Goal: Feedback & Contribution: Contribute content

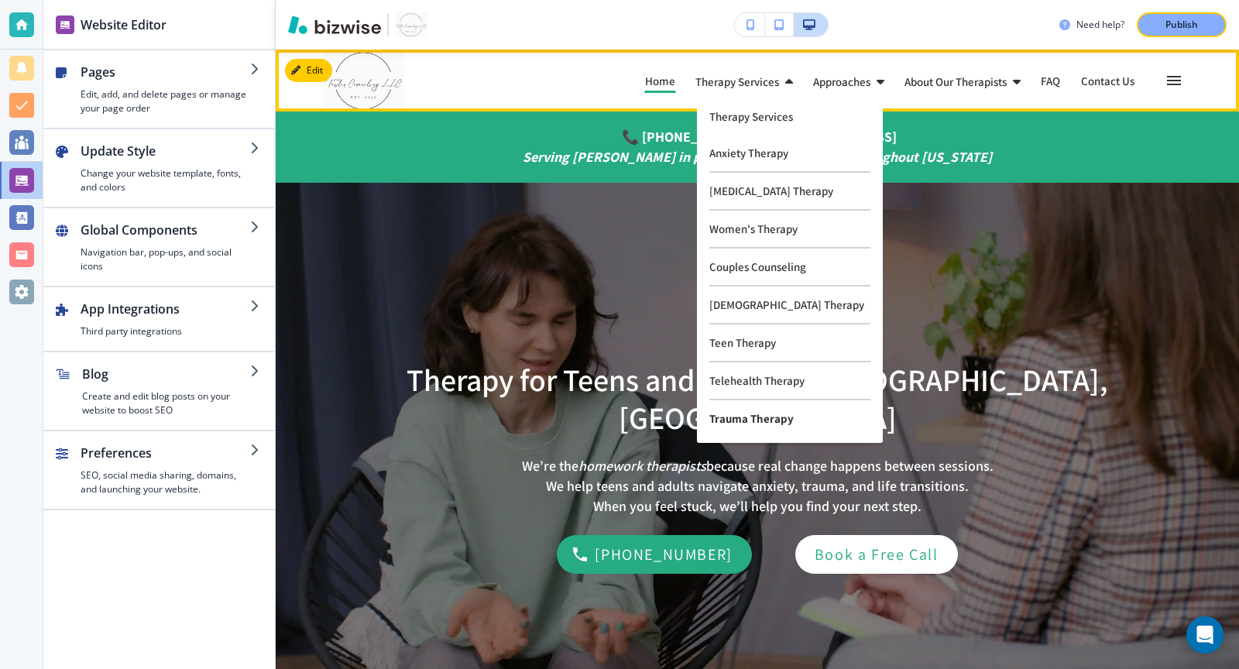
click at [752, 424] on p "Trauma Therapy" at bounding box center [789, 418] width 161 height 36
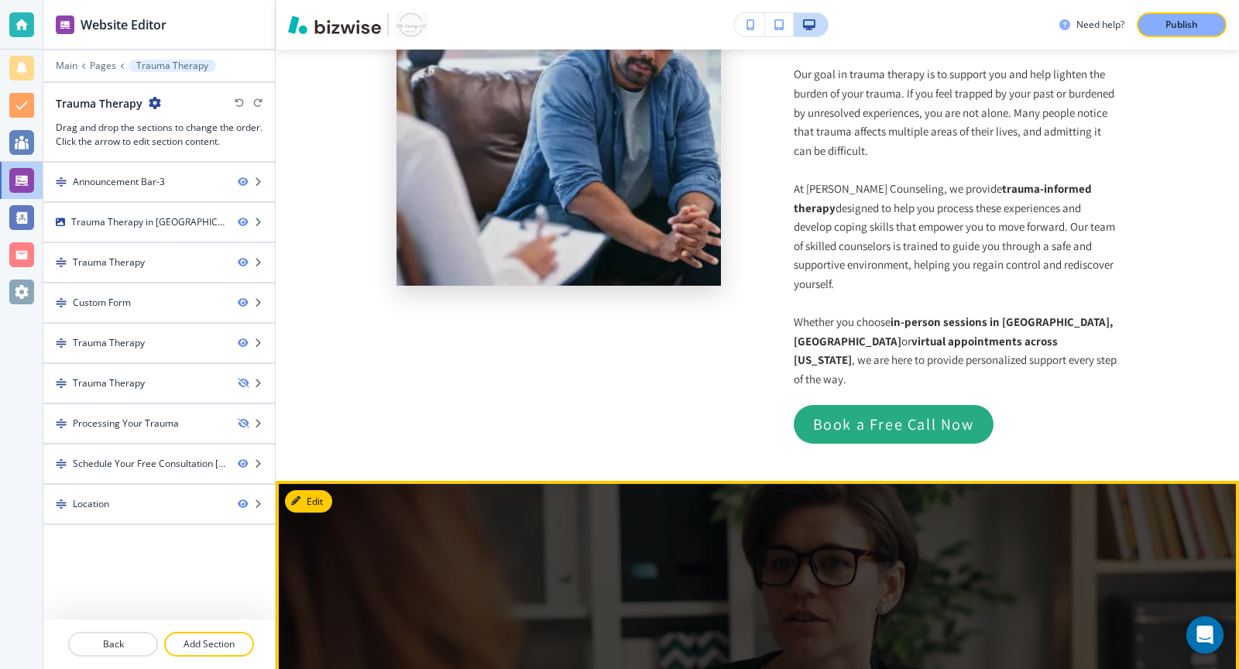
scroll to position [2668, 0]
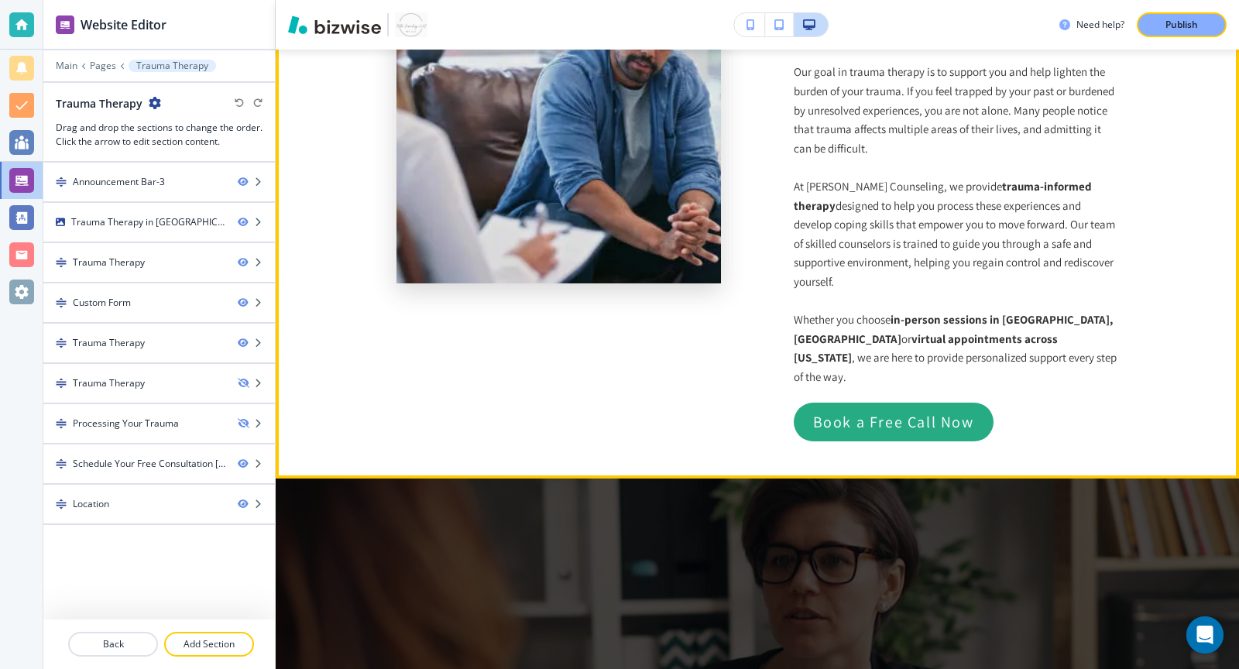
click at [1012, 290] on div "Trauma Therapy Compassionate Support for Healing from PTSD and Trauma Our goal …" at bounding box center [955, 199] width 325 height 483
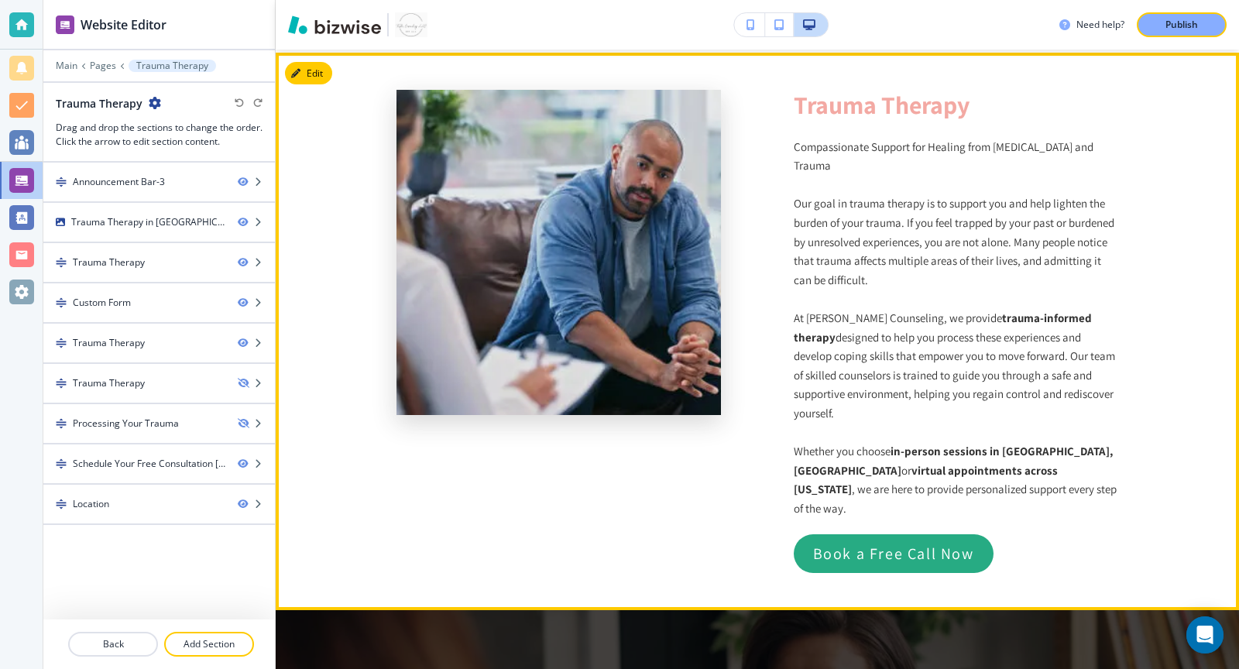
scroll to position [2499, 0]
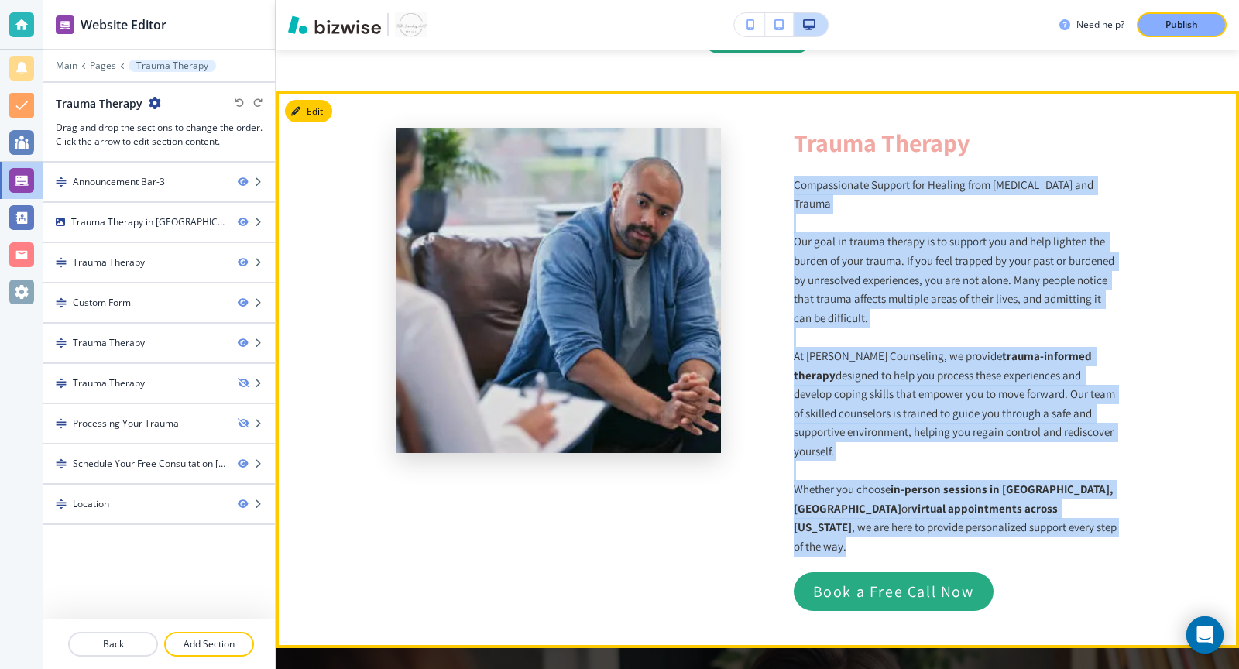
drag, startPoint x: 793, startPoint y: 128, endPoint x: 1046, endPoint y: 475, distance: 428.9
click at [1046, 475] on div "Trauma Therapy Compassionate Support for Healing from PTSD and Trauma Our goal …" at bounding box center [955, 369] width 325 height 483
copy div "Compassionate Support for Healing from PTSD and Trauma Our goal in trauma thera…"
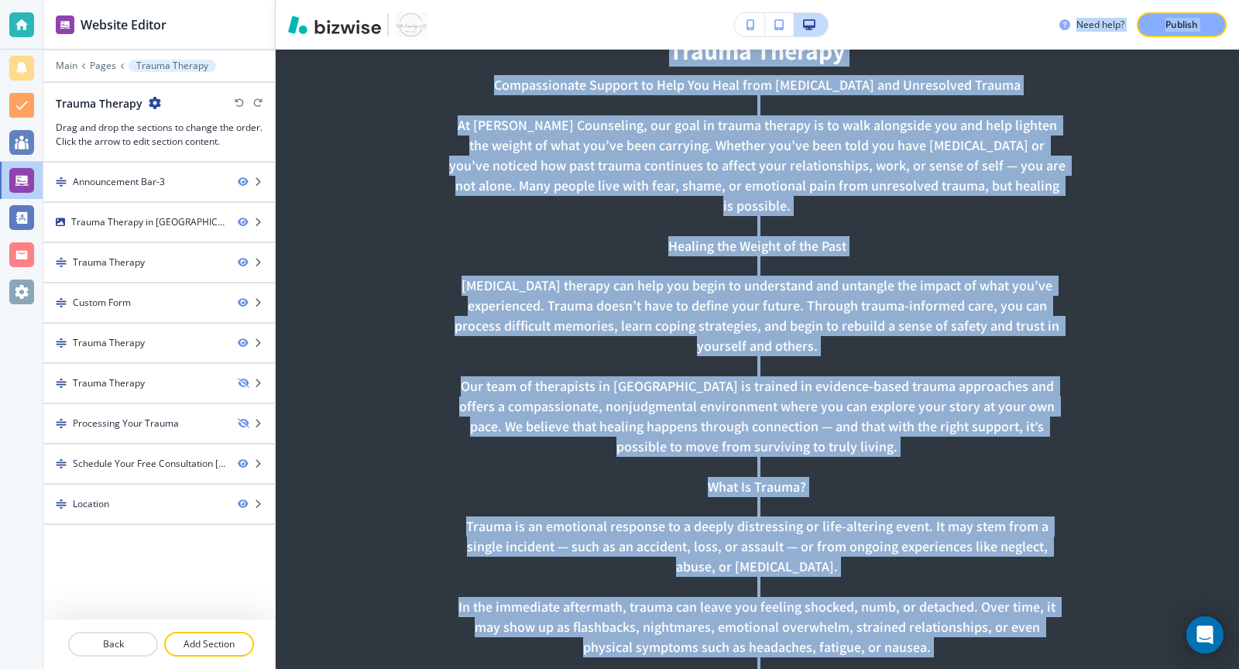
scroll to position [696, 0]
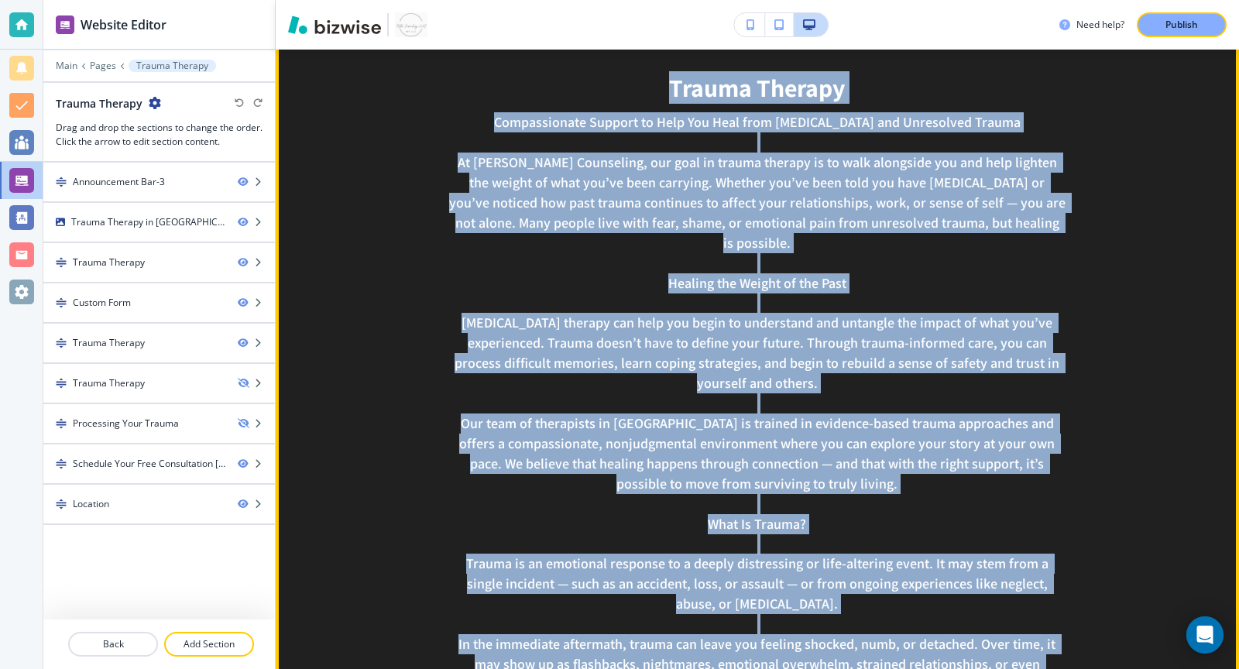
drag, startPoint x: 1047, startPoint y: 324, endPoint x: 633, endPoint y: 91, distance: 475.6
click at [633, 91] on div "Trauma Therapy Compassionate Support to Help You Heal from PTSD and Unresolved …" at bounding box center [757, 581] width 770 height 1013
copy div "Trauma Therapy Compassionate Support to Help You Heal from PTSD and Unresolved …"
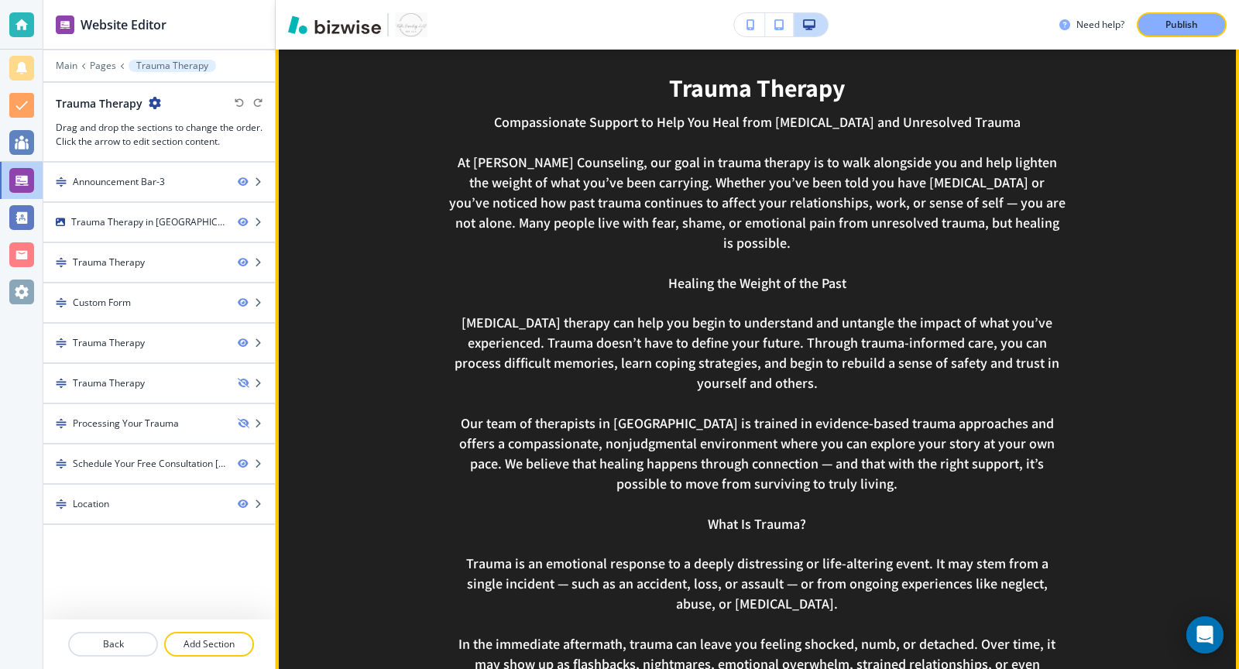
click at [483, 162] on p "At Towler Counseling, our goal in trauma therapy is to walk alongside you and h…" at bounding box center [757, 202] width 616 height 101
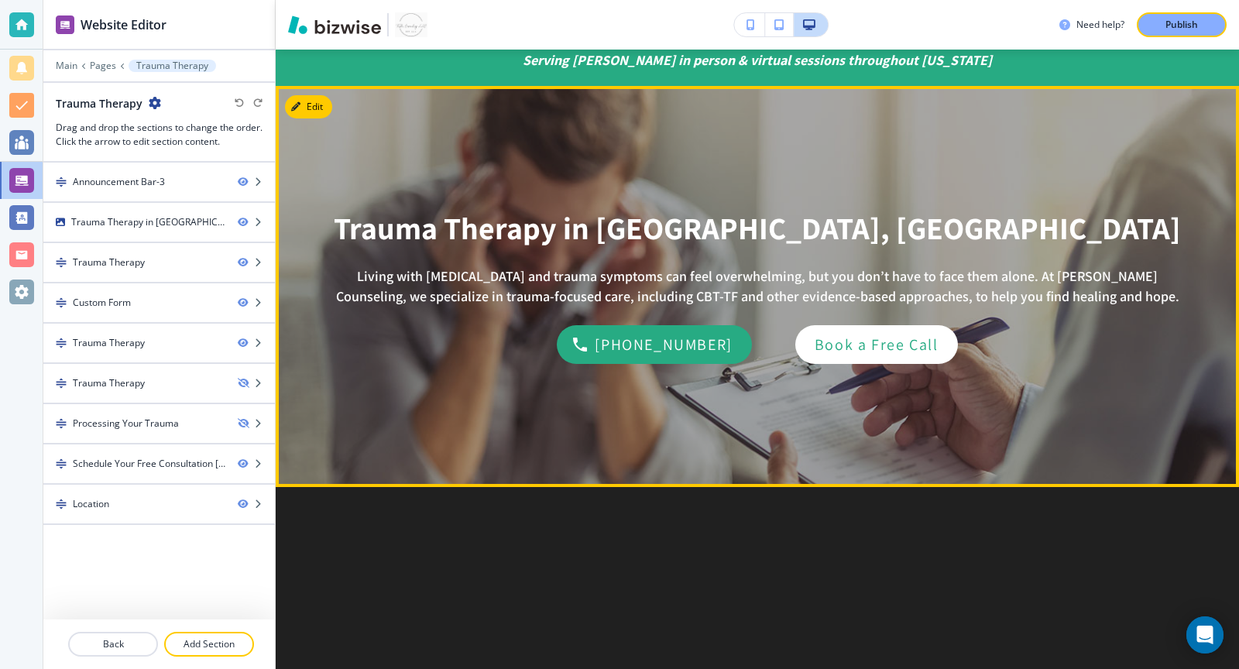
scroll to position [92, 0]
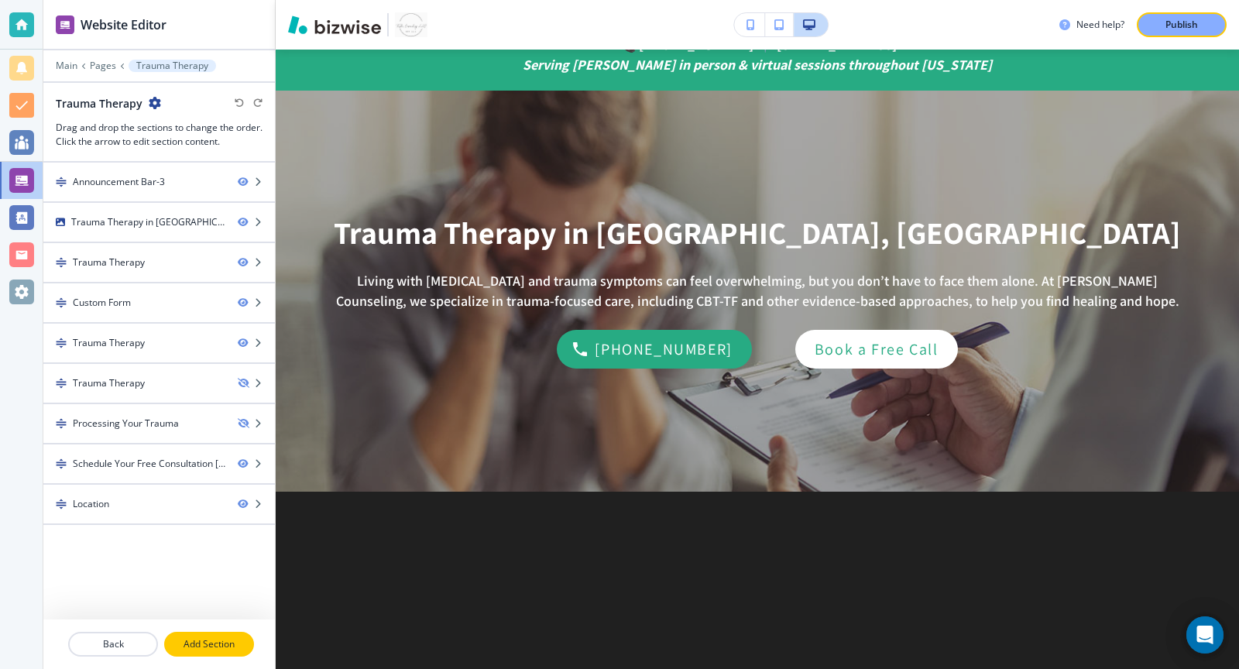
click at [204, 654] on button "Add Section" at bounding box center [209, 644] width 90 height 25
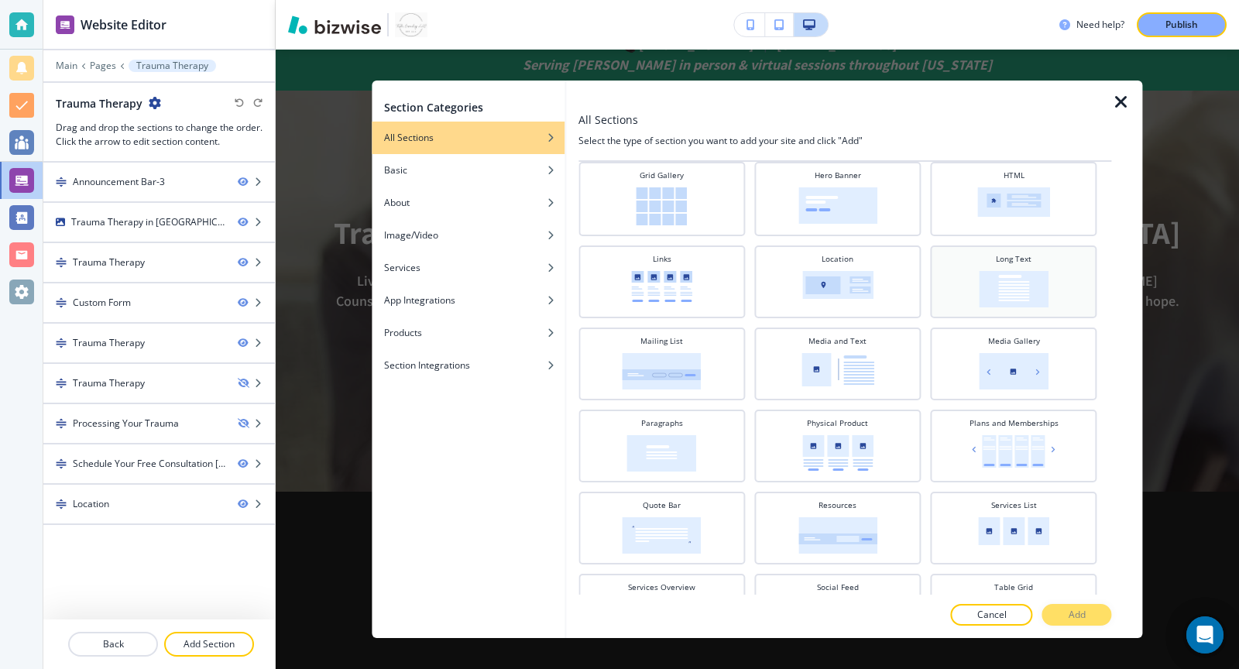
scroll to position [369, 0]
click at [1023, 271] on img at bounding box center [1013, 287] width 70 height 36
click at [1070, 609] on p "Add" at bounding box center [1076, 615] width 17 height 14
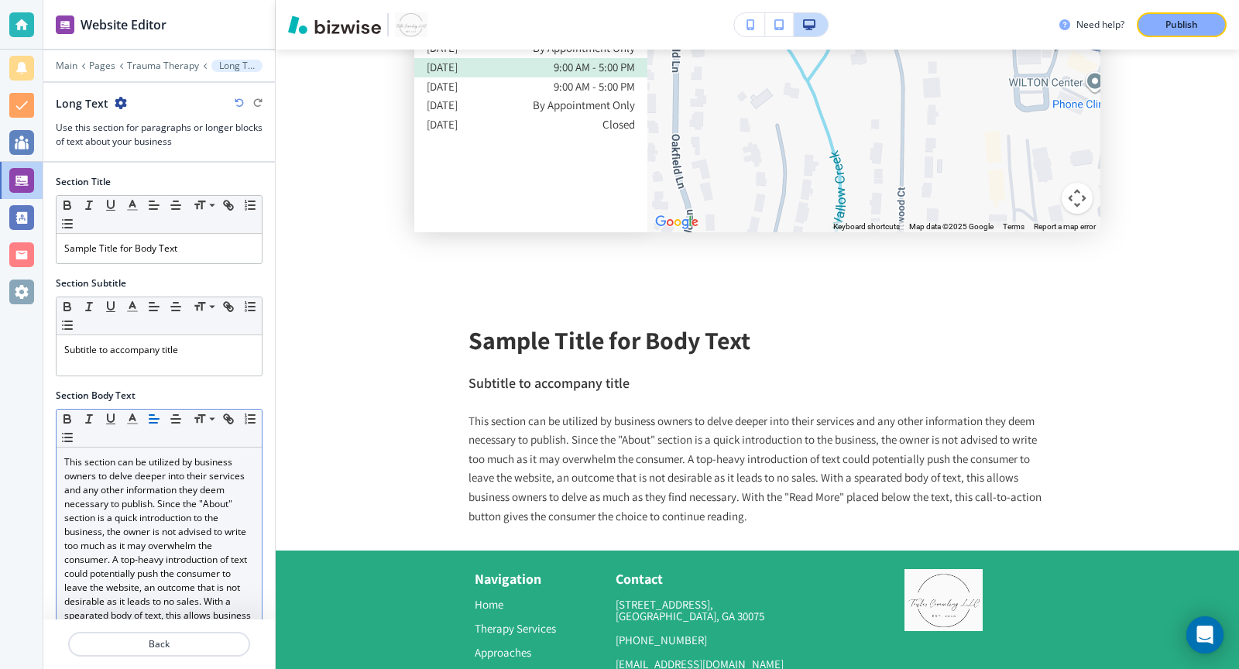
scroll to position [4042, 0]
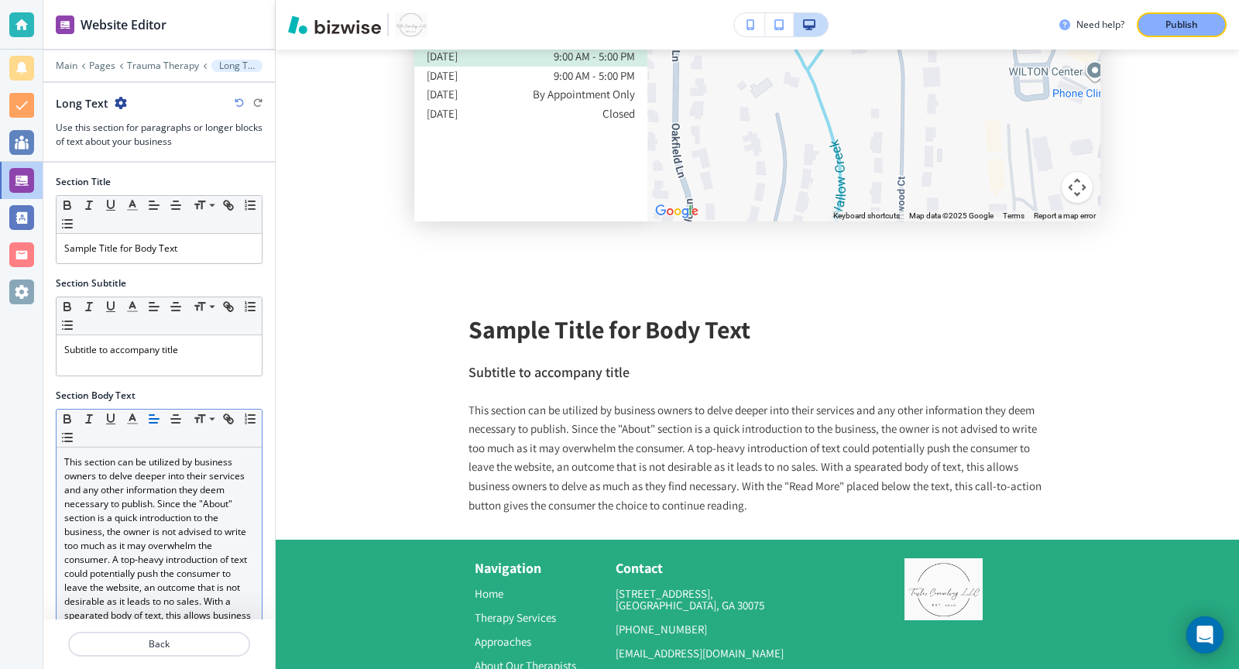
click at [160, 493] on p "This section can be utilized by business owners to delve deeper into their serv…" at bounding box center [159, 573] width 190 height 237
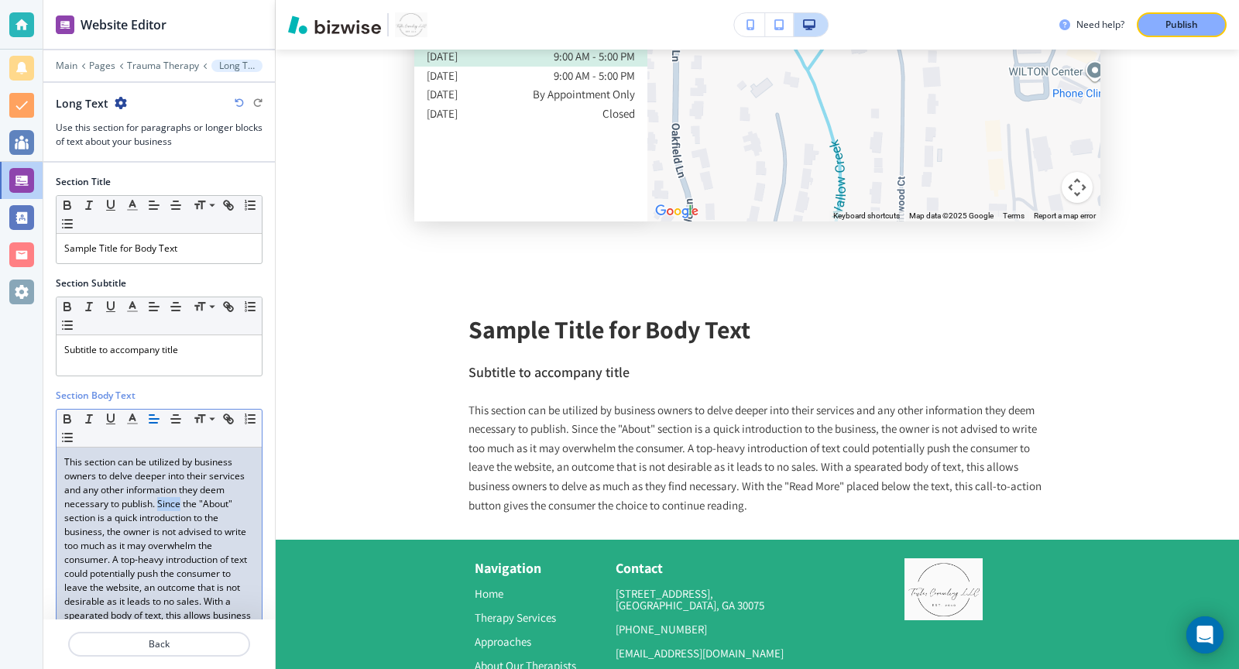
click at [160, 493] on p "This section can be utilized by business owners to delve deeper into their serv…" at bounding box center [159, 573] width 190 height 237
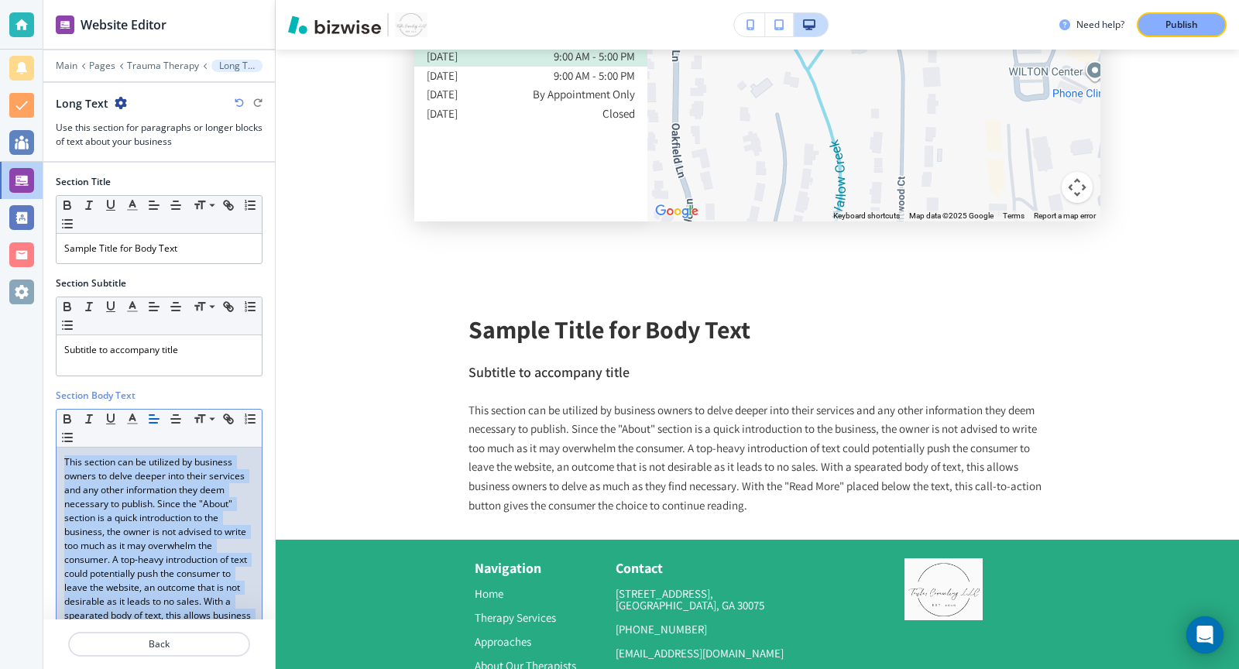
click at [160, 493] on p "This section can be utilized by business owners to delve deeper into their serv…" at bounding box center [159, 573] width 190 height 237
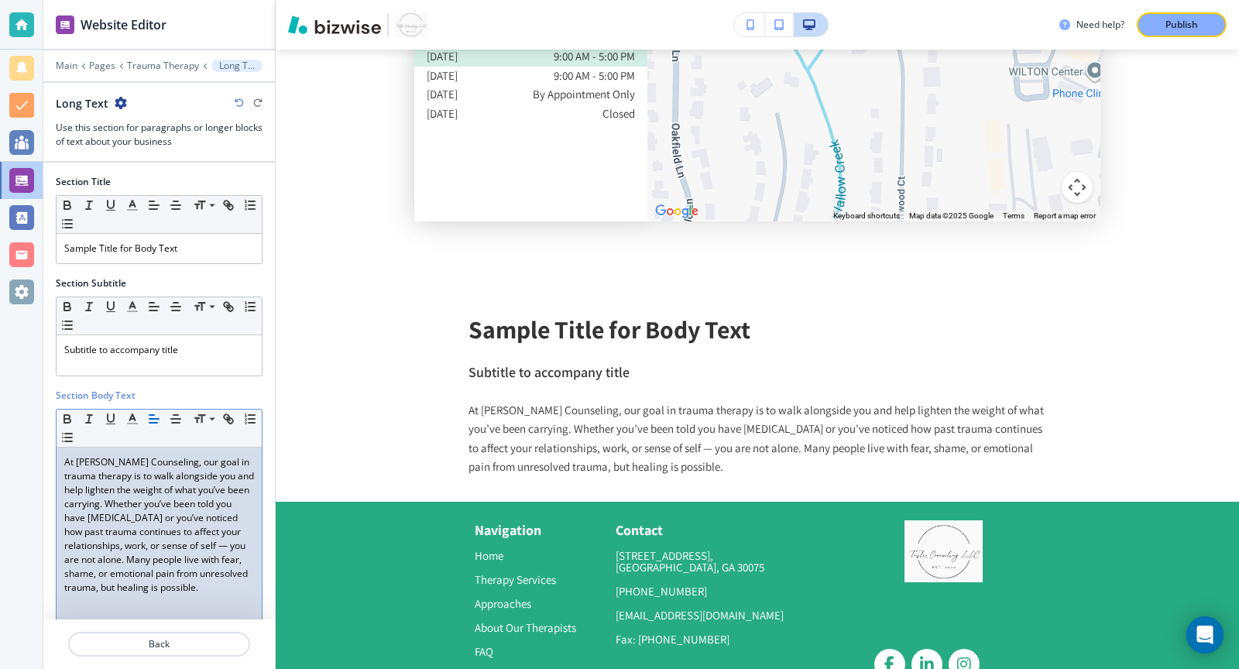
scroll to position [4004, 0]
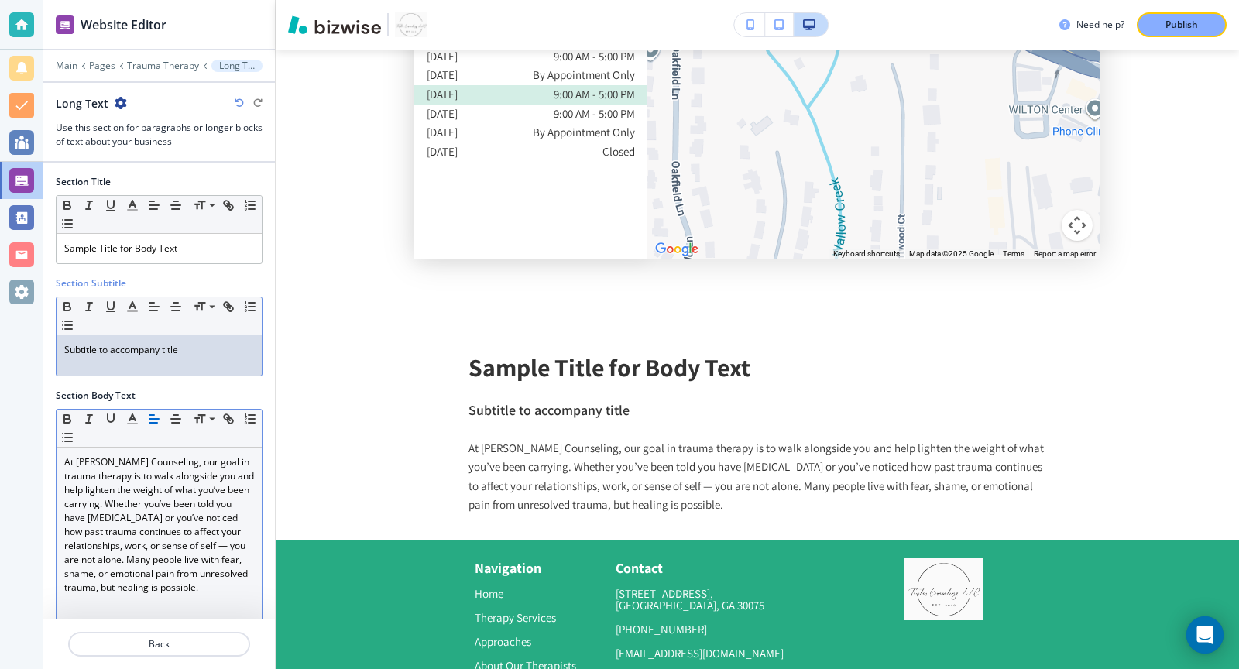
click at [154, 348] on p "Subtitle to accompany title" at bounding box center [159, 350] width 190 height 14
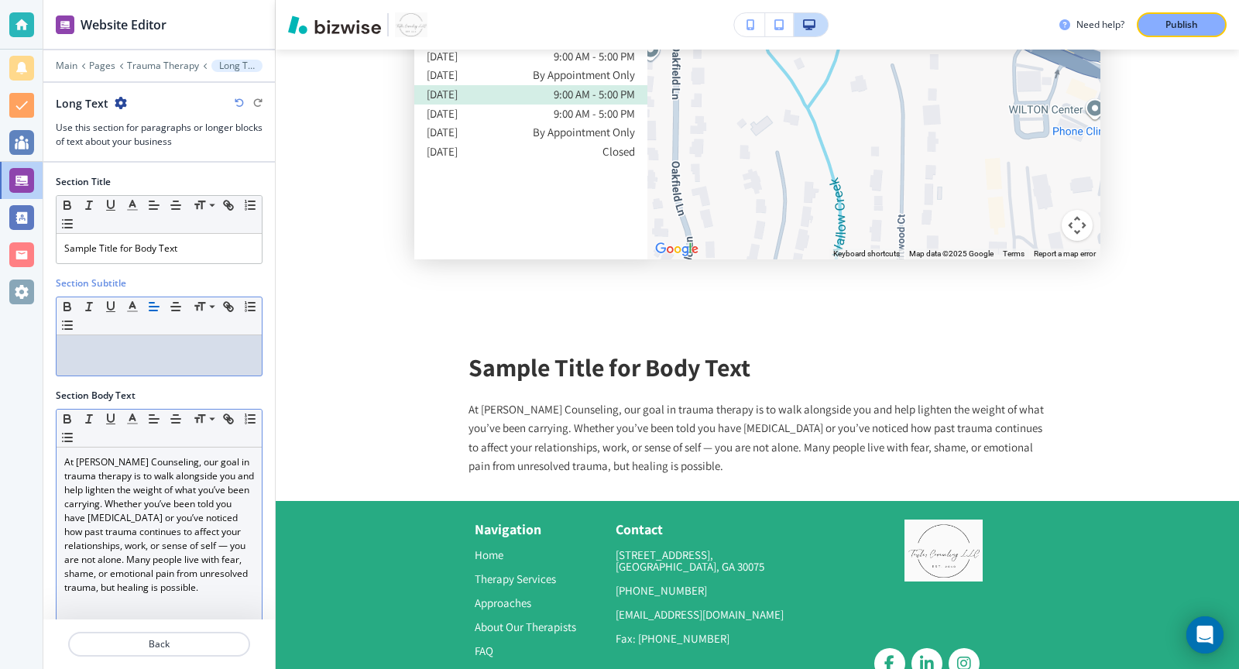
scroll to position [3966, 0]
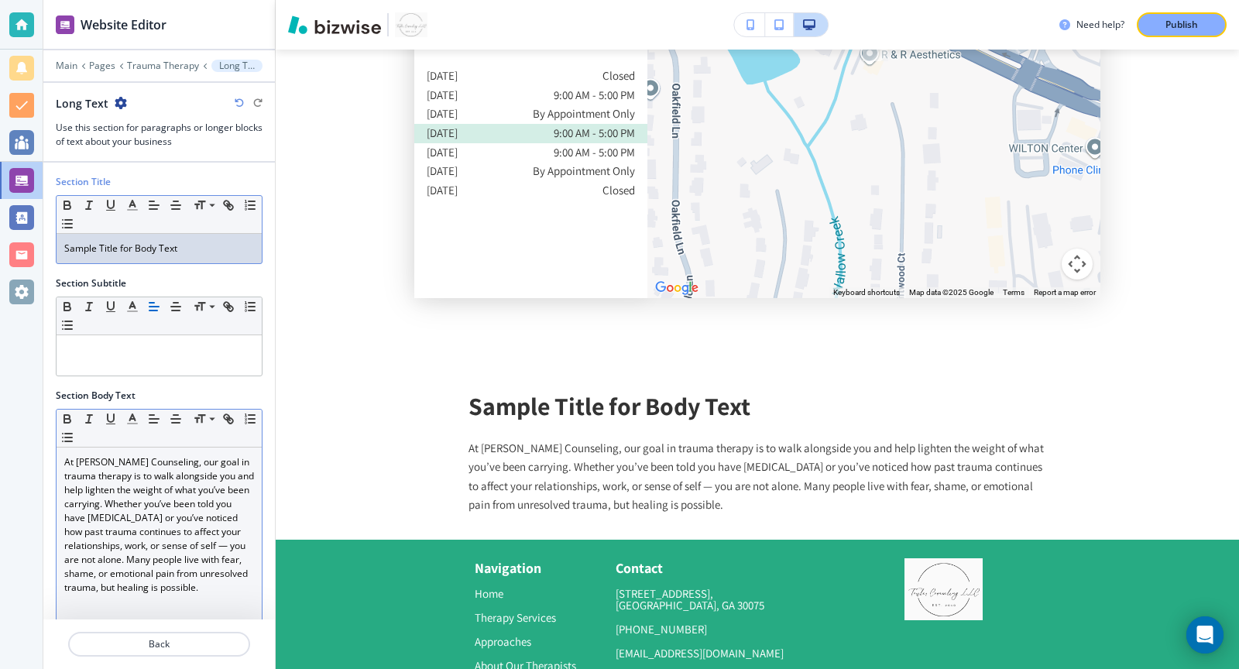
click at [118, 252] on div "Sample Title for Body Text" at bounding box center [159, 248] width 205 height 29
click at [132, 255] on div "Finding Support After Trauma" at bounding box center [159, 248] width 205 height 29
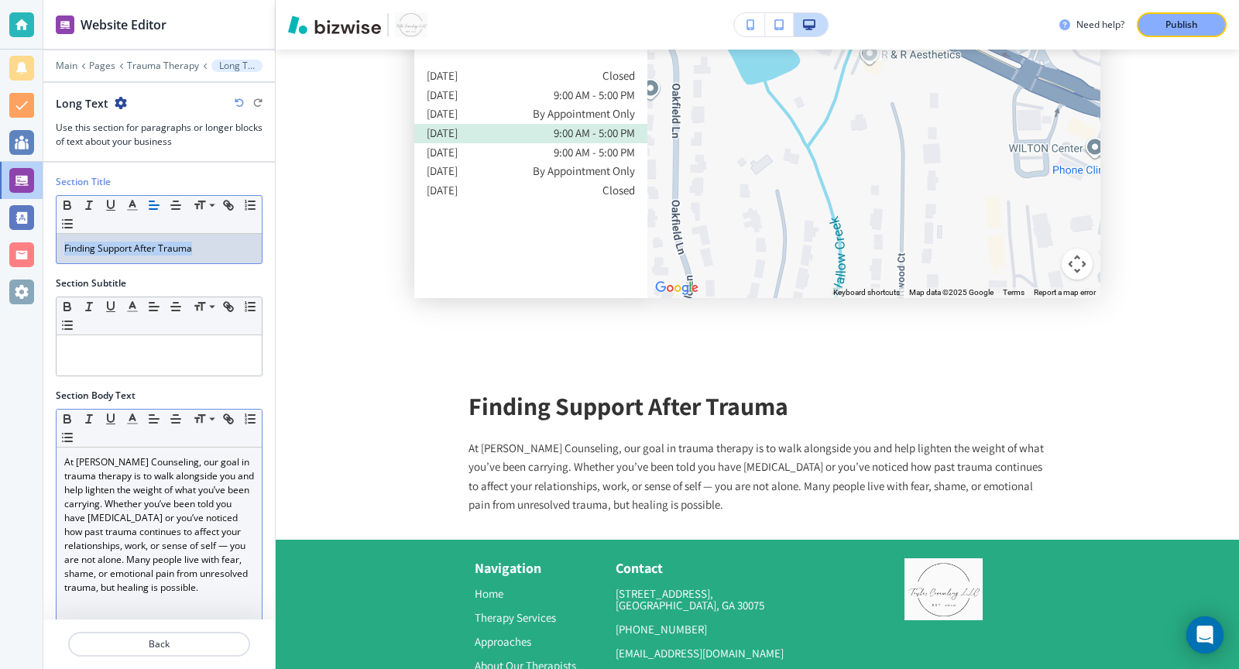
click at [132, 255] on div "Finding Support After Trauma" at bounding box center [159, 248] width 205 height 29
copy p "Finding Support After Trauma"
click at [118, 99] on icon "button" at bounding box center [121, 103] width 12 height 12
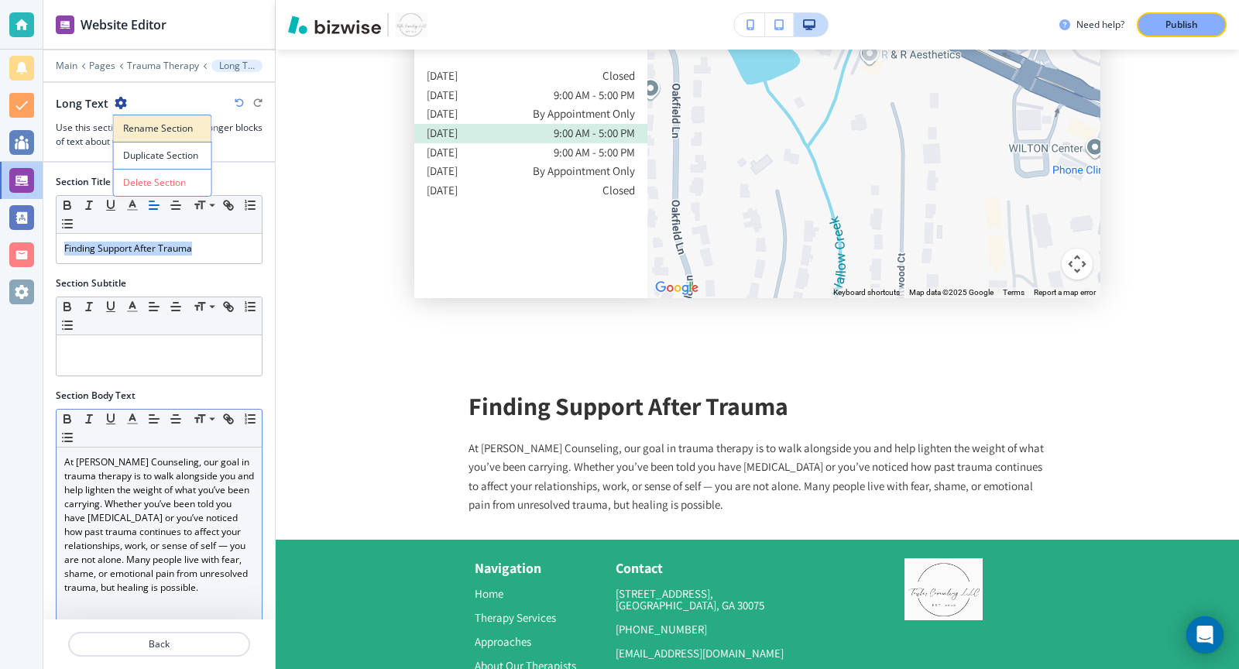
click at [145, 127] on p "Rename Section" at bounding box center [162, 129] width 79 height 14
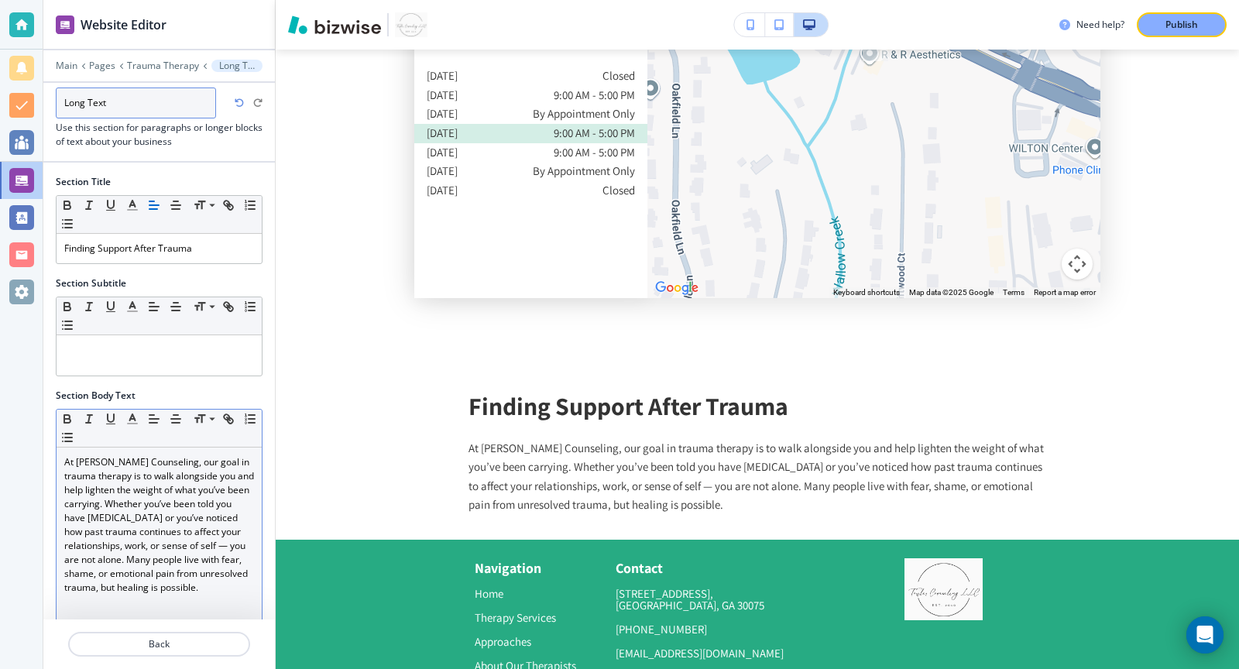
click at [141, 115] on input "Long Text" at bounding box center [136, 102] width 160 height 31
paste input "Finding Support After Trauma"
type input "Finding Support After Trauma"
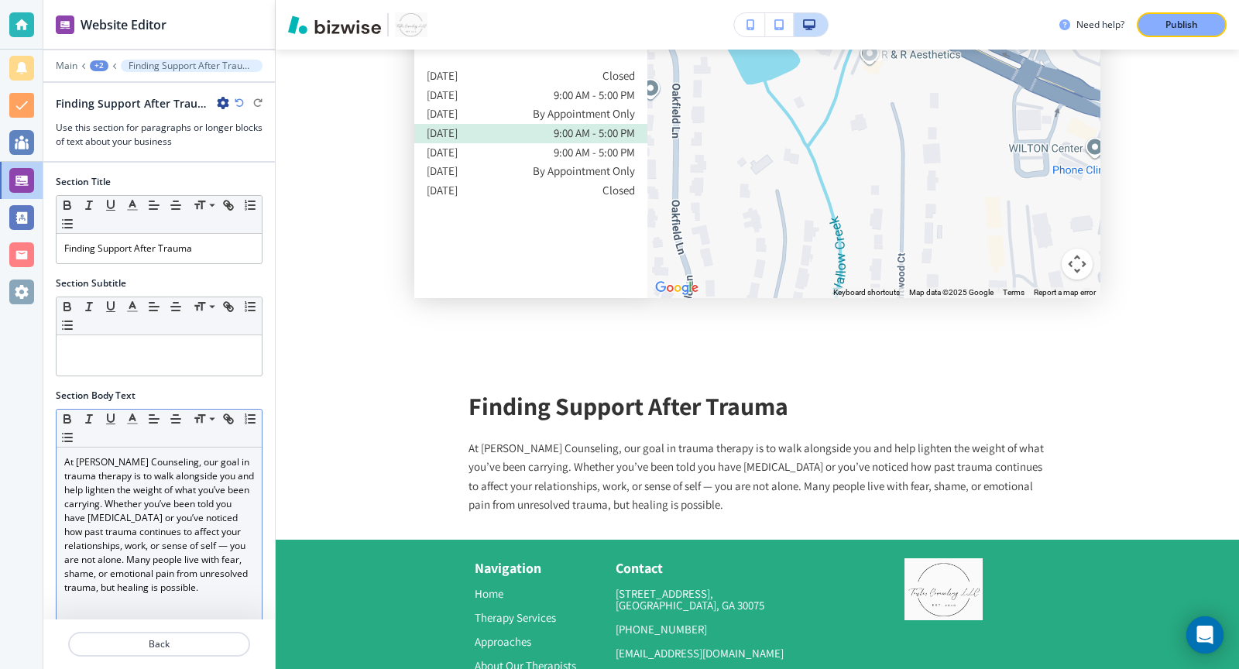
click at [92, 65] on div "+2" at bounding box center [99, 65] width 19 height 11
click at [132, 111] on p "Trauma Therapy" at bounding box center [139, 118] width 79 height 14
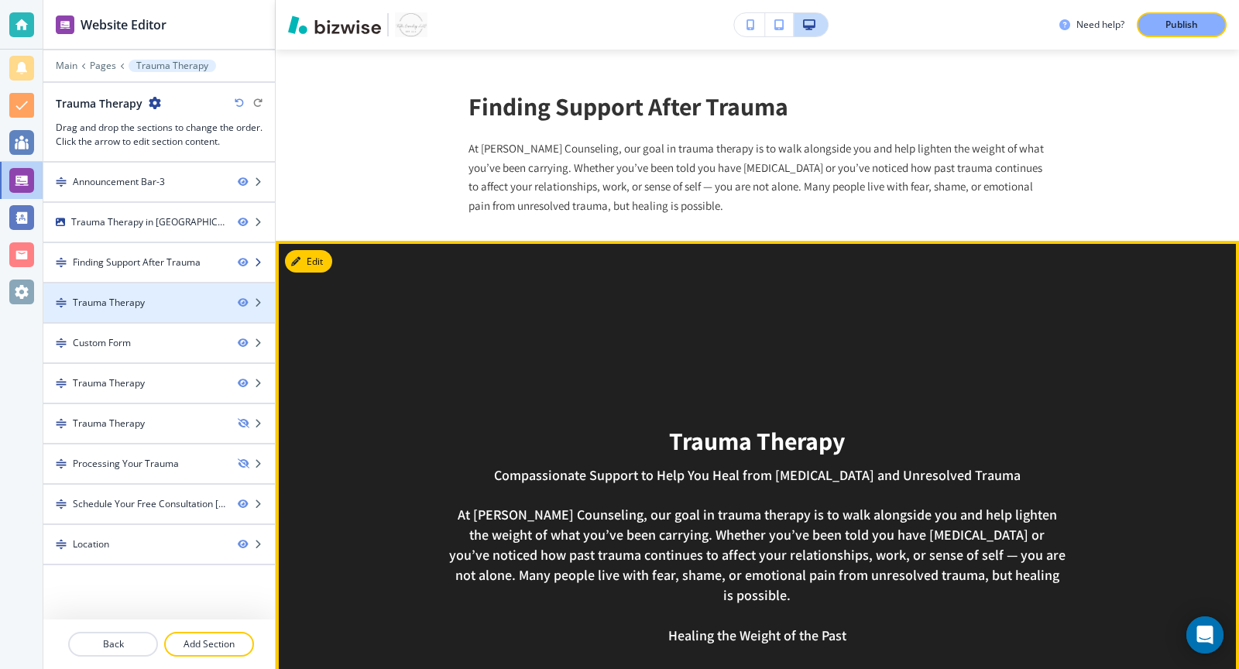
scroll to position [584, 0]
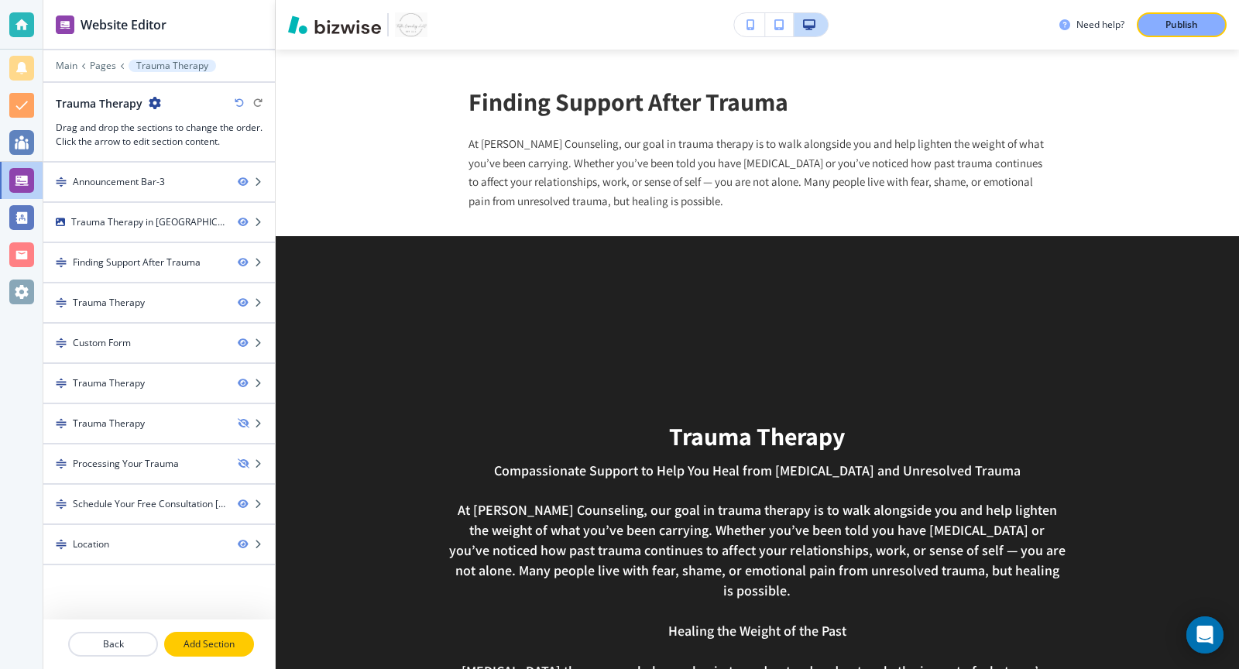
click at [218, 646] on p "Add Section" at bounding box center [209, 644] width 87 height 14
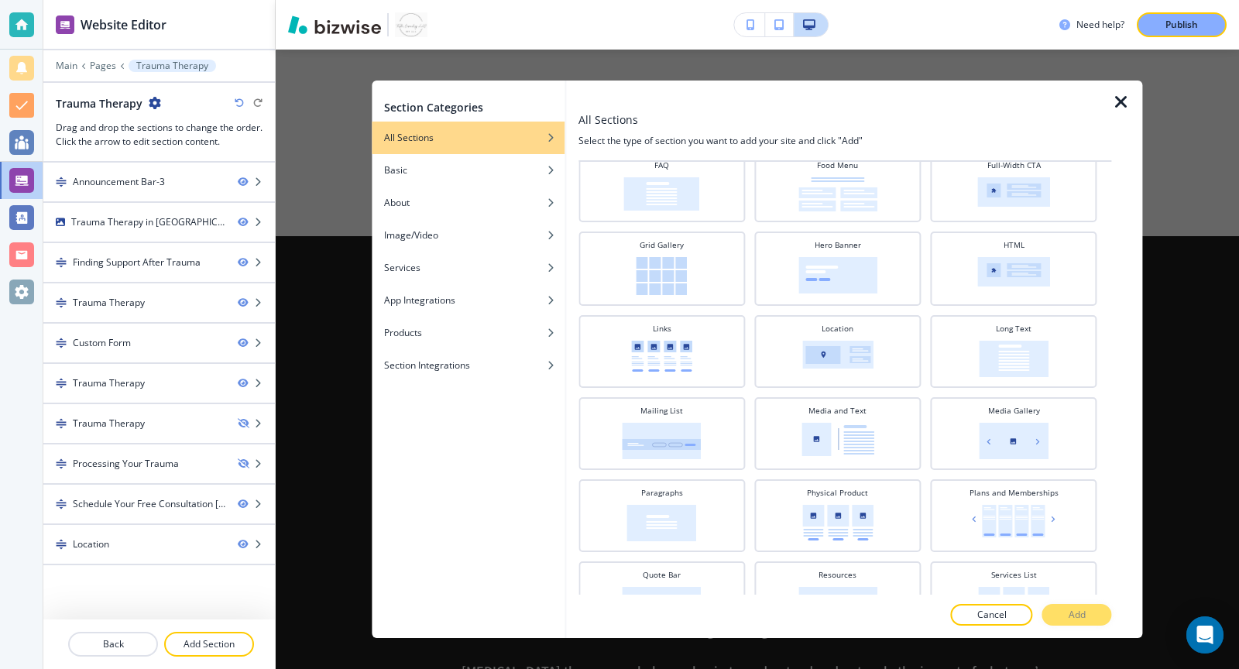
scroll to position [302, 0]
click at [835, 419] on img at bounding box center [837, 435] width 73 height 33
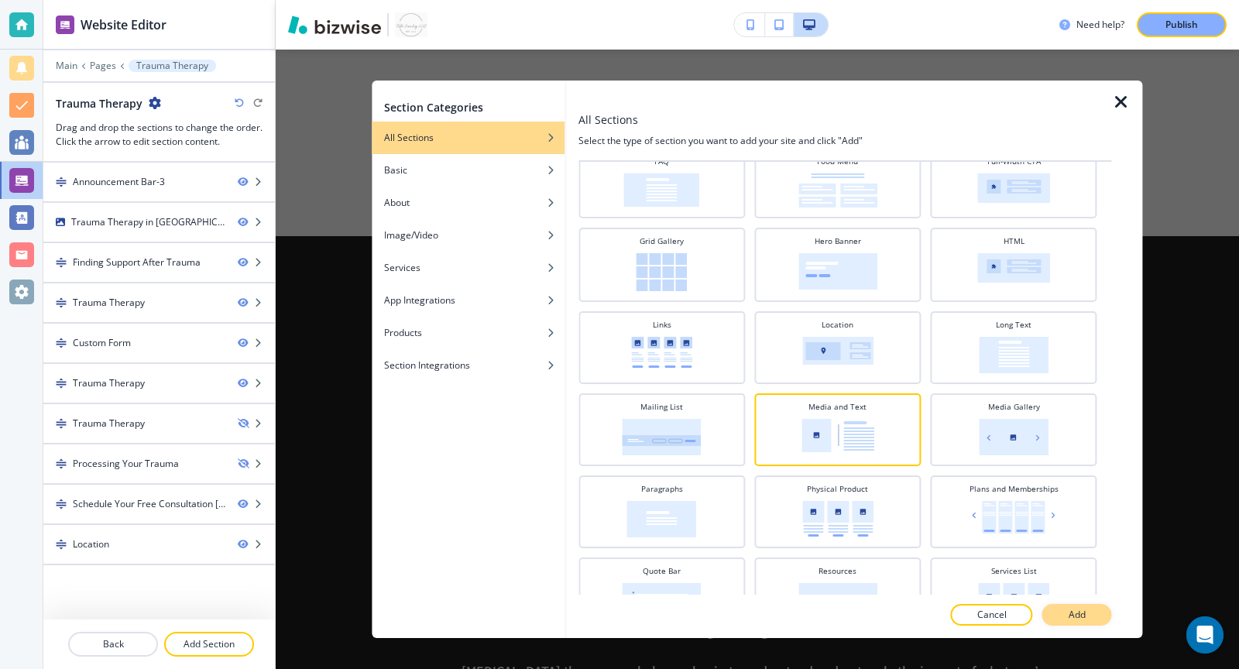
click at [1067, 614] on button "Add" at bounding box center [1077, 615] width 70 height 22
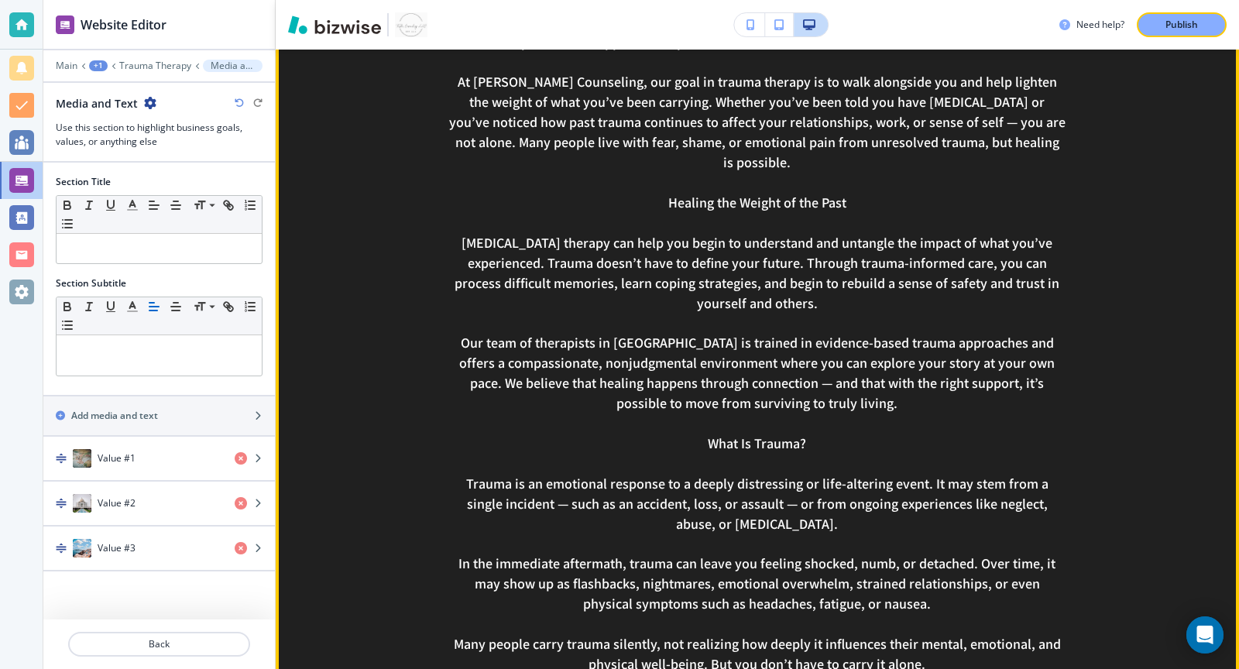
scroll to position [313, 0]
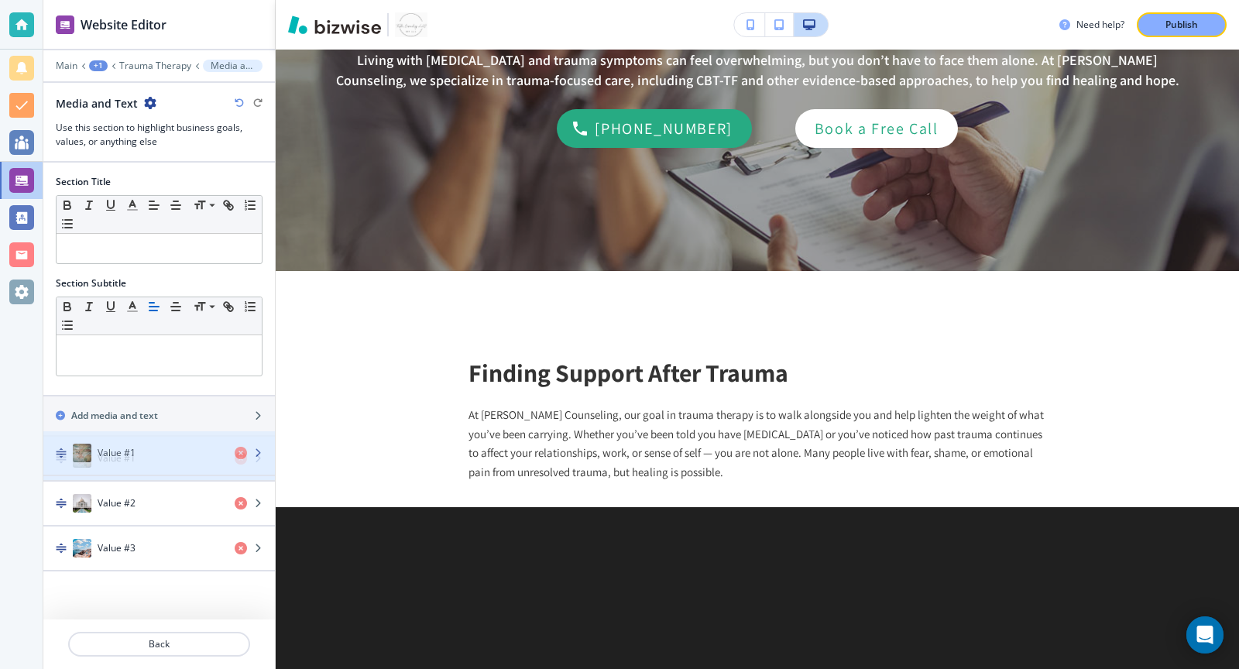
click at [157, 442] on div "button" at bounding box center [158, 443] width 231 height 12
click at [254, 454] on icon "button" at bounding box center [257, 458] width 9 height 9
click at [189, 454] on div "Value #1" at bounding box center [132, 458] width 179 height 19
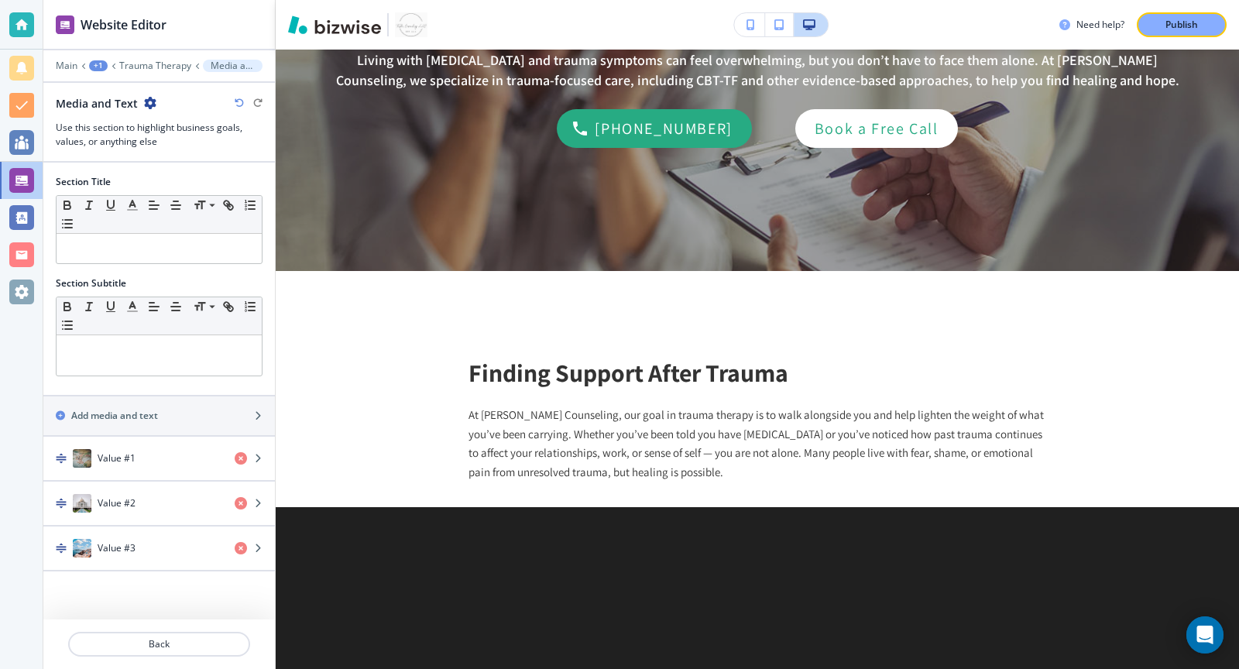
click at [189, 454] on div "Value #1" at bounding box center [132, 458] width 179 height 19
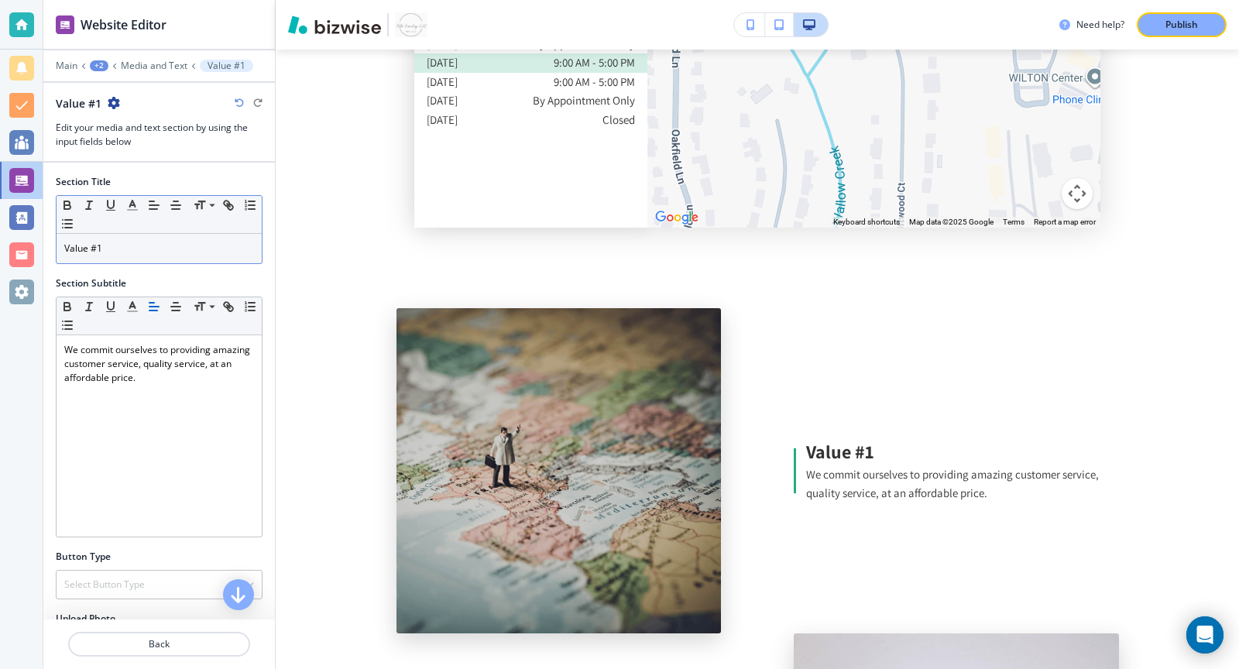
click at [132, 249] on p "Value #1" at bounding box center [159, 249] width 190 height 14
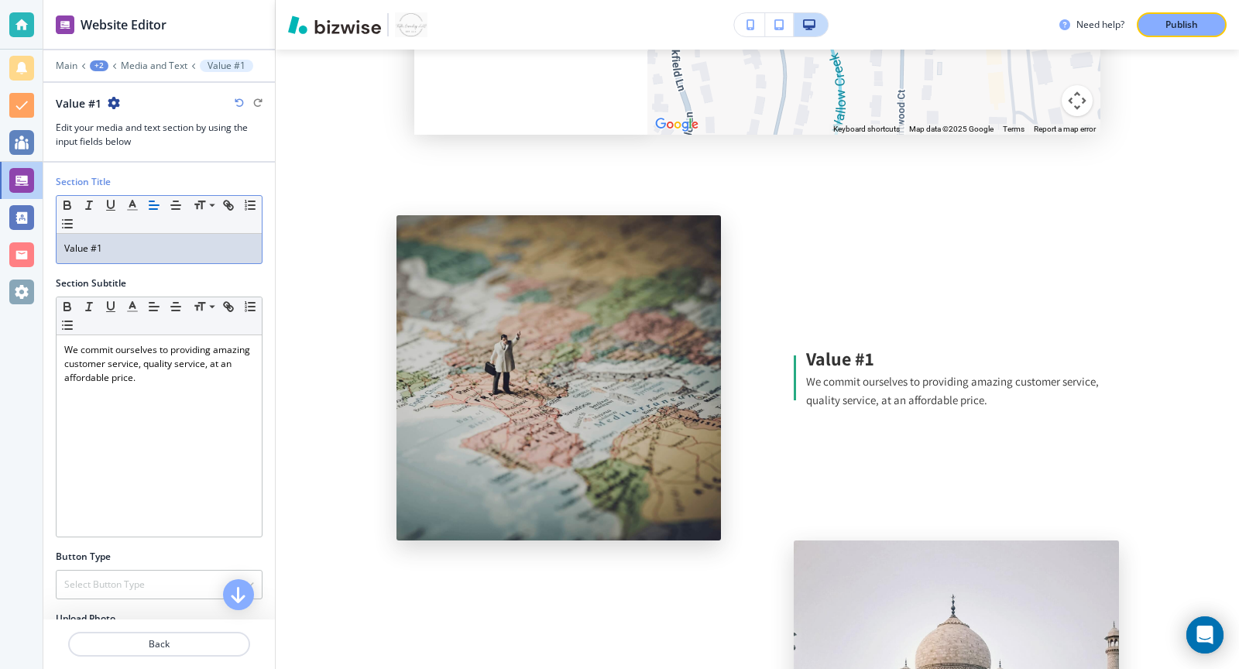
click at [132, 249] on p "Value #1" at bounding box center [159, 249] width 190 height 14
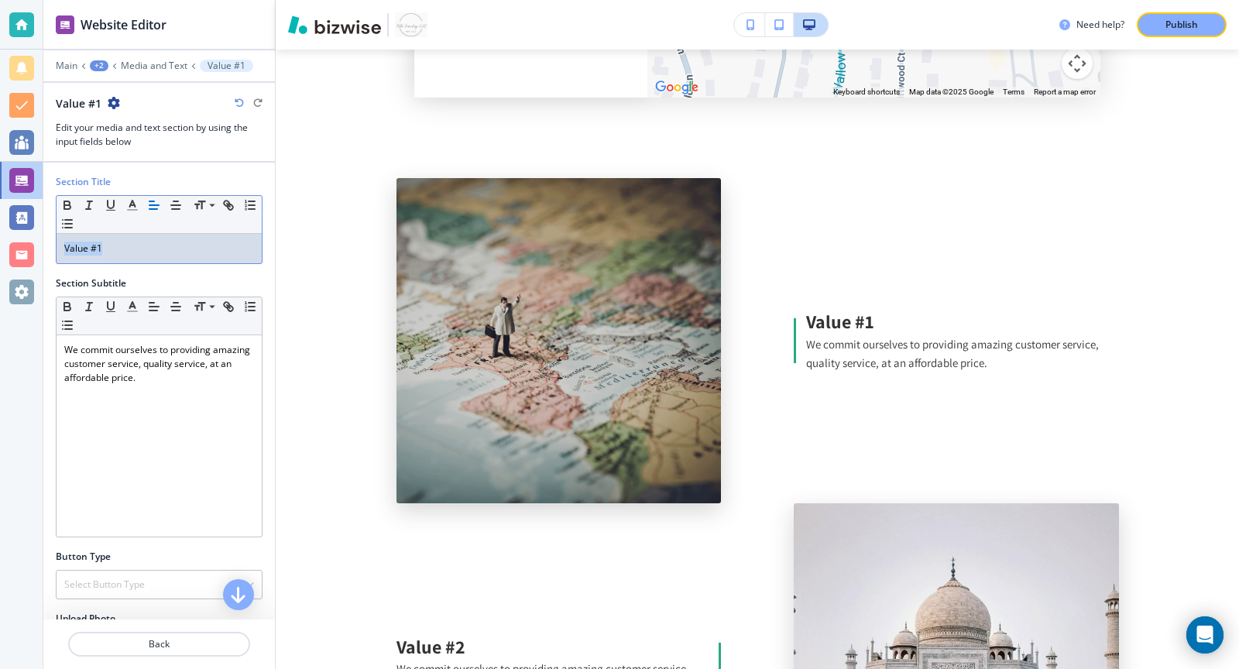
click at [132, 249] on p "Value #1" at bounding box center [159, 249] width 190 height 14
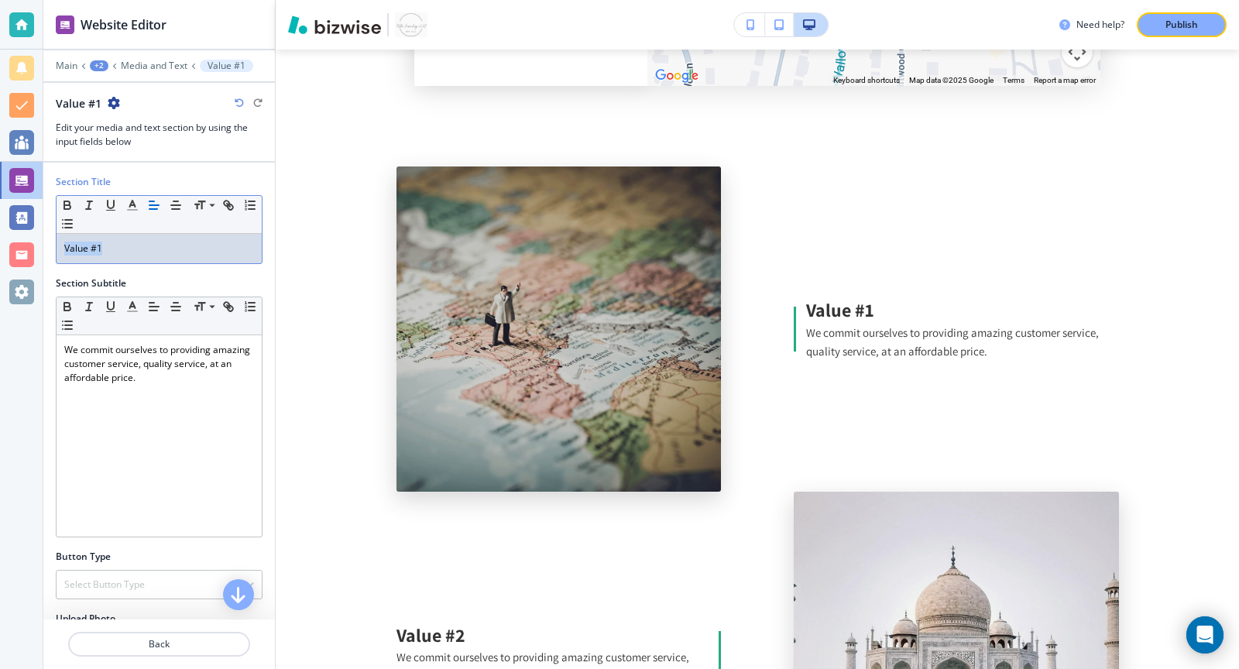
paste div
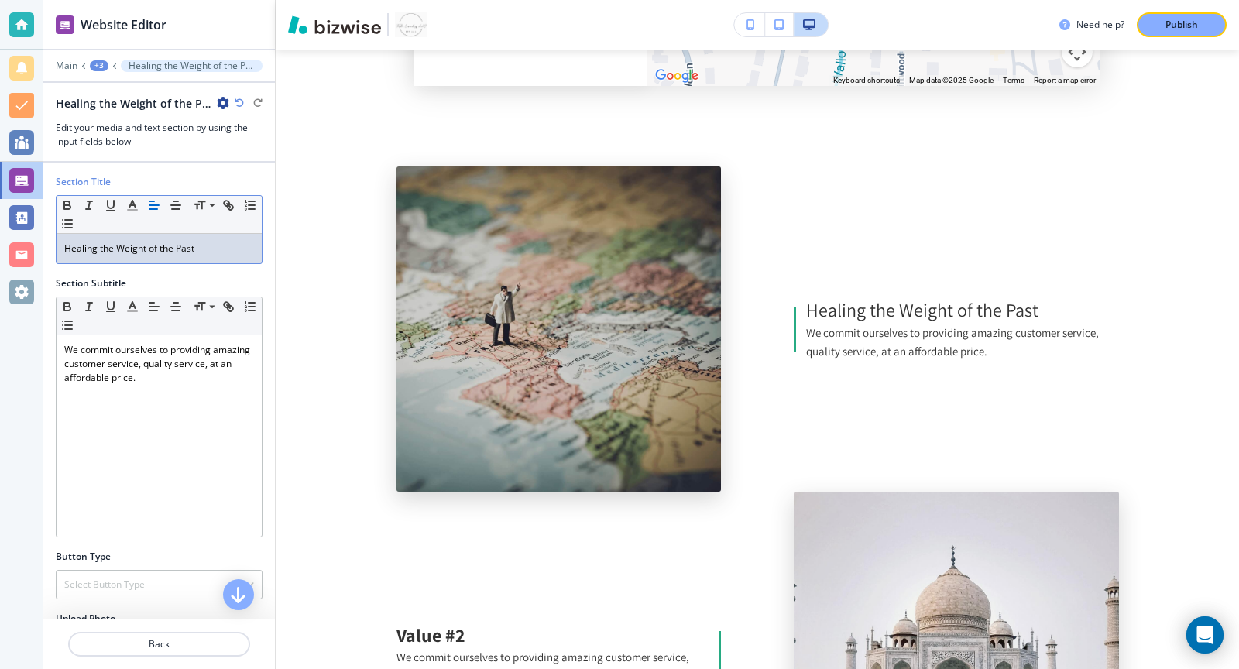
click at [136, 259] on div "Healing the Weight of the Past" at bounding box center [159, 248] width 205 height 29
click at [135, 250] on p "Healing the Weight of the Past" at bounding box center [159, 249] width 190 height 14
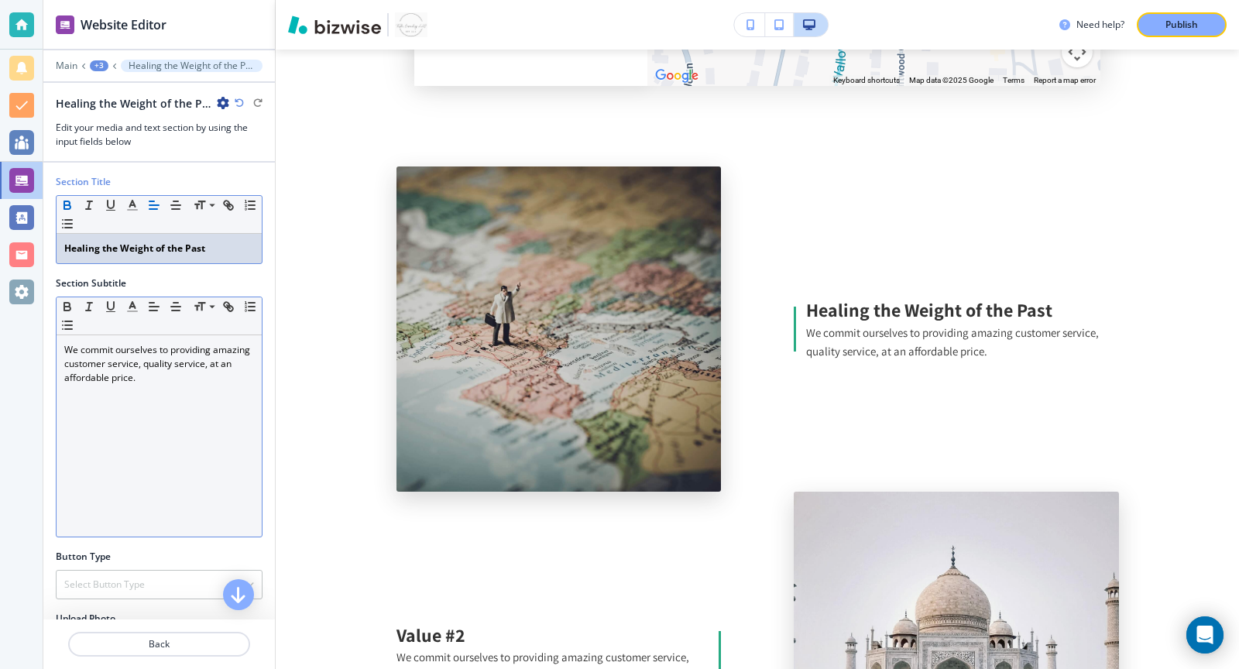
click at [140, 364] on p "We commit ourselves to providing amazing customer service, quality service, at …" at bounding box center [159, 364] width 190 height 42
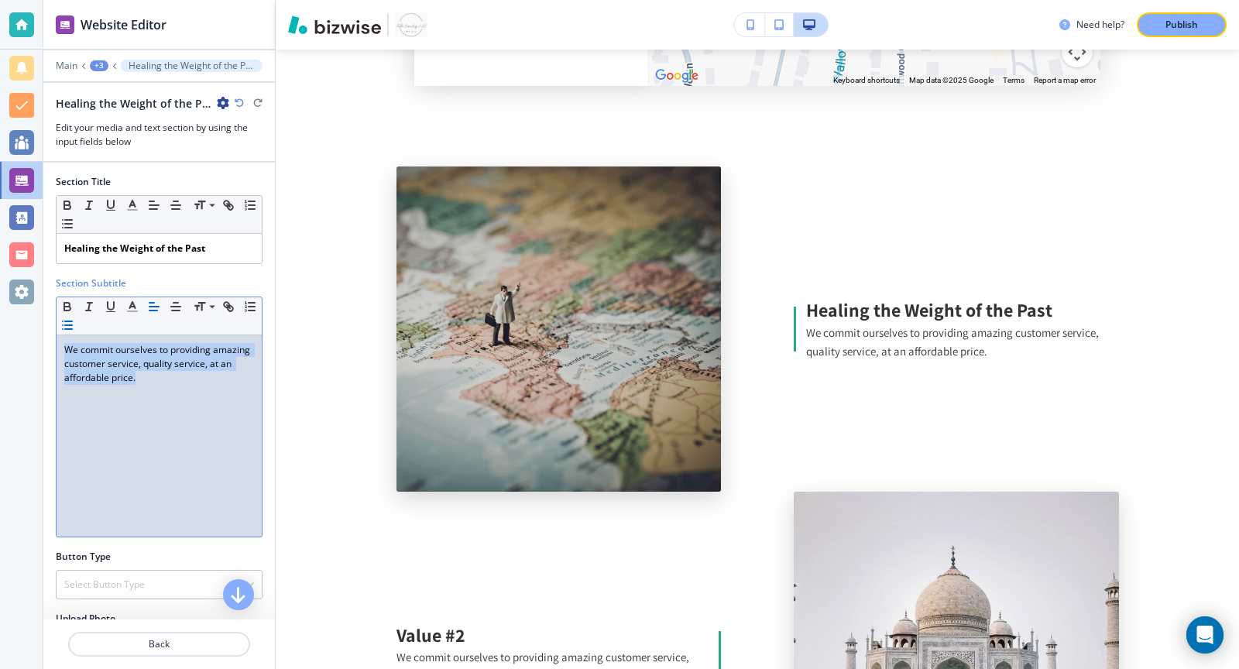
drag, startPoint x: 155, startPoint y: 380, endPoint x: 71, endPoint y: 317, distance: 104.5
click at [71, 317] on div "Small Normal Large Huge We commit ourselves to providing amazing customer servi…" at bounding box center [159, 416] width 207 height 241
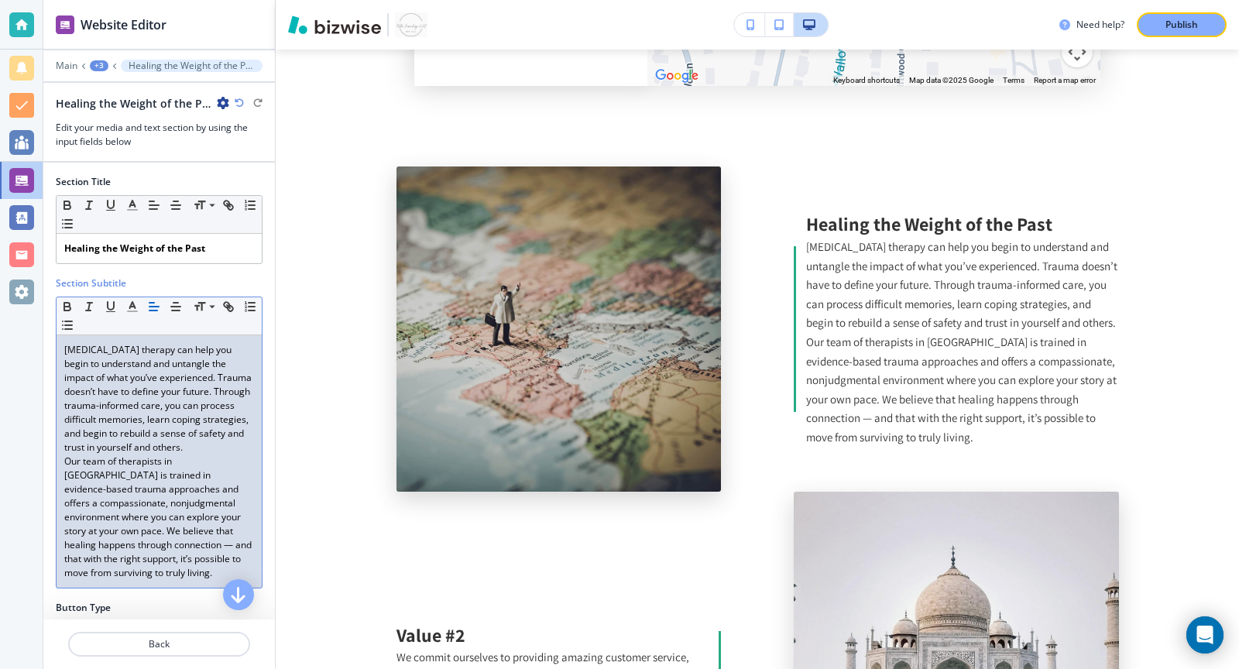
click at [194, 444] on p "PTSD therapy can help you begin to understand and untangle the impact of what y…" at bounding box center [159, 398] width 190 height 111
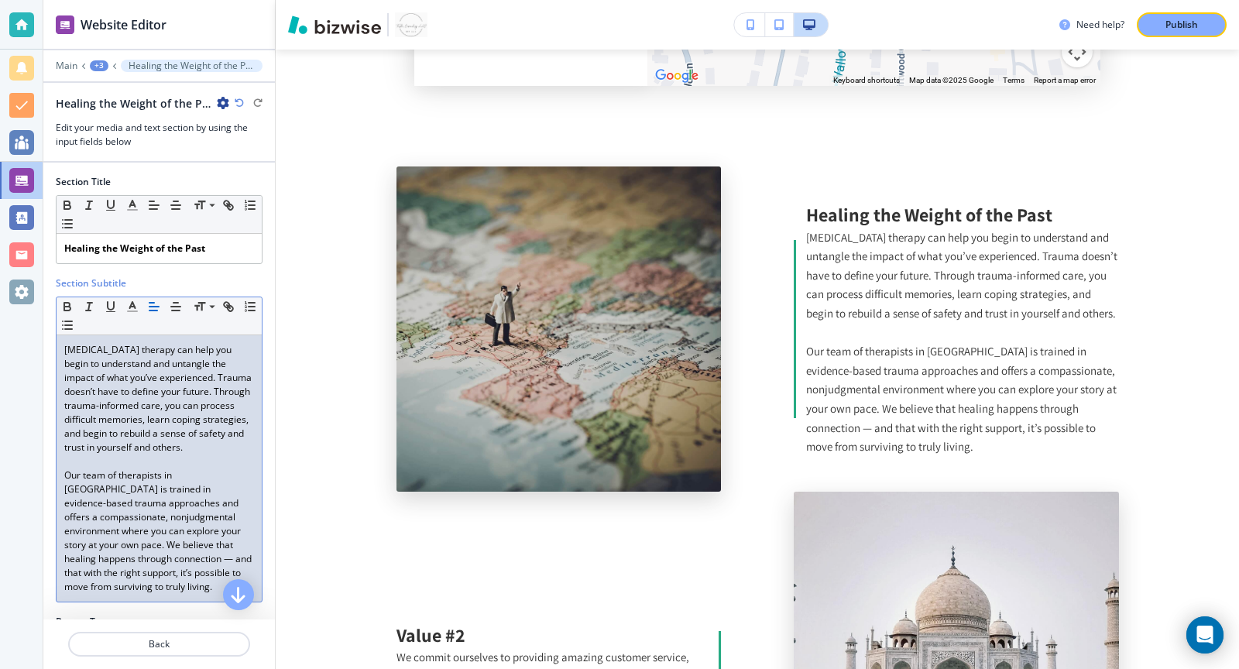
scroll to position [176, 0]
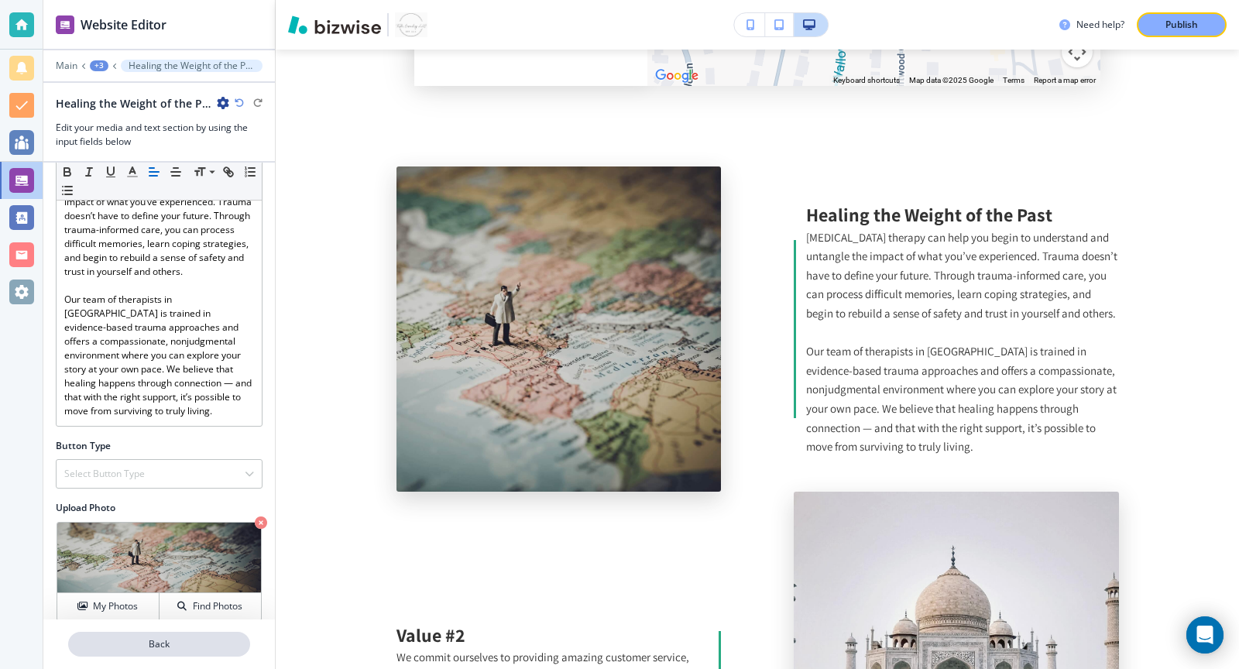
click at [130, 651] on p "Back" at bounding box center [159, 644] width 179 height 14
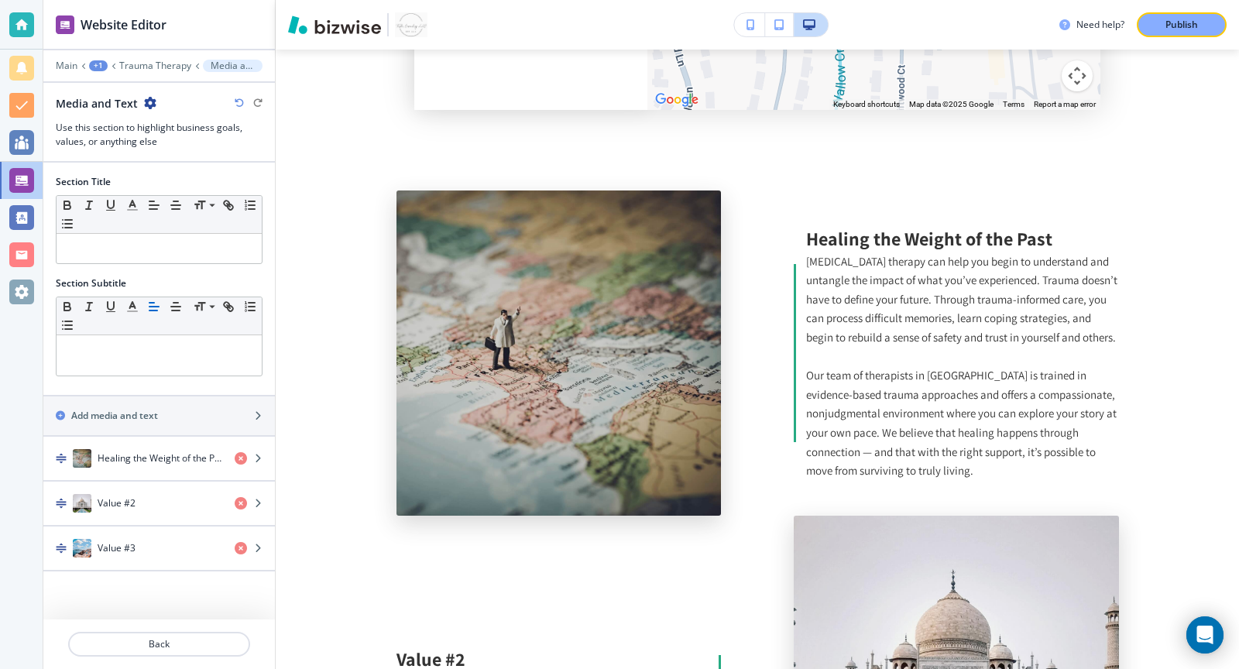
scroll to position [4388, 0]
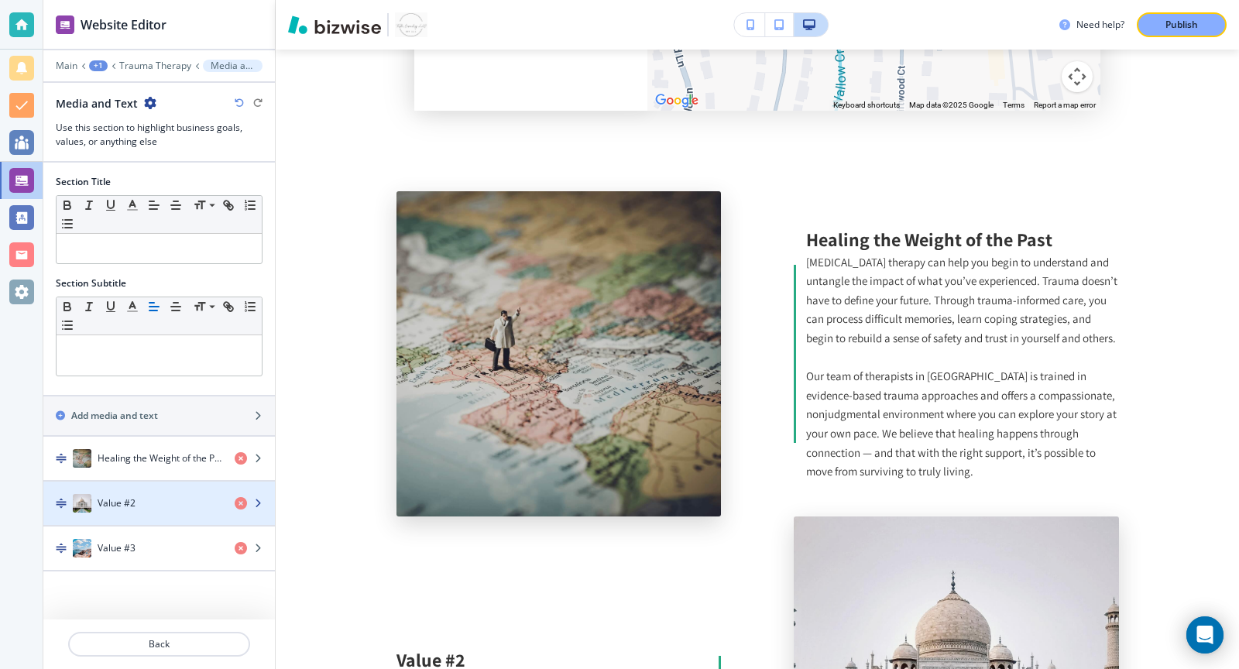
click at [264, 497] on div "button" at bounding box center [255, 503] width 40 height 12
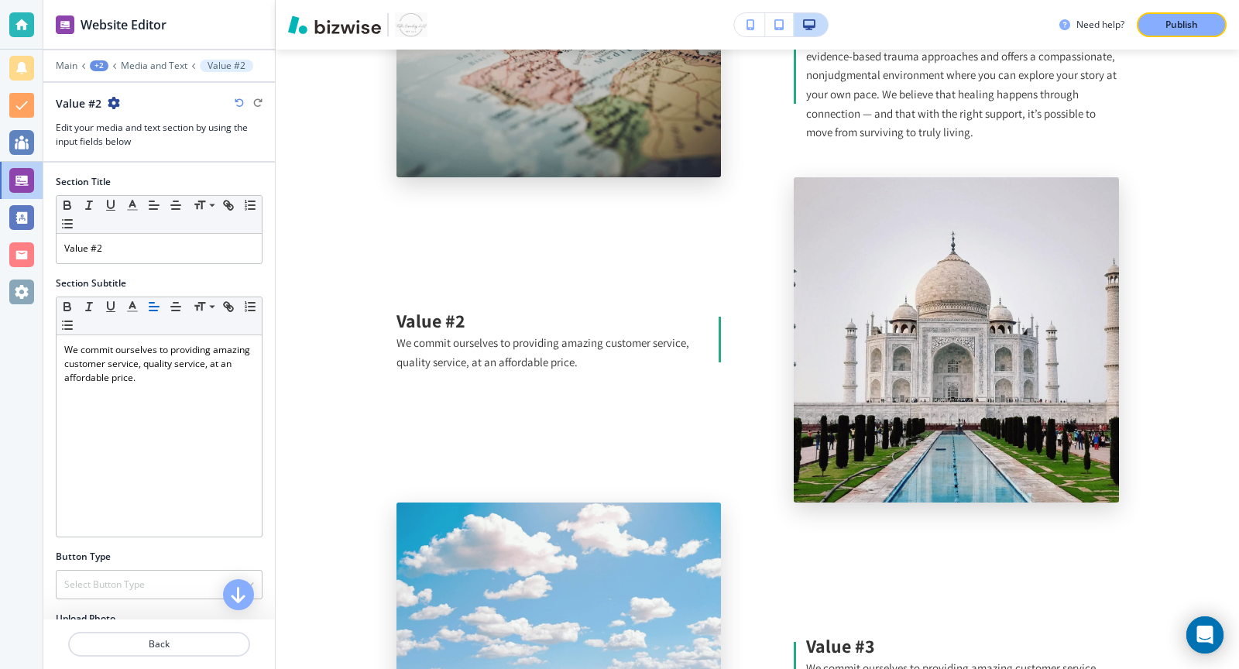
scroll to position [4738, 0]
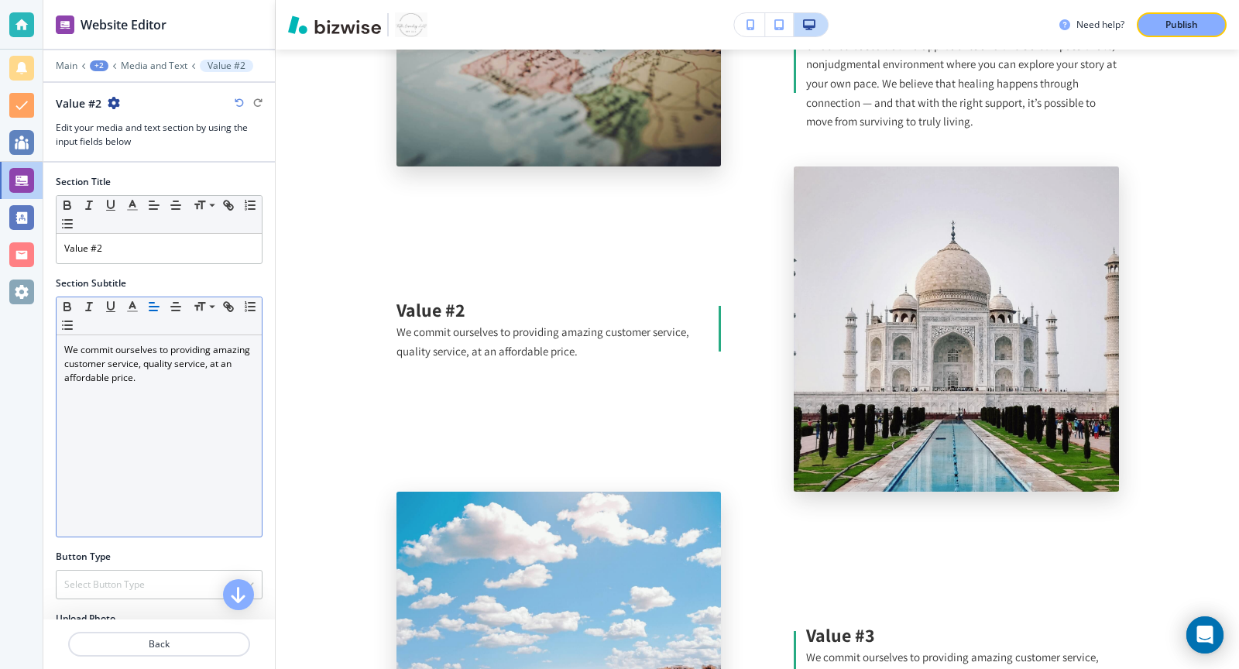
click at [161, 382] on div "We commit ourselves to providing amazing customer service, quality service, at …" at bounding box center [159, 435] width 205 height 201
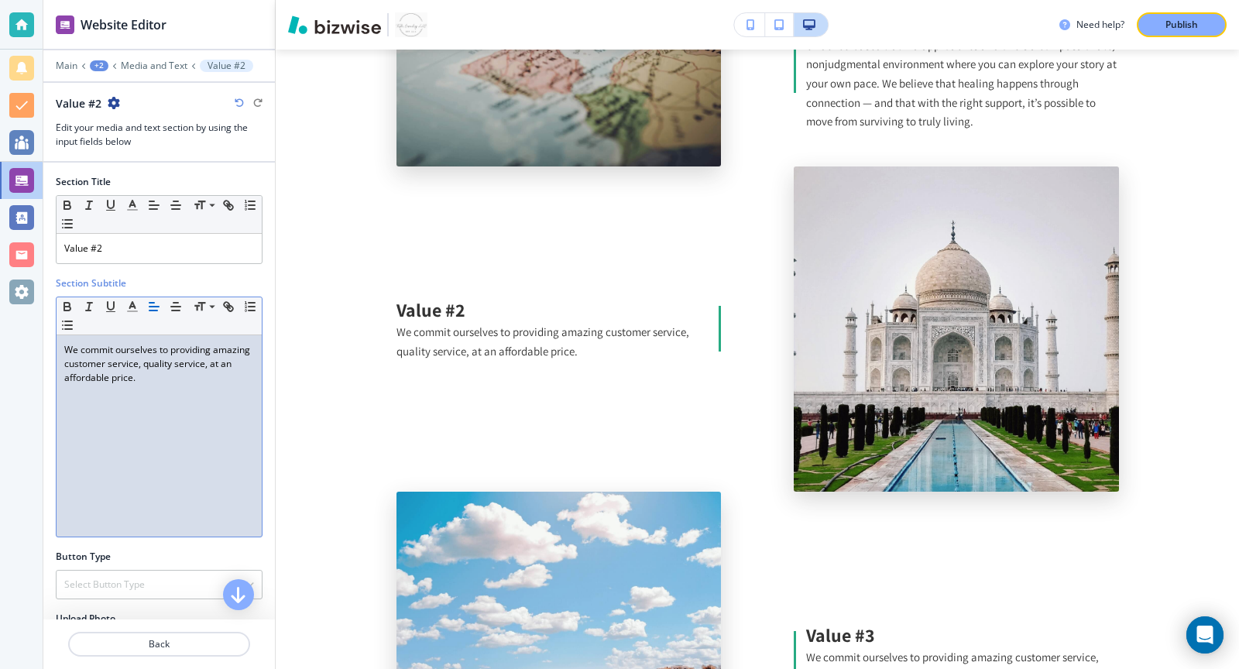
click at [161, 382] on div "We commit ourselves to providing amazing customer service, quality service, at …" at bounding box center [159, 435] width 205 height 201
paste div
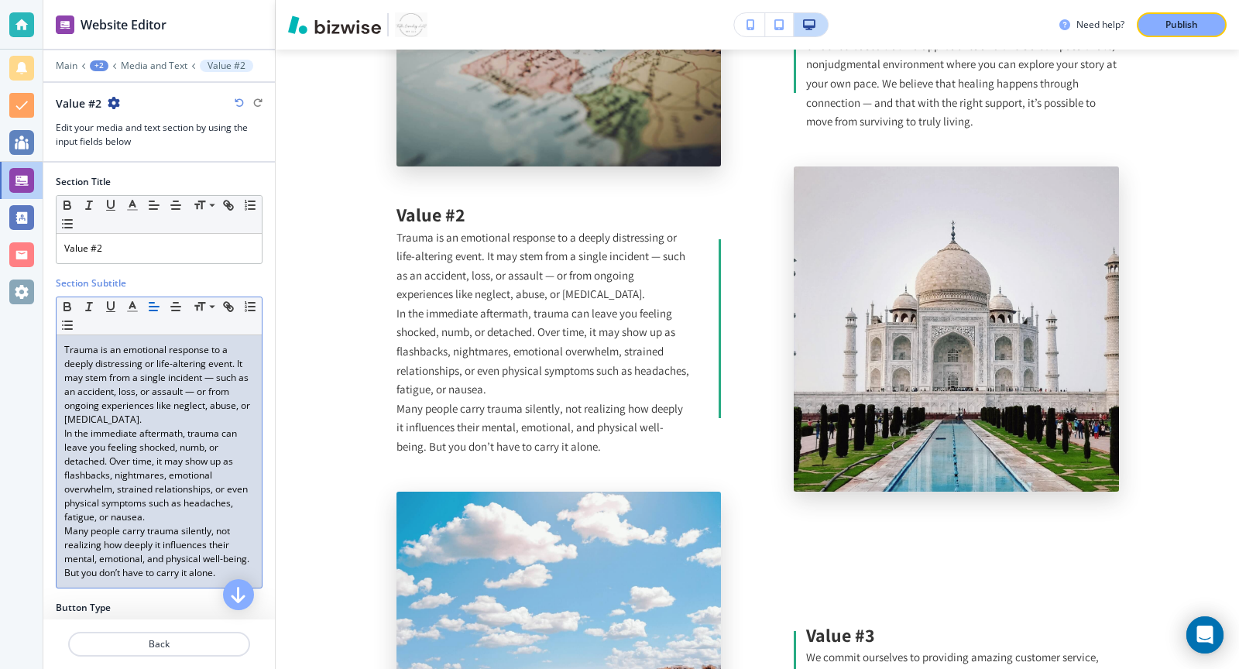
click at [167, 515] on p "In the immediate aftermath, trauma can leave you feeling shocked, numb, or deta…" at bounding box center [159, 476] width 190 height 98
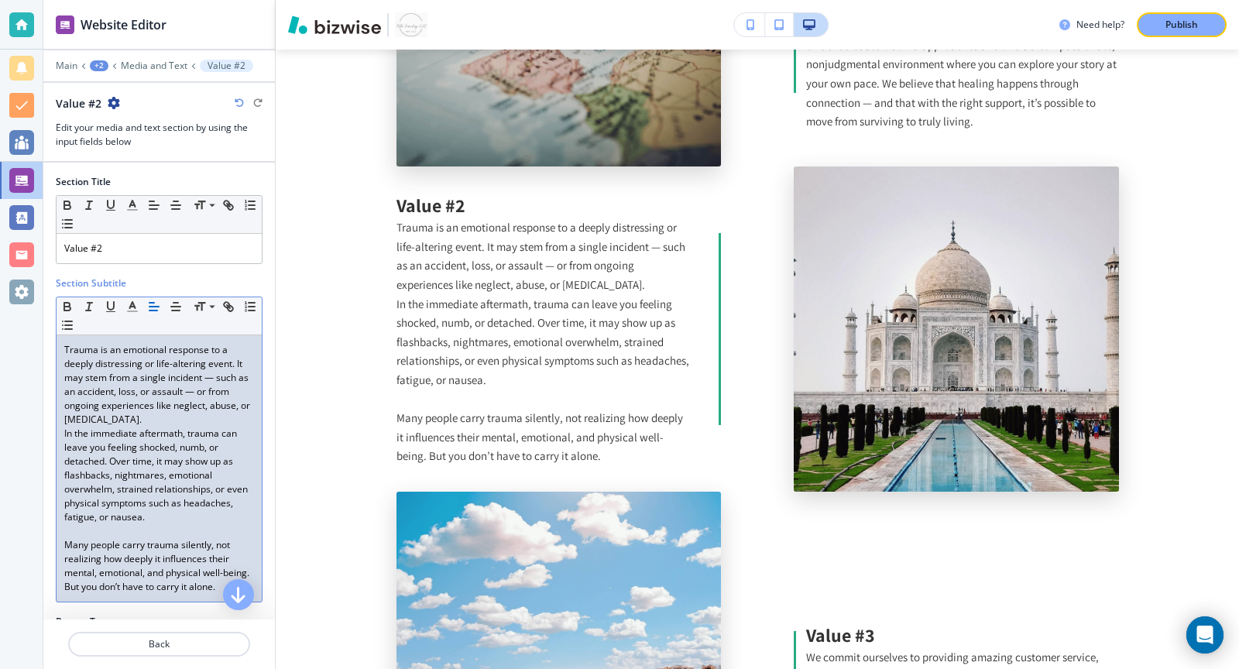
click at [155, 414] on p "Trauma is an emotional response to a deeply distressing or life-altering event.…" at bounding box center [159, 385] width 190 height 84
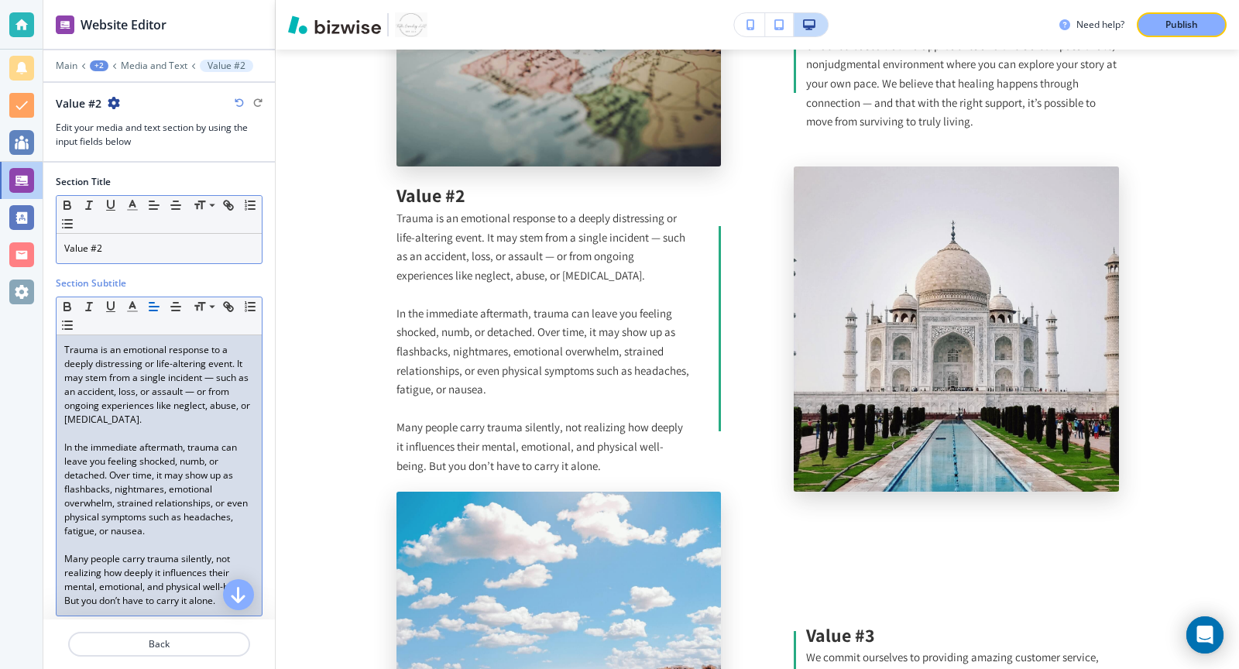
click at [129, 246] on p "Value #2" at bounding box center [159, 249] width 190 height 14
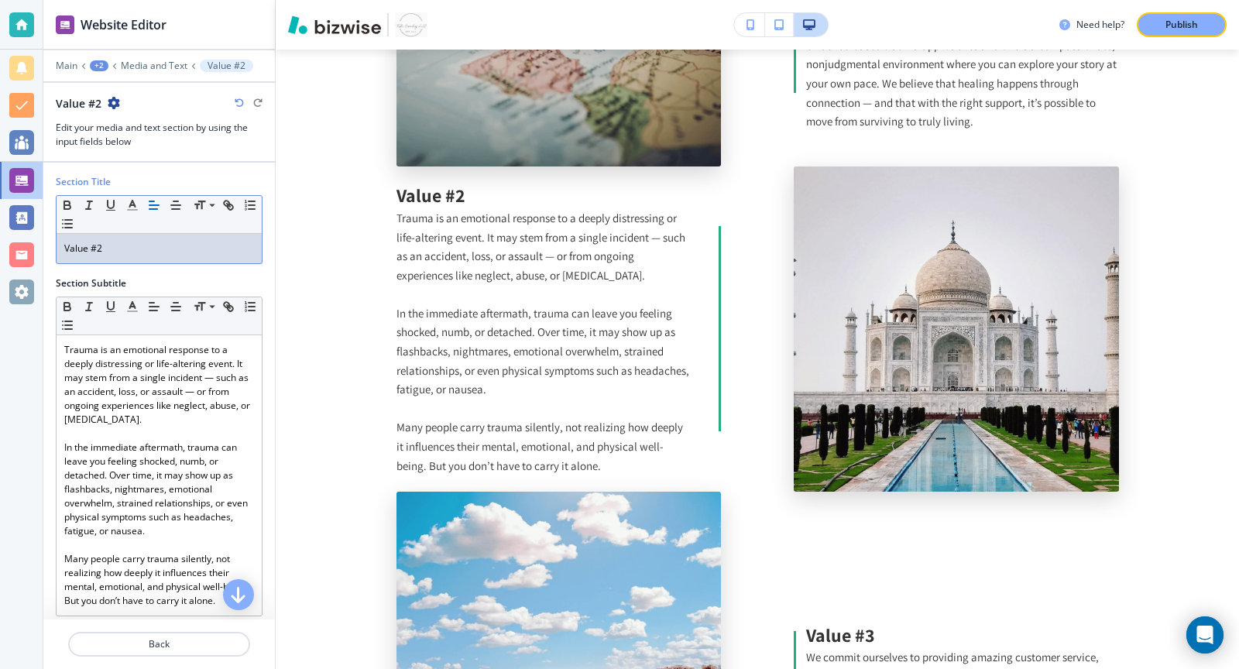
click at [129, 246] on p "Value #2" at bounding box center [159, 249] width 190 height 14
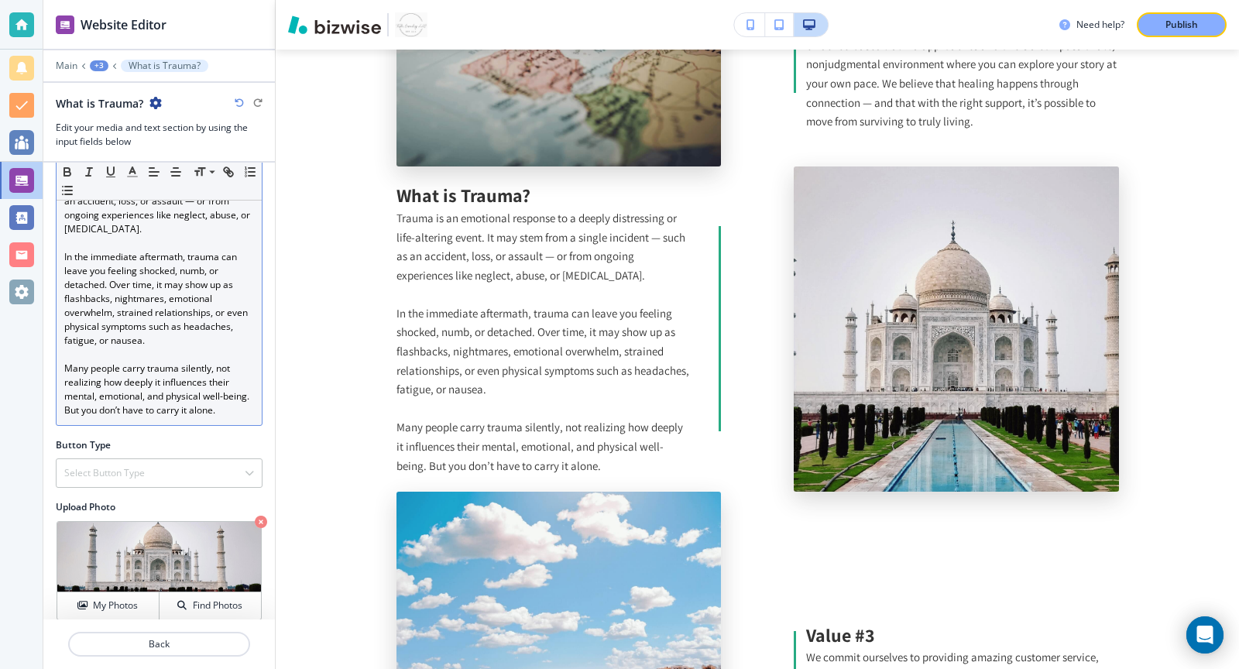
scroll to position [204, 0]
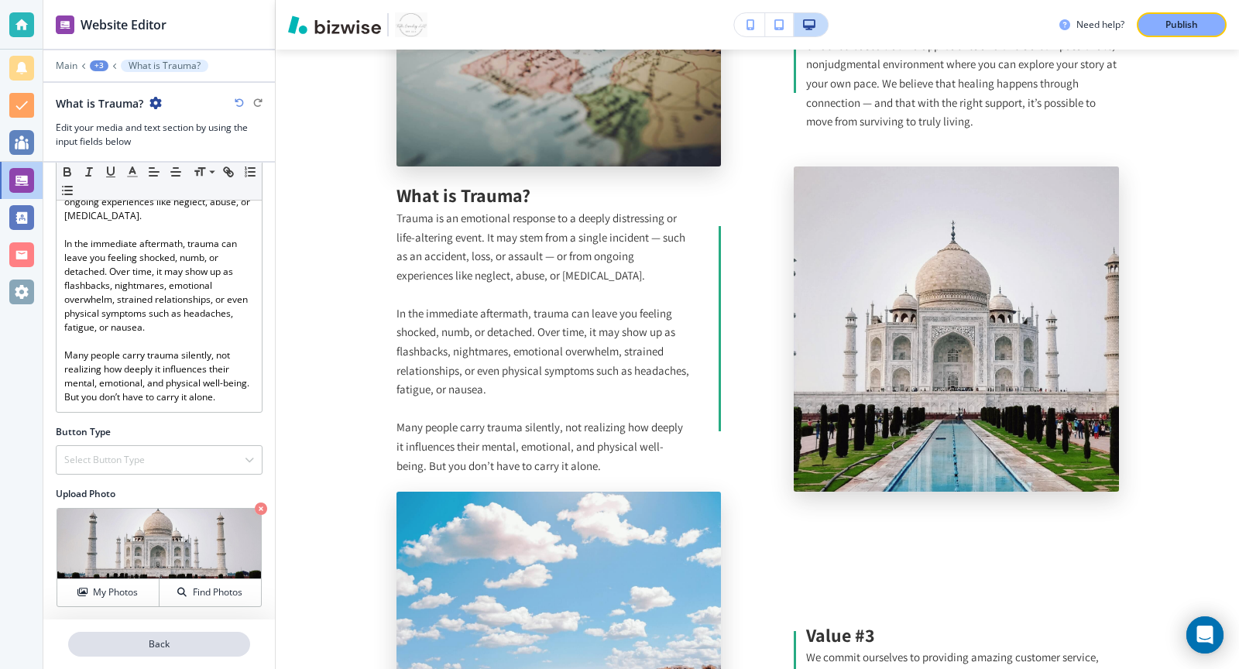
click at [158, 642] on p "Back" at bounding box center [159, 644] width 179 height 14
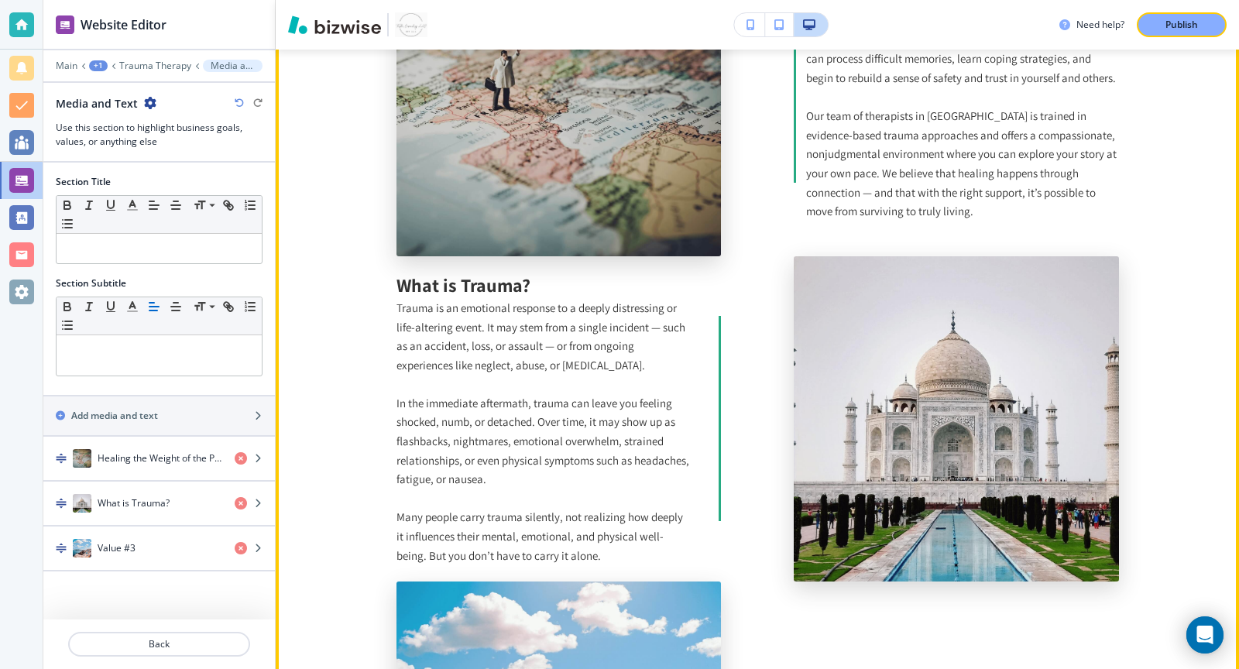
scroll to position [4652, 0]
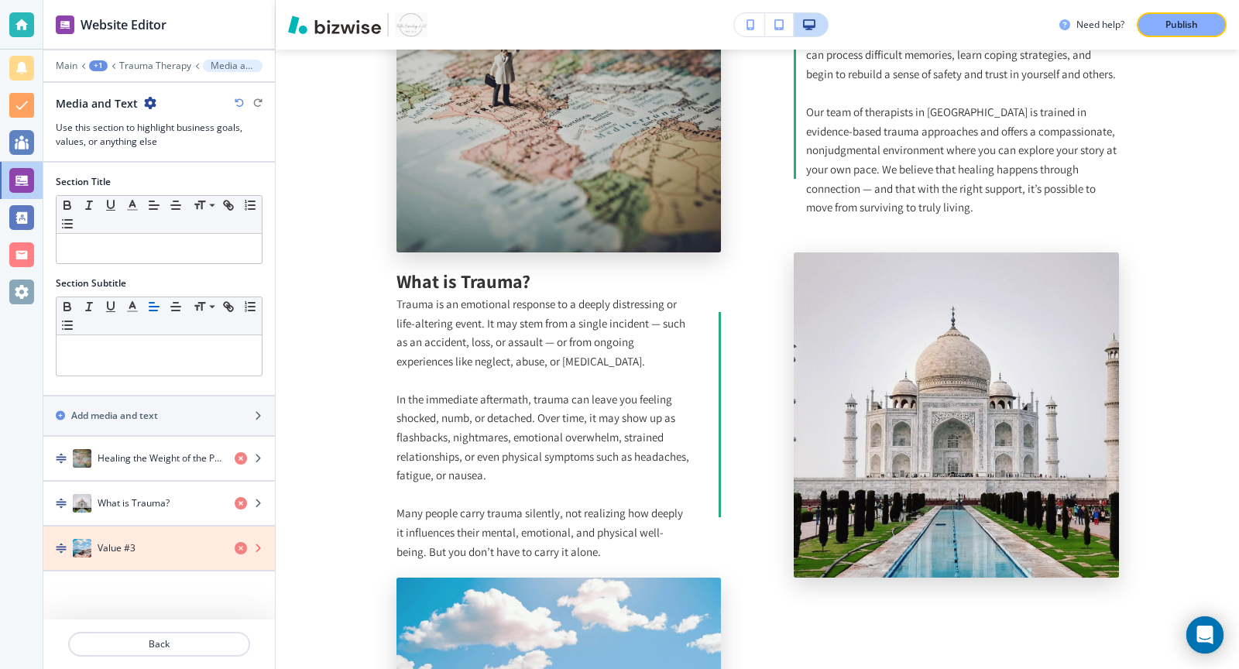
click at [240, 543] on icon "button" at bounding box center [241, 548] width 12 height 12
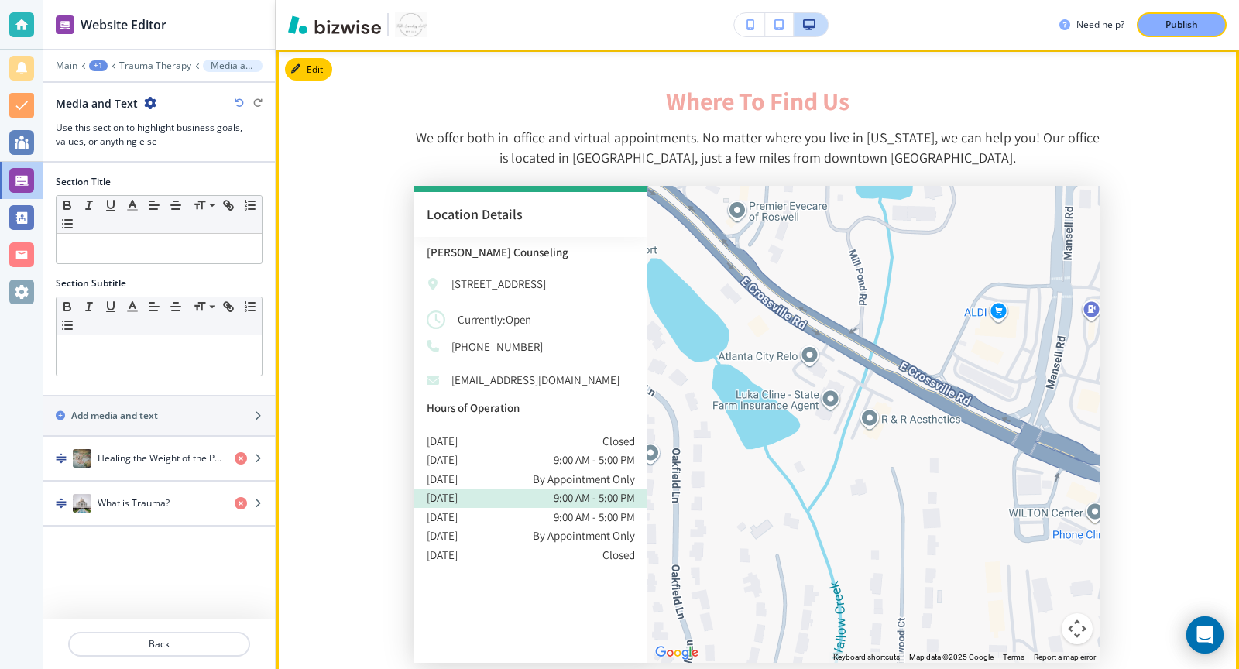
scroll to position [3913, 0]
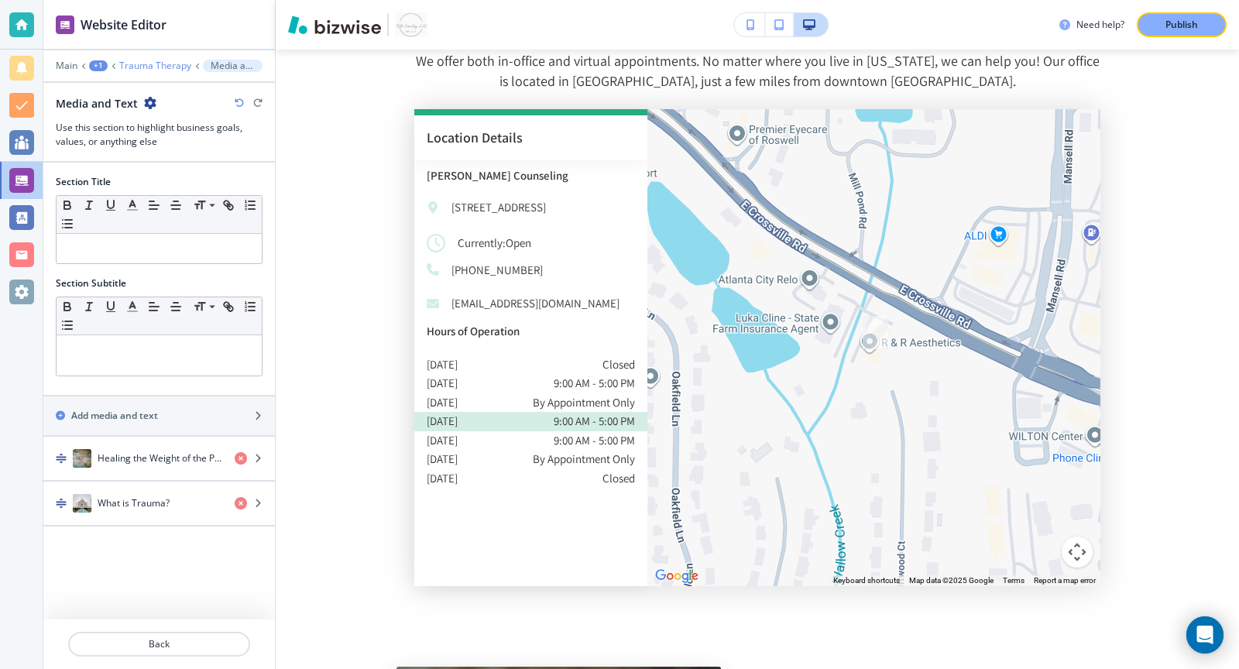
click at [168, 63] on p "Trauma Therapy" at bounding box center [155, 65] width 72 height 11
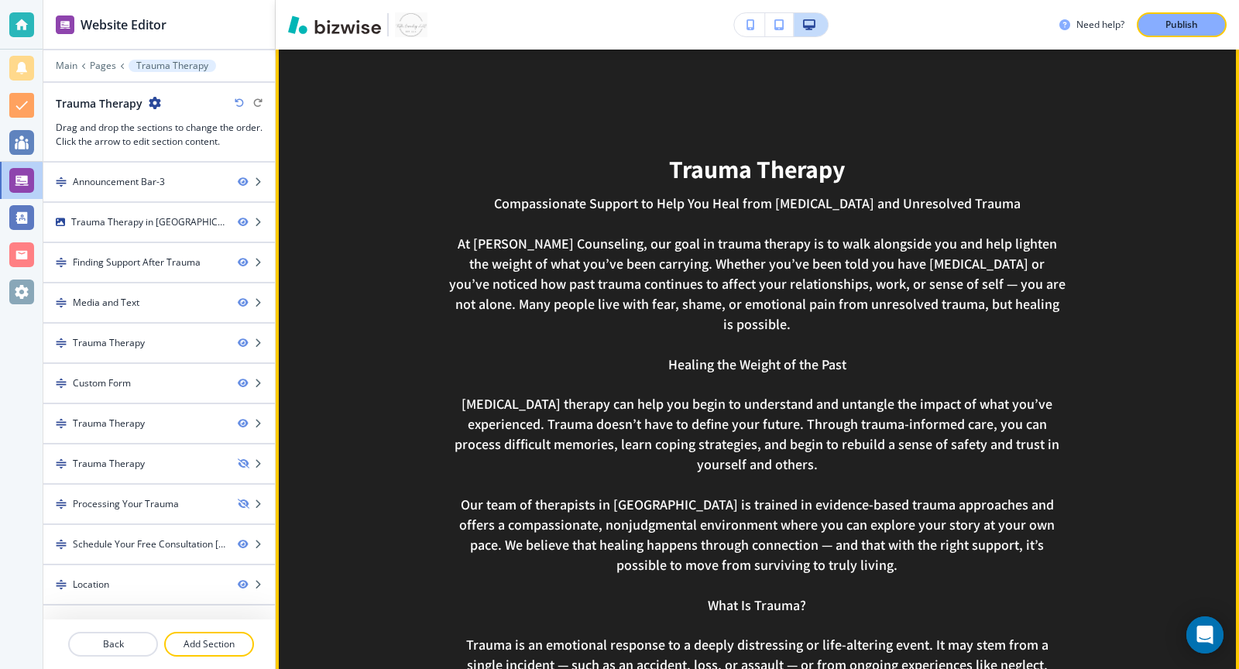
scroll to position [1461, 0]
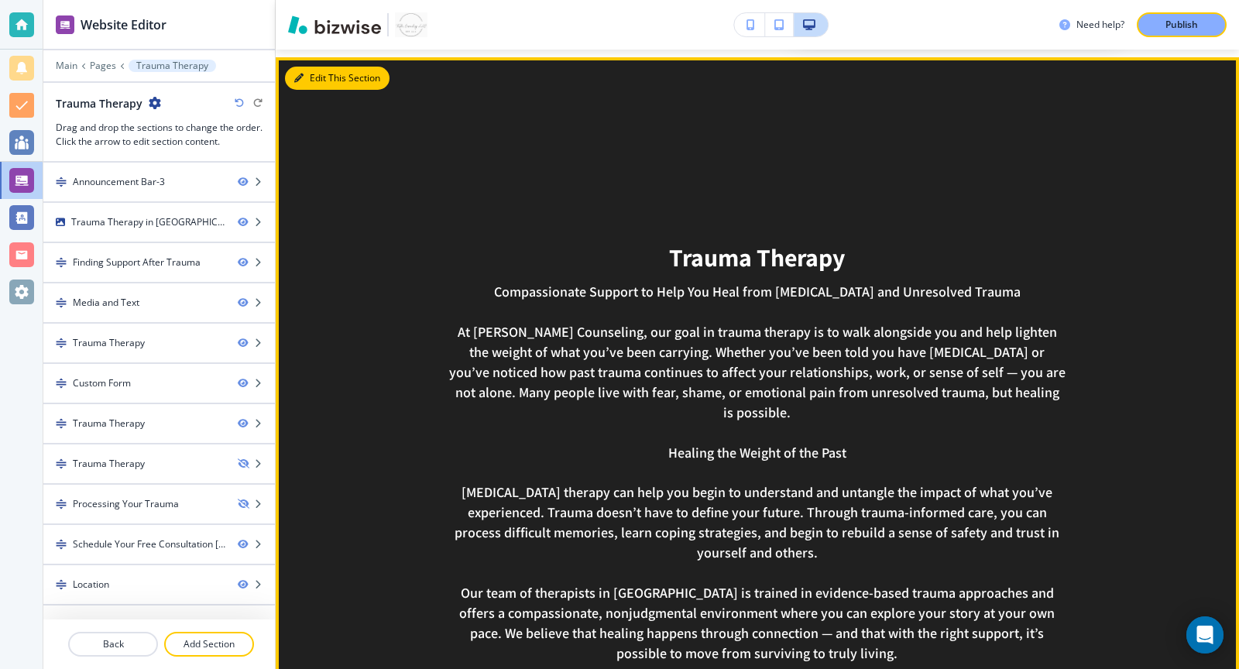
click at [310, 81] on button "Edit This Section" at bounding box center [337, 78] width 105 height 23
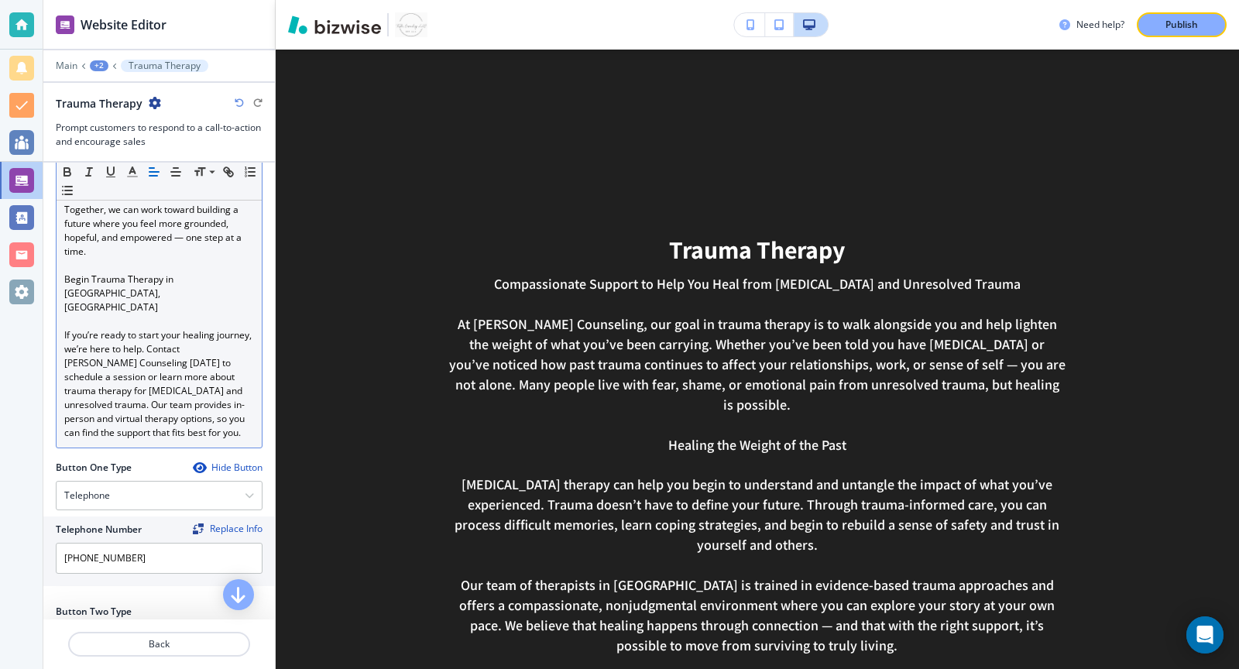
scroll to position [1204, 0]
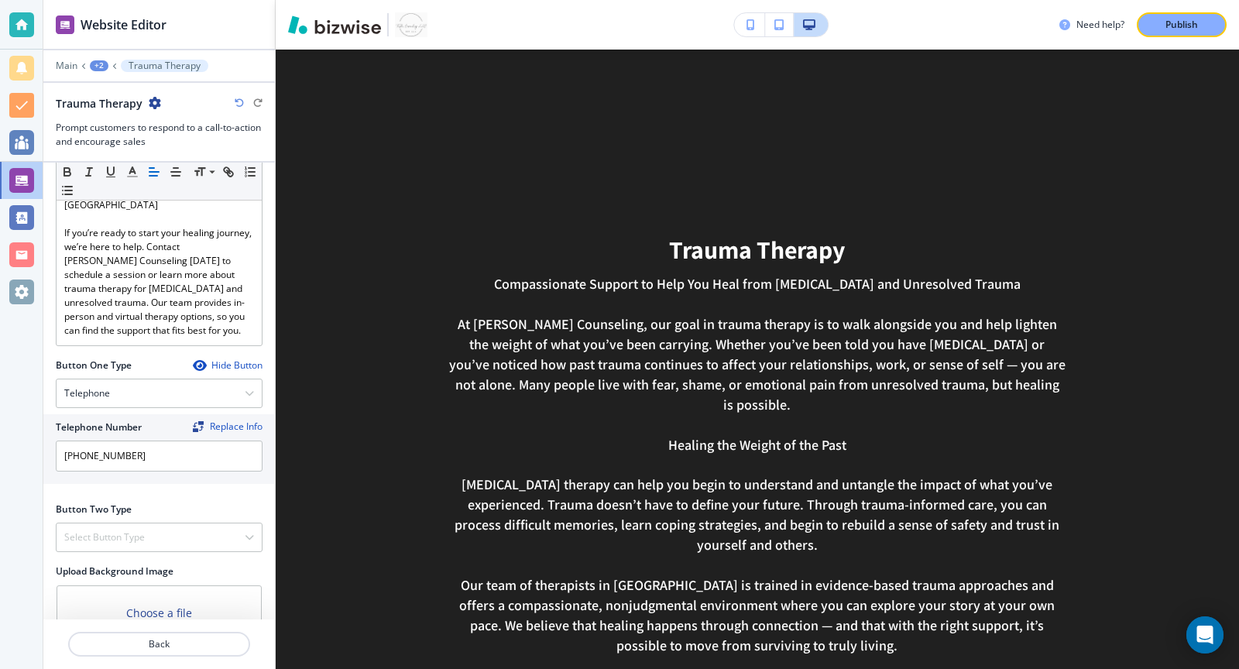
click at [156, 102] on icon "button" at bounding box center [155, 103] width 12 height 12
click at [93, 64] on div "+2" at bounding box center [99, 65] width 19 height 11
click at [114, 107] on button "Trauma Therapy" at bounding box center [139, 118] width 99 height 28
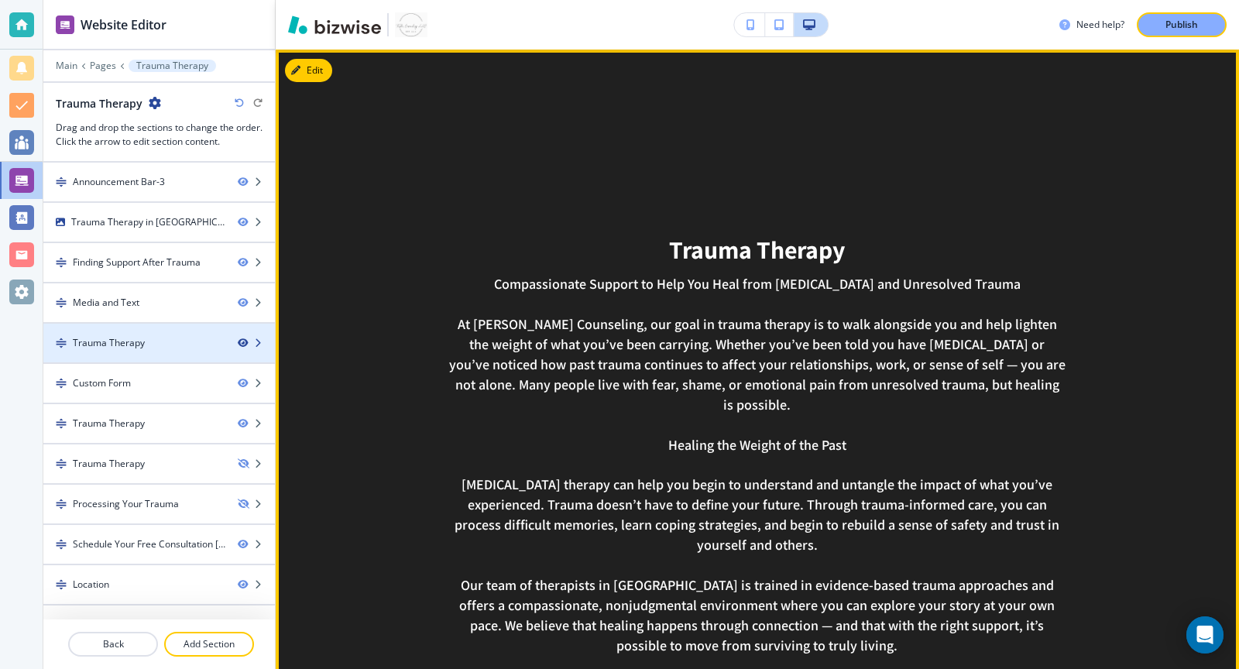
click at [241, 338] on icon "button" at bounding box center [242, 342] width 9 height 9
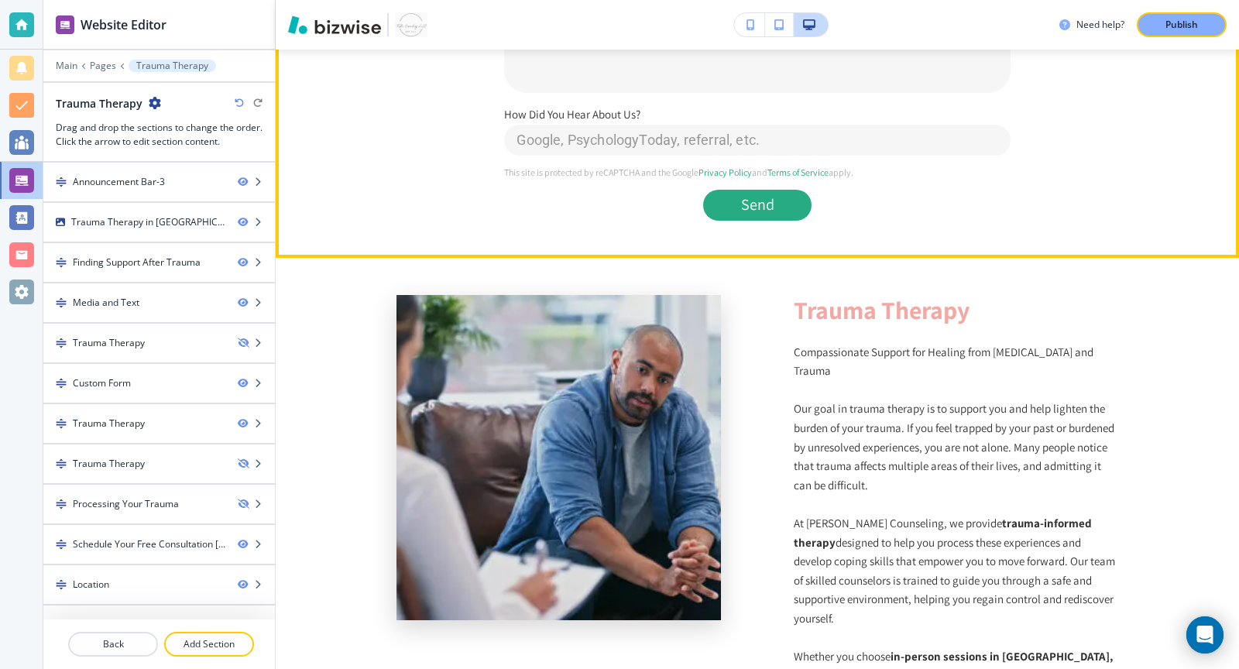
scroll to position [1882, 0]
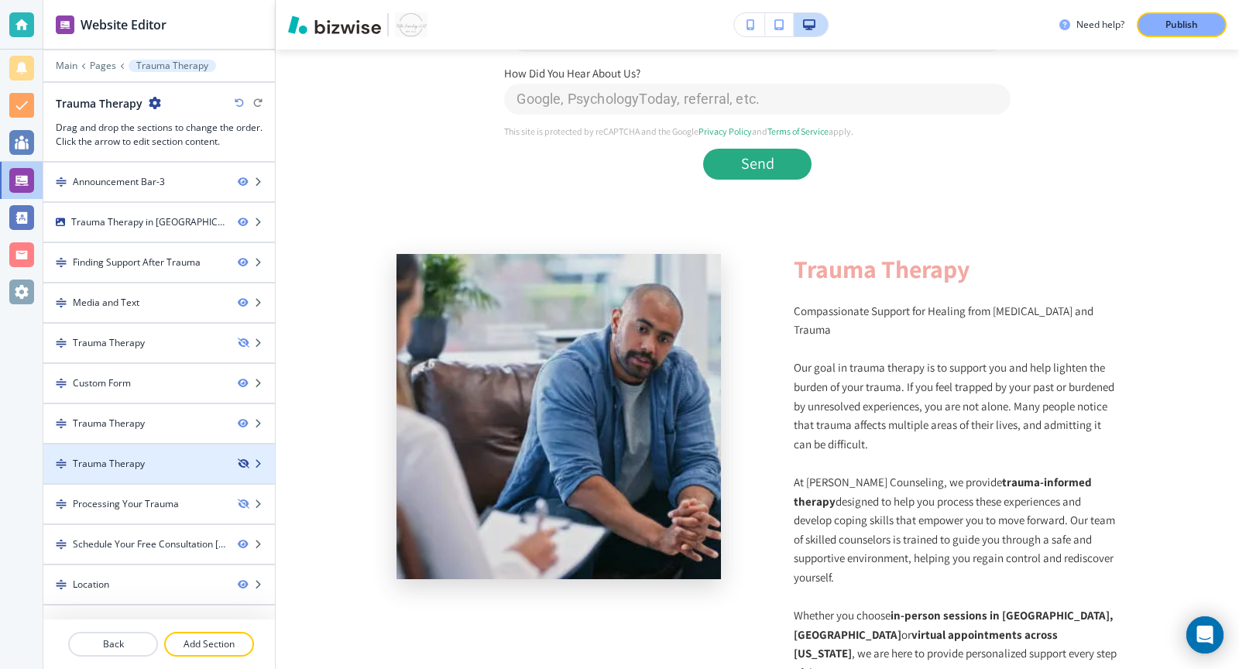
click at [243, 459] on icon "button" at bounding box center [242, 463] width 9 height 9
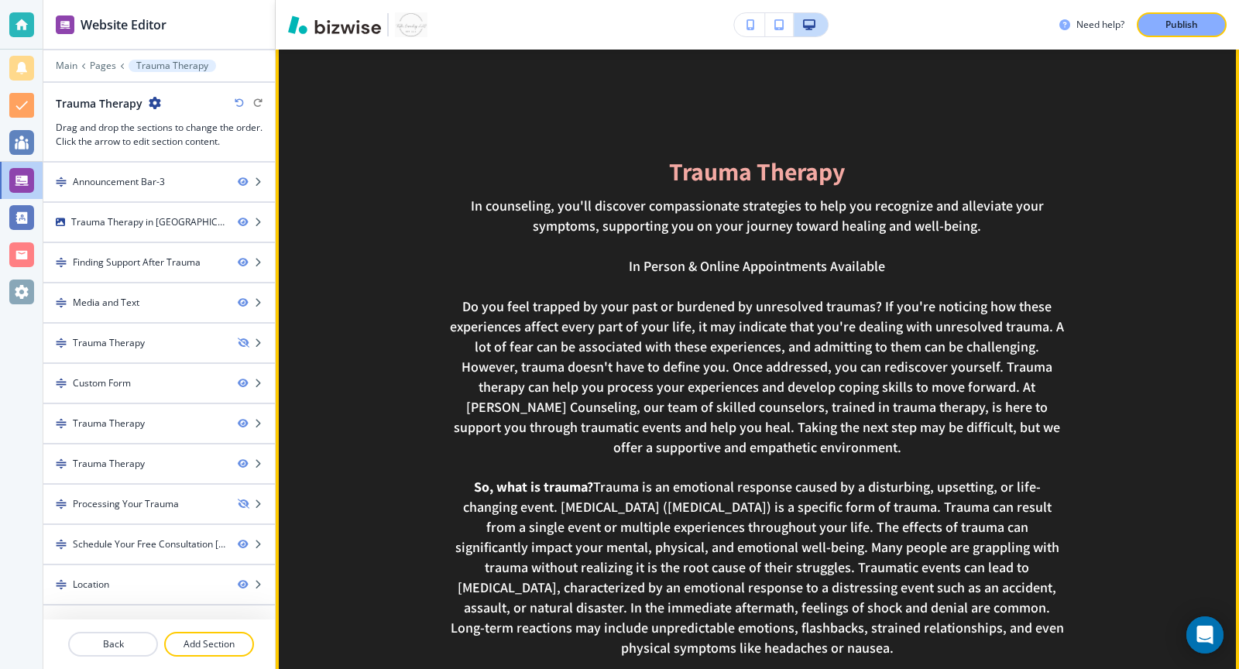
scroll to position [2694, 0]
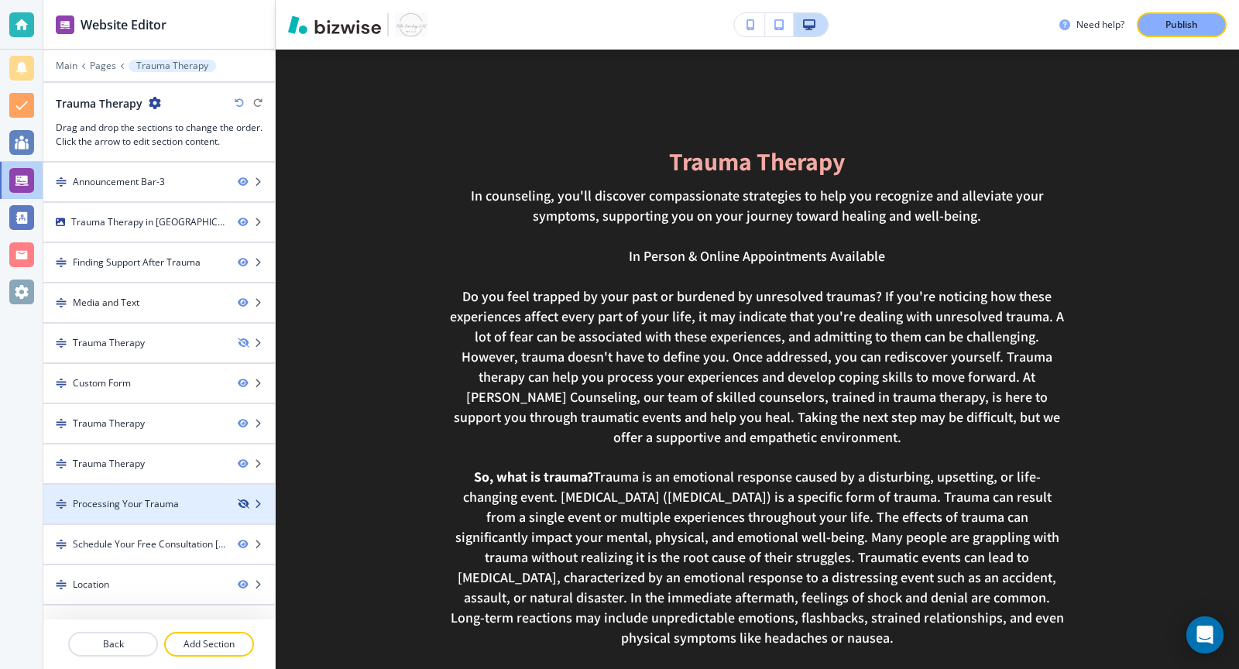
click at [247, 499] on icon "button" at bounding box center [242, 503] width 9 height 9
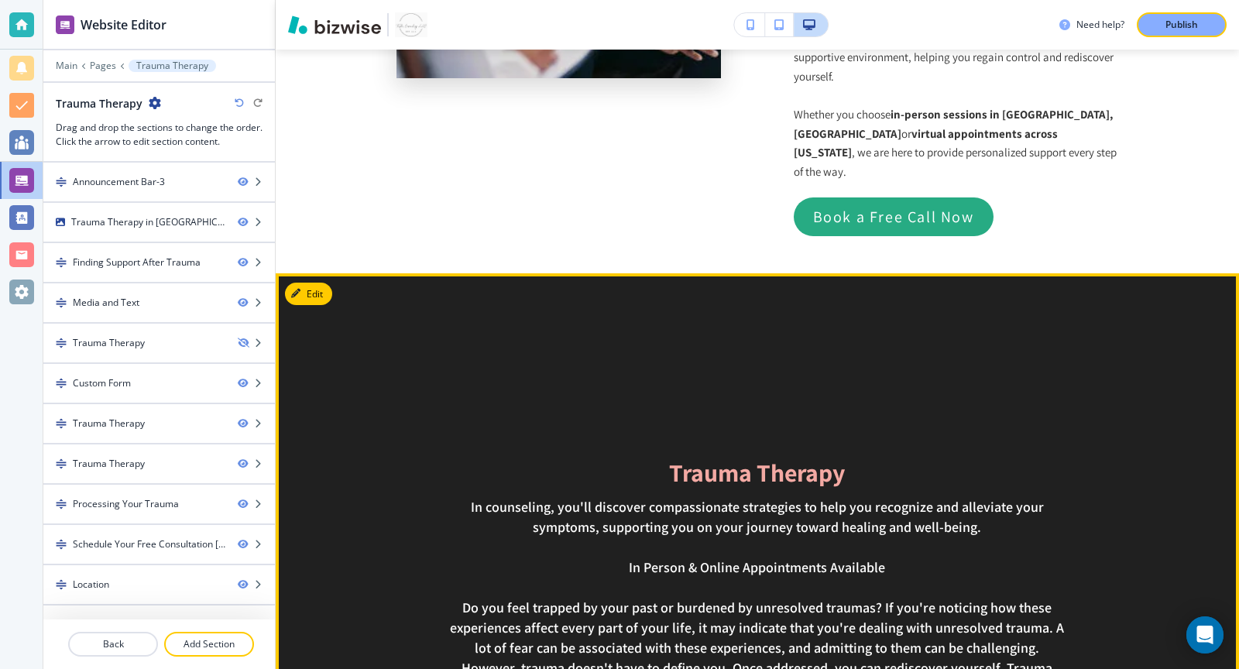
scroll to position [2421, 0]
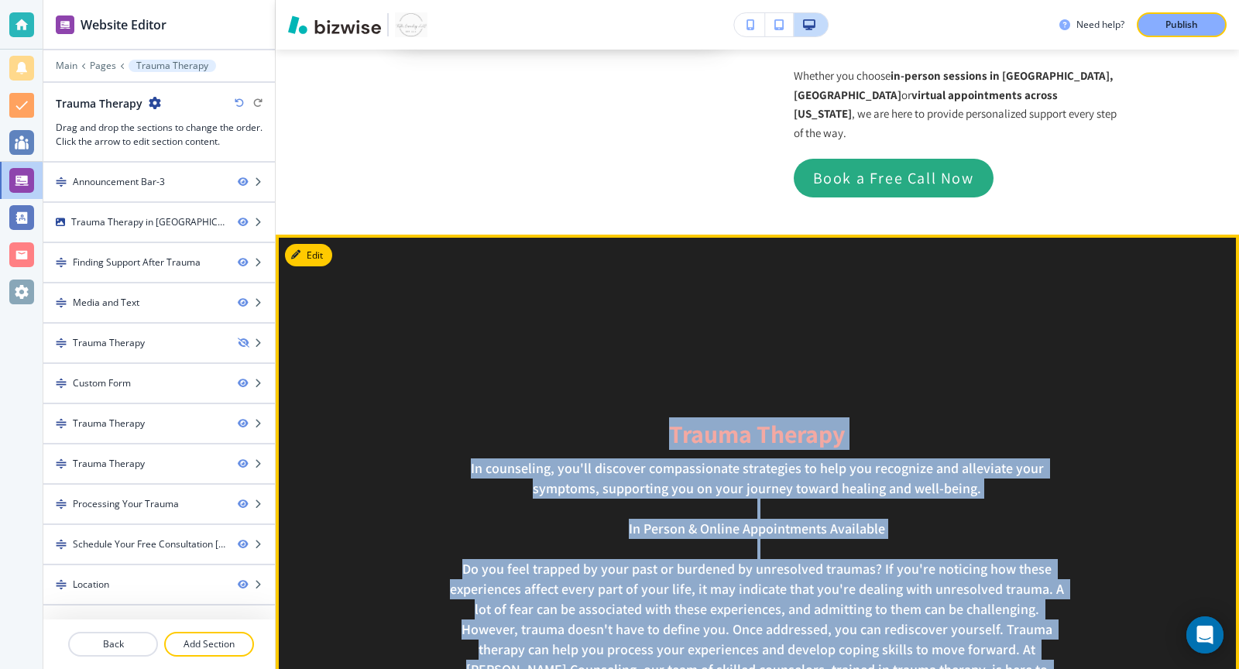
drag, startPoint x: 856, startPoint y: 283, endPoint x: 592, endPoint y: 376, distance: 280.1
copy main "Trauma Therapy In counseling, you'll discover compassionate strategies to help …"
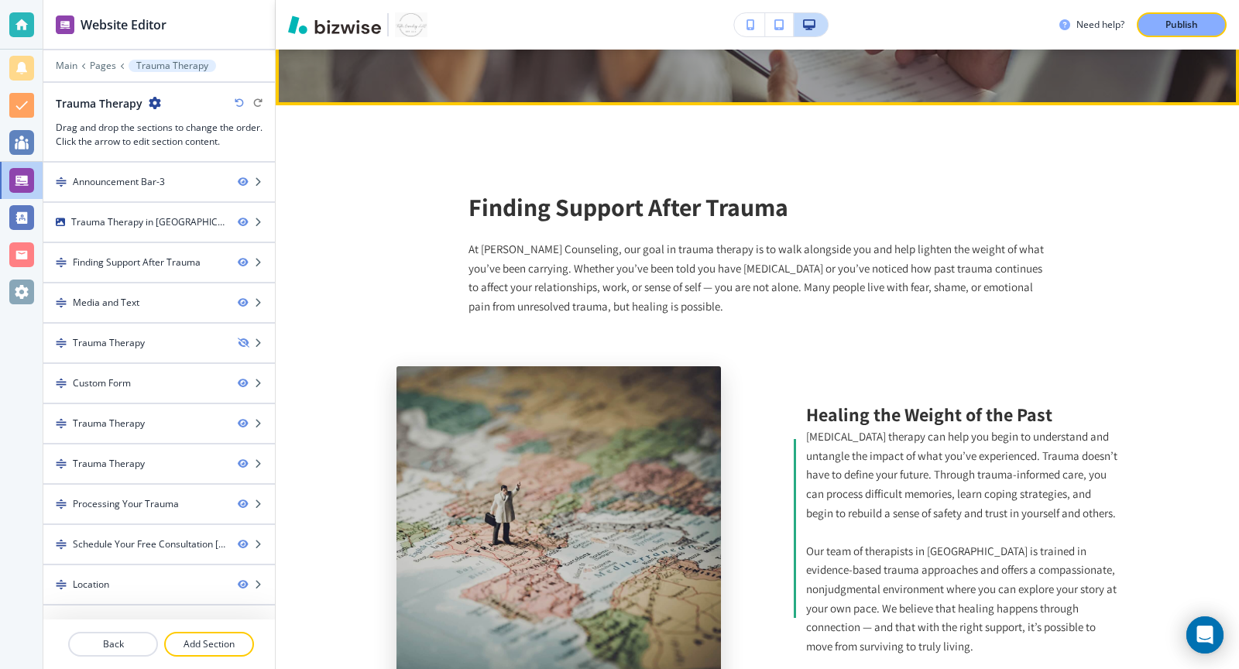
scroll to position [507, 0]
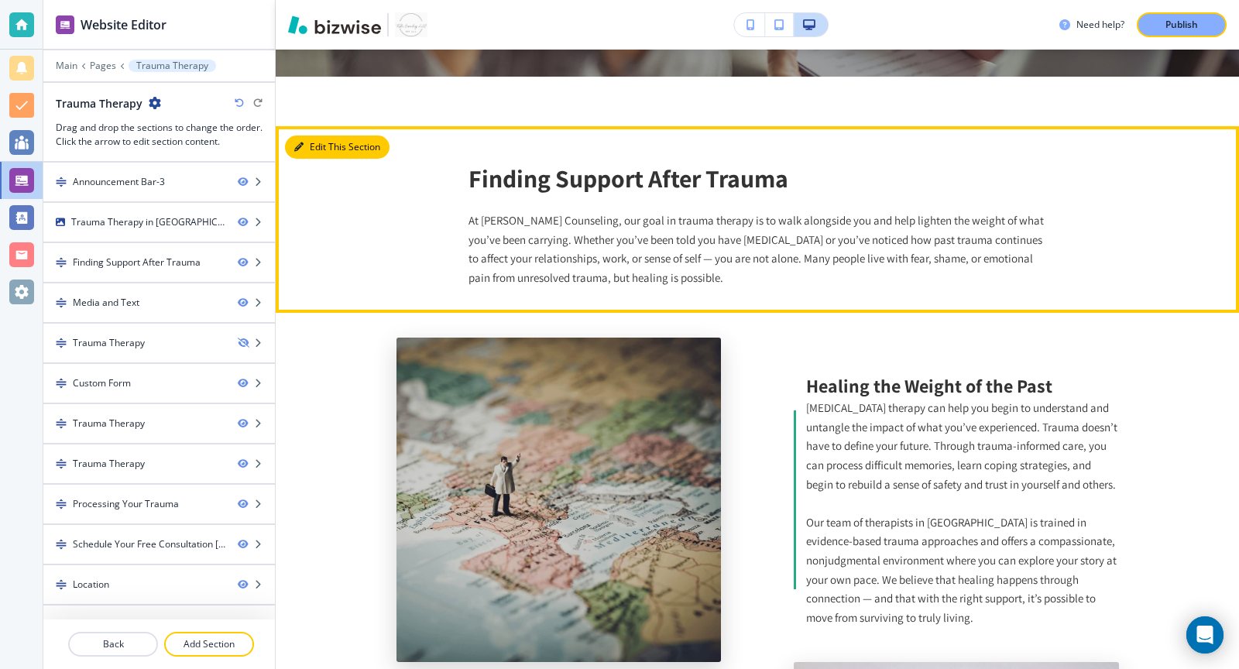
click at [313, 144] on button "Edit This Section" at bounding box center [337, 146] width 105 height 23
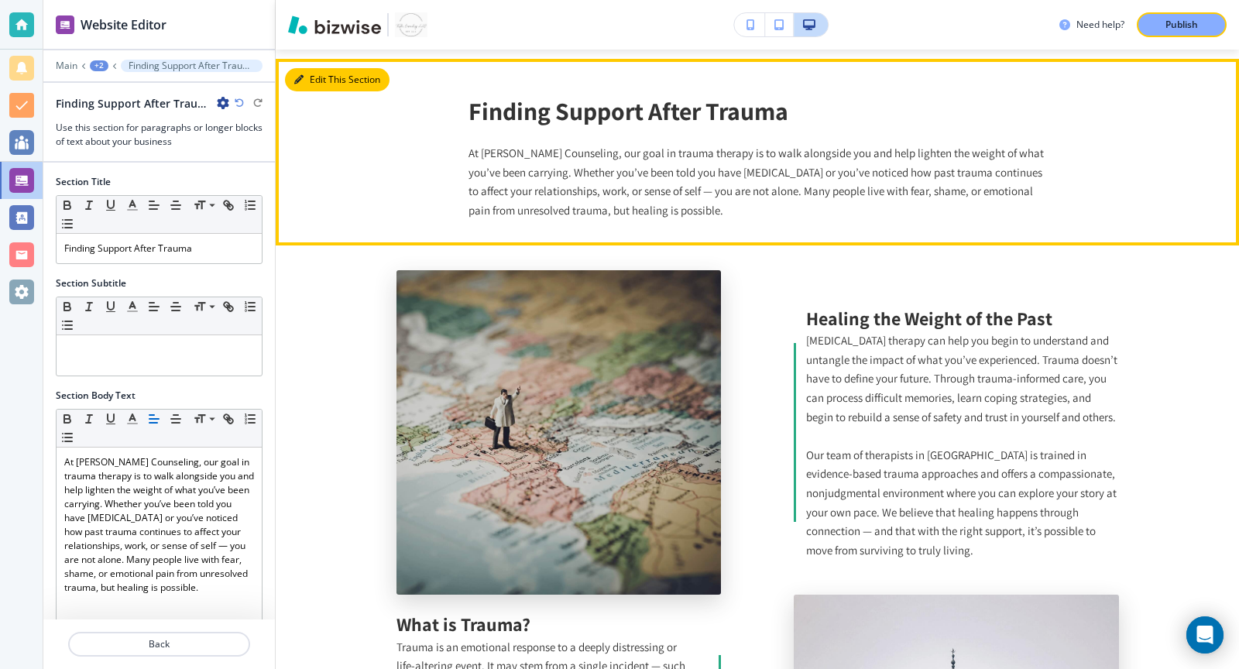
scroll to position [584, 0]
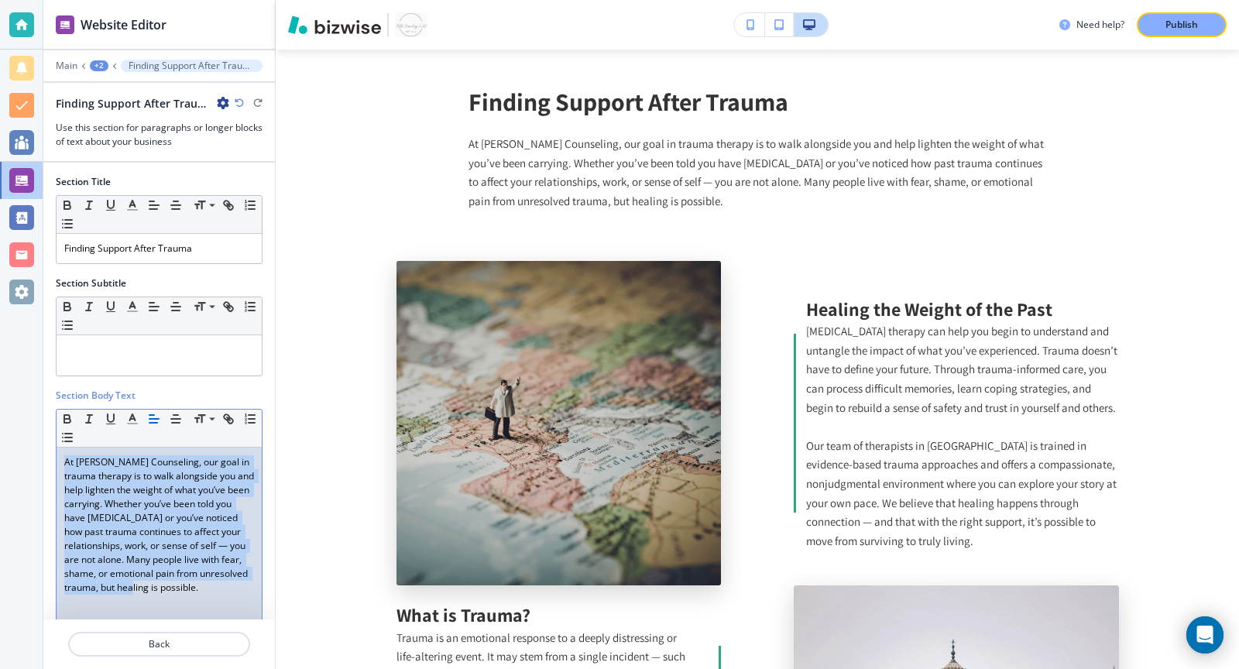
drag, startPoint x: 206, startPoint y: 588, endPoint x: 19, endPoint y: 441, distance: 237.1
click at [19, 441] on div "Website Editor Main +2 Finding Support After Trauma Finding Support After Traum…" at bounding box center [619, 334] width 1239 height 669
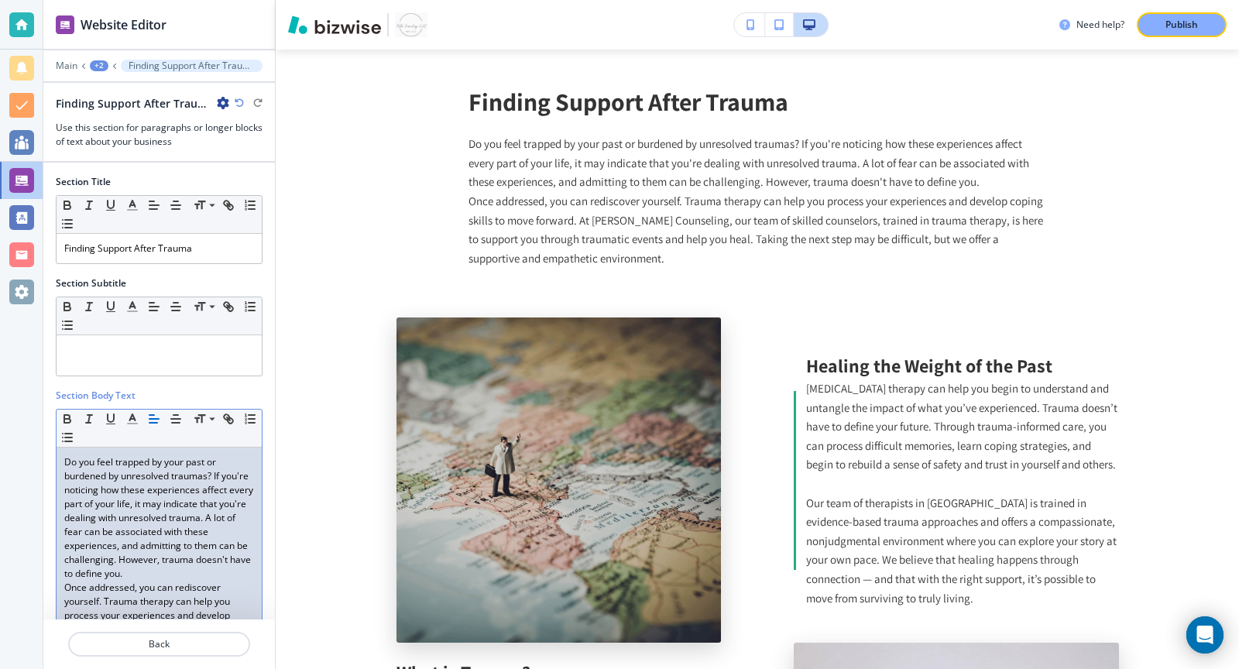
scroll to position [0, 0]
click at [167, 567] on p "Do you feel trapped by your past or burdened by unresolved traumas? If you're n…" at bounding box center [159, 517] width 190 height 125
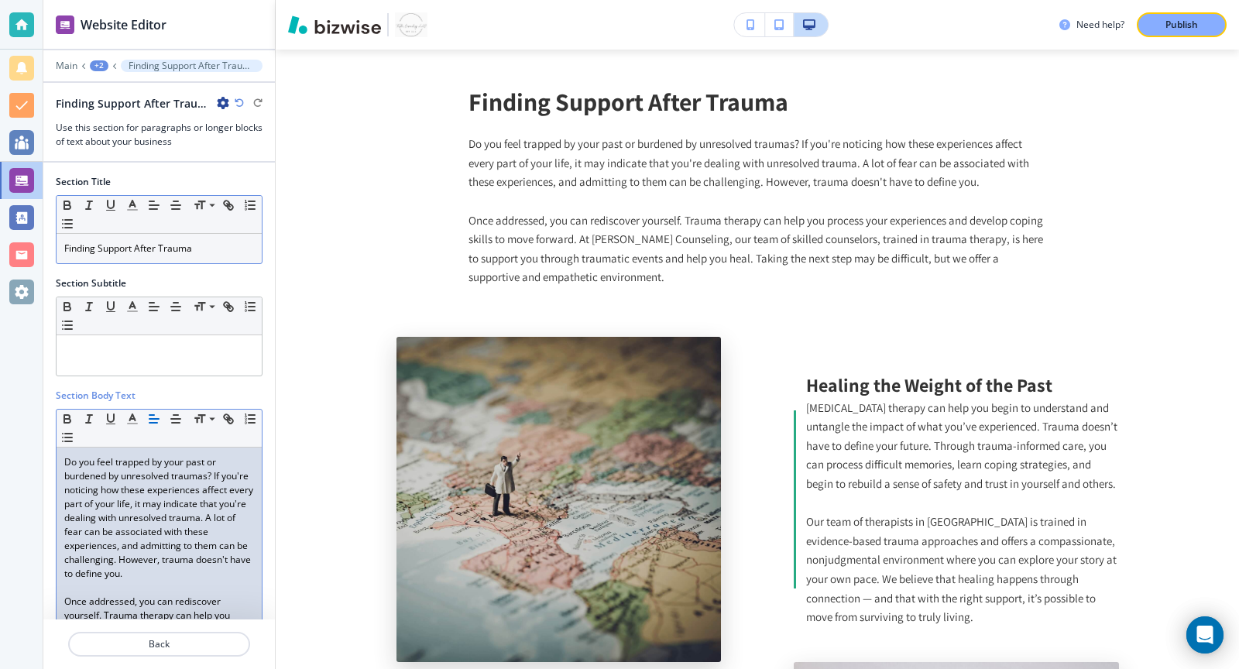
click at [150, 244] on p "Finding Support After Trauma" at bounding box center [159, 249] width 190 height 14
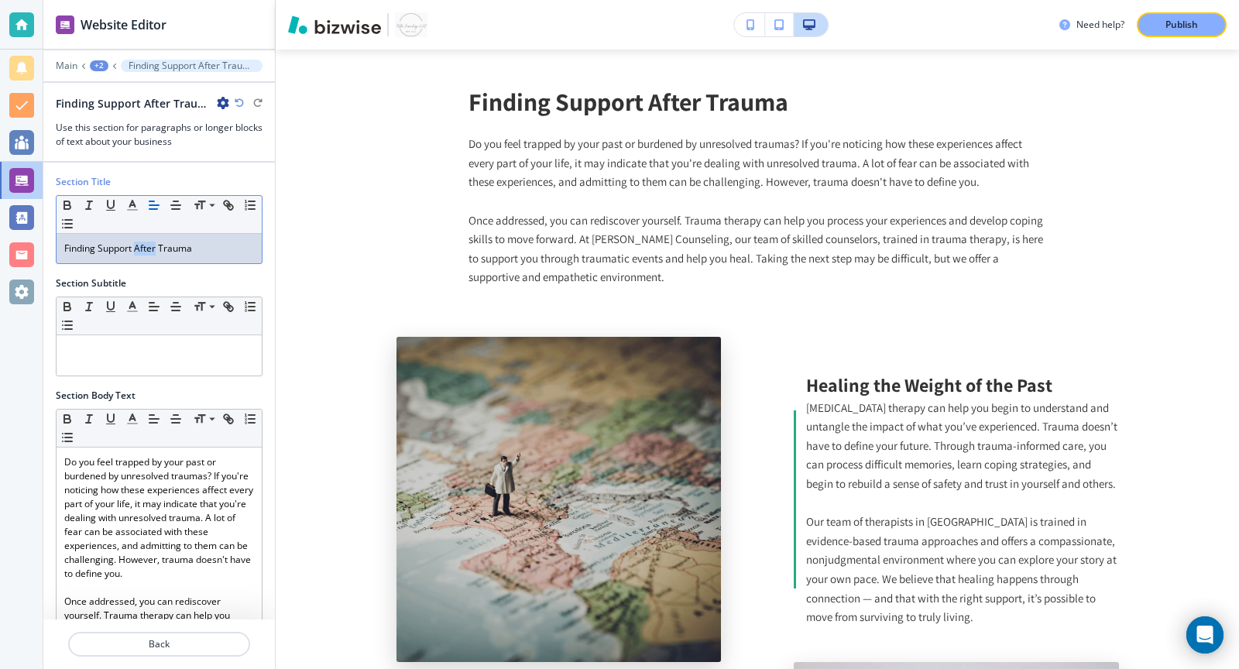
click at [150, 244] on p "Finding Support After Trauma" at bounding box center [159, 249] width 190 height 14
click at [135, 242] on p "Do you feel trapped" at bounding box center [159, 249] width 190 height 14
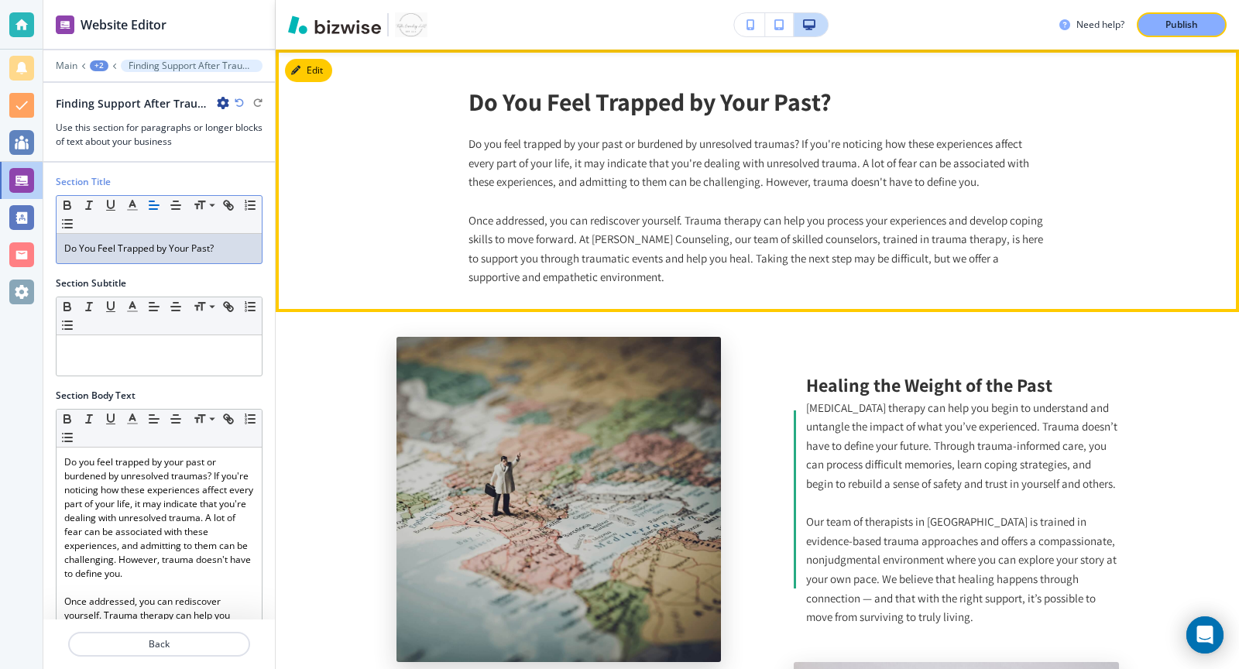
scroll to position [797, 0]
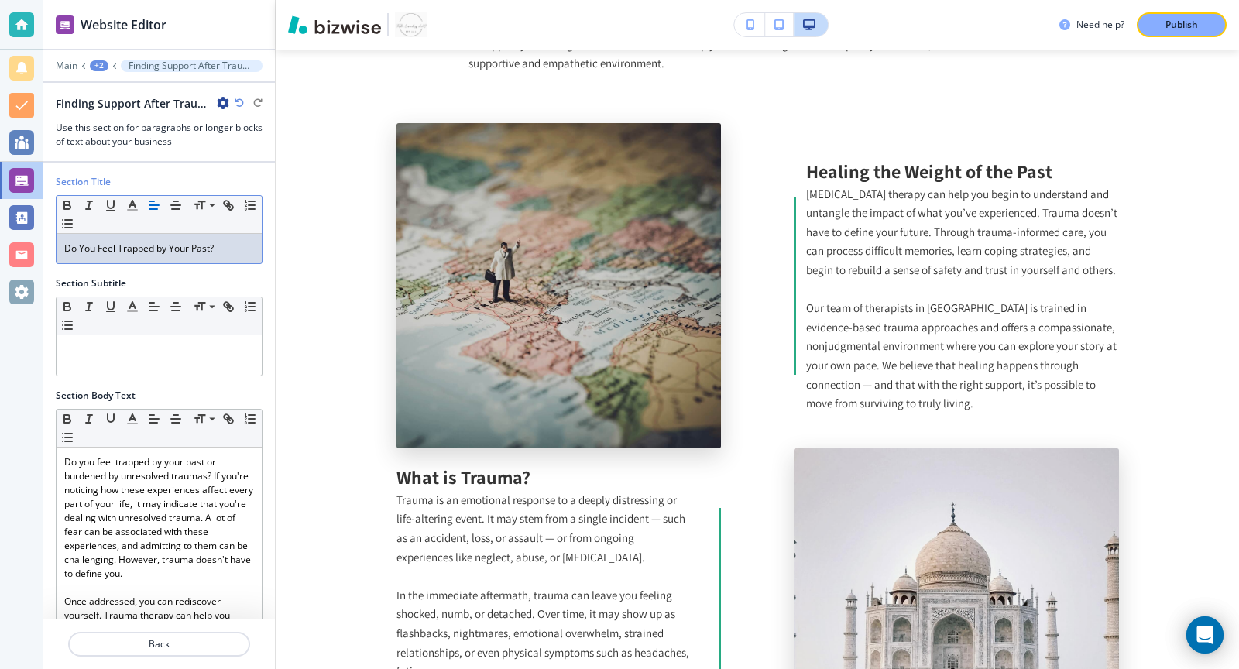
click at [221, 103] on icon "button" at bounding box center [223, 103] width 12 height 12
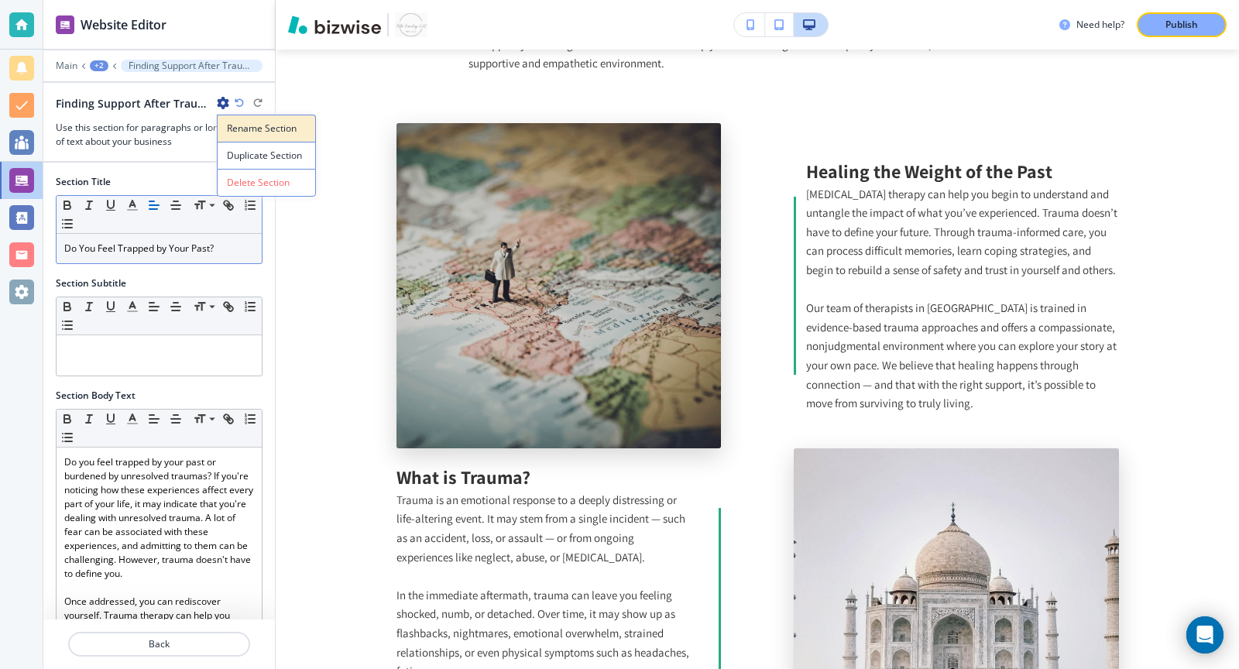
click at [242, 126] on p "Rename Section" at bounding box center [266, 129] width 79 height 14
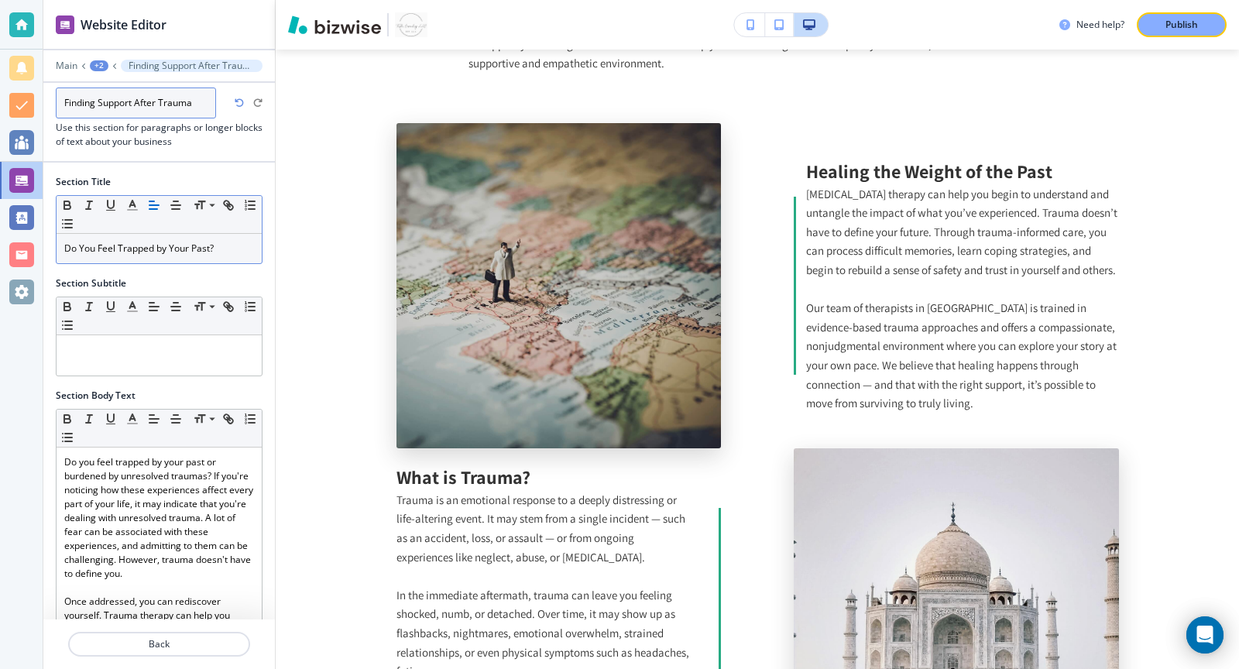
click at [151, 108] on input "Finding Support After Trauma" at bounding box center [136, 102] width 160 height 31
paste input "Do You Feel Trapped by Your Past?"
type input "Do You Feel Trapped by Your Past?"
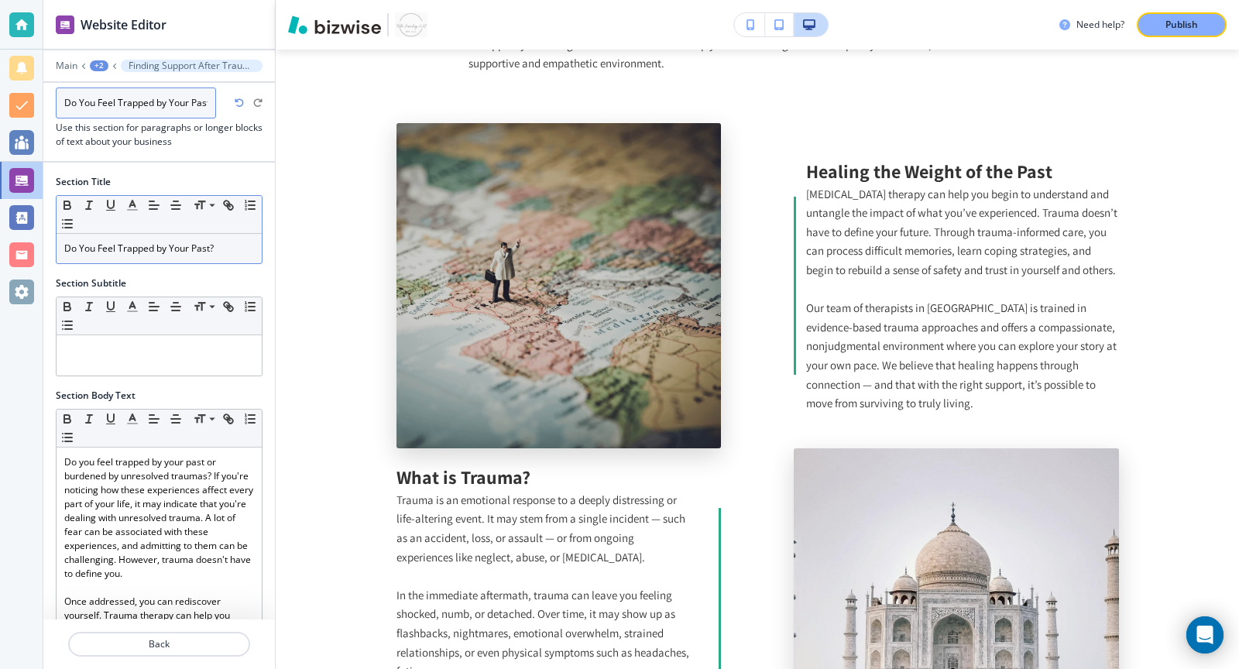
scroll to position [0, 5]
click at [100, 67] on div "+2" at bounding box center [98, 65] width 19 height 11
click at [117, 123] on p "Trauma Therapy" at bounding box center [138, 118] width 79 height 14
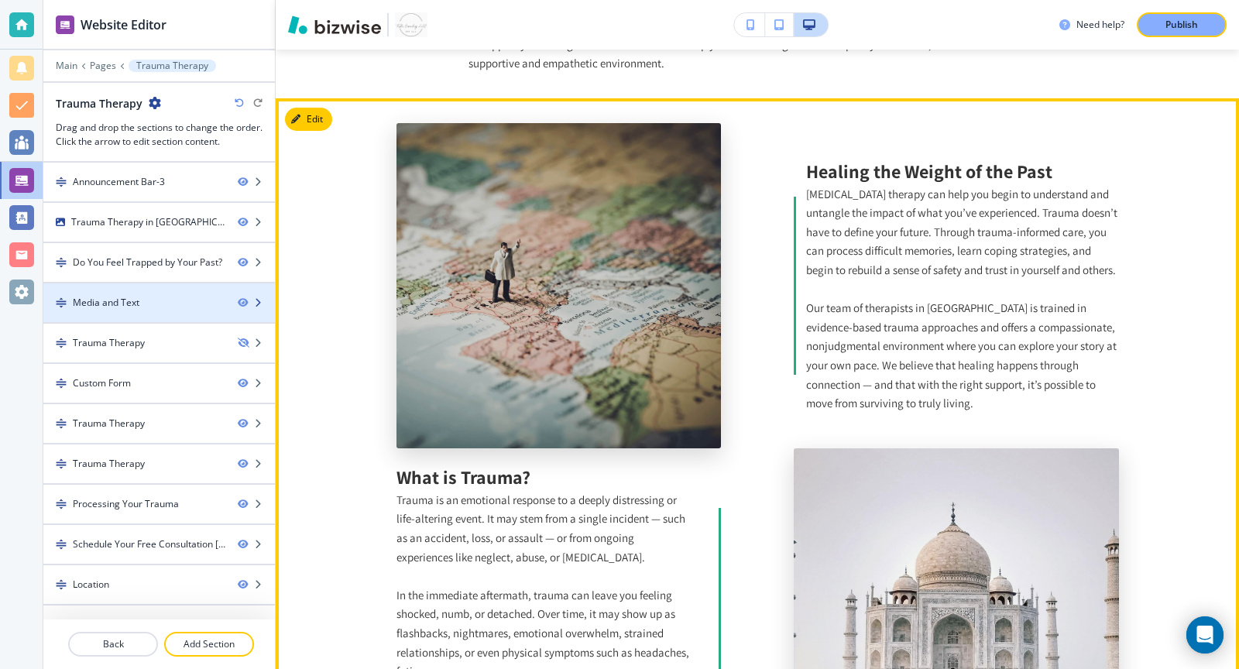
click at [211, 296] on div "Media and Text" at bounding box center [134, 303] width 182 height 14
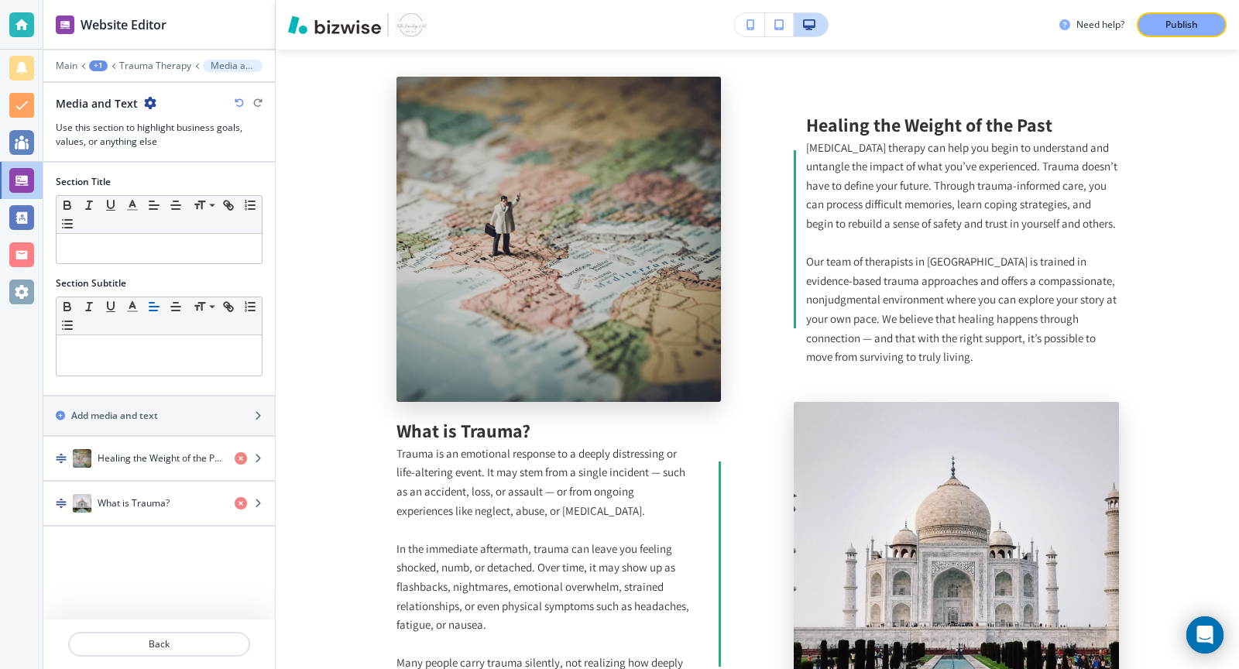
scroll to position [846, 0]
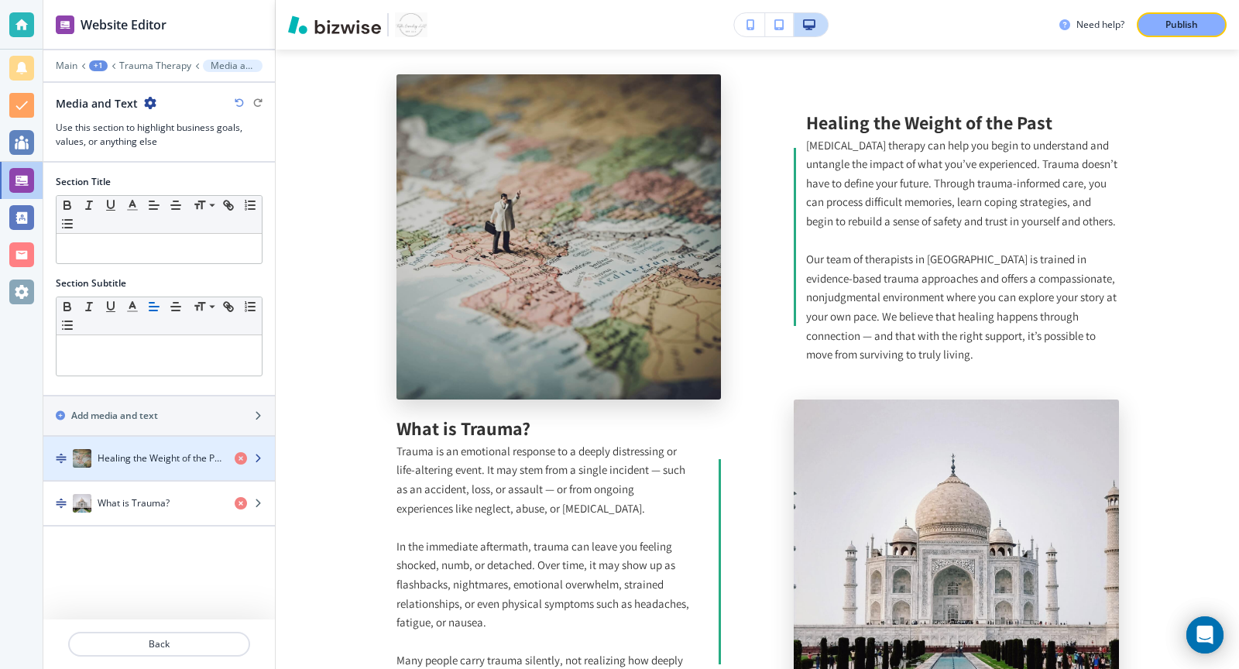
click at [259, 454] on icon "button" at bounding box center [257, 458] width 9 height 9
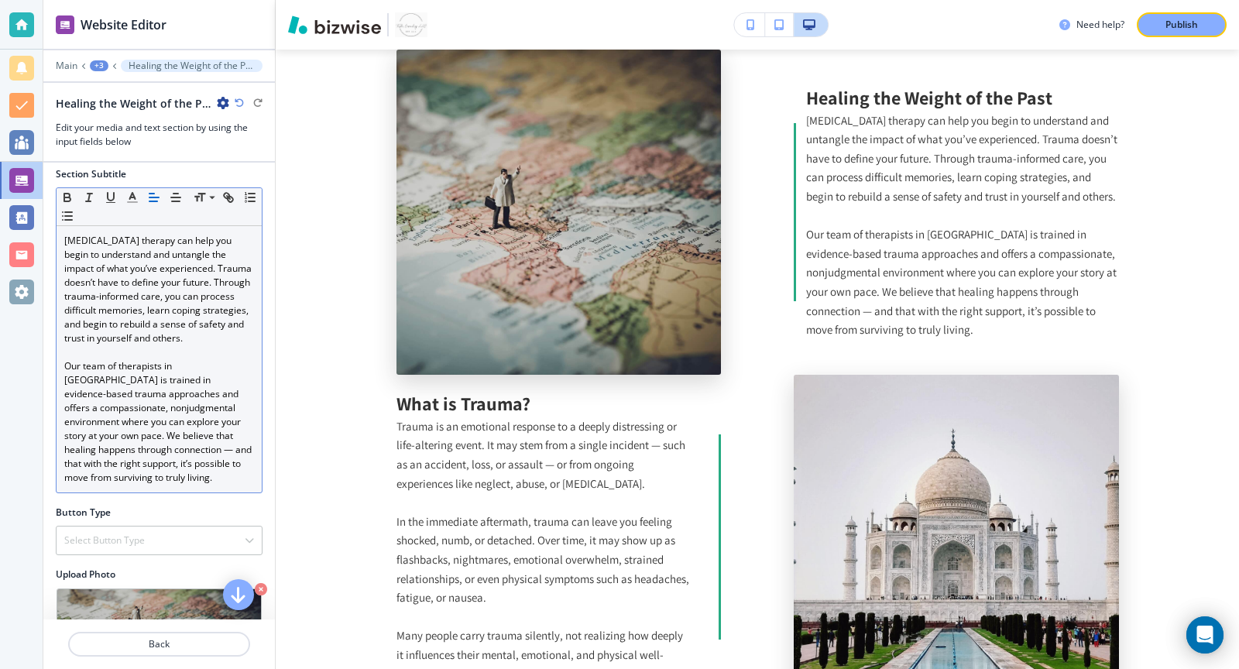
scroll to position [121, 0]
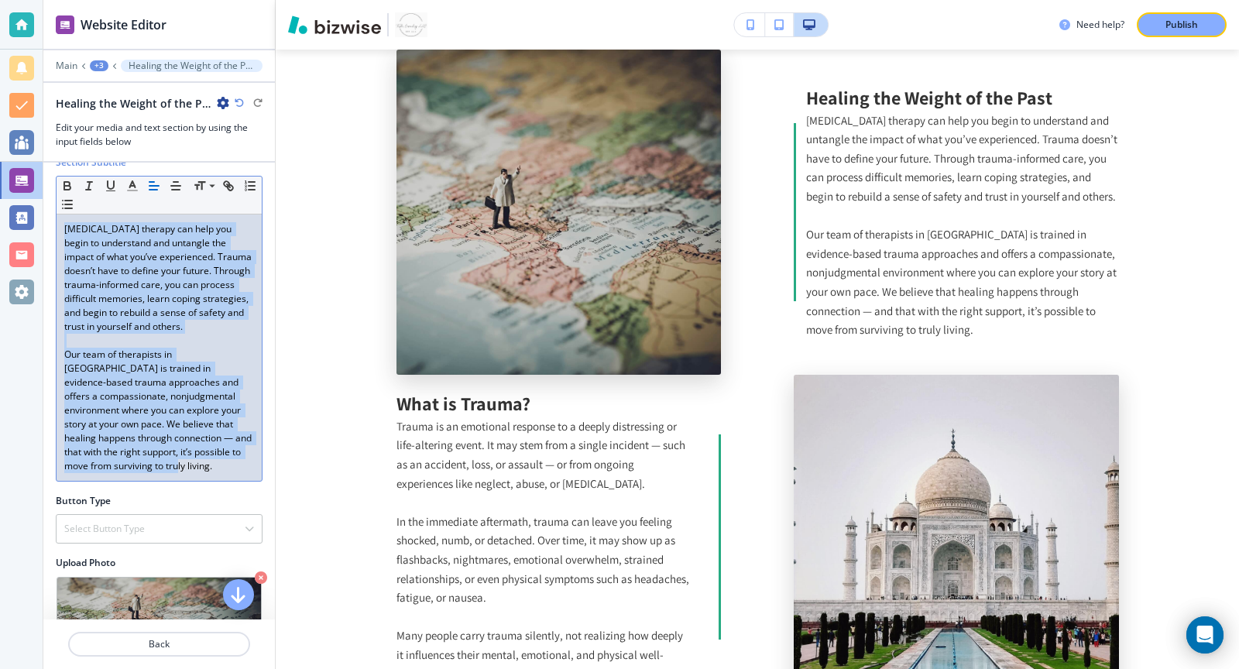
drag, startPoint x: 219, startPoint y: 452, endPoint x: 112, endPoint y: 208, distance: 266.2
click at [112, 208] on div "Small Normal Large Huge PTSD therapy can help you begin to understand and untan…" at bounding box center [159, 329] width 207 height 306
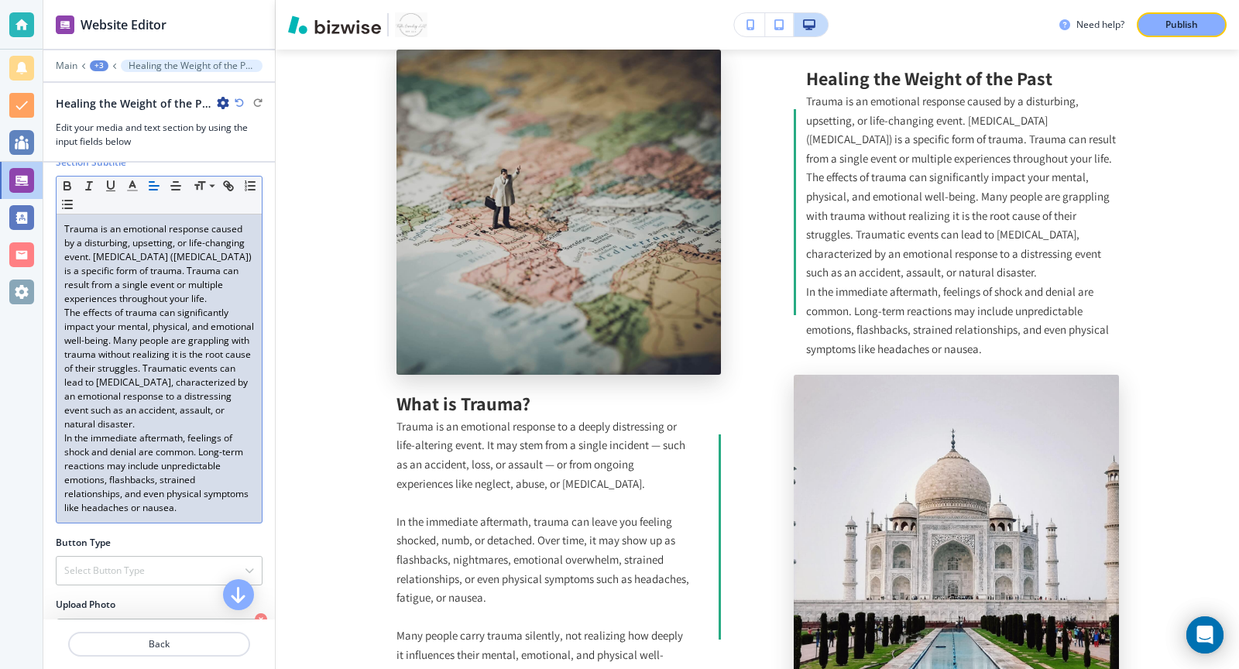
scroll to position [0, 0]
click at [173, 423] on p "The effects of trauma can significantly impact your mental, physical, and emoti…" at bounding box center [159, 368] width 190 height 125
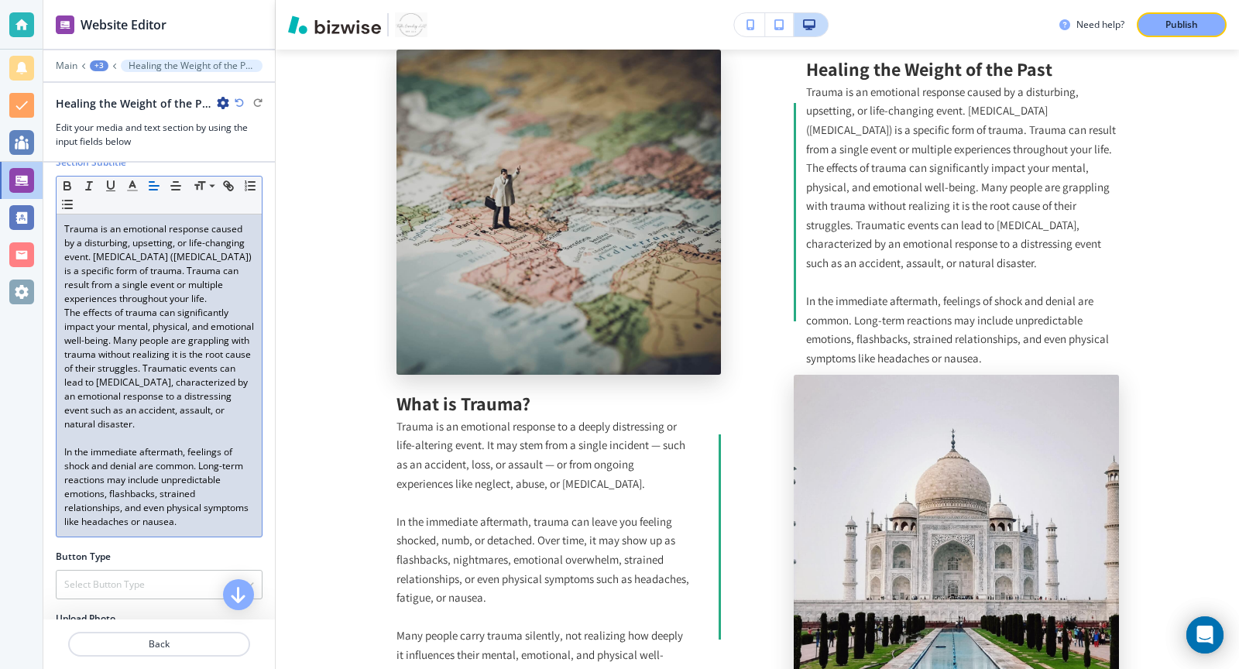
click at [248, 295] on p "Trauma is an emotional response caused by a disturbing, upsetting, or life-chan…" at bounding box center [159, 264] width 190 height 84
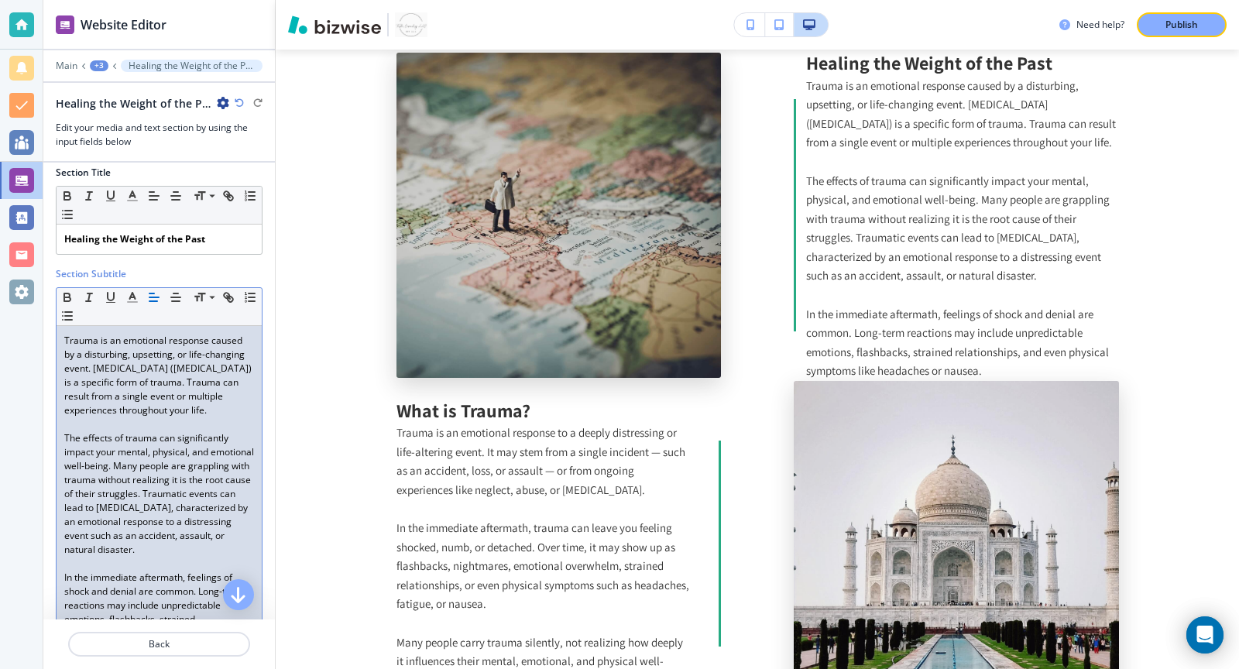
scroll to position [8, 0]
click at [153, 238] on strong "Healing the Weight of the Past" at bounding box center [134, 240] width 141 height 13
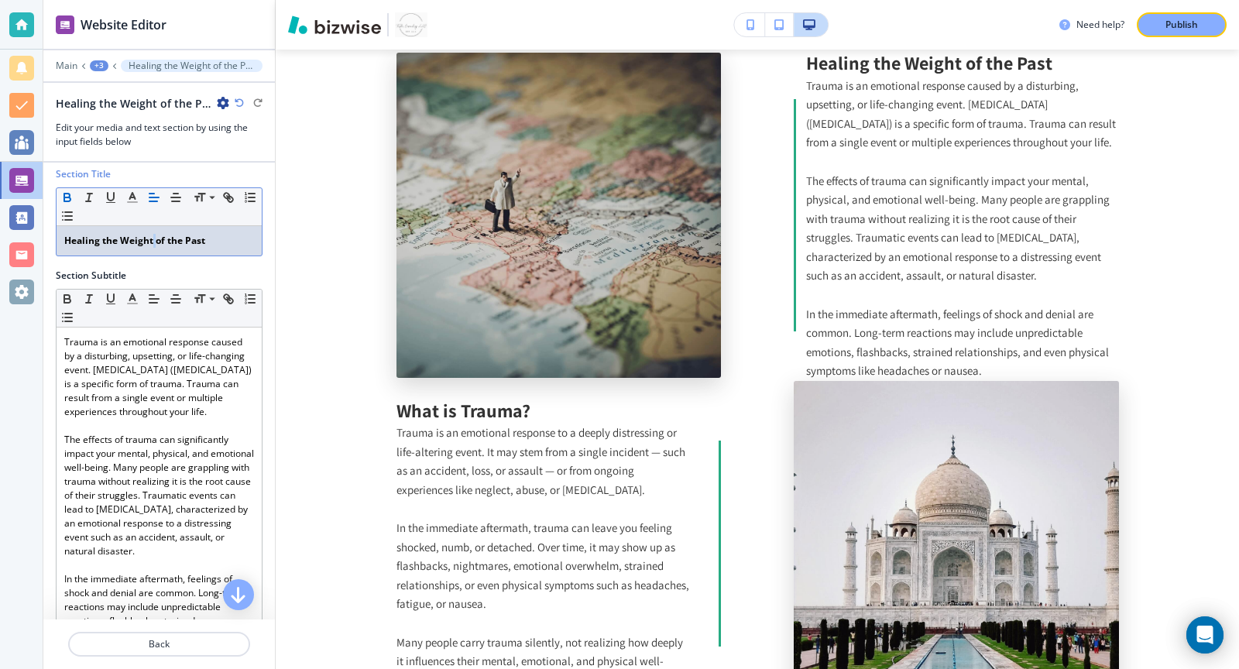
click at [153, 238] on strong "Healing the Weight of the Past" at bounding box center [134, 240] width 141 height 13
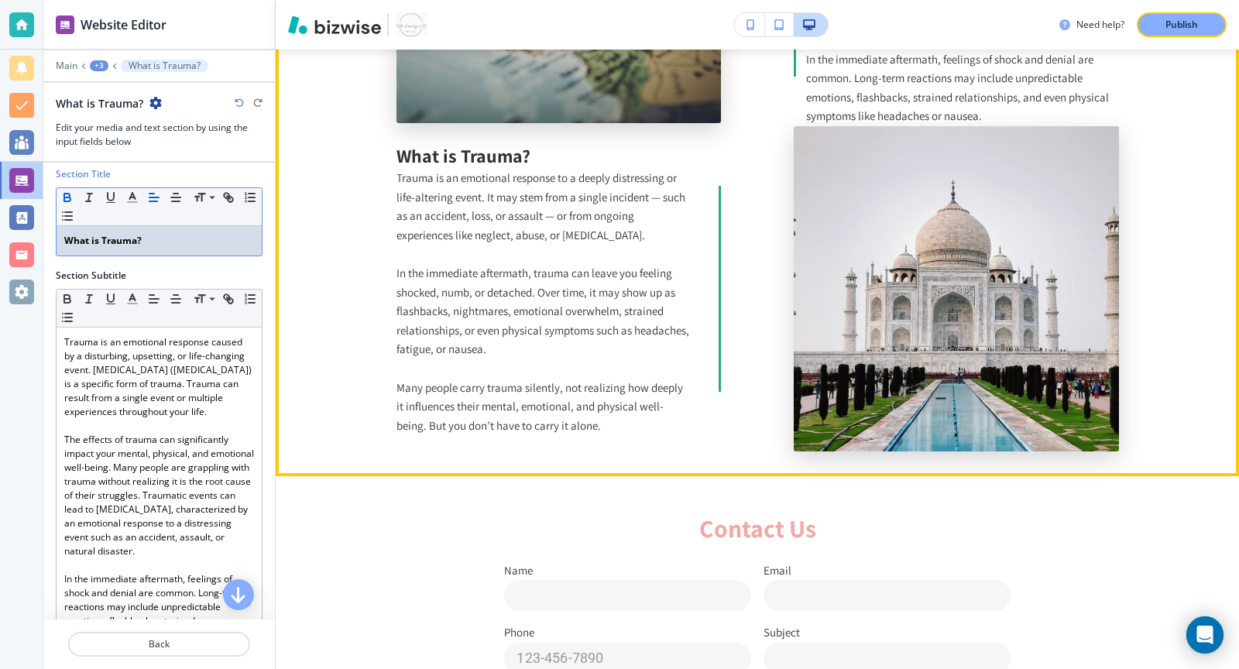
scroll to position [1084, 0]
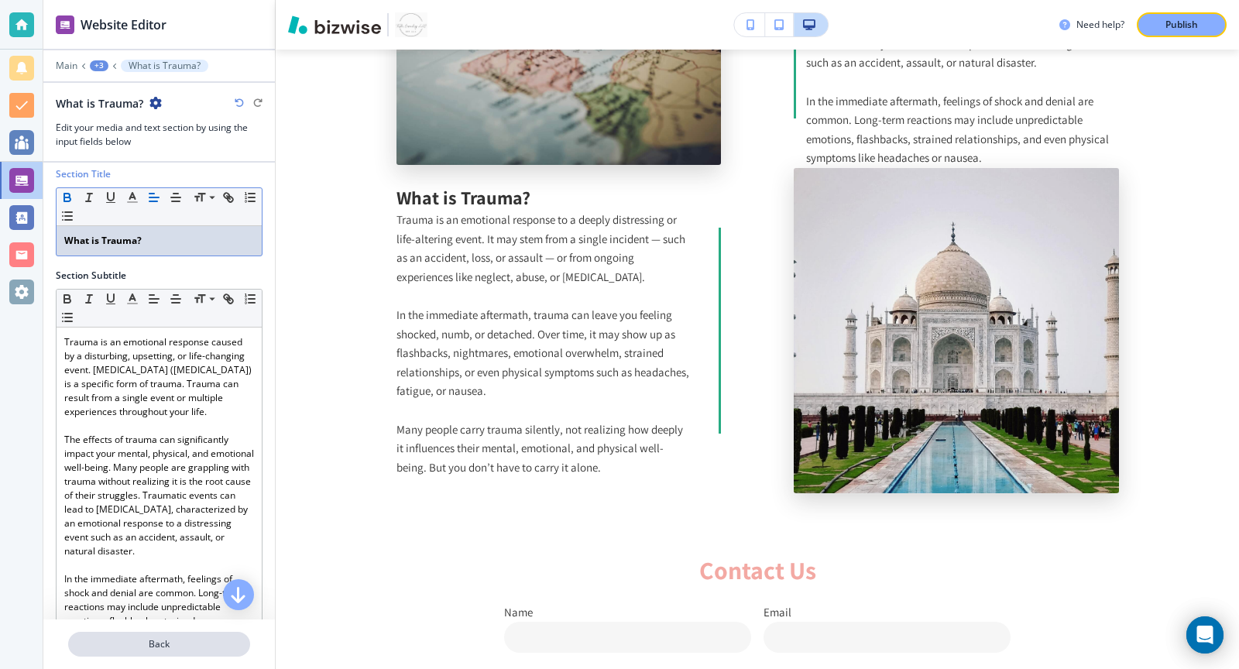
click at [126, 646] on p "Back" at bounding box center [159, 644] width 179 height 14
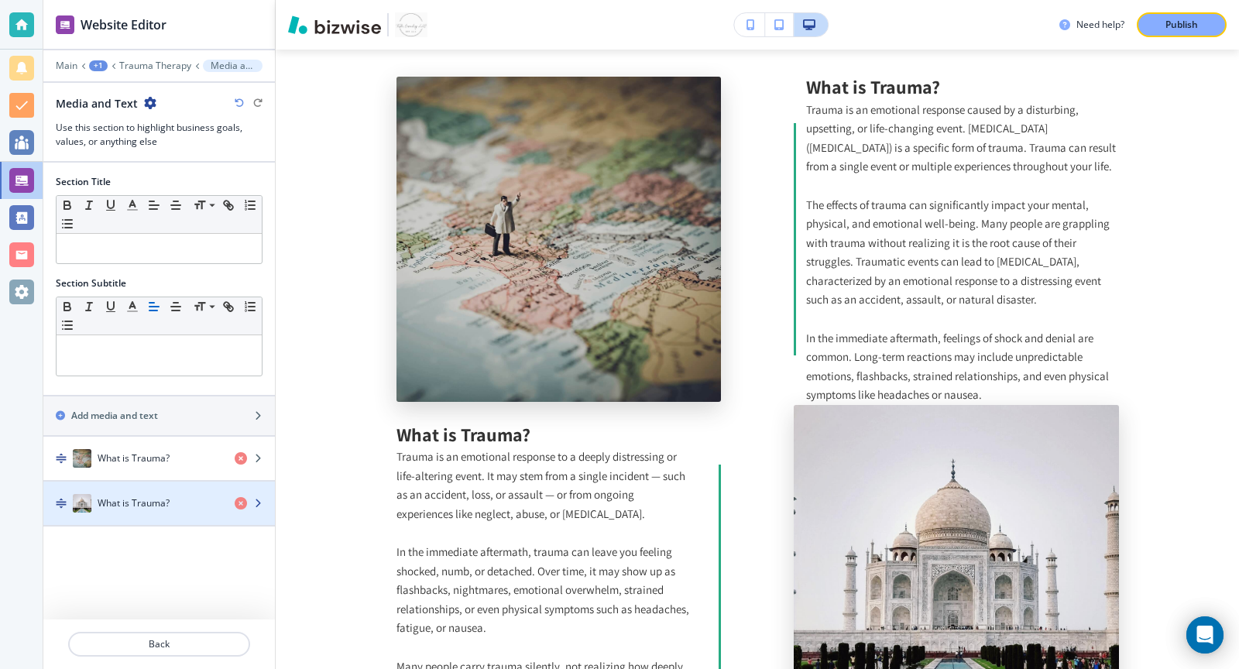
scroll to position [846, 0]
click at [261, 497] on div "button" at bounding box center [255, 503] width 40 height 12
click at [256, 499] on icon "button" at bounding box center [257, 503] width 9 height 9
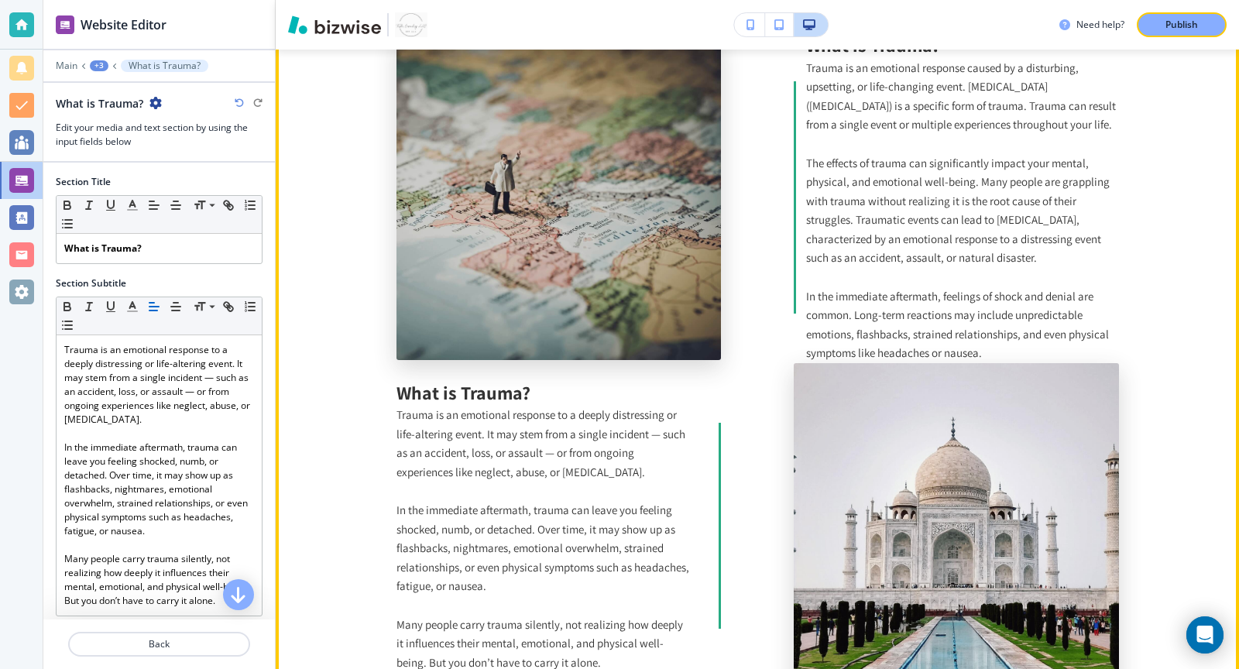
scroll to position [886, 0]
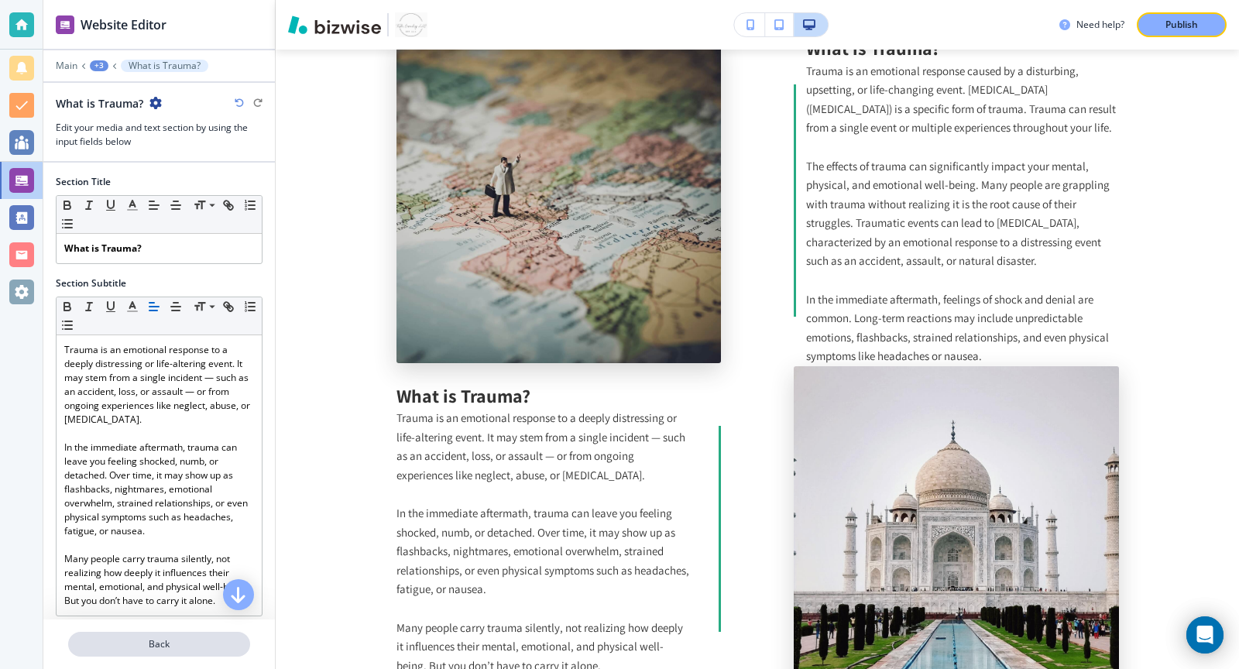
click at [180, 656] on button "Back" at bounding box center [159, 644] width 182 height 25
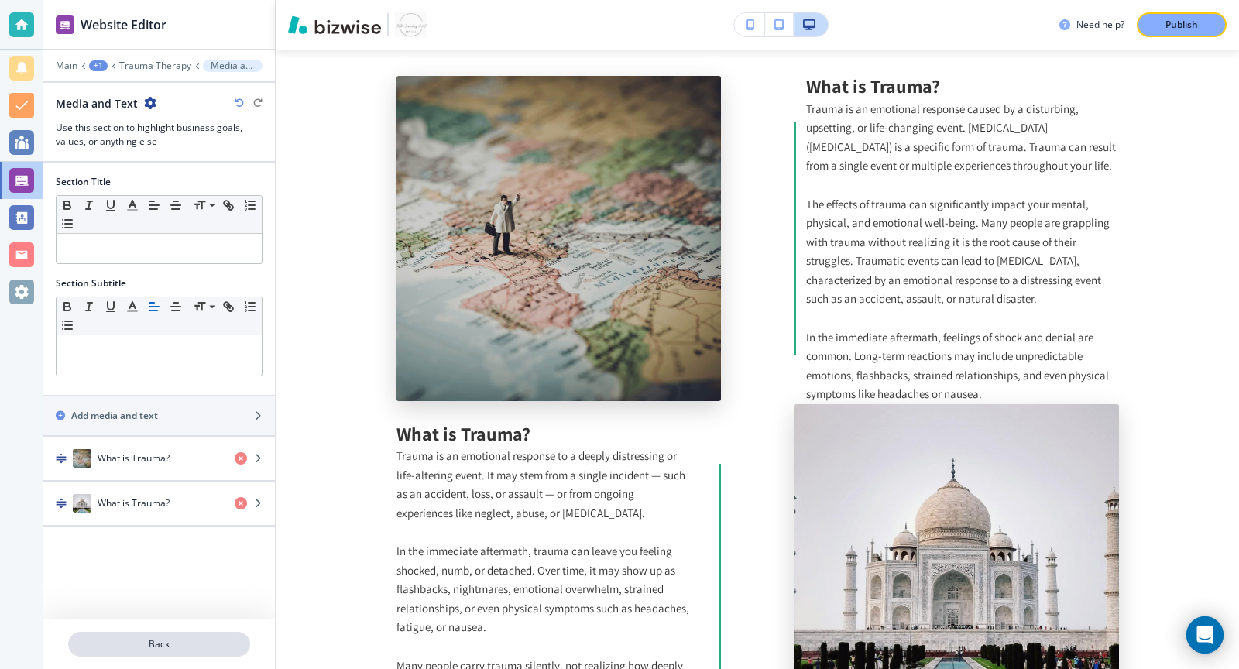
scroll to position [846, 0]
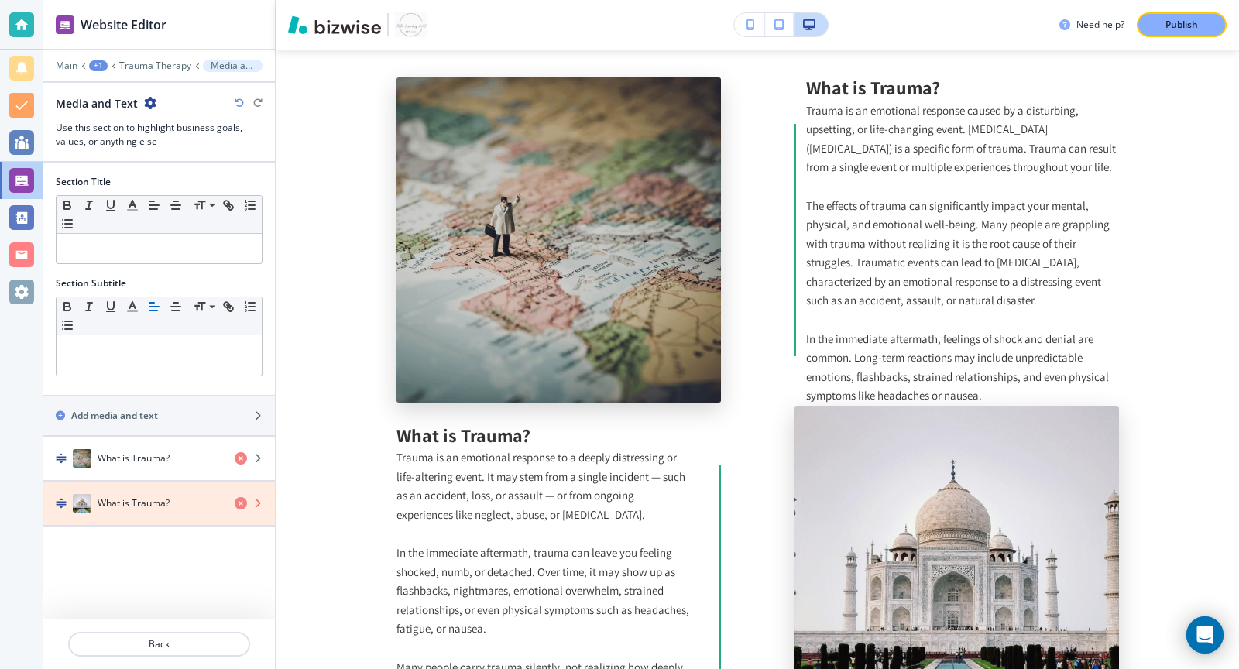
click at [238, 497] on icon "button" at bounding box center [241, 503] width 12 height 12
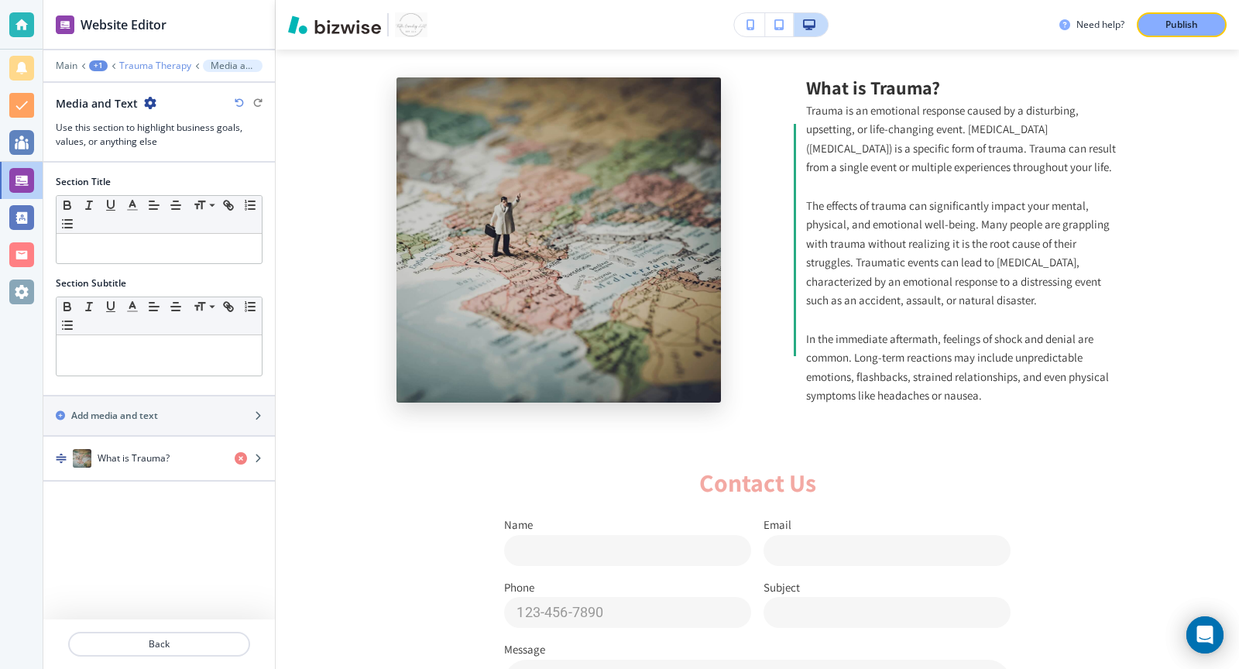
click at [148, 67] on p "Trauma Therapy" at bounding box center [155, 65] width 72 height 11
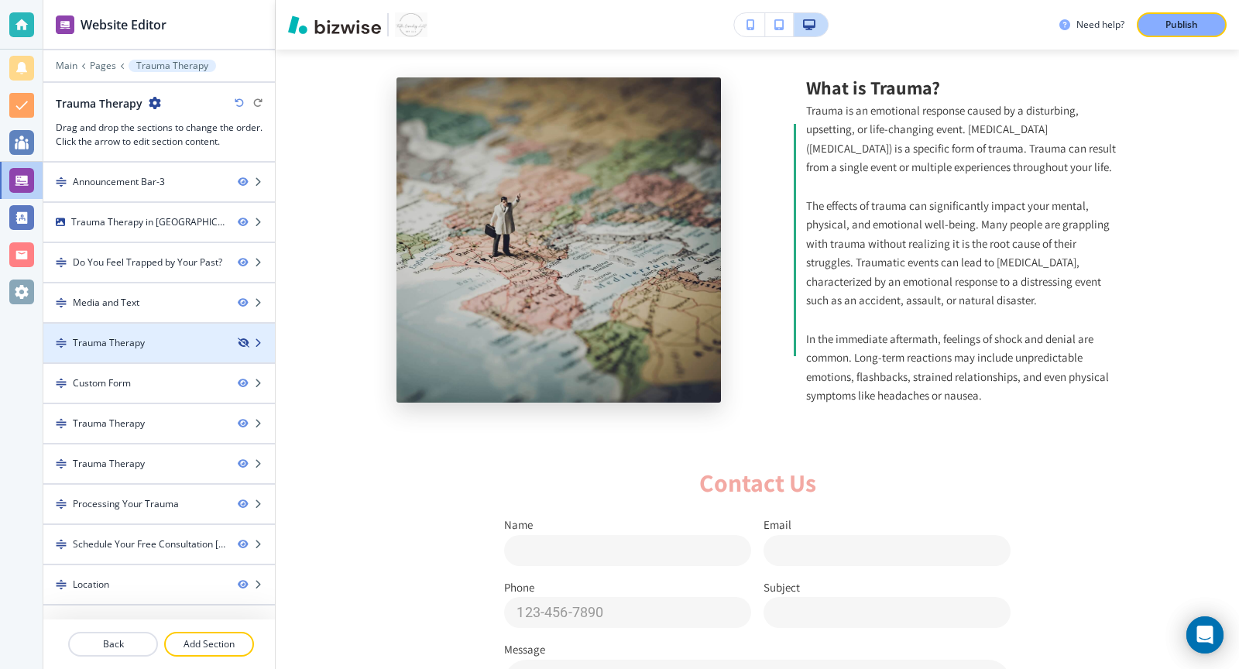
click at [242, 338] on icon "button" at bounding box center [242, 342] width 9 height 9
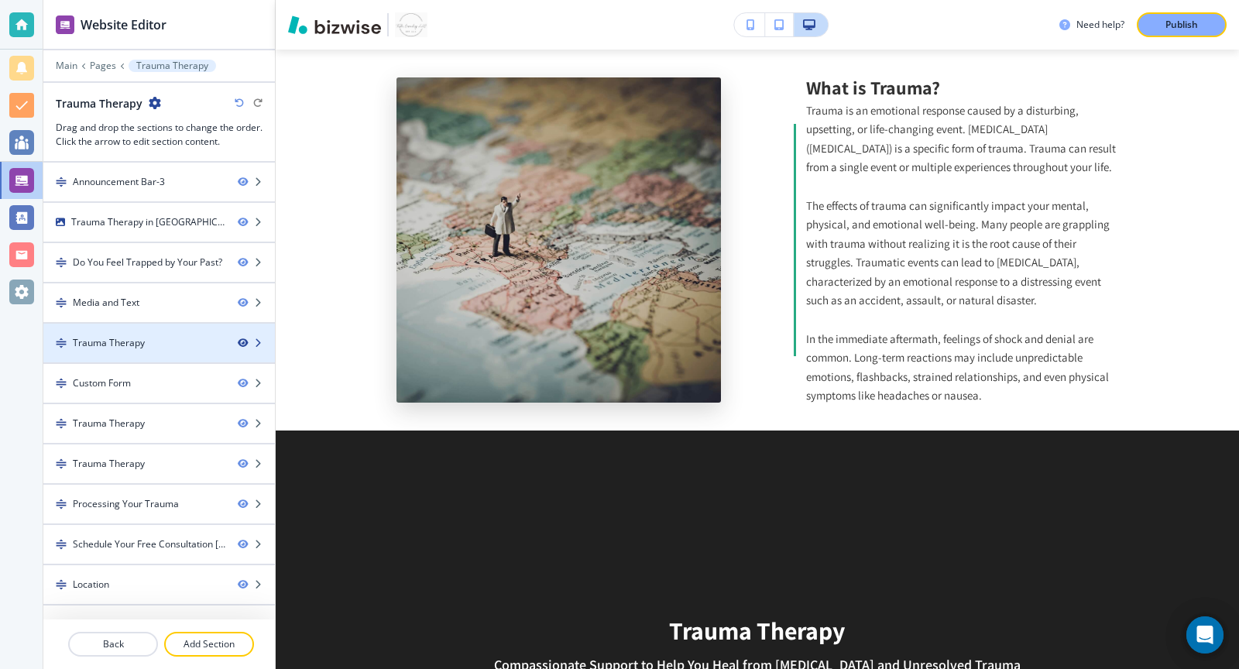
click at [242, 338] on icon "button" at bounding box center [242, 342] width 9 height 9
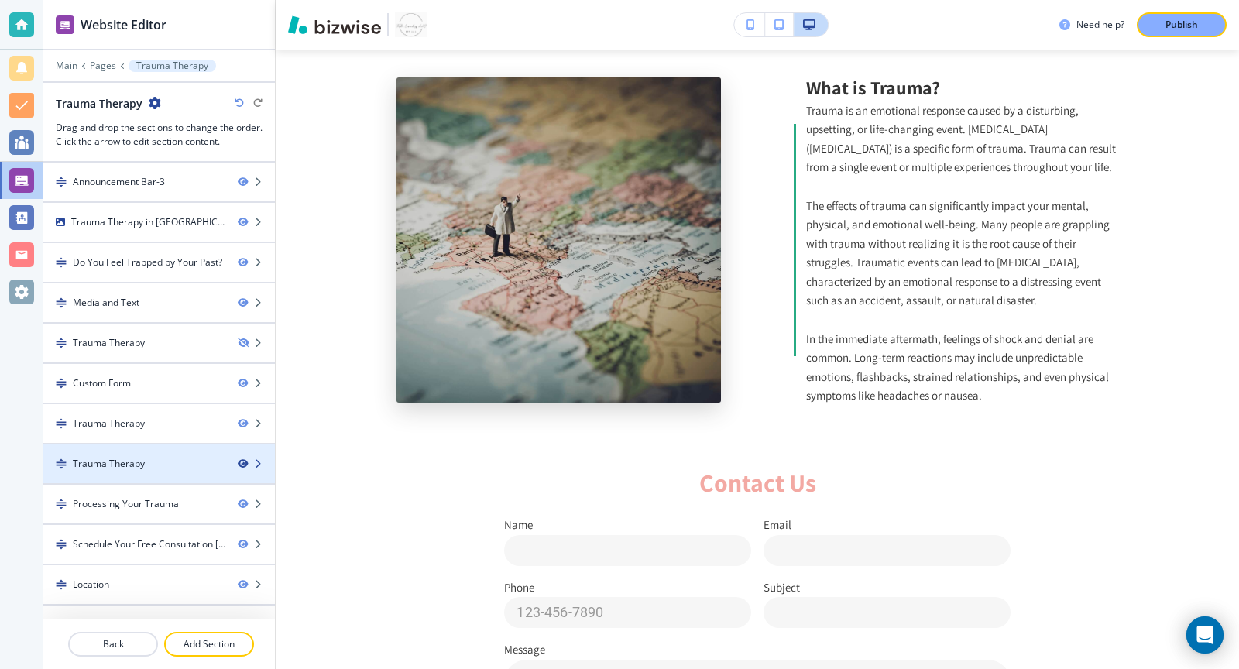
click at [239, 459] on icon "button" at bounding box center [242, 463] width 9 height 9
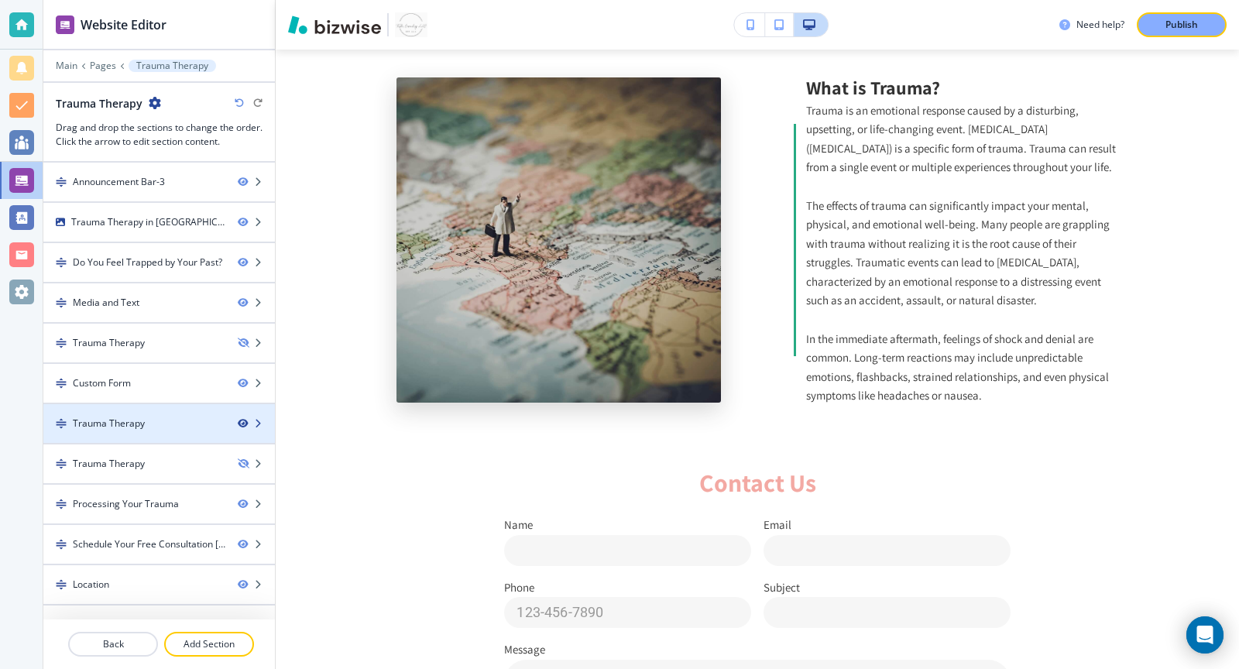
click at [240, 419] on icon "button" at bounding box center [242, 423] width 9 height 9
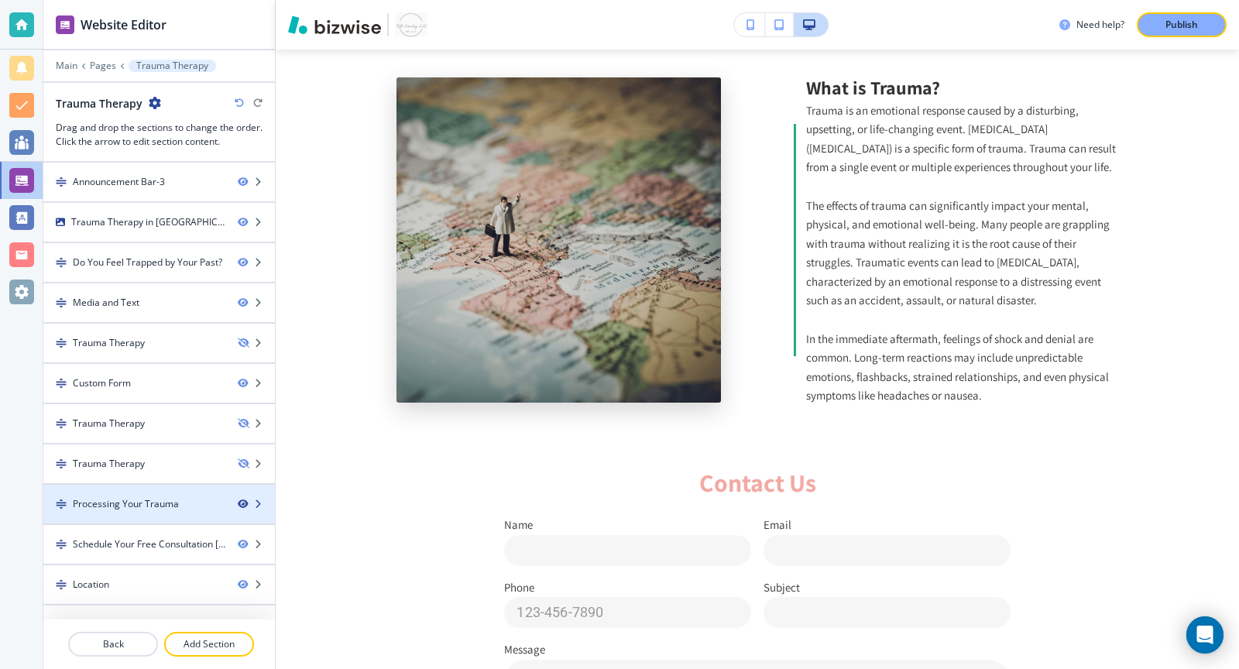
click at [243, 500] on icon "button" at bounding box center [242, 503] width 9 height 9
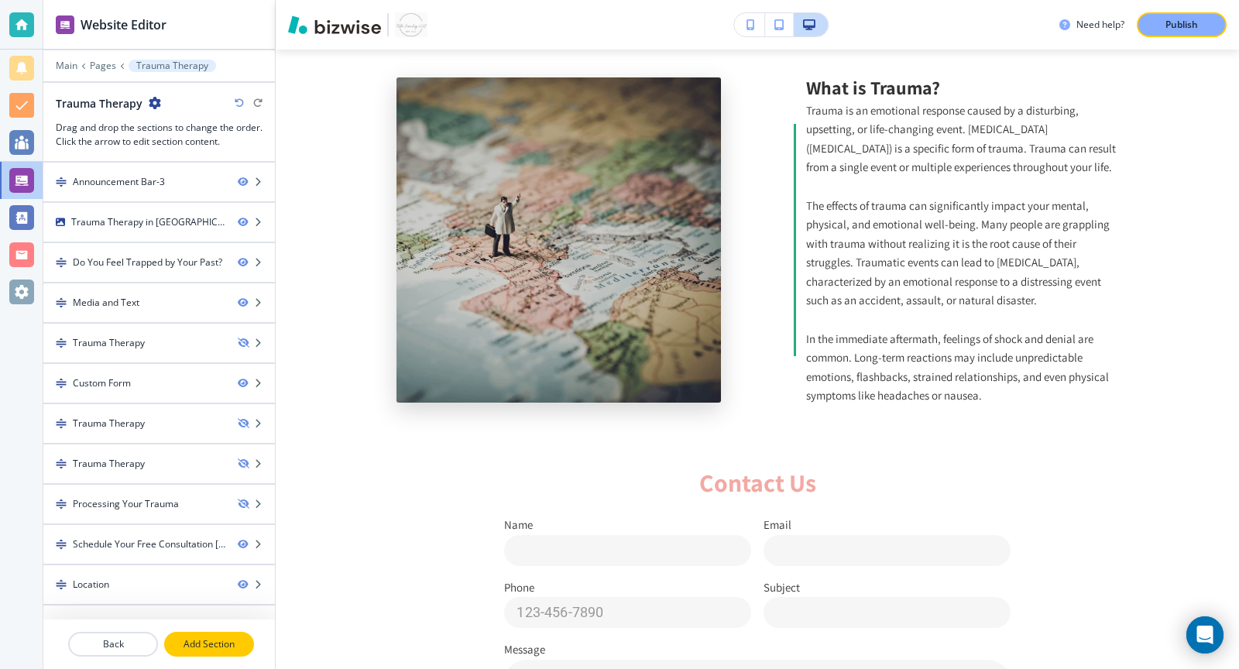
click at [209, 642] on p "Add Section" at bounding box center [209, 644] width 87 height 14
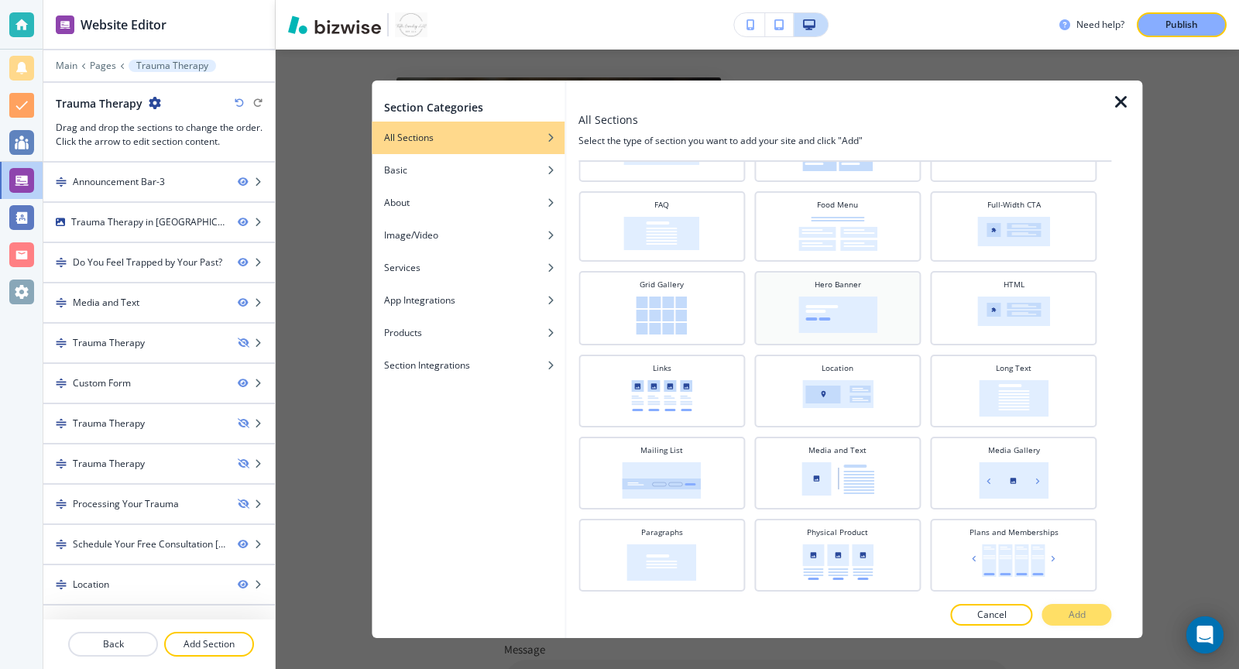
scroll to position [275, 0]
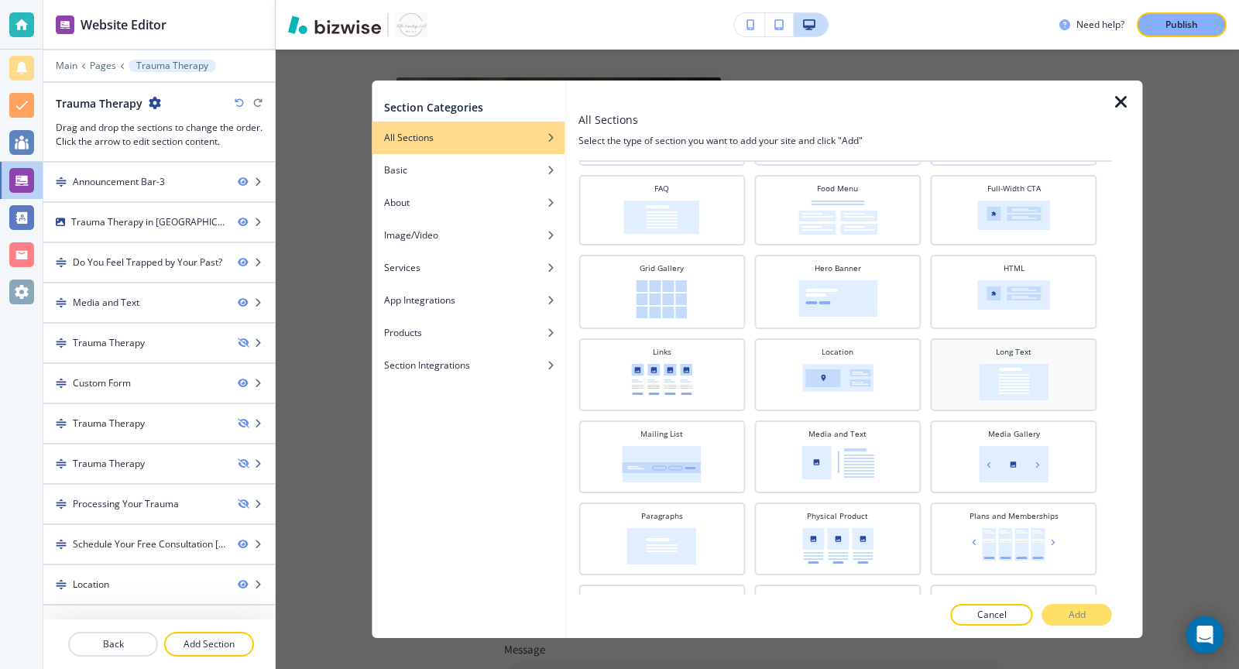
click at [1017, 355] on div "Long Text" at bounding box center [1013, 373] width 151 height 54
click at [1073, 617] on p "Add" at bounding box center [1076, 615] width 17 height 14
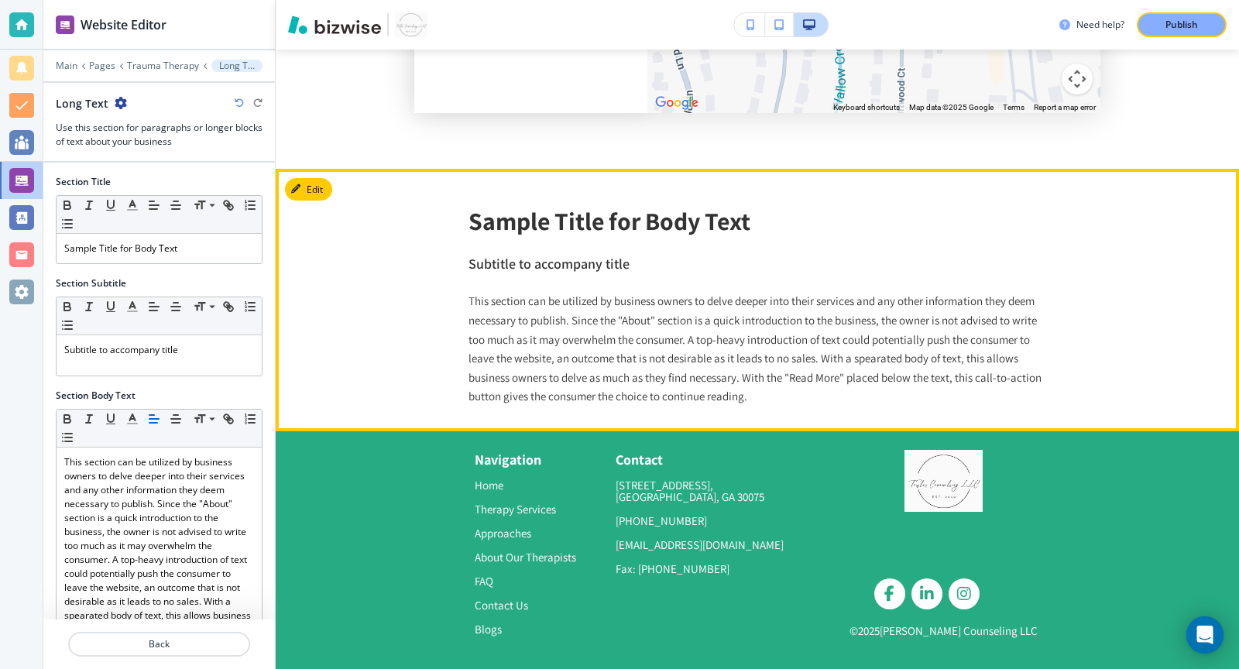
scroll to position [2870, 0]
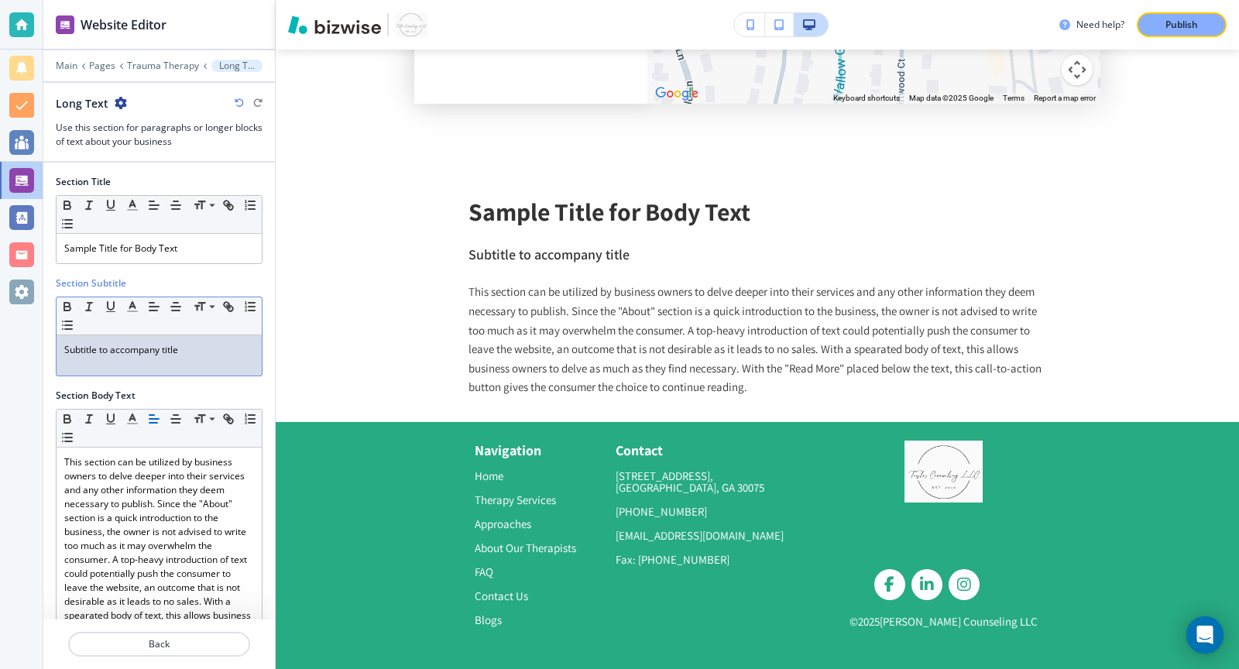
click at [142, 348] on p "Subtitle to accompany title" at bounding box center [159, 350] width 190 height 14
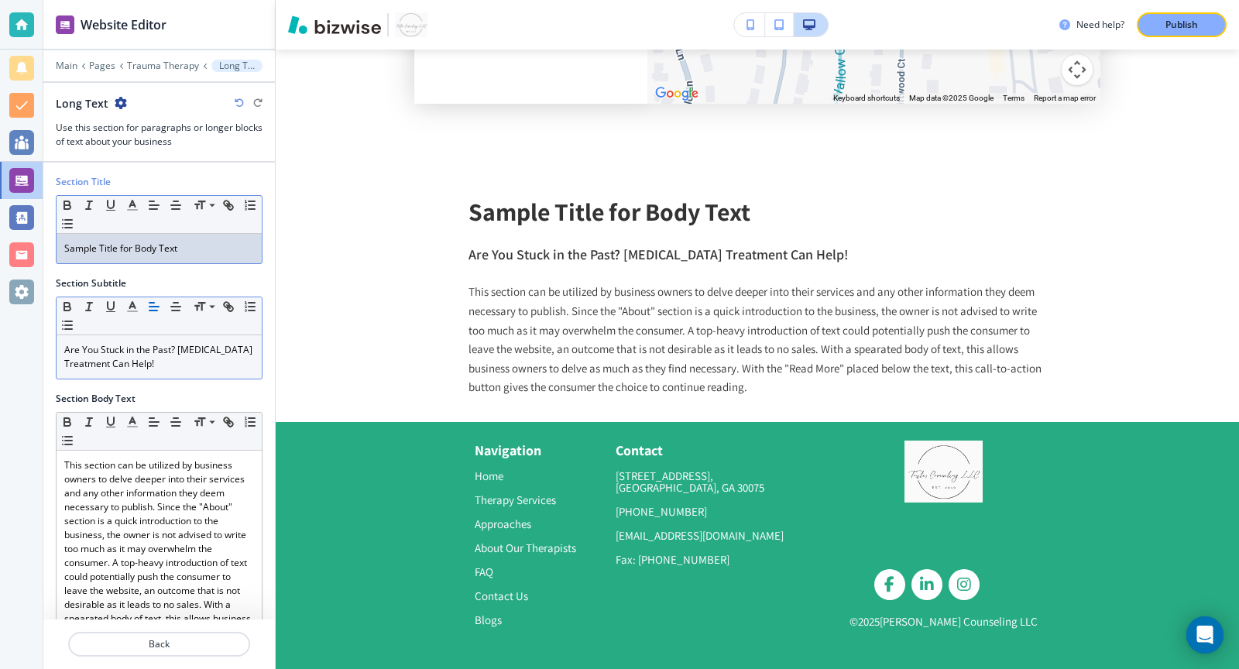
click at [152, 245] on p "Sample Title for Body Text" at bounding box center [159, 249] width 190 height 14
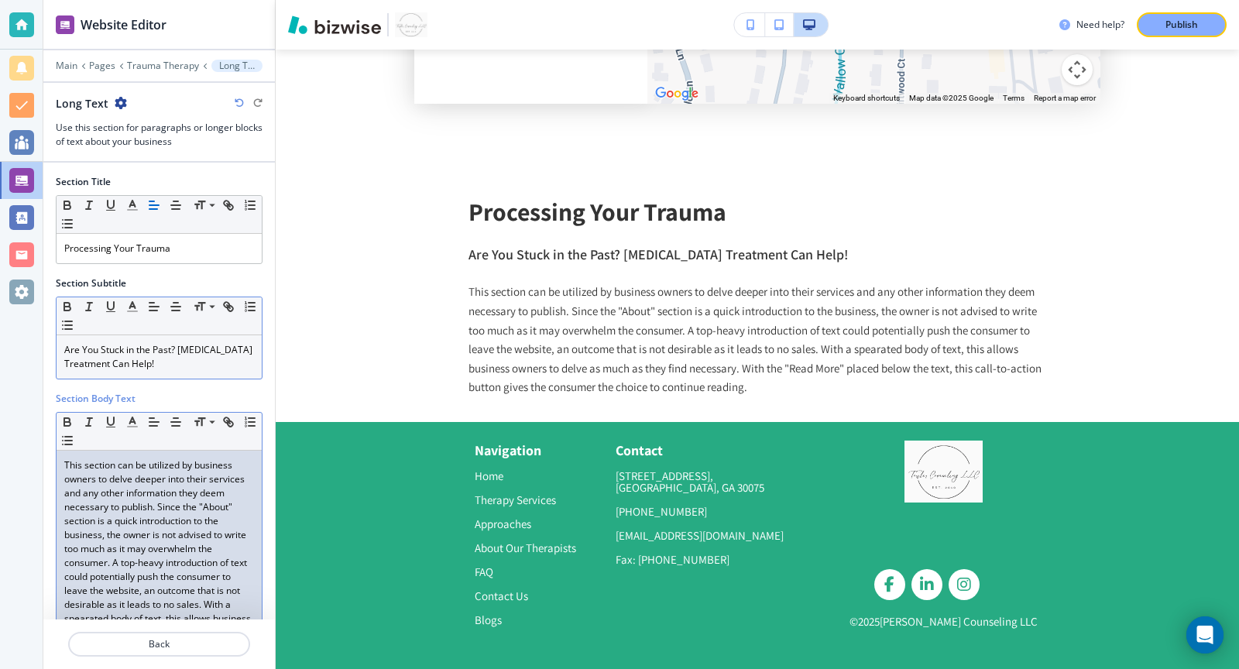
click at [181, 485] on p "This section can be utilized by business owners to delve deeper into their serv…" at bounding box center [159, 576] width 190 height 237
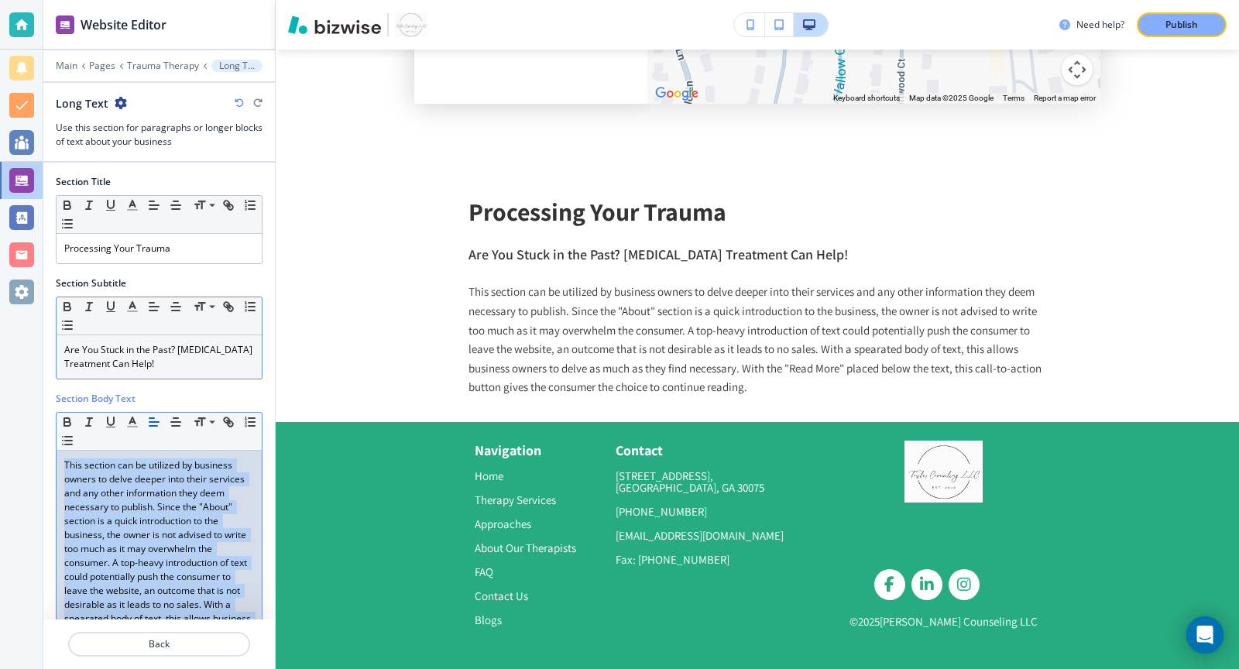
click at [181, 485] on p "This section can be utilized by business owners to delve deeper into their serv…" at bounding box center [159, 576] width 190 height 237
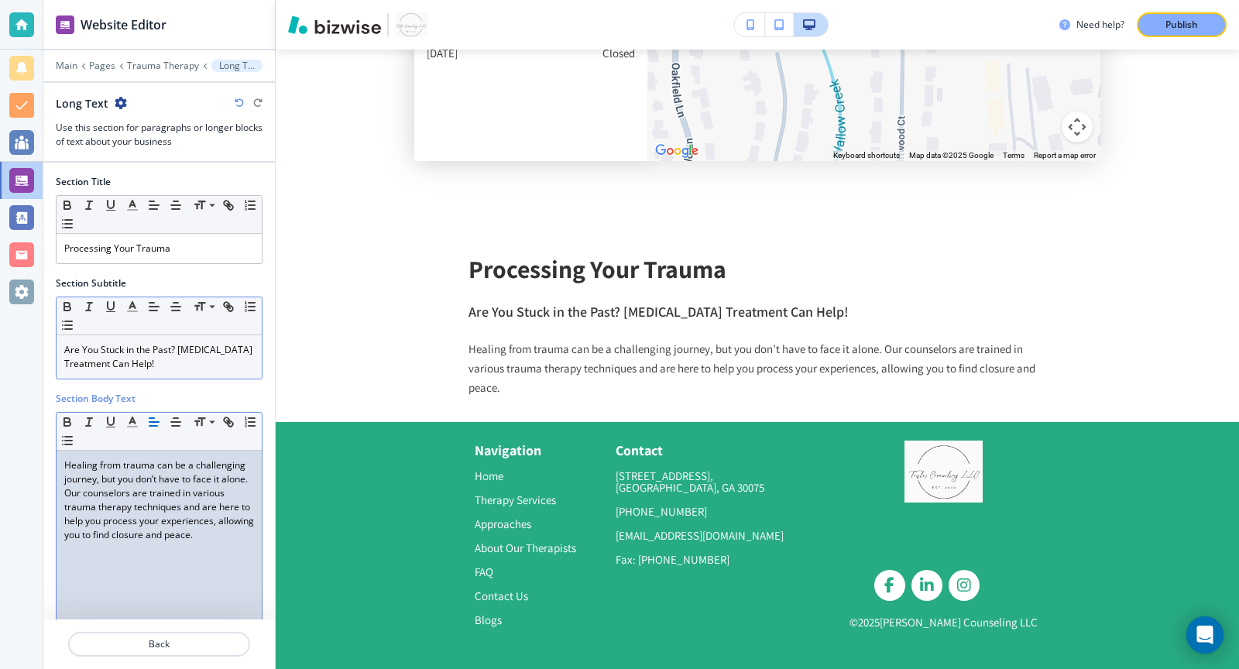
scroll to position [2812, 0]
click at [116, 105] on icon "button" at bounding box center [121, 103] width 12 height 12
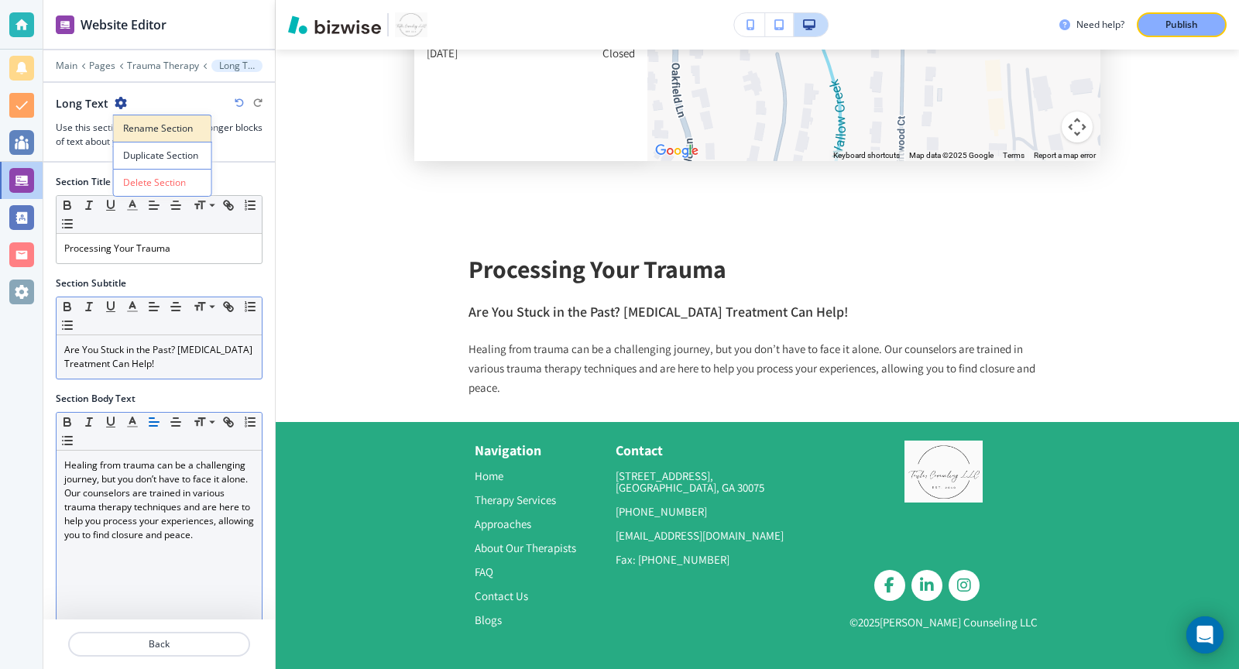
click at [157, 132] on p "Rename Section" at bounding box center [162, 129] width 79 height 14
click at [142, 93] on input "Long Text" at bounding box center [136, 102] width 160 height 31
type input "Processing Your Trauma"
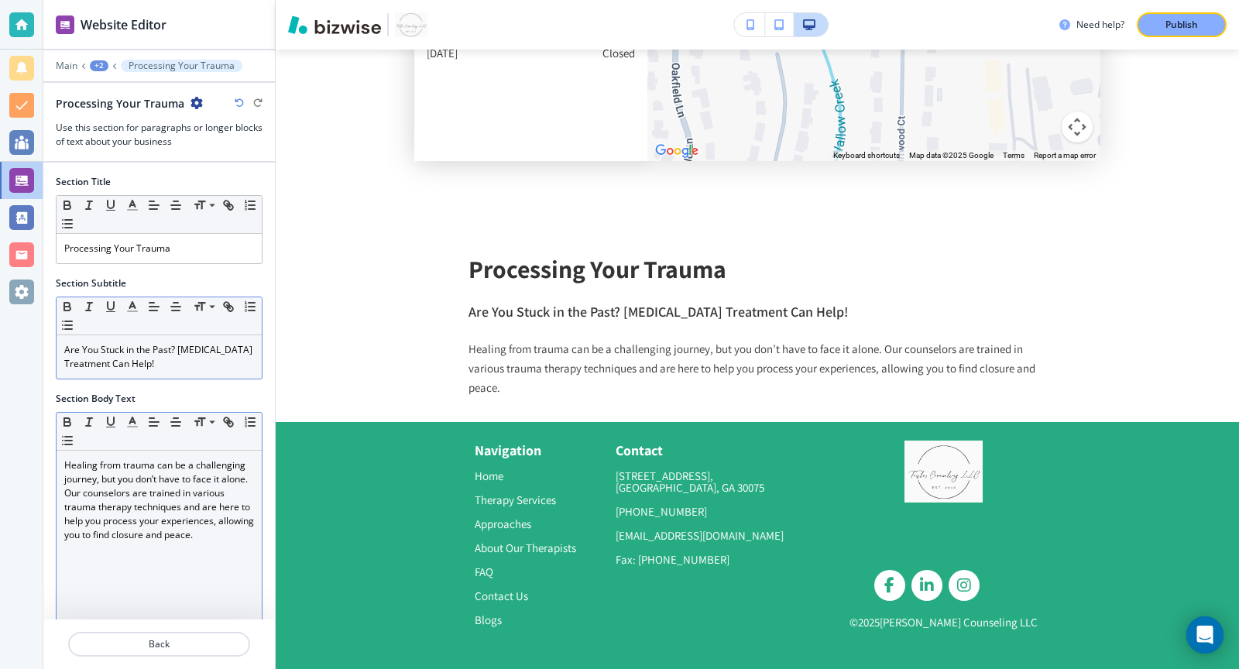
click at [104, 63] on div "+2" at bounding box center [99, 65] width 19 height 11
click at [118, 116] on p "Trauma Therapy" at bounding box center [139, 118] width 79 height 14
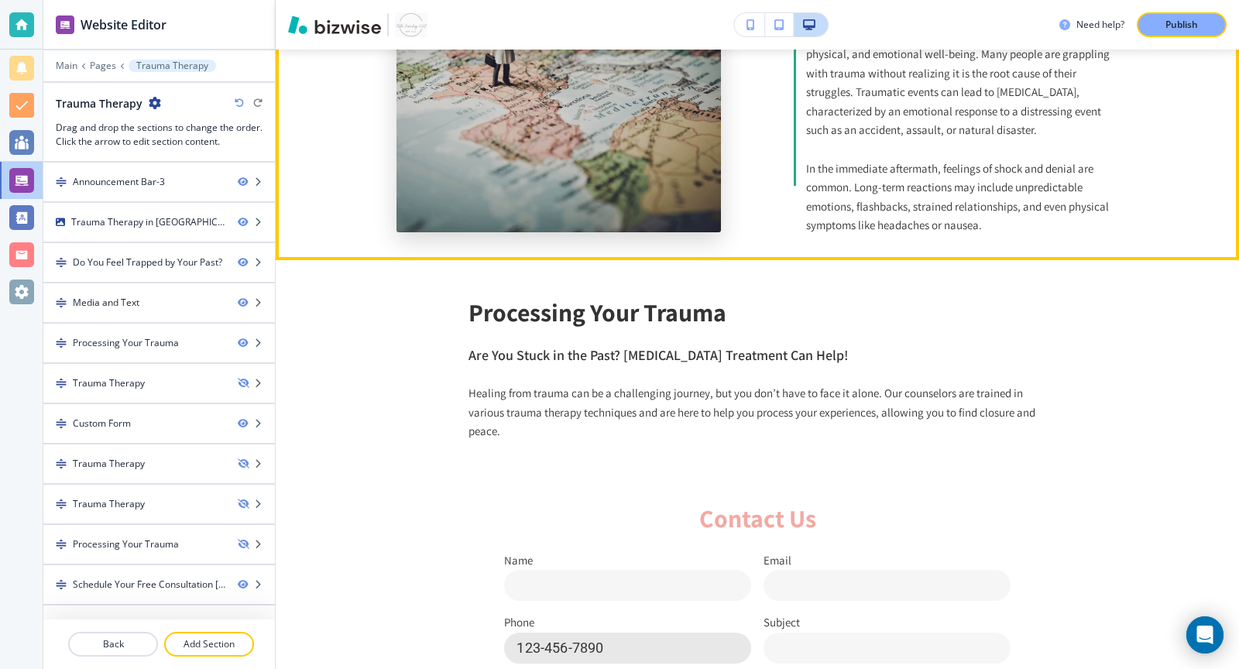
scroll to position [1017, 0]
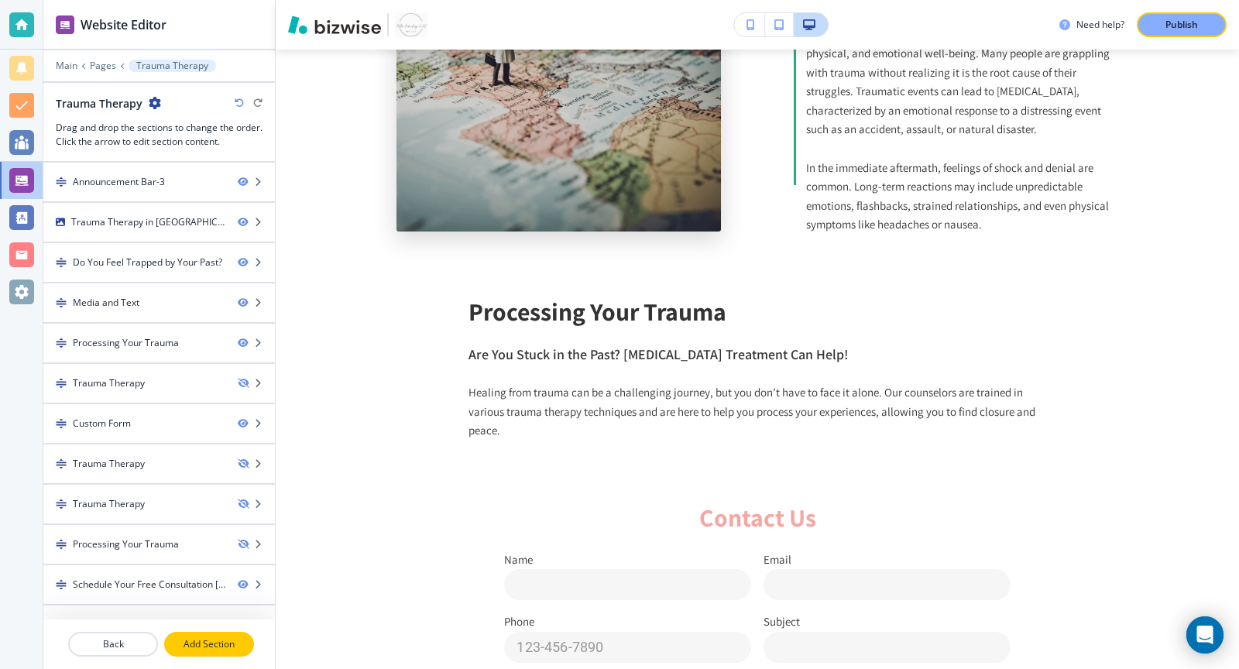
click at [187, 649] on p "Add Section" at bounding box center [209, 644] width 87 height 14
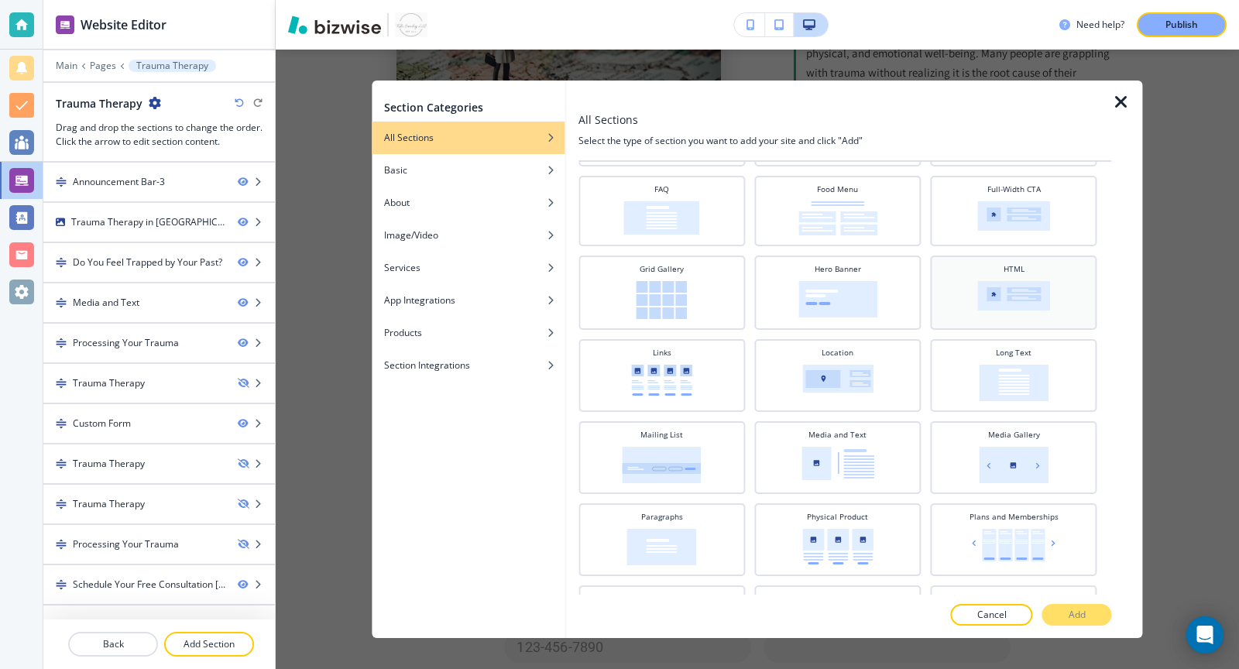
scroll to position [279, 0]
click at [862, 433] on div "Media and Text" at bounding box center [837, 451] width 151 height 54
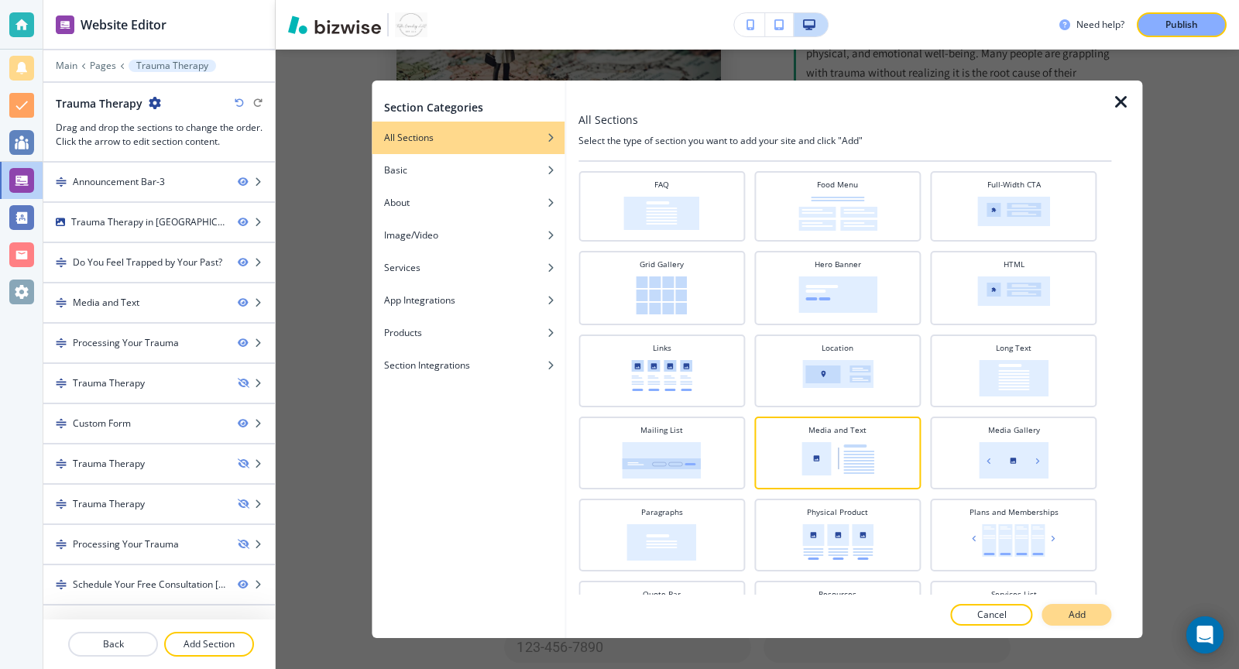
click at [1064, 610] on button "Add" at bounding box center [1077, 615] width 70 height 22
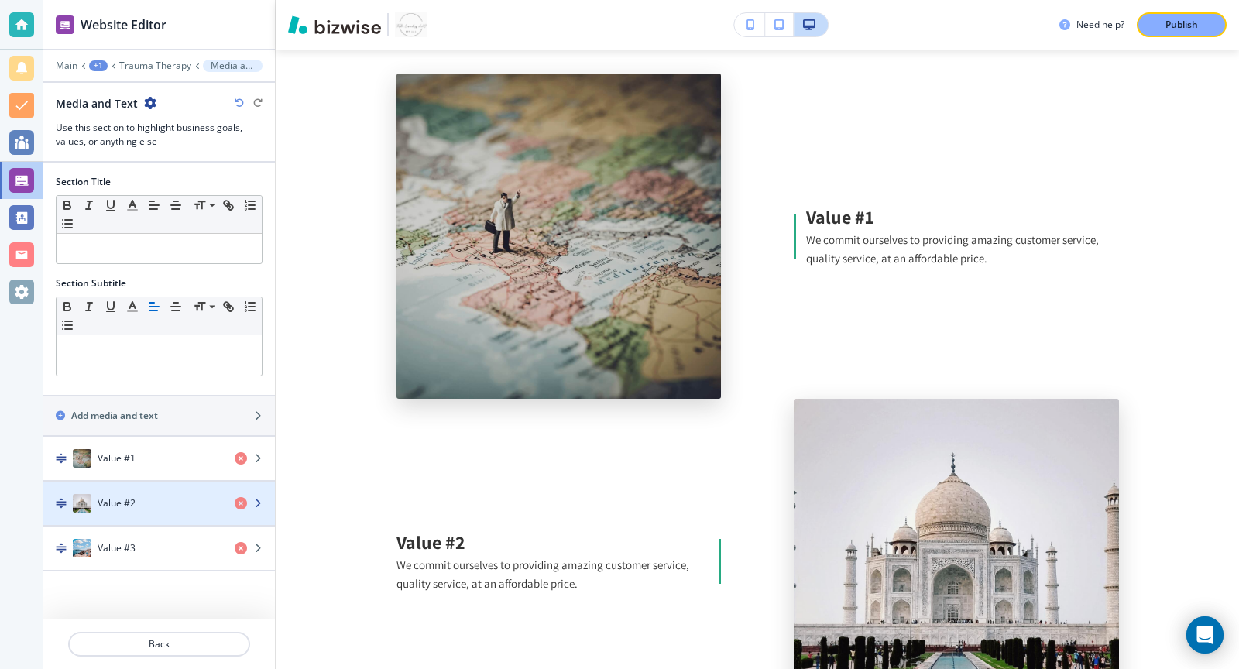
click at [236, 503] on div "Value #2" at bounding box center [158, 503] width 231 height 19
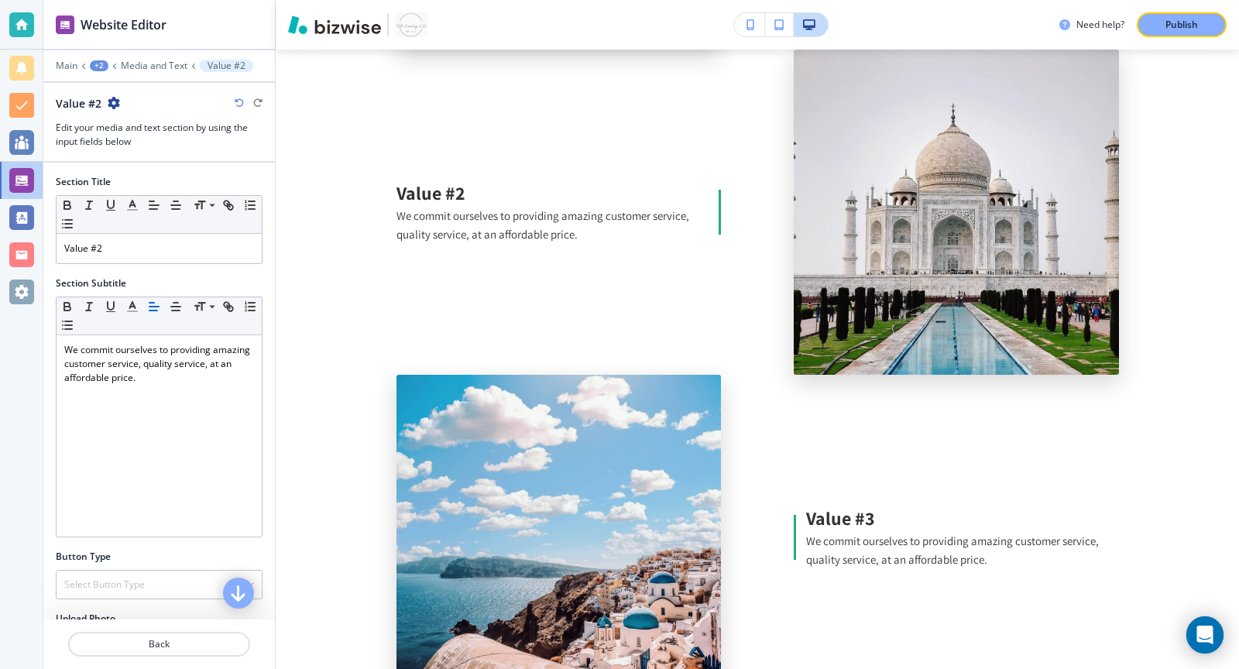
scroll to position [3535, 0]
click at [149, 62] on p "Media and Text" at bounding box center [154, 65] width 67 height 11
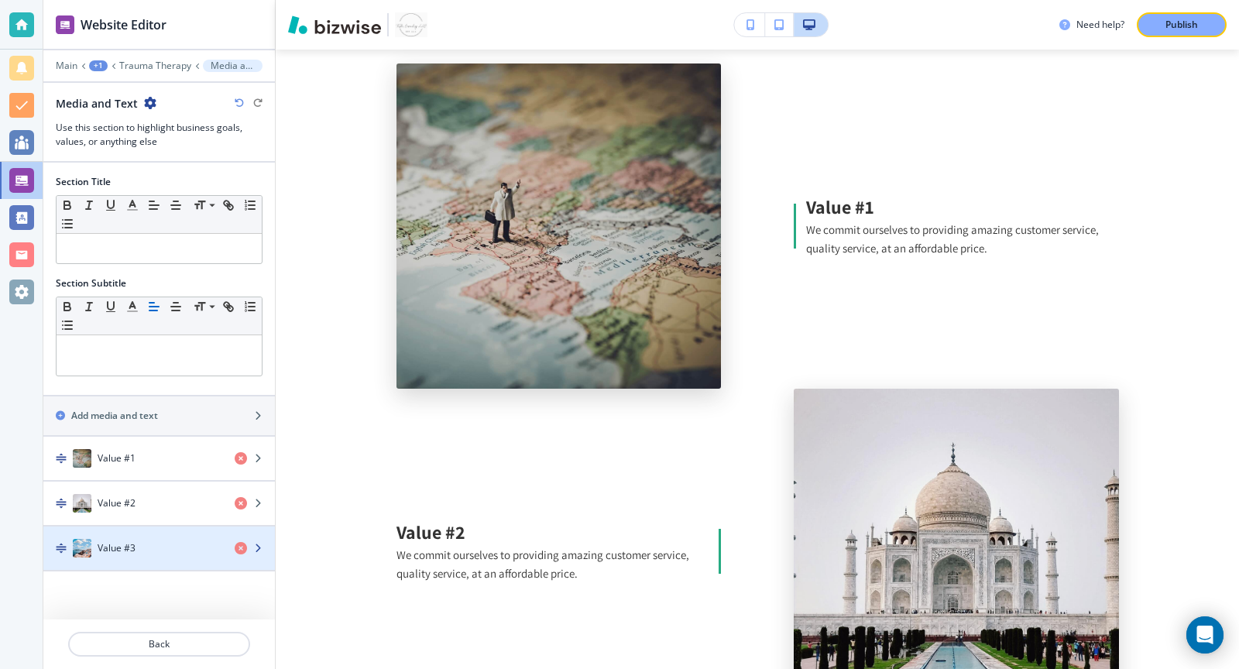
scroll to position [3185, 0]
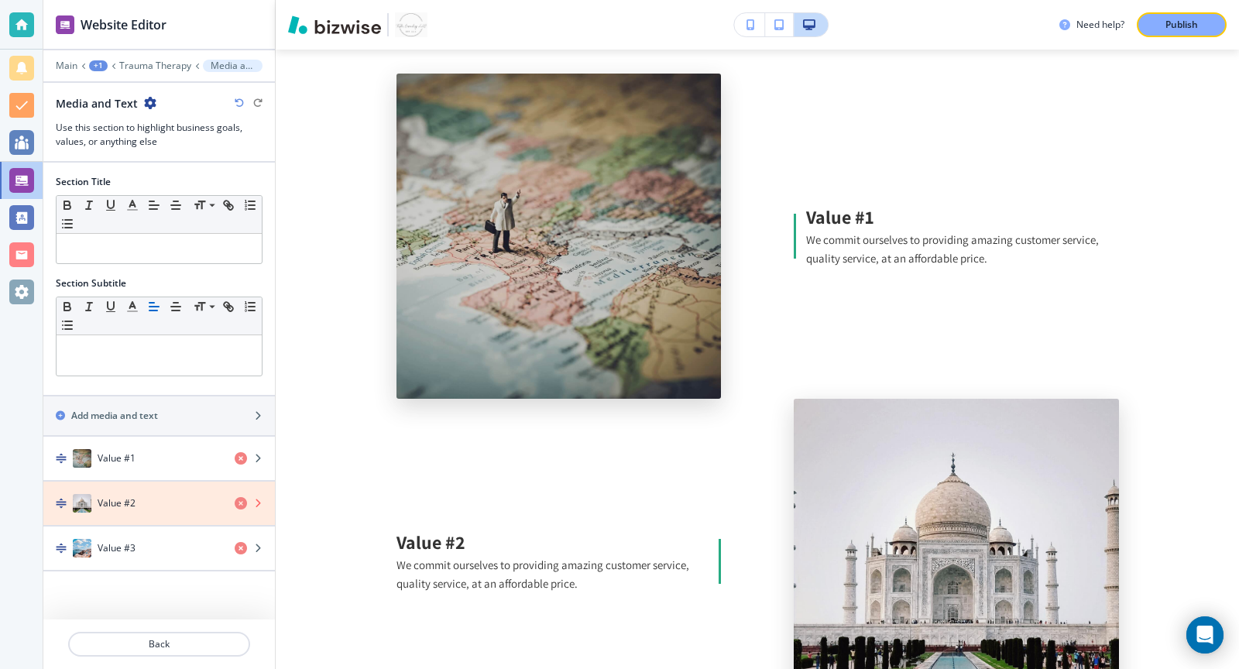
click at [241, 498] on icon "button" at bounding box center [241, 503] width 12 height 12
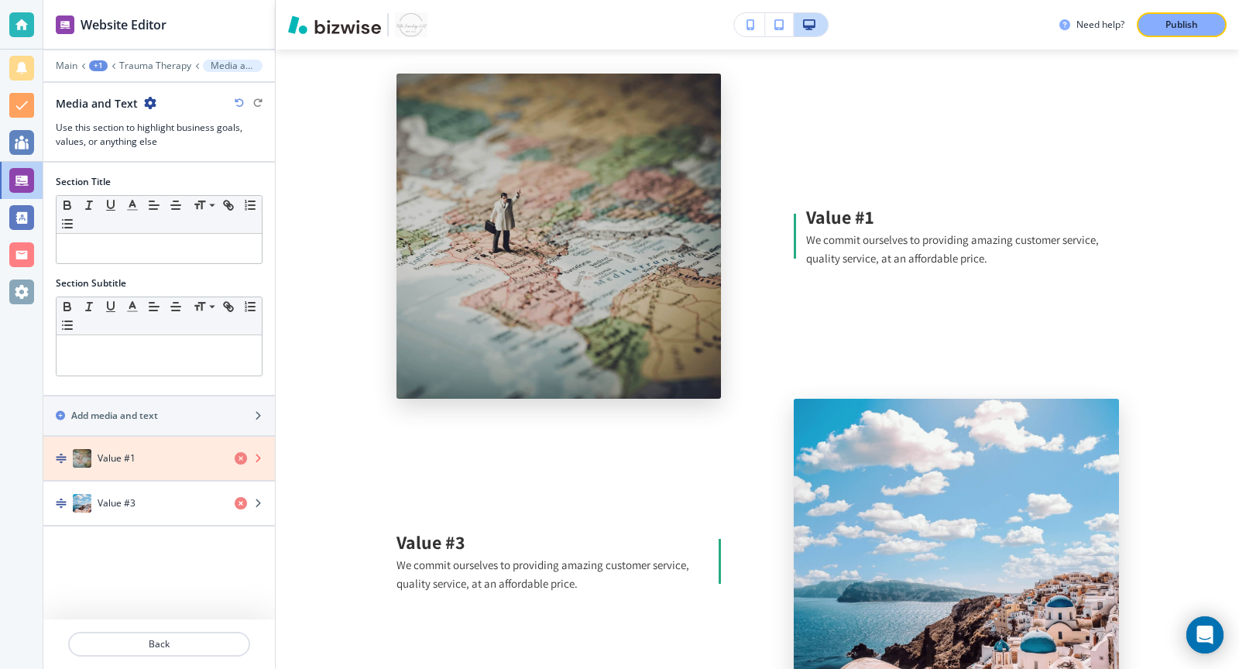
click at [239, 454] on icon "button" at bounding box center [241, 458] width 12 height 12
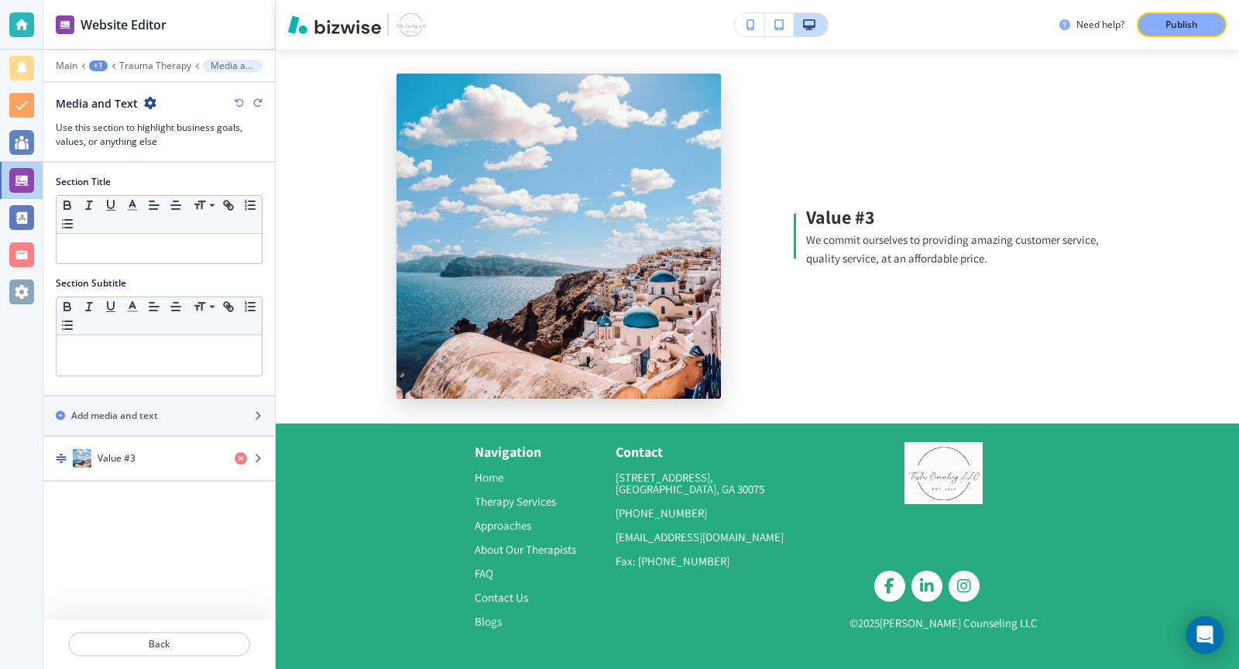
click at [235, 105] on icon "button" at bounding box center [239, 102] width 9 height 9
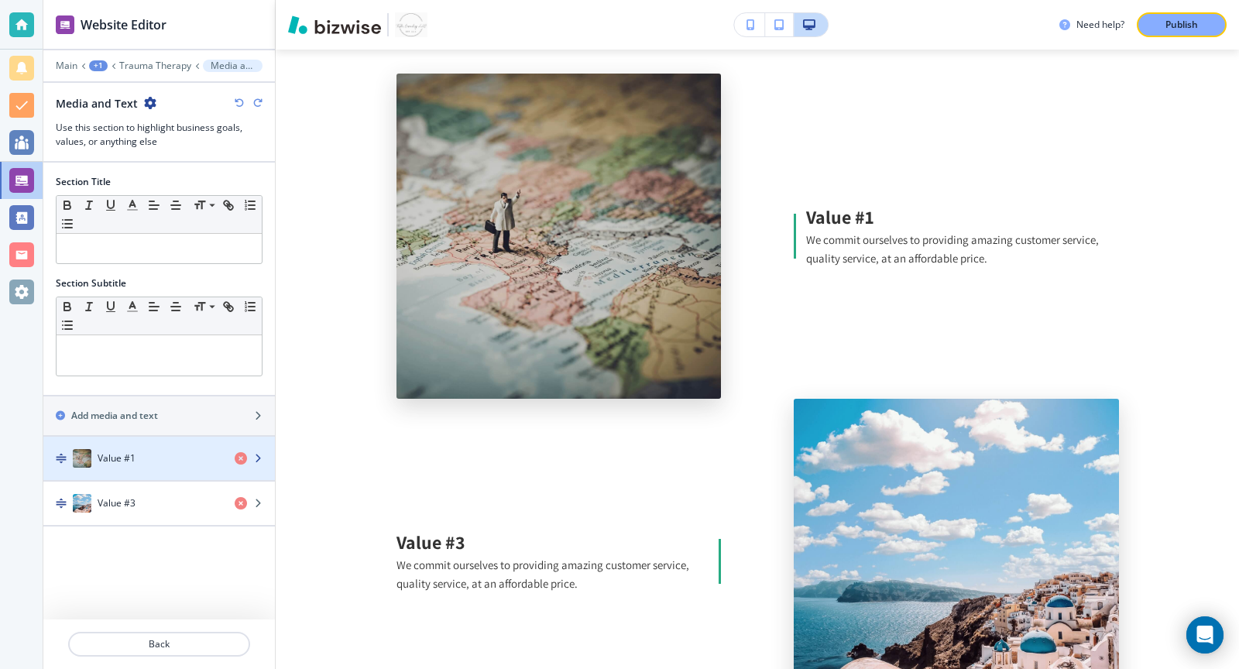
click at [212, 454] on div "Value #1" at bounding box center [132, 458] width 179 height 19
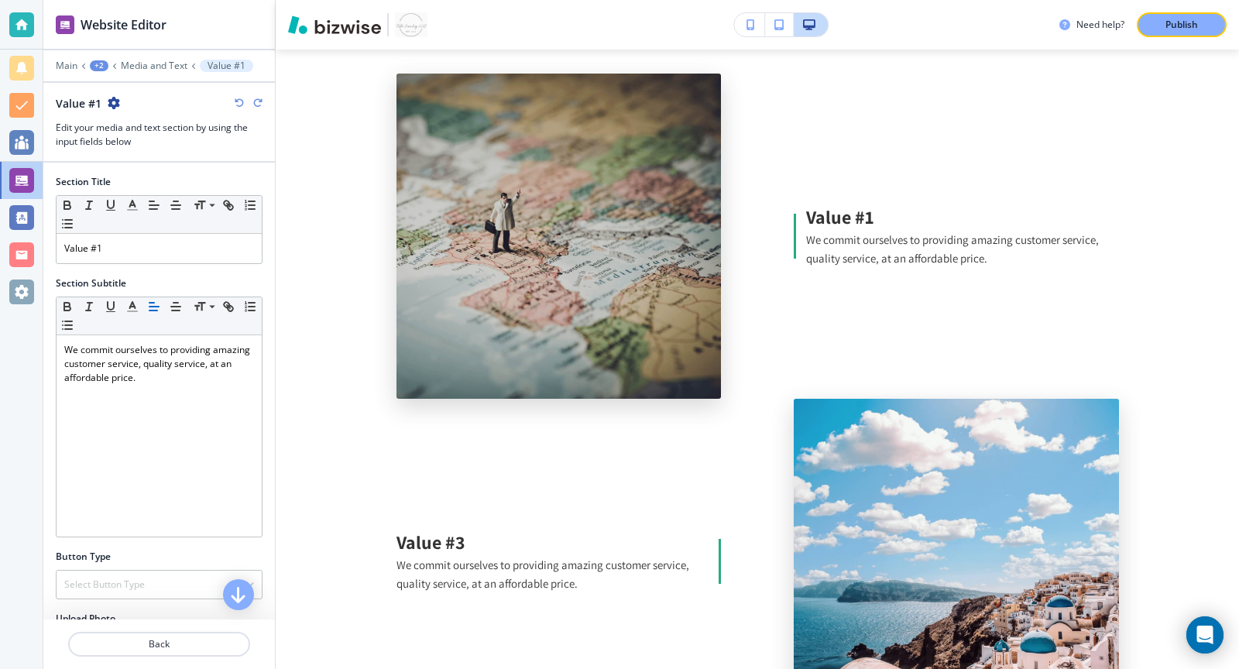
scroll to position [3210, 0]
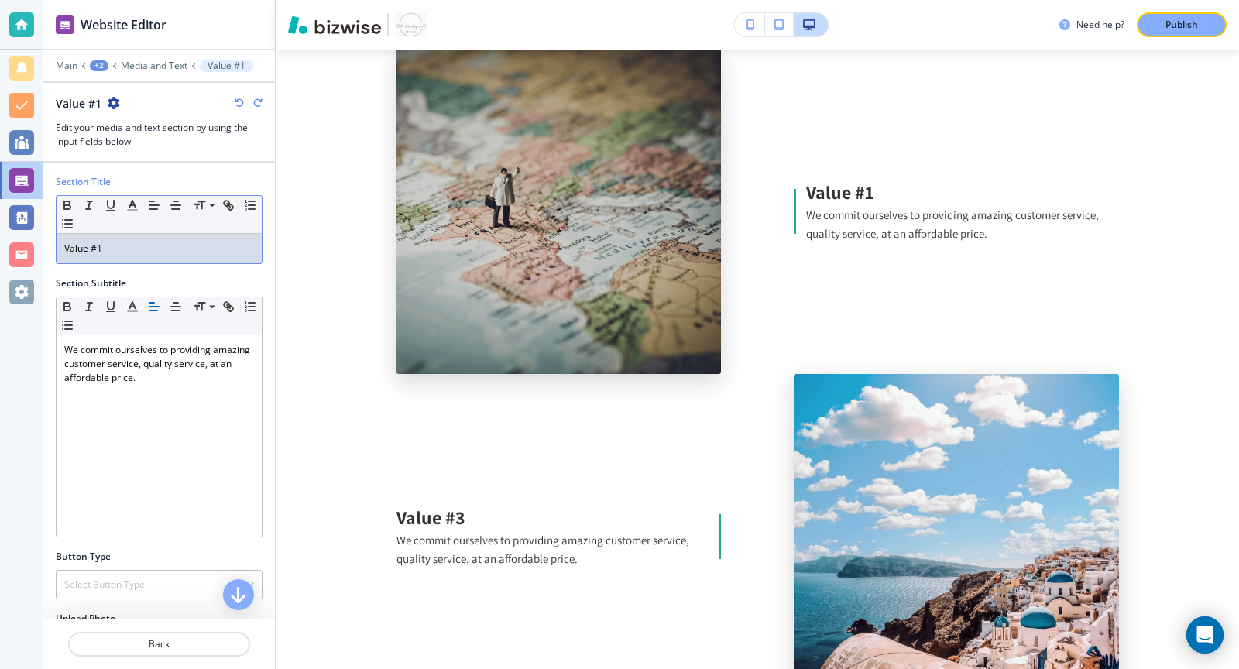
click at [163, 255] on div "Value #1" at bounding box center [159, 248] width 205 height 29
click at [163, 255] on div "Trauma-Informed Therapy" at bounding box center [159, 248] width 205 height 29
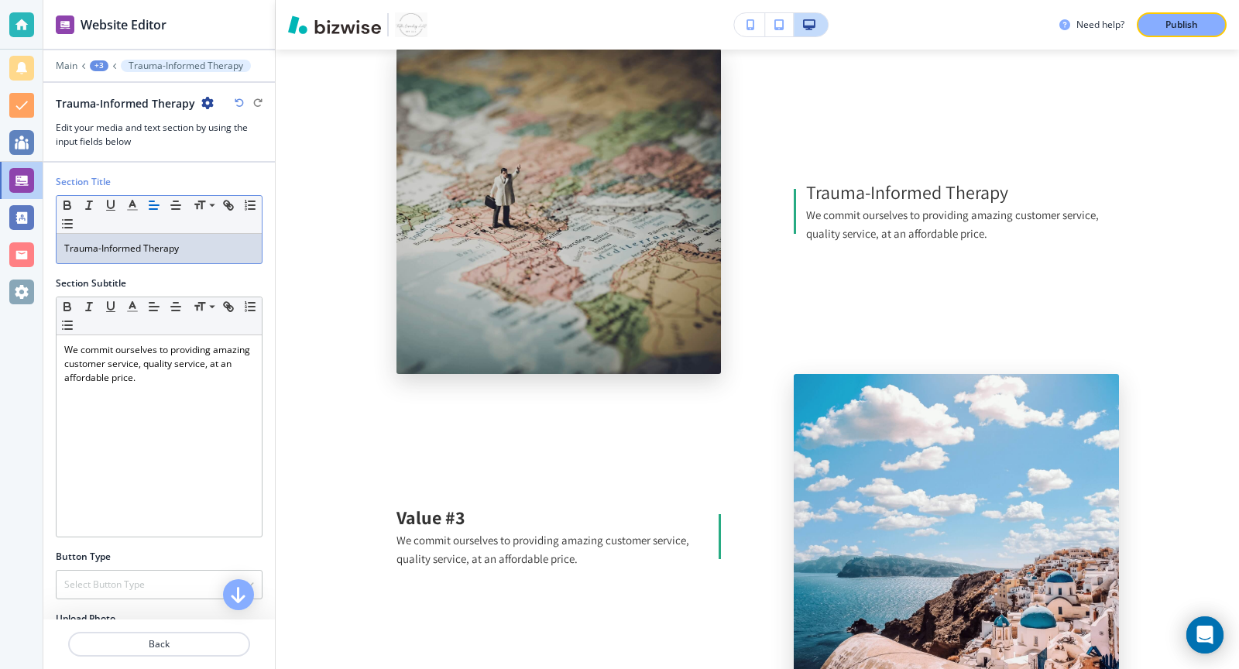
click at [163, 255] on div "Trauma-Informed Therapy" at bounding box center [159, 248] width 205 height 29
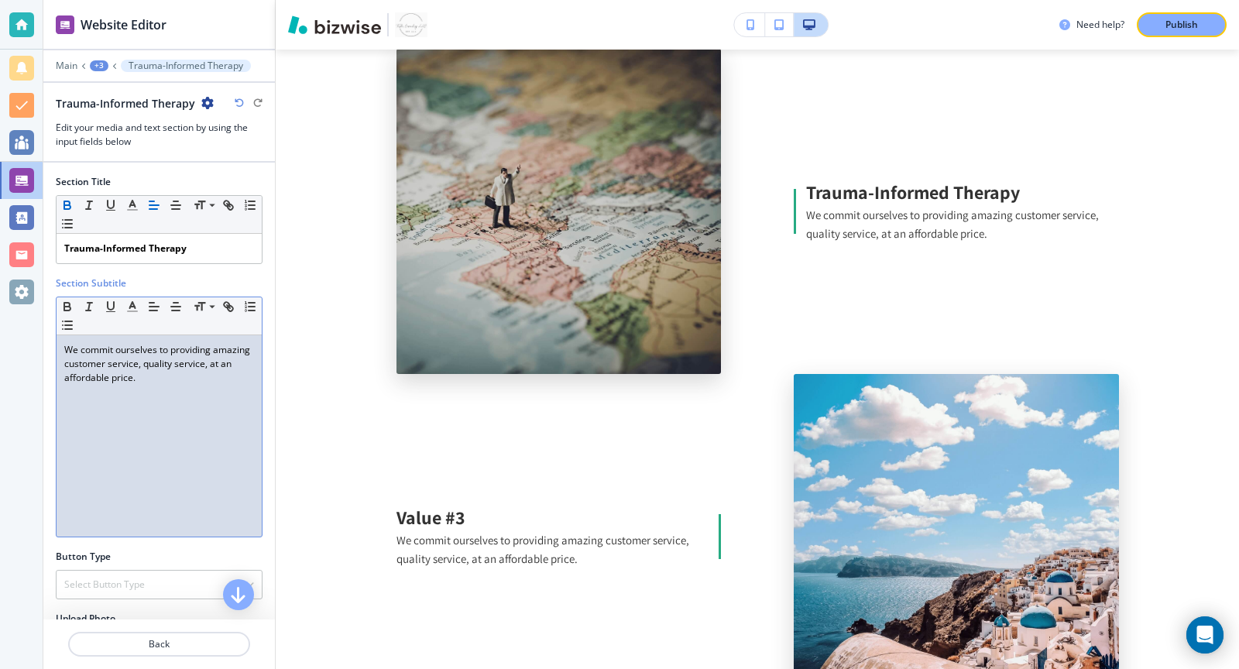
click at [177, 372] on p "We commit ourselves to providing amazing customer service, quality service, at …" at bounding box center [159, 364] width 190 height 42
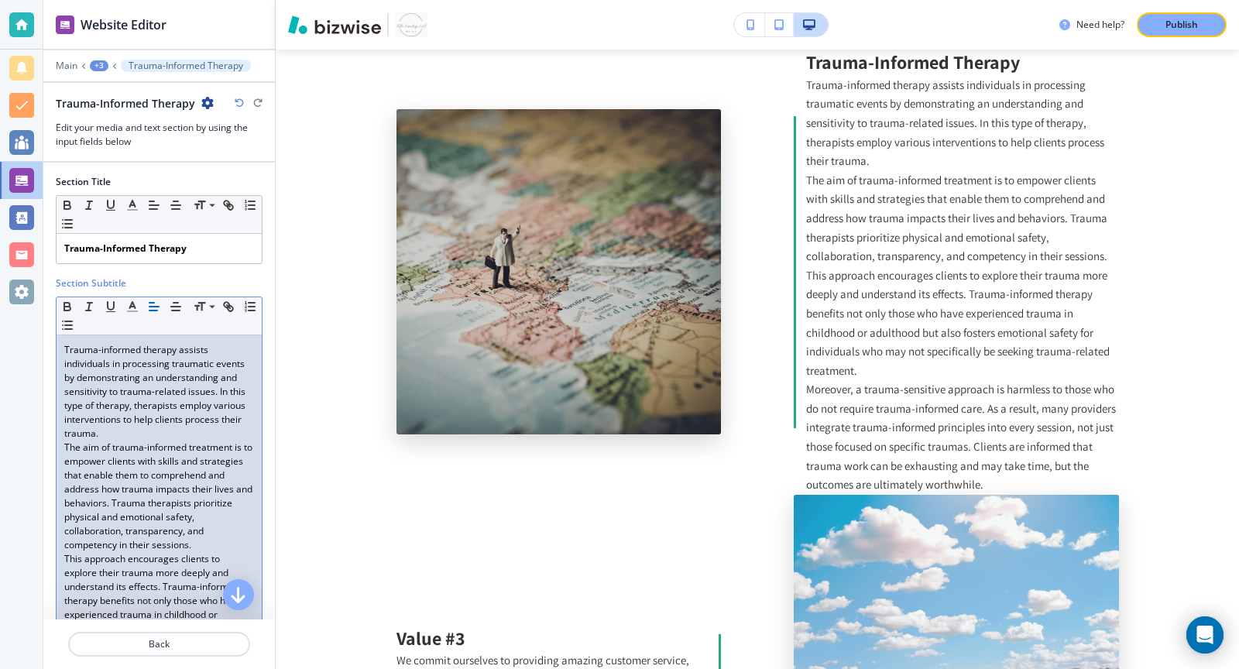
click at [189, 426] on p "Trauma-informed therapy assists individuals in processing traumatic events by d…" at bounding box center [159, 392] width 190 height 98
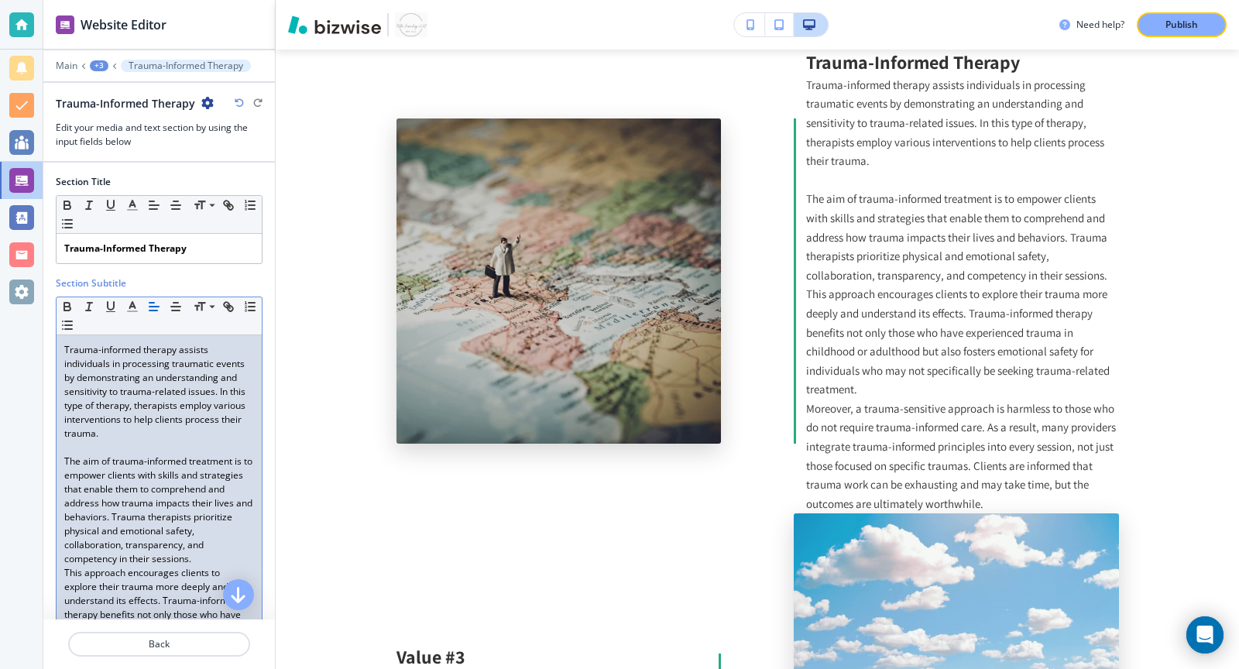
click at [205, 557] on p "The aim of trauma-informed treatment is to empower clients with skills and stra…" at bounding box center [159, 509] width 190 height 111
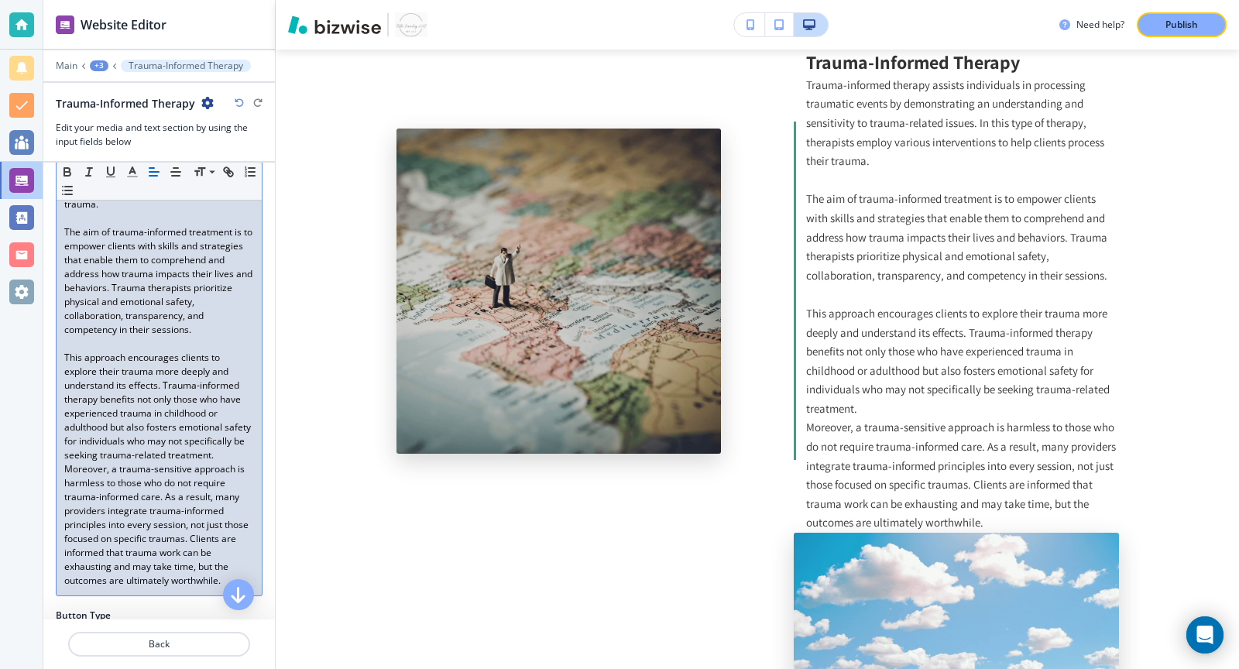
scroll to position [230, 0]
click at [224, 451] on p "This approach encourages clients to explore their trauma more deeply and unders…" at bounding box center [159, 405] width 190 height 111
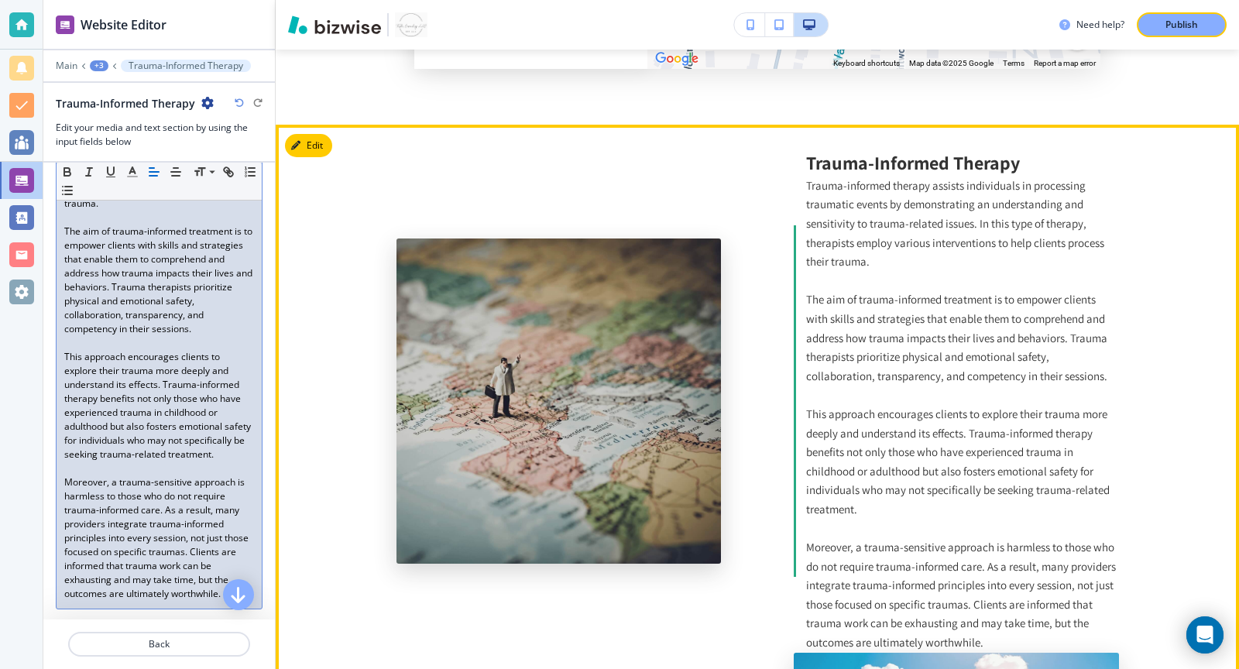
scroll to position [3102, 0]
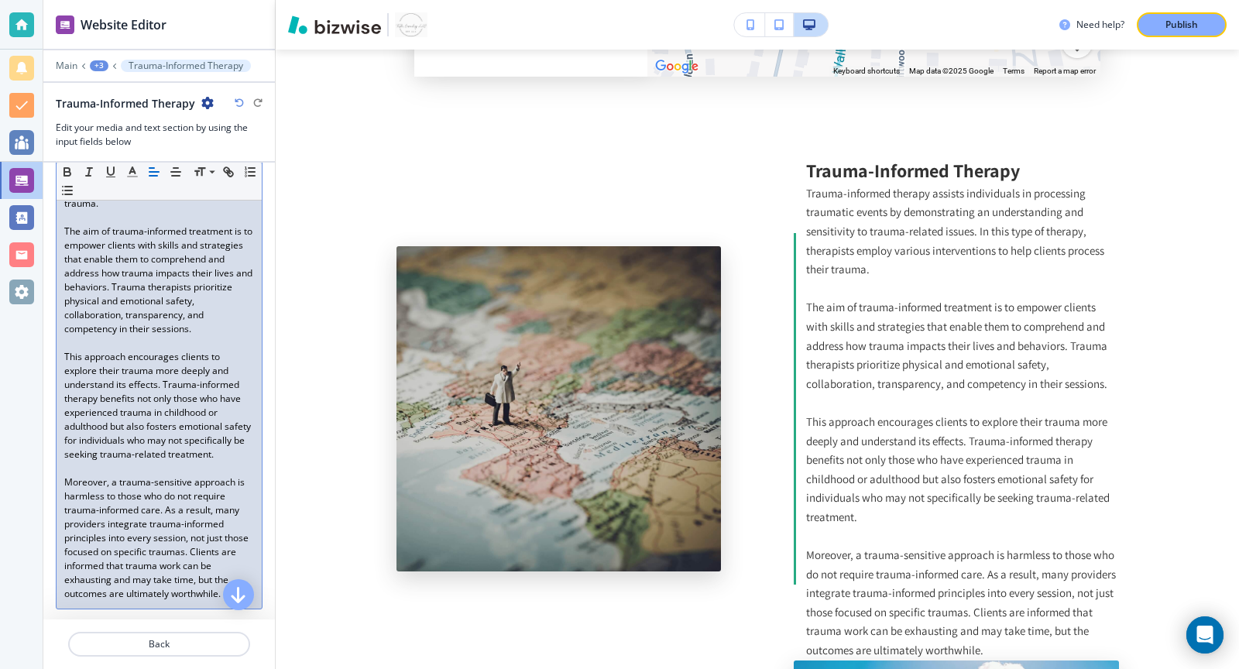
click at [100, 64] on div "+3" at bounding box center [99, 65] width 19 height 11
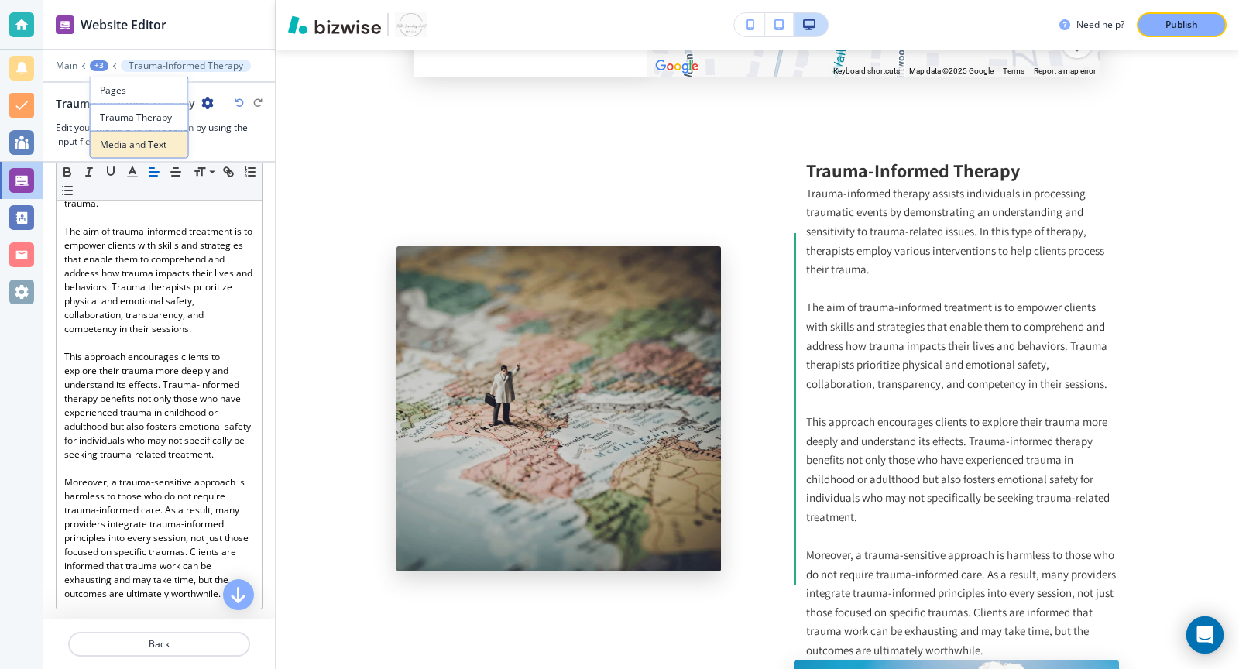
click at [119, 138] on p "Media and Text" at bounding box center [139, 145] width 79 height 14
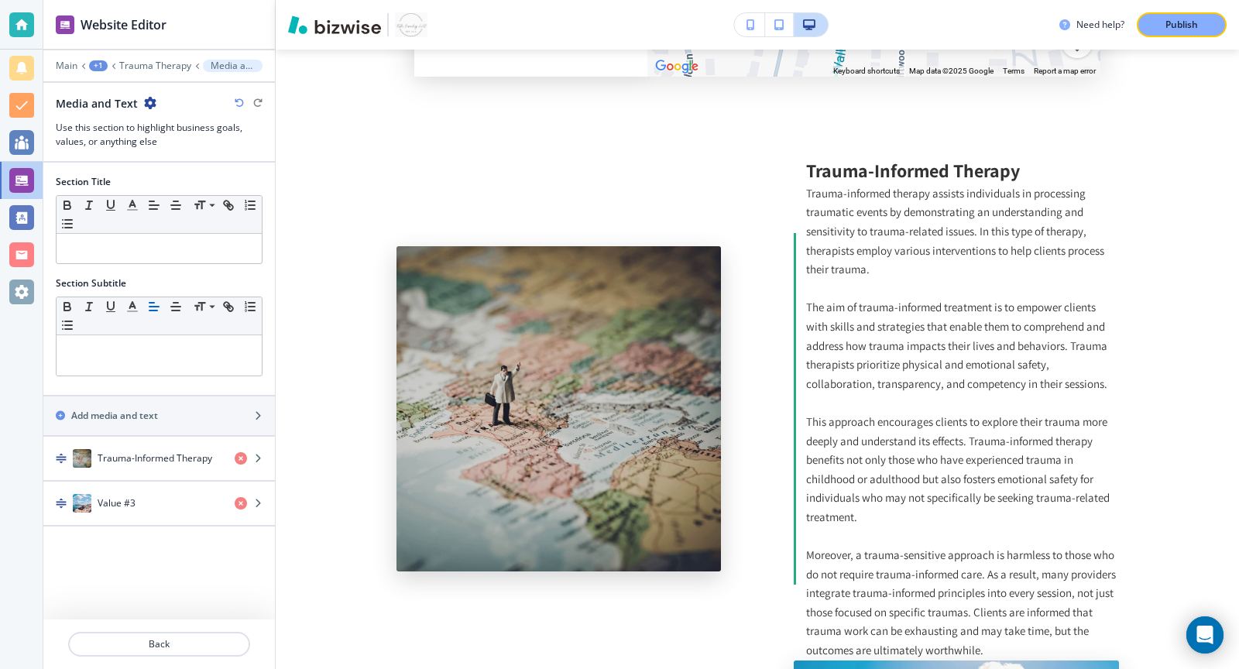
scroll to position [3185, 0]
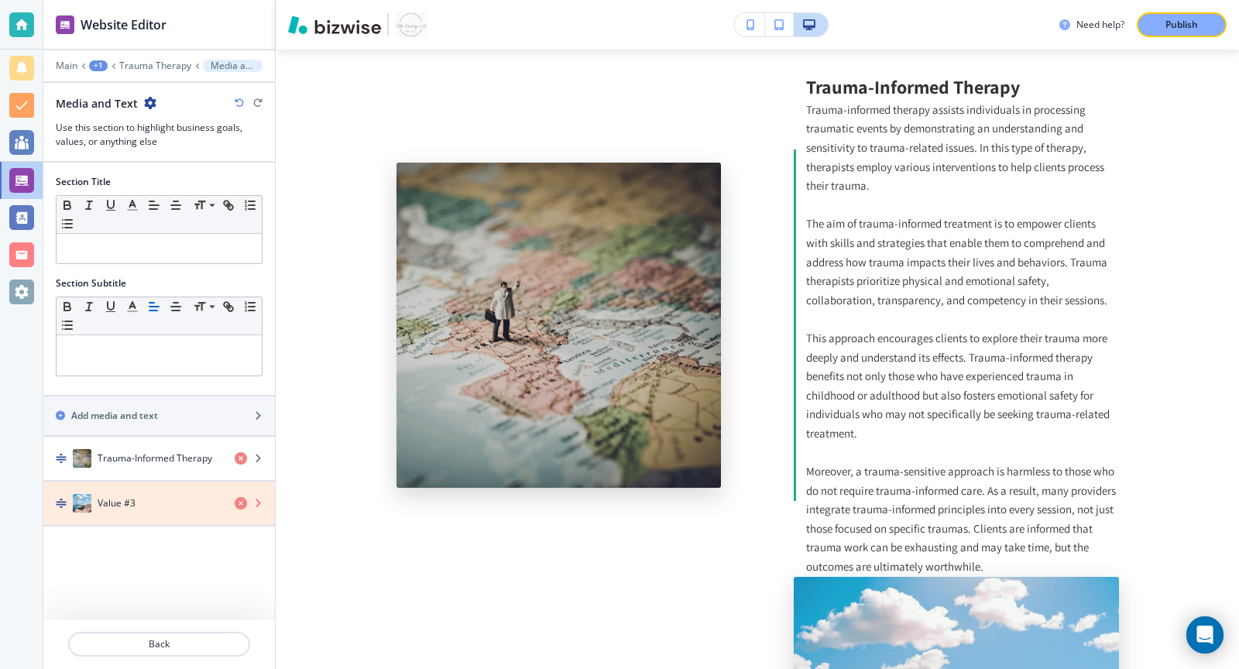
click at [239, 501] on icon "button" at bounding box center [241, 503] width 12 height 12
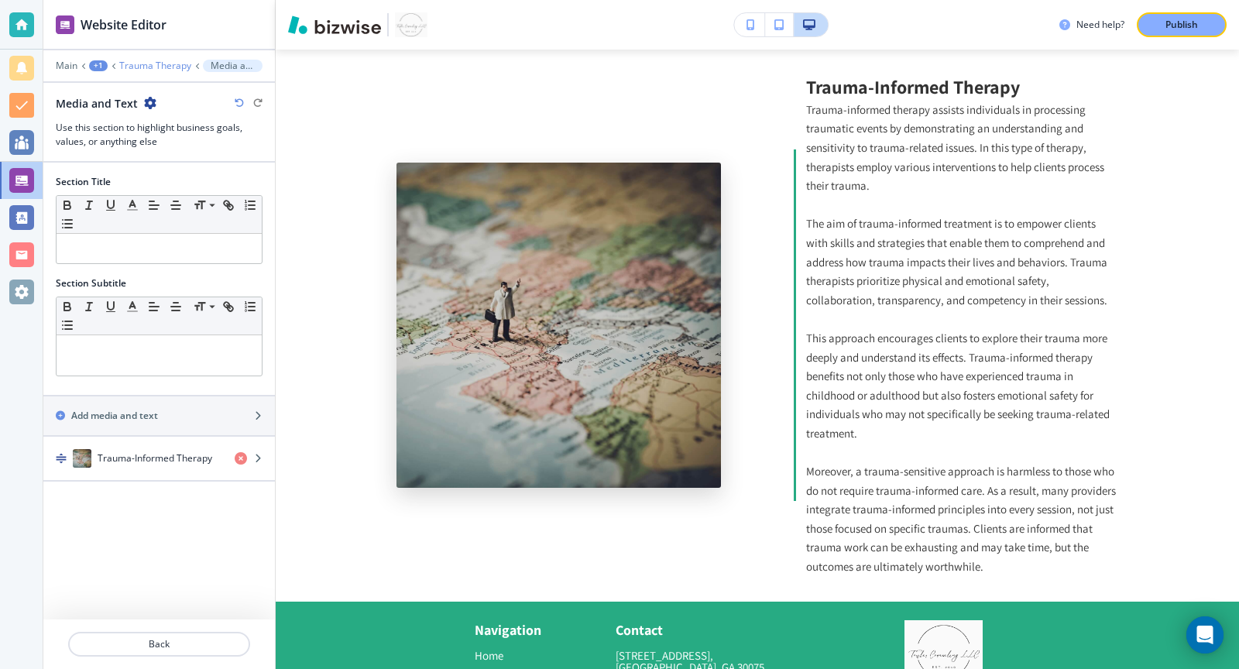
click at [120, 64] on p "Trauma Therapy" at bounding box center [155, 65] width 72 height 11
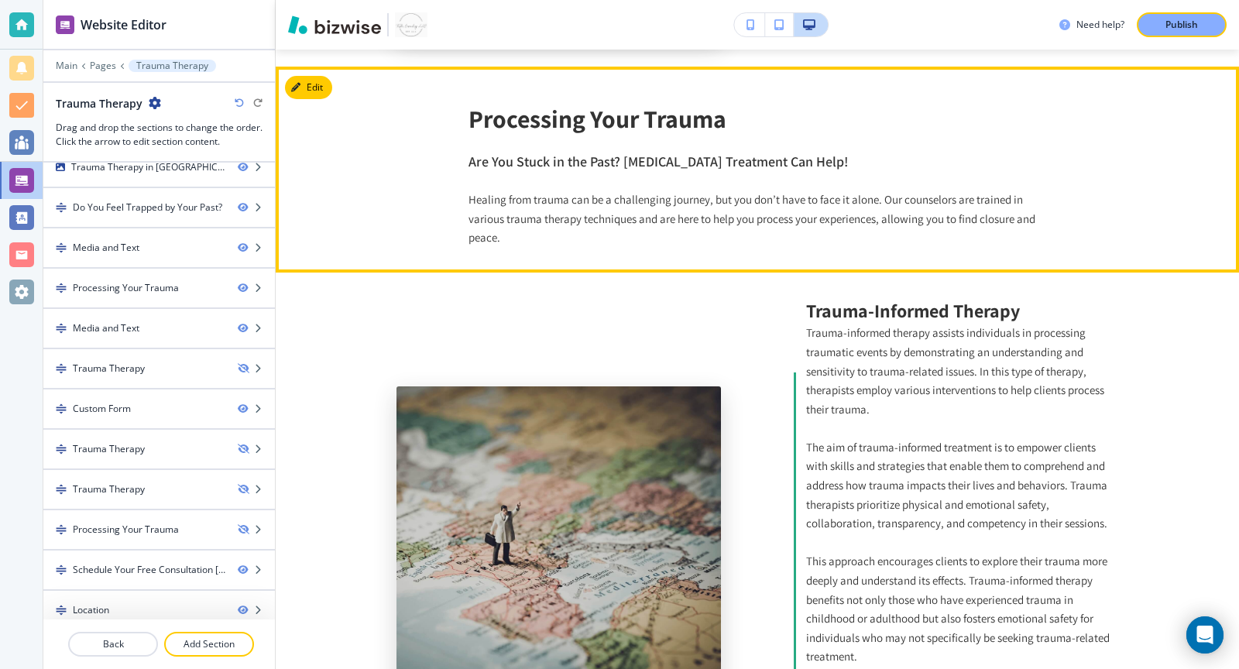
scroll to position [1213, 0]
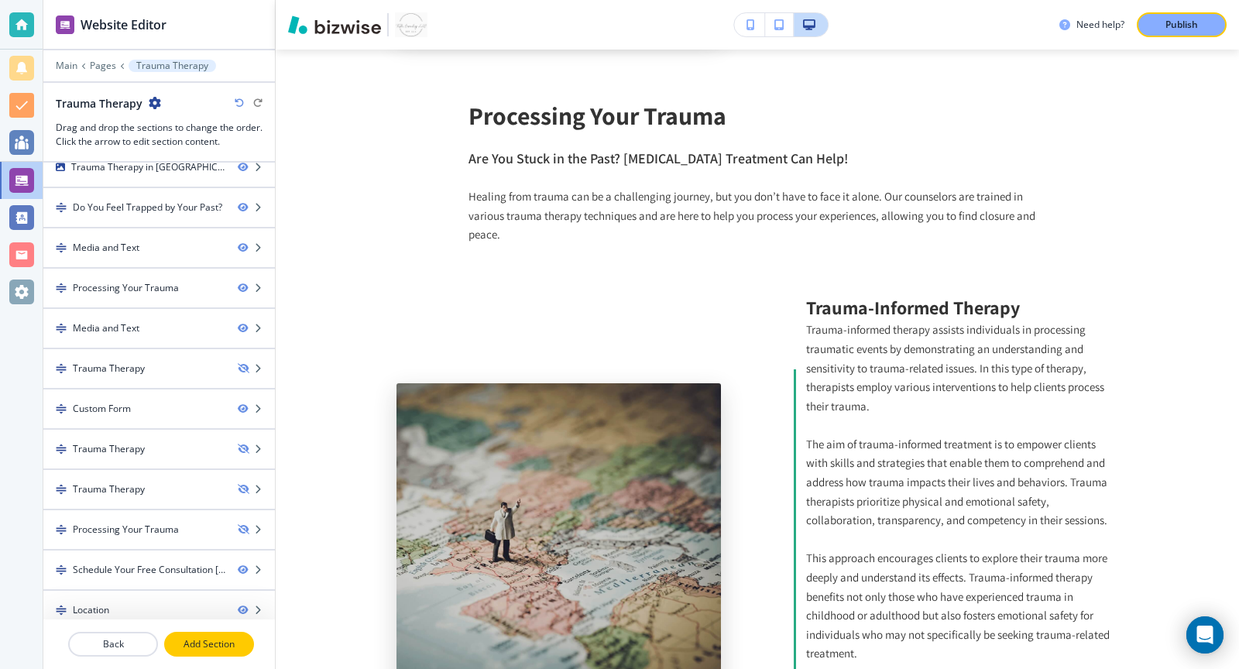
click at [192, 651] on button "Add Section" at bounding box center [209, 644] width 90 height 25
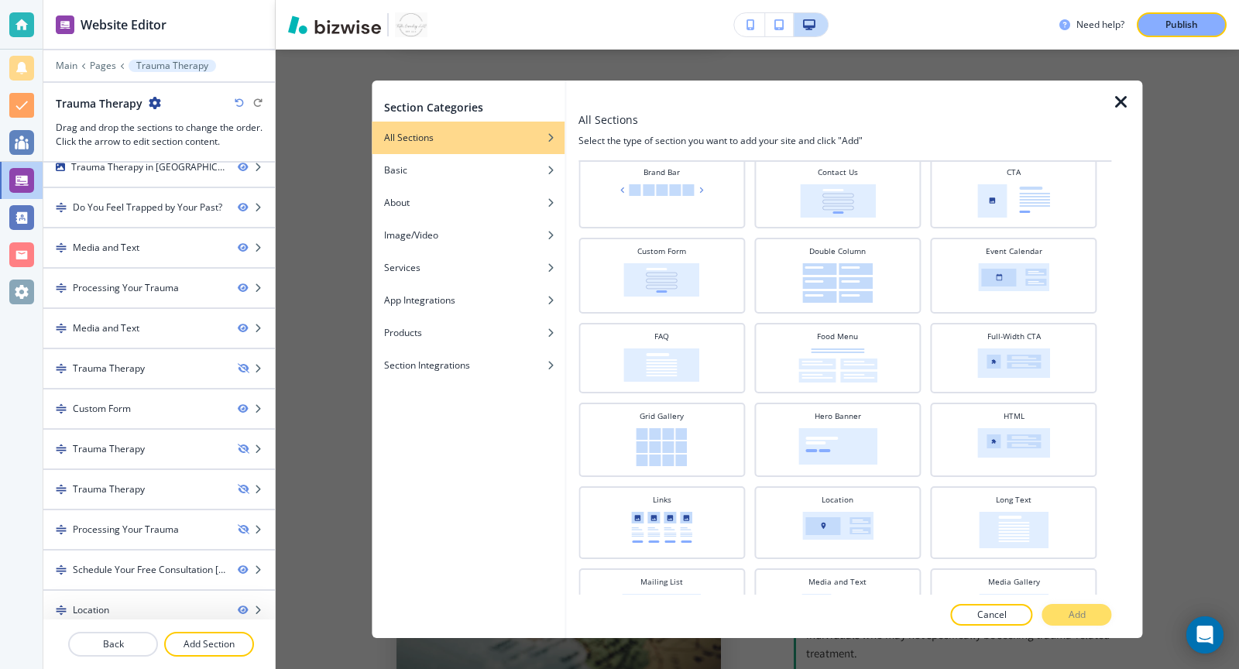
scroll to position [133, 0]
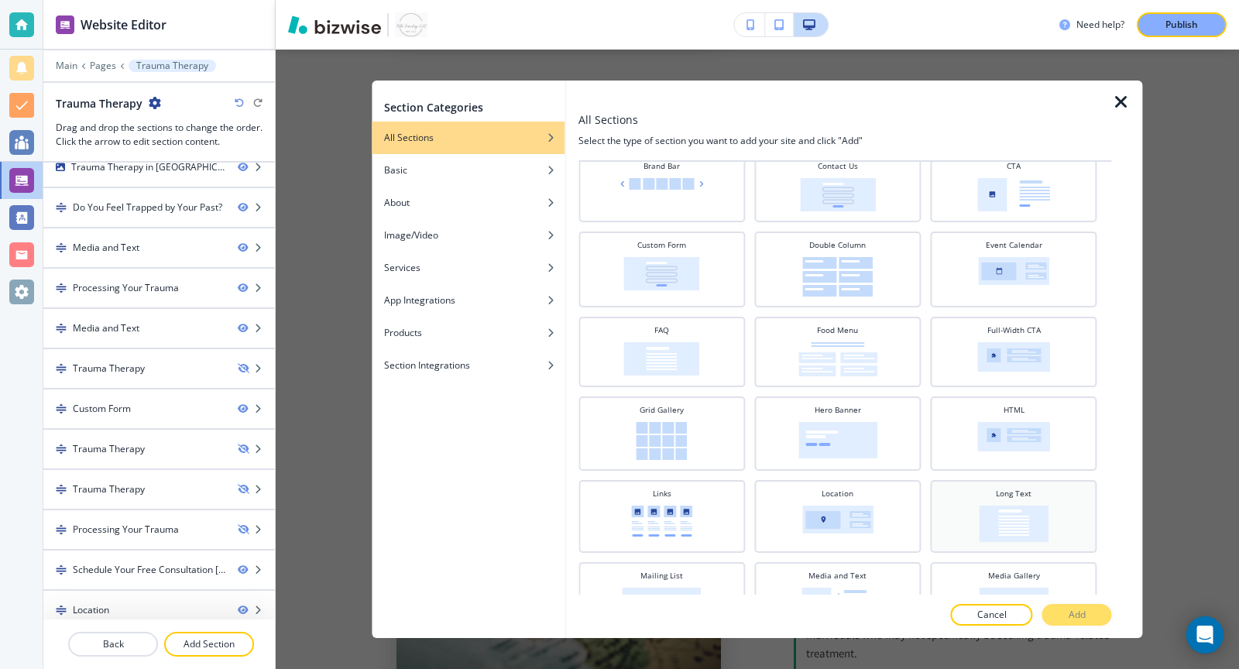
click at [1013, 523] on img at bounding box center [1013, 523] width 70 height 36
click at [1072, 608] on p "Add" at bounding box center [1076, 615] width 17 height 14
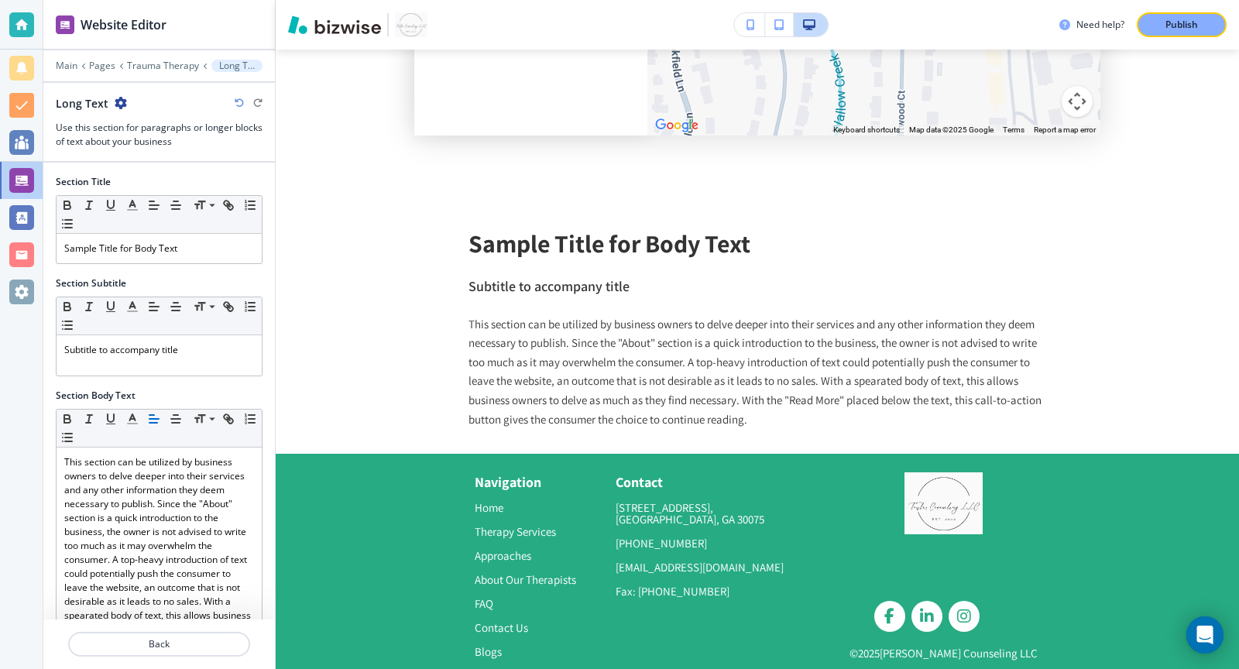
scroll to position [3627, 0]
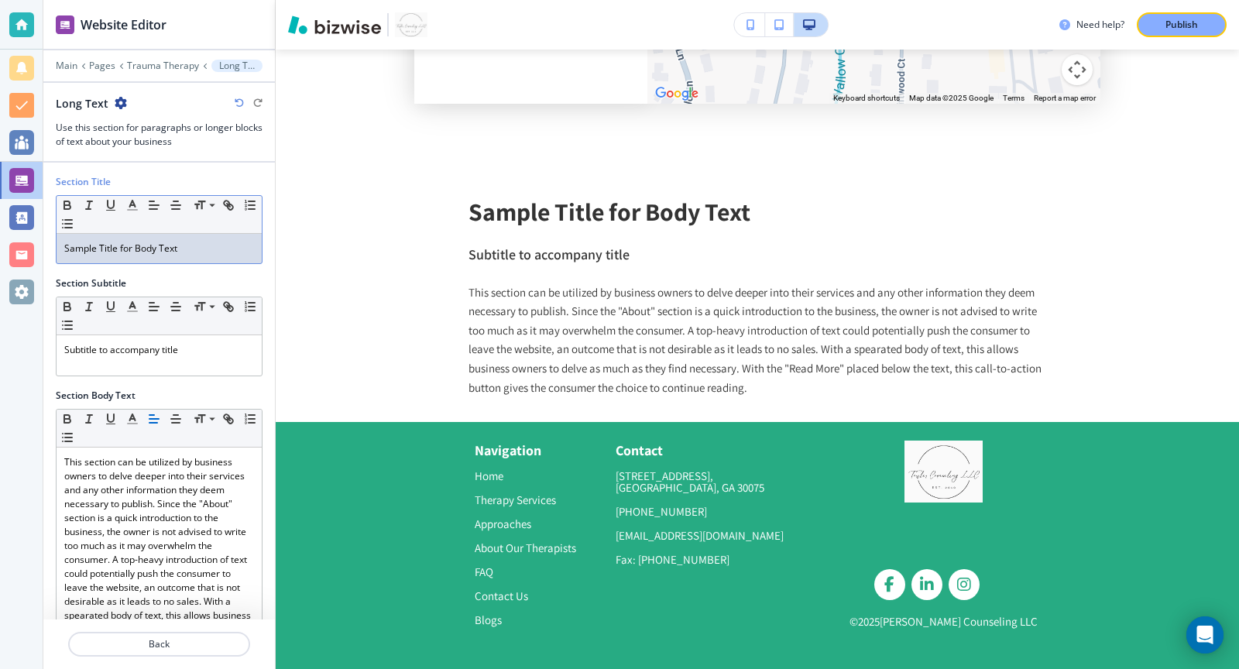
click at [204, 244] on p "Sample Title for Body Text" at bounding box center [159, 249] width 190 height 14
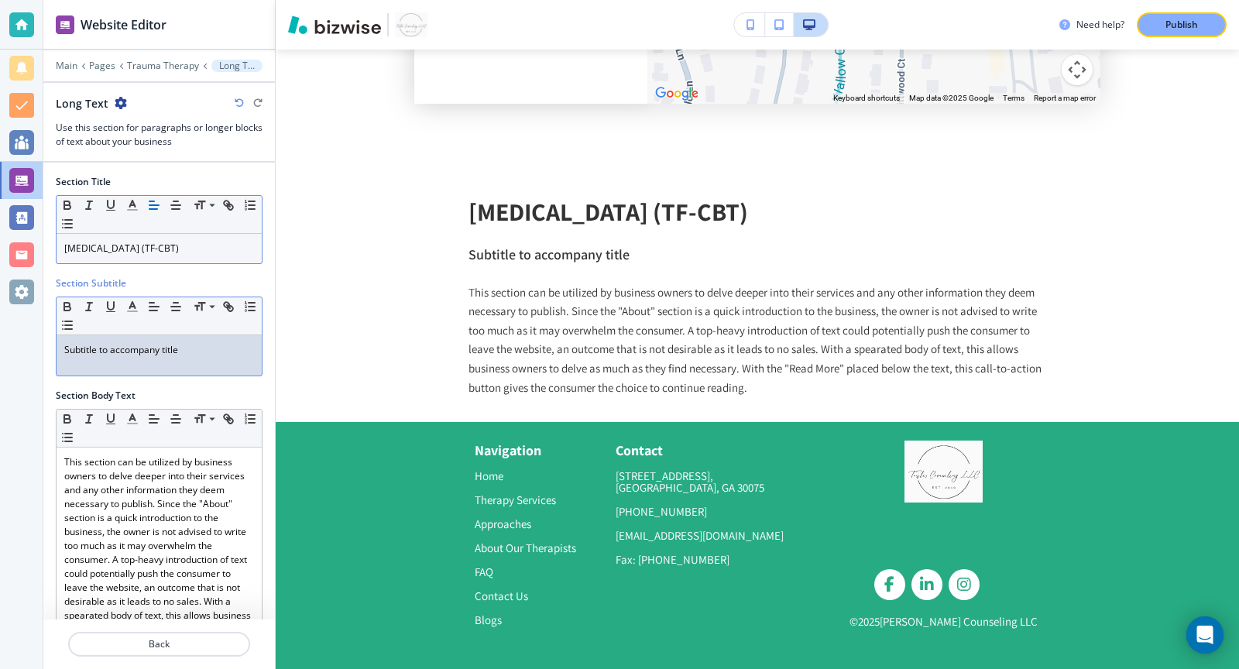
click at [177, 357] on p "Subtitle to accompany title" at bounding box center [159, 350] width 190 height 14
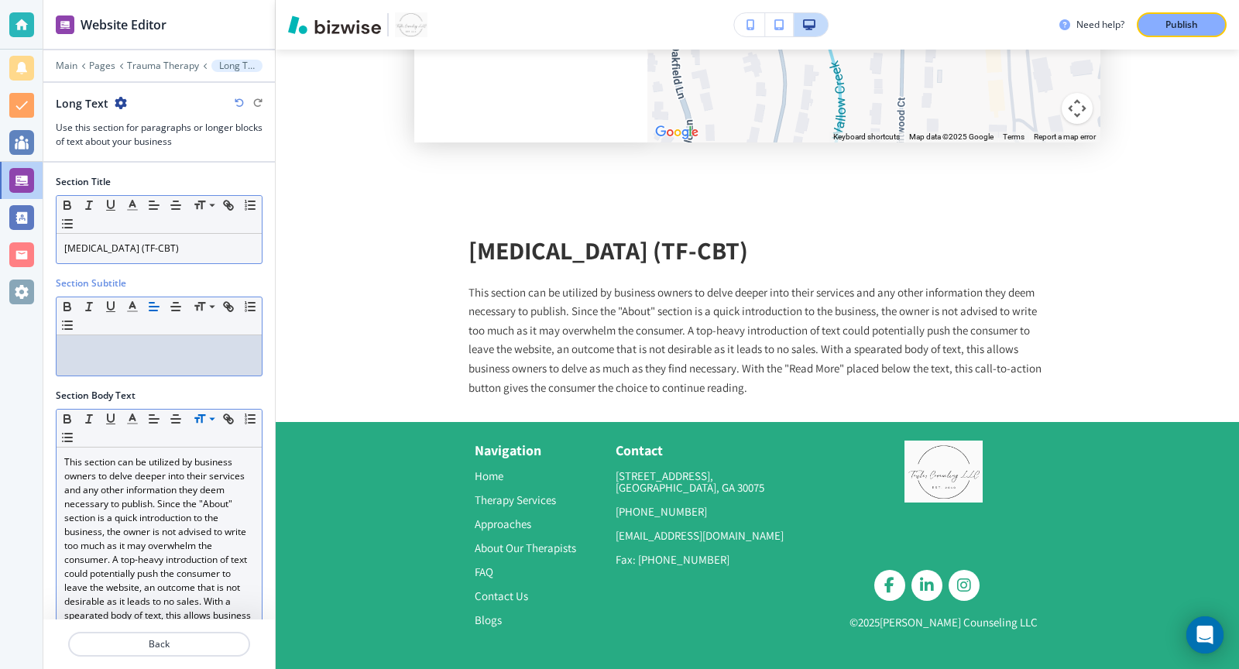
scroll to position [3618, 0]
click at [111, 493] on p "This section can be utilized by business owners to delve deeper into their serv…" at bounding box center [159, 573] width 190 height 237
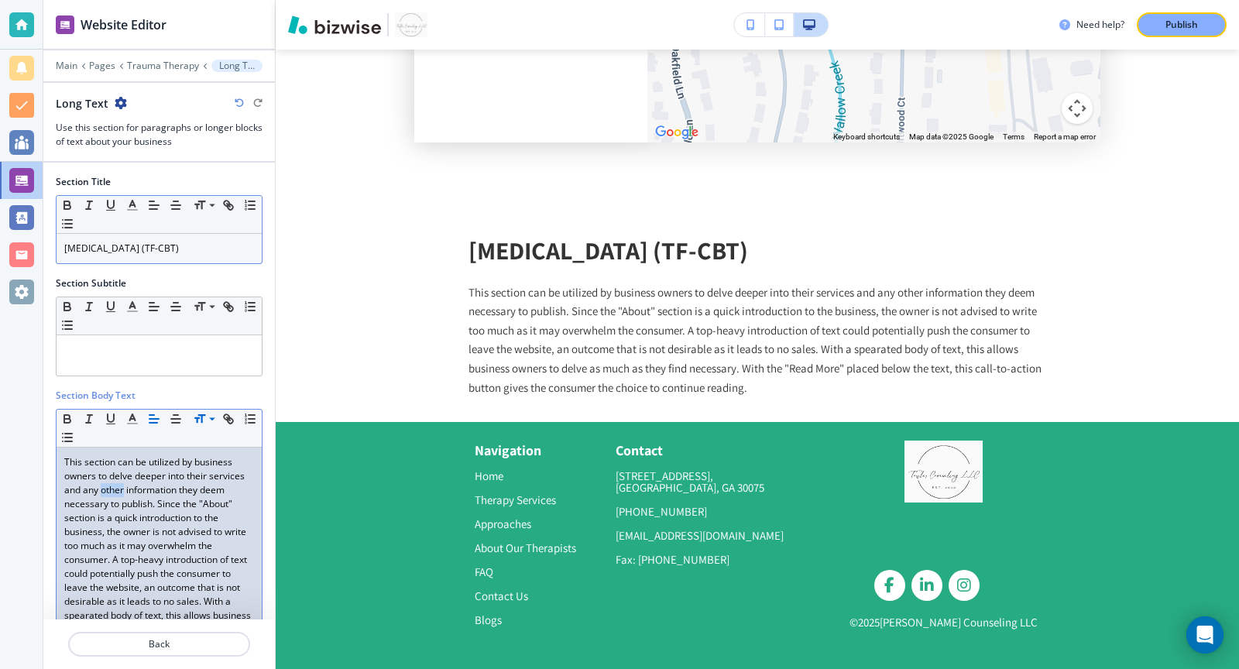
click at [111, 493] on p "This section can be utilized by business owners to delve deeper into their serv…" at bounding box center [159, 573] width 190 height 237
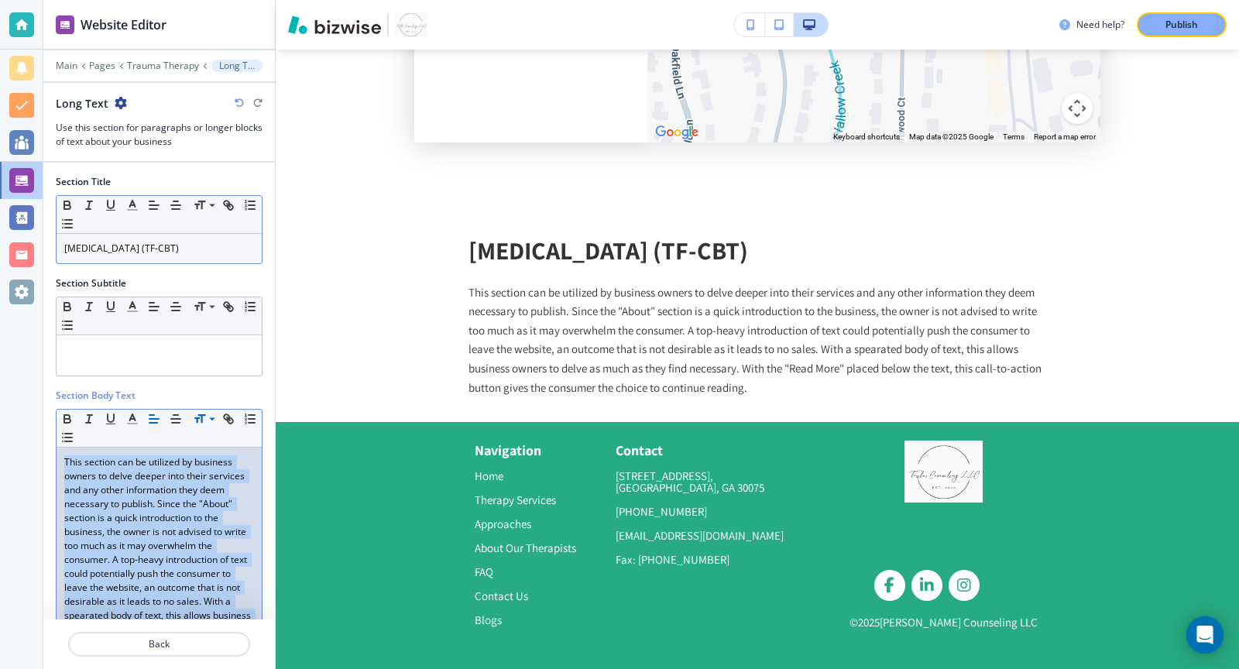
click at [111, 493] on p "This section can be utilized by business owners to delve deeper into their serv…" at bounding box center [159, 573] width 190 height 237
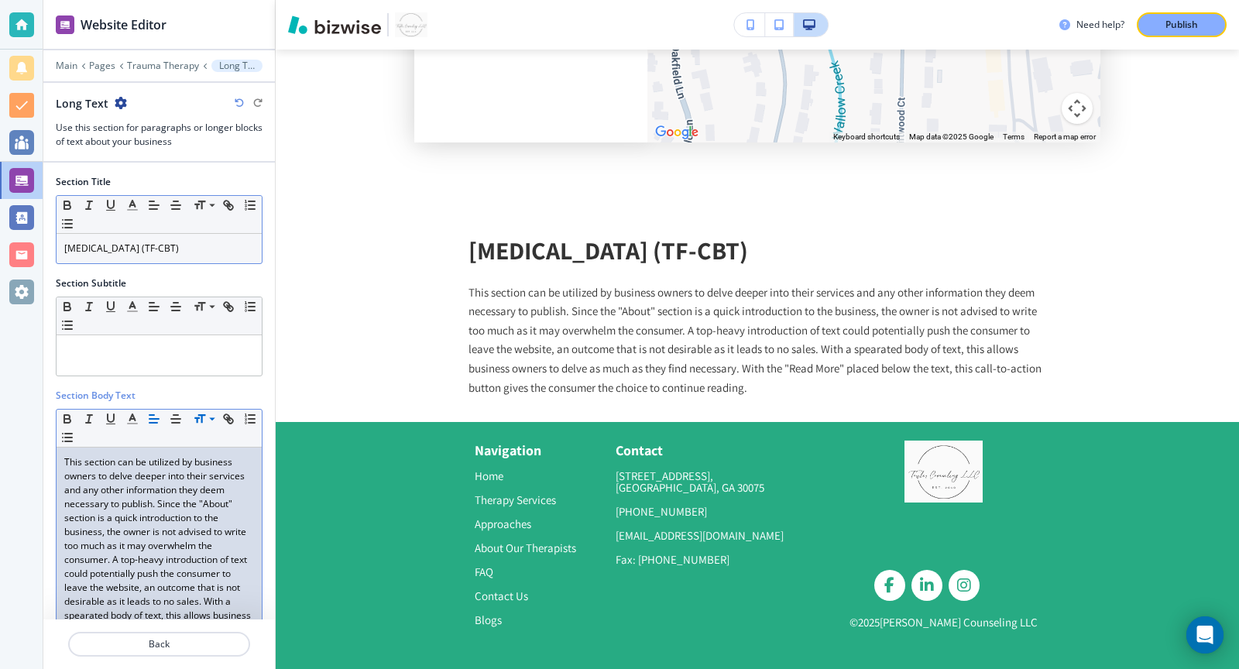
scroll to position [3627, 0]
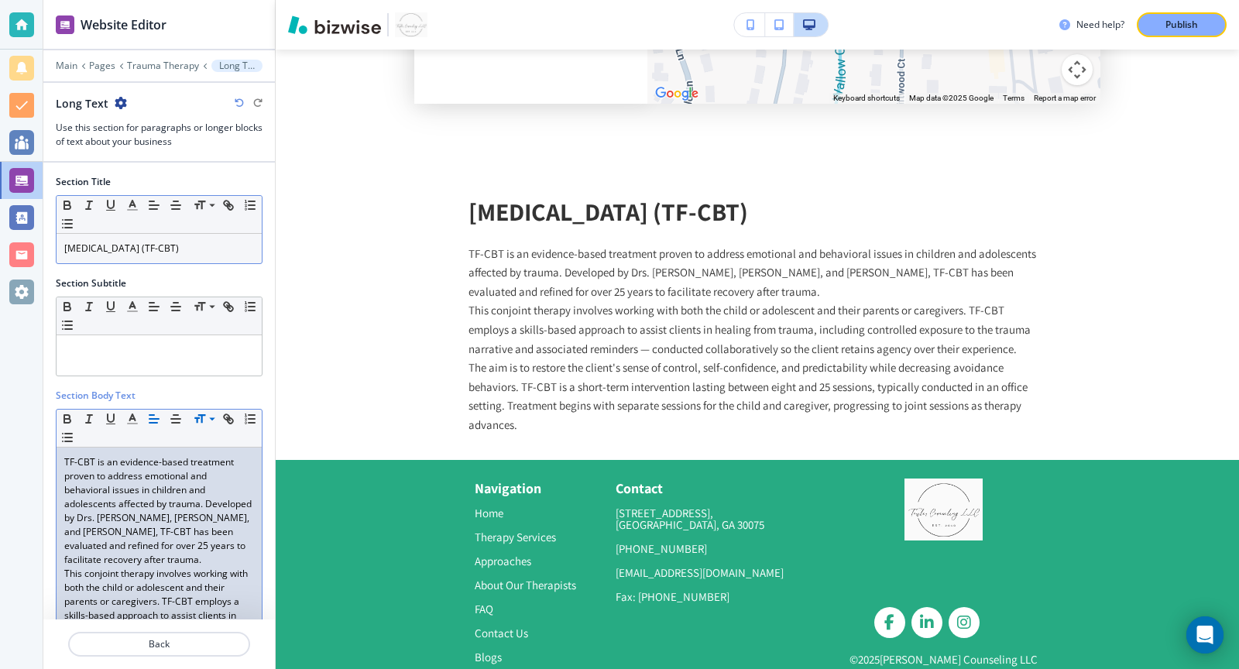
click at [216, 567] on p "TF-CBT is an evidence-based treatment proven to address emotional and behaviora…" at bounding box center [159, 510] width 190 height 111
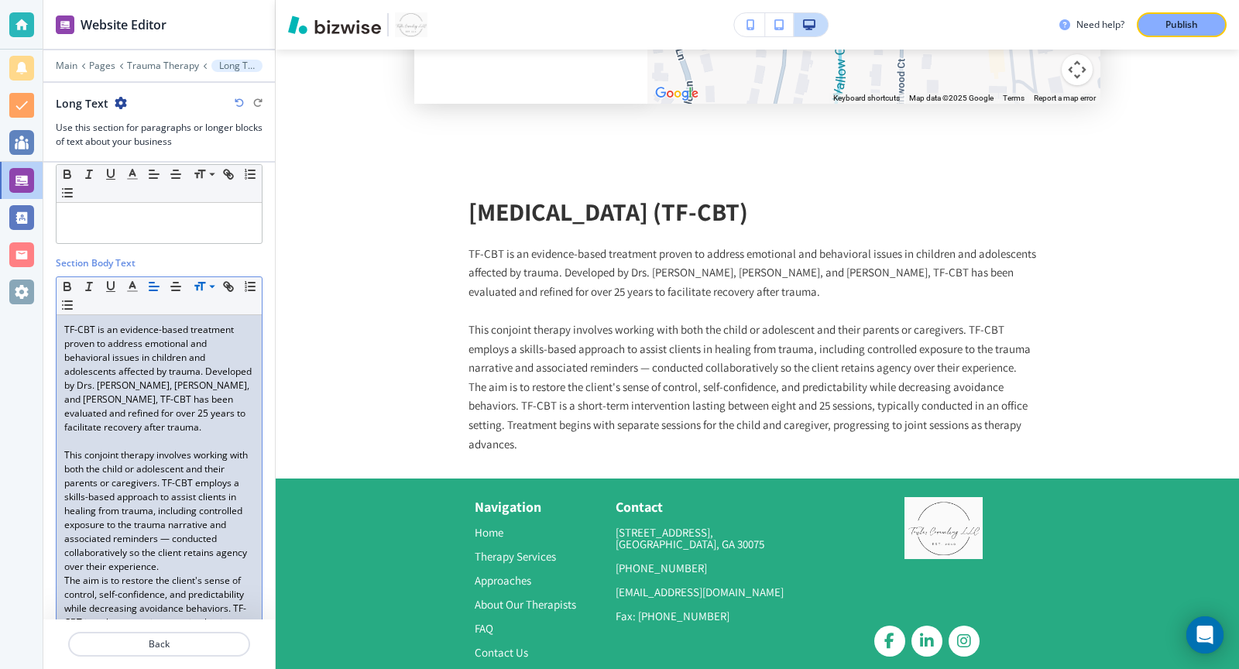
scroll to position [144, 0]
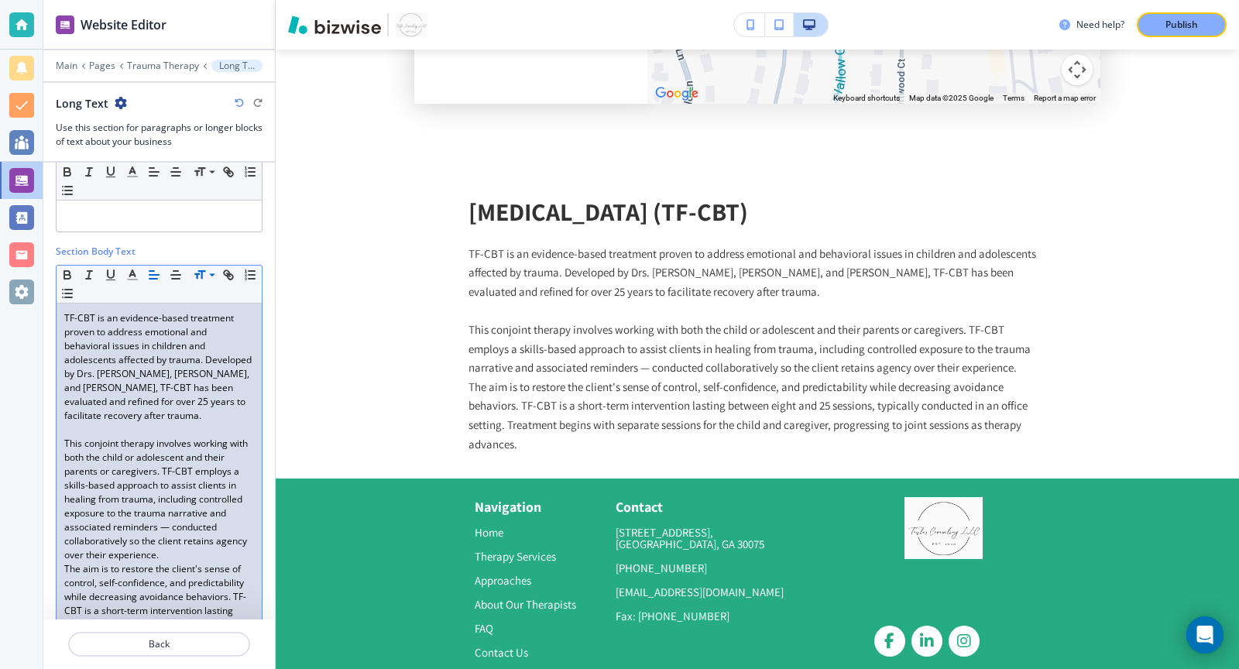
click at [201, 559] on p "This conjoint therapy involves working with both the child or adolescent and th…" at bounding box center [159, 499] width 190 height 125
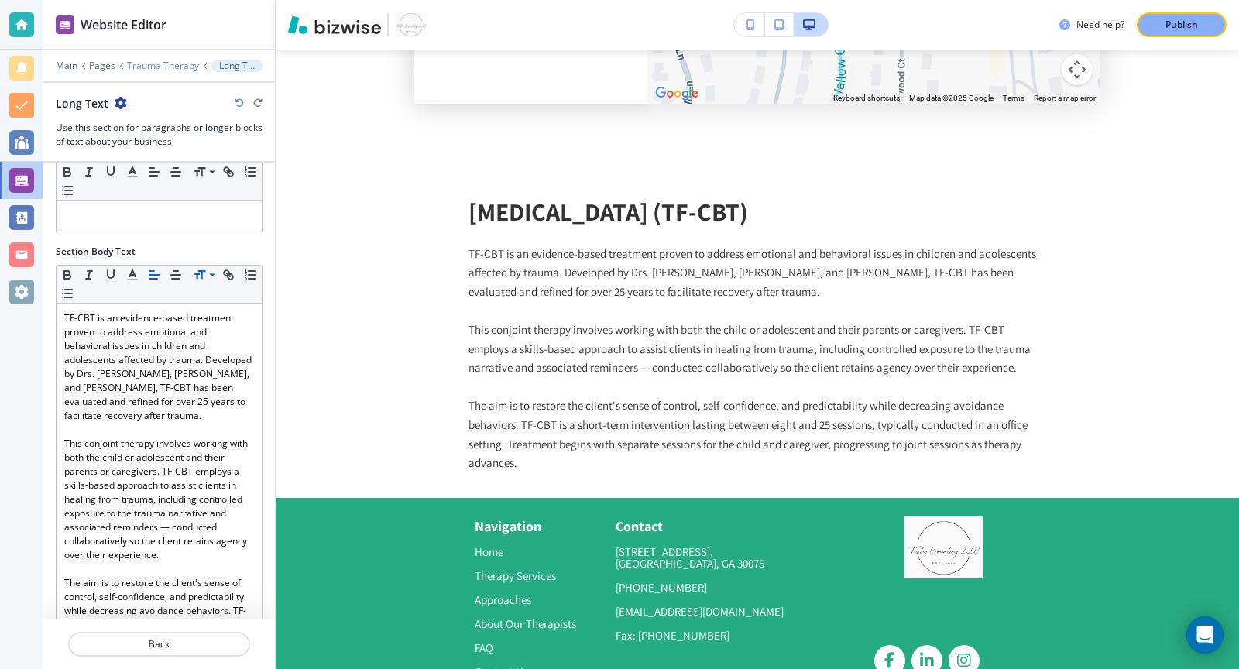
click at [151, 61] on p "Trauma Therapy" at bounding box center [163, 65] width 72 height 11
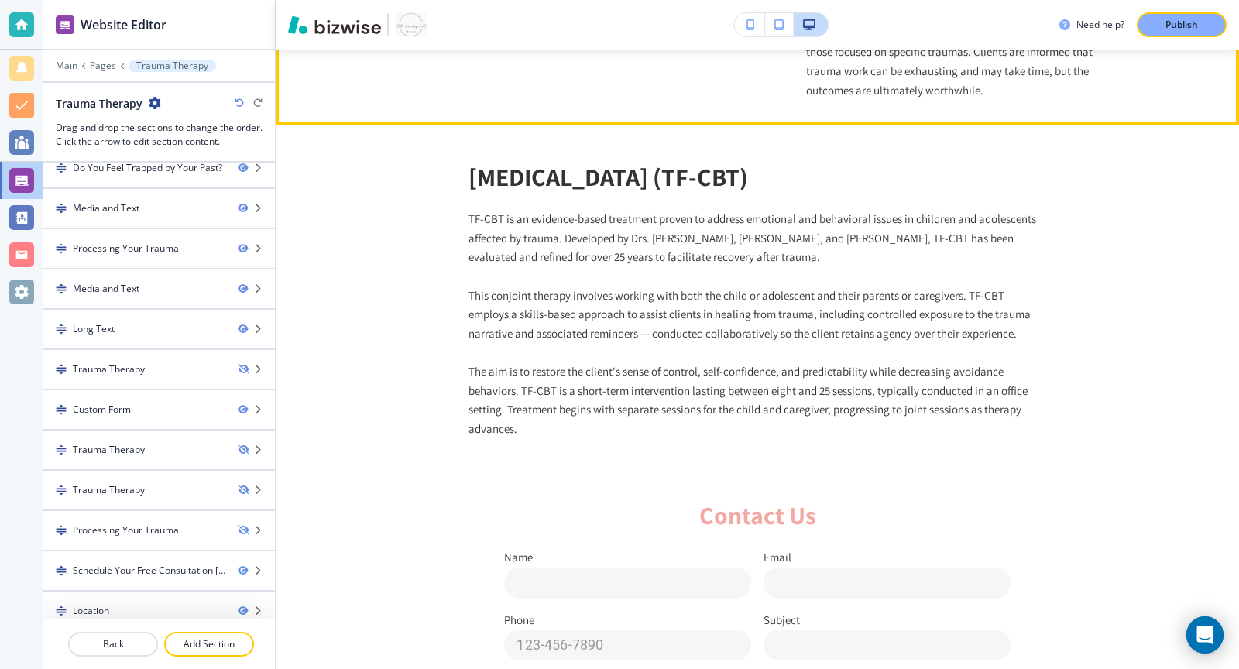
scroll to position [1912, 0]
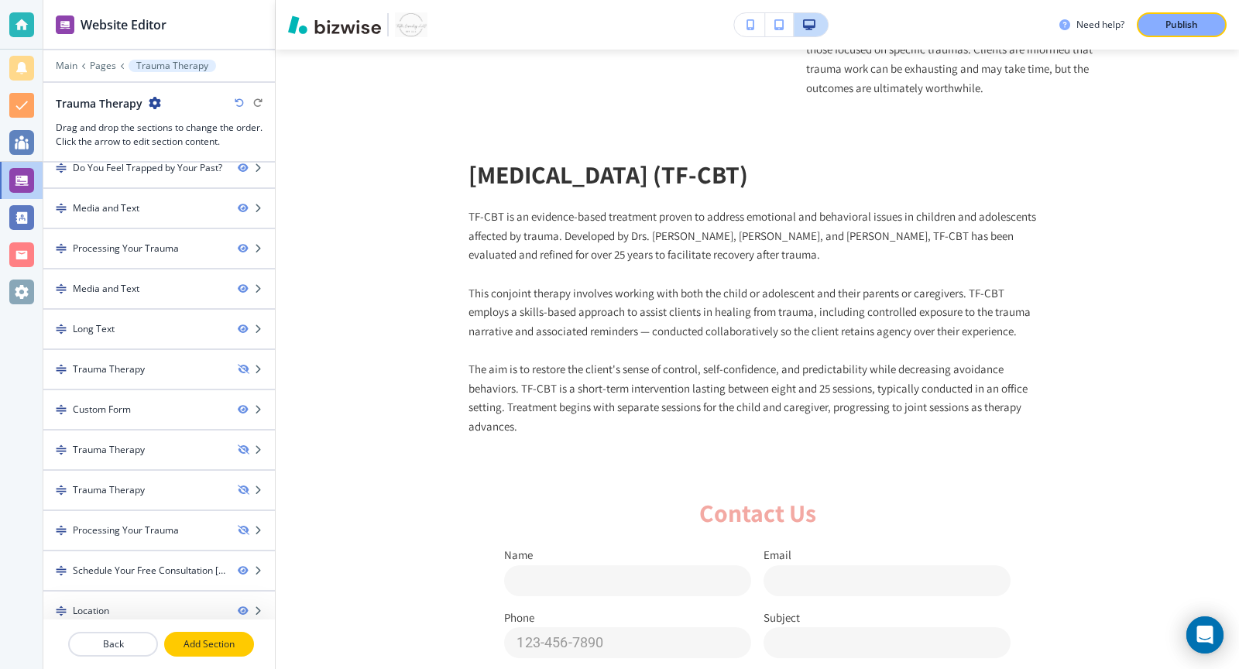
click at [206, 648] on p "Add Section" at bounding box center [209, 644] width 87 height 14
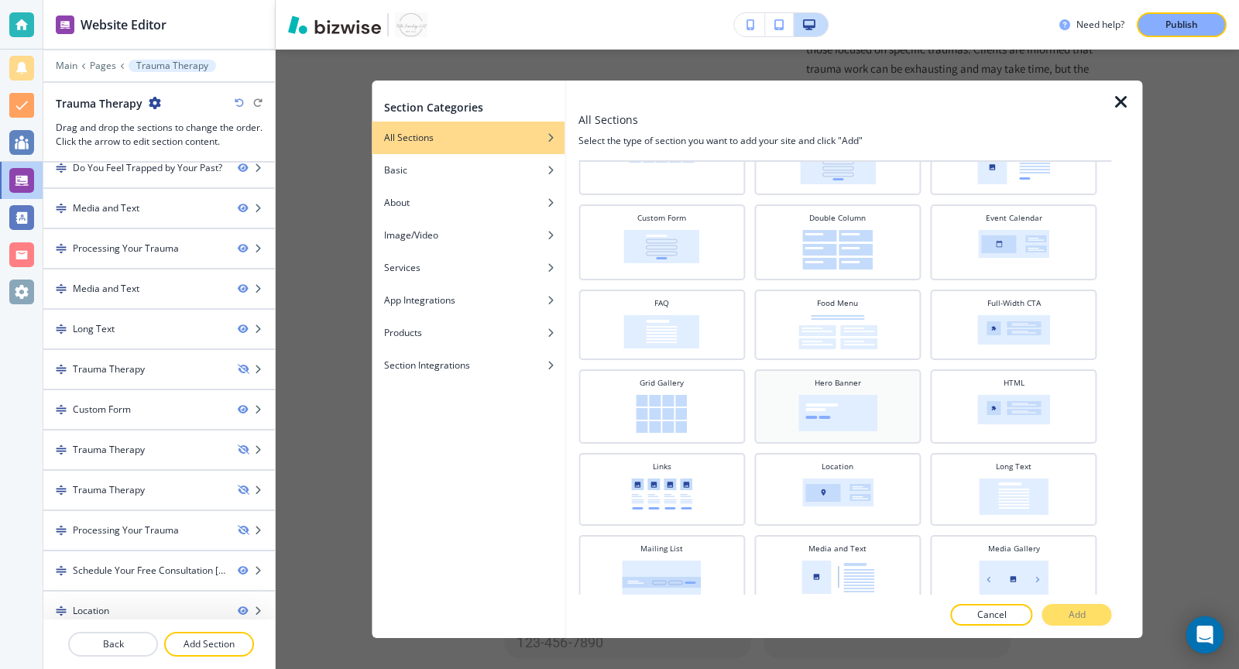
scroll to position [169, 0]
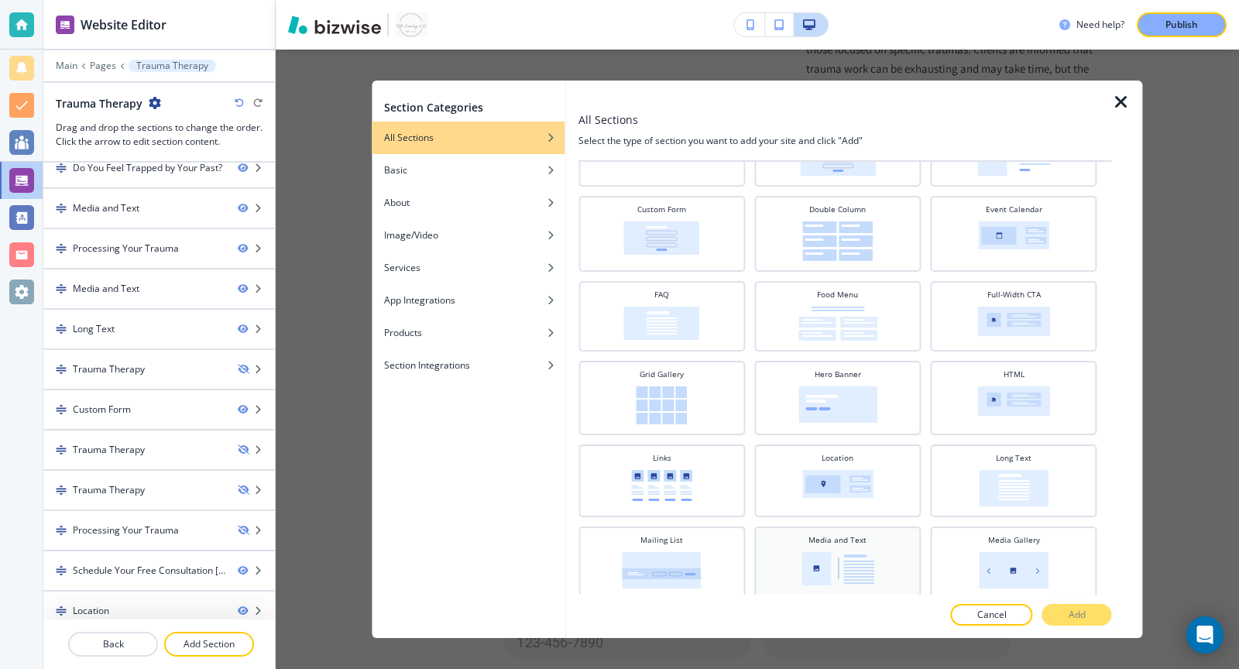
click at [851, 558] on img at bounding box center [837, 568] width 73 height 33
click at [1097, 614] on button "Add" at bounding box center [1077, 615] width 70 height 22
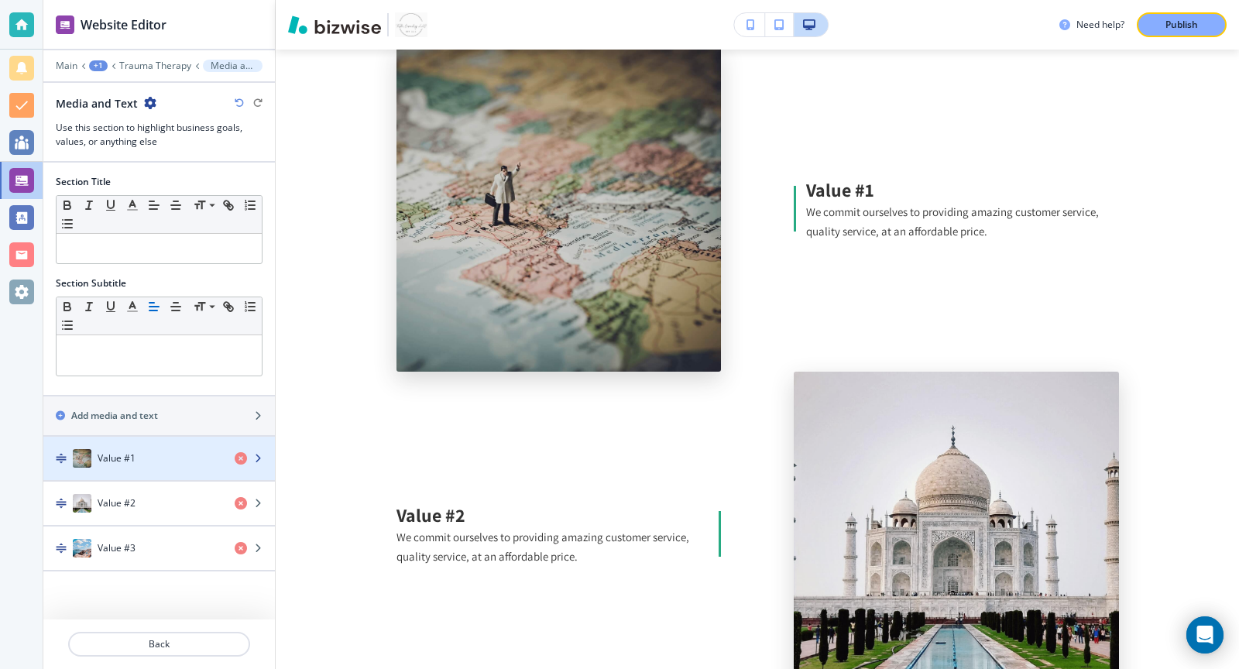
scroll to position [4105, 0]
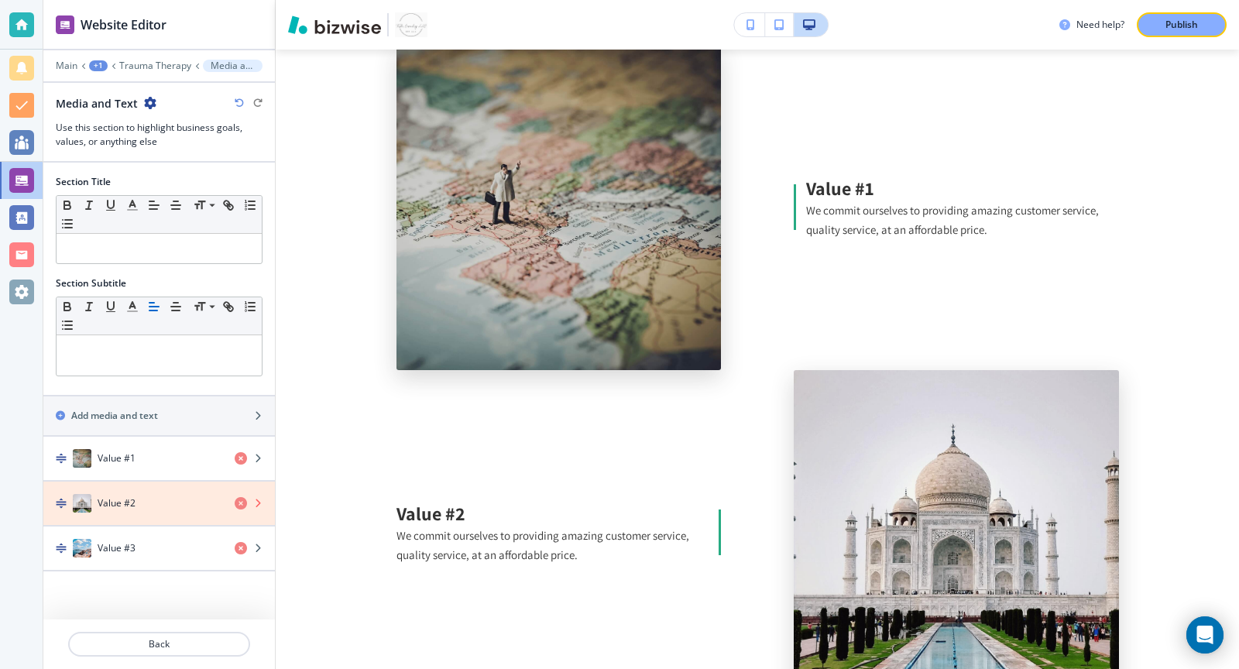
click at [242, 497] on icon "button" at bounding box center [241, 503] width 12 height 12
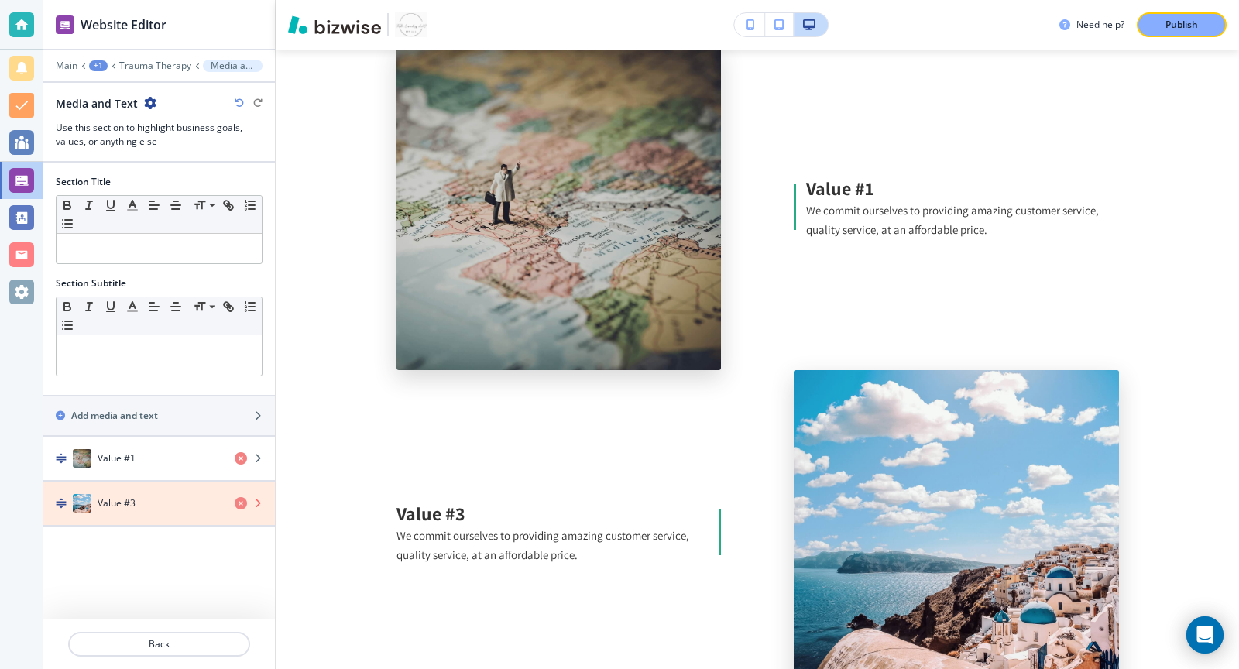
click at [242, 497] on icon "button" at bounding box center [241, 503] width 12 height 12
click at [238, 501] on icon "button" at bounding box center [241, 503] width 12 height 12
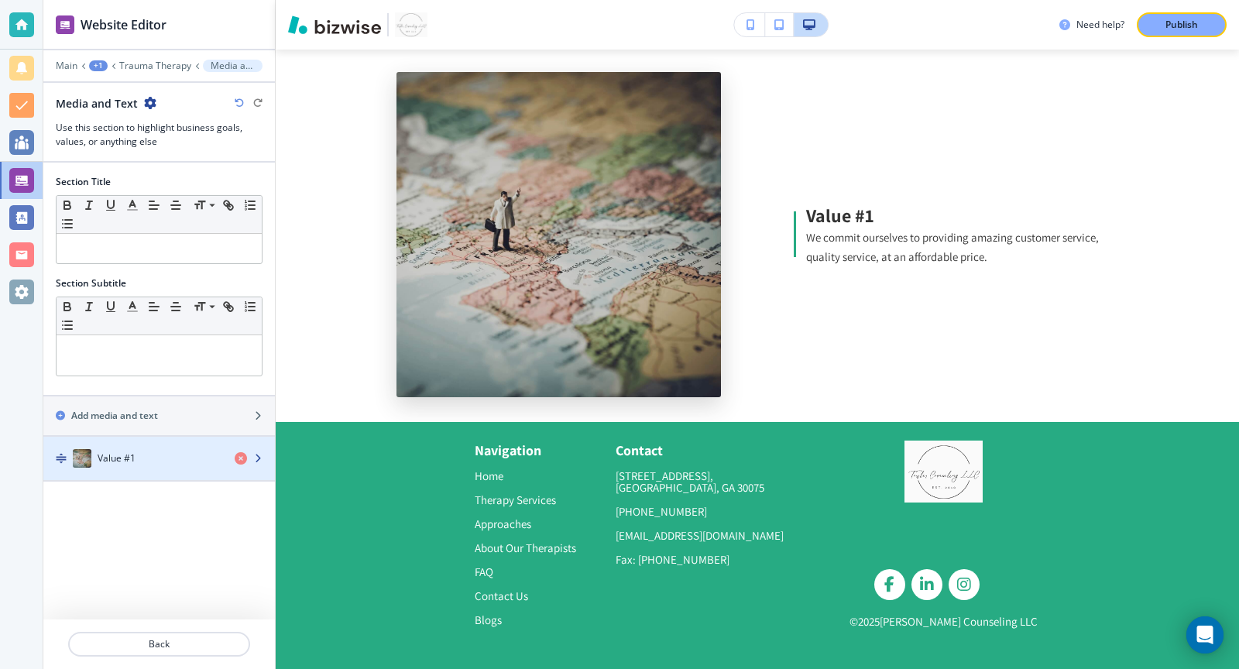
click at [181, 460] on div "Value #1" at bounding box center [132, 458] width 179 height 19
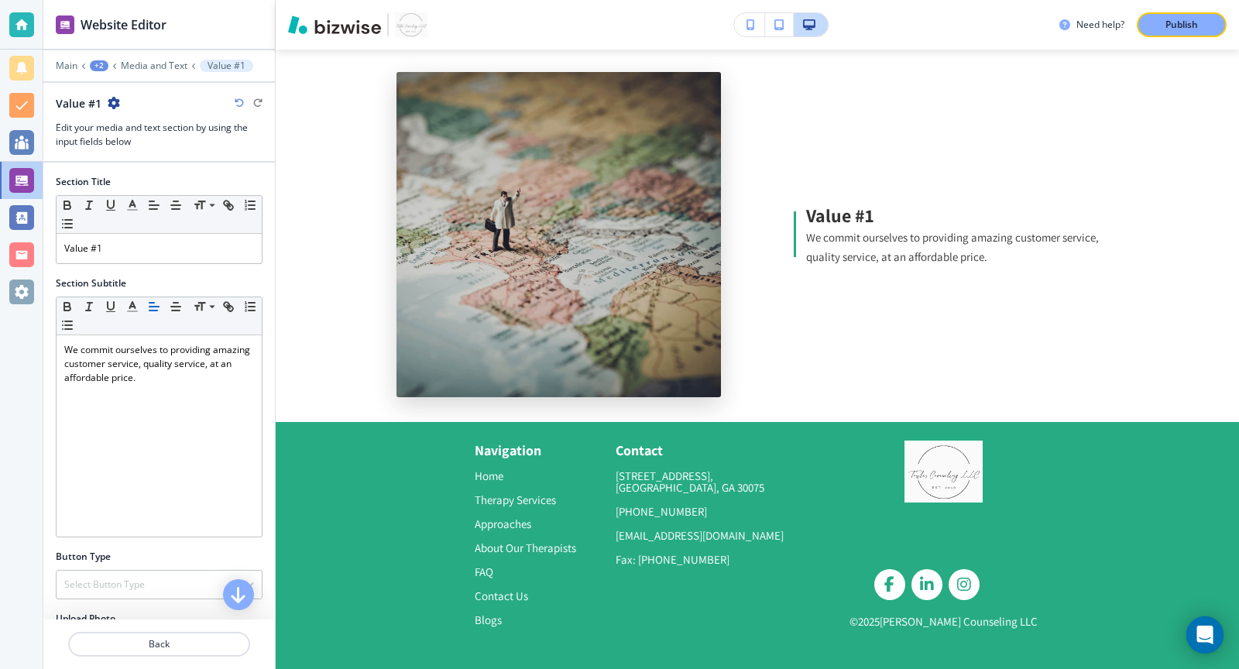
scroll to position [4107, 0]
click at [168, 252] on div "Value #1" at bounding box center [159, 248] width 205 height 29
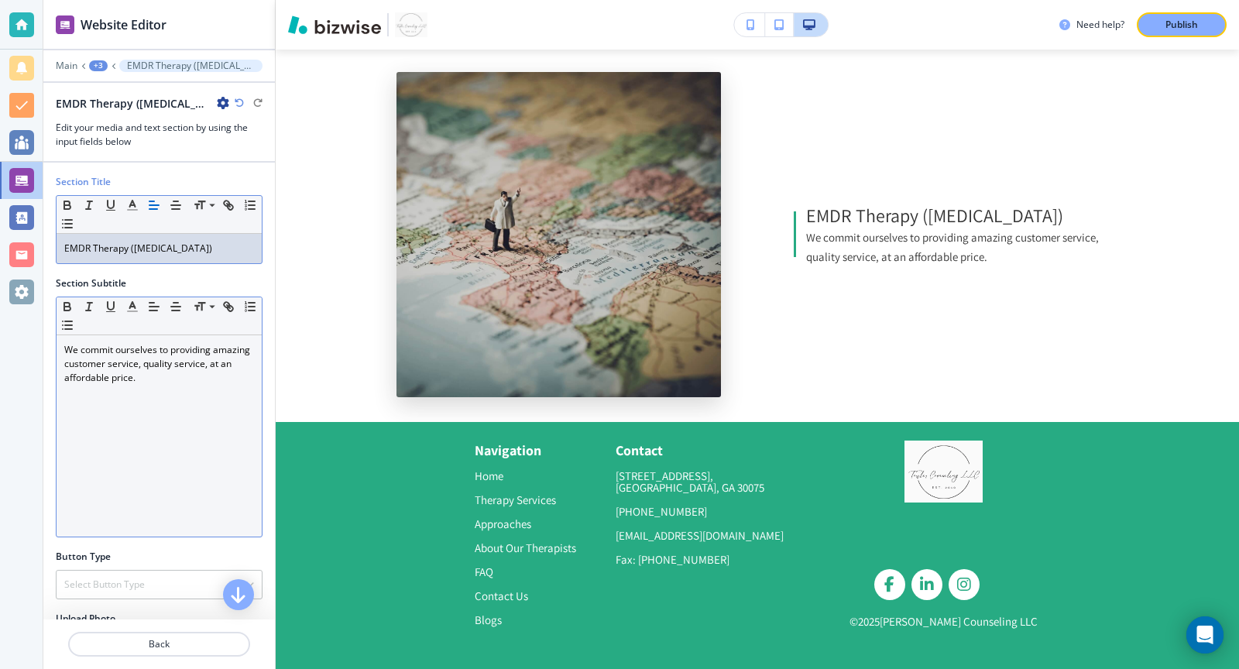
click at [125, 360] on p "We commit ourselves to providing amazing customer service, quality service, at …" at bounding box center [159, 364] width 190 height 42
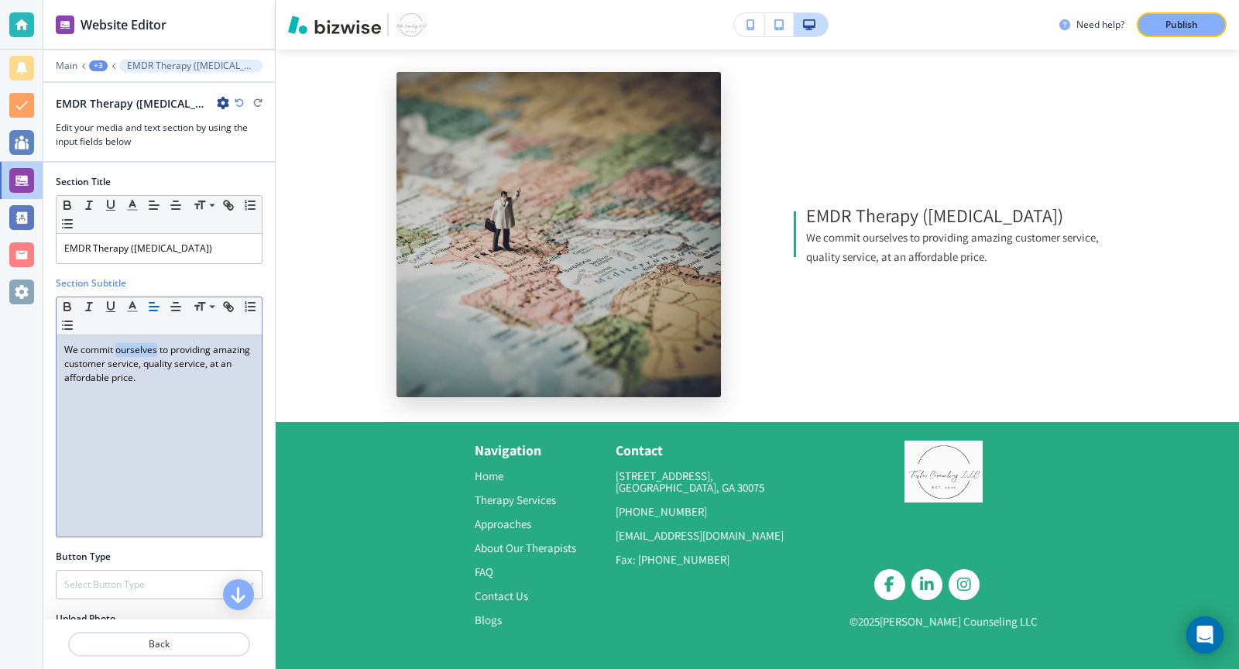
click at [125, 360] on p "We commit ourselves to providing amazing customer service, quality service, at …" at bounding box center [159, 364] width 190 height 42
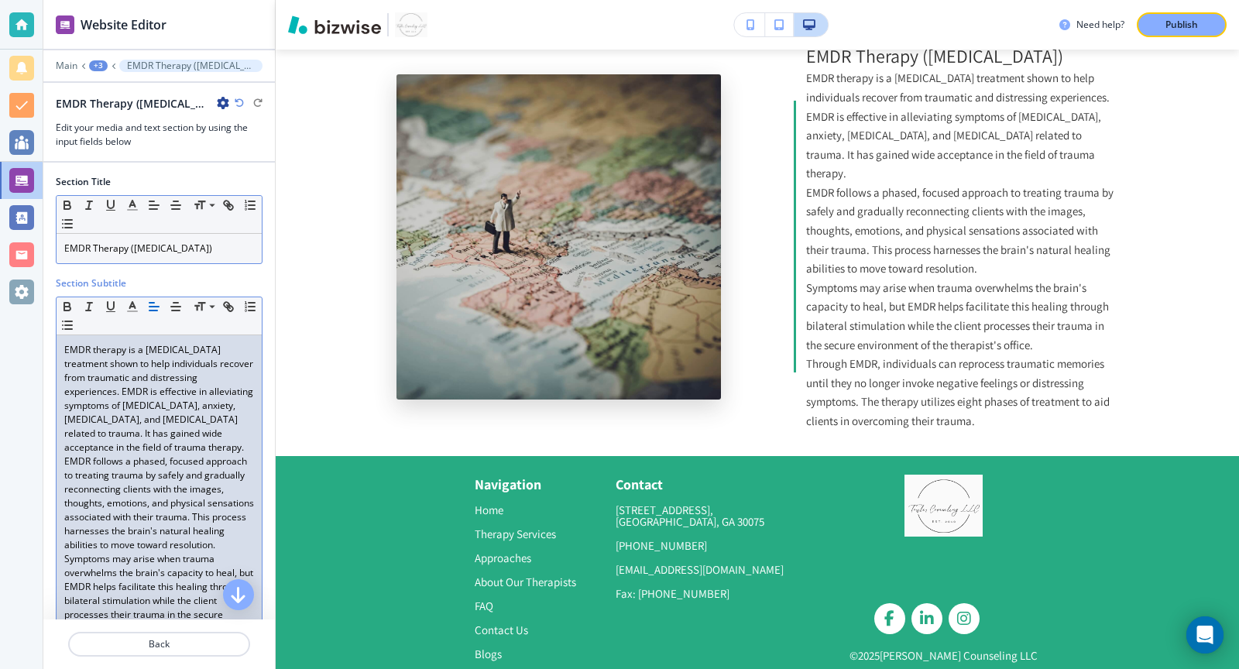
click at [146, 255] on p "EMDR Therapy (Eye Movement Desensitization and Reprocessing)" at bounding box center [159, 249] width 190 height 14
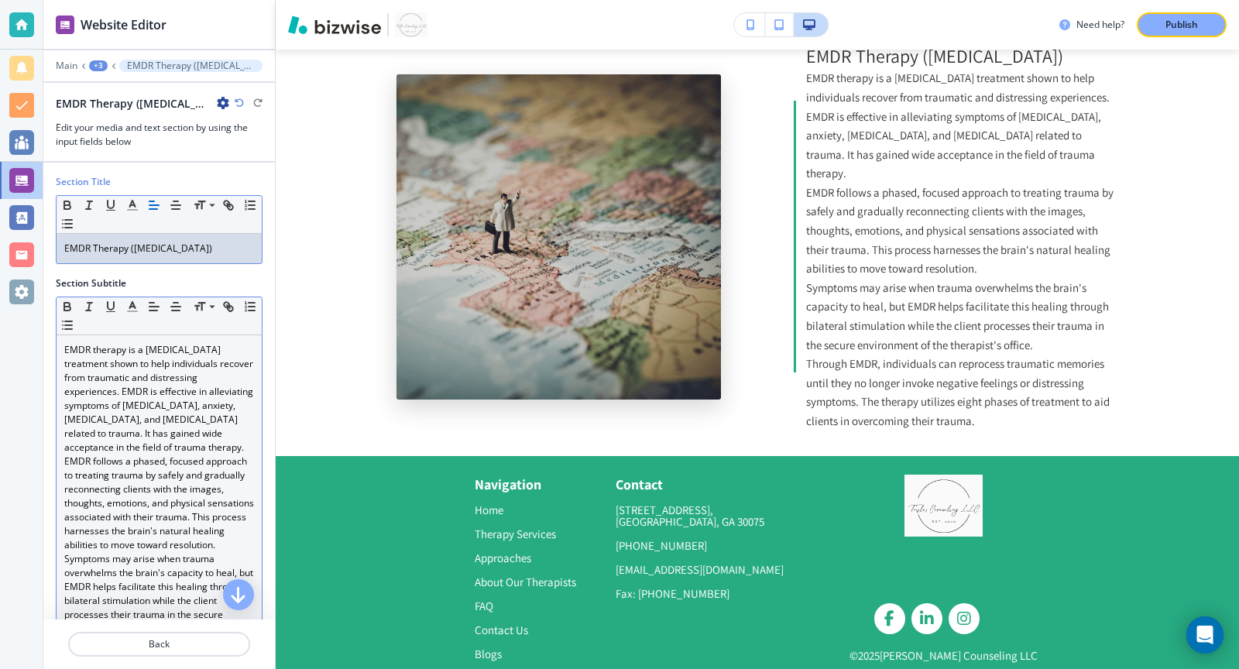
click at [146, 255] on p "EMDR Therapy (Eye Movement Desensitization and Reprocessing)" at bounding box center [159, 249] width 190 height 14
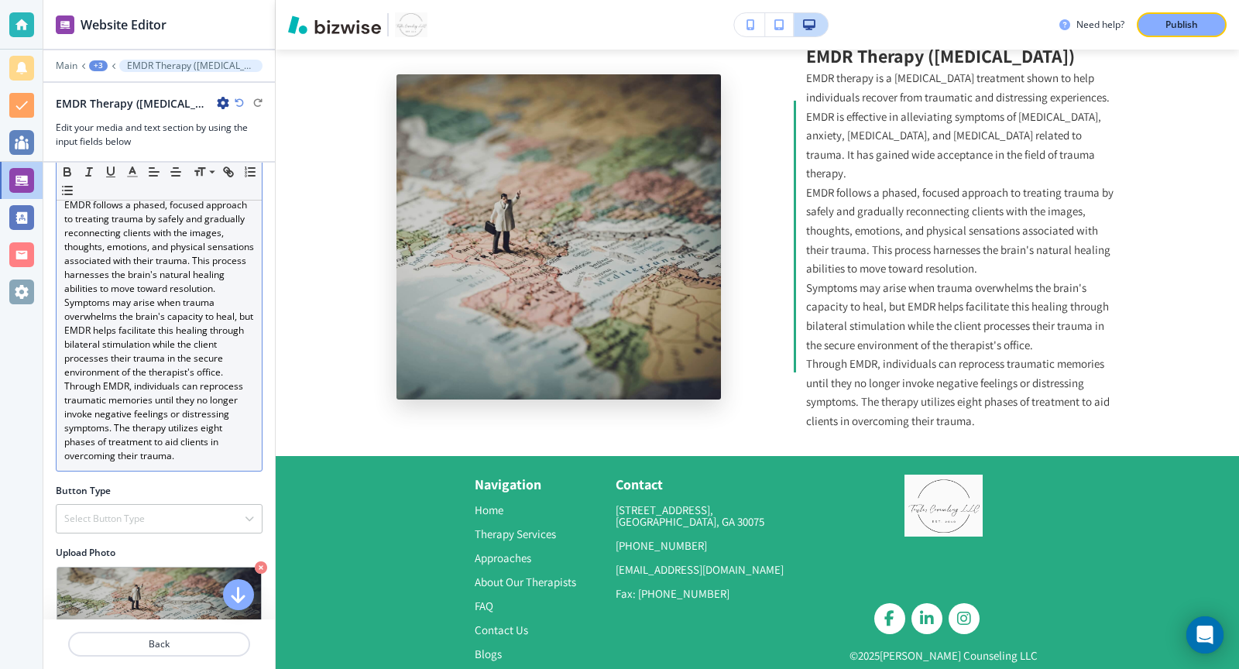
scroll to position [257, 0]
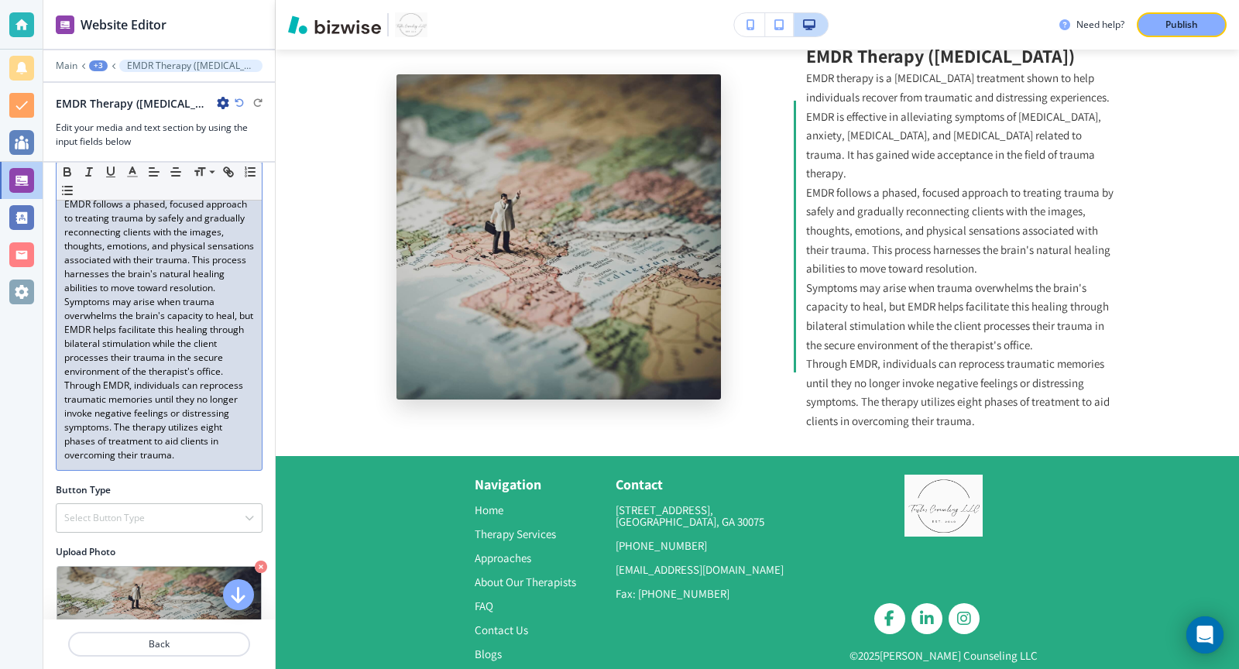
click at [226, 379] on p "Symptoms may arise when trauma overwhelms the brain's capacity to heal, but EMD…" at bounding box center [159, 337] width 190 height 84
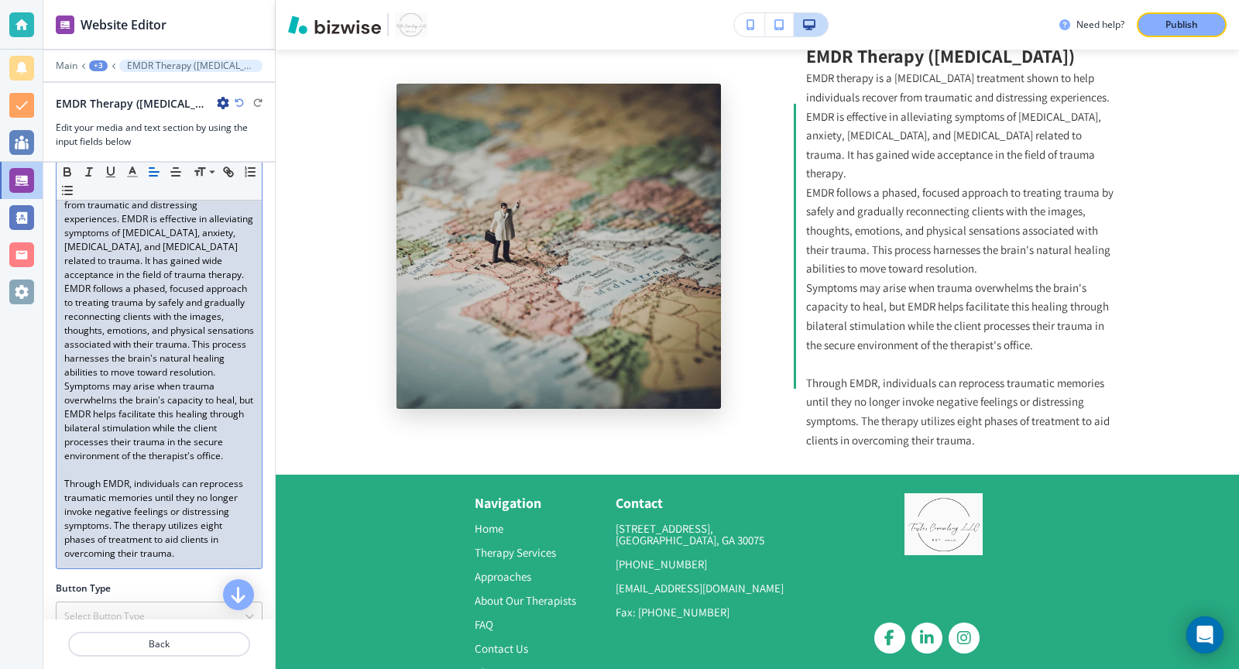
scroll to position [166, 0]
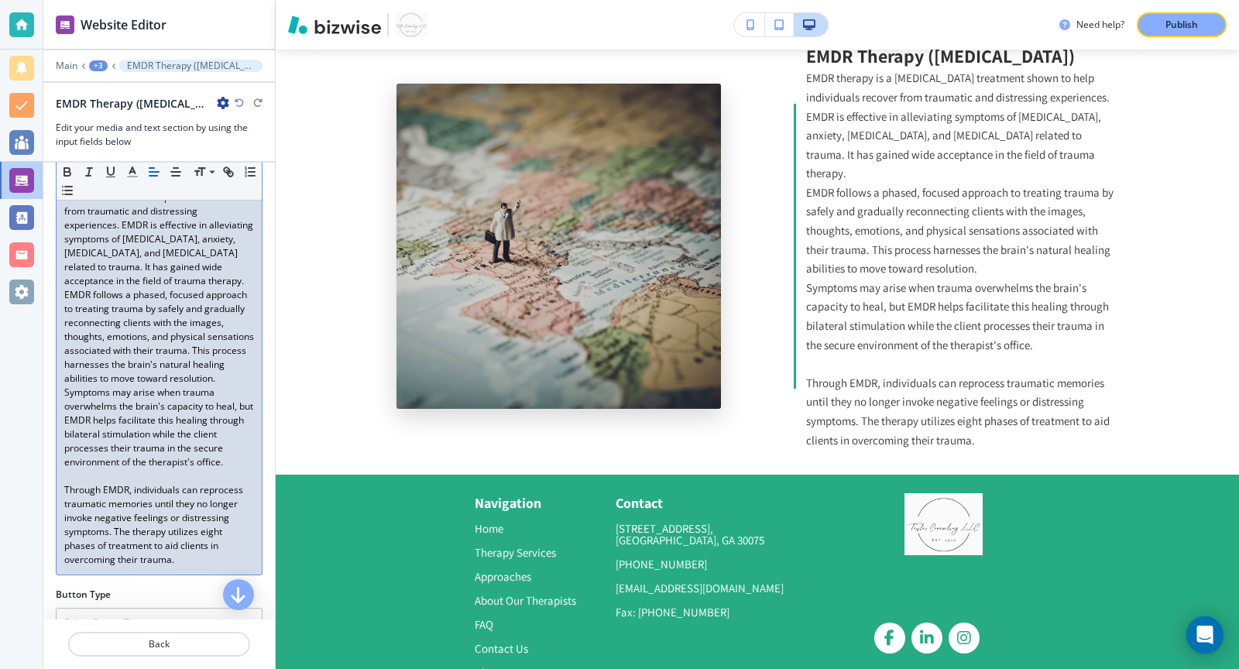
click at [191, 288] on p "EMDR therapy is a psychotherapy treatment shown to help individuals recover fro…" at bounding box center [159, 231] width 190 height 111
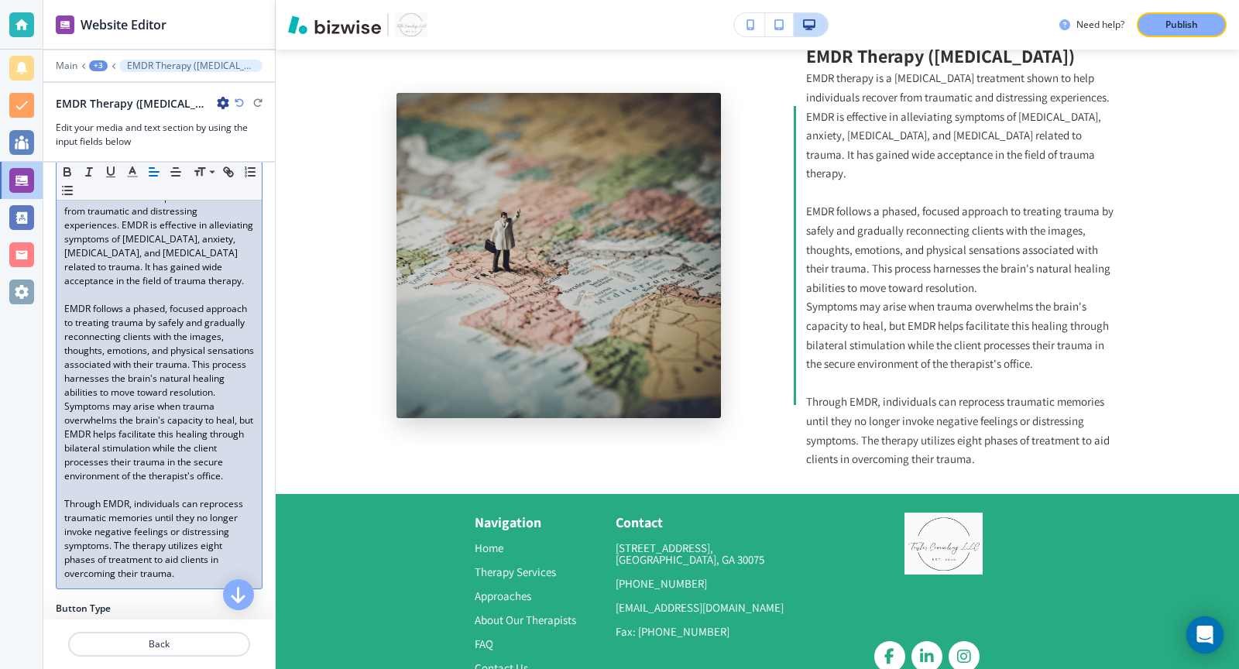
click at [255, 403] on div "EMDR therapy is a psychotherapy treatment shown to help individuals recover fro…" at bounding box center [159, 379] width 205 height 420
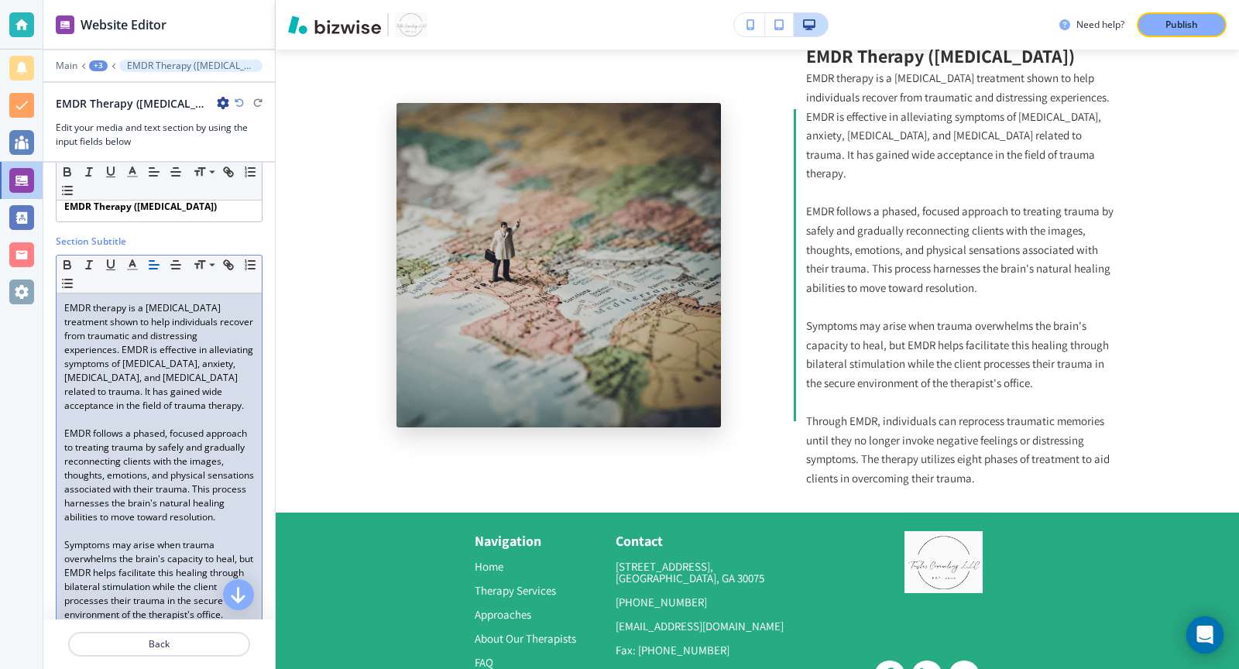
scroll to position [33, 0]
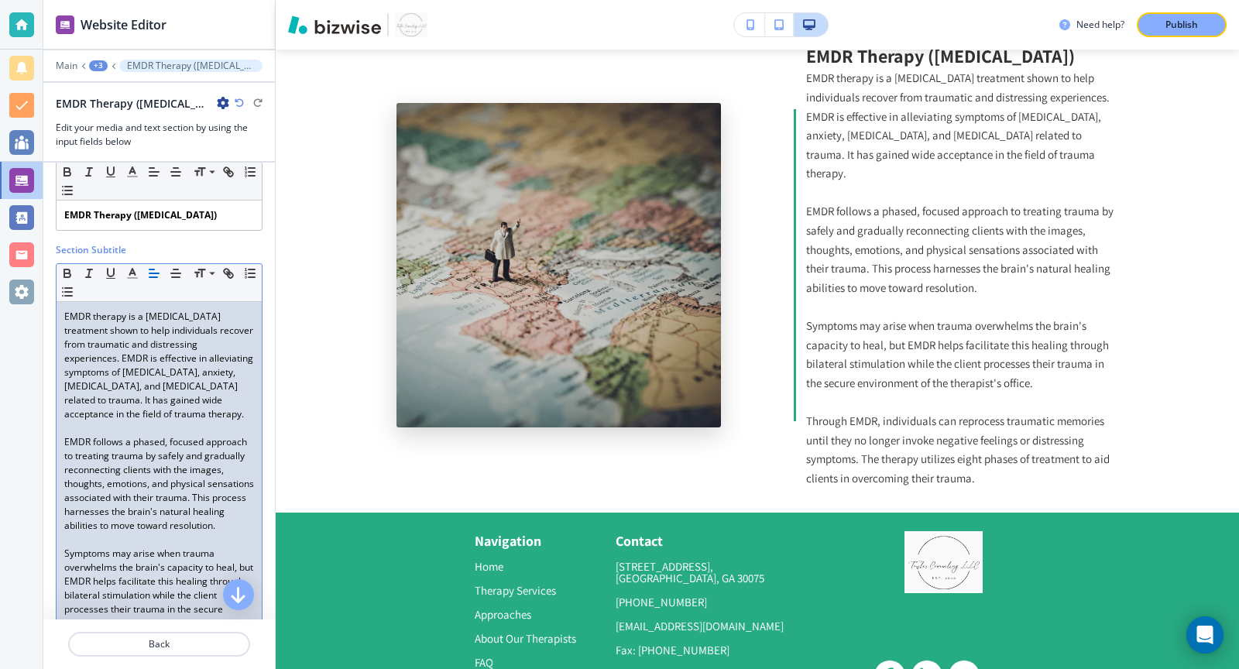
click at [98, 63] on div "+3" at bounding box center [98, 65] width 19 height 11
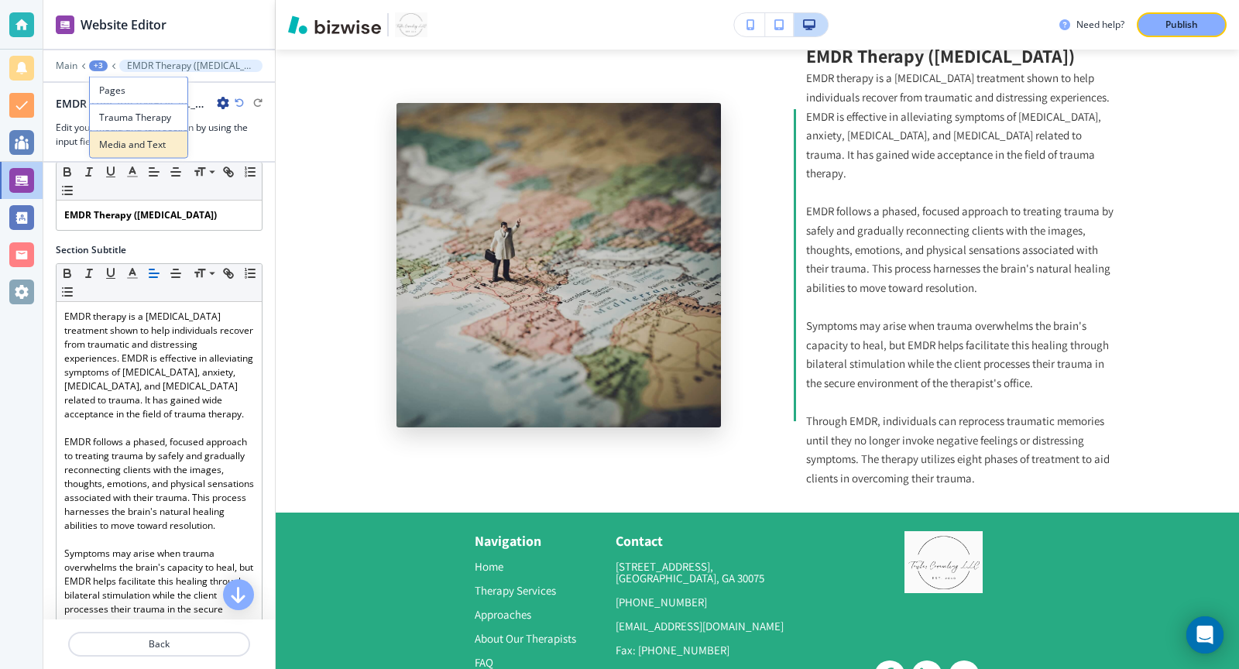
click at [136, 138] on p "Media and Text" at bounding box center [138, 145] width 79 height 14
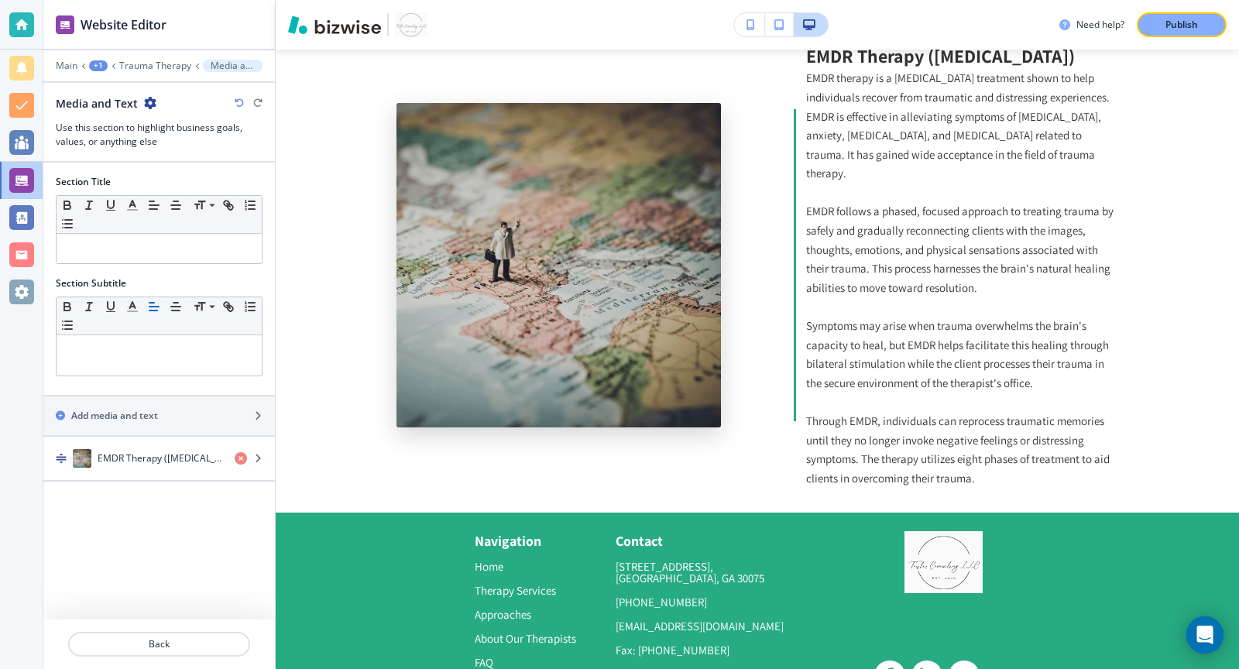
scroll to position [4105, 0]
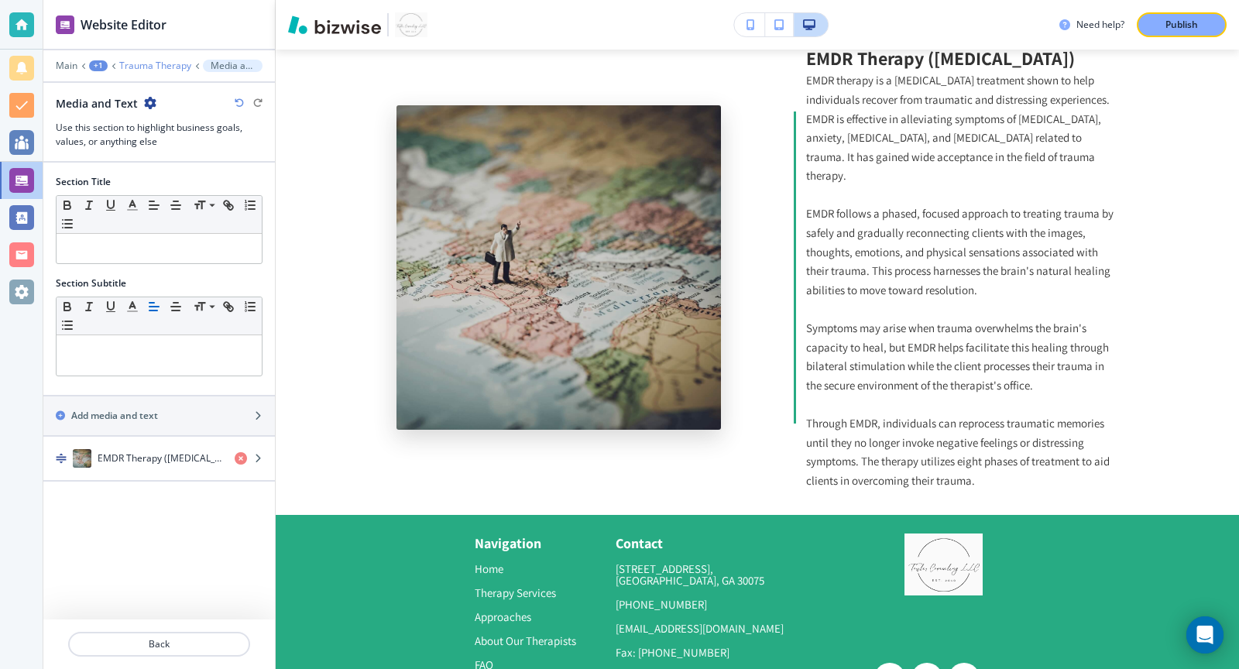
click at [149, 63] on p "Trauma Therapy" at bounding box center [155, 65] width 72 height 11
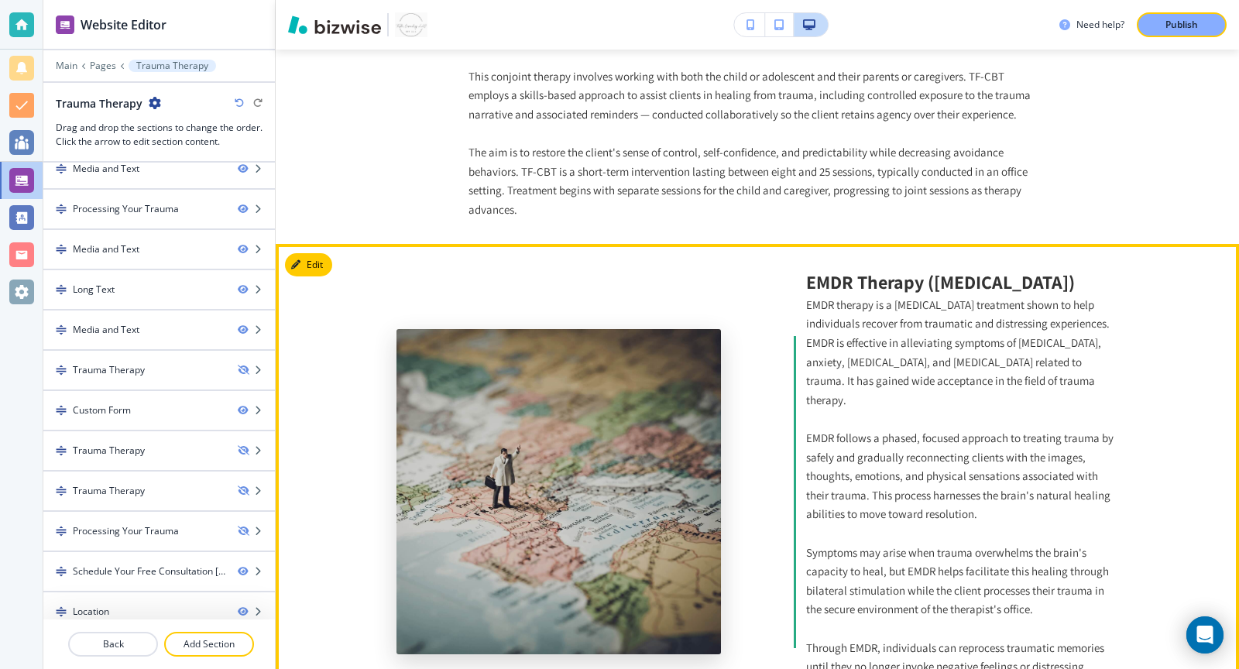
scroll to position [1813, 0]
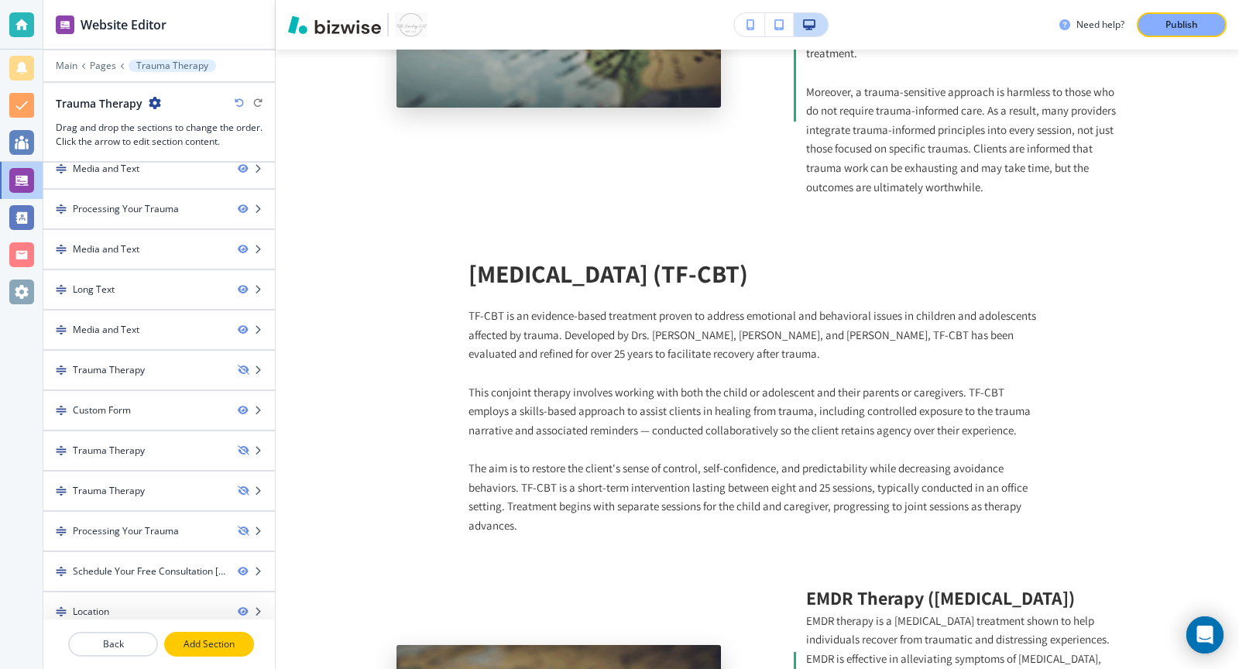
click at [219, 652] on button "Add Section" at bounding box center [209, 644] width 90 height 25
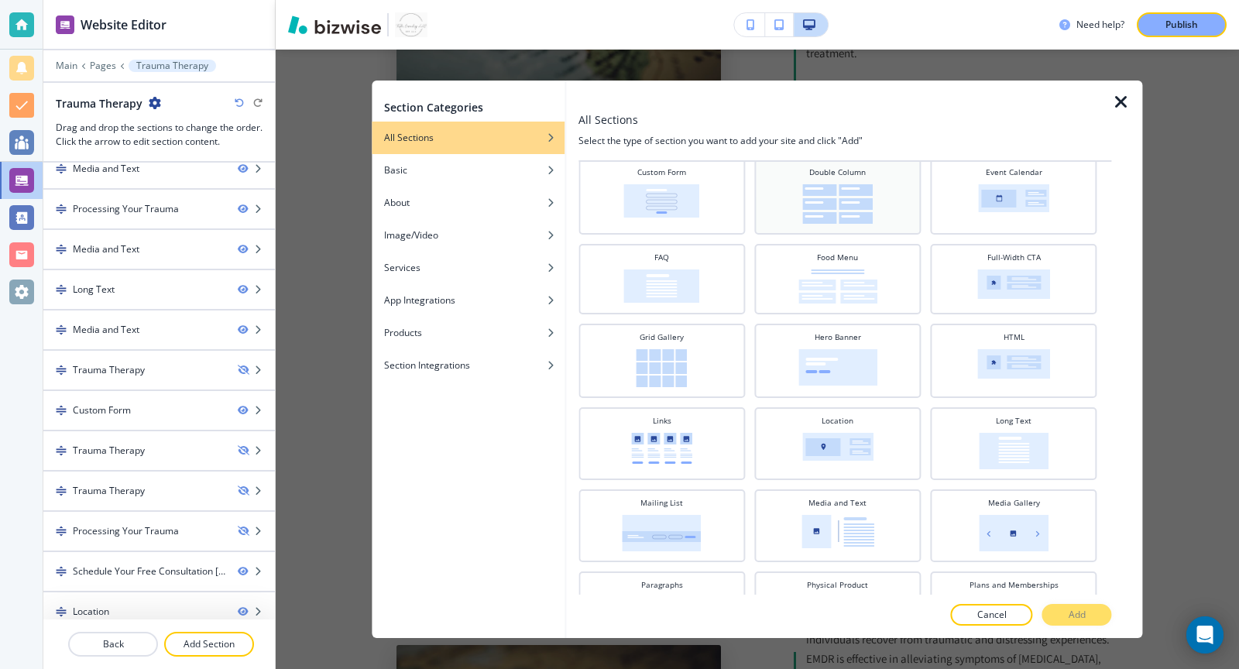
scroll to position [211, 0]
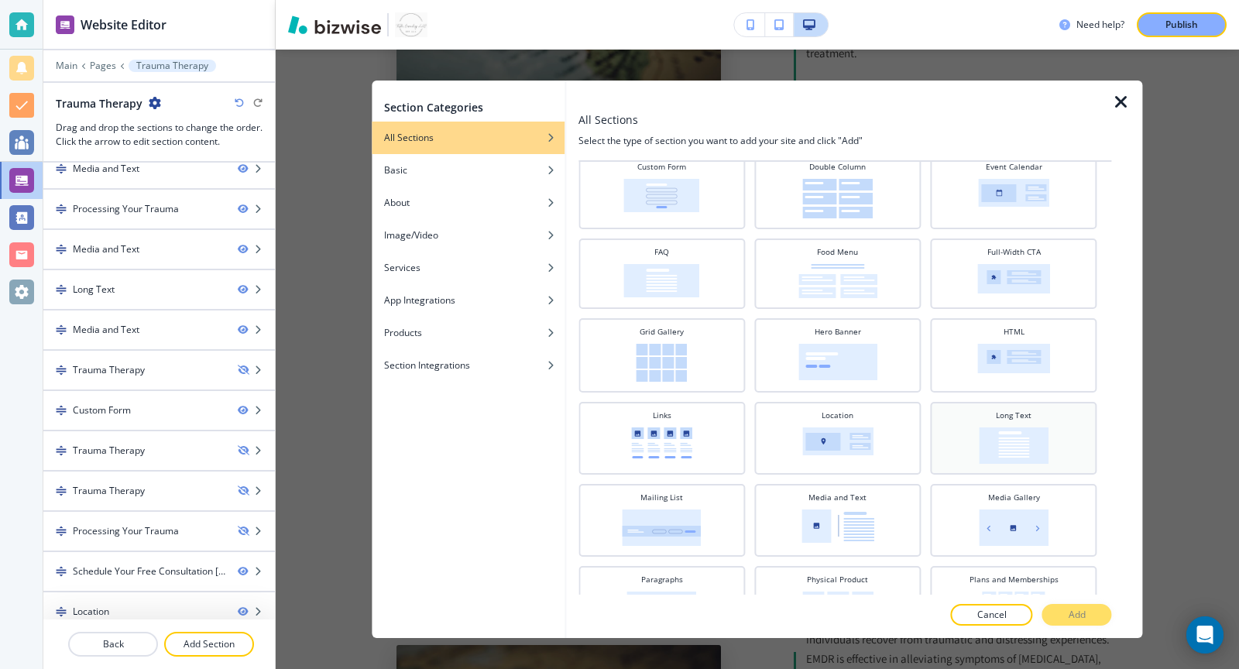
click at [955, 451] on div "Long Text" at bounding box center [1013, 436] width 151 height 54
click at [1075, 615] on p "Add" at bounding box center [1076, 615] width 17 height 14
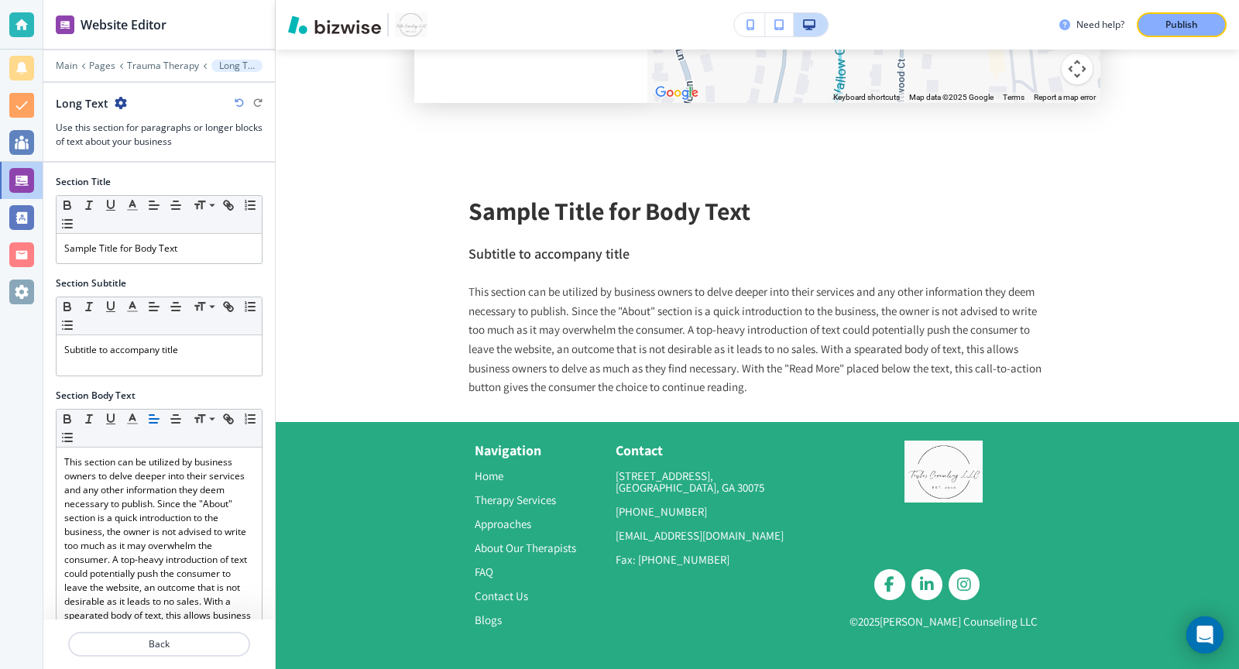
scroll to position [4498, 0]
click at [176, 250] on p "Sample Title for Body Text" at bounding box center [159, 249] width 190 height 14
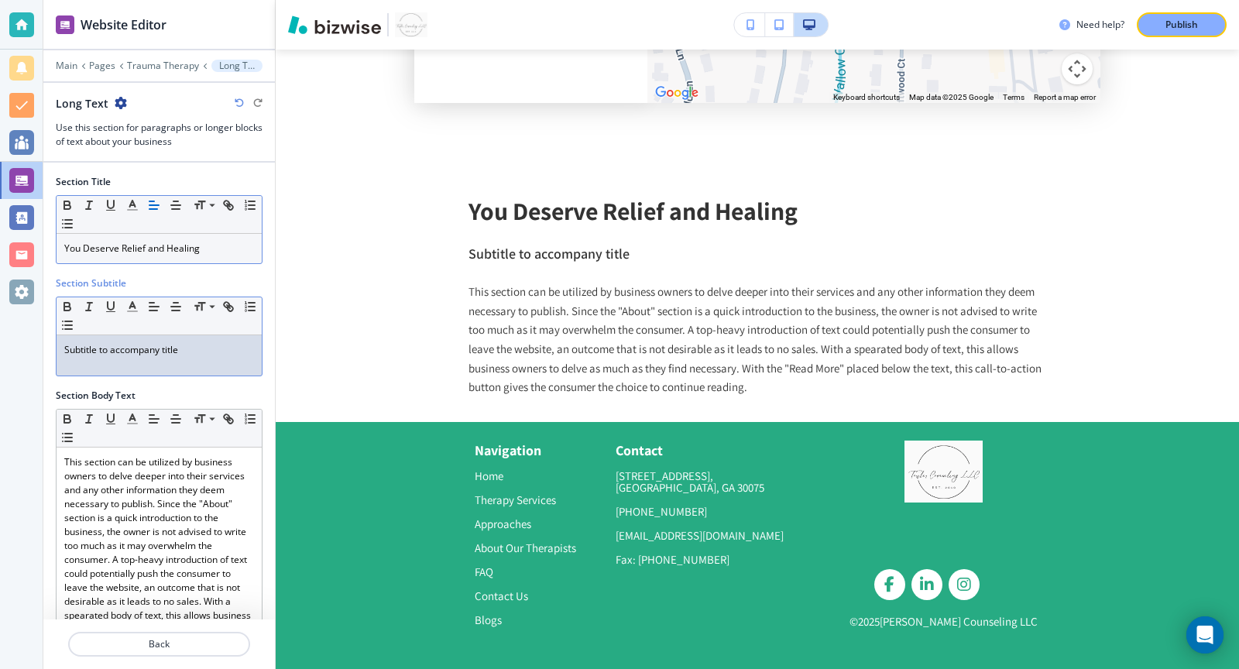
click at [183, 346] on p "Subtitle to accompany title" at bounding box center [159, 350] width 190 height 14
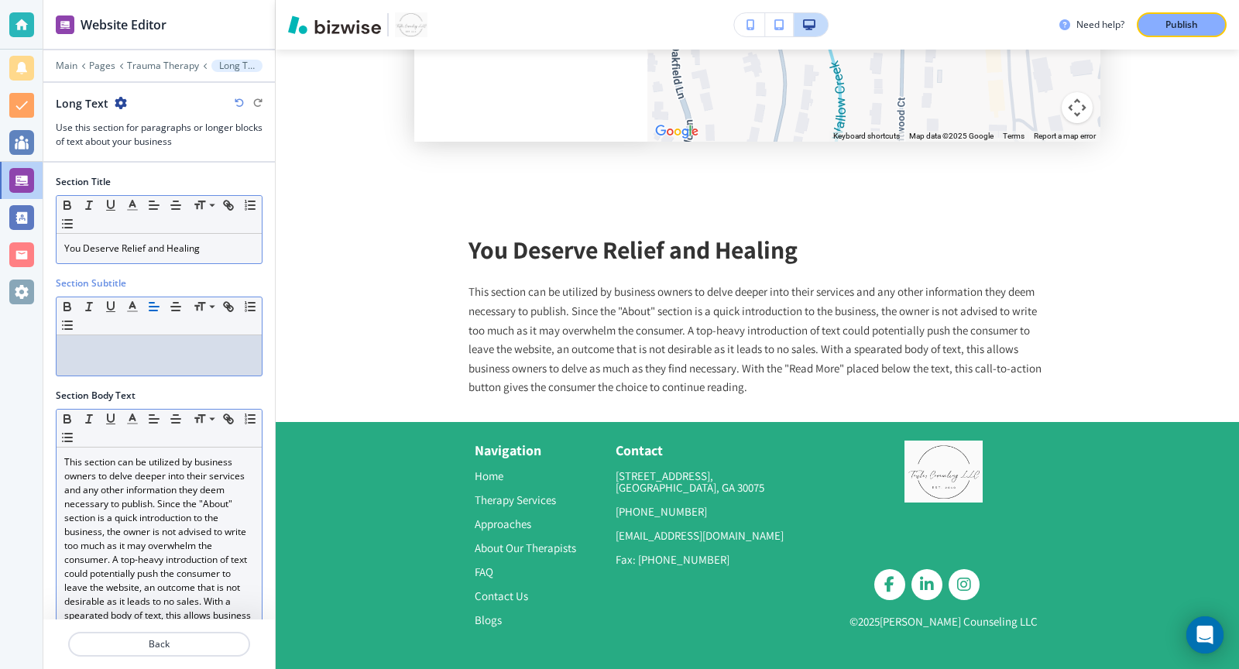
click at [147, 508] on p "This section can be utilized by business owners to delve deeper into their serv…" at bounding box center [159, 573] width 190 height 237
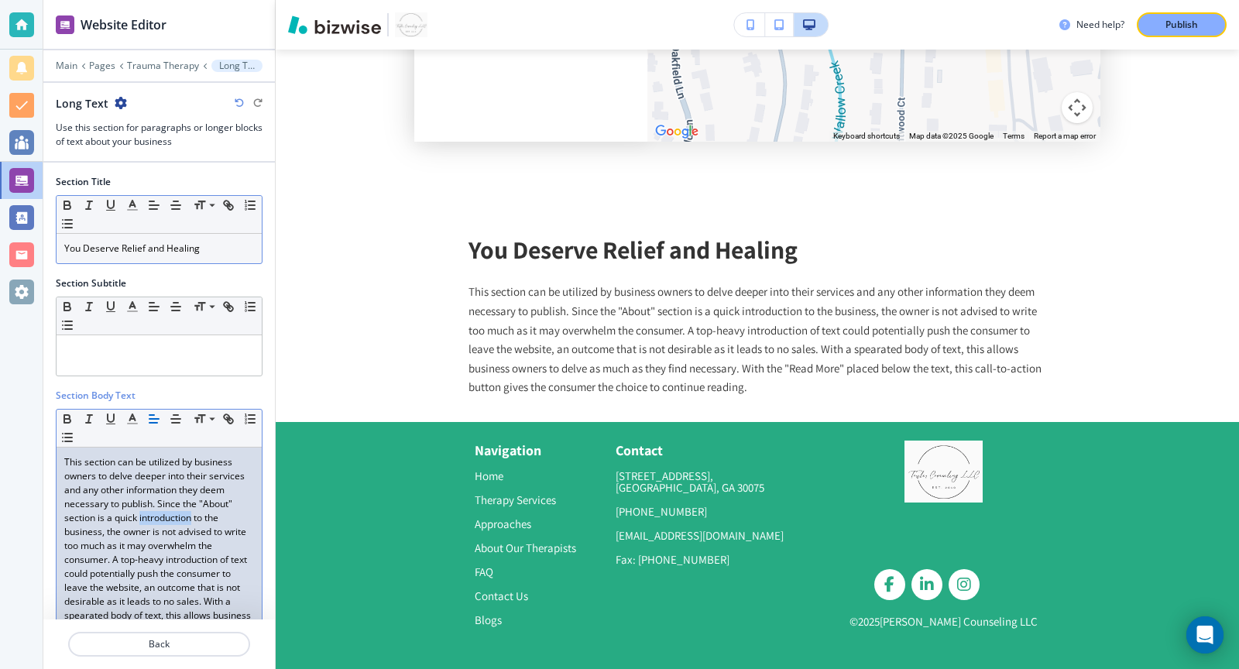
click at [147, 508] on p "This section can be utilized by business owners to delve deeper into their serv…" at bounding box center [159, 573] width 190 height 237
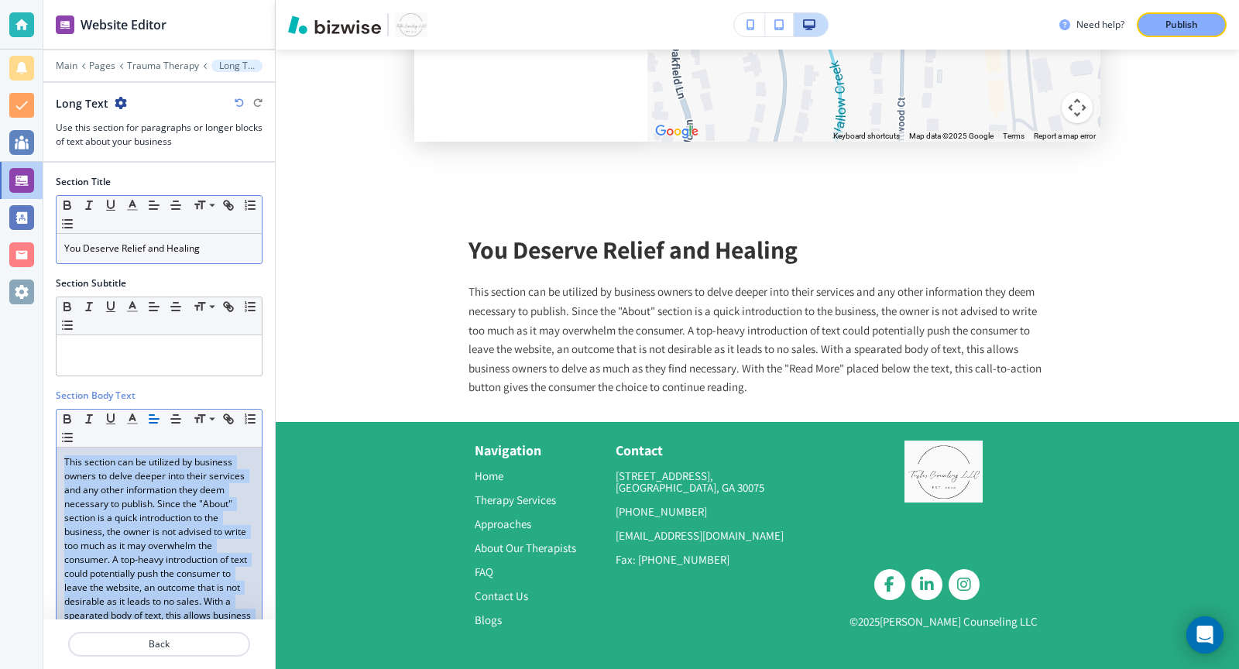
click at [147, 508] on p "This section can be utilized by business owners to delve deeper into their serv…" at bounding box center [159, 573] width 190 height 237
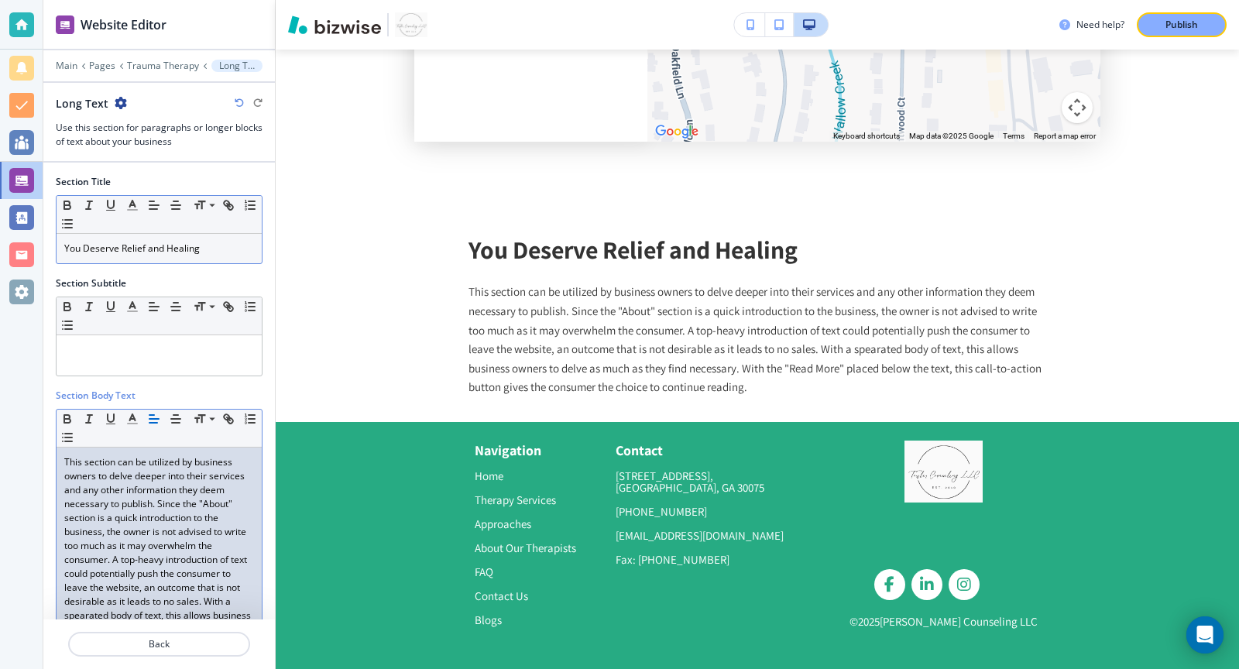
scroll to position [4440, 0]
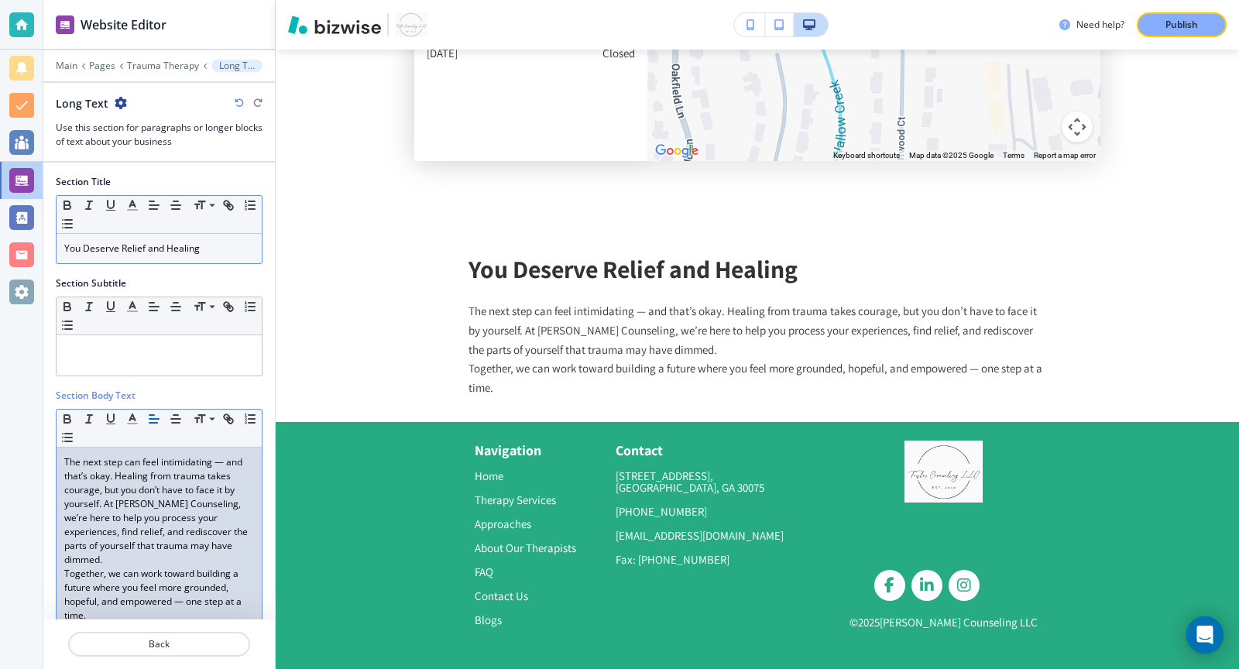
click at [212, 540] on p "The next step can feel intimidating — and that’s okay. Healing from trauma take…" at bounding box center [159, 510] width 190 height 111
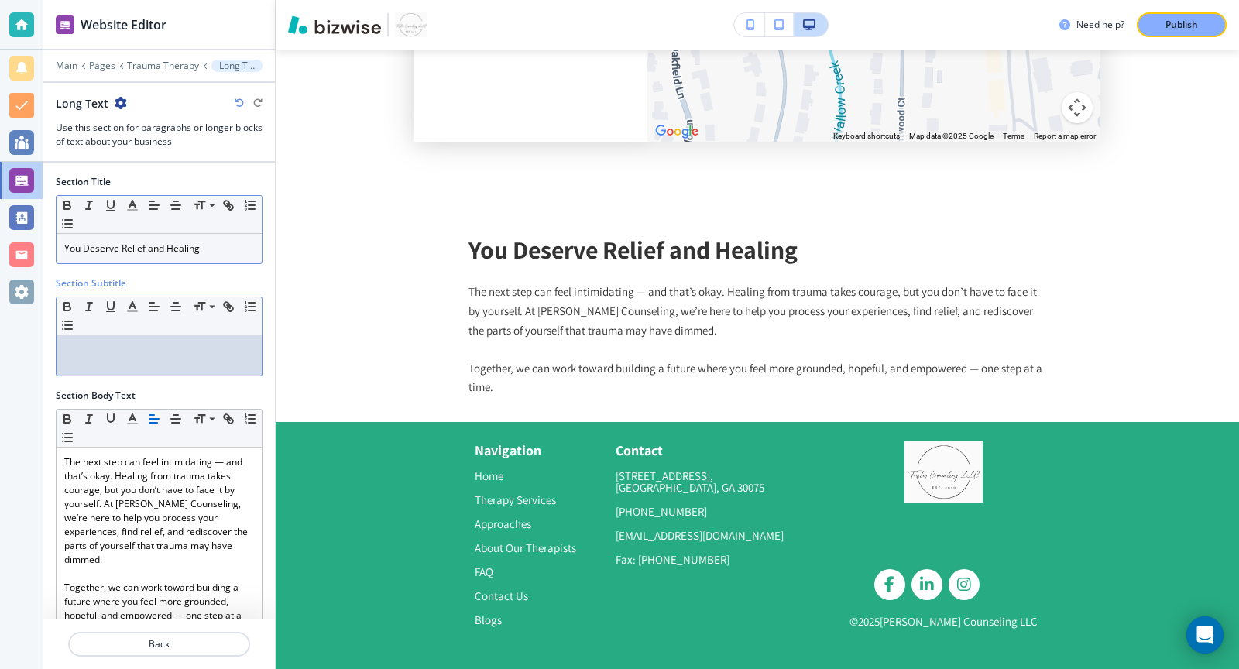
click at [170, 335] on div at bounding box center [159, 355] width 205 height 40
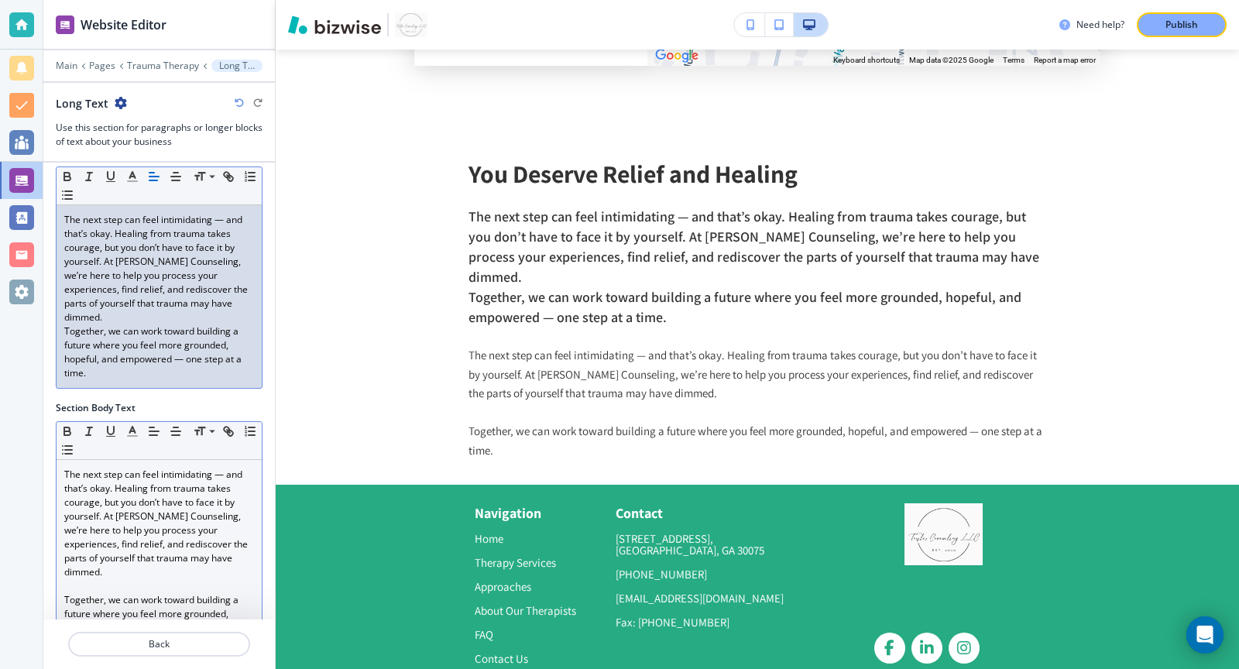
scroll to position [152, 0]
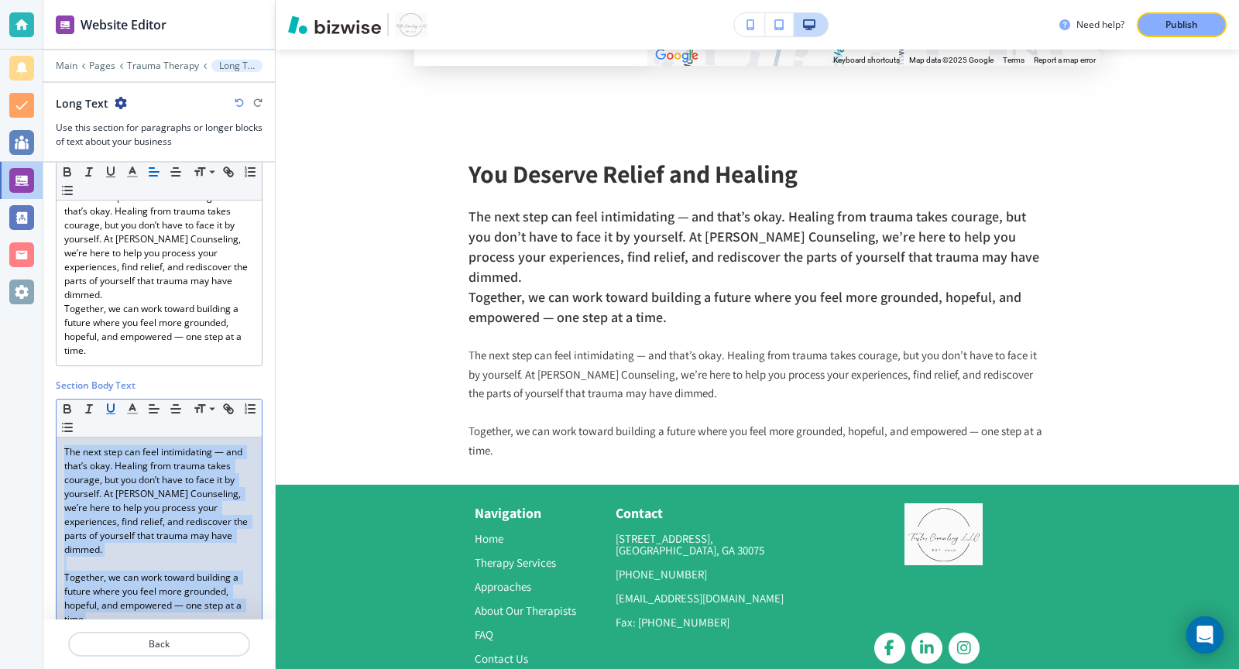
drag, startPoint x: 159, startPoint y: 592, endPoint x: 119, endPoint y: 387, distance: 209.0
click at [119, 399] on div "Small Normal Large Huge The next step can feel intimidating — and that’s okay. …" at bounding box center [159, 519] width 207 height 241
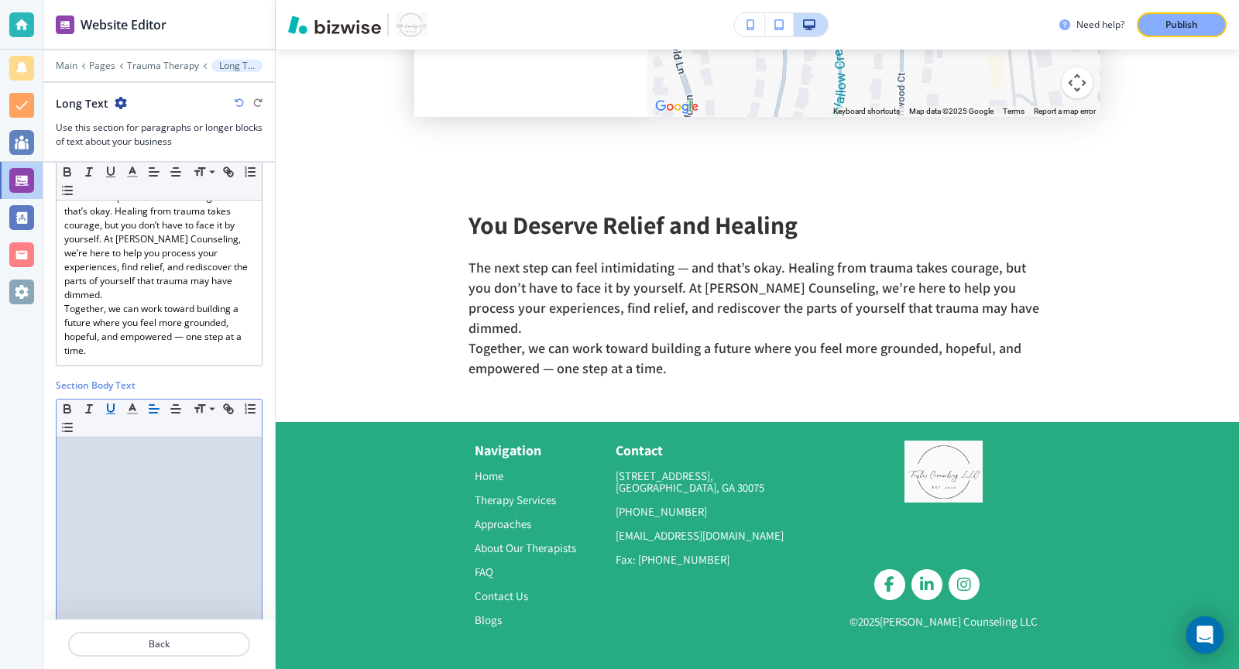
scroll to position [4464, 0]
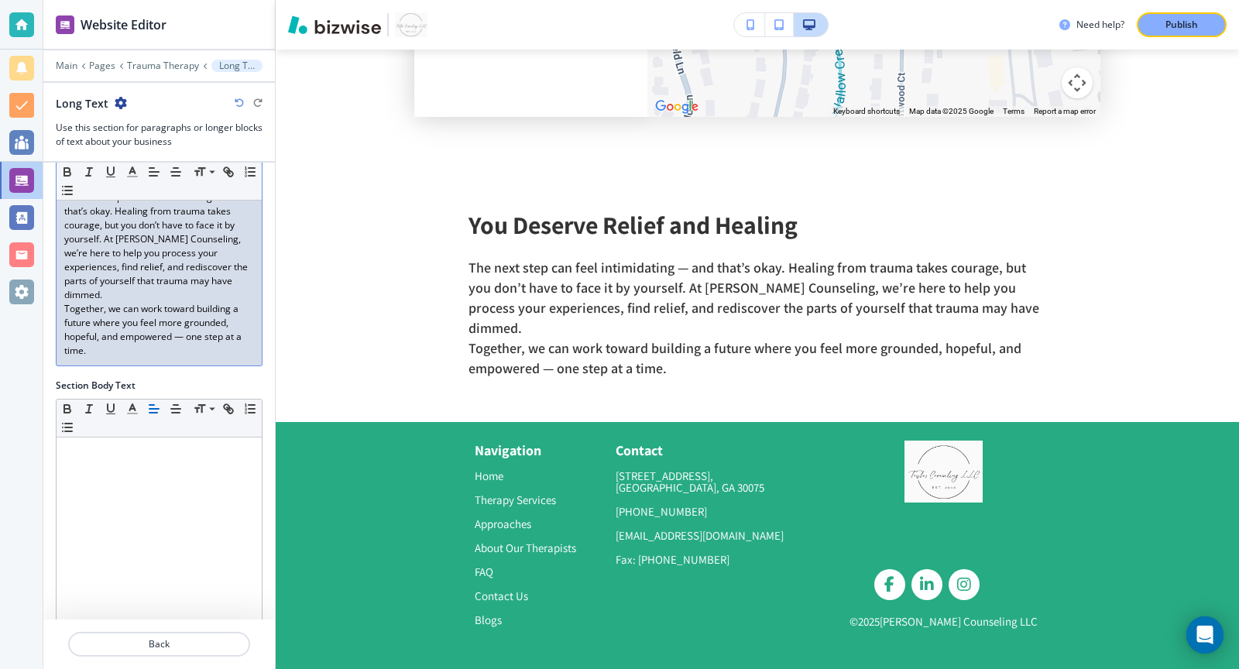
click at [180, 302] on p "Together, we can work toward building a future where you feel more grounded, ho…" at bounding box center [159, 330] width 190 height 56
click at [168, 334] on p "Together, we can work toward building a future where you feel more grounded, ho…" at bounding box center [159, 330] width 190 height 56
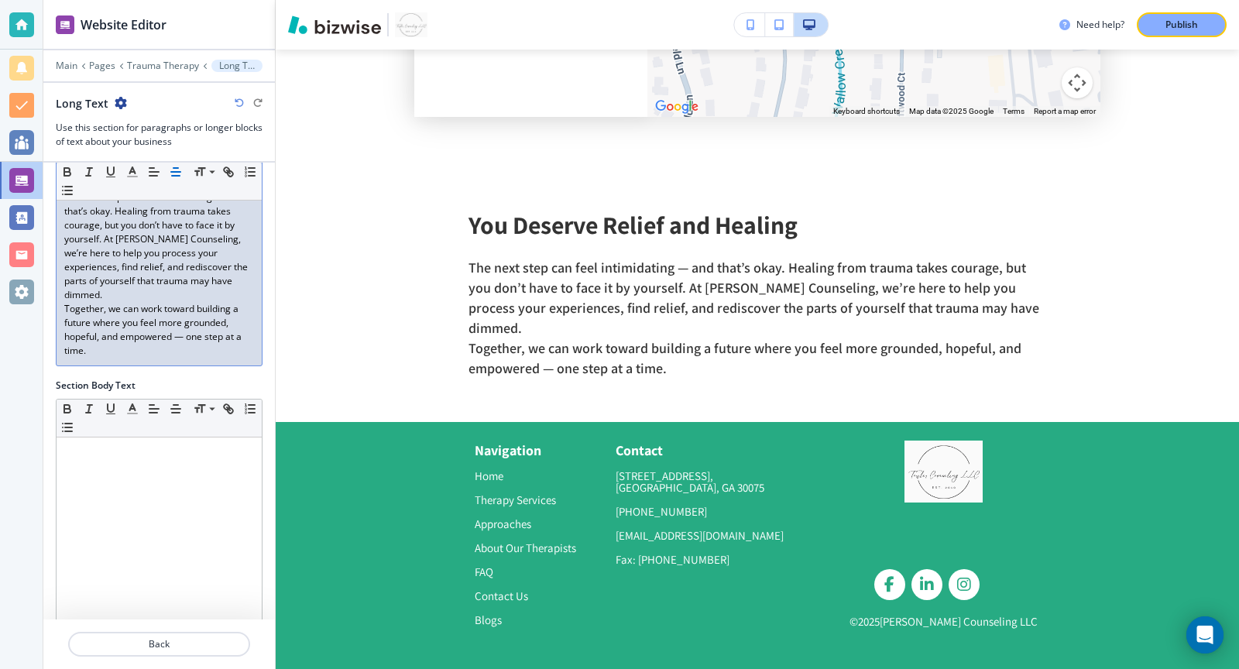
drag, startPoint x: 179, startPoint y: 335, endPoint x: 175, endPoint y: 175, distance: 160.3
click at [175, 175] on div "Small Normal Large Huge The next step can feel intimidating — and that’s okay. …" at bounding box center [159, 255] width 207 height 222
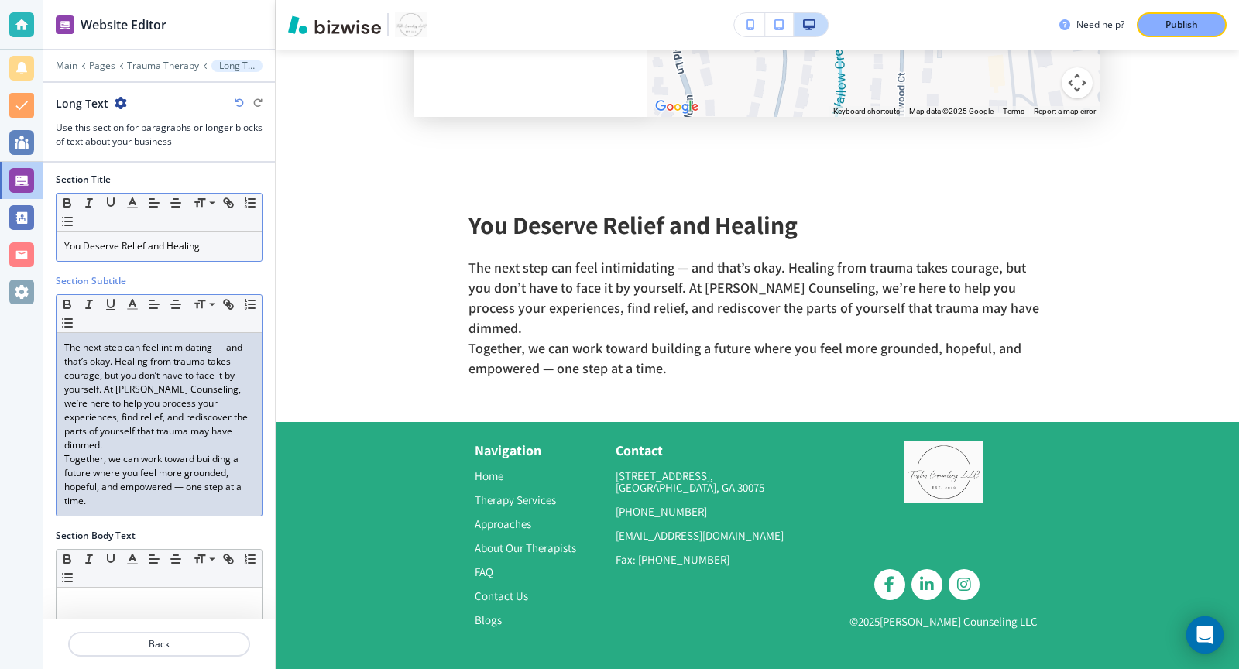
scroll to position [0, 0]
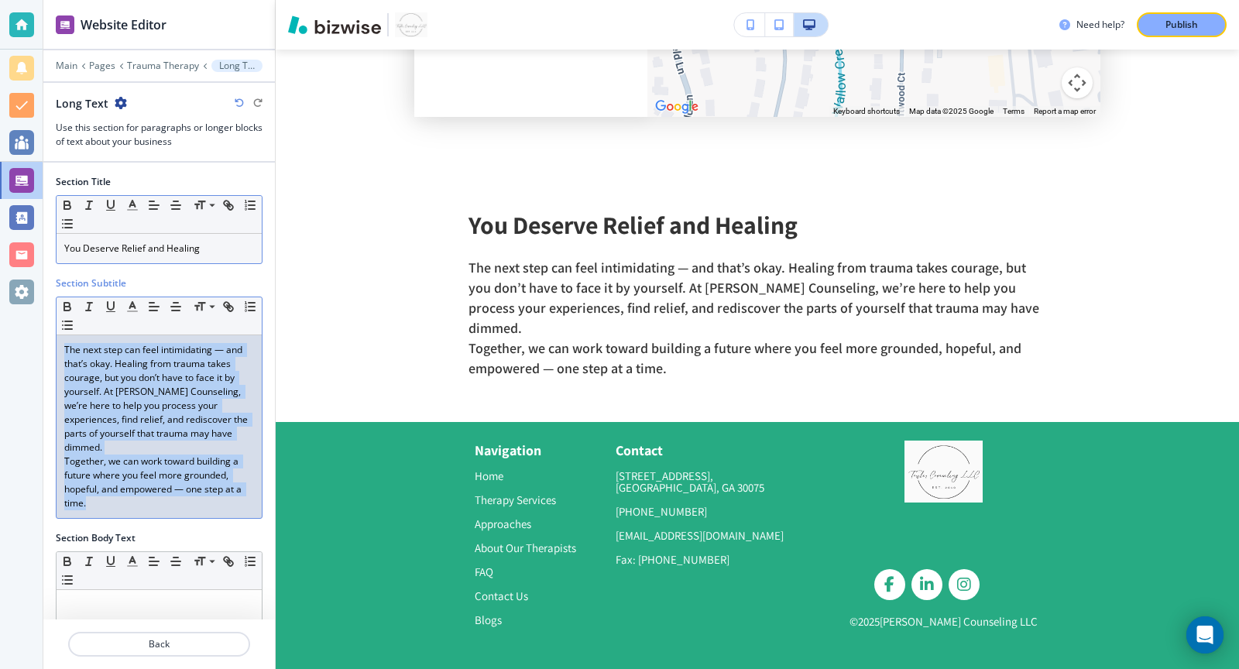
drag, startPoint x: 62, startPoint y: 348, endPoint x: 135, endPoint y: 498, distance: 167.2
click at [135, 498] on div "The next step can feel intimidating — and that’s okay. Healing from trauma take…" at bounding box center [159, 426] width 205 height 183
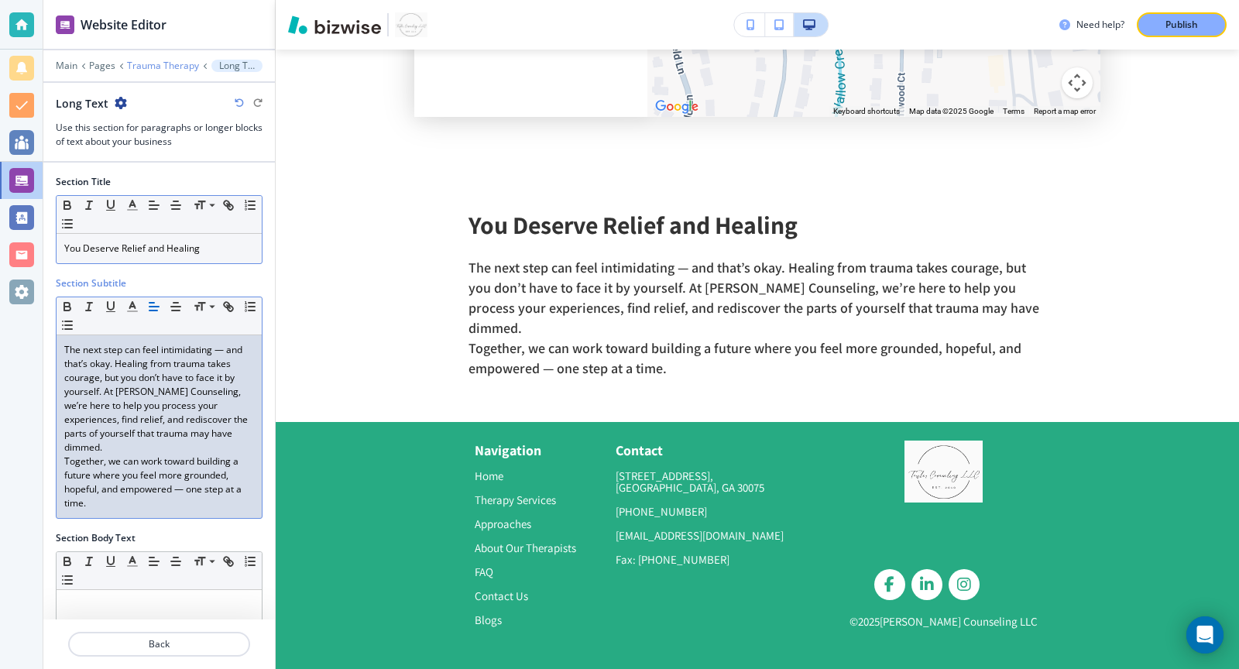
click at [169, 62] on p "Trauma Therapy" at bounding box center [163, 65] width 72 height 11
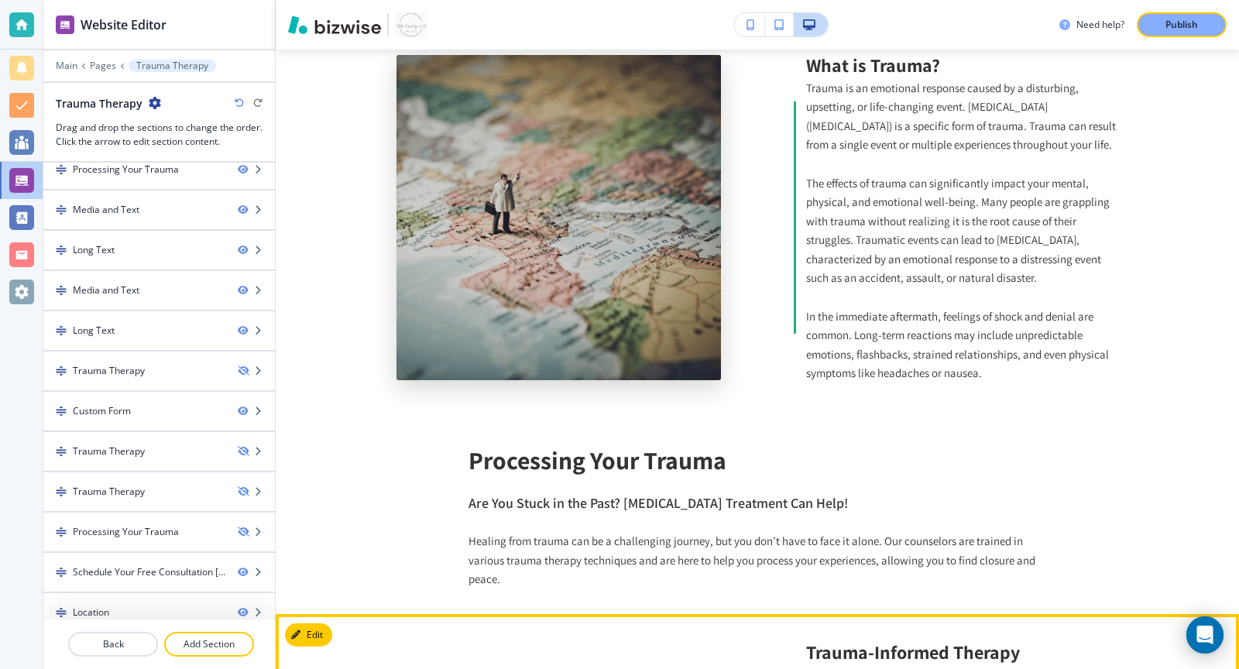
scroll to position [733, 0]
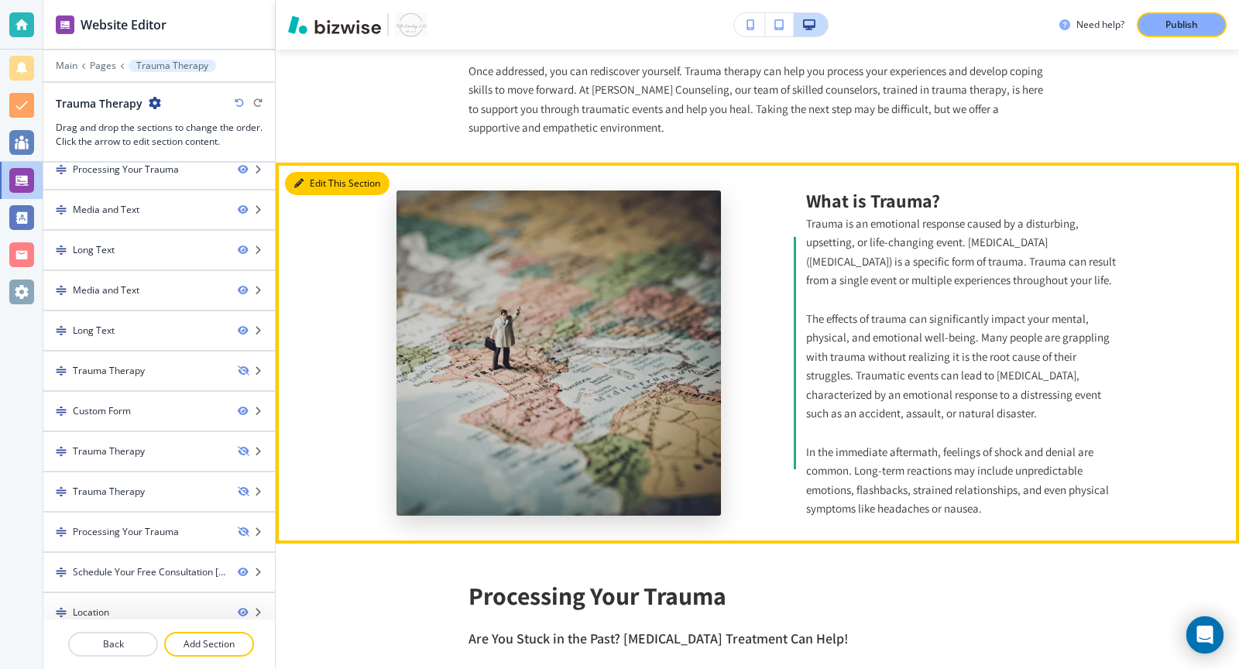
click at [311, 180] on button "Edit This Section" at bounding box center [337, 183] width 105 height 23
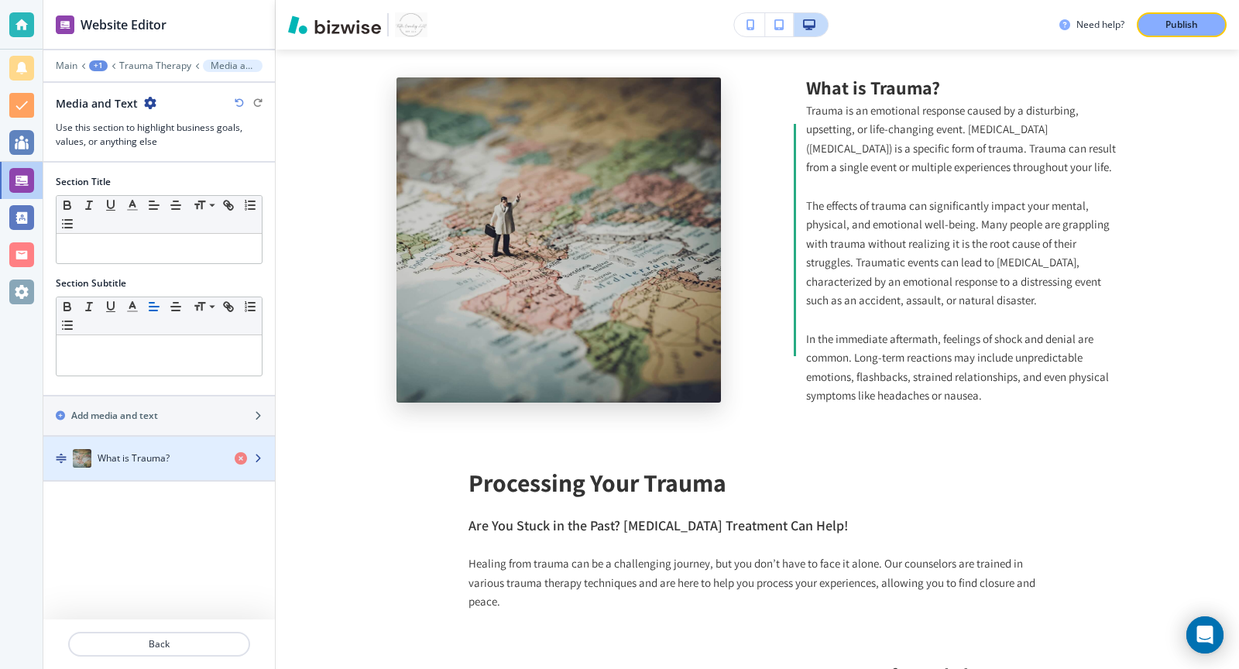
click at [171, 459] on div "What is Trauma?" at bounding box center [132, 458] width 179 height 19
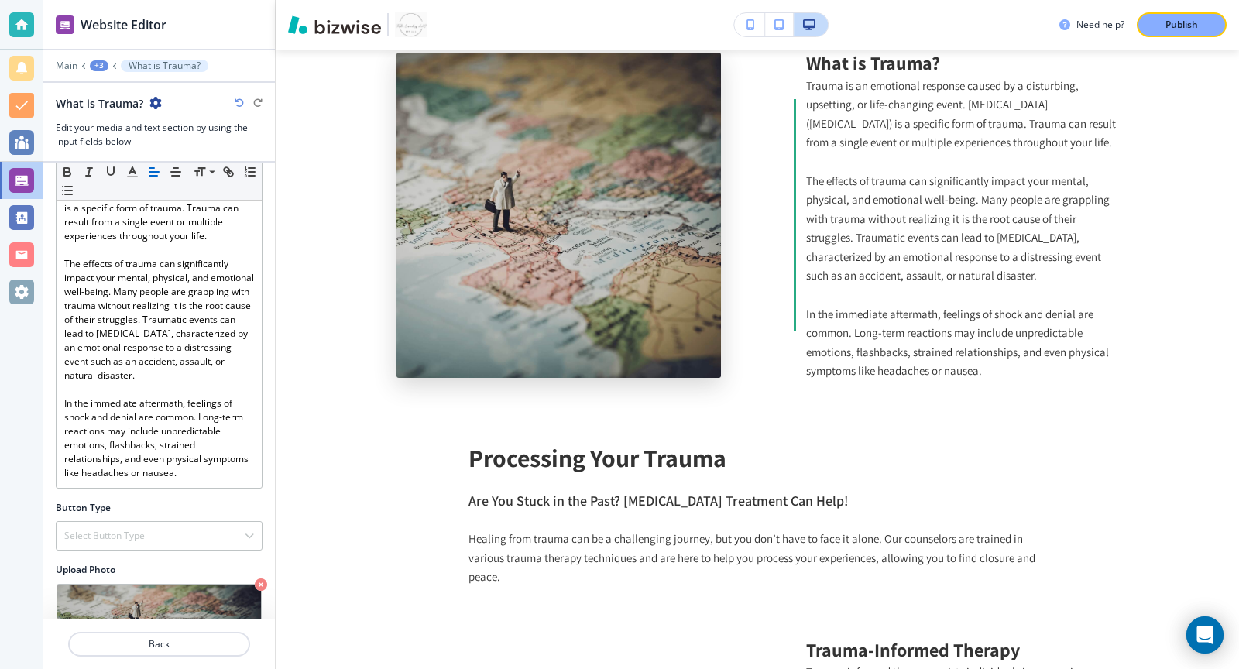
scroll to position [260, 0]
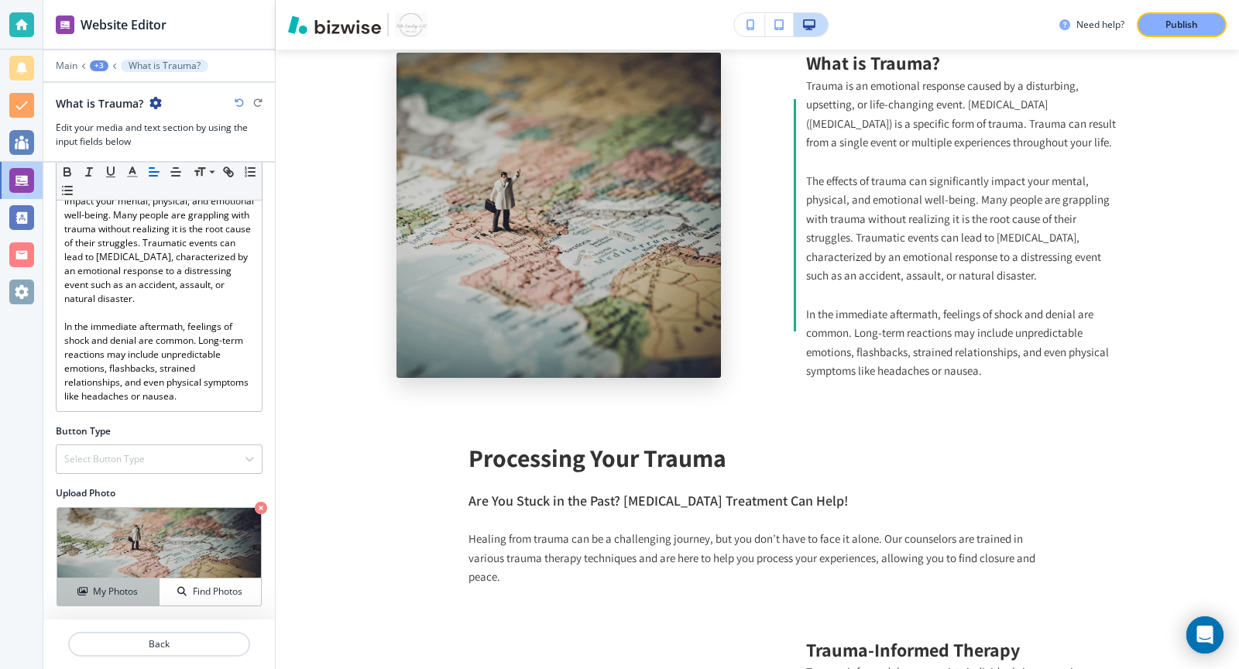
click at [137, 591] on h4 "My Photos" at bounding box center [115, 591] width 45 height 14
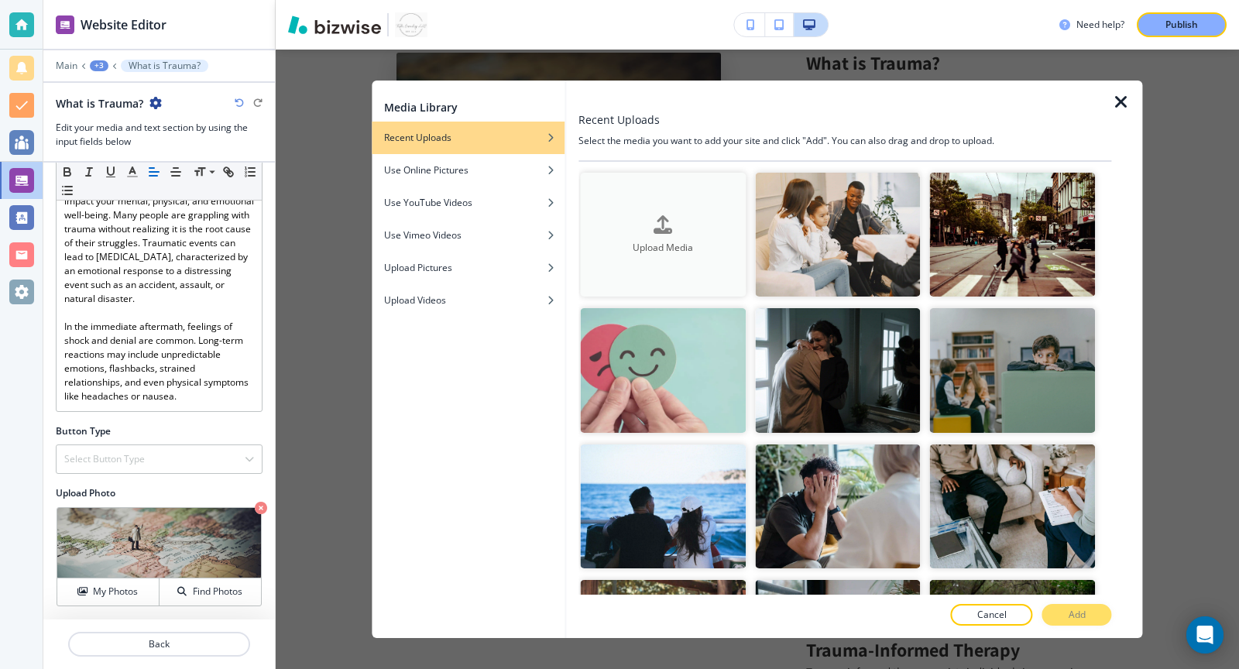
click at [674, 224] on div "Upload Media" at bounding box center [663, 234] width 166 height 39
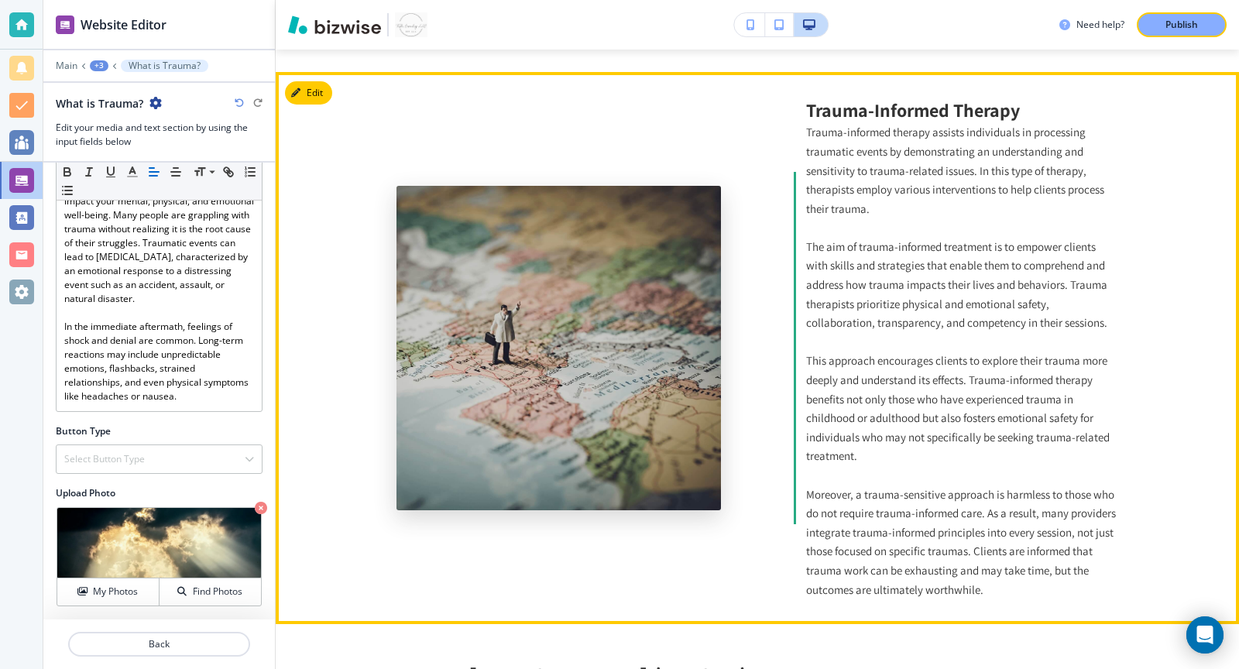
scroll to position [1431, 0]
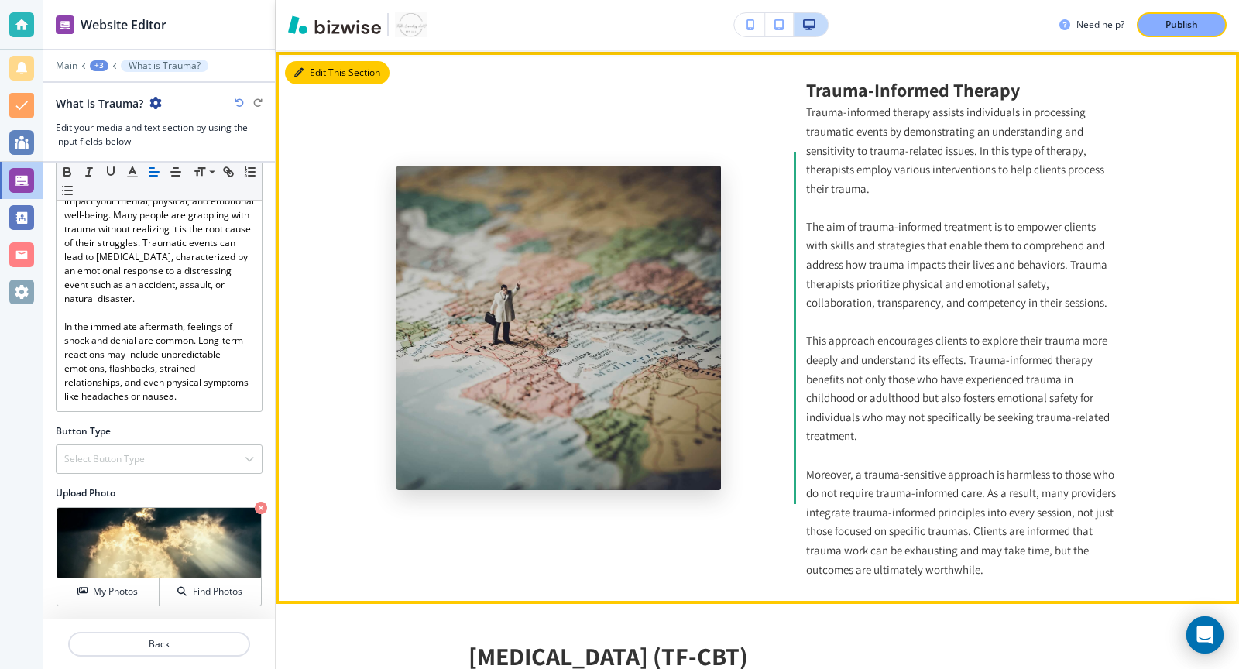
click at [319, 77] on button "Edit This Section" at bounding box center [337, 72] width 105 height 23
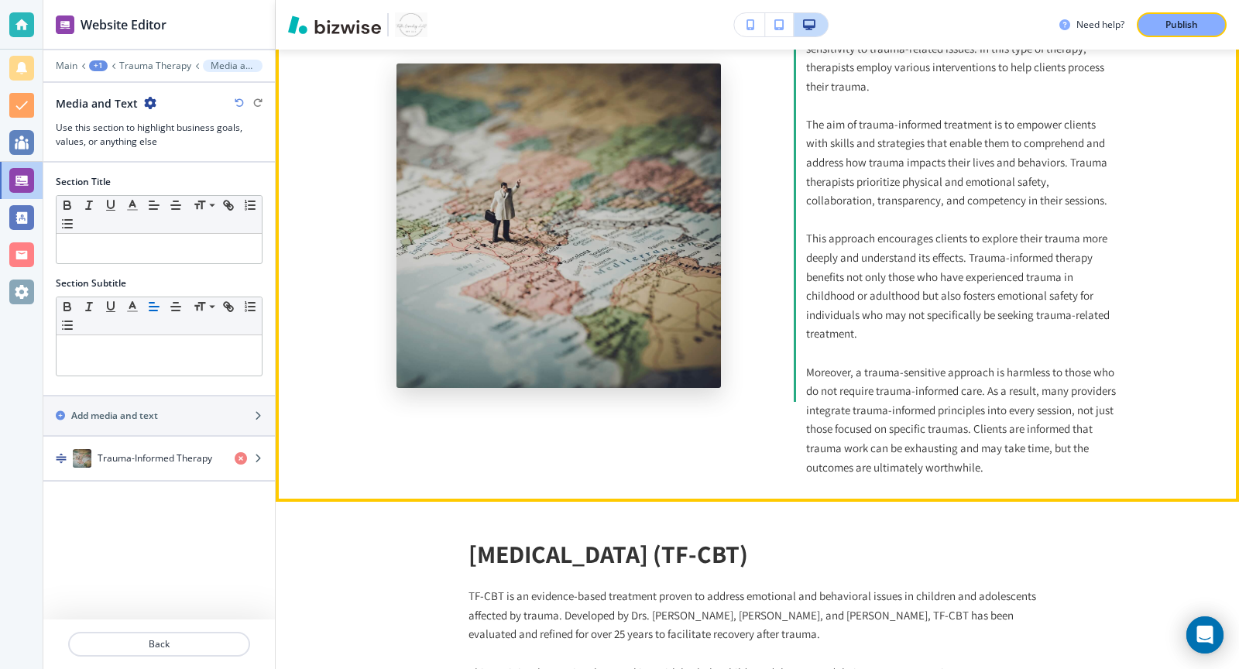
scroll to position [1561, 0]
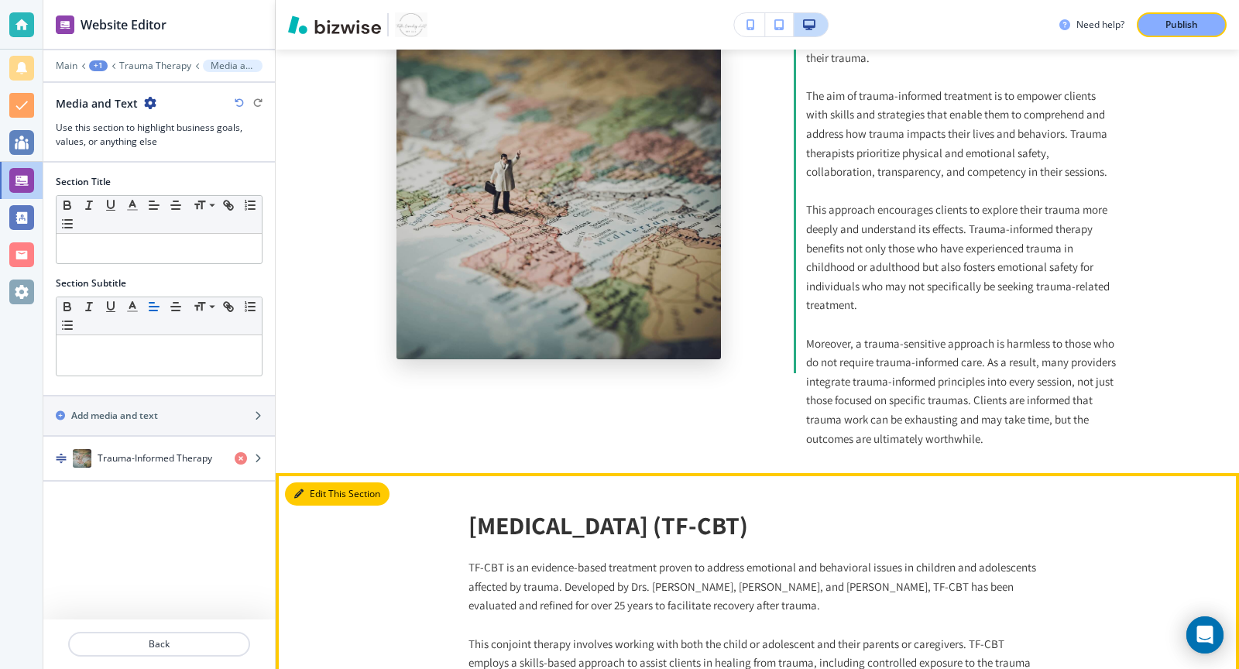
click at [296, 493] on icon "button" at bounding box center [298, 493] width 9 height 9
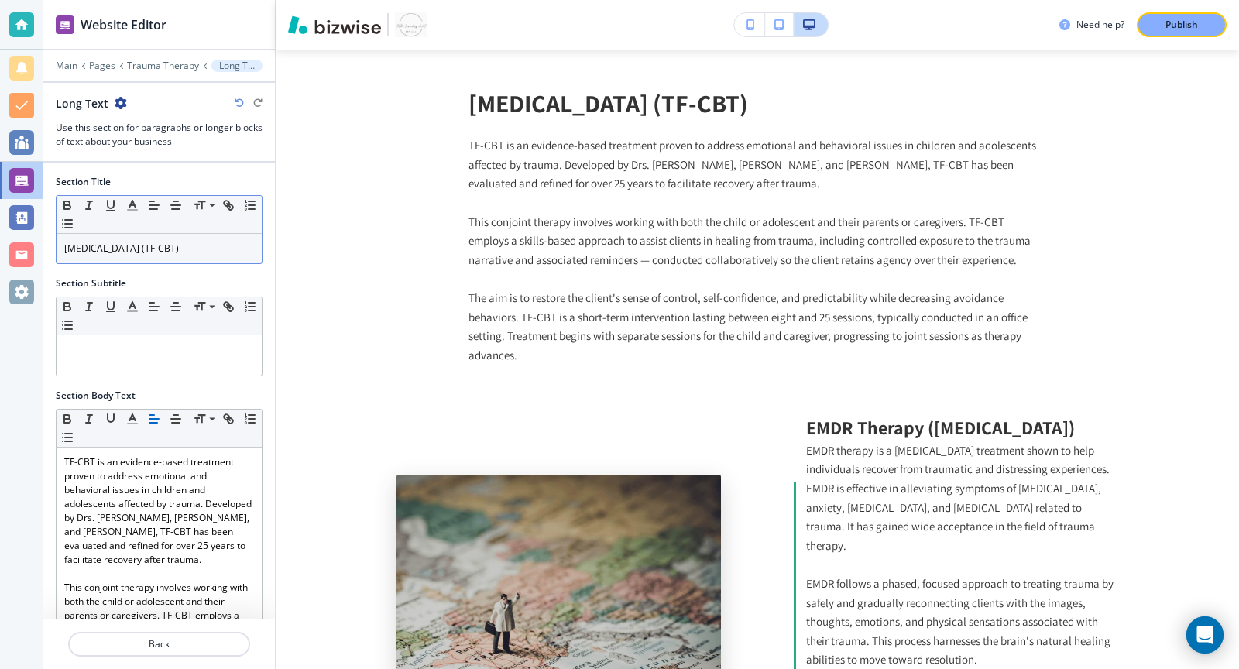
scroll to position [1986, 0]
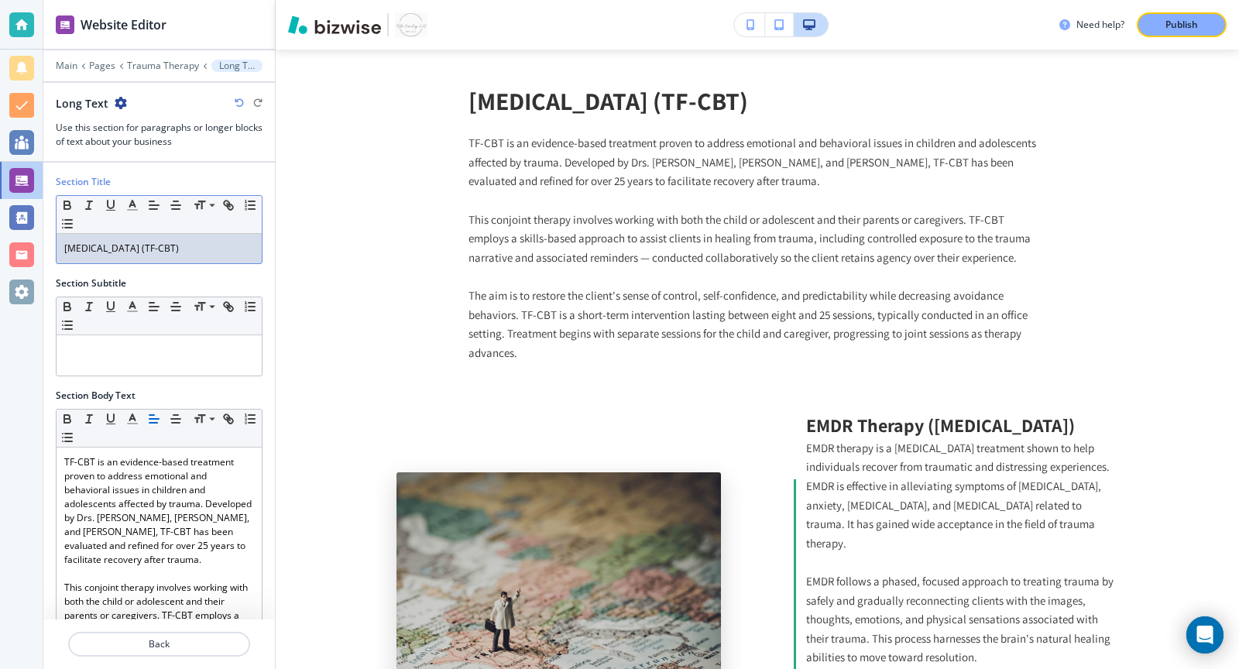
click at [101, 255] on p "Trauma-Focused Cognitive Behavioral Therapy (TF-CBT)" at bounding box center [159, 249] width 190 height 14
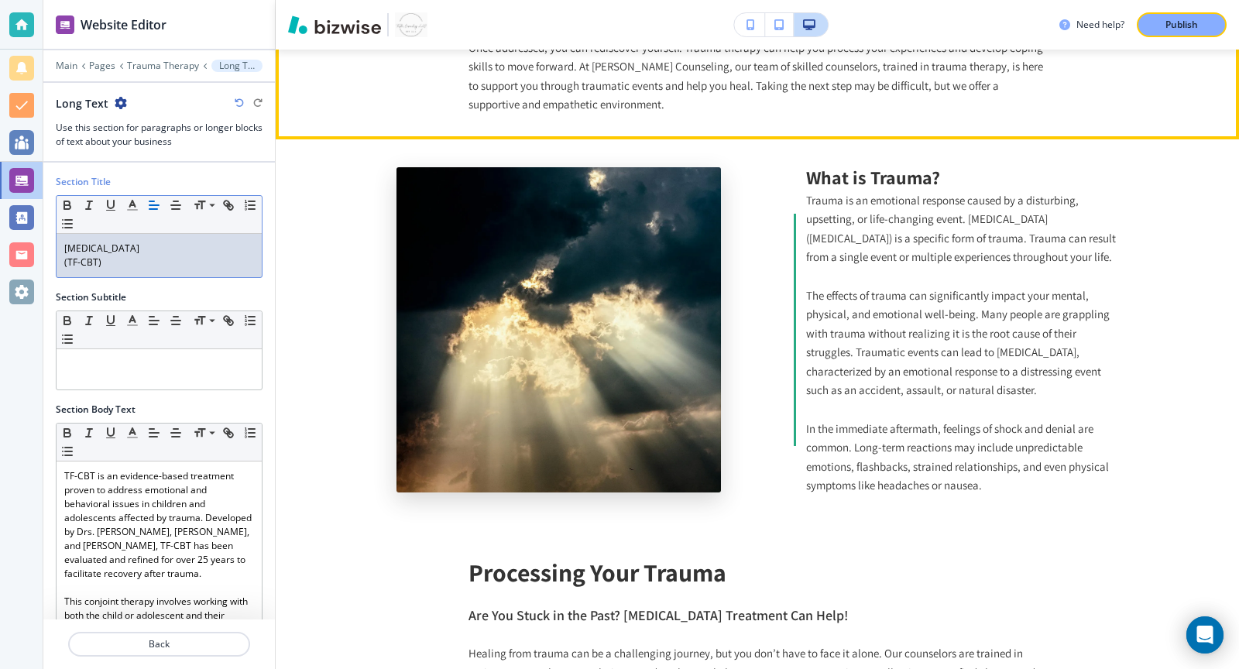
scroll to position [771, 0]
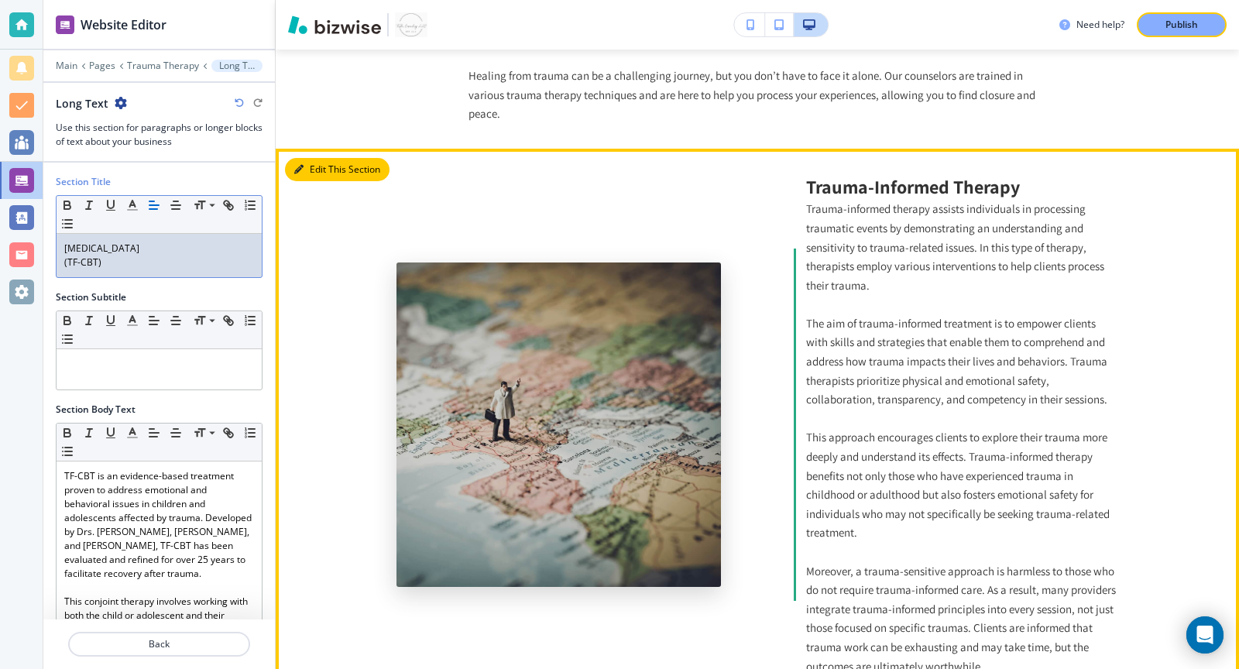
click at [314, 170] on button "Edit This Section" at bounding box center [337, 169] width 105 height 23
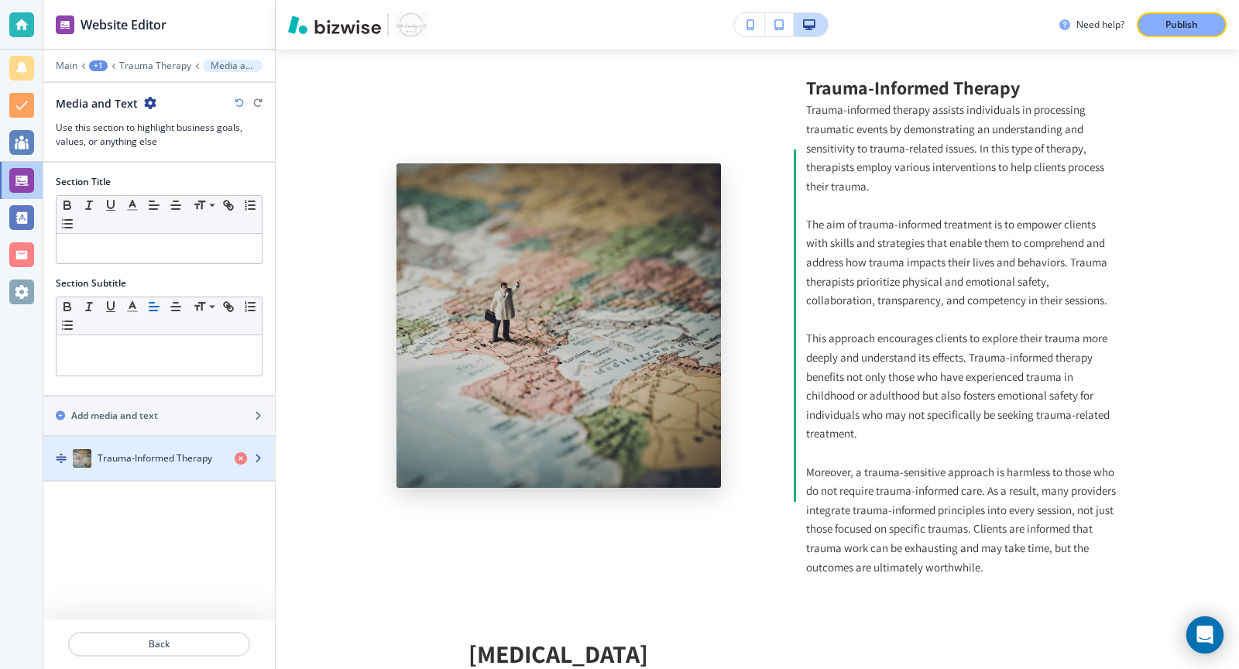
click at [171, 440] on div "button" at bounding box center [158, 443] width 231 height 12
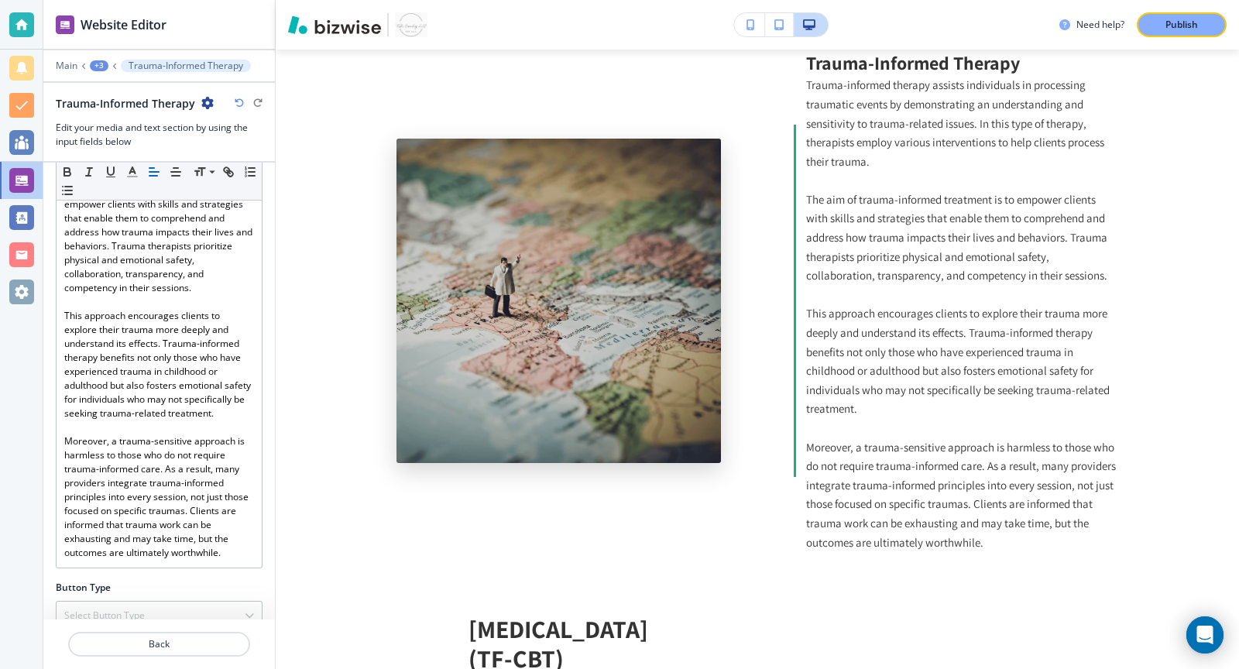
scroll to position [427, 0]
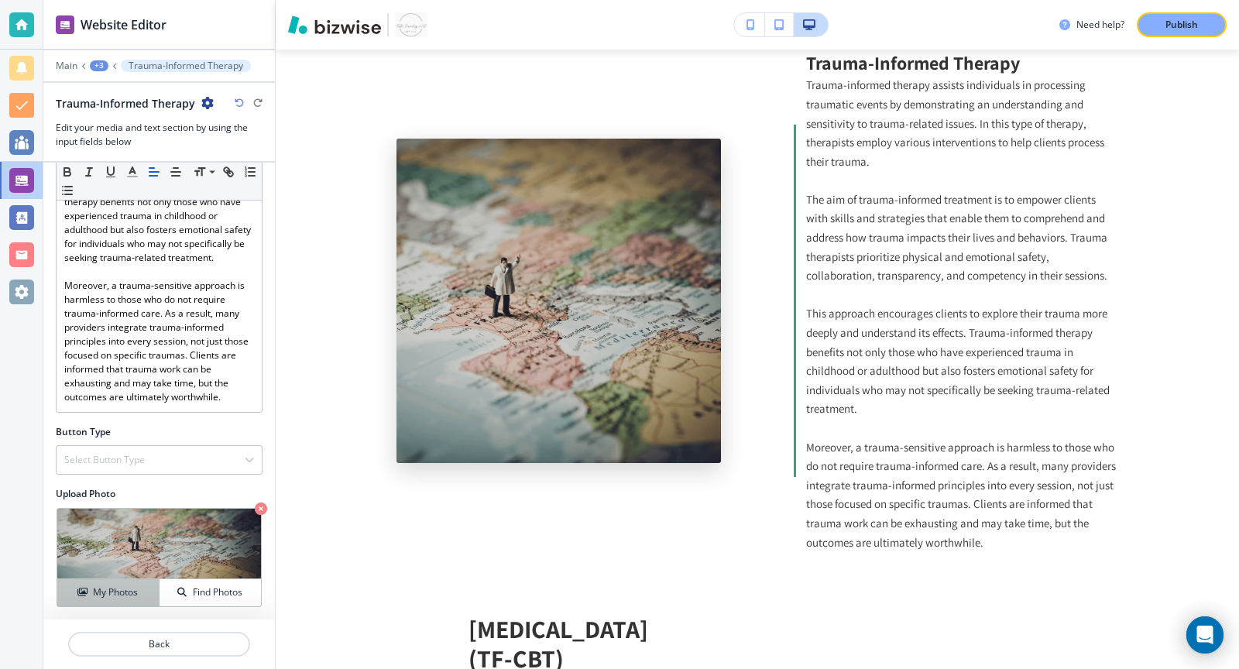
click at [132, 586] on h4 "My Photos" at bounding box center [115, 592] width 45 height 14
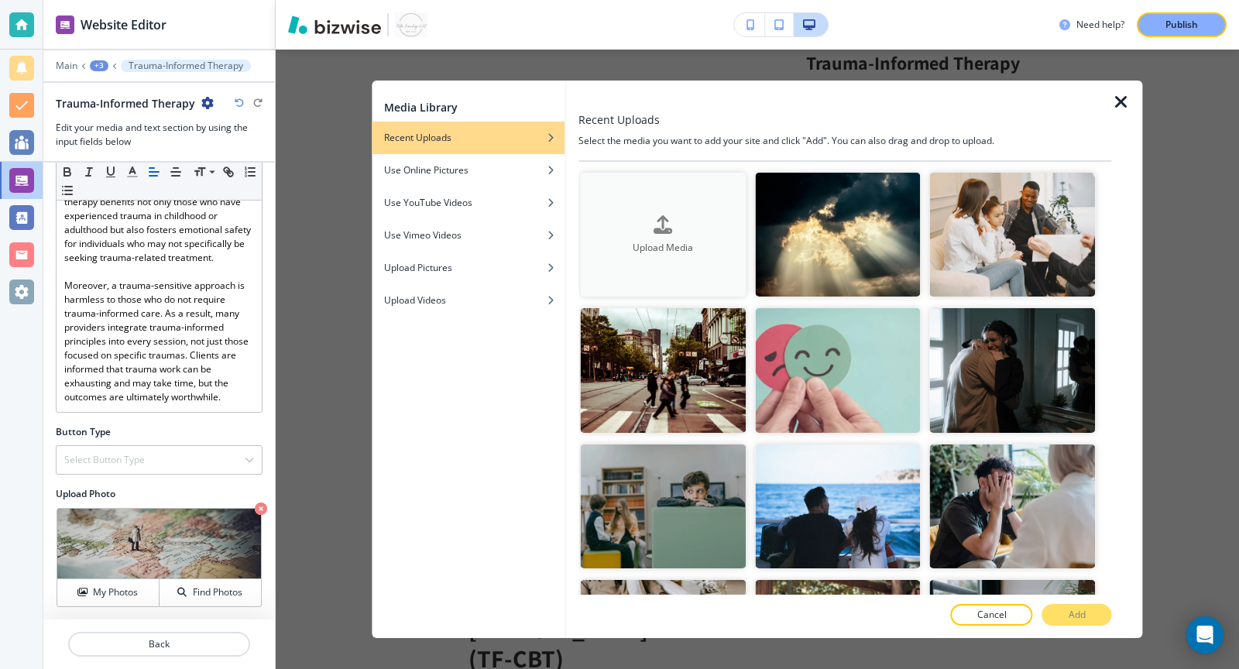
click at [615, 237] on div "button" at bounding box center [663, 238] width 166 height 6
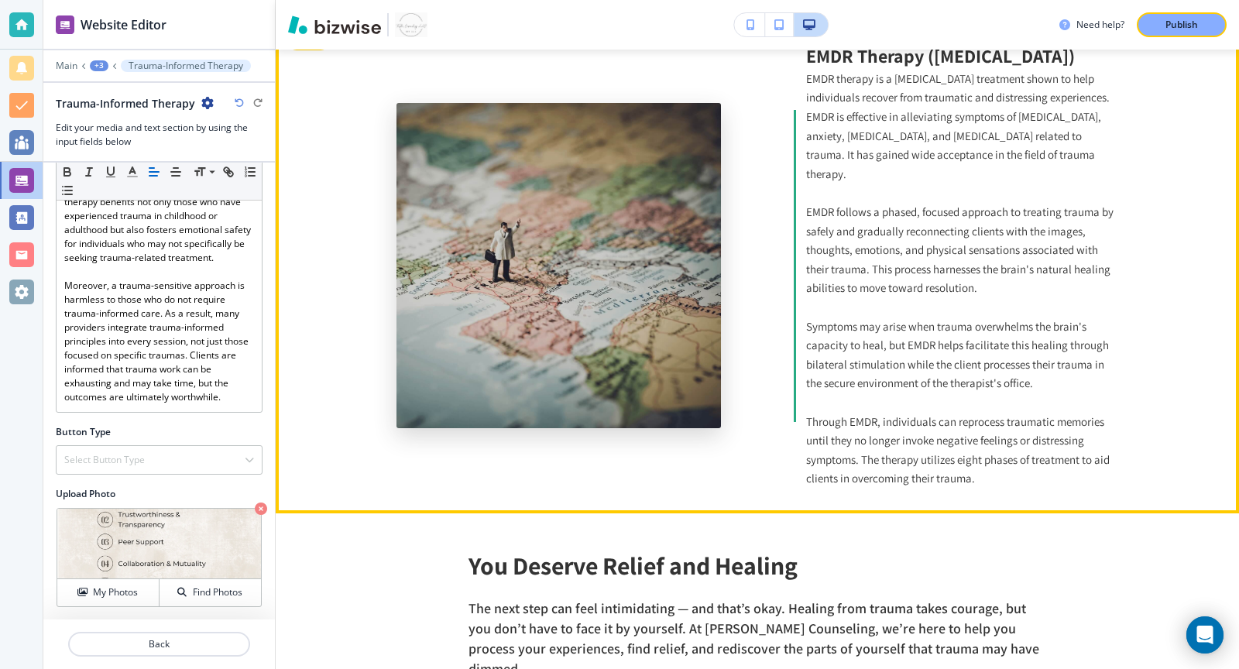
scroll to position [2351, 0]
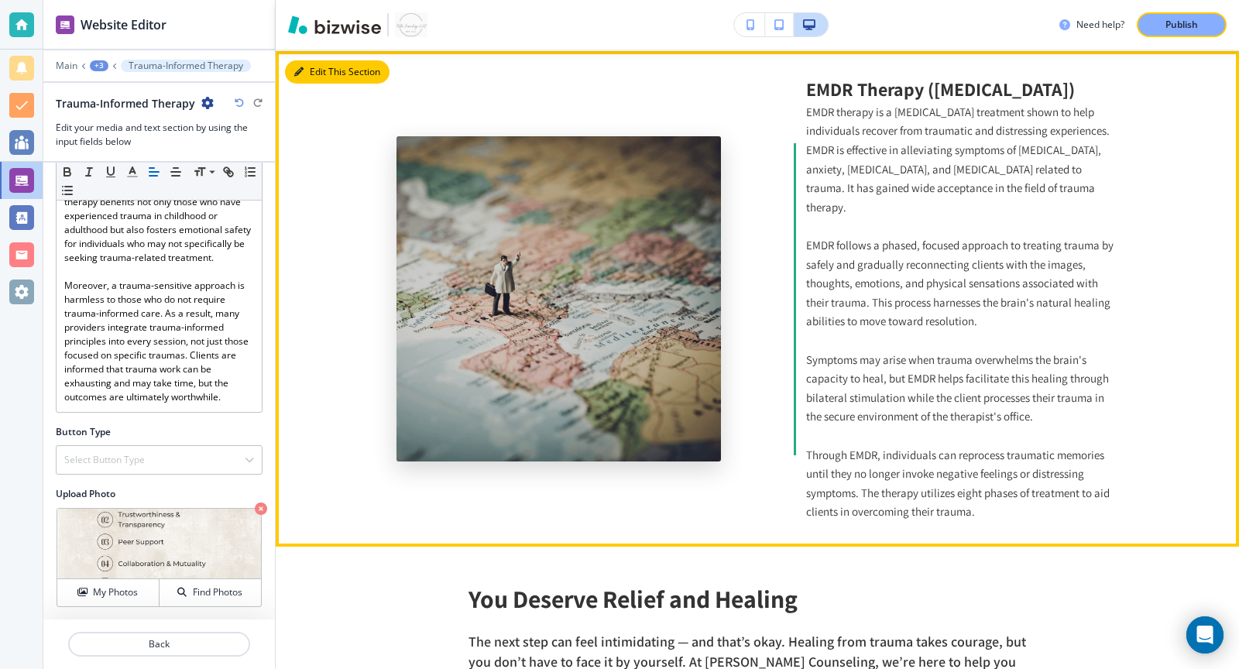
click at [310, 74] on button "Edit This Section" at bounding box center [337, 71] width 105 height 23
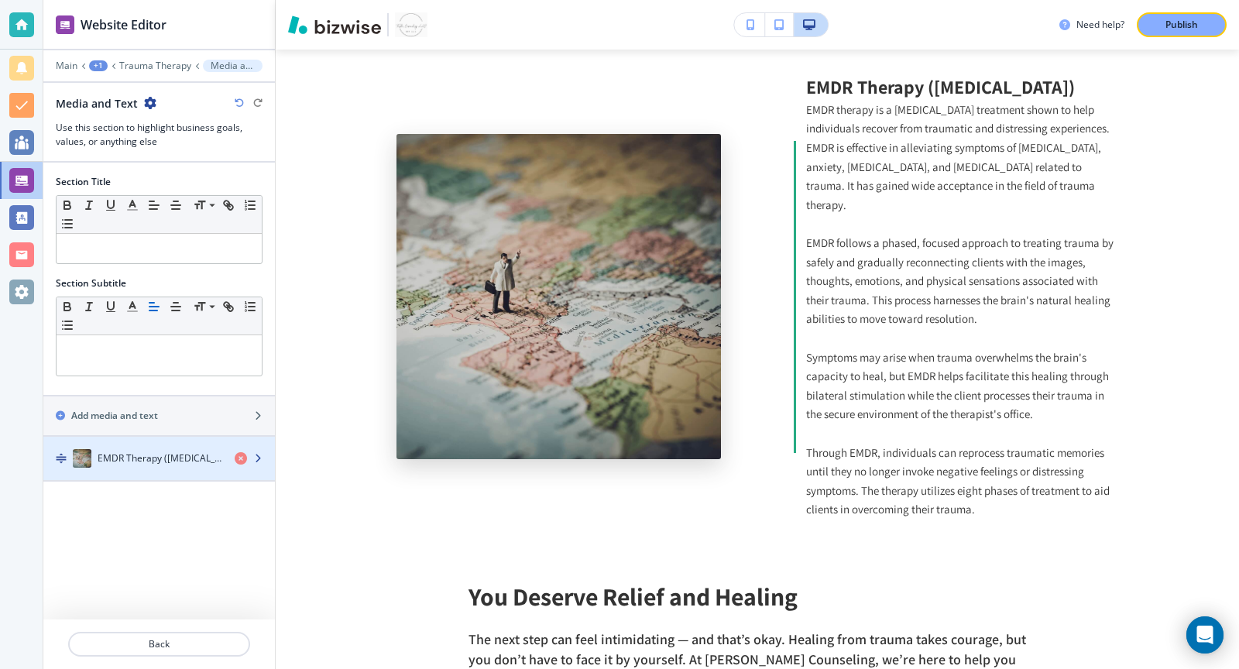
click at [154, 457] on h4 "EMDR Therapy (Eye Movement Desensitization and Reprocessing)" at bounding box center [160, 458] width 125 height 14
click at [265, 456] on div "button" at bounding box center [255, 458] width 40 height 12
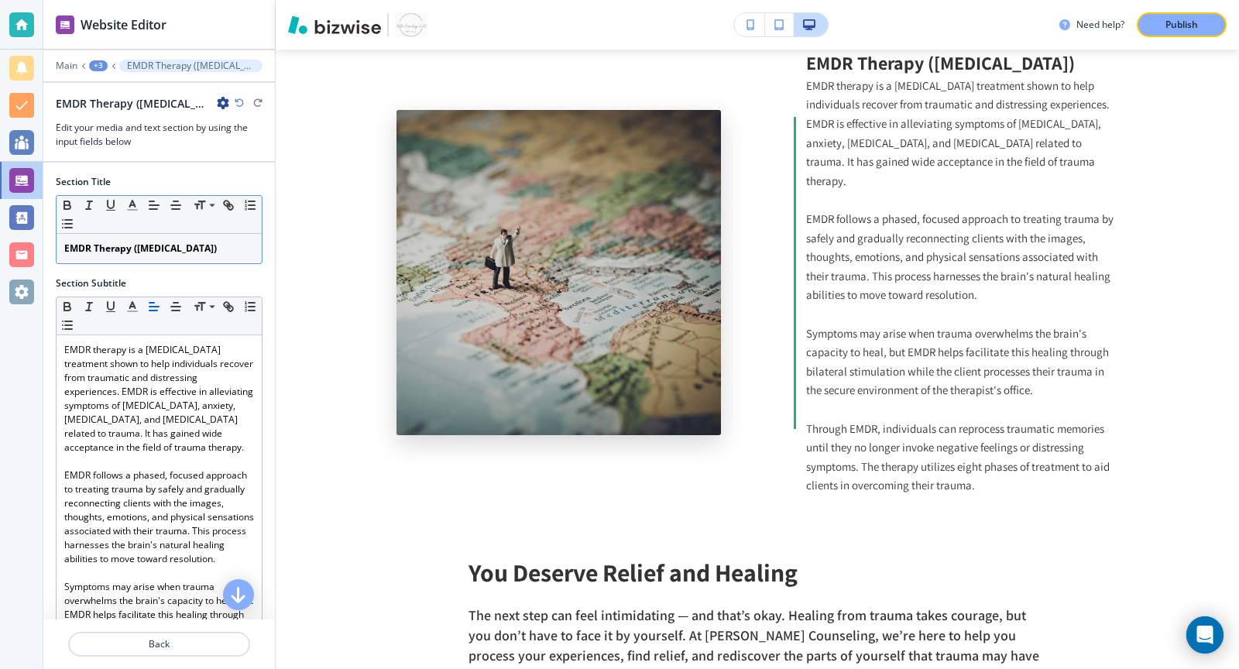
scroll to position [372, 0]
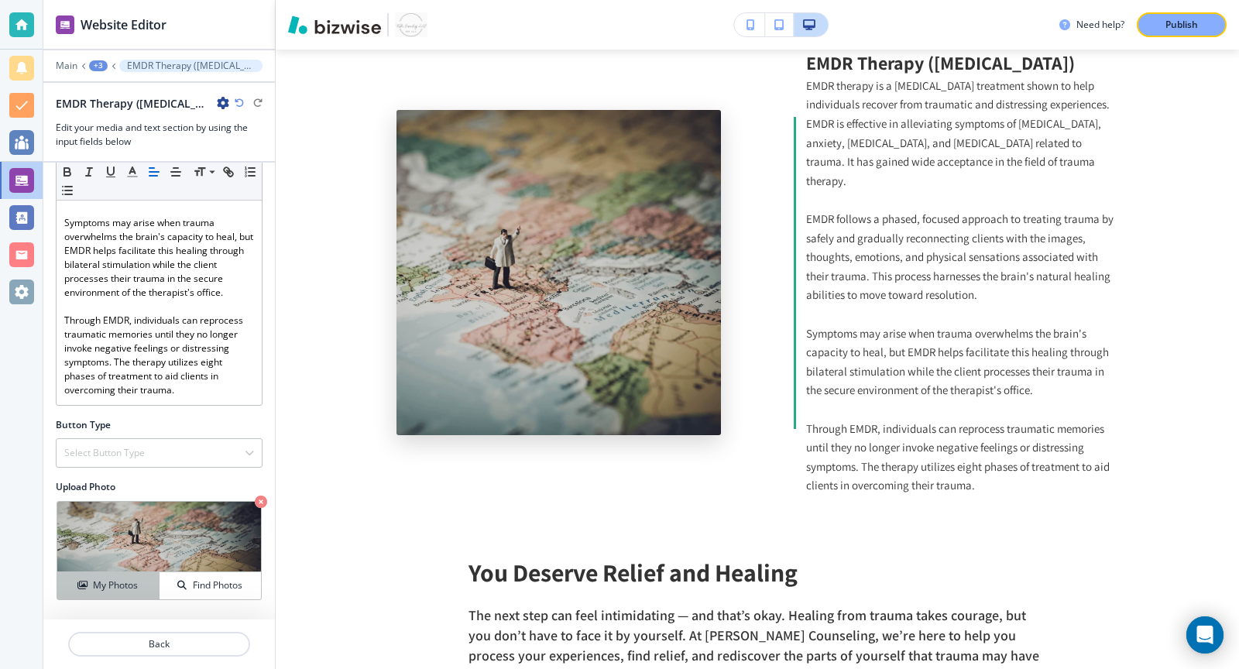
click at [104, 594] on button "My Photos" at bounding box center [108, 585] width 102 height 27
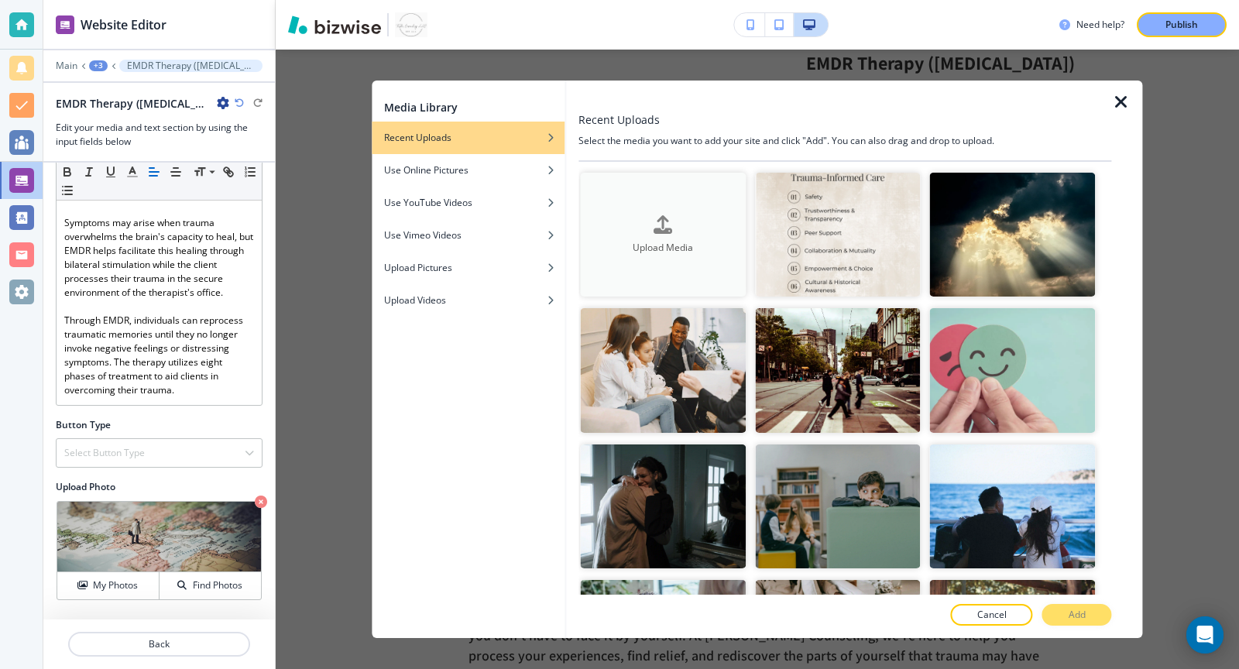
click at [626, 218] on div "Upload Media" at bounding box center [663, 234] width 166 height 39
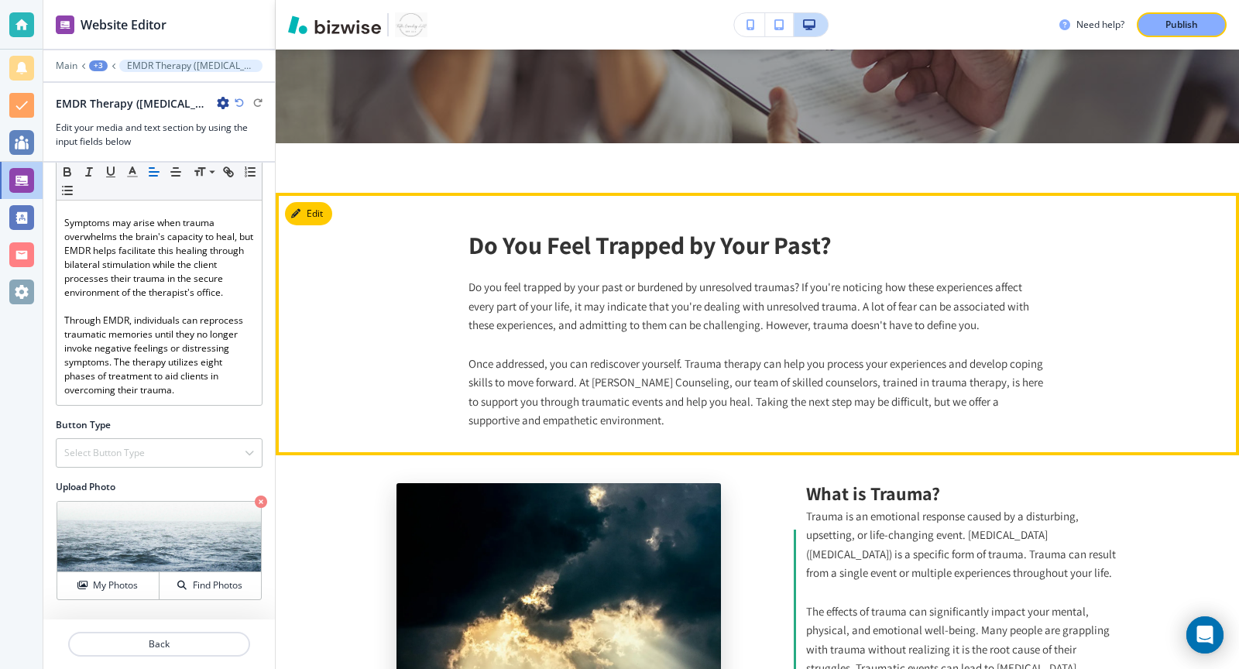
scroll to position [436, 0]
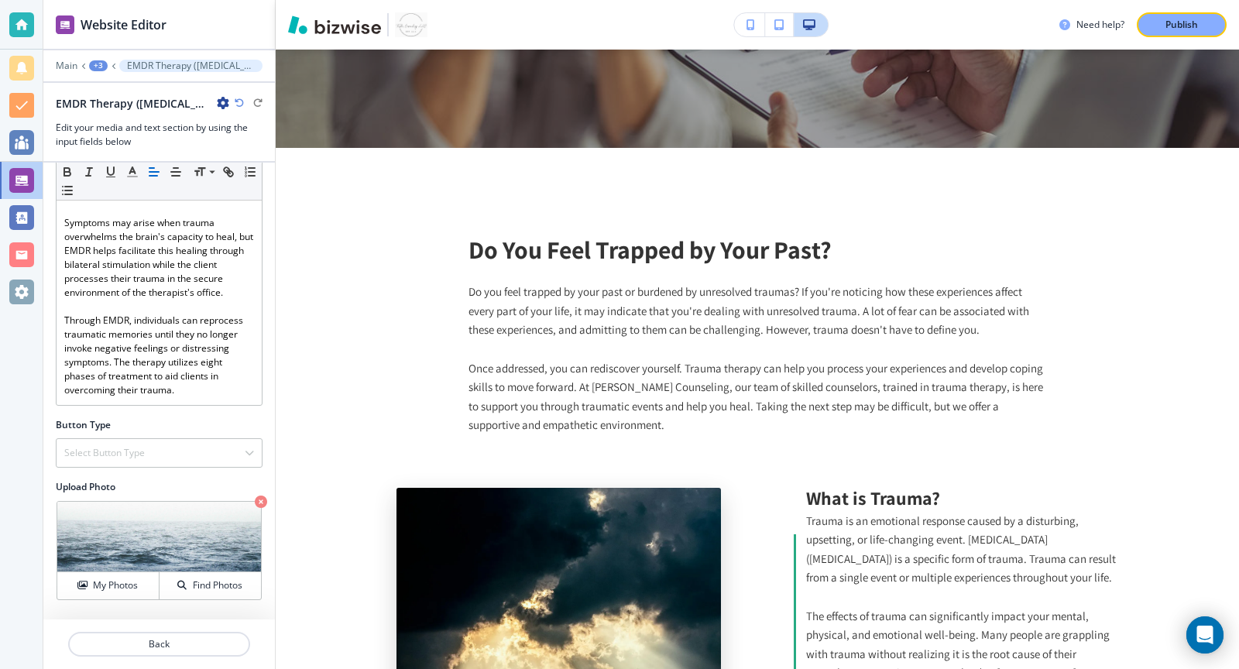
click at [102, 63] on div "+3" at bounding box center [98, 65] width 19 height 11
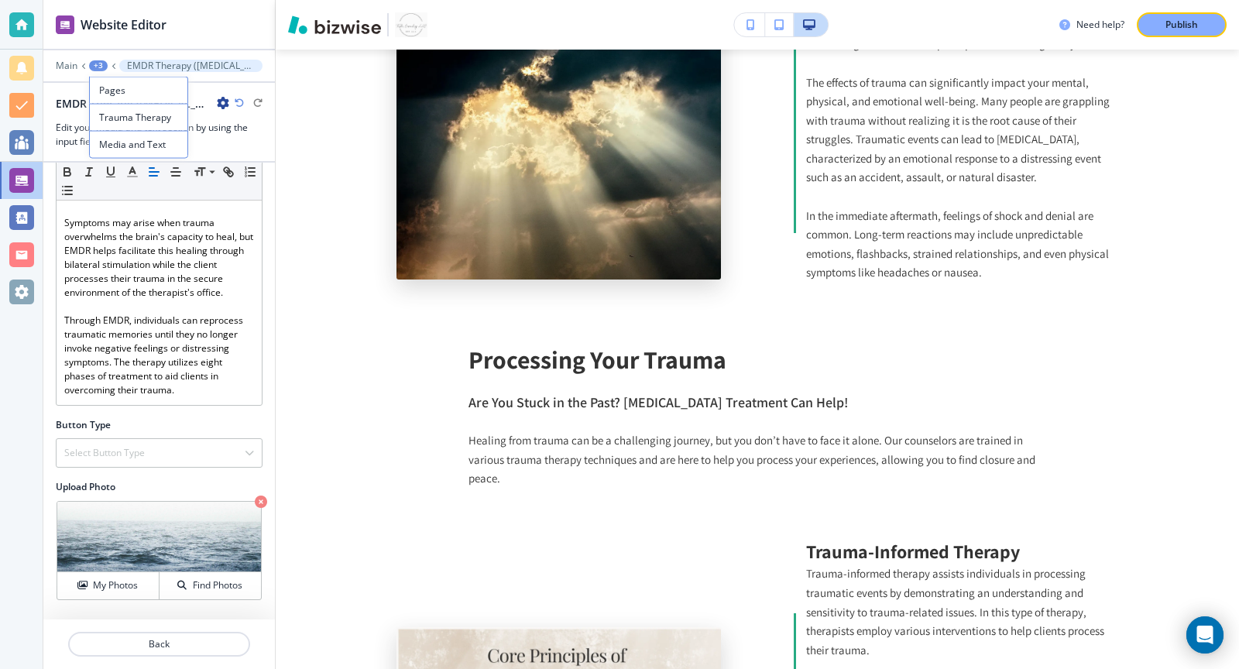
scroll to position [1013, 0]
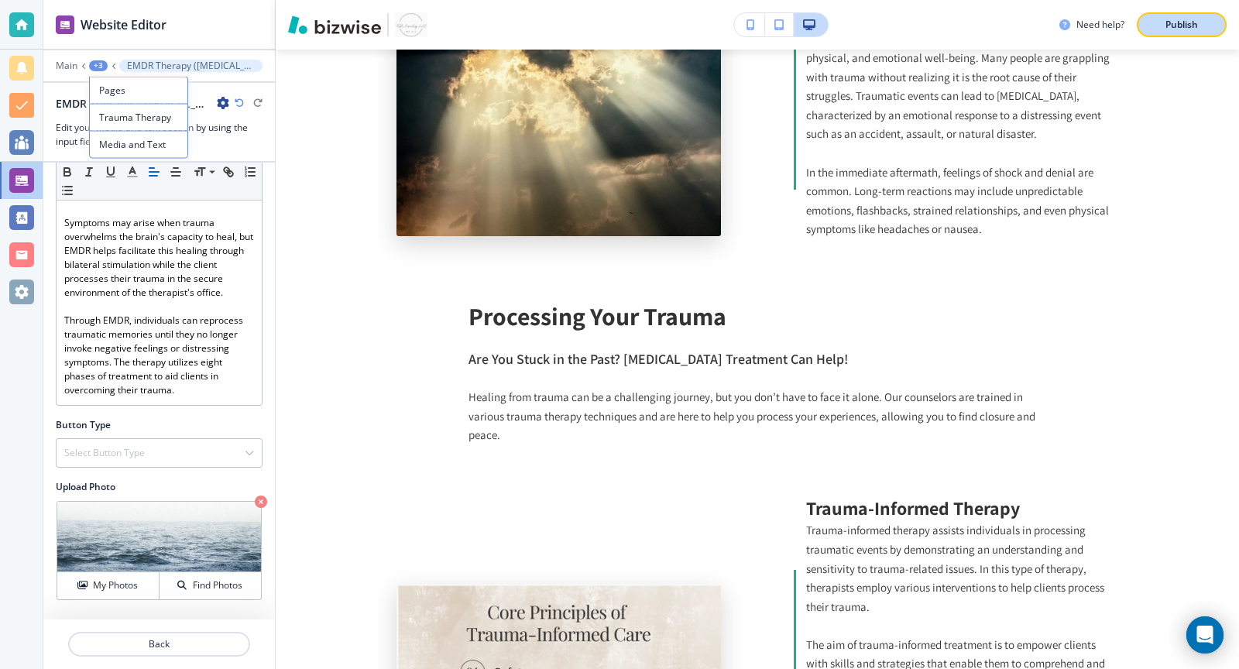
click at [1174, 27] on p "Publish" at bounding box center [1181, 25] width 33 height 14
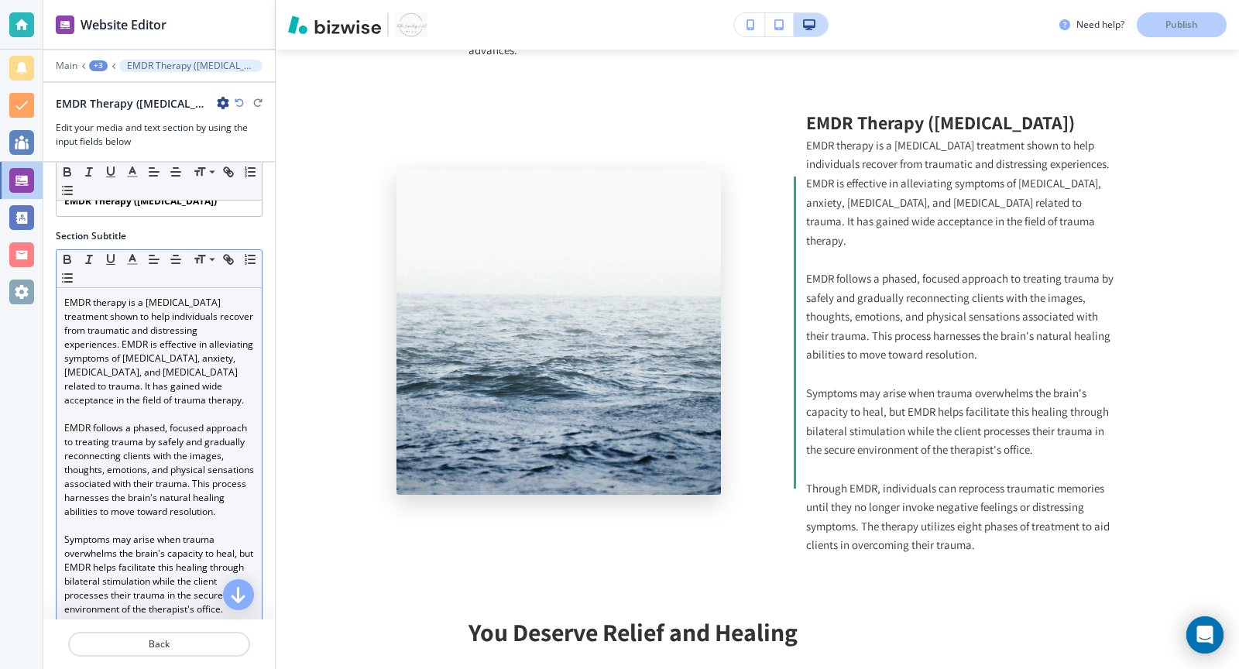
scroll to position [5, 0]
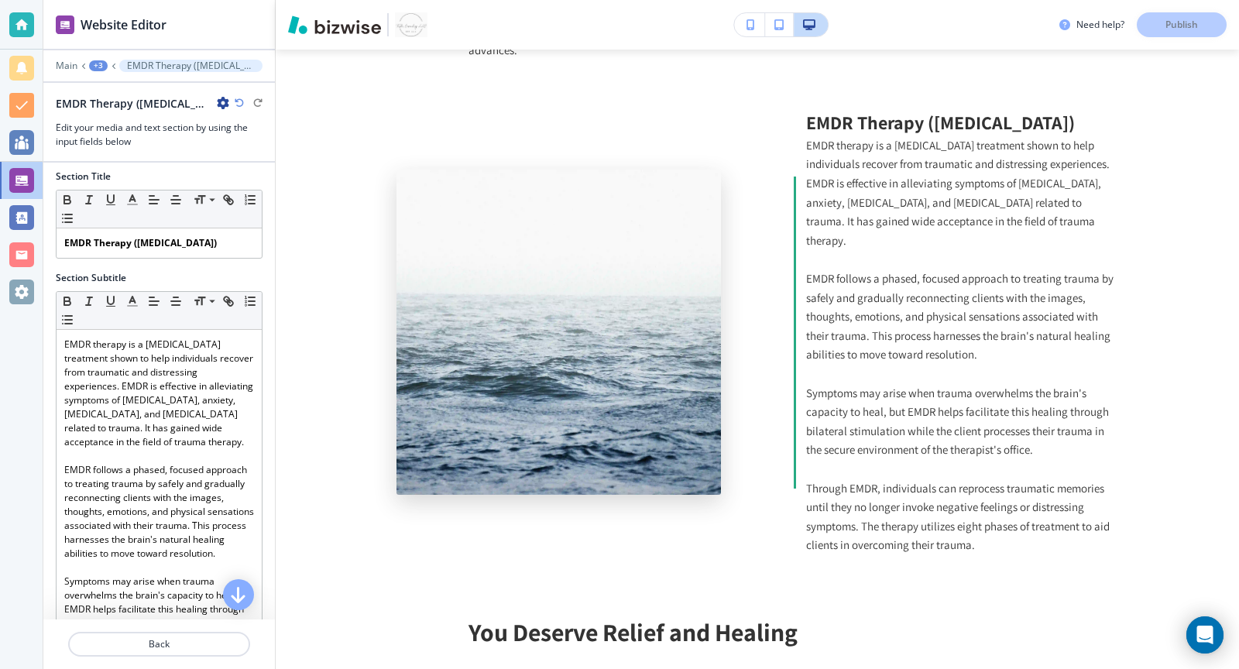
click at [105, 64] on div "+3" at bounding box center [98, 65] width 19 height 11
click at [137, 108] on button "Trauma Therapy" at bounding box center [138, 117] width 99 height 27
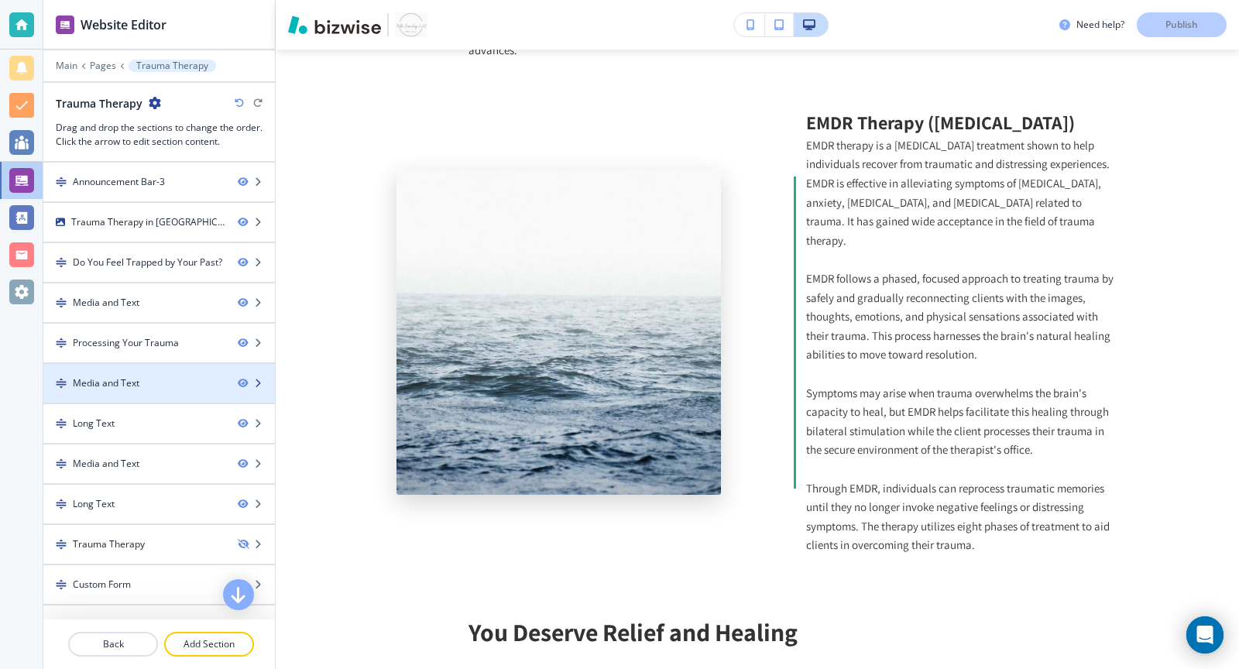
scroll to position [173, 0]
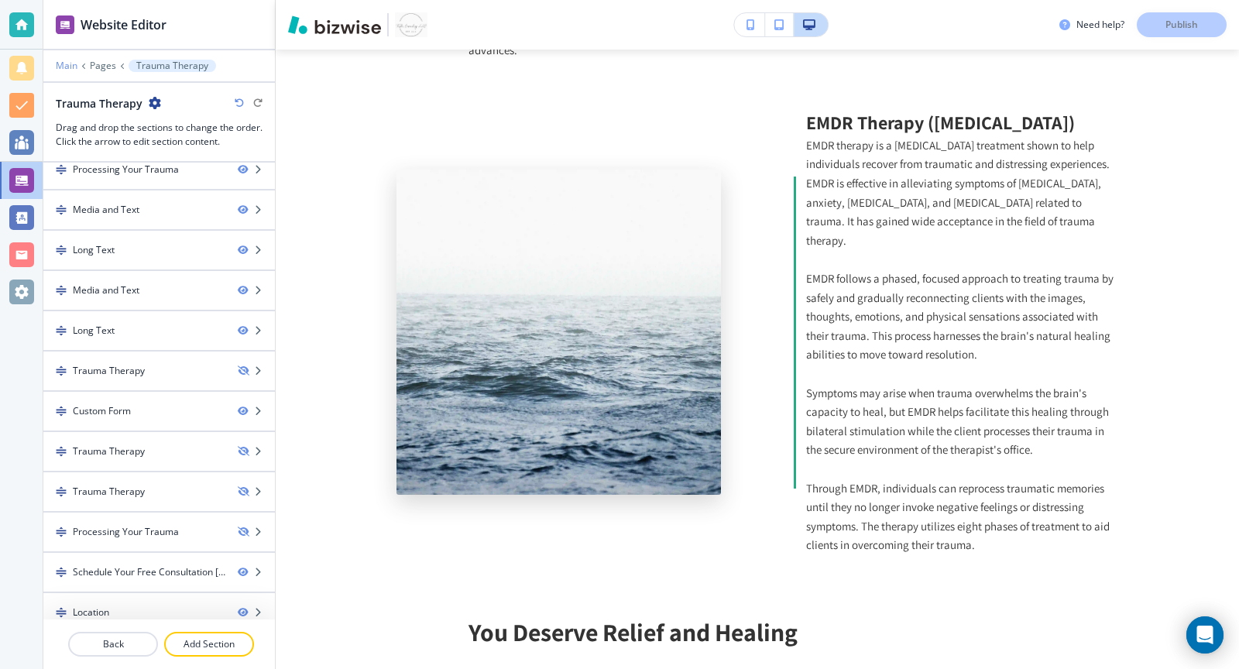
click at [70, 63] on p "Main" at bounding box center [67, 65] width 22 height 11
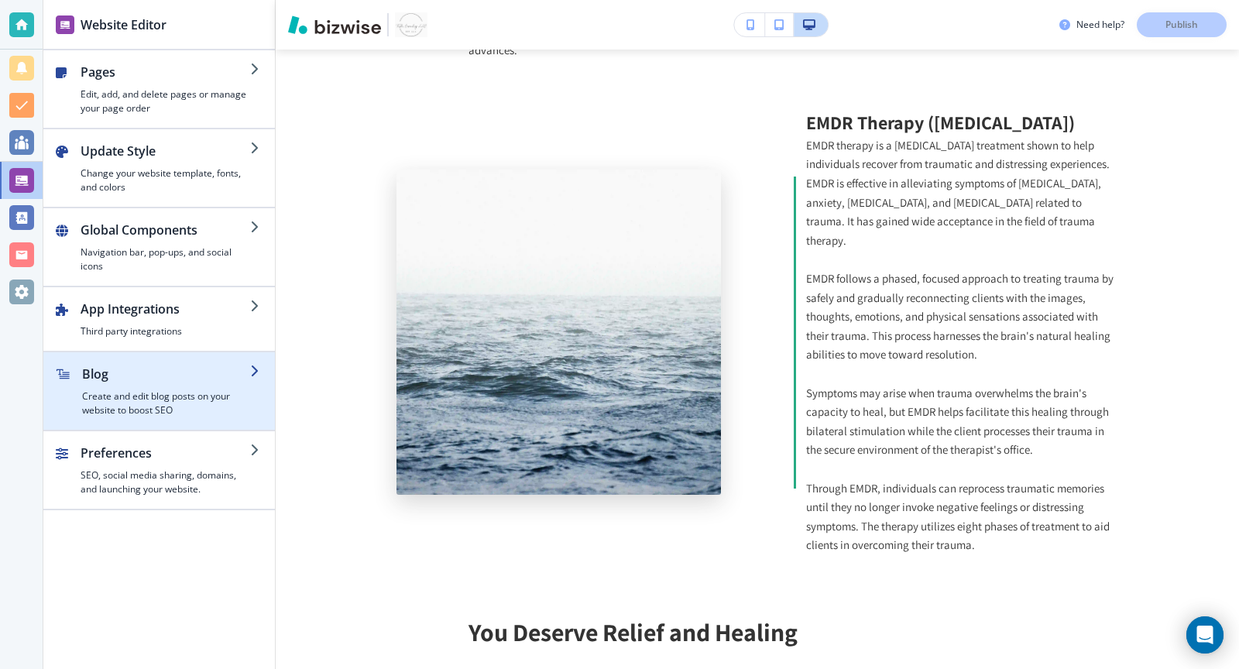
click at [183, 372] on h2 "Blog" at bounding box center [166, 374] width 168 height 19
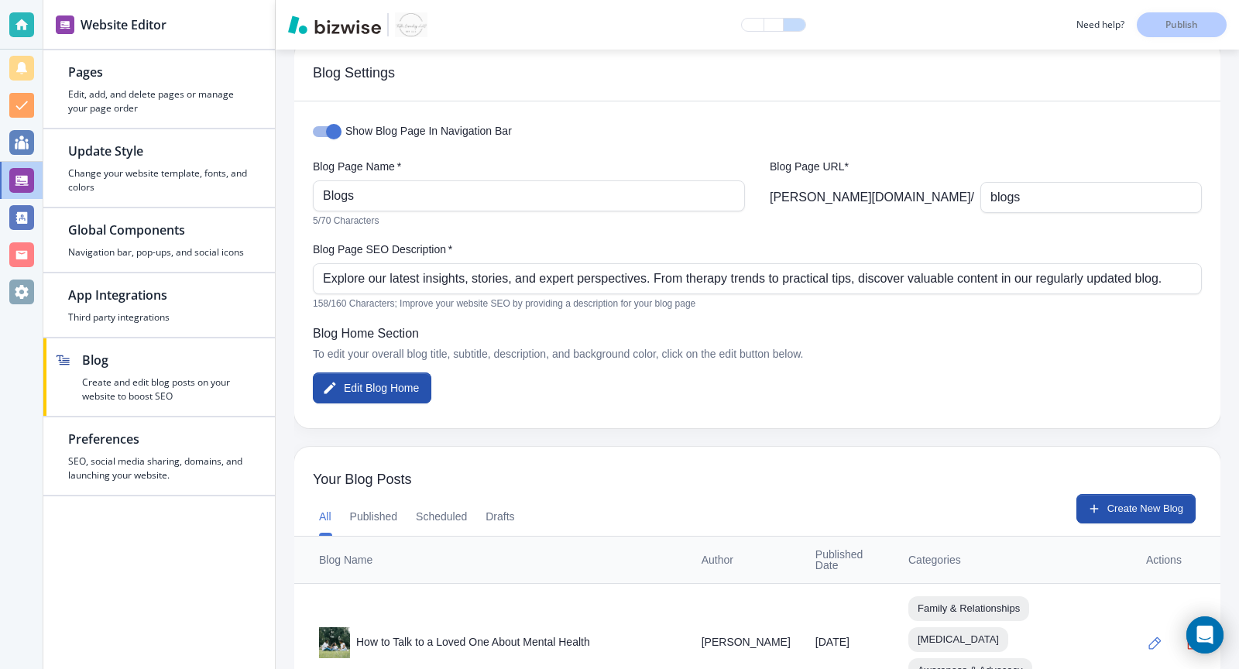
scroll to position [0, 0]
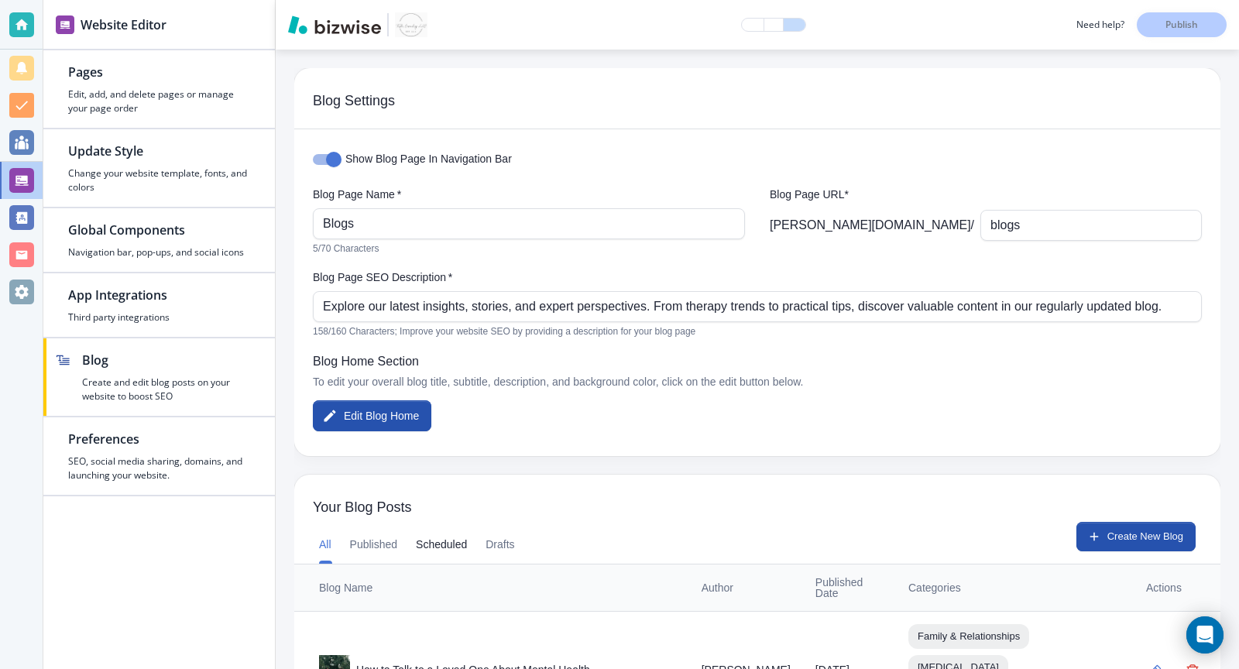
click at [451, 546] on button "Scheduled" at bounding box center [441, 544] width 51 height 37
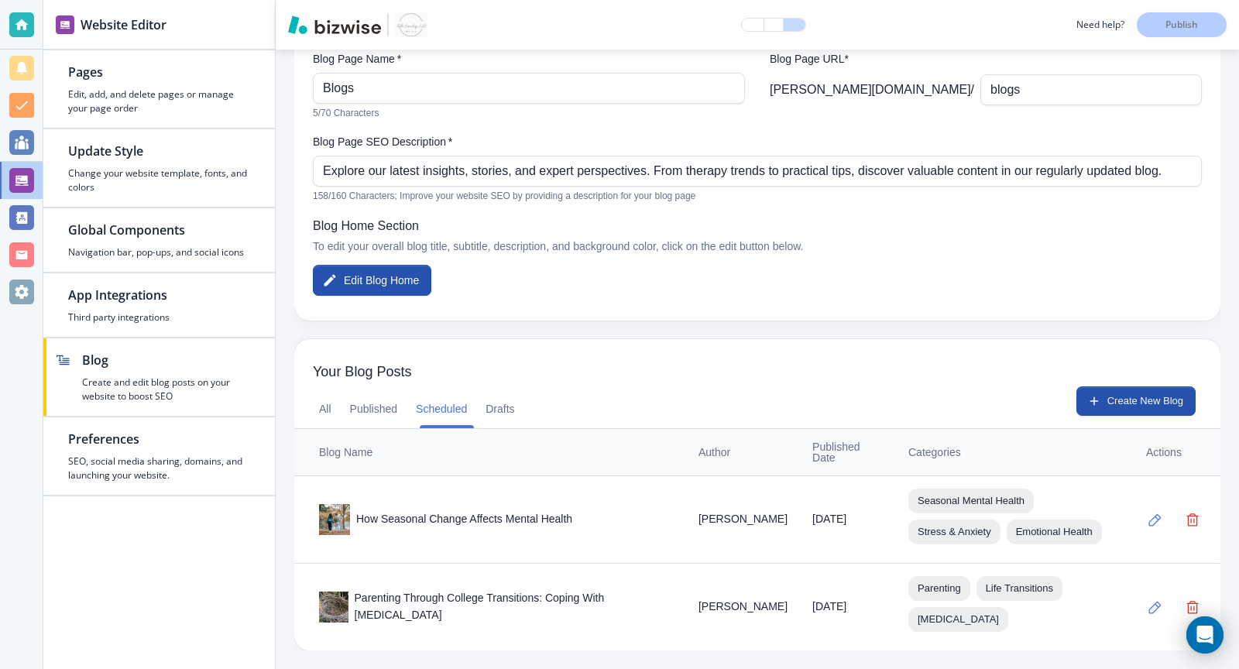
scroll to position [164, 0]
click at [1158, 514] on icon "button" at bounding box center [1155, 520] width 12 height 12
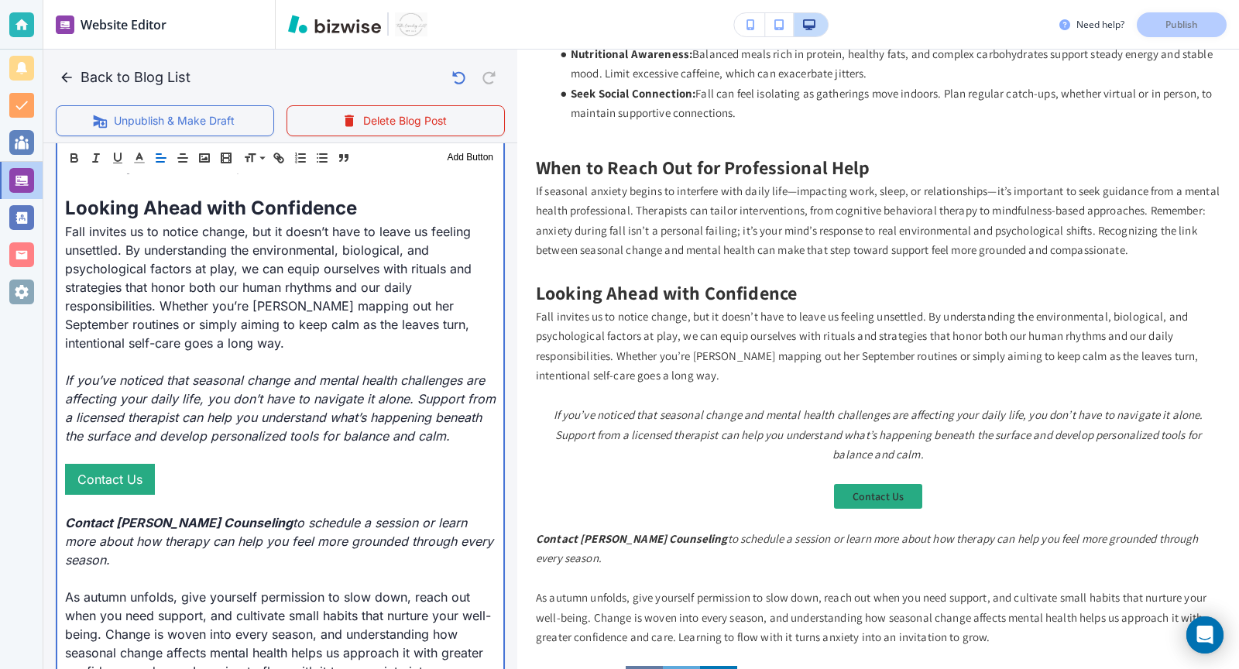
scroll to position [2864, 0]
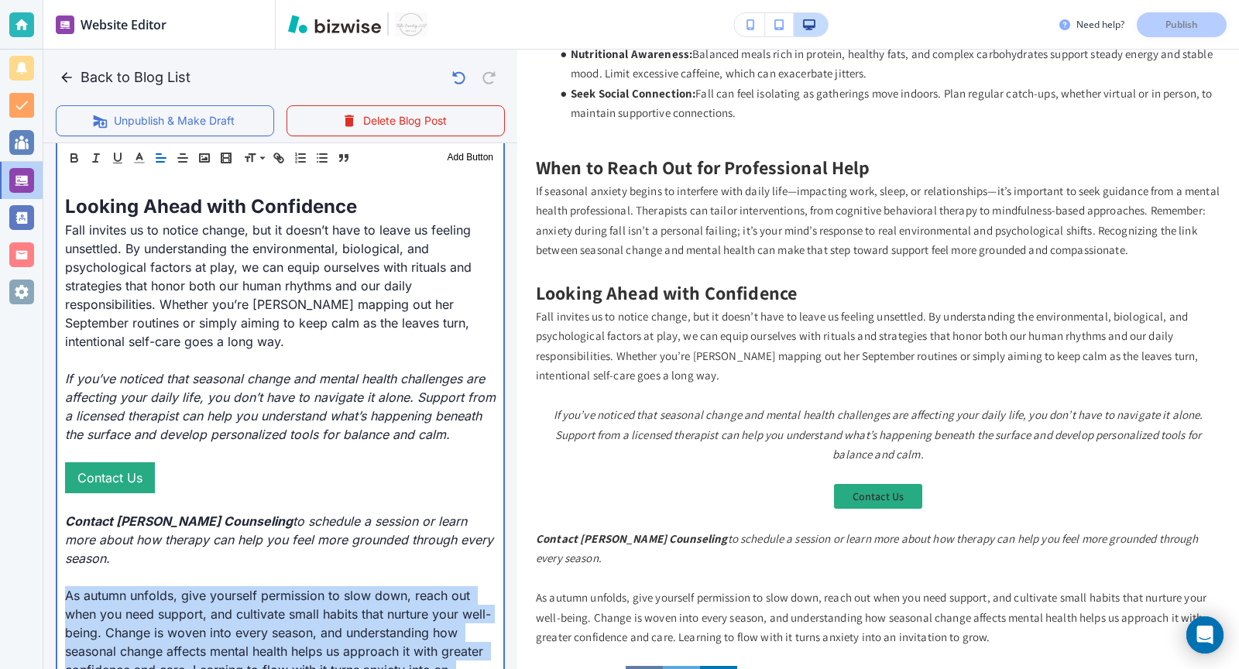
drag, startPoint x: 237, startPoint y: 622, endPoint x: 64, endPoint y: 533, distance: 194.6
copy p "As autumn unfolds, give yourself permission to slow down, reach out when you ne…"
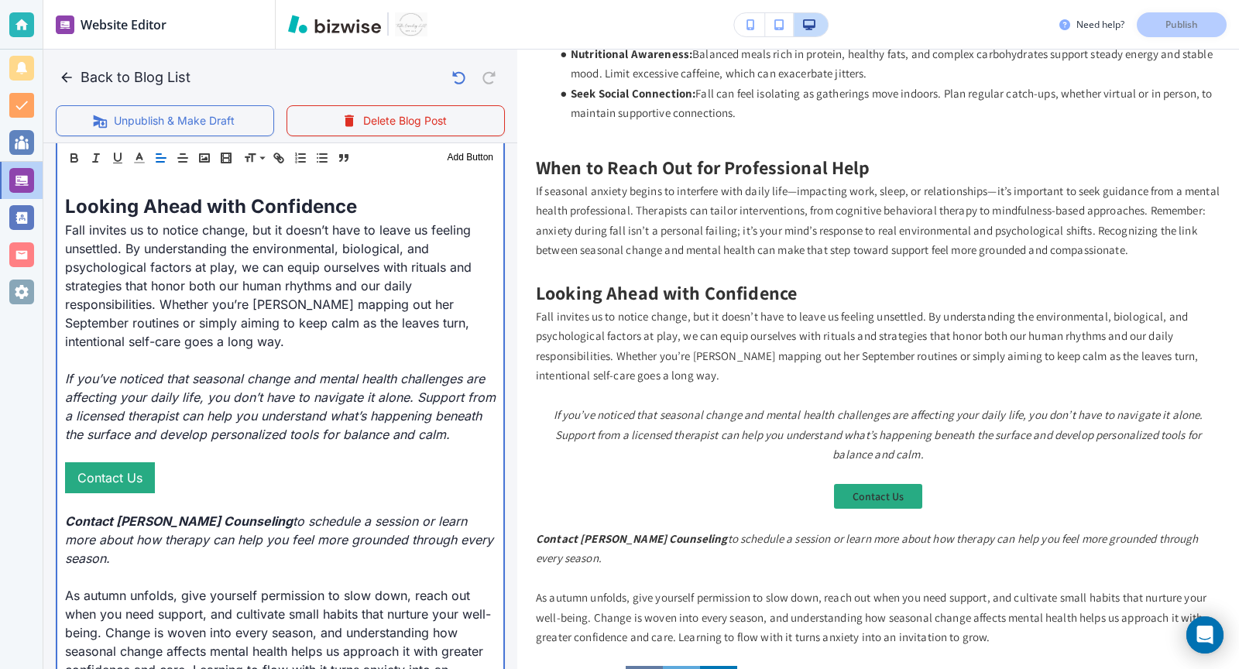
click at [233, 299] on p "Fall invites us to notice change, but it doesn’t have to leave us feeling unset…" at bounding box center [280, 286] width 430 height 130
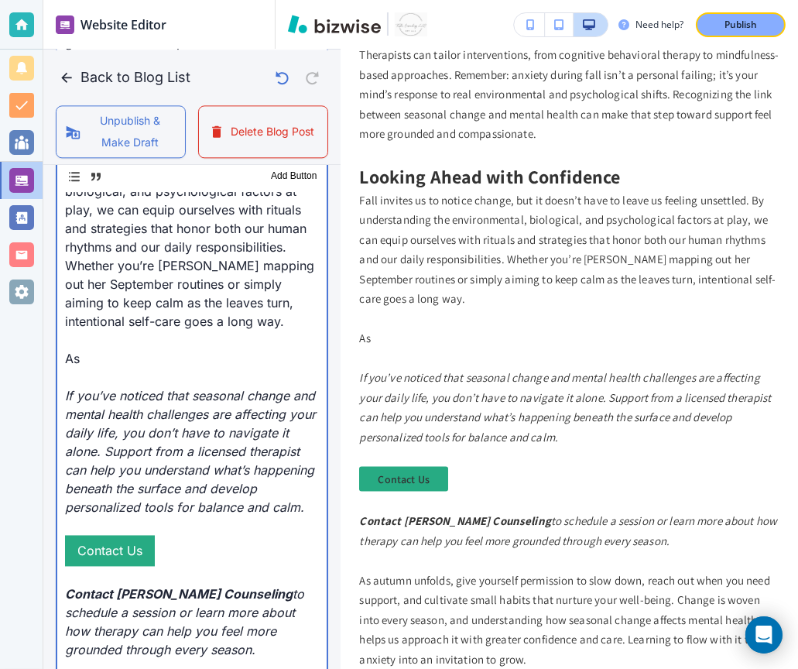
scroll to position [2795, 0]
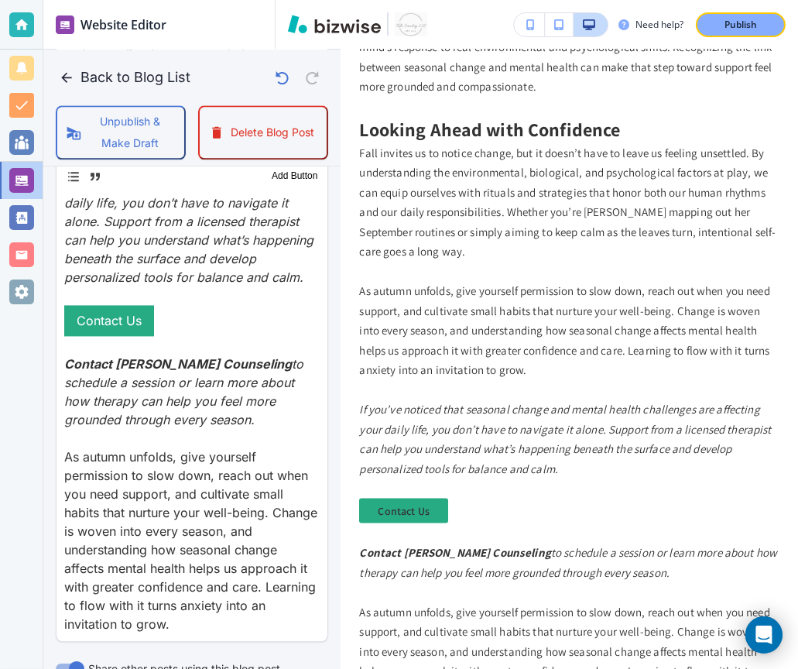
scroll to position [4949, 0]
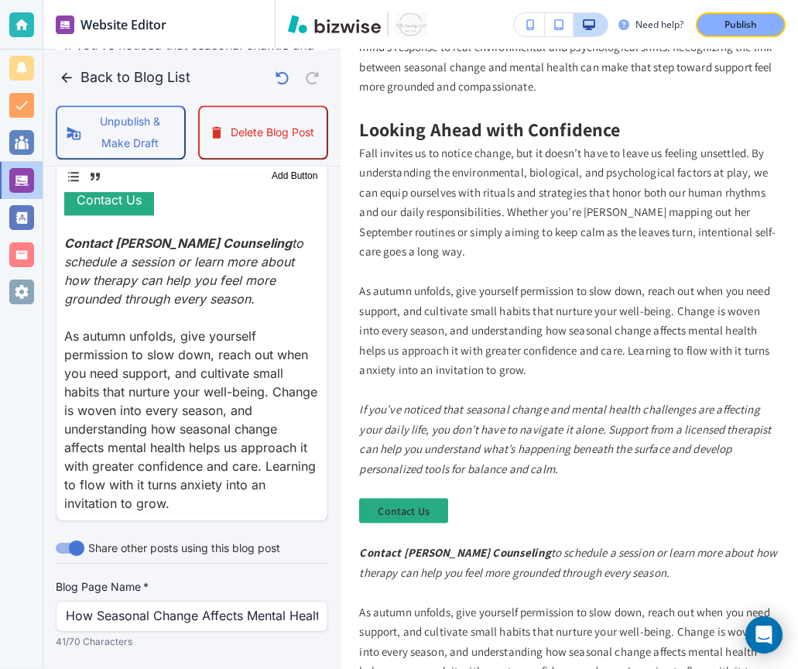
click at [194, 374] on p "As autumn unfolds, give yourself permission to slow down, reach out when you ne…" at bounding box center [191, 420] width 255 height 186
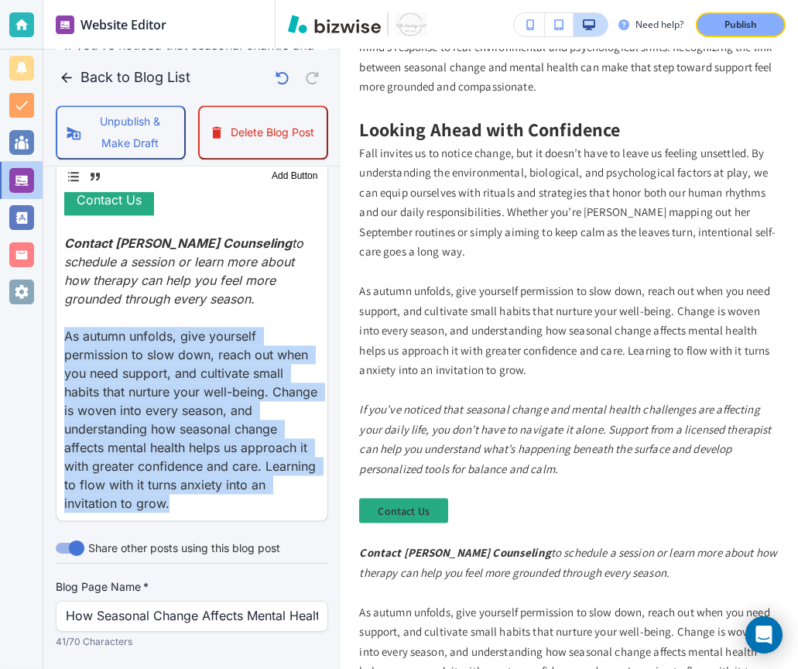
click at [194, 374] on p "As autumn unfolds, give yourself permission to slow down, reach out when you ne…" at bounding box center [191, 420] width 255 height 186
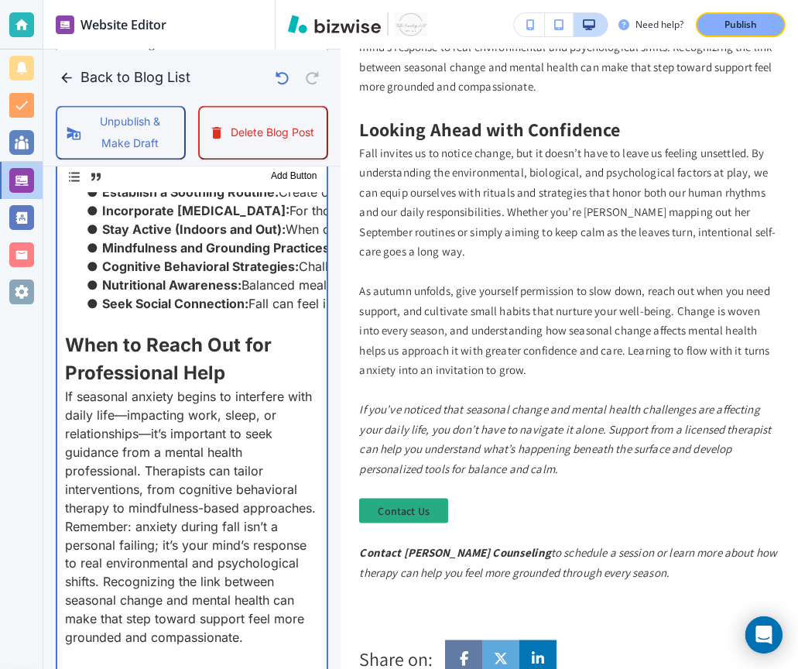
scroll to position [3861, 0]
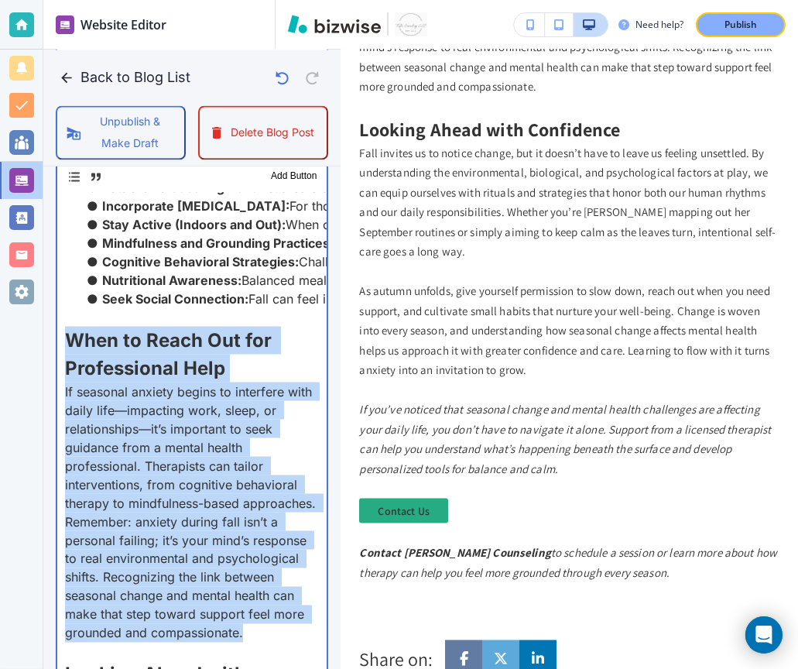
drag, startPoint x: 251, startPoint y: 509, endPoint x: 50, endPoint y: 217, distance: 354.1
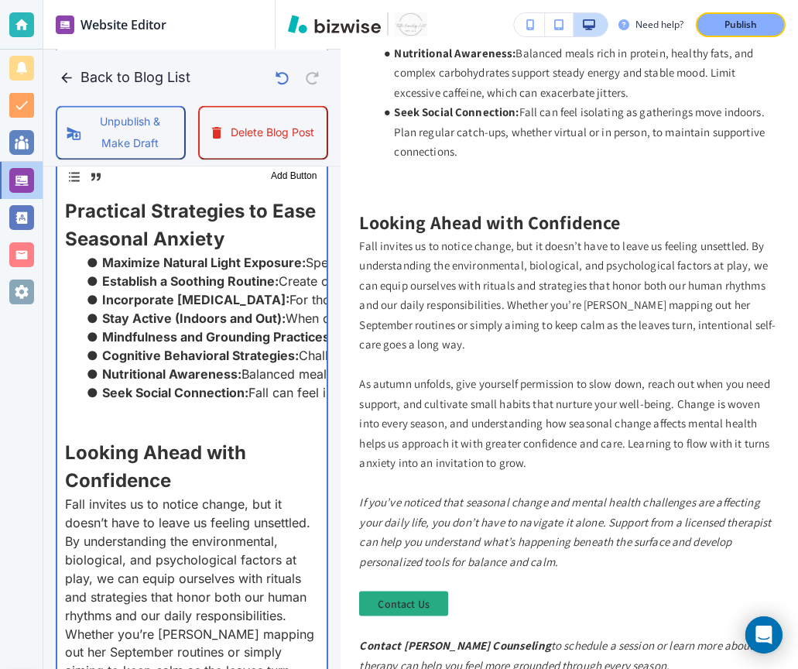
scroll to position [2544, 0]
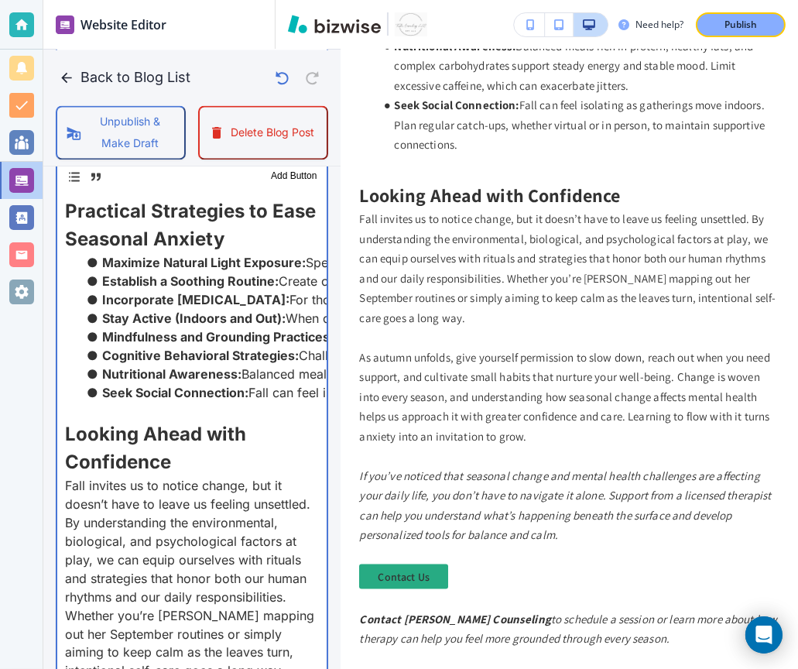
click at [111, 401] on p at bounding box center [192, 410] width 254 height 19
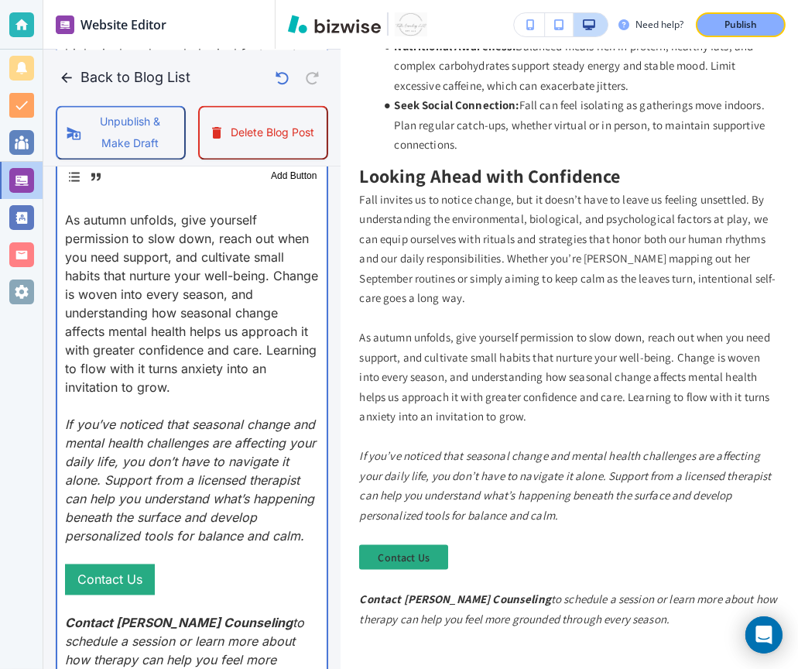
scroll to position [4240, 0]
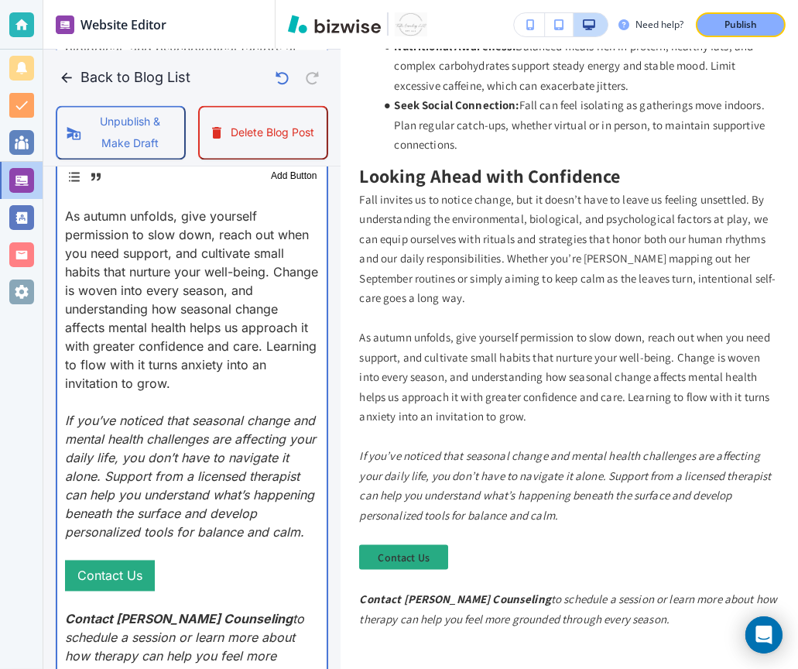
click at [180, 255] on p "As autumn unfolds, give yourself permission to slow down, reach out when you ne…" at bounding box center [192, 300] width 254 height 186
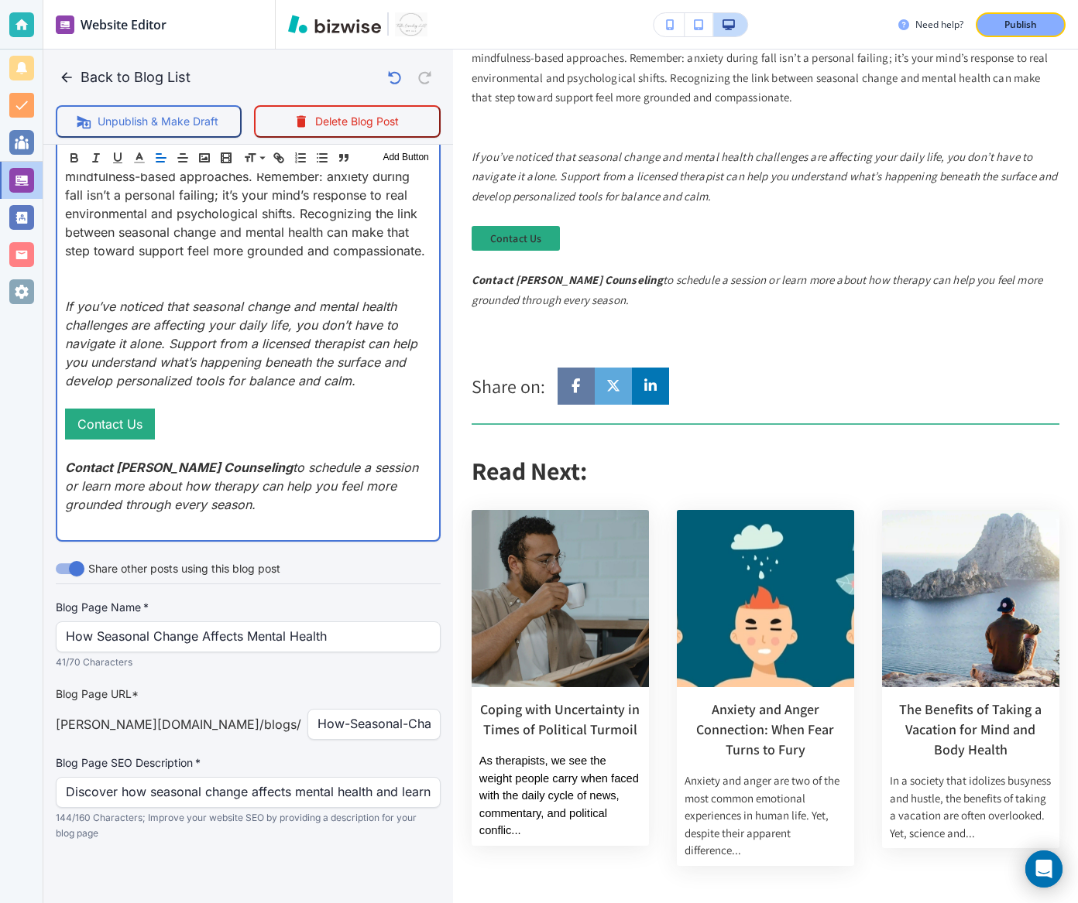
scroll to position [2283, 0]
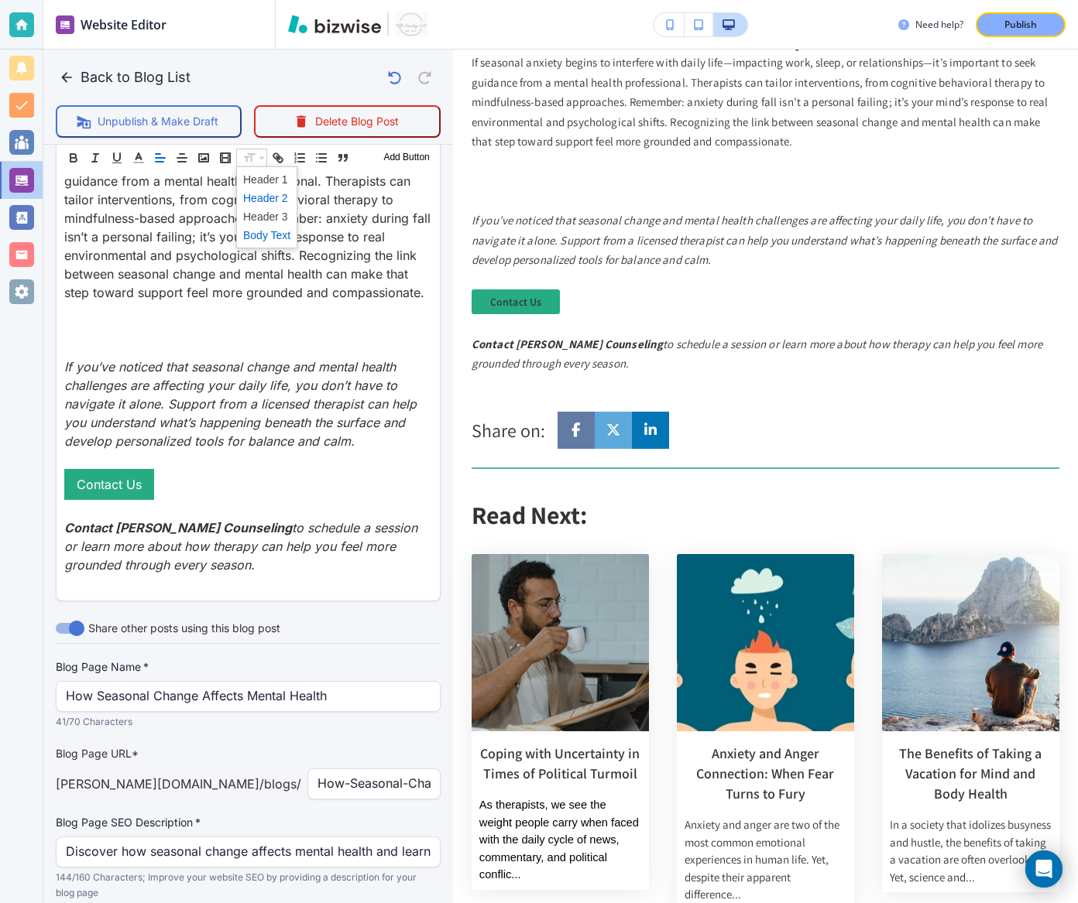
click at [257, 198] on span at bounding box center [266, 198] width 47 height 19
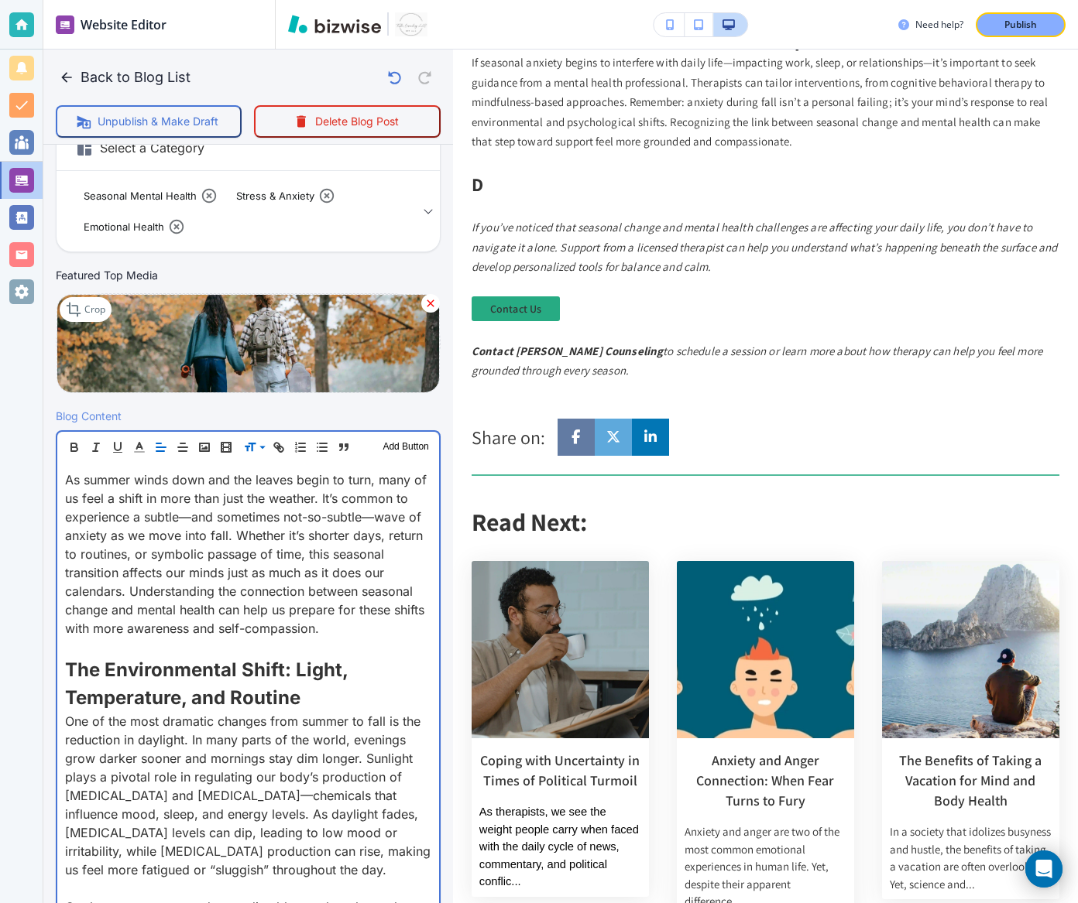
scroll to position [2835, 0]
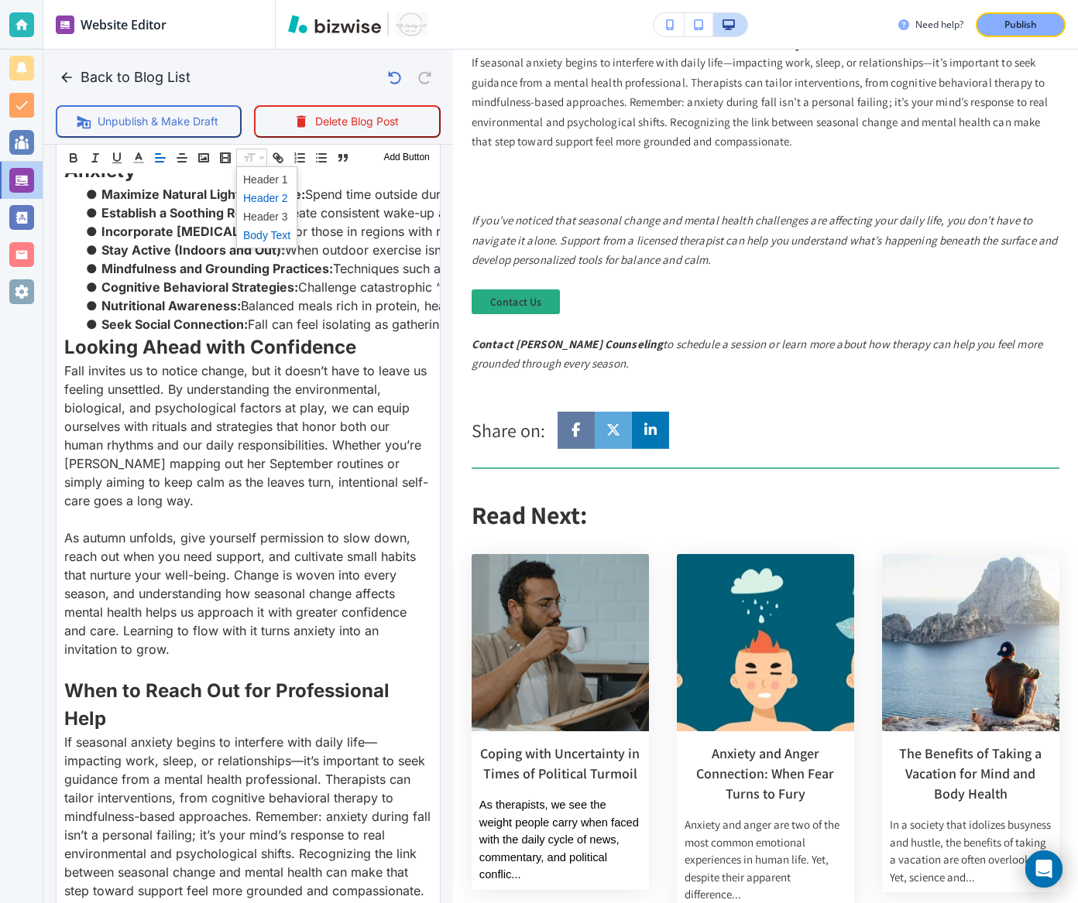
click at [259, 201] on span at bounding box center [266, 198] width 47 height 19
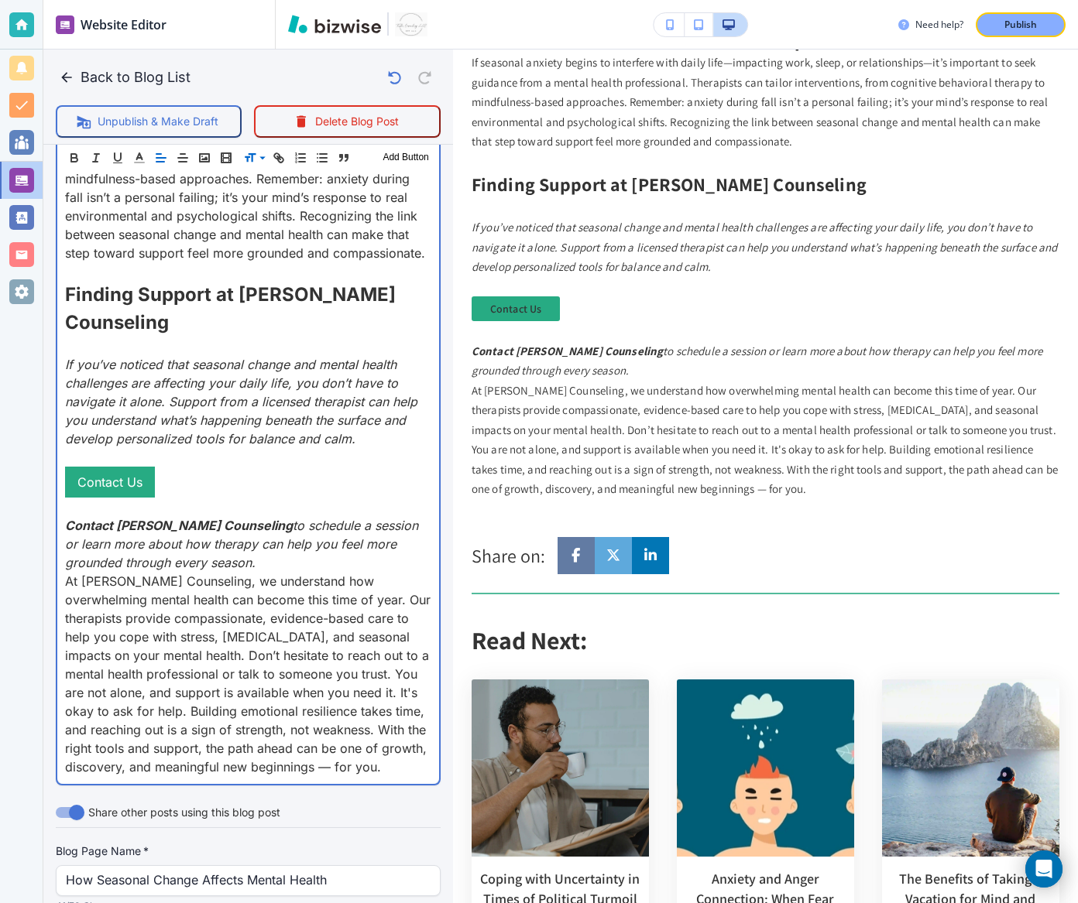
scroll to position [3477, 0]
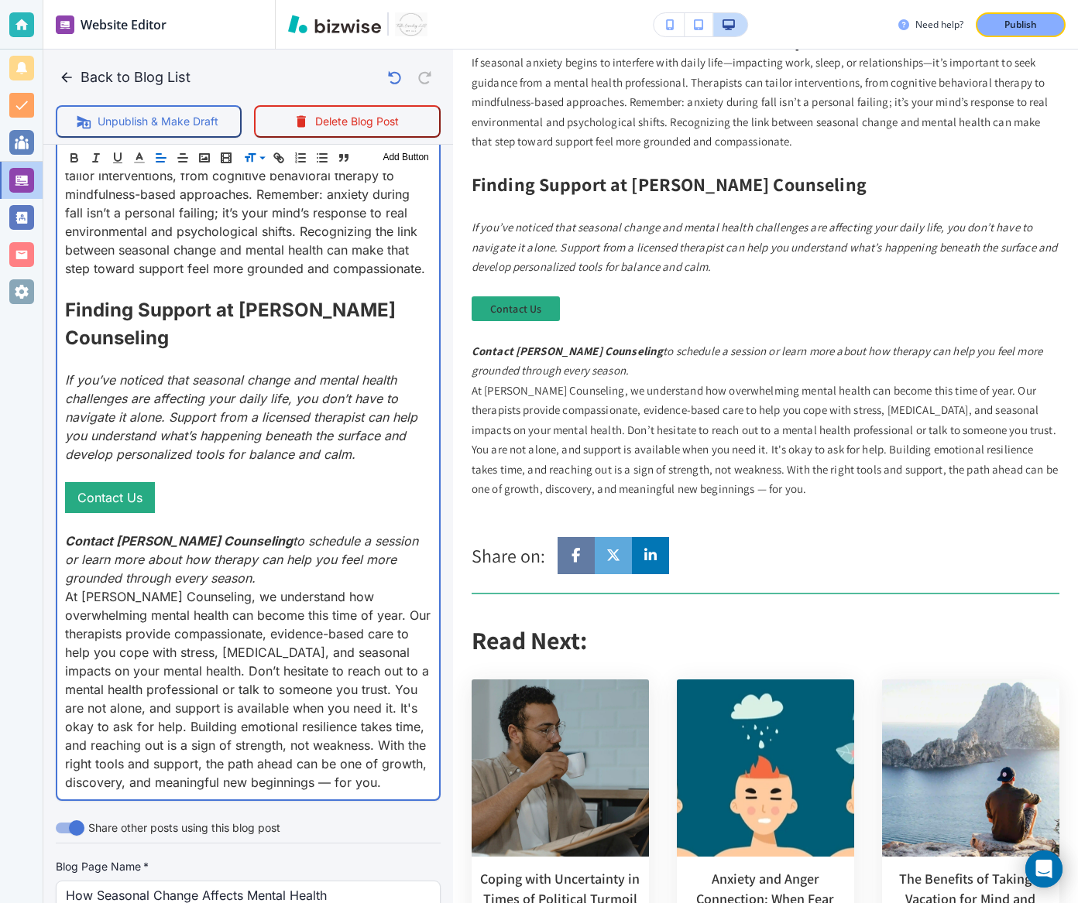
click at [65, 588] on p "At Towler Counseling, we understand how overwhelming mental health can become t…" at bounding box center [248, 690] width 366 height 204
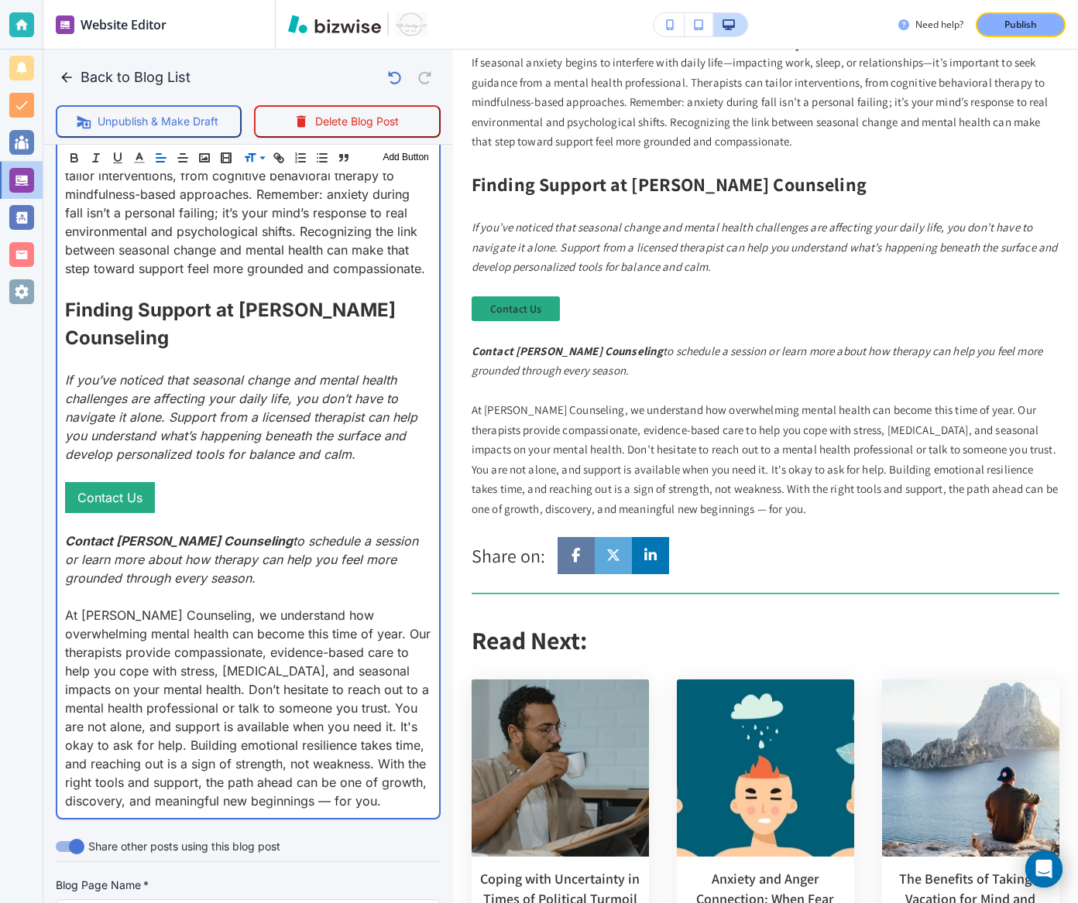
click at [70, 606] on p "At Towler Counseling, we understand how overwhelming mental health can become t…" at bounding box center [248, 708] width 366 height 204
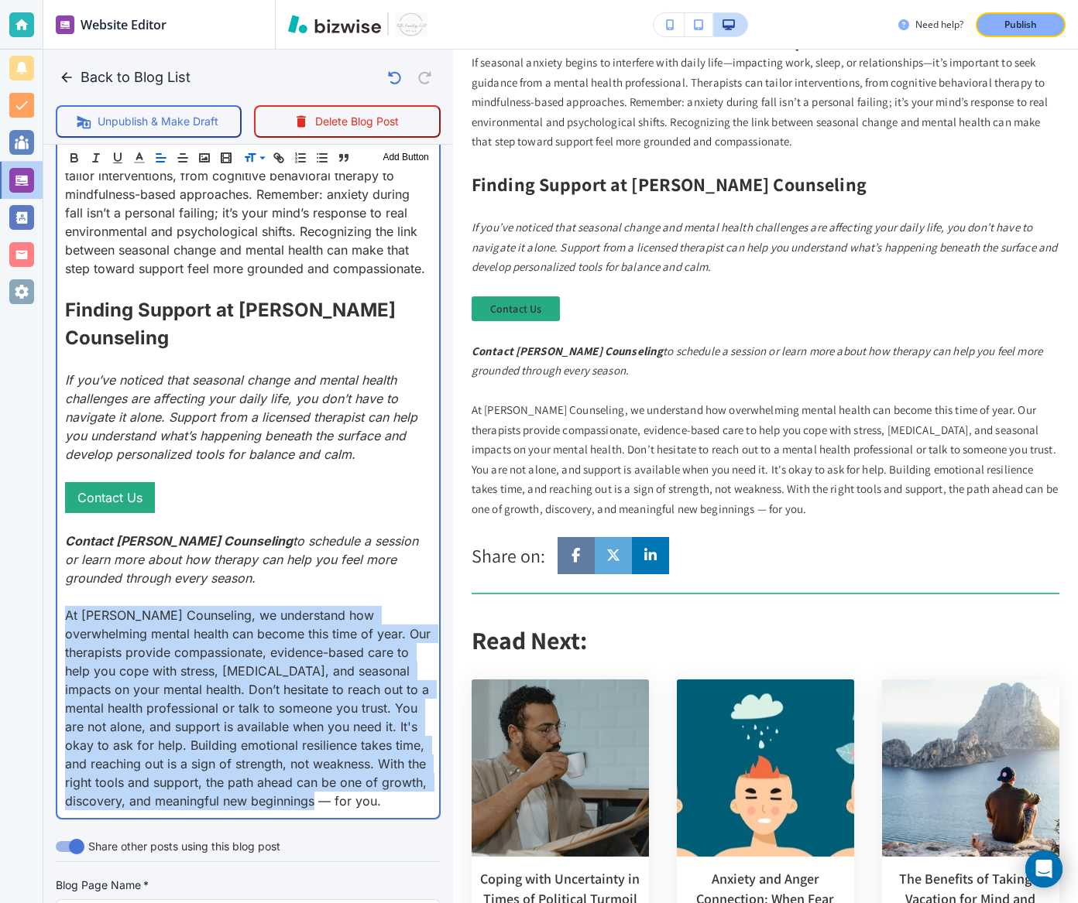
click at [70, 606] on p "At Towler Counseling, we understand how overwhelming mental health can become t…" at bounding box center [248, 708] width 366 height 204
copy p "At Towler Counseling, we understand how overwhelming mental health can become t…"
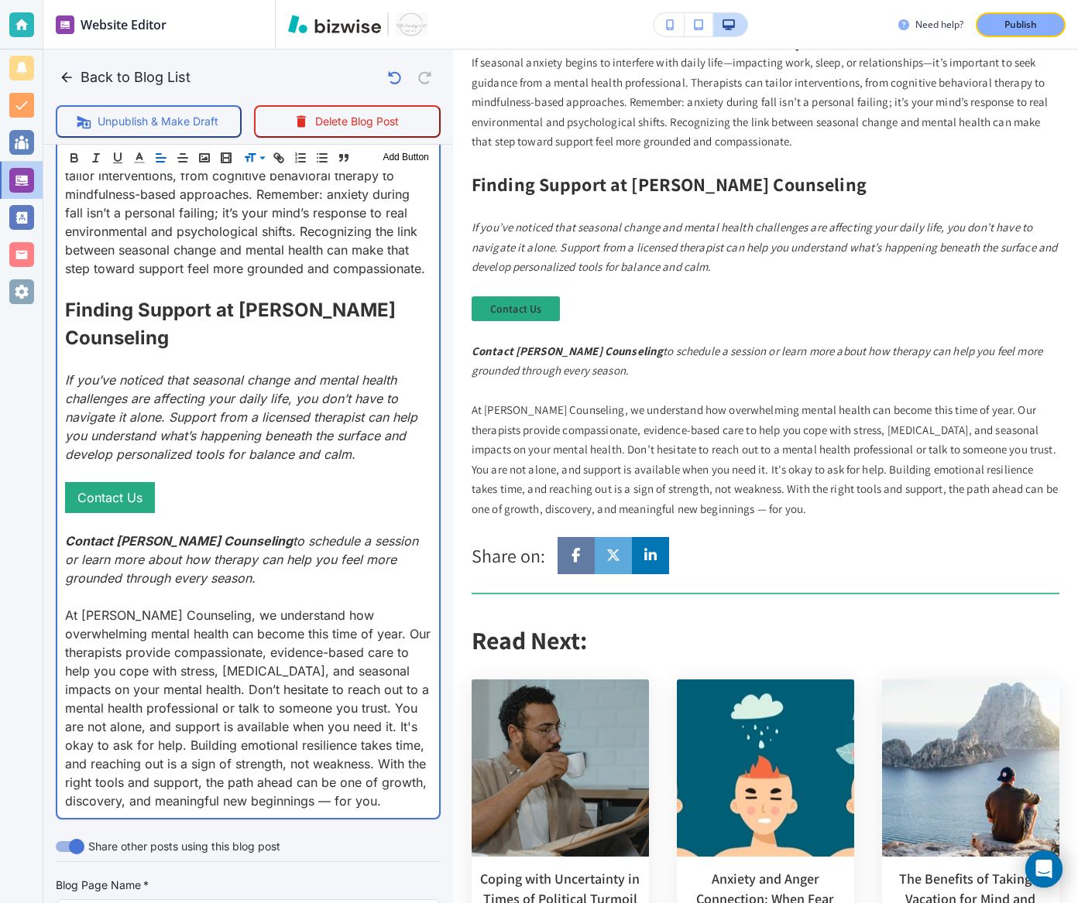
click at [146, 352] on p at bounding box center [248, 361] width 366 height 19
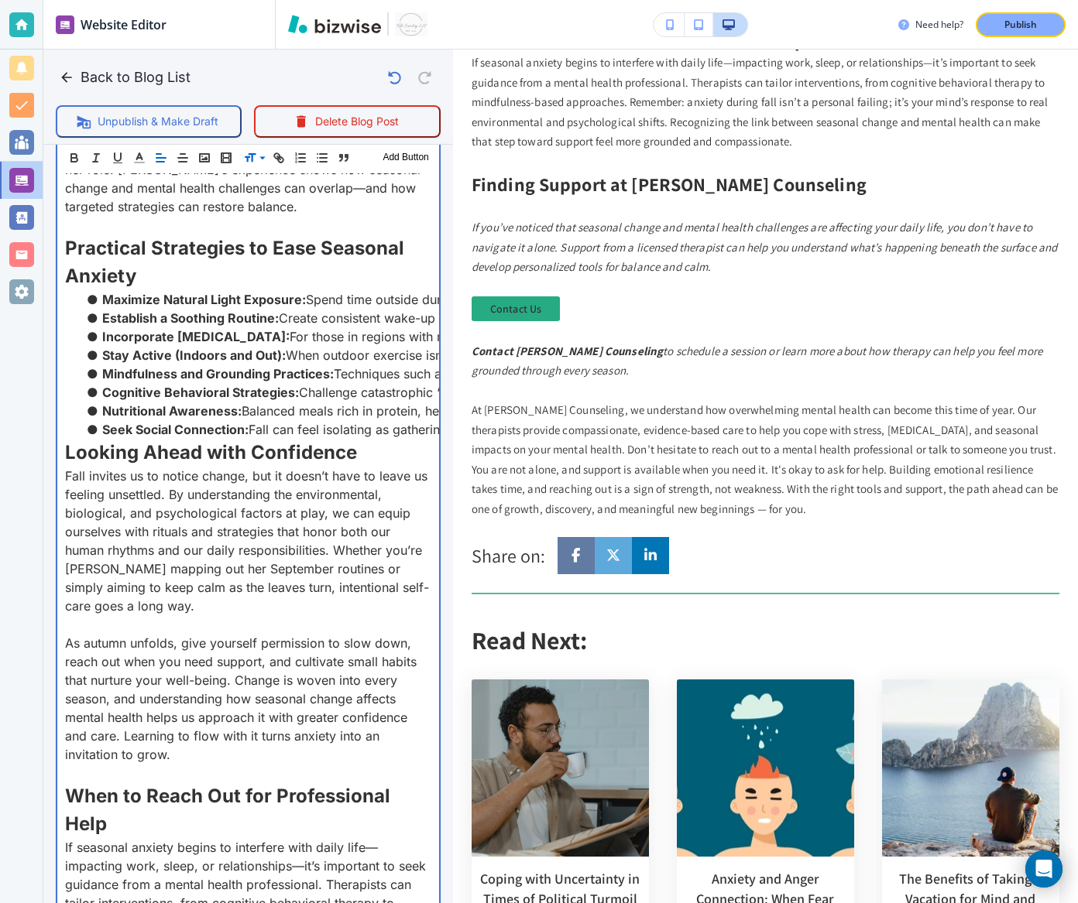
scroll to position [3667, 0]
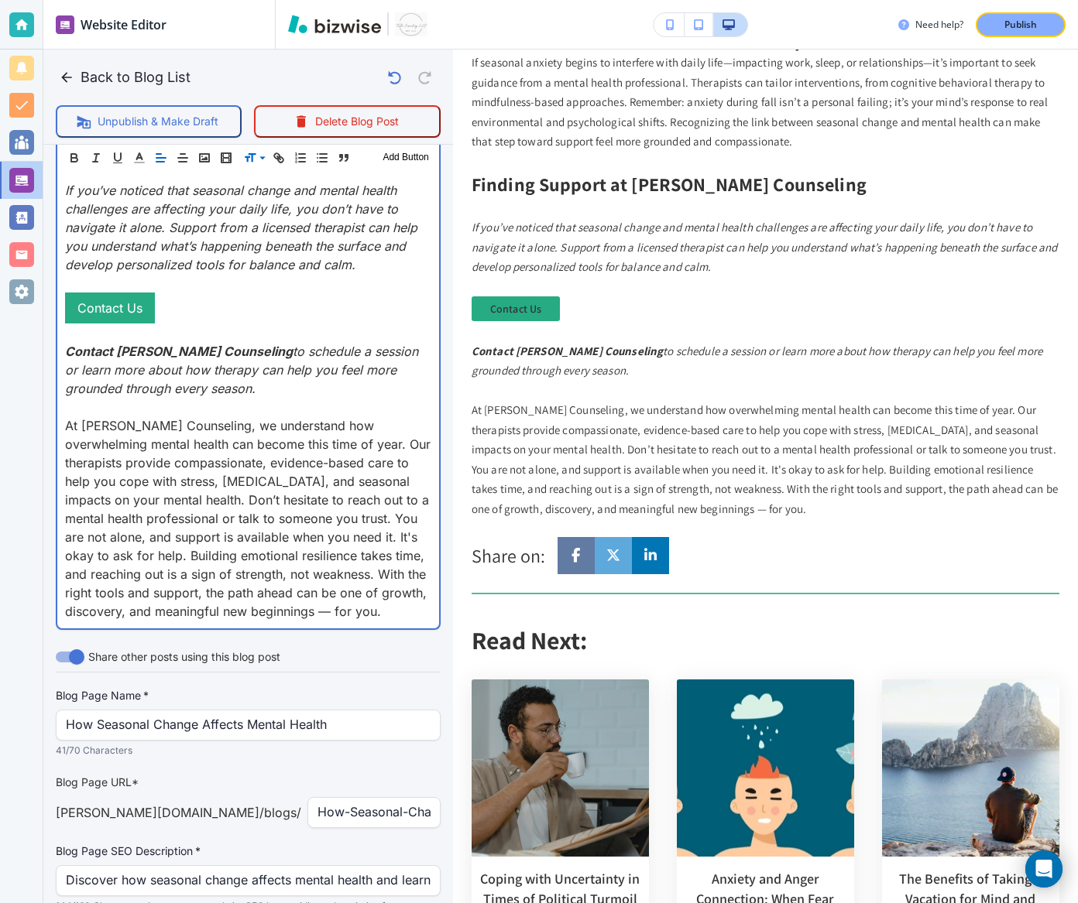
click at [227, 447] on p "At Towler Counseling, we understand how overwhelming mental health can become t…" at bounding box center [248, 518] width 366 height 204
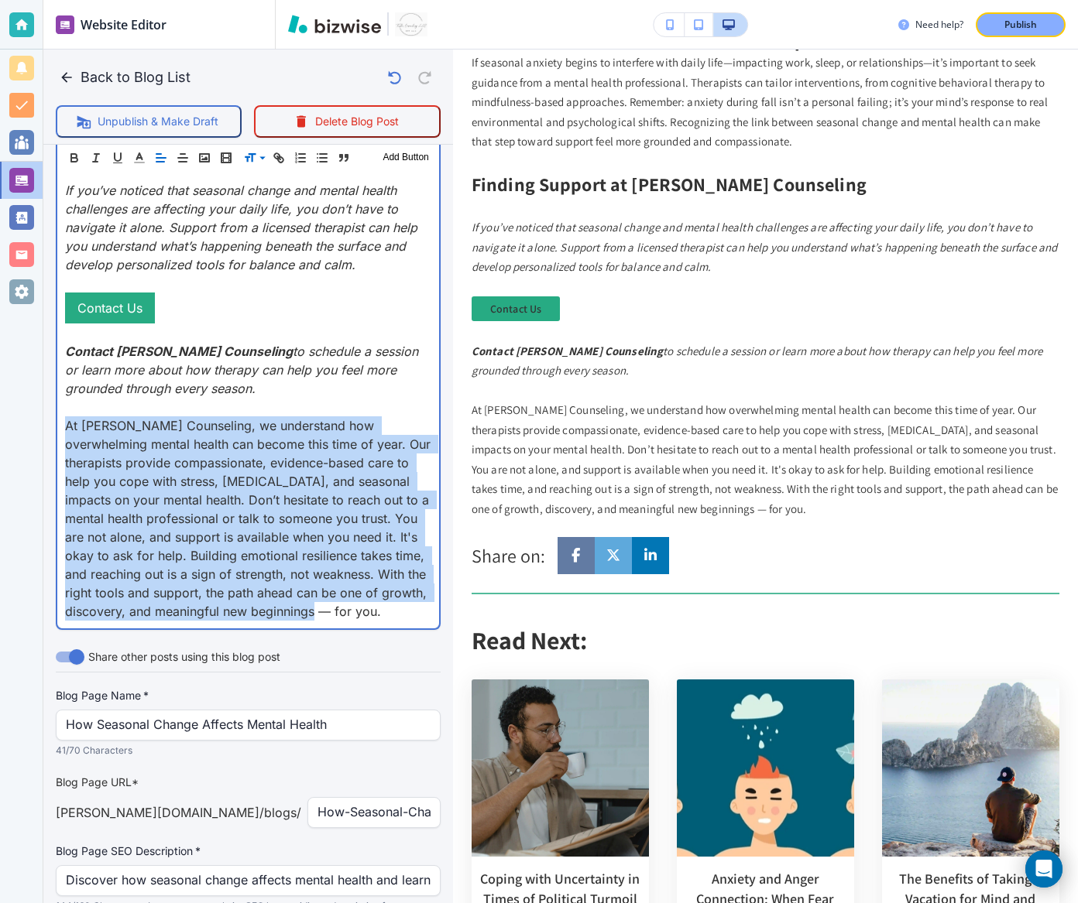
click at [227, 447] on p "At Towler Counseling, we understand how overwhelming mental health can become t…" at bounding box center [248, 518] width 366 height 204
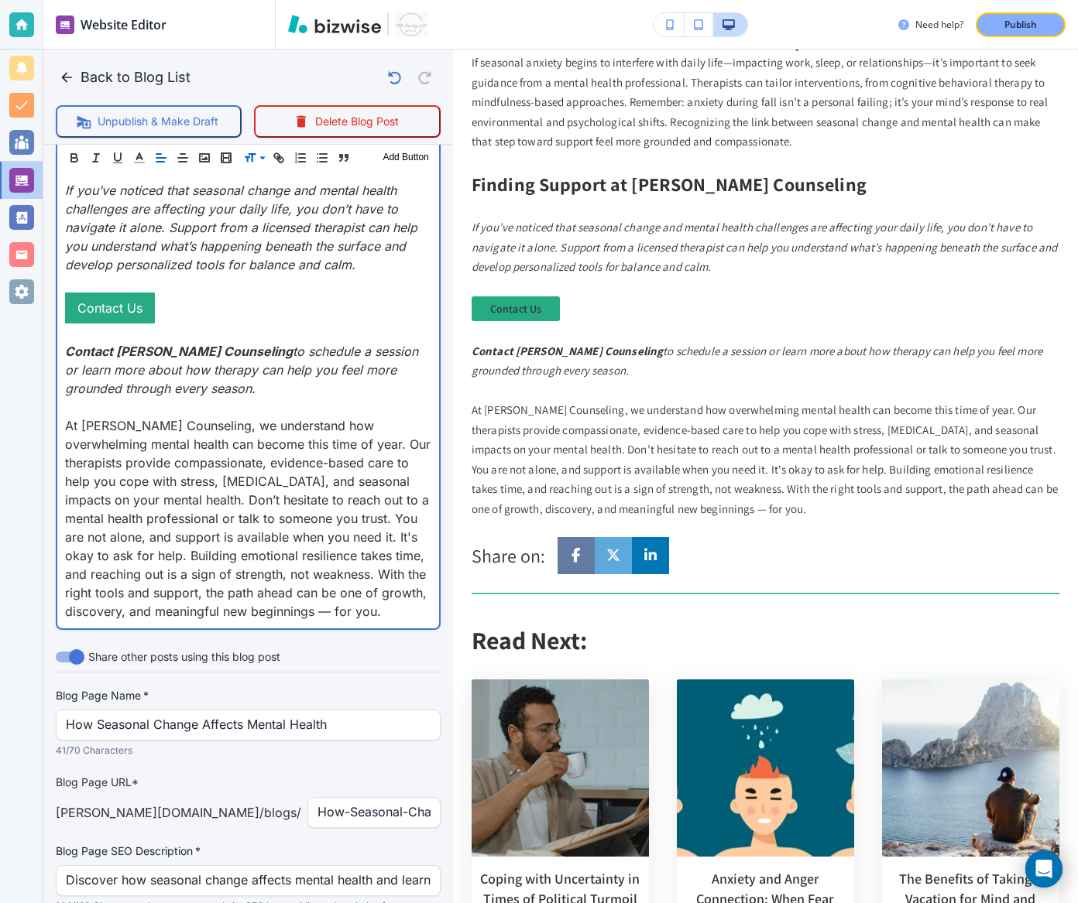
scroll to position [3481, 0]
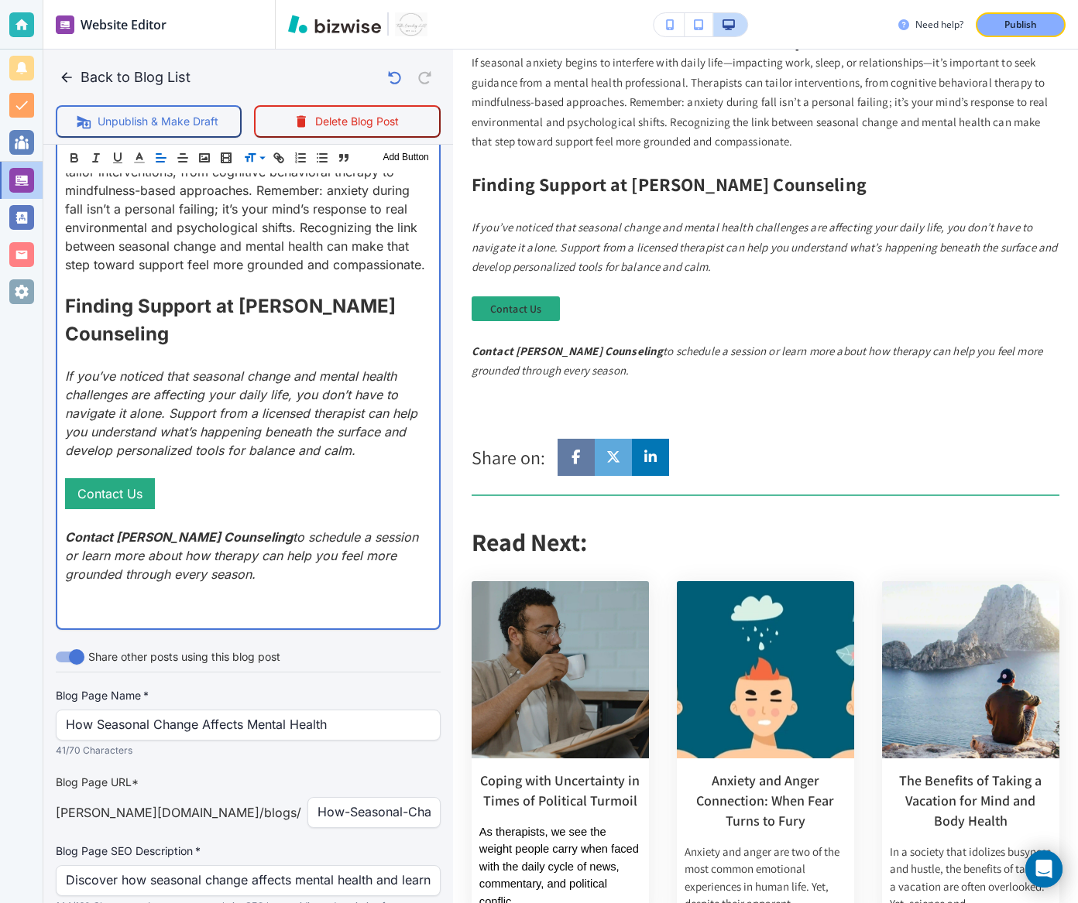
click at [159, 348] on p at bounding box center [248, 357] width 366 height 19
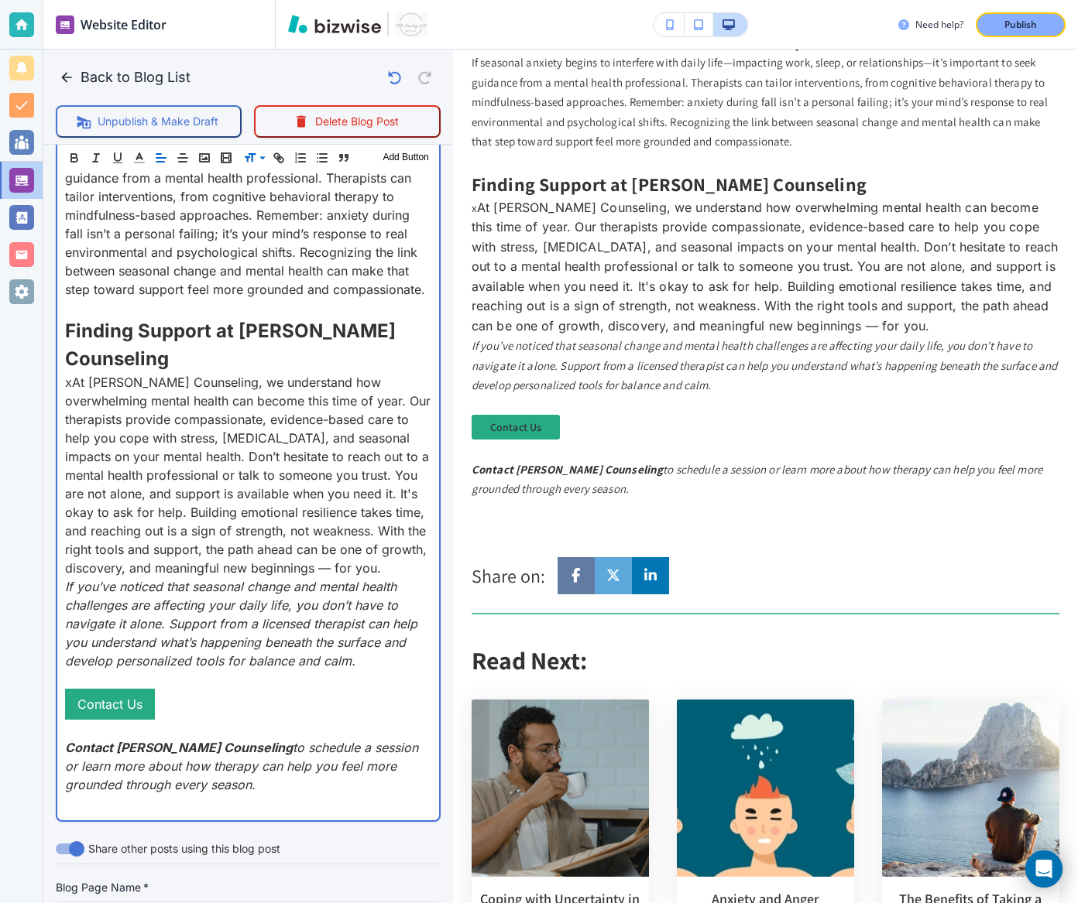
scroll to position [3442, 0]
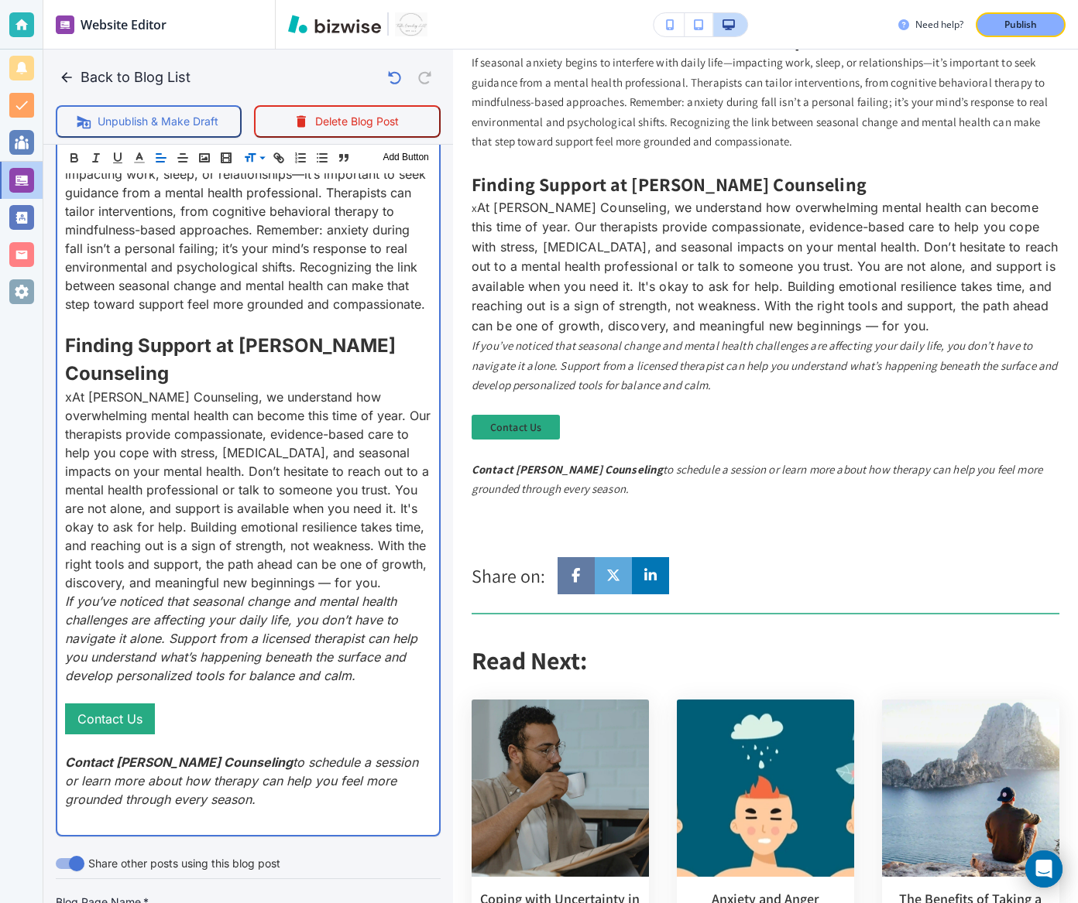
click at [72, 389] on span "At Towler Counseling, we understand how overwhelming mental health can become t…" at bounding box center [249, 489] width 369 height 201
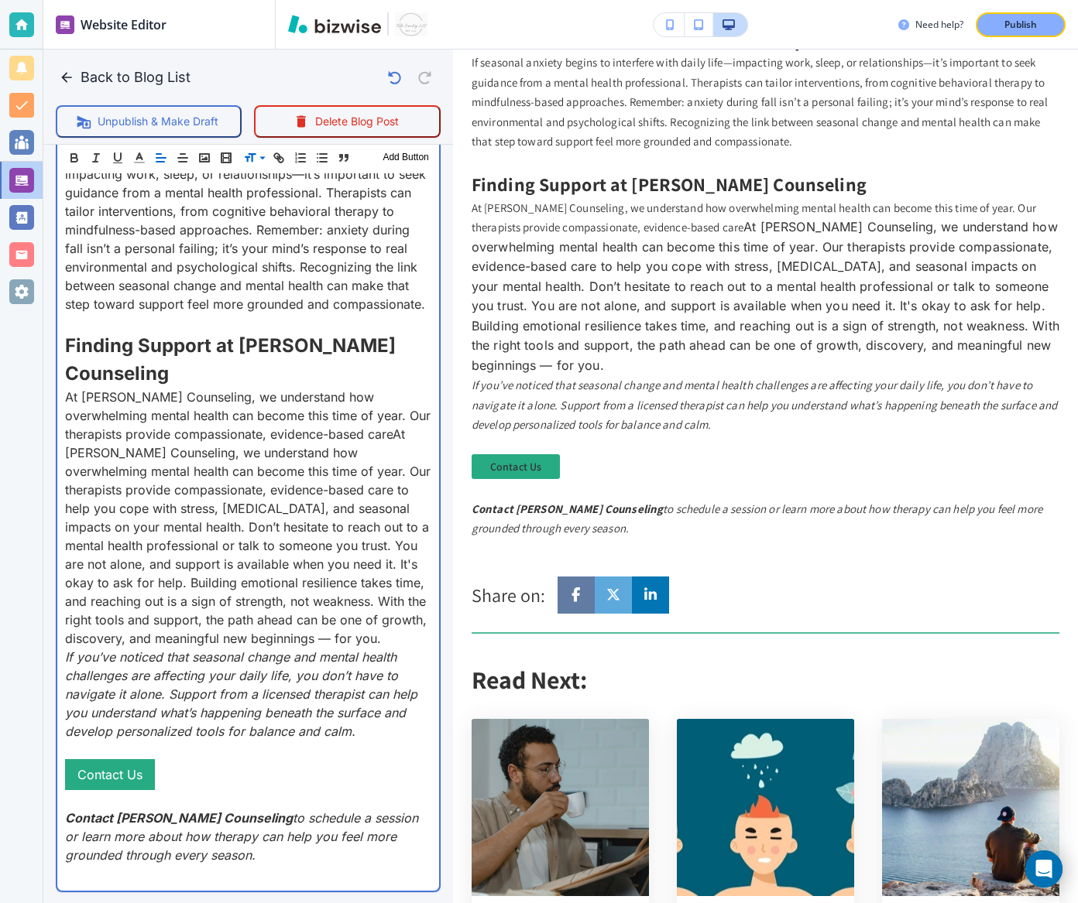
click at [286, 649] on em "If you’ve noticed that seasonal change and mental health challenges are affecti…" at bounding box center [243, 694] width 356 height 90
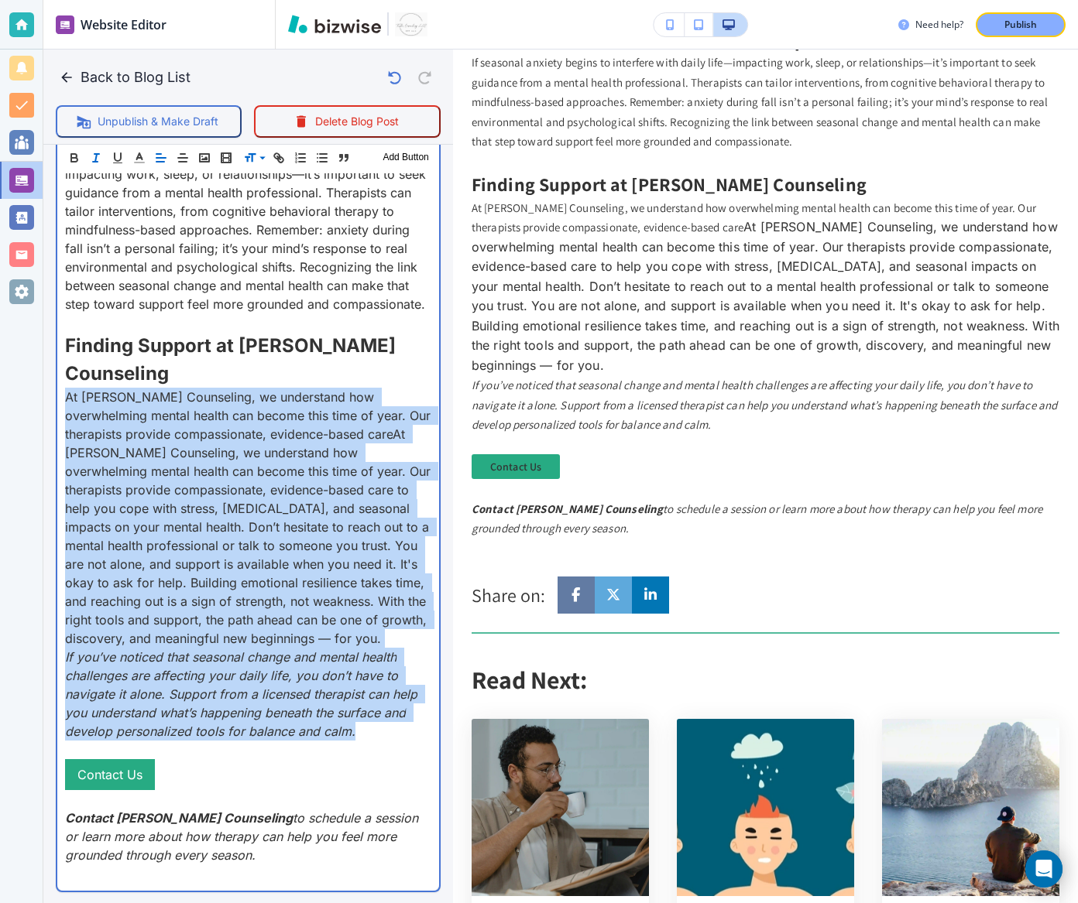
drag, startPoint x: 377, startPoint y: 644, endPoint x: 67, endPoint y: 303, distance: 460.3
click at [67, 388] on p "At Towler Counseling, we understand how overwhelming mental health can become t…" at bounding box center [248, 518] width 366 height 260
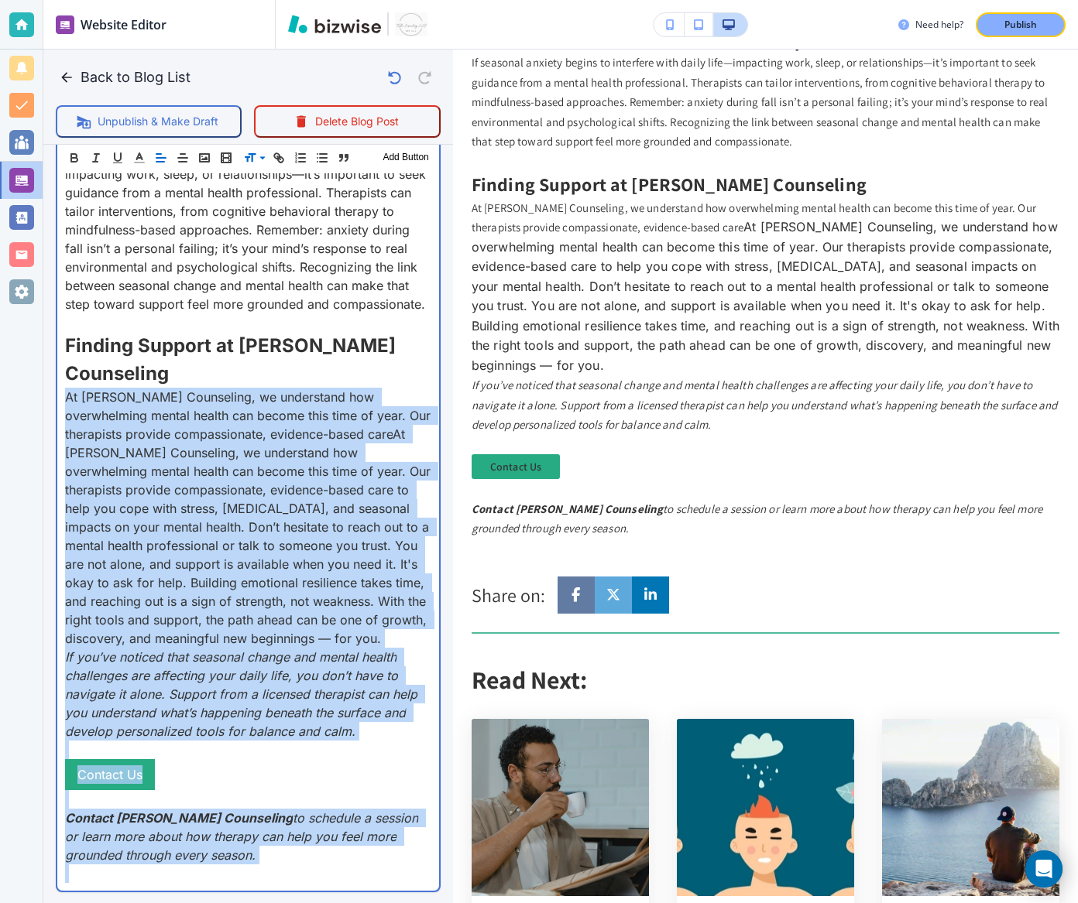
drag, startPoint x: 67, startPoint y: 304, endPoint x: 427, endPoint y: 777, distance: 594.4
copy div "At Towler Counseling, we understand how overwhelming mental health can become t…"
click at [331, 427] on span "At Towler Counseling, we understand how overwhelming mental health can become t…" at bounding box center [249, 537] width 369 height 220
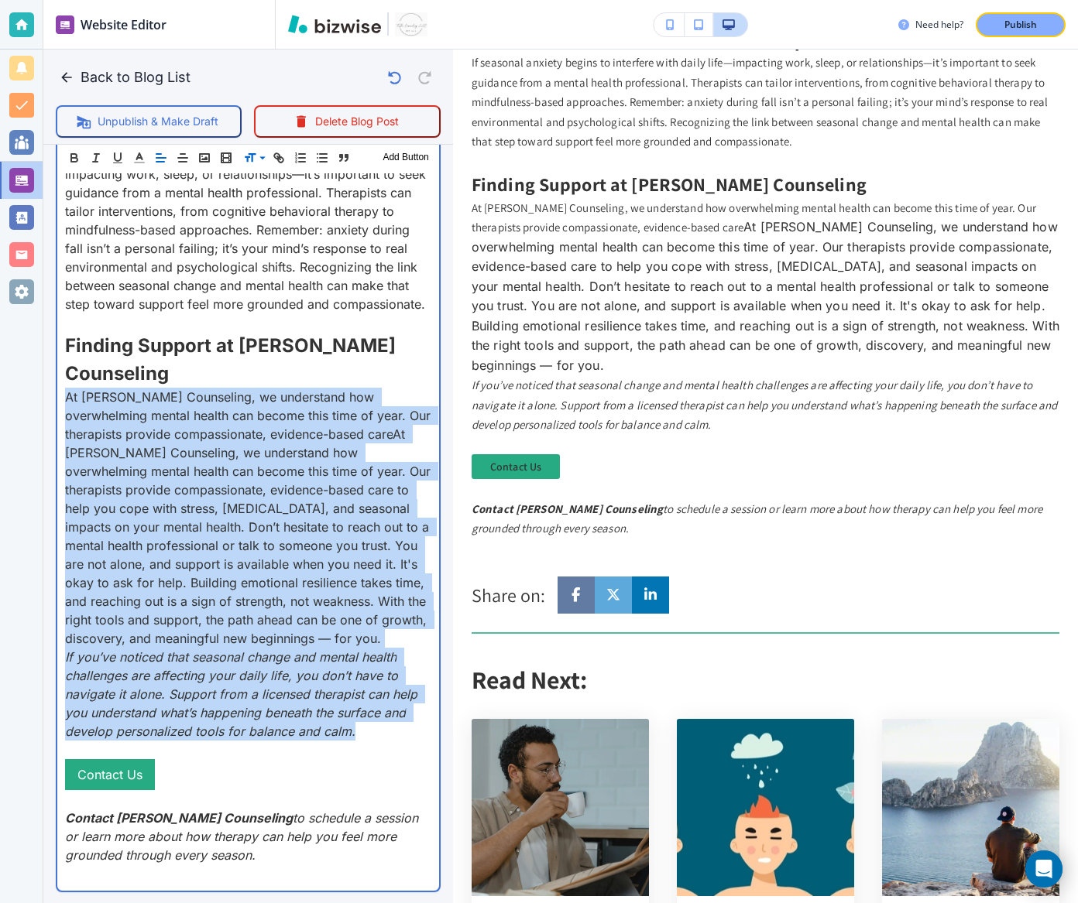
drag, startPoint x: 378, startPoint y: 642, endPoint x: 62, endPoint y: 316, distance: 453.8
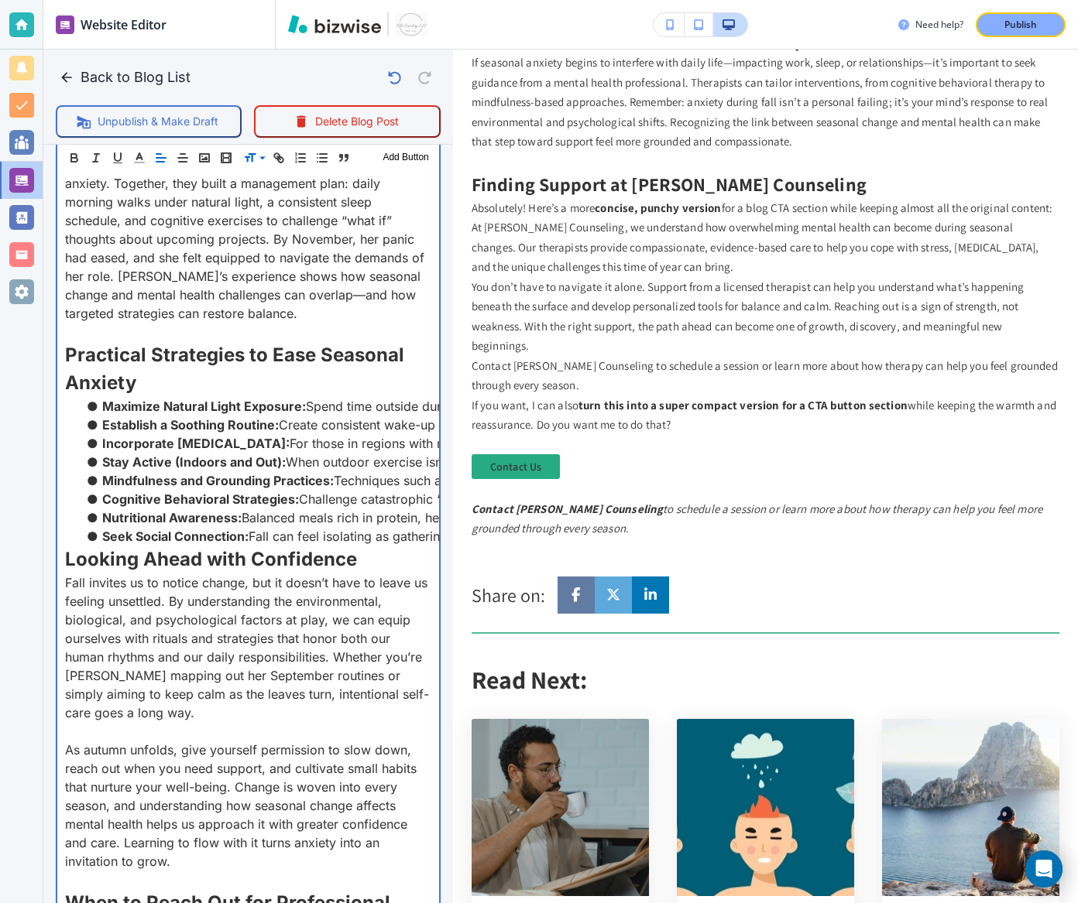
scroll to position [3685, 0]
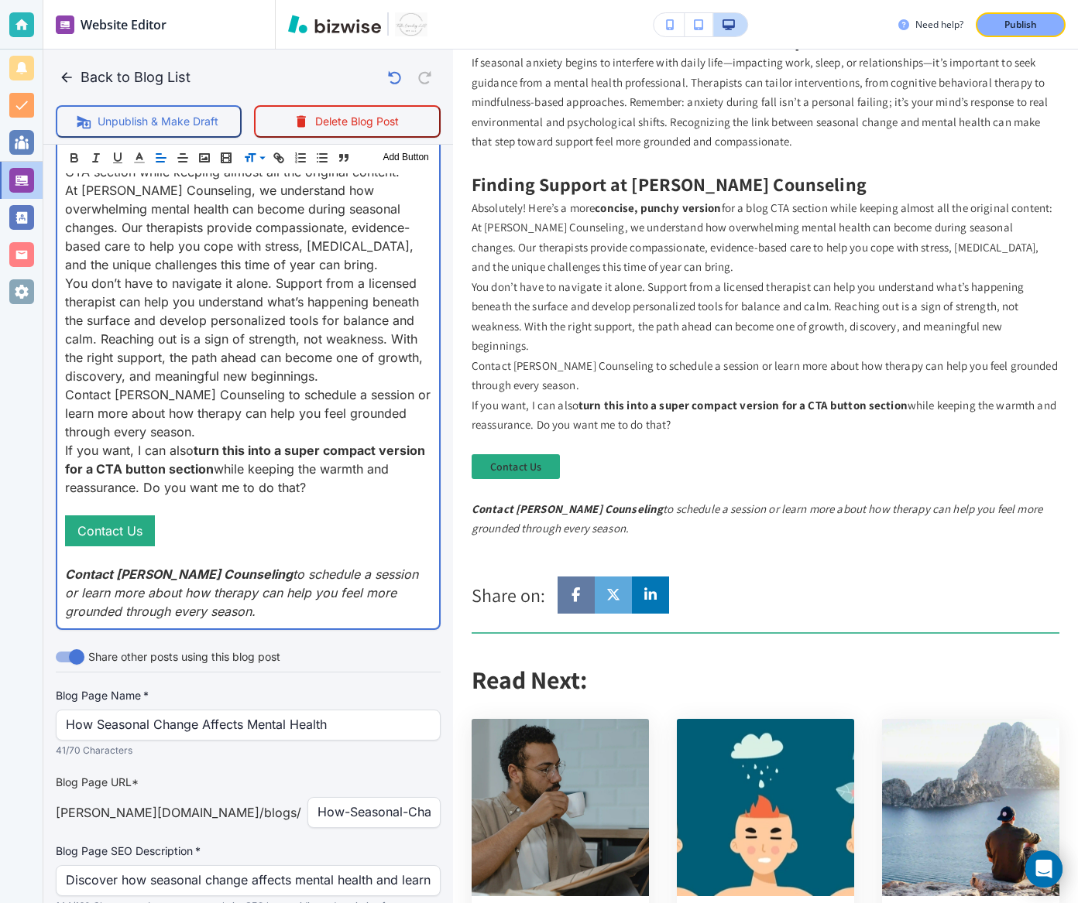
drag, startPoint x: 328, startPoint y: 400, endPoint x: 51, endPoint y: 368, distance: 279.0
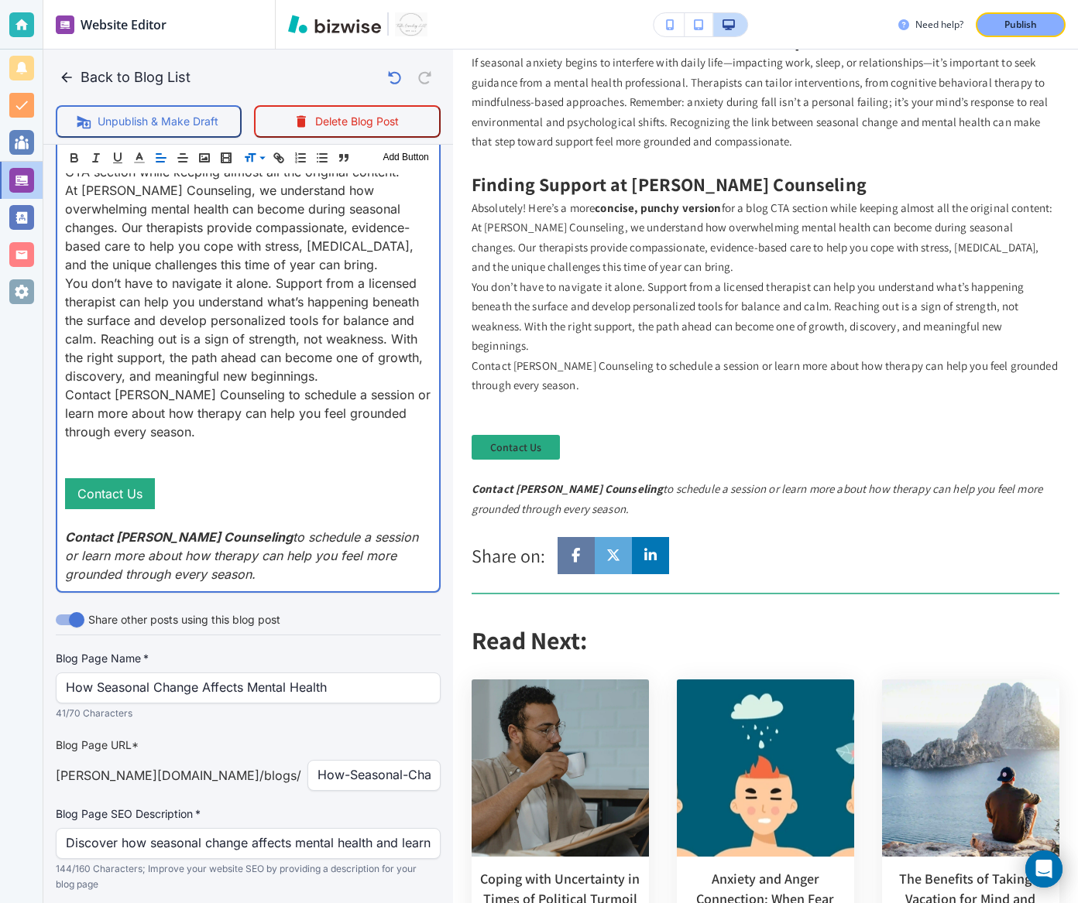
scroll to position [3648, 0]
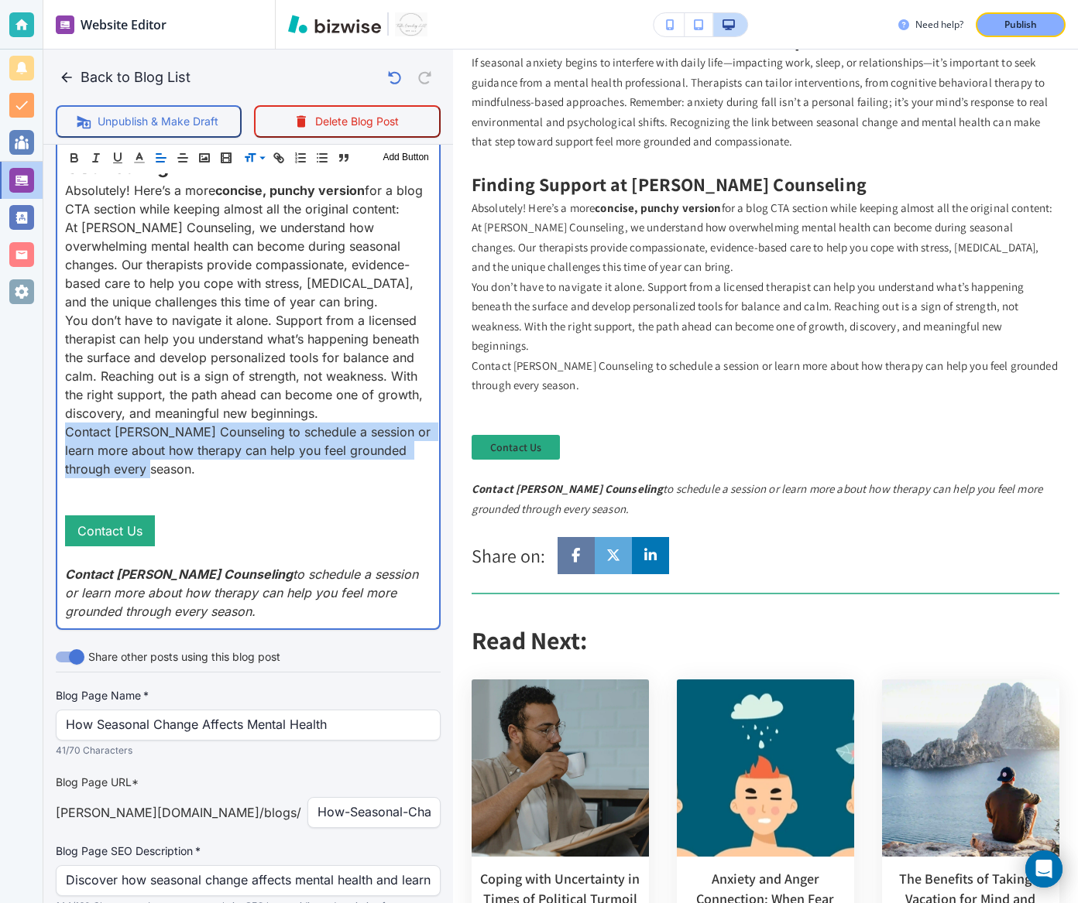
drag, startPoint x: 170, startPoint y: 375, endPoint x: 49, endPoint y: 340, distance: 125.9
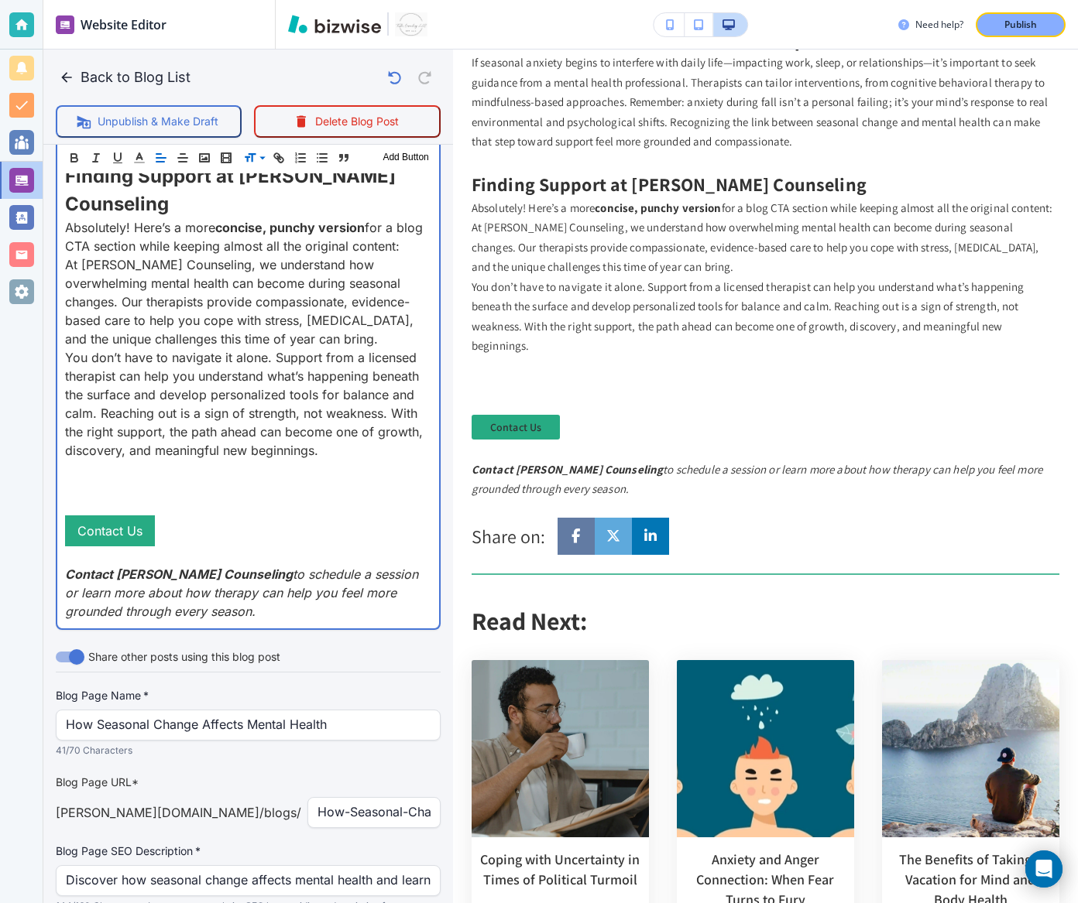
scroll to position [3593, 0]
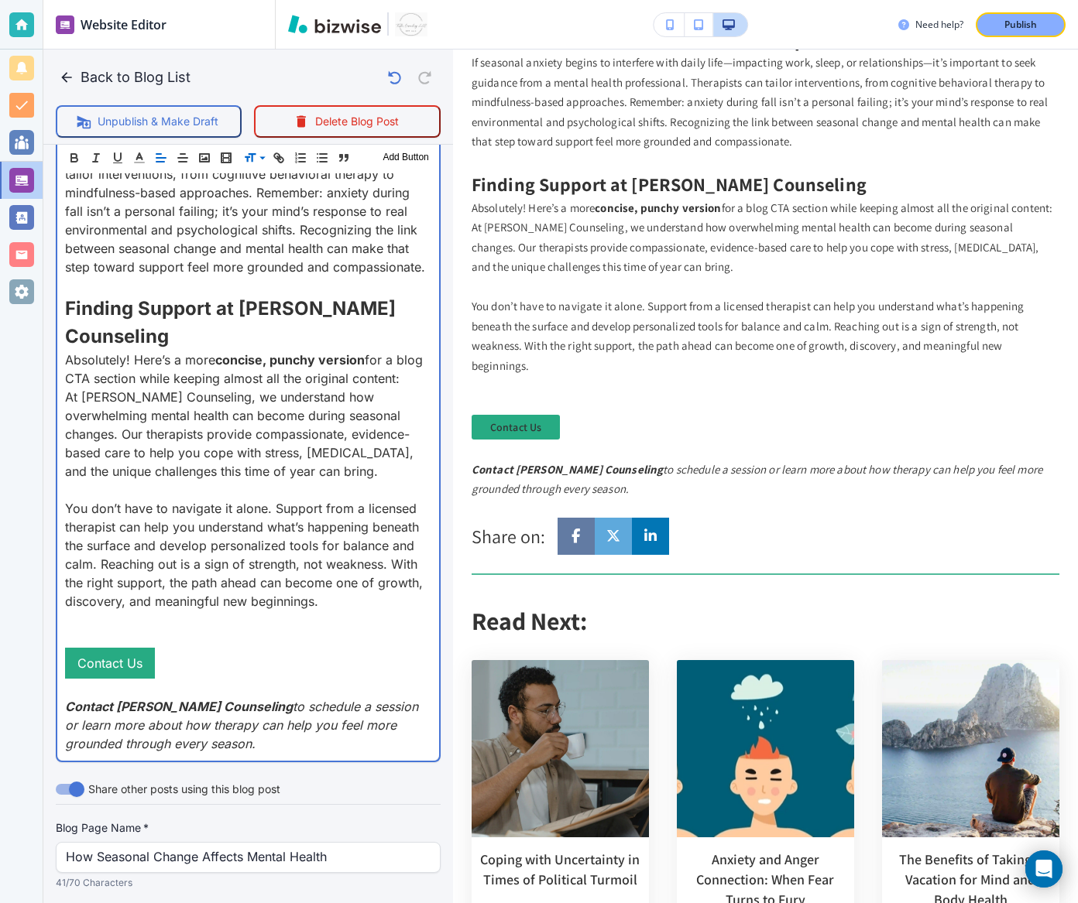
scroll to position [3476, 0]
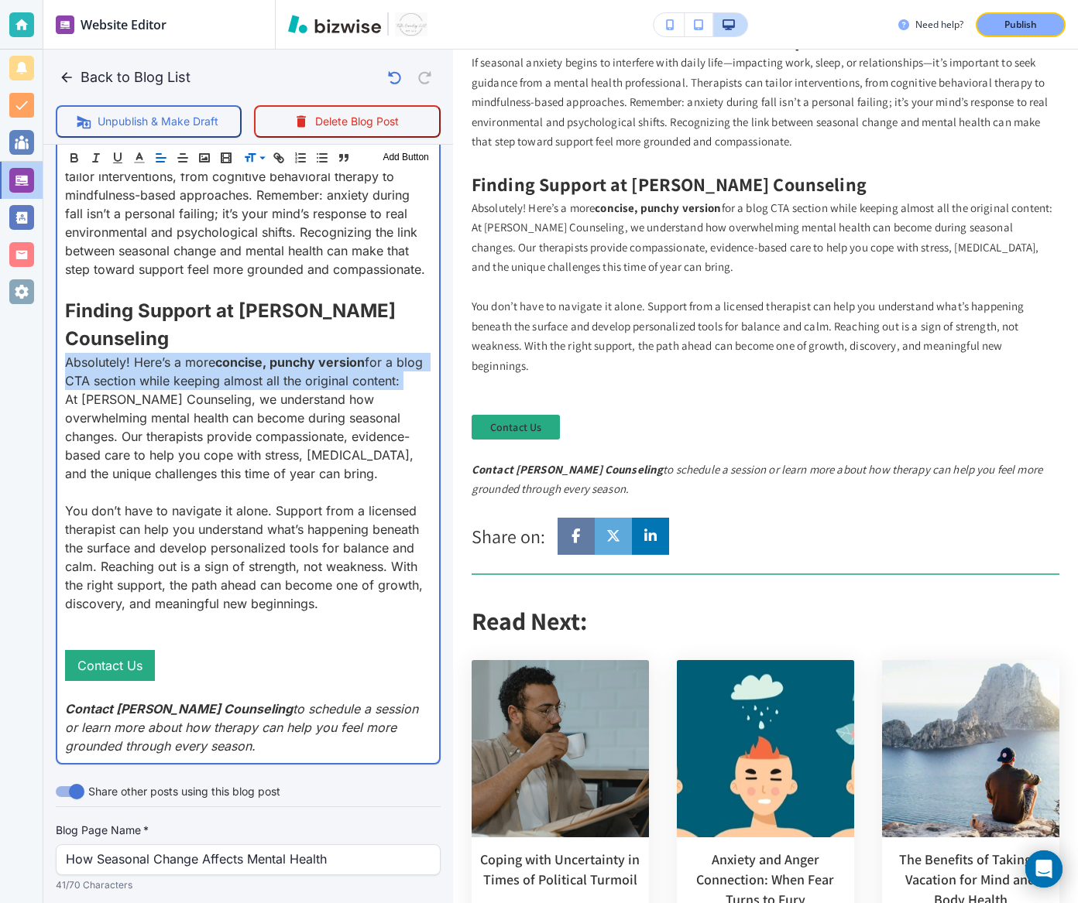
drag, startPoint x: 67, startPoint y: 312, endPoint x: 62, endPoint y: 273, distance: 39.1
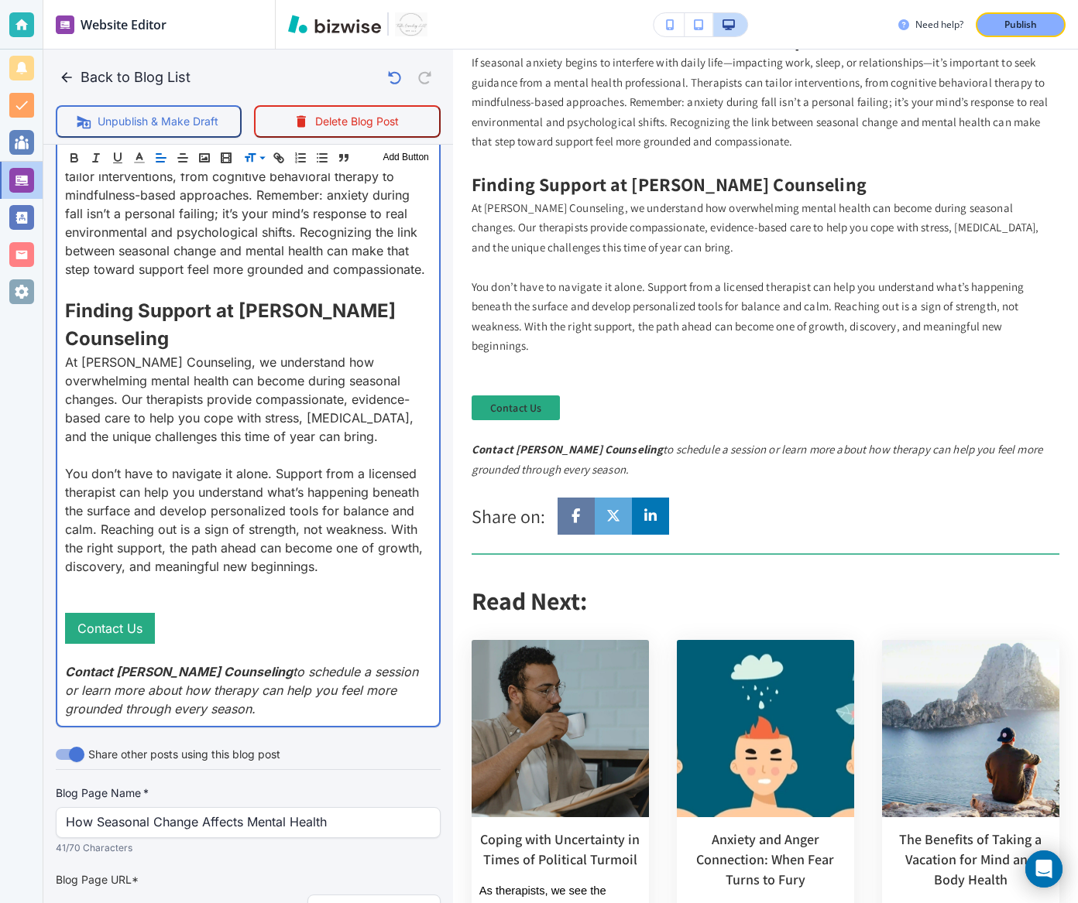
click at [145, 576] on p at bounding box center [248, 585] width 366 height 19
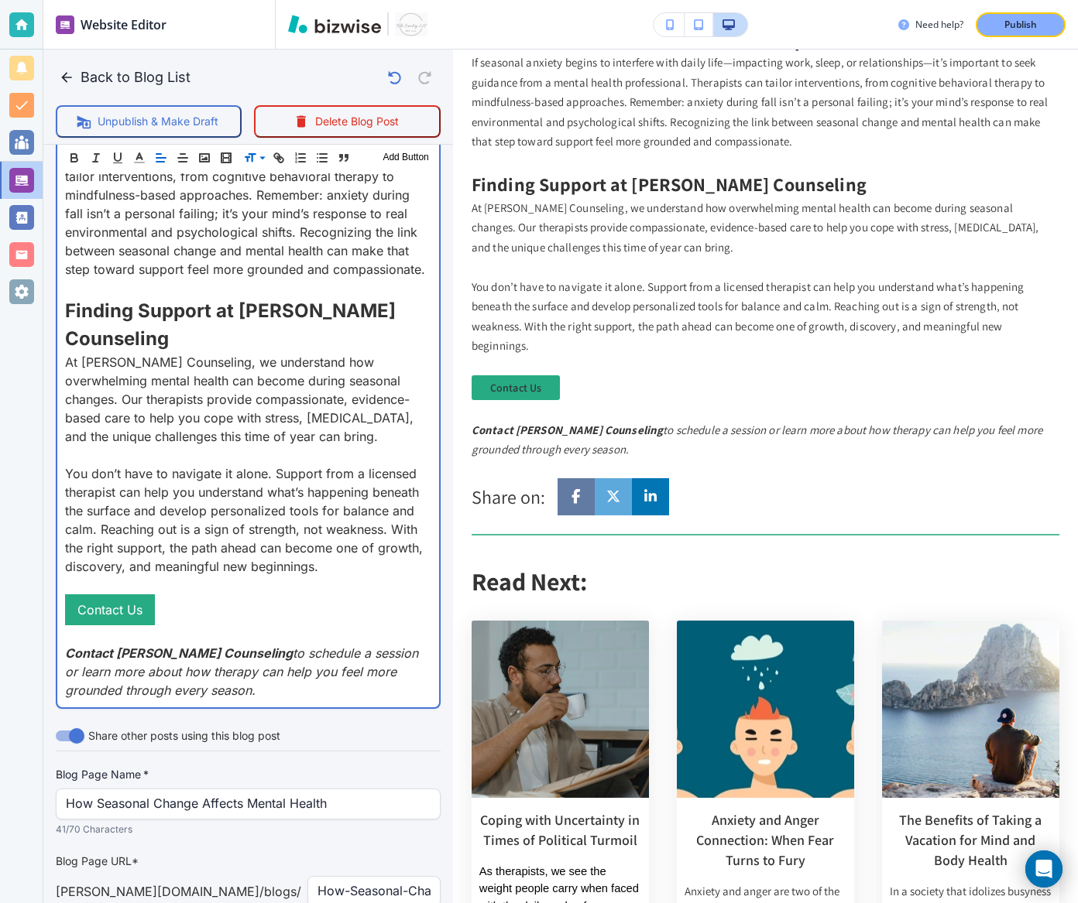
drag, startPoint x: 232, startPoint y: 601, endPoint x: 51, endPoint y: 564, distance: 184.8
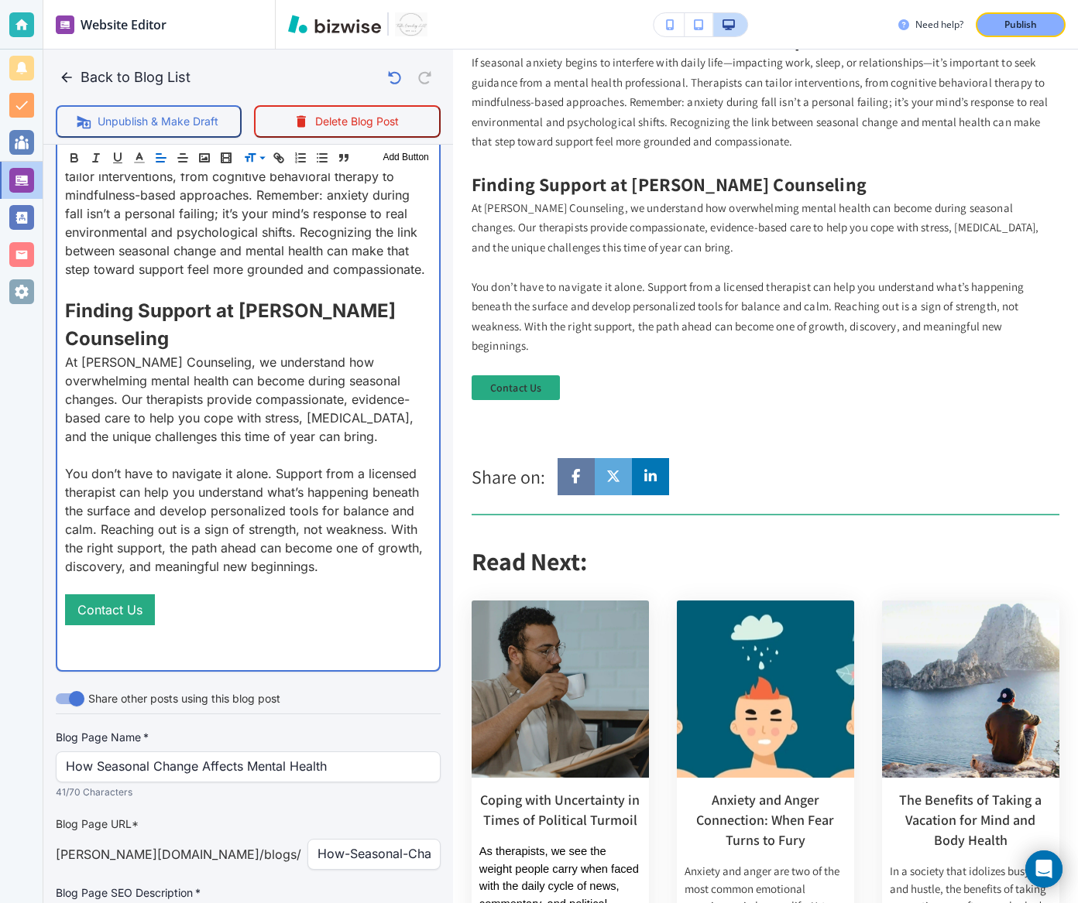
click at [361, 480] on p "You don’t have to navigate it alone. Support from a licensed therapist can help…" at bounding box center [248, 519] width 366 height 111
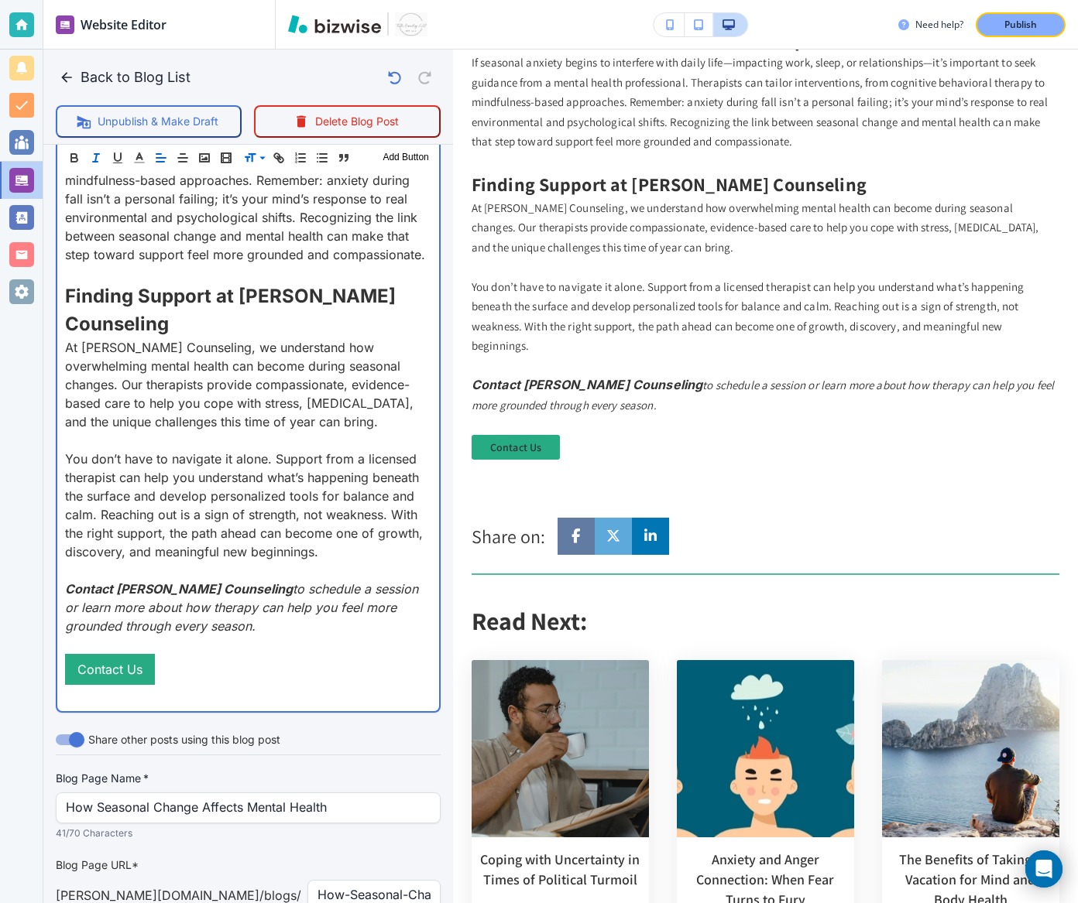
scroll to position [3574, 0]
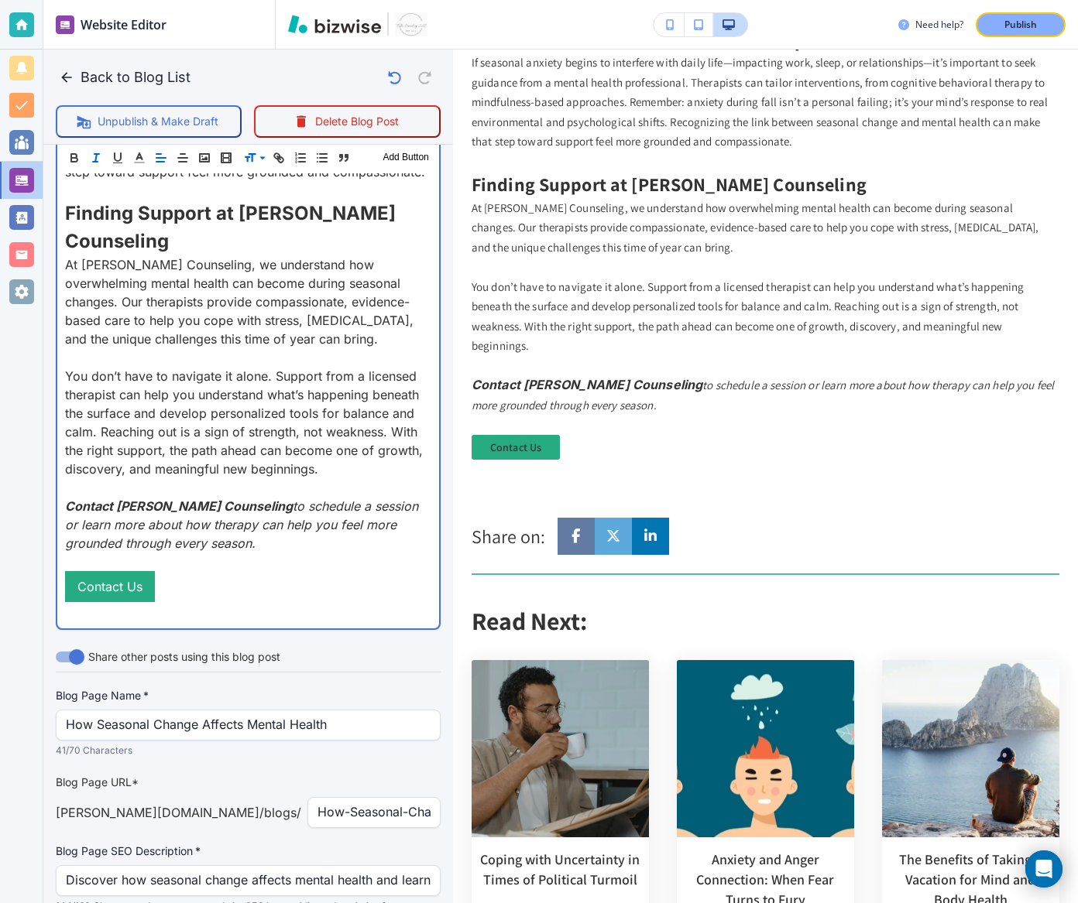
click at [331, 382] on p "You don’t have to navigate it alone. Support from a licensed therapist can help…" at bounding box center [248, 422] width 366 height 111
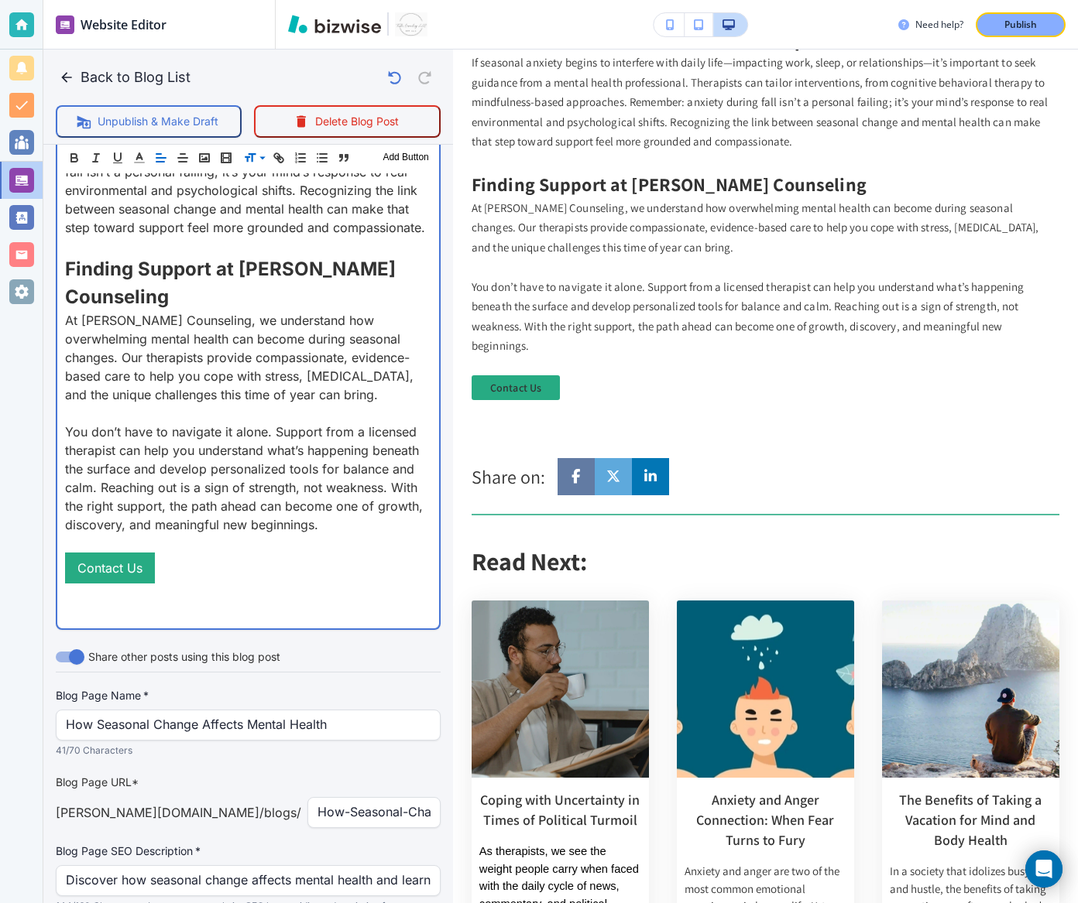
scroll to position [3555, 0]
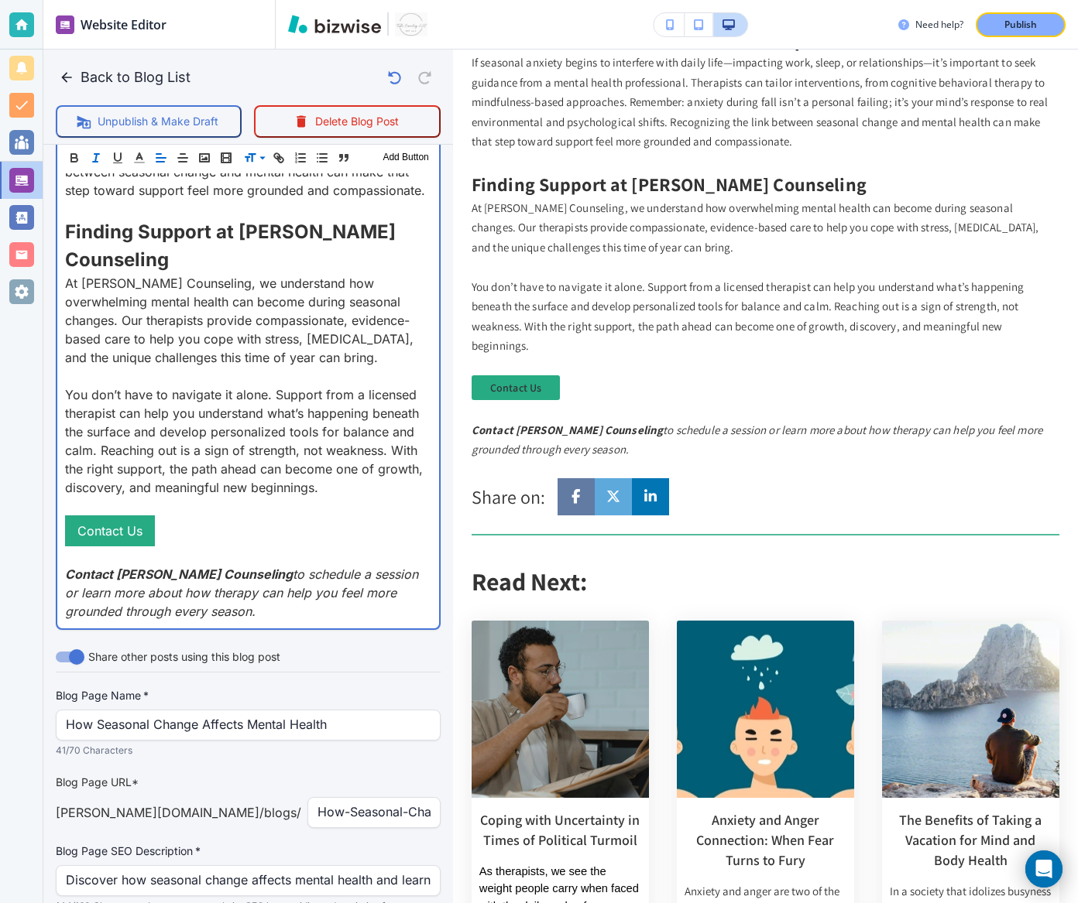
click at [334, 403] on p "You don’t have to navigate it alone. Support from a licensed therapist can help…" at bounding box center [248, 440] width 366 height 111
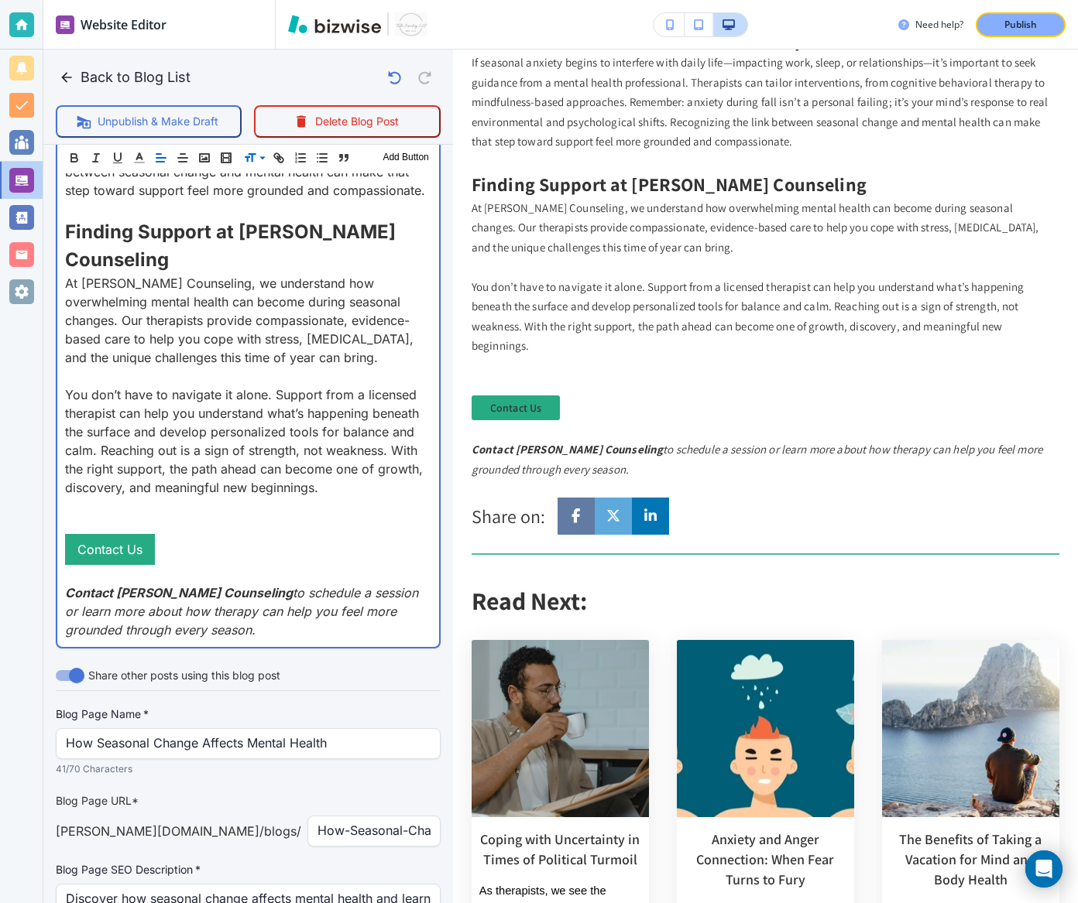
scroll to position [3574, 0]
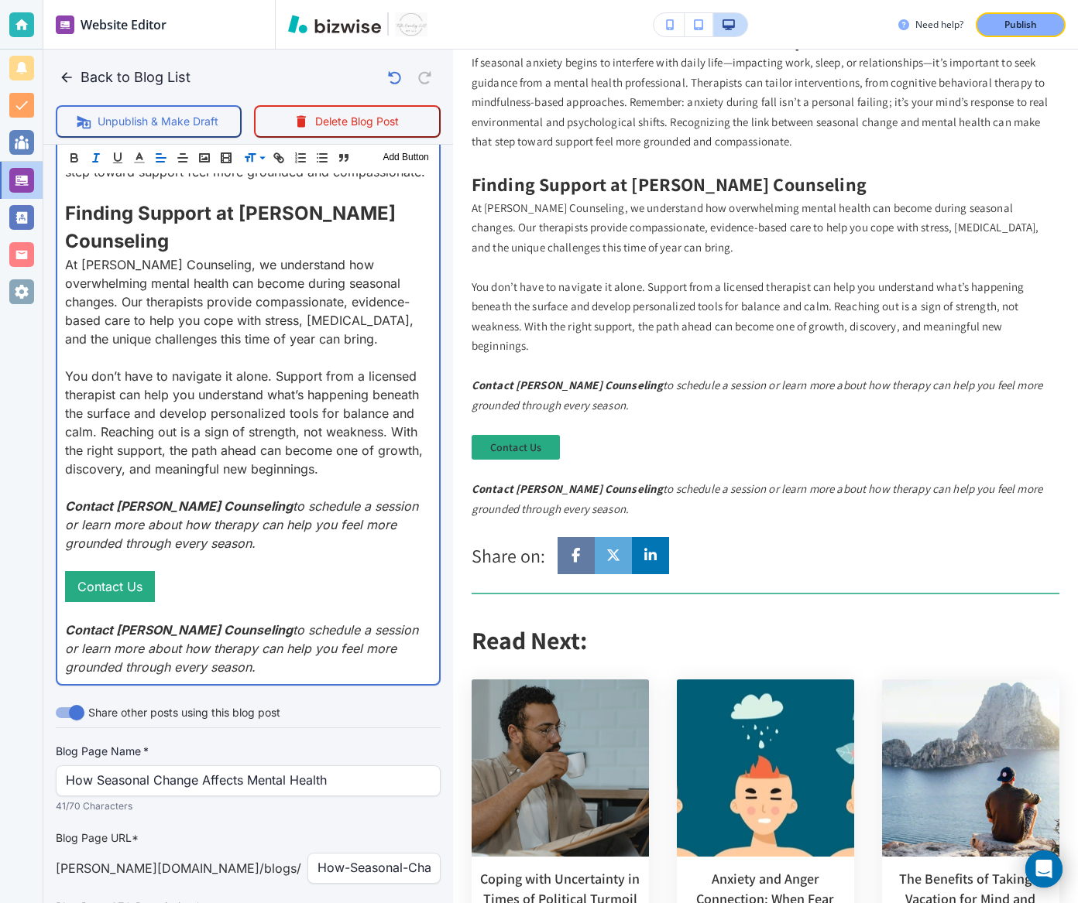
drag, startPoint x: 226, startPoint y: 582, endPoint x: 243, endPoint y: 536, distance: 48.7
click at [243, 621] on p "Contact Towler Counseling to schedule a session or learn more about how therapy…" at bounding box center [248, 649] width 366 height 56
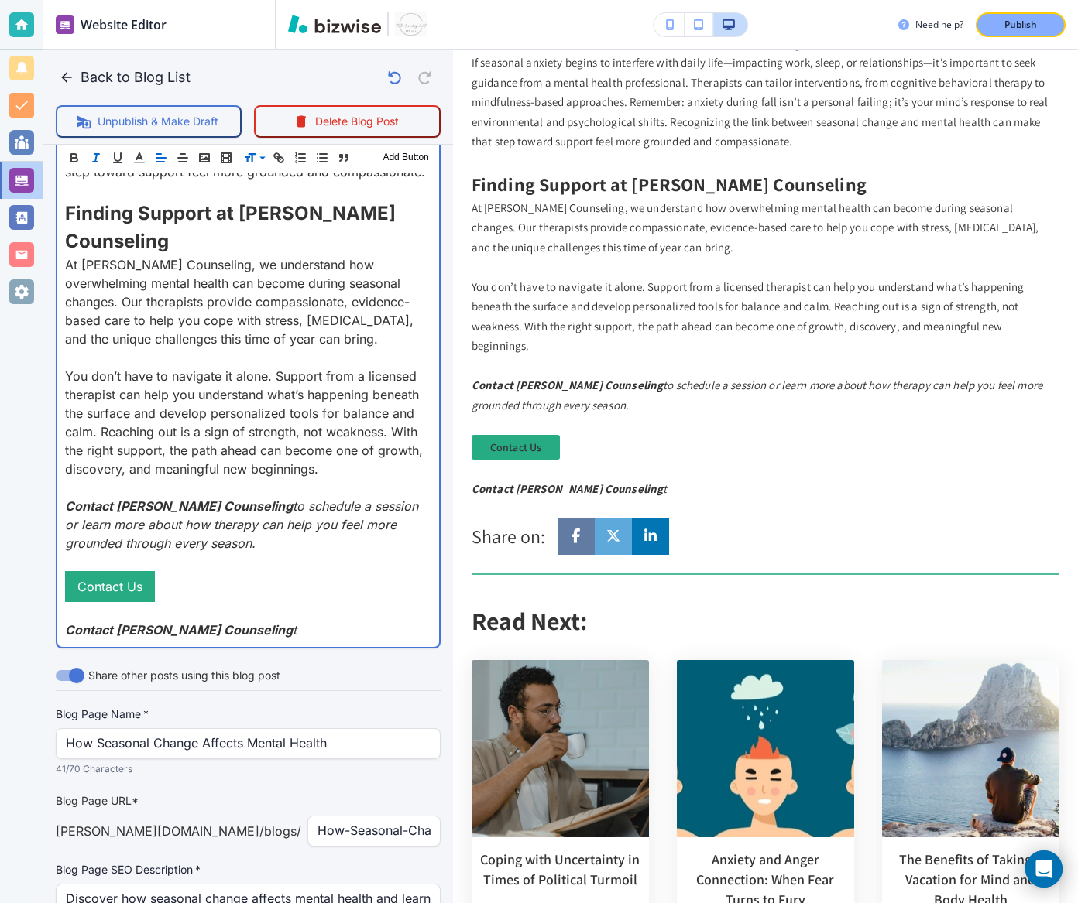
drag, startPoint x: 250, startPoint y: 547, endPoint x: 47, endPoint y: 547, distance: 202.8
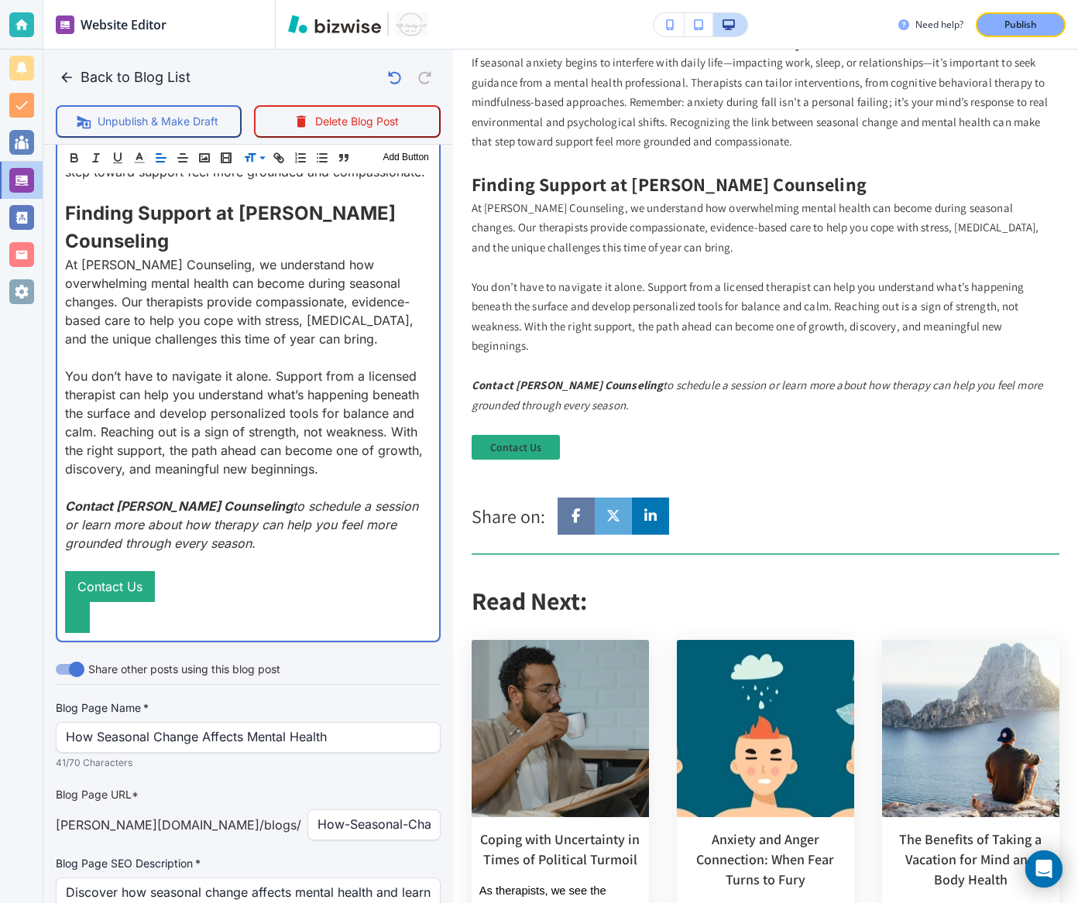
click at [163, 602] on p "﻿" at bounding box center [248, 617] width 366 height 31
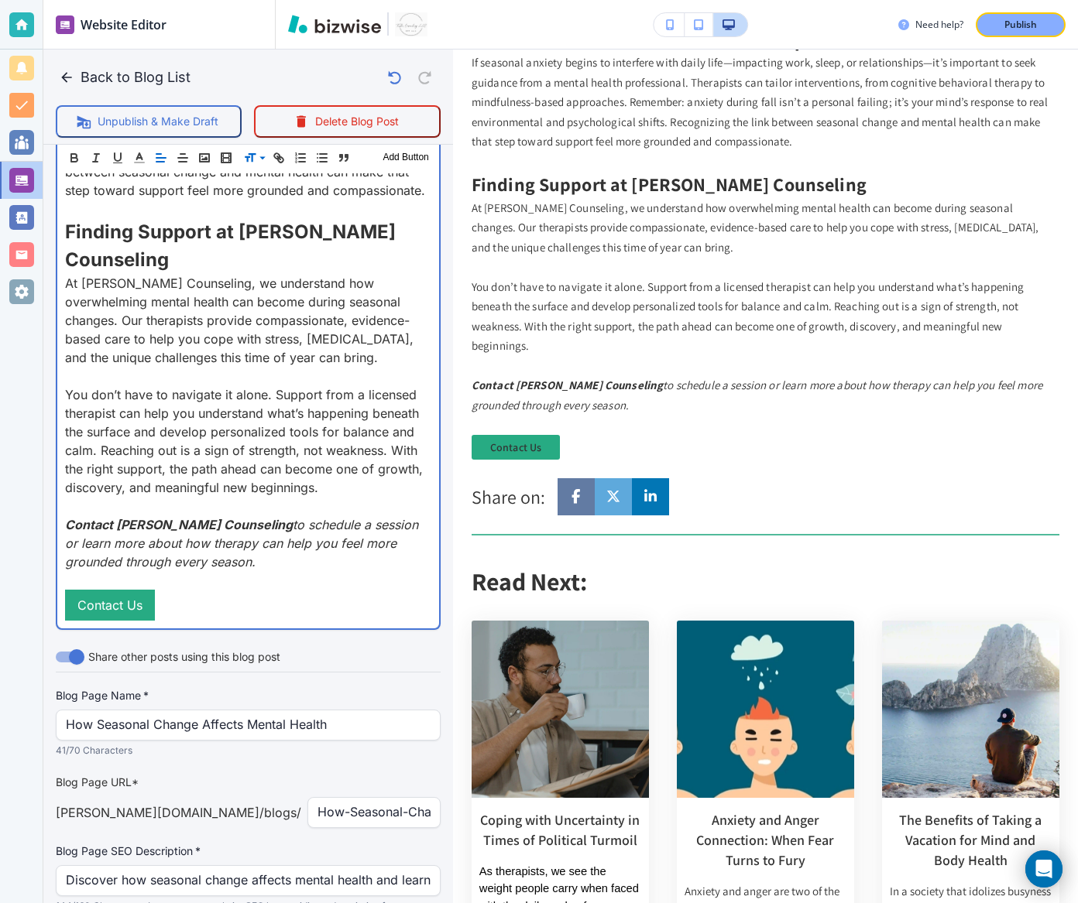
click at [206, 590] on p "Contact Us ﻿" at bounding box center [248, 605] width 366 height 31
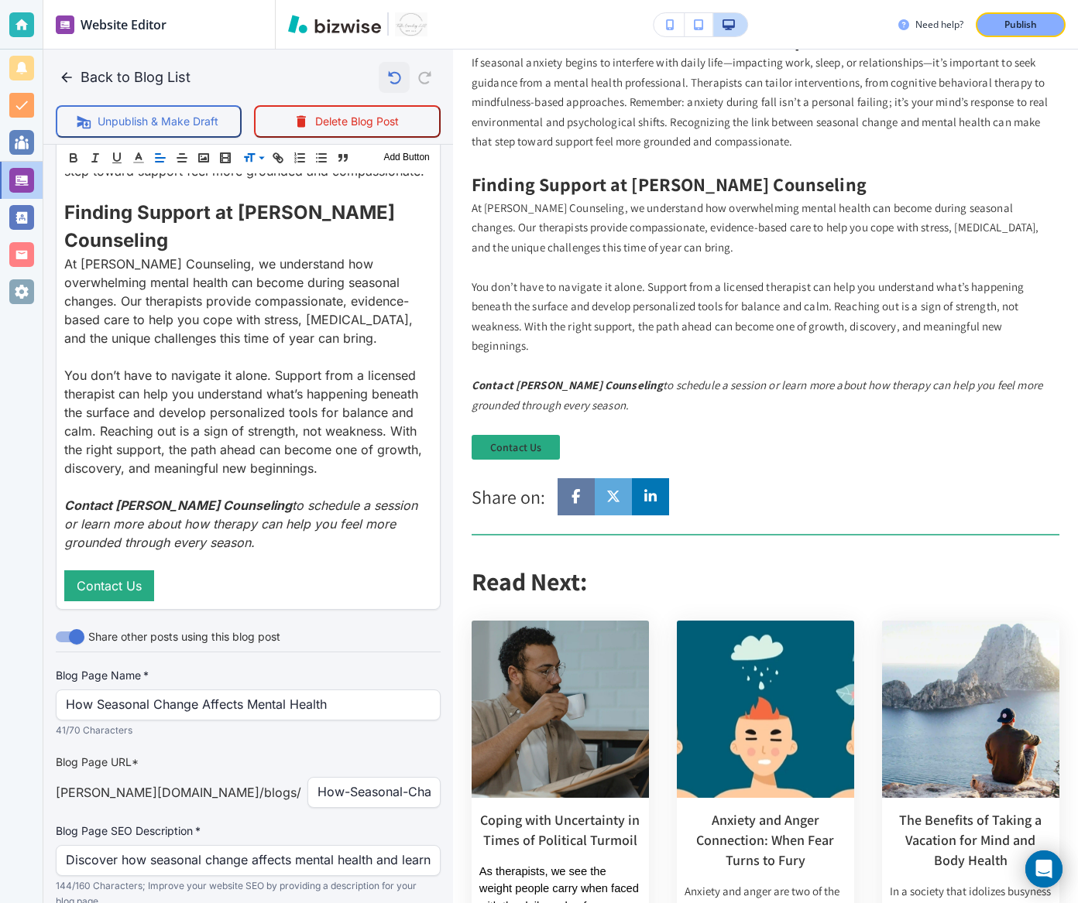
scroll to position [3554, 0]
click at [396, 81] on icon "button" at bounding box center [394, 77] width 26 height 26
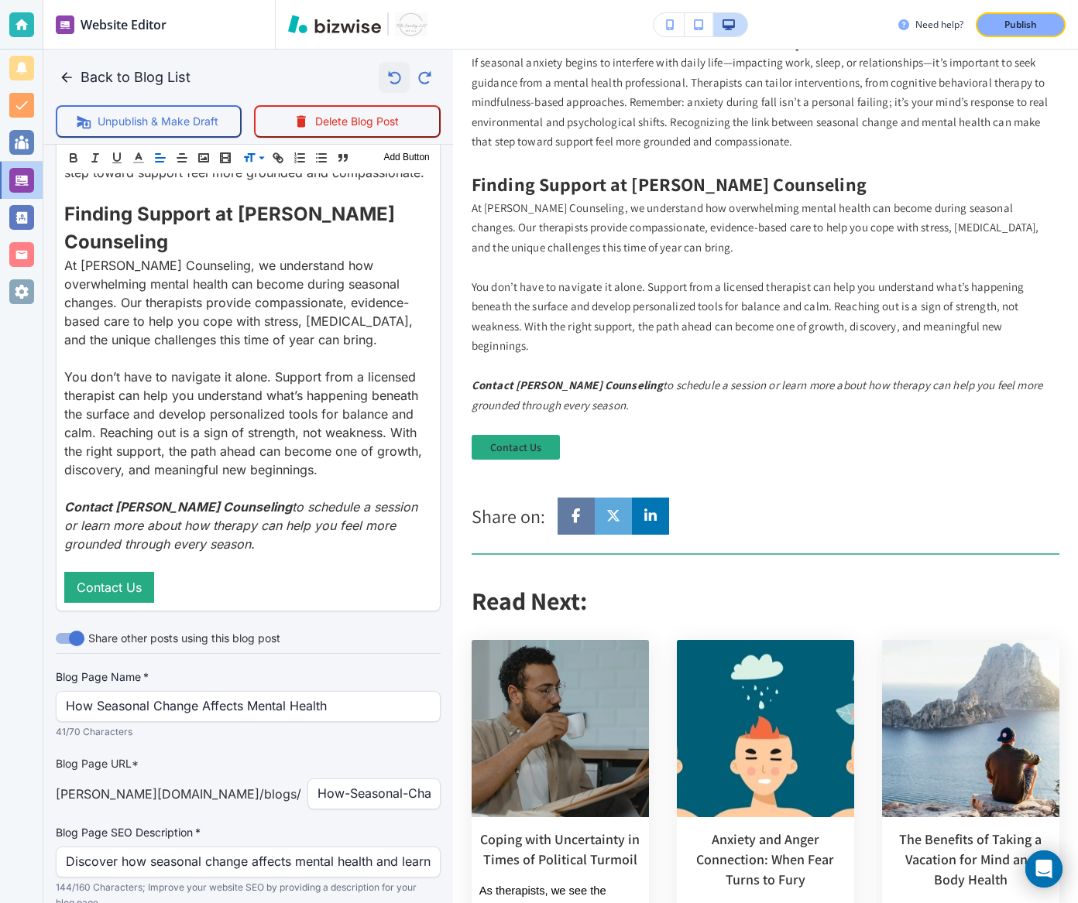
click at [396, 81] on icon "button" at bounding box center [394, 77] width 26 height 26
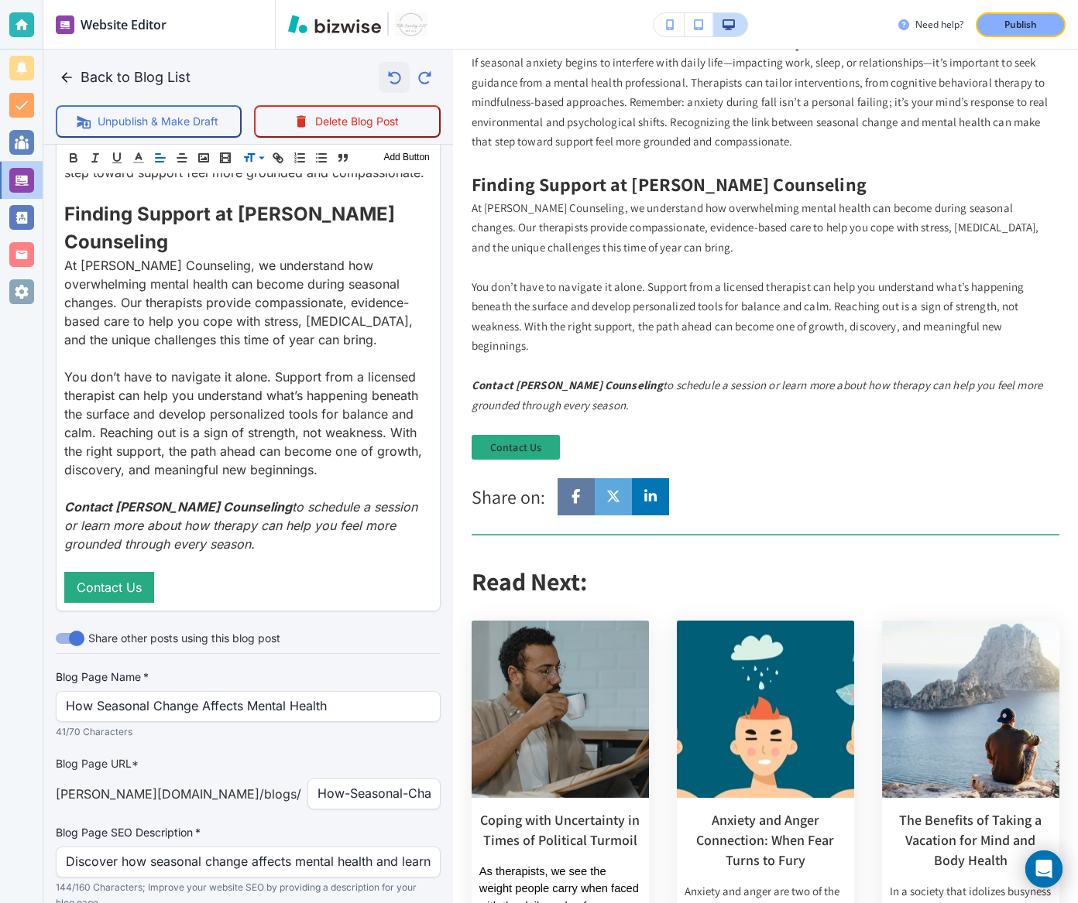
click at [396, 81] on icon "button" at bounding box center [394, 77] width 26 height 26
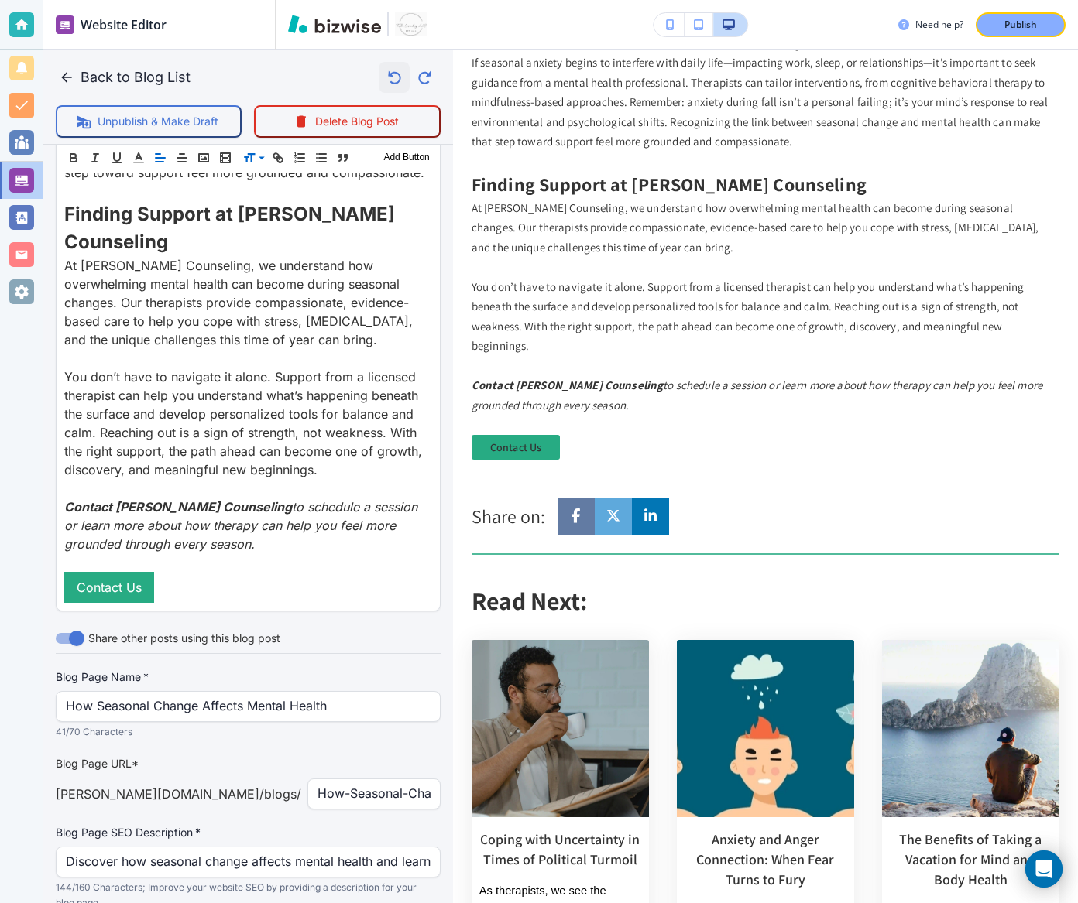
click at [385, 91] on button "button" at bounding box center [394, 77] width 31 height 31
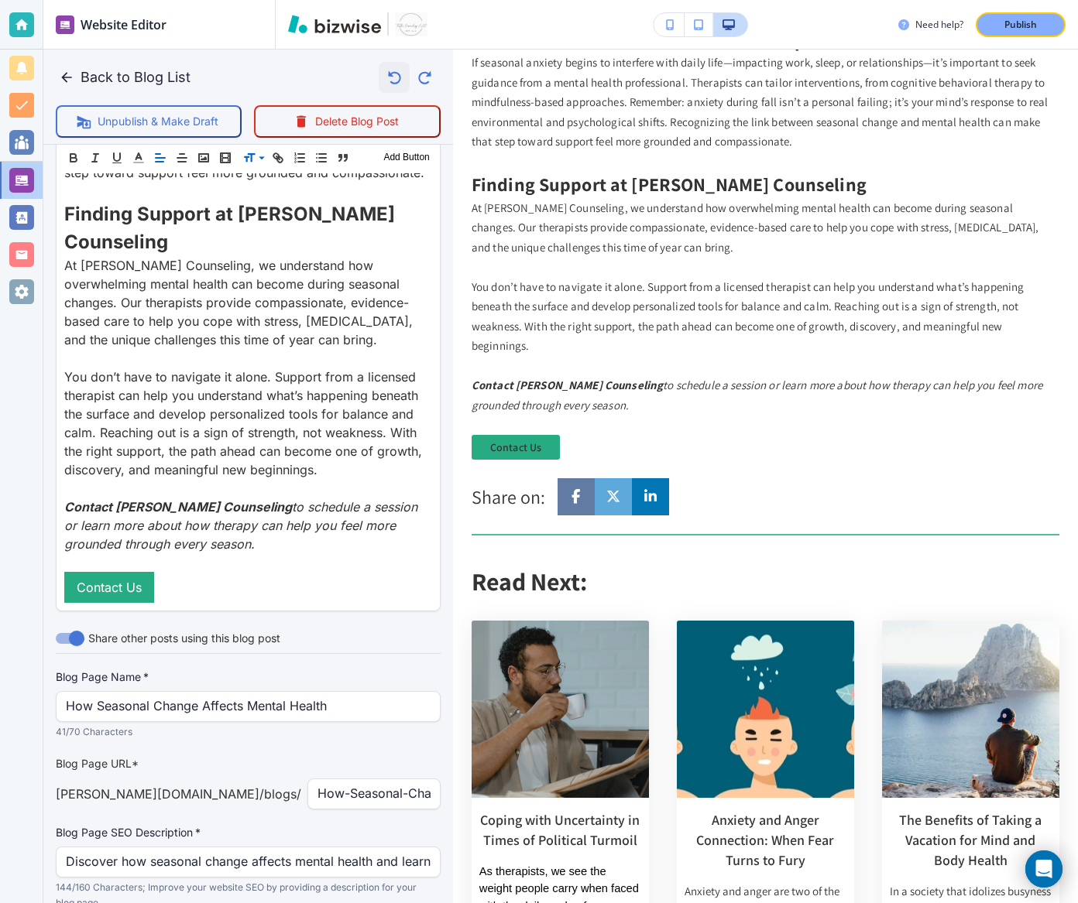
click at [387, 77] on icon "button" at bounding box center [394, 77] width 26 height 26
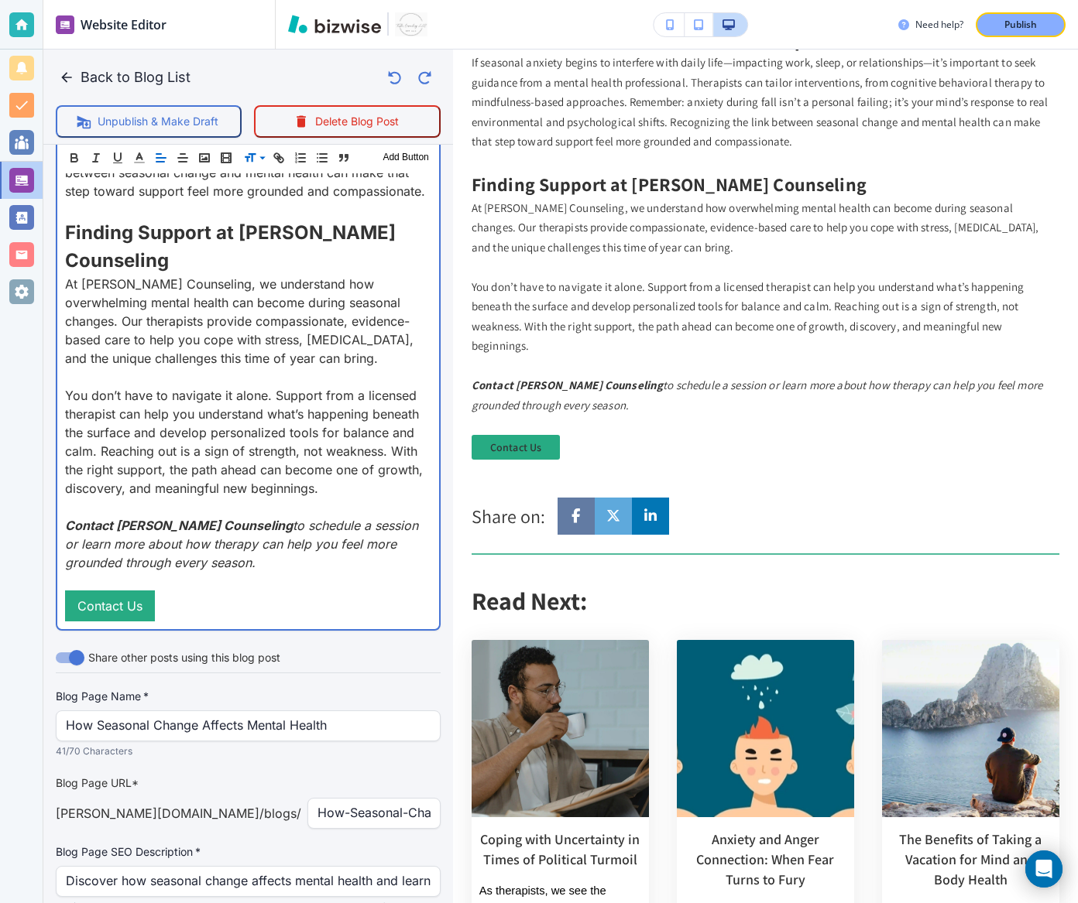
click at [248, 516] on p "Contact Towler Counseling to schedule a session or learn more about how therapy…" at bounding box center [248, 544] width 366 height 56
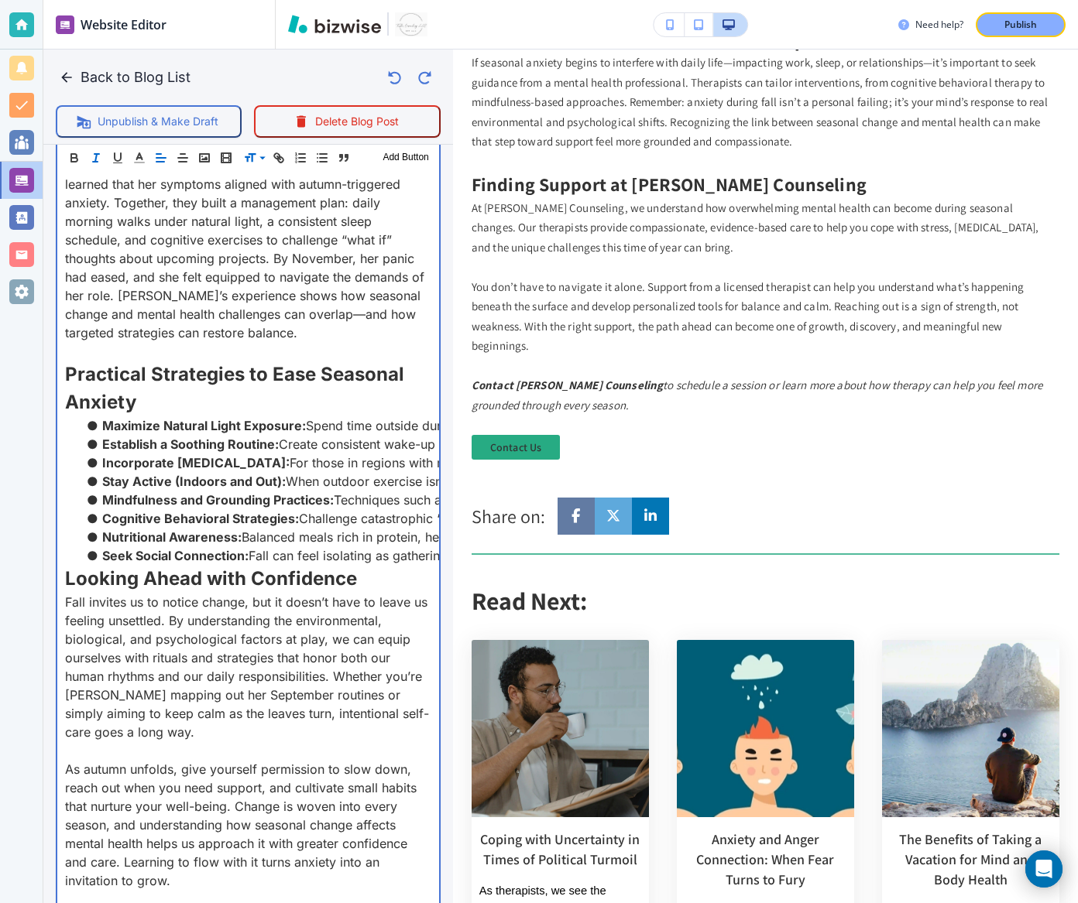
scroll to position [2308, 0]
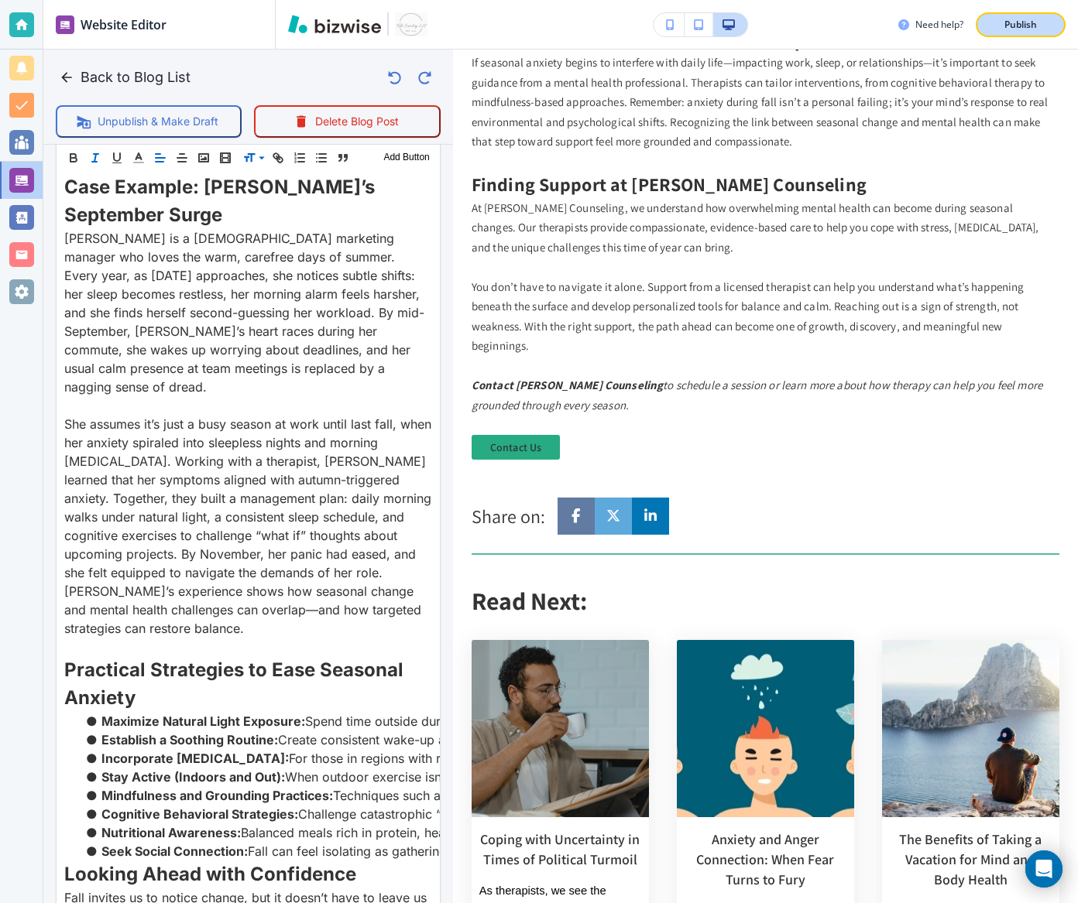
click at [797, 23] on p "Publish" at bounding box center [1020, 25] width 33 height 14
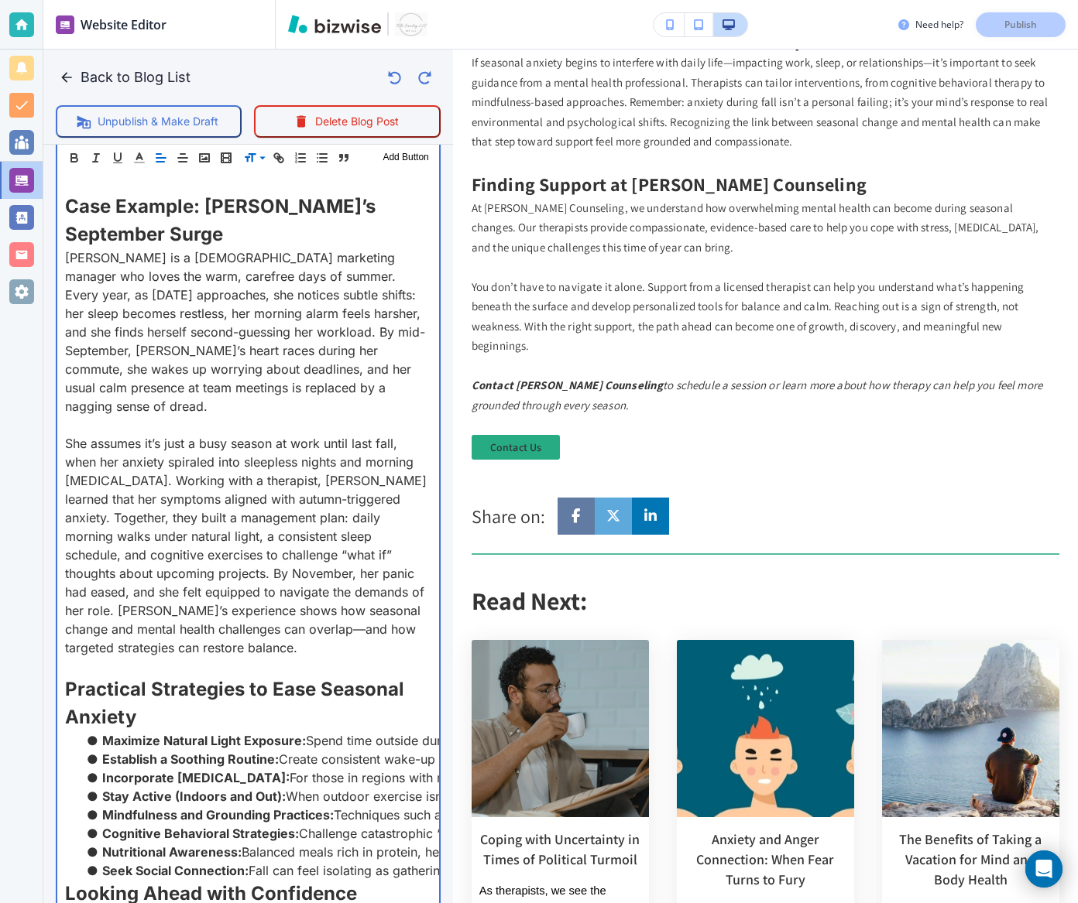
scroll to position [3555, 0]
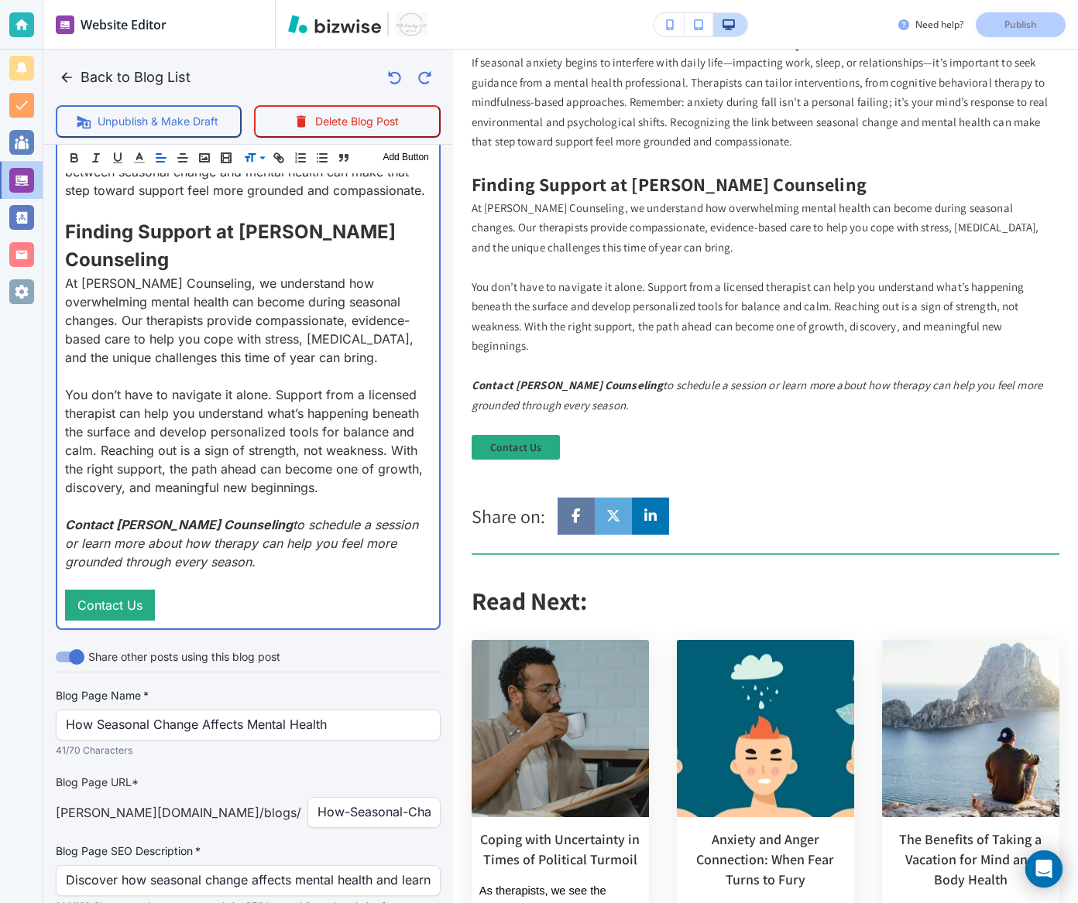
drag, startPoint x: 214, startPoint y: 478, endPoint x: 50, endPoint y: 437, distance: 169.2
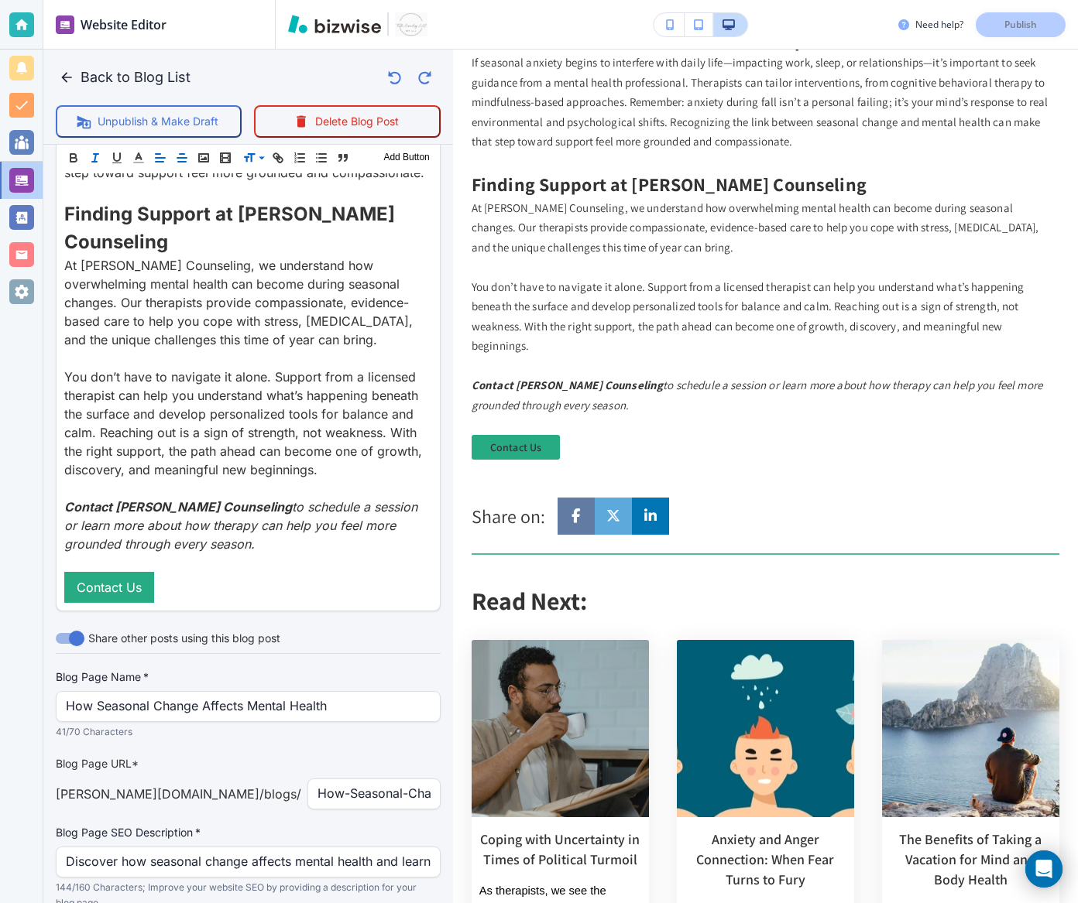
click at [180, 166] on div "Header 1 Header 2 Header 3 Body Text Add Button" at bounding box center [248, 157] width 383 height 31
click at [180, 162] on line "button" at bounding box center [182, 162] width 8 height 0
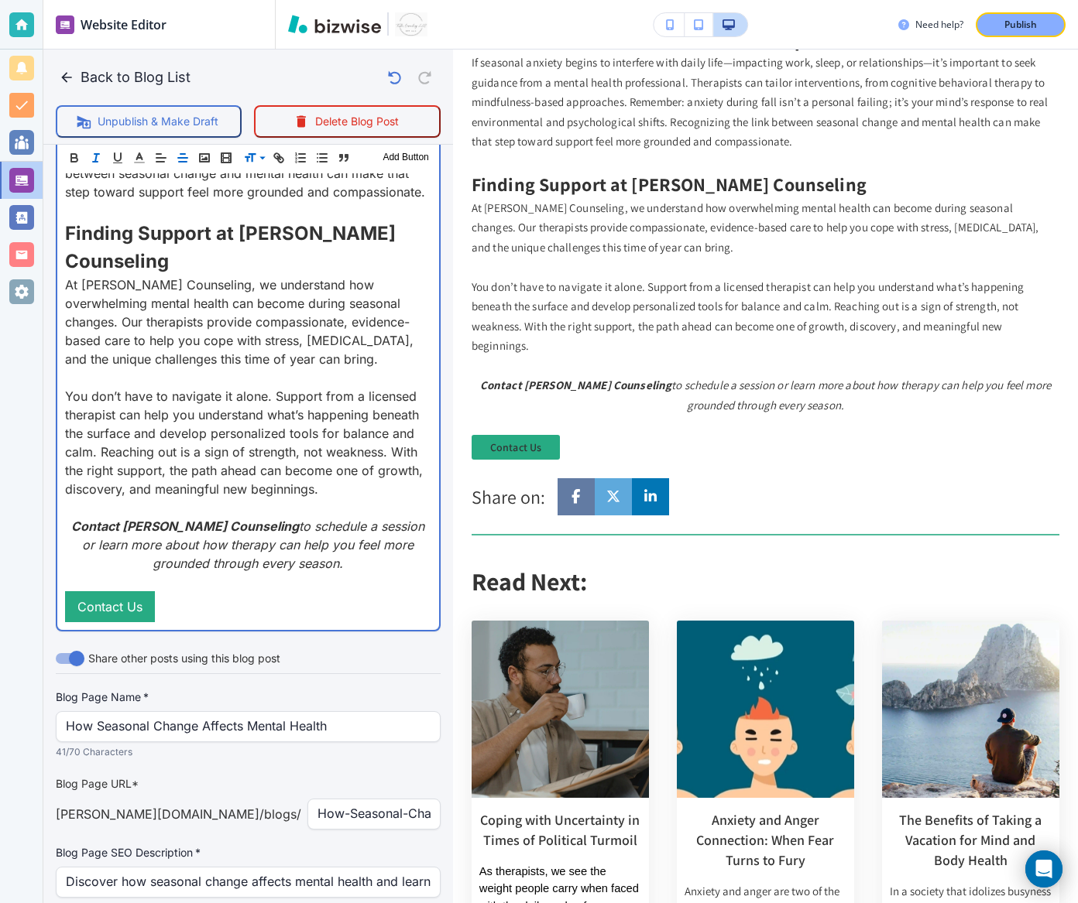
scroll to position [275, 0]
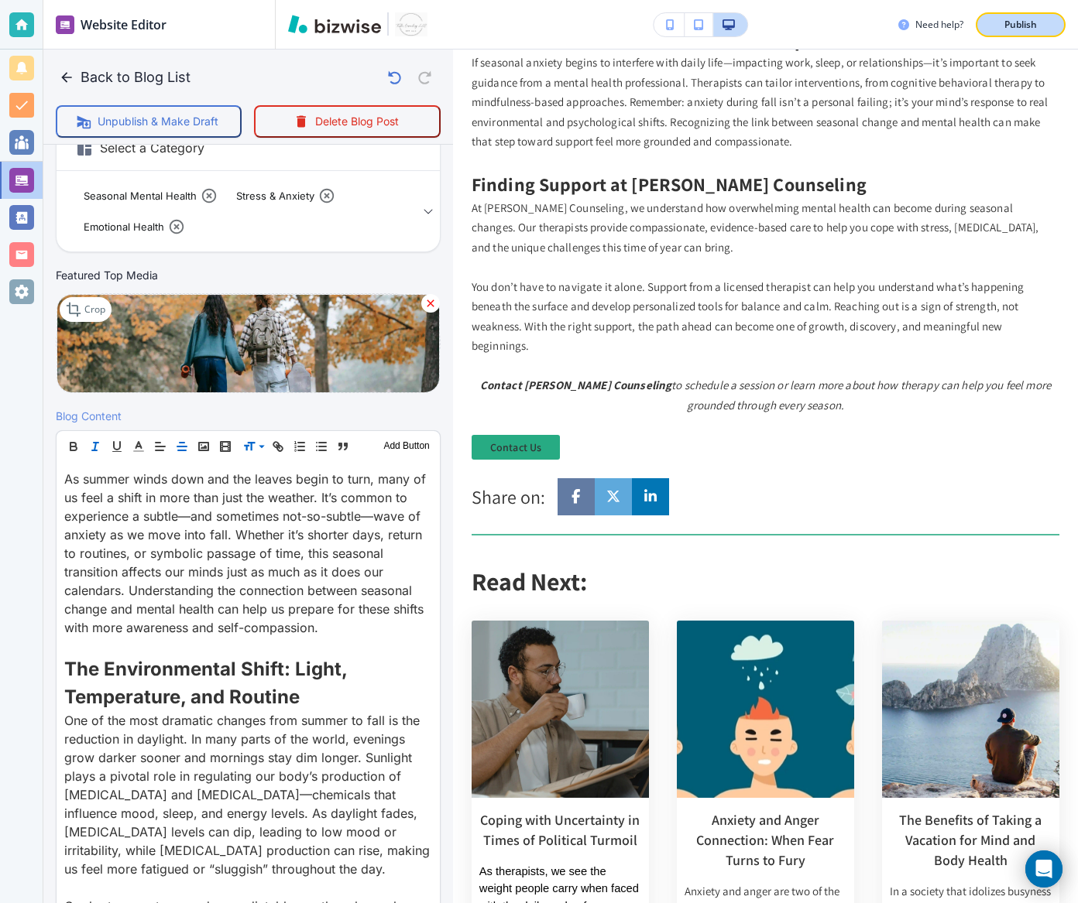
click at [797, 29] on p "Publish" at bounding box center [1020, 25] width 33 height 14
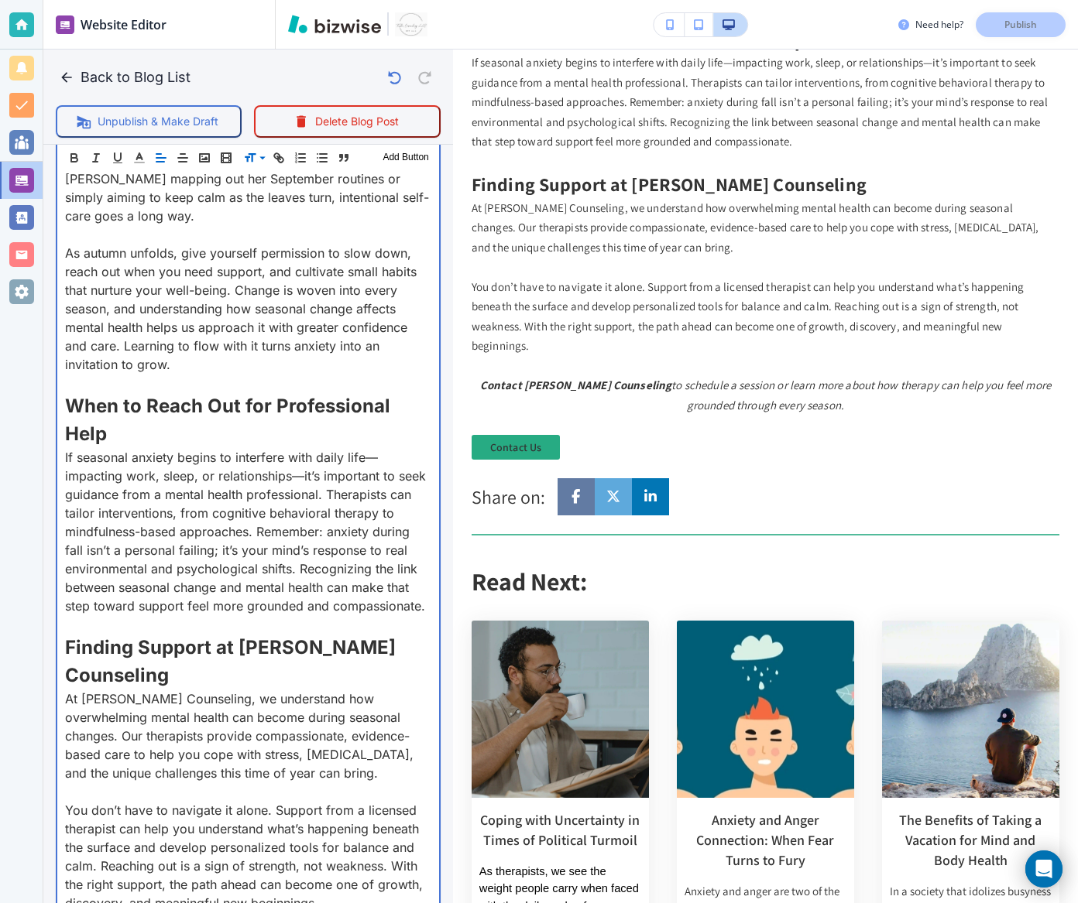
scroll to position [3555, 0]
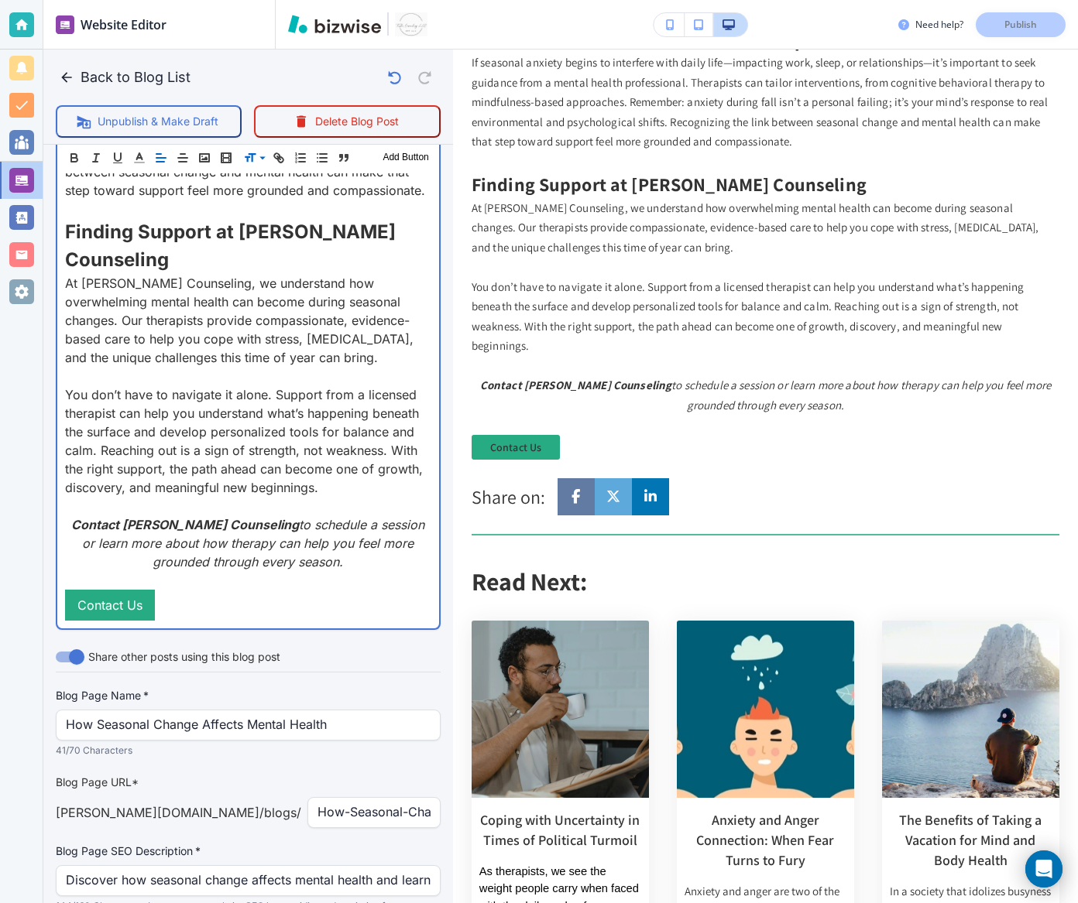
click at [335, 497] on p at bounding box center [248, 506] width 366 height 19
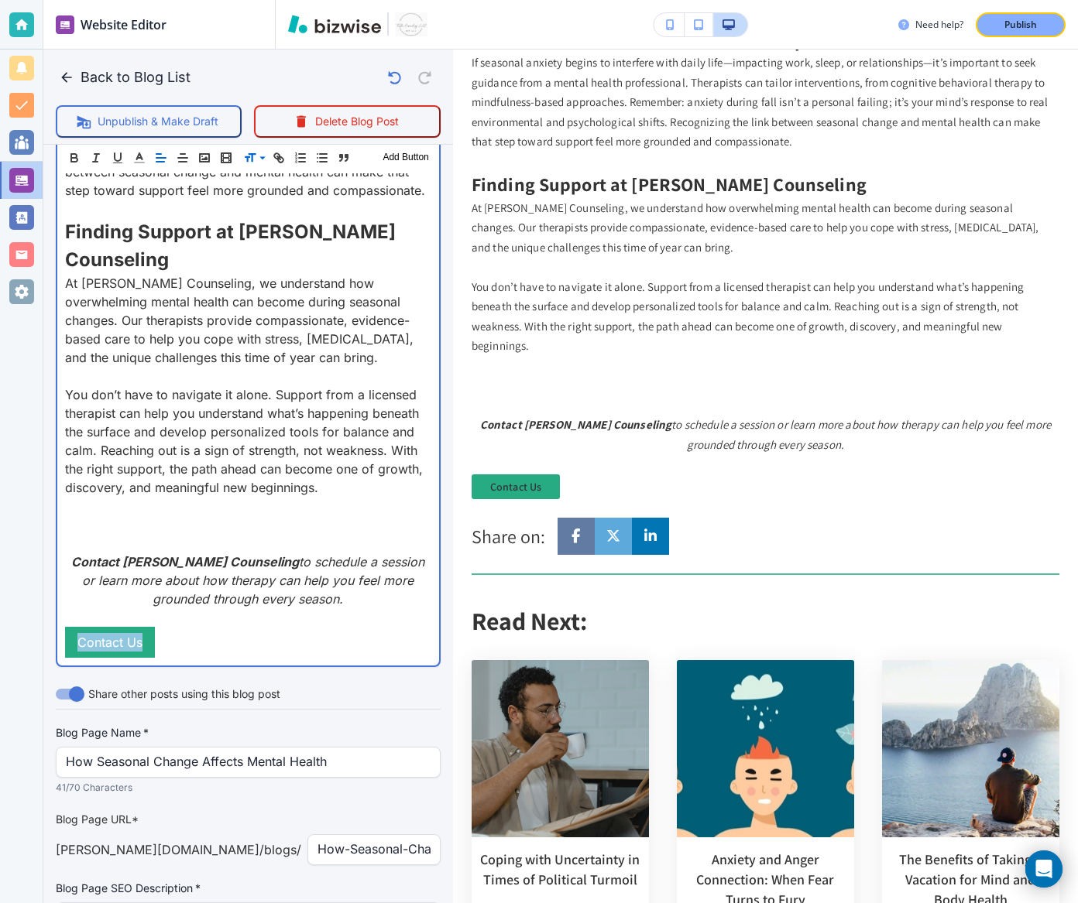
drag, startPoint x: 178, startPoint y: 561, endPoint x: -30, endPoint y: 561, distance: 208.2
click at [0, 0] on html "Website Editor Pages Edit, add, and delete pages or manage your page order Upda…" at bounding box center [539, 0] width 1078 height 0
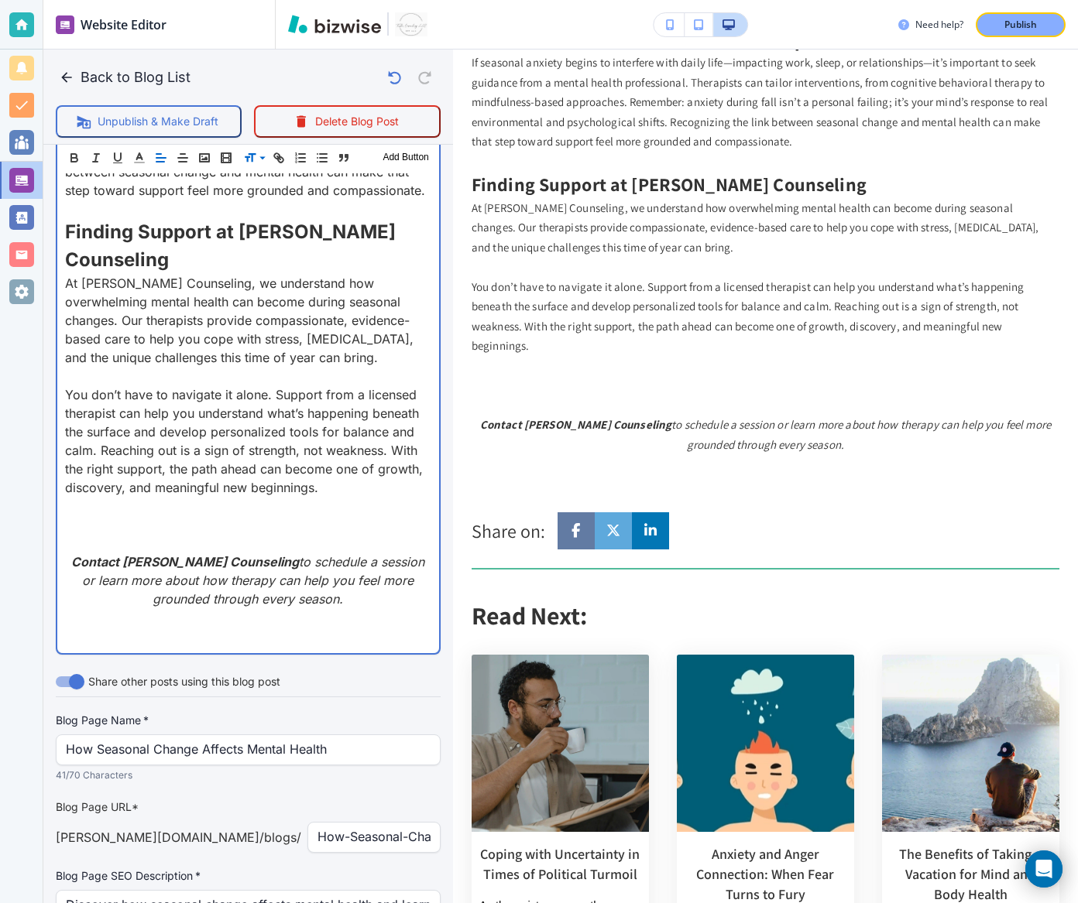
click at [111, 534] on p at bounding box center [248, 543] width 366 height 19
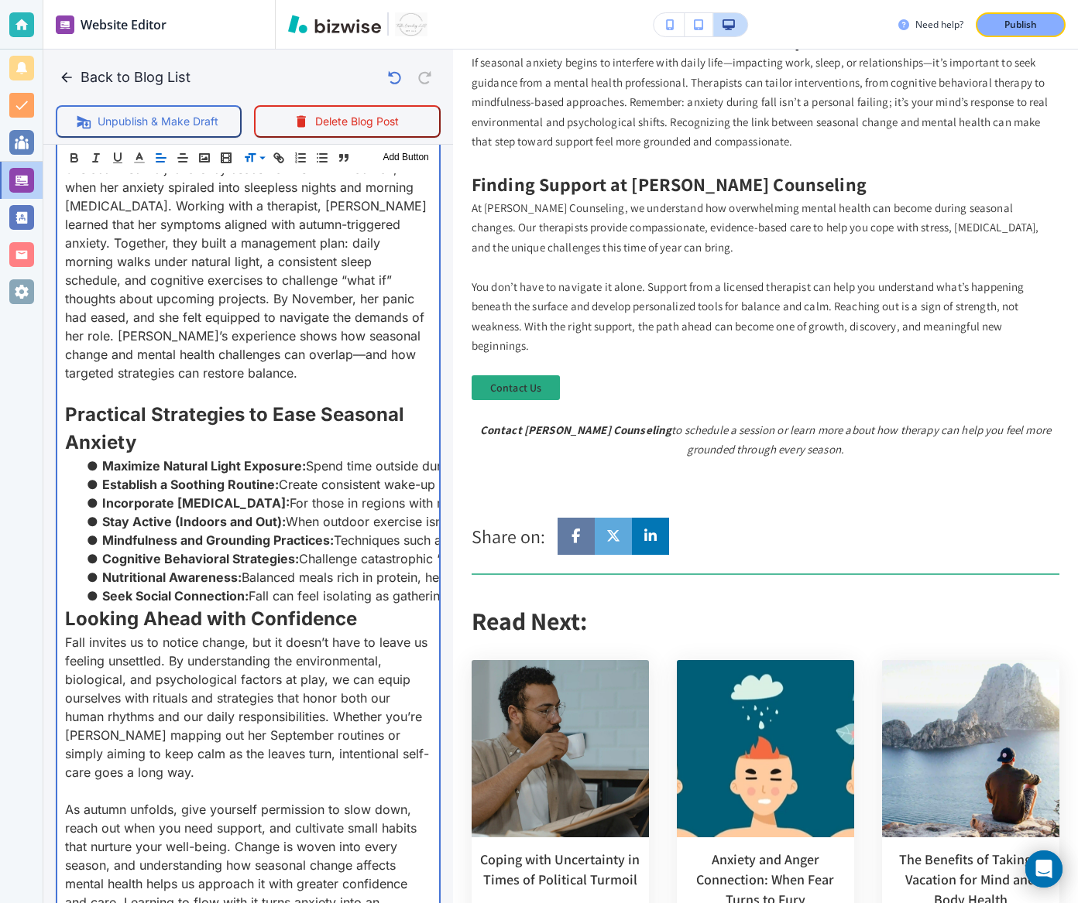
scroll to position [3574, 0]
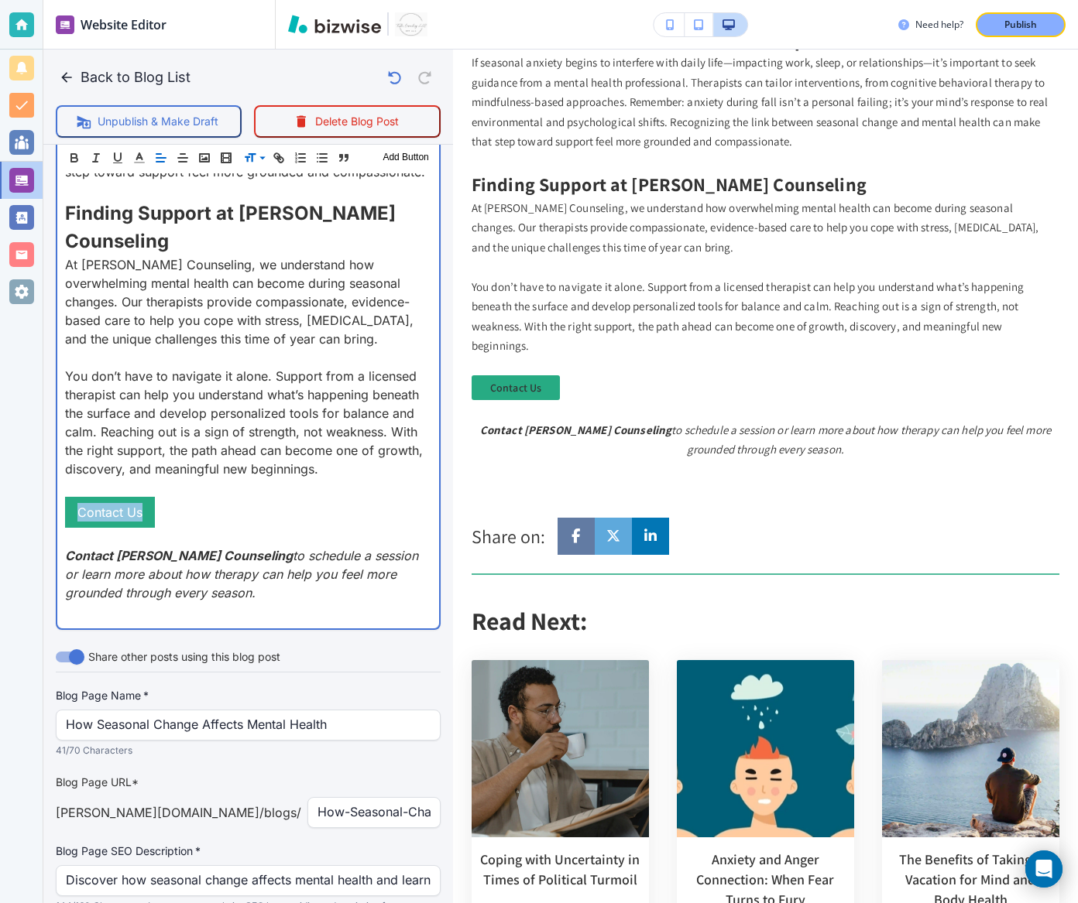
drag, startPoint x: 175, startPoint y: 421, endPoint x: 54, endPoint y: 420, distance: 120.8
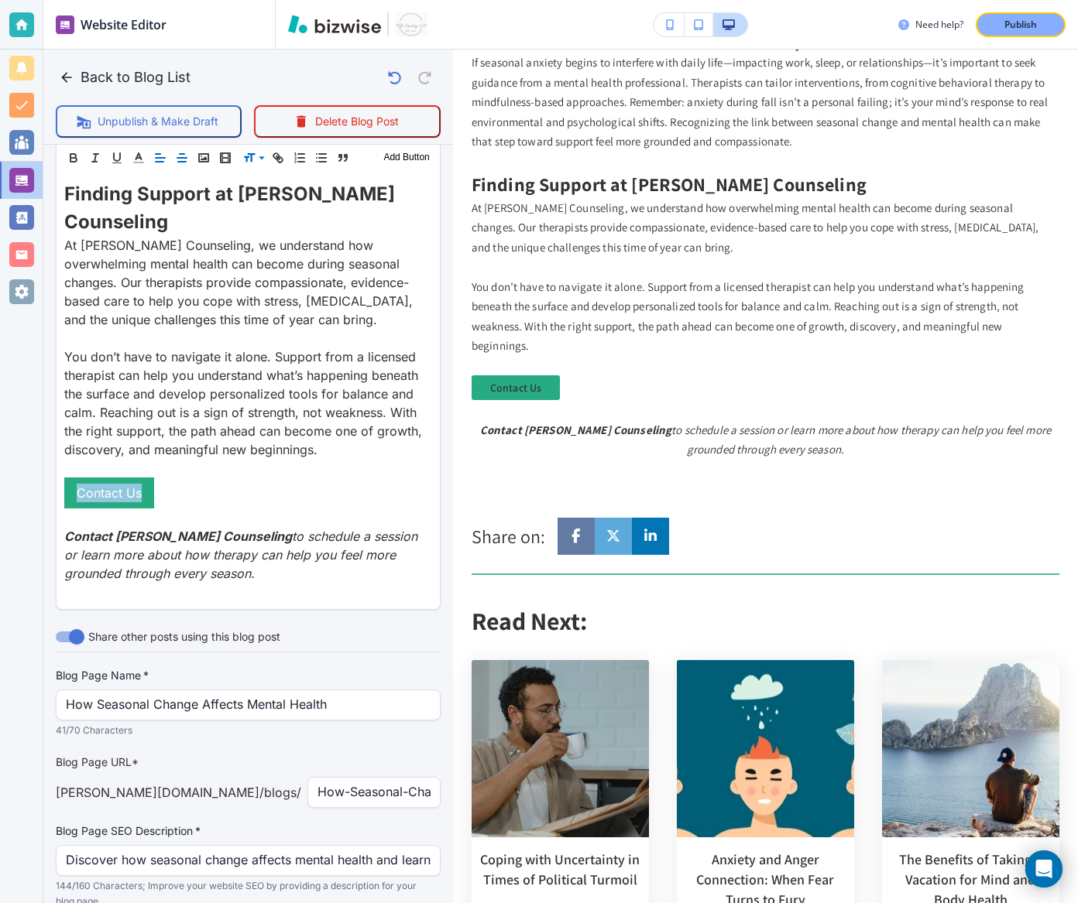
scroll to position [3573, 0]
click at [183, 162] on line "button" at bounding box center [182, 162] width 8 height 0
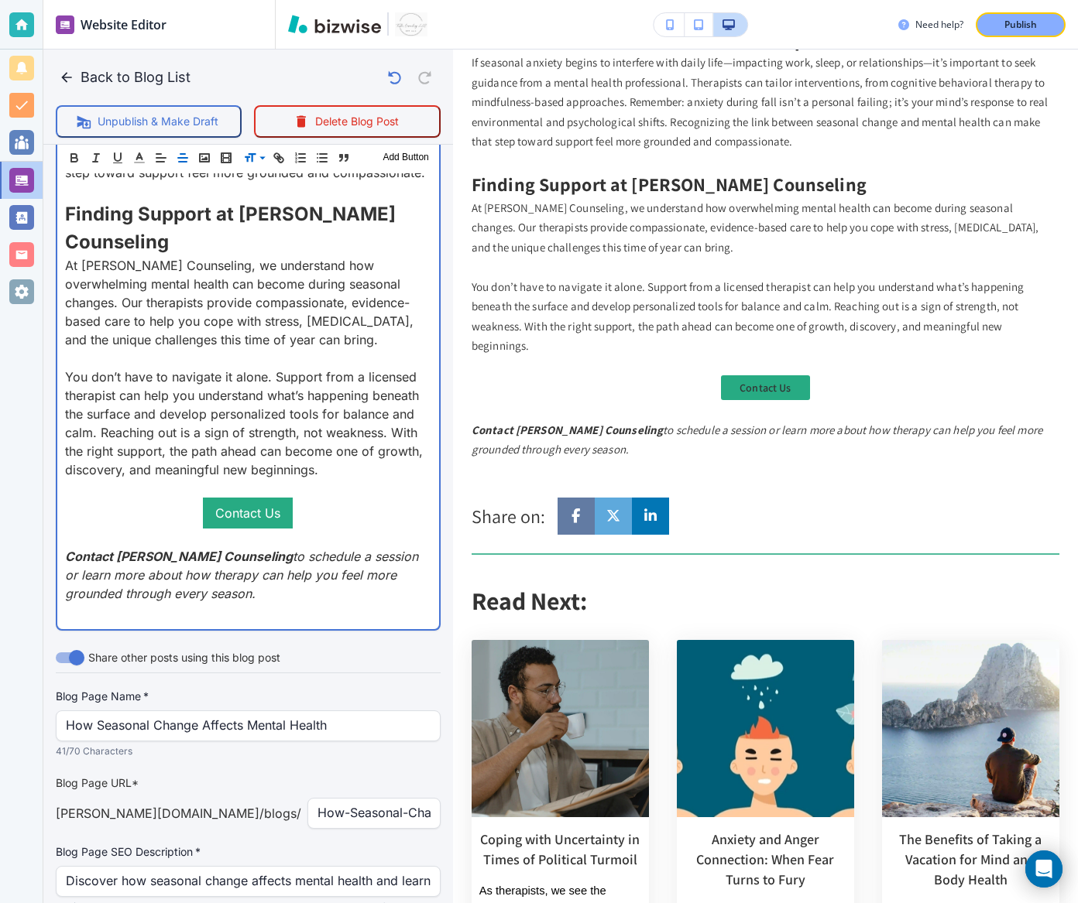
click at [196, 549] on em "to schedule a session or learn more about how therapy can help you feel more gr…" at bounding box center [243, 575] width 357 height 53
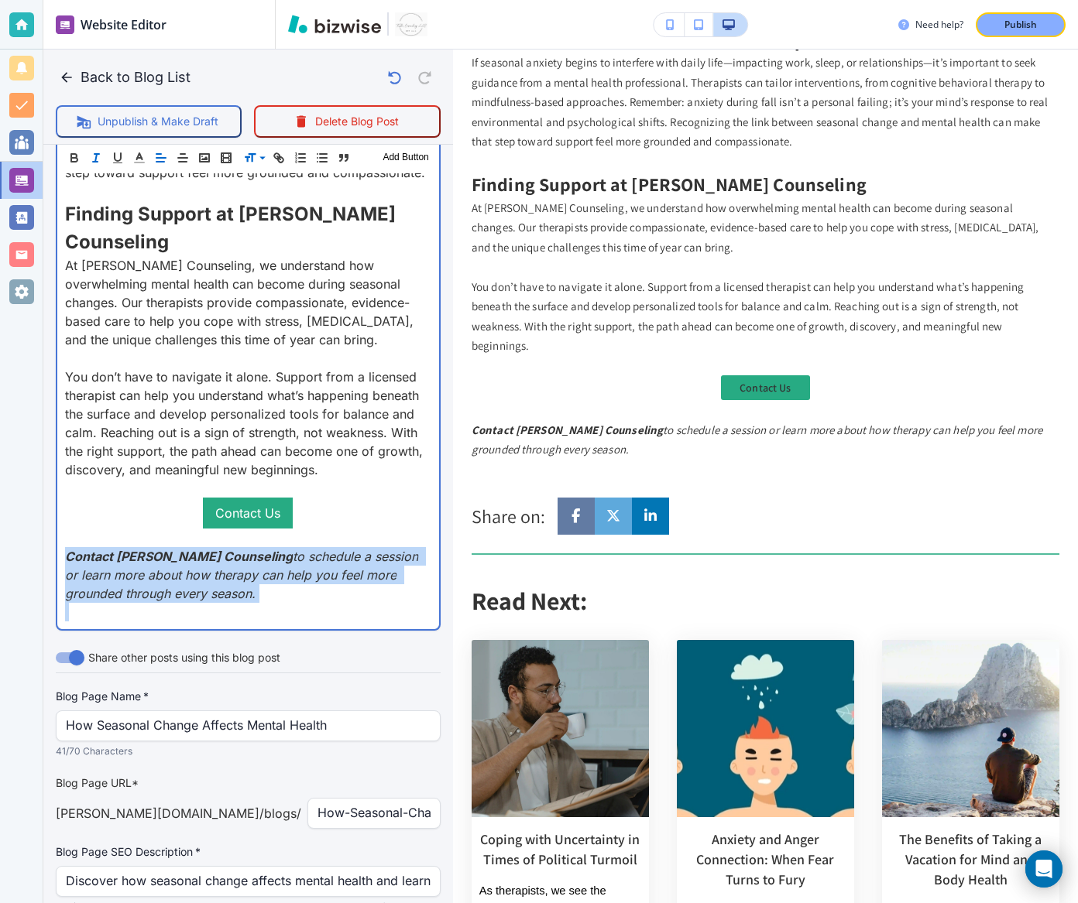
click at [196, 549] on em "to schedule a session or learn more about how therapy can help you feel more gr…" at bounding box center [243, 575] width 357 height 53
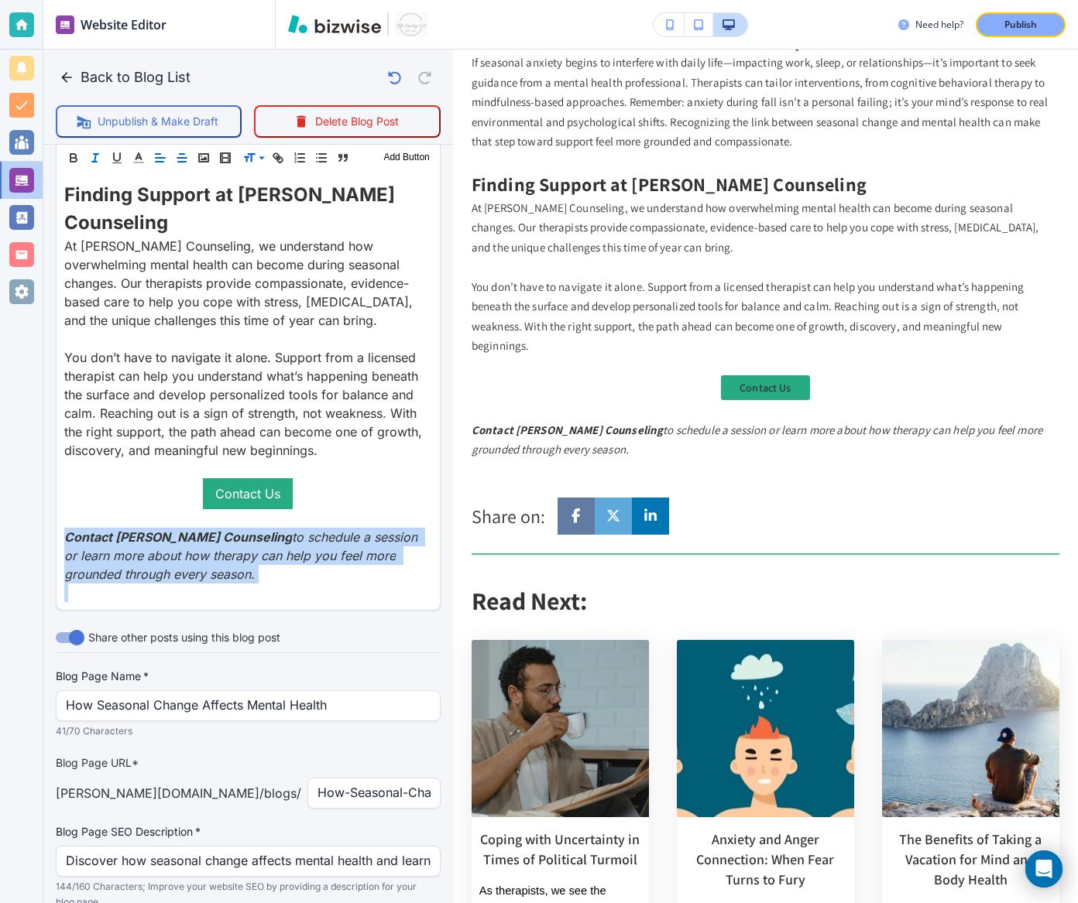
click at [177, 163] on icon "button" at bounding box center [182, 158] width 14 height 14
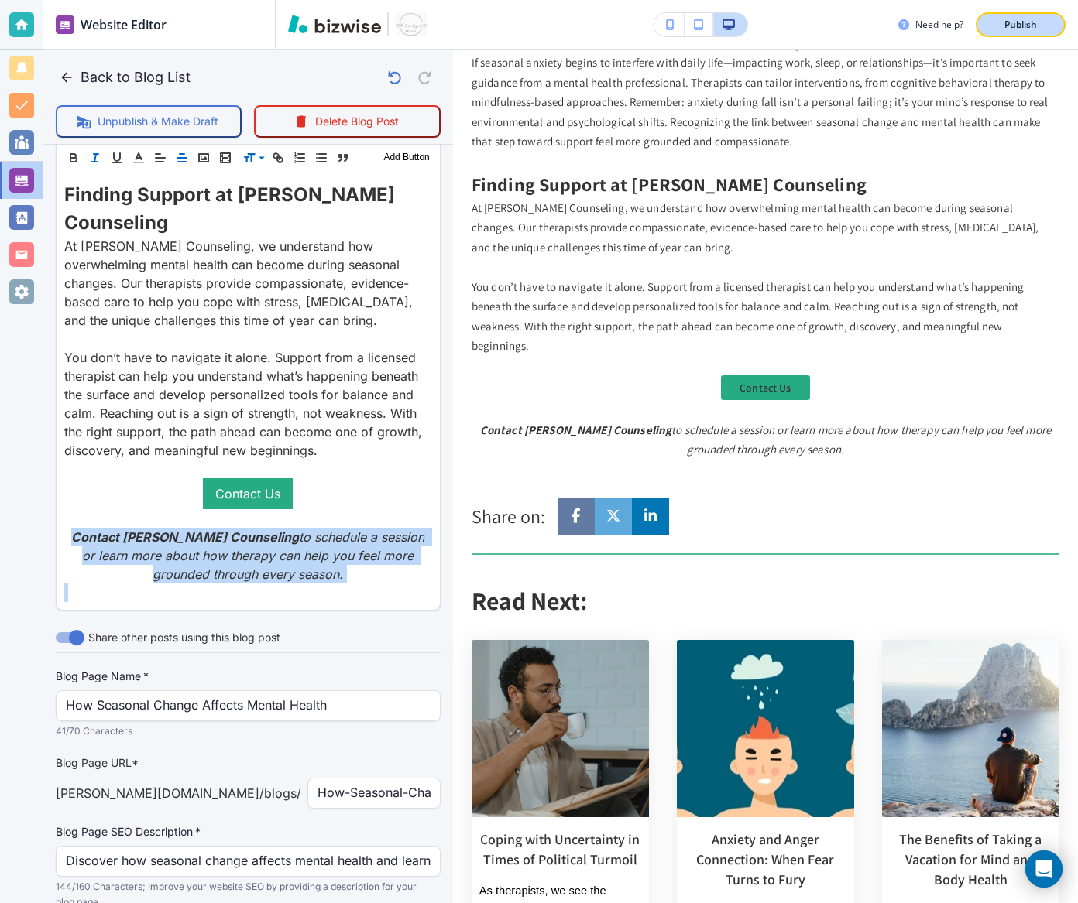
click at [797, 22] on div "Publish" at bounding box center [1020, 25] width 50 height 14
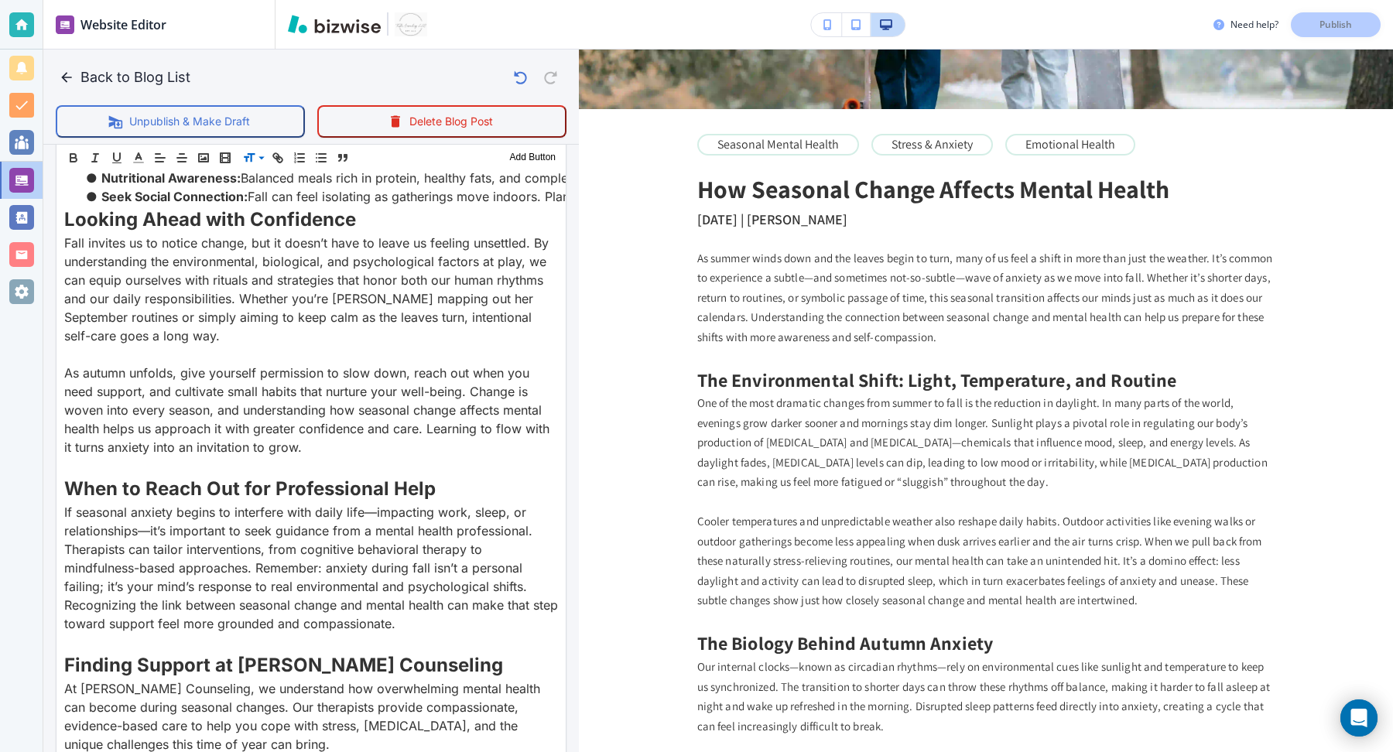
scroll to position [168, 0]
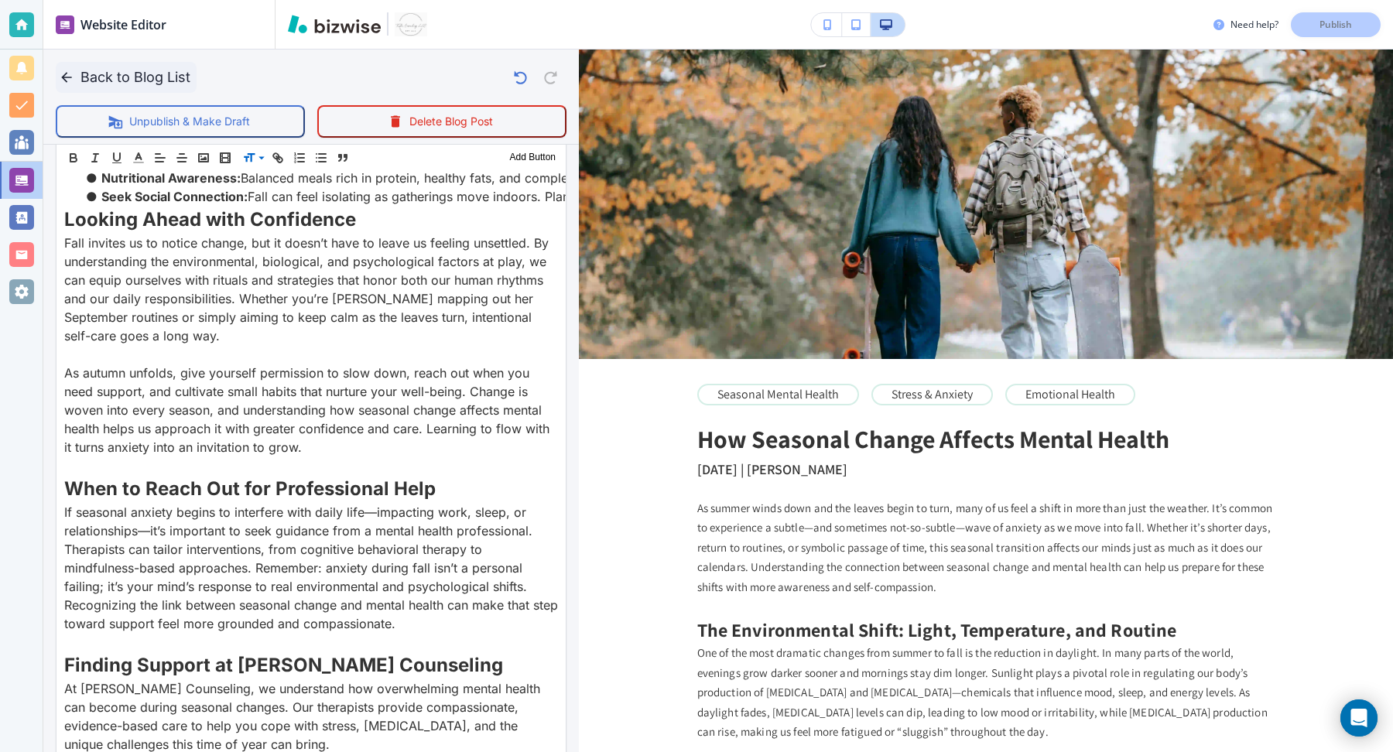
click at [63, 74] on icon "button" at bounding box center [66, 77] width 15 height 15
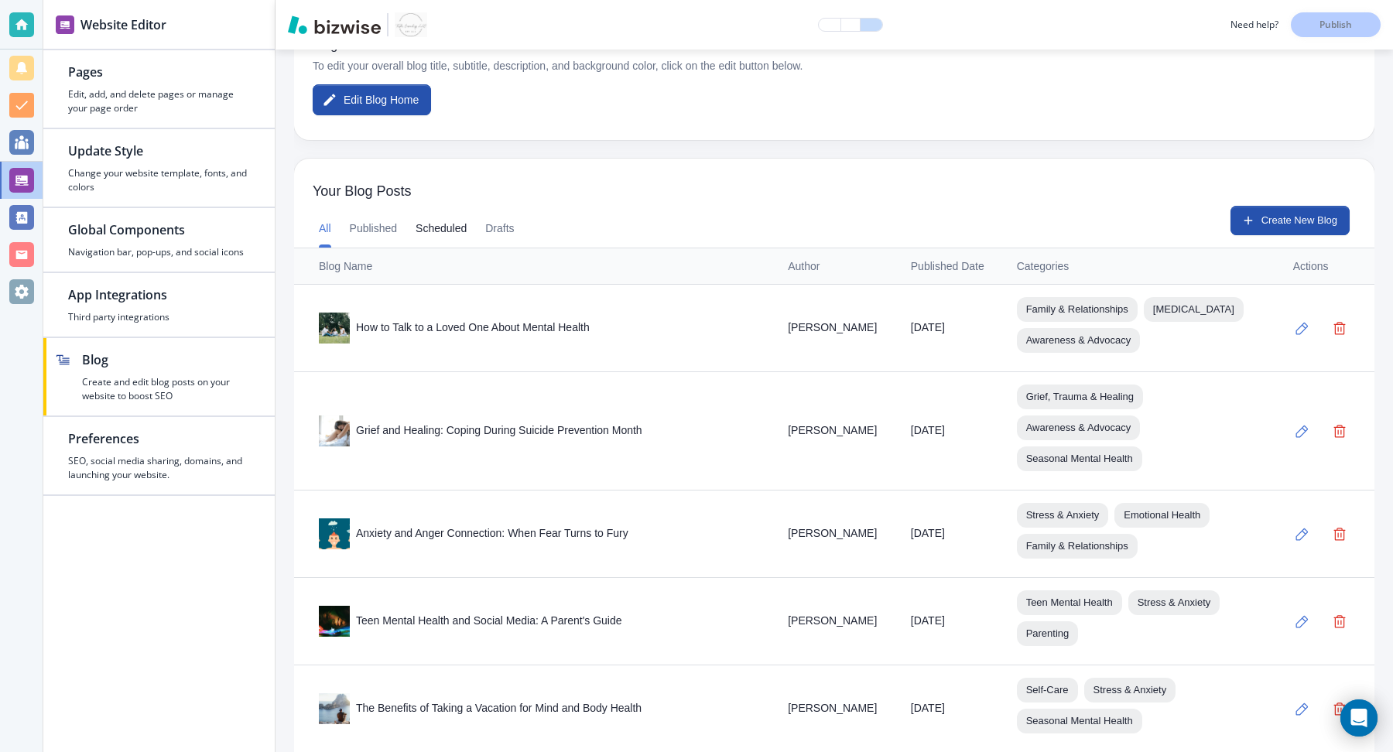
click at [437, 228] on button "Scheduled" at bounding box center [441, 229] width 51 height 37
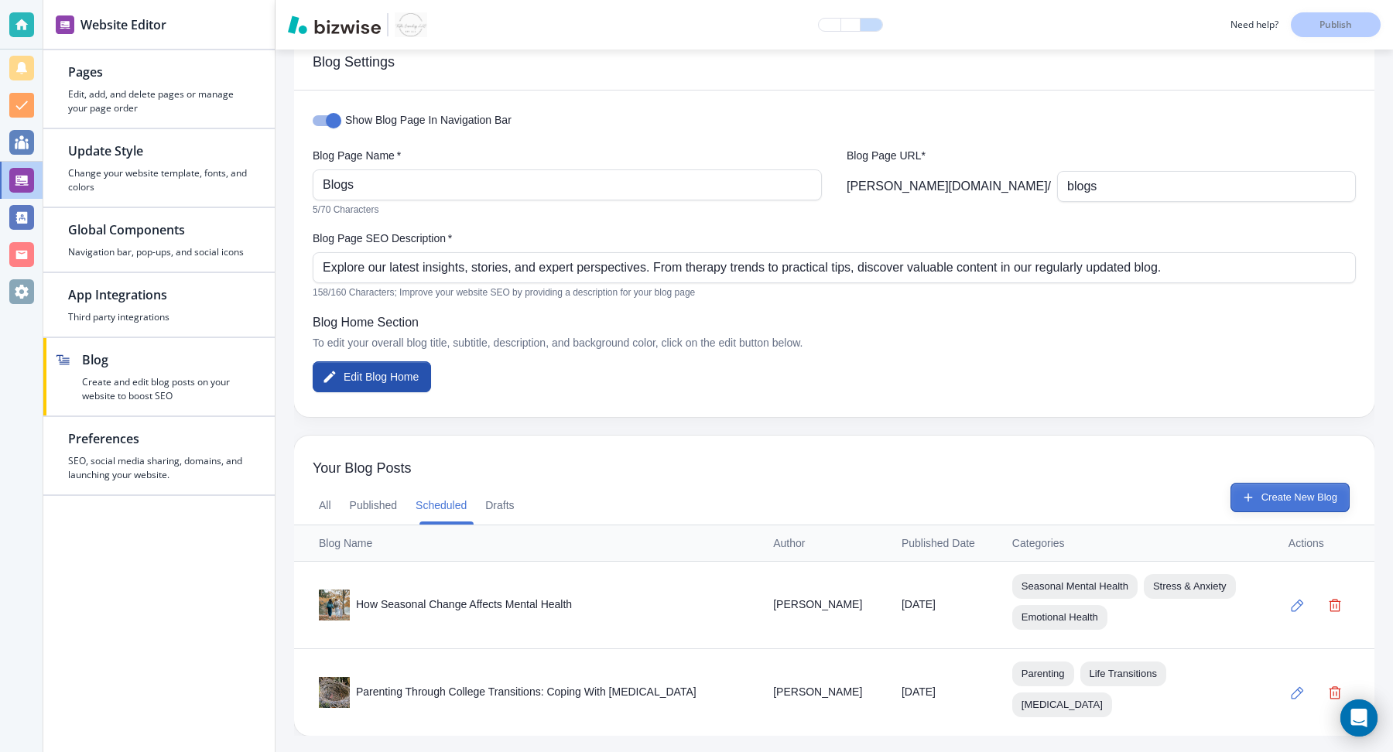
click at [797, 499] on button "Create New Blog" at bounding box center [1290, 497] width 119 height 29
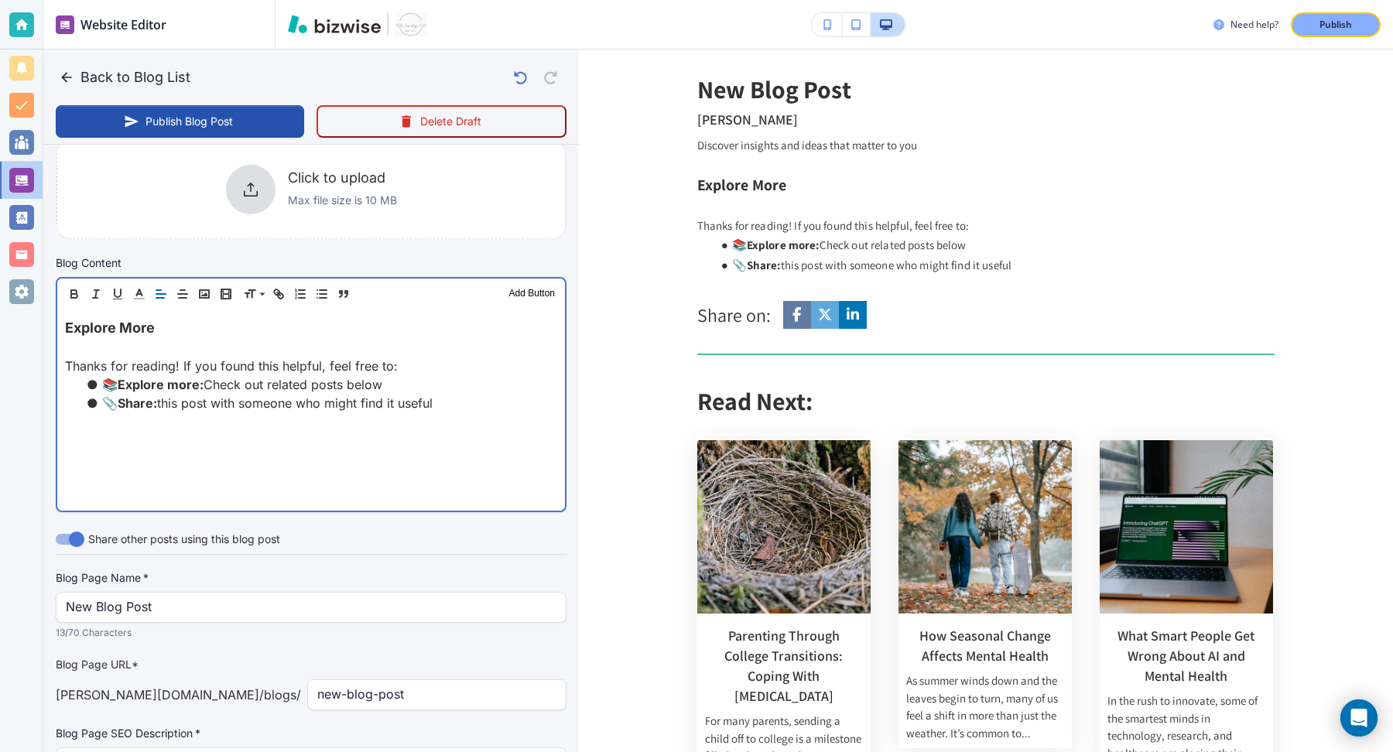
scroll to position [382, 0]
drag, startPoint x: 411, startPoint y: 430, endPoint x: 11, endPoint y: 304, distance: 419.6
click at [11, 304] on div "Website Editor Pages Edit, add, and delete pages or manage your page order Upda…" at bounding box center [696, 376] width 1393 height 752
type input "[DATE] 02:20 PM"
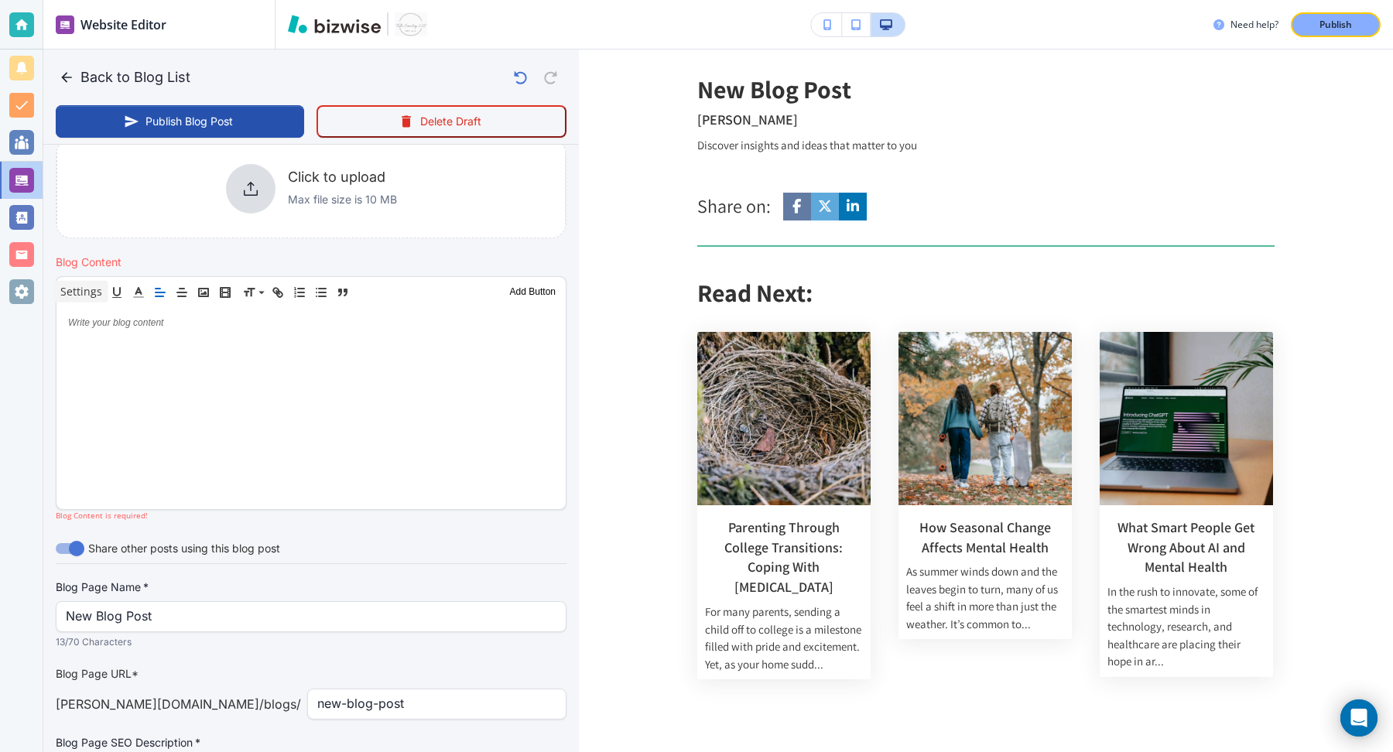
paste div
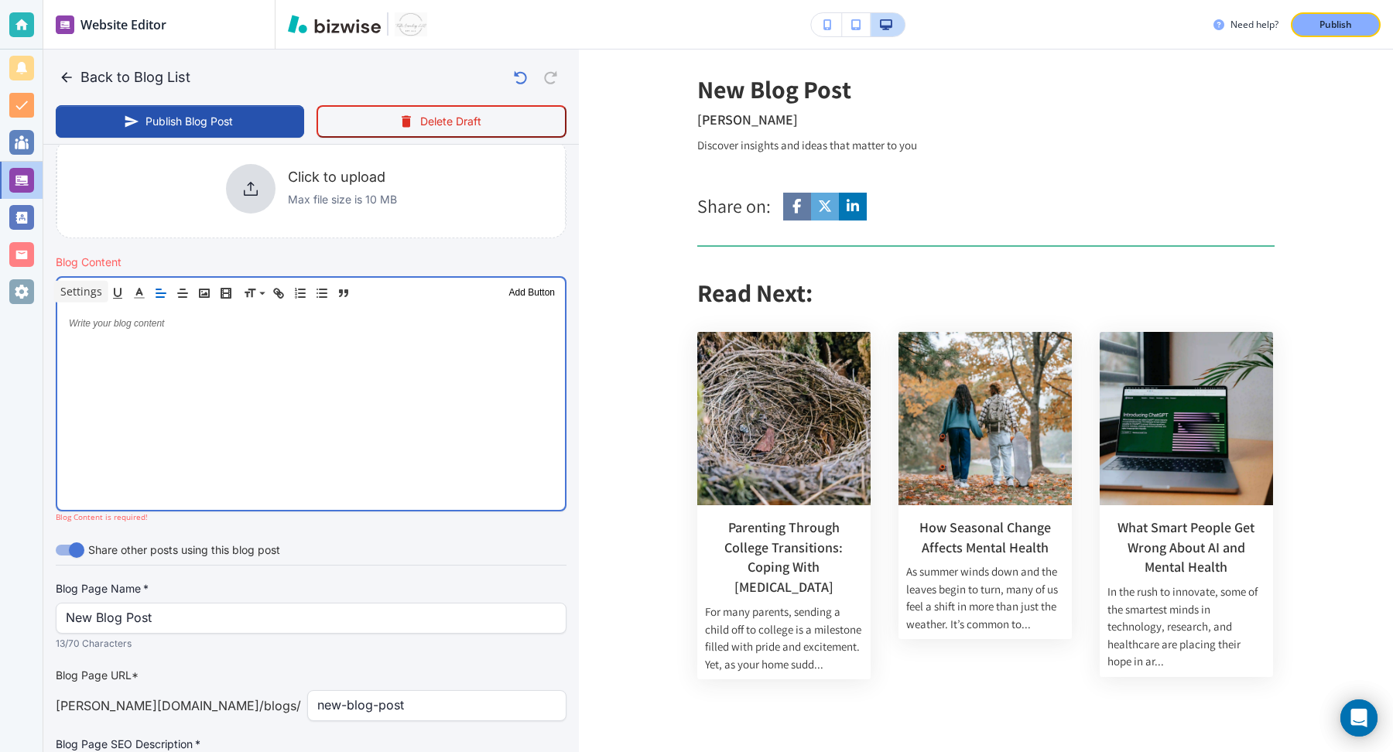
scroll to position [381, 0]
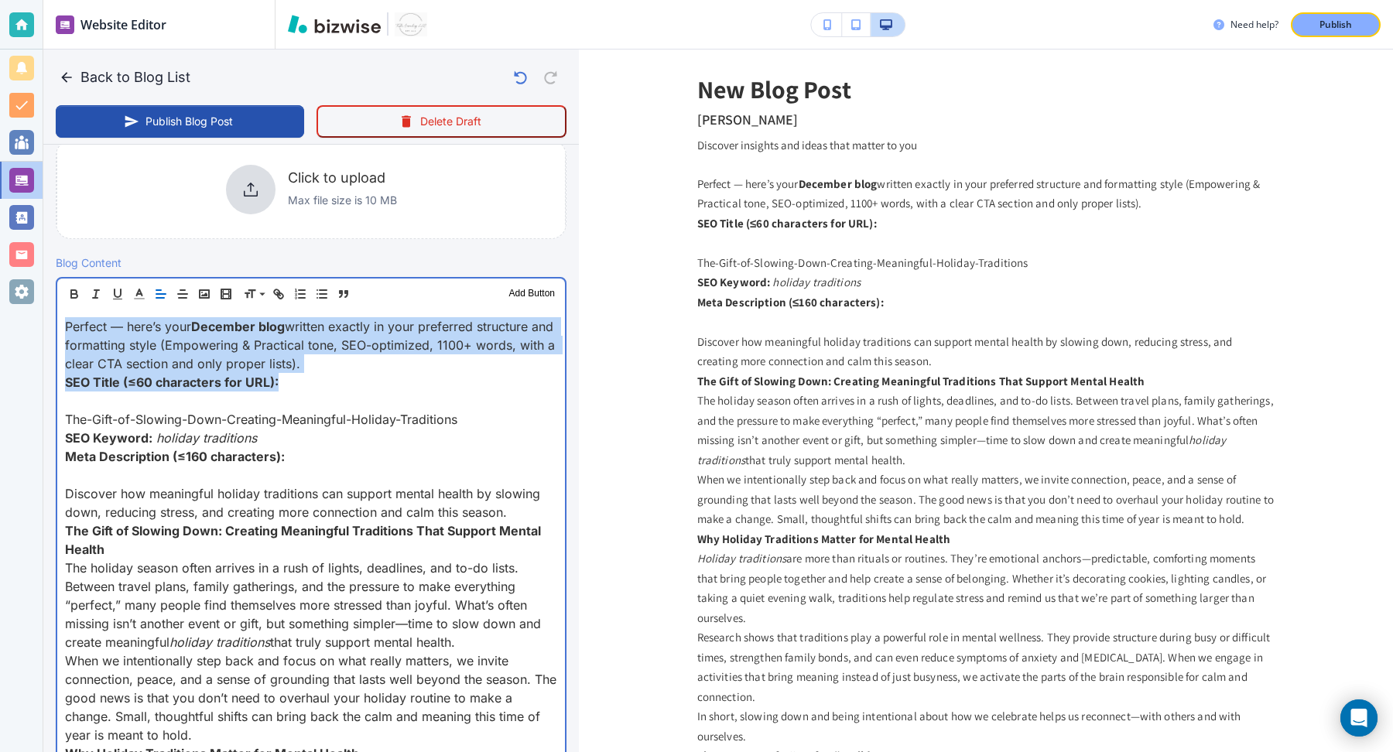
drag, startPoint x: 303, startPoint y: 379, endPoint x: 36, endPoint y: 317, distance: 274.1
click at [36, 314] on div "Website Editor Pages Edit, add, and delete pages or manage your page order Upda…" at bounding box center [696, 376] width 1393 height 752
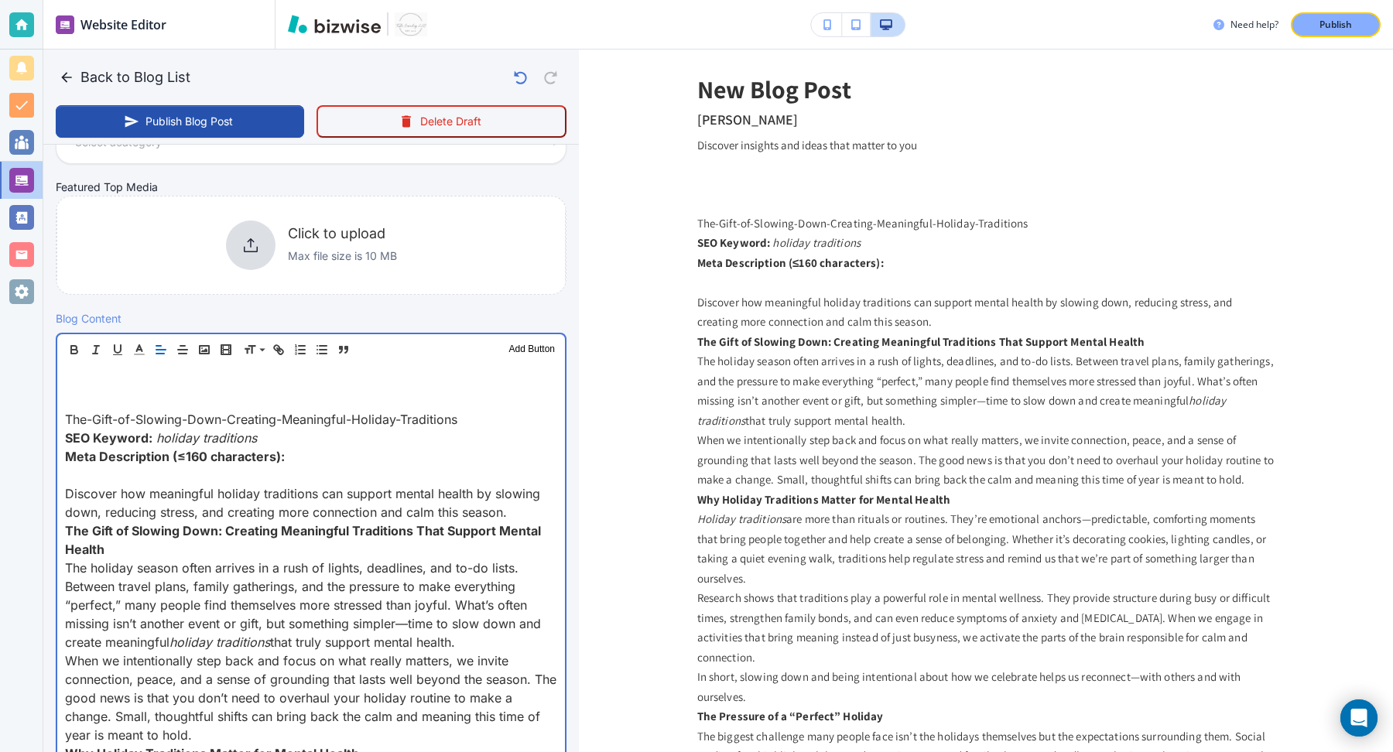
scroll to position [307, 0]
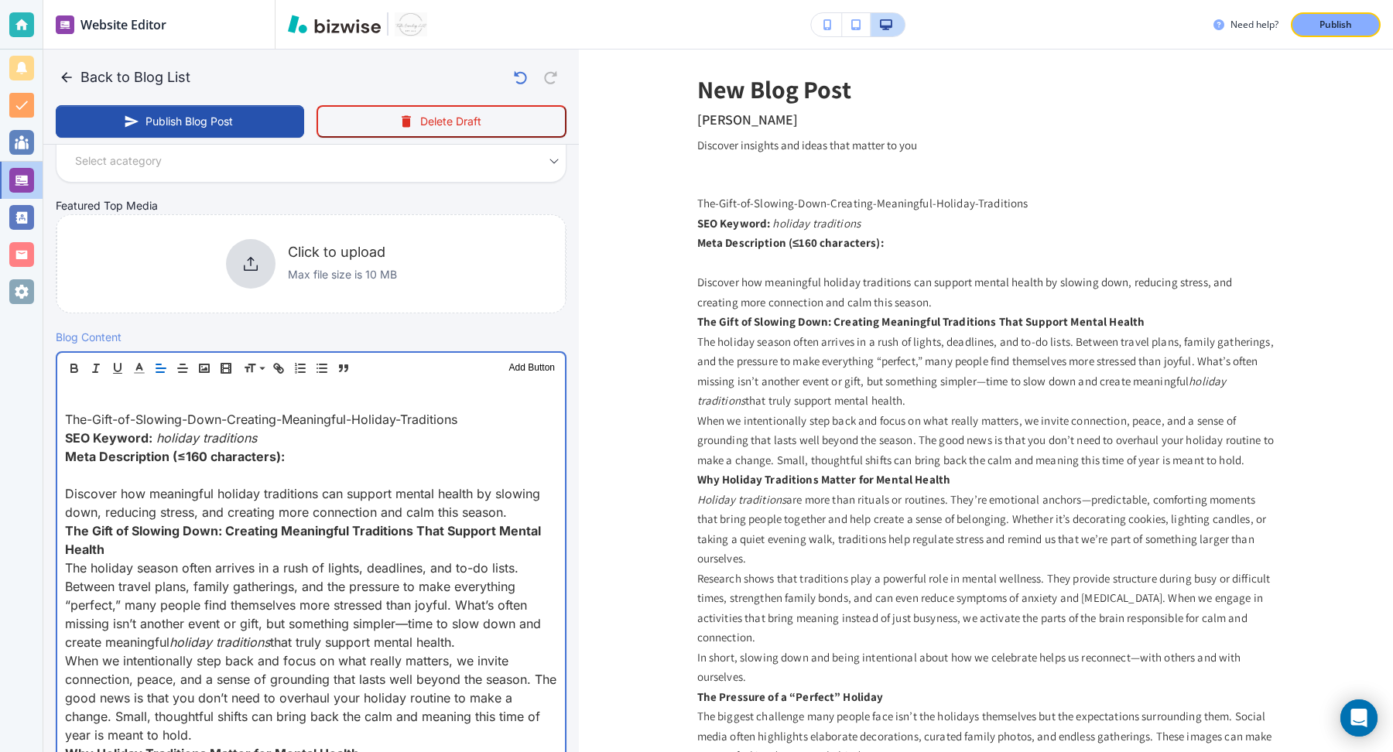
click at [201, 413] on p "The-Gift-of-Slowing-Down-Creating-Meaningful-Holiday-Traditions" at bounding box center [311, 419] width 492 height 19
copy p "The-Gift-of-Slowing-Down-Creating-Meaningful-Holiday-Traditions"
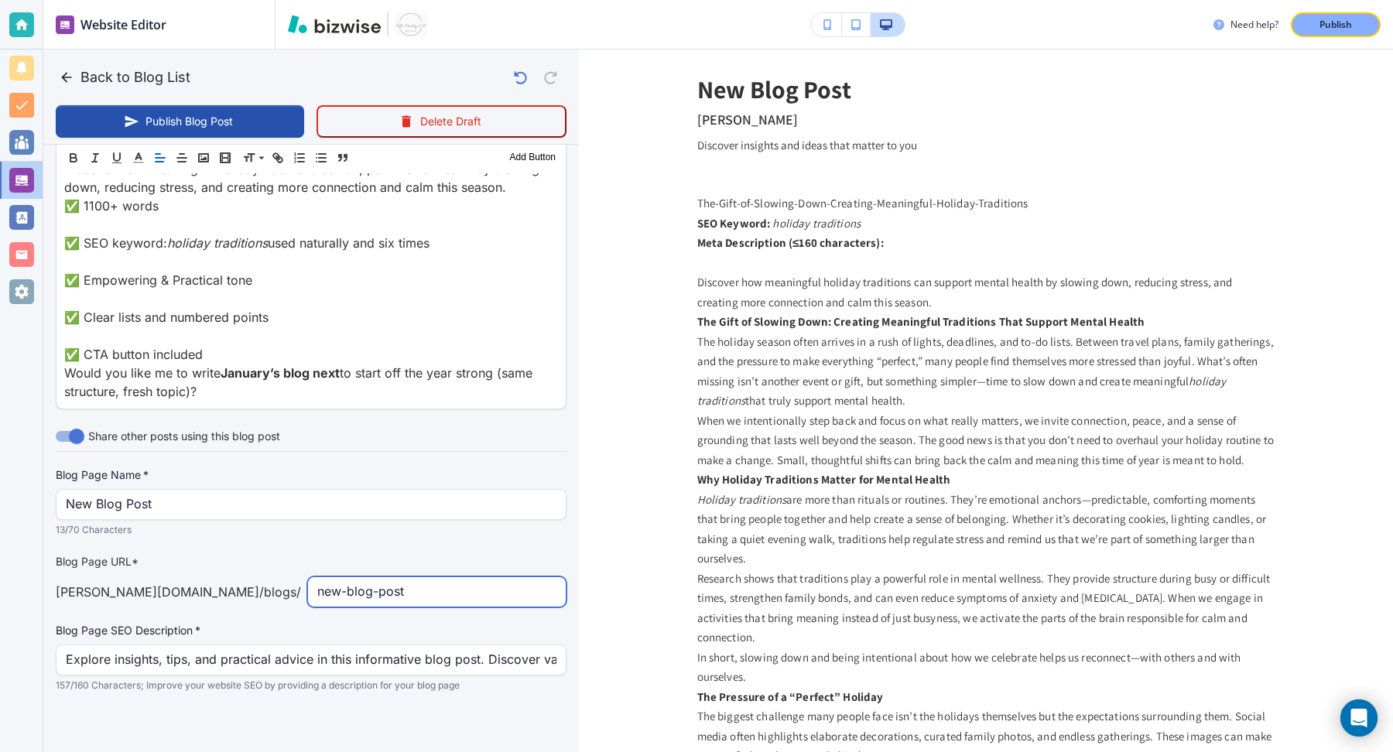
scroll to position [4345, 0]
click at [367, 584] on input "new-blog-post" at bounding box center [436, 593] width 239 height 29
click at [367, 586] on input "new-blog-post" at bounding box center [436, 593] width 239 height 29
paste input "The-Gift-of-Slowing-Down-Creating-Meaningful-Holiday-Traditions"
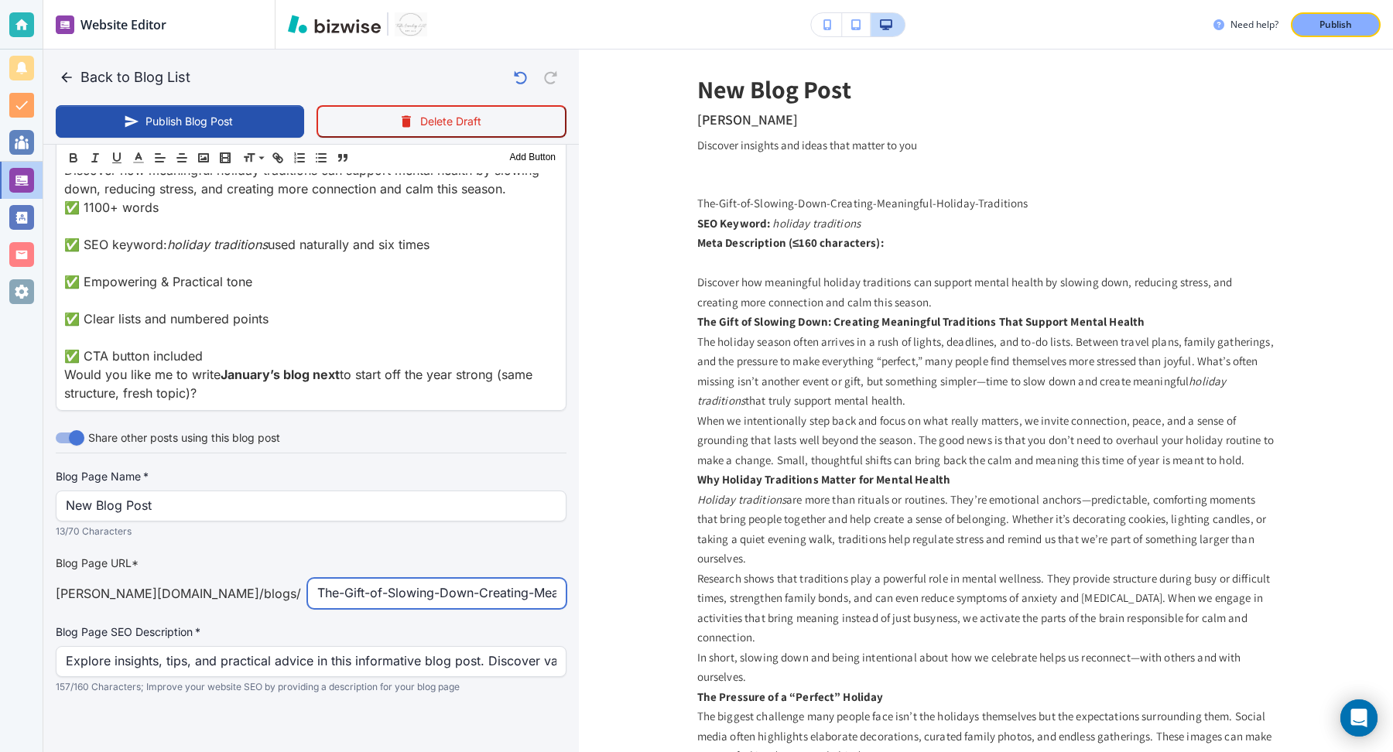
scroll to position [0, 85]
type input "The-Gift-of-Slowing-Down-Creating-Meaningful-Holiday-Traditions"
click at [797, 320] on strong "The Gift of Slowing Down: Creating Meaningful Traditions That Support Mental He…" at bounding box center [921, 321] width 448 height 15
click at [797, 316] on strong "The Gift of Slowing Down: Creating Meaningful Traditions That Support Mental He…" at bounding box center [921, 321] width 448 height 15
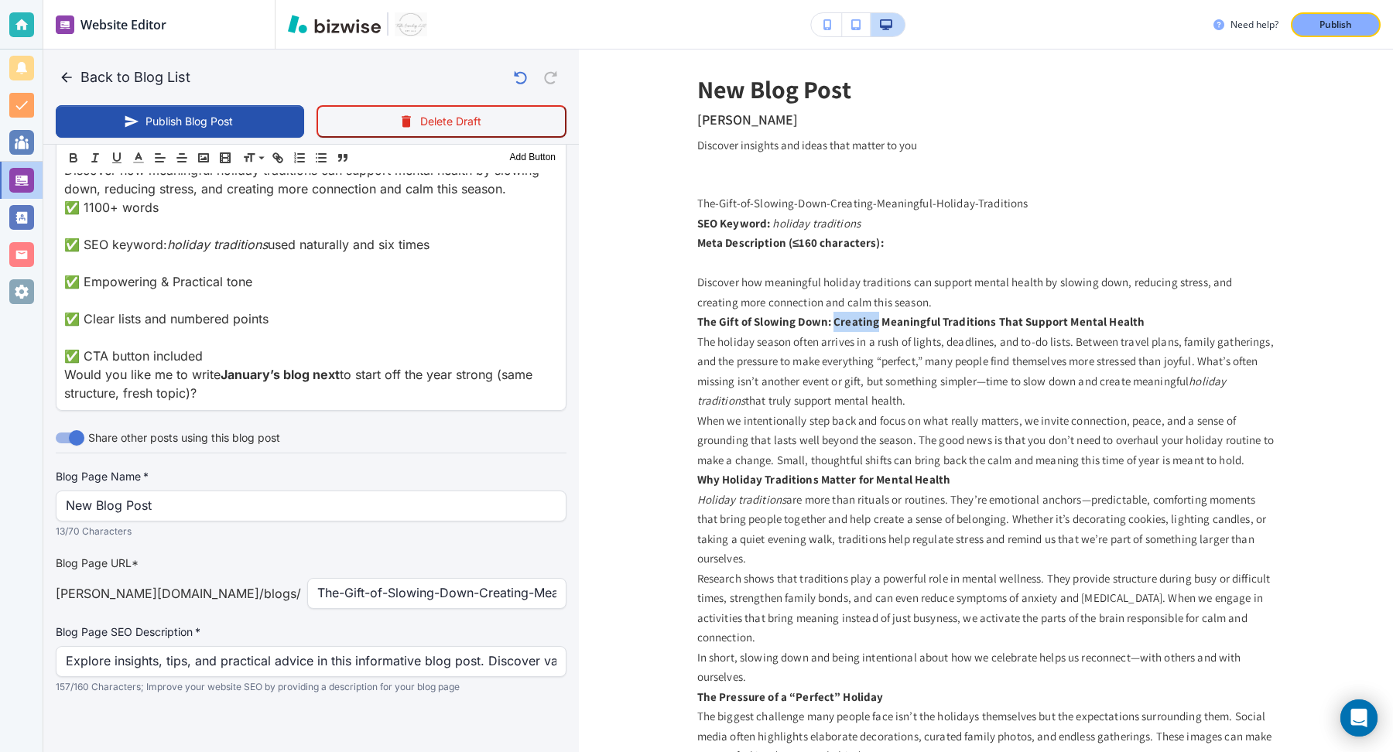
click at [797, 316] on strong "The Gift of Slowing Down: Creating Meaningful Traditions That Support Mental He…" at bounding box center [921, 321] width 448 height 15
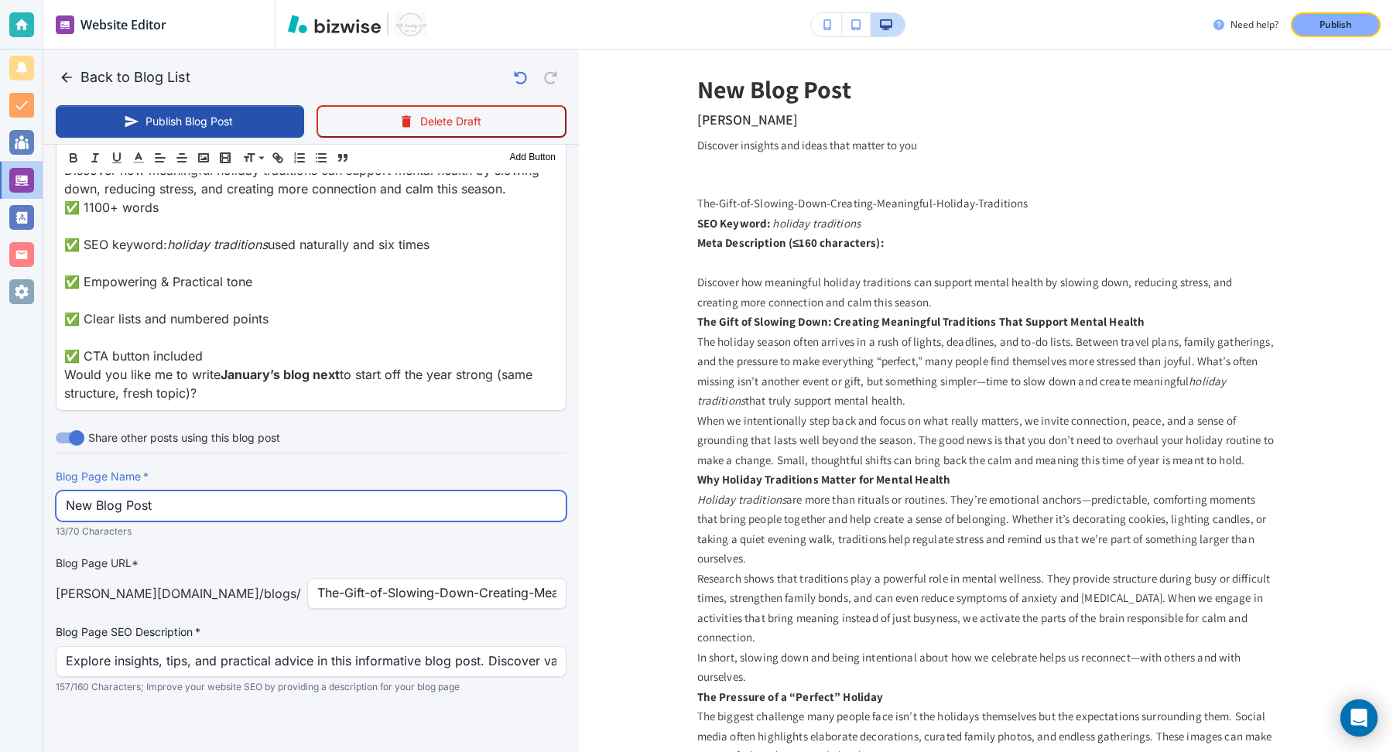
click at [348, 501] on input "New Blog Post" at bounding box center [311, 506] width 491 height 29
paste input "The Gift of Slowing Down: Creating Meaningful Traditions That Support"
drag, startPoint x: 510, startPoint y: 504, endPoint x: 405, endPoint y: 497, distance: 105.5
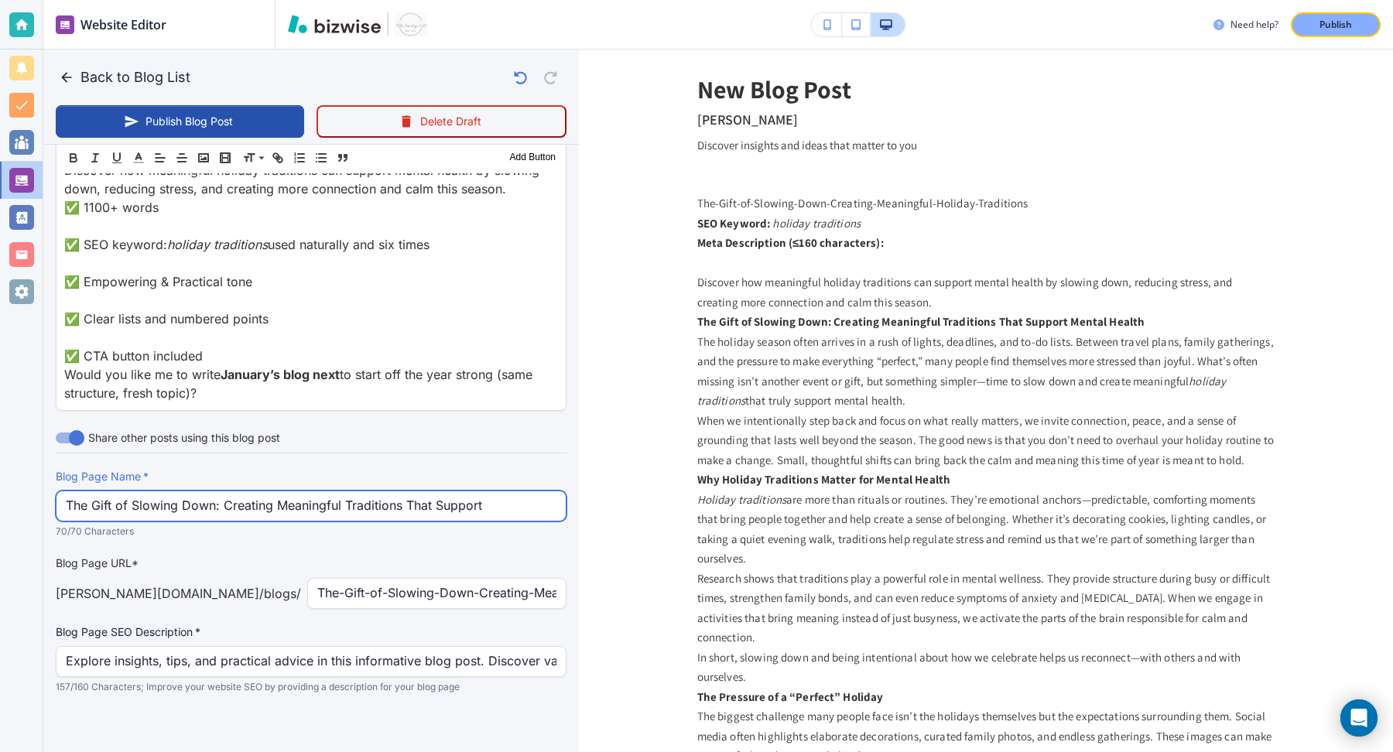
click at [405, 497] on input "The Gift of Slowing Down: Creating Meaningful Traditions That Support" at bounding box center [311, 506] width 491 height 29
type input "The Gift of Slowing Down: Creating Meaningful Traditions"
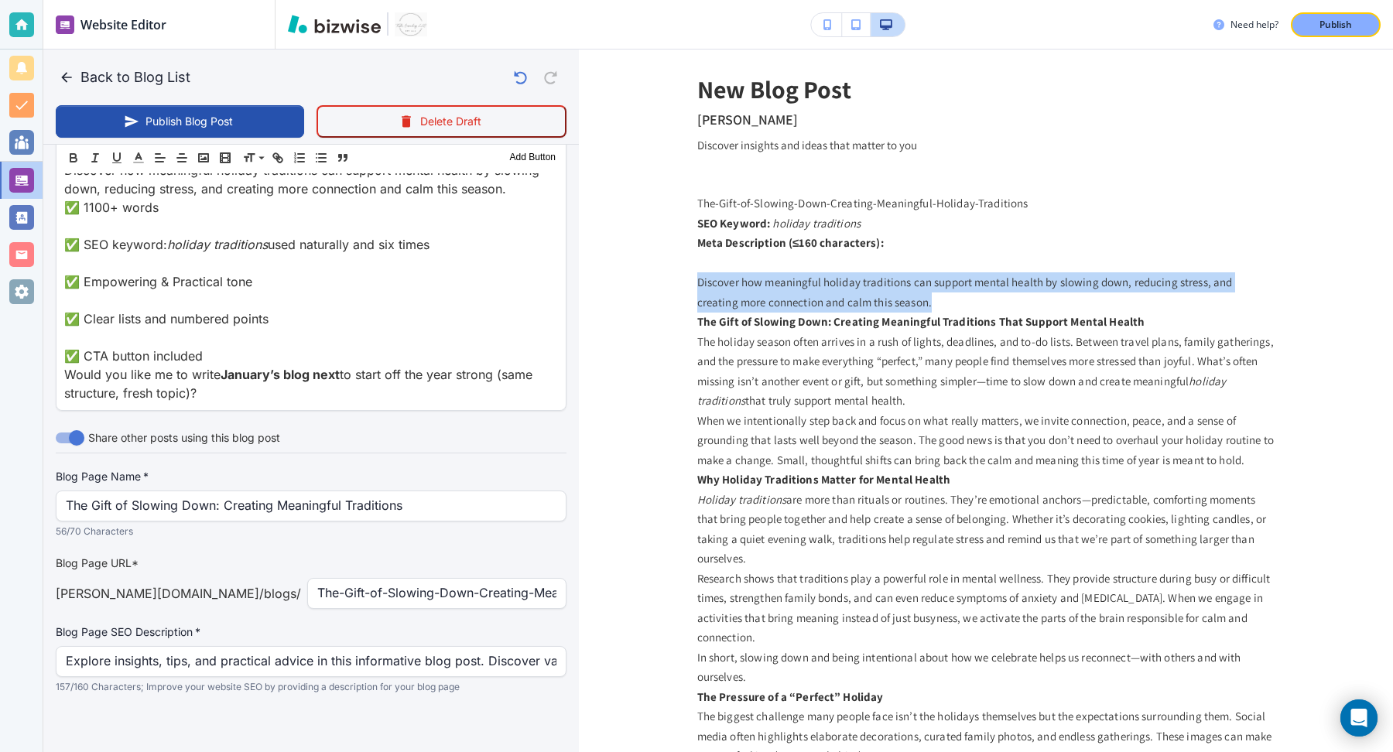
drag, startPoint x: 902, startPoint y: 305, endPoint x: 689, endPoint y: 279, distance: 214.4
copy p "Discover how meaningful holiday traditions can support mental health by slowing…"
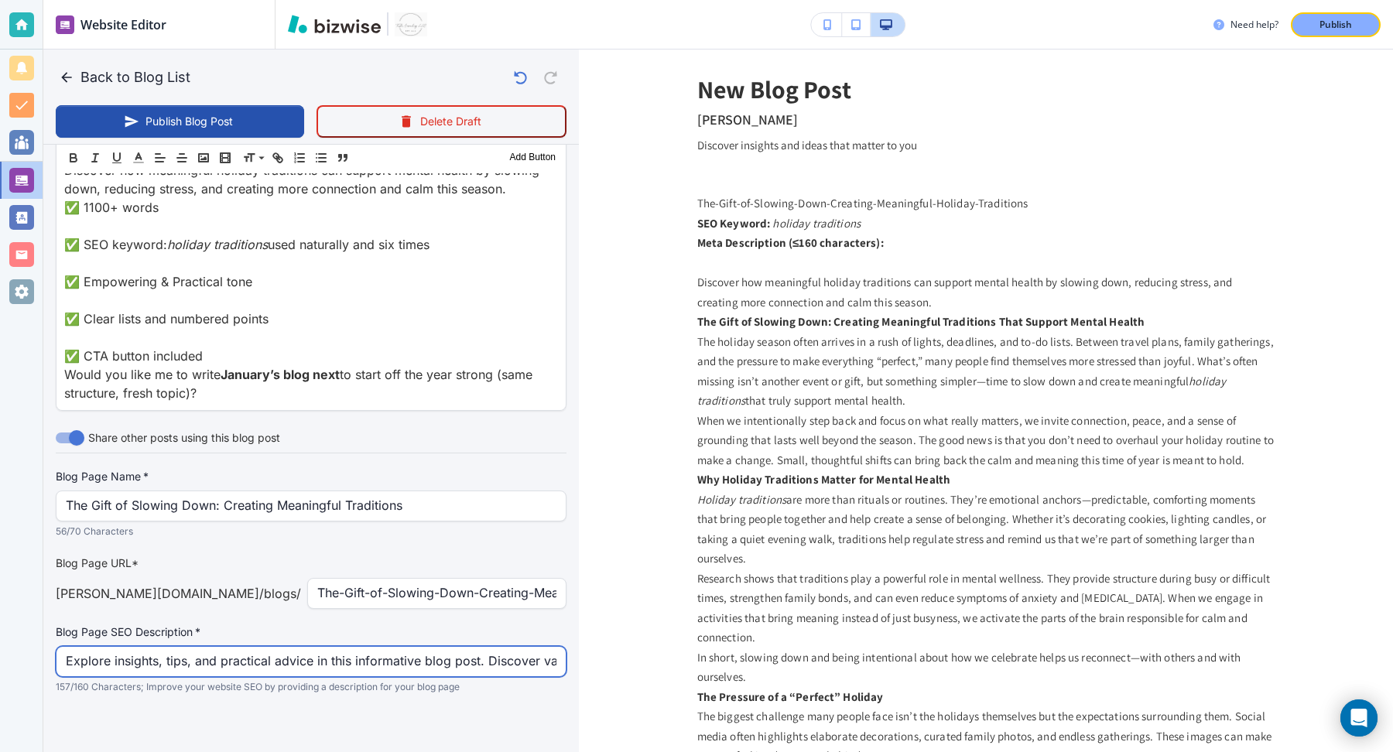
click at [365, 665] on input "Explore insights, tips, and practical advice in this informative blog post. Dis…" at bounding box center [311, 661] width 491 height 29
paste input "Discover how meaningful holiday traditions can support mental health by slowing…"
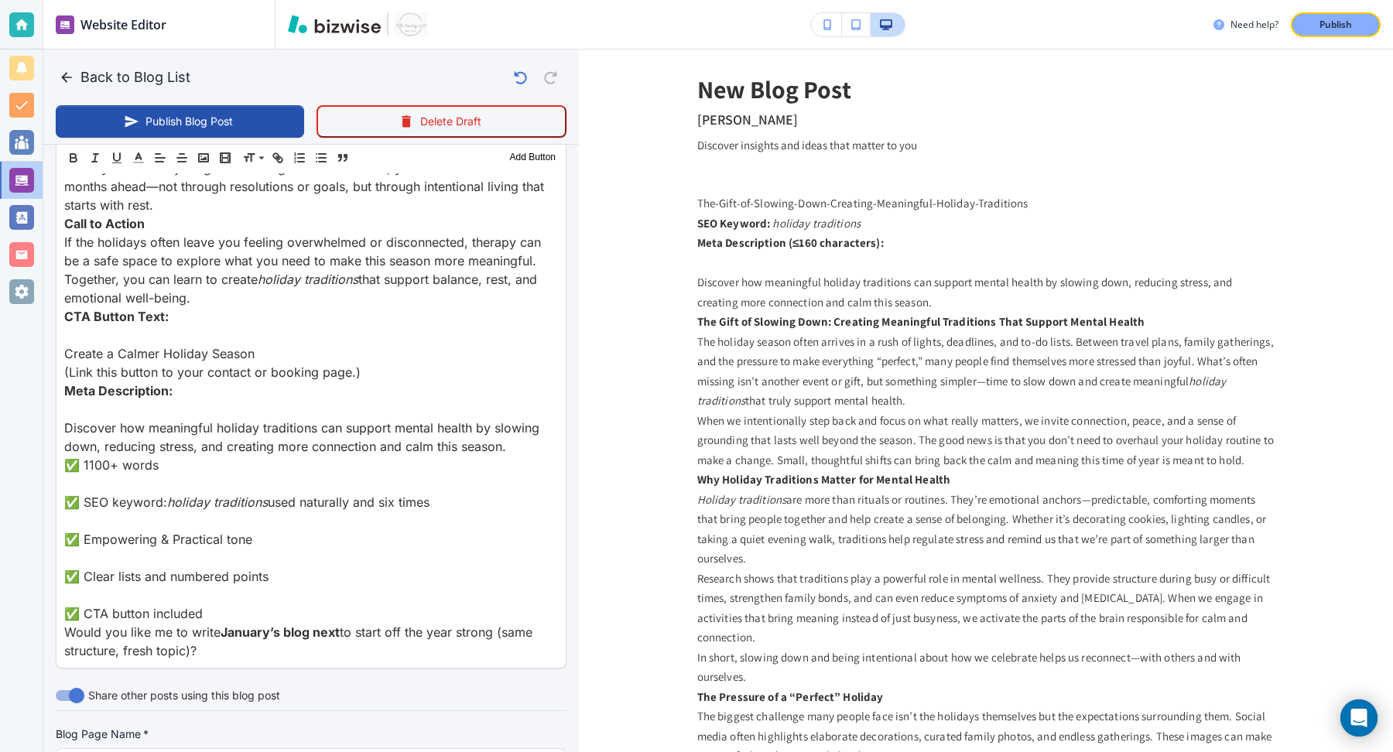
scroll to position [4076, 0]
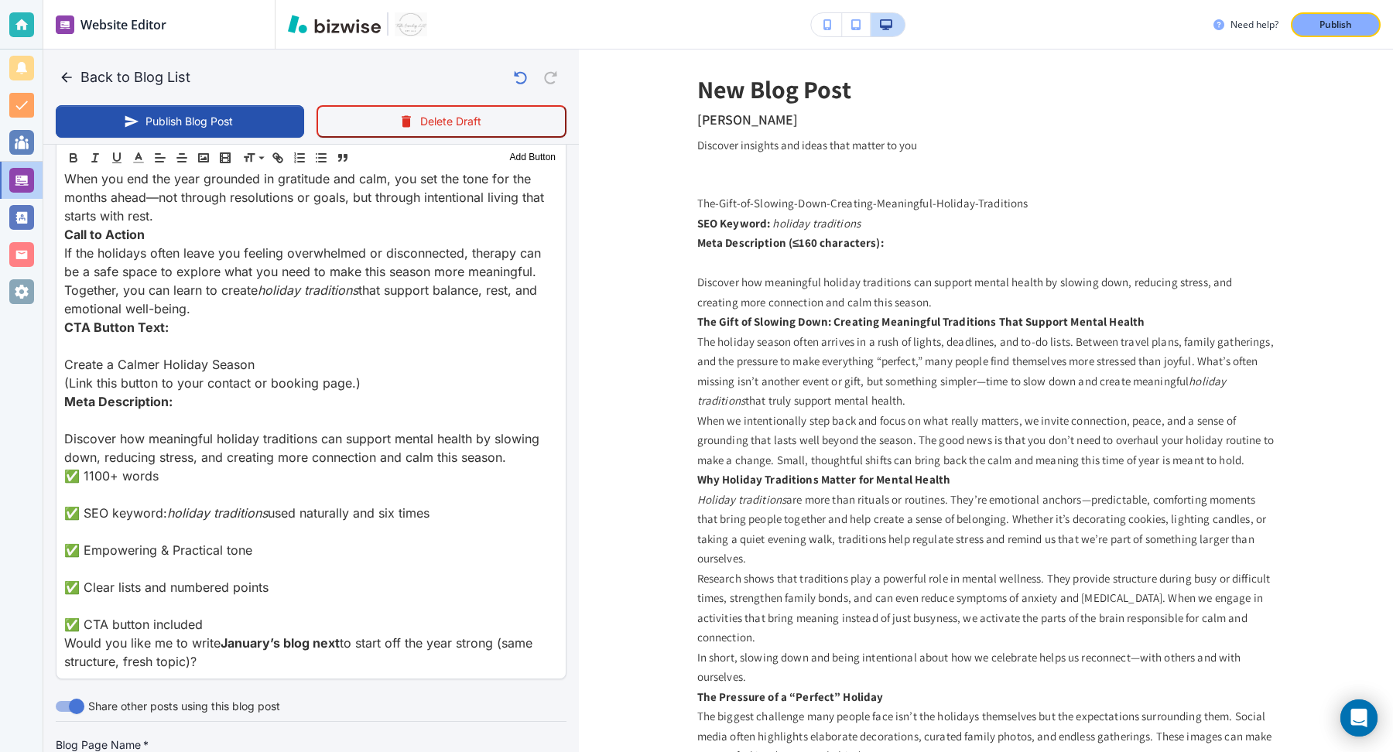
type input "Discover how meaningful holiday traditions can support mental health by slowing…"
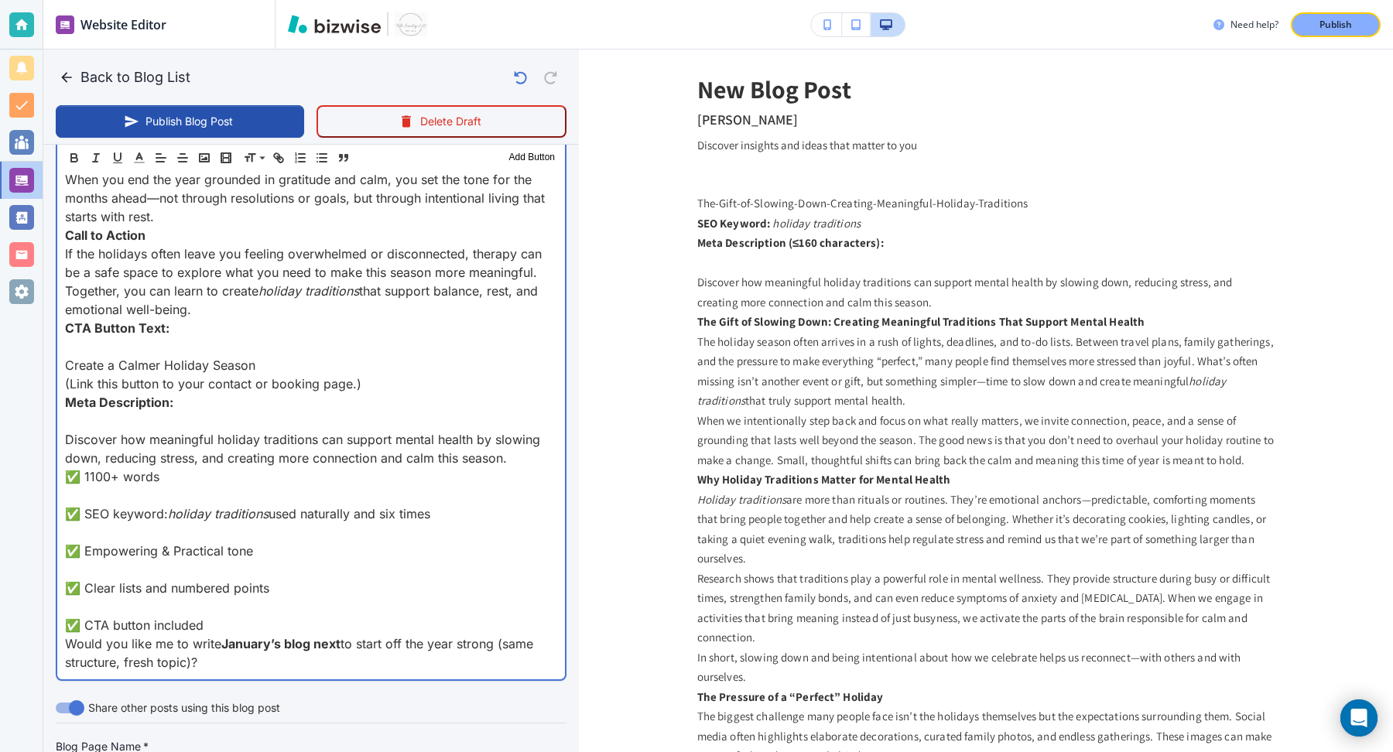
scroll to position [4078, 0]
drag, startPoint x: 254, startPoint y: 660, endPoint x: 370, endPoint y: 378, distance: 305.5
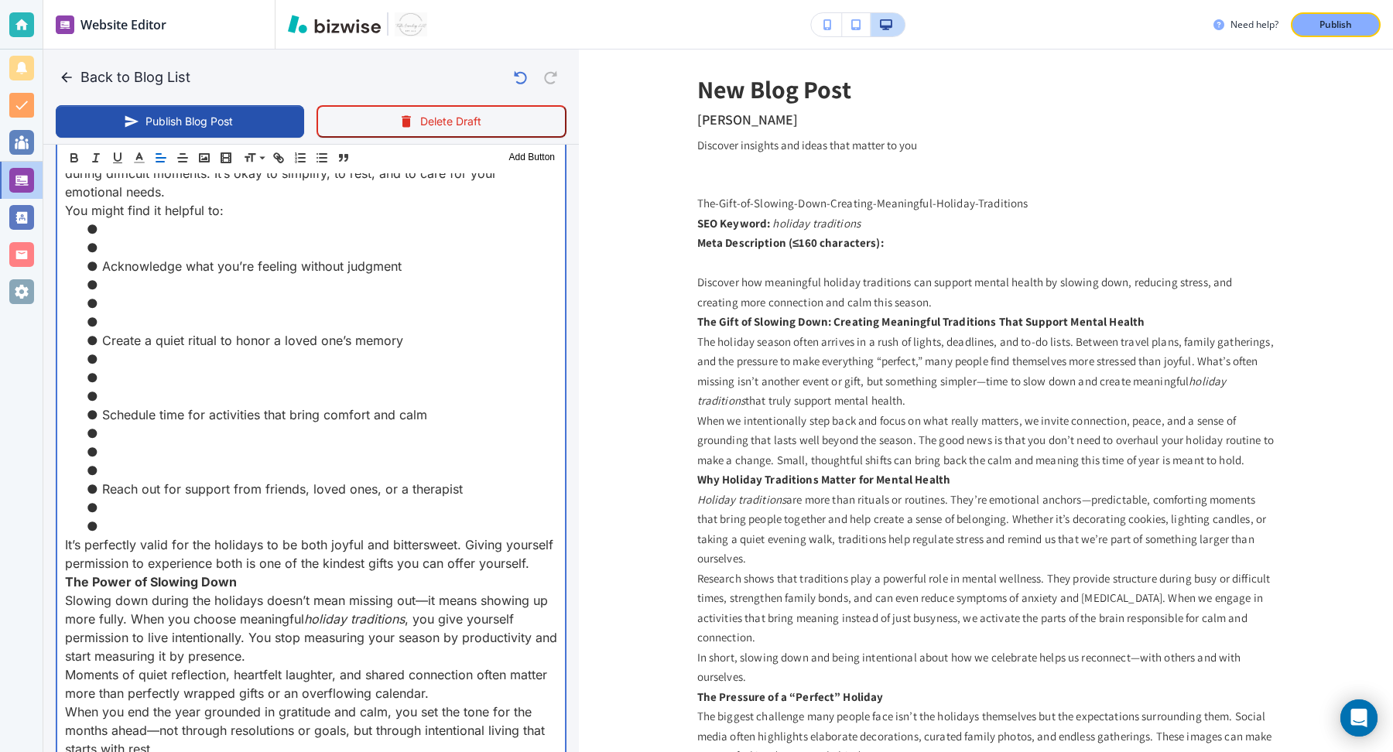
scroll to position [3482, 0]
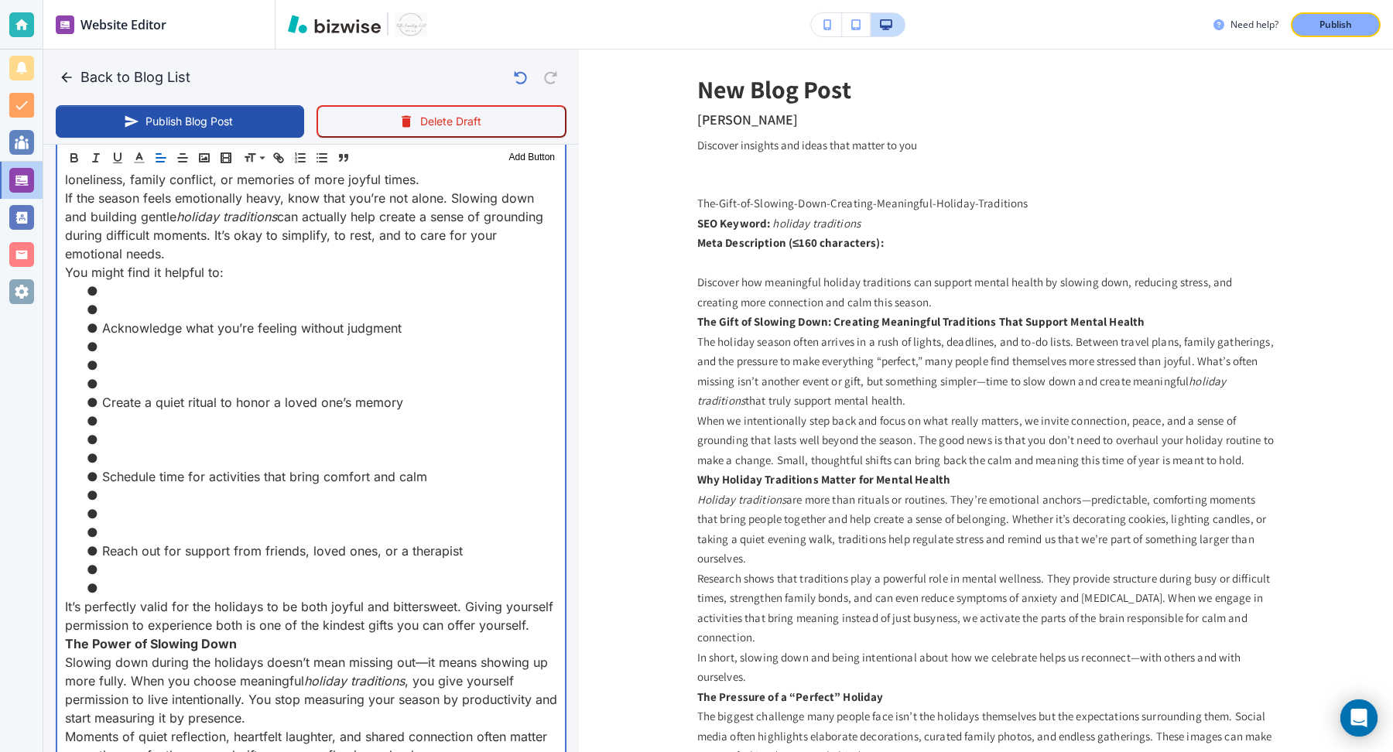
click at [203, 582] on li at bounding box center [321, 588] width 474 height 19
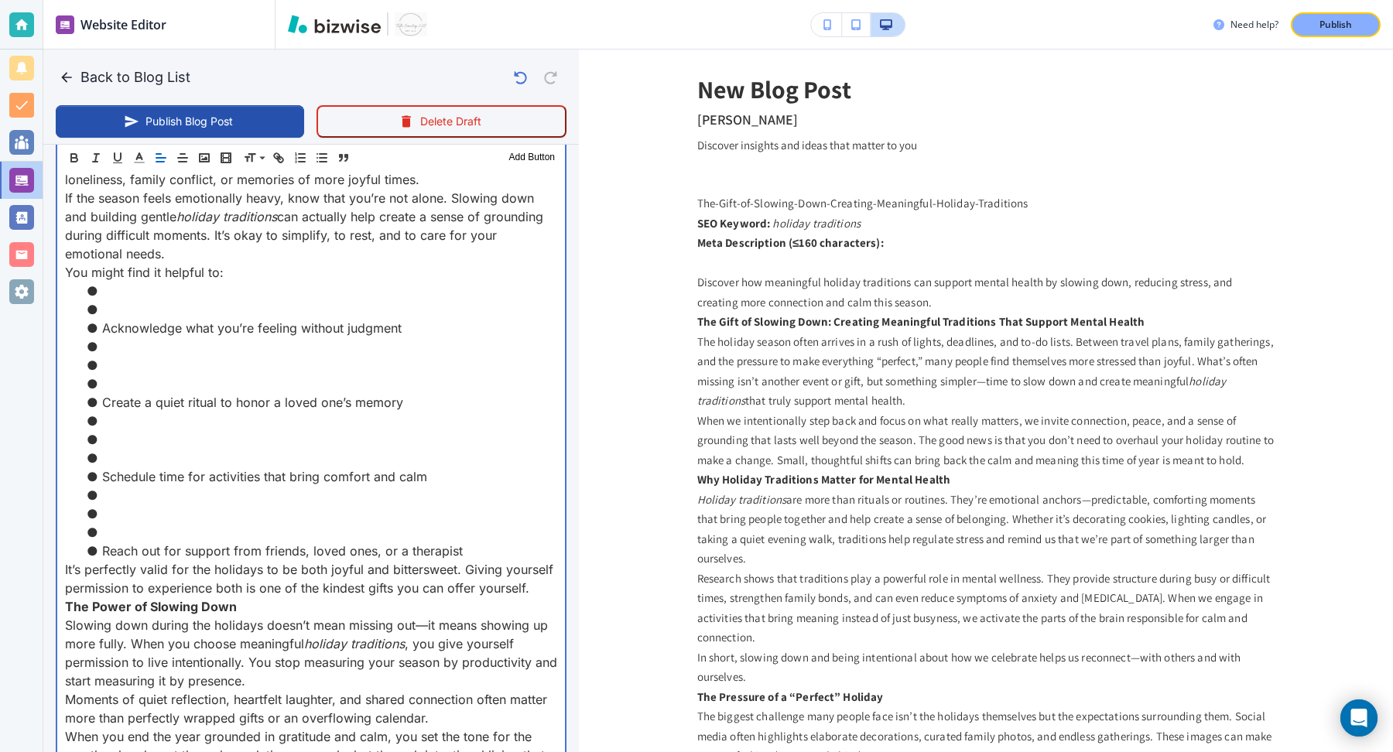
click at [180, 523] on li at bounding box center [321, 532] width 474 height 19
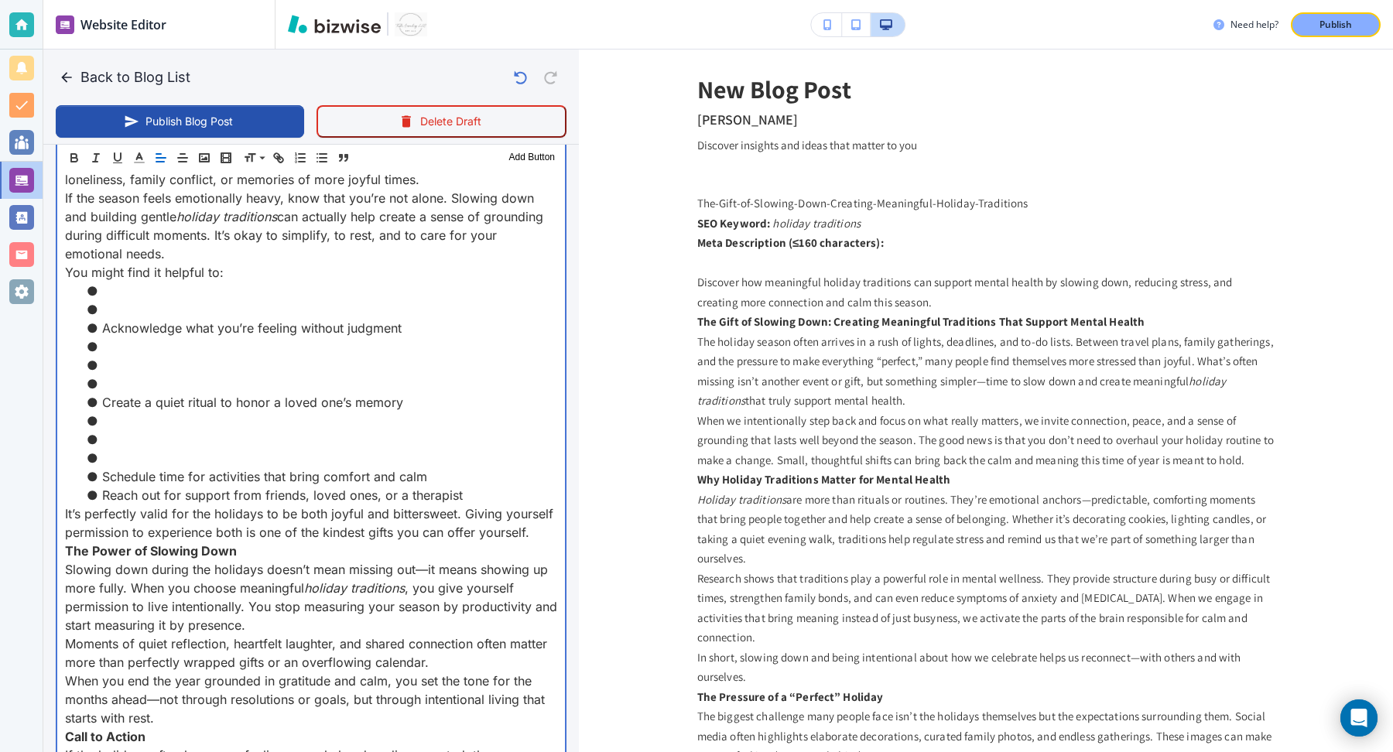
click at [176, 459] on li at bounding box center [321, 458] width 474 height 19
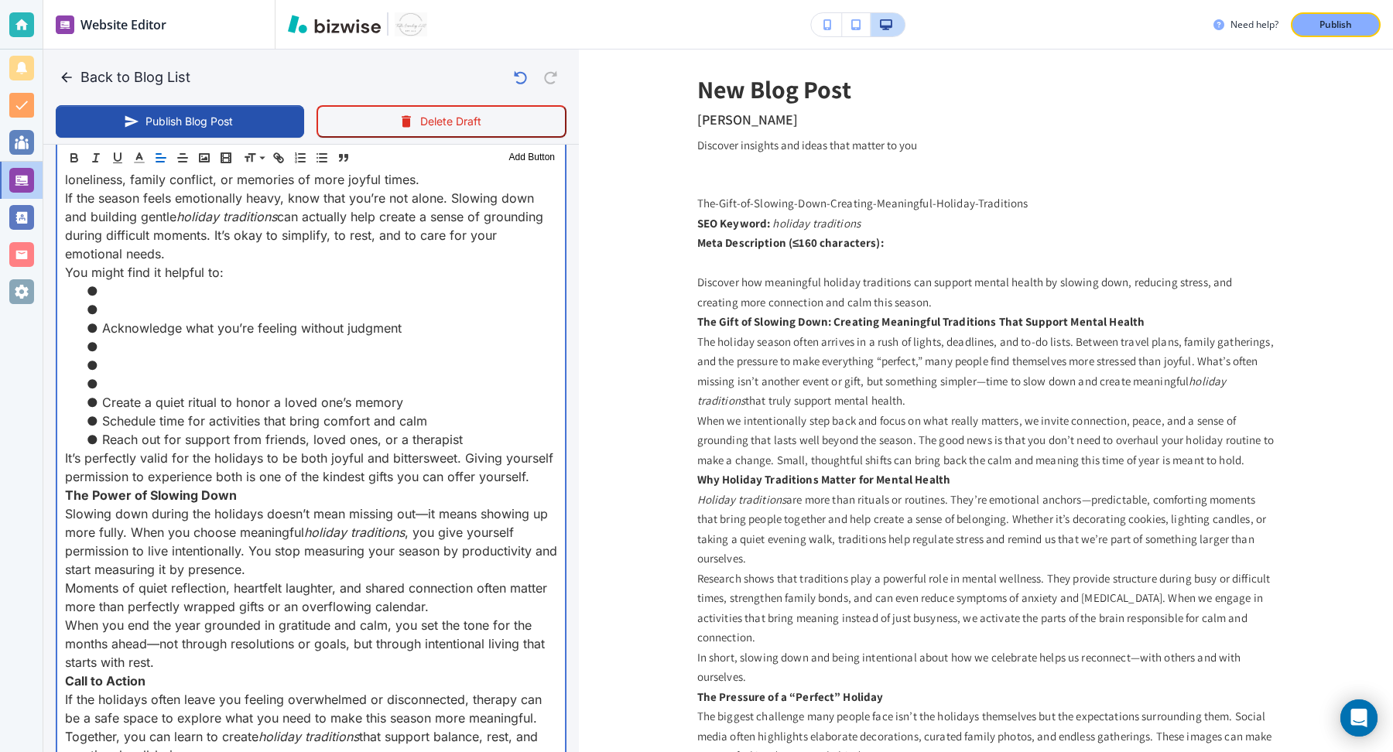
click at [174, 376] on li at bounding box center [321, 384] width 474 height 19
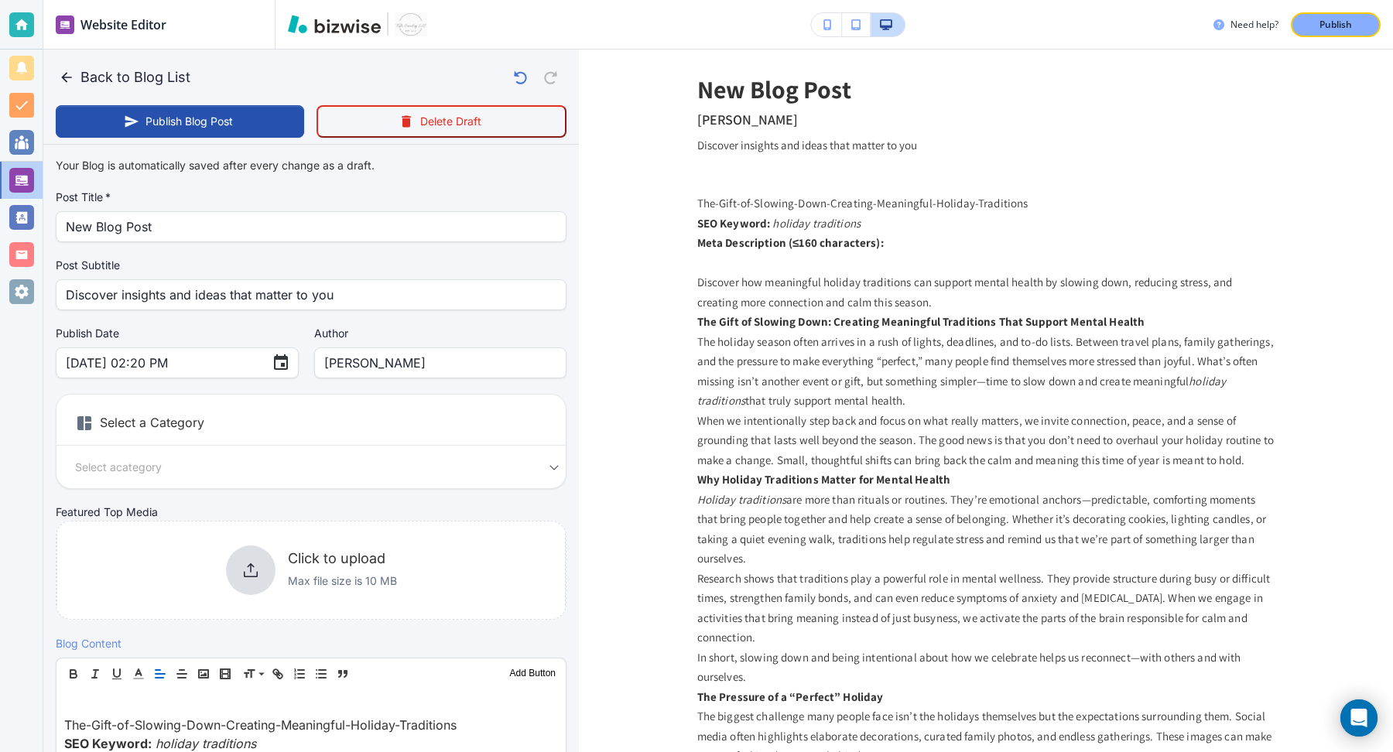
scroll to position [3482, 0]
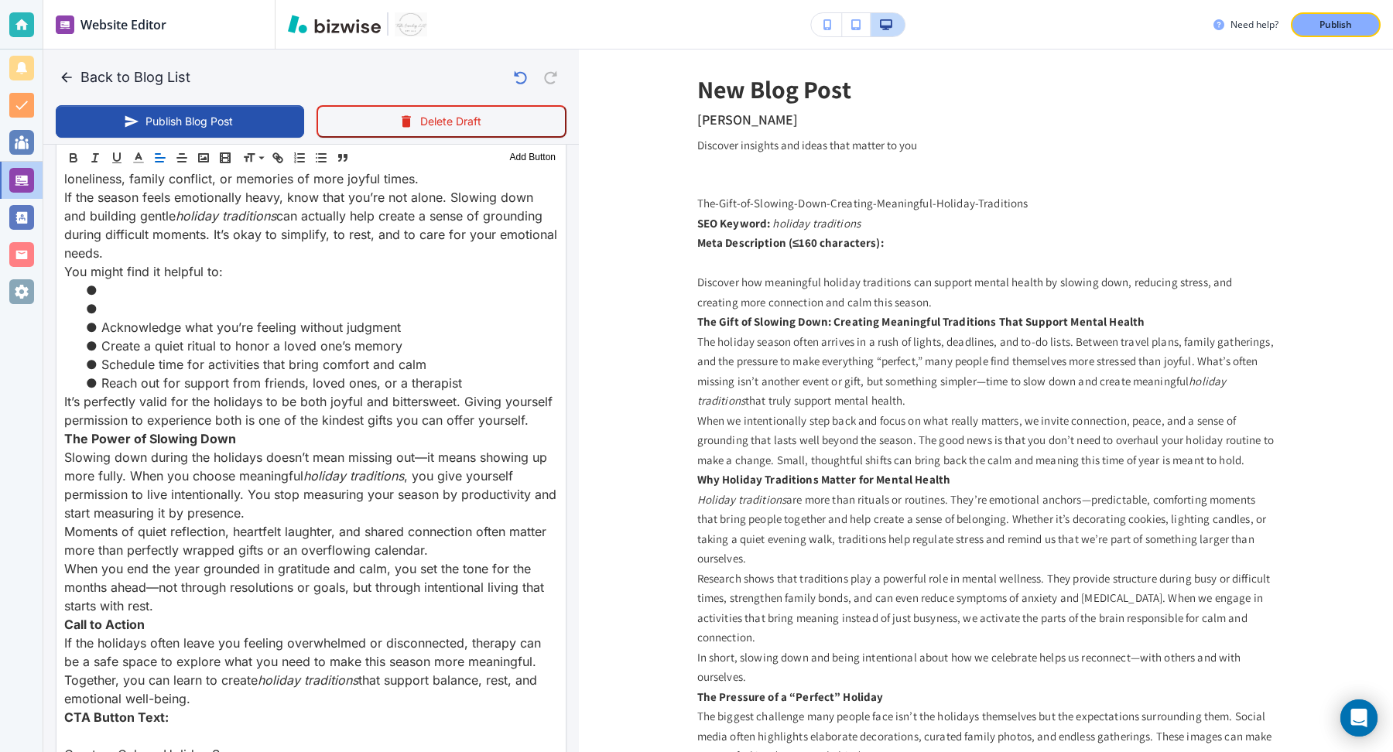
click at [158, 300] on li at bounding box center [320, 309] width 475 height 19
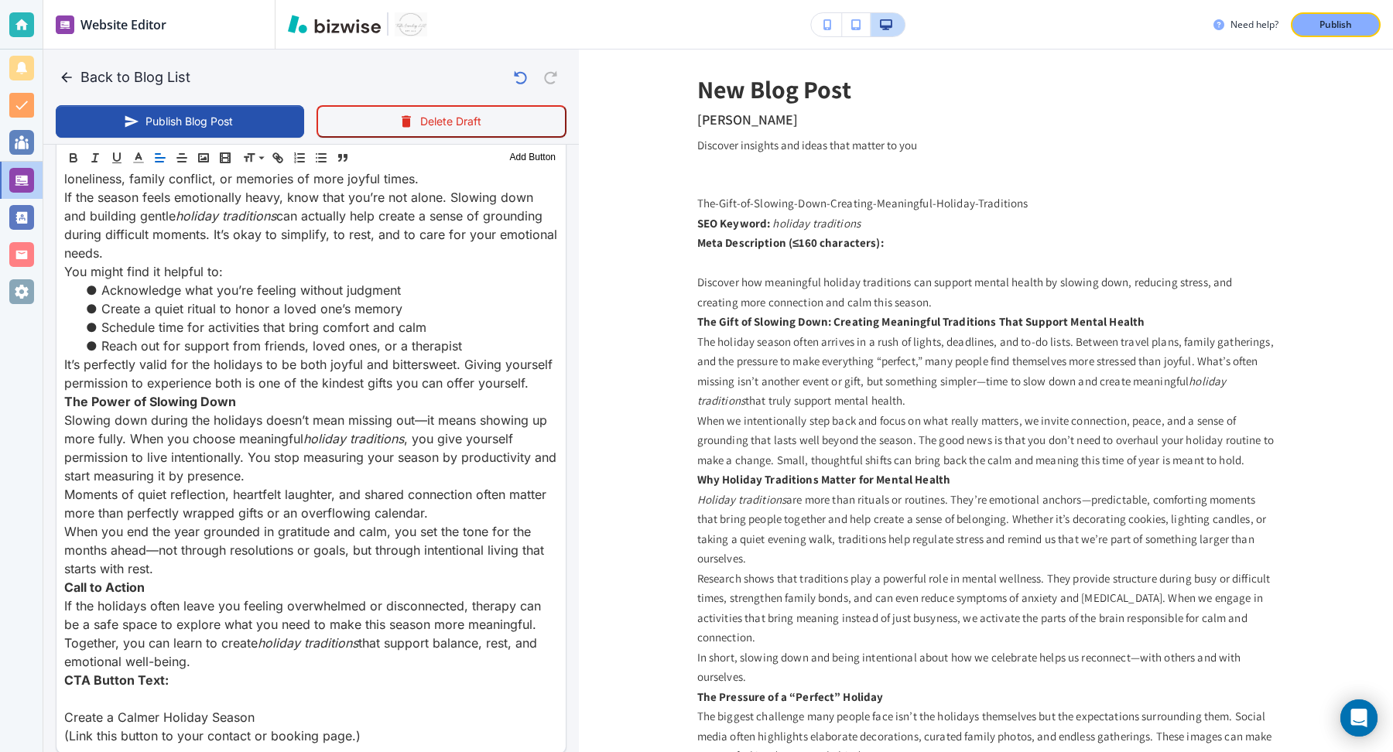
click at [540, 378] on p "It’s perfectly valid for the holidays to be both joyful and bittersweet. Giving…" at bounding box center [311, 373] width 494 height 37
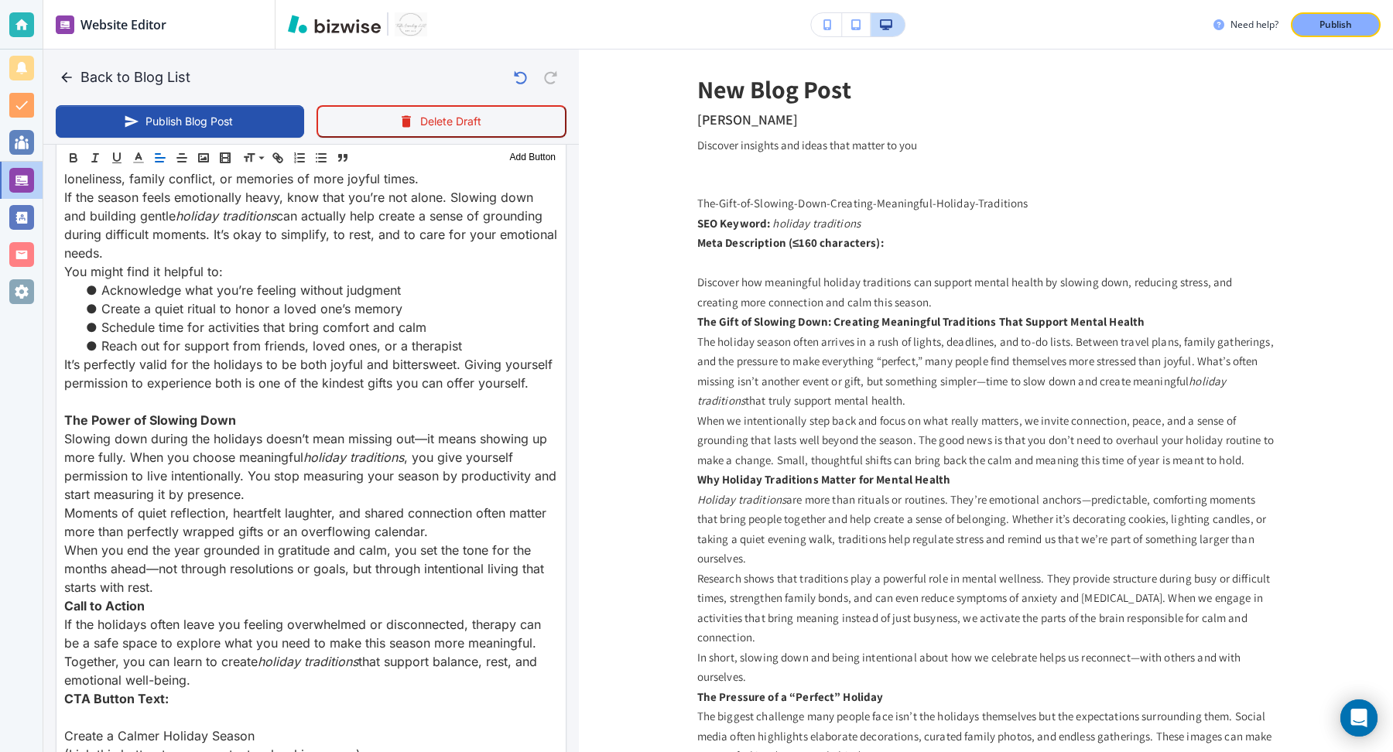
click at [441, 492] on p "Slowing down during the holidays doesn’t mean missing out—it means showing up m…" at bounding box center [311, 467] width 494 height 74
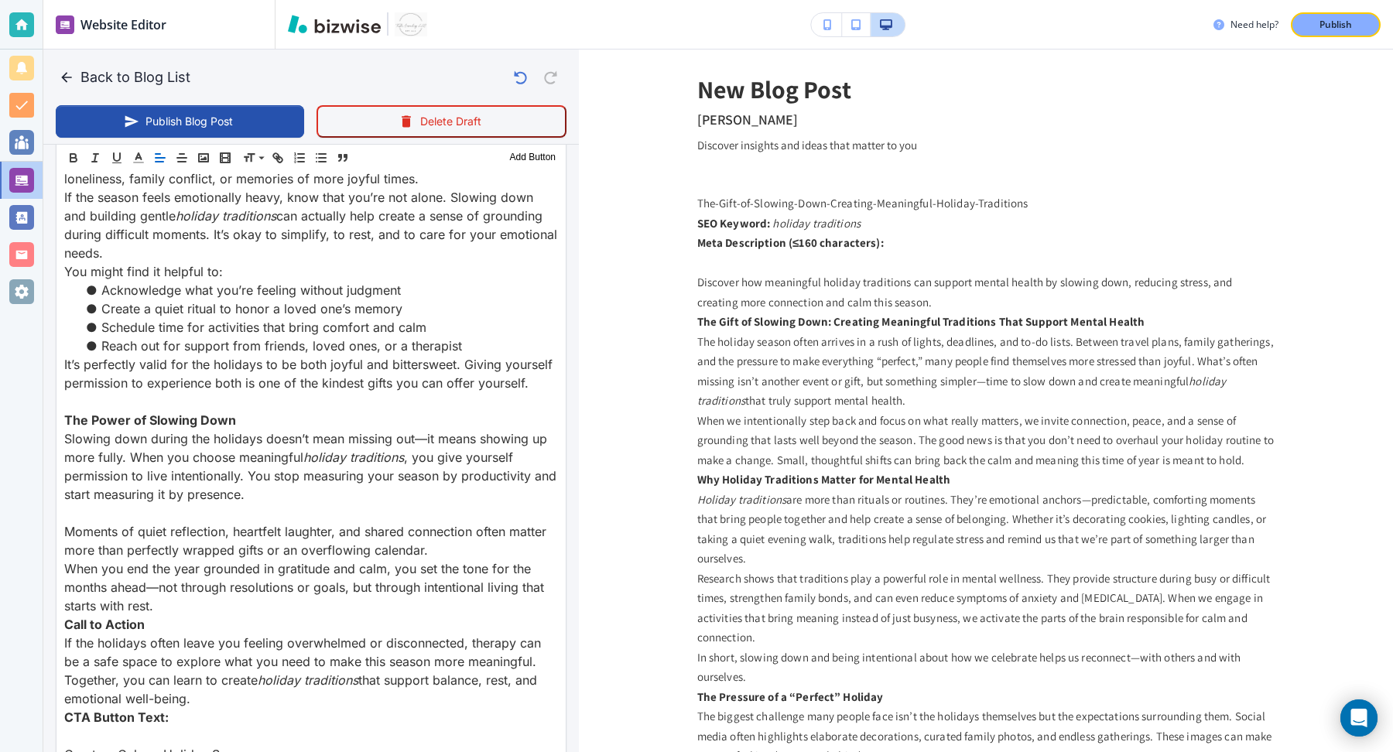
click at [445, 550] on p "Moments of quiet reflection, heartfelt laughter, and shared connection often ma…" at bounding box center [311, 541] width 494 height 37
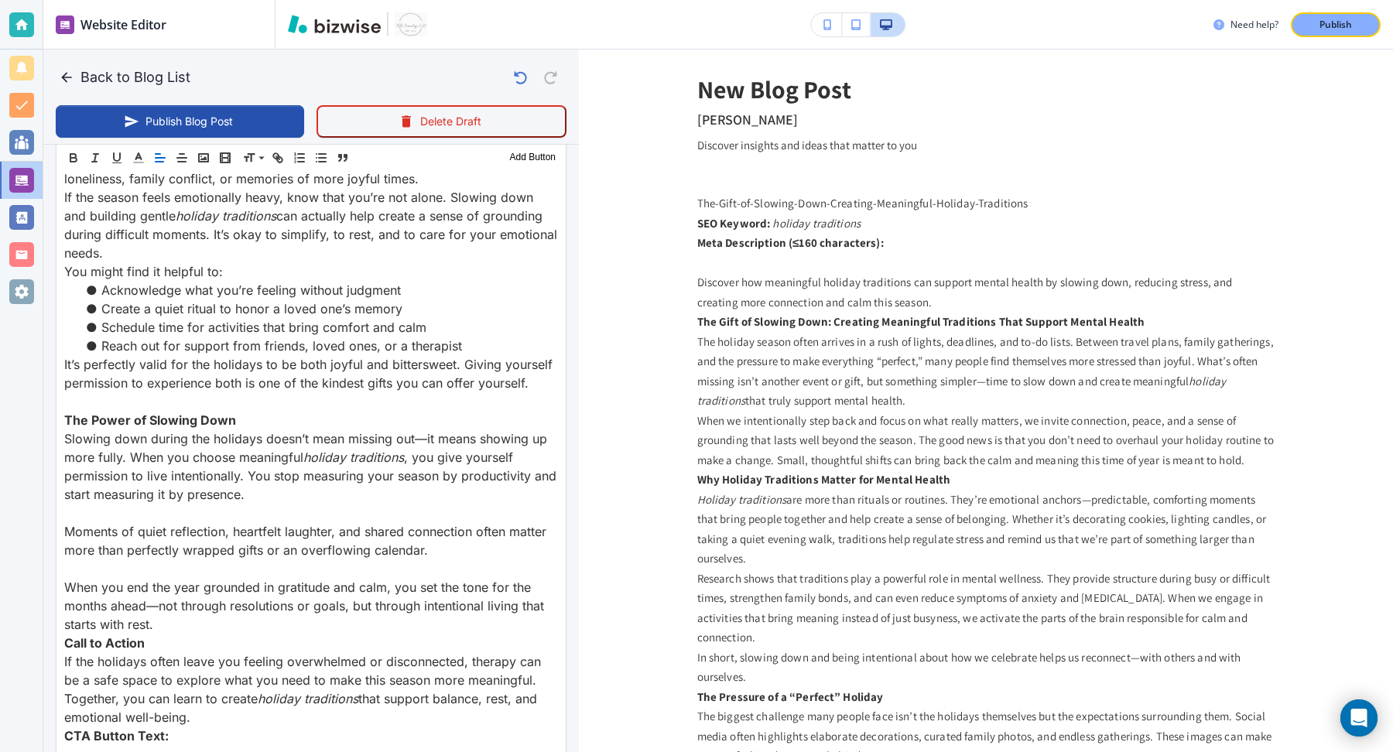
click at [373, 617] on p "When you end the year grounded in gratitude and calm, you set the tone for the …" at bounding box center [311, 606] width 494 height 56
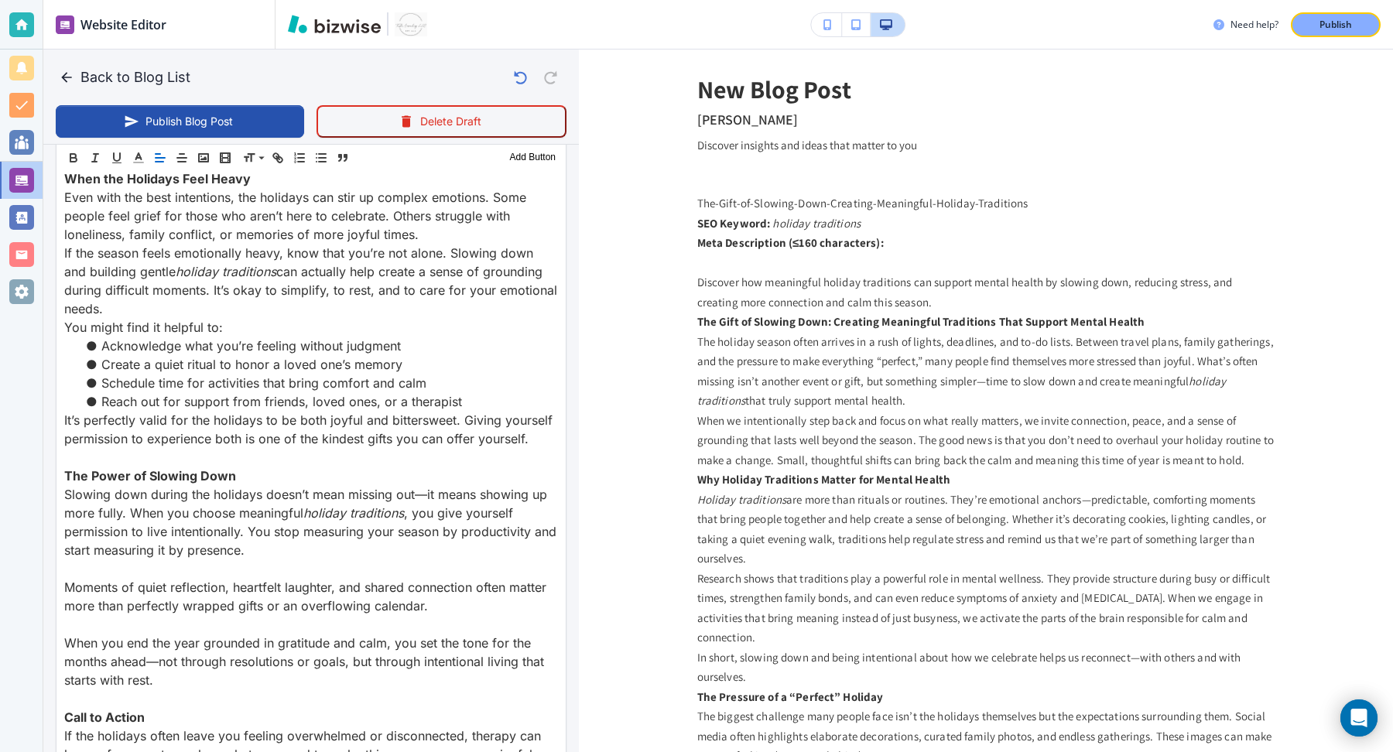
scroll to position [3397, 0]
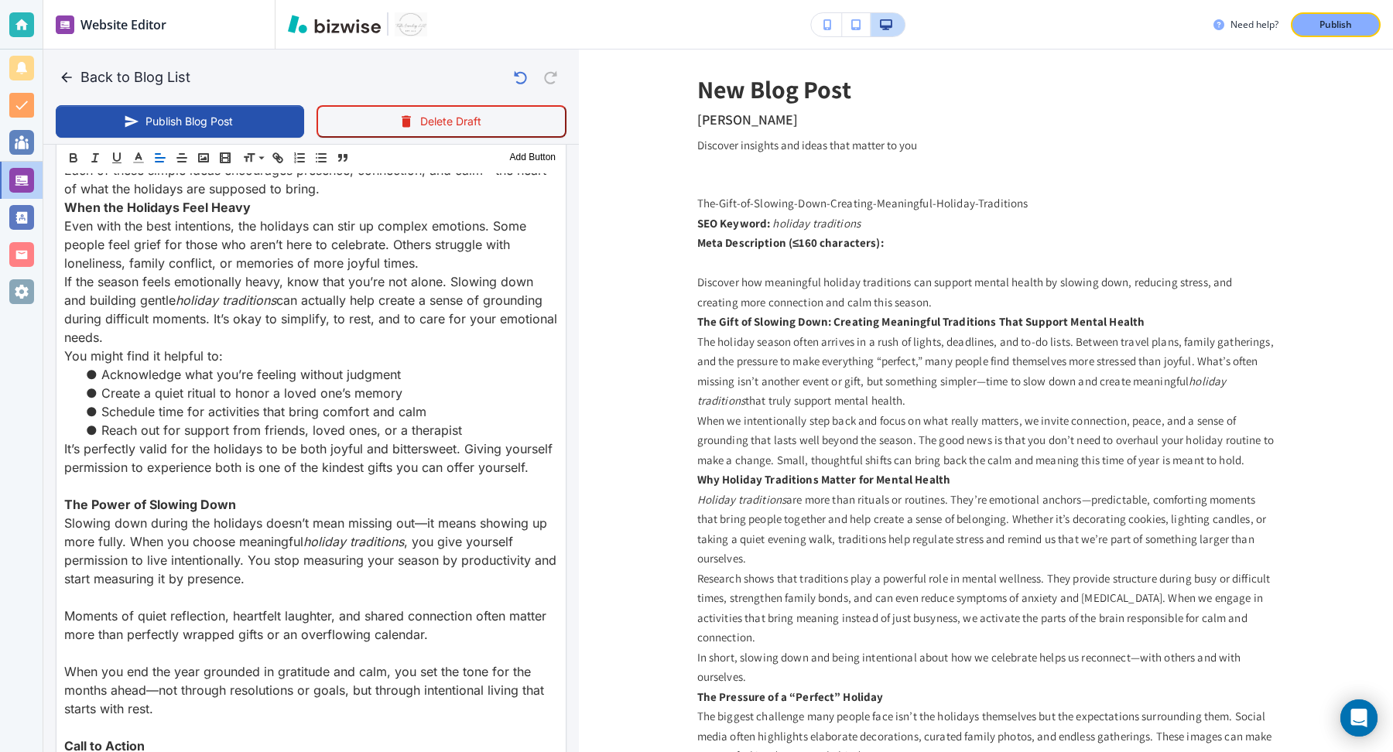
click at [473, 259] on p "Even with the best intentions, the holidays can stir up complex emotions. Some …" at bounding box center [311, 245] width 494 height 56
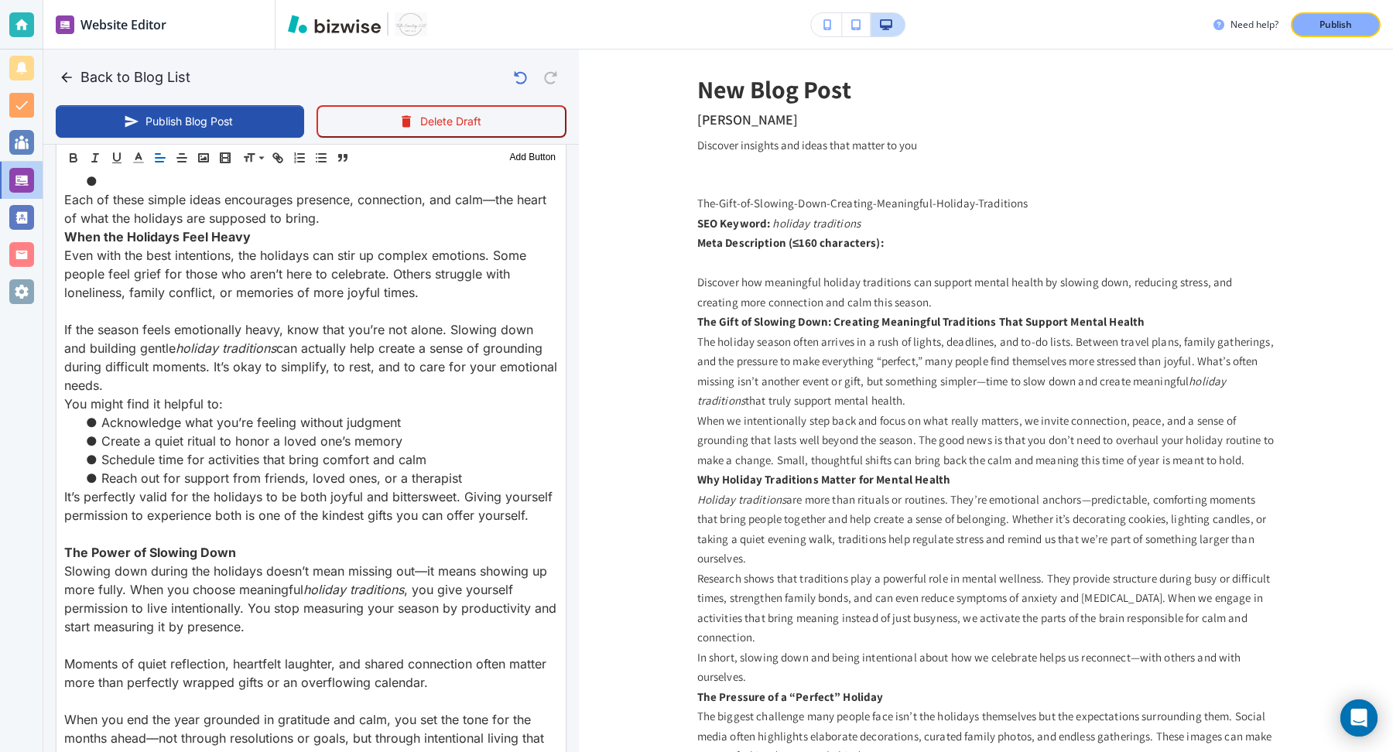
scroll to position [3349, 0]
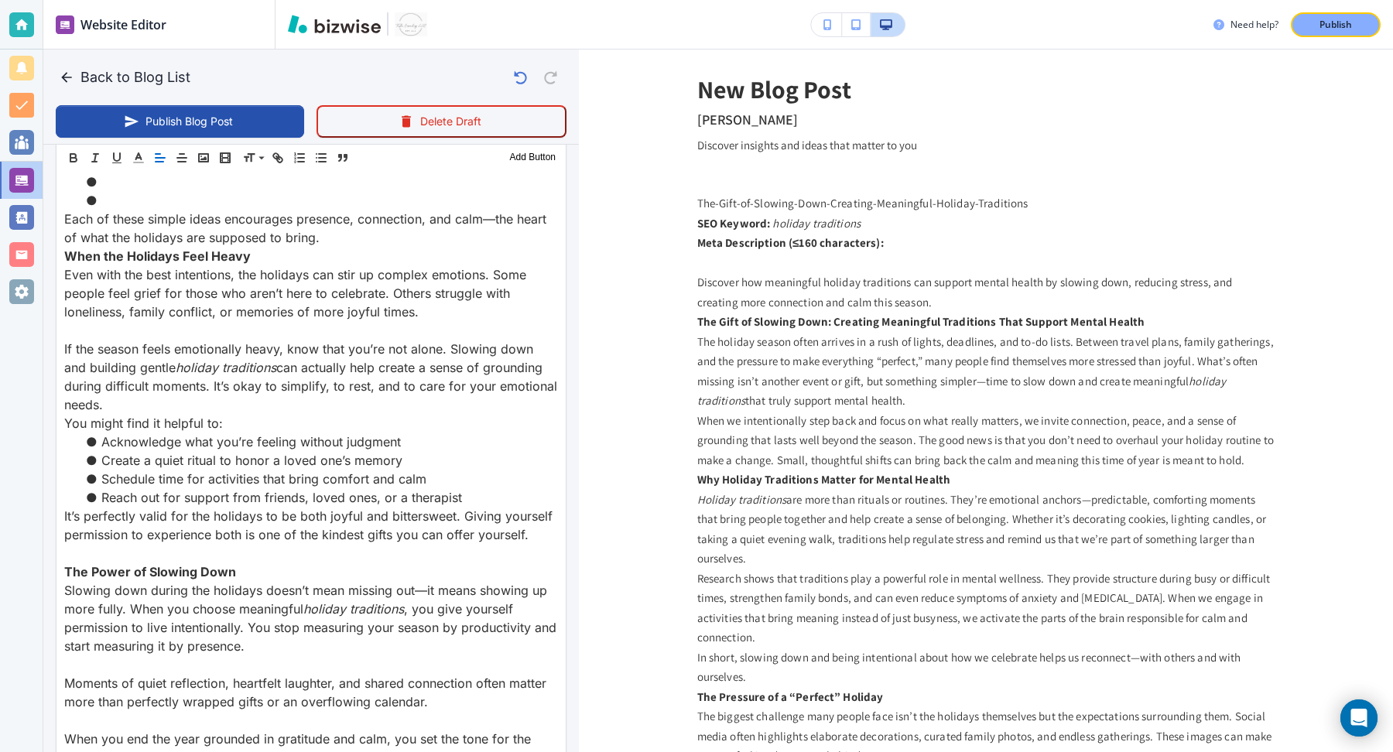
click at [424, 228] on p "Each of these simple ideas encourages presence, connection, and calm—the heart …" at bounding box center [311, 228] width 494 height 37
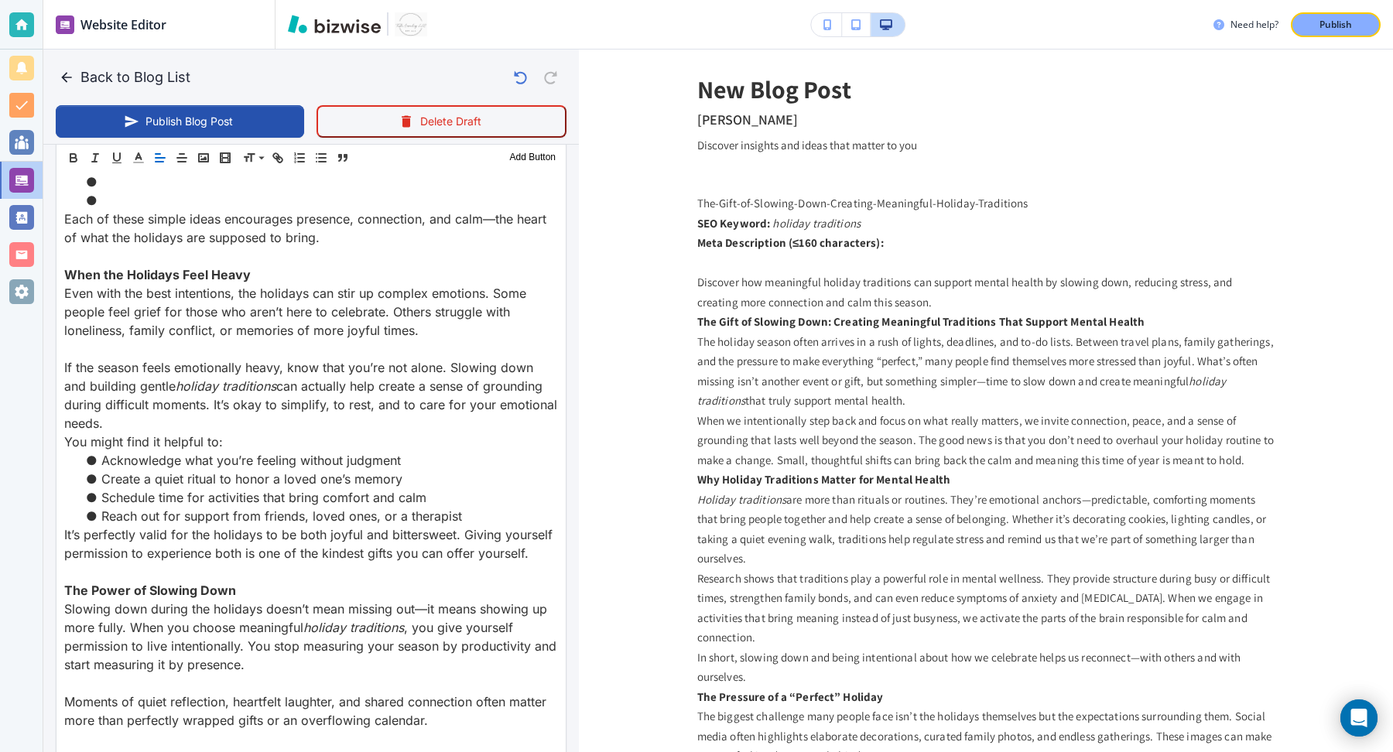
scroll to position [3255, 0]
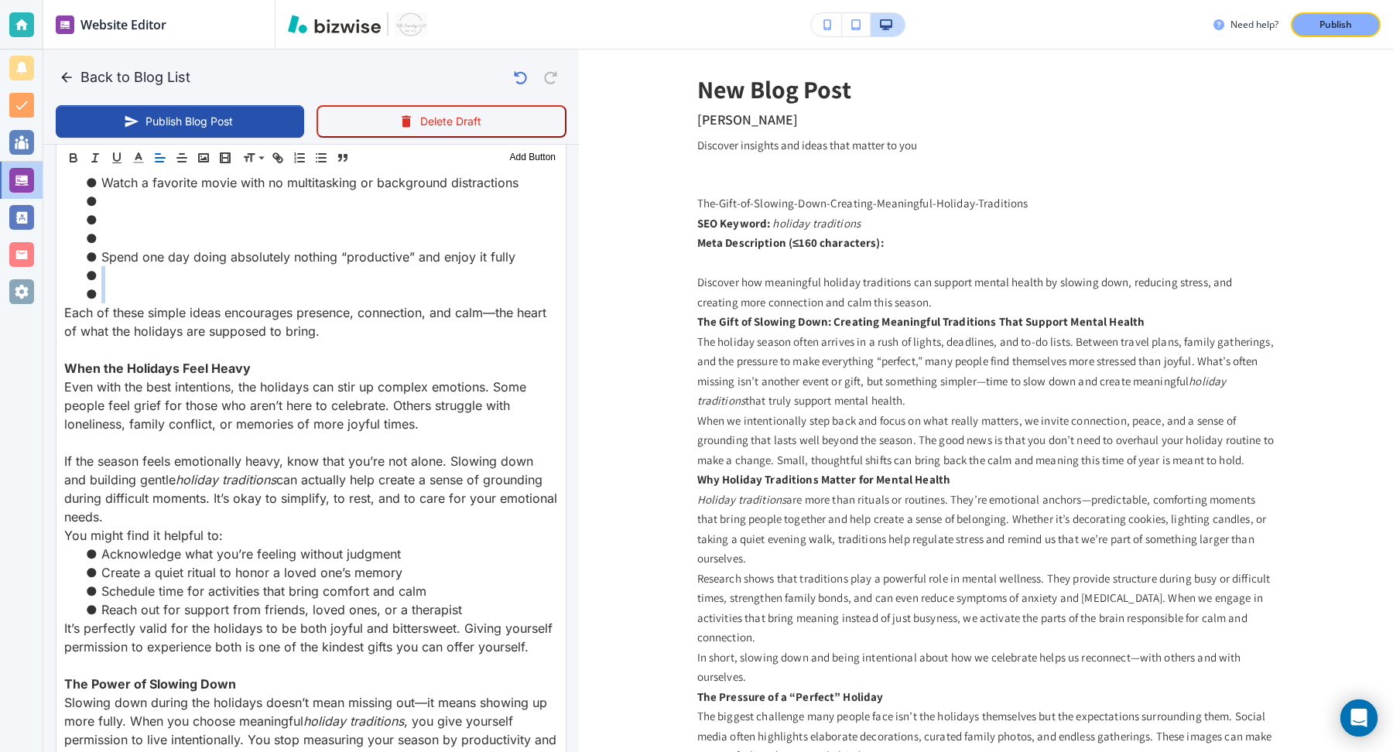
drag, startPoint x: 335, startPoint y: 290, endPoint x: 542, endPoint y: 251, distance: 210.3
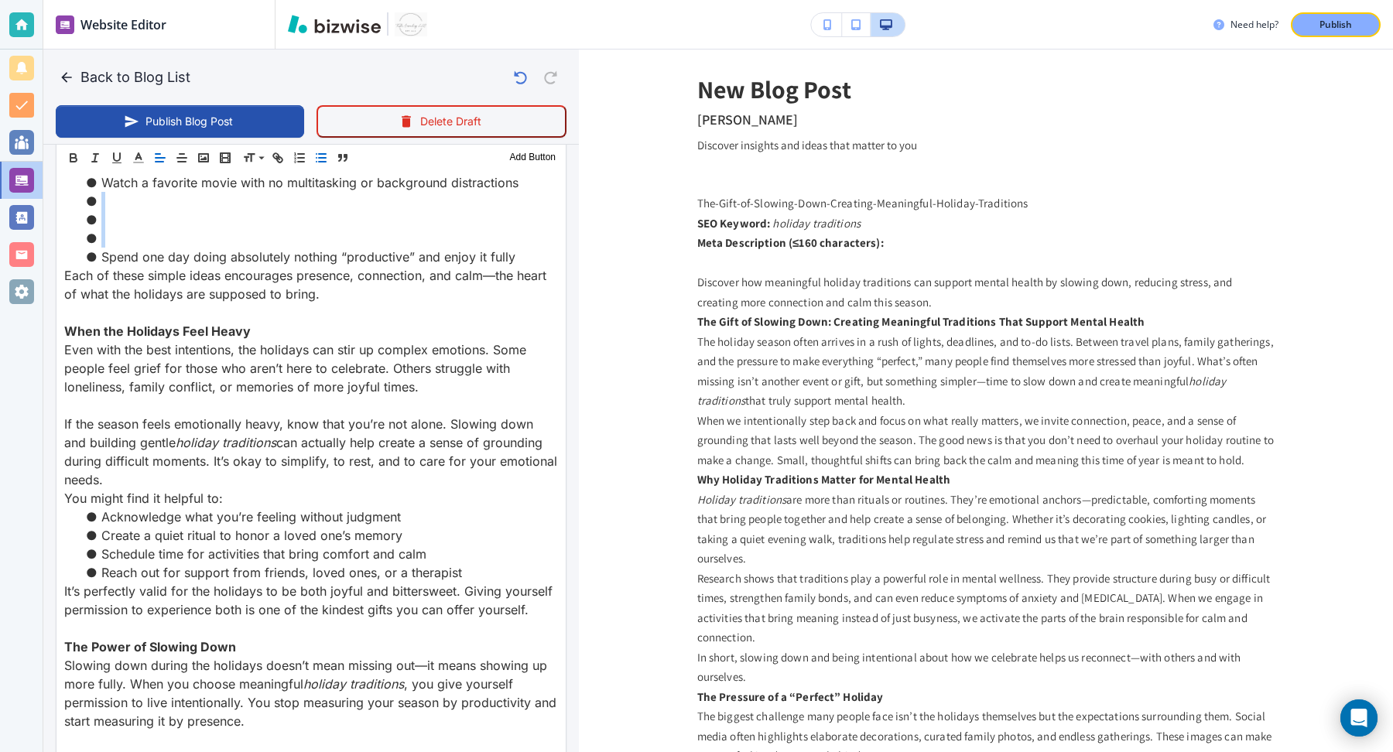
drag, startPoint x: 382, startPoint y: 235, endPoint x: 533, endPoint y: 187, distance: 159.1
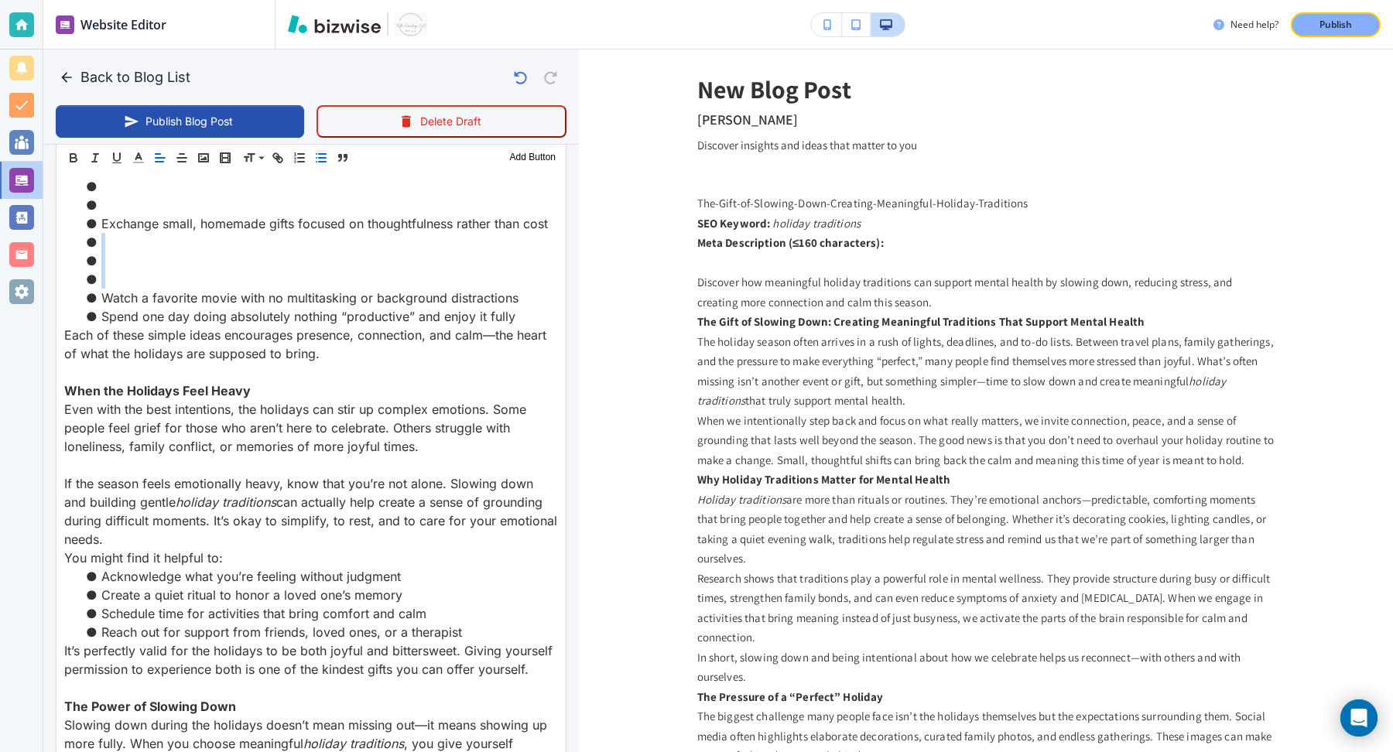
scroll to position [0, 14]
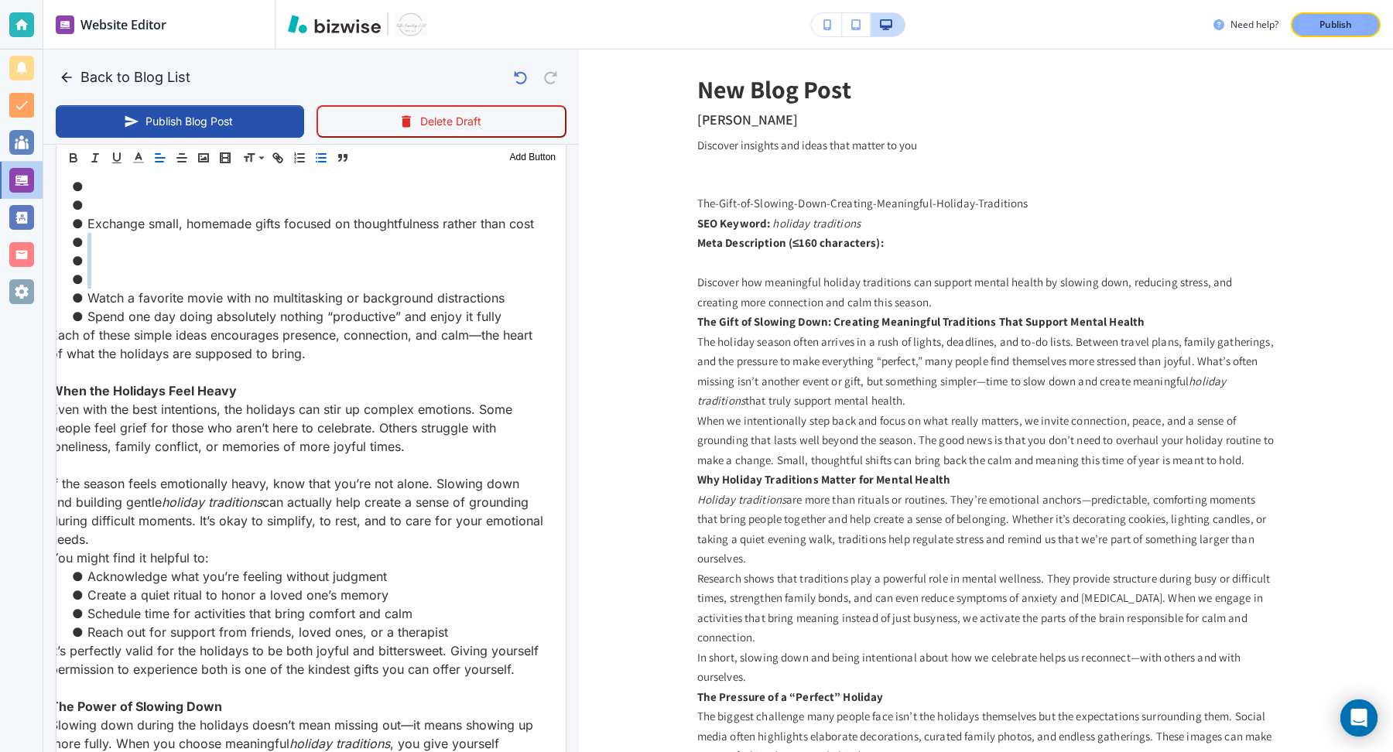
drag, startPoint x: 482, startPoint y: 279, endPoint x: 540, endPoint y: 222, distance: 80.5
click at [540, 222] on ul "Have a “technology-free evening” once a week during December Start a family gra…" at bounding box center [297, 28] width 494 height 594
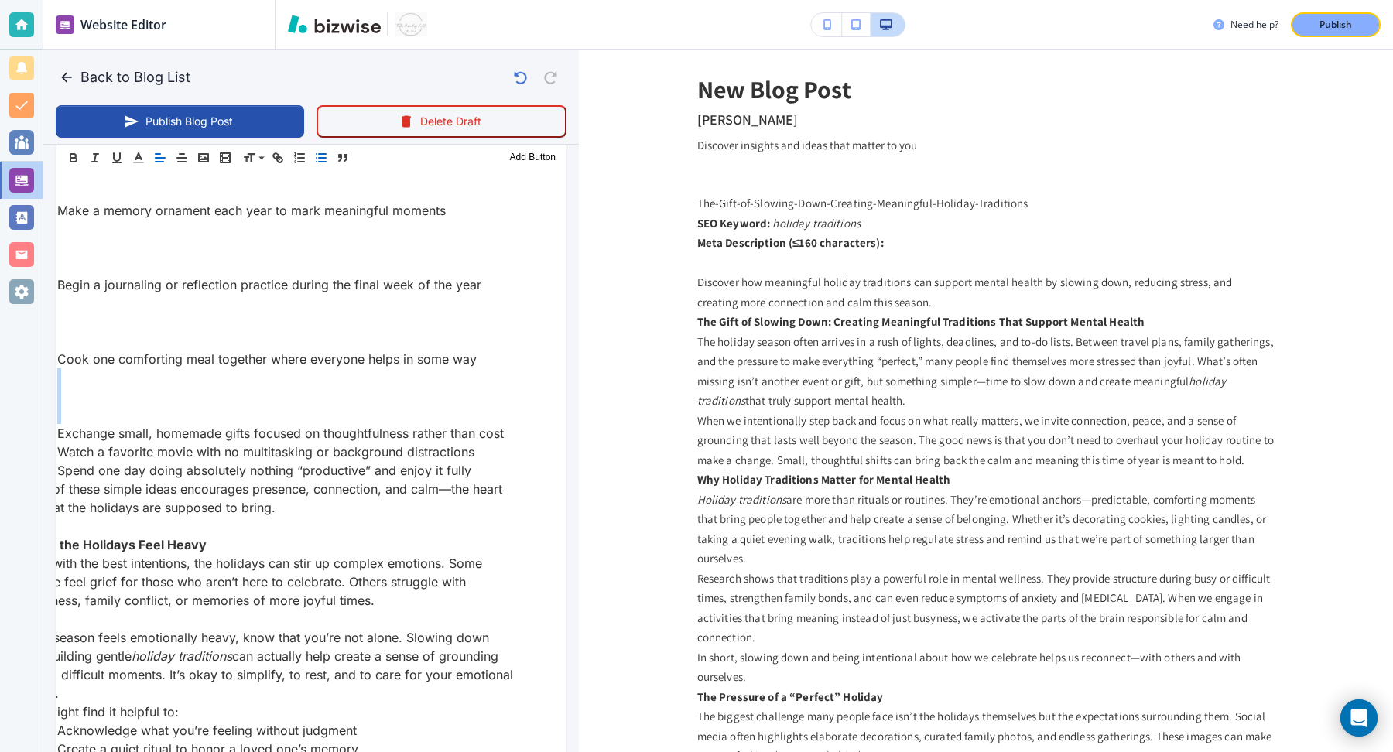
scroll to position [0, 63]
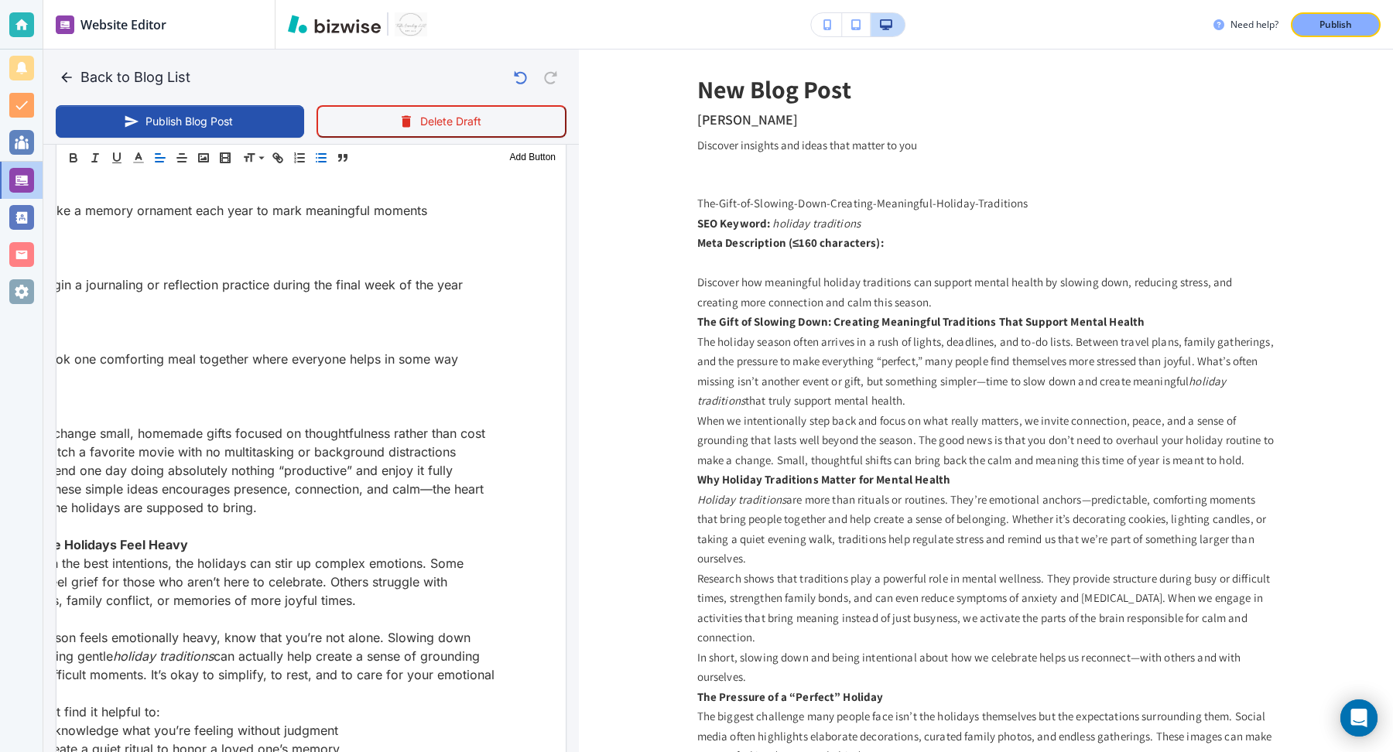
drag, startPoint x: 411, startPoint y: 415, endPoint x: 478, endPoint y: 355, distance: 90.4
click at [478, 353] on ul "Have a “technology-free evening” once a week during December Start a family gra…" at bounding box center [249, 210] width 494 height 539
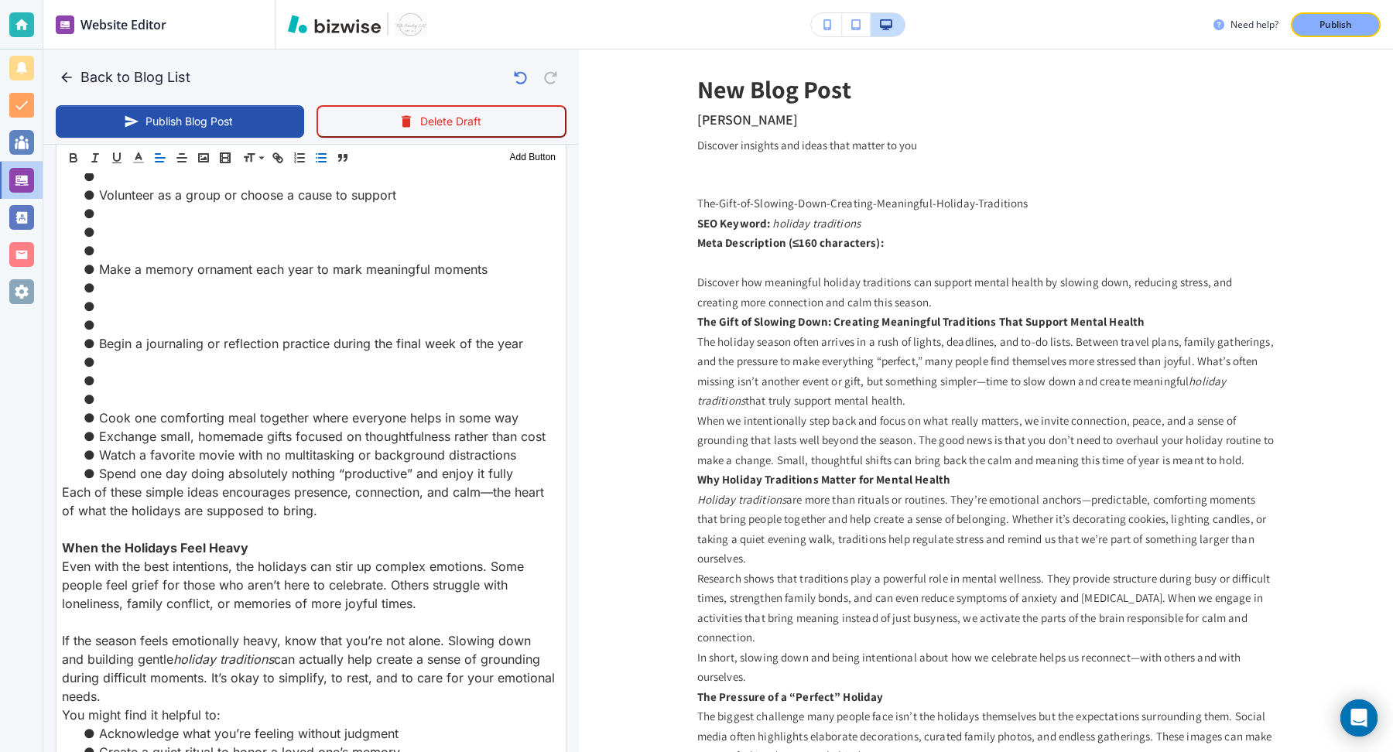
scroll to position [0, 13]
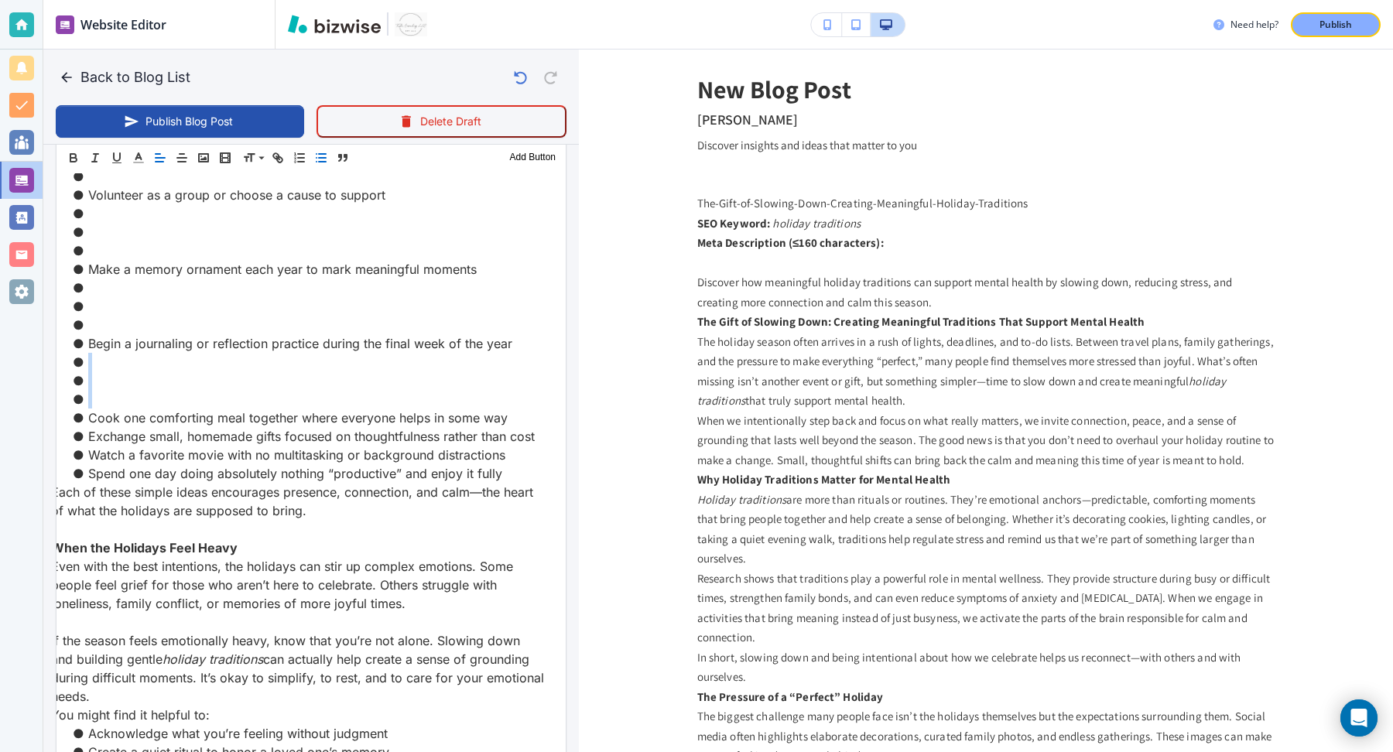
drag, startPoint x: 393, startPoint y: 396, endPoint x: 518, endPoint y: 344, distance: 135.0
click at [519, 344] on ul "Have a “technology-free evening” once a week during December Start a family gra…" at bounding box center [298, 241] width 494 height 483
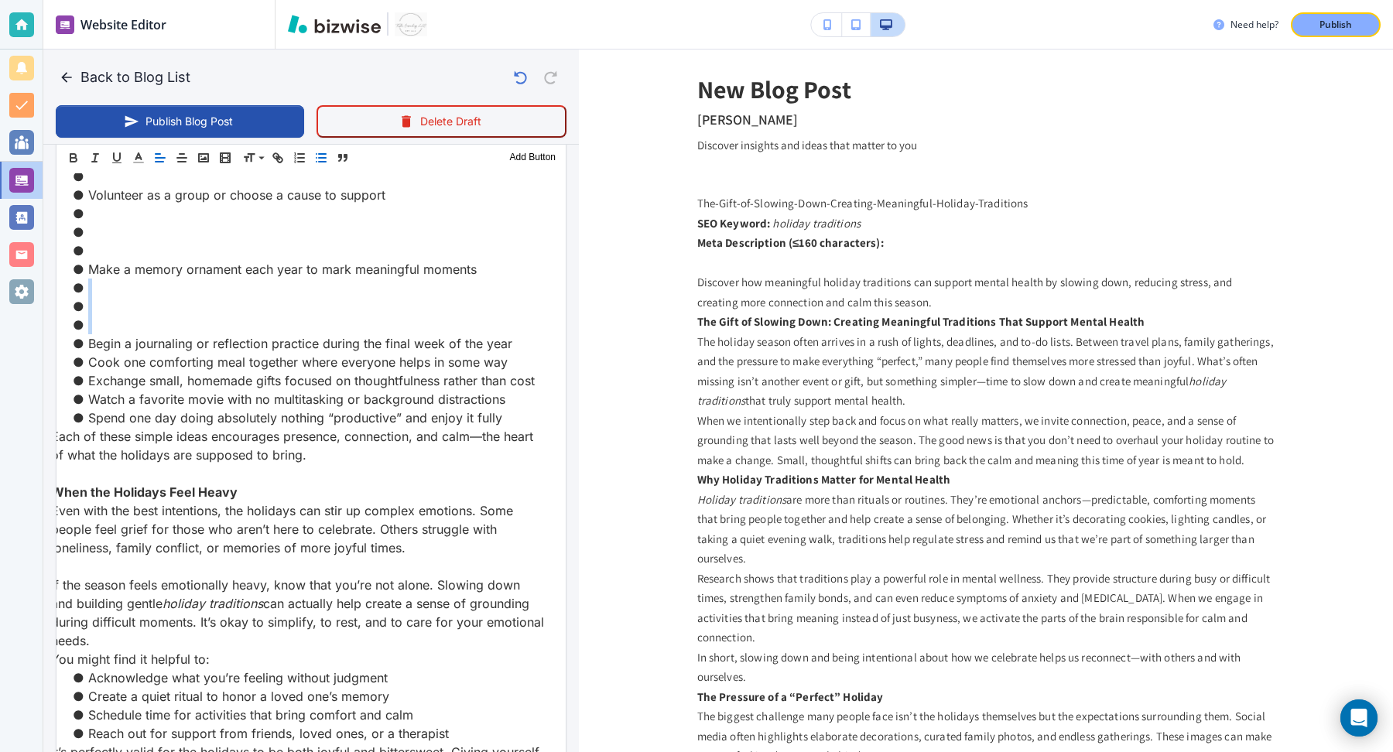
drag, startPoint x: 310, startPoint y: 320, endPoint x: 495, endPoint y: 264, distance: 193.4
click at [495, 264] on ul "Have a “technology-free evening” once a week during December Start a family gra…" at bounding box center [298, 213] width 494 height 427
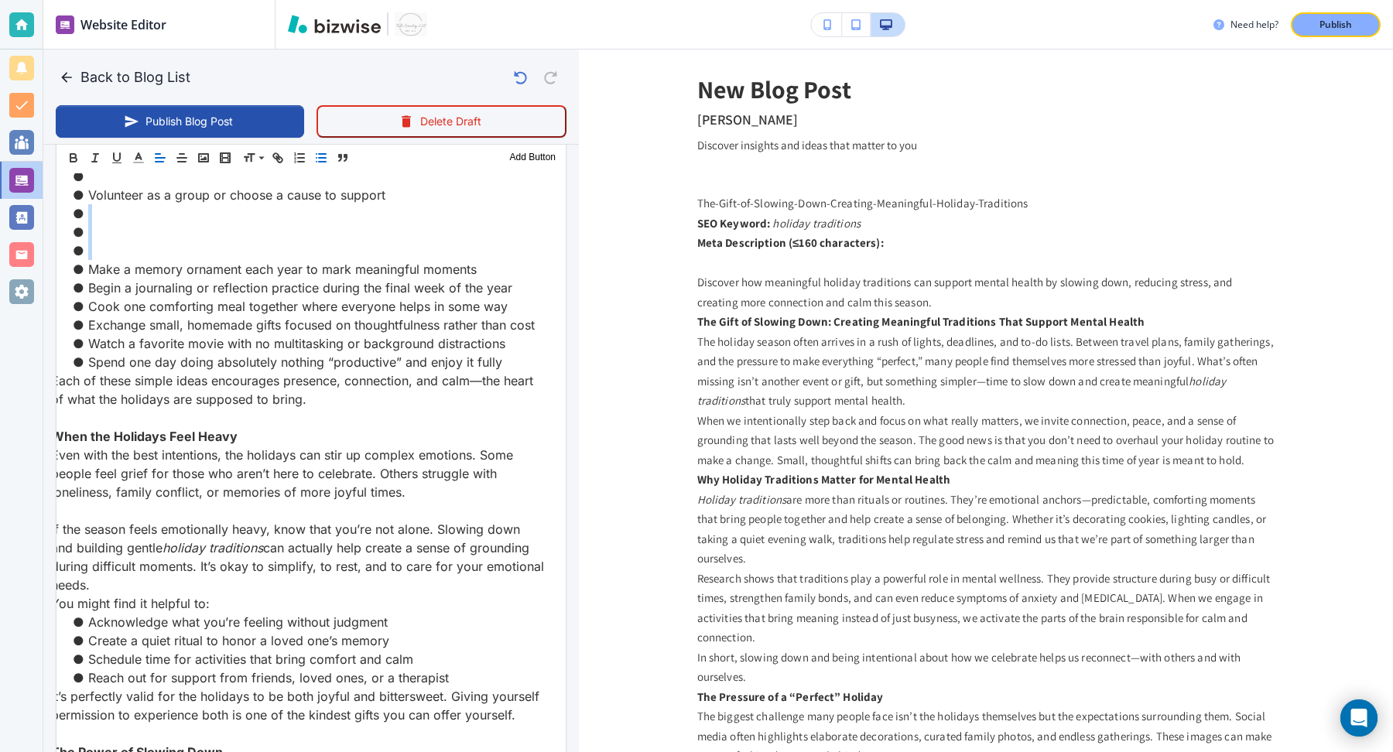
drag, startPoint x: 171, startPoint y: 248, endPoint x: 396, endPoint y: 201, distance: 230.0
click at [396, 201] on ul "Have a “technology-free evening” once a week during December Start a family gra…" at bounding box center [298, 186] width 494 height 372
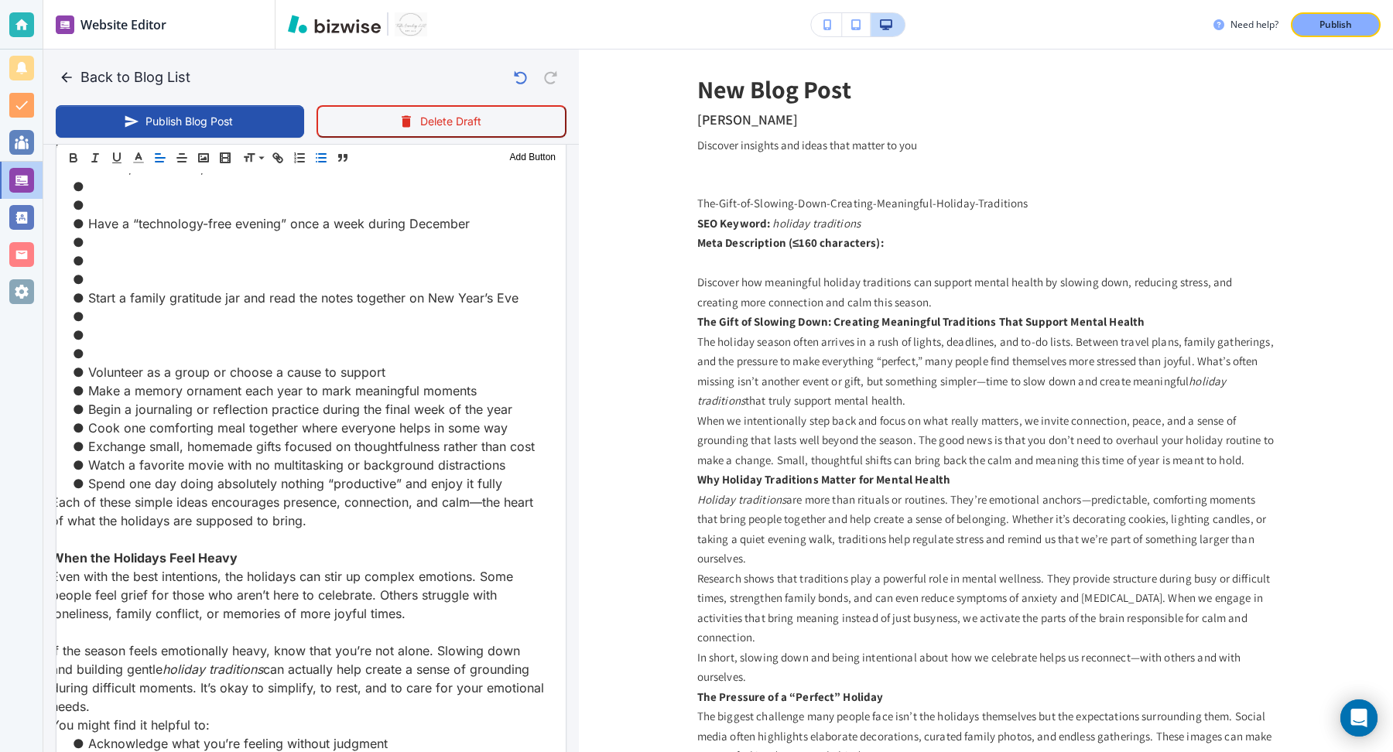
scroll to position [2652, 0]
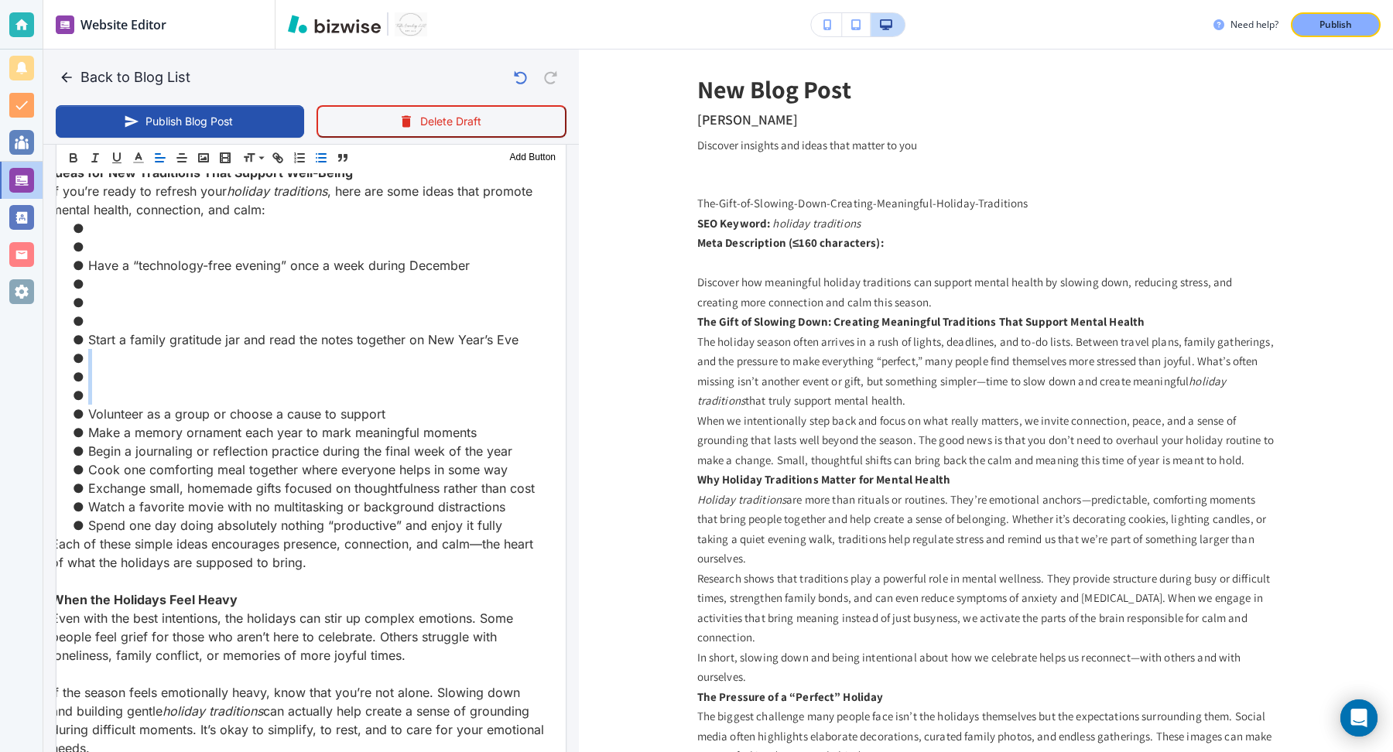
drag, startPoint x: 258, startPoint y: 396, endPoint x: 522, endPoint y: 338, distance: 270.1
click at [522, 338] on ul "Have a “technology-free evening” once a week during December Start a family gra…" at bounding box center [298, 377] width 494 height 316
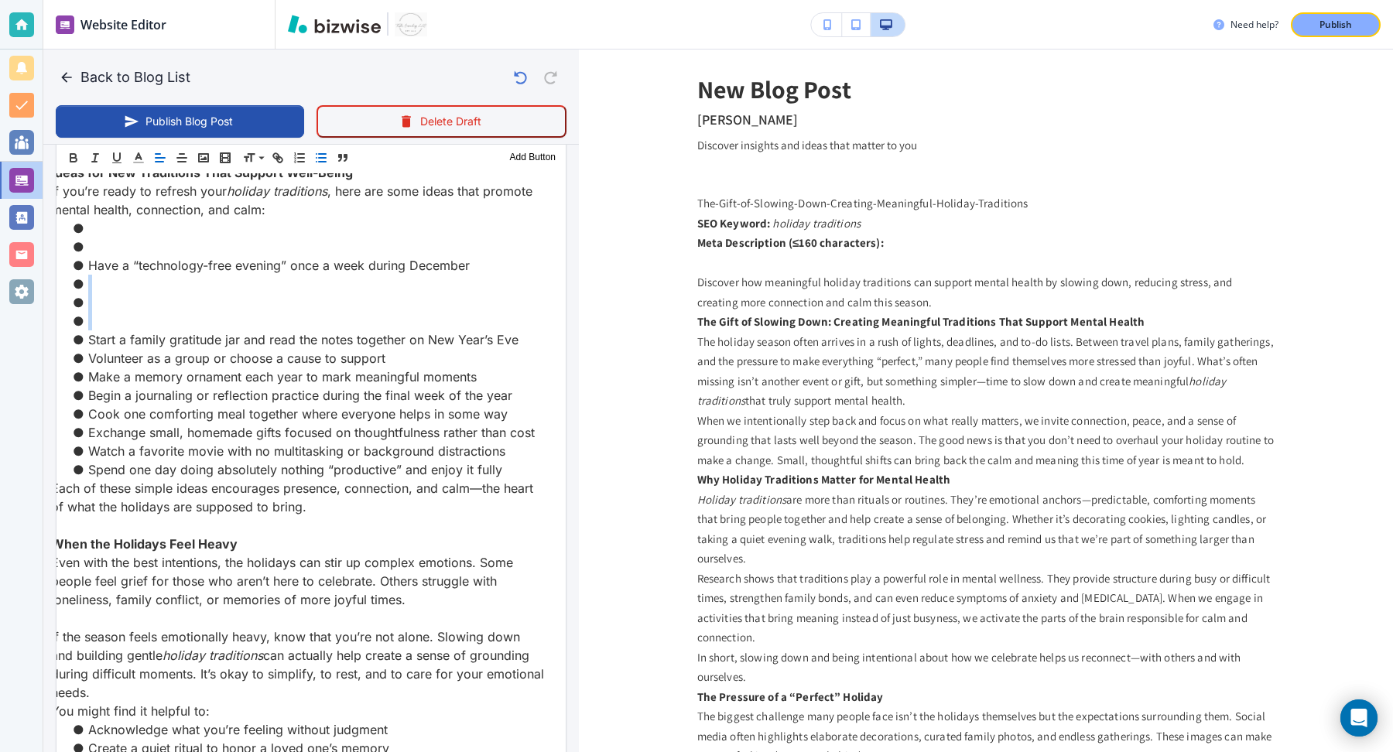
drag, startPoint x: 258, startPoint y: 318, endPoint x: 475, endPoint y: 264, distance: 224.2
click at [475, 264] on ul "Have a “technology-free evening” once a week during December Start a family gra…" at bounding box center [298, 349] width 494 height 260
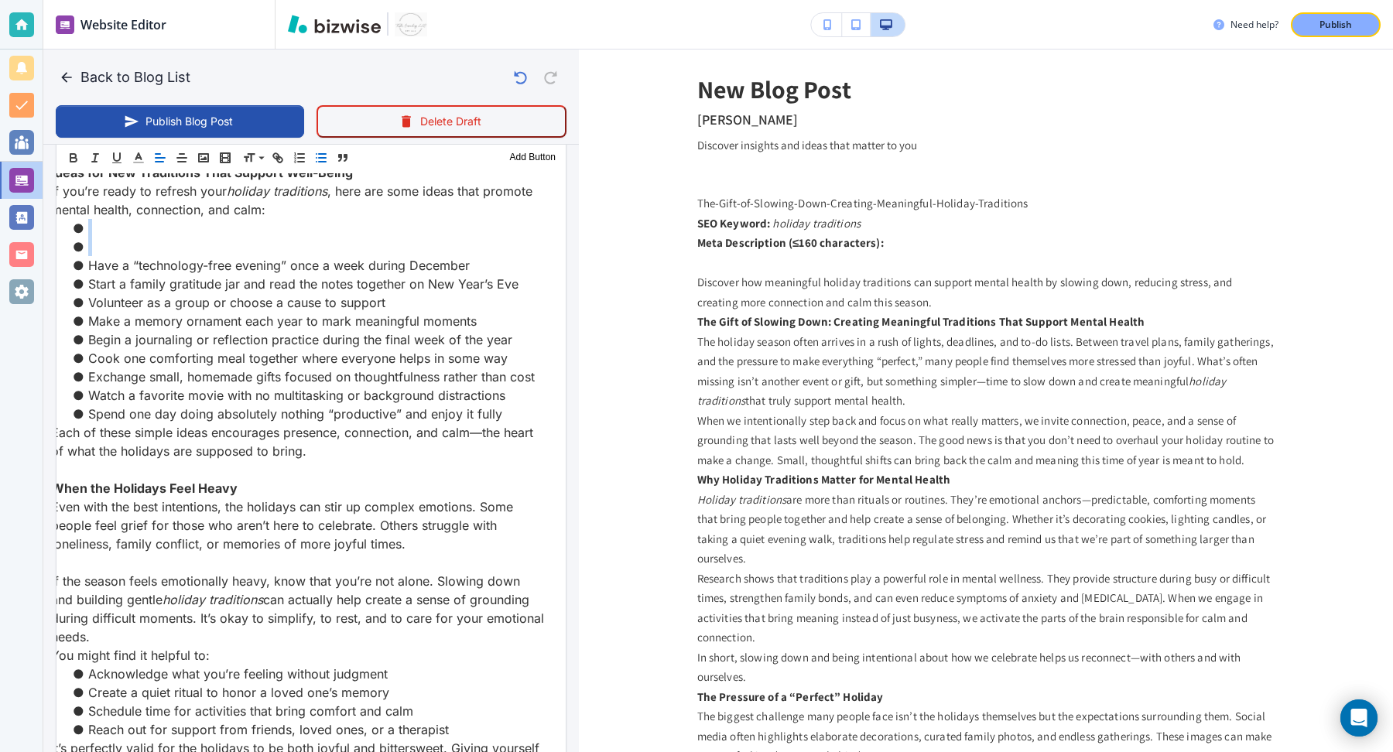
drag, startPoint x: 212, startPoint y: 242, endPoint x: 278, endPoint y: 222, distance: 68.6
click at [278, 222] on ul "Have a “technology-free evening” once a week during December Start a family gra…" at bounding box center [298, 321] width 494 height 204
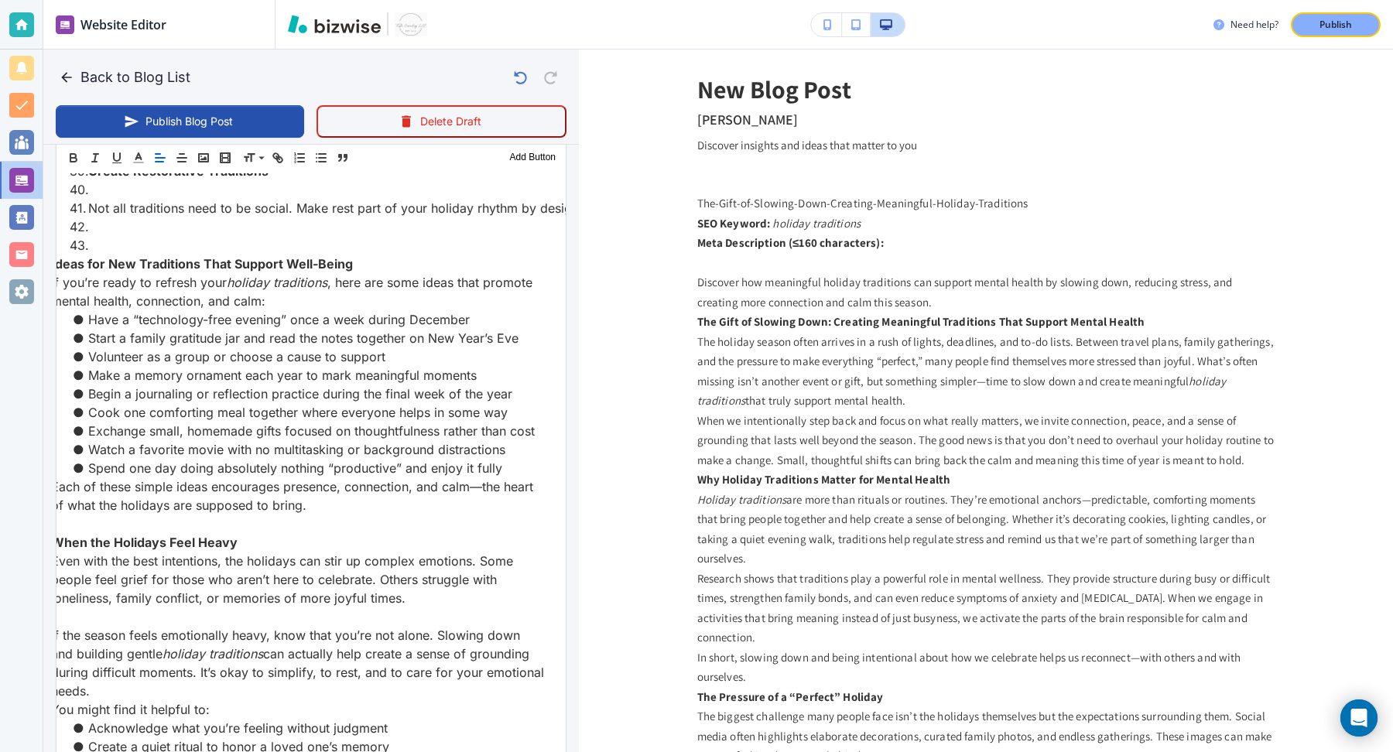
scroll to position [2559, 0]
click at [276, 238] on li at bounding box center [307, 247] width 475 height 19
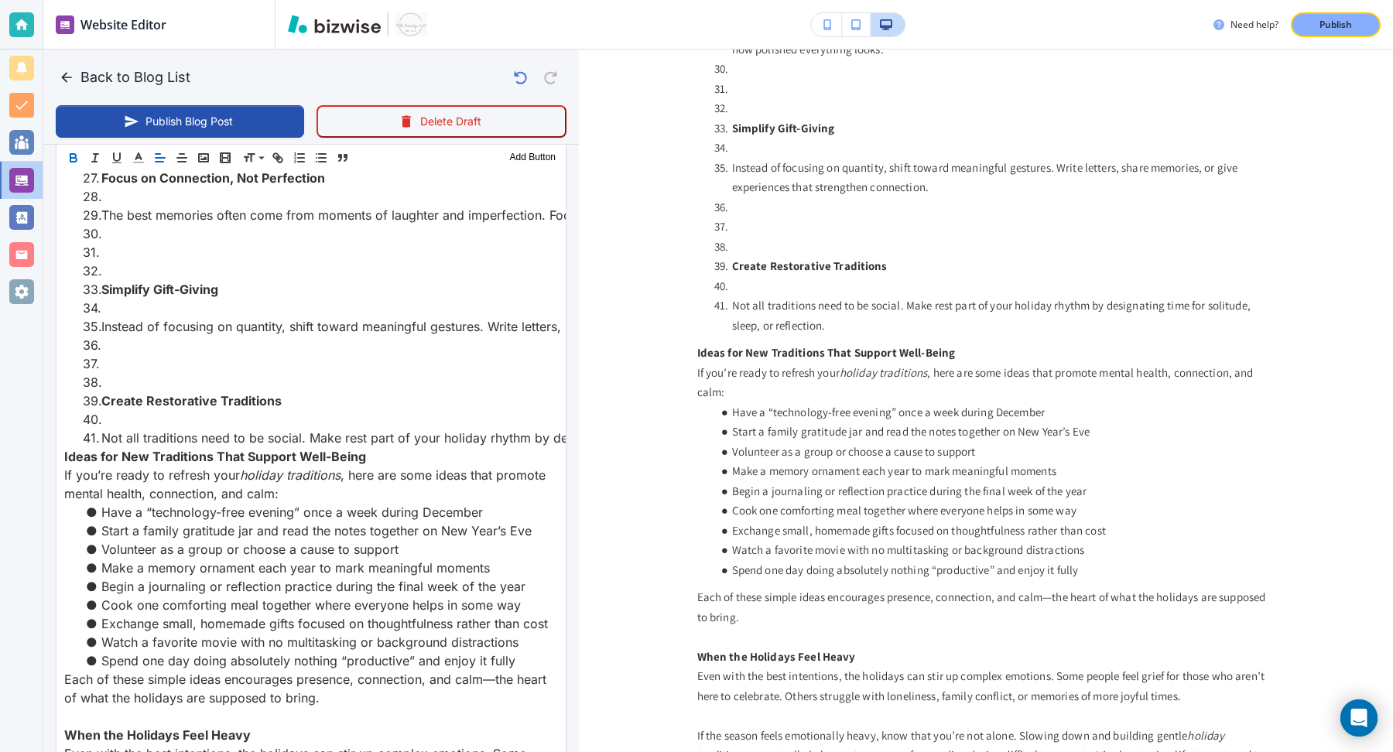
scroll to position [2326, 0]
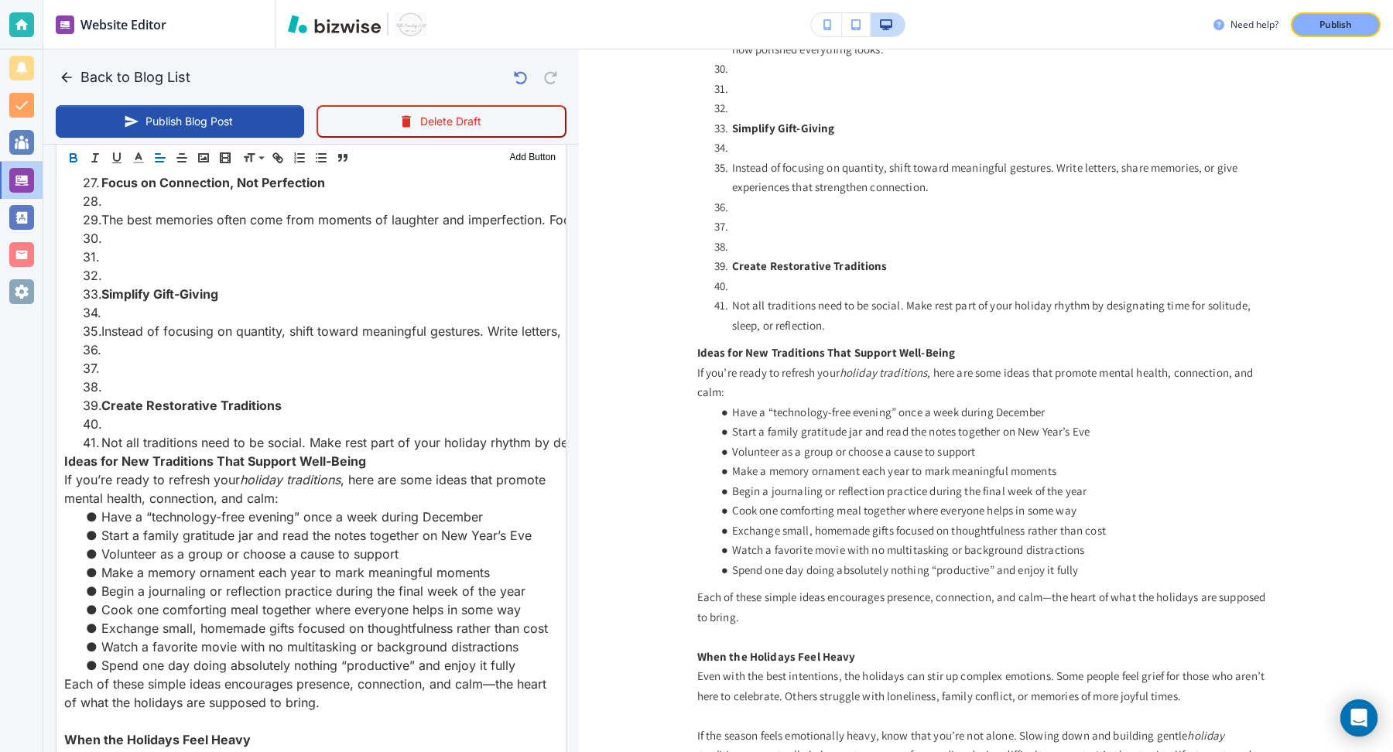
click at [170, 420] on li at bounding box center [320, 424] width 475 height 19
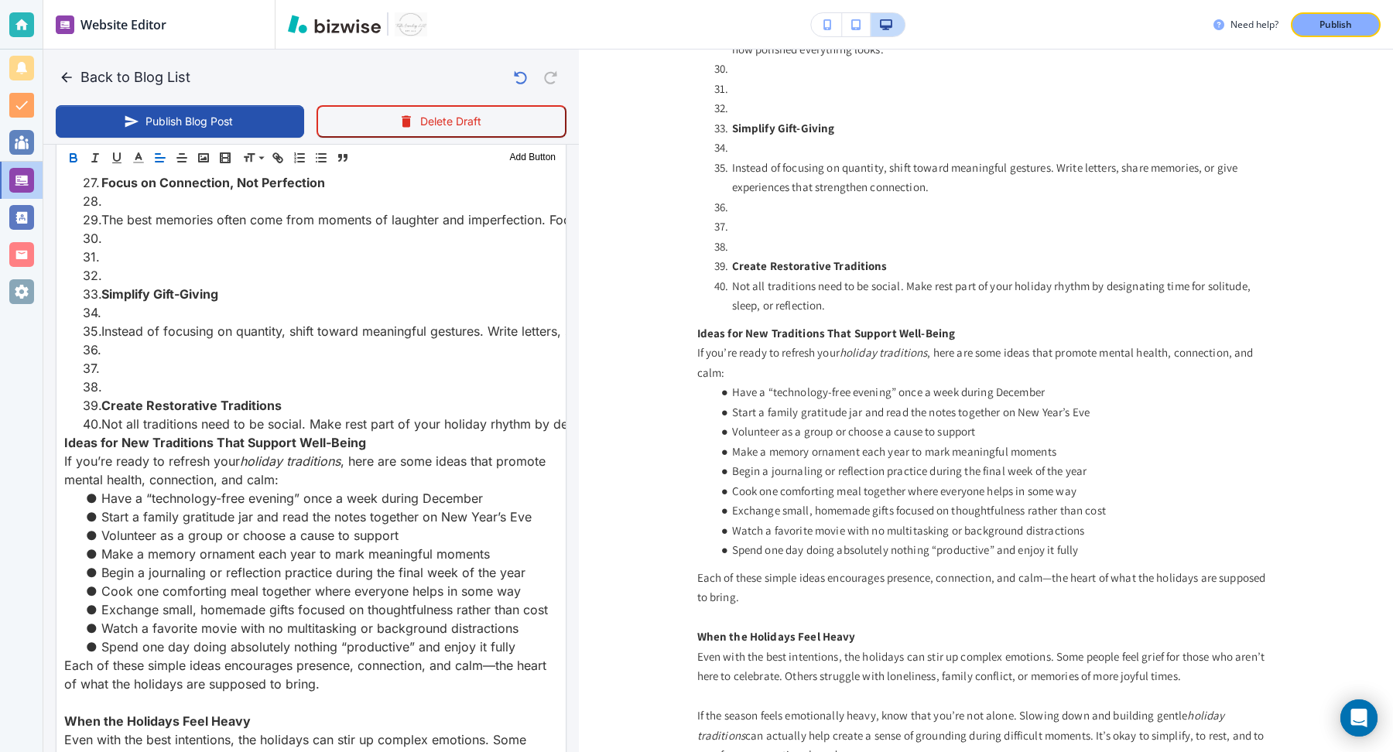
click at [103, 423] on li "Not all traditions need to be social. Make rest part of your holiday rhythm by …" at bounding box center [320, 424] width 475 height 19
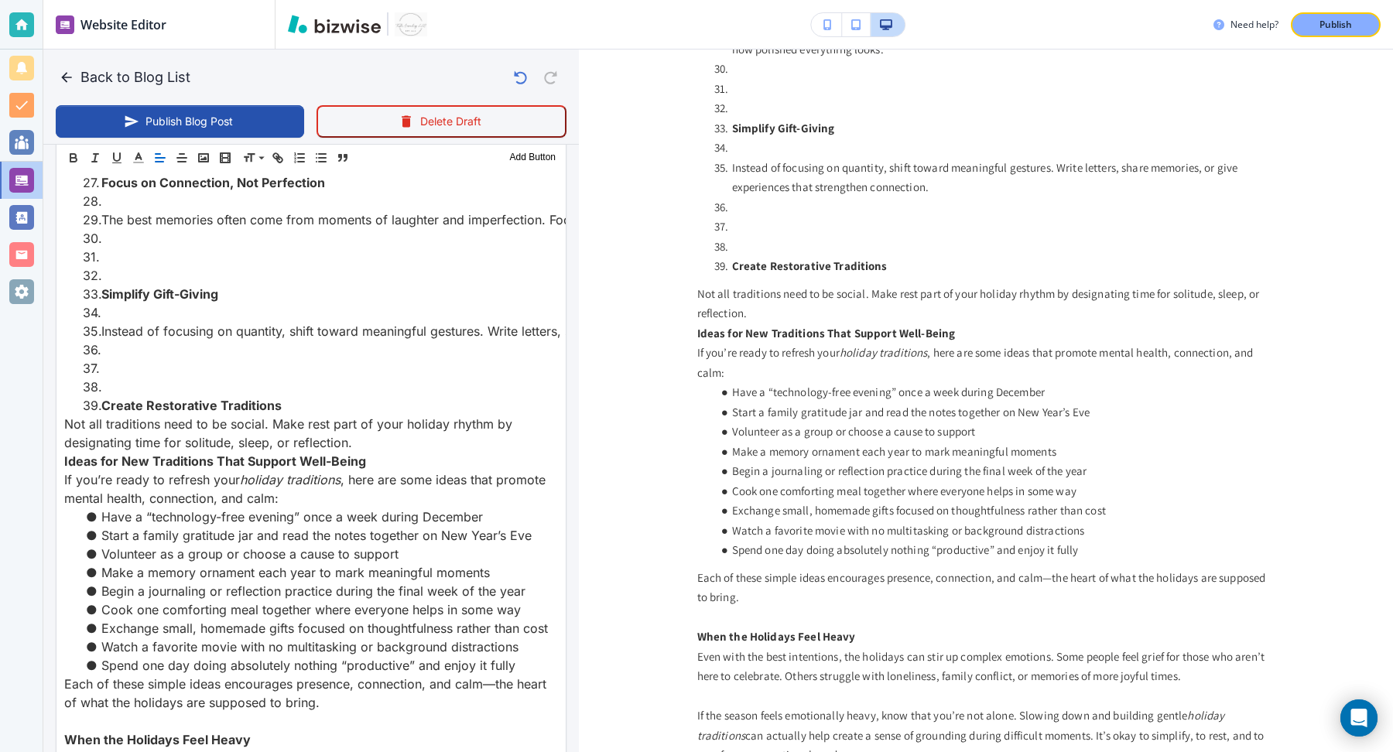
click at [108, 387] on li at bounding box center [320, 387] width 475 height 19
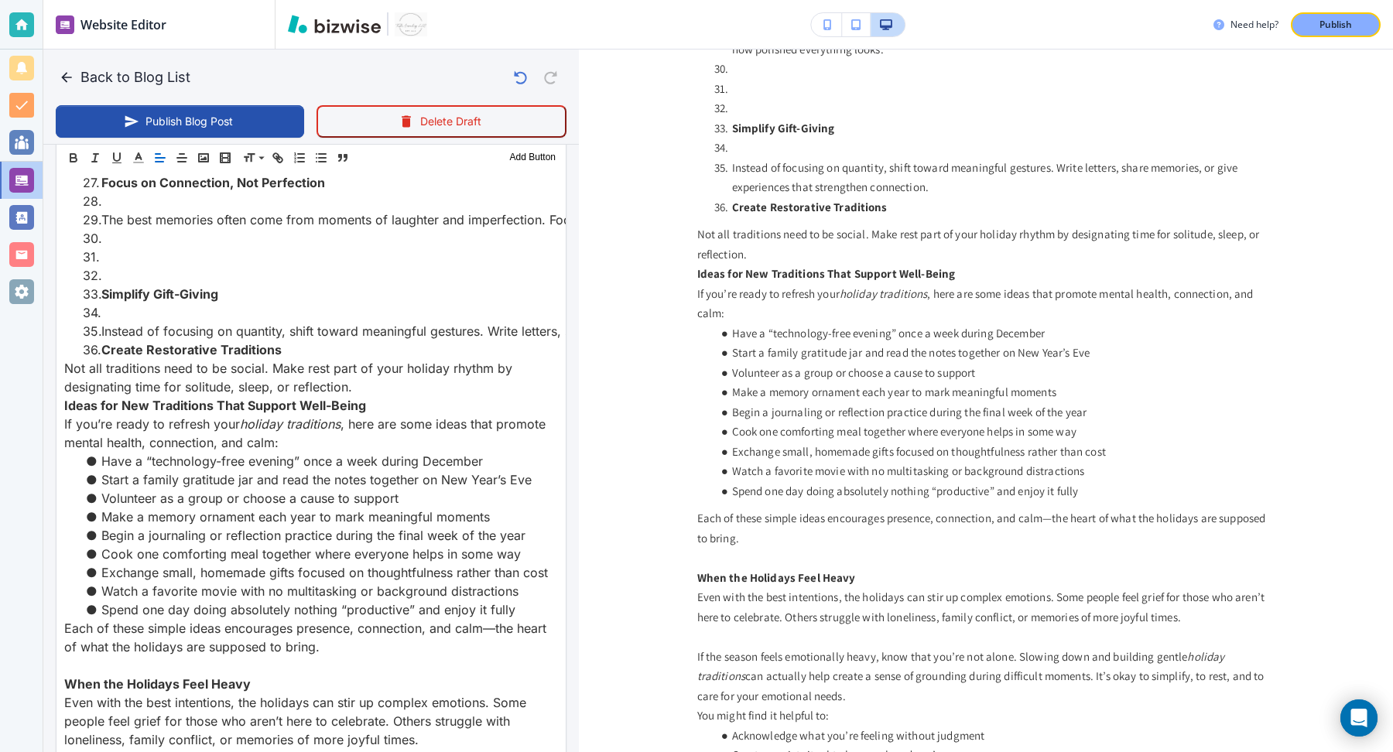
click at [101, 326] on li "Instead of focusing on quantity, shift toward meaningful gestures. Write letter…" at bounding box center [320, 331] width 475 height 19
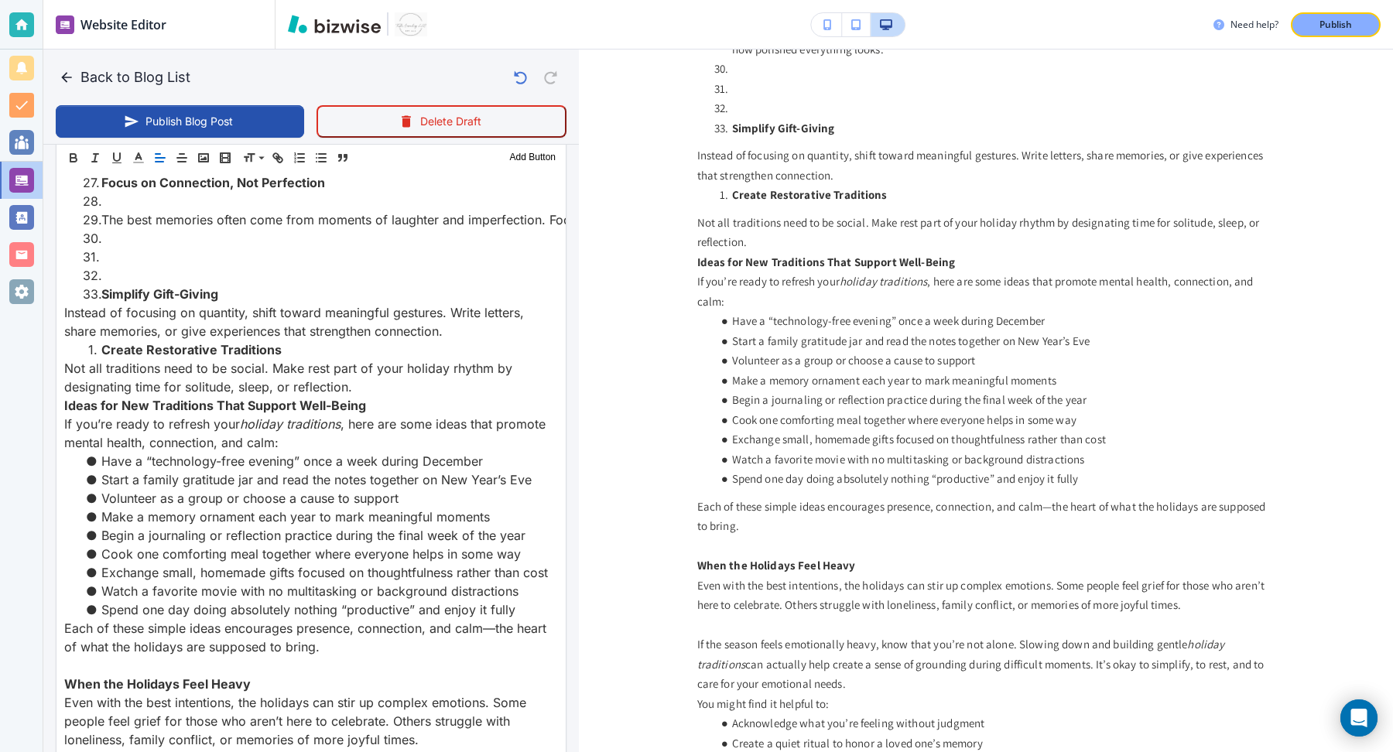
click at [99, 288] on li "Simplify Gift-Giving" at bounding box center [320, 294] width 475 height 19
click at [105, 267] on li at bounding box center [320, 275] width 475 height 19
type input "[DATE] 02:22 PM"
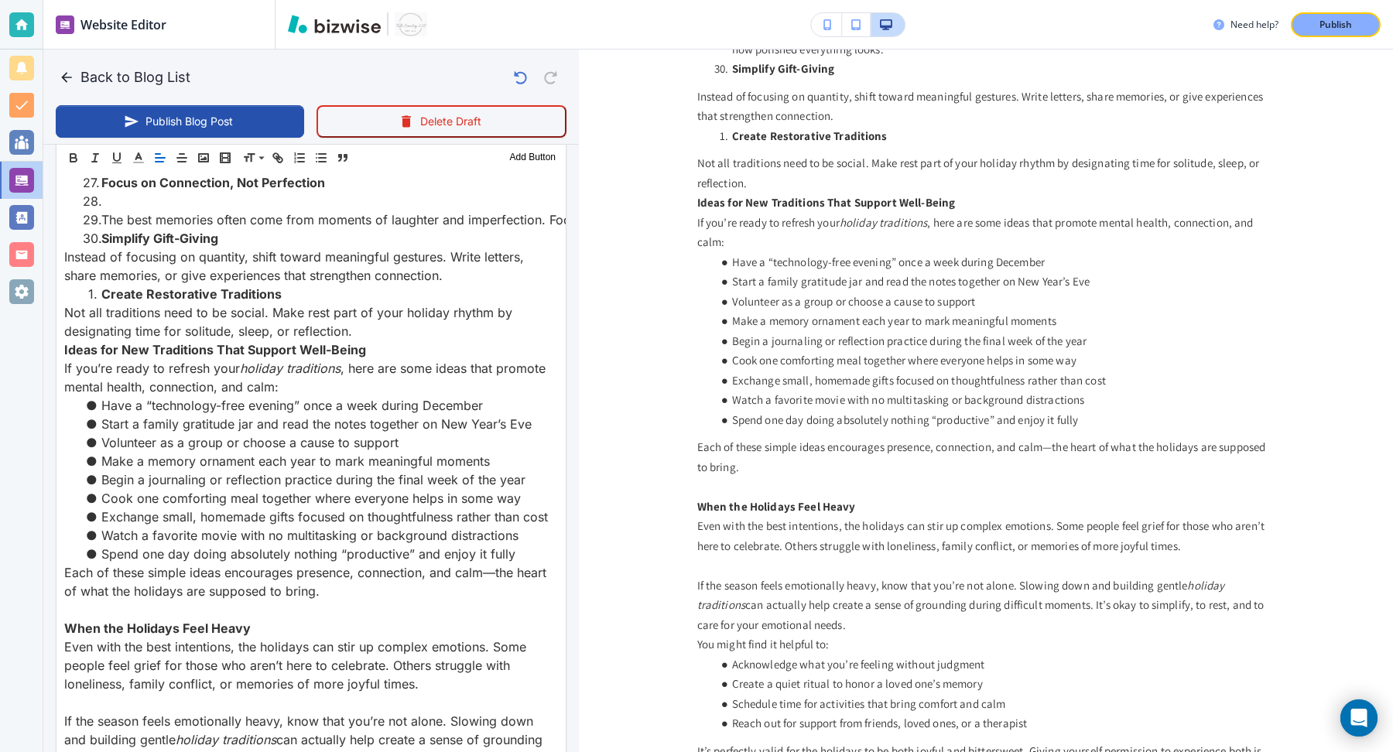
click at [103, 217] on li "The best memories often come from moments of laughter and imperfection. Focus o…" at bounding box center [320, 220] width 475 height 19
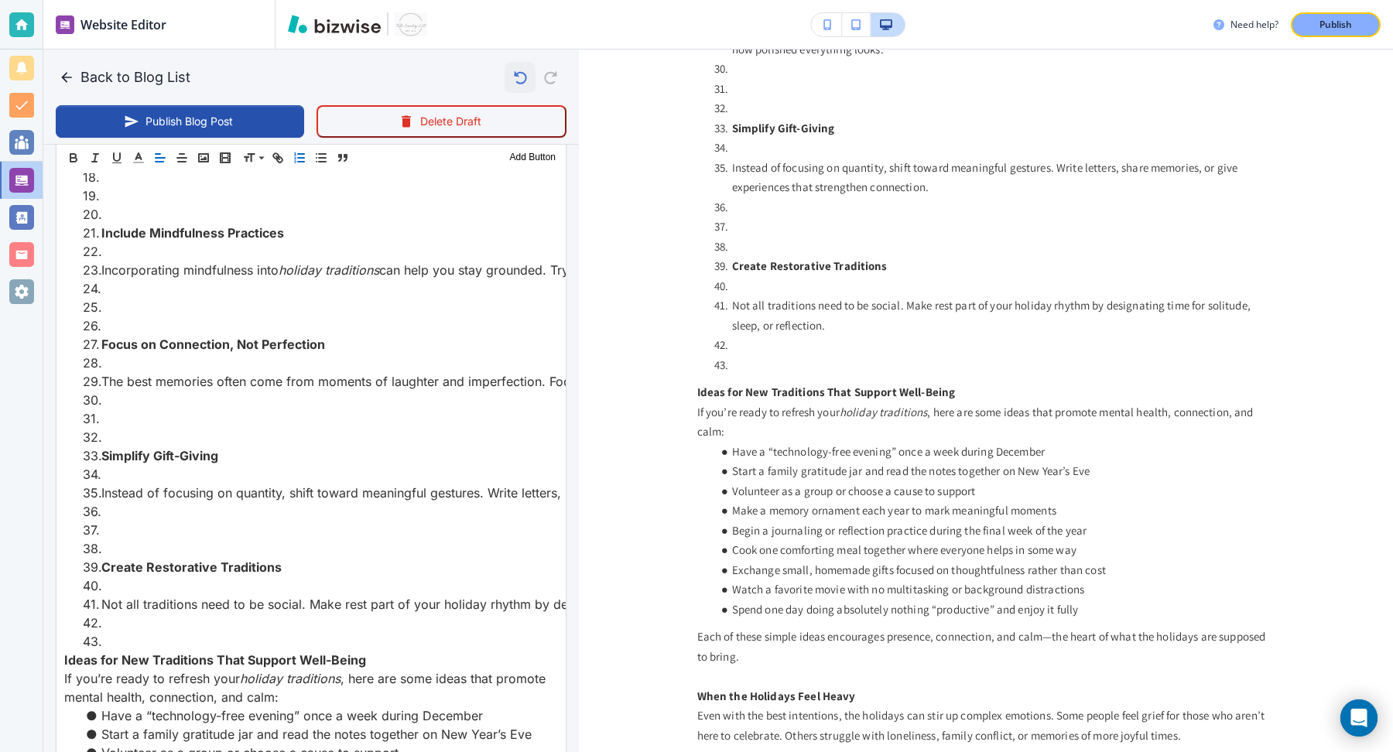
scroll to position [2164, 0]
click at [520, 77] on icon "button" at bounding box center [520, 77] width 26 height 26
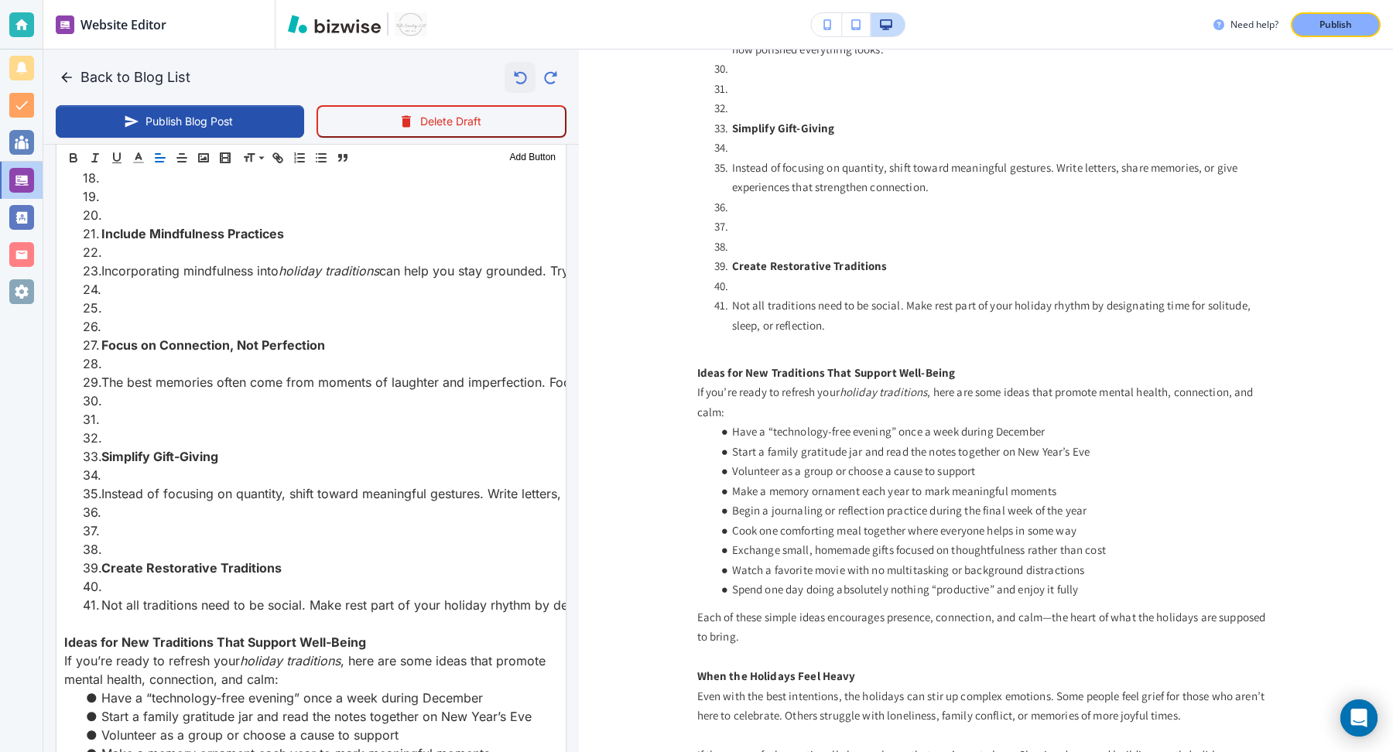
click at [520, 77] on icon "button" at bounding box center [520, 77] width 26 height 26
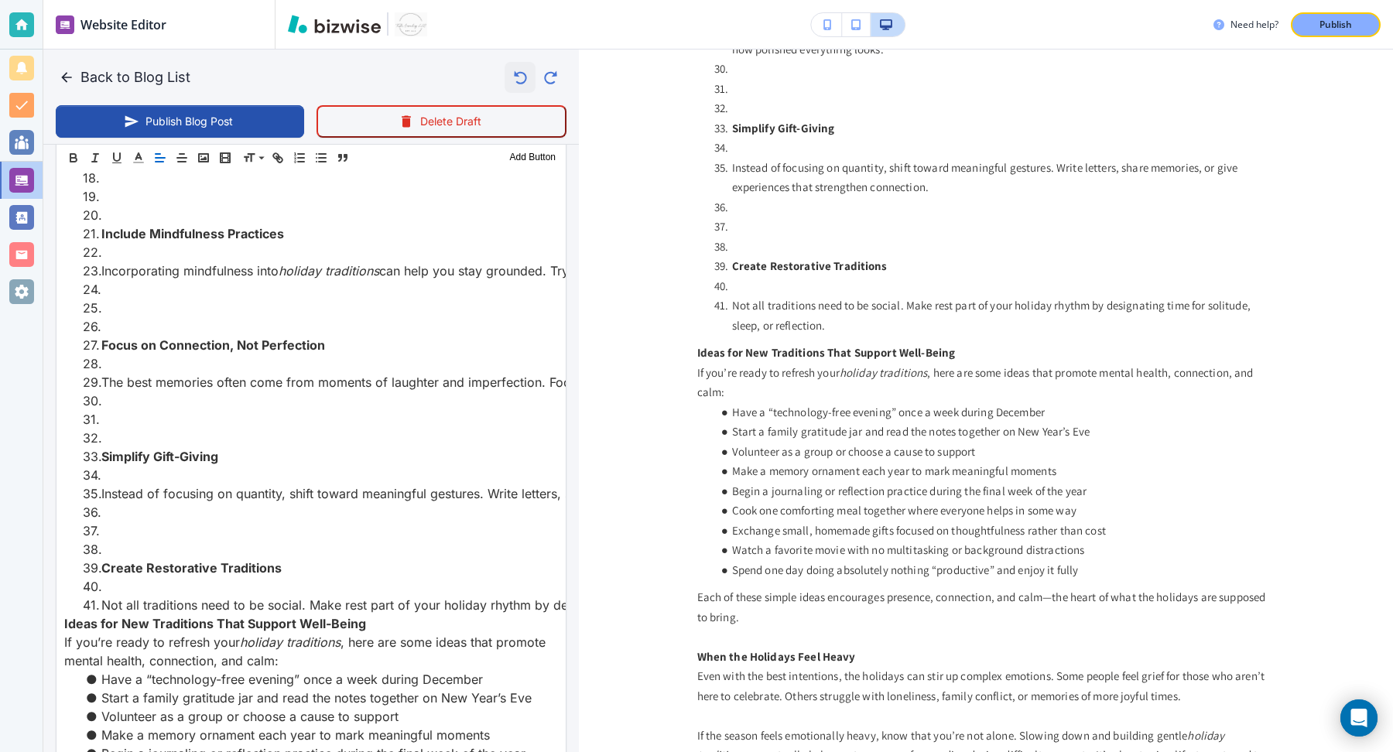
click at [520, 77] on icon "button" at bounding box center [520, 77] width 26 height 26
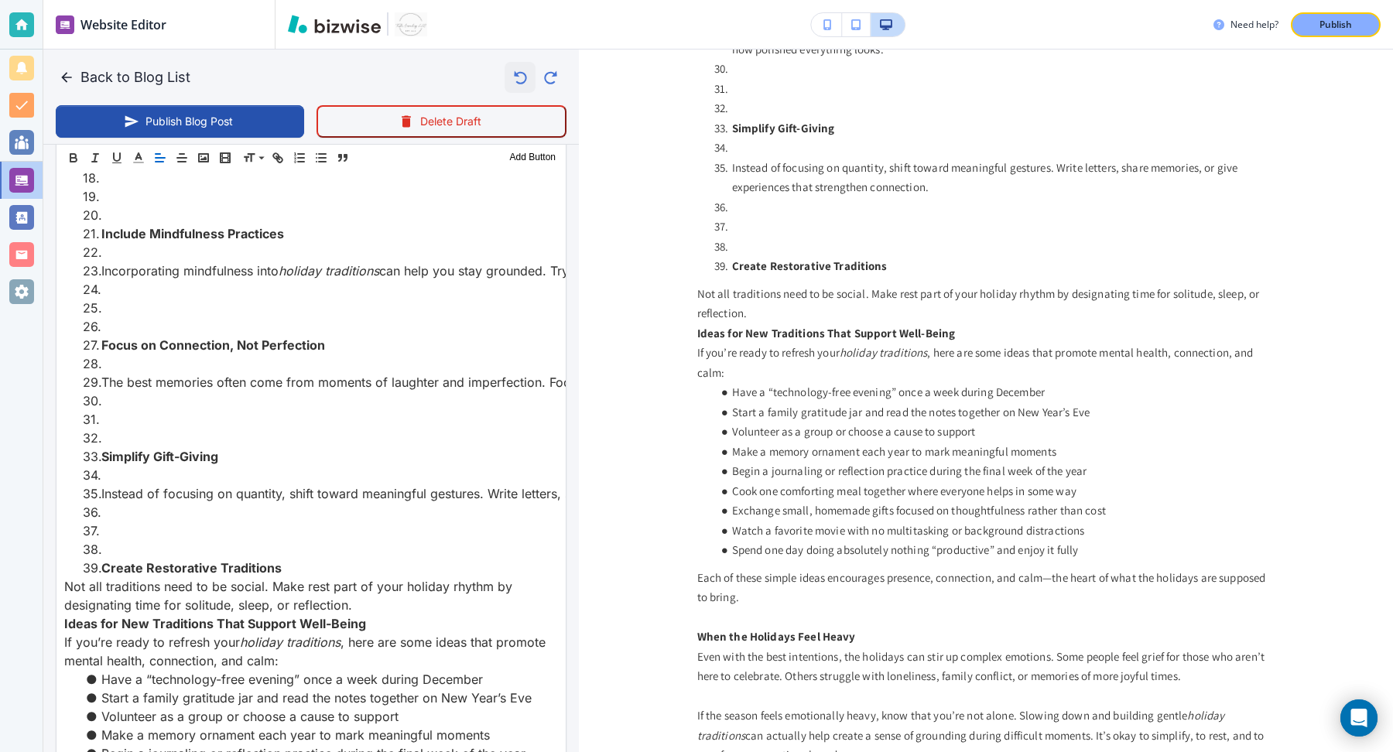
click at [520, 77] on icon "button" at bounding box center [520, 77] width 26 height 26
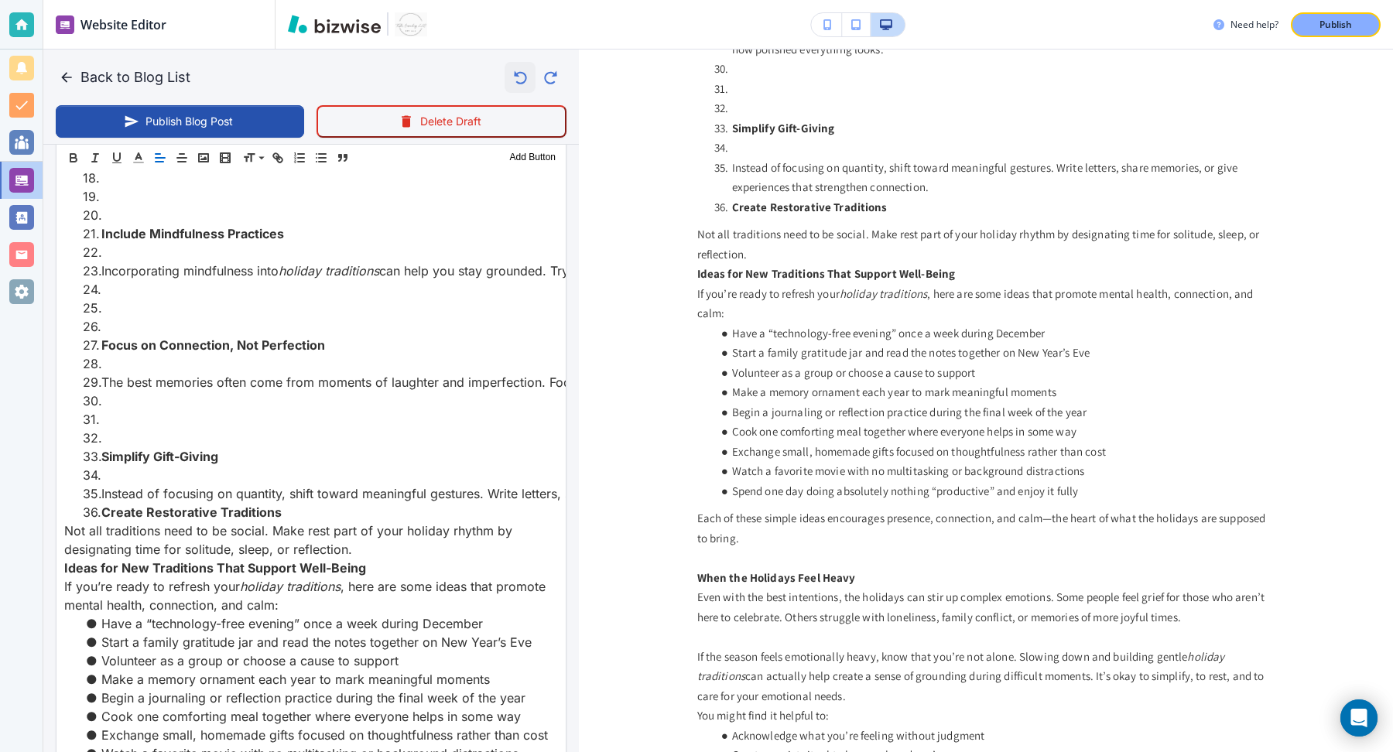
click at [520, 77] on icon "button" at bounding box center [520, 77] width 26 height 26
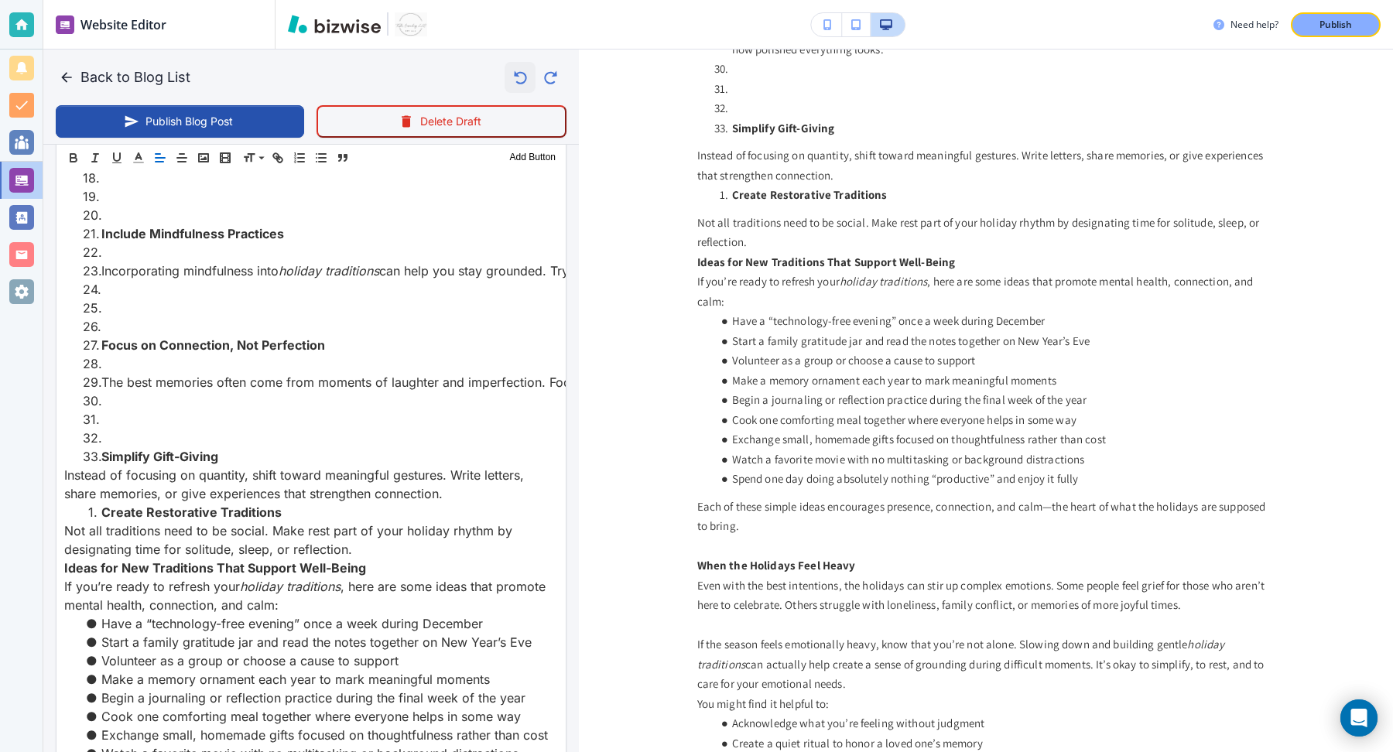
click at [520, 77] on icon "button" at bounding box center [520, 77] width 26 height 26
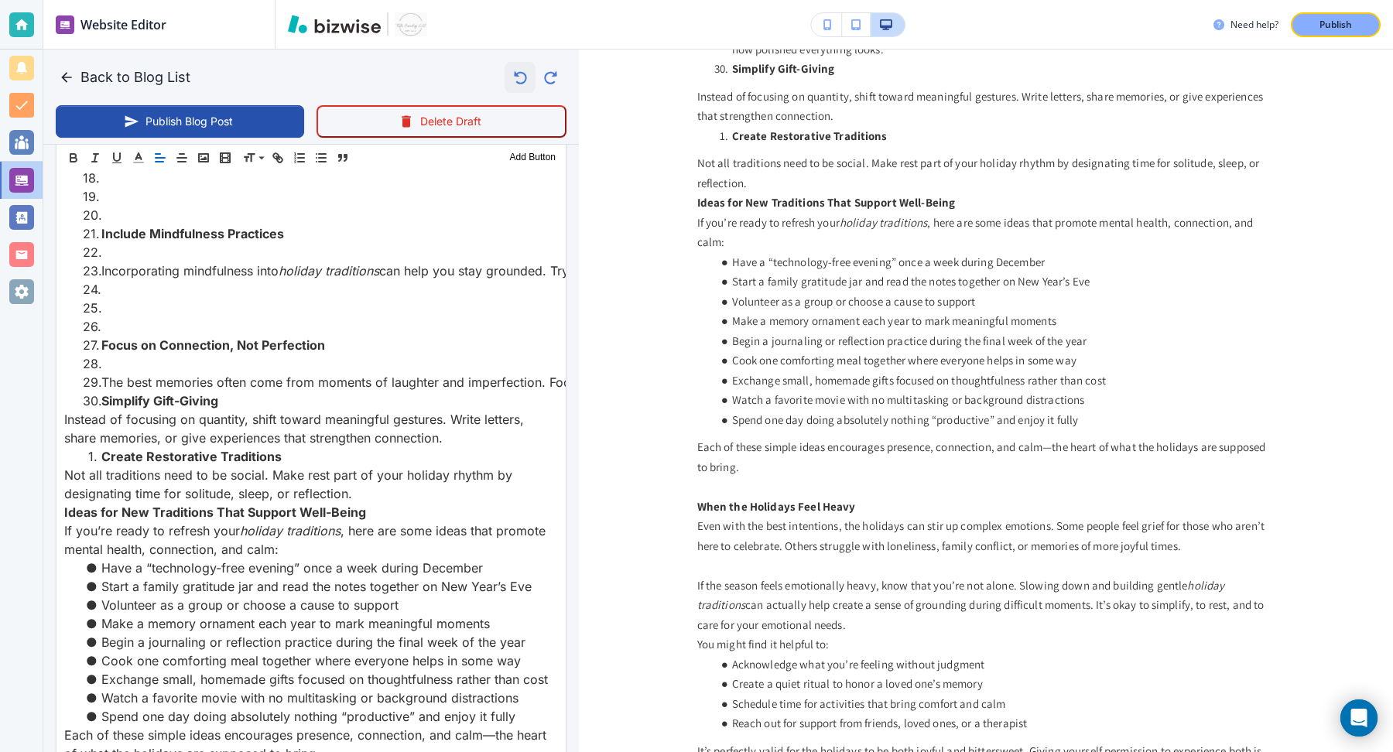
click at [520, 77] on icon "button" at bounding box center [520, 77] width 26 height 26
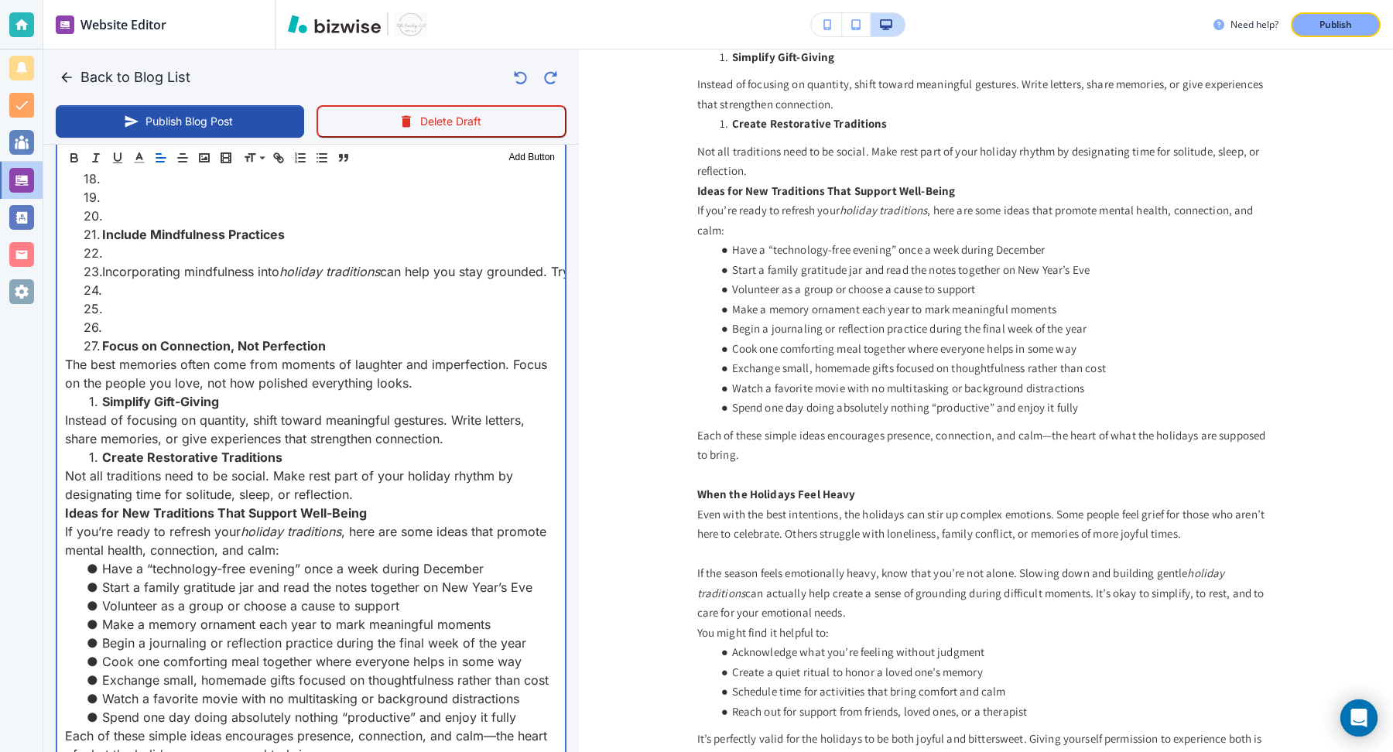
click at [60, 475] on div "The-Gift-of-Slowing-Down-Creating-Meaningful-Holiday-Traditions SEO Keyword: ho…" at bounding box center [311, 21] width 508 height 2988
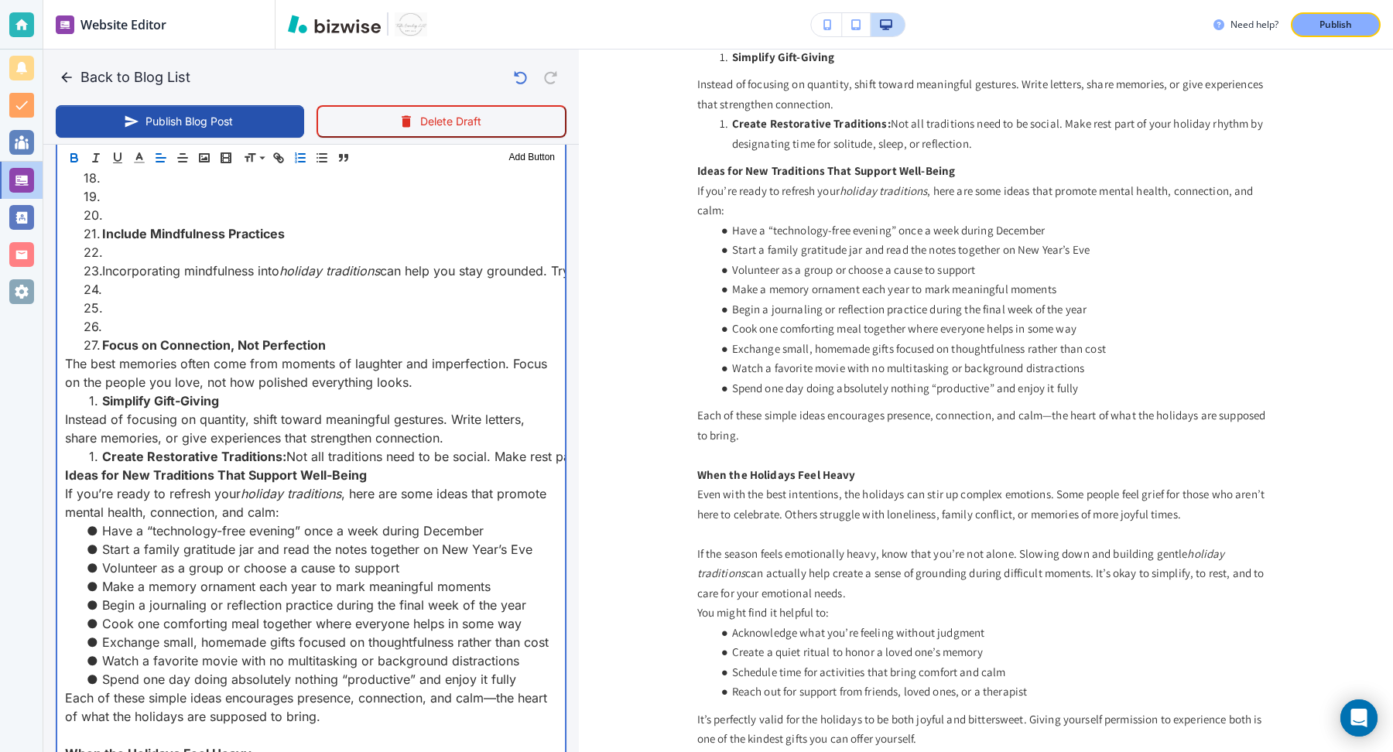
click at [61, 420] on div "The-Gift-of-Slowing-Down-Creating-Meaningful-Holiday-Traditions SEO Keyword: ho…" at bounding box center [311, 1] width 508 height 2951
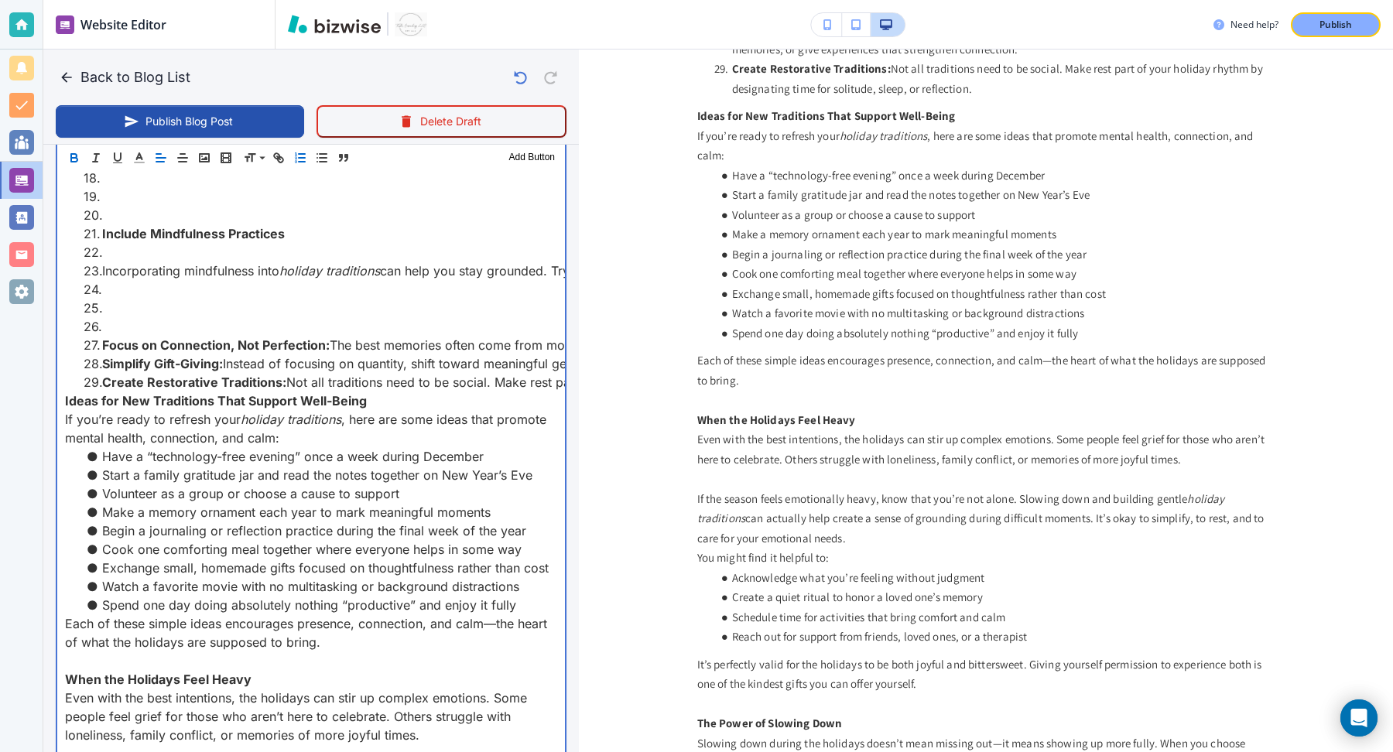
click at [106, 323] on li at bounding box center [321, 326] width 474 height 19
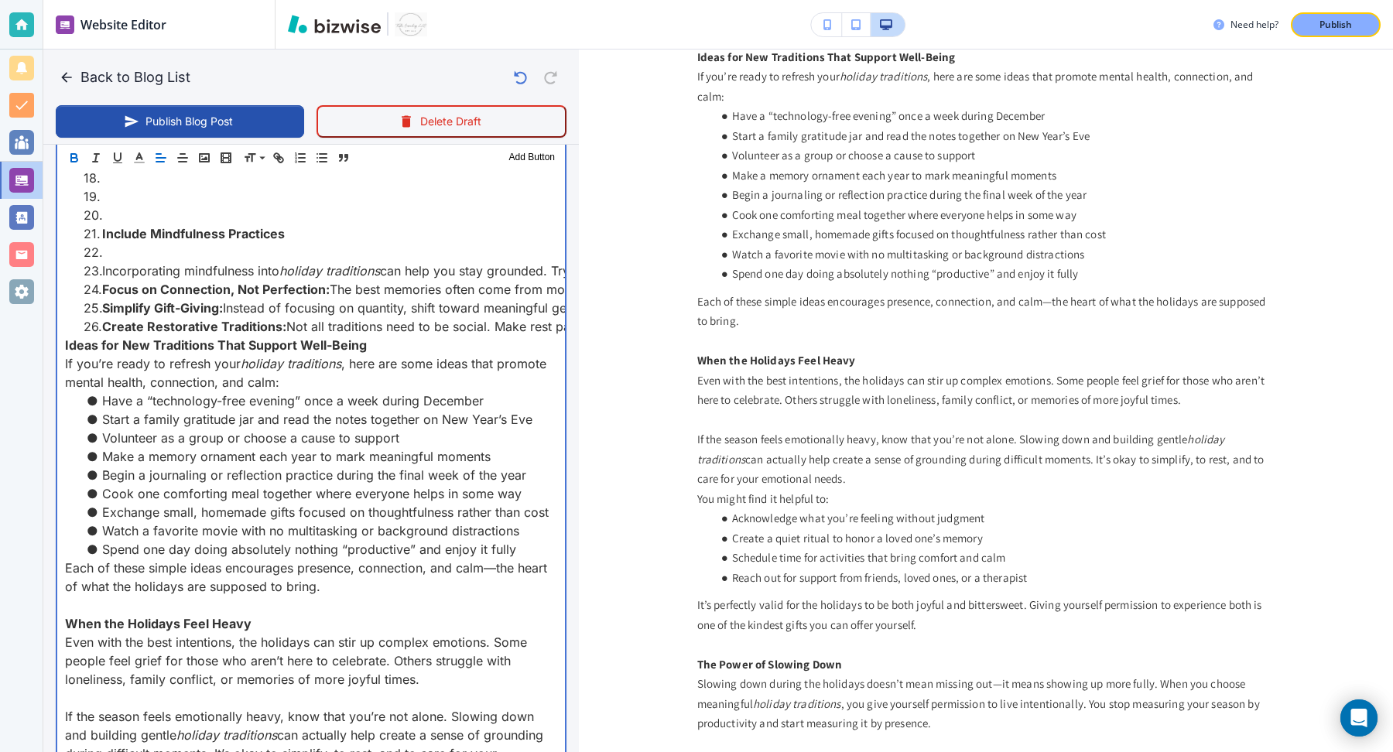
click at [101, 266] on li "Incorporating mindfulness into holiday traditions can help you stay grounded. T…" at bounding box center [321, 271] width 474 height 19
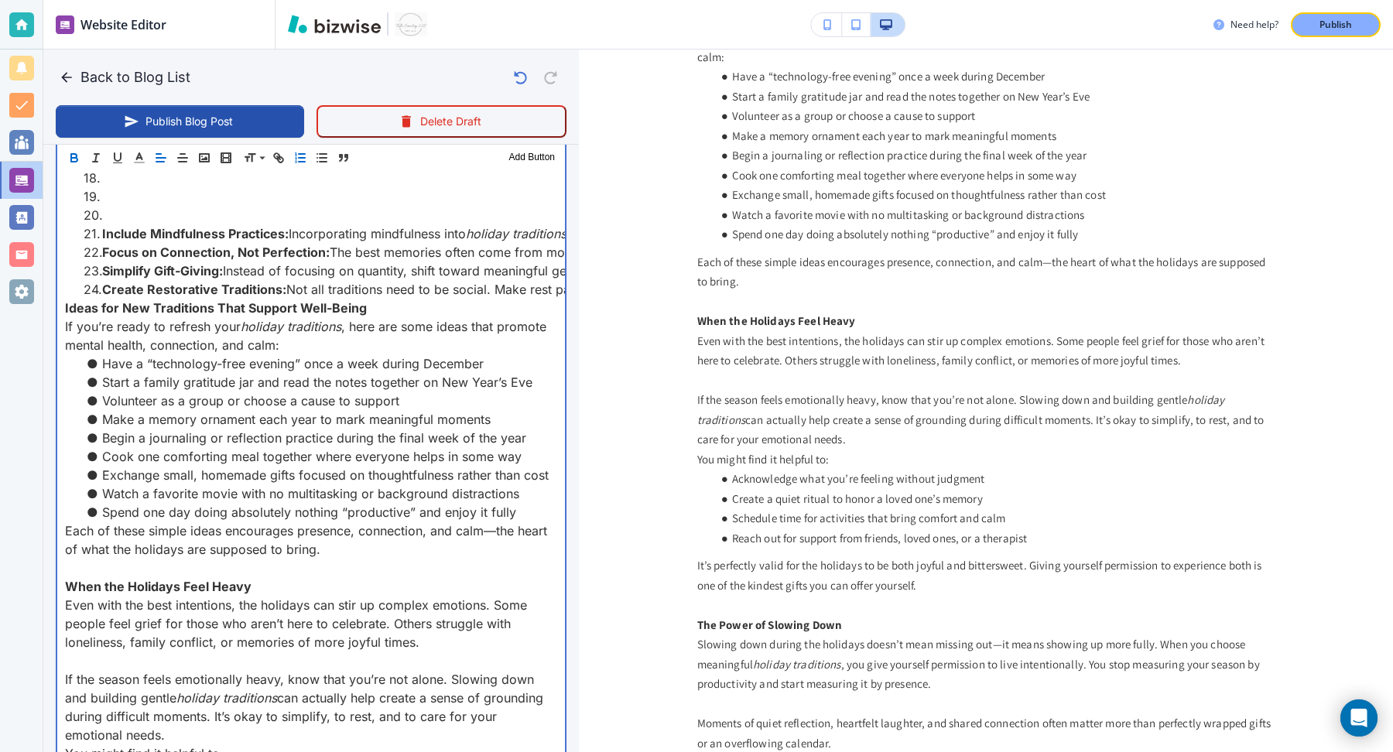
click at [128, 206] on li at bounding box center [321, 215] width 474 height 19
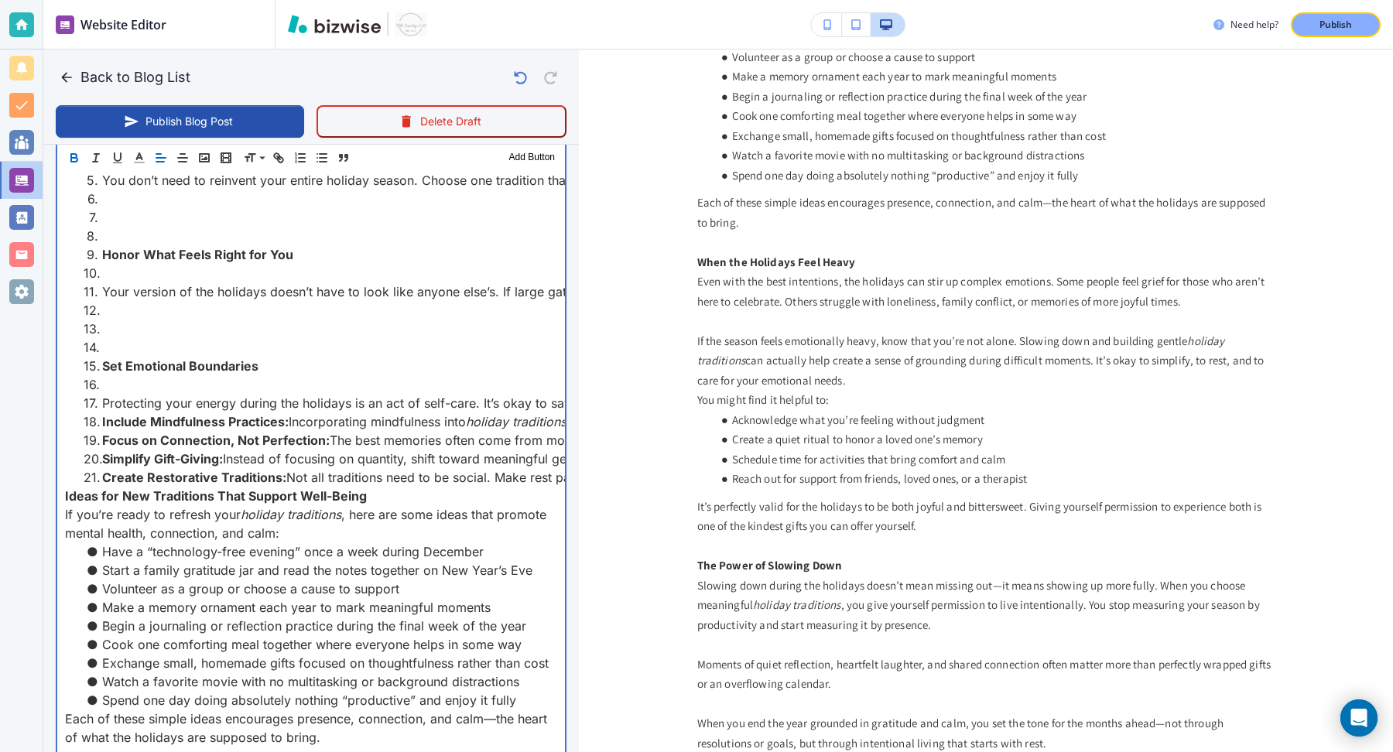
scroll to position [1908, 0]
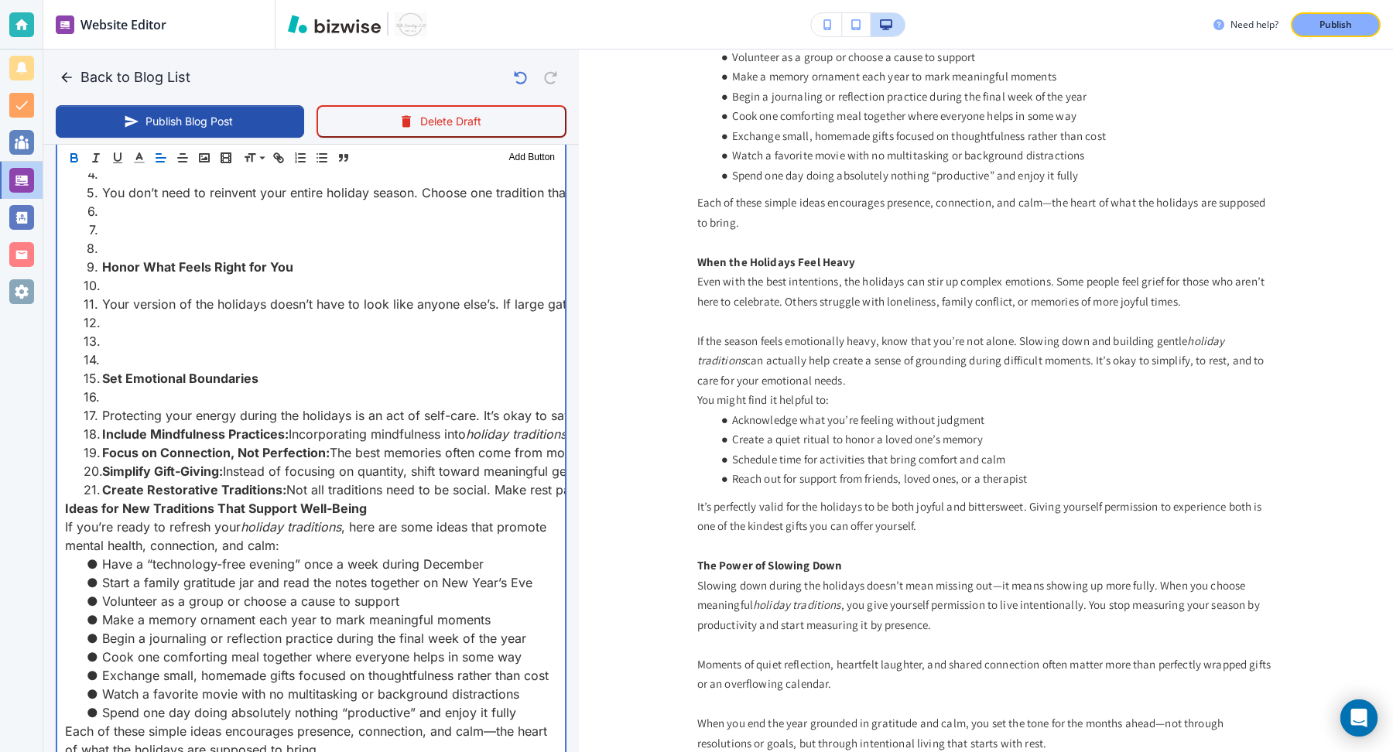
click at [101, 410] on li "Protecting your energy during the holidays is an act of self-care. It’s okay to…" at bounding box center [321, 415] width 474 height 19
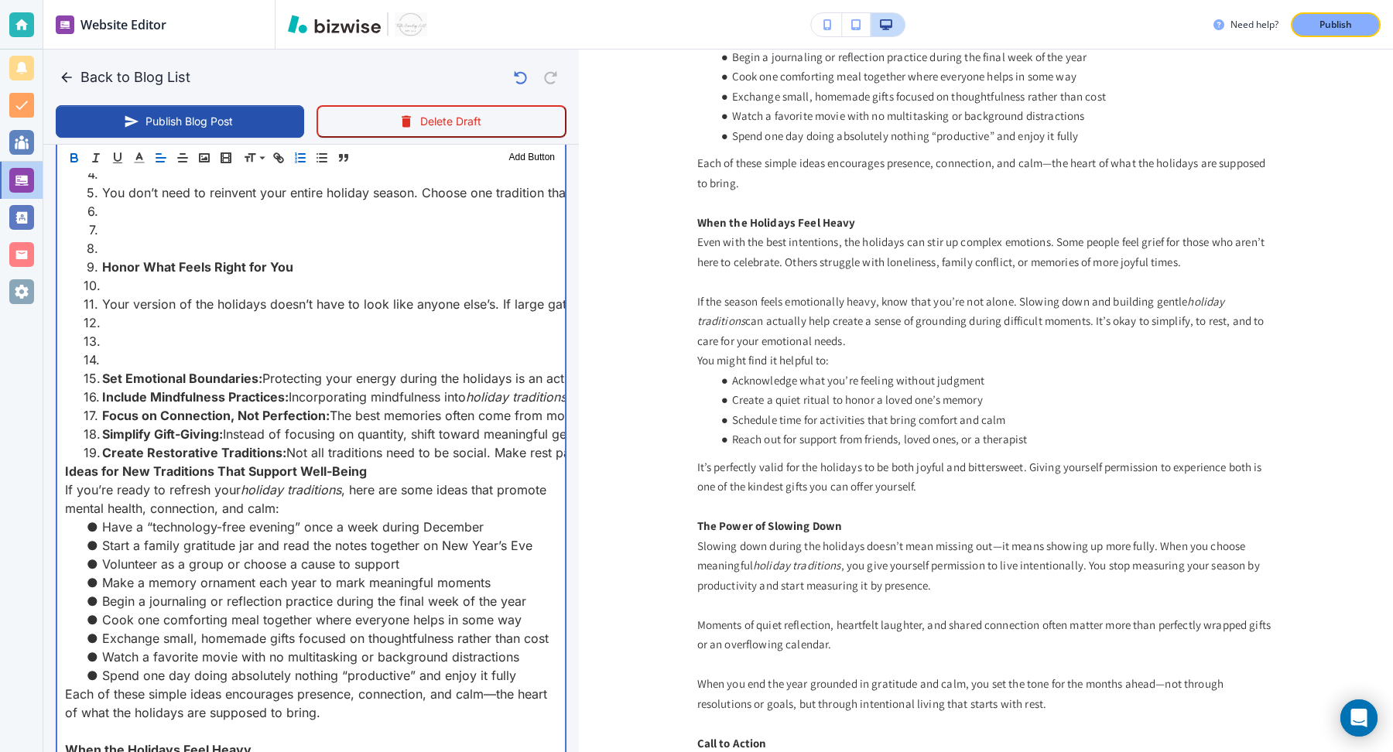
click at [105, 358] on li at bounding box center [321, 360] width 474 height 19
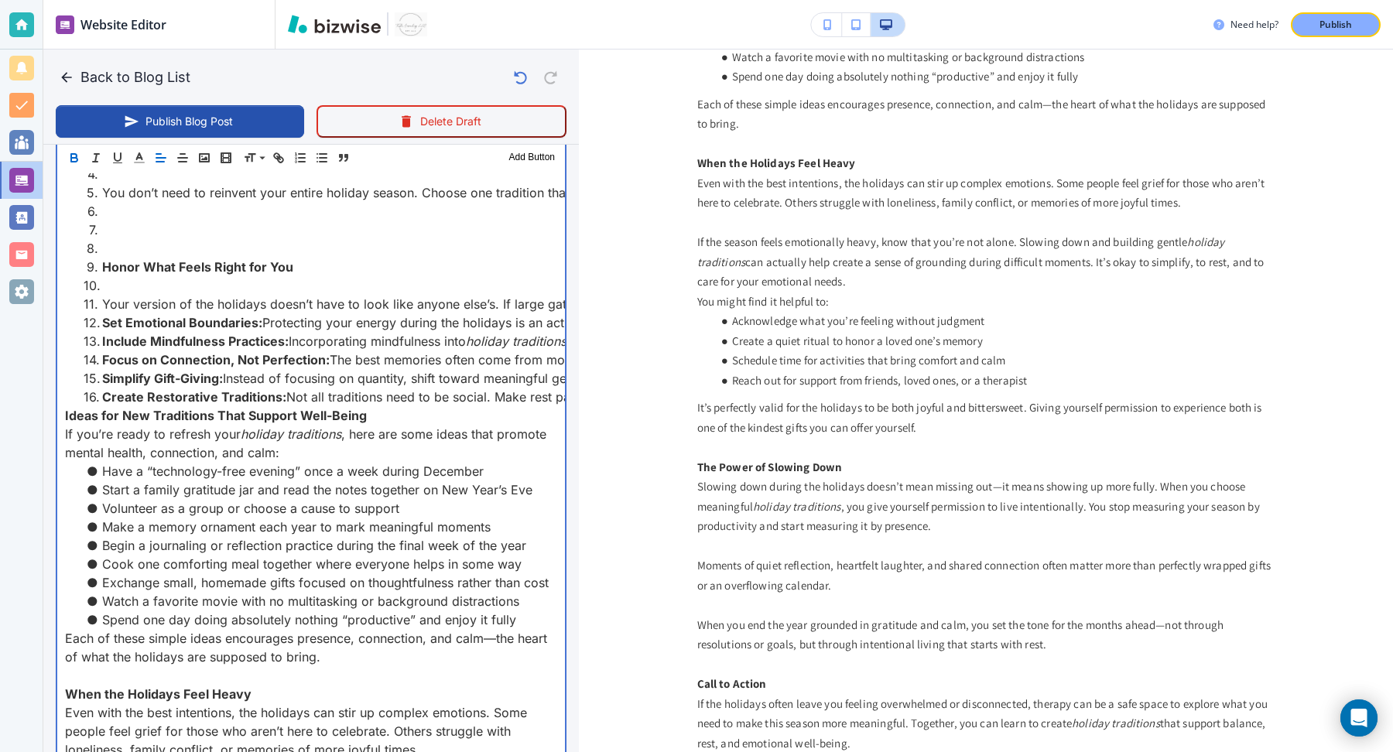
click at [100, 299] on li "Your version of the holidays doesn’t have to look like anyone else’s. If large …" at bounding box center [321, 304] width 474 height 19
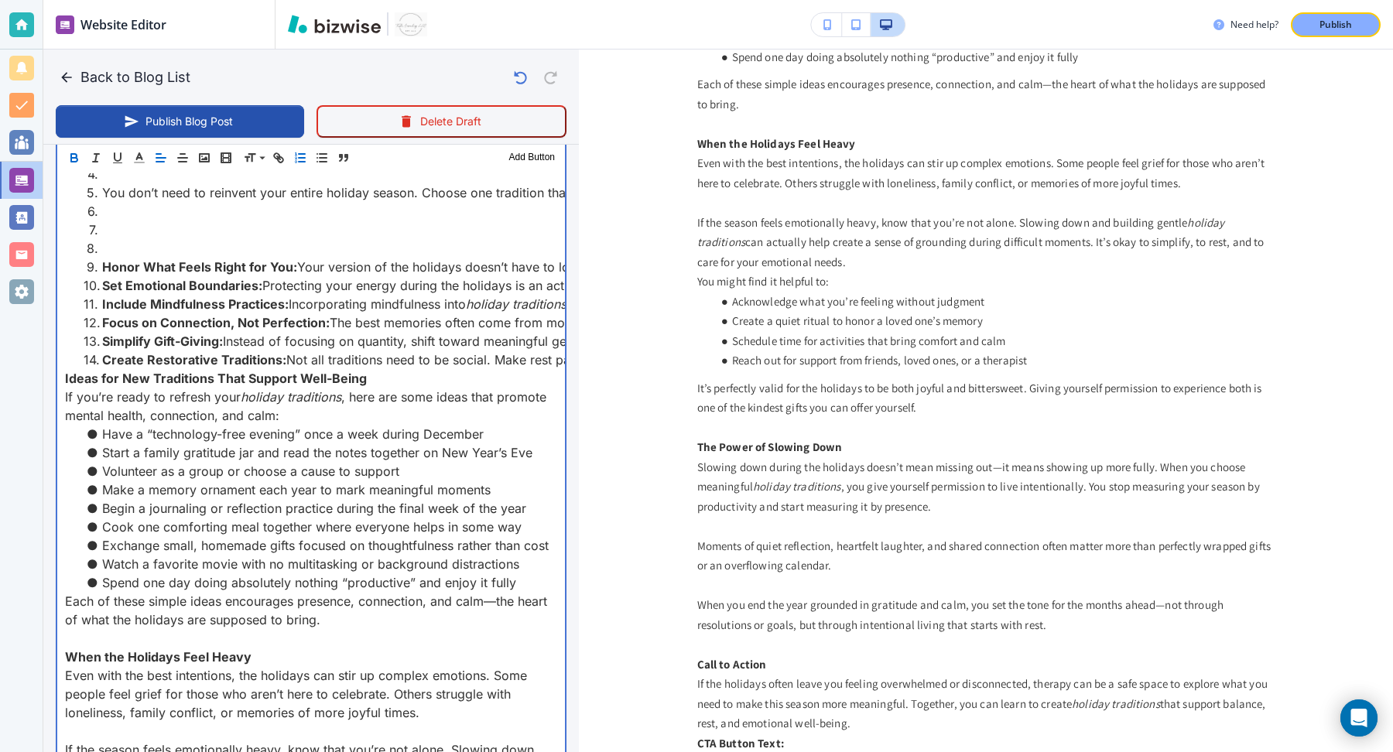
click at [108, 243] on li at bounding box center [321, 248] width 474 height 19
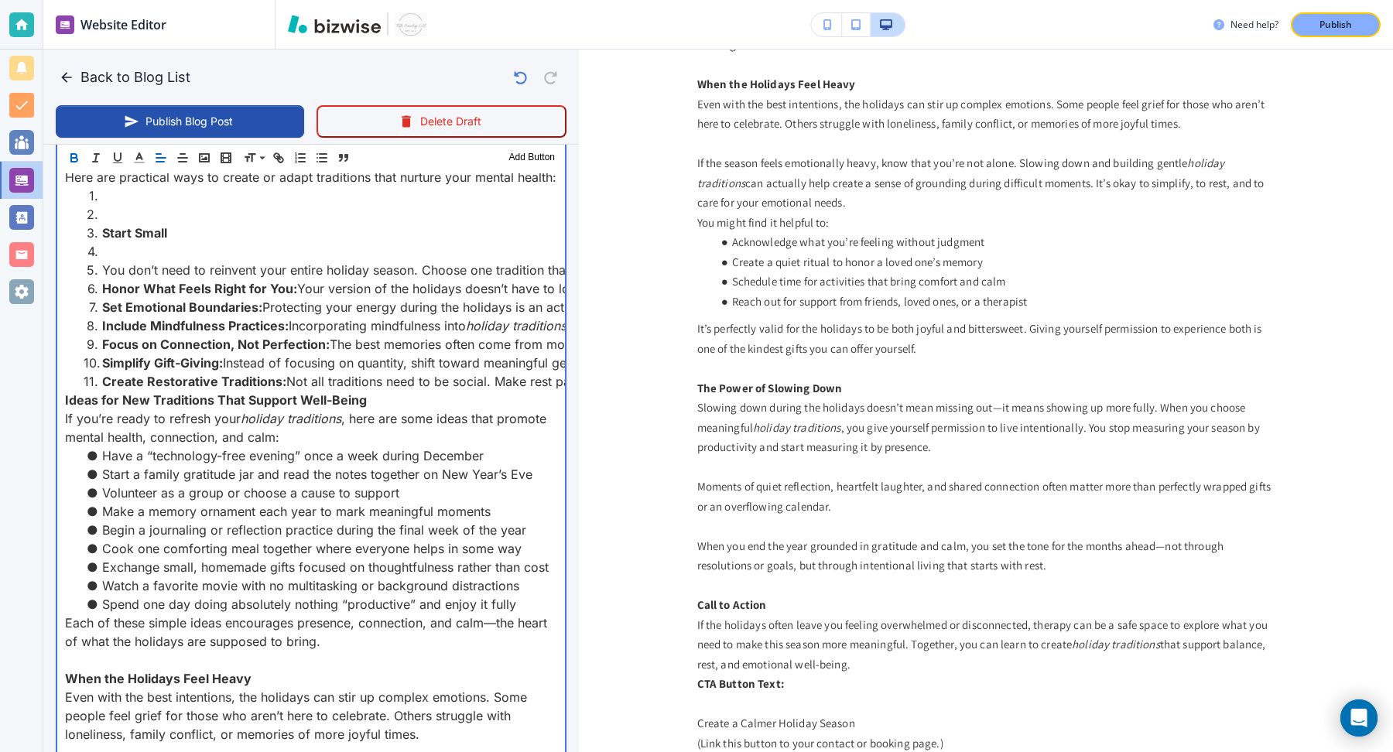
scroll to position [1829, 0]
click at [101, 269] on li "You don’t need to reinvent your entire holiday season. Choose one tradition tha…" at bounding box center [321, 271] width 474 height 19
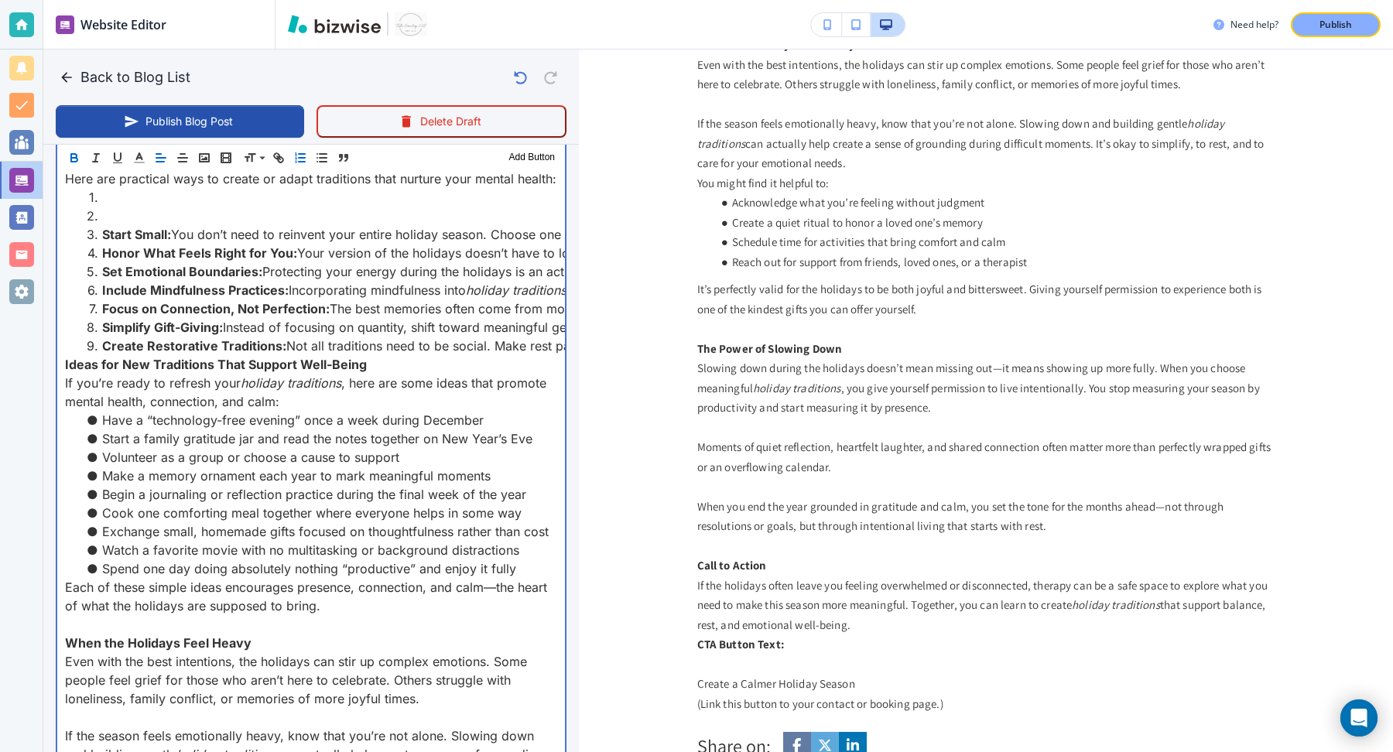
click at [110, 214] on li at bounding box center [321, 216] width 474 height 19
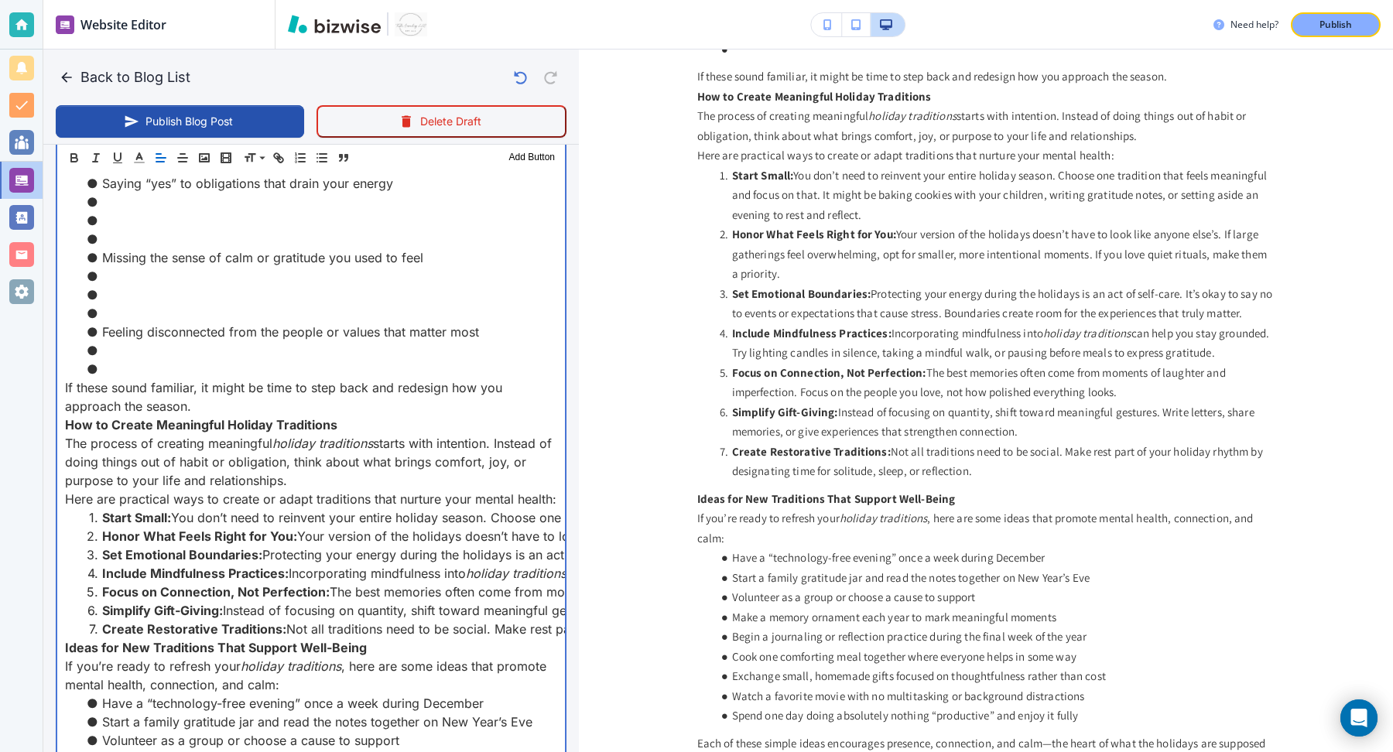
scroll to position [1498, 0]
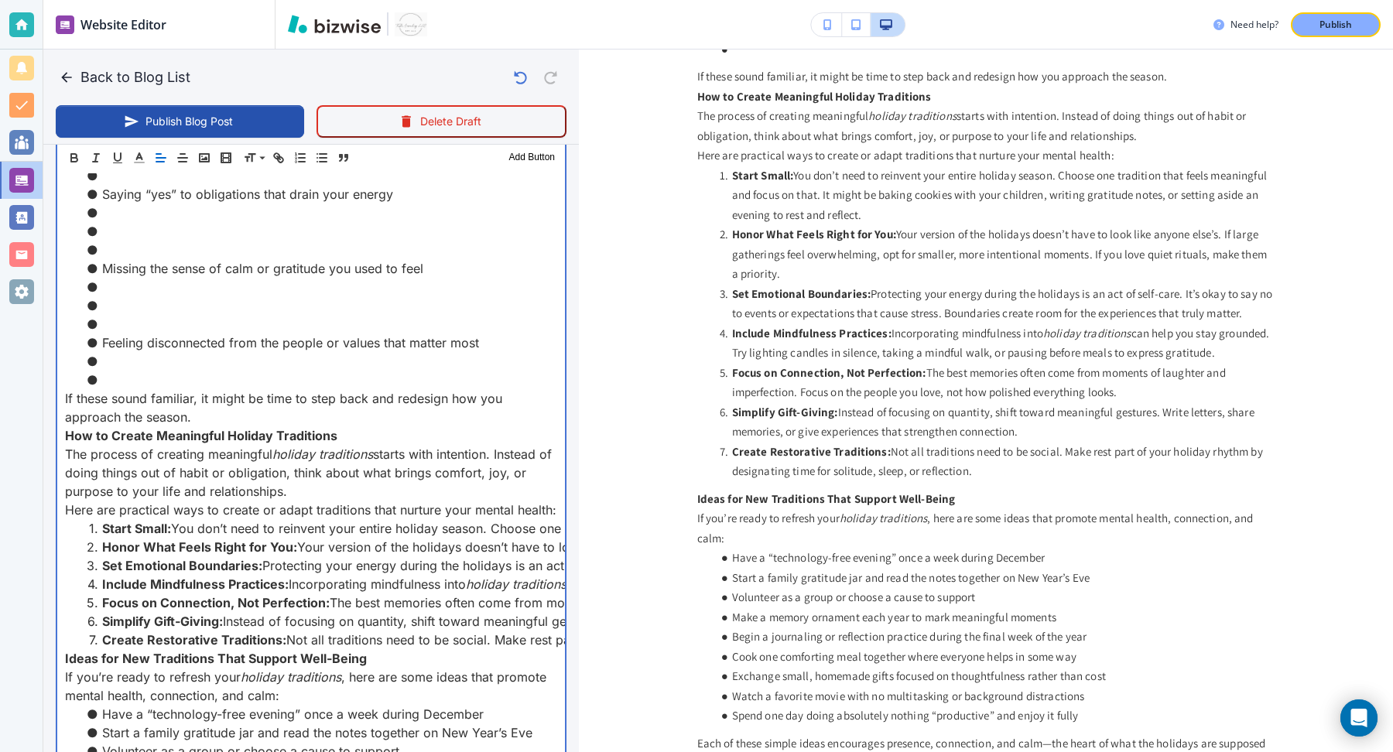
click at [346, 416] on p "If these sound familiar, it might be time to step back and redesign how you app…" at bounding box center [311, 407] width 492 height 37
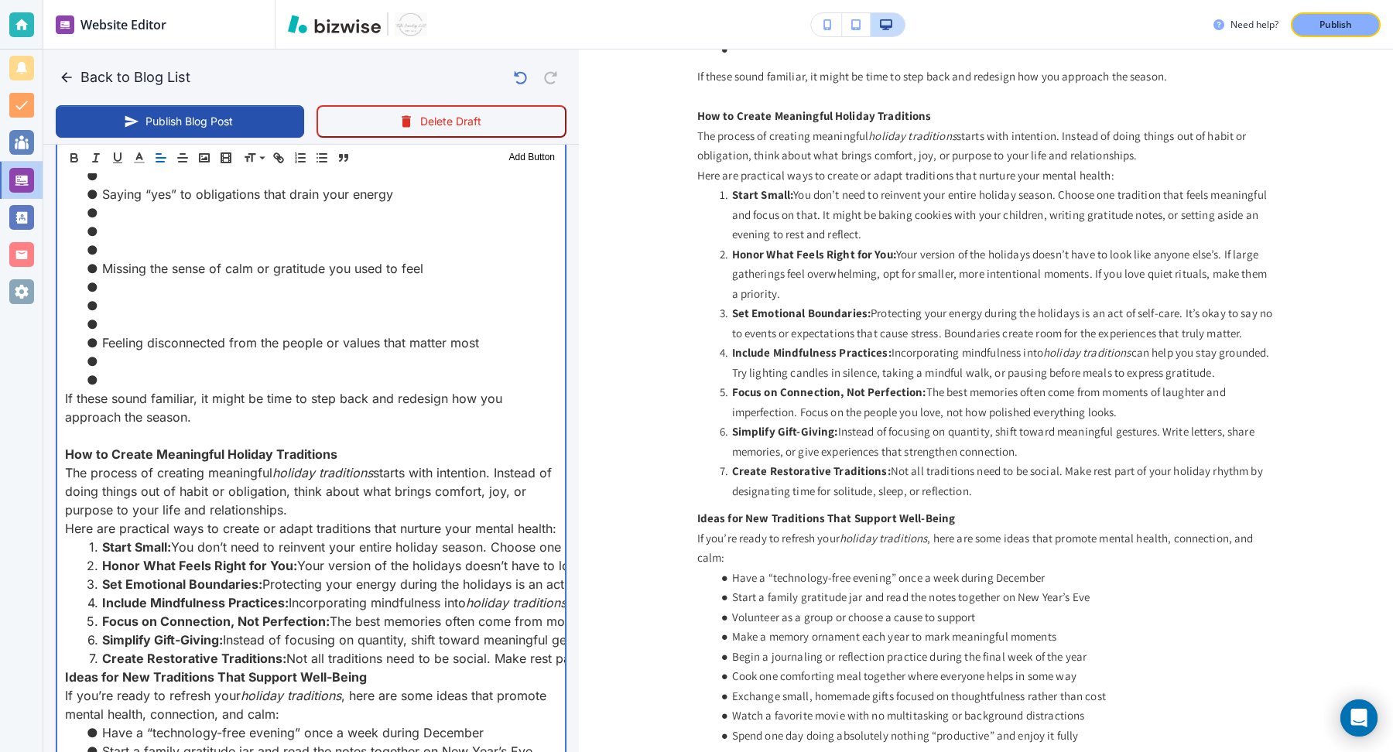
click at [185, 363] on li at bounding box center [321, 361] width 474 height 19
drag, startPoint x: 187, startPoint y: 372, endPoint x: 494, endPoint y: 344, distance: 307.8
click at [494, 371] on li at bounding box center [321, 380] width 474 height 19
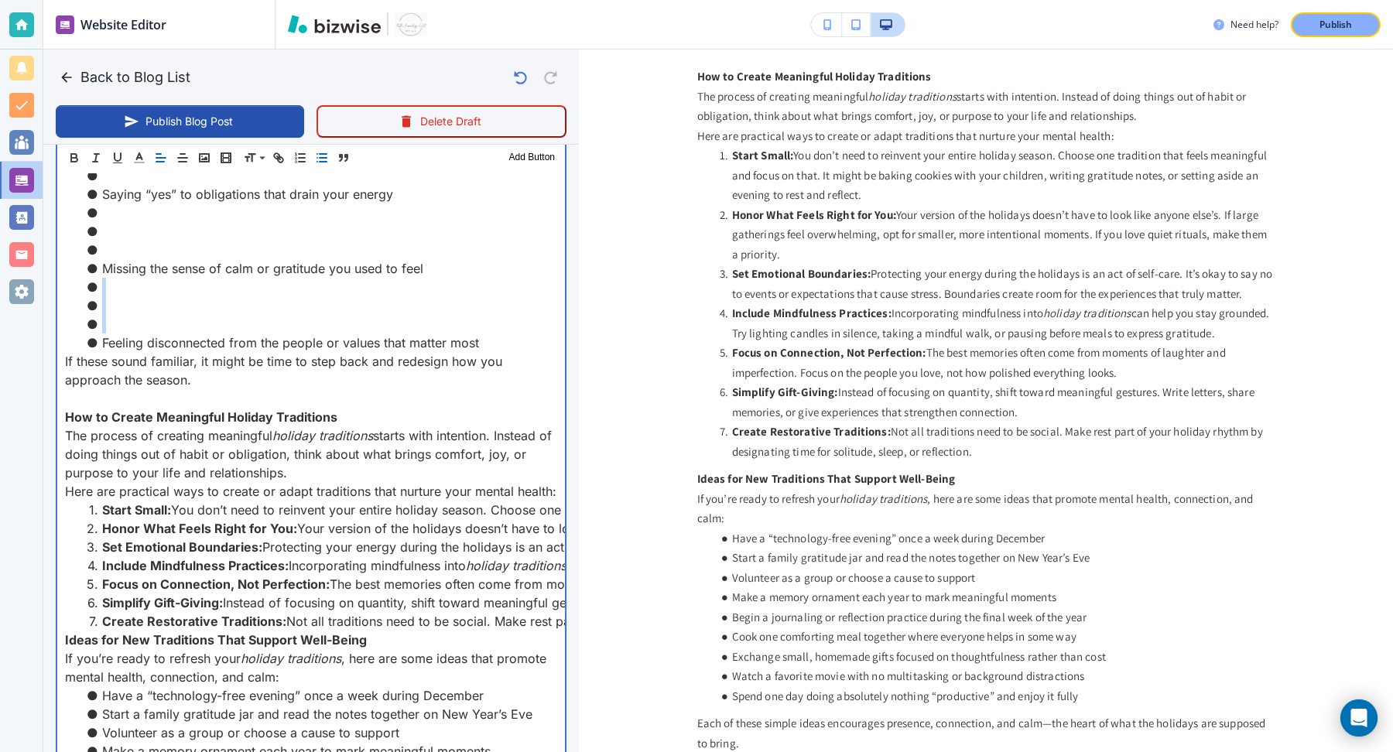
drag, startPoint x: 237, startPoint y: 324, endPoint x: 437, endPoint y: 273, distance: 206.9
click at [437, 273] on ul "Feeling anxious or overwhelmed by your holiday schedule Comparing your celebrat…" at bounding box center [311, 175] width 492 height 353
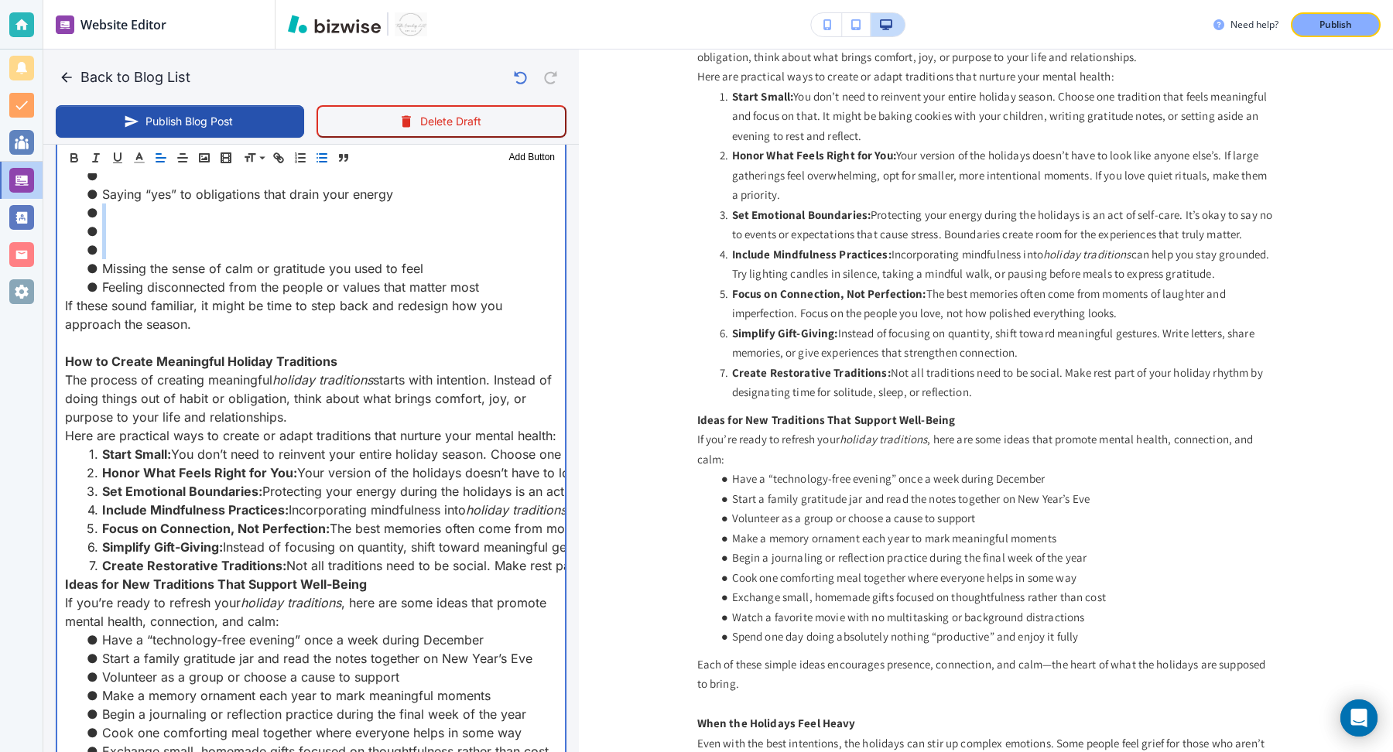
drag, startPoint x: 242, startPoint y: 245, endPoint x: 413, endPoint y: 193, distance: 178.8
click at [413, 193] on ul "Feeling anxious or overwhelmed by your holiday schedule Comparing your celebrat…" at bounding box center [311, 147] width 492 height 297
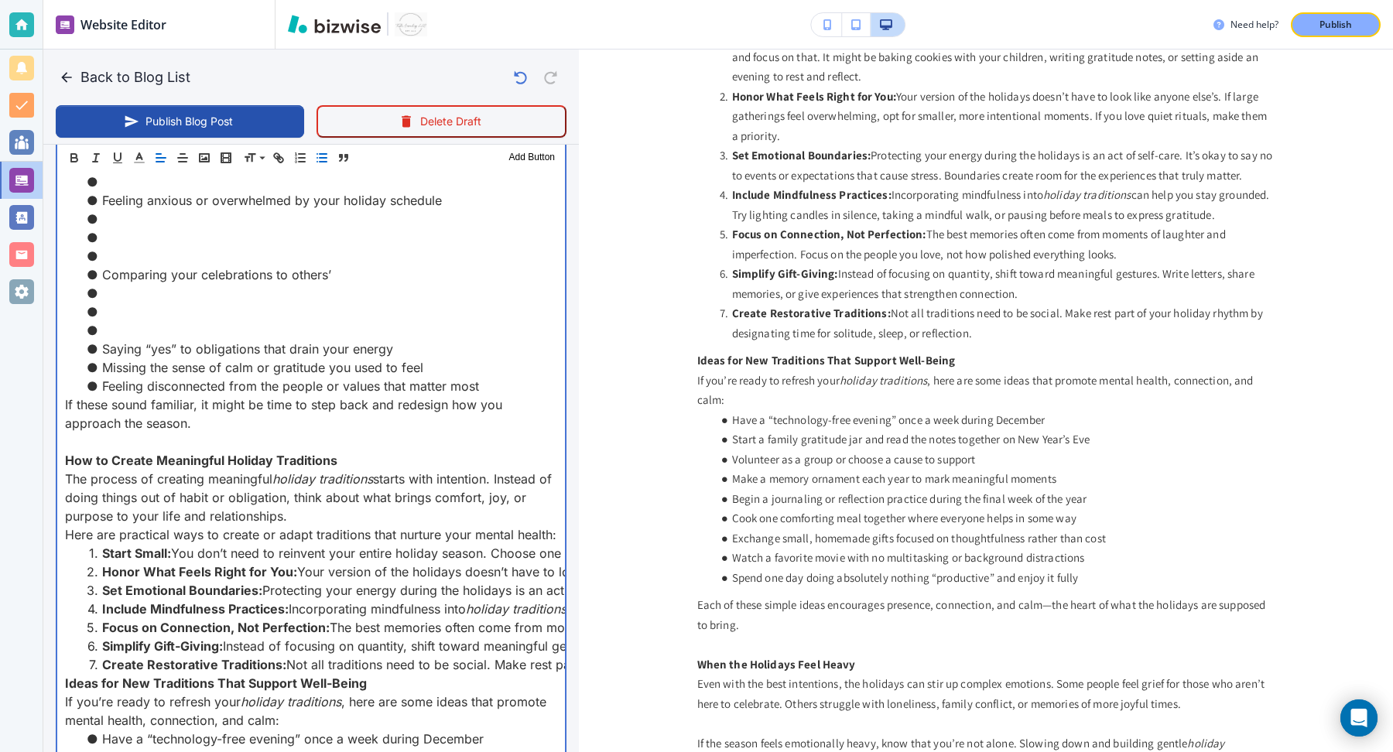
scroll to position [1323, 0]
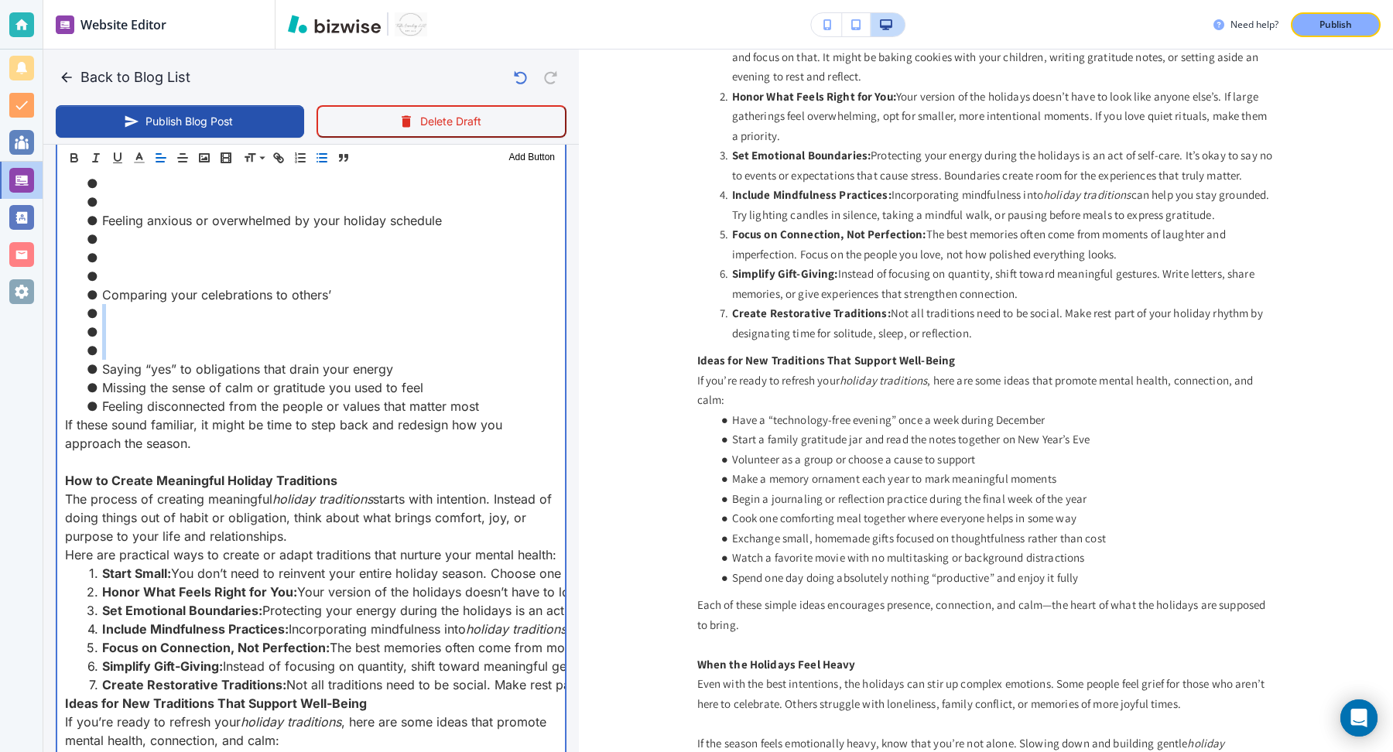
drag, startPoint x: 274, startPoint y: 353, endPoint x: 351, endPoint y: 293, distance: 97.7
click at [351, 293] on ul "Feeling anxious or overwhelmed by your holiday schedule Comparing your celebrat…" at bounding box center [311, 295] width 492 height 242
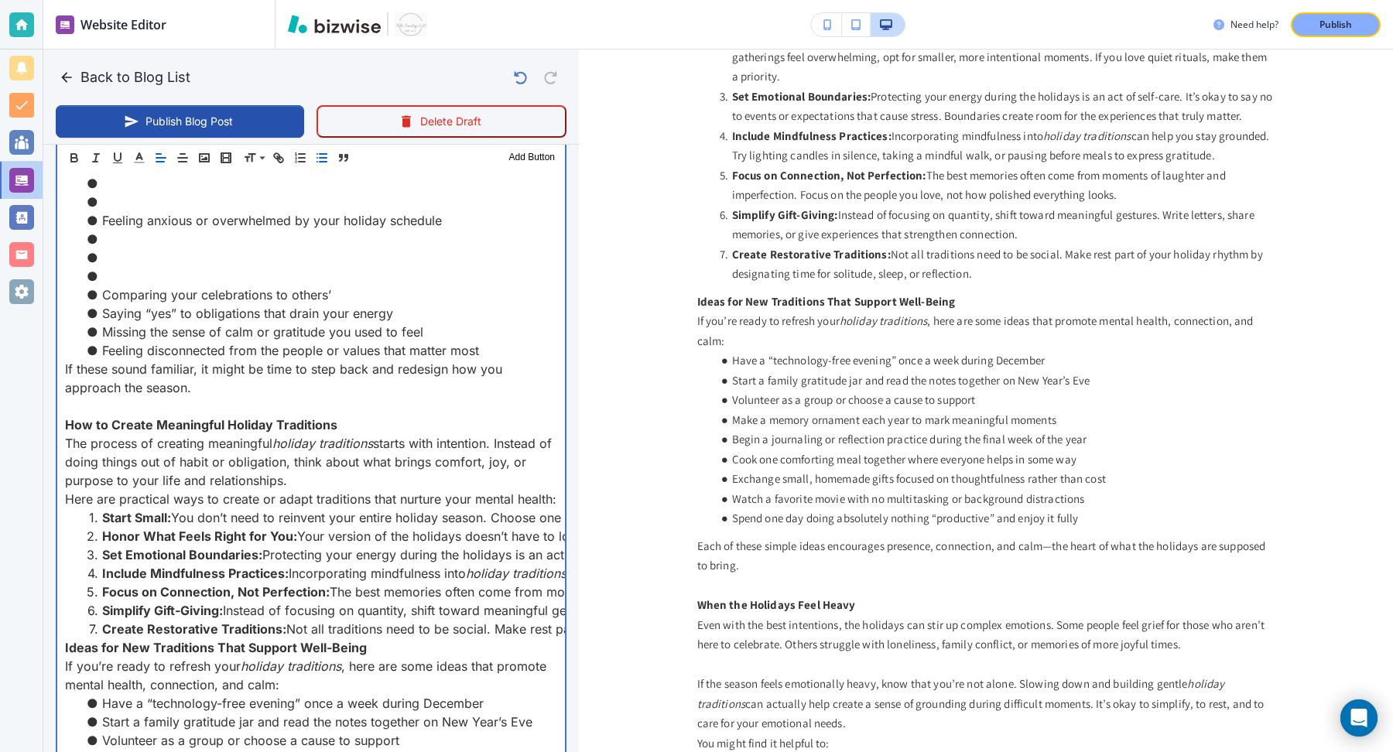
click at [351, 279] on li at bounding box center [321, 276] width 474 height 19
drag, startPoint x: 347, startPoint y: 272, endPoint x: 499, endPoint y: 220, distance: 160.6
click at [499, 220] on ul "Feeling anxious or overwhelmed by your holiday schedule Comparing your celebrat…" at bounding box center [311, 267] width 492 height 186
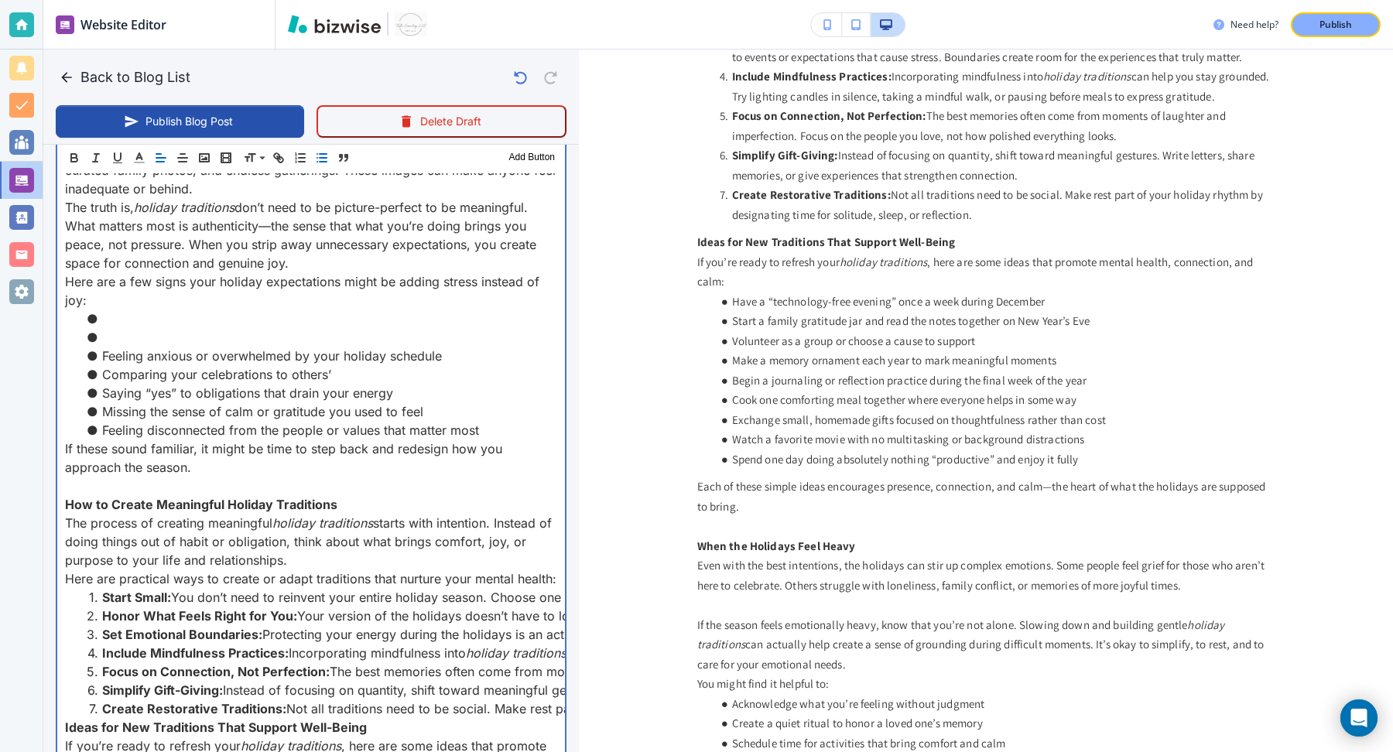
scroll to position [1177, 0]
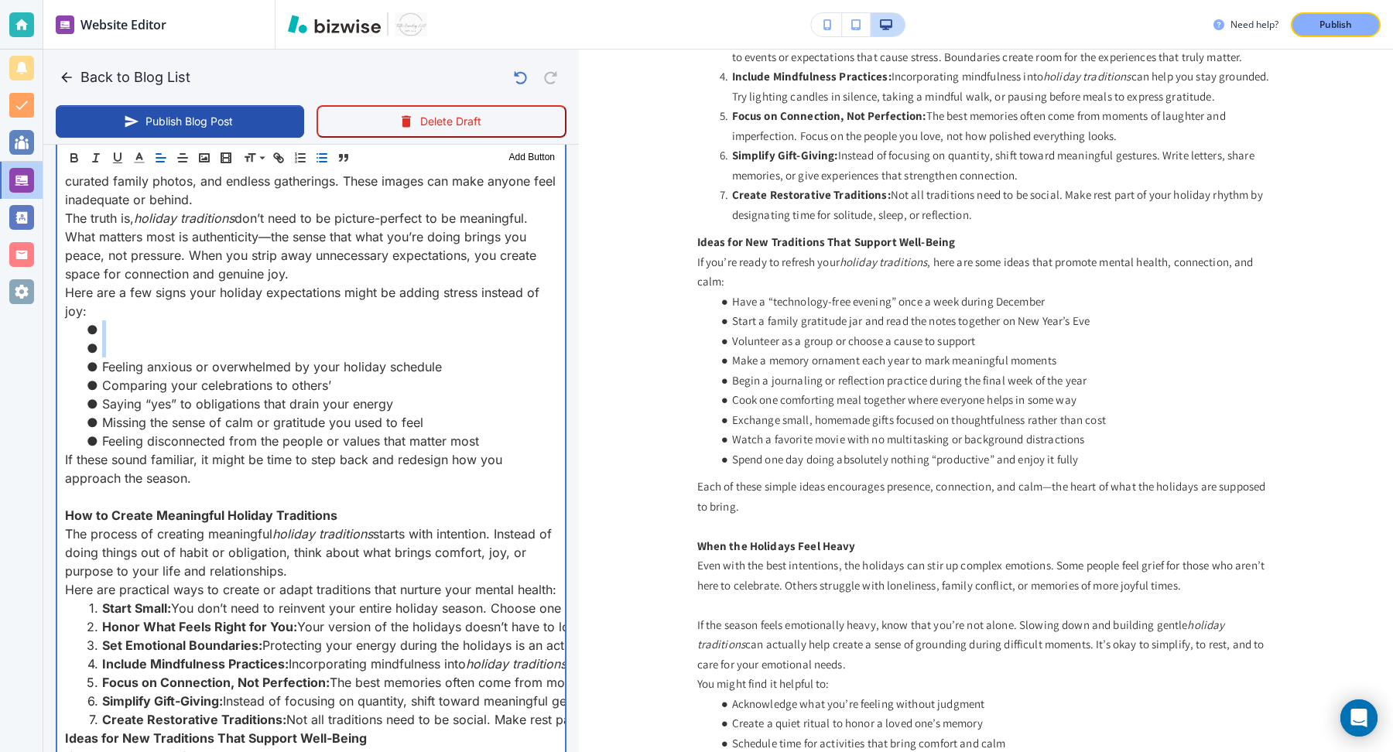
drag, startPoint x: 283, startPoint y: 348, endPoint x: 305, endPoint y: 315, distance: 39.7
click at [305, 312] on div "The-Gift-of-Slowing-Down-Creating-Meaningful-Holiday-Traditions SEO Keyword: ho…" at bounding box center [311, 627] width 508 height 2226
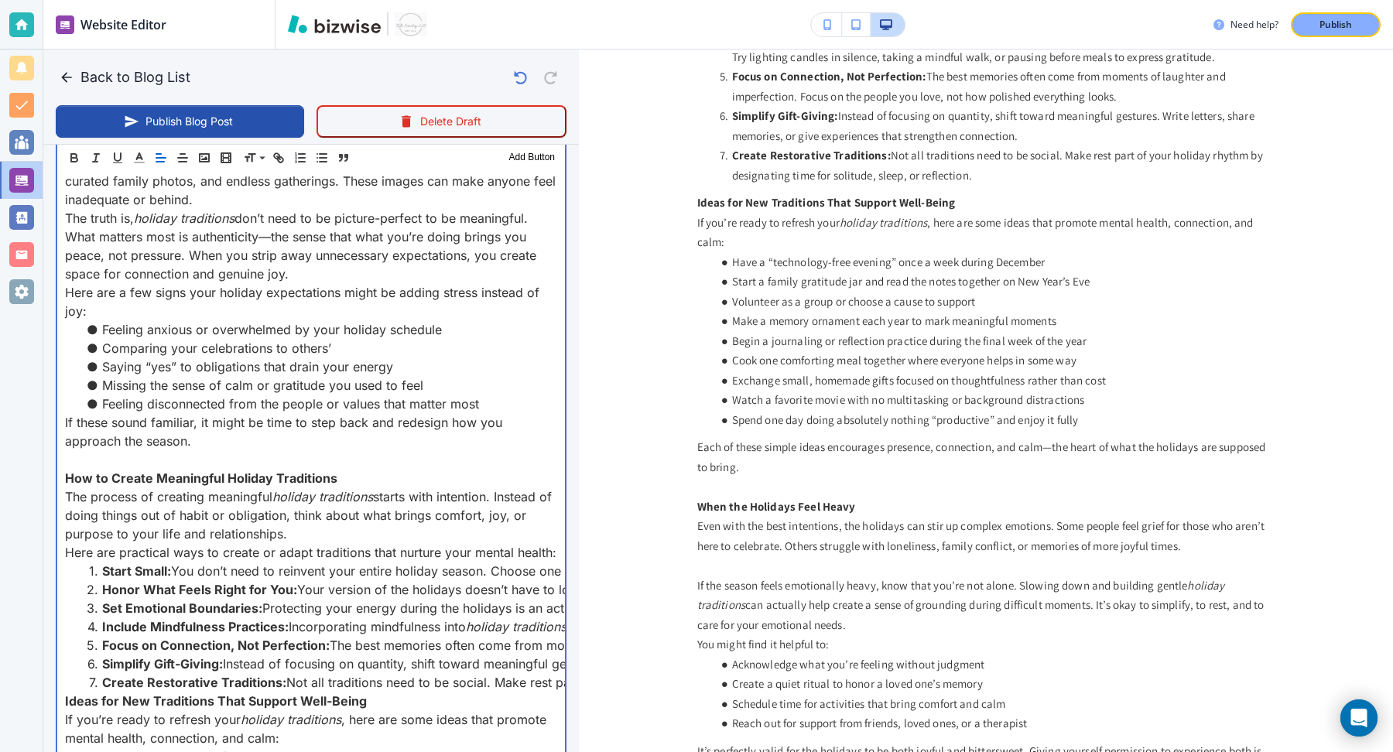
click at [343, 270] on p "The truth is, holiday traditions don’t need to be picture-perfect to be meaning…" at bounding box center [311, 246] width 492 height 74
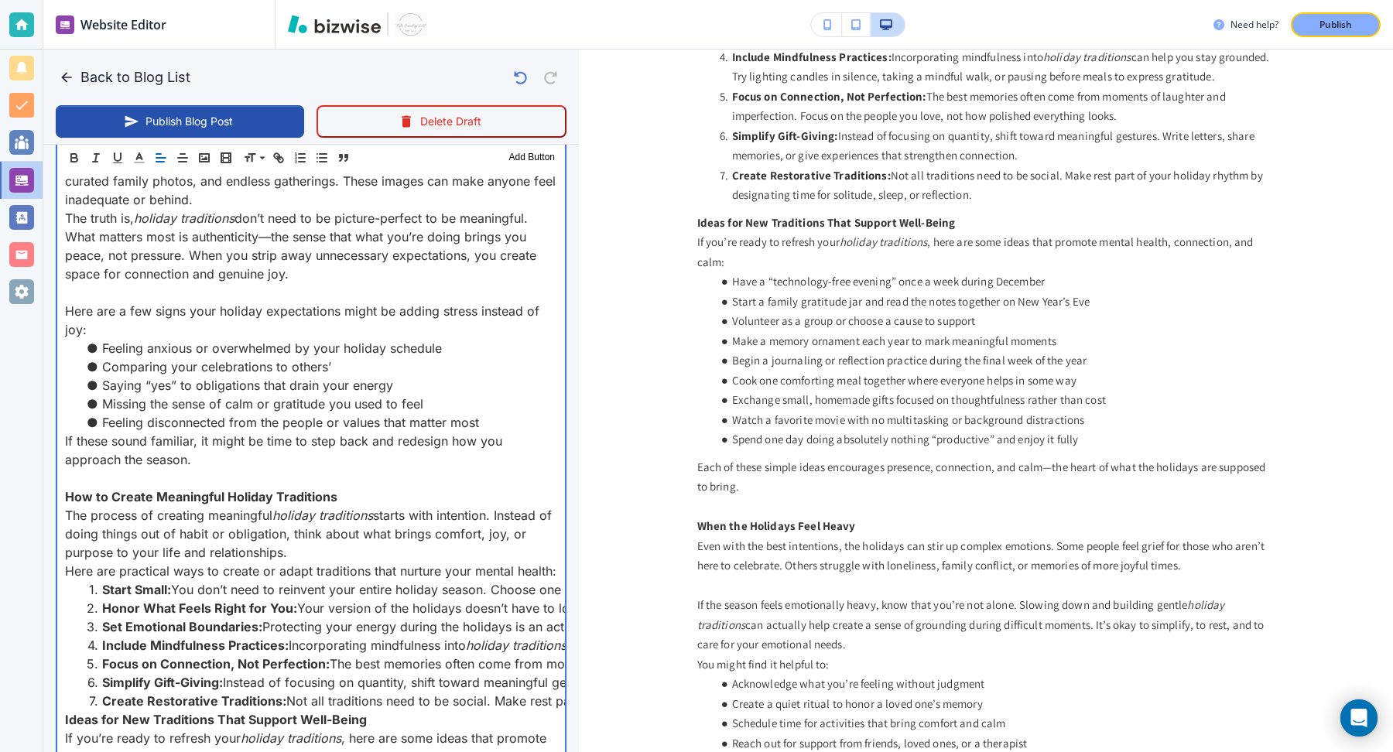
click at [353, 194] on p "The biggest challenge many people face isn’t the holidays themselves but the ex…" at bounding box center [311, 172] width 492 height 74
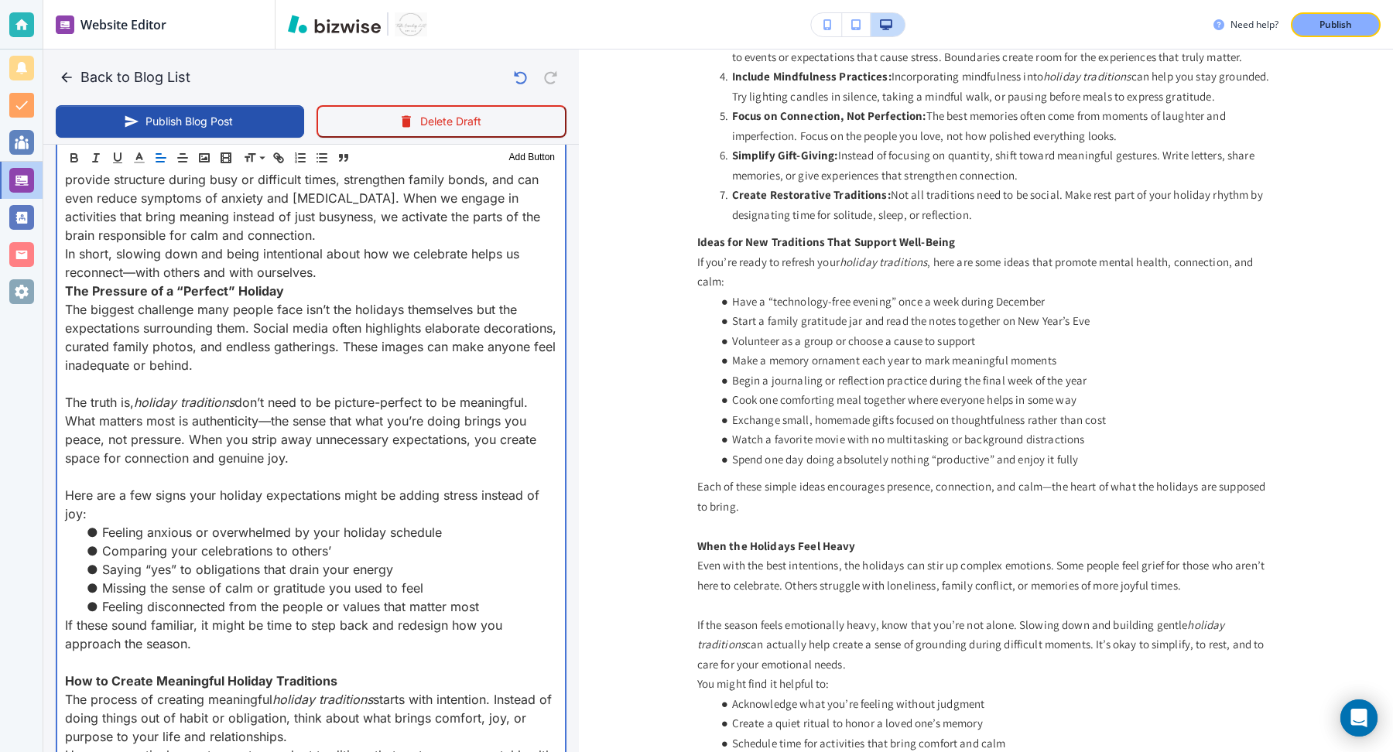
scroll to position [1009, 0]
click at [336, 270] on p "In short, slowing down and being intentional about how we celebrate helps us re…" at bounding box center [311, 265] width 492 height 37
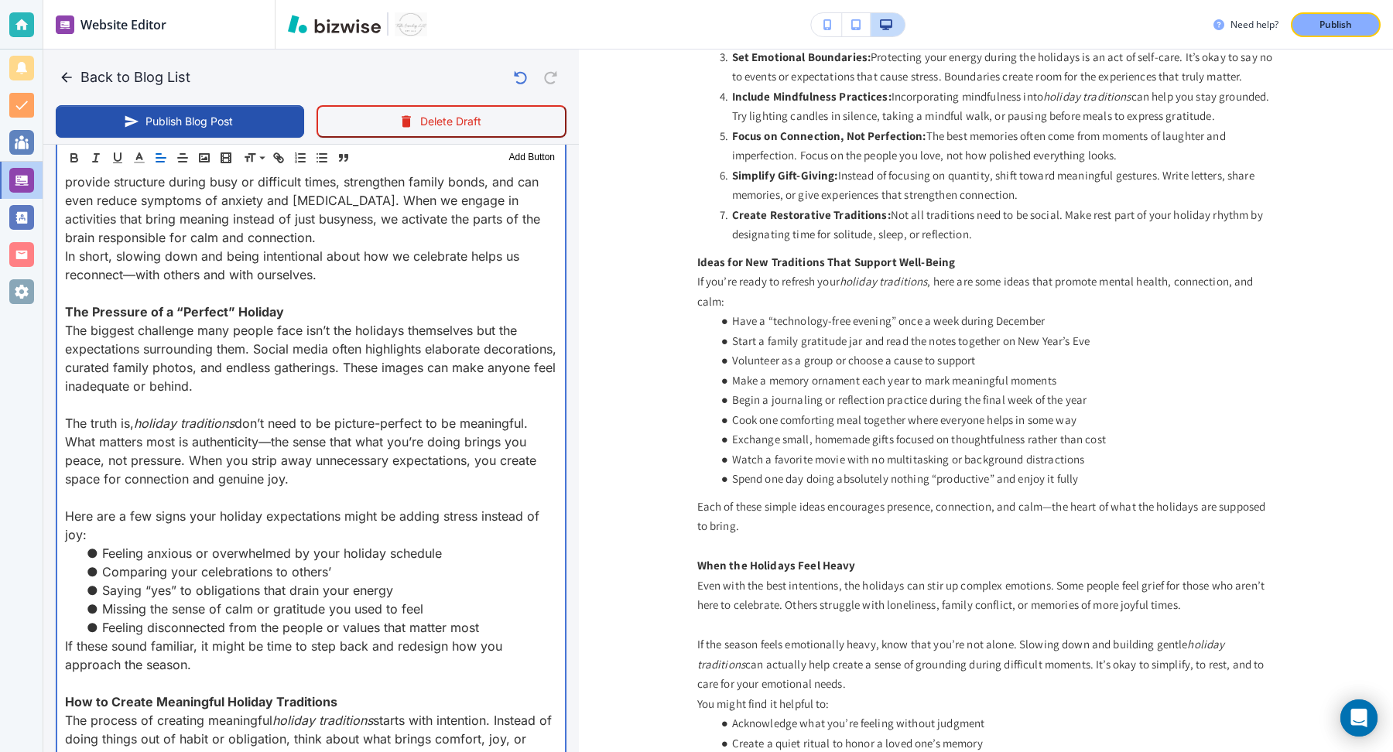
click at [322, 240] on p "Research shows that traditions play a powerful role in mental wellness. They pr…" at bounding box center [311, 200] width 492 height 93
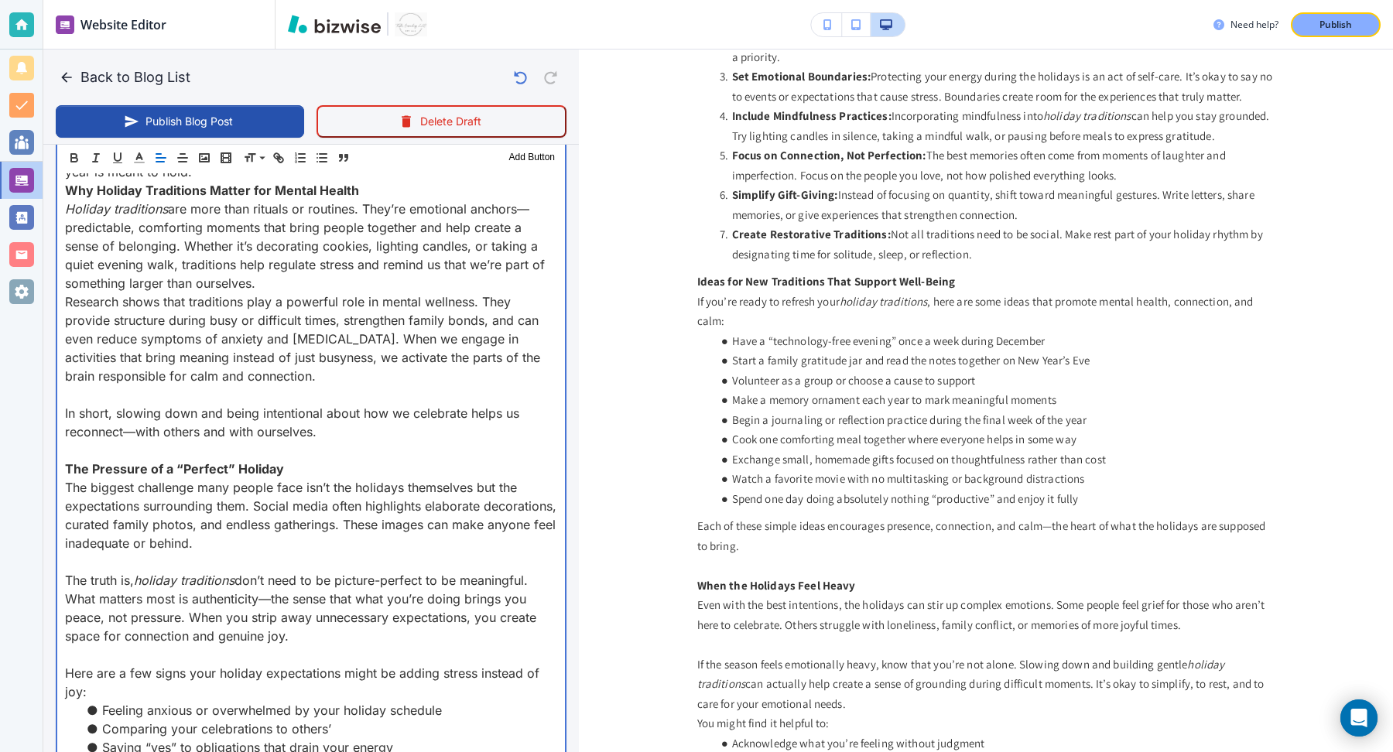
scroll to position [868, 0]
click at [313, 274] on p "Holiday traditions are more than rituals or routines. They’re emotional anchors…" at bounding box center [311, 248] width 492 height 93
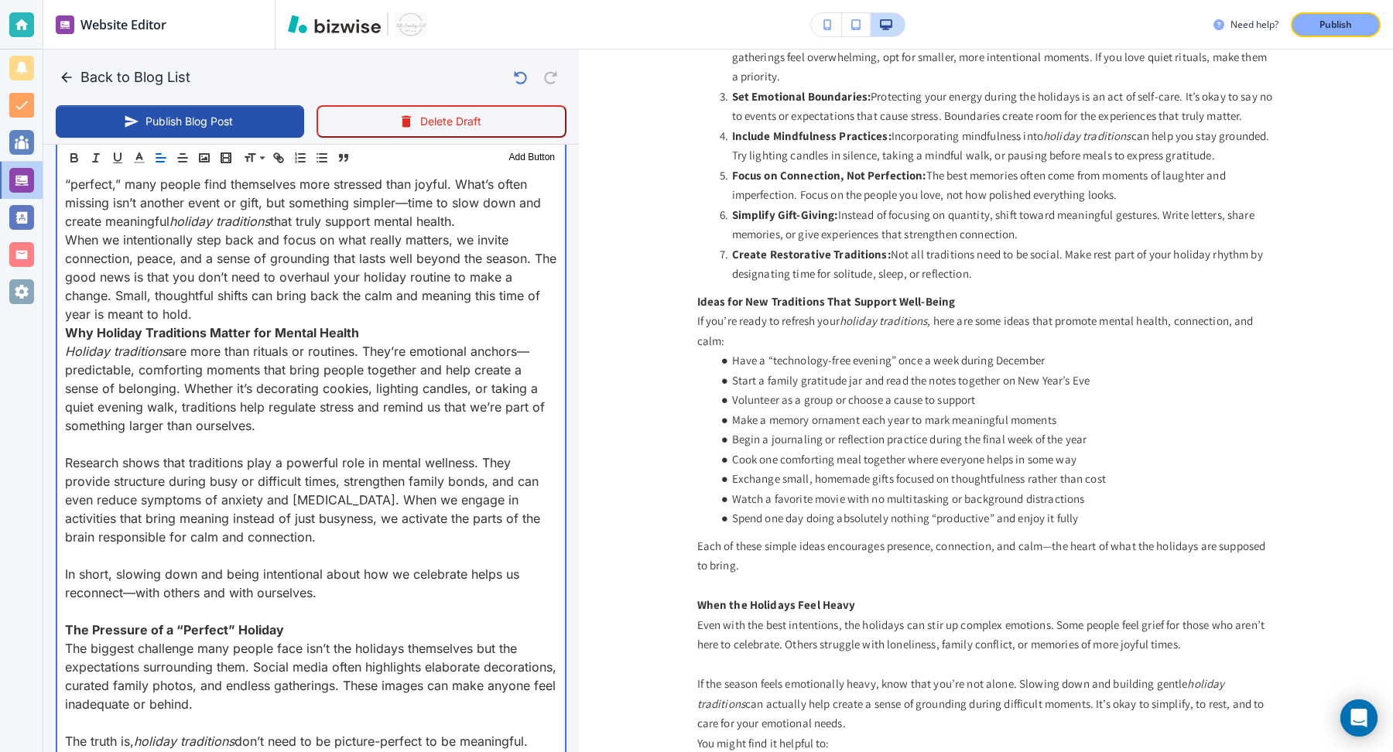
scroll to position [717, 0]
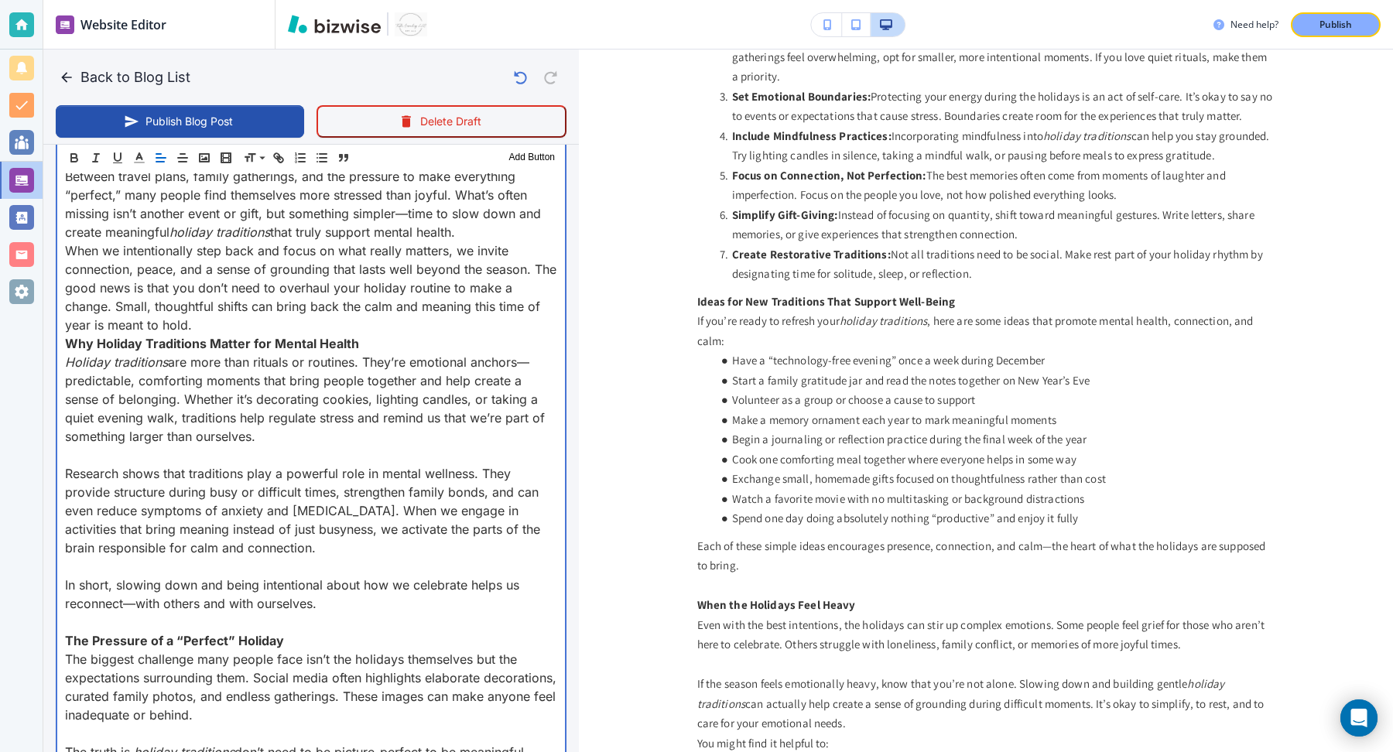
click at [272, 314] on p "When we intentionally step back and focus on what really matters, we invite con…" at bounding box center [311, 288] width 492 height 93
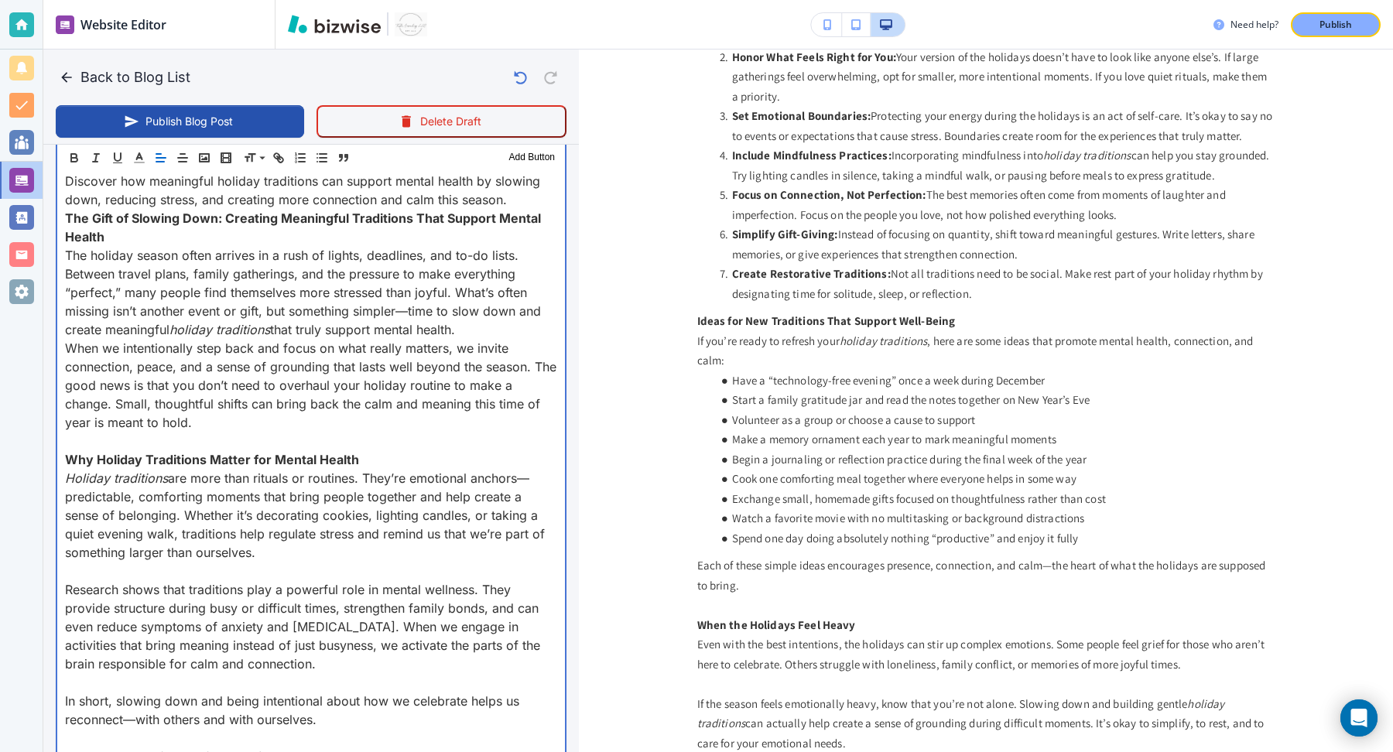
scroll to position [618, 0]
click at [474, 324] on p "The holiday season often arrives in a rush of lights, deadlines, and to-do list…" at bounding box center [311, 293] width 492 height 93
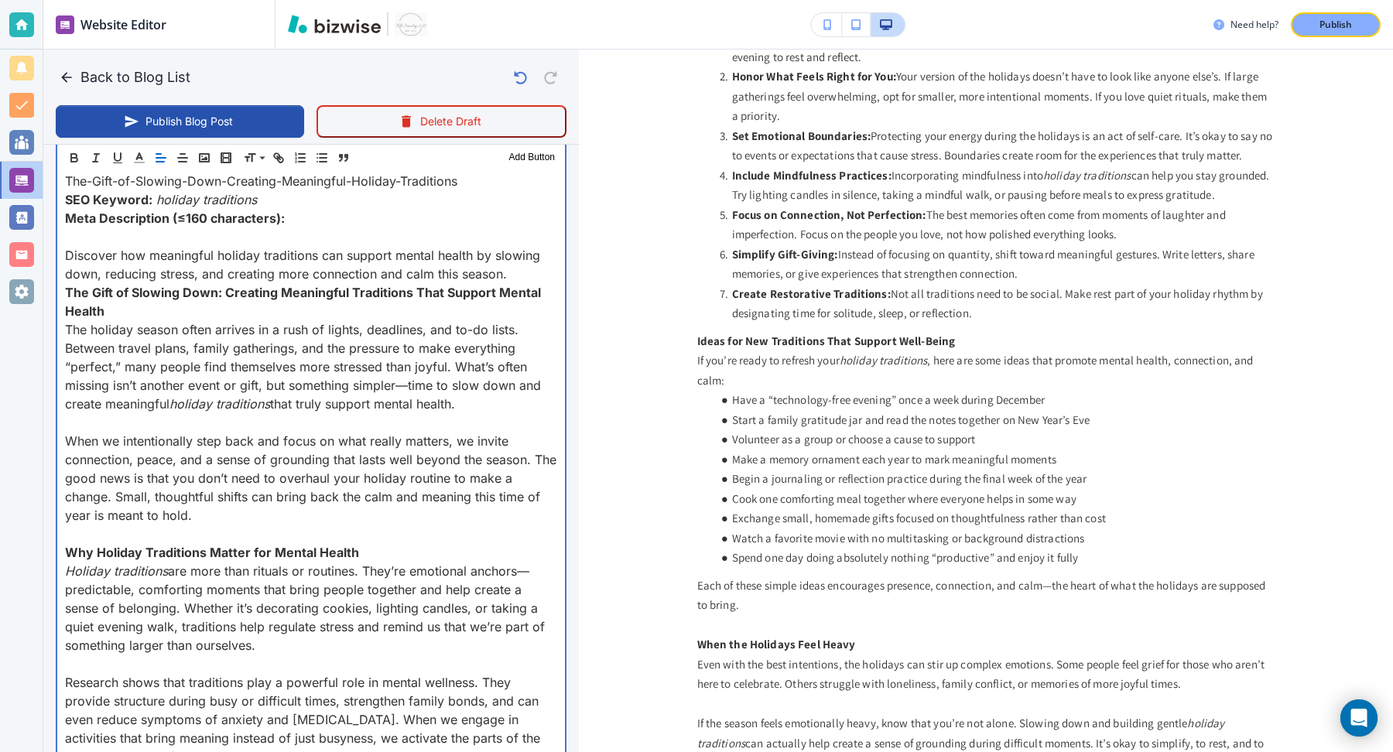
scroll to position [533, 0]
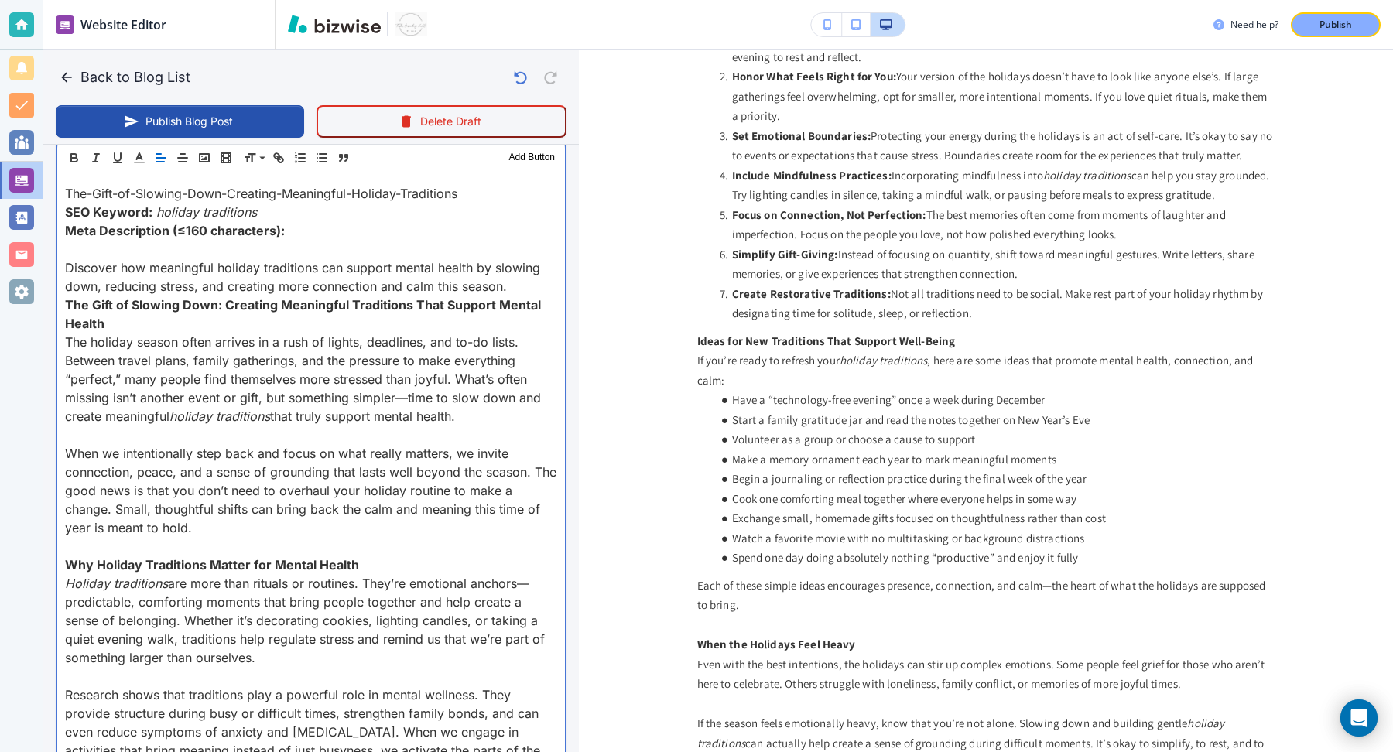
click at [516, 279] on p "Discover how meaningful holiday traditions can support mental health by slowing…" at bounding box center [311, 277] width 492 height 37
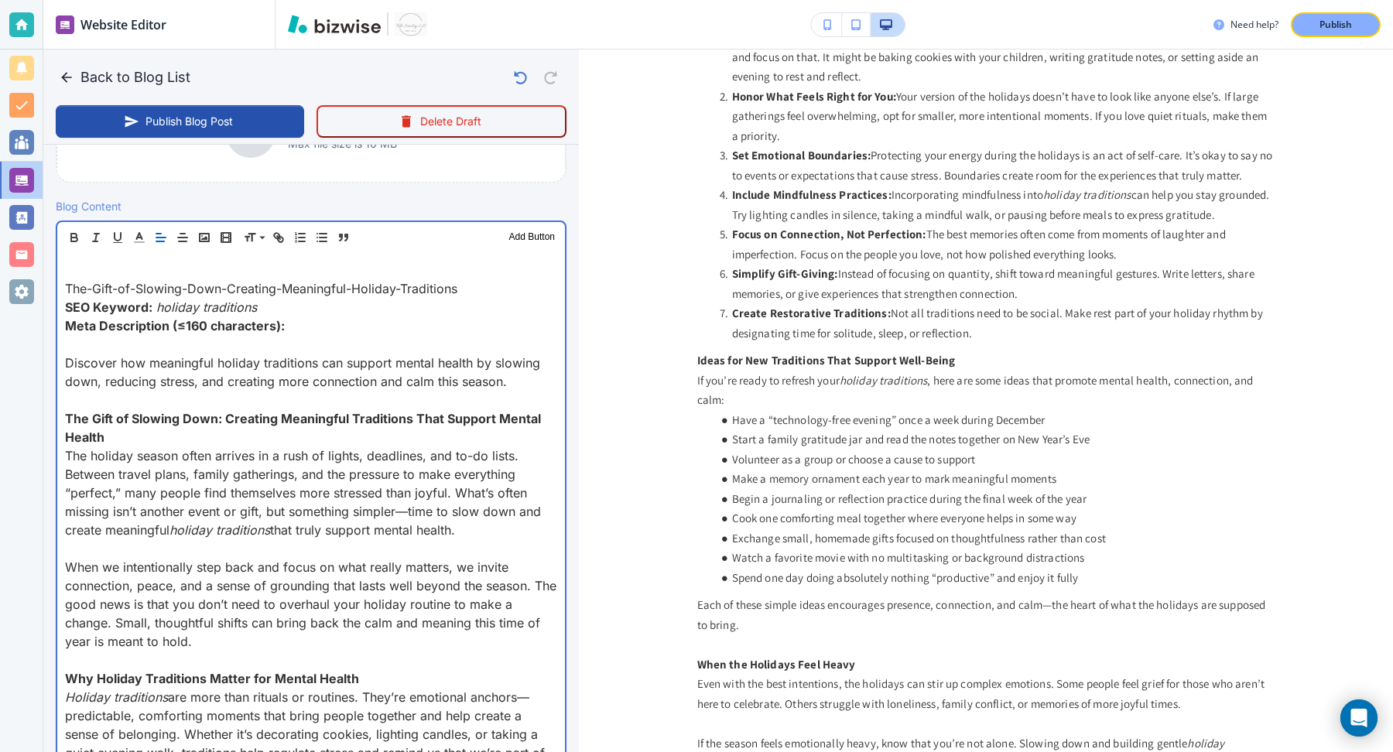
scroll to position [434, 0]
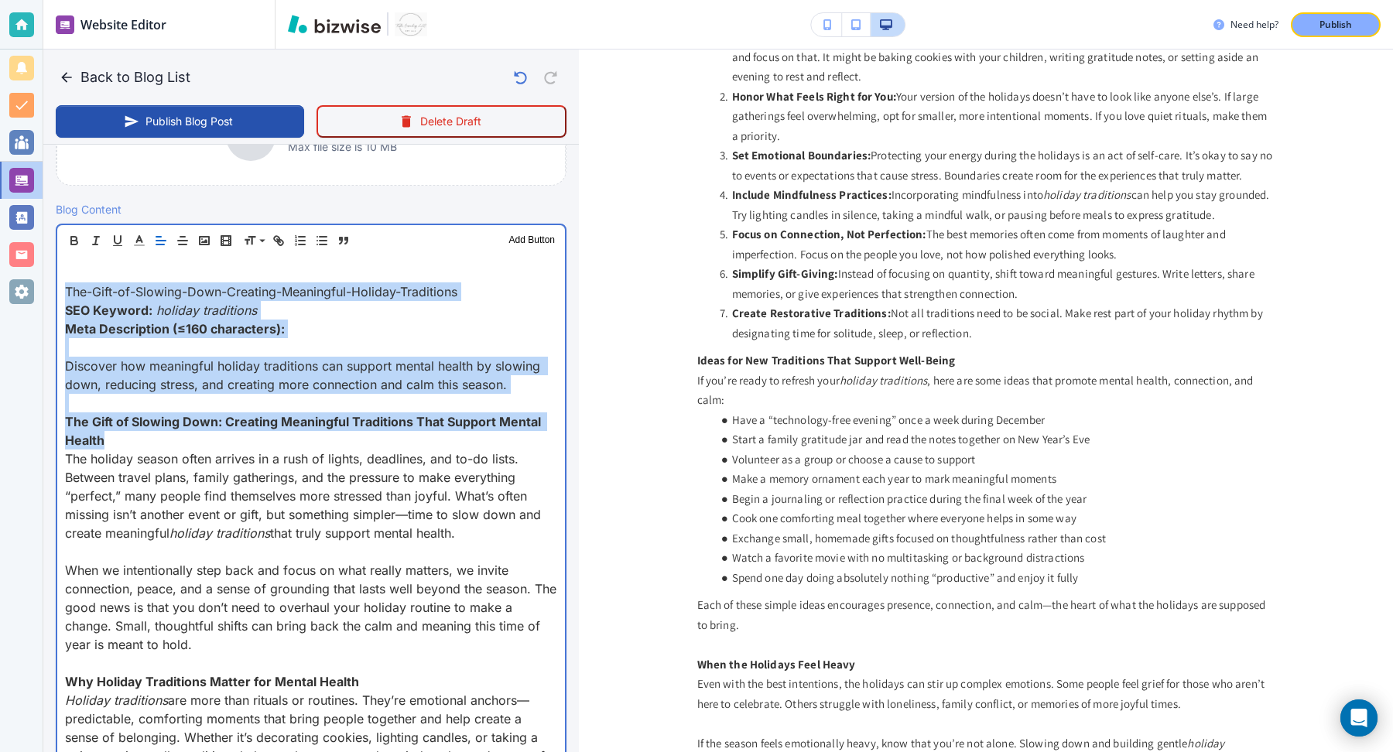
drag, startPoint x: 127, startPoint y: 442, endPoint x: 65, endPoint y: 283, distance: 171.1
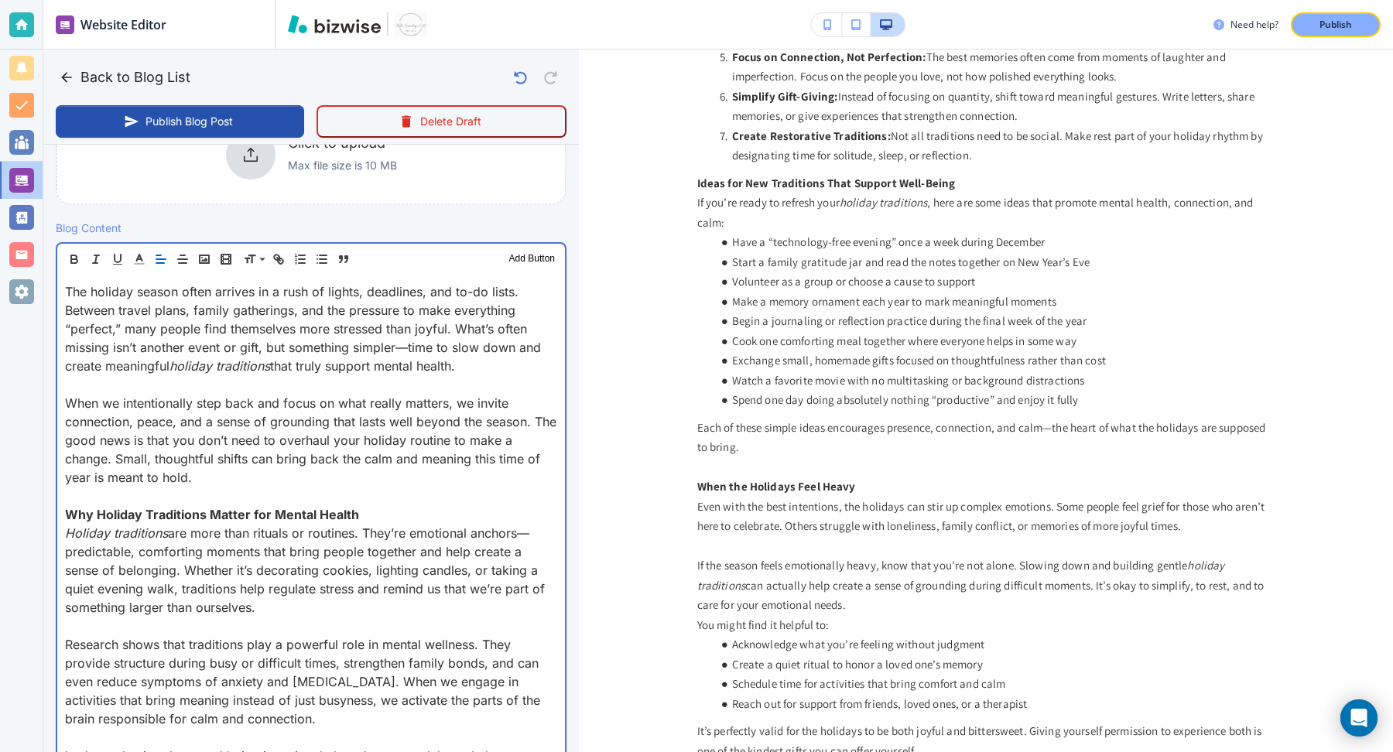
scroll to position [397, 0]
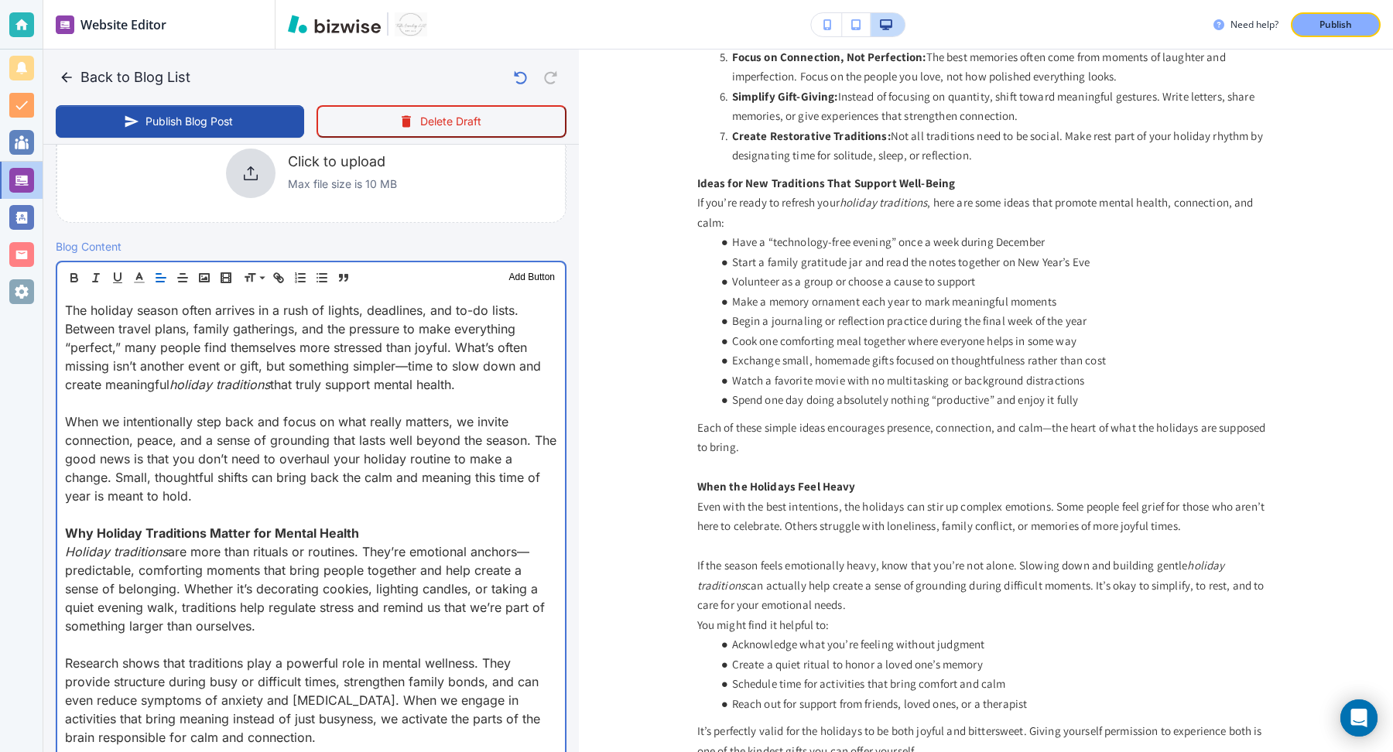
click at [216, 529] on strong "Why Holiday Traditions Matter for Mental Health" at bounding box center [212, 533] width 294 height 15
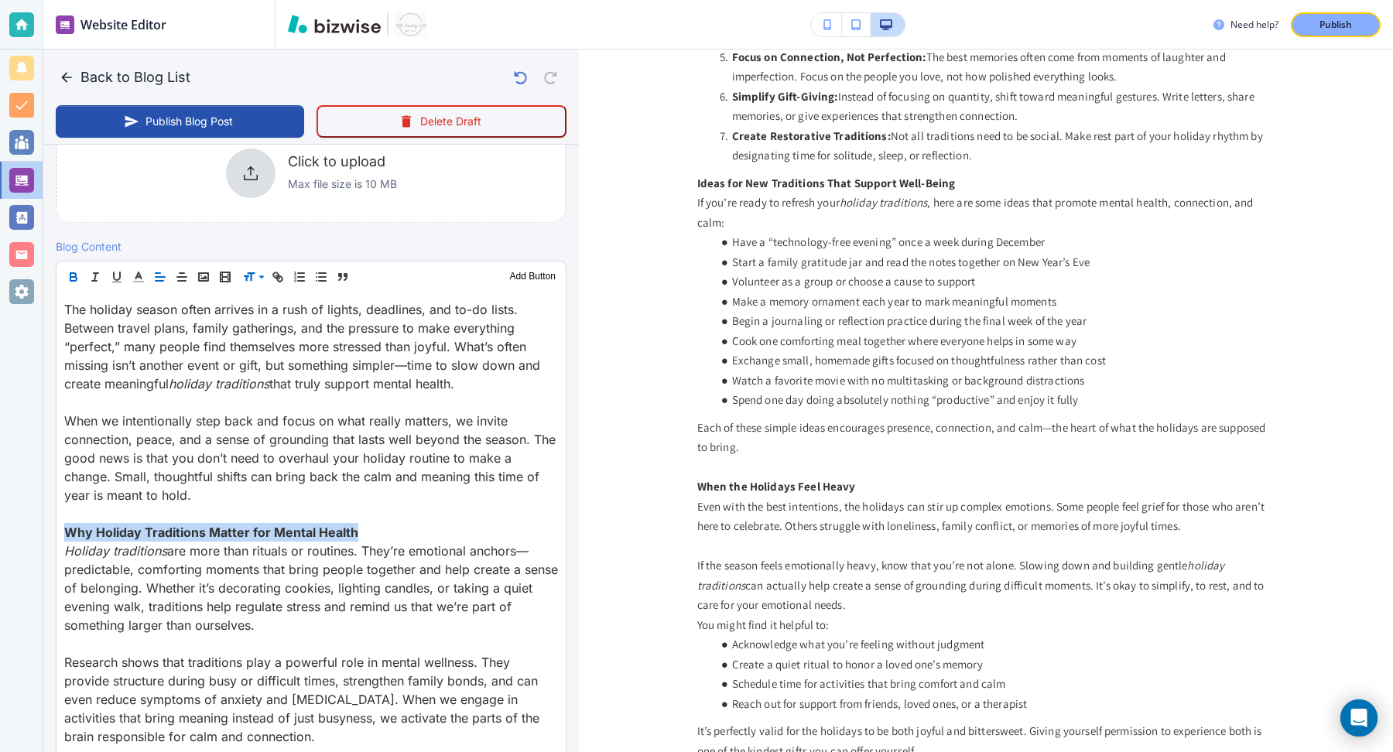
scroll to position [396, 0]
click at [263, 316] on span at bounding box center [266, 319] width 47 height 19
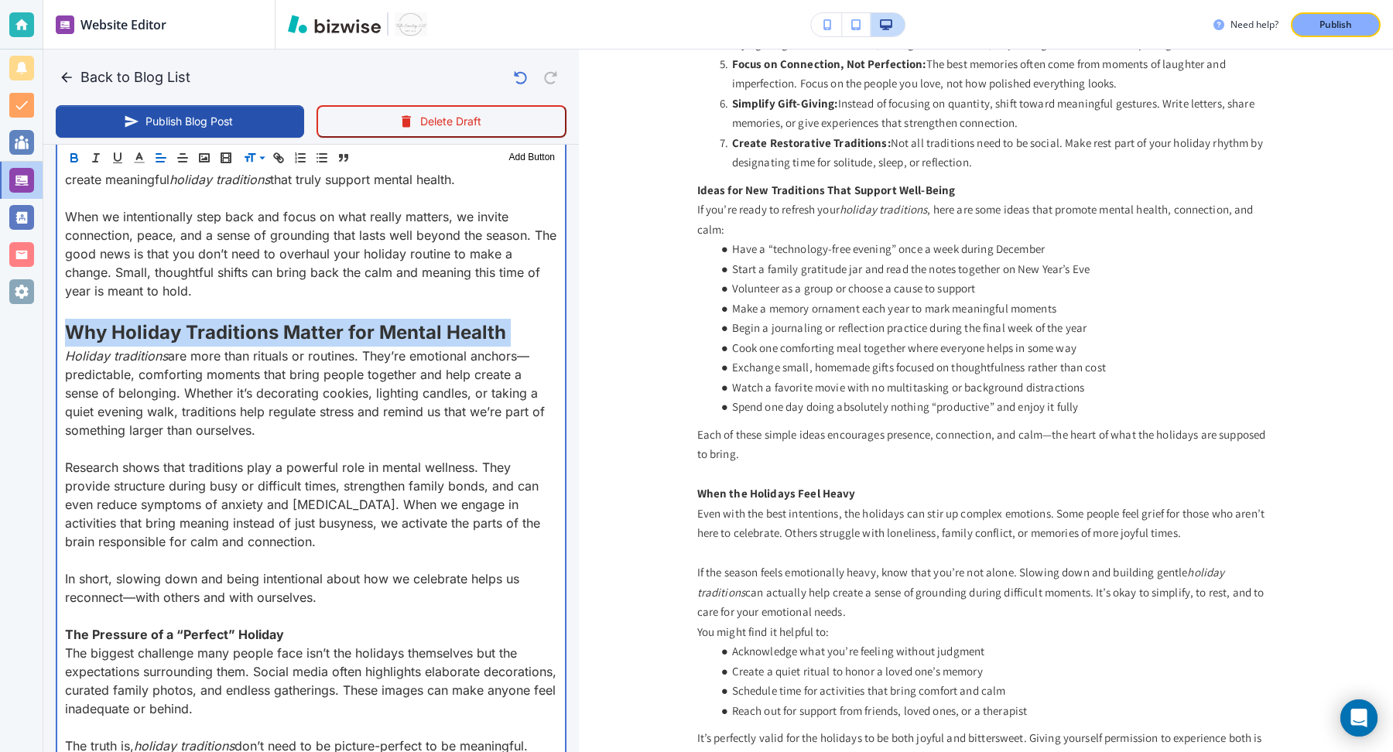
scroll to position [610, 0]
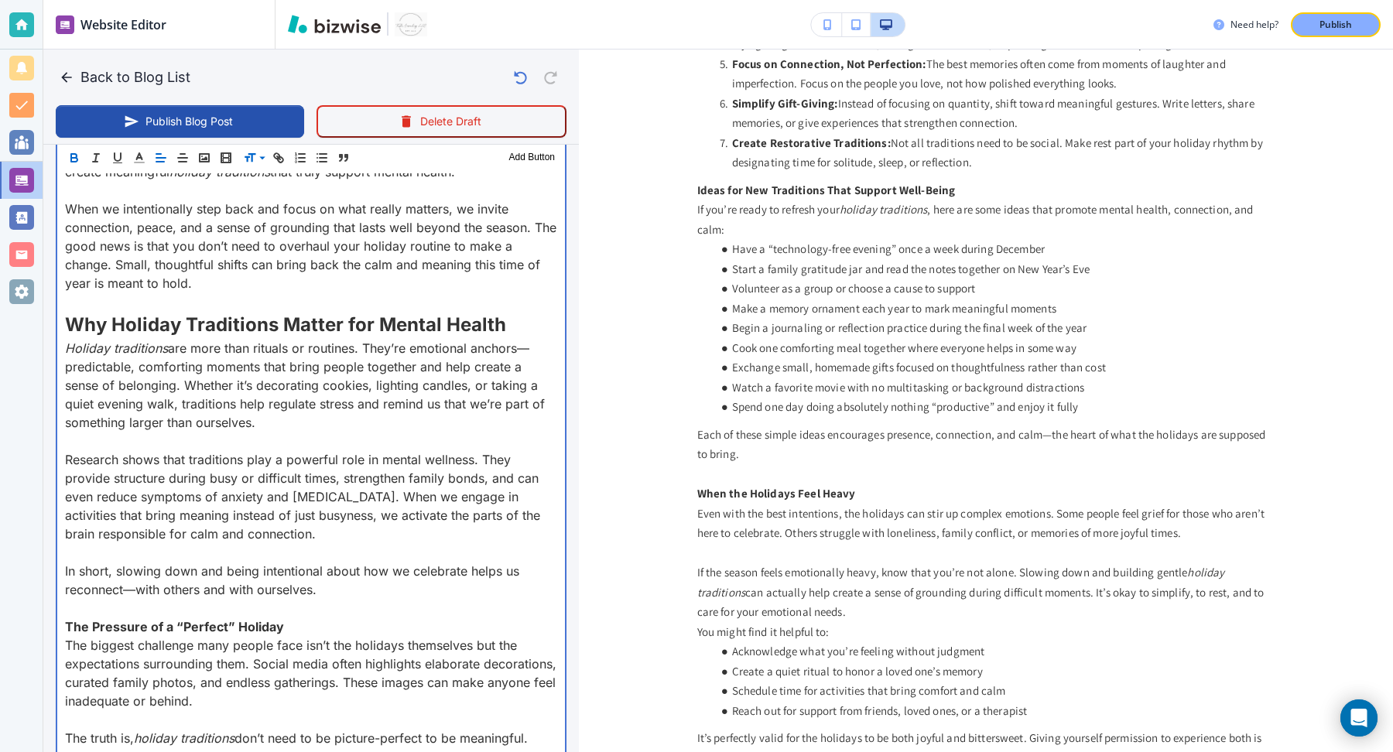
click at [221, 624] on strong "The Pressure of a “Perfect” Holiday" at bounding box center [174, 626] width 219 height 15
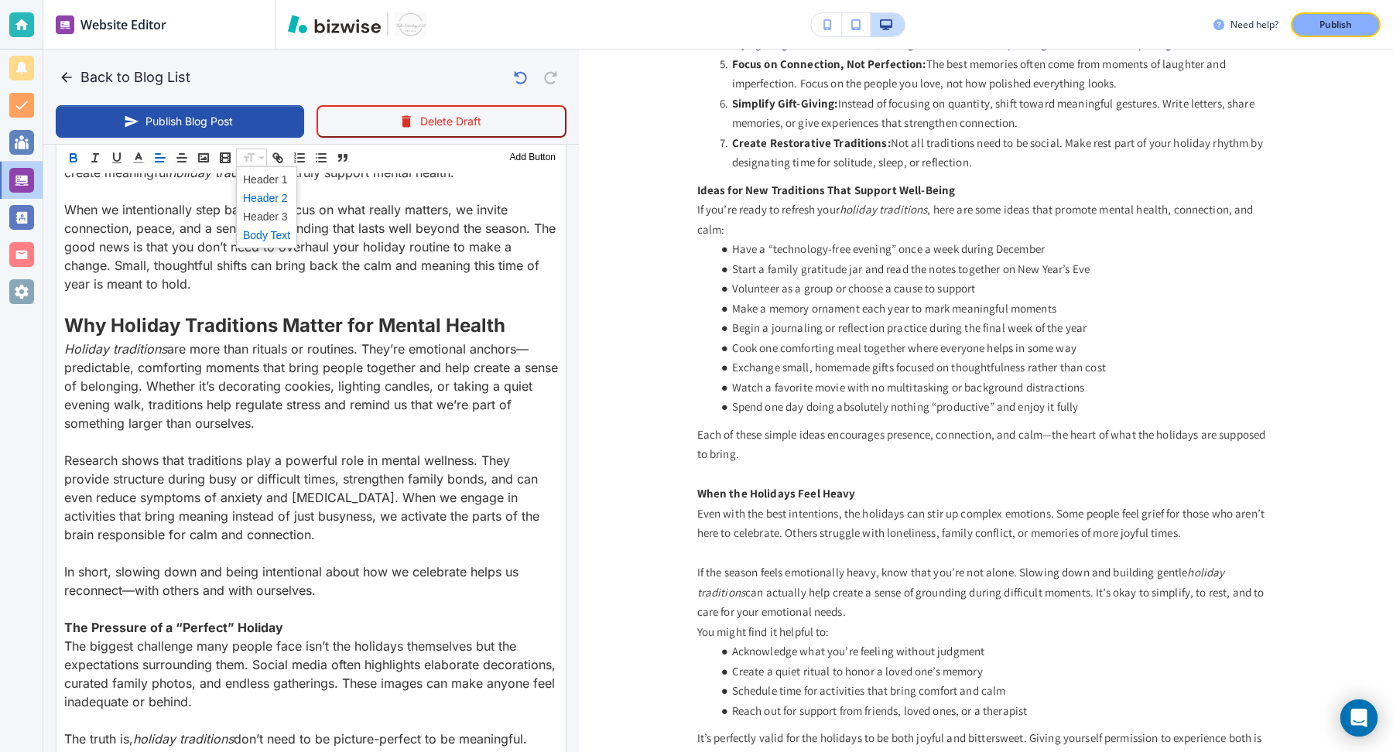
click at [254, 197] on span at bounding box center [266, 198] width 47 height 19
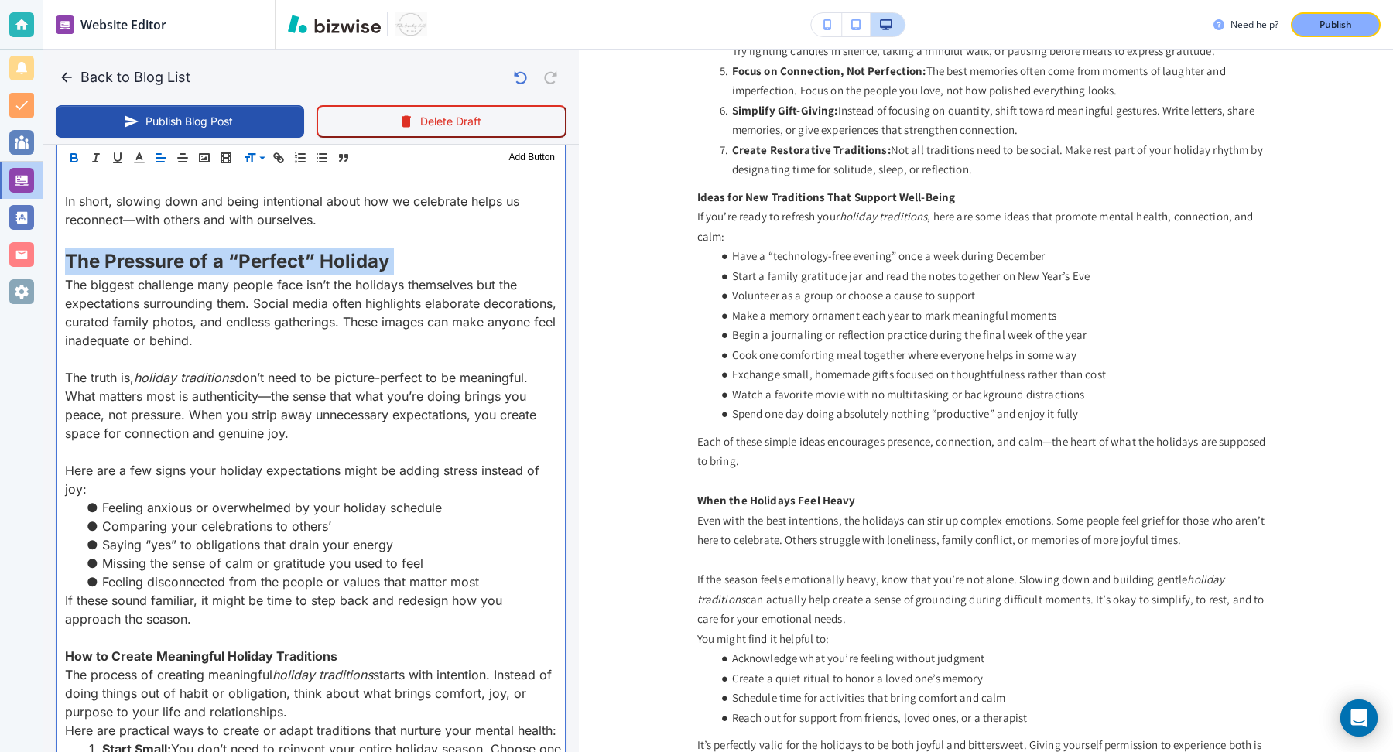
scroll to position [986, 0]
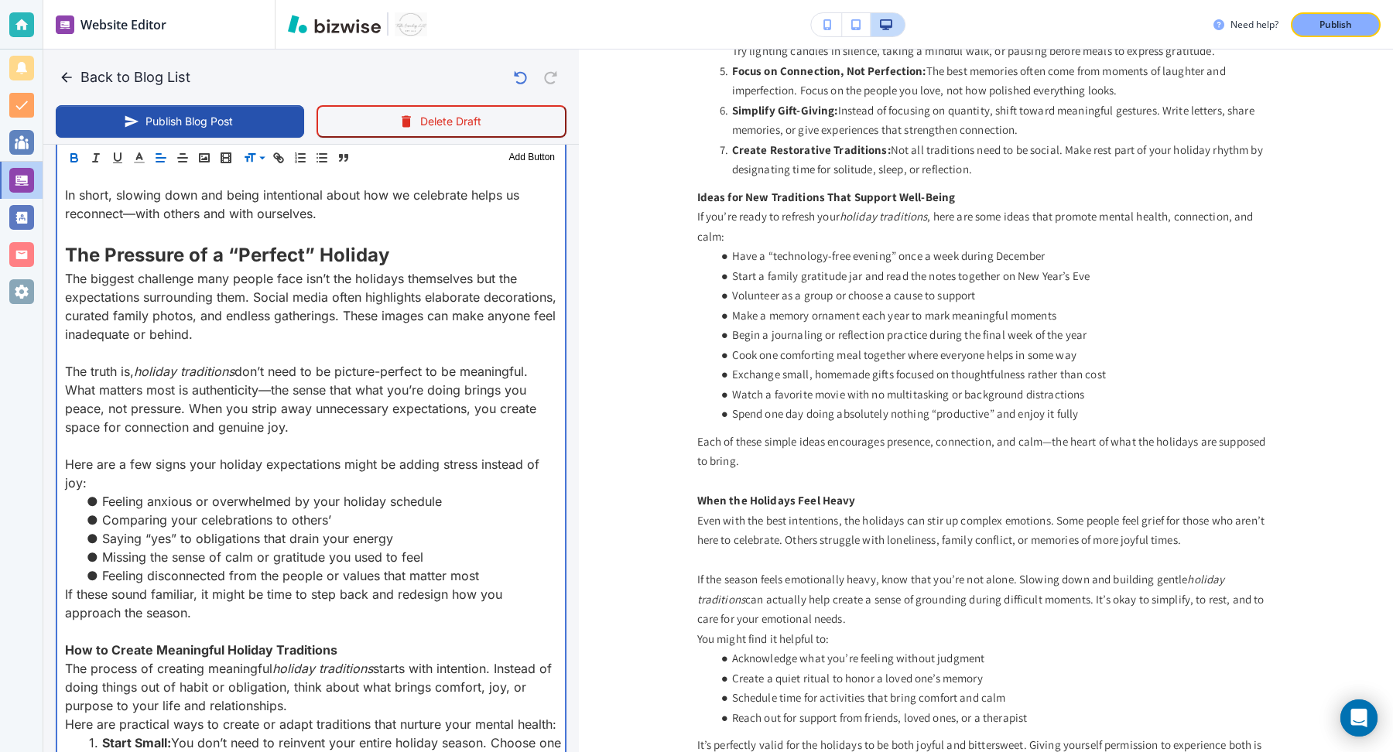
click at [220, 646] on strong "How to Create Meaningful Holiday Traditions" at bounding box center [201, 649] width 272 height 15
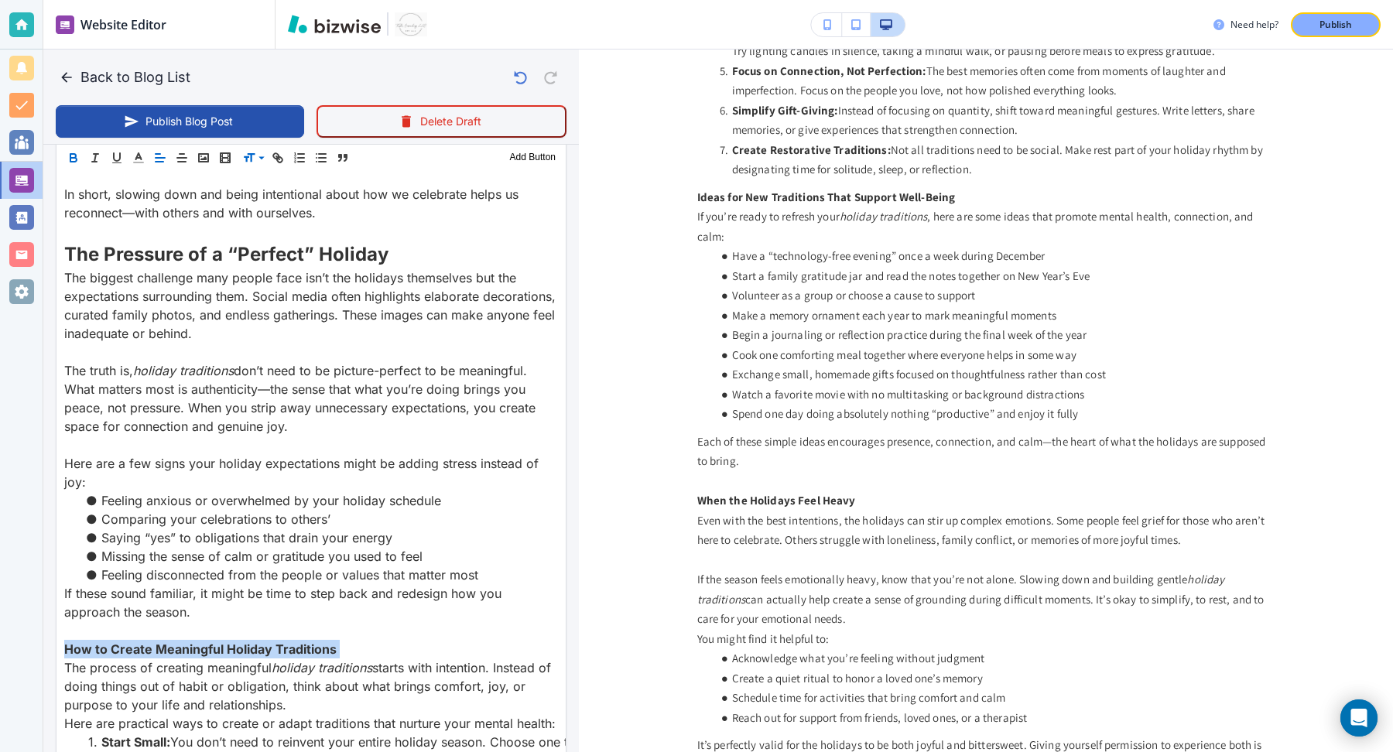
scroll to position [985, 0]
click at [259, 199] on span at bounding box center [266, 198] width 47 height 19
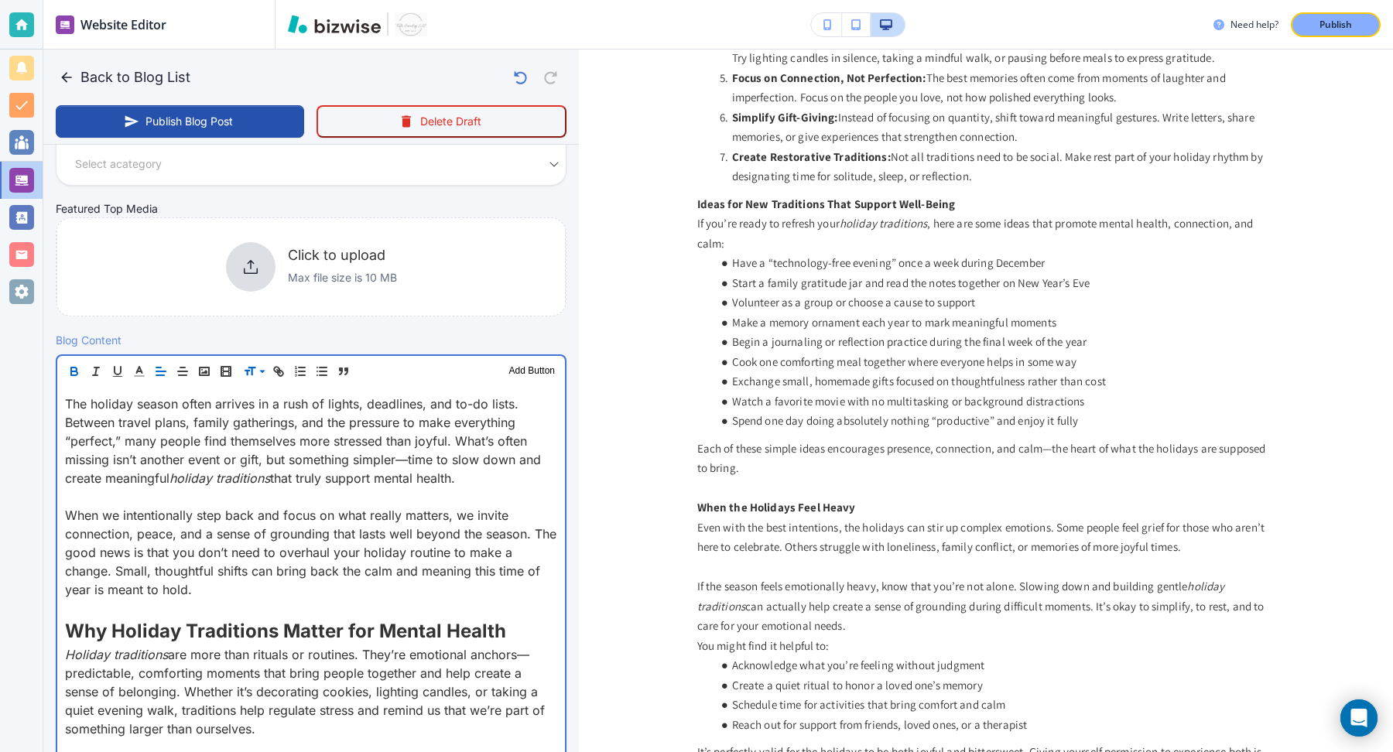
scroll to position [422, 0]
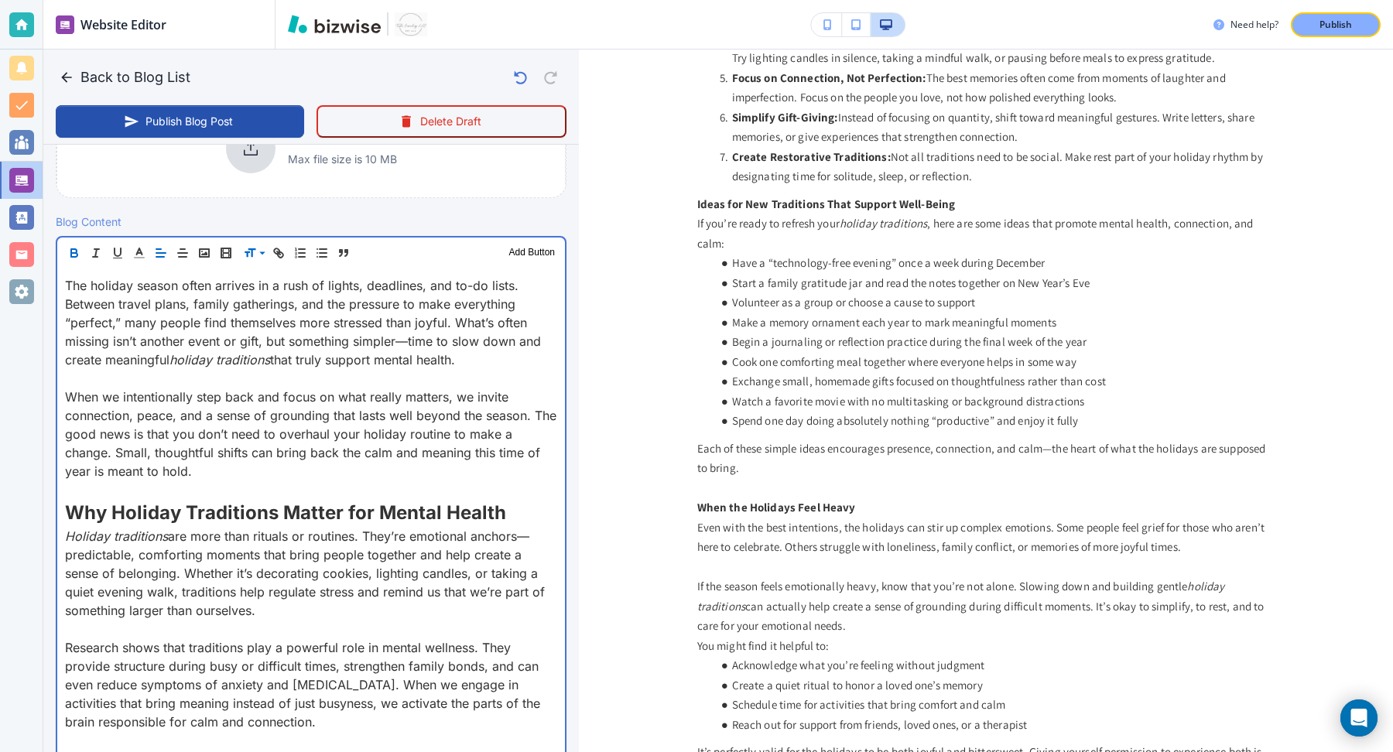
click at [173, 350] on p "The holiday season often arrives in a rush of lights, deadlines, and to-do list…" at bounding box center [311, 322] width 492 height 93
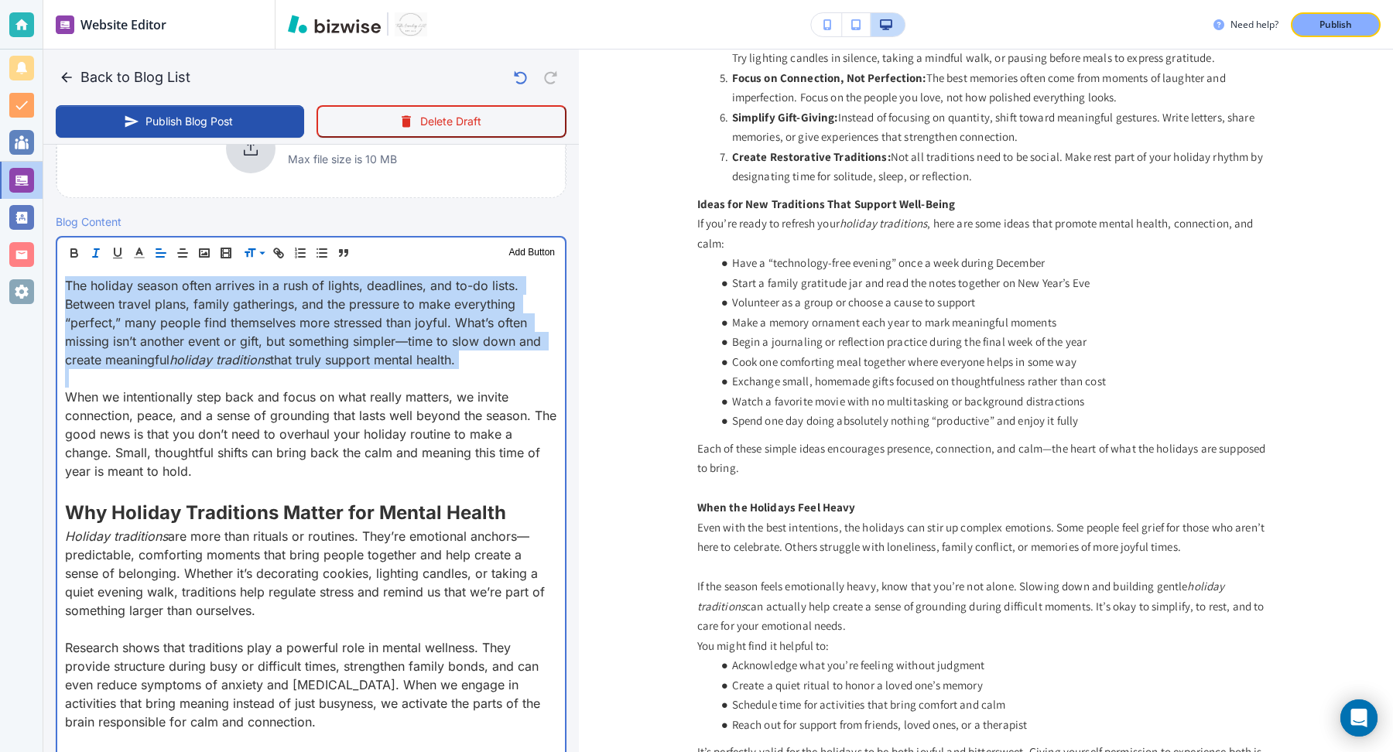
click at [173, 350] on p "The holiday season often arrives in a rush of lights, deadlines, and to-do list…" at bounding box center [311, 322] width 492 height 93
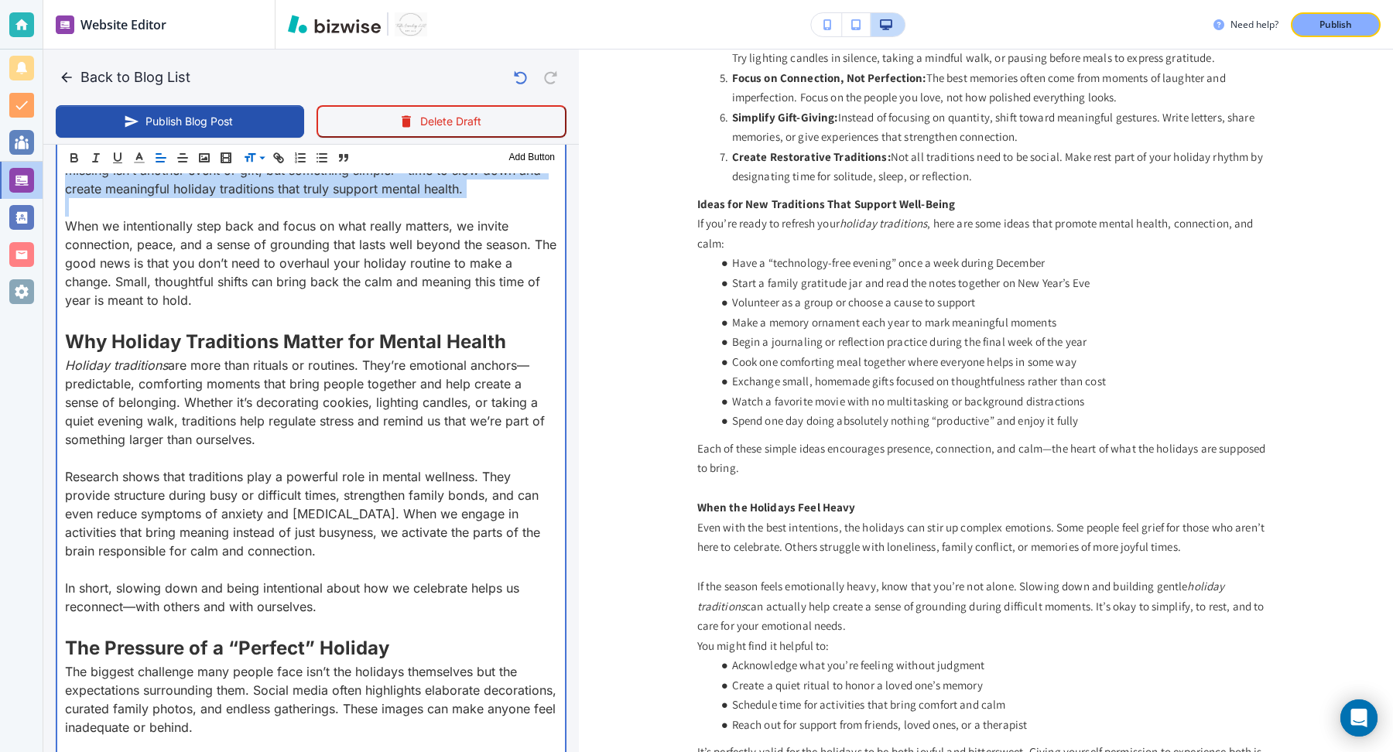
scroll to position [604, 0]
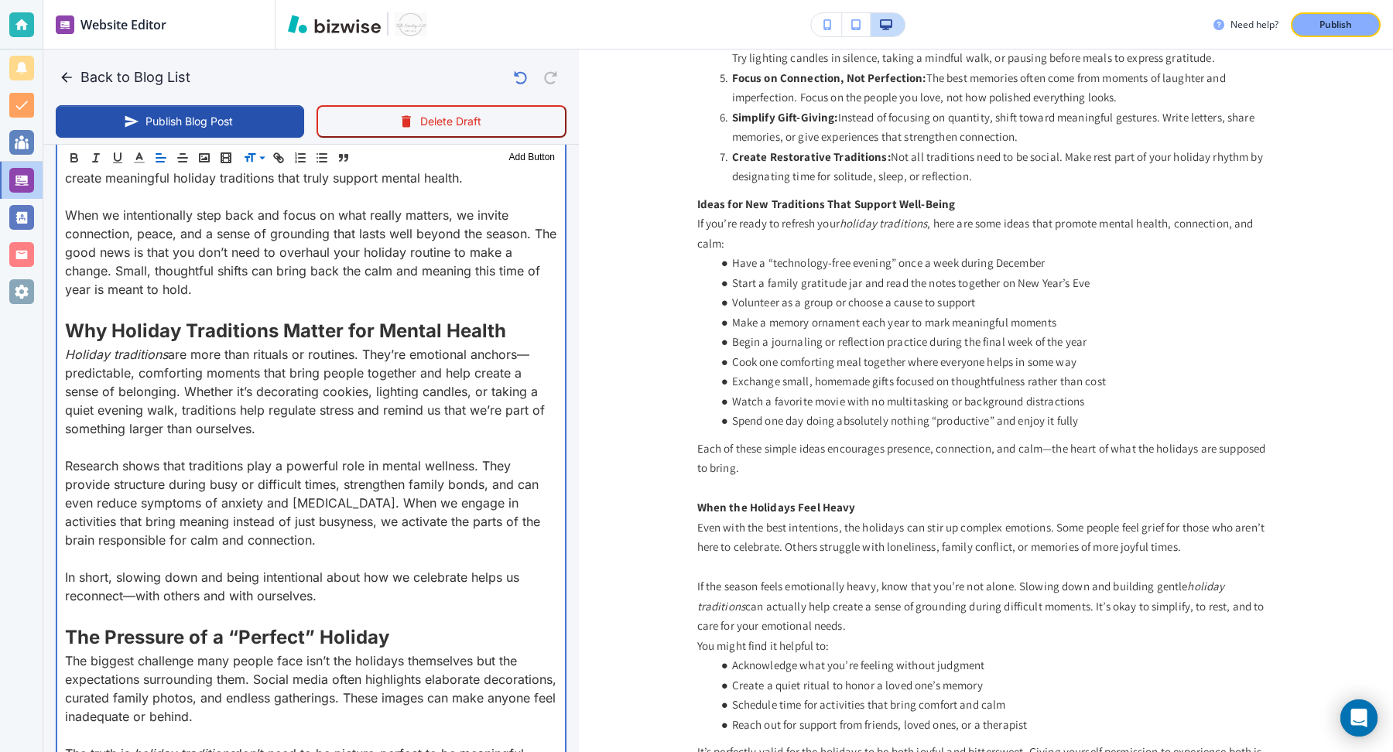
click at [83, 357] on em "Holiday traditions" at bounding box center [116, 354] width 103 height 15
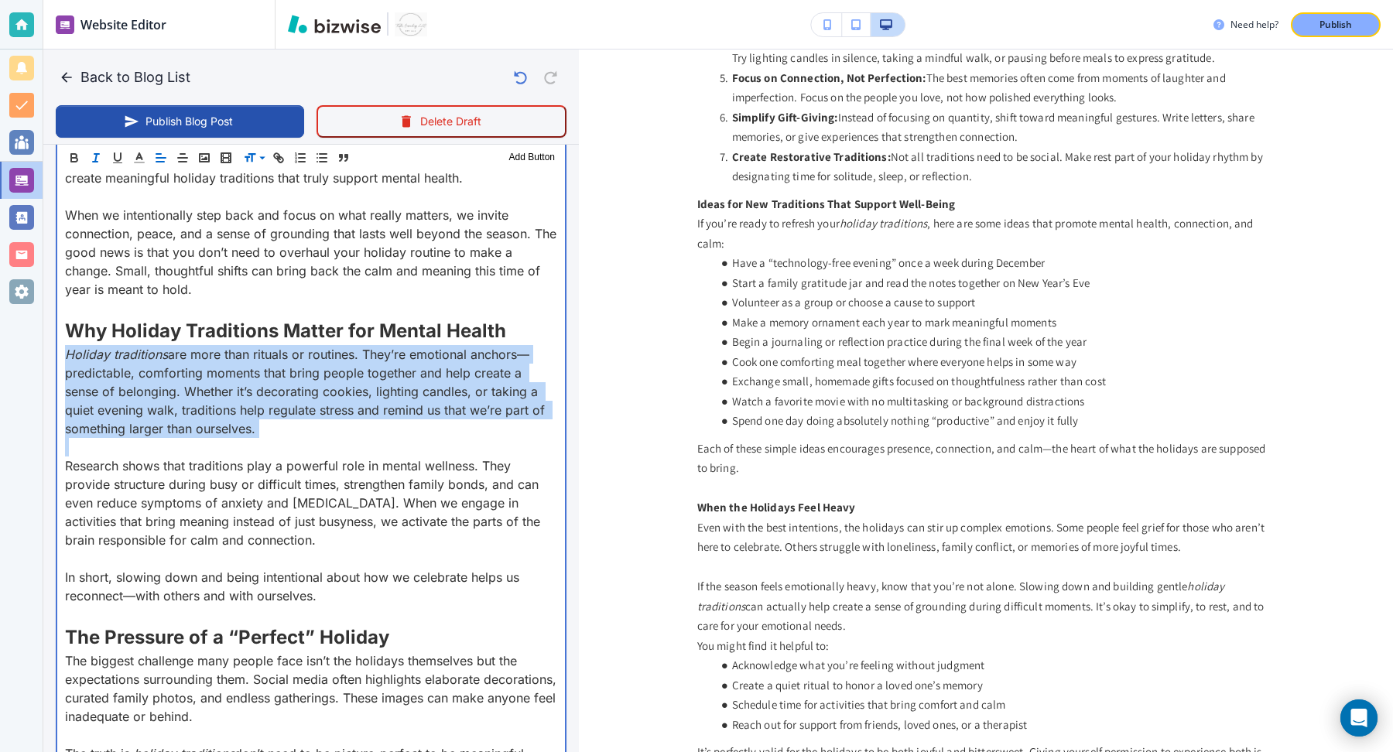
click at [83, 357] on em "Holiday traditions" at bounding box center [116, 354] width 103 height 15
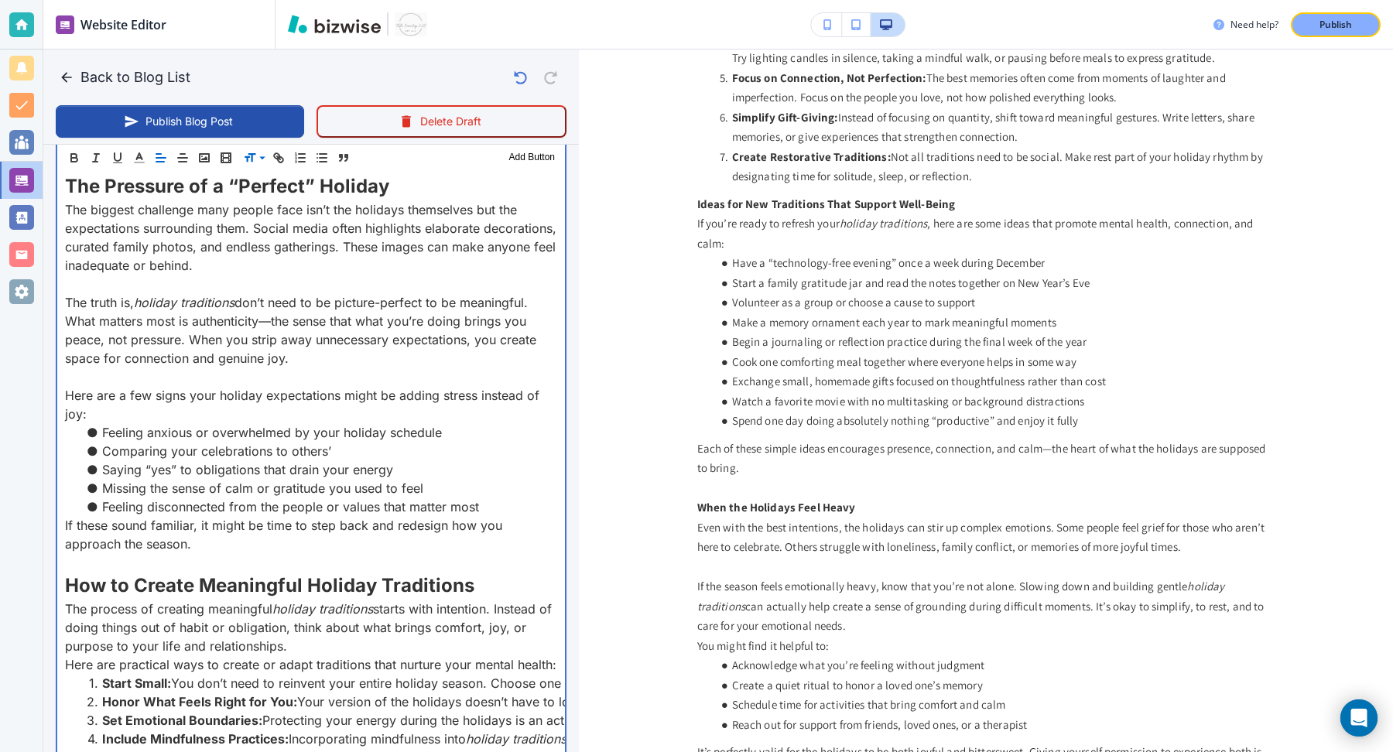
scroll to position [1057, 0]
click at [184, 321] on p "The truth is, holiday traditions don’t need to be picture-perfect to be meaning…" at bounding box center [311, 328] width 492 height 74
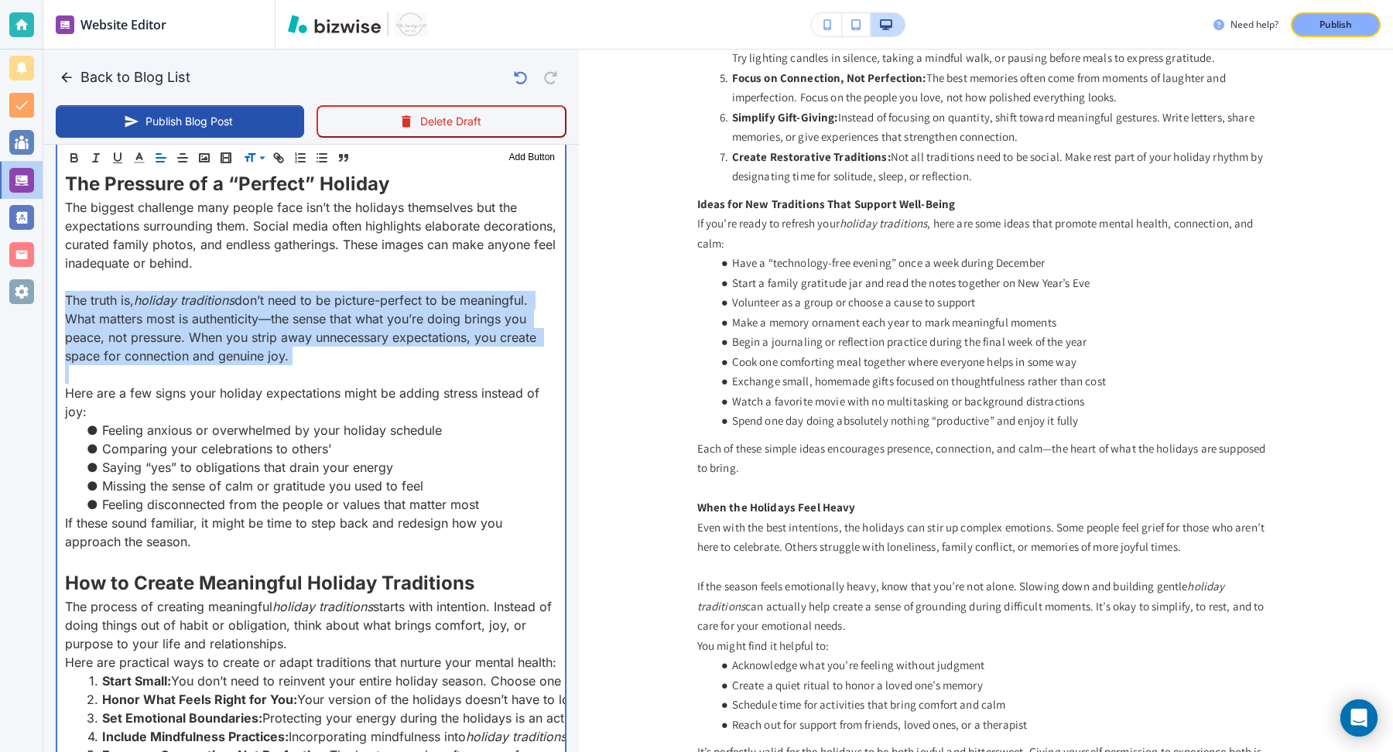
click at [184, 321] on p "The truth is, holiday traditions don’t need to be picture-perfect to be meaning…" at bounding box center [311, 328] width 492 height 74
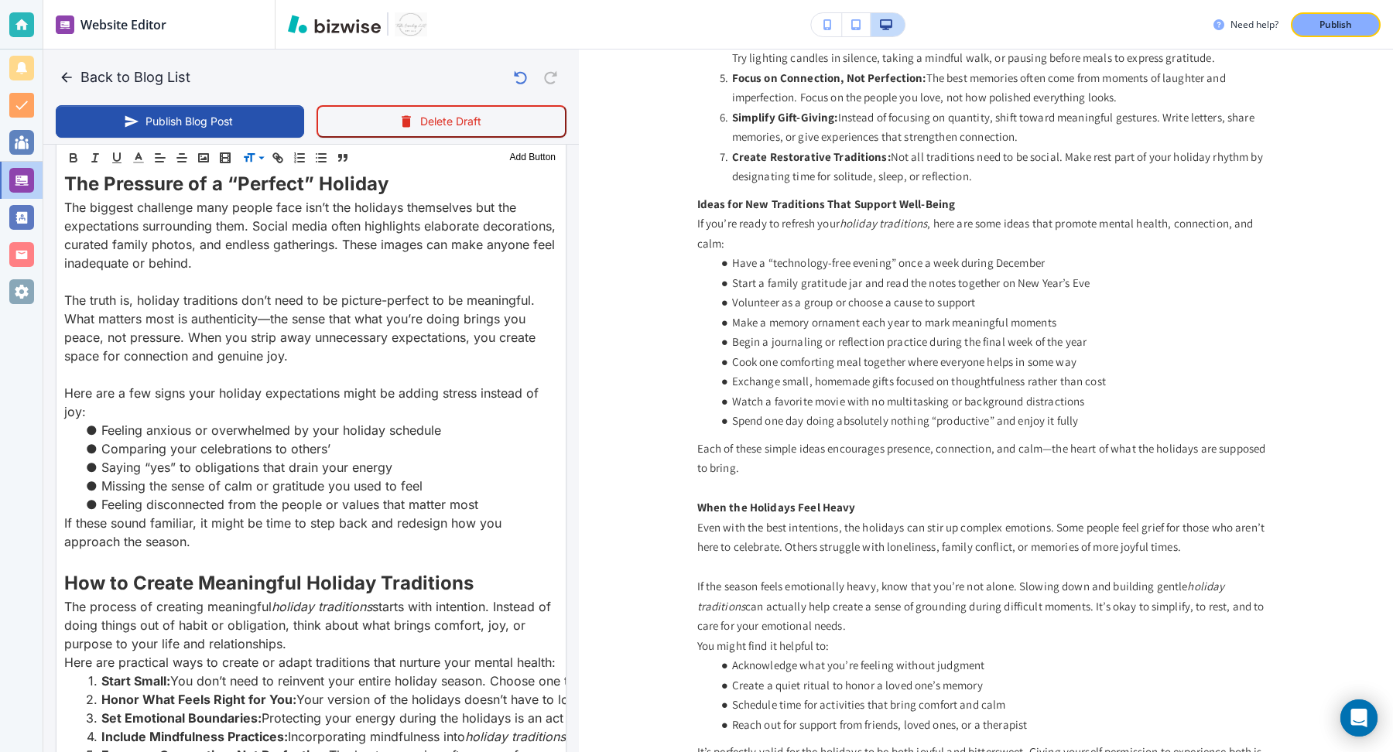
scroll to position [303, 0]
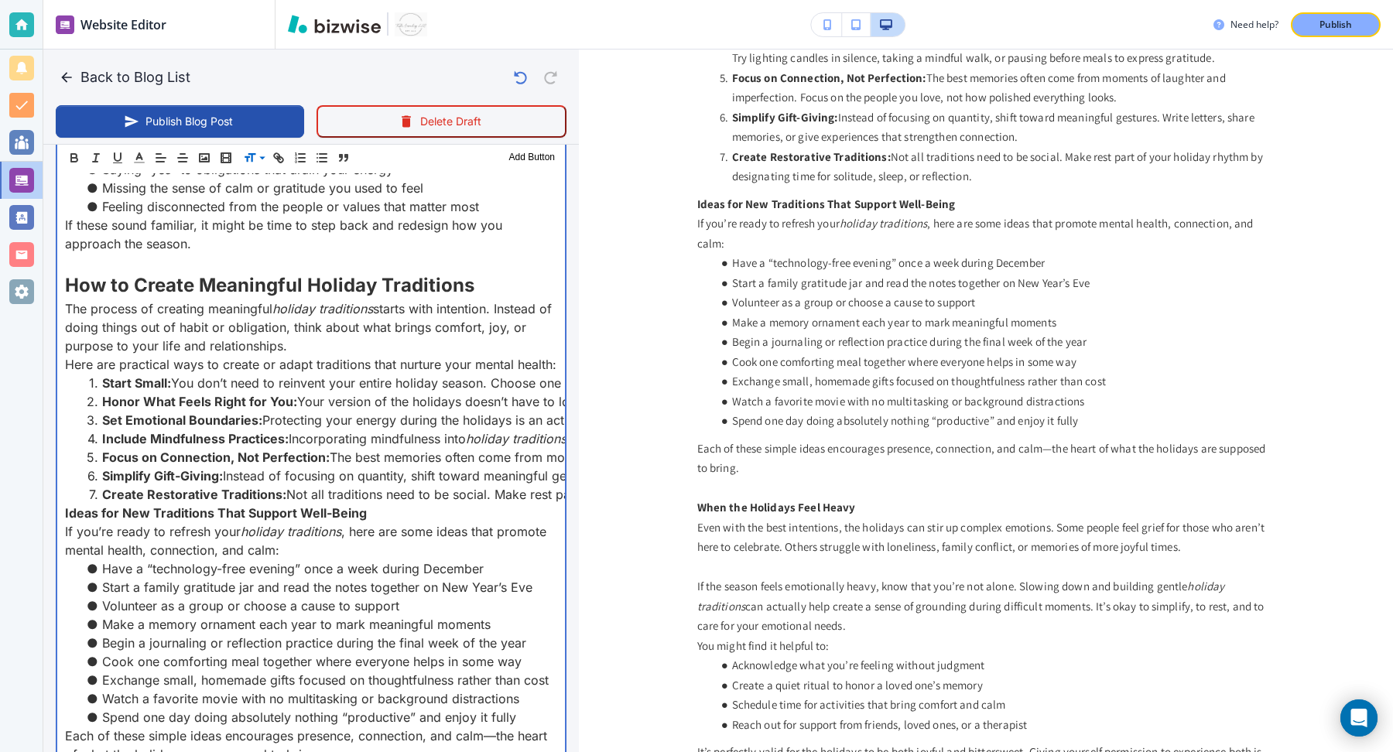
click at [210, 320] on p "The process of creating meaningful holiday traditions starts with intention. In…" at bounding box center [311, 328] width 492 height 56
click at [210, 320] on p "The process of creating meaningful holiday traditions starts with intention. In…" at bounding box center [311, 327] width 492 height 56
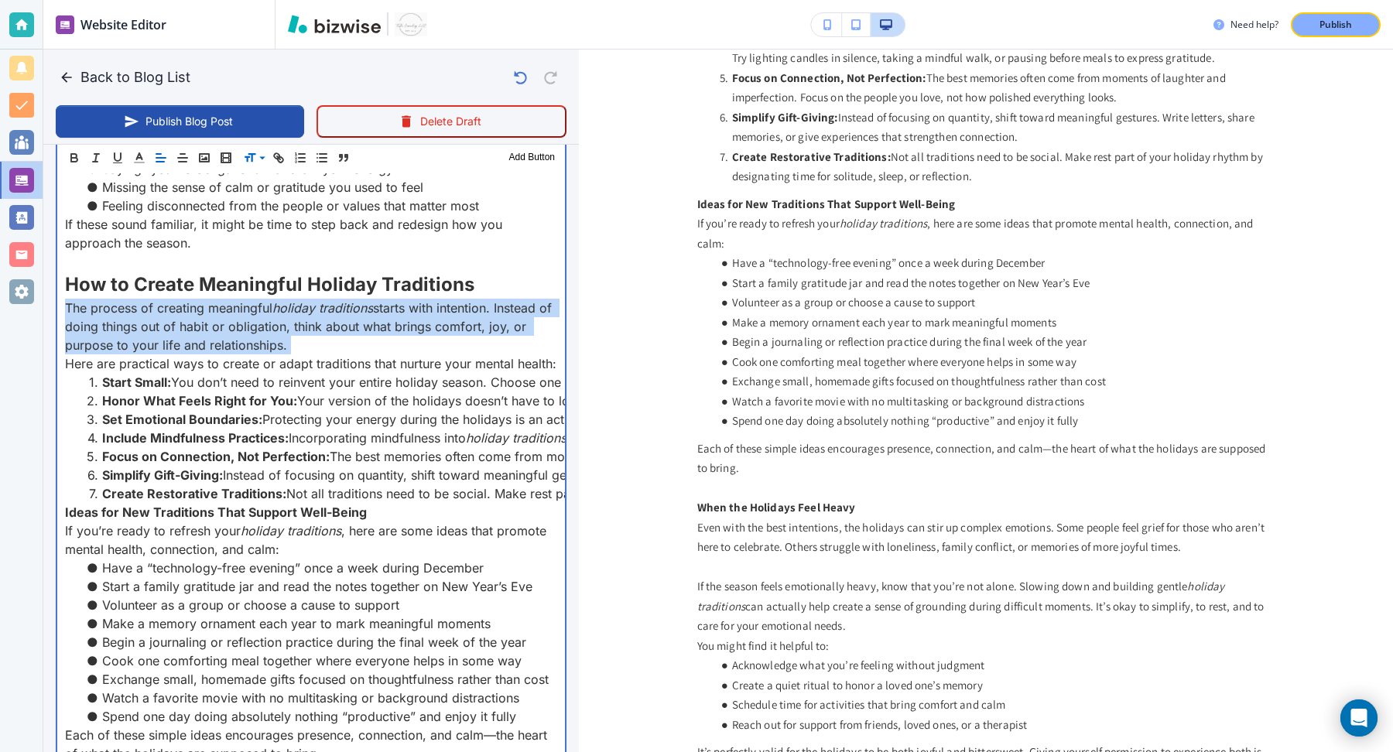
click at [210, 320] on p "The process of creating meaningful holiday traditions starts with intention. In…" at bounding box center [311, 327] width 492 height 56
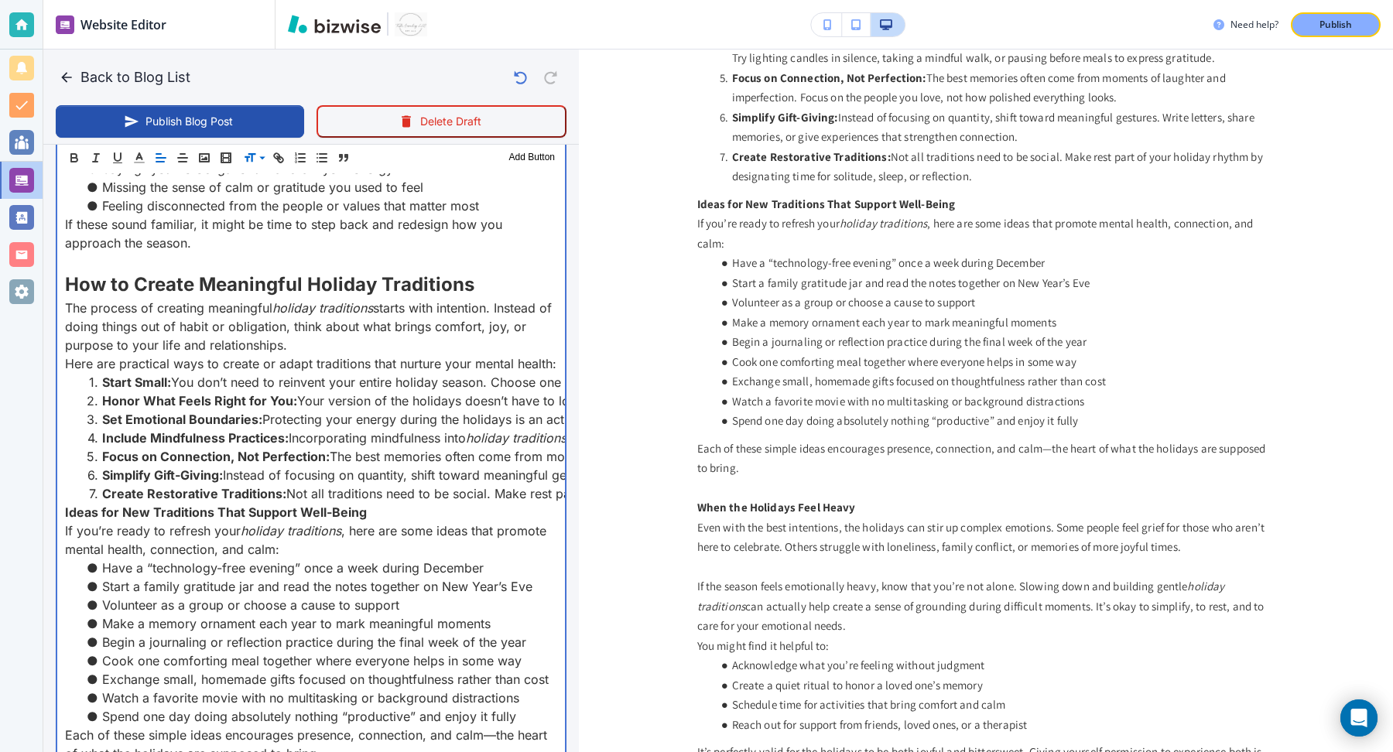
click at [90, 323] on p "The process of creating meaningful holiday traditions starts with intention. In…" at bounding box center [311, 327] width 492 height 56
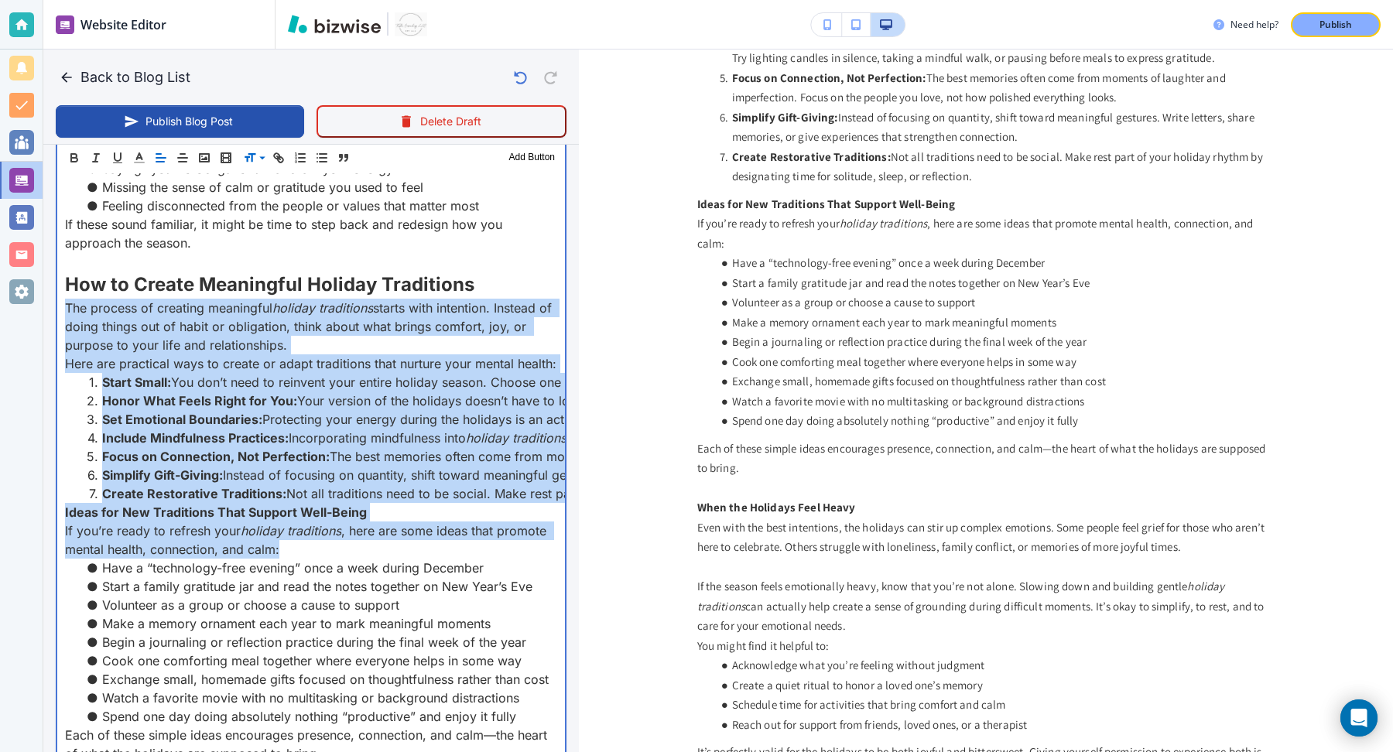
drag, startPoint x: 63, startPoint y: 310, endPoint x: 349, endPoint y: 543, distance: 369.7
click at [349, 543] on div "The holiday season often arrives in a rush of lights, deadlines, and to-do list…" at bounding box center [311, 424] width 508 height 2180
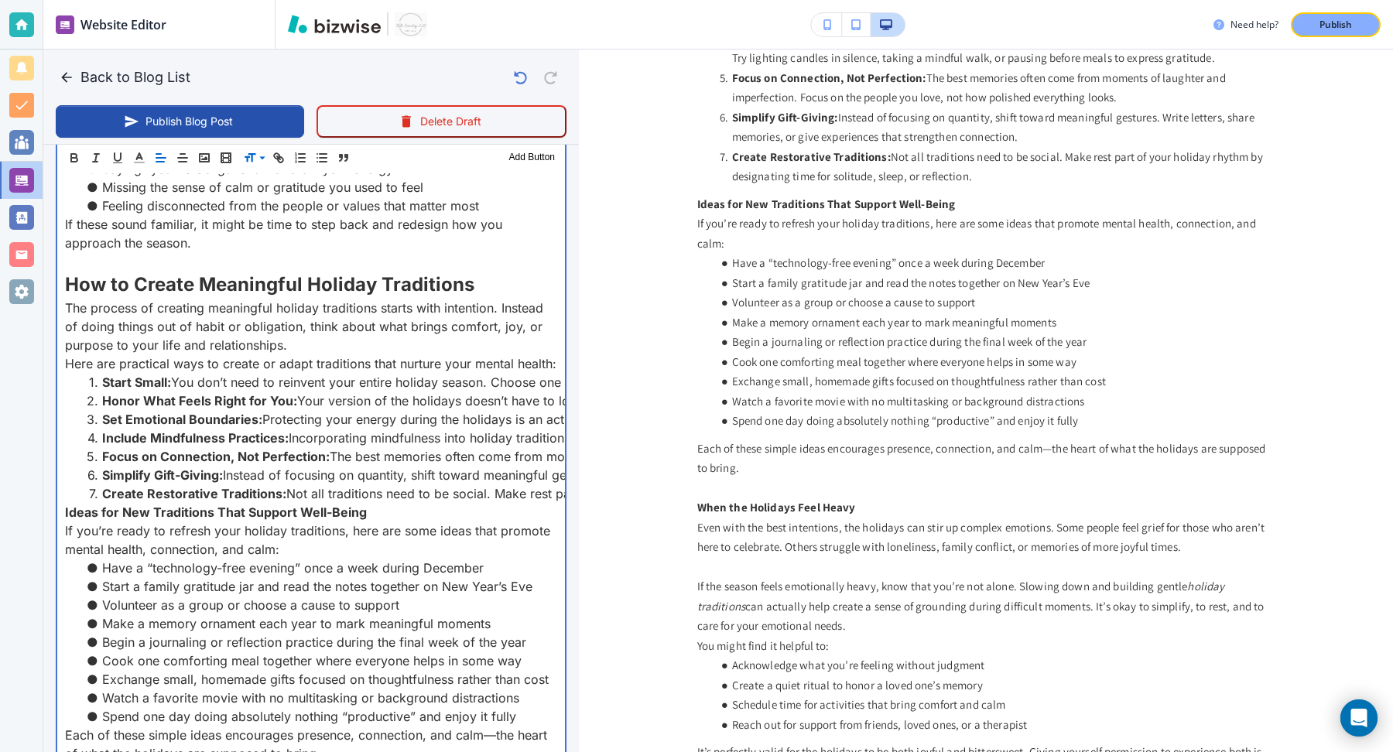
click at [308, 473] on li "Simplify Gift-Giving: Instead of focusing on quantity, shift toward meaningful …" at bounding box center [321, 475] width 474 height 19
click at [90, 512] on strong "Ideas for New Traditions That Support Well-Being" at bounding box center [216, 512] width 302 height 15
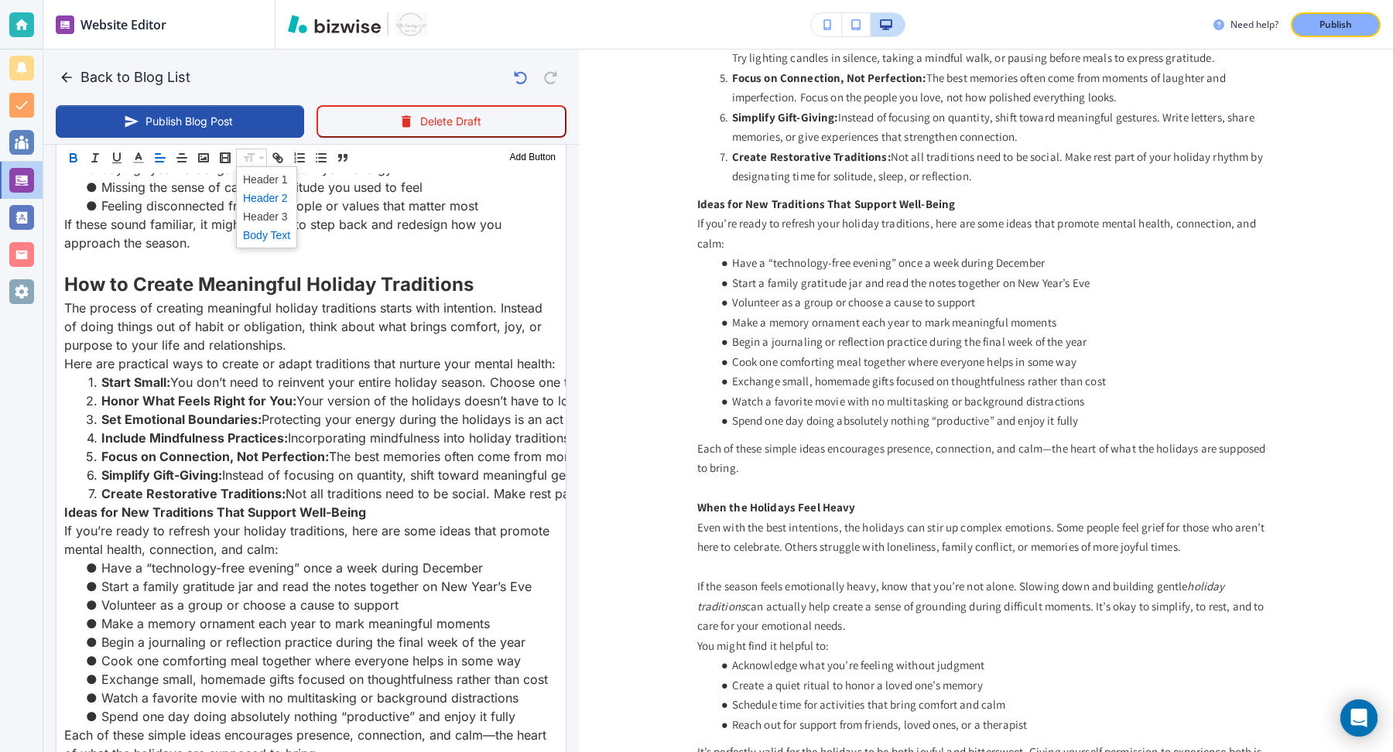
click at [259, 196] on span at bounding box center [266, 198] width 47 height 19
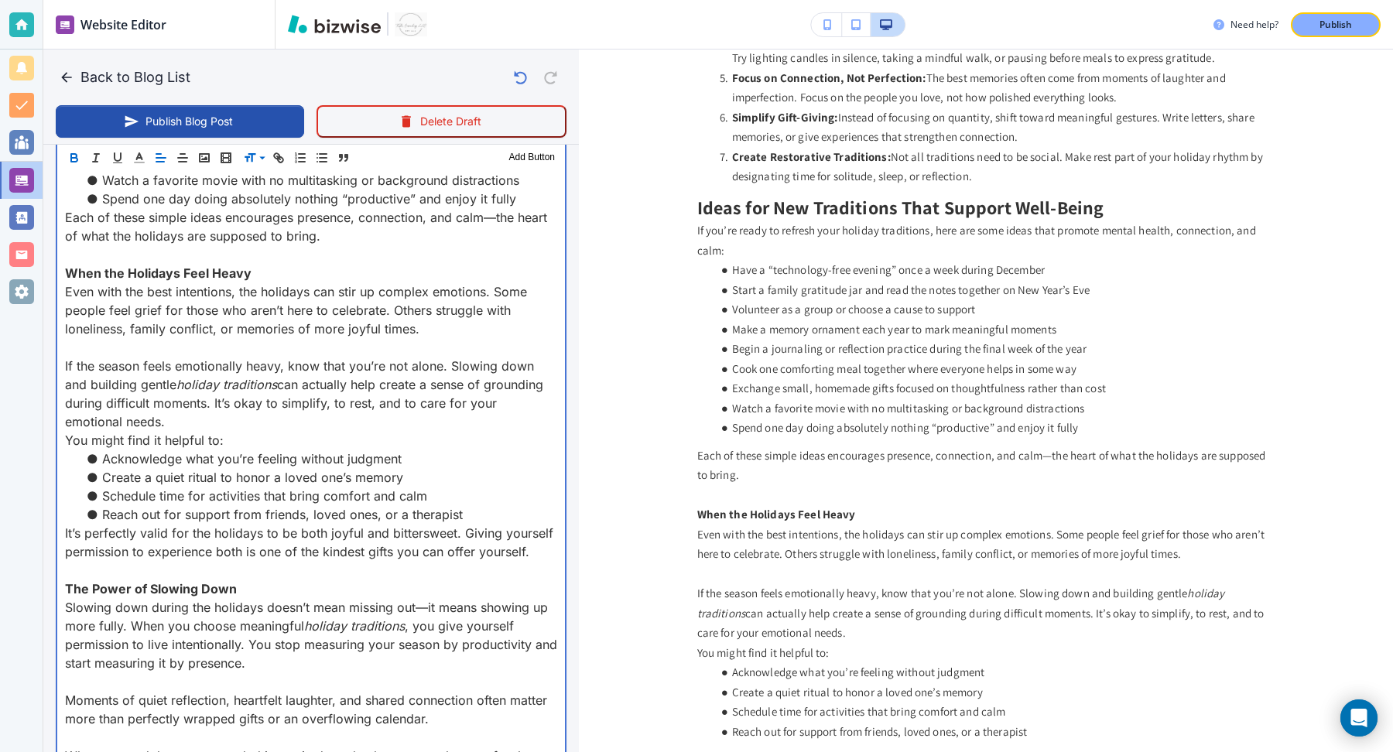
scroll to position [1885, 0]
click at [82, 273] on strong "When the Holidays Feel Heavy" at bounding box center [158, 271] width 187 height 15
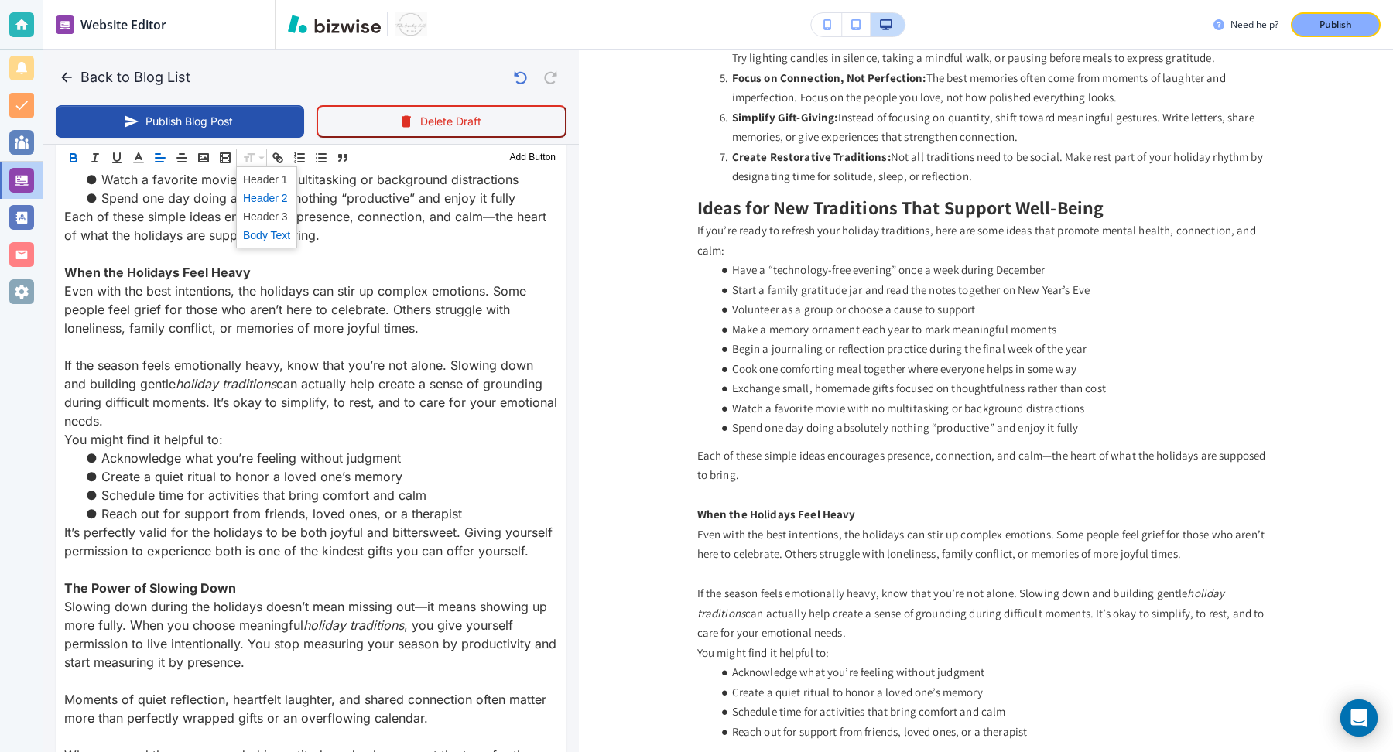
click at [255, 198] on span at bounding box center [266, 198] width 47 height 19
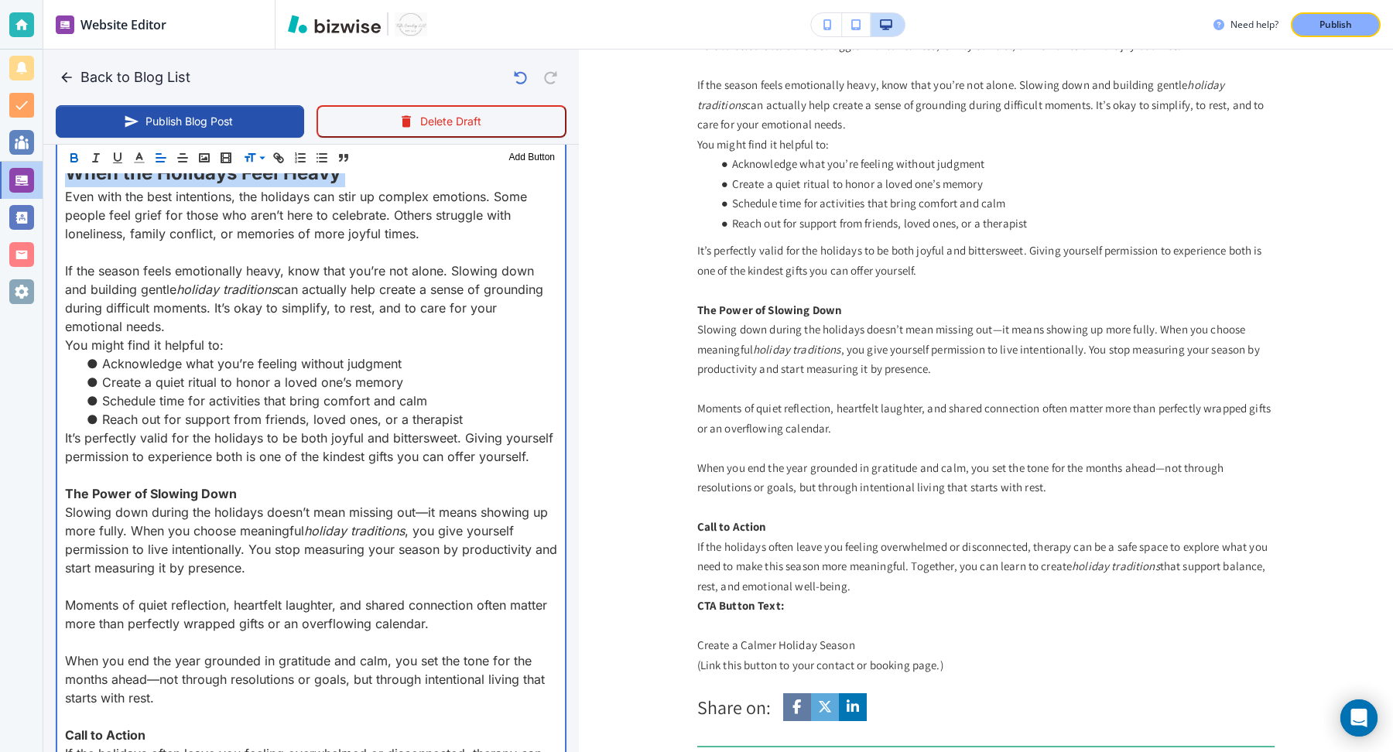
scroll to position [1720, 0]
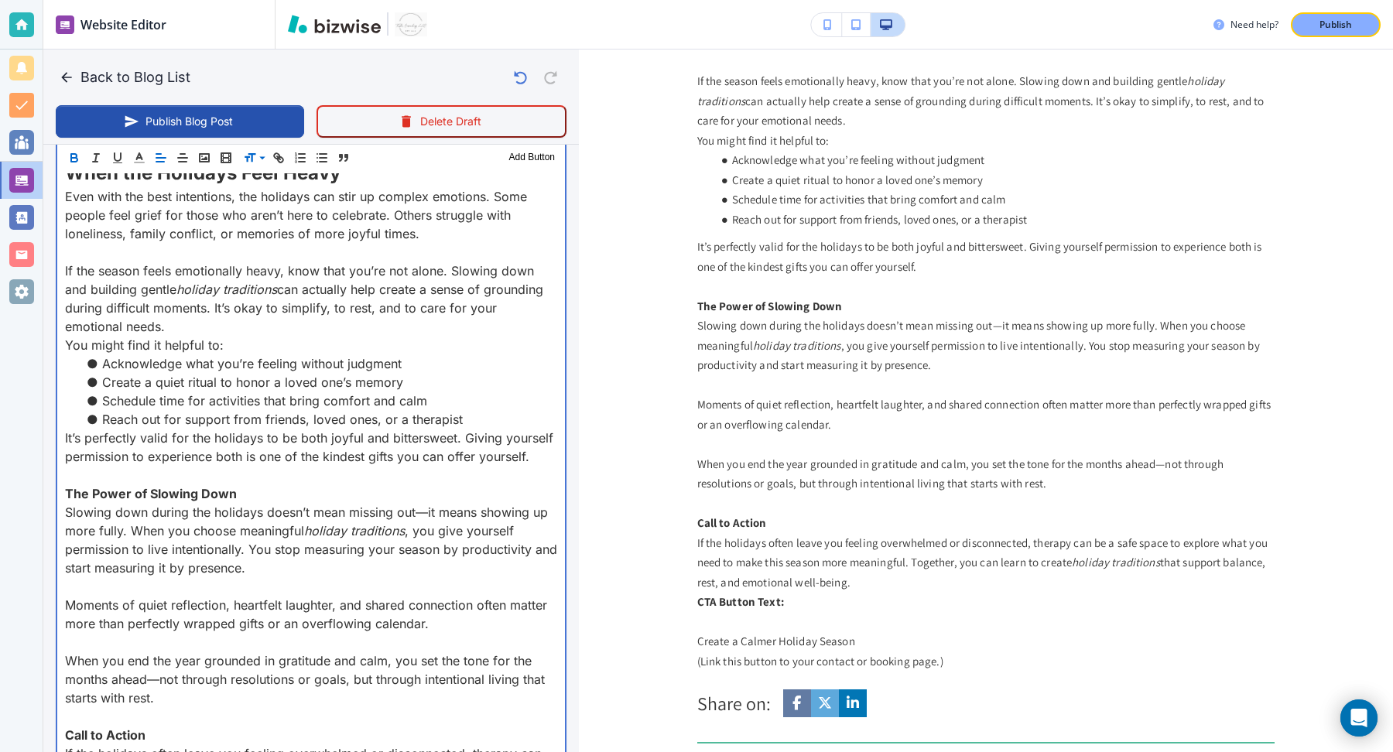
click at [100, 187] on p "Even with the best intentions, the holidays can stir up complex emotions. Some …" at bounding box center [311, 215] width 492 height 56
click at [176, 284] on em "holiday traditions" at bounding box center [226, 289] width 101 height 15
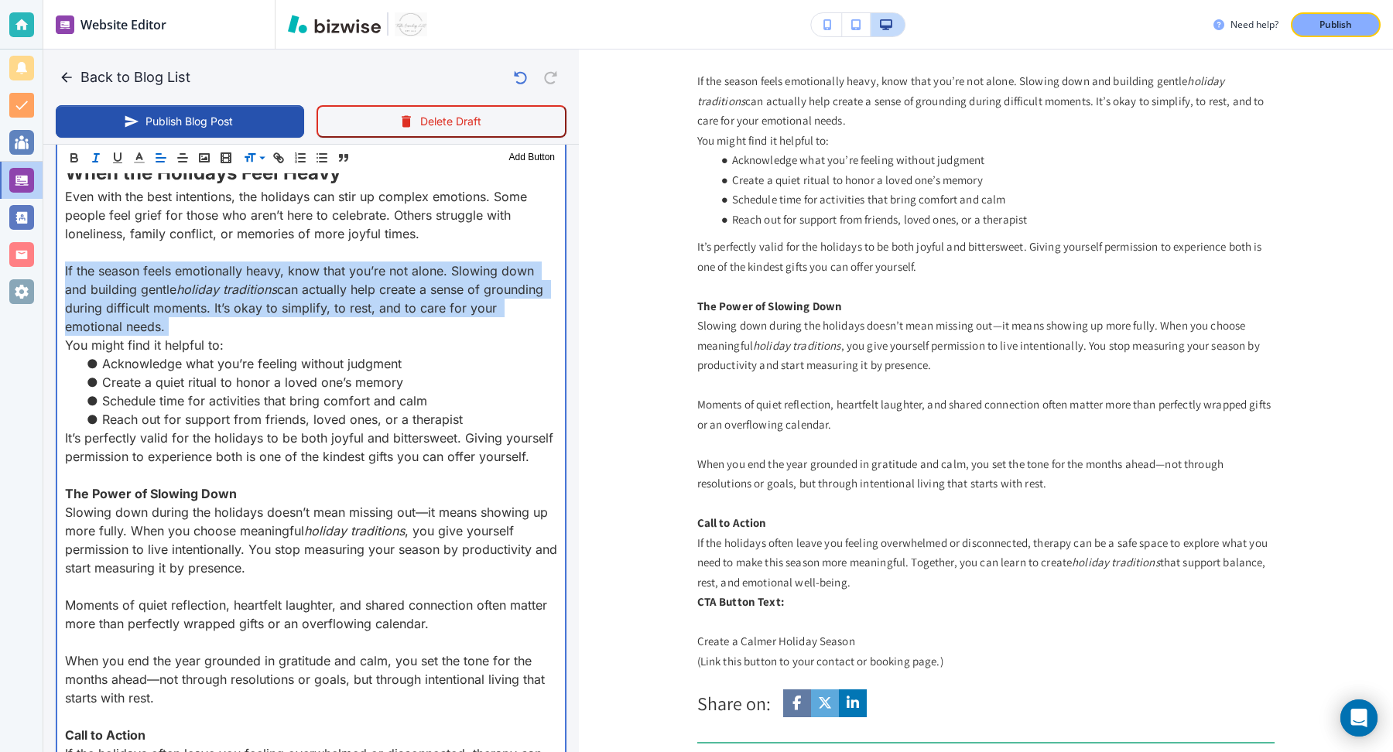
click at [176, 284] on em "holiday traditions" at bounding box center [226, 289] width 101 height 15
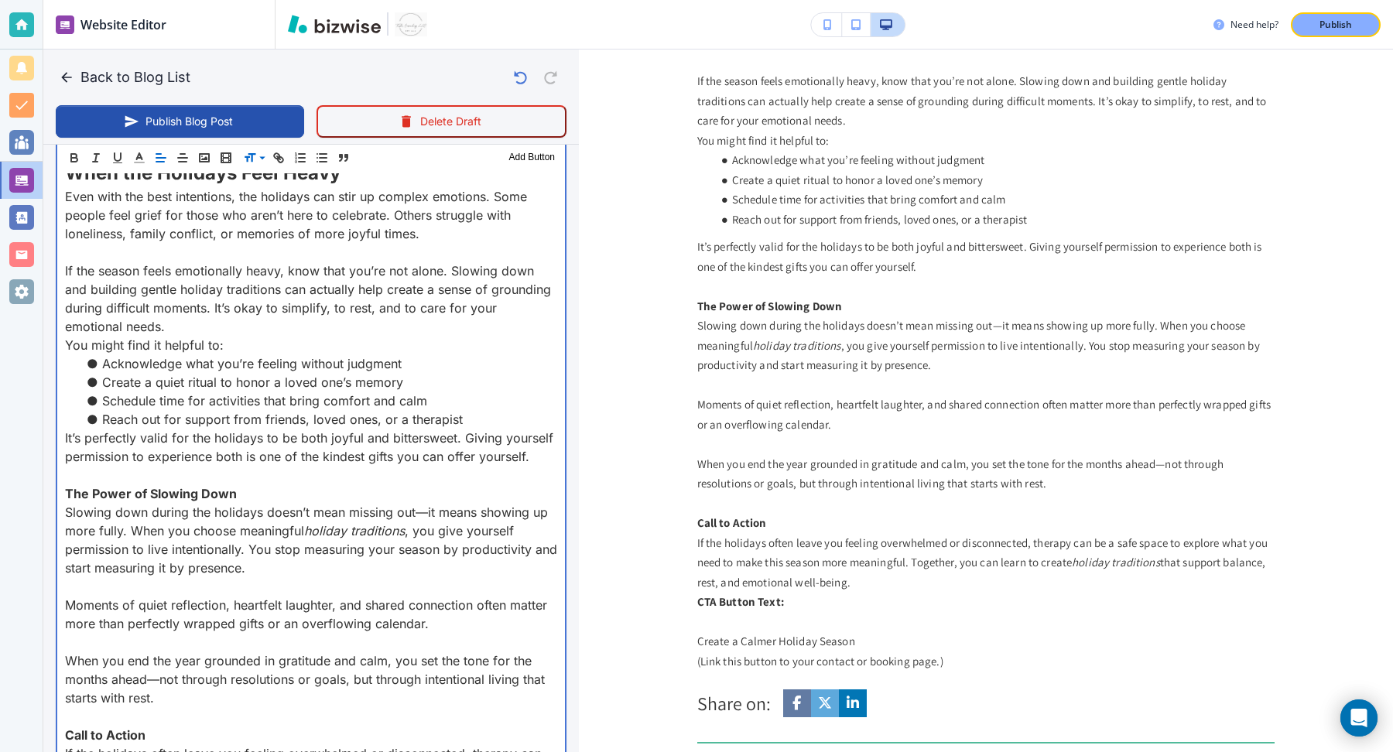
click at [339, 530] on em "holiday traditions" at bounding box center [354, 530] width 101 height 15
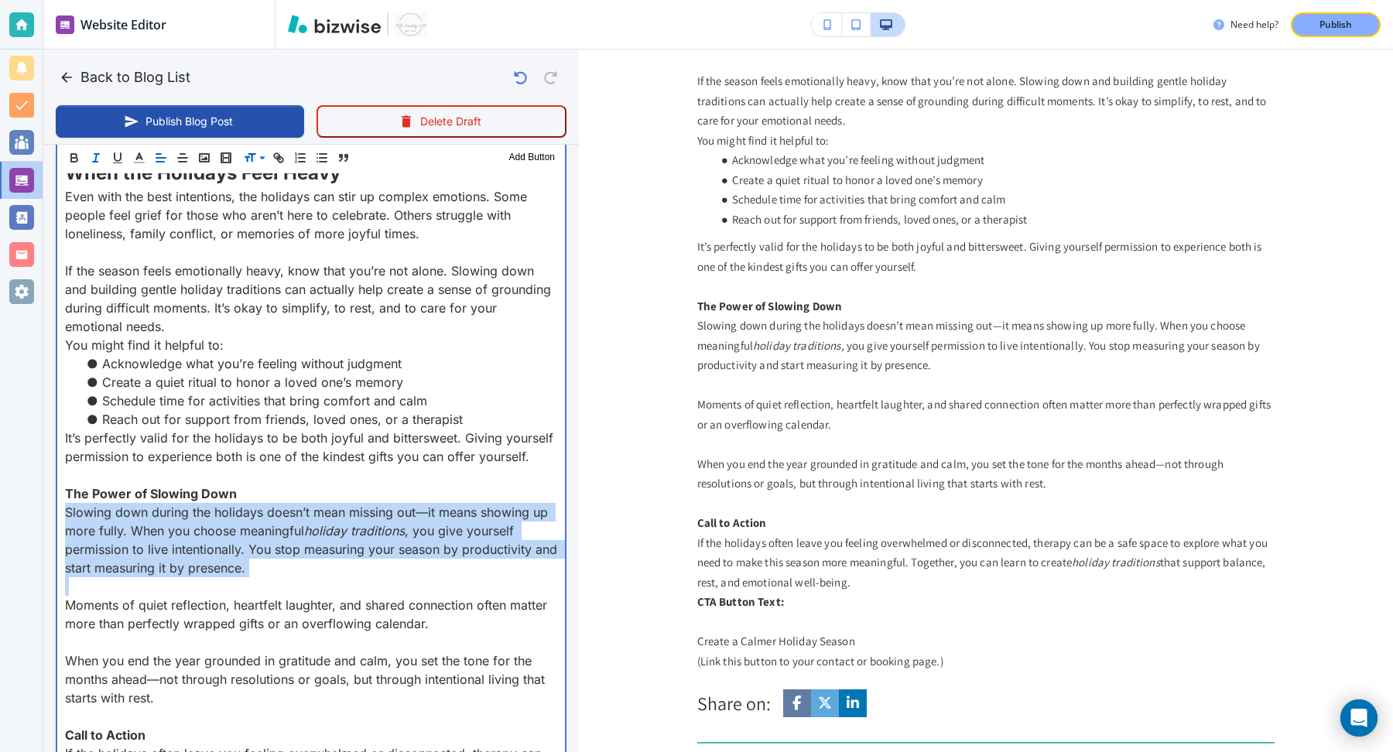
click at [339, 530] on em "holiday traditions" at bounding box center [354, 530] width 101 height 15
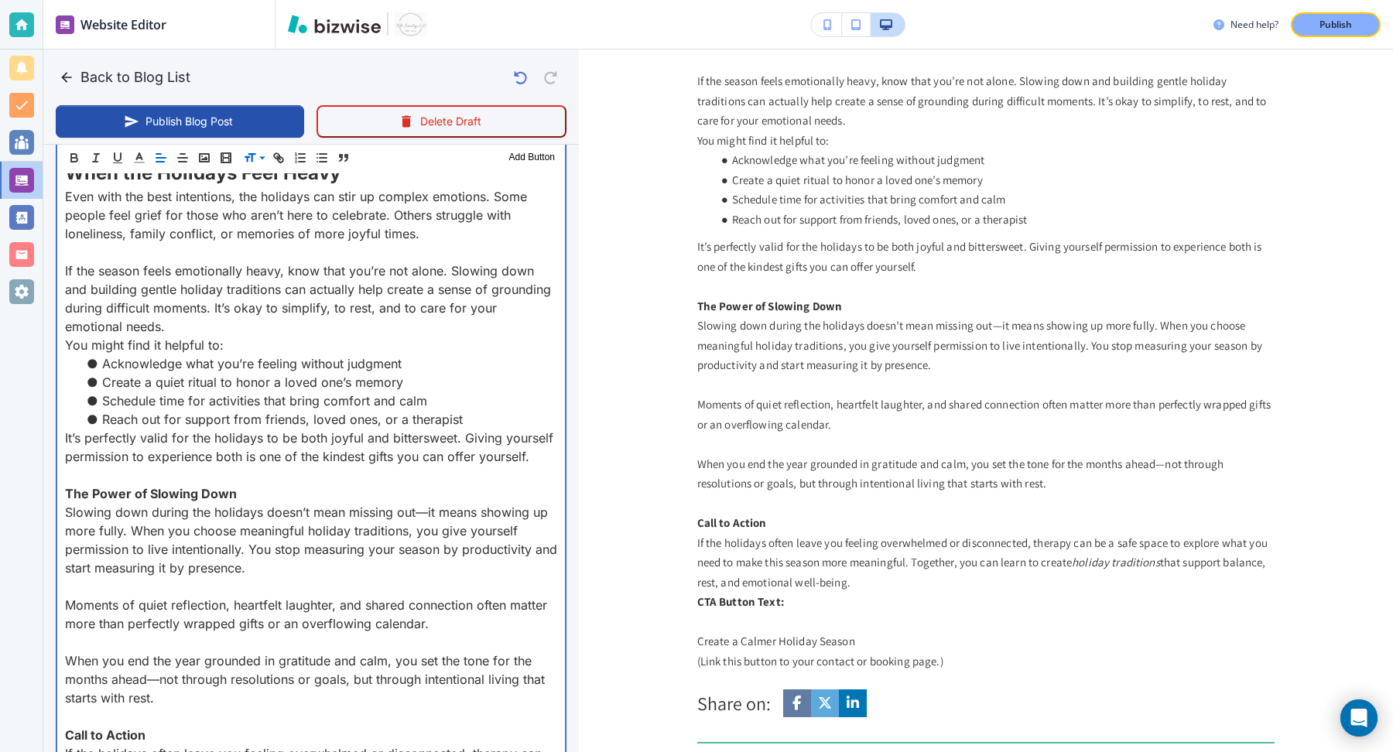
click at [194, 487] on strong "The Power of Slowing Down" at bounding box center [151, 493] width 172 height 15
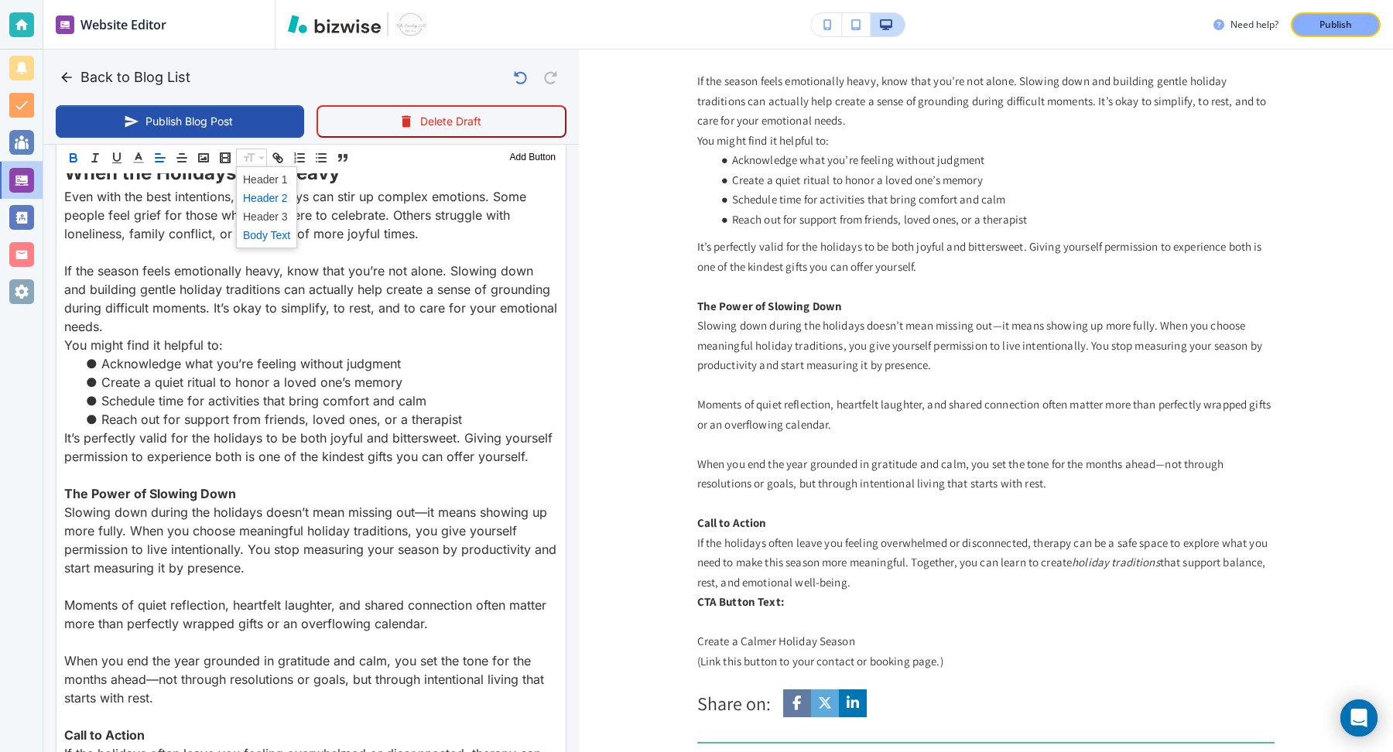
click at [262, 195] on span at bounding box center [266, 198] width 47 height 19
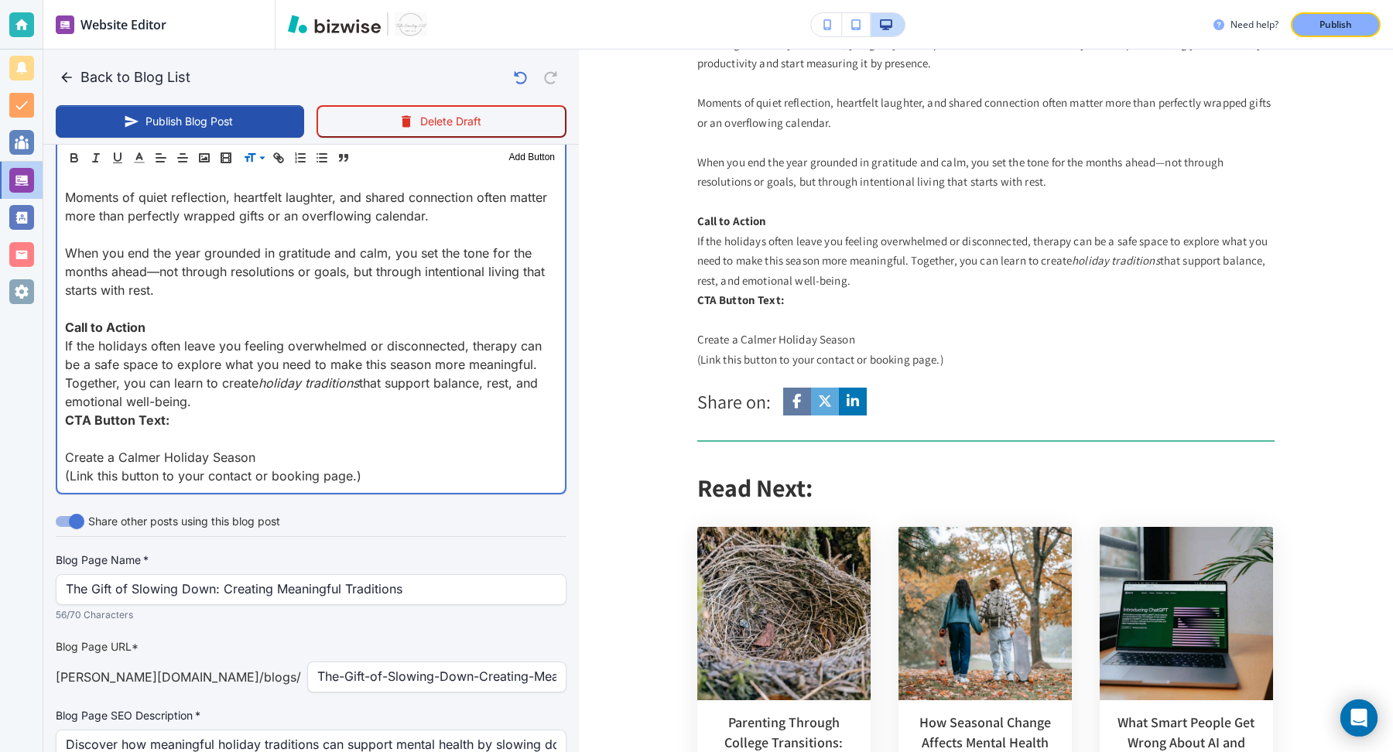
scroll to position [2406, 0]
drag, startPoint x: 180, startPoint y: 327, endPoint x: 62, endPoint y: 327, distance: 118.4
type input "Oct 08, 2025 02:25 PM"
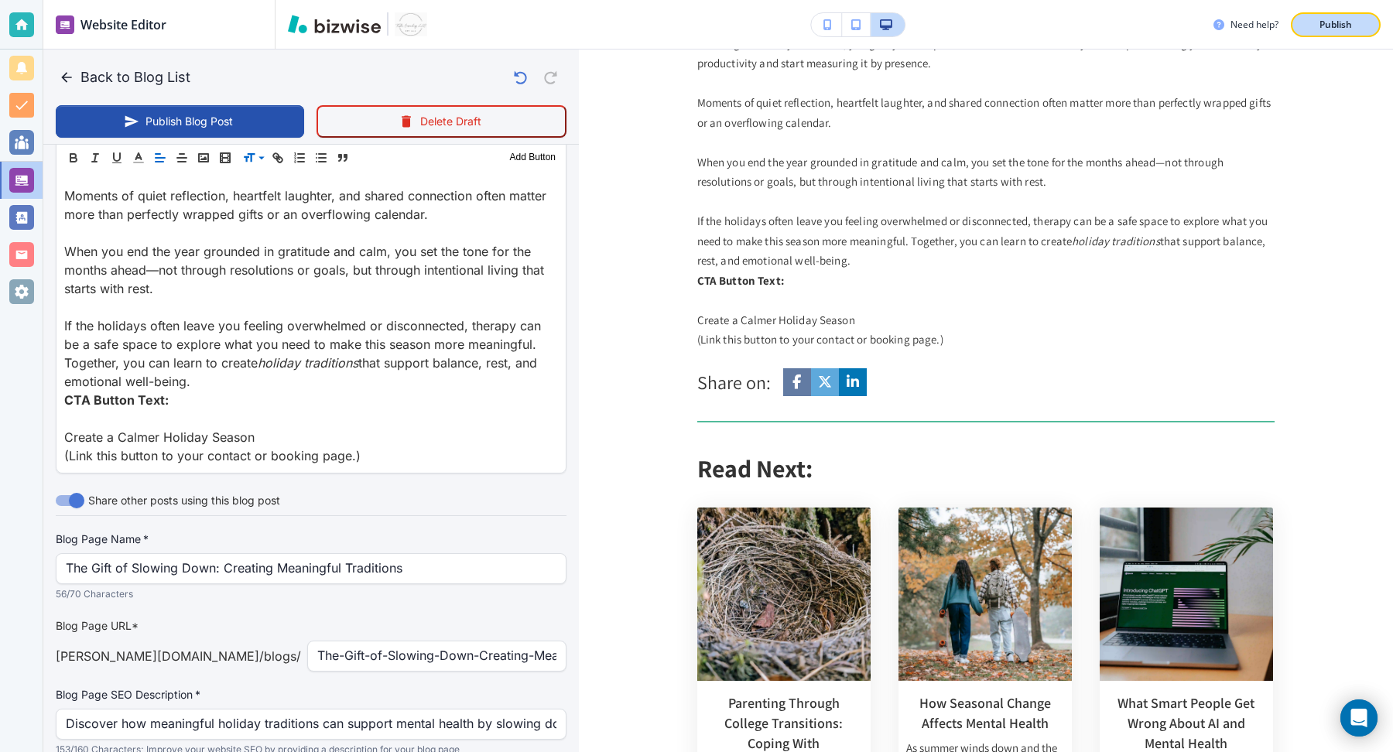
scroll to position [2405, 0]
click at [1348, 21] on p "Publish" at bounding box center [1336, 25] width 33 height 14
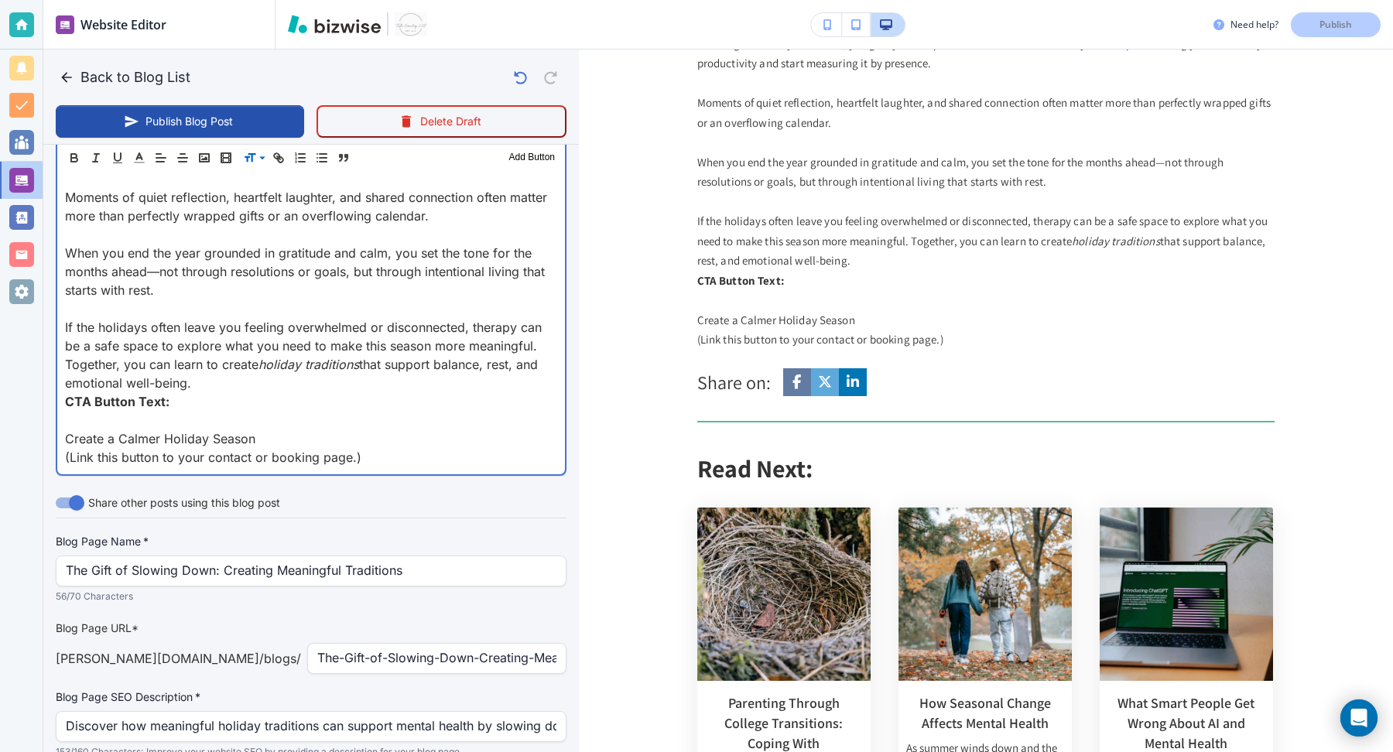
scroll to position [2406, 0]
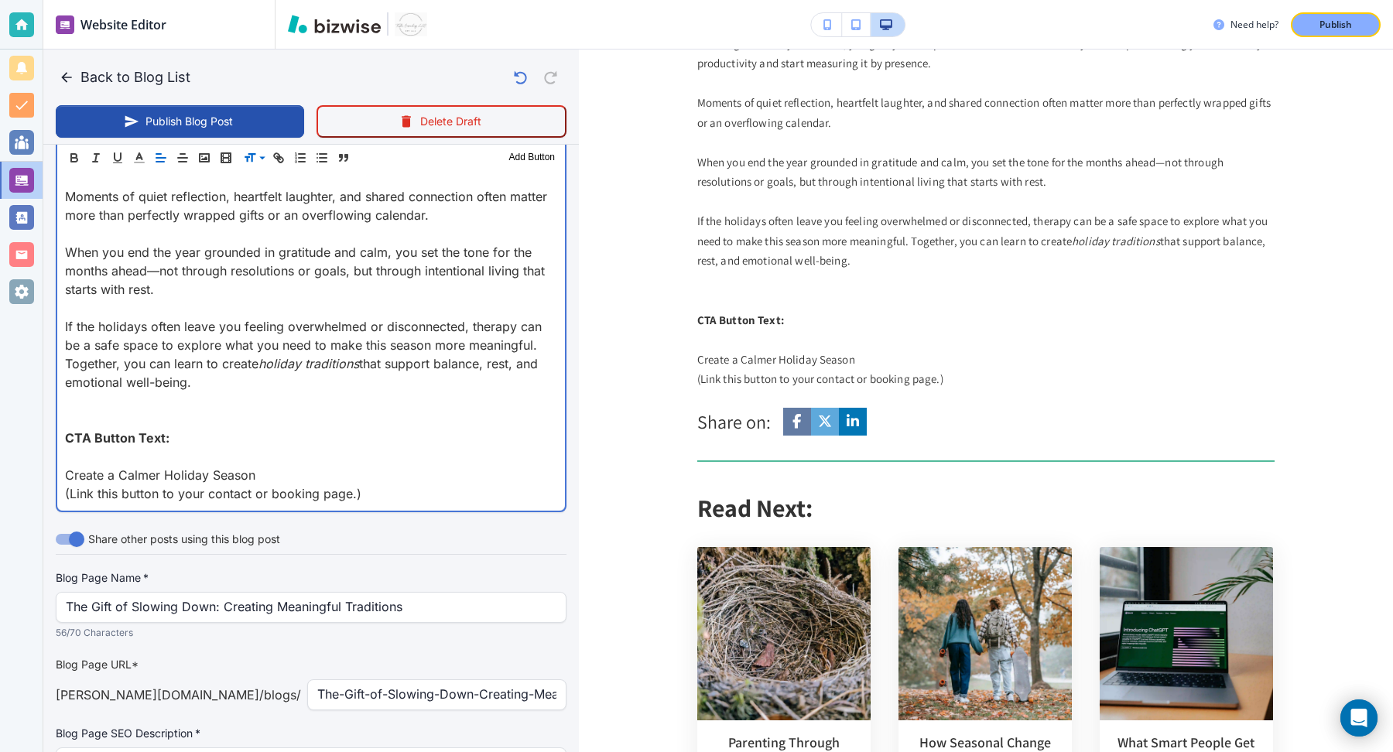
click at [170, 302] on p at bounding box center [311, 308] width 492 height 19
click at [257, 361] on p "If the holidays often leave you feeling overwhelmed or disconnected, therapy ca…" at bounding box center [311, 354] width 492 height 74
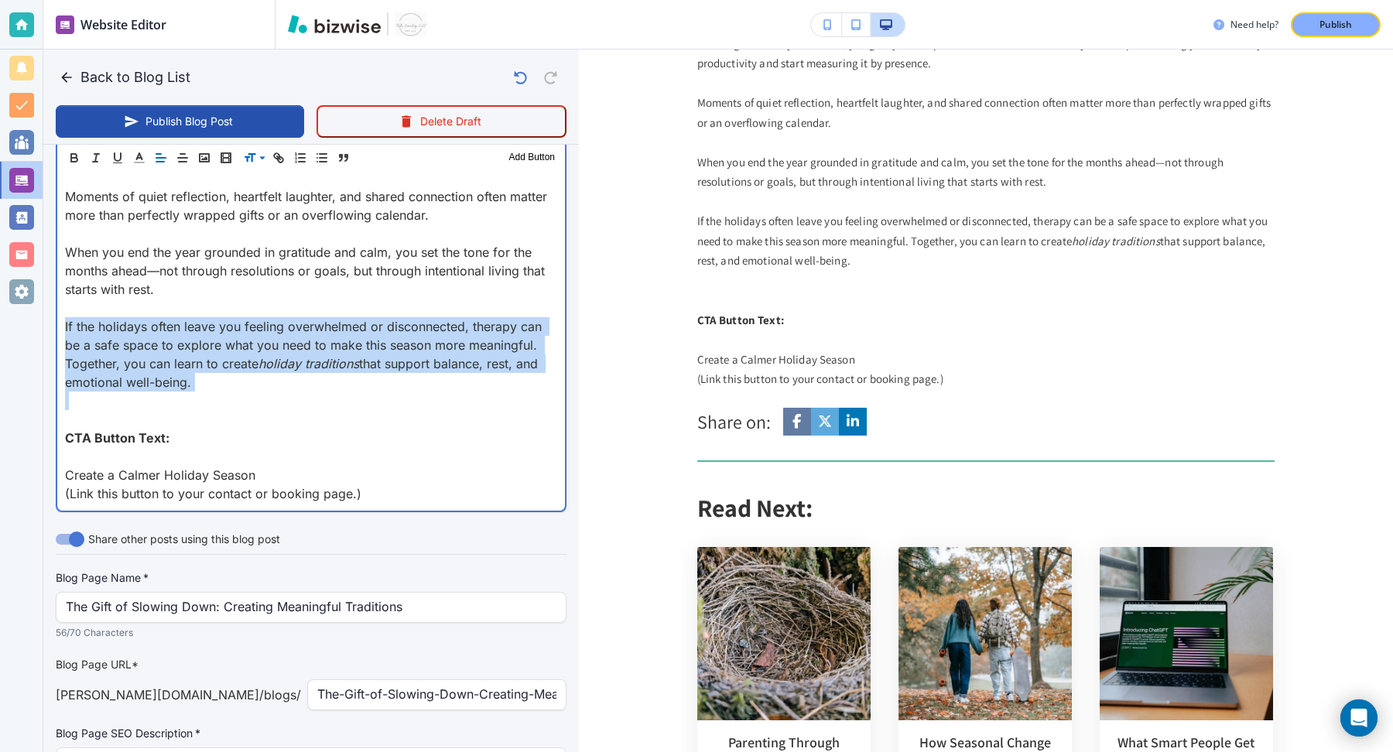
click at [257, 361] on p "If the holidays often leave you feeling overwhelmed or disconnected, therapy ca…" at bounding box center [311, 354] width 492 height 74
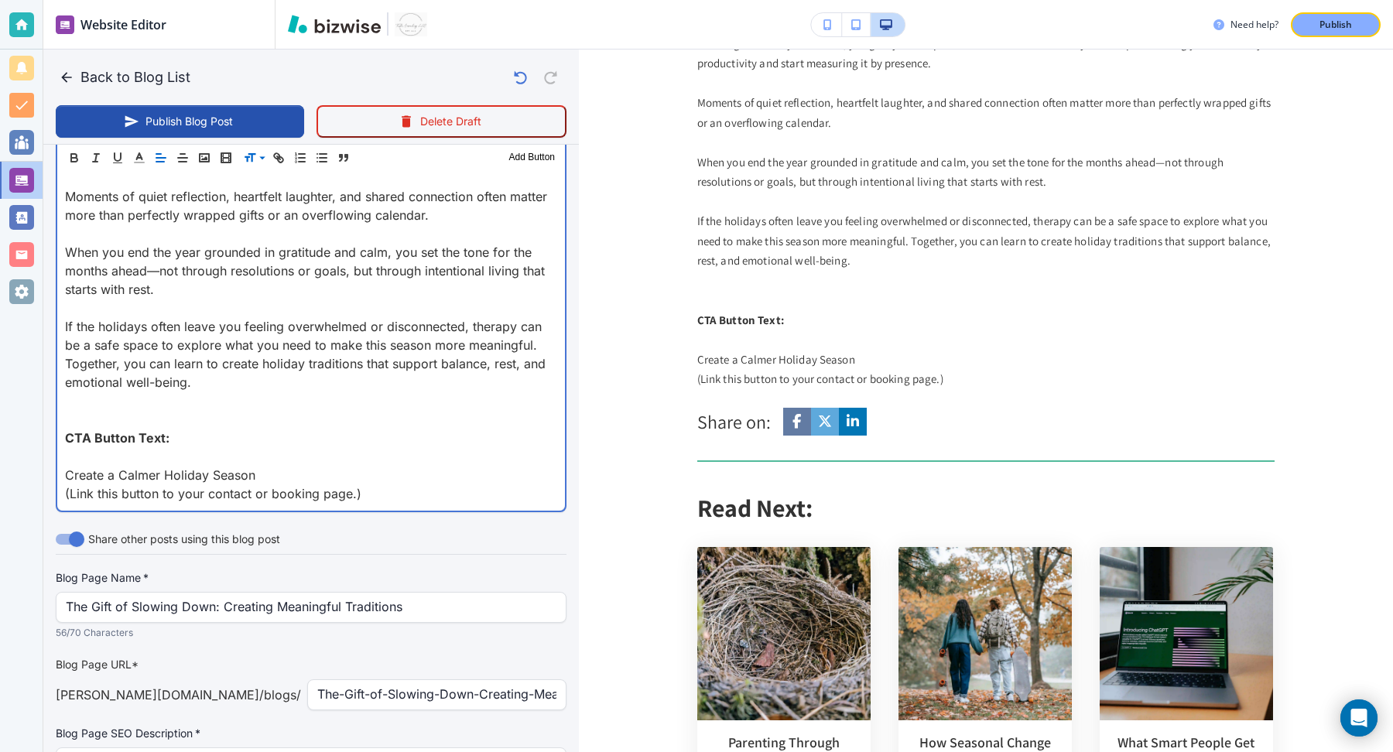
click at [259, 294] on p "When you end the year grounded in gratitude and calm, you set the tone for the …" at bounding box center [311, 271] width 492 height 56
click at [256, 303] on p at bounding box center [311, 308] width 492 height 19
click at [223, 396] on p at bounding box center [311, 401] width 492 height 19
click at [173, 471] on p "Create a Calmer Holiday Season" at bounding box center [311, 475] width 492 height 19
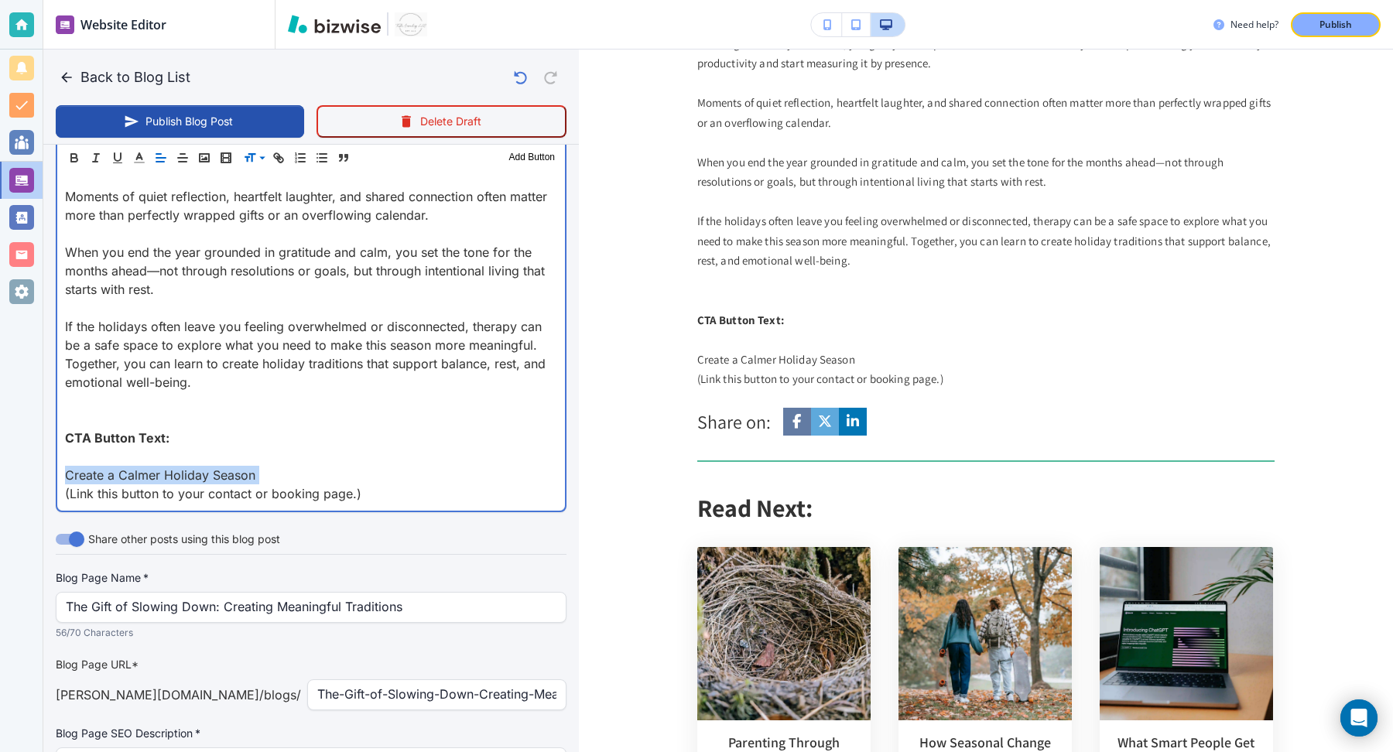
click at [173, 471] on p "Create a Calmer Holiday Season" at bounding box center [311, 475] width 492 height 19
copy p "Create a Calmer Holiday Season"
click at [152, 443] on p "CTA Button Text:" at bounding box center [311, 438] width 492 height 19
click at [150, 449] on p at bounding box center [311, 456] width 492 height 19
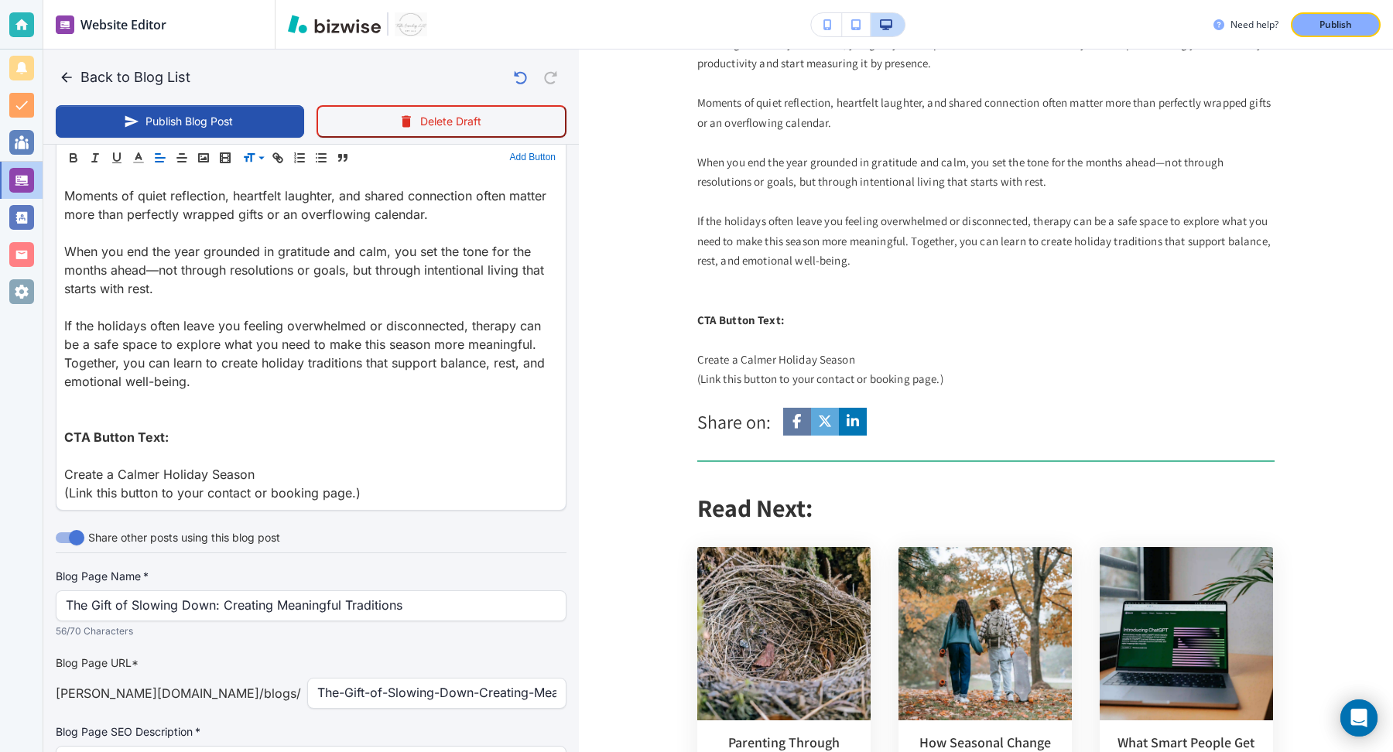
click at [523, 153] on button "Add Button" at bounding box center [532, 158] width 53 height 19
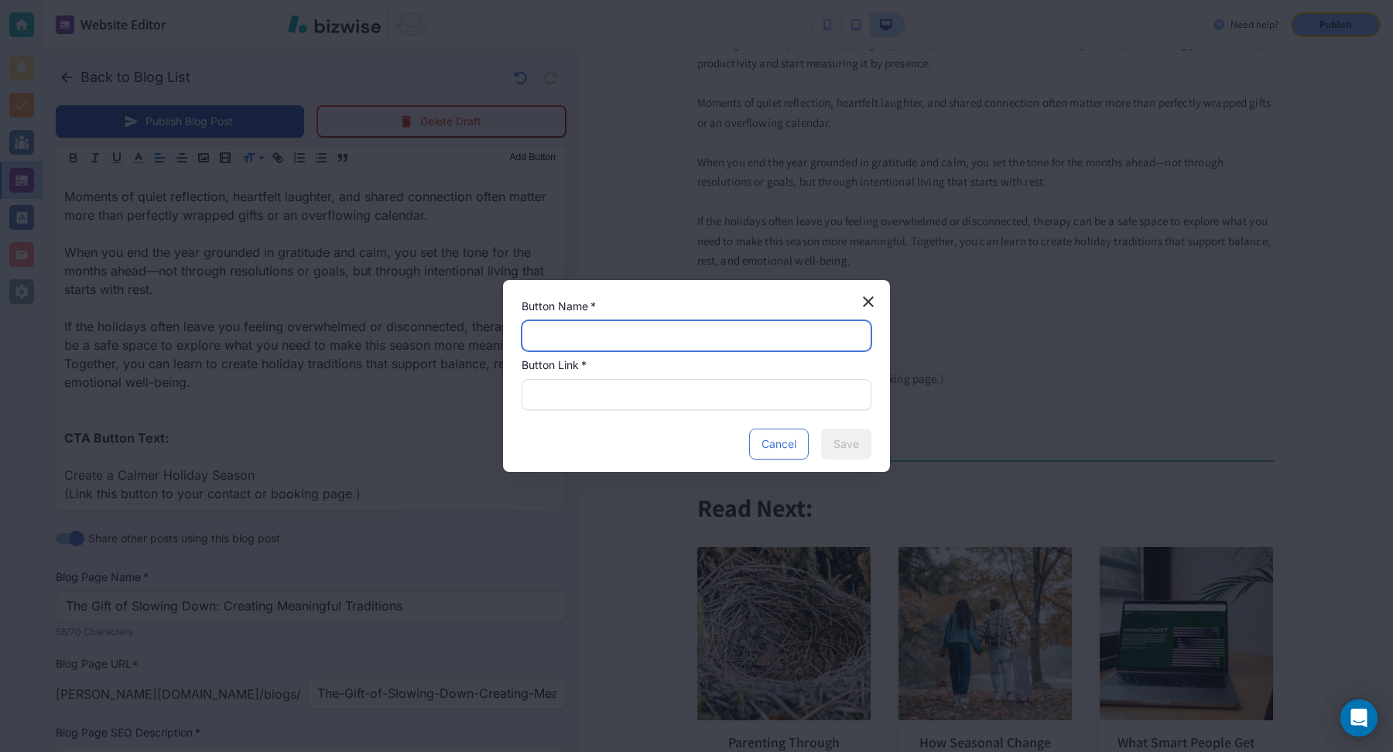
click at [648, 340] on input "text" at bounding box center [697, 335] width 330 height 29
paste input "Create a Calmer Holiday Season"
type input "Create a Calmer Holiday Season"
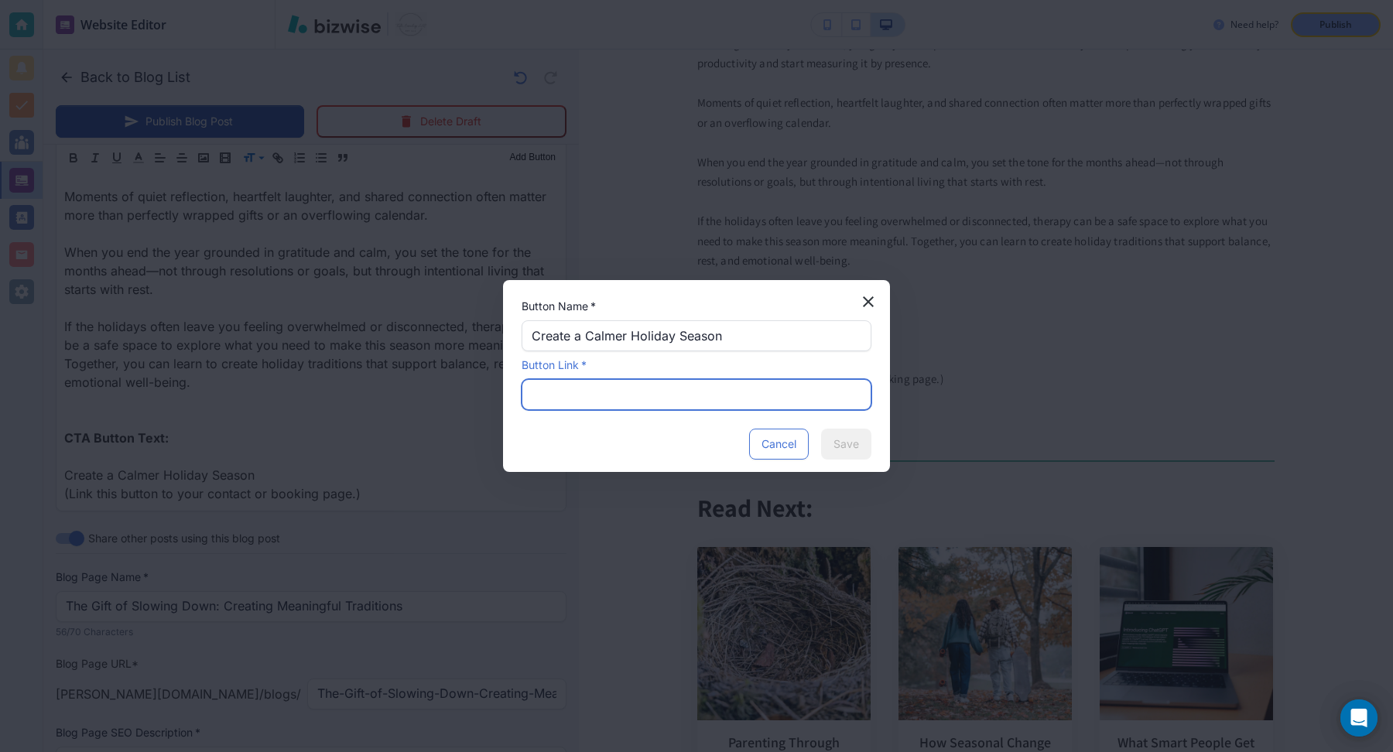
click at [622, 399] on input "text" at bounding box center [697, 394] width 330 height 29
paste input "https://www.towler-counseling.com/contact-us"
type input "https://www.towler-counseling.com/contact-us"
click at [830, 437] on button "Save" at bounding box center [846, 444] width 50 height 31
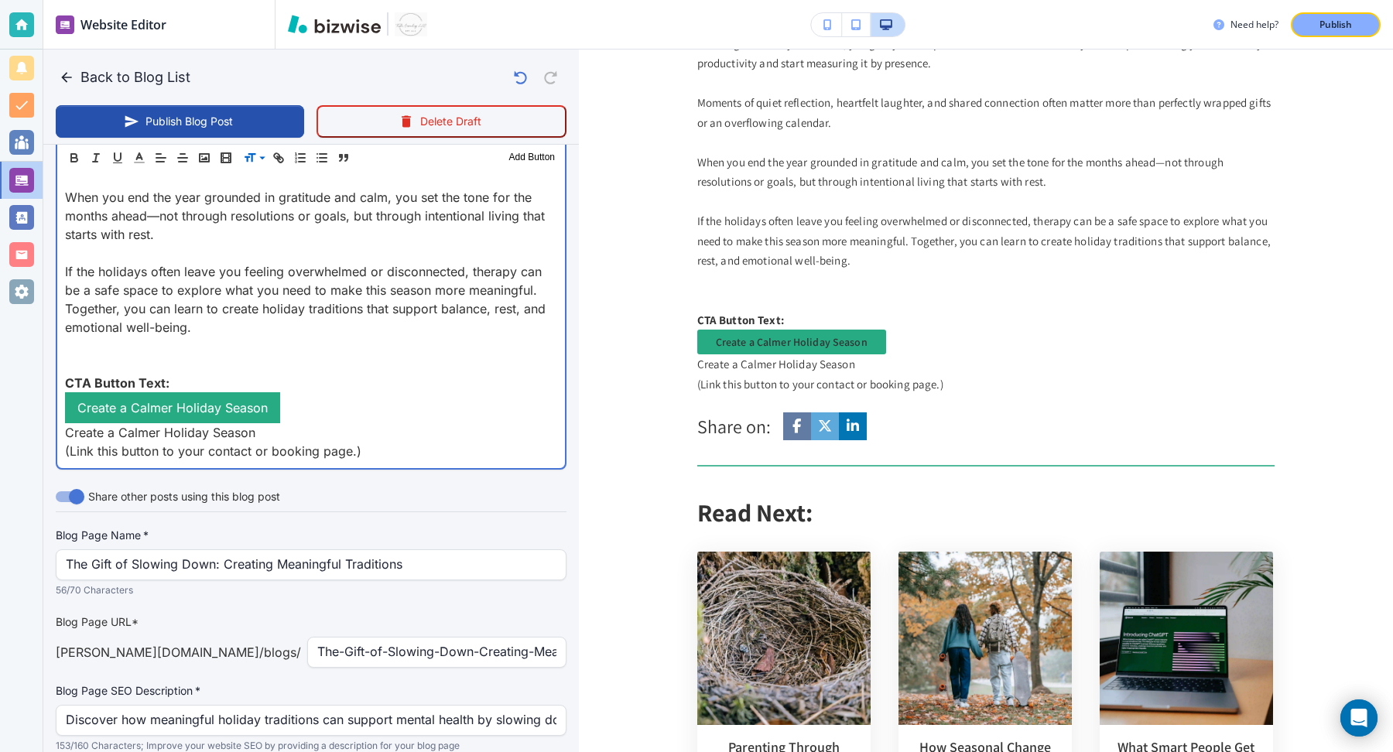
scroll to position [2406, 0]
drag, startPoint x: 293, startPoint y: 414, endPoint x: 58, endPoint y: 400, distance: 235.7
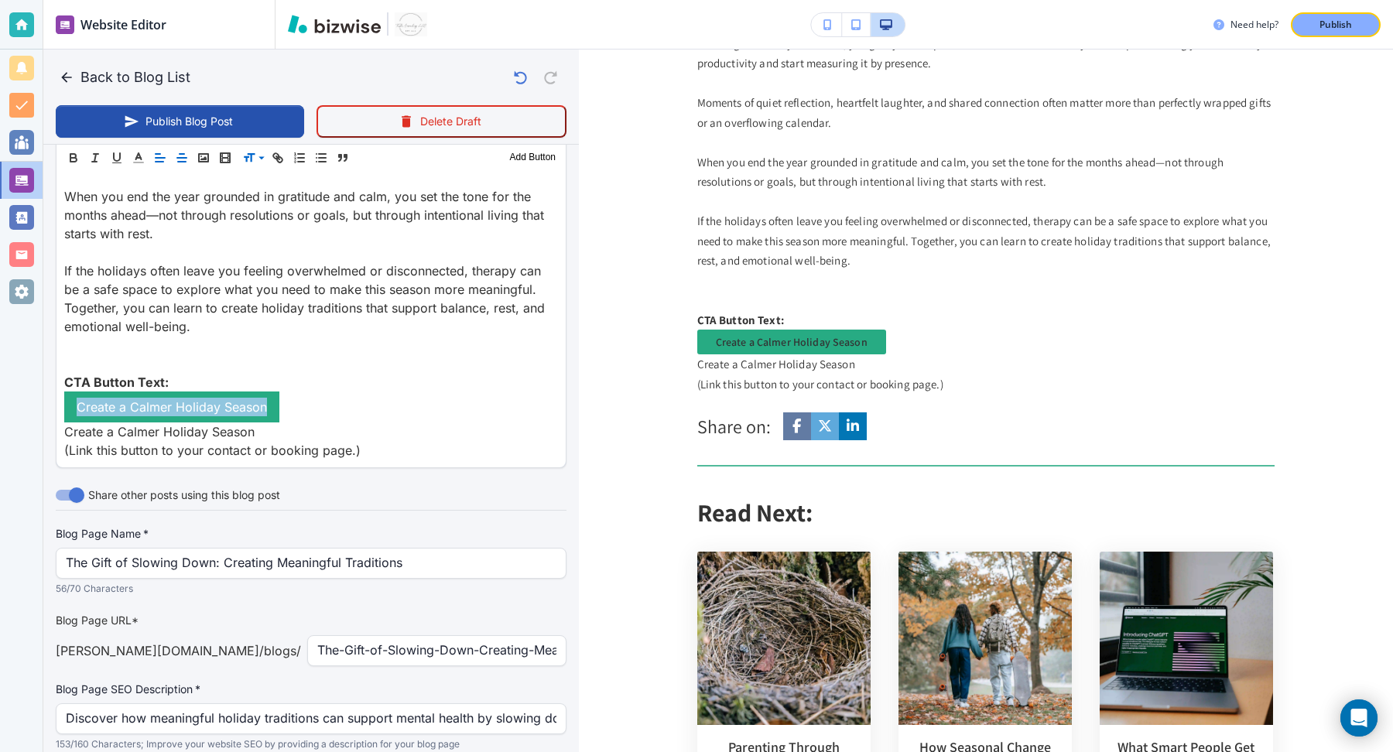
click at [179, 158] on line "button" at bounding box center [181, 158] width 9 height 0
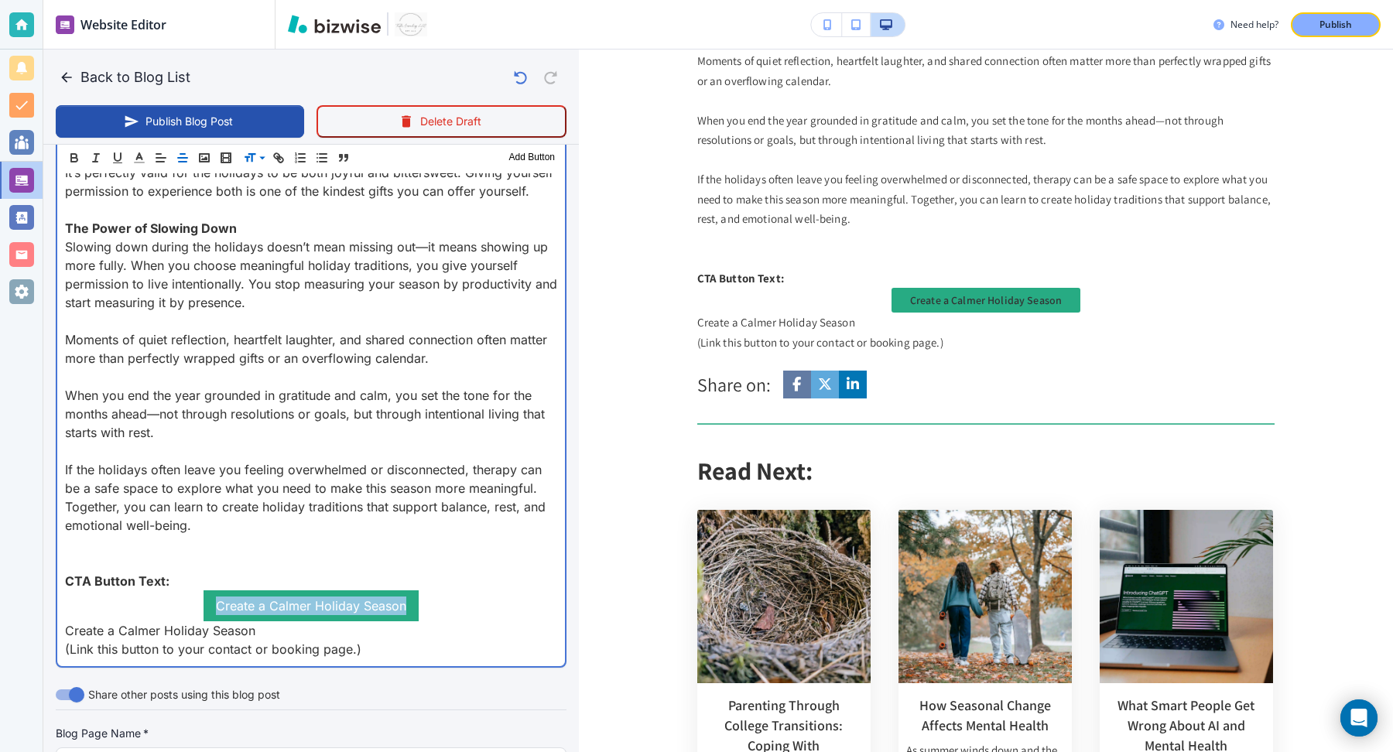
scroll to position [2205, 0]
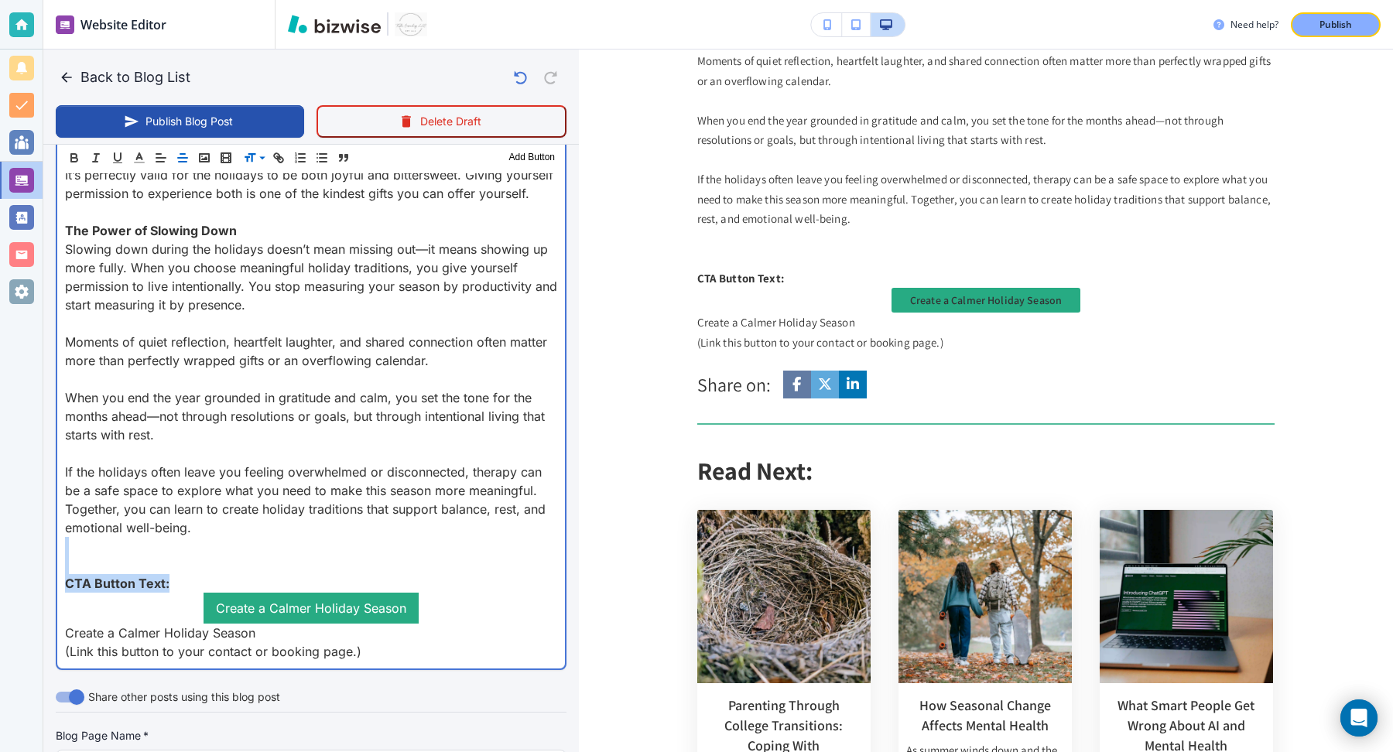
drag, startPoint x: 217, startPoint y: 574, endPoint x: 165, endPoint y: 540, distance: 62.0
type input "Oct 08, 2025 02:26 PM"
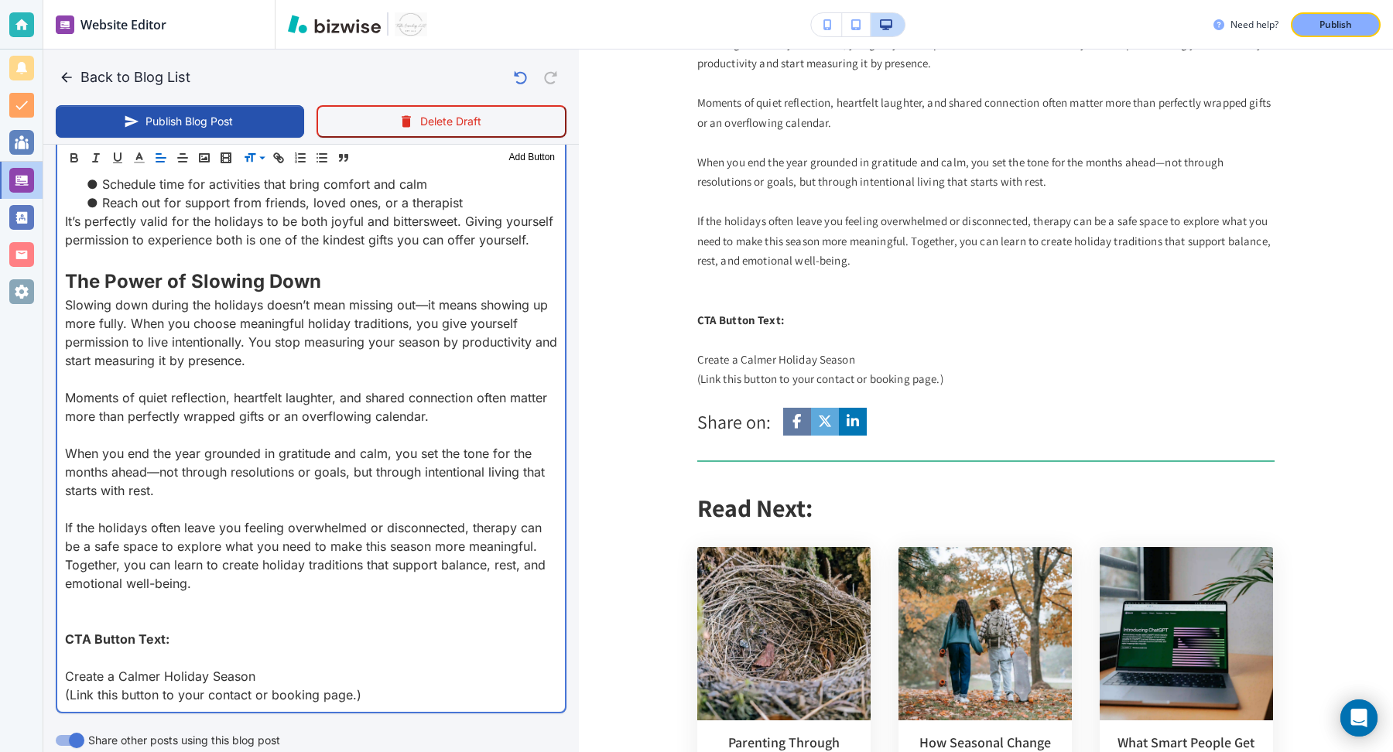
scroll to position [2251, 0]
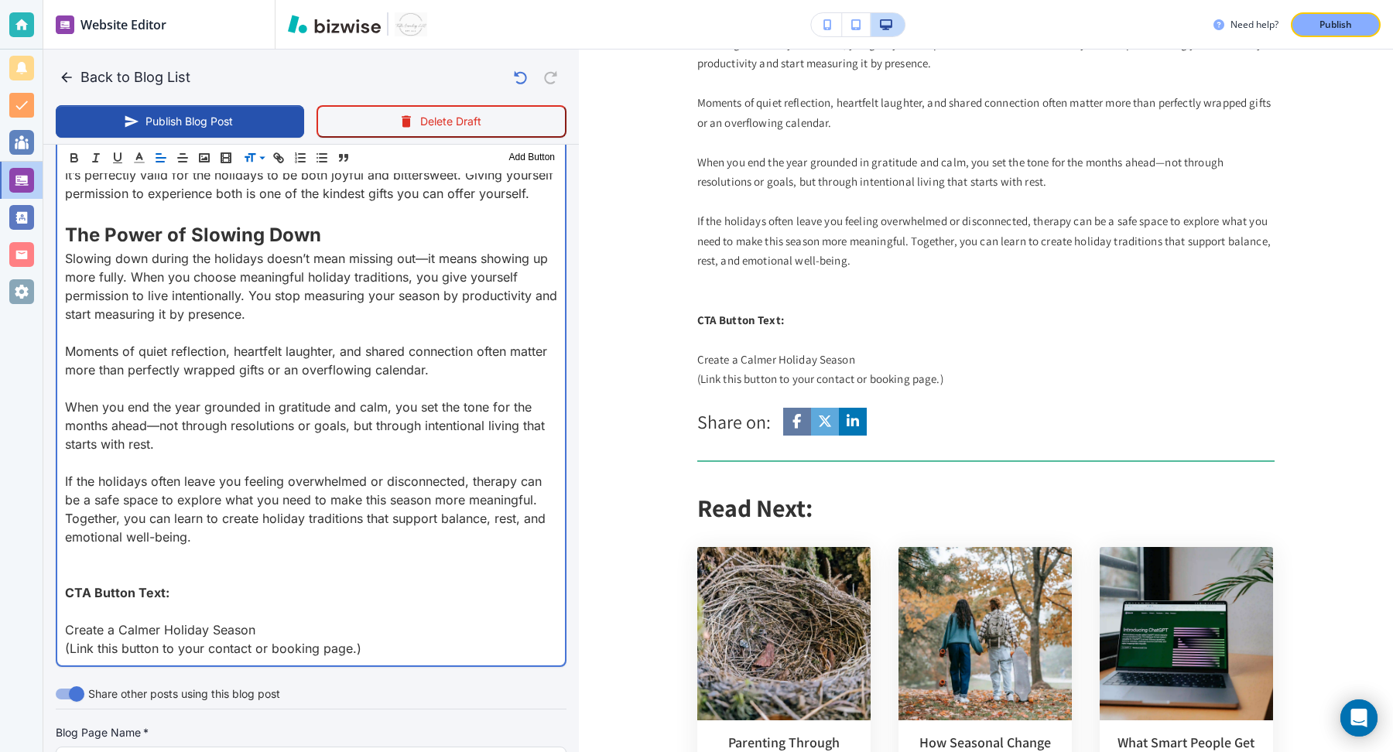
click at [191, 591] on p "CTA Button Text:" at bounding box center [311, 593] width 492 height 19
drag, startPoint x: 171, startPoint y: 589, endPoint x: 68, endPoint y: 561, distance: 106.7
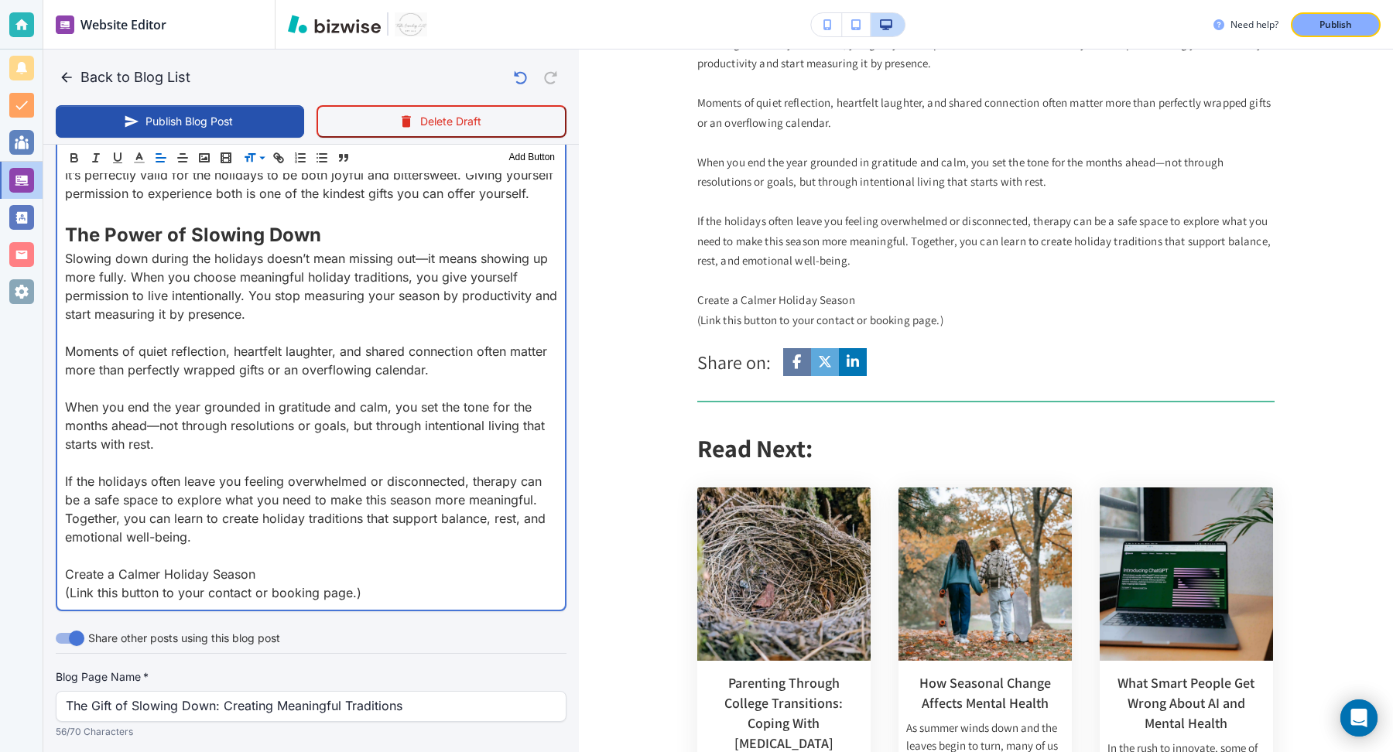
click at [91, 549] on p at bounding box center [311, 556] width 492 height 19
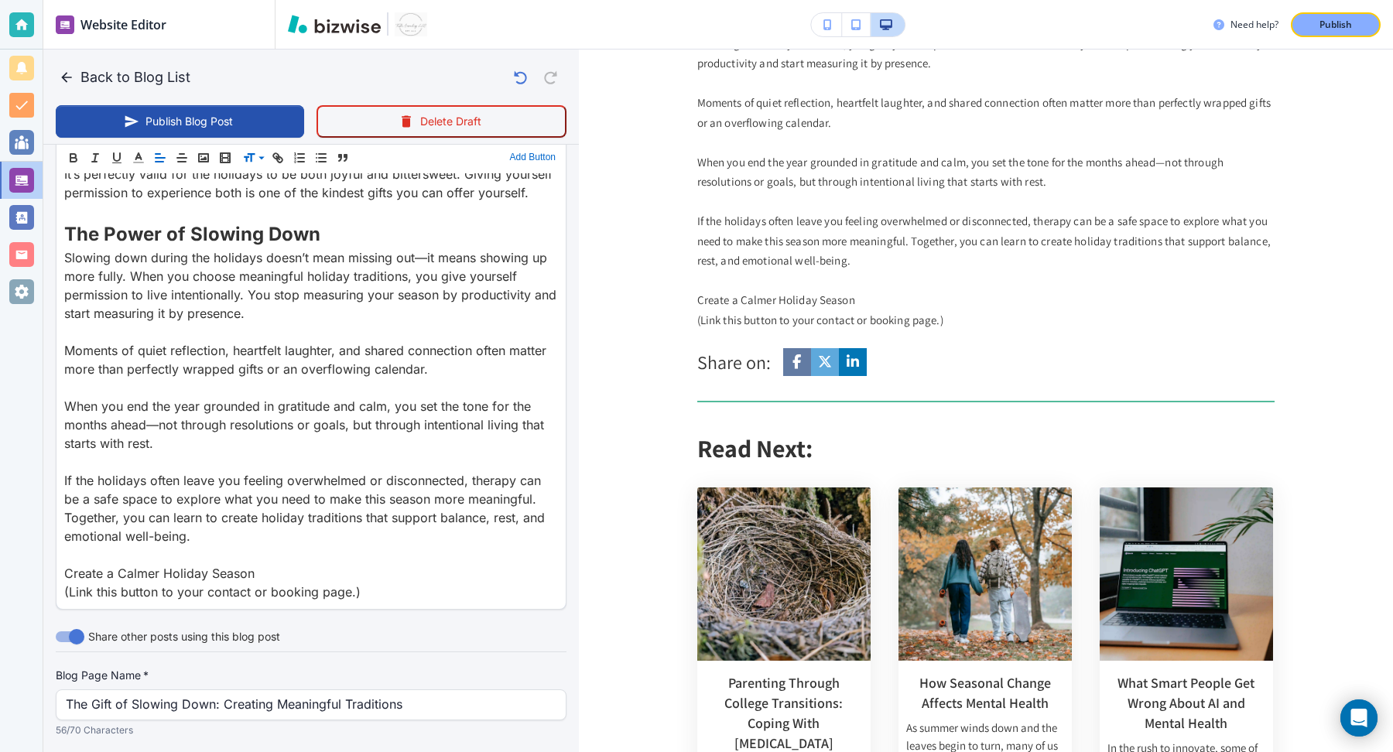
scroll to position [2250, 0]
click at [533, 164] on button "Add Button" at bounding box center [532, 158] width 53 height 19
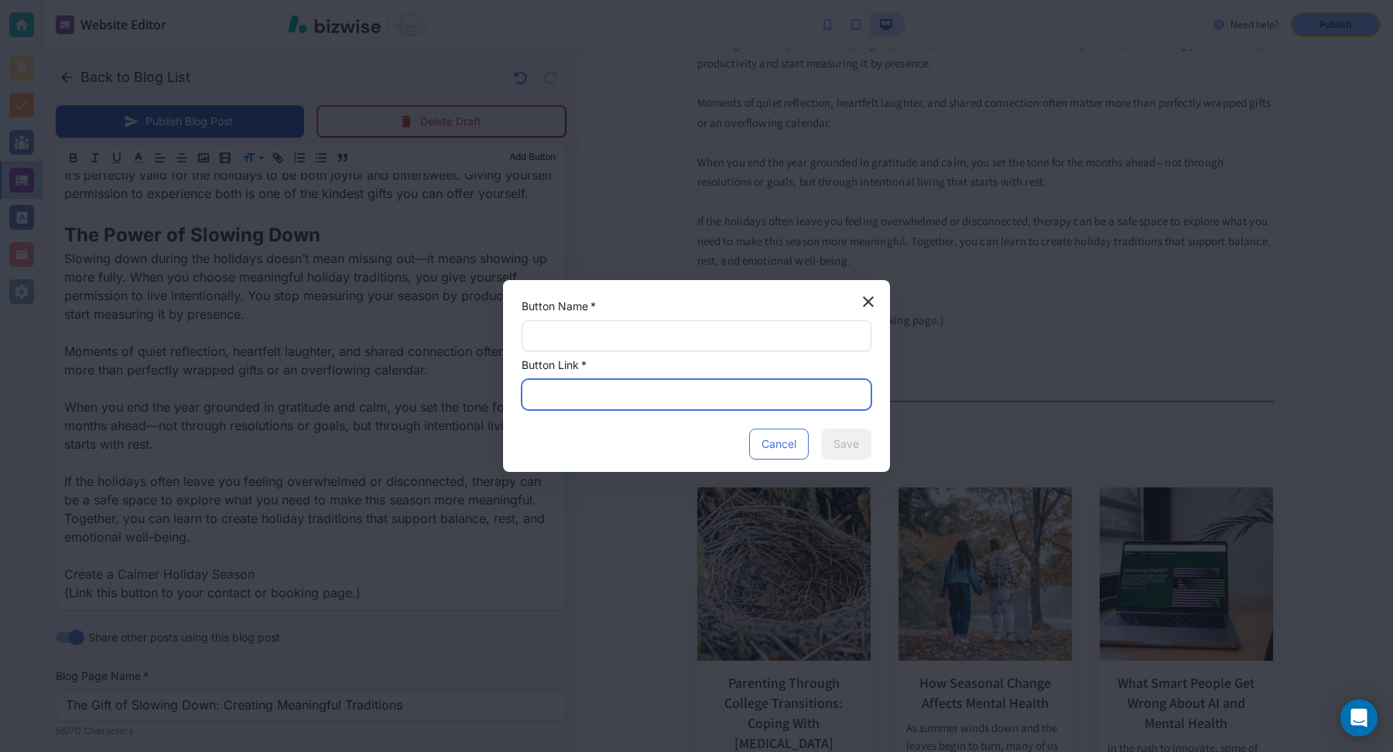
click at [564, 395] on input "text" at bounding box center [697, 394] width 330 height 29
paste input "https://www.towler-counseling.com/contact-us"
type input "https://www.towler-counseling.com/contact-us"
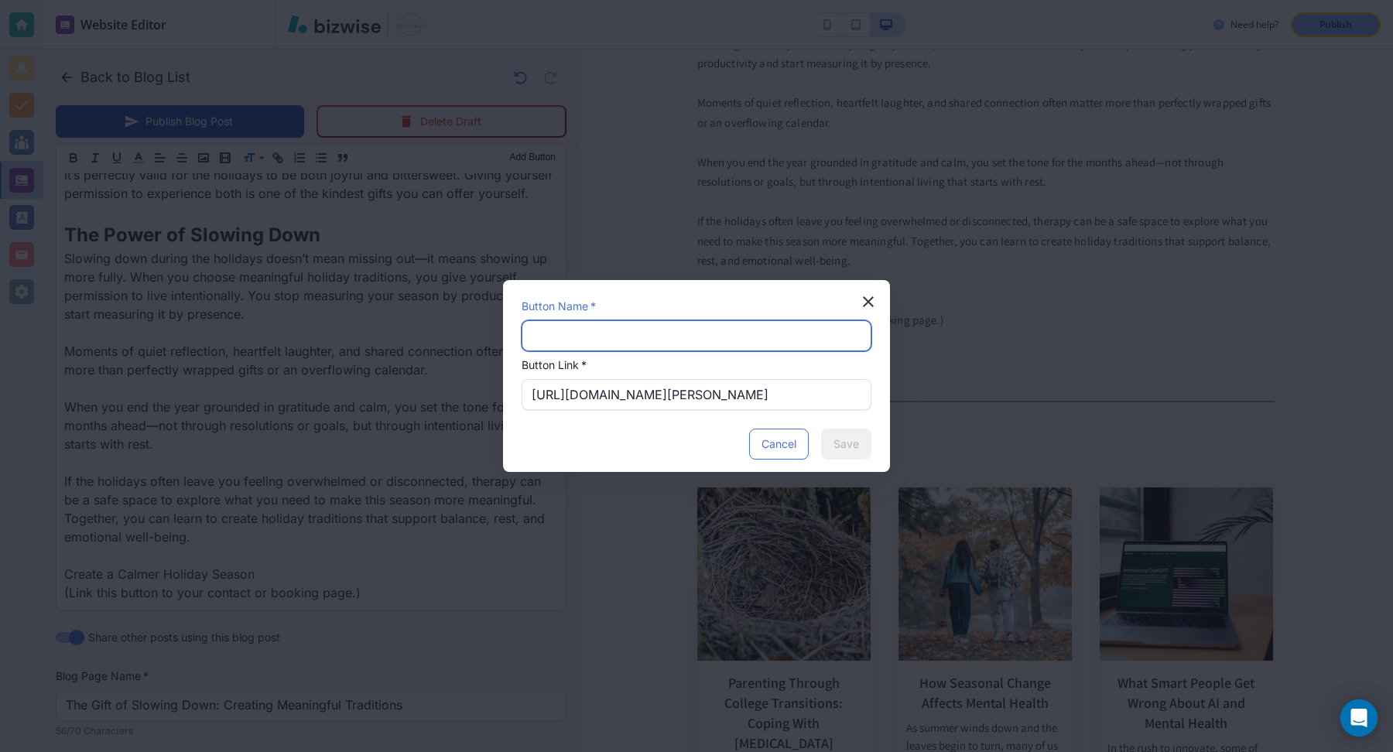
click at [600, 327] on input "text" at bounding box center [697, 335] width 330 height 29
type input "Create a Calmer Holiday Season"
click at [840, 446] on button "Save" at bounding box center [846, 444] width 50 height 31
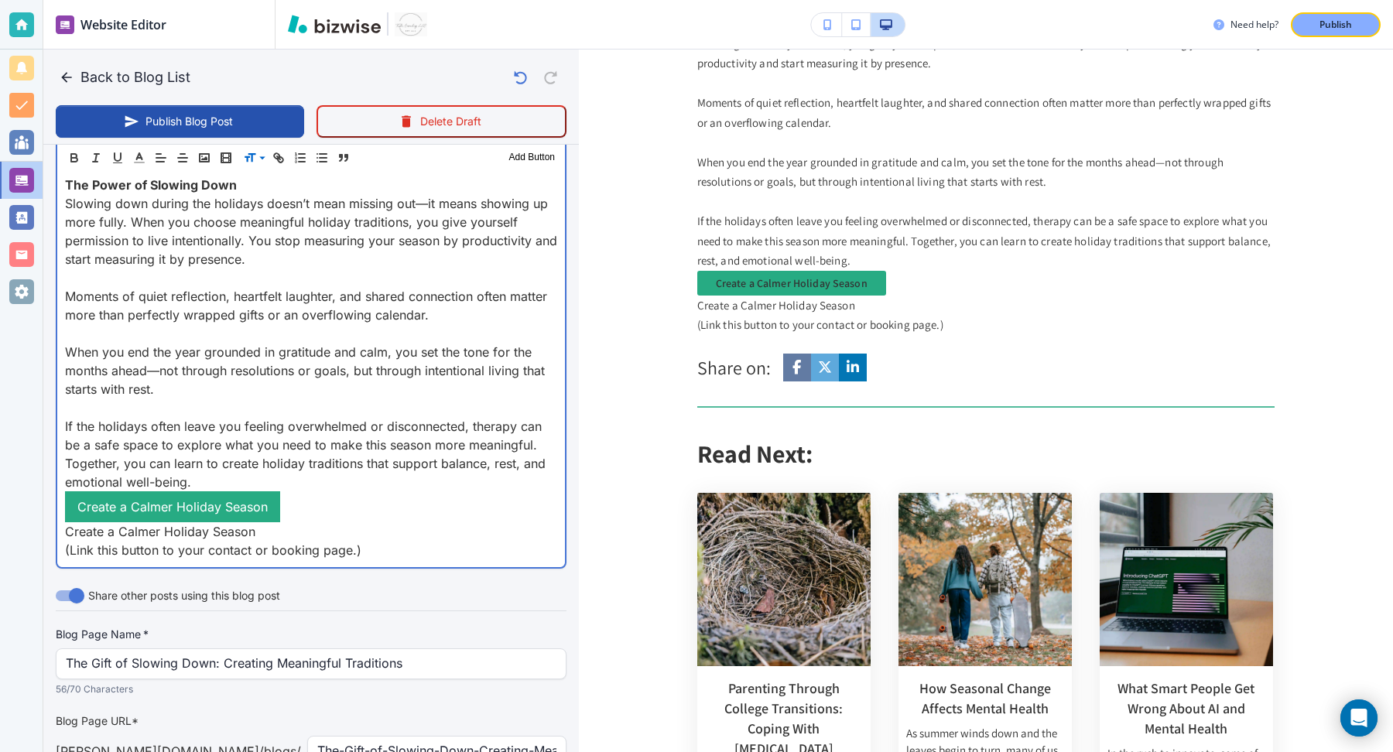
scroll to position [2251, 0]
drag, startPoint x: 291, startPoint y: 503, endPoint x: 66, endPoint y: 499, distance: 225.3
click at [66, 499] on p "Create a Calmer Holiday Season" at bounding box center [311, 506] width 492 height 31
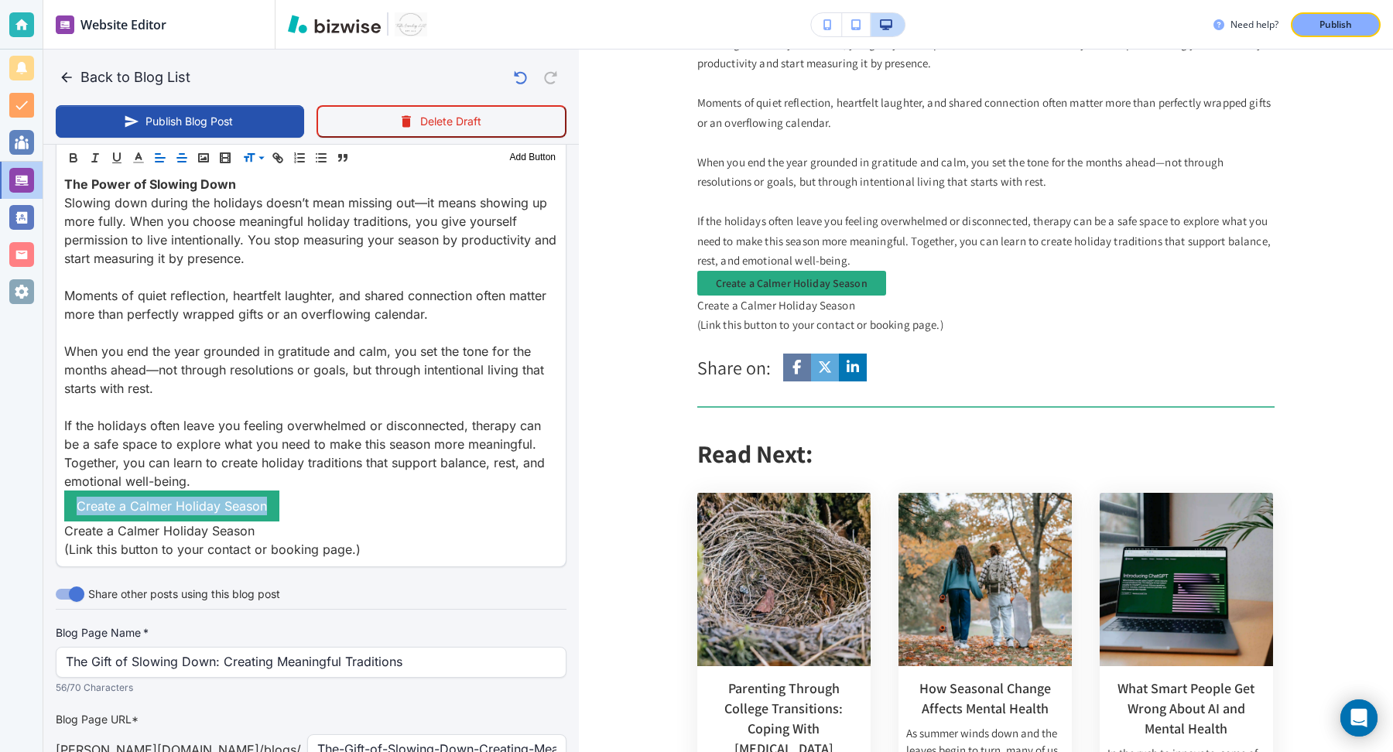
click at [177, 160] on icon "button" at bounding box center [182, 158] width 14 height 14
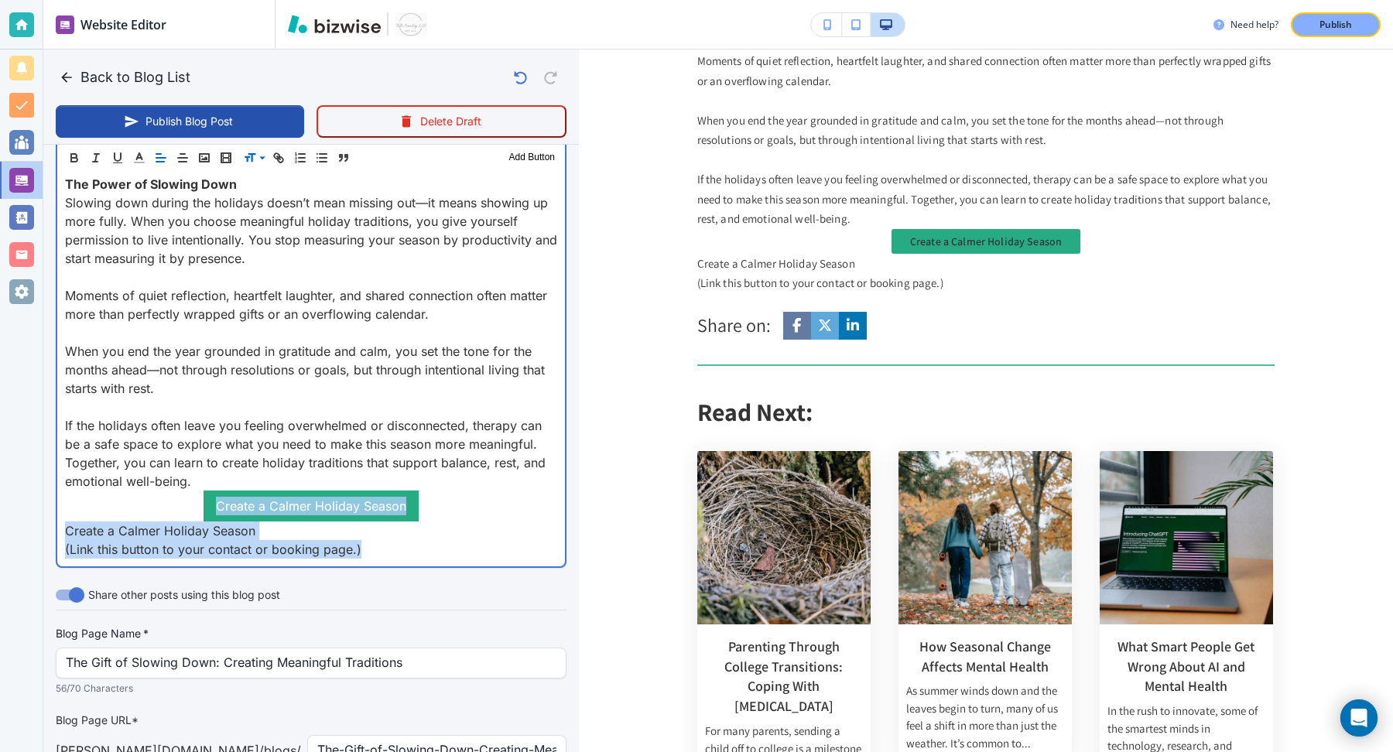
drag, startPoint x: 382, startPoint y: 552, endPoint x: 47, endPoint y: 507, distance: 338.2
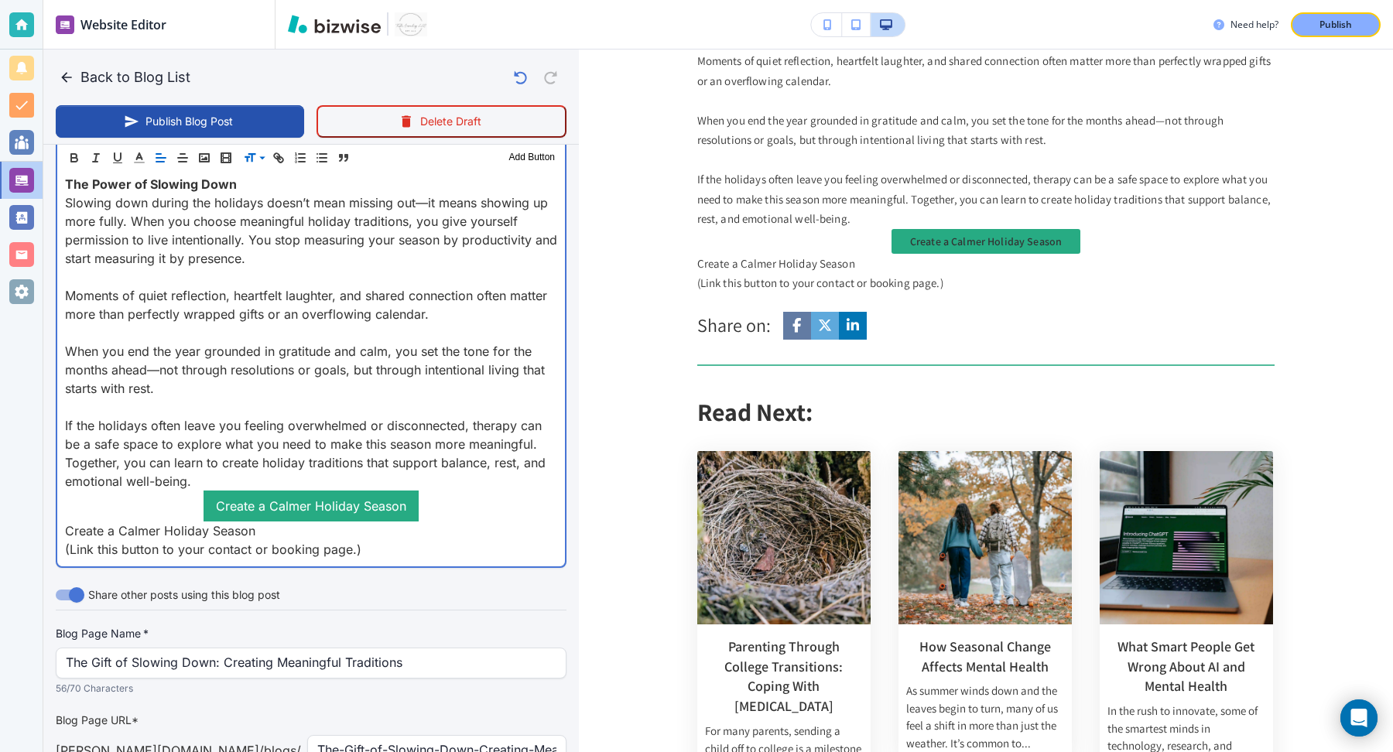
click at [75, 522] on p "Create a Calmer Holiday Season" at bounding box center [311, 531] width 492 height 19
drag, startPoint x: 63, startPoint y: 524, endPoint x: 379, endPoint y: 586, distance: 321.1
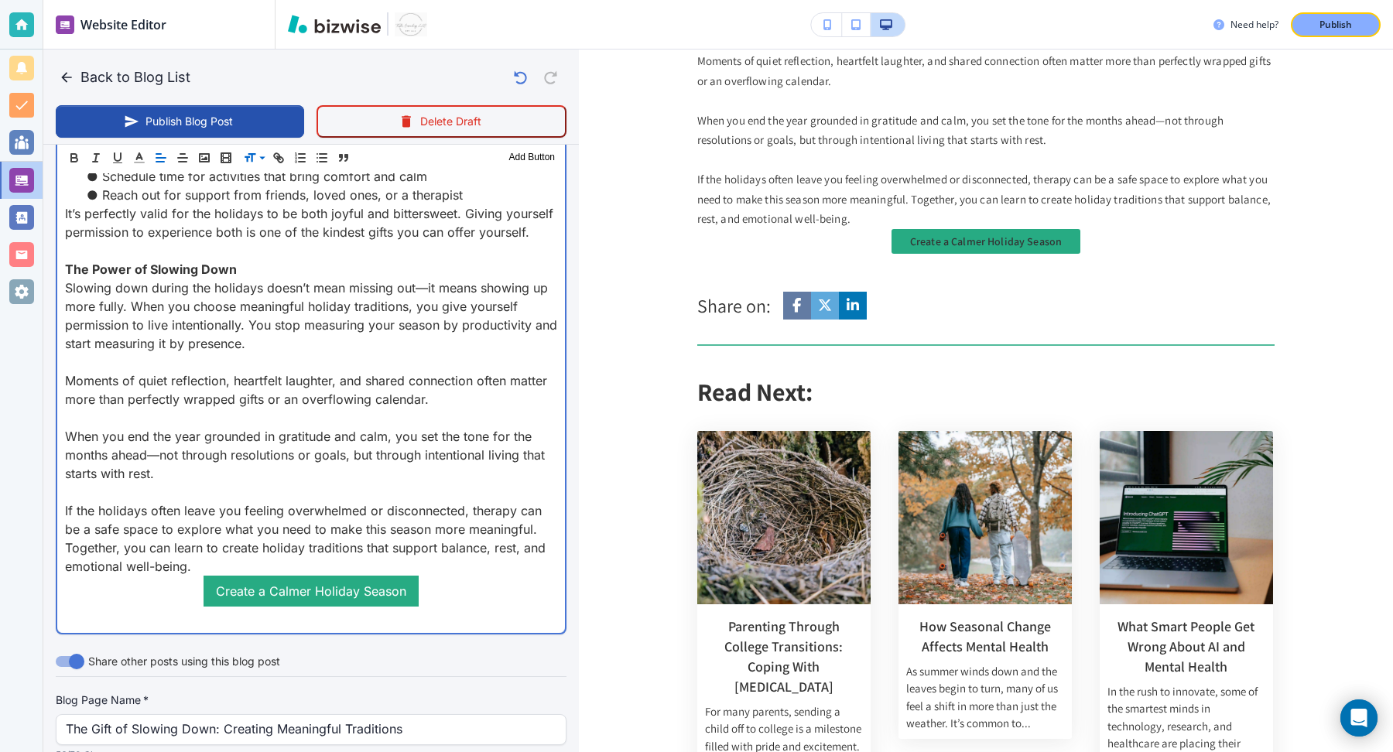
scroll to position [2153, 0]
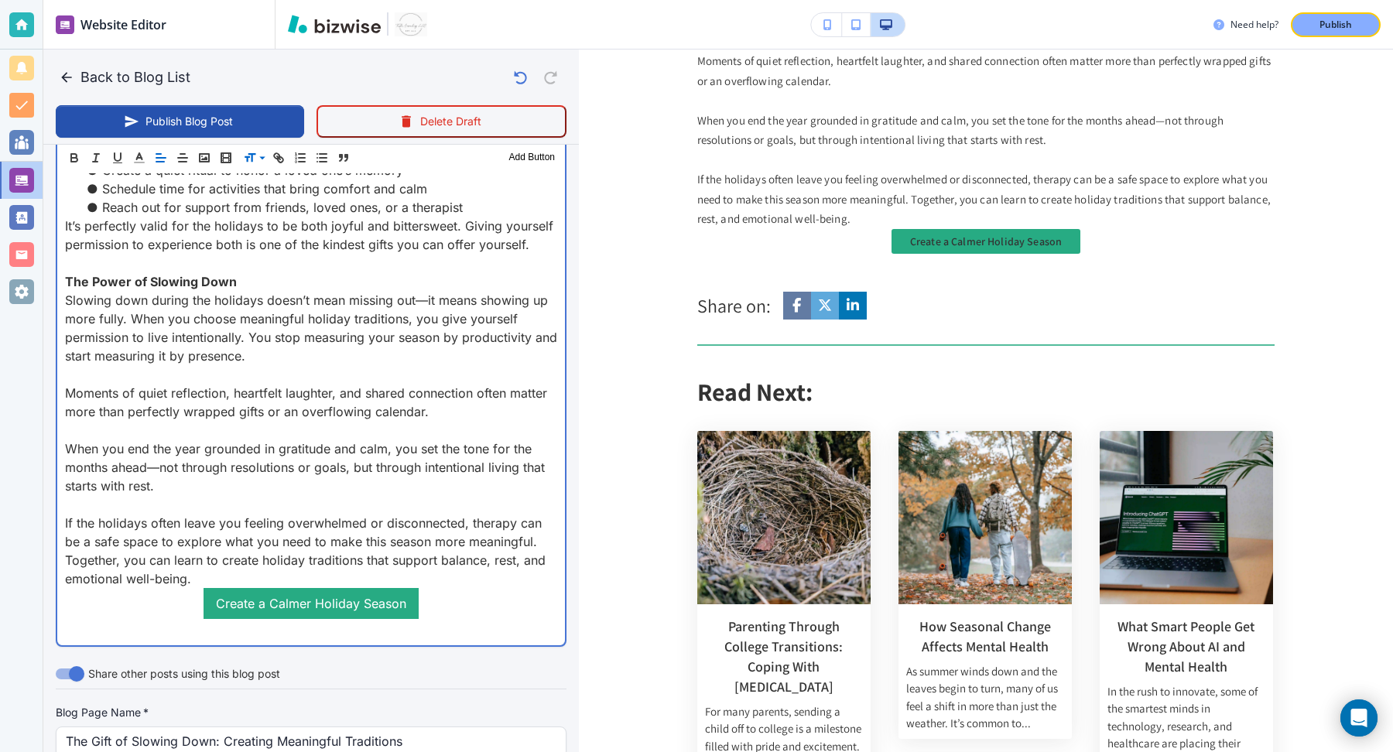
click at [160, 276] on strong "The Power of Slowing Down" at bounding box center [151, 281] width 172 height 15
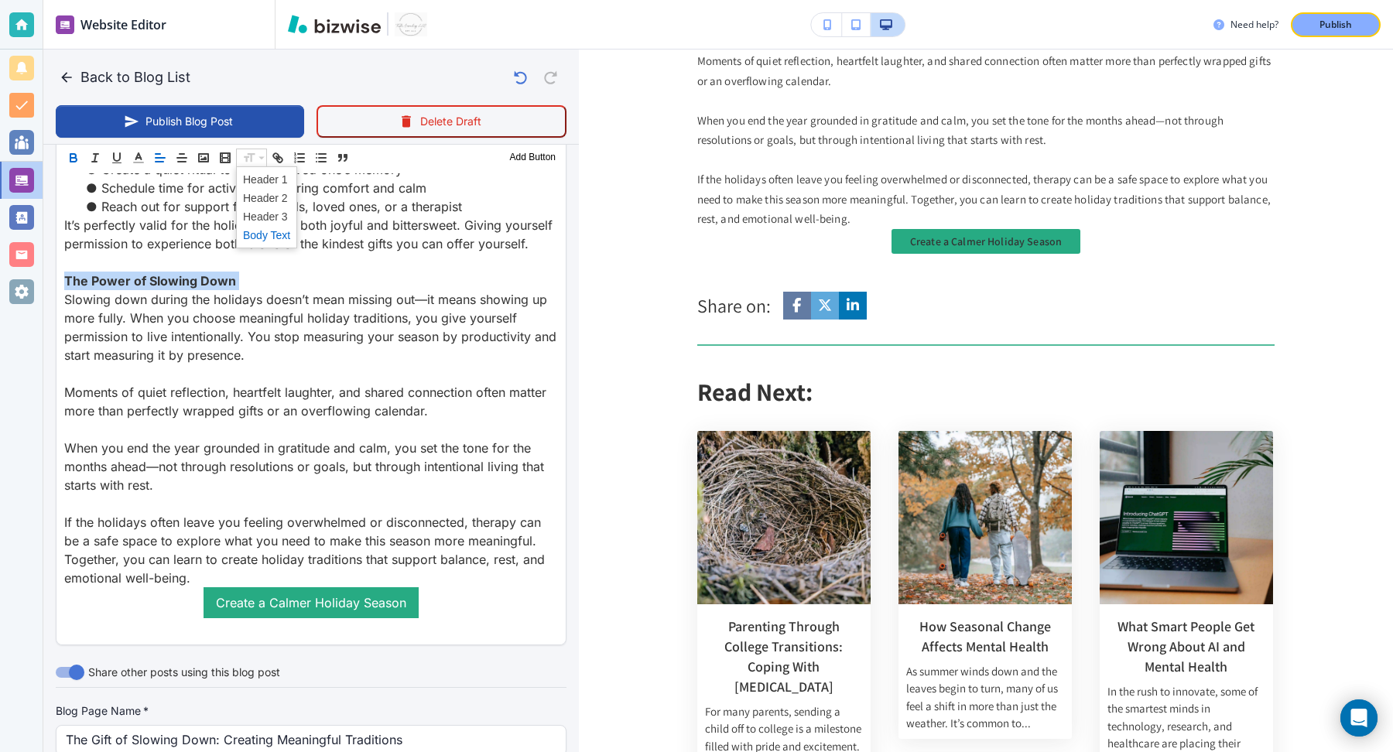
scroll to position [2153, 0]
click at [257, 197] on span at bounding box center [266, 198] width 47 height 19
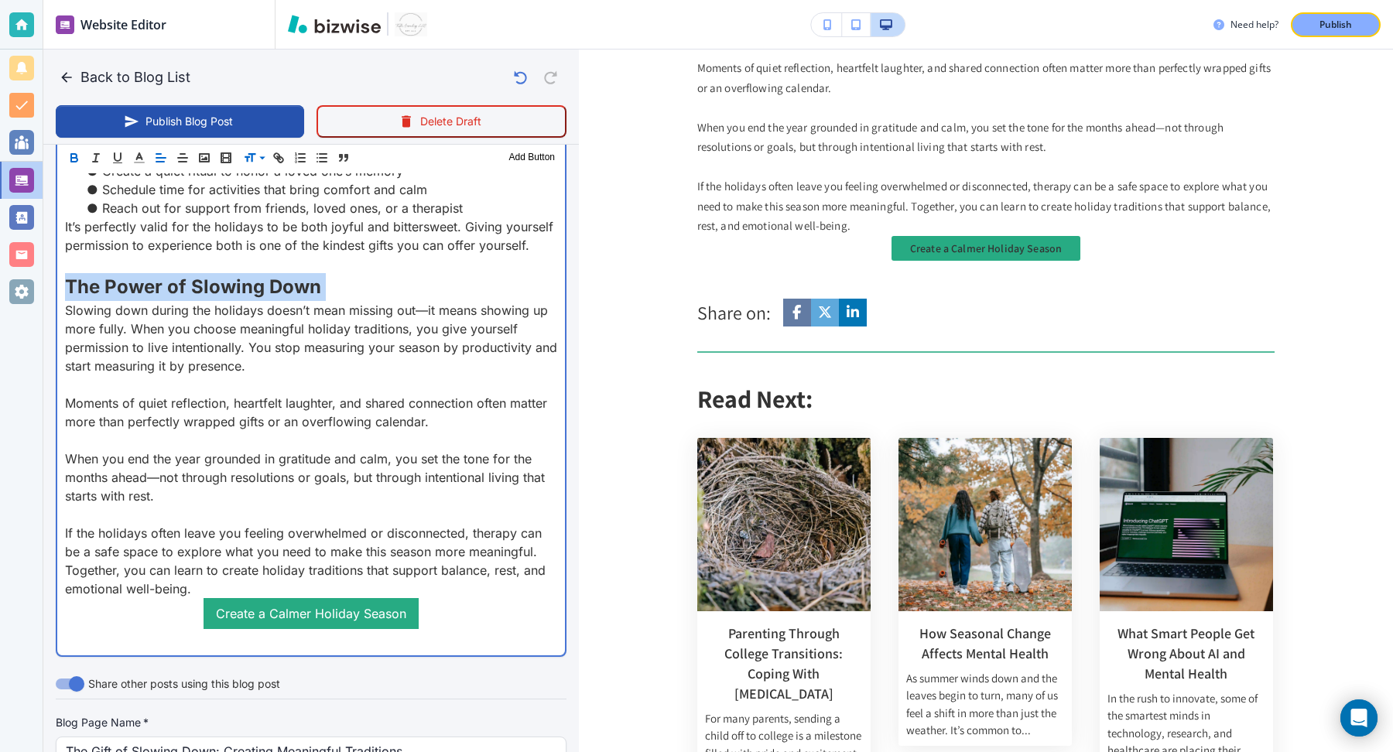
scroll to position [303, 0]
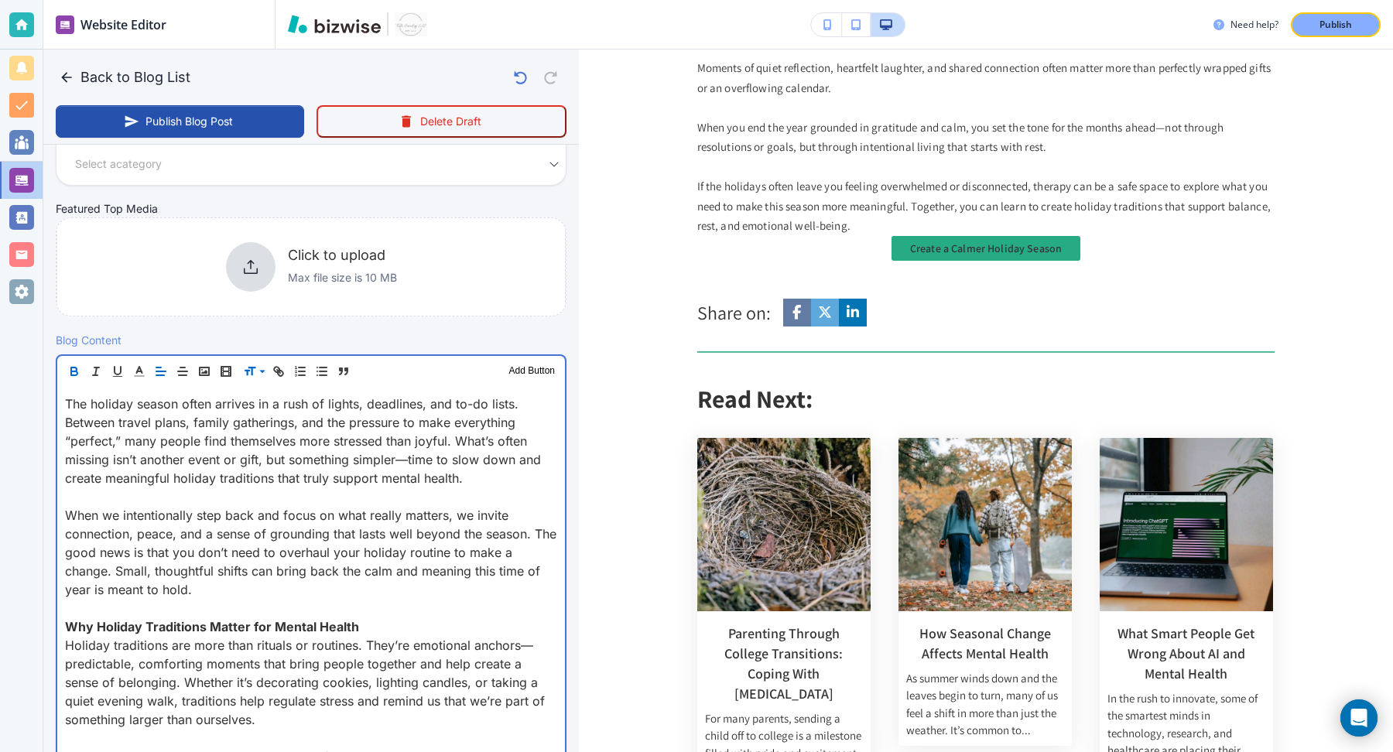
click at [177, 627] on strong "Why Holiday Traditions Matter for Mental Health" at bounding box center [212, 626] width 294 height 15
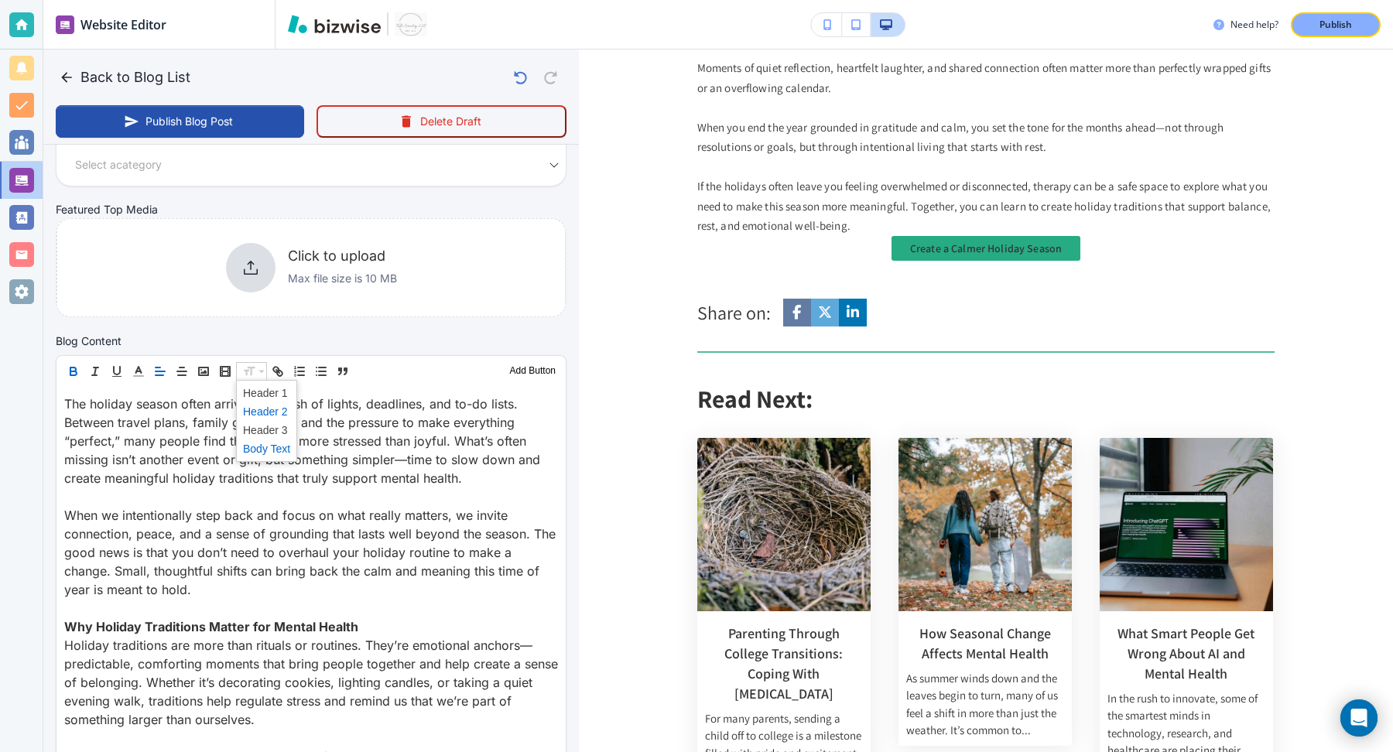
click at [259, 411] on span at bounding box center [266, 412] width 47 height 19
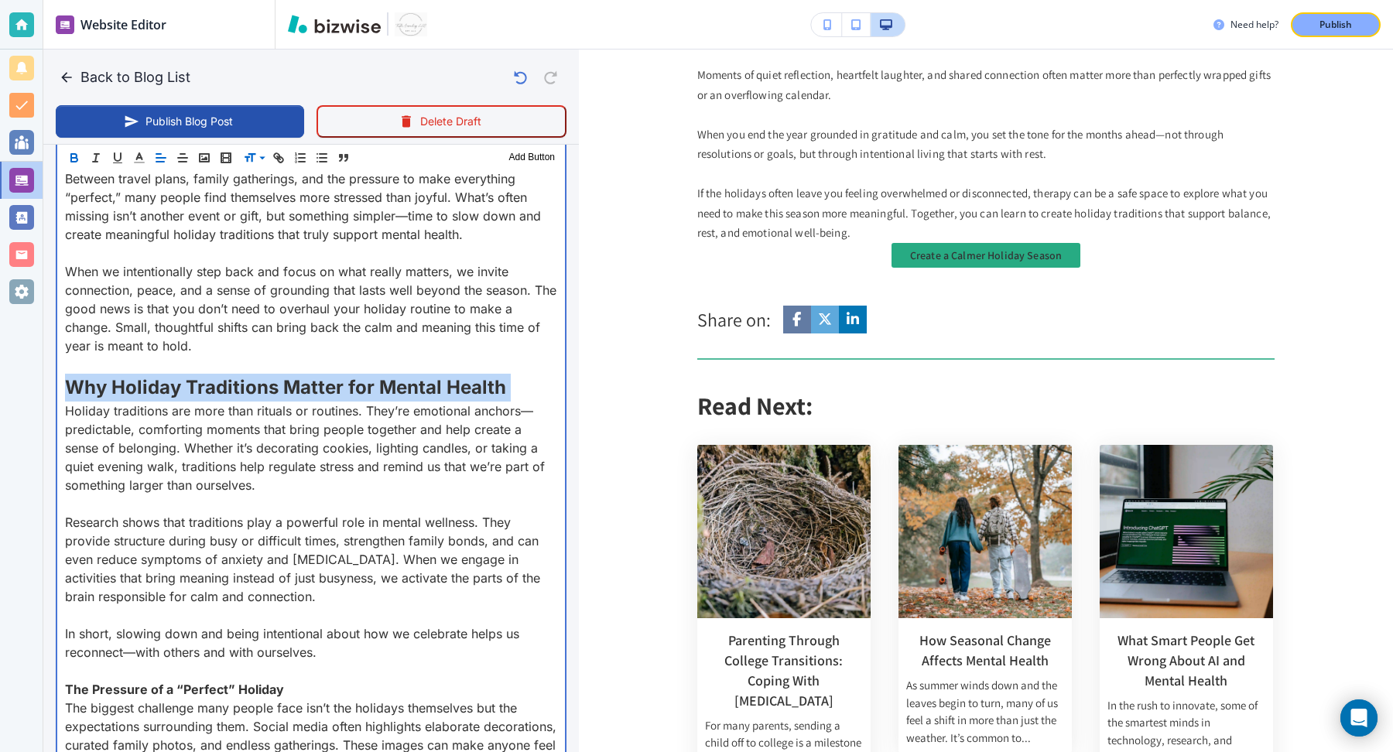
scroll to position [558, 0]
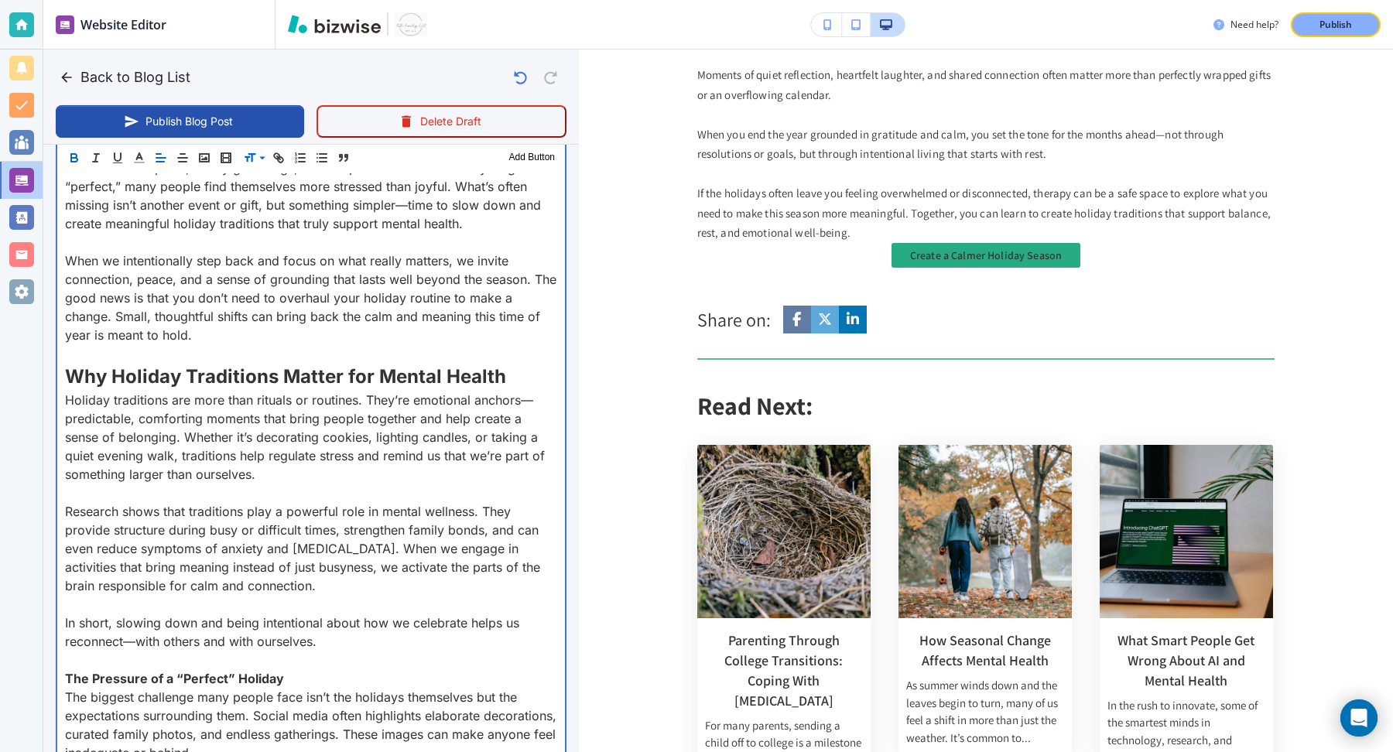
click at [207, 673] on strong "The Pressure of a “Perfect” Holiday" at bounding box center [174, 678] width 219 height 15
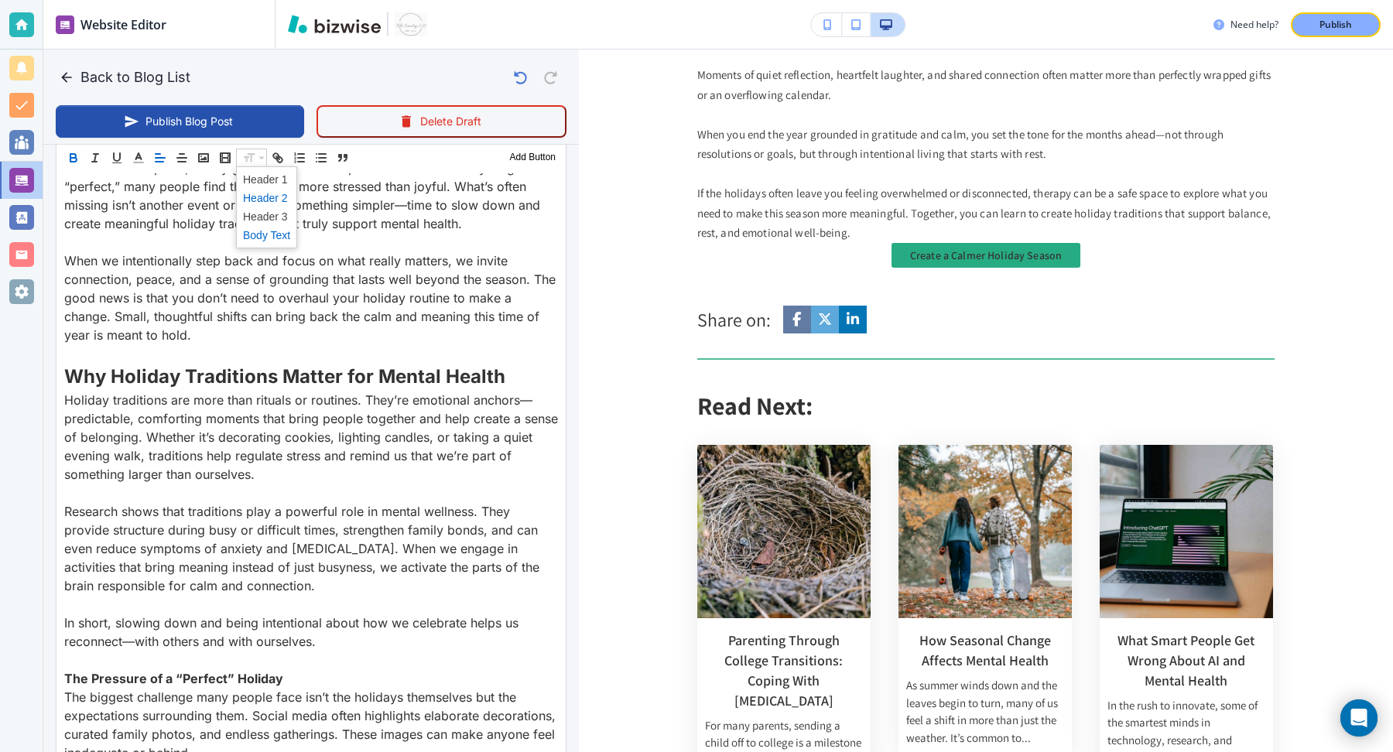
click at [253, 202] on span at bounding box center [266, 198] width 47 height 19
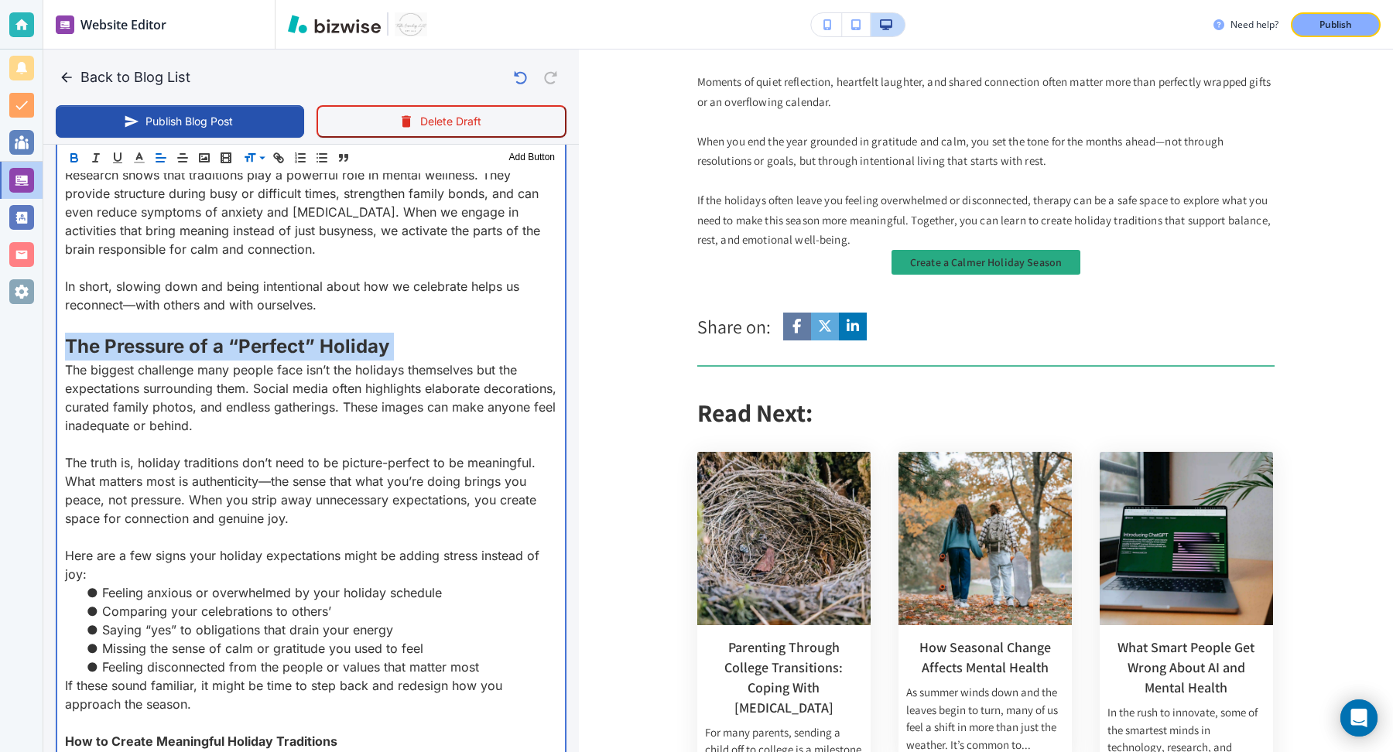
scroll to position [992, 0]
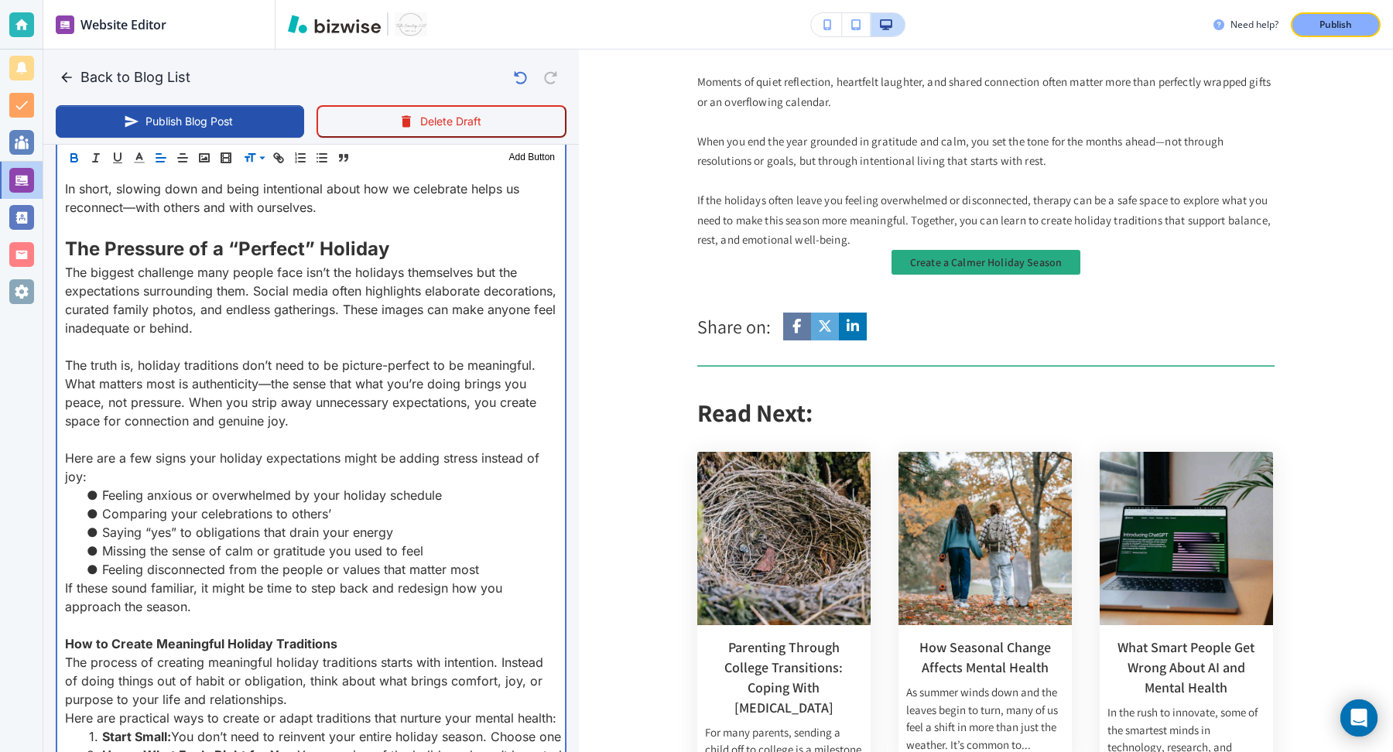
click at [229, 637] on strong "How to Create Meaningful Holiday Traditions" at bounding box center [201, 643] width 272 height 15
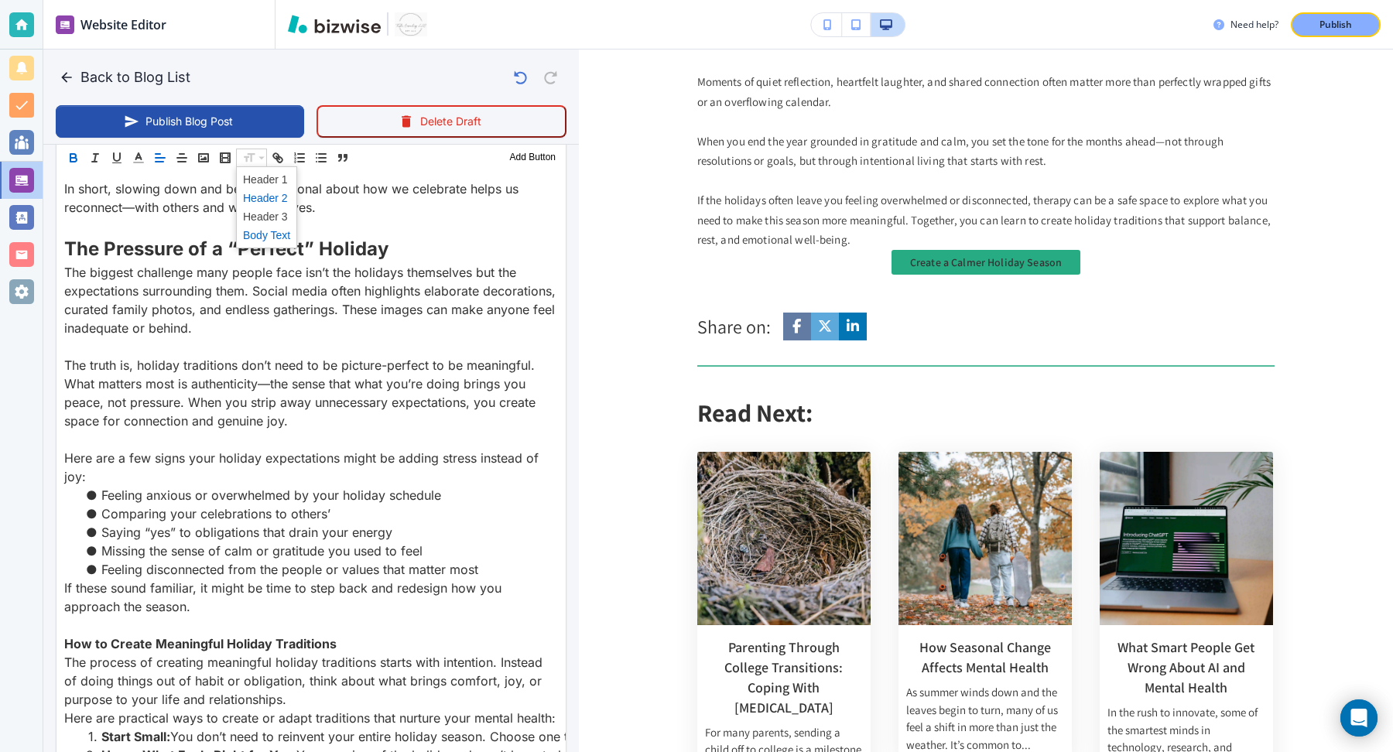
click at [259, 200] on span at bounding box center [266, 198] width 47 height 19
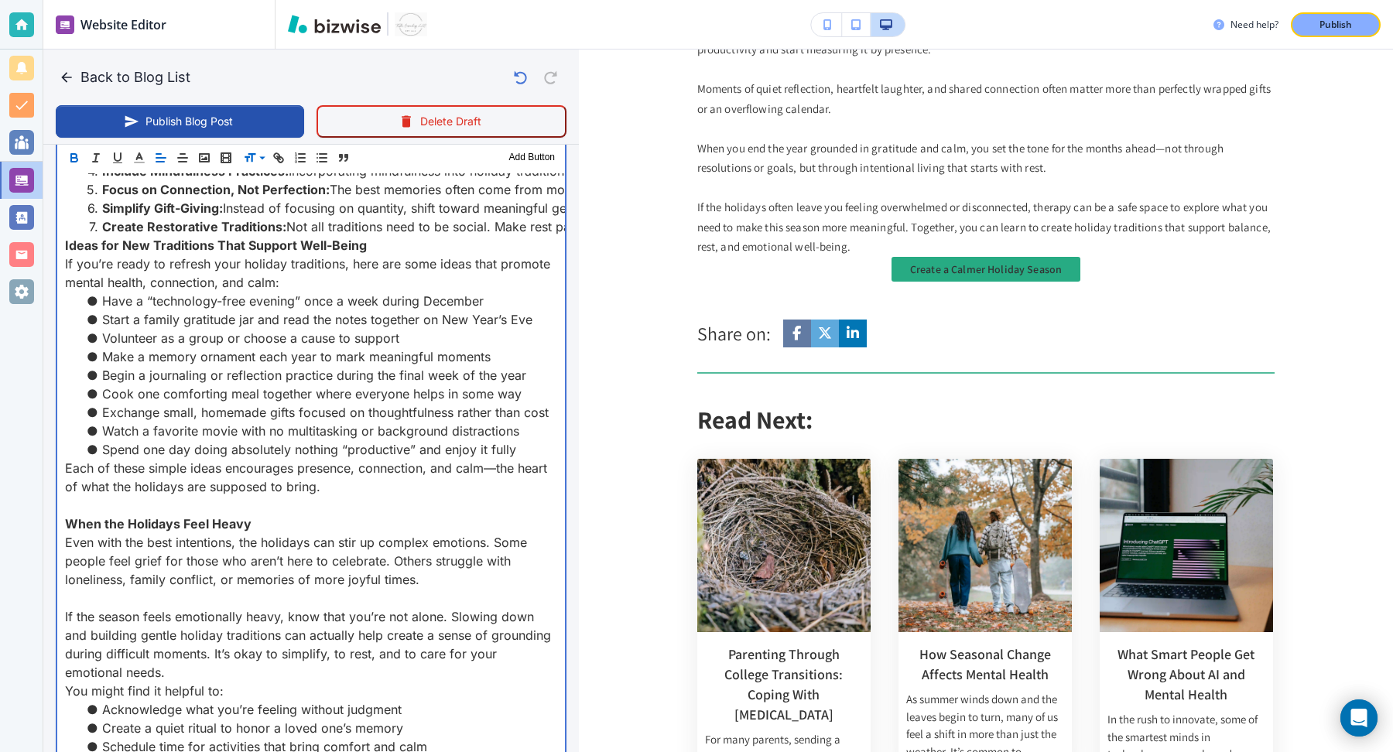
scroll to position [1622, 0]
click at [142, 245] on strong "Ideas for New Traditions That Support Well-Being" at bounding box center [216, 245] width 302 height 15
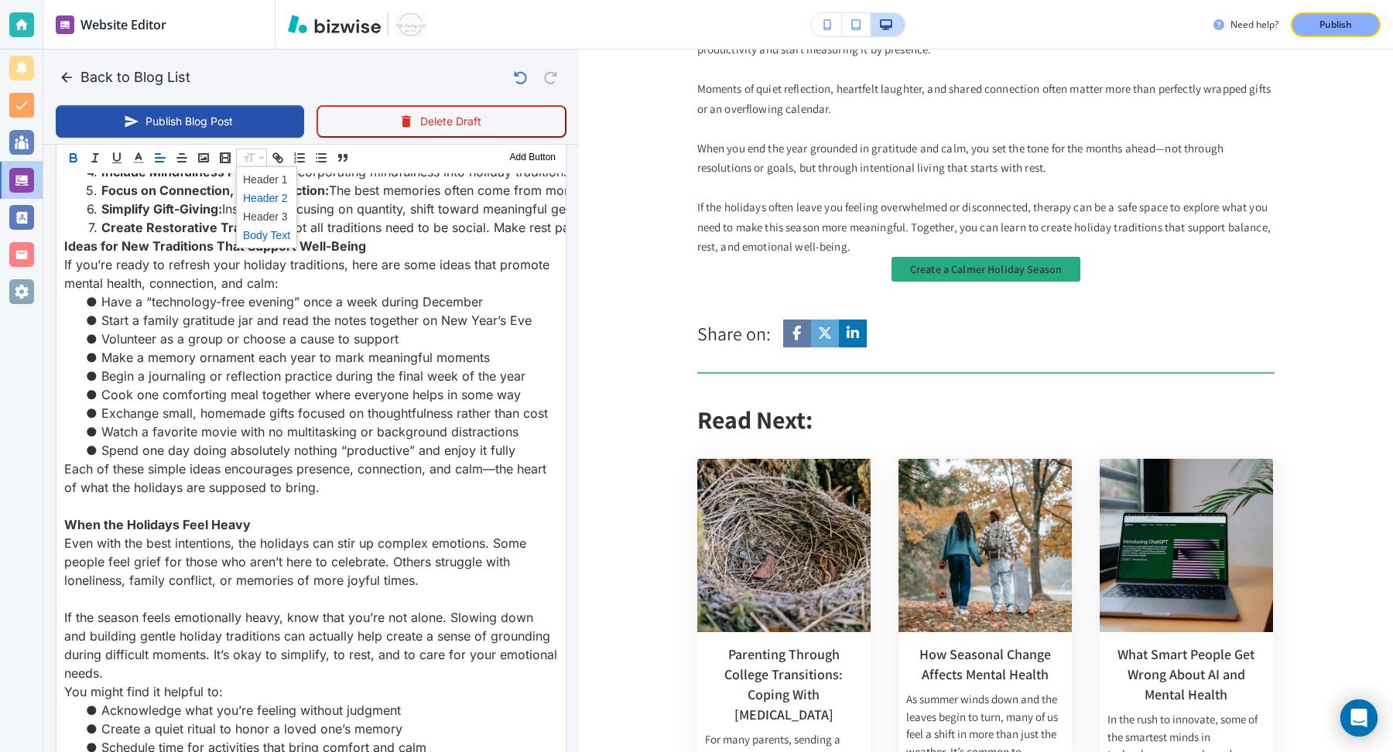
click at [248, 193] on span at bounding box center [266, 198] width 47 height 19
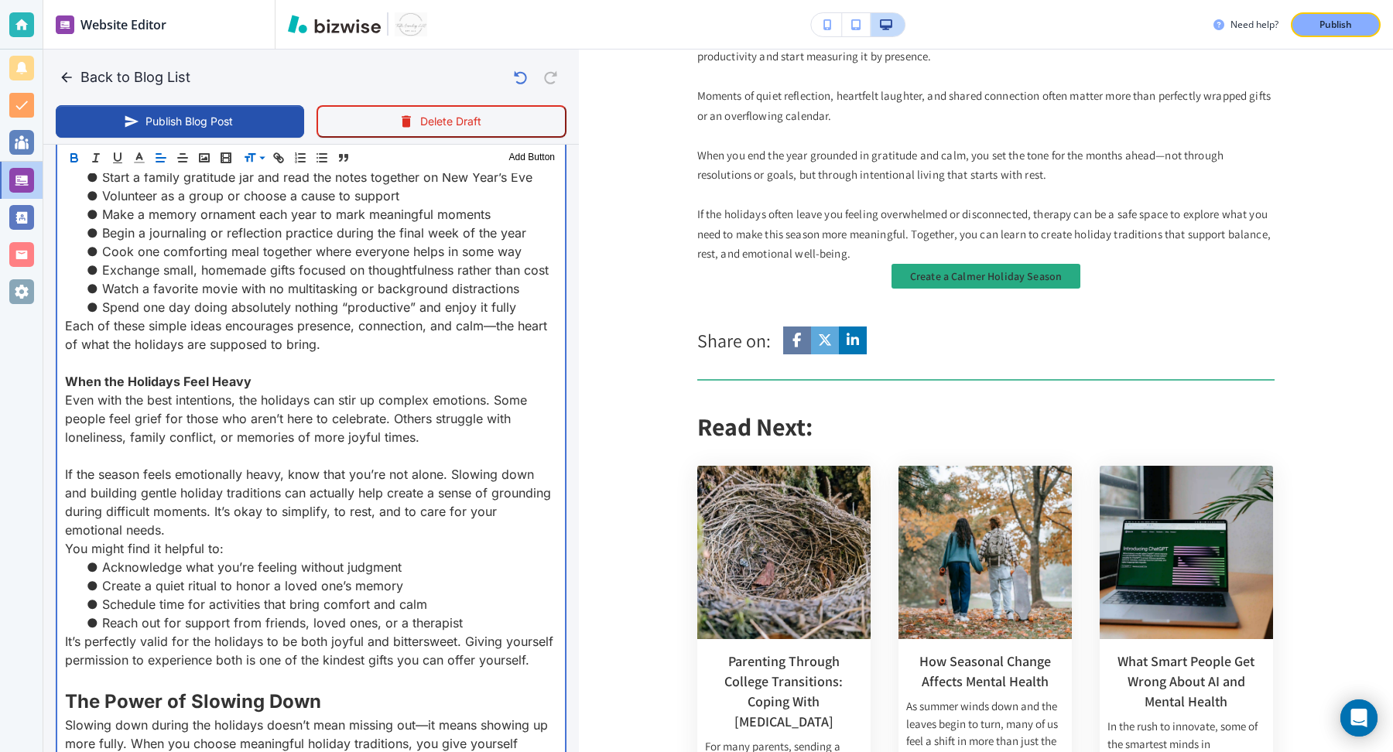
scroll to position [1899, 0]
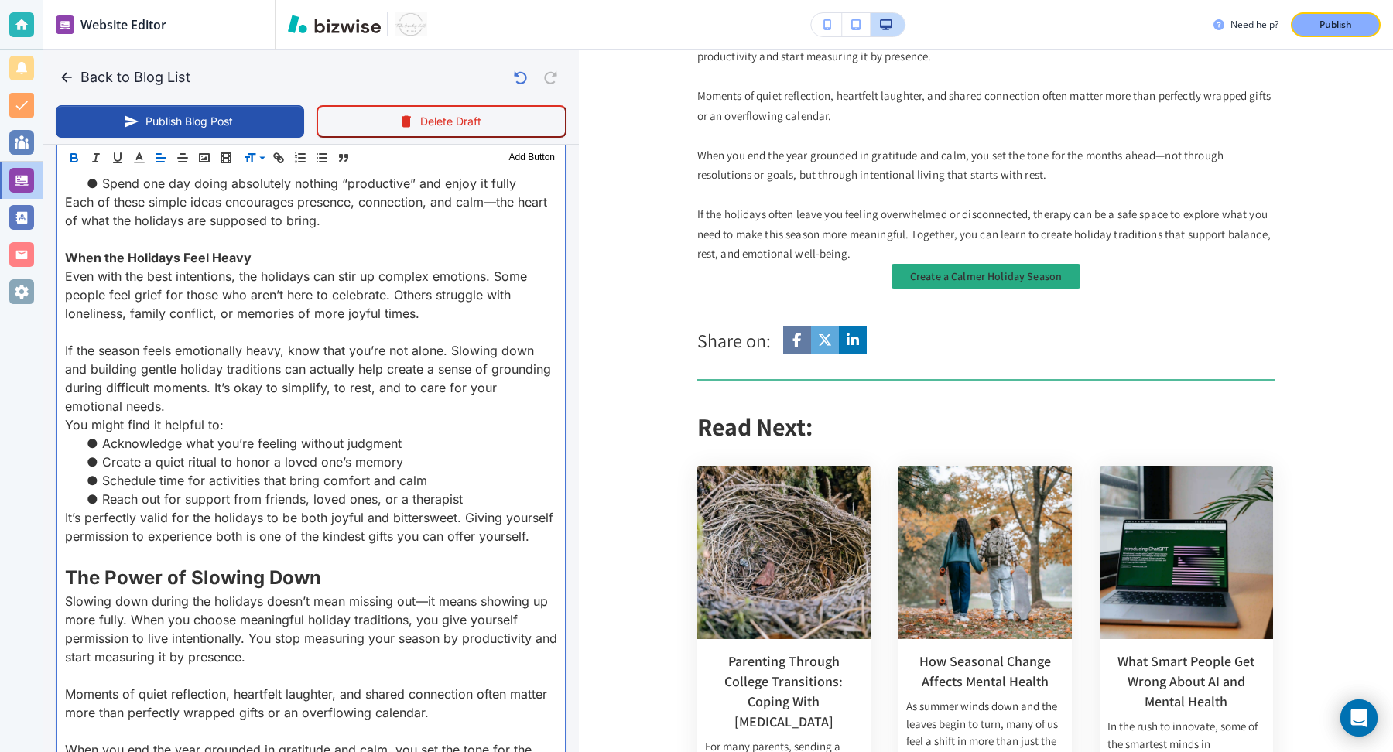
click at [179, 255] on strong "When the Holidays Feel Heavy" at bounding box center [158, 257] width 187 height 15
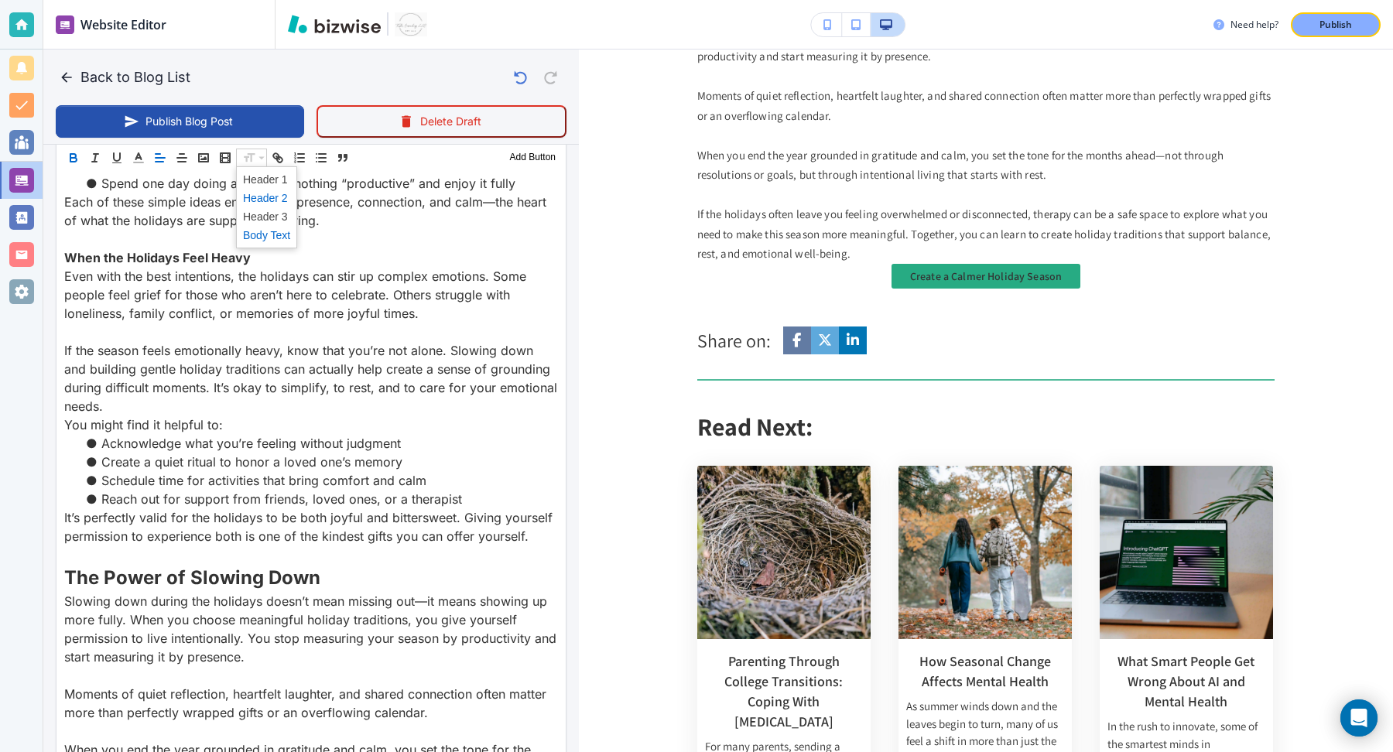
click at [262, 197] on span at bounding box center [266, 198] width 47 height 19
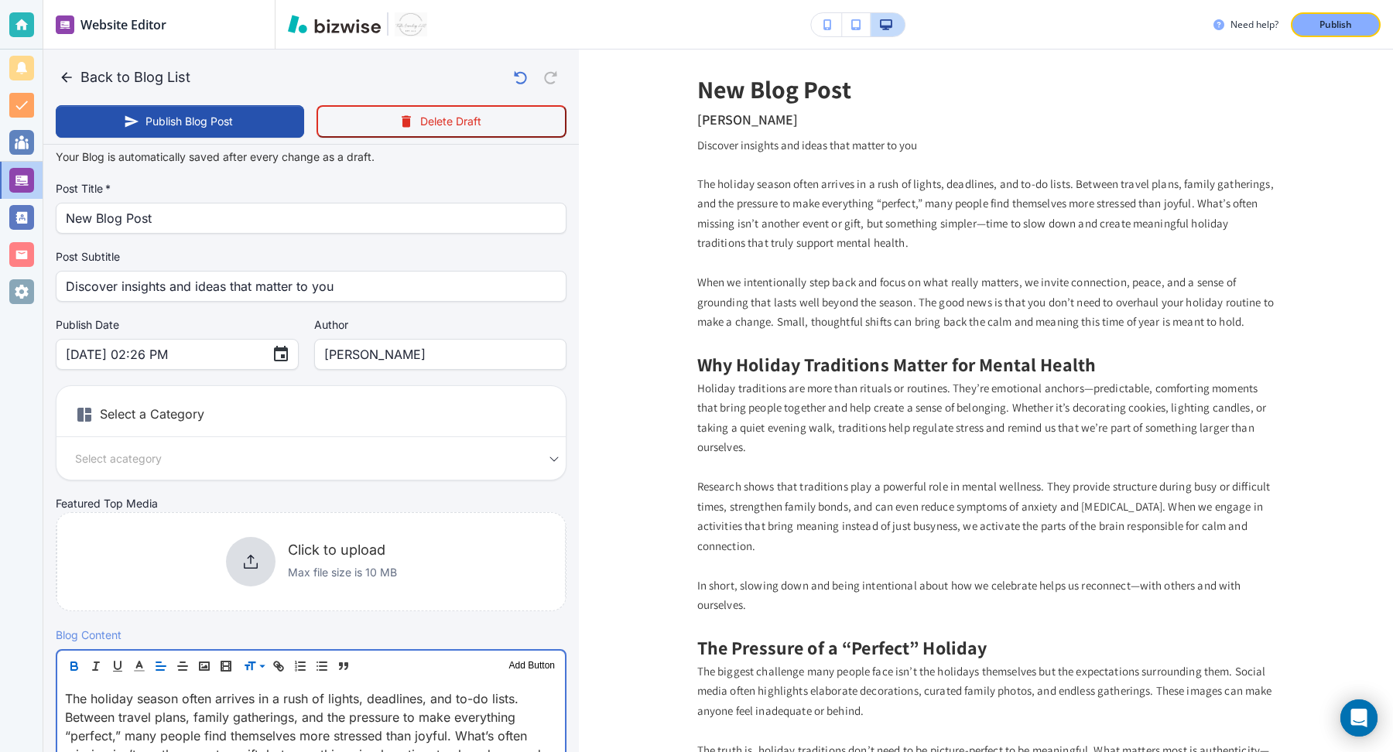
scroll to position [0, 0]
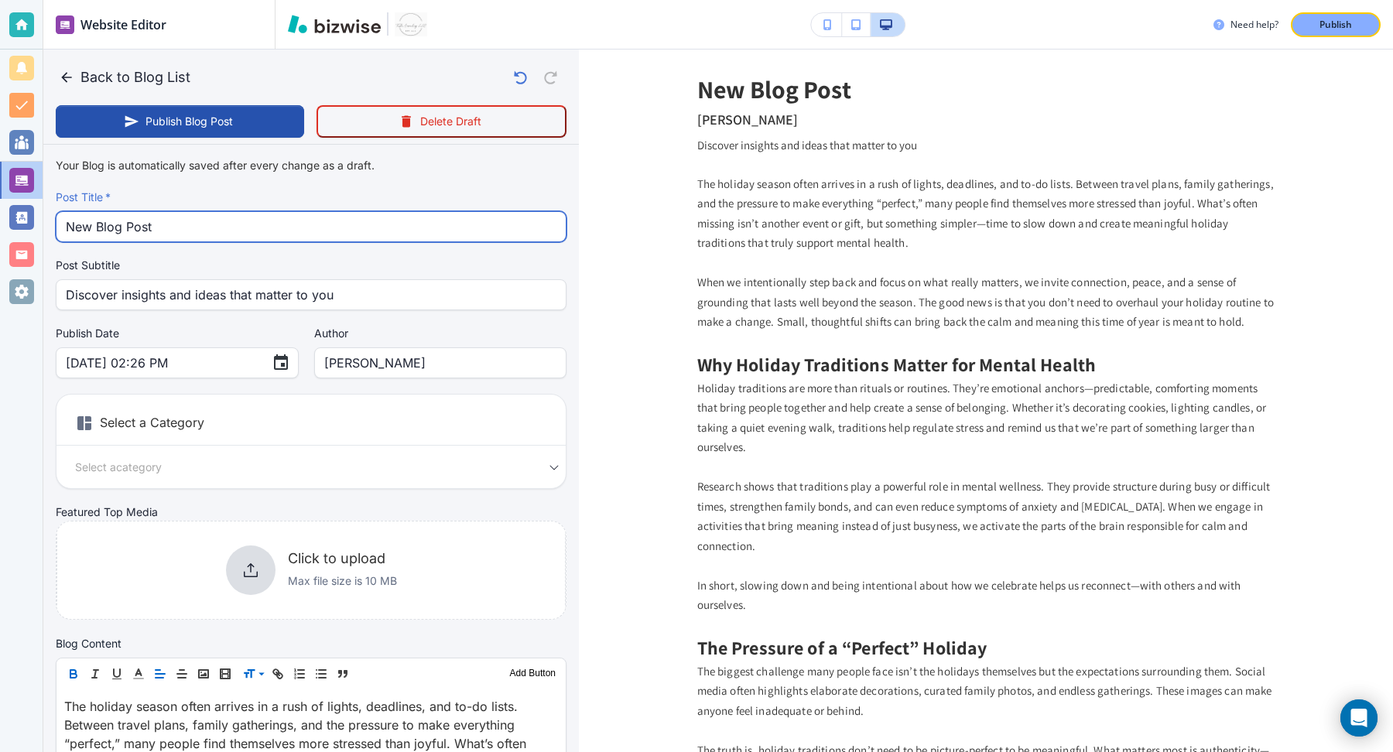
click at [268, 218] on input "New Blog Post" at bounding box center [311, 226] width 491 height 29
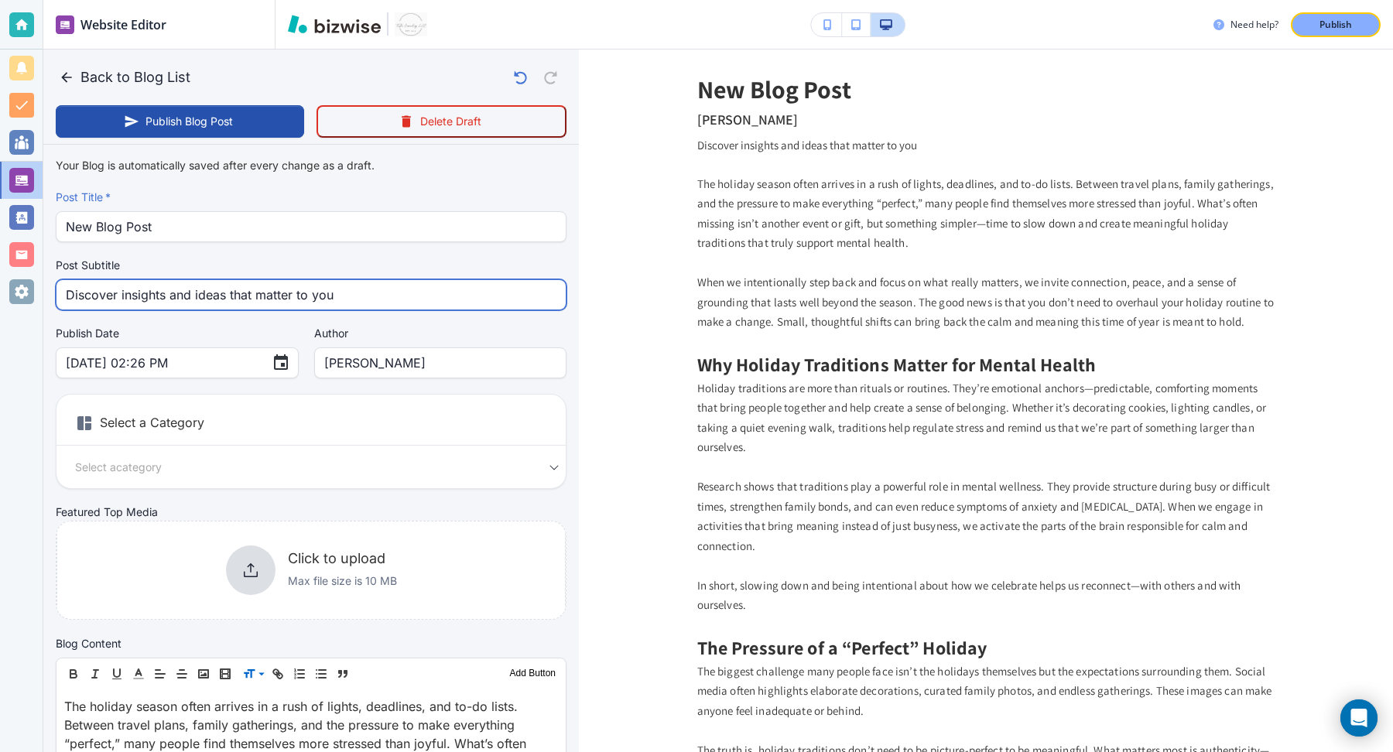
click at [341, 298] on input "Discover insights and ideas that matter to you" at bounding box center [311, 294] width 491 height 29
type input "Oct 08, 2025 02:27 PM"
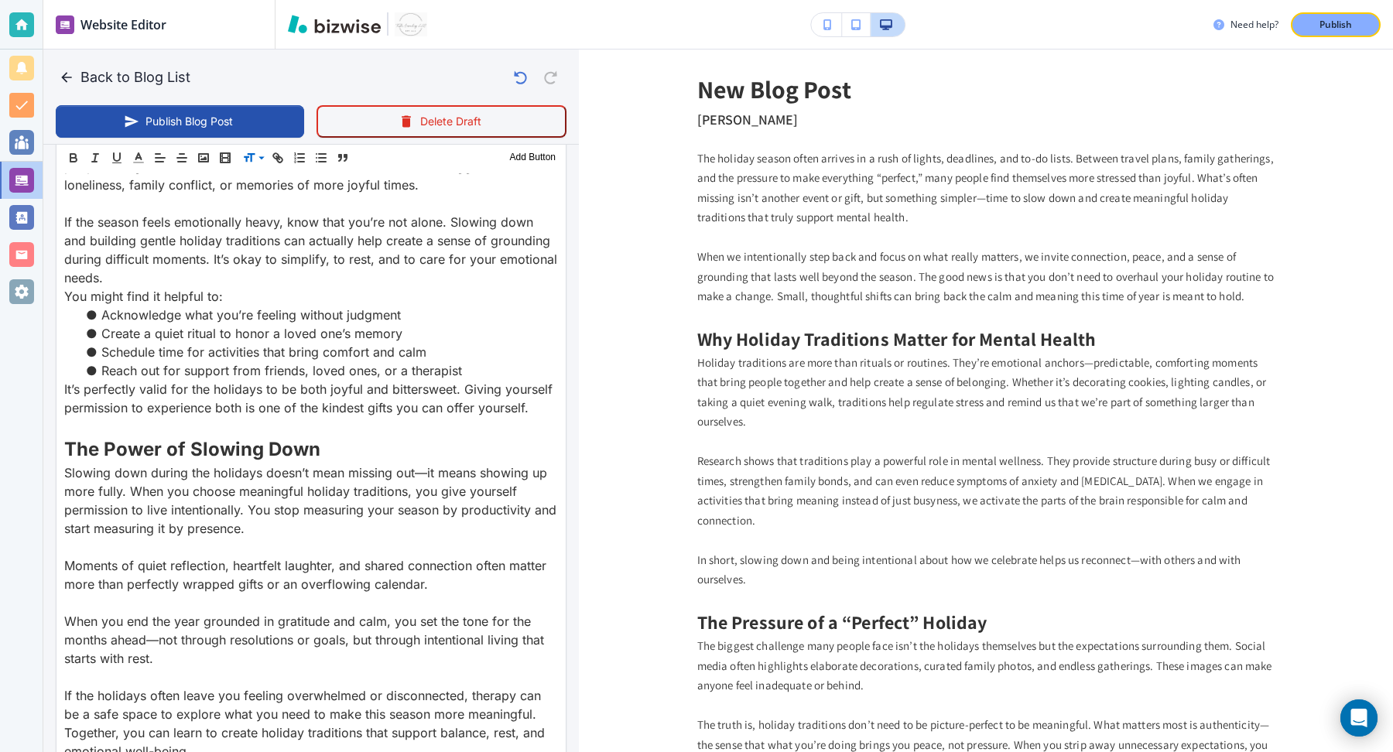
scroll to position [2445, 0]
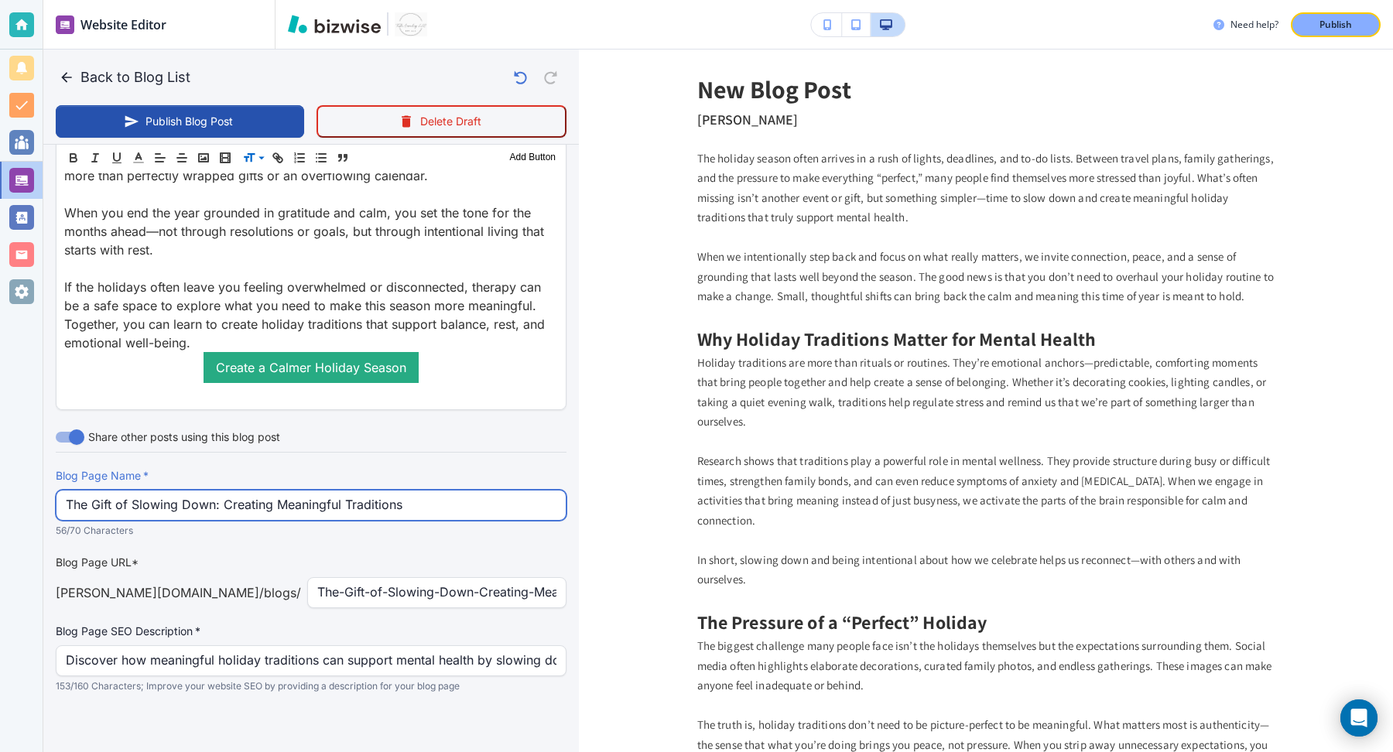
click at [304, 498] on input "The Gift of Slowing Down: Creating Meaningful Traditions" at bounding box center [311, 505] width 491 height 29
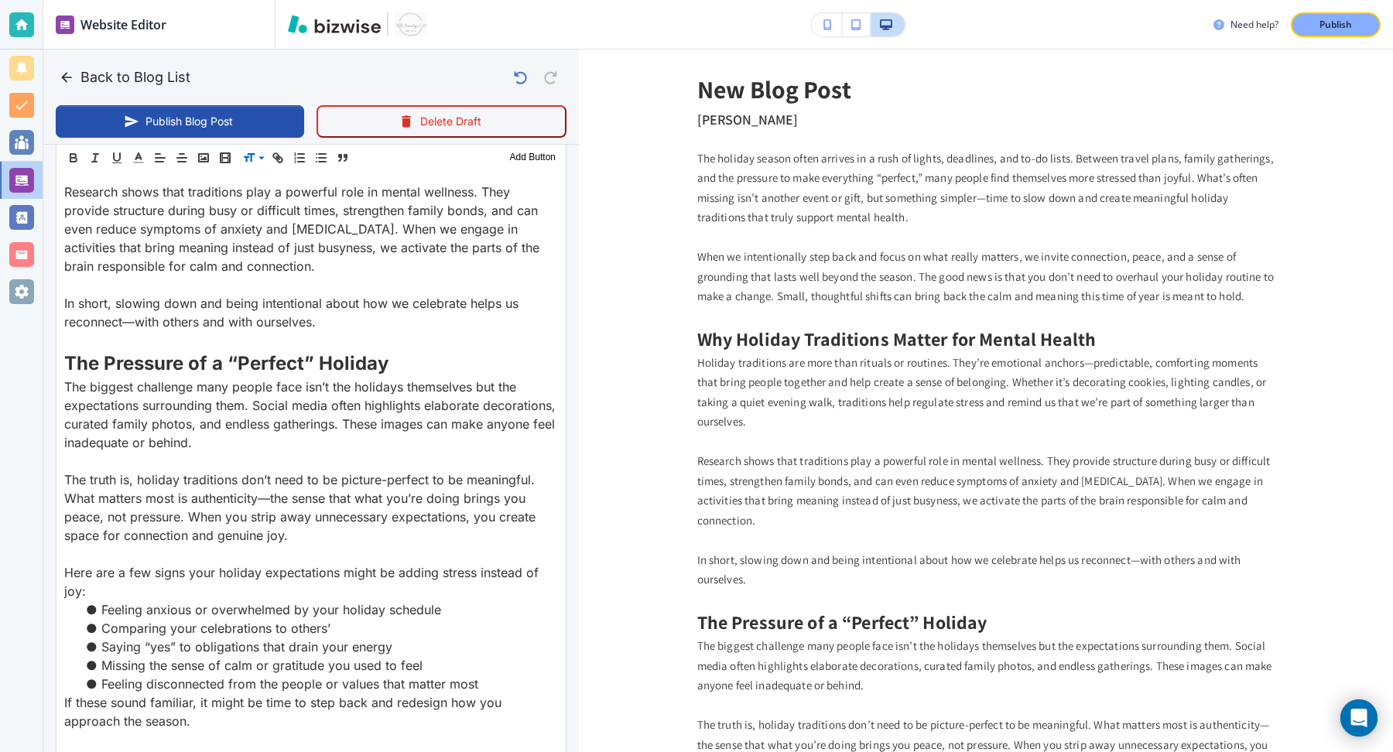
scroll to position [0, 0]
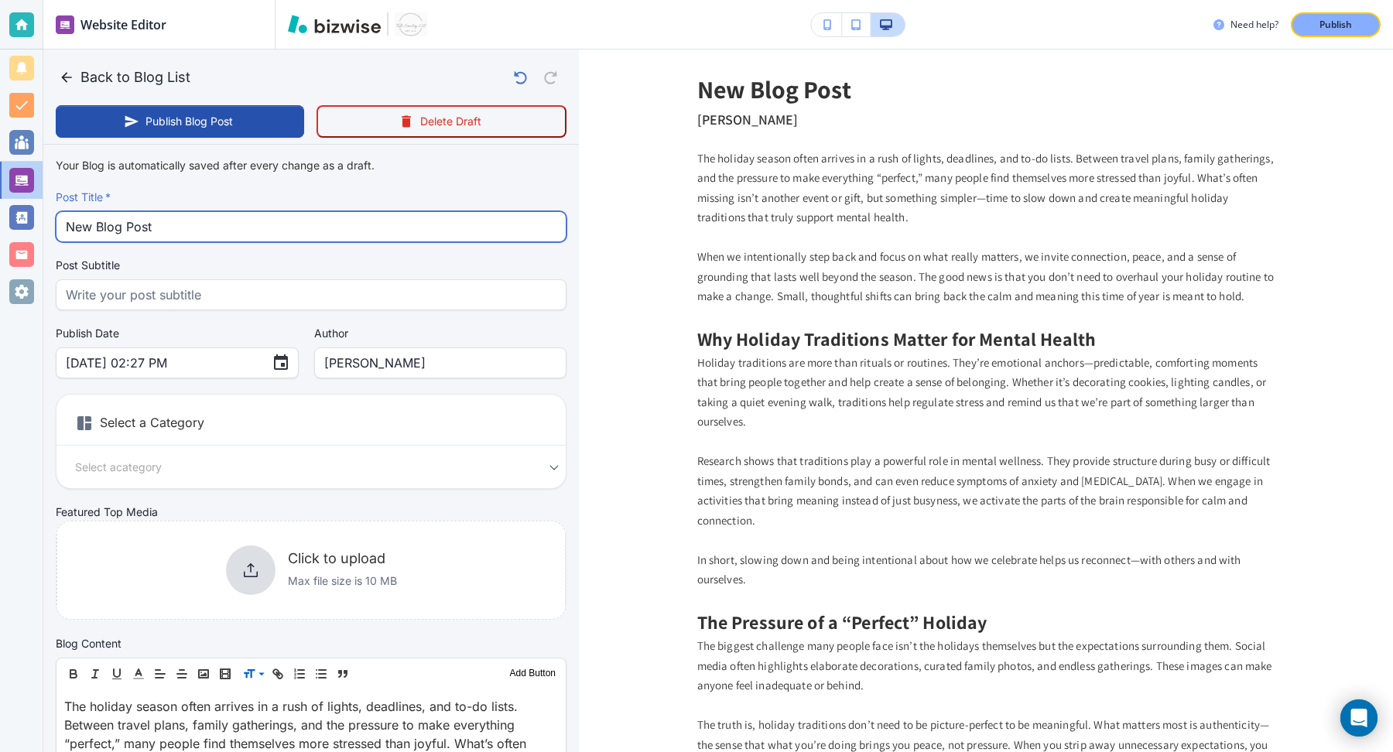
click at [226, 224] on input "New Blog Post" at bounding box center [311, 226] width 491 height 29
paste input "The Gift of Slowing Down: Creating Meaningful Traditions"
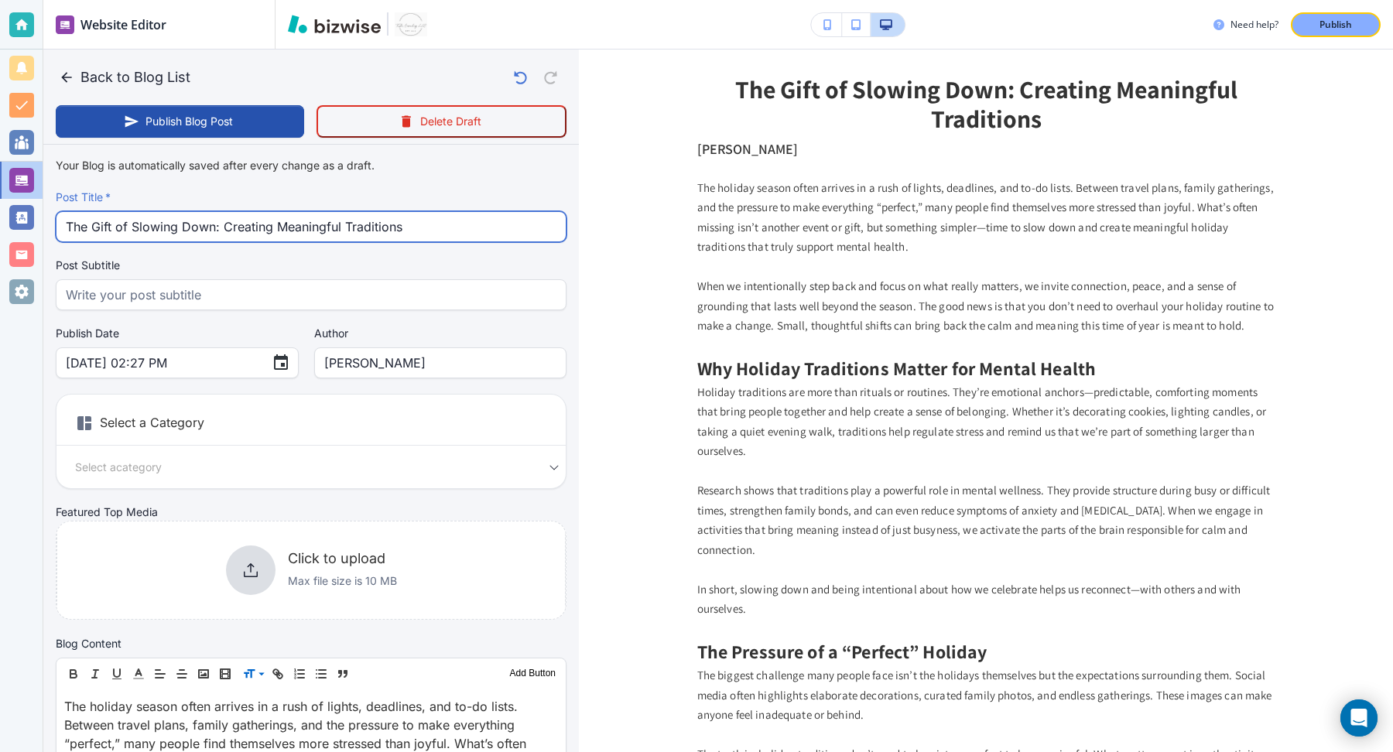
type input "The Gift of Slowing Down: Creating Meaningful Traditions"
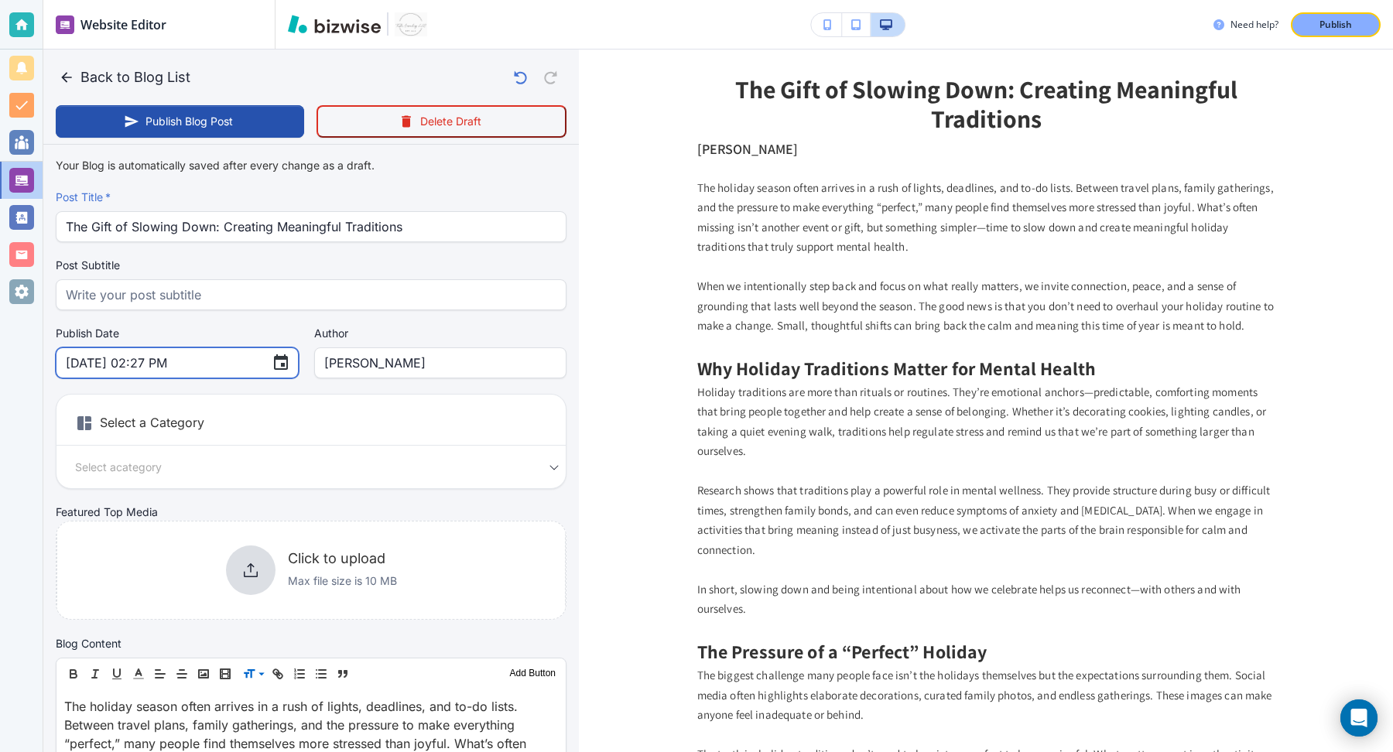
click at [139, 361] on input "Oct 08, 2025 02:27 PM" at bounding box center [163, 362] width 194 height 29
click at [272, 365] on icon "Choose date, selected date is Oct 8, 2025" at bounding box center [281, 363] width 19 height 19
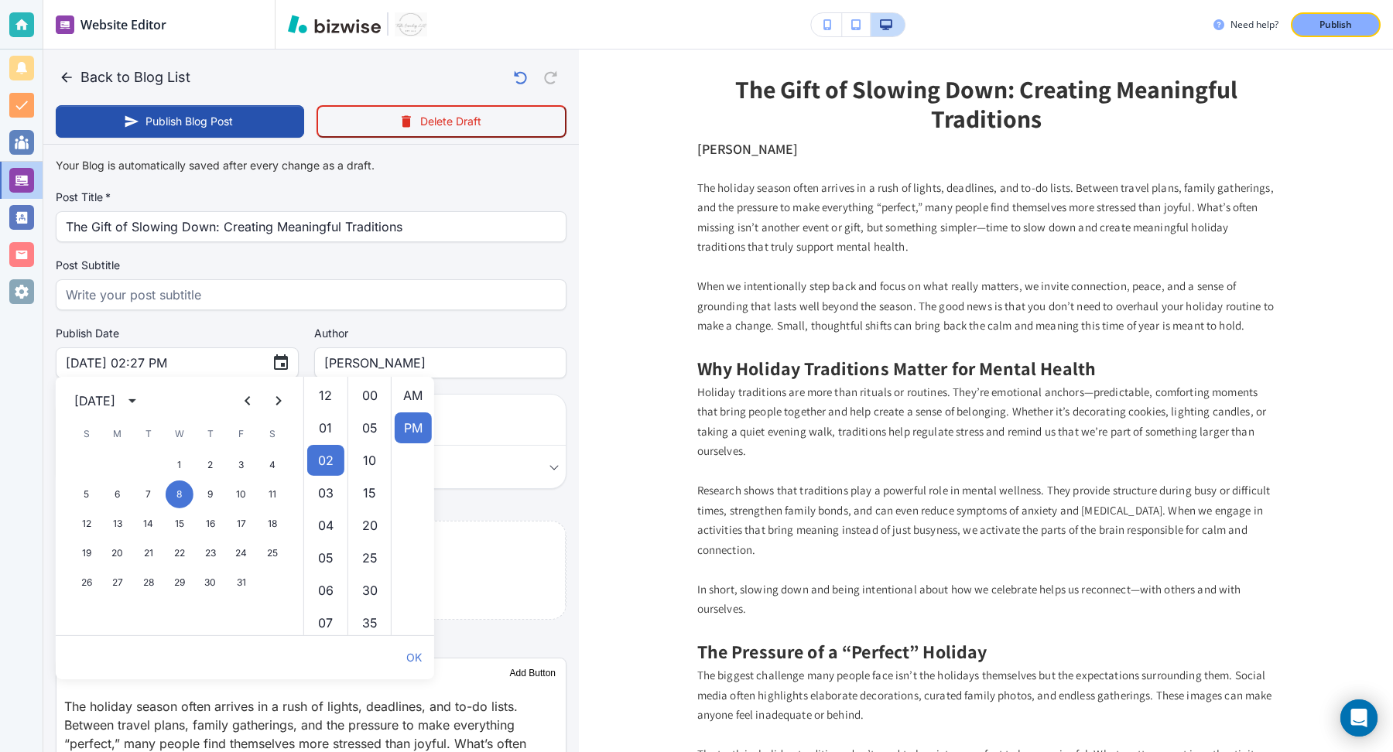
scroll to position [32, 0]
click at [142, 403] on icon "calendar view is open, switch to year view" at bounding box center [132, 401] width 19 height 19
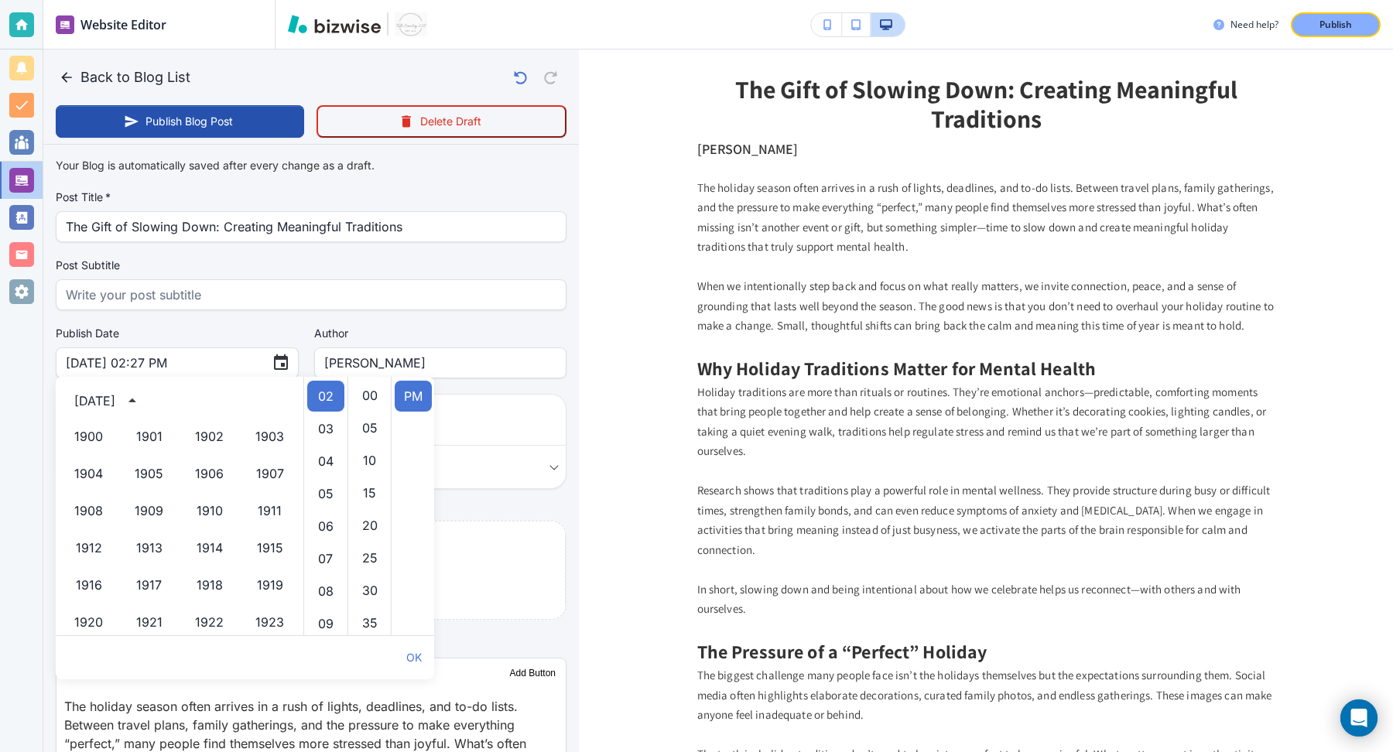
scroll to position [1061, 0]
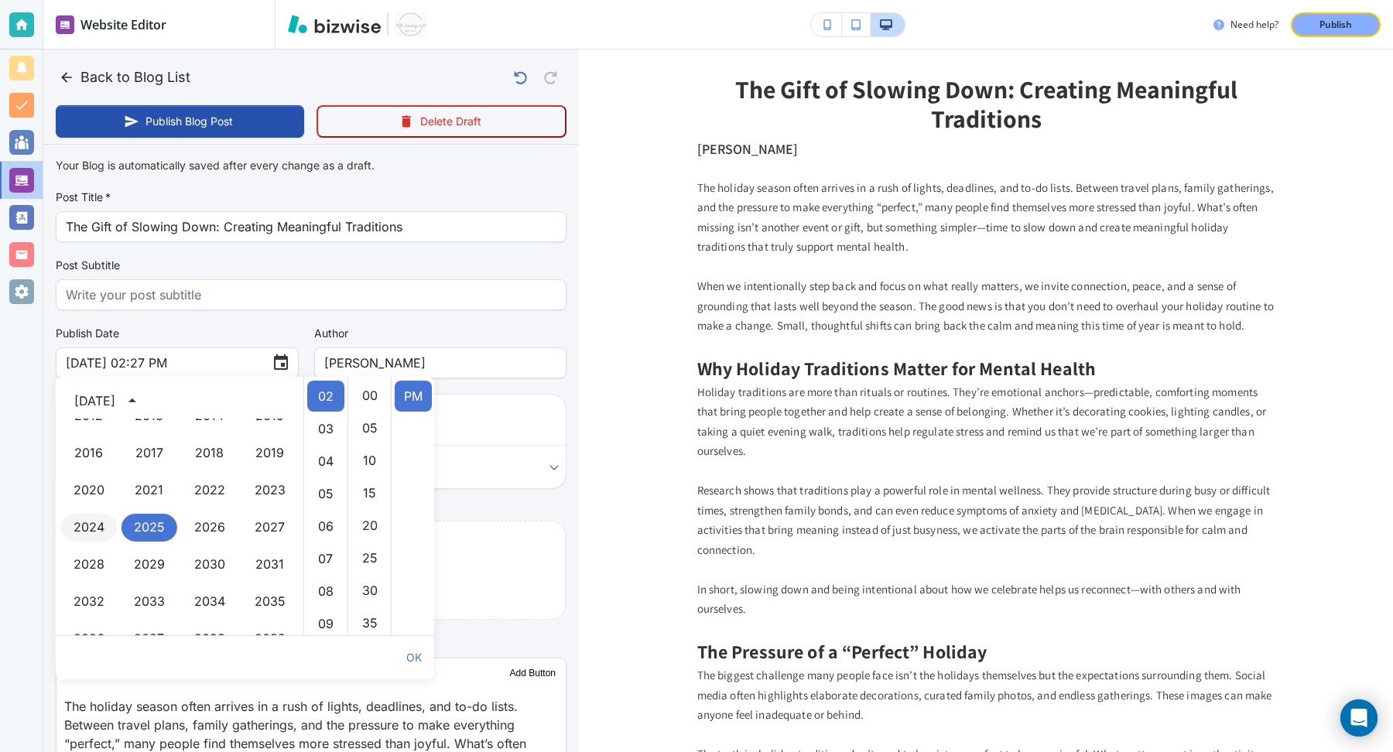
click at [106, 533] on button "2024" at bounding box center [89, 528] width 56 height 28
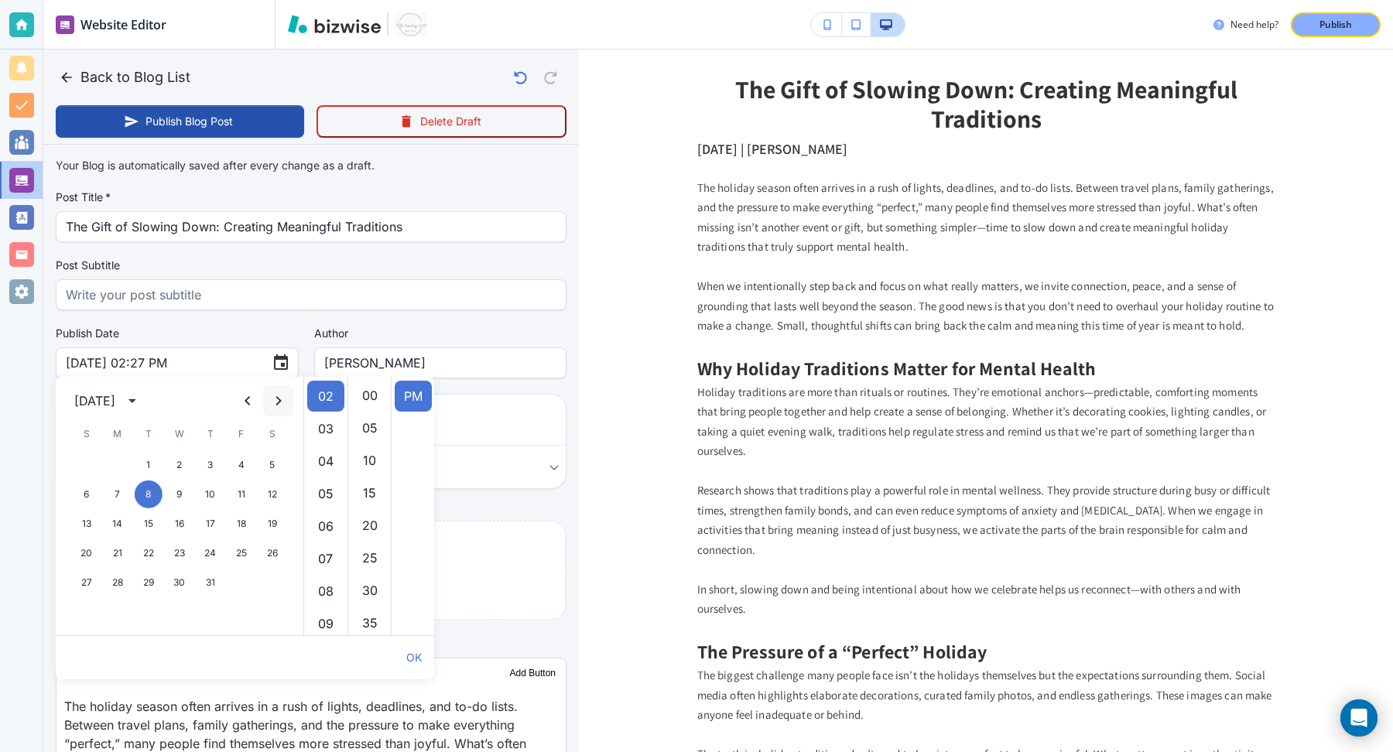
click at [275, 406] on icon "Next month" at bounding box center [278, 401] width 19 height 19
click at [322, 400] on li "12" at bounding box center [325, 395] width 37 height 31
click at [369, 392] on li "00" at bounding box center [369, 395] width 37 height 31
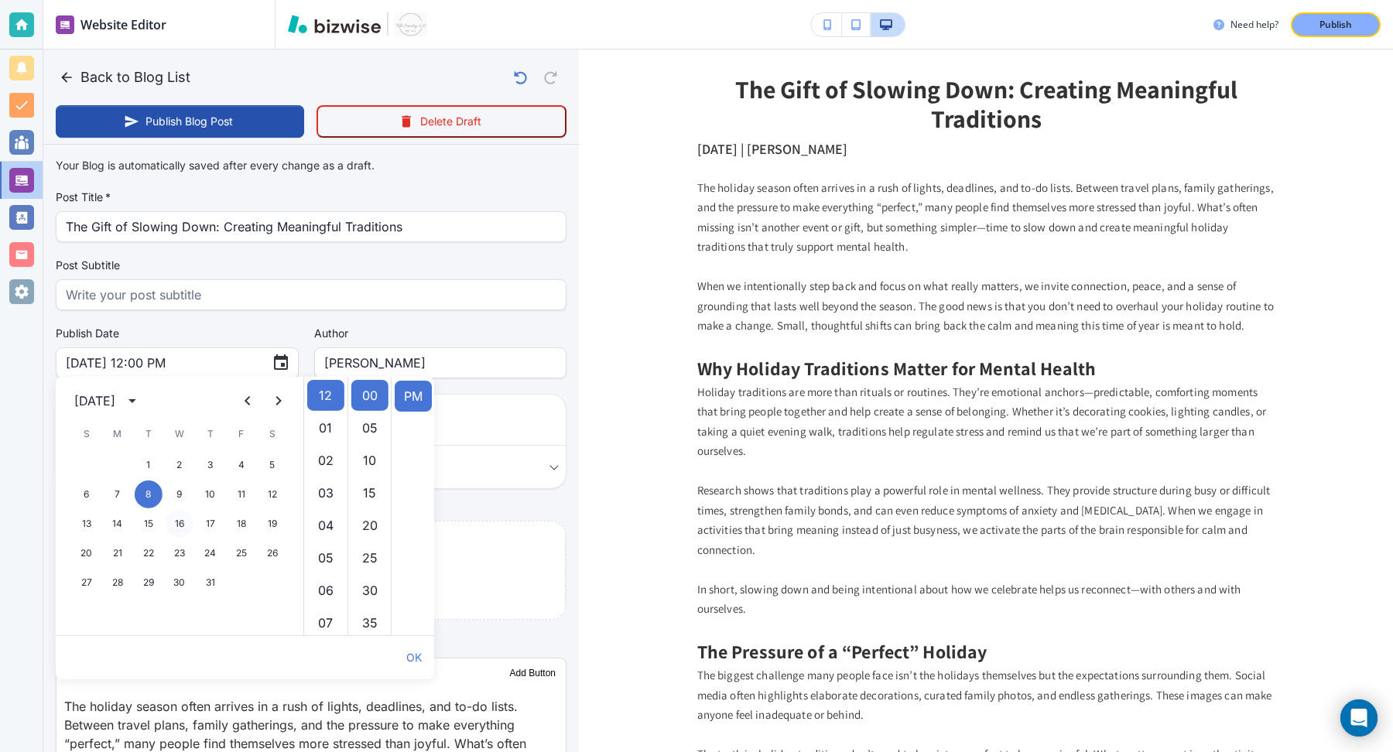
click at [176, 529] on button "16" at bounding box center [180, 524] width 28 height 28
click at [409, 656] on button "OK" at bounding box center [414, 657] width 28 height 31
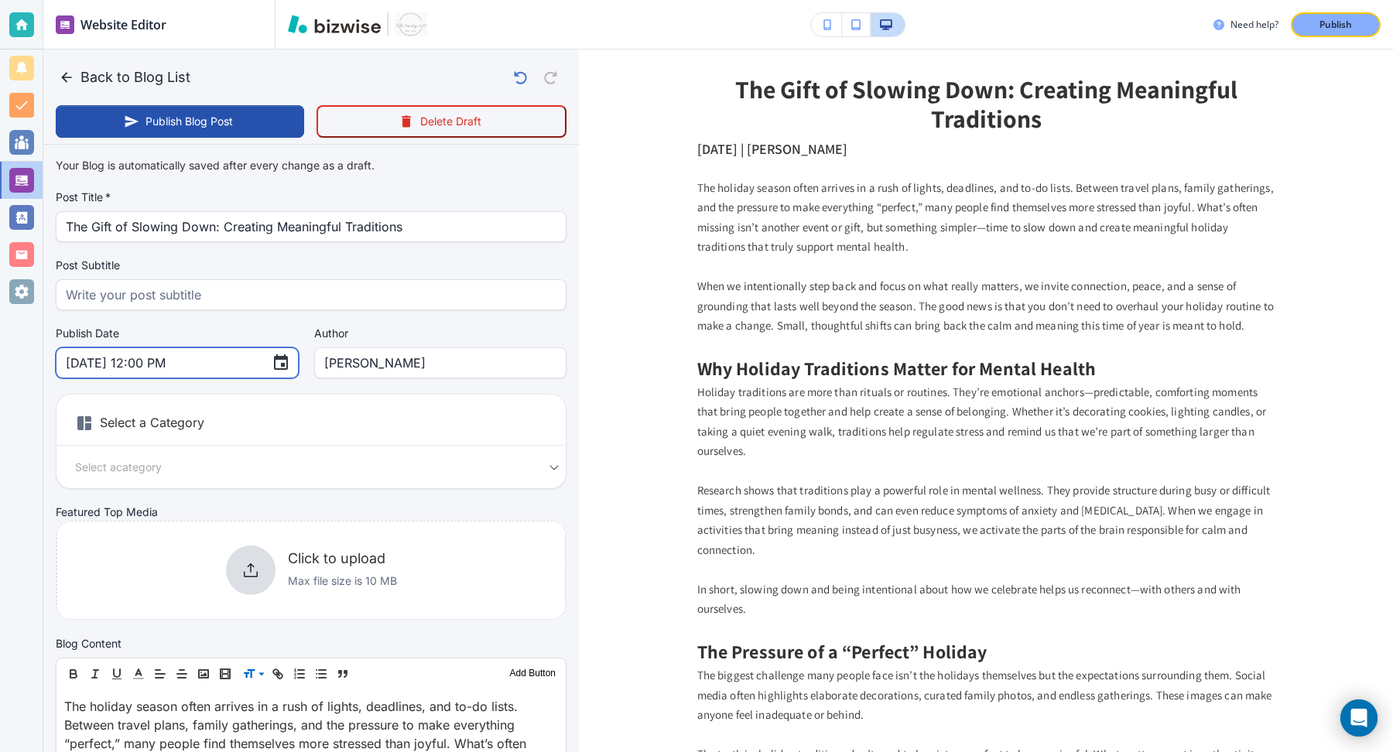
click at [139, 363] on input "Oct 16, 2024 12:00 PM" at bounding box center [163, 362] width 194 height 29
click at [274, 361] on icon "Choose date, selected date is Oct 16, 2024" at bounding box center [281, 362] width 14 height 15
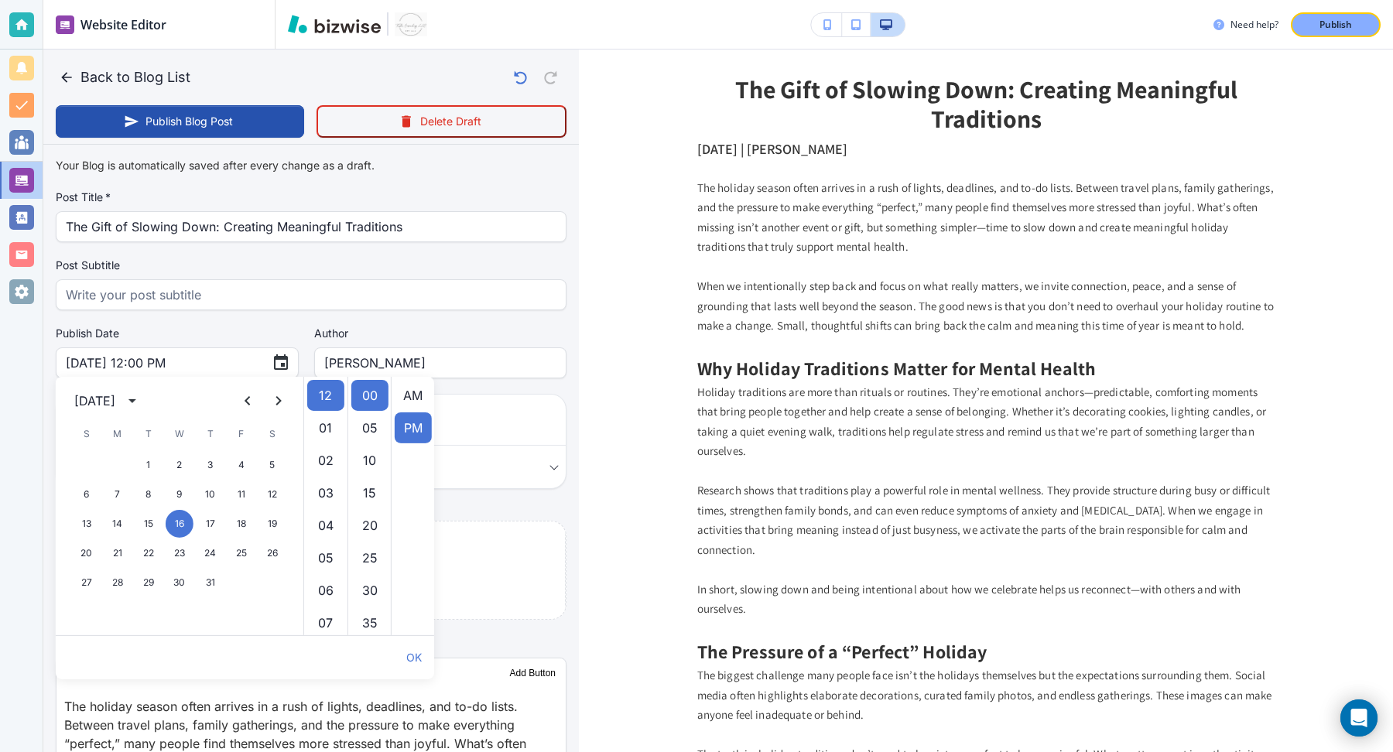
scroll to position [32, 0]
click at [272, 410] on button "Next month" at bounding box center [278, 400] width 31 height 31
click at [180, 499] on button "11" at bounding box center [180, 495] width 28 height 28
type input "Dec 11, 2024 12:00 PM"
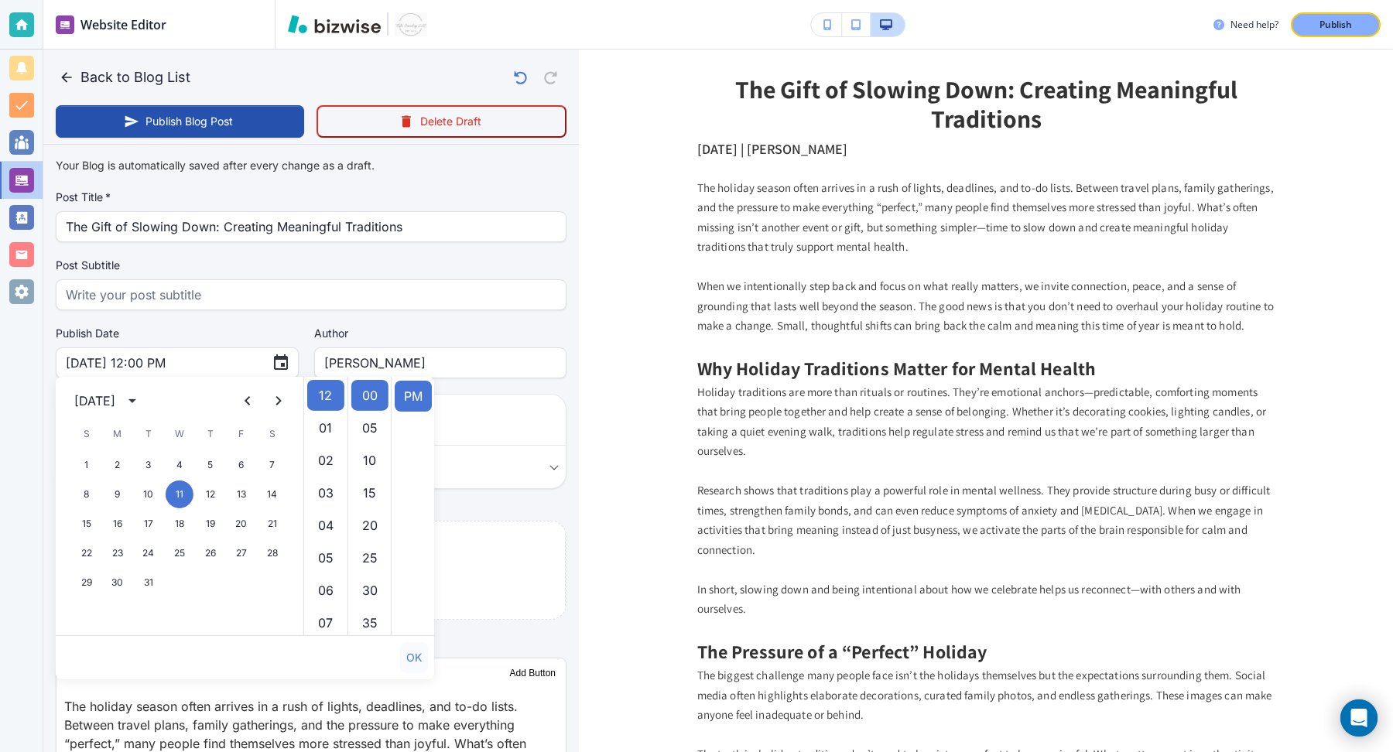
click at [416, 658] on button "OK" at bounding box center [414, 657] width 28 height 31
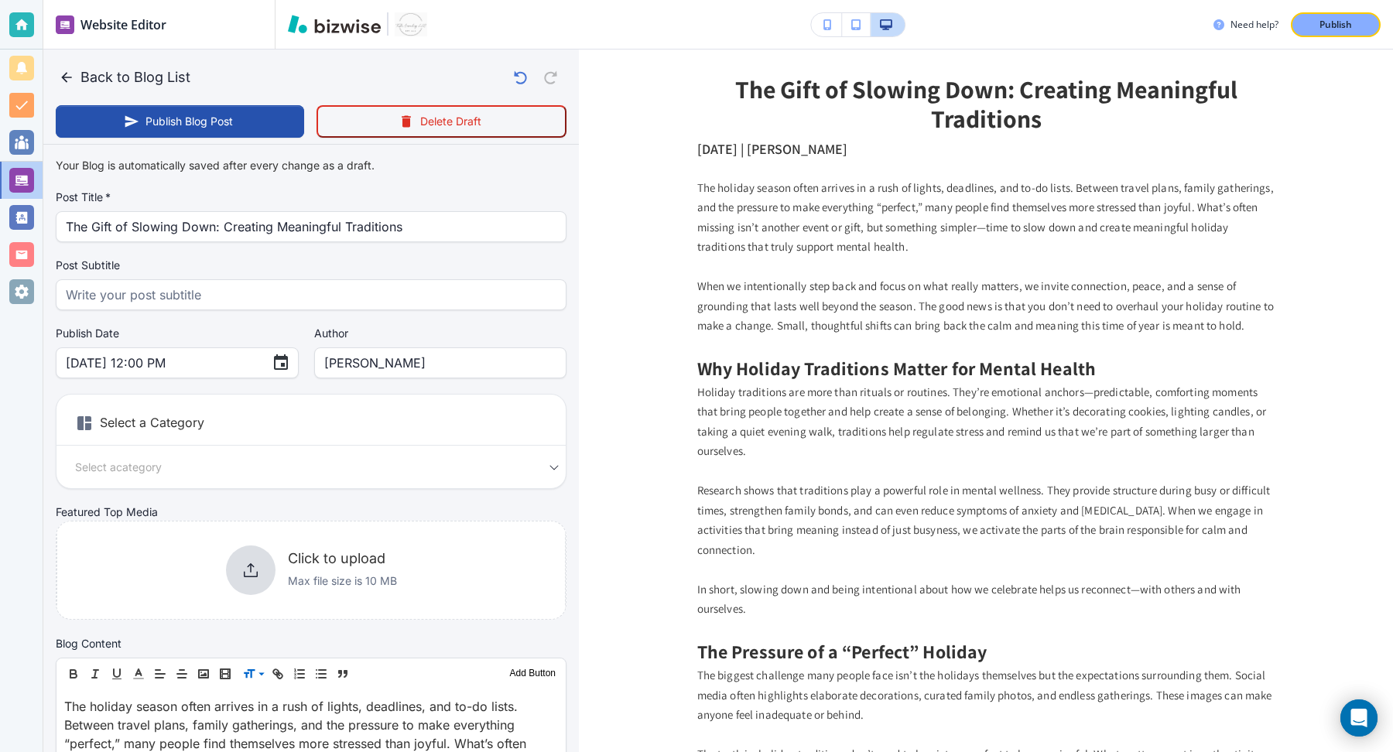
click at [481, 0] on body "Website Editor Pages Edit, add, and delete pages or manage your page order Upda…" at bounding box center [696, 0] width 1393 height 0
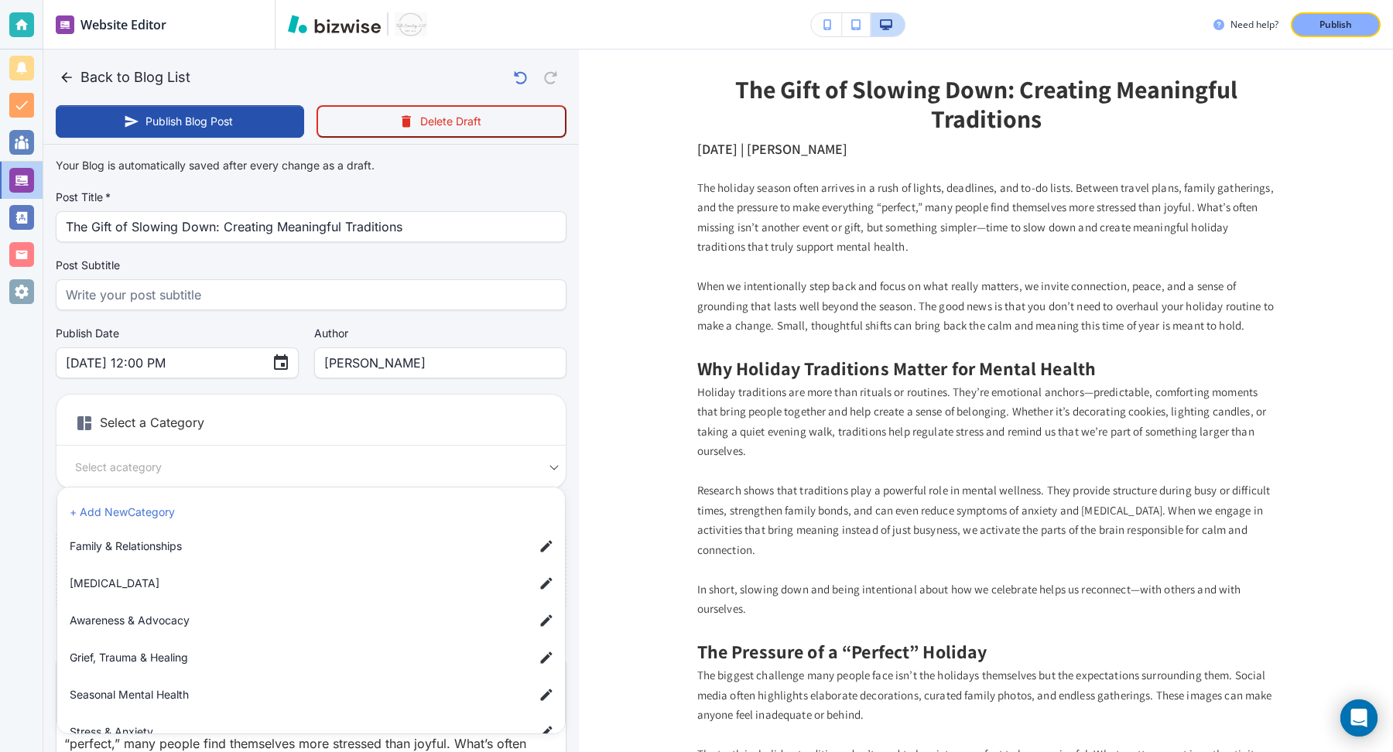
click at [193, 548] on span "Family & Relationships" at bounding box center [296, 546] width 452 height 17
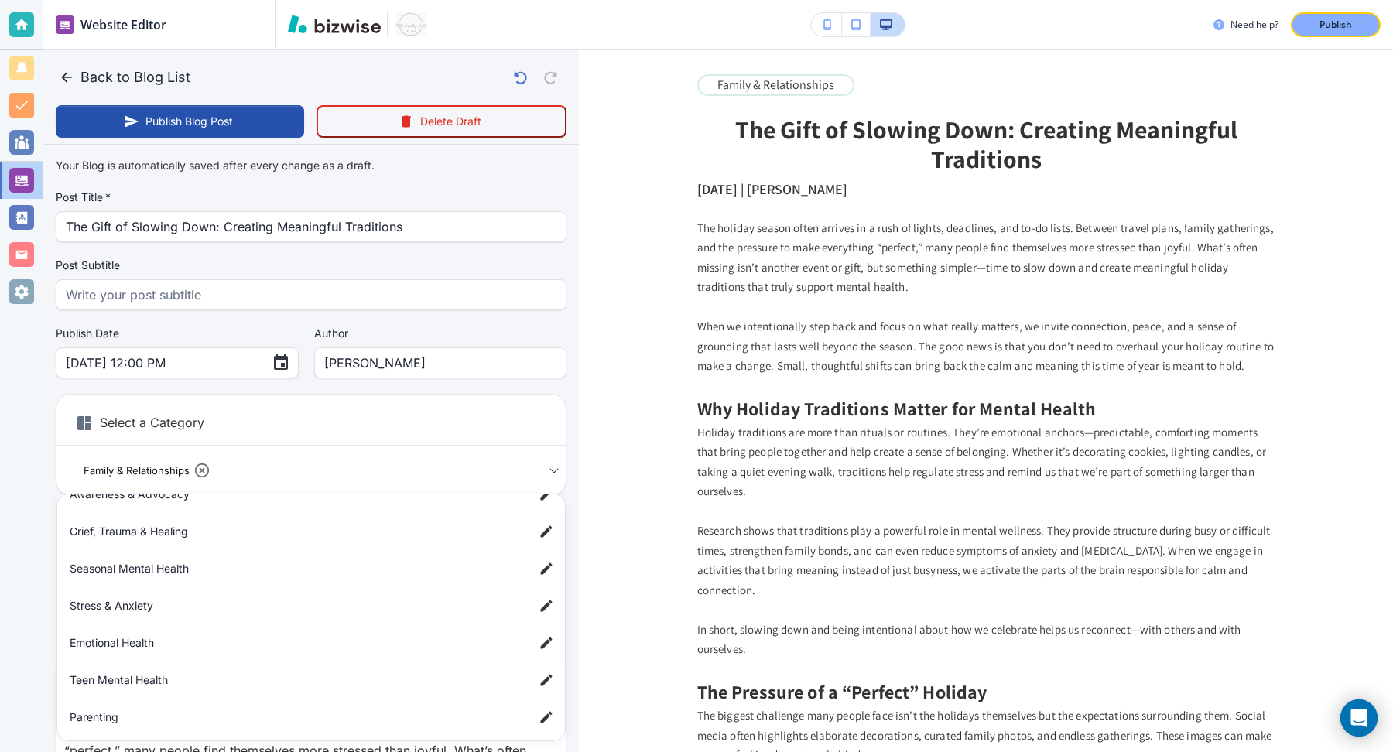
scroll to position [134, 0]
click at [186, 574] on span "Seasonal Mental Health" at bounding box center [296, 568] width 452 height 17
click at [156, 669] on span "Mindfulness & Growth" at bounding box center [296, 677] width 452 height 17
type input "a1b665c586deef7c0959f,a84650f110cf9137f556a,a56d2fb3fd4e3f0e68bb3"
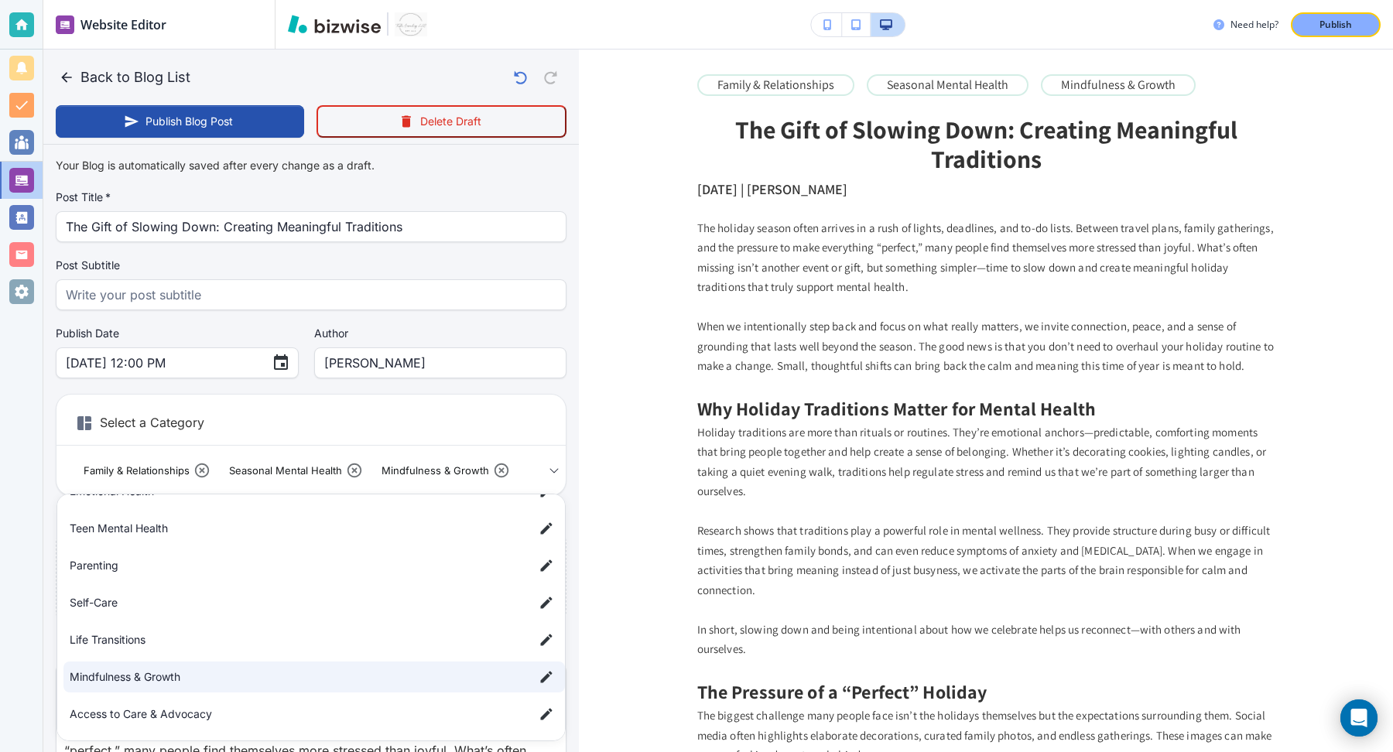
click at [543, 416] on div at bounding box center [696, 376] width 1393 height 752
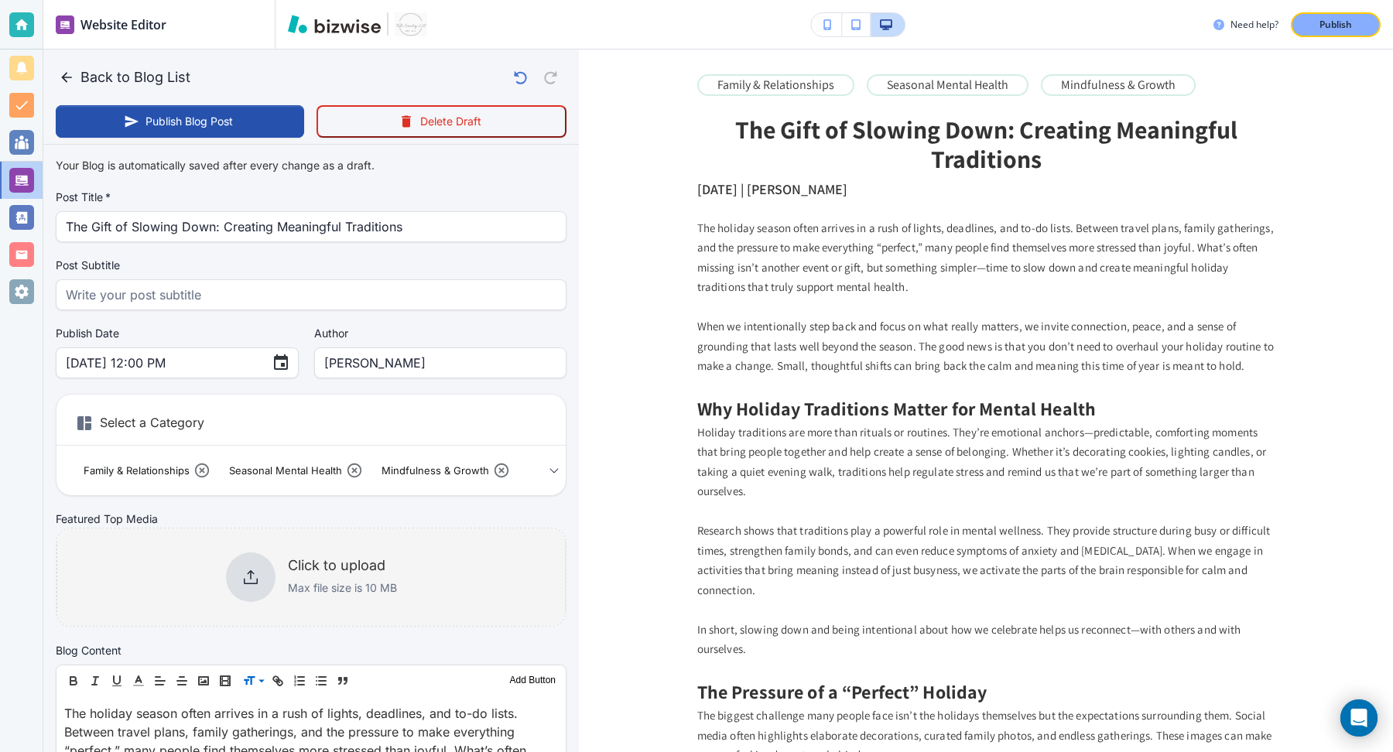
click at [247, 574] on icon at bounding box center [251, 577] width 19 height 19
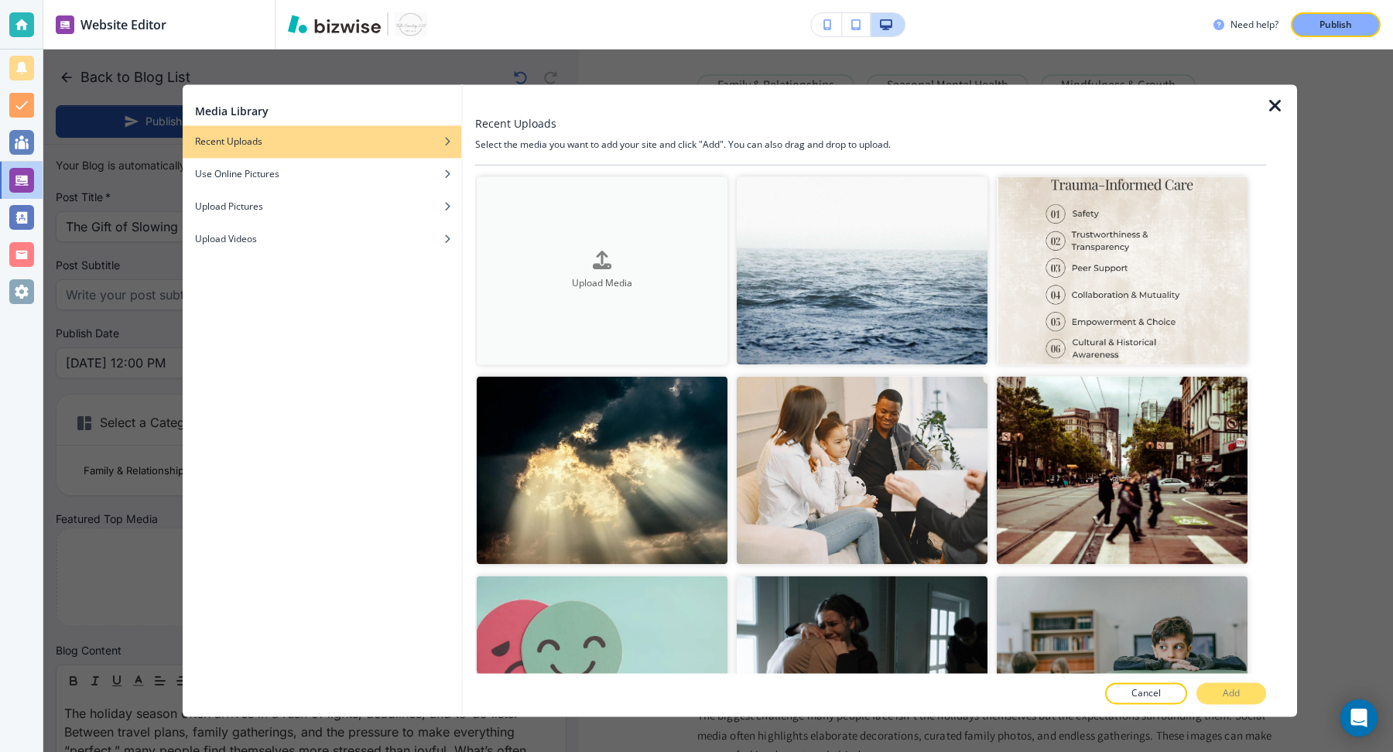
click at [652, 248] on button "Upload Media" at bounding box center [602, 270] width 251 height 188
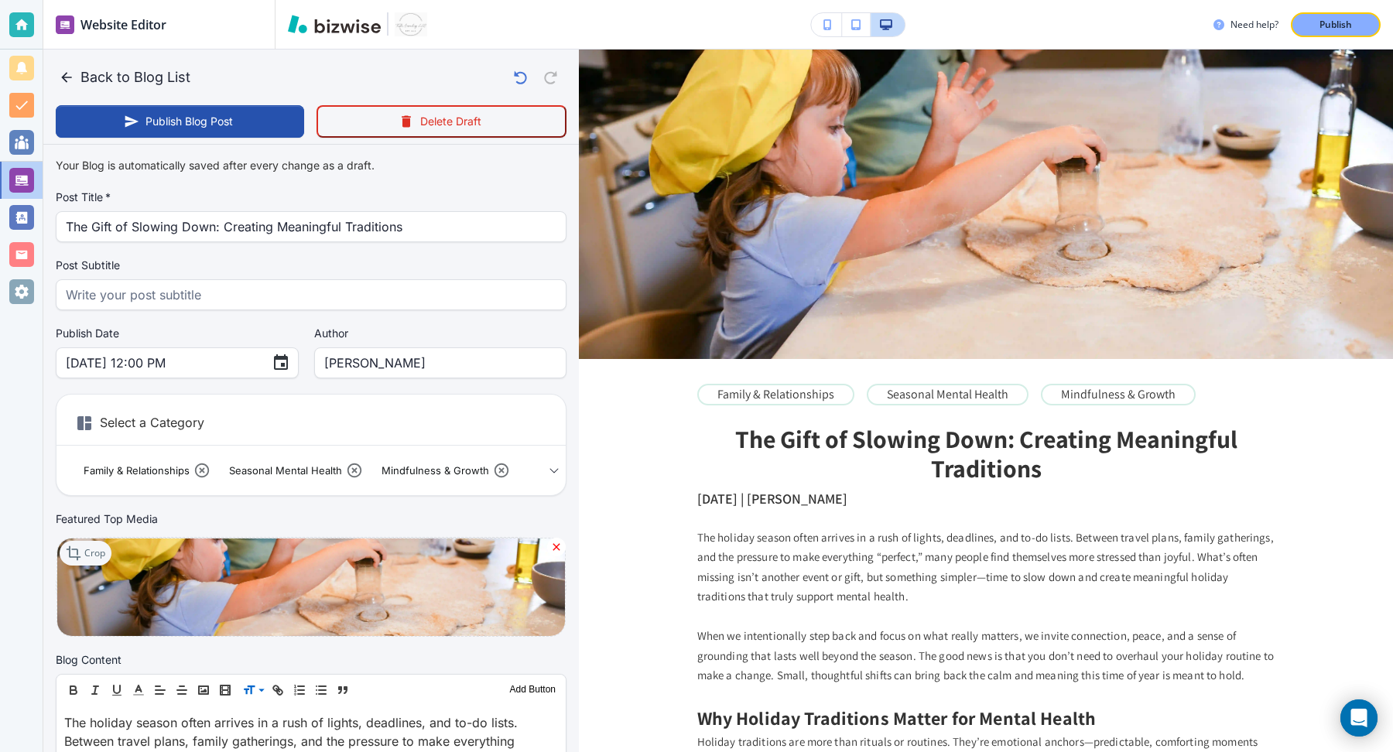
click at [93, 553] on p "Crop" at bounding box center [94, 554] width 21 height 14
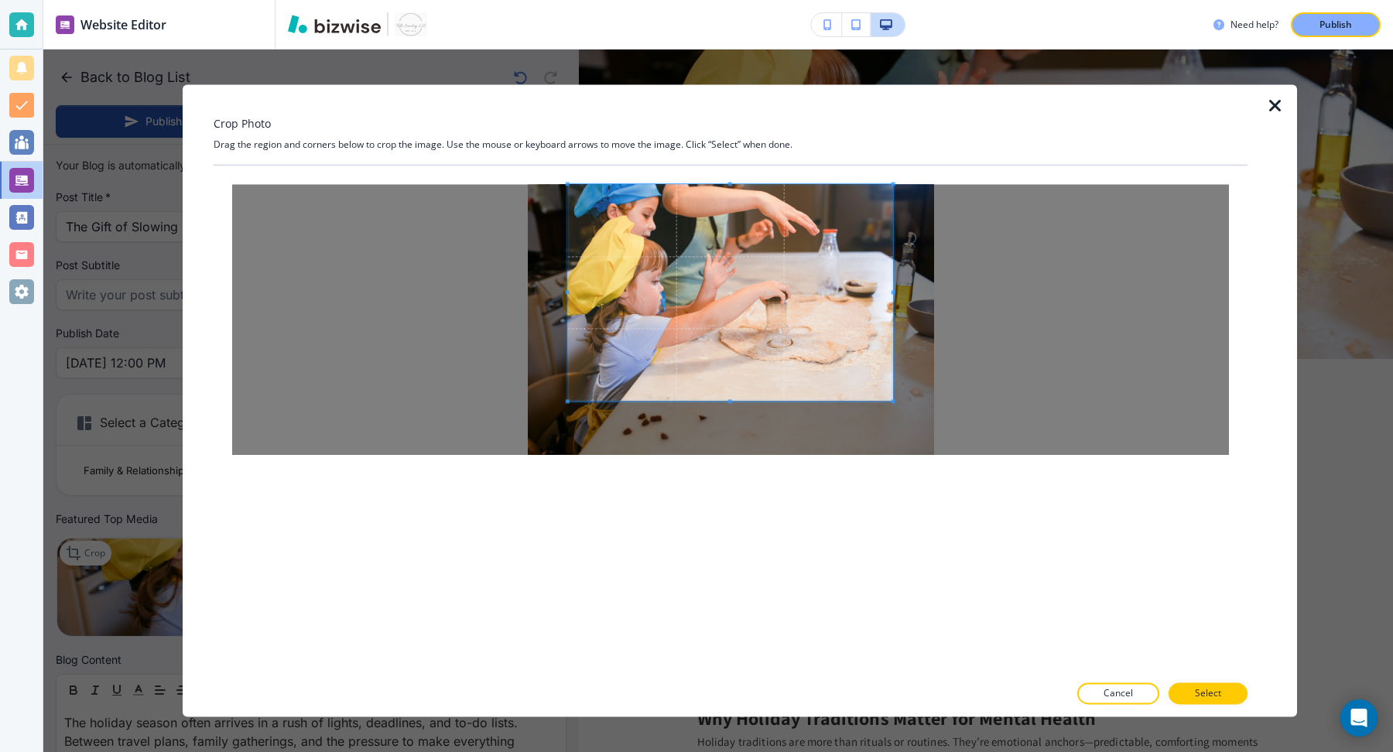
click at [686, 274] on span at bounding box center [730, 292] width 325 height 217
click at [1205, 691] on p "Select" at bounding box center [1208, 694] width 26 height 14
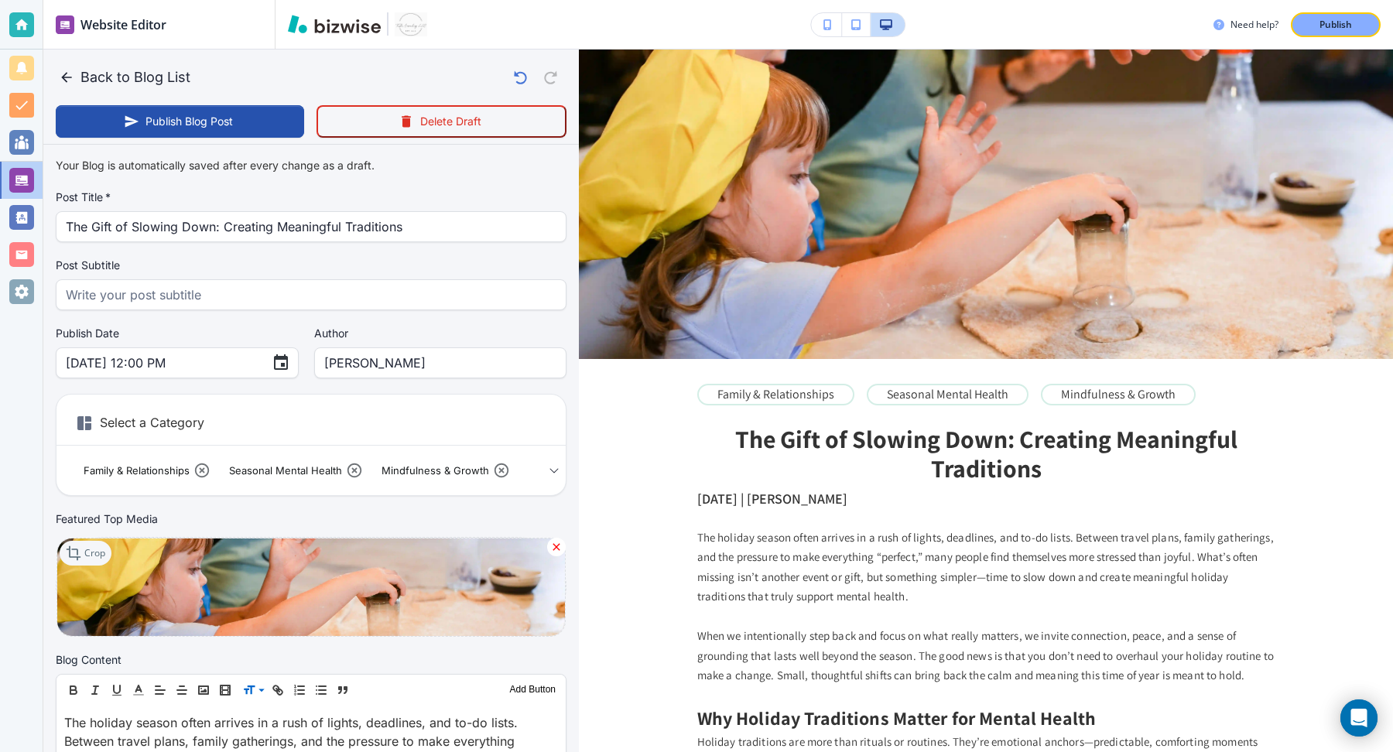
click at [99, 551] on p "Crop" at bounding box center [94, 554] width 21 height 14
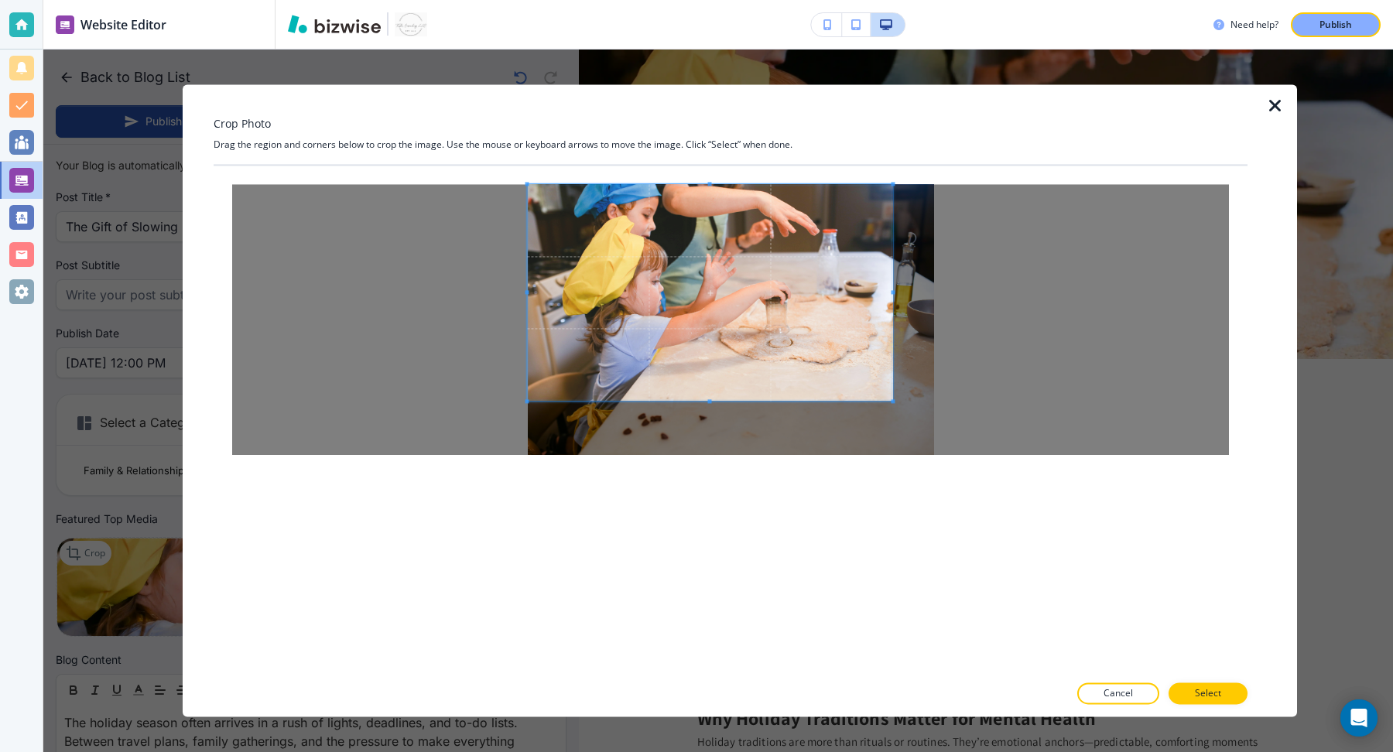
click at [494, 281] on div at bounding box center [730, 319] width 997 height 271
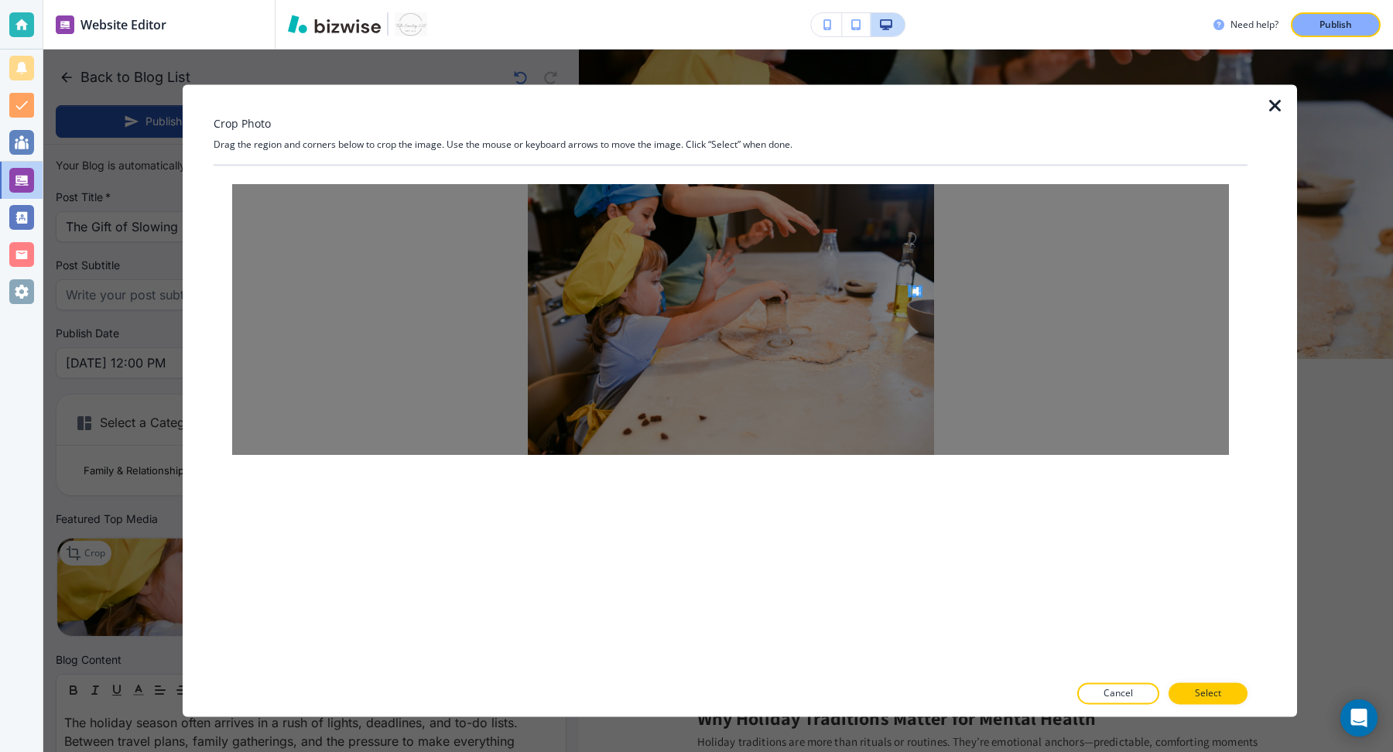
click at [913, 294] on div at bounding box center [730, 319] width 997 height 271
click at [636, 217] on div at bounding box center [730, 319] width 997 height 271
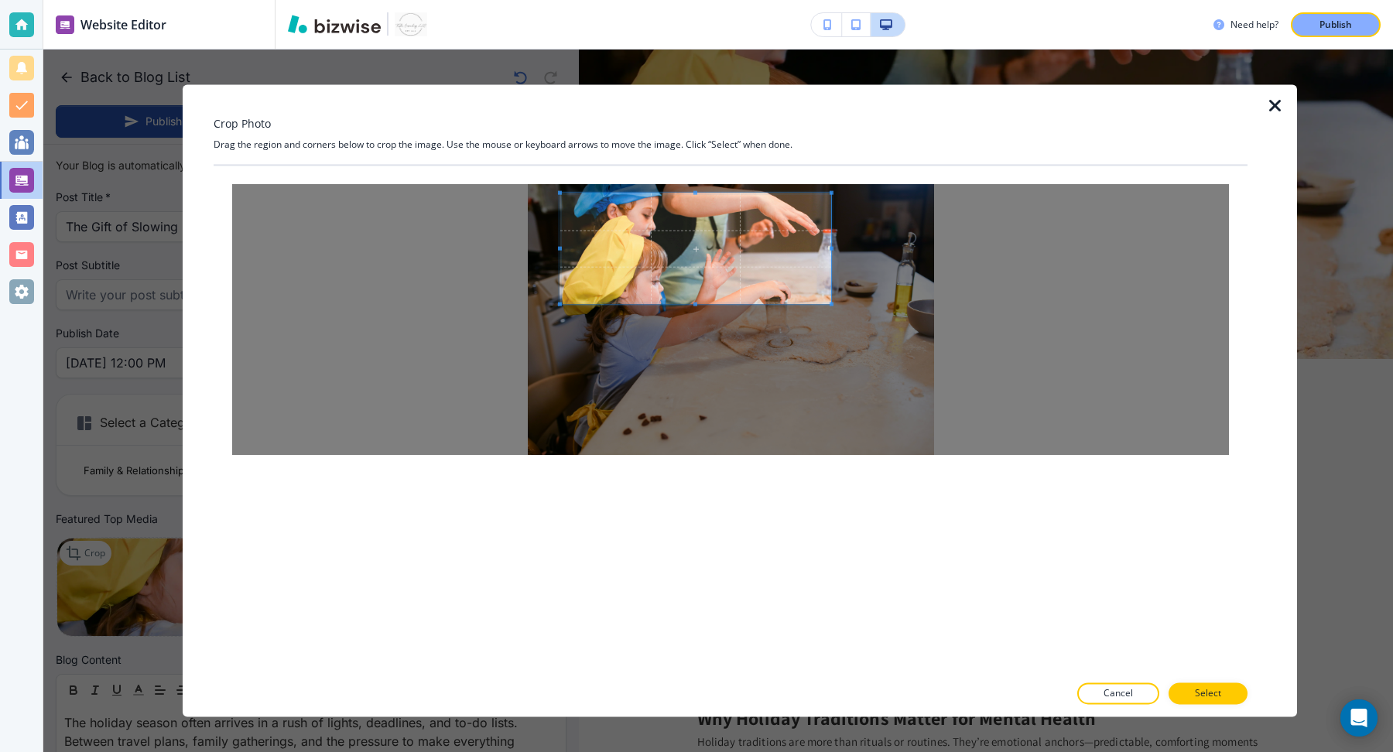
click at [898, 325] on div at bounding box center [730, 319] width 997 height 271
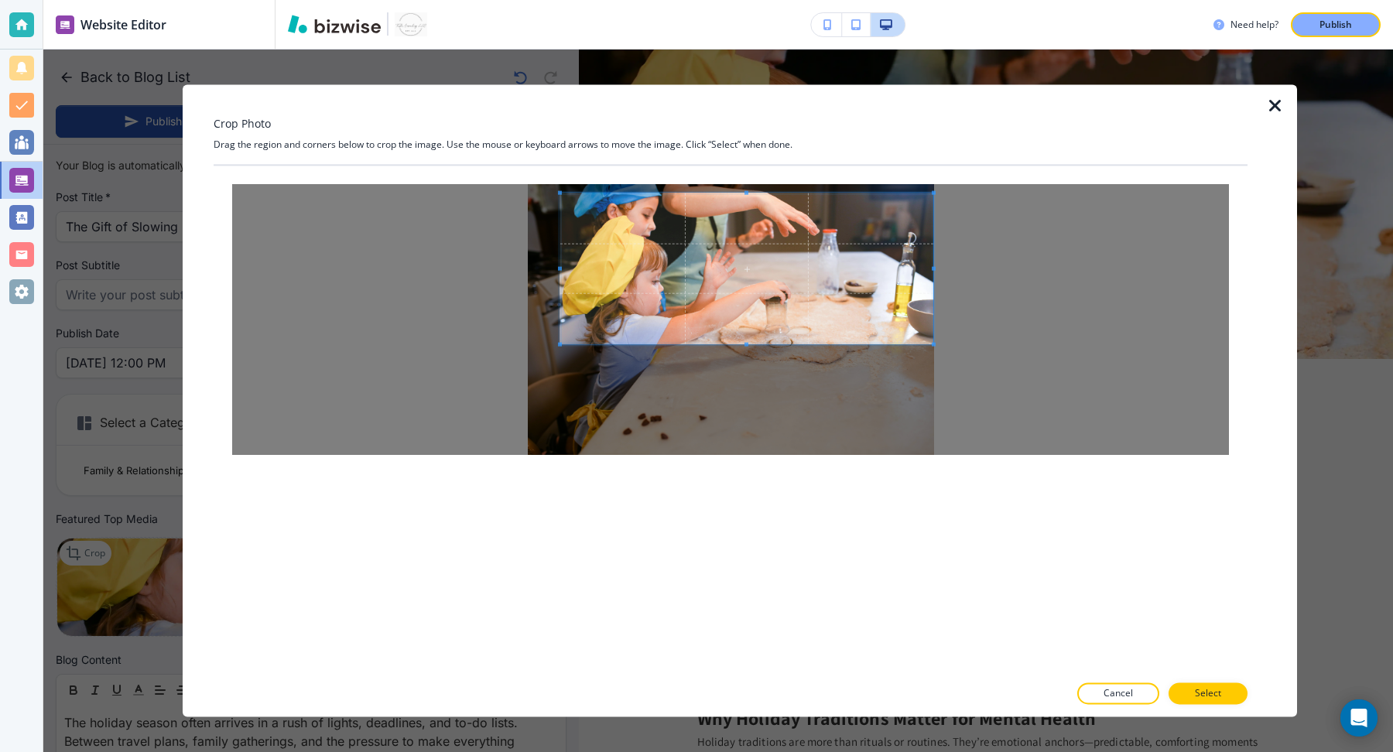
click at [1009, 344] on div at bounding box center [730, 319] width 997 height 271
click at [486, 253] on div at bounding box center [730, 319] width 997 height 271
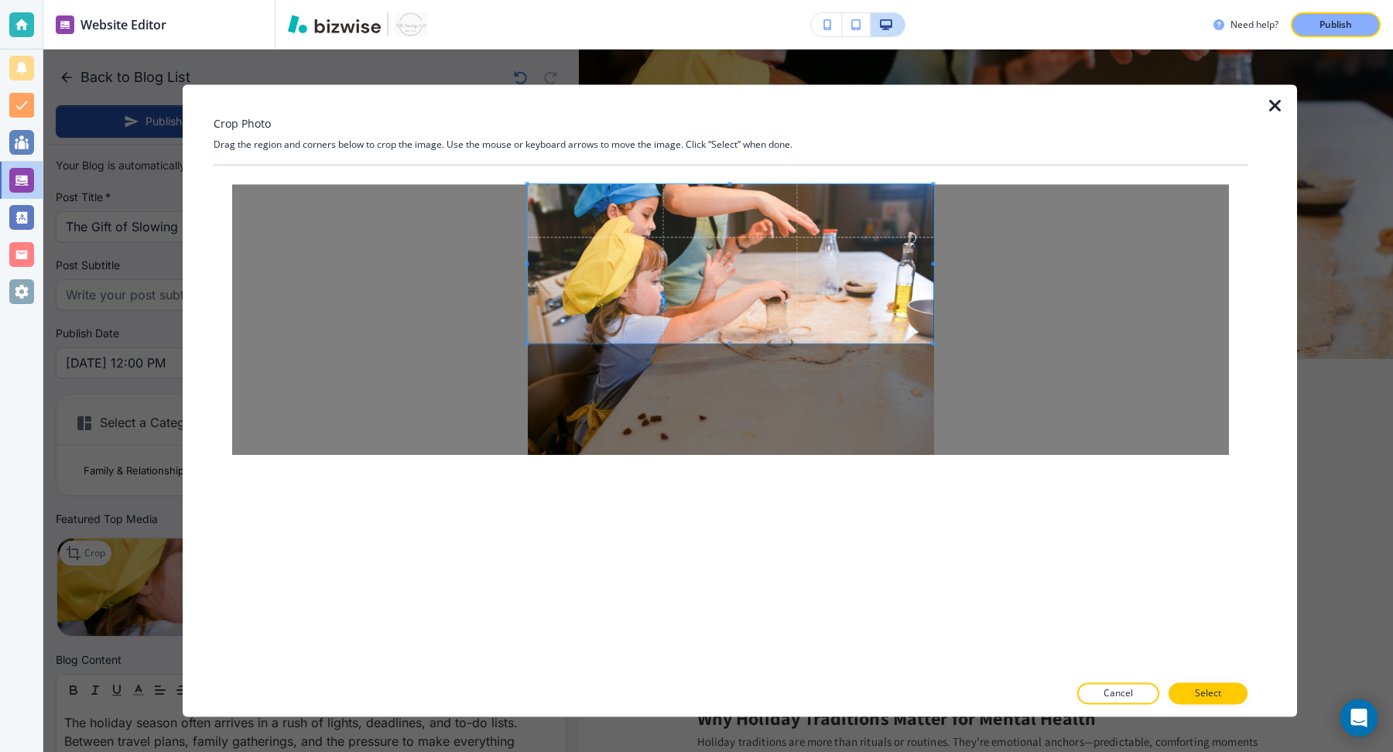
click at [734, 163] on div "Crop Photo Drag the region and corners below to crop the image. Use the mouse o…" at bounding box center [731, 400] width 1034 height 632
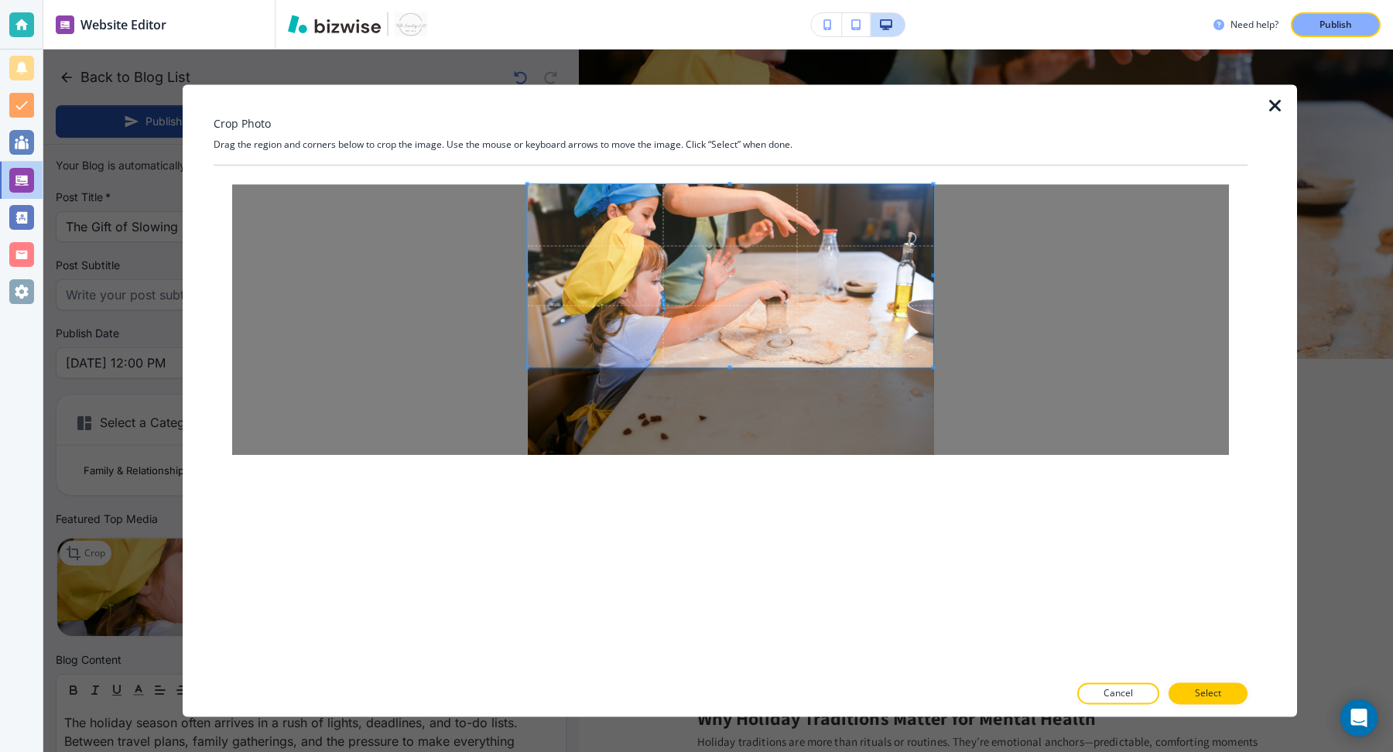
click at [735, 367] on div at bounding box center [731, 275] width 406 height 183
click at [1231, 694] on button "Select" at bounding box center [1208, 695] width 79 height 22
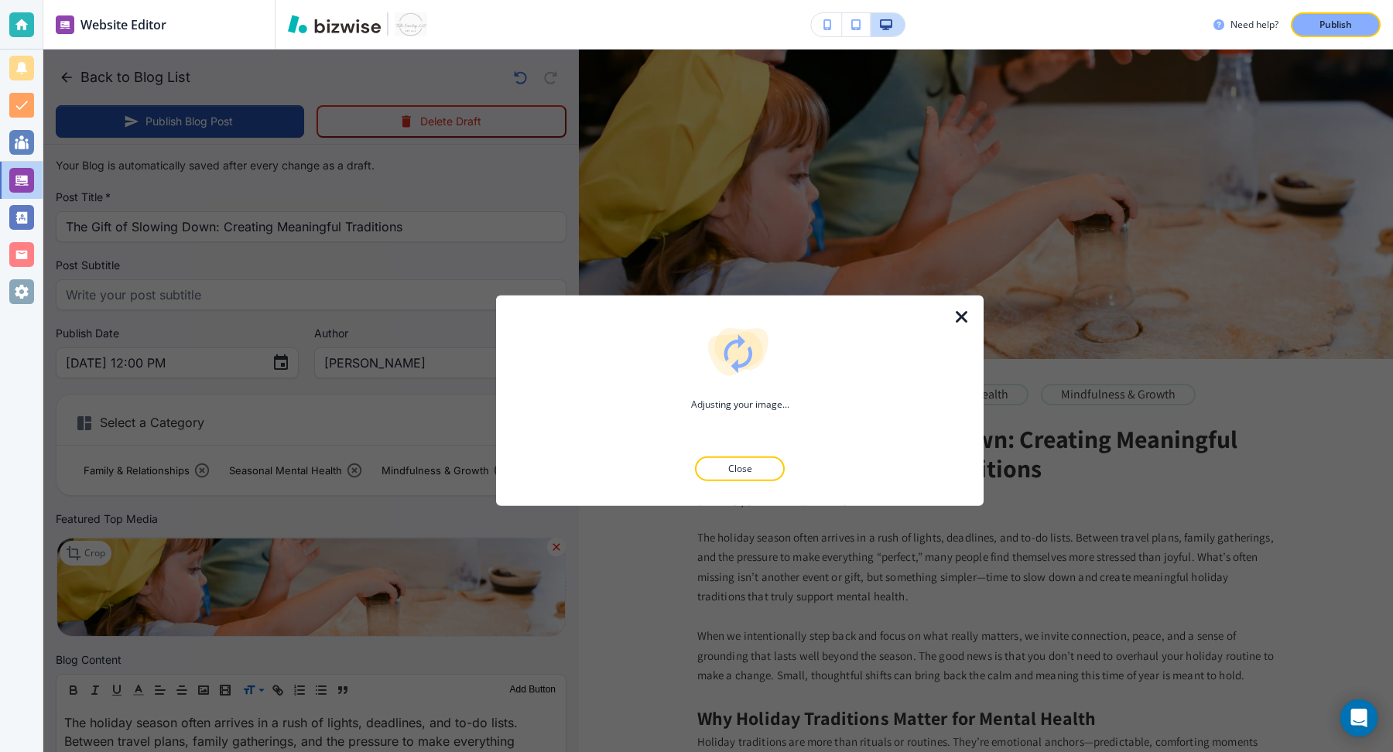
click at [933, 339] on img at bounding box center [986, 205] width 814 height 310
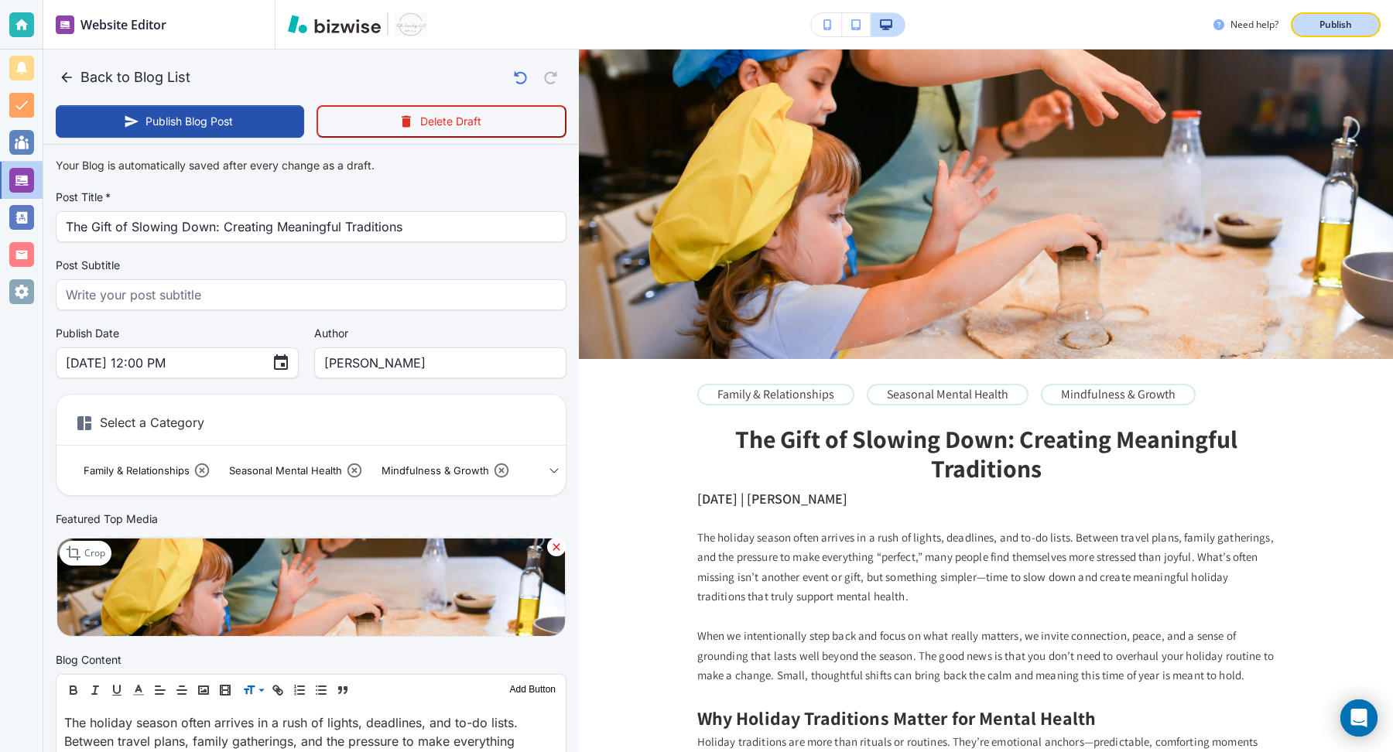
click at [1345, 22] on p "Publish" at bounding box center [1336, 25] width 33 height 14
click at [255, 125] on button "Publish Blog Post" at bounding box center [180, 121] width 248 height 33
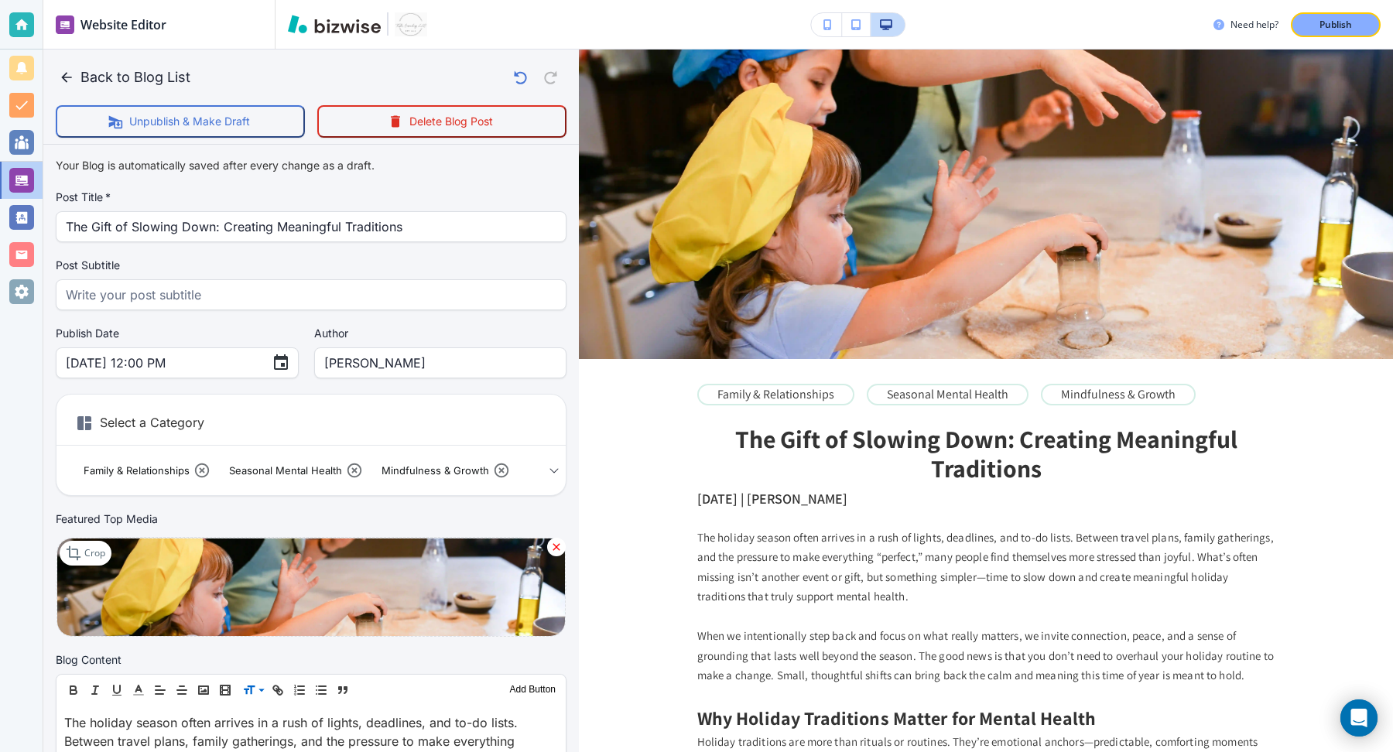
click at [1340, 38] on div "Need help? Publish" at bounding box center [835, 25] width 1118 height 50
click at [1337, 30] on p "Publish" at bounding box center [1336, 25] width 33 height 14
click at [66, 75] on icon "button" at bounding box center [66, 77] width 15 height 15
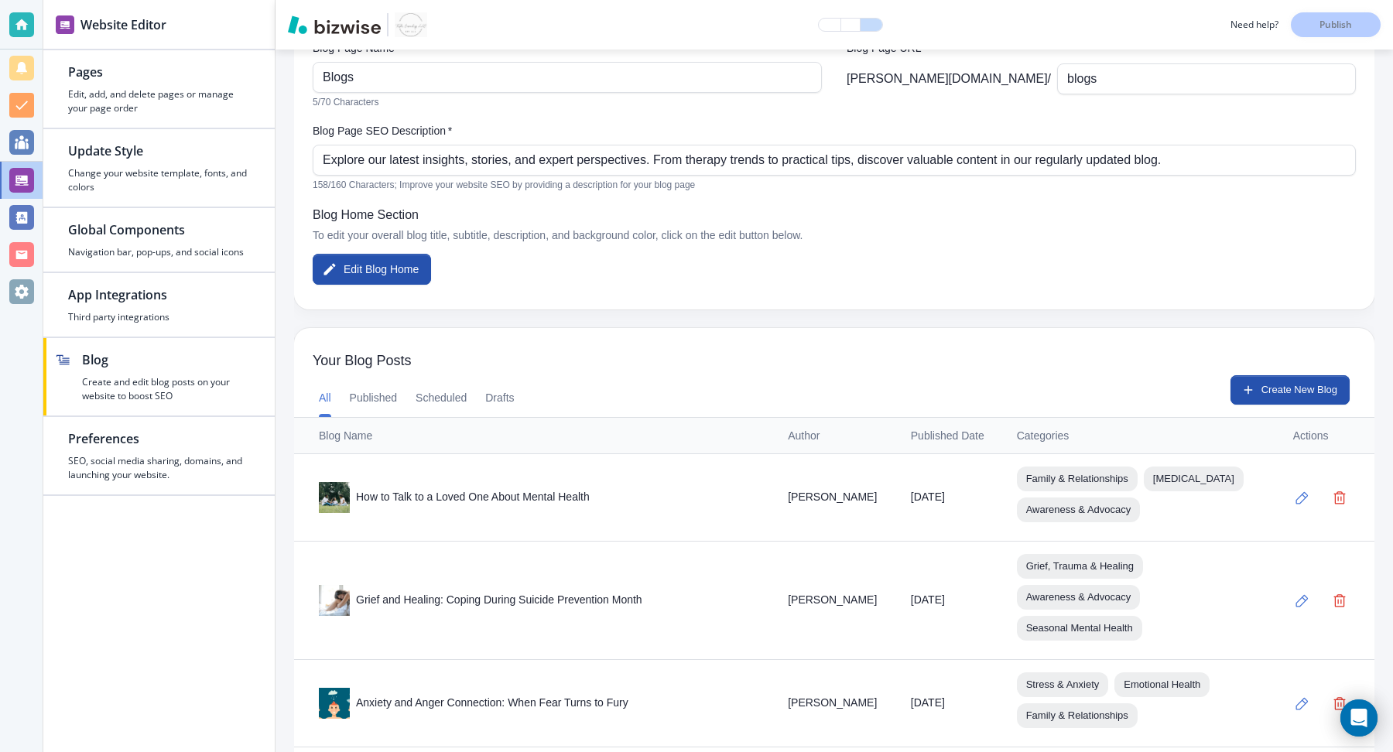
scroll to position [0, 0]
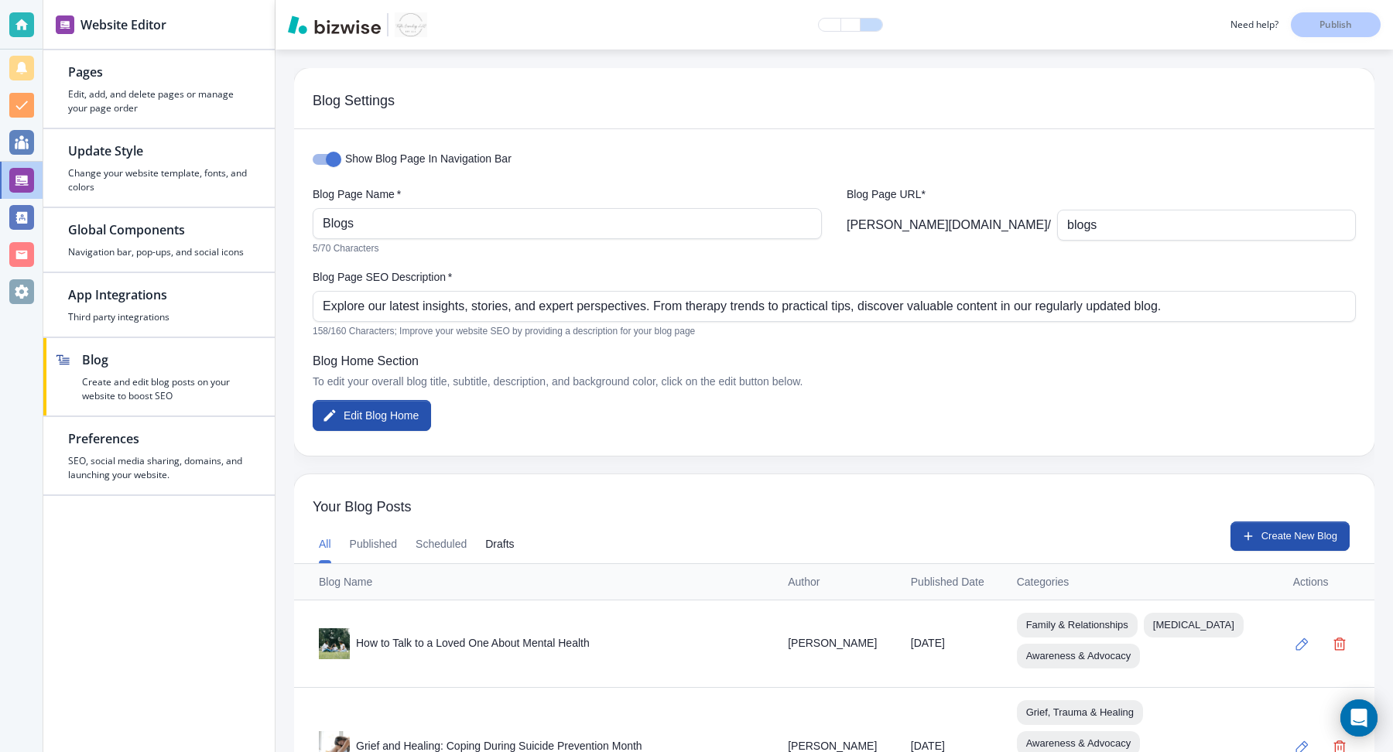
click at [508, 545] on button "Drafts" at bounding box center [499, 544] width 29 height 37
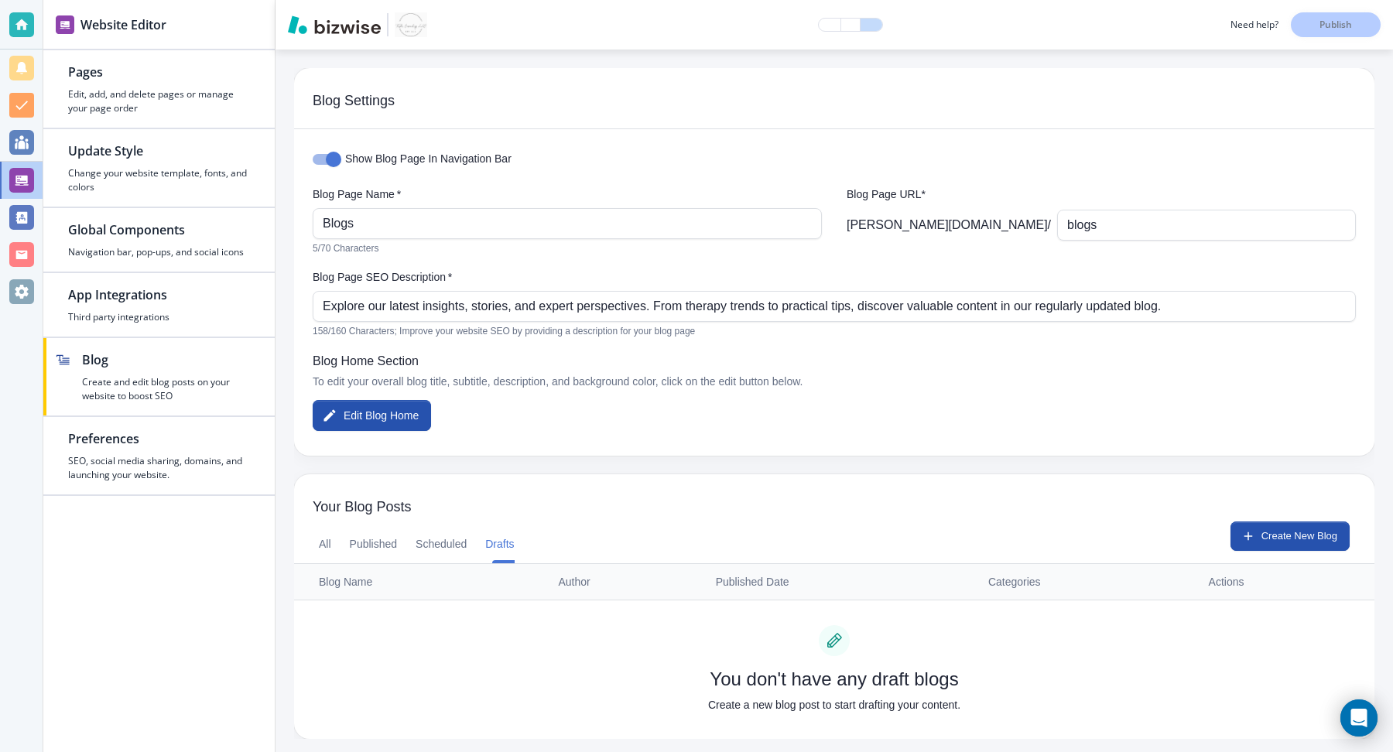
scroll to position [4, 0]
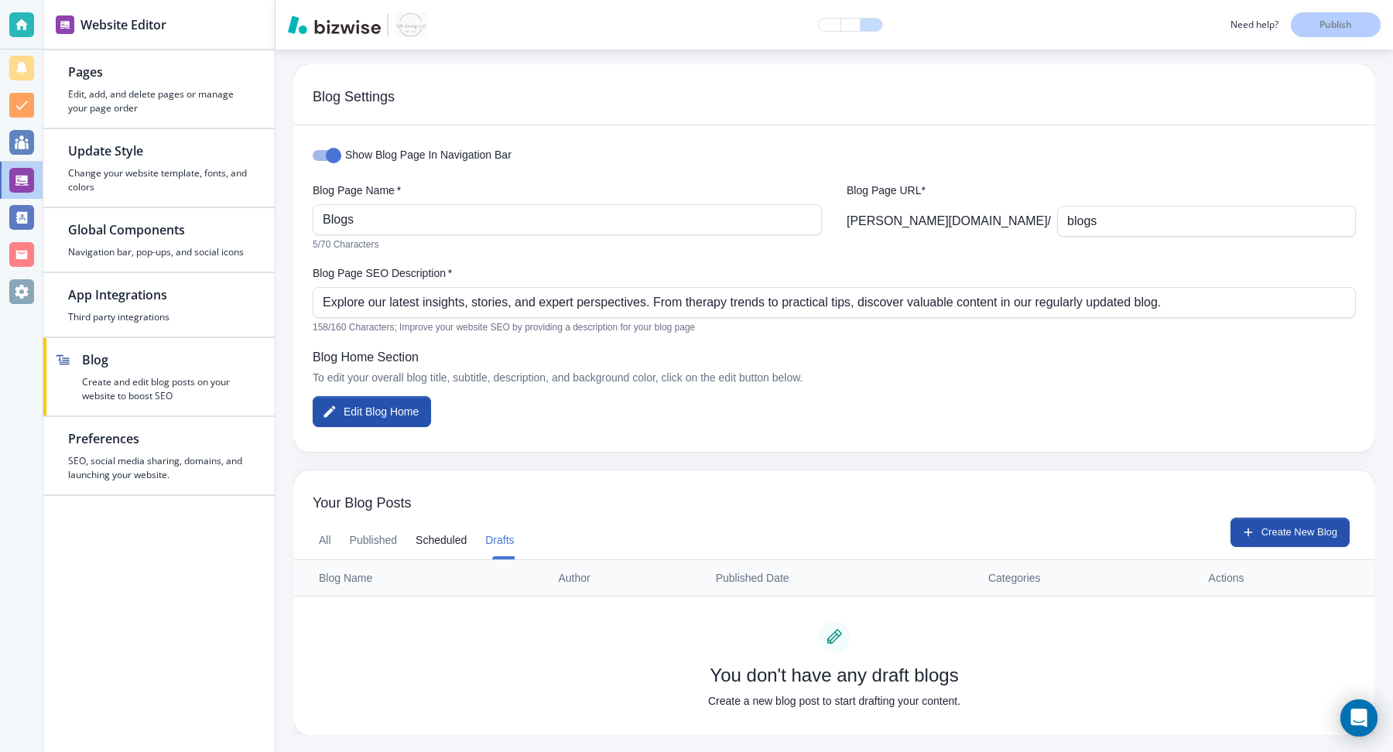
click at [428, 546] on button "Scheduled" at bounding box center [441, 541] width 51 height 37
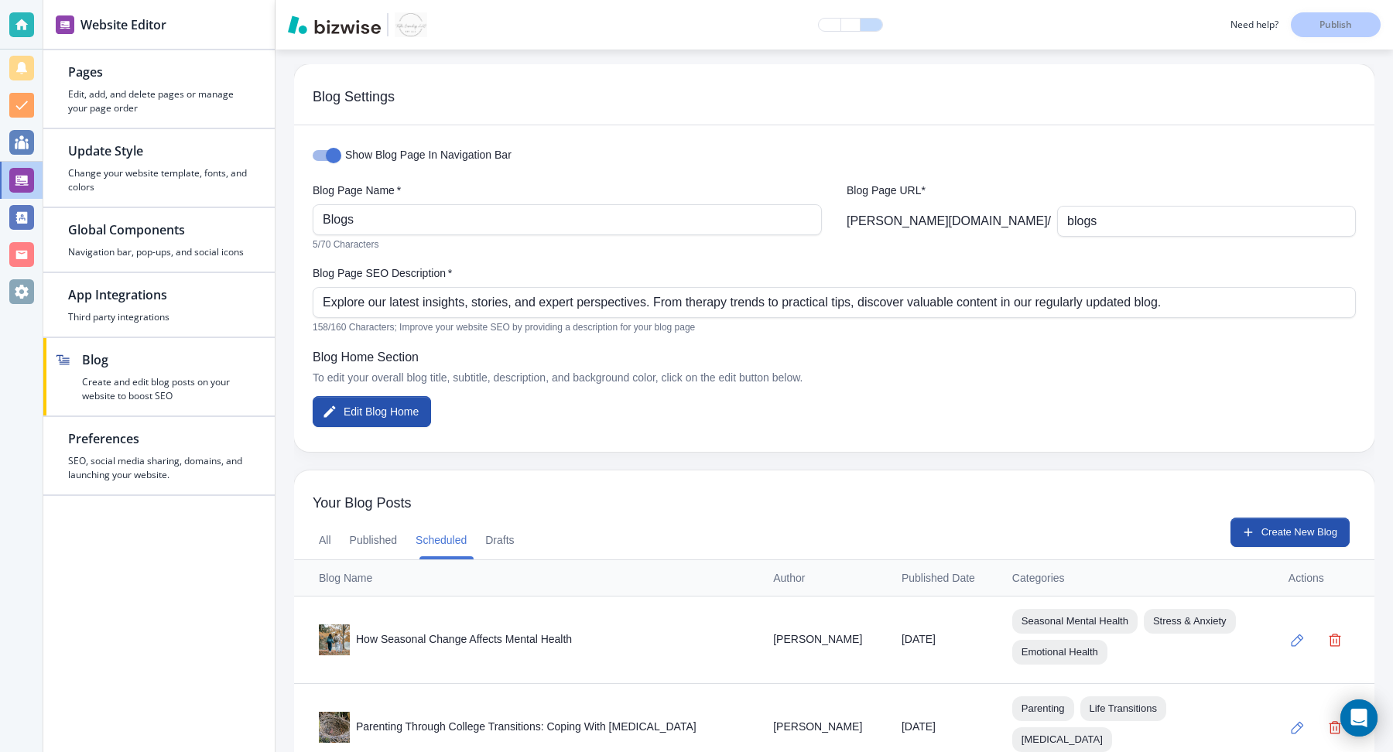
scroll to position [39, 0]
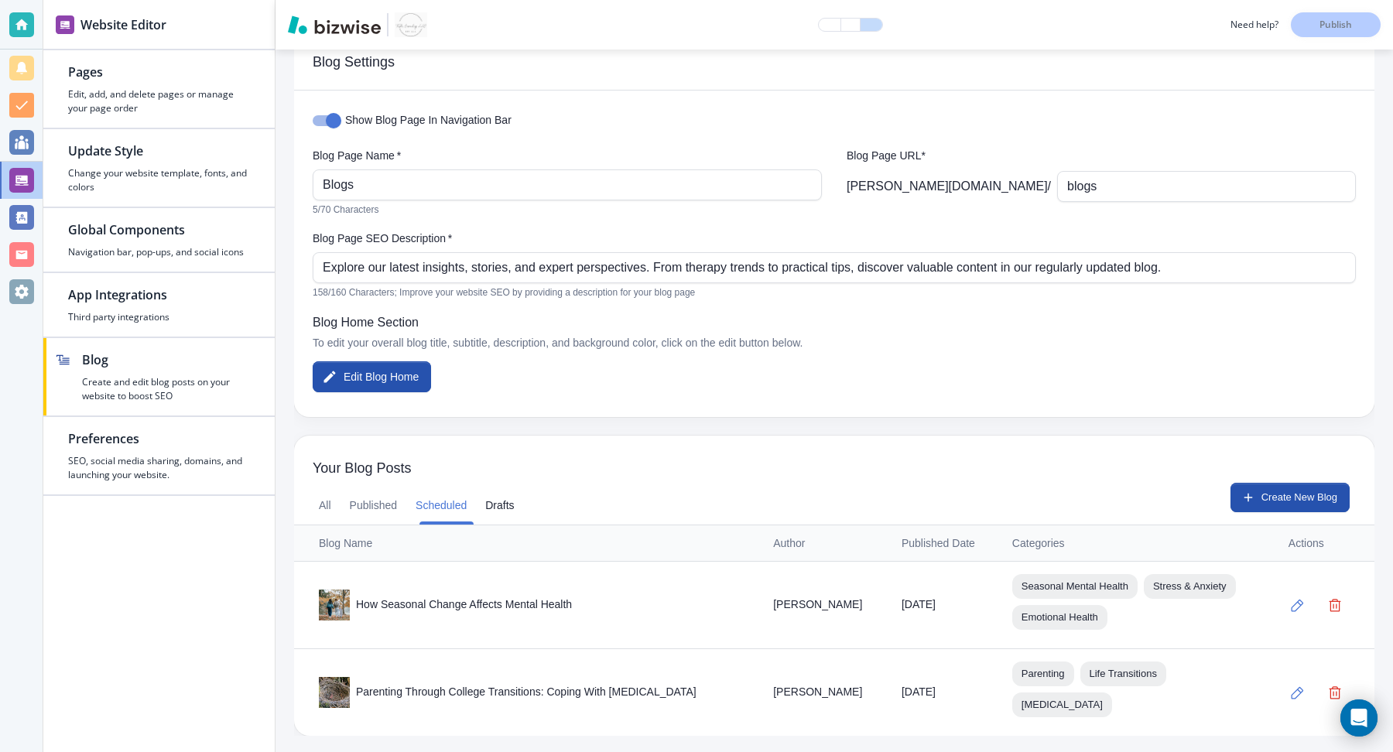
click at [499, 502] on button "Drafts" at bounding box center [499, 506] width 29 height 37
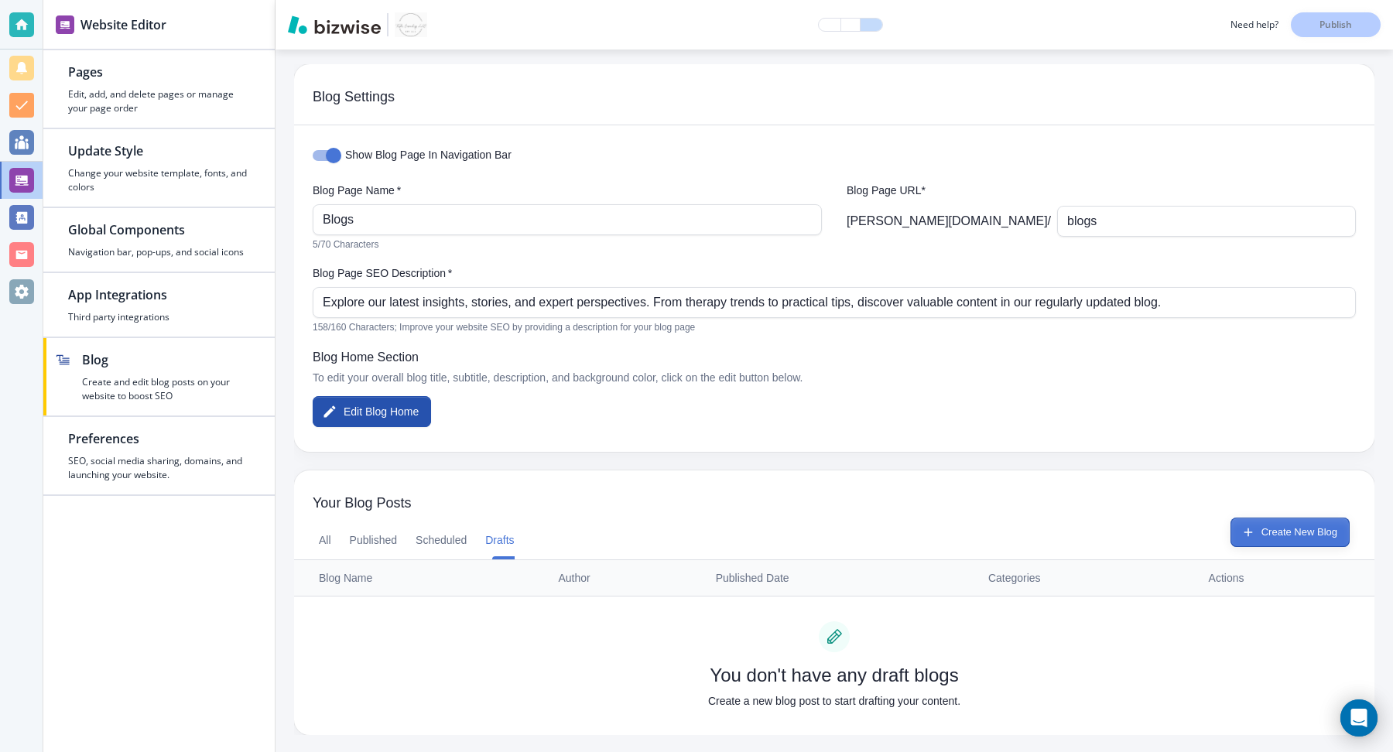
click at [1294, 536] on button "Create New Blog" at bounding box center [1290, 532] width 119 height 29
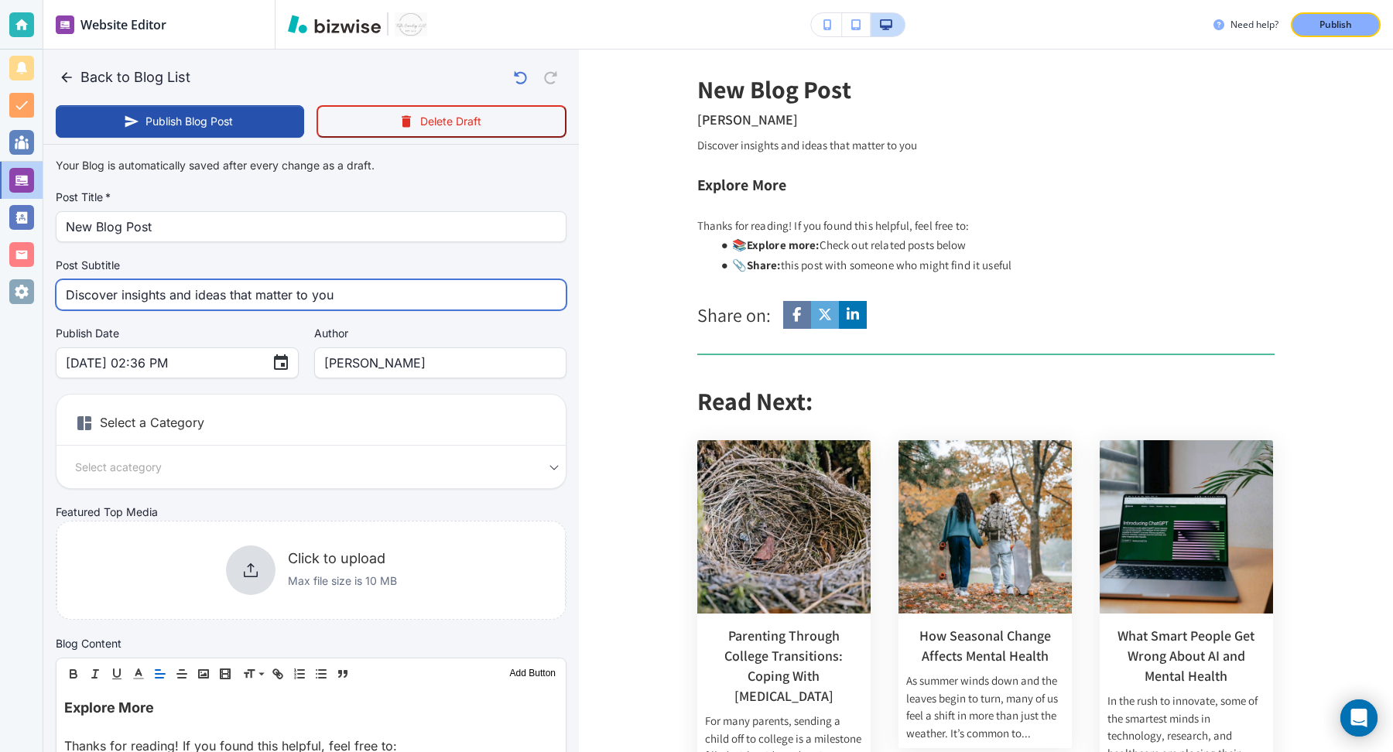
click at [360, 297] on input "Discover insights and ideas that matter to you" at bounding box center [311, 294] width 491 height 29
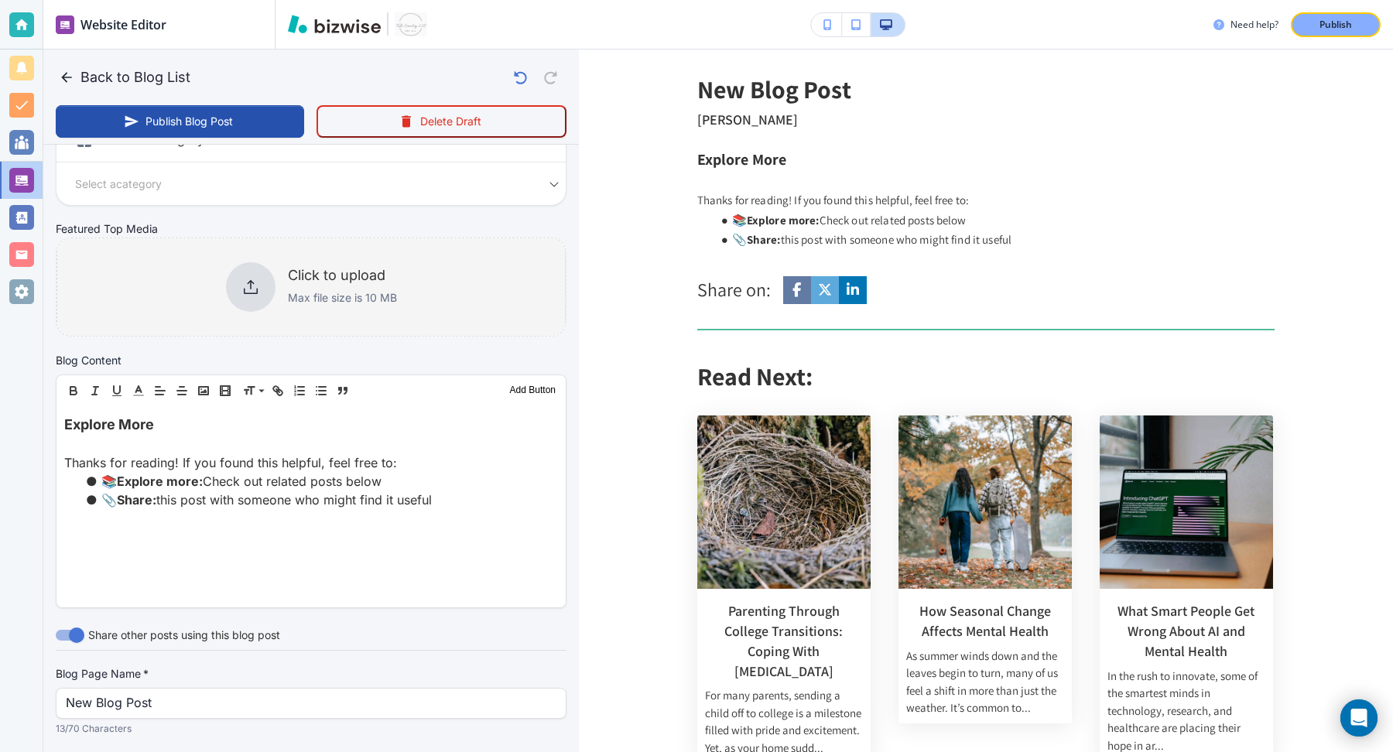
scroll to position [481, 0]
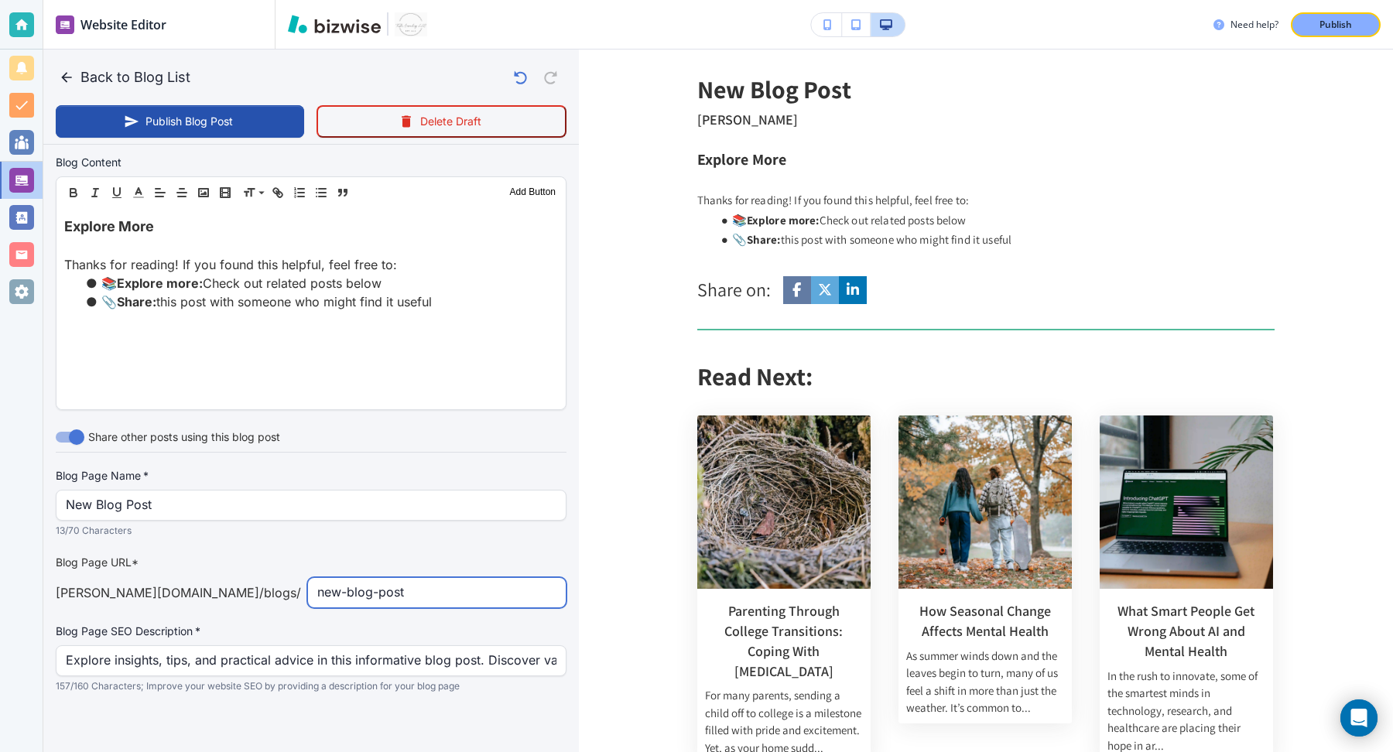
click at [375, 595] on input "new-blog-post" at bounding box center [436, 592] width 239 height 29
paste input "Practicing-Gratitude-For-Mental-Health-Therapist-Guide"
type input "Oct 08, 2025 02:41 PM"
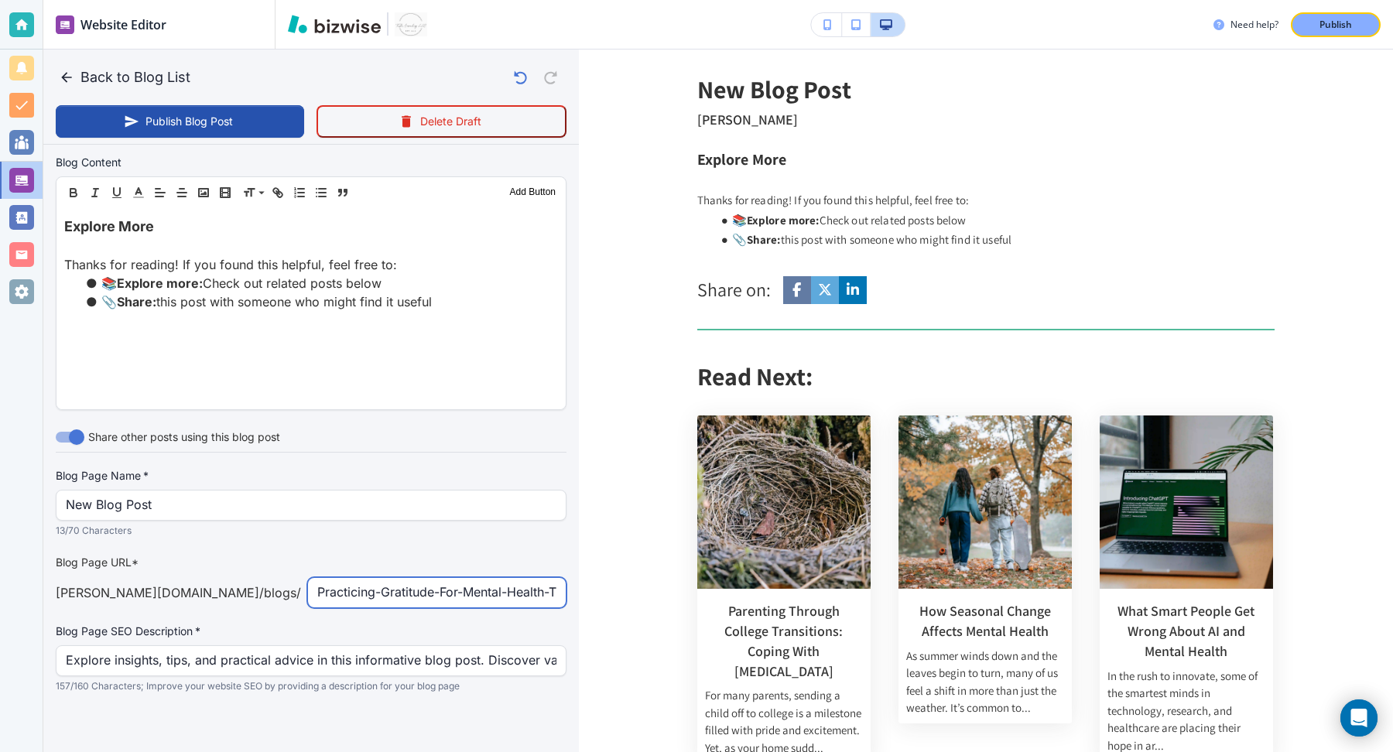
scroll to position [0, 22]
type input "Practicing-Gratitude-For-Mental-Health-Therapist-Guide"
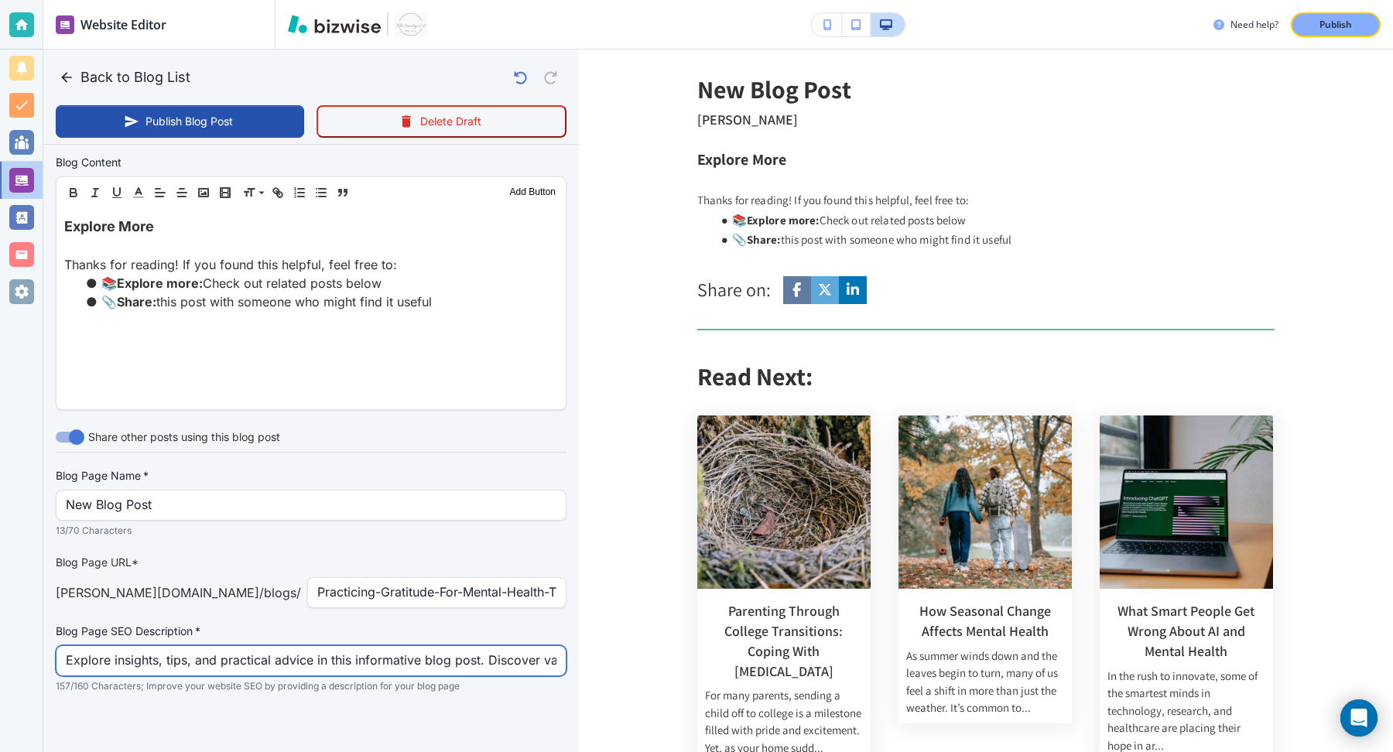
click at [286, 658] on input "Explore insights, tips, and practical advice in this informative blog post. Dis…" at bounding box center [311, 660] width 491 height 29
paste input "Discover how practicing gratitude can improve mental health. Learn therapist-ba…"
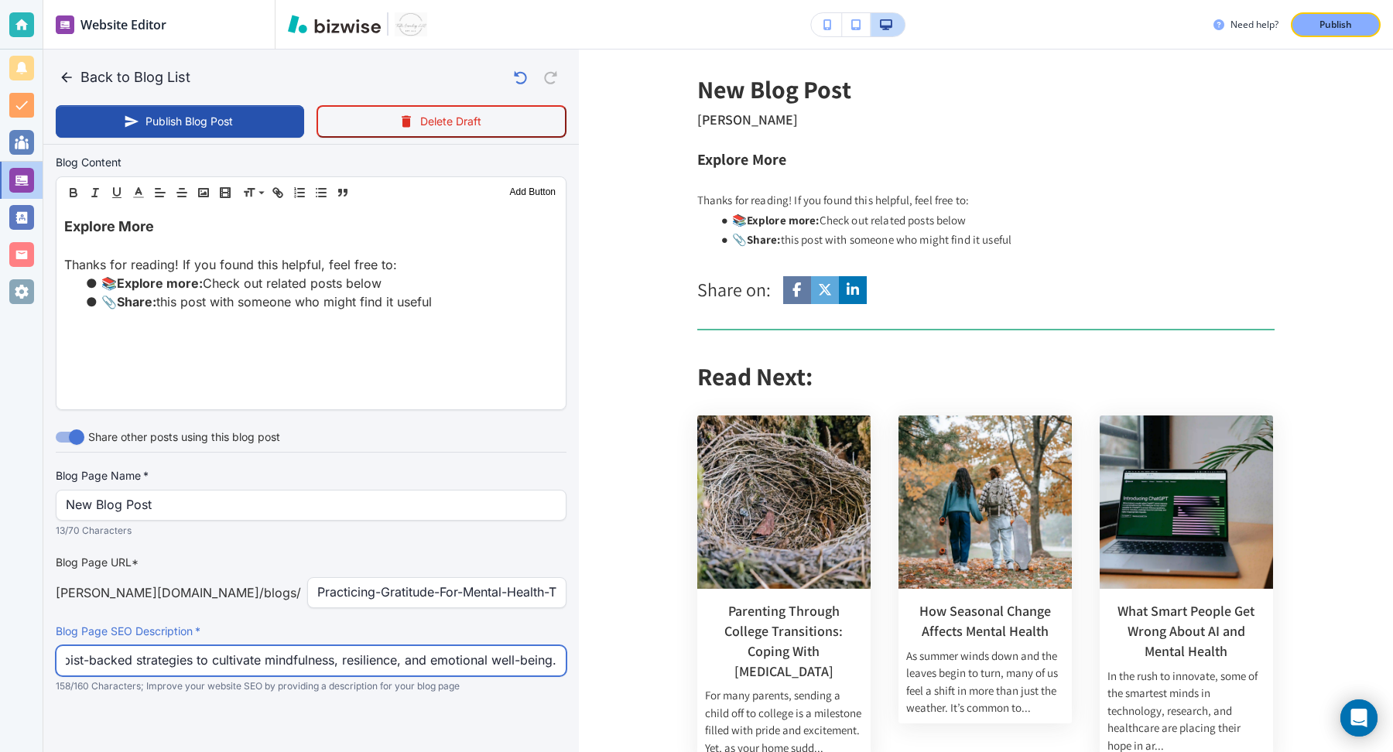
type input "Discover how practicing gratitude can improve mental health. Learn therapist-ba…"
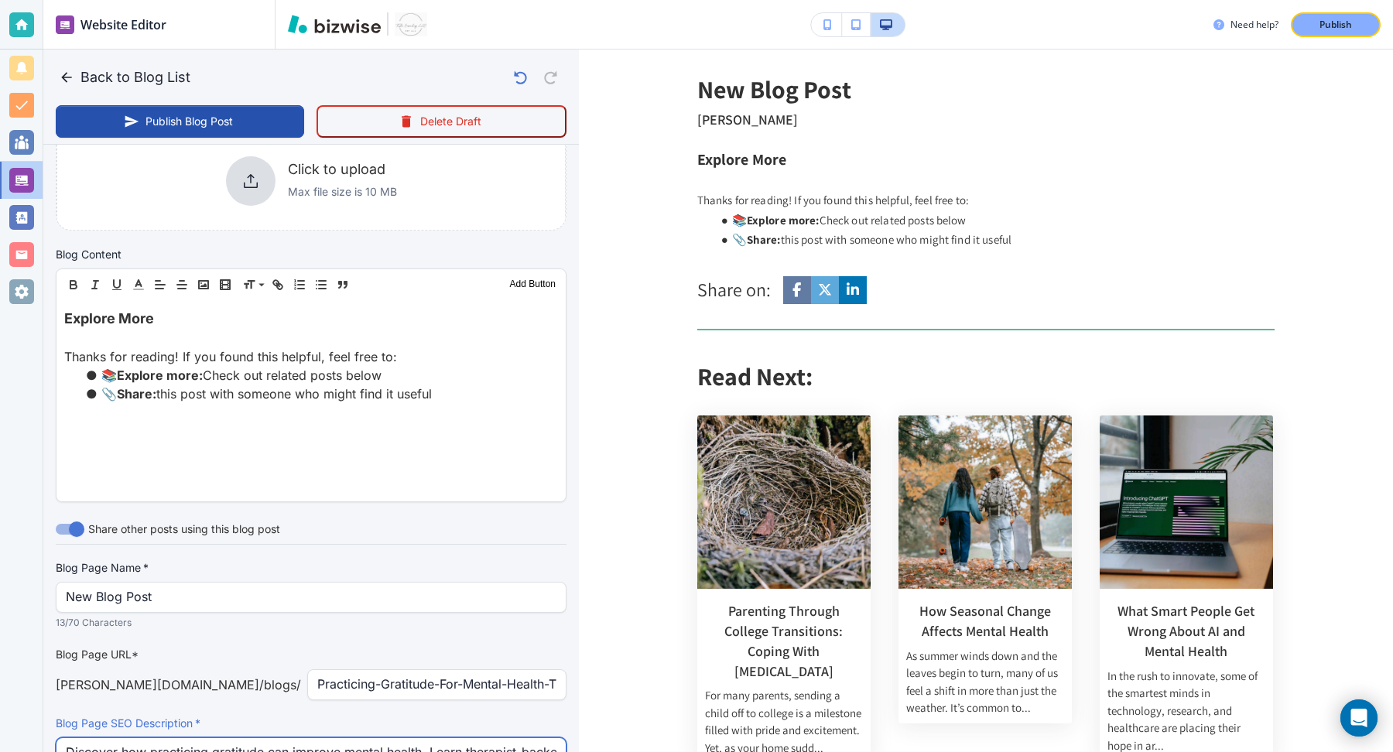
scroll to position [393, 0]
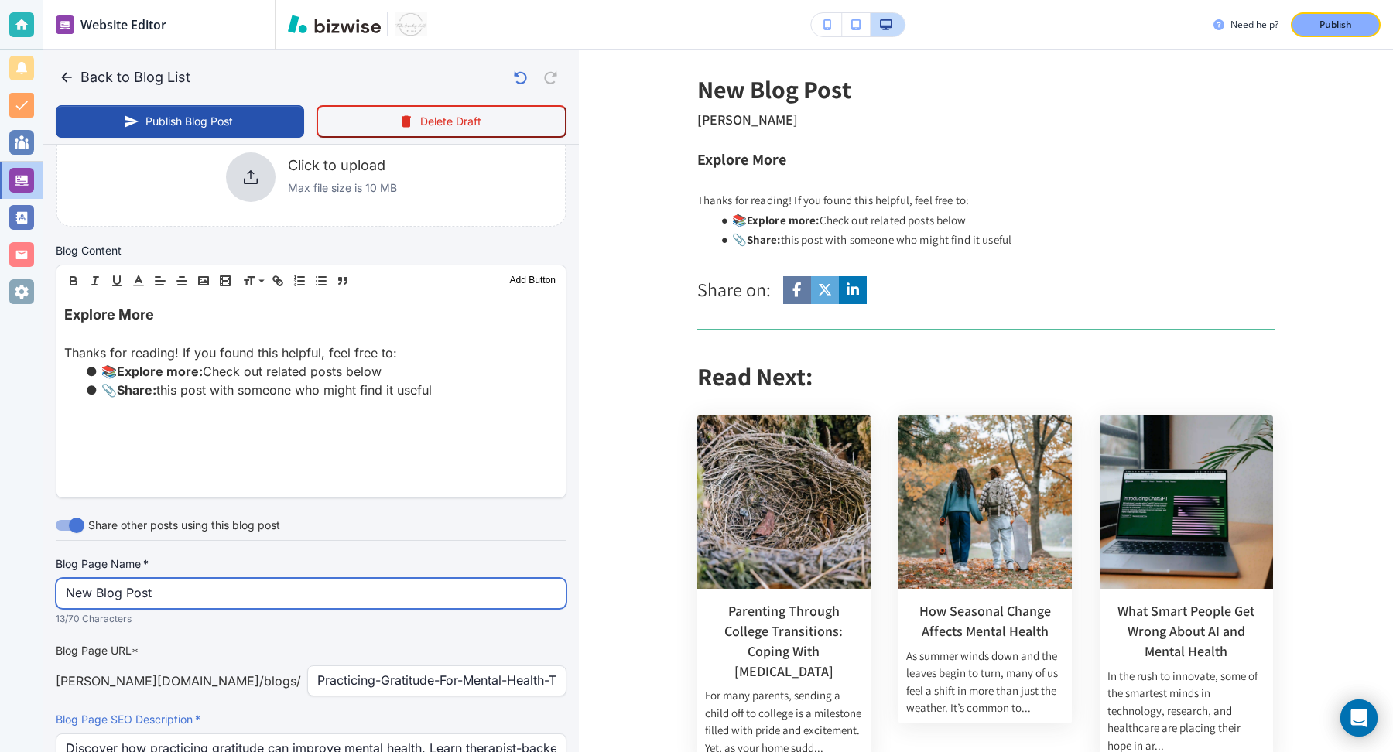
click at [299, 588] on input "New Blog Post" at bounding box center [311, 593] width 491 height 29
paste input "Practicing Gratitude for Mental Health: A Therapist’s Guide"
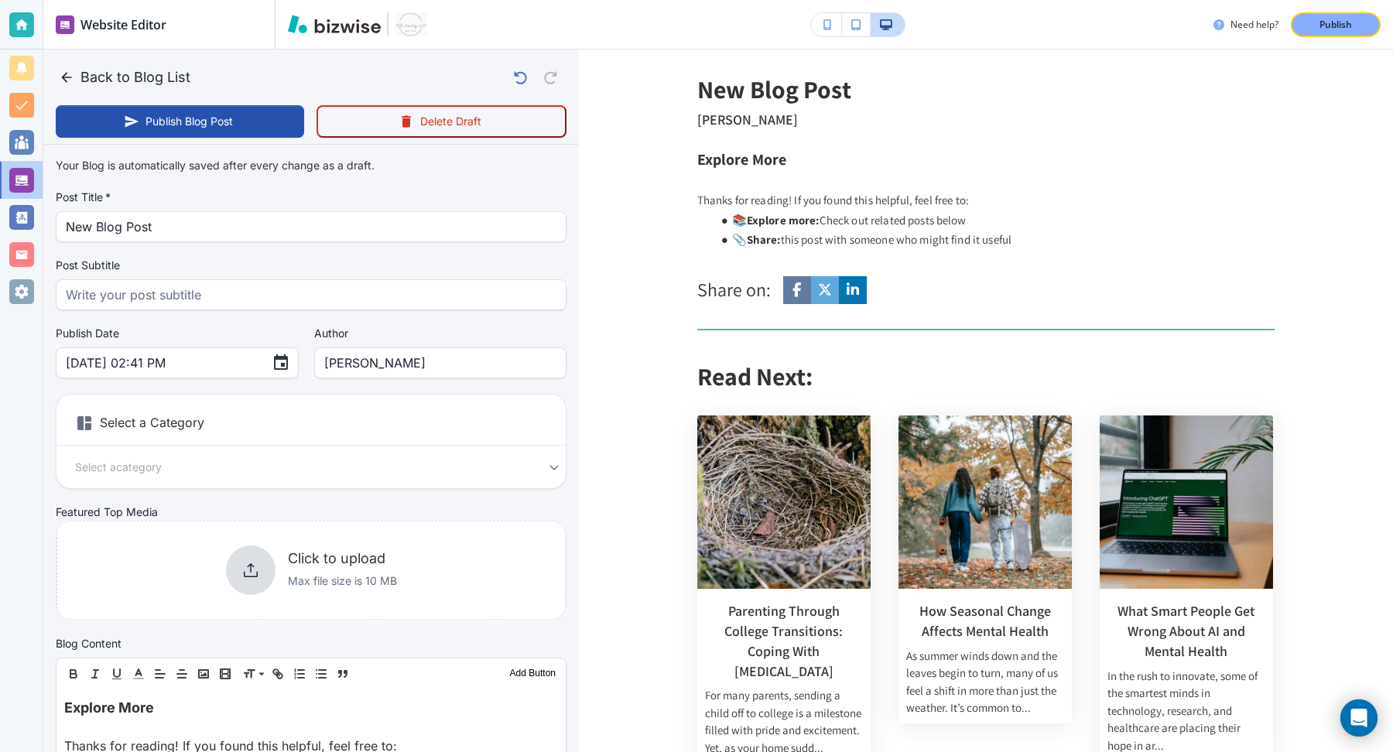
type input "Practicing Gratitude for Mental Health: A Therapist’s Guide"
click at [257, 213] on input "New Blog Post" at bounding box center [311, 226] width 491 height 29
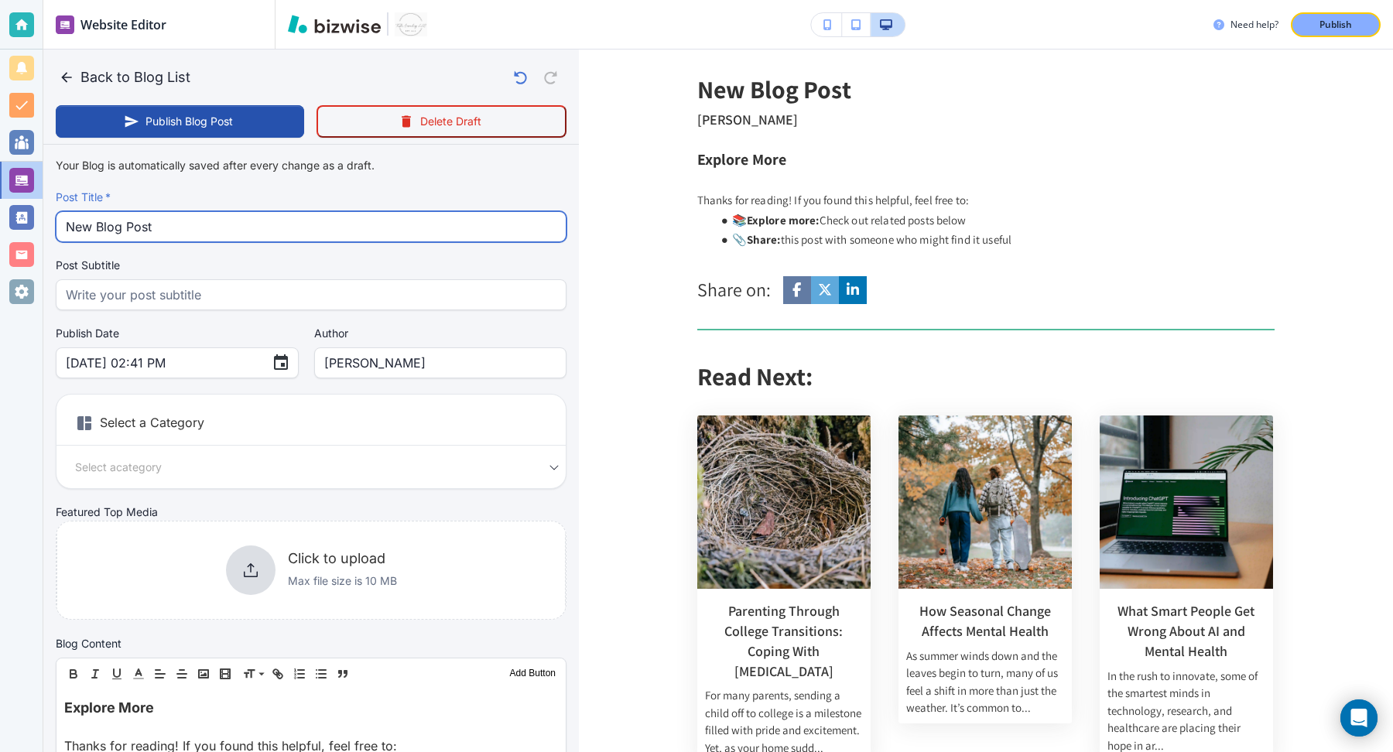
click at [257, 213] on input "New Blog Post" at bounding box center [311, 226] width 491 height 29
paste input "Practicing Gratitude for Mental Health: A Therapist’s Guide"
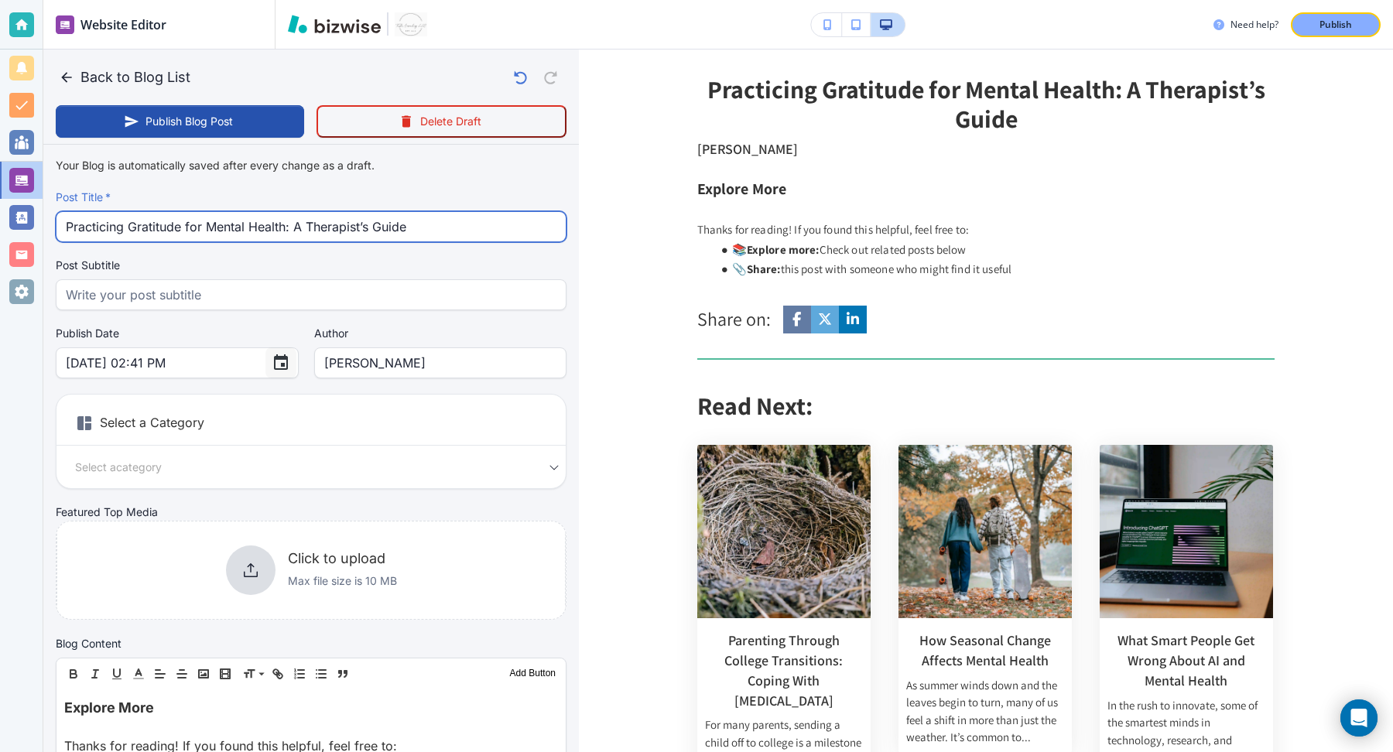
type input "Practicing Gratitude for Mental Health: A Therapist’s Guide"
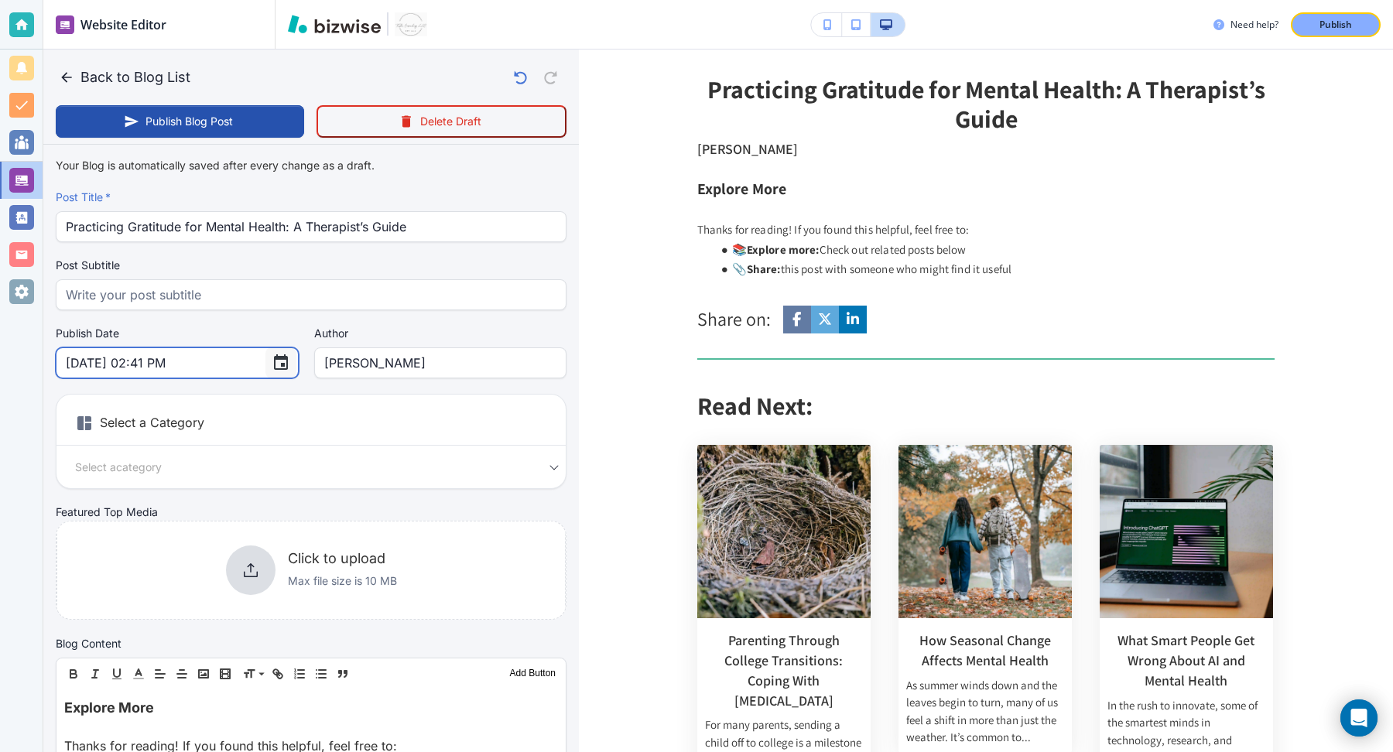
click at [272, 360] on icon "Choose date, selected date is Oct 8, 2025" at bounding box center [281, 363] width 19 height 19
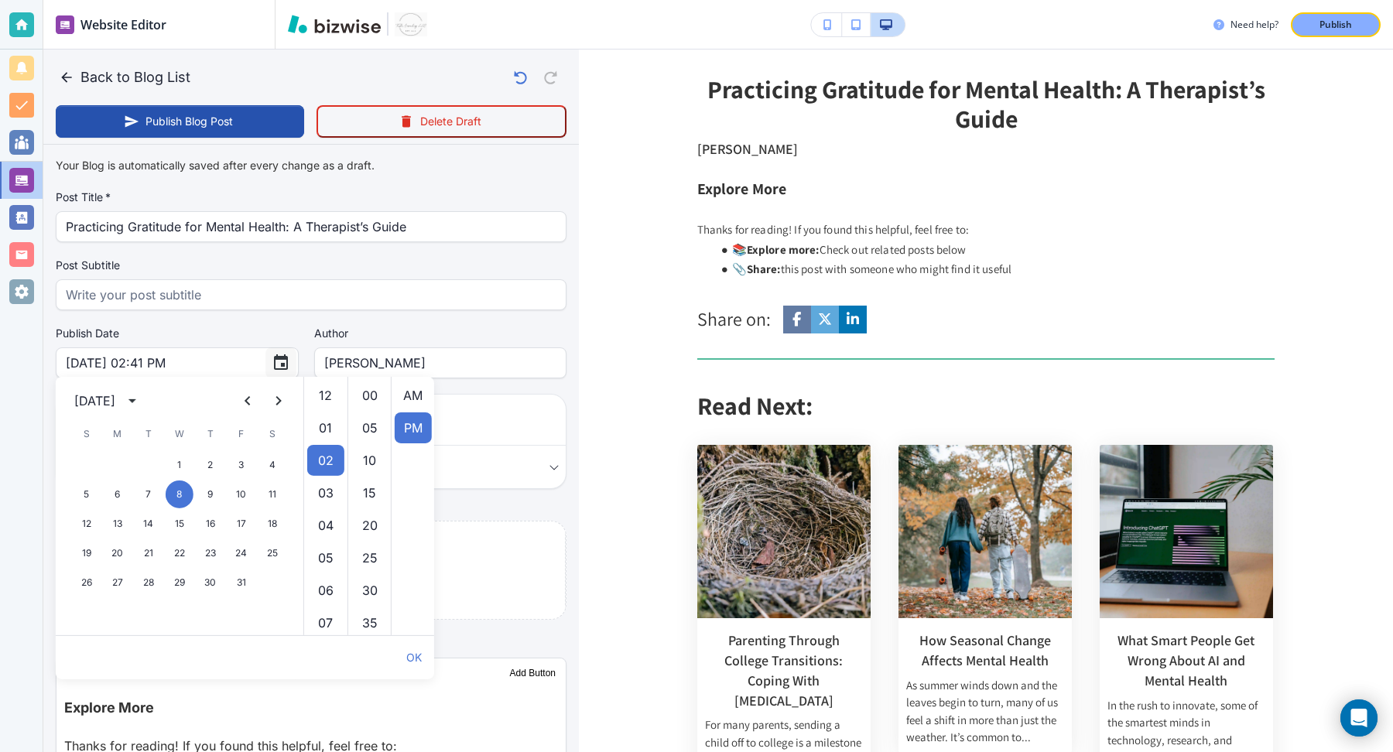
scroll to position [32, 0]
click at [271, 398] on icon "Next month" at bounding box center [278, 401] width 19 height 19
click at [178, 497] on button "5" at bounding box center [180, 495] width 28 height 28
click at [324, 401] on li "12" at bounding box center [325, 395] width 37 height 31
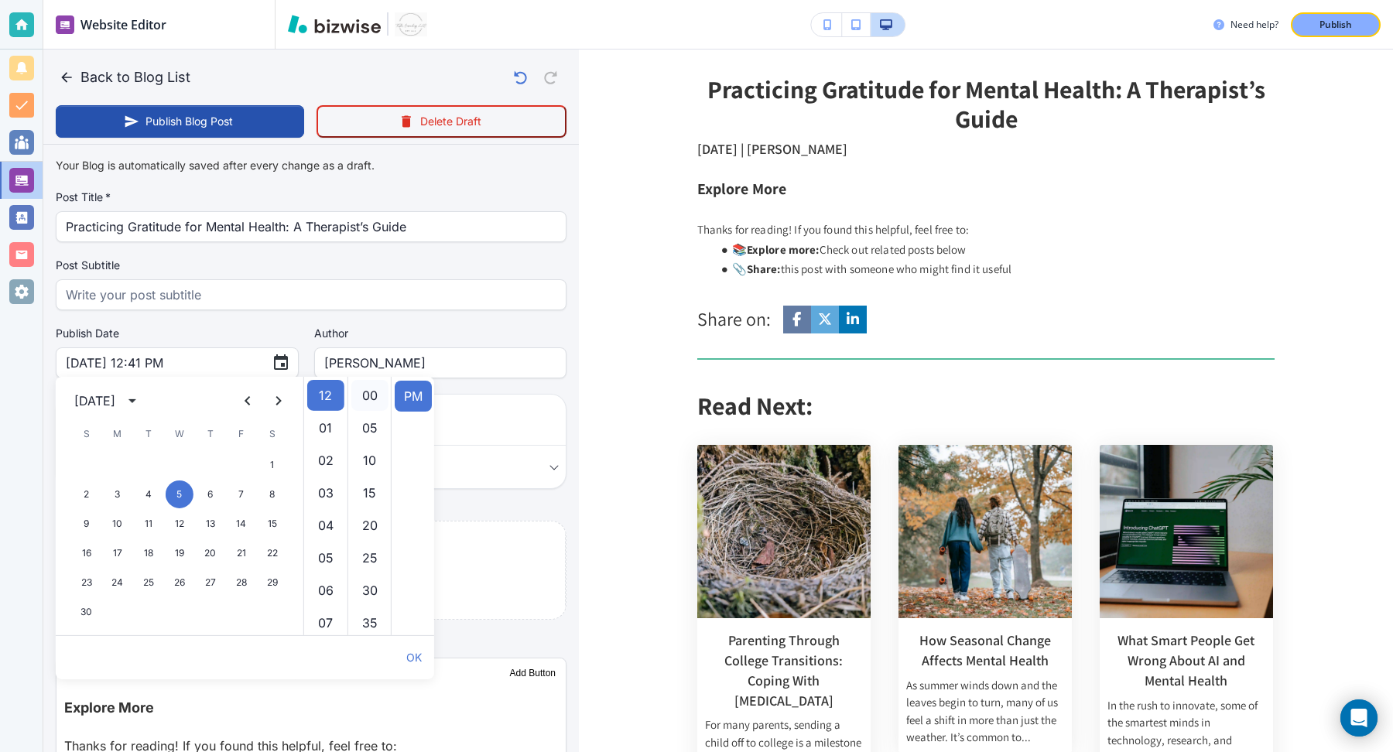
click at [365, 400] on li "00" at bounding box center [369, 395] width 37 height 31
type input "Nov 05, 2025 12:00 PM"
click at [413, 661] on button "OK" at bounding box center [414, 657] width 28 height 31
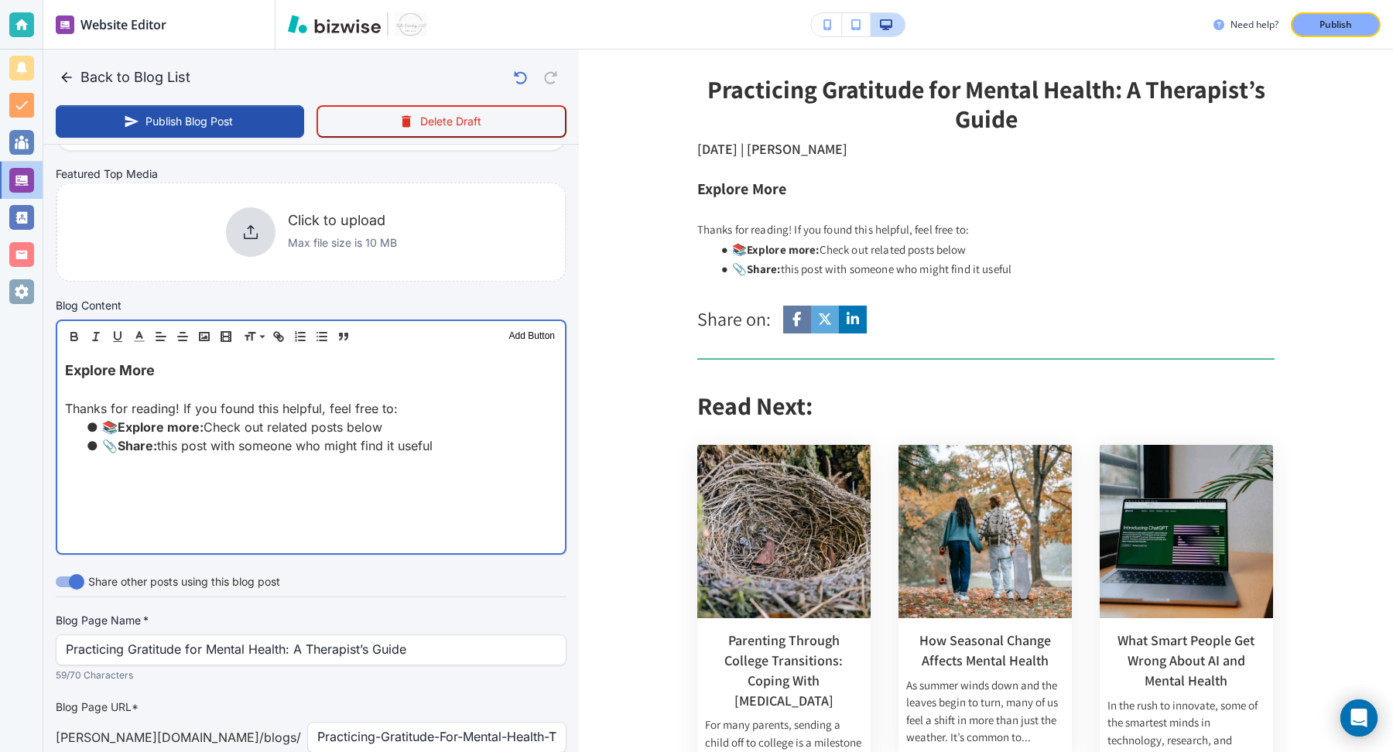
scroll to position [339, 0]
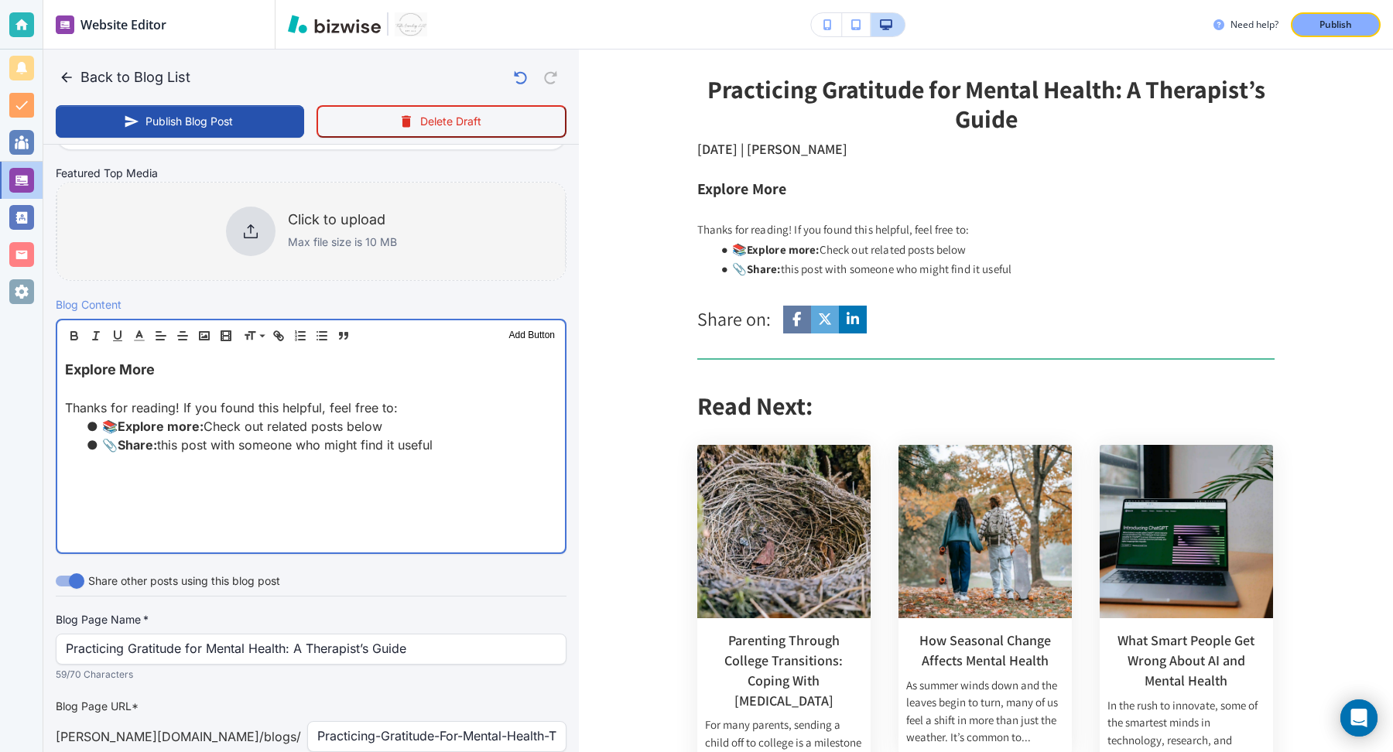
drag, startPoint x: 479, startPoint y: 452, endPoint x: 331, endPoint y: 242, distance: 257.7
click at [331, 242] on div "Your Blog is automatically saved after every change as a draft. Post Title   * …" at bounding box center [311, 356] width 511 height 1088
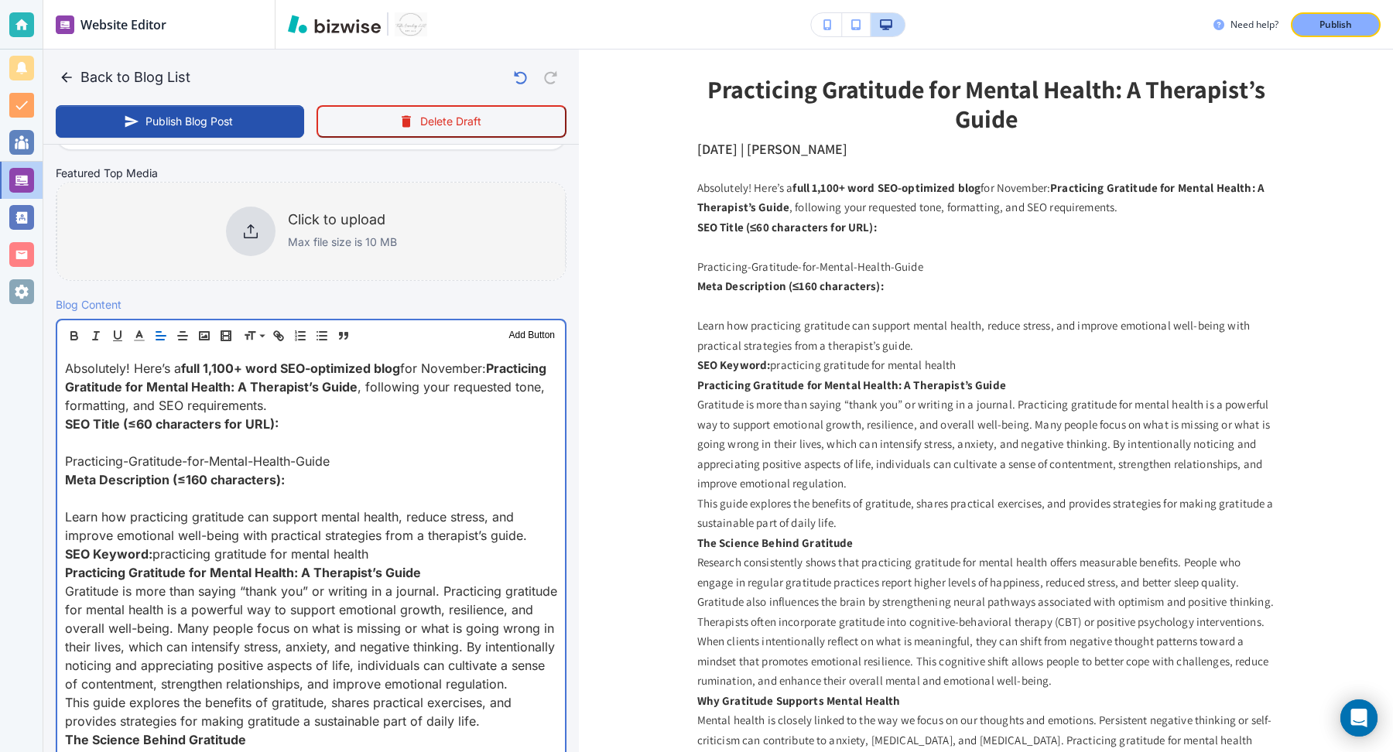
scroll to position [338, 0]
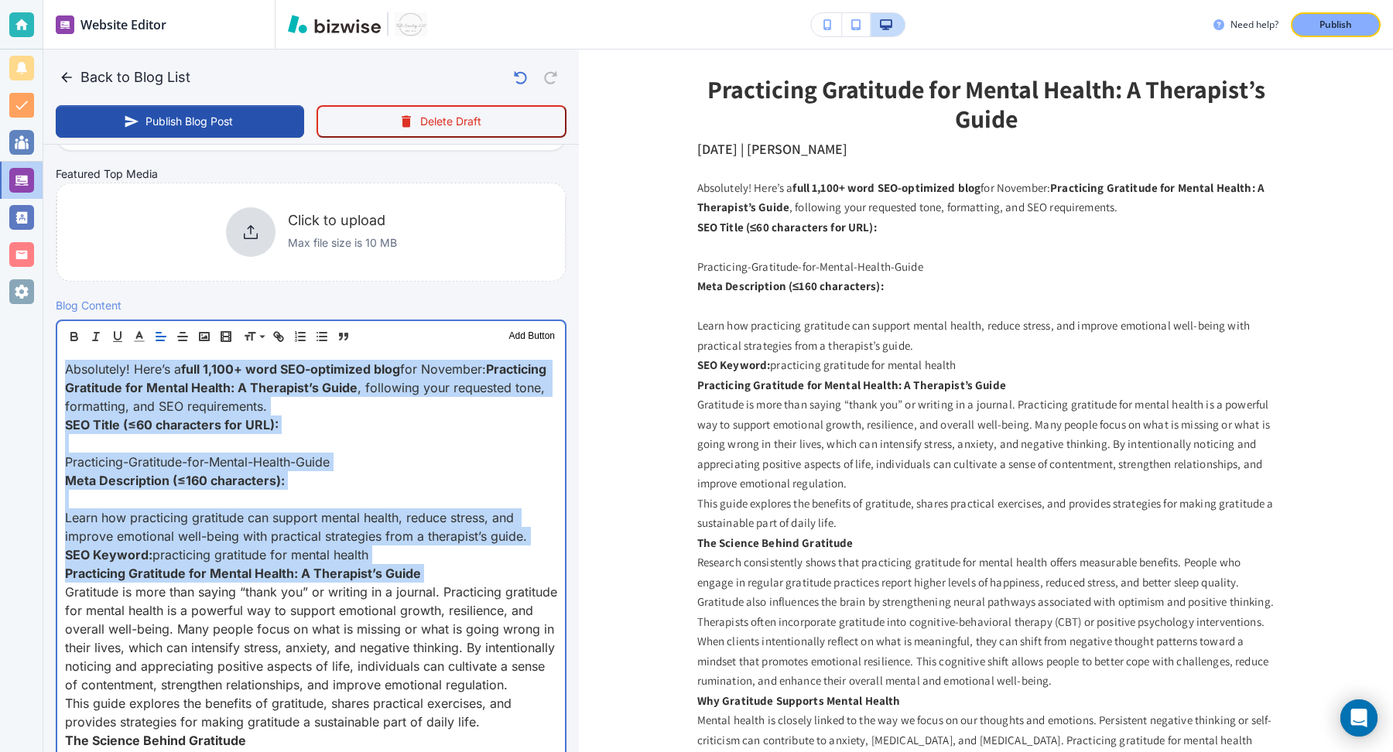
drag, startPoint x: 63, startPoint y: 591, endPoint x: 47, endPoint y: 353, distance: 239.0
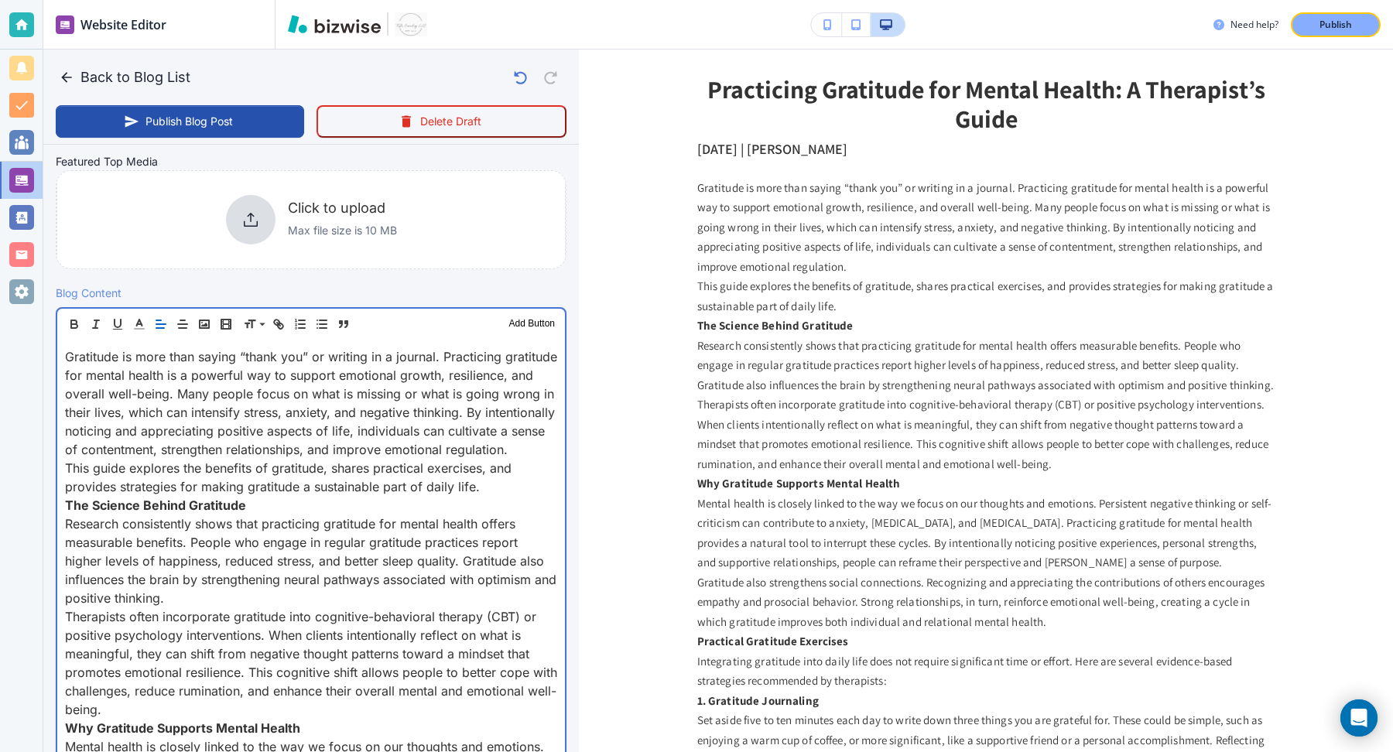
scroll to position [391, 0]
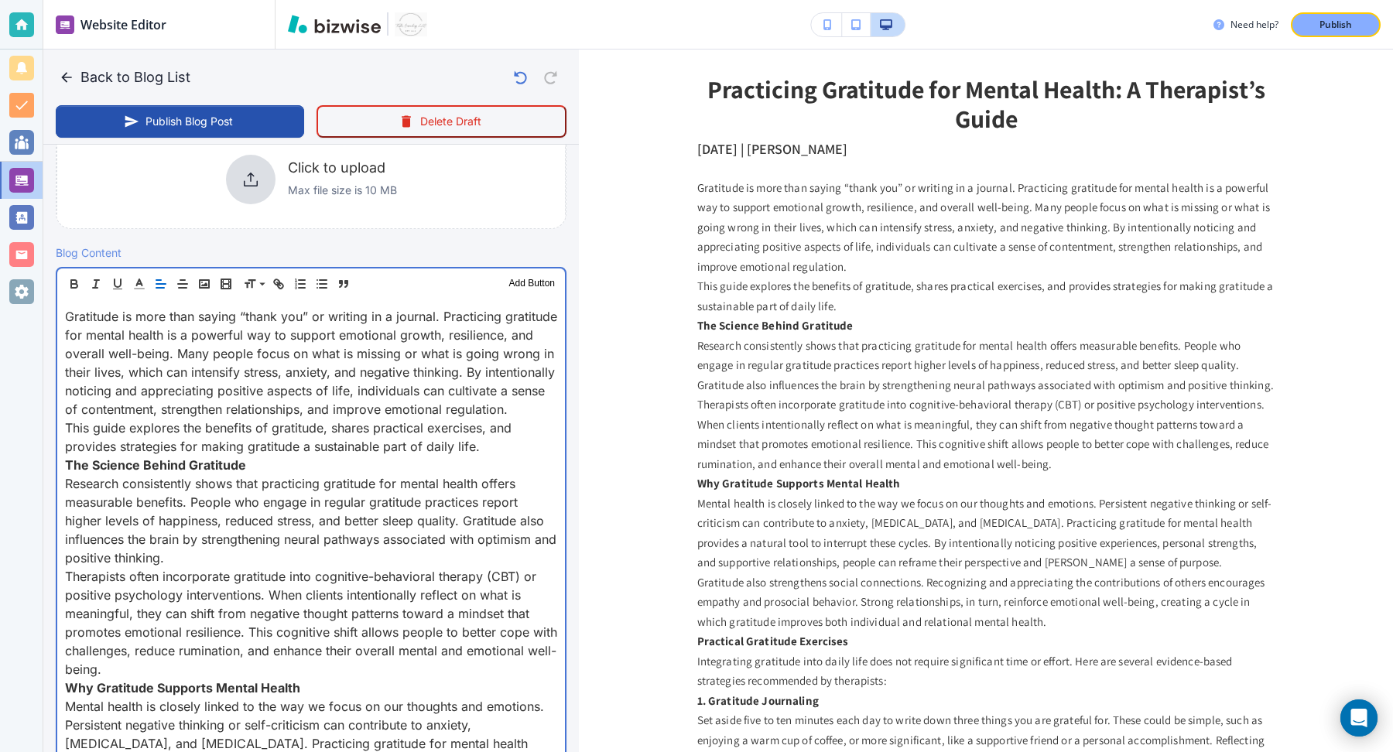
click at [245, 419] on p "Gratitude is more than saying “thank you” or writing in a journal. Practicing g…" at bounding box center [311, 362] width 492 height 111
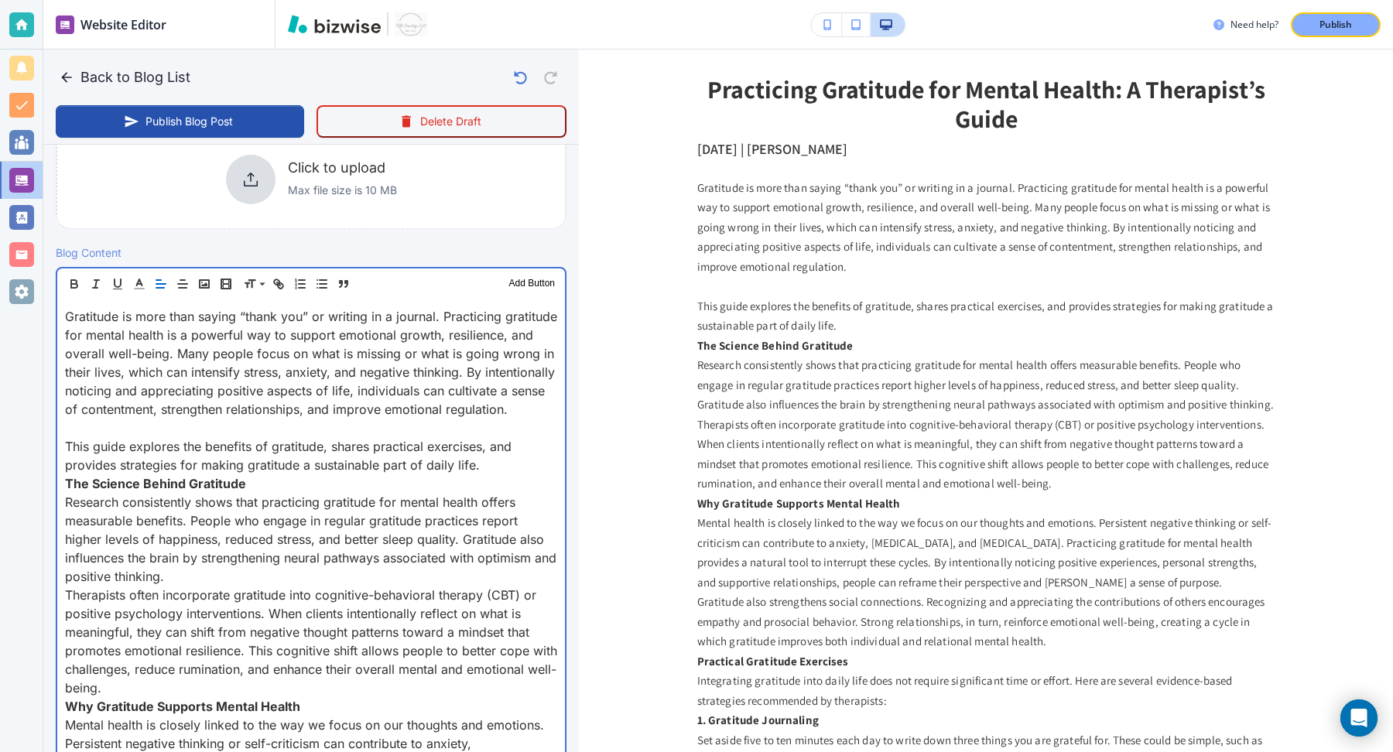
click at [499, 475] on p "This guide explores the benefits of gratitude, shares practical exercises, and …" at bounding box center [311, 455] width 492 height 37
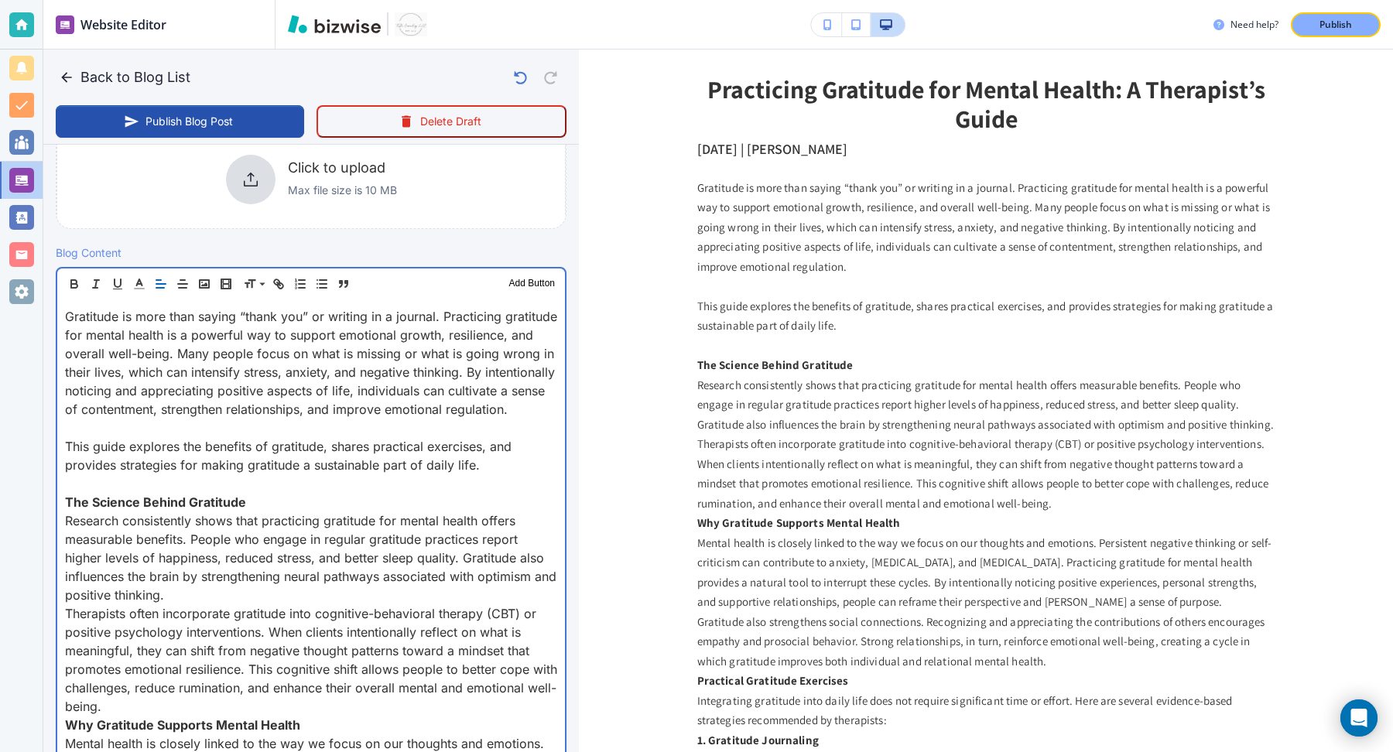
click at [115, 510] on strong "The Science Behind Gratitude" at bounding box center [155, 502] width 181 height 15
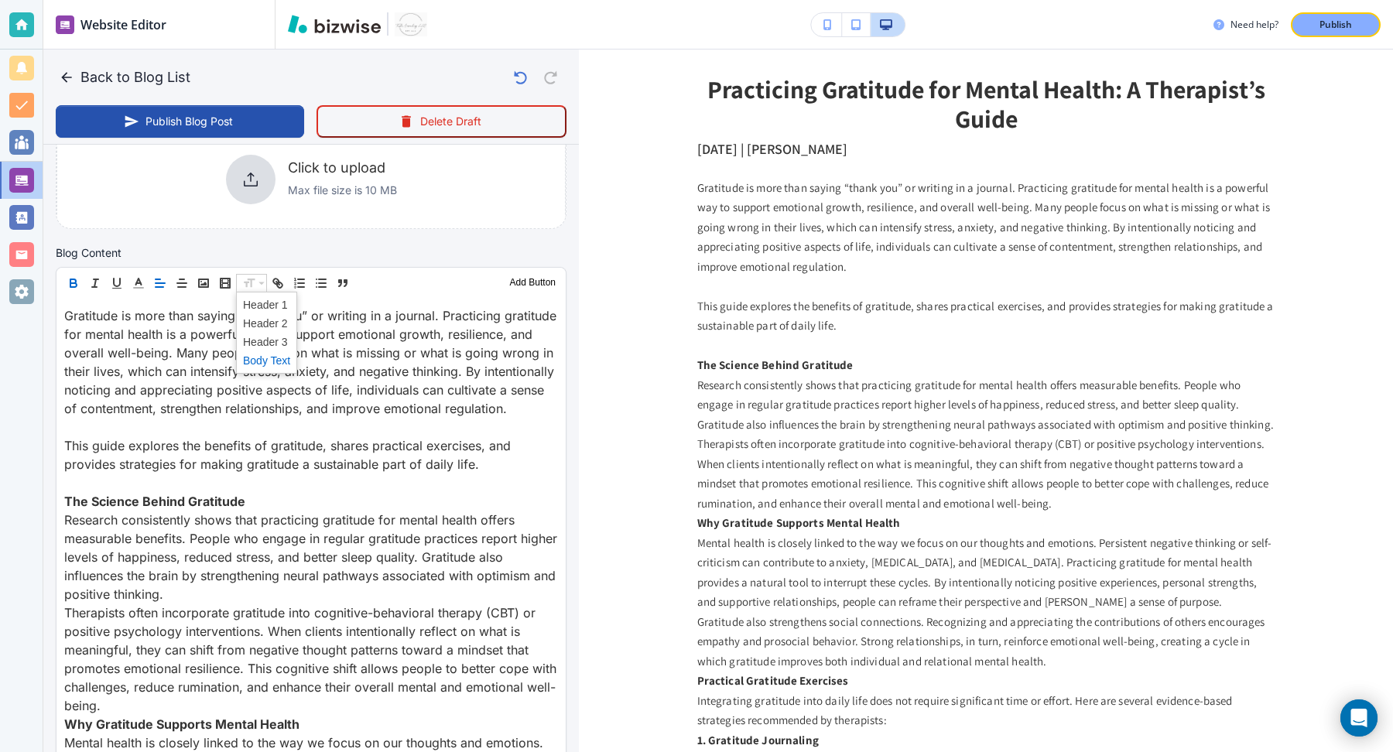
scroll to position [390, 0]
click at [262, 324] on span at bounding box center [266, 324] width 47 height 19
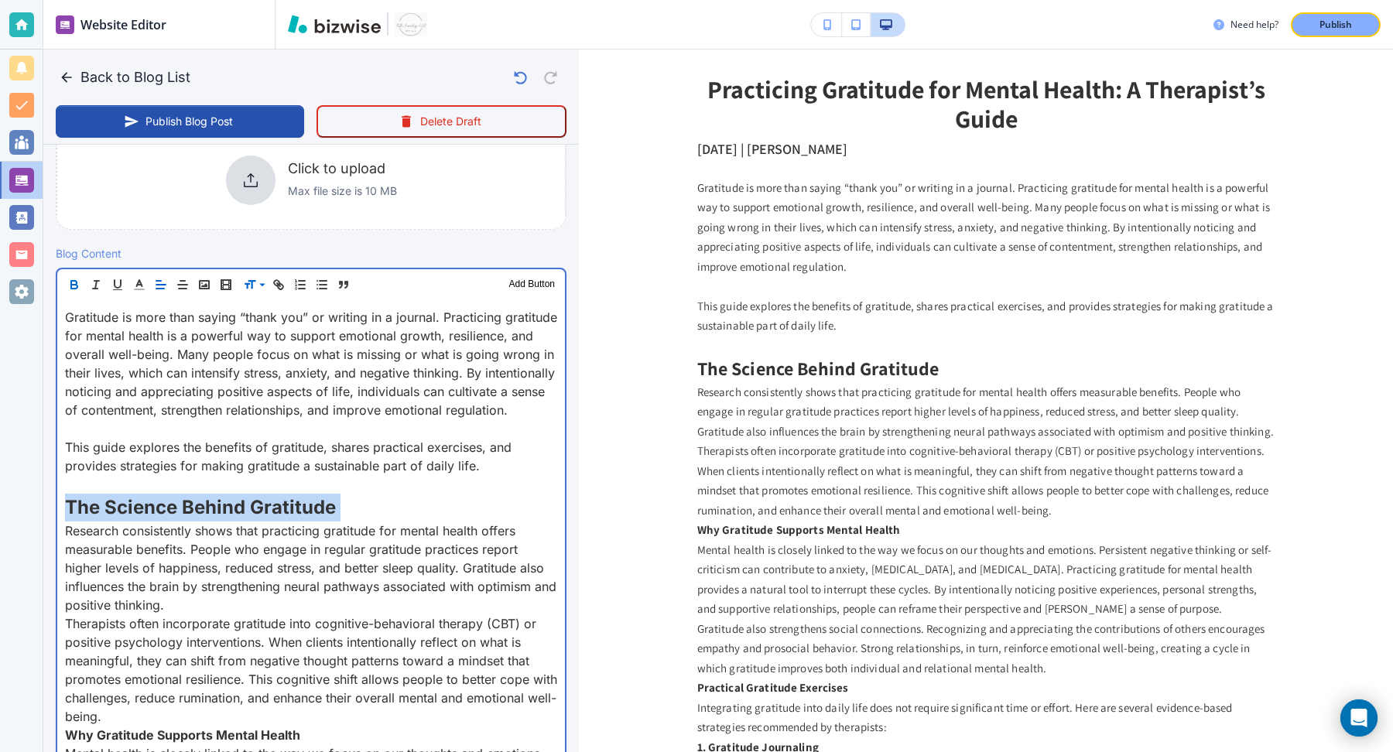
scroll to position [391, 0]
click at [305, 612] on p "Research consistently shows that practicing gratitude for mental health offers …" at bounding box center [311, 567] width 492 height 93
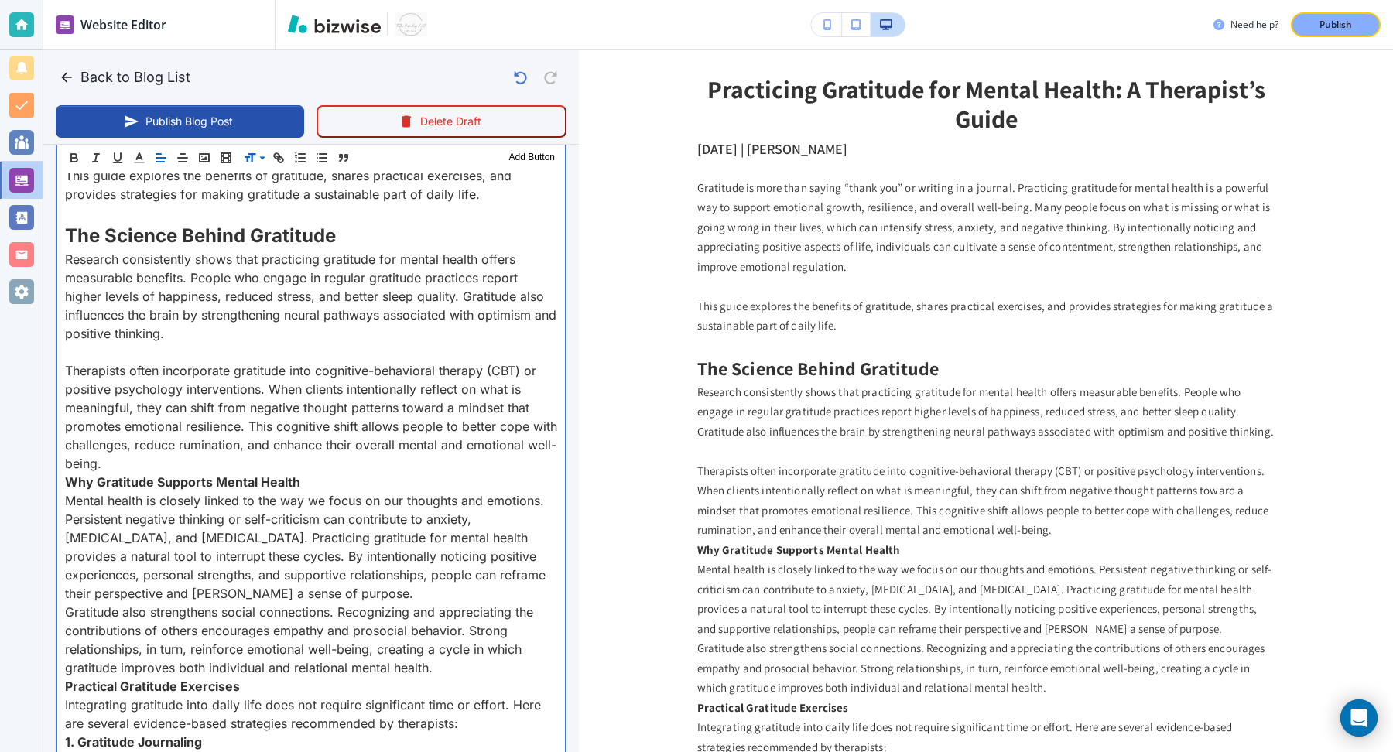
scroll to position [690, 0]
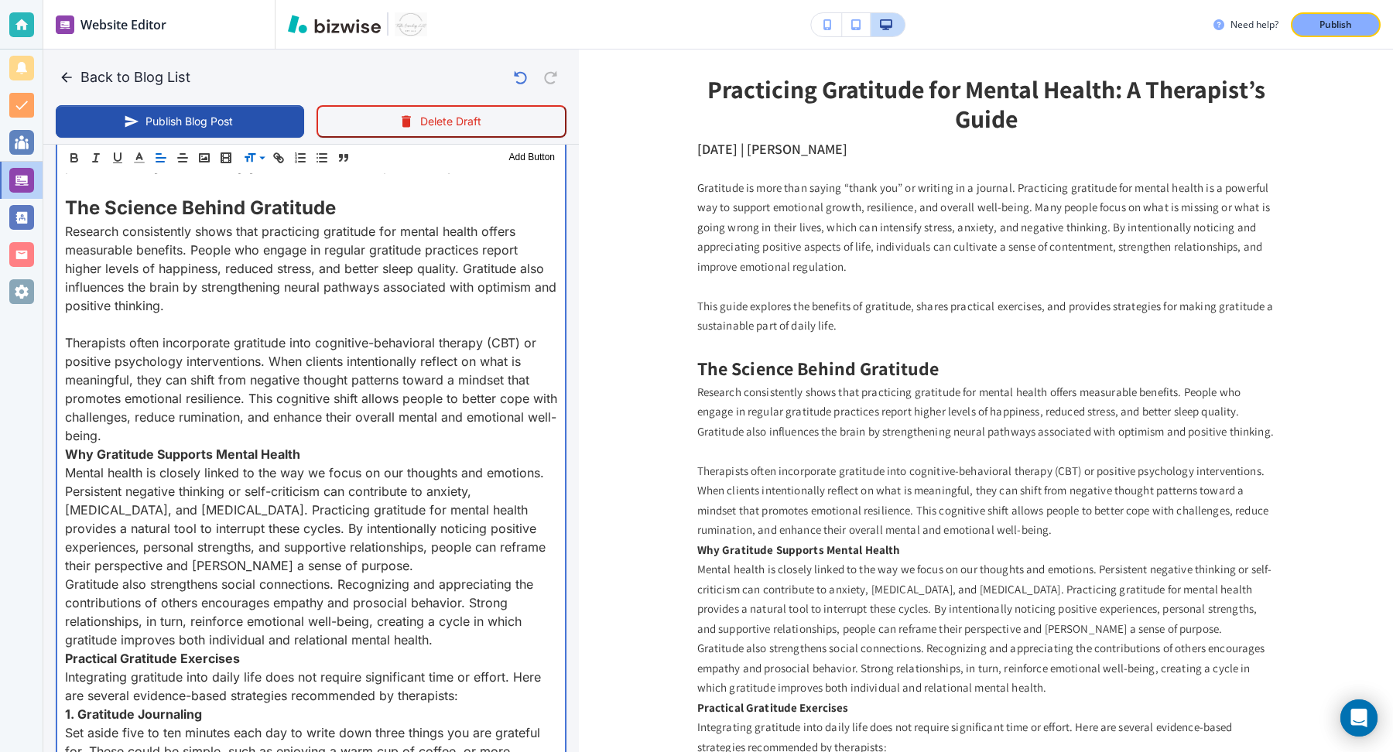
click at [243, 445] on p "Therapists often incorporate gratitude into cognitive-behavioral therapy (CBT) …" at bounding box center [311, 389] width 492 height 111
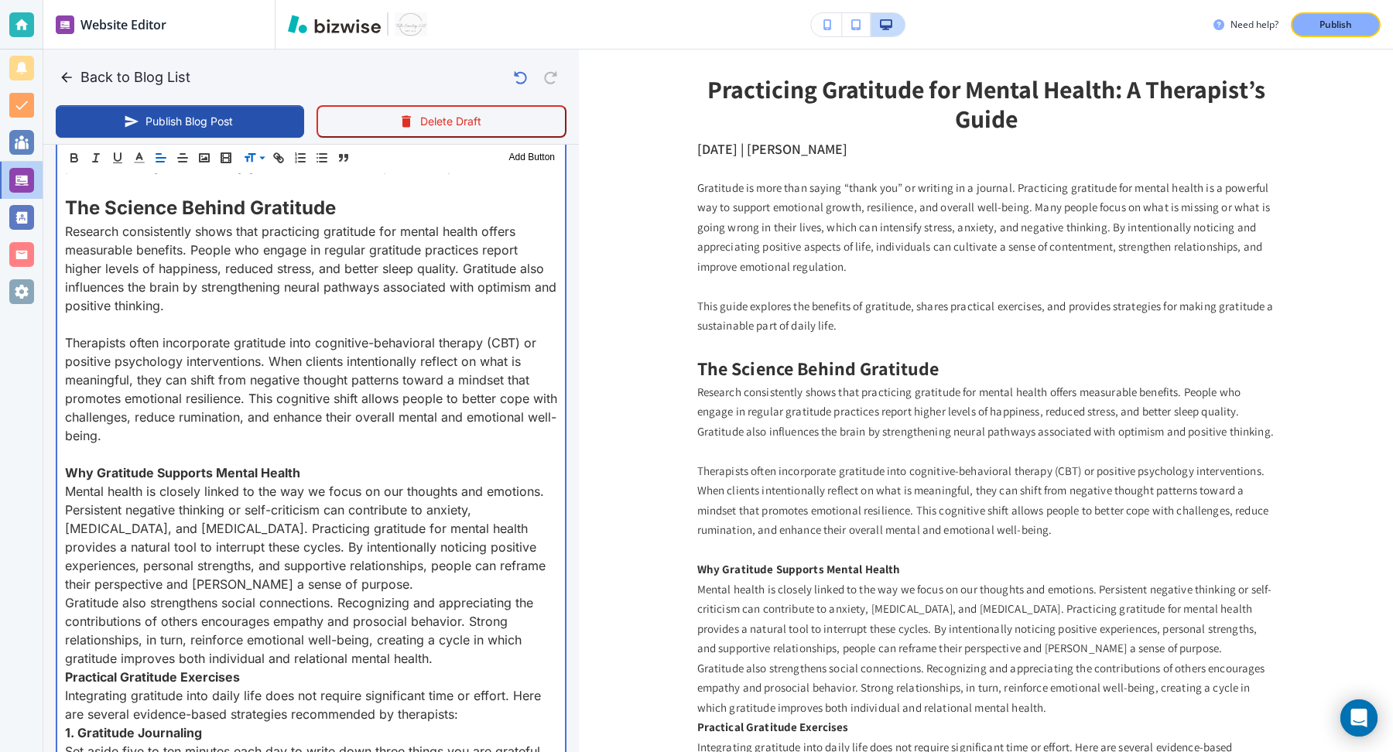
click at [306, 590] on p "Mental health is closely linked to the way we focus on our thoughts and emotion…" at bounding box center [311, 537] width 492 height 111
click at [305, 594] on p "Mental health is closely linked to the way we focus on our thoughts and emotion…" at bounding box center [311, 537] width 492 height 111
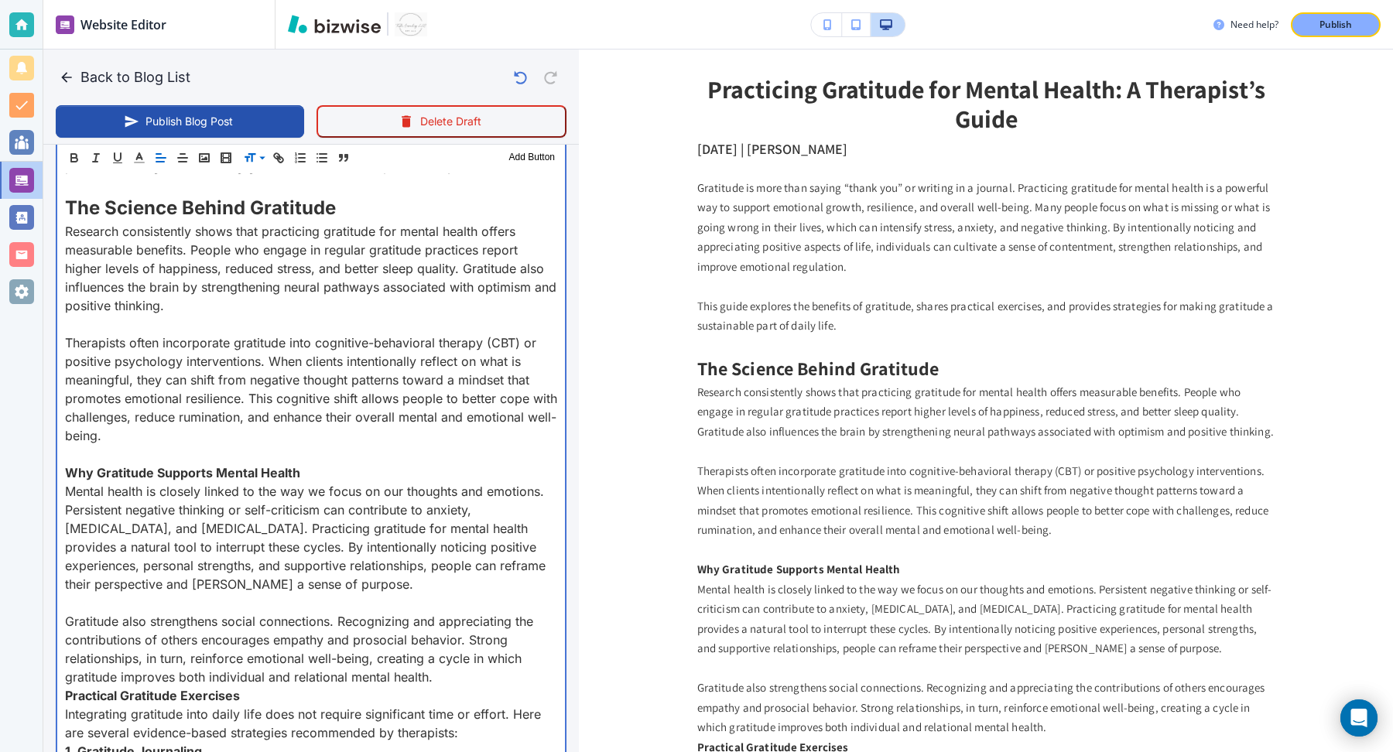
click at [447, 687] on p "Gratitude also strengthens social connections. Recognizing and appreciating the…" at bounding box center [311, 649] width 492 height 74
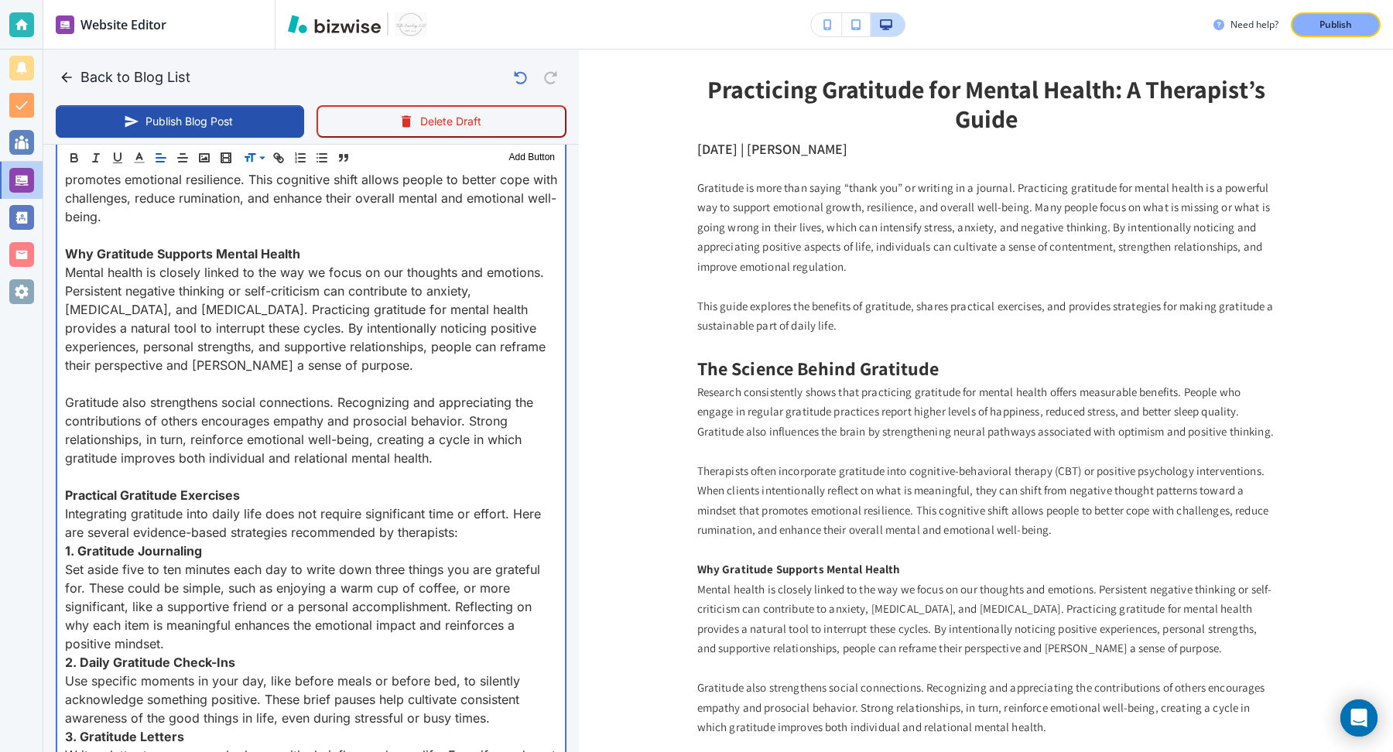
scroll to position [913, 0]
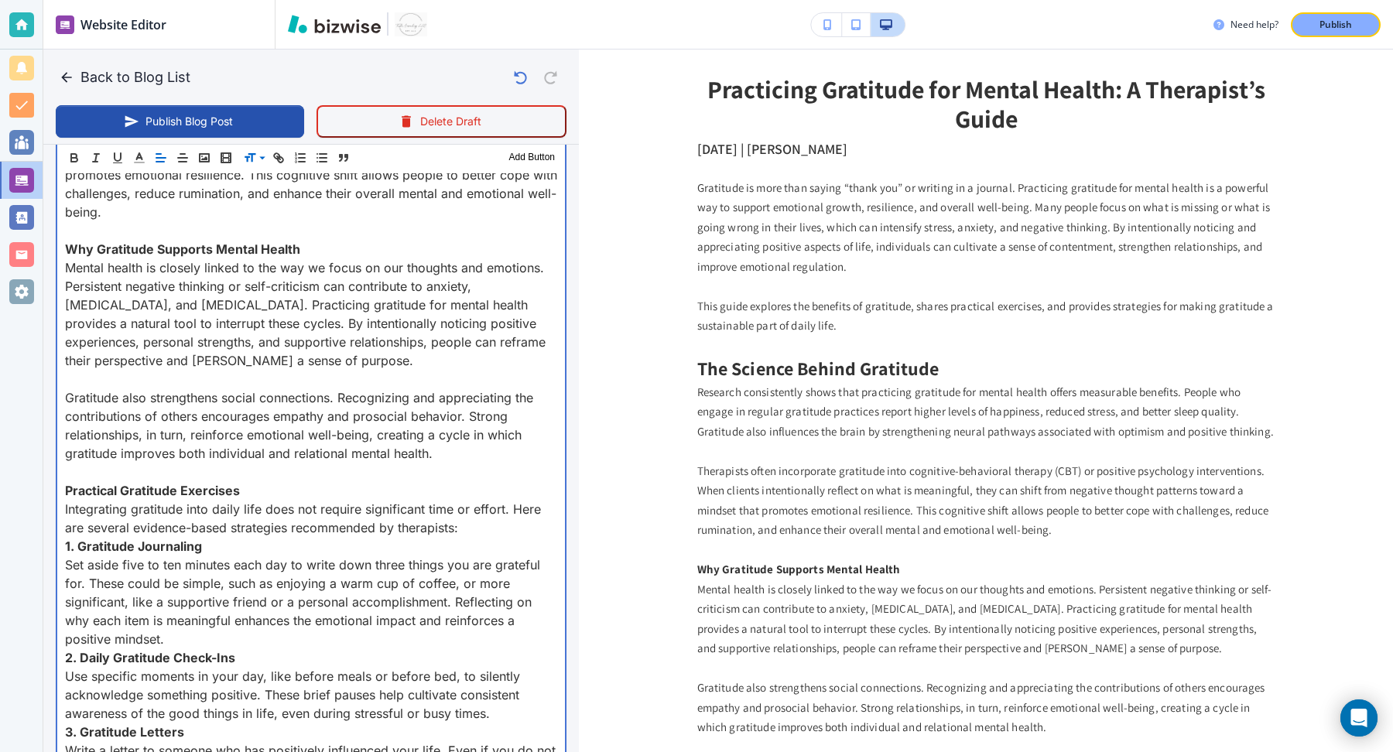
click at [467, 537] on p "Integrating gratitude into daily life does not require significant time or effo…" at bounding box center [311, 518] width 492 height 37
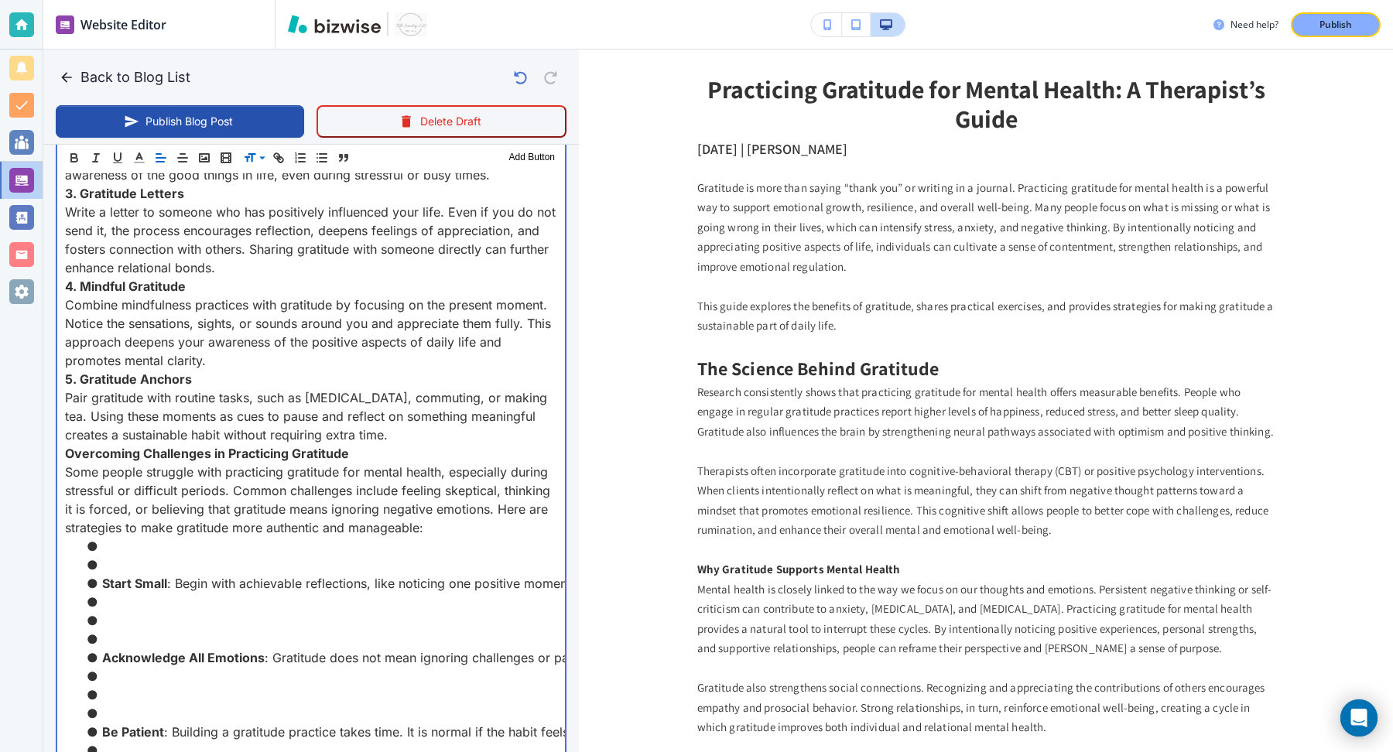
scroll to position [1475, 0]
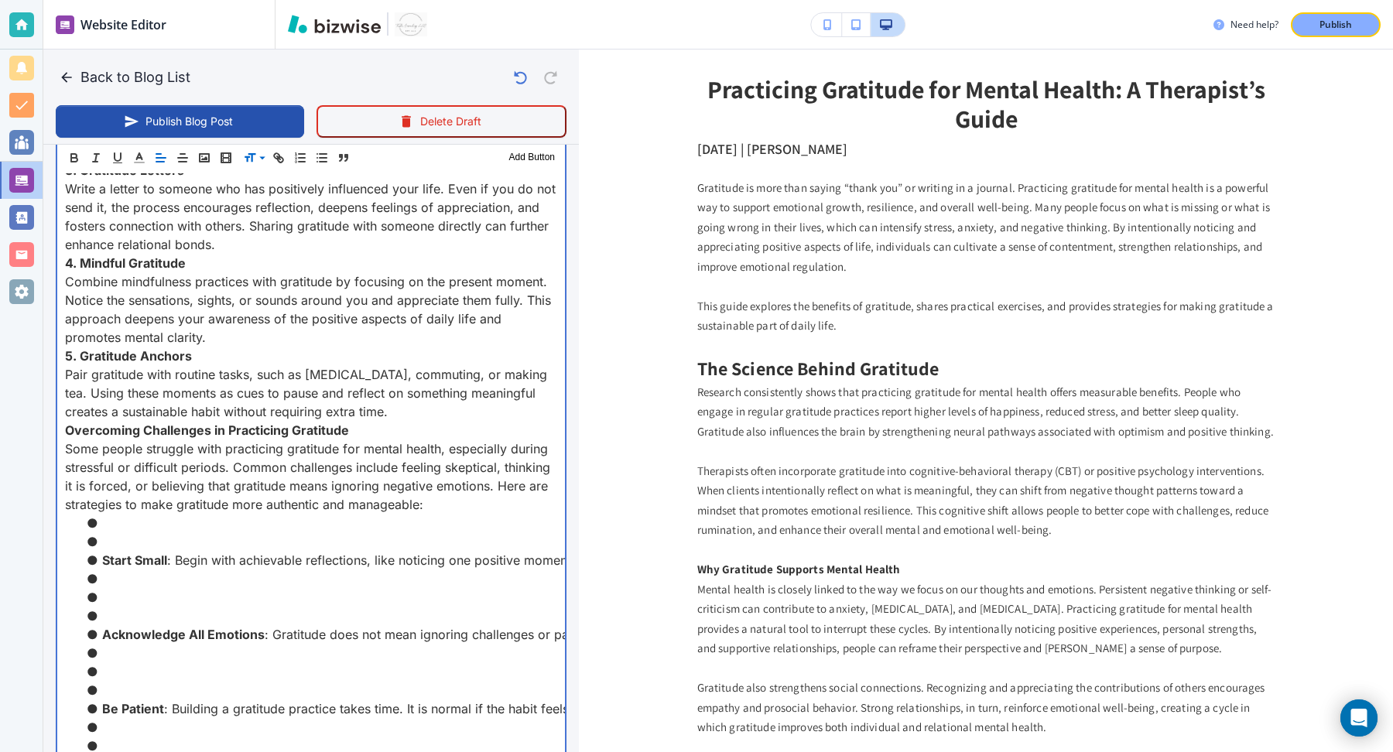
click at [480, 421] on p "Pair gratitude with routine tasks, such as brushing your teeth, commuting, or m…" at bounding box center [311, 393] width 492 height 56
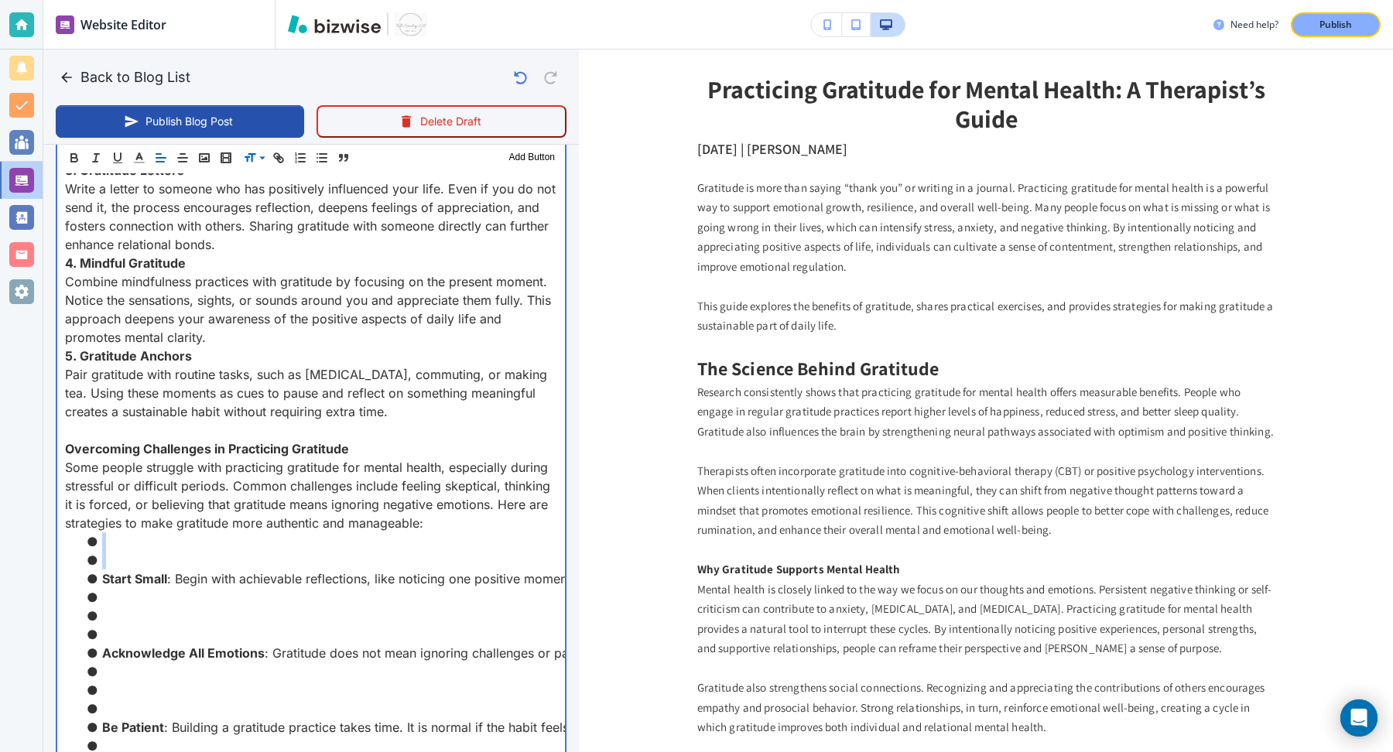
drag, startPoint x: 362, startPoint y: 575, endPoint x: 392, endPoint y: 557, distance: 35.4
click at [392, 557] on ul "Start Small : Begin with achievable reflections, like noticing one positive mom…" at bounding box center [311, 654] width 492 height 242
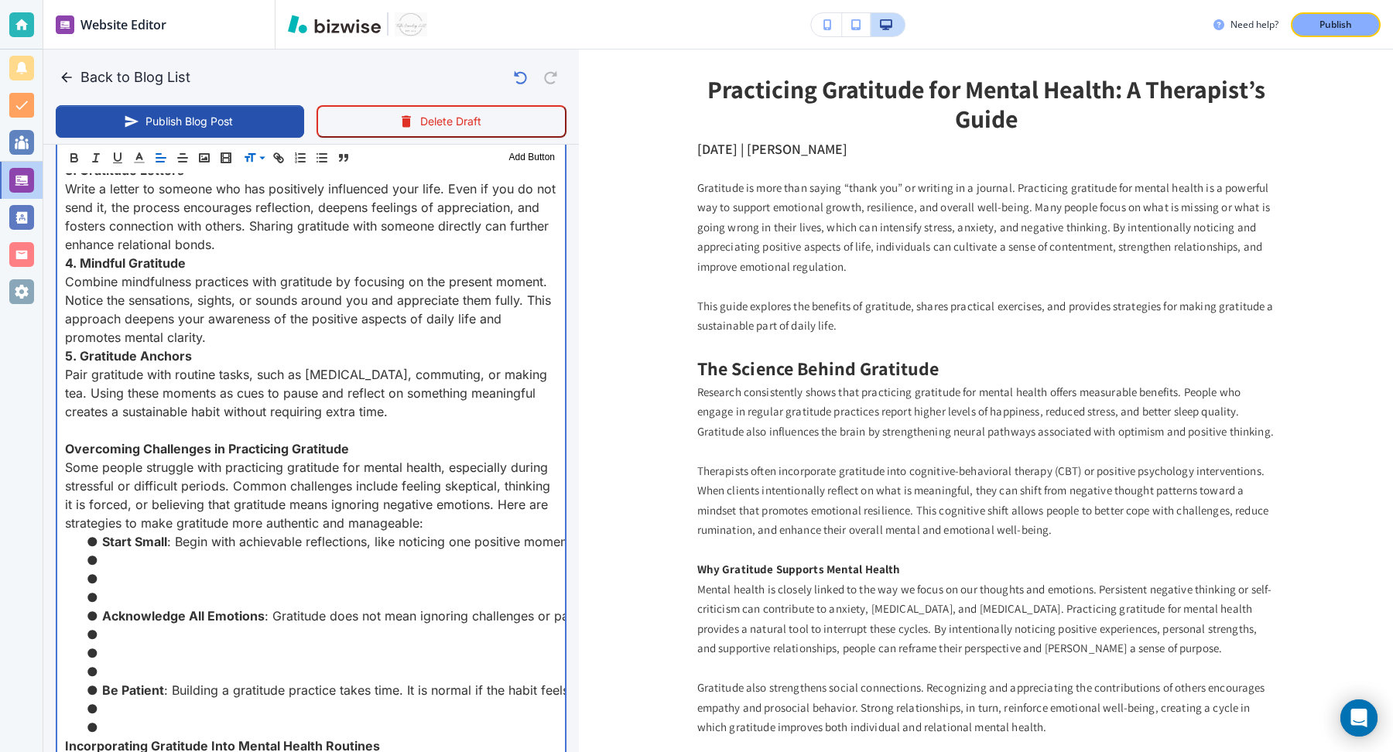
click at [324, 607] on li at bounding box center [321, 597] width 474 height 19
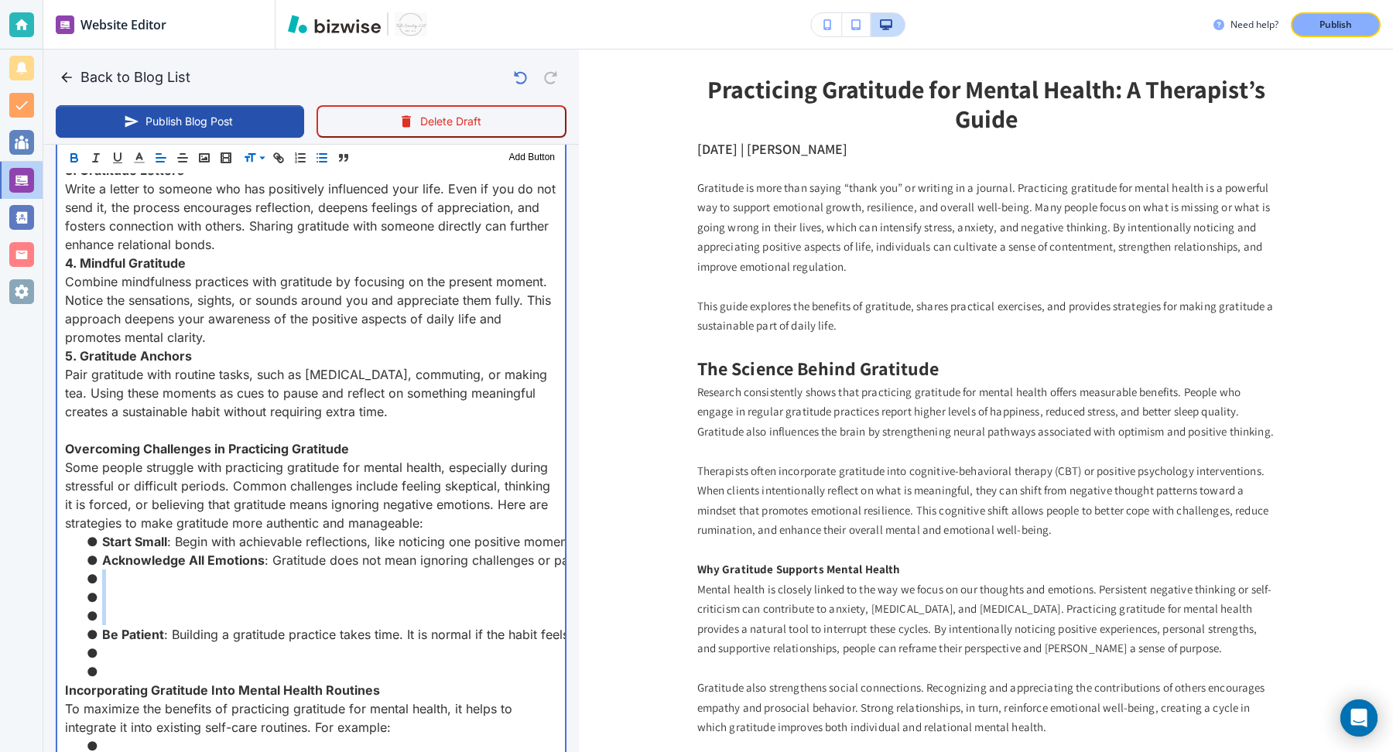
drag, startPoint x: 301, startPoint y: 634, endPoint x: 303, endPoint y: 598, distance: 36.4
click at [303, 598] on ul "Start Small : Begin with achievable reflections, like noticing one positive mom…" at bounding box center [311, 607] width 492 height 149
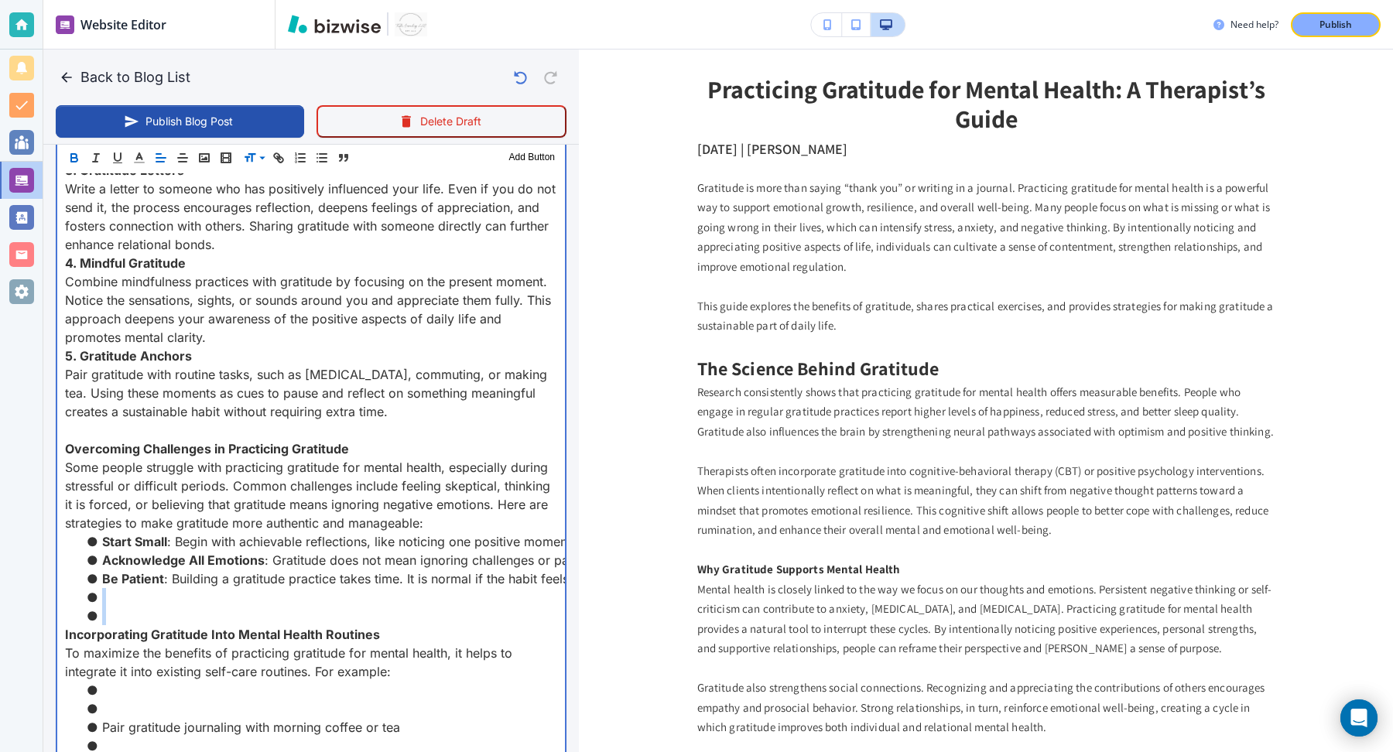
drag, startPoint x: 270, startPoint y: 633, endPoint x: 270, endPoint y: 605, distance: 27.9
click at [270, 605] on ul "Start Small : Begin with achievable reflections, like noticing one positive mom…" at bounding box center [311, 579] width 492 height 93
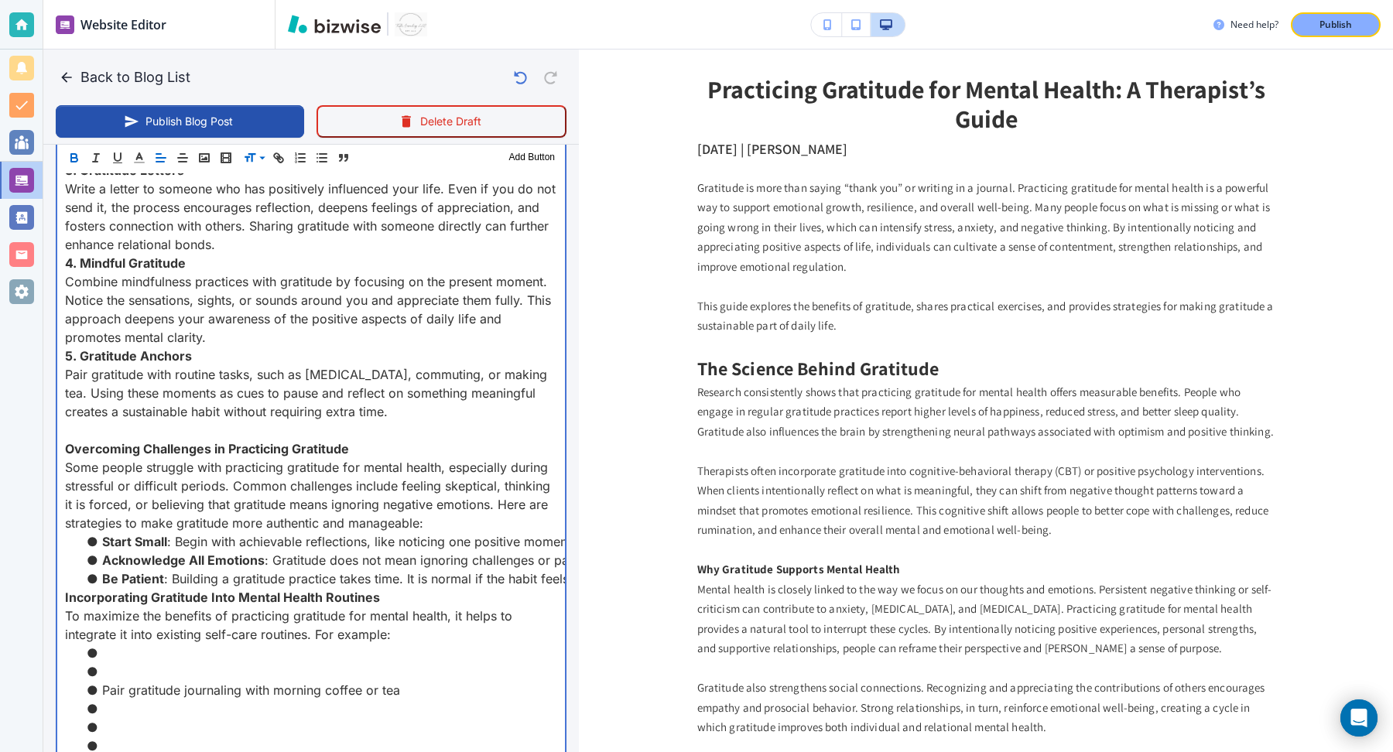
click at [420, 644] on p "To maximize the benefits of practicing gratitude for mental health, it helps to…" at bounding box center [311, 625] width 492 height 37
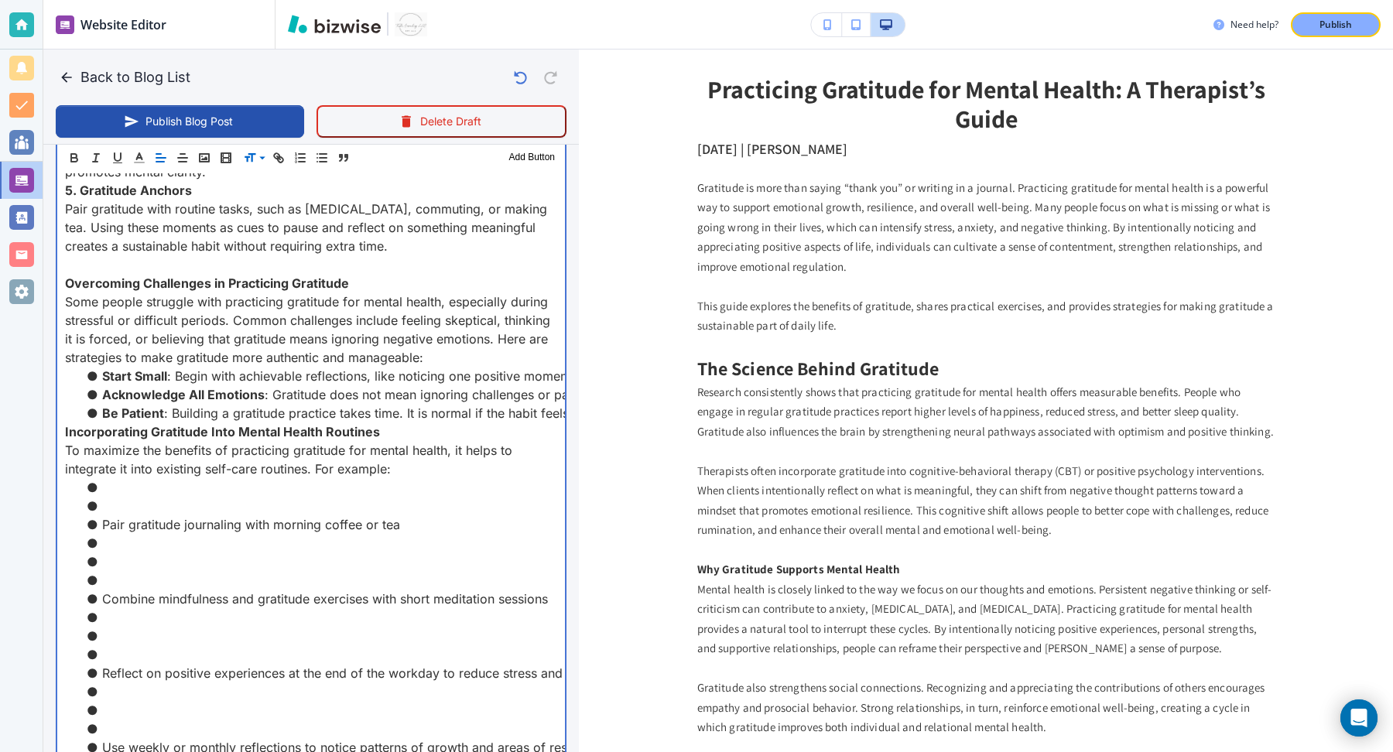
scroll to position [1656, 0]
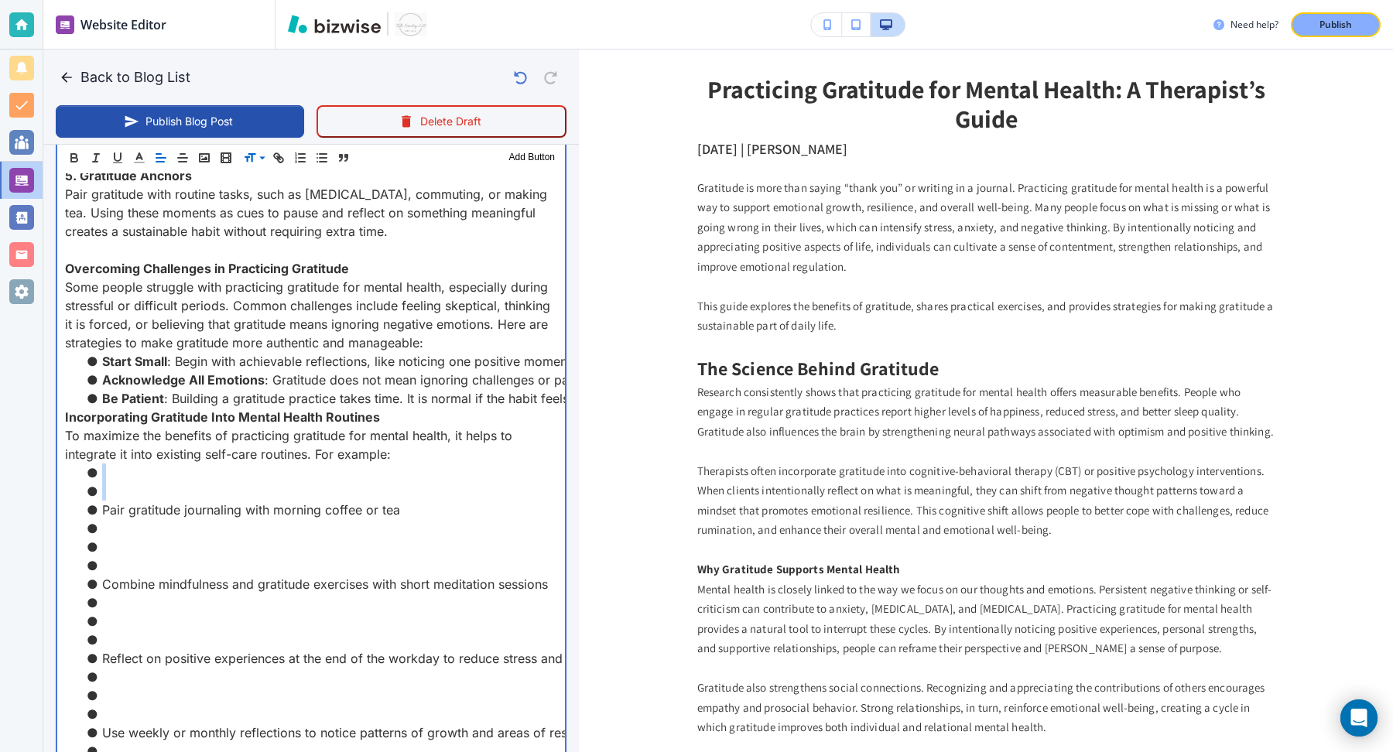
drag, startPoint x: 345, startPoint y: 512, endPoint x: 372, endPoint y: 491, distance: 34.2
click at [372, 491] on ul "Pair gratitude journaling with morning coffee or tea Combine mindfulness and gr…" at bounding box center [311, 622] width 492 height 316
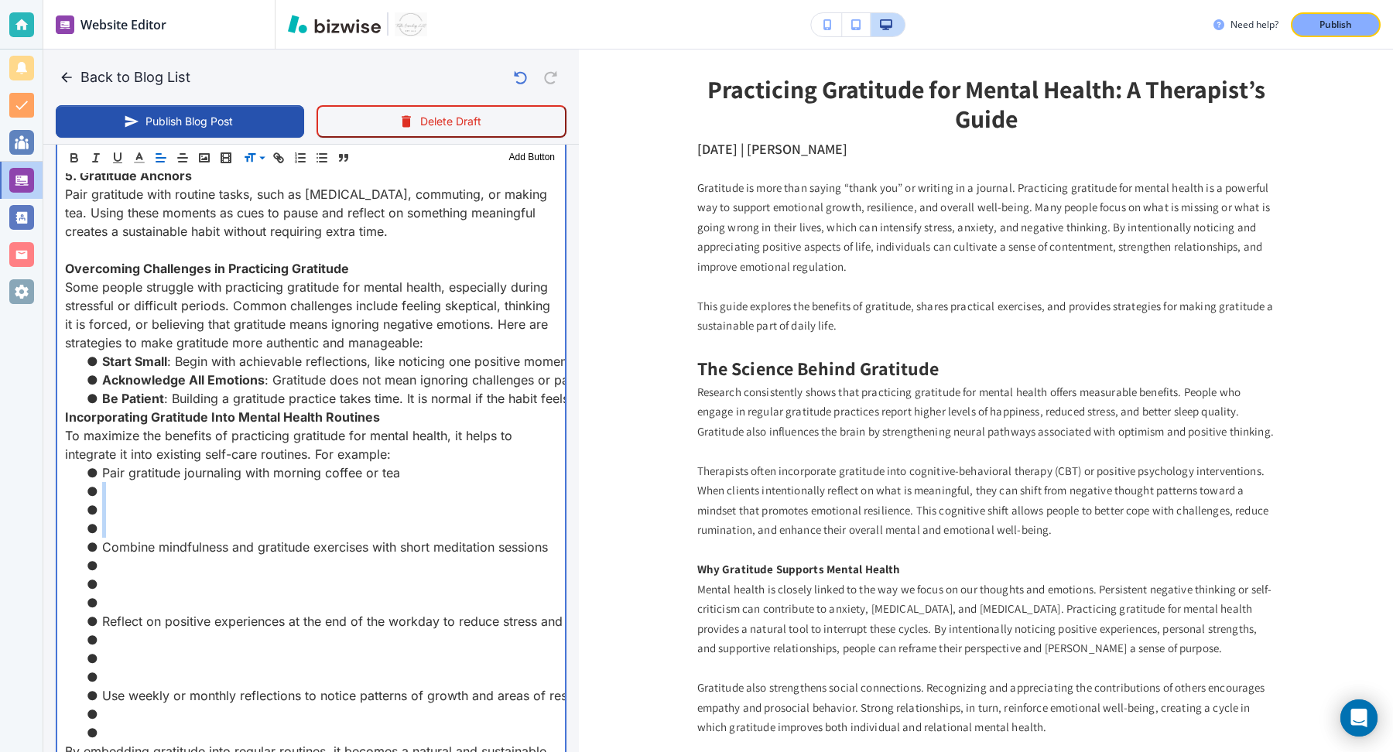
drag, startPoint x: 322, startPoint y: 553, endPoint x: 430, endPoint y: 498, distance: 120.8
click at [430, 498] on ul "Pair gratitude journaling with morning coffee or tea Combine mindfulness and gr…" at bounding box center [311, 603] width 492 height 279
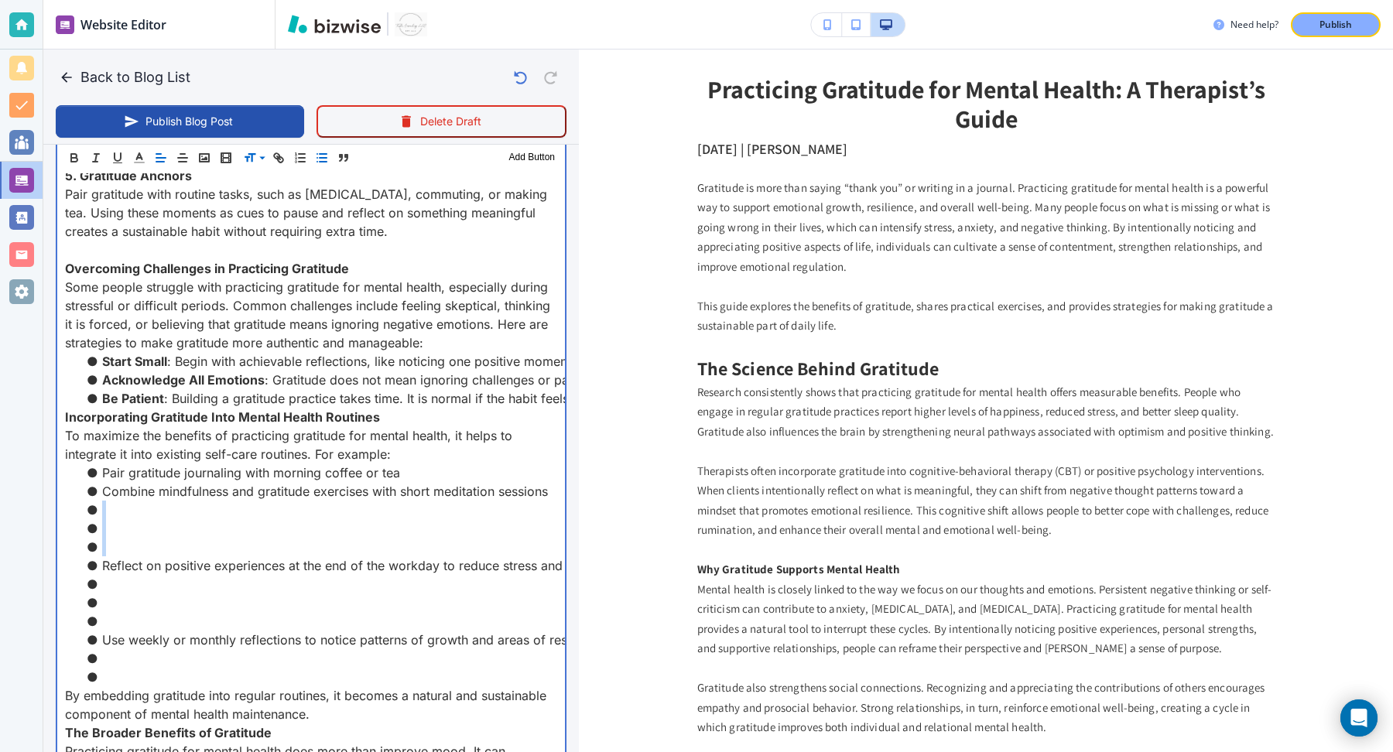
drag, startPoint x: 376, startPoint y: 567, endPoint x: 551, endPoint y: 511, distance: 183.8
click at [551, 511] on ul "Pair gratitude journaling with morning coffee or tea Combine mindfulness and gr…" at bounding box center [311, 575] width 492 height 223
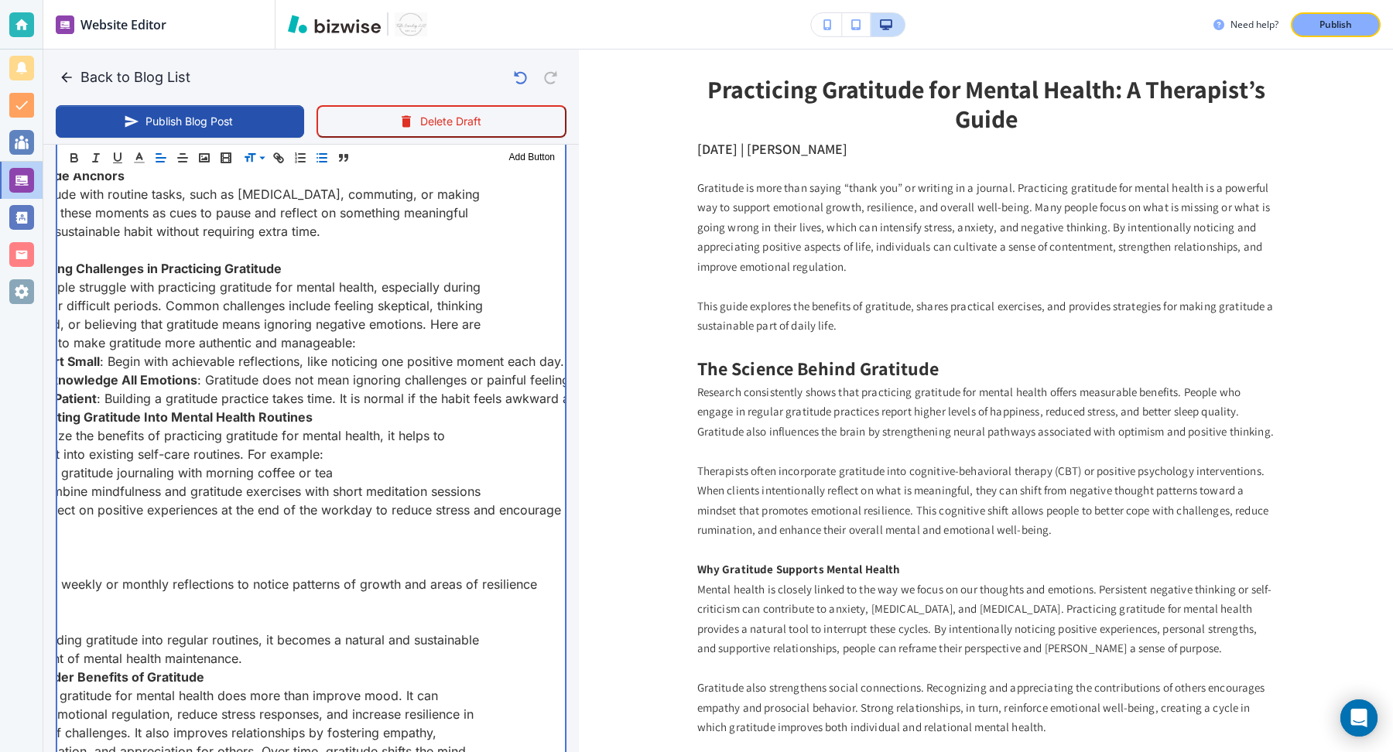
scroll to position [0, 125]
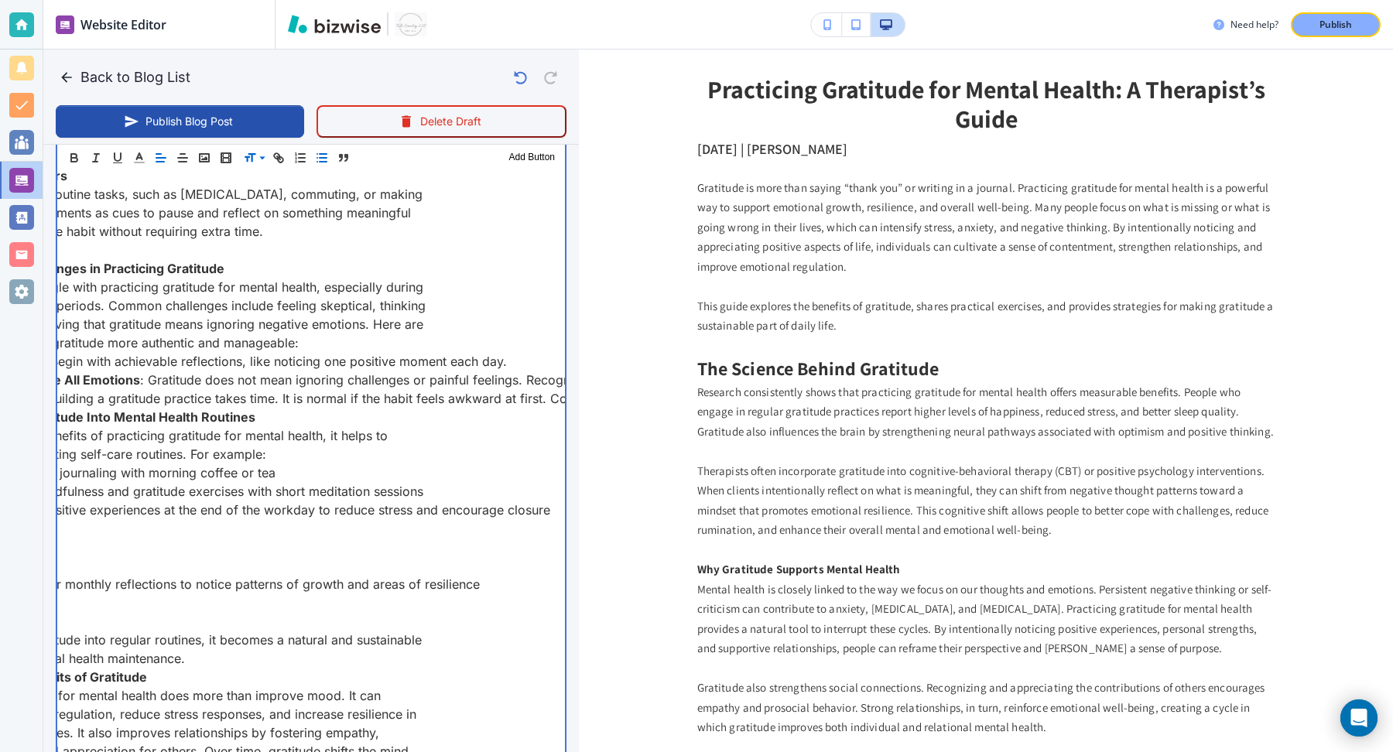
drag, startPoint x: 375, startPoint y: 582, endPoint x: 553, endPoint y: 526, distance: 185.8
click at [553, 526] on div "Gratitude is more than saying “thank you” or writing in a journal. Practicing g…" at bounding box center [311, 320] width 508 height 2570
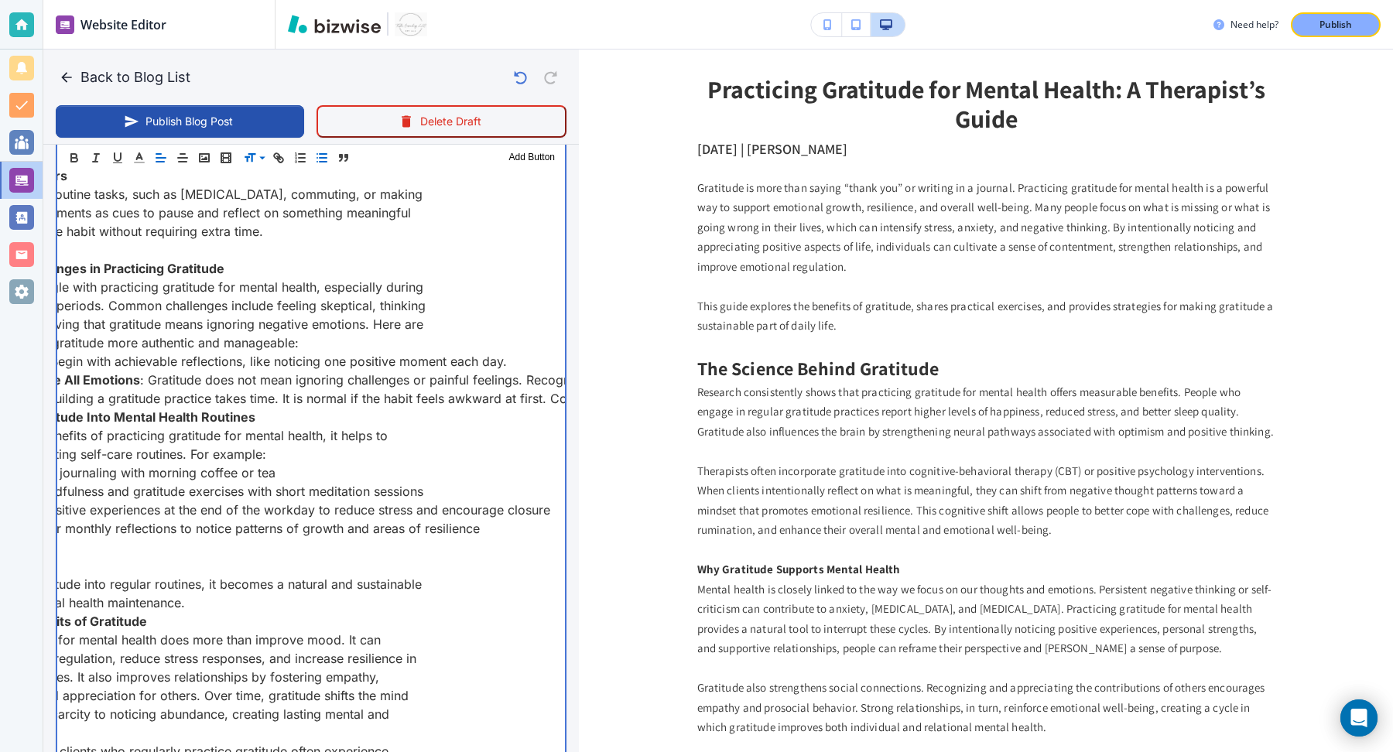
drag, startPoint x: 375, startPoint y: 586, endPoint x: 513, endPoint y: 547, distance: 143.9
click at [513, 547] on div "Gratitude is more than saying “thank you” or writing in a journal. Practicing g…" at bounding box center [311, 292] width 508 height 2514
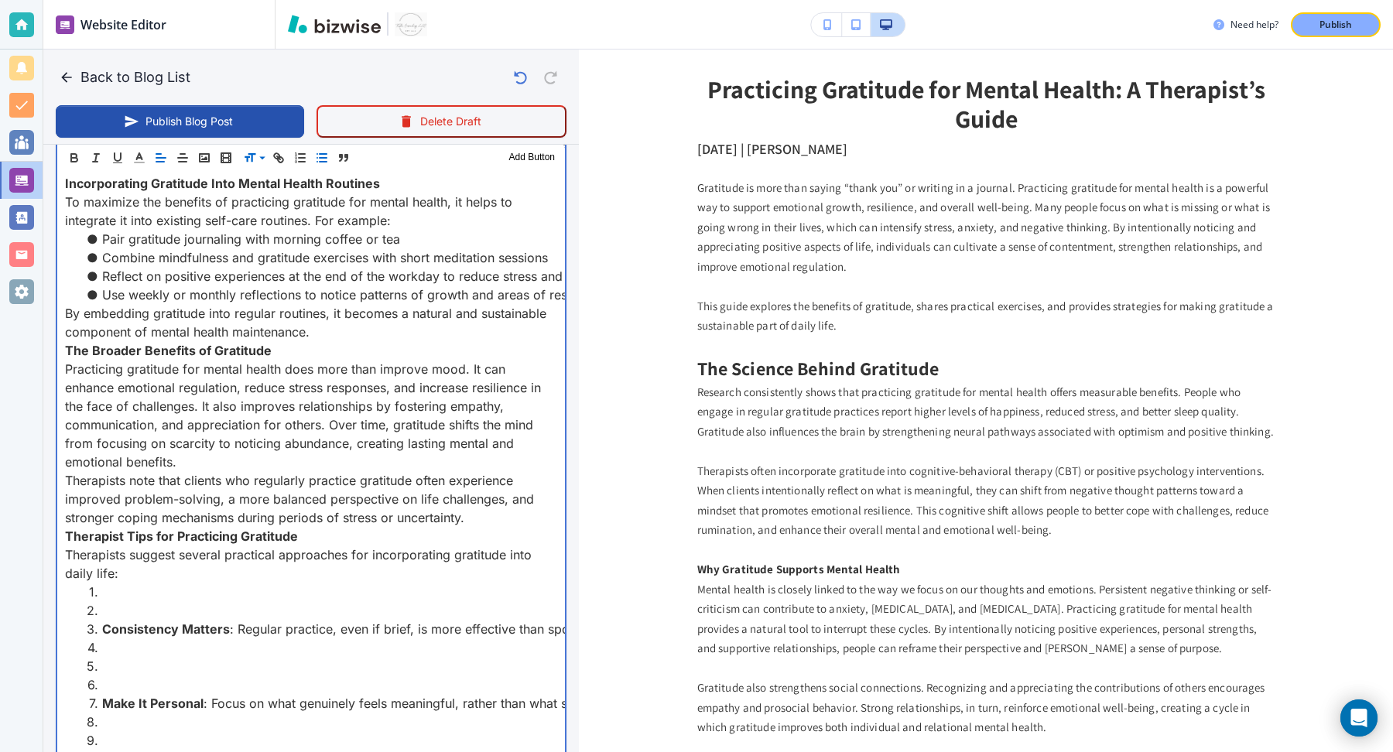
scroll to position [1913, 0]
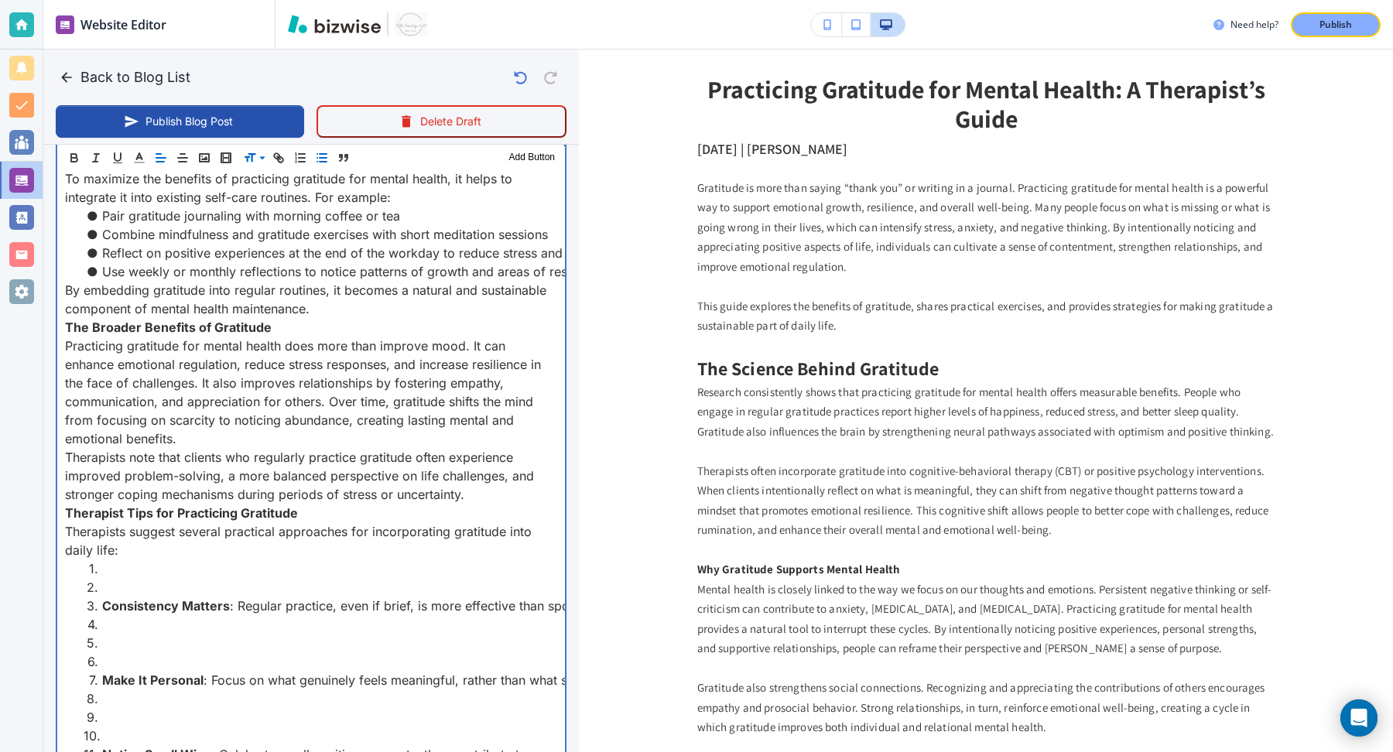
click at [341, 318] on p "By embedding gratitude into regular routines, it becomes a natural and sustaina…" at bounding box center [311, 299] width 492 height 37
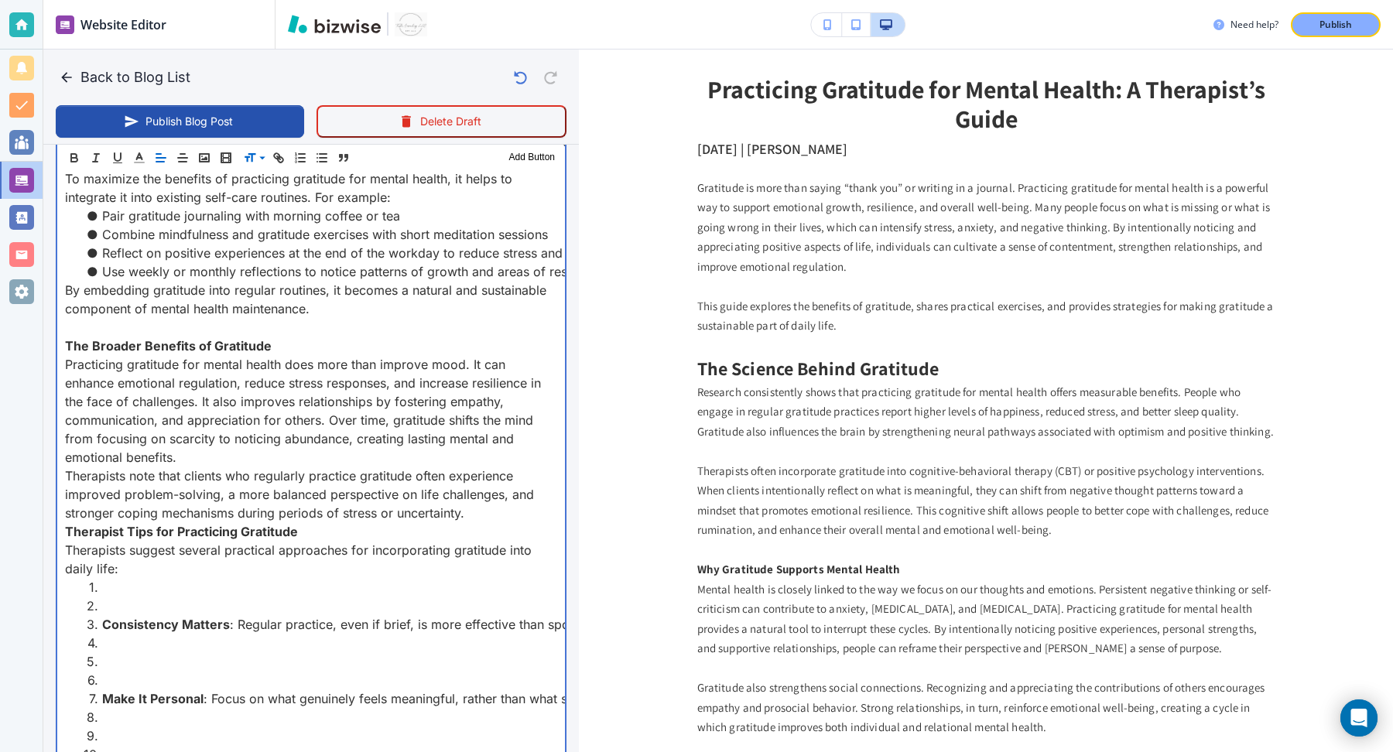
click at [272, 467] on p "Practicing gratitude for mental health does more than improve mood. It can enha…" at bounding box center [311, 410] width 492 height 111
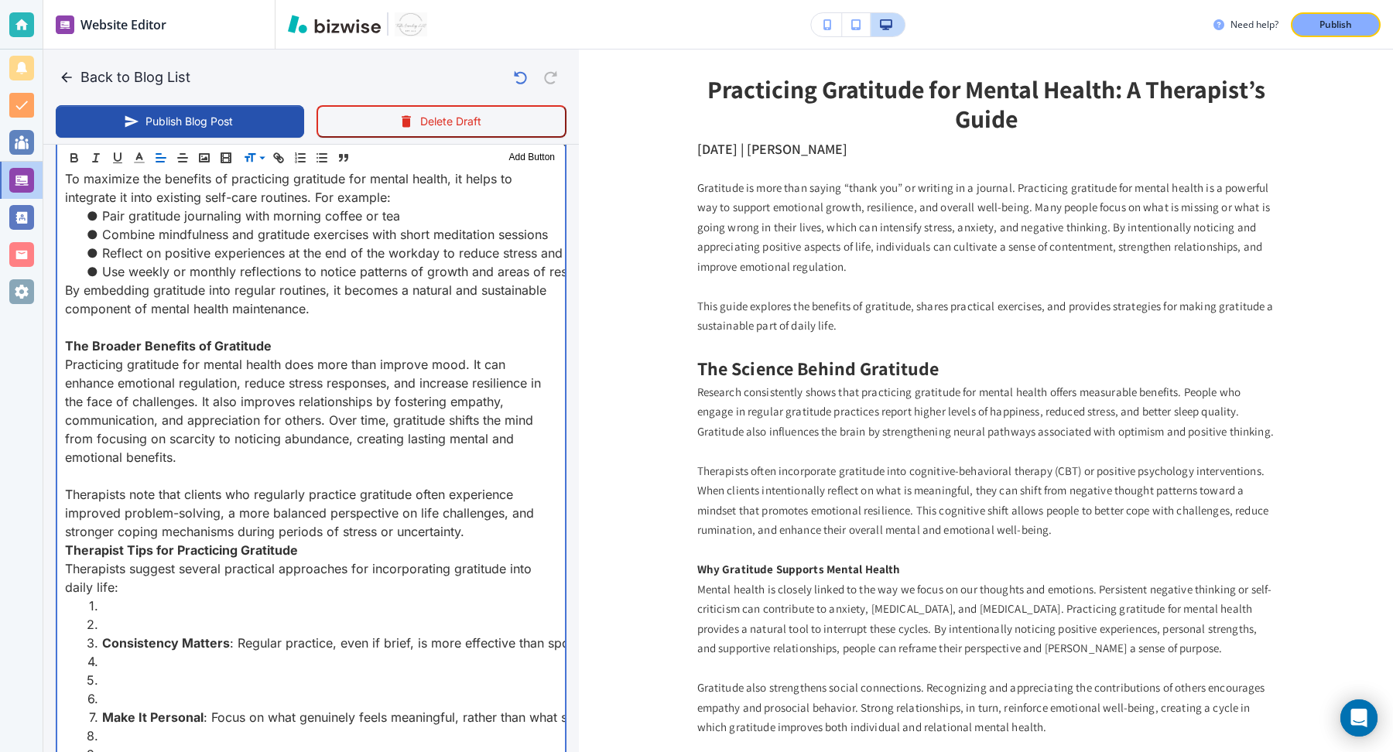
click at [478, 541] on p "Therapists note that clients who regularly practice gratitude often experience …" at bounding box center [311, 513] width 492 height 56
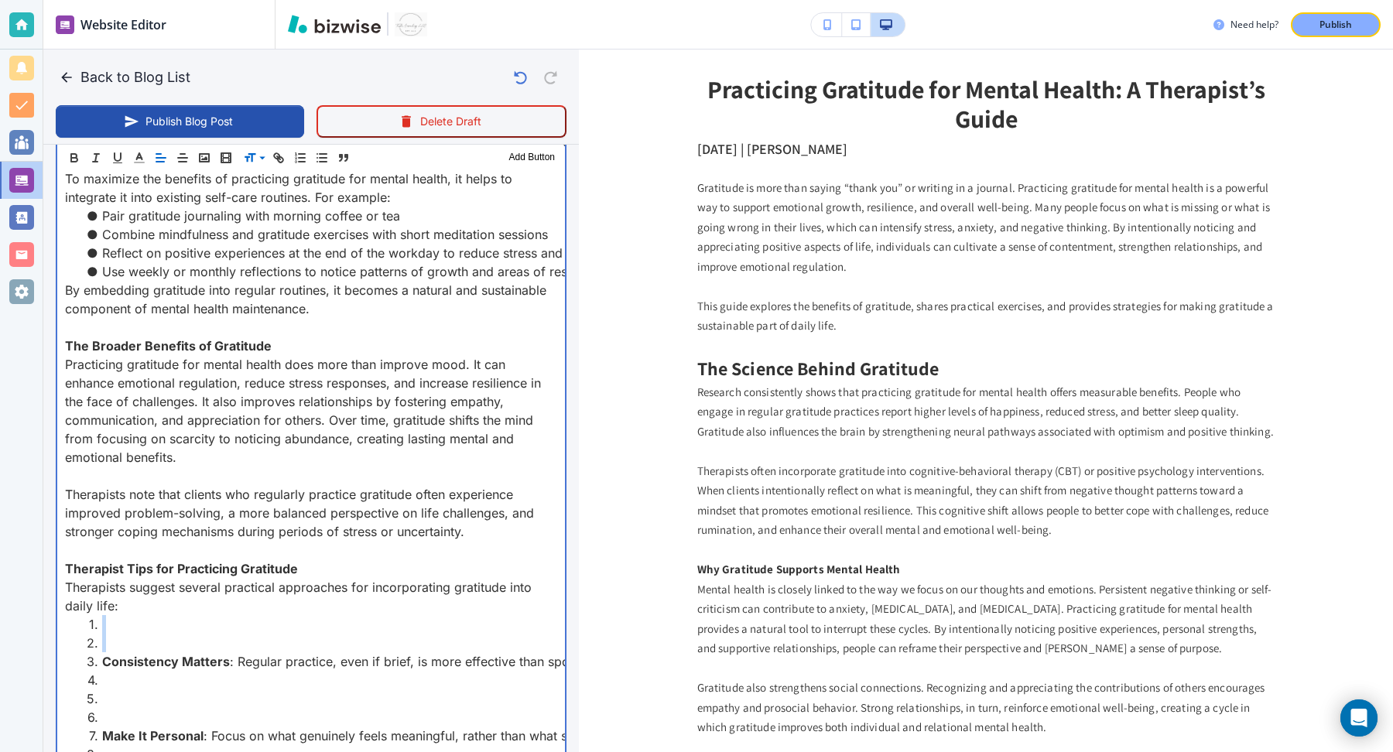
drag, startPoint x: 202, startPoint y: 661, endPoint x: 202, endPoint y: 642, distance: 18.6
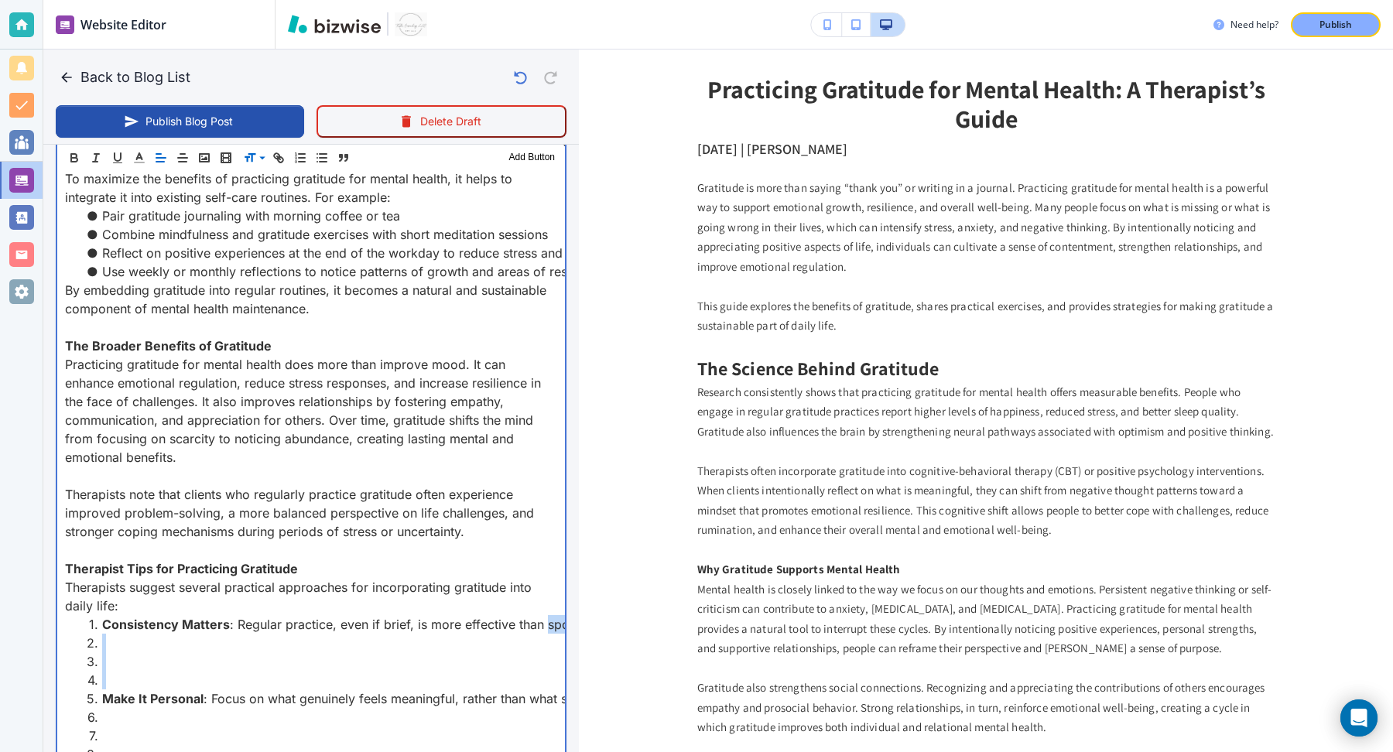
drag, startPoint x: 178, startPoint y: 697, endPoint x: 543, endPoint y: 639, distance: 369.1
click at [543, 639] on ol "Consistency Matters : Regular practice, even if brief, is more effective than s…" at bounding box center [311, 754] width 492 height 279
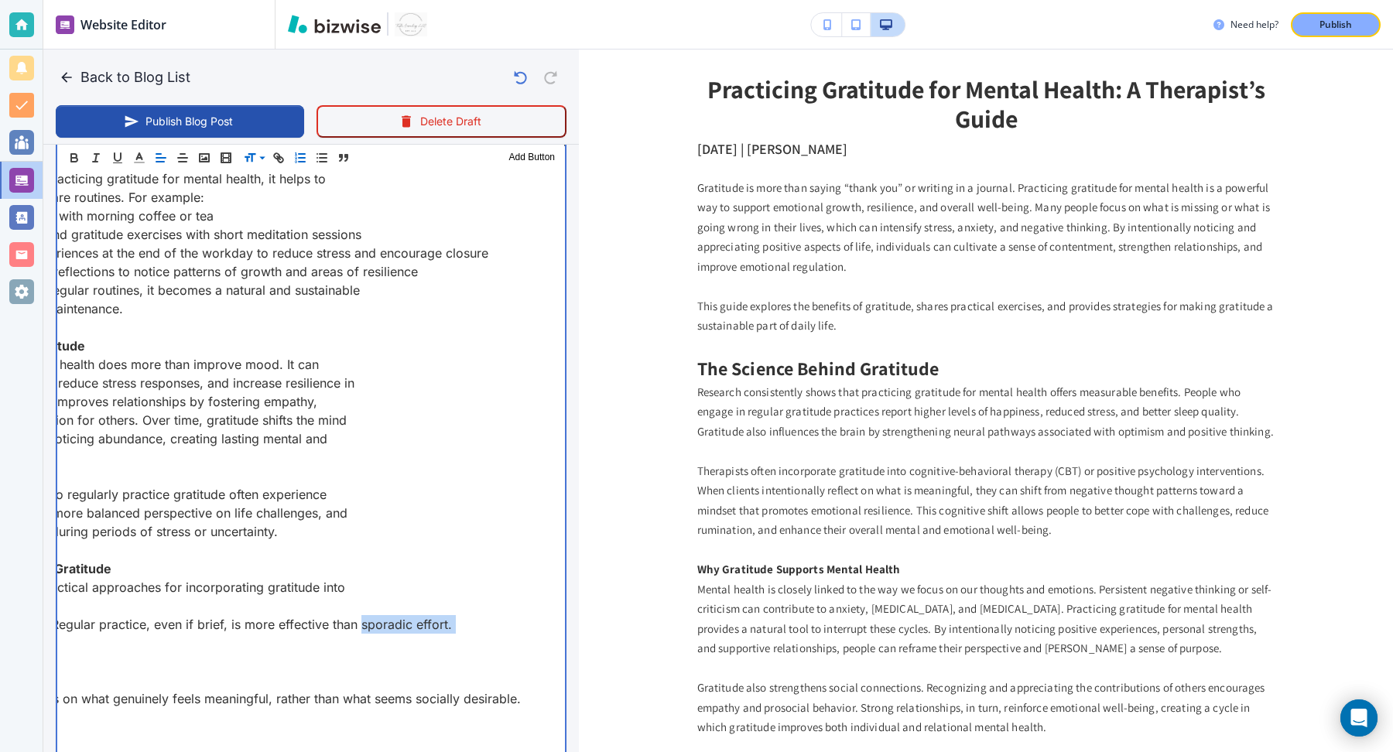
scroll to position [0, 261]
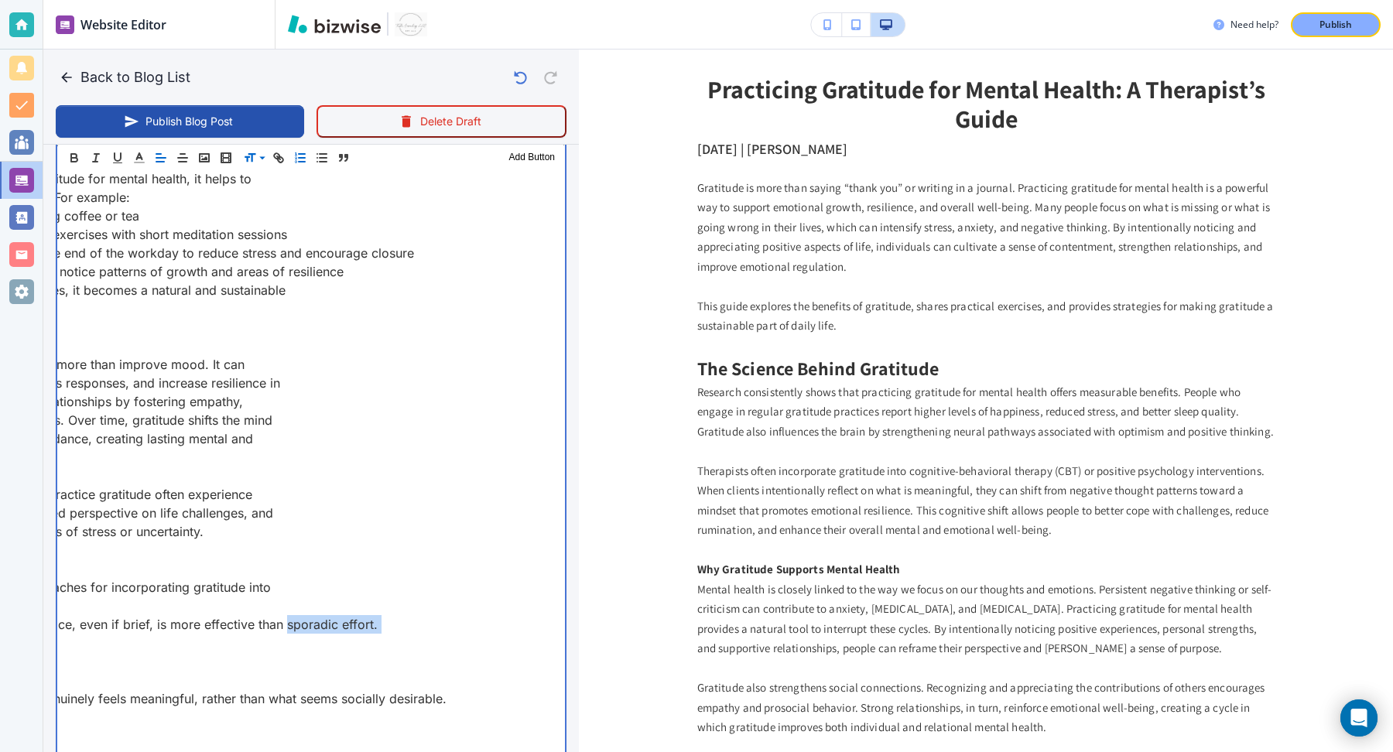
click at [427, 643] on div "Gratitude is more than saying “thank you” or writing in a journal. Practicing g…" at bounding box center [311, 26] width 508 height 2496
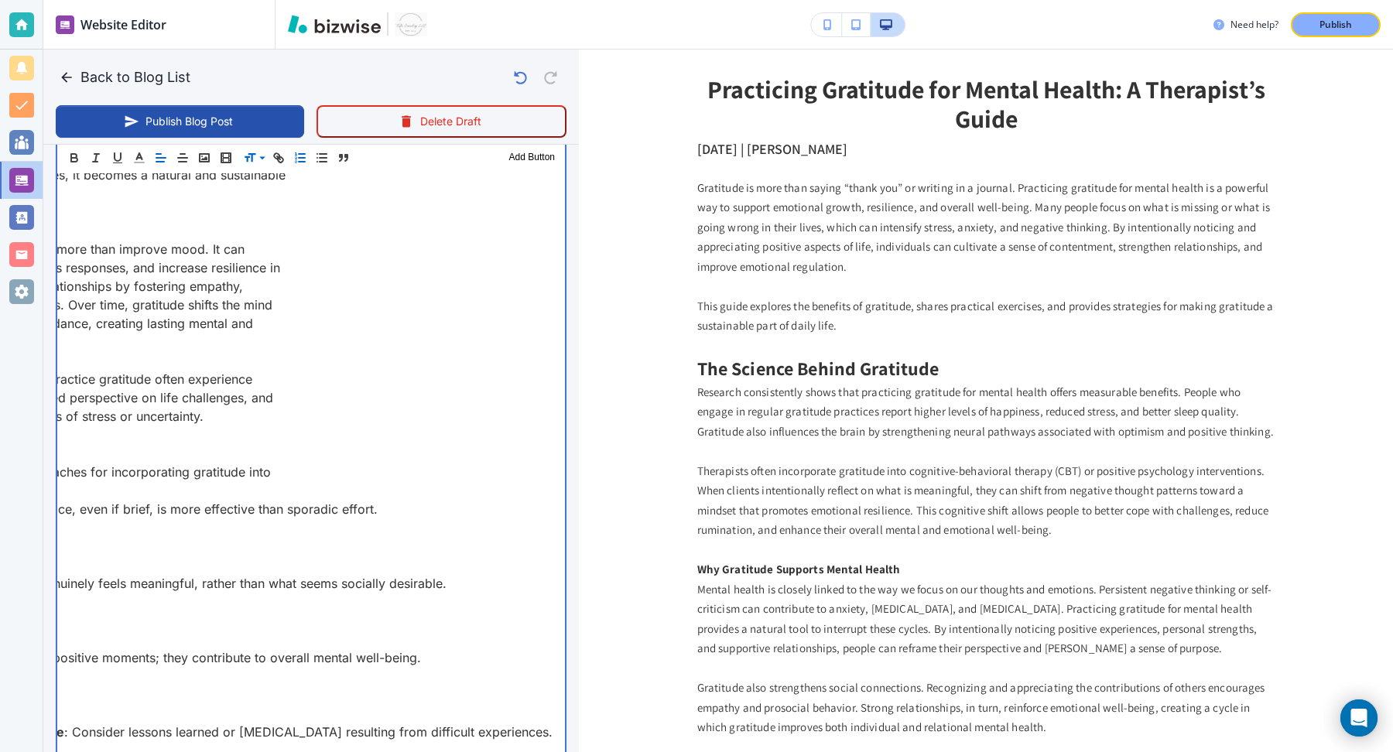
scroll to position [2137, 0]
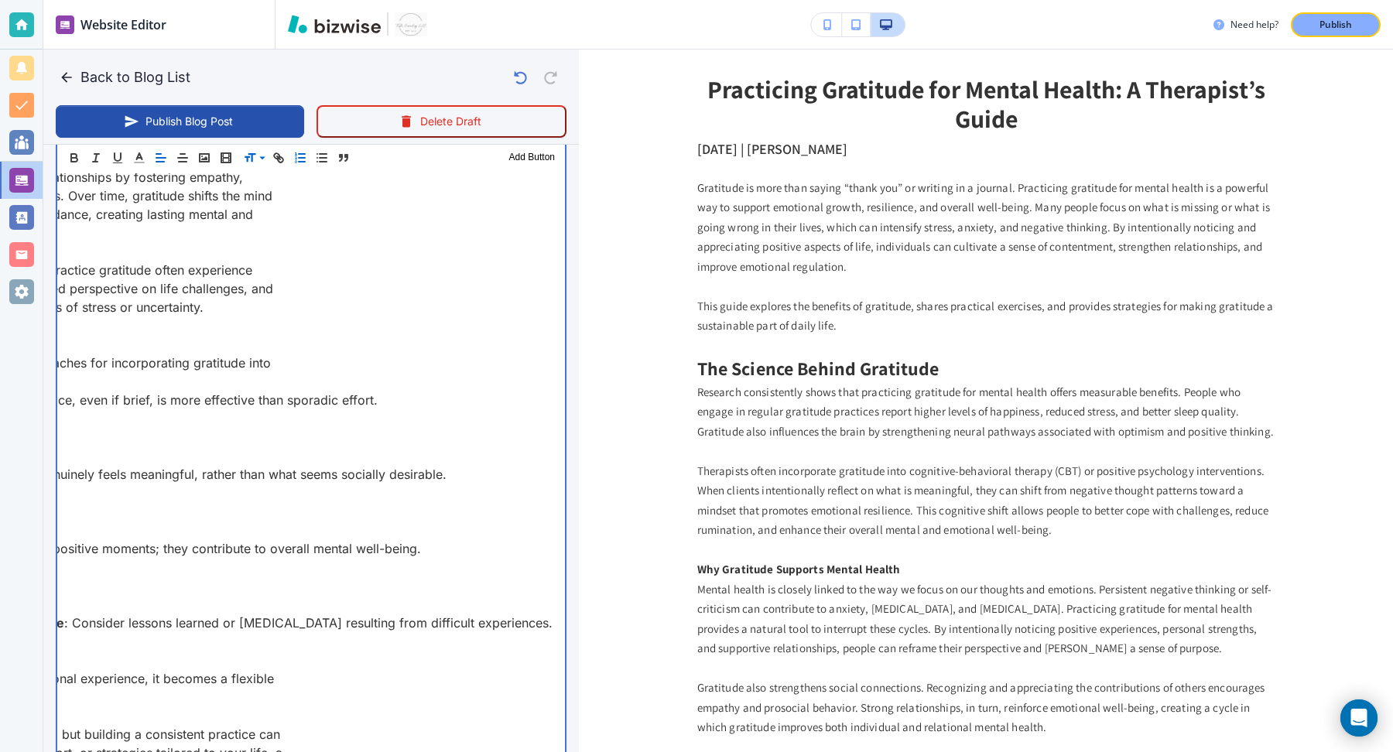
drag, startPoint x: 385, startPoint y: 413, endPoint x: 385, endPoint y: 473, distance: 60.4
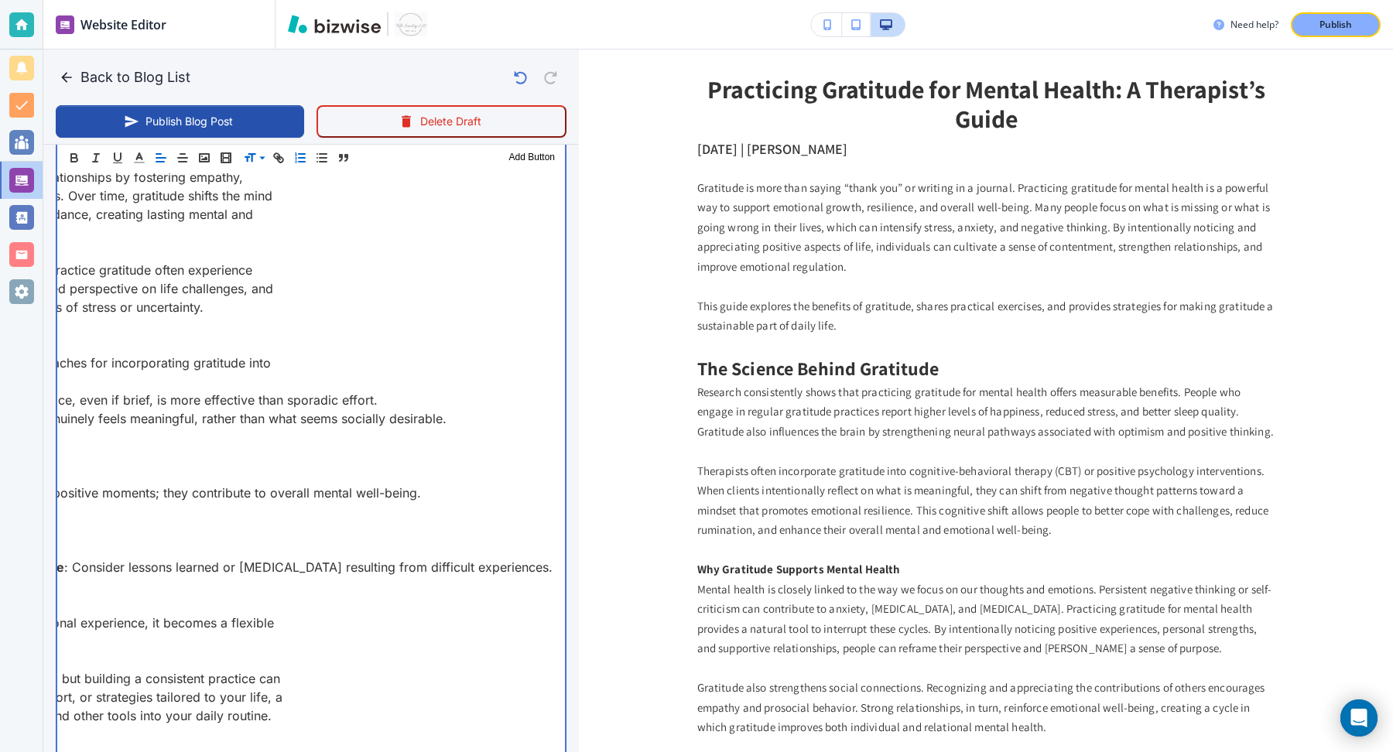
drag, startPoint x: 465, startPoint y: 434, endPoint x: 385, endPoint y: 491, distance: 97.7
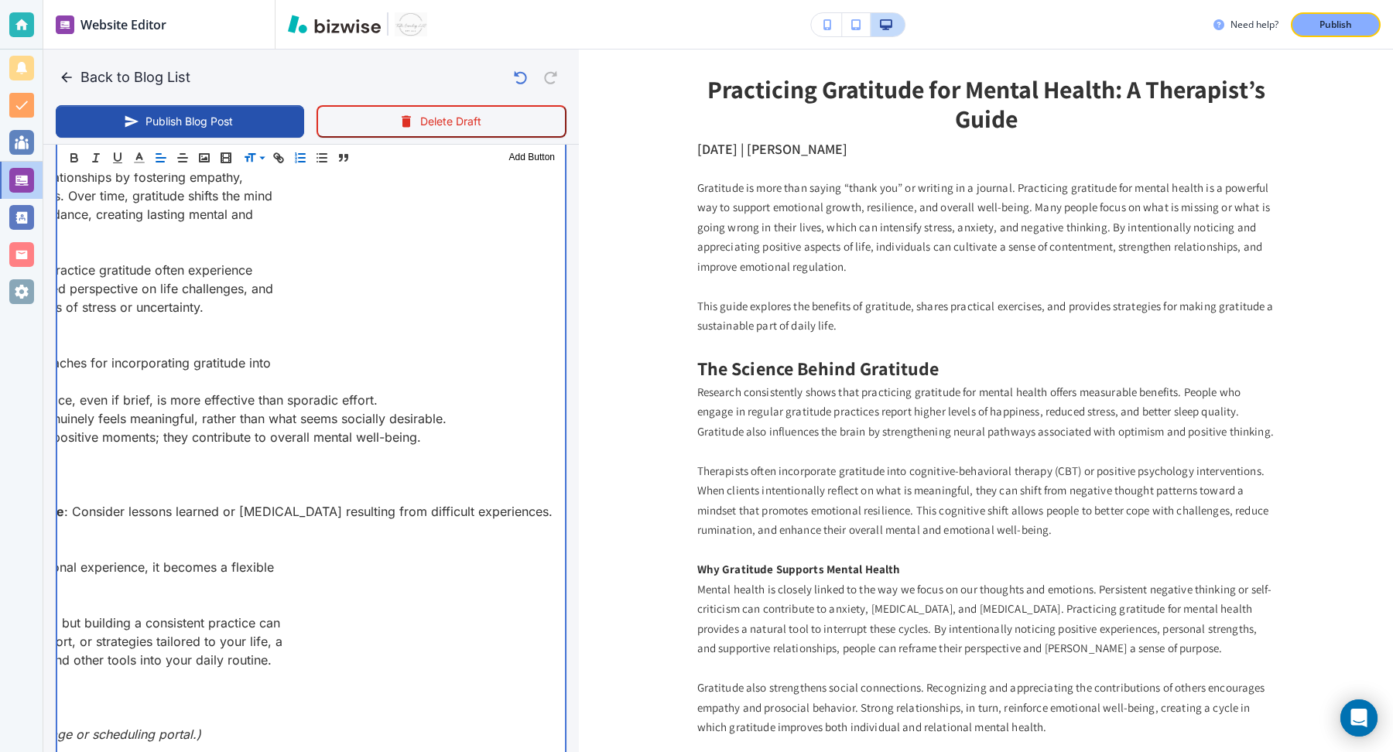
drag, startPoint x: 427, startPoint y: 454, endPoint x: 383, endPoint y: 505, distance: 67.6
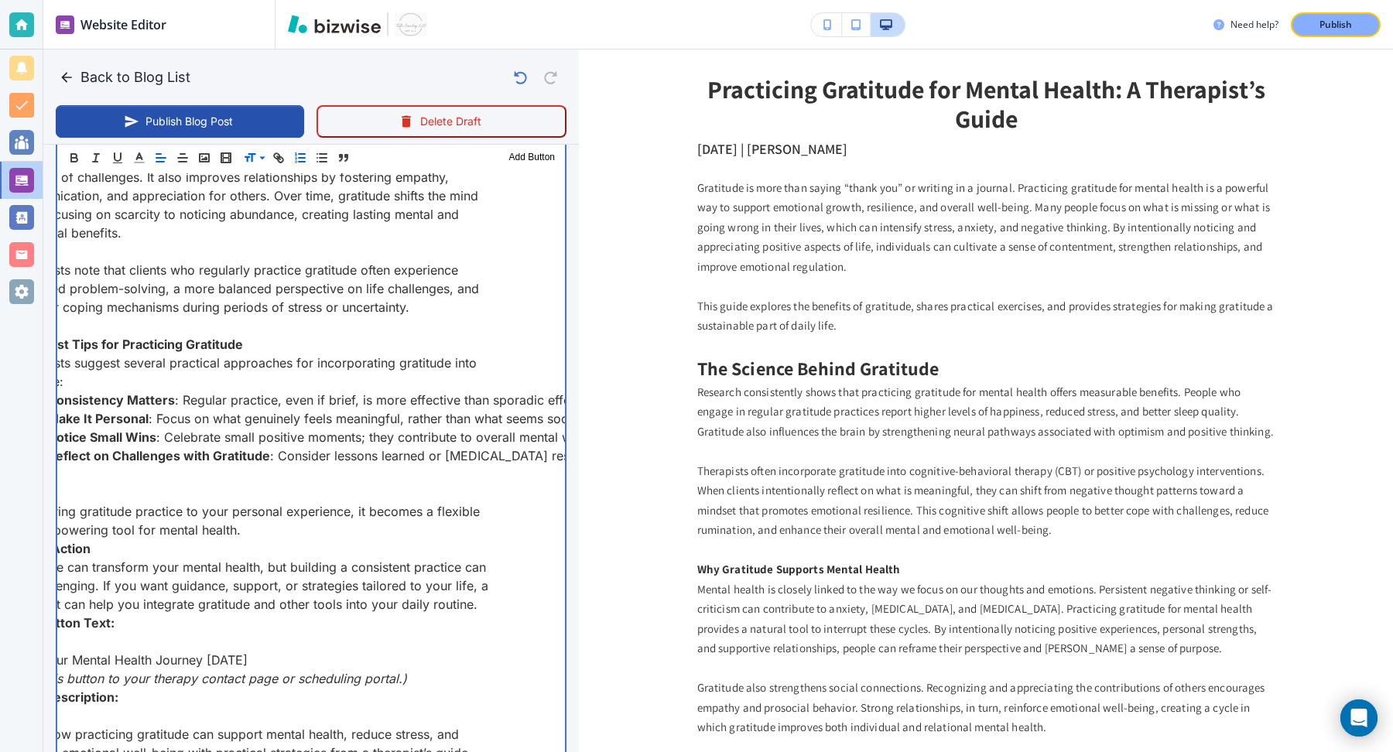
scroll to position [0, 0]
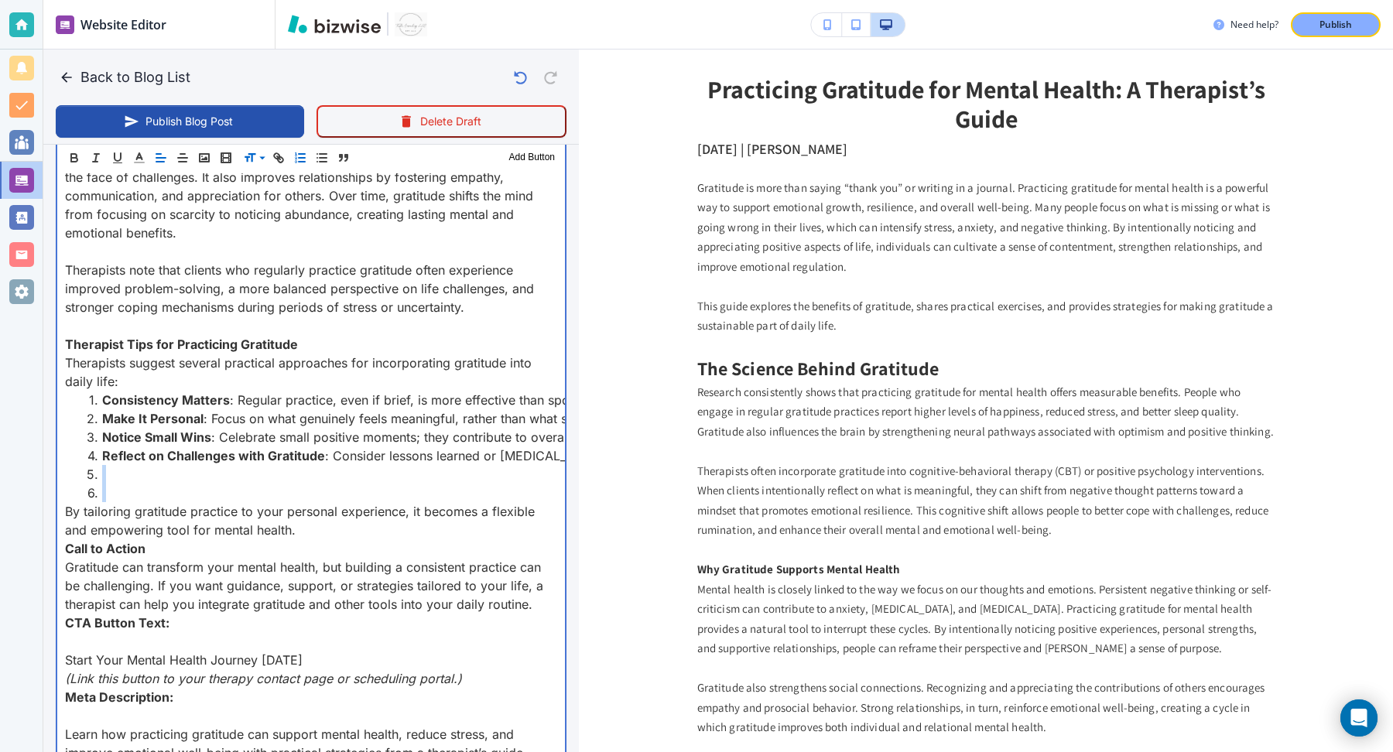
drag, startPoint x: 130, startPoint y: 507, endPoint x: 99, endPoint y: 486, distance: 37.4
click at [99, 486] on ol "Consistency Matters : Regular practice, even if brief, is more effective than s…" at bounding box center [311, 446] width 492 height 111
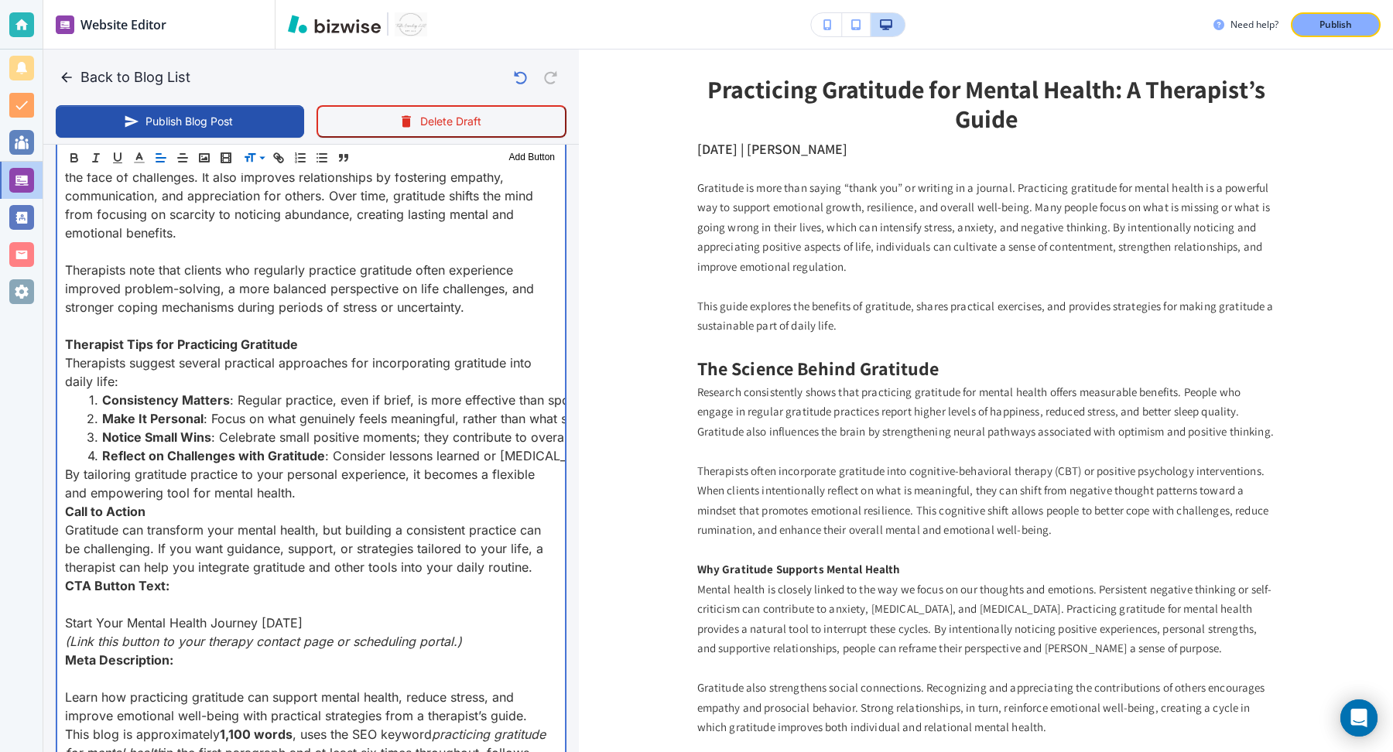
click at [307, 502] on p "By tailoring gratitude practice to your personal experience, it becomes a flexi…" at bounding box center [311, 483] width 492 height 37
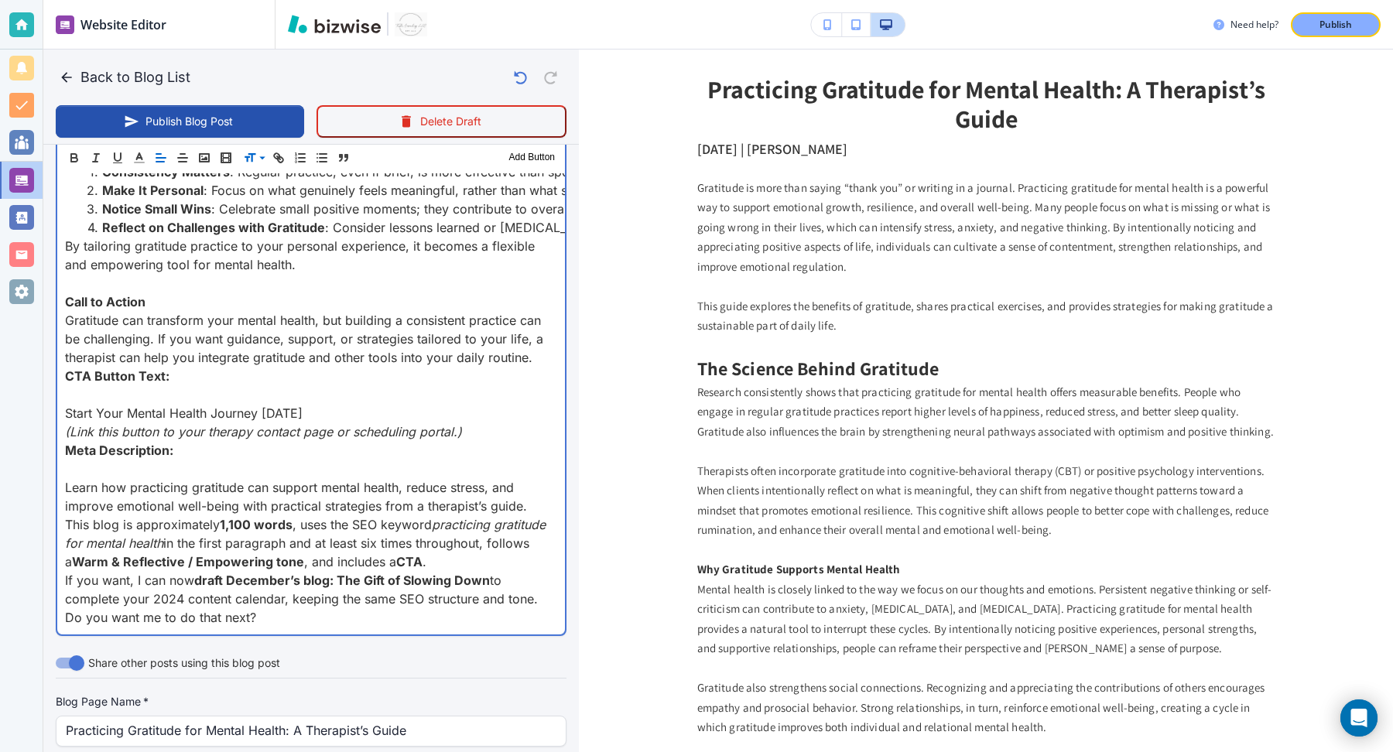
scroll to position [2360, 0]
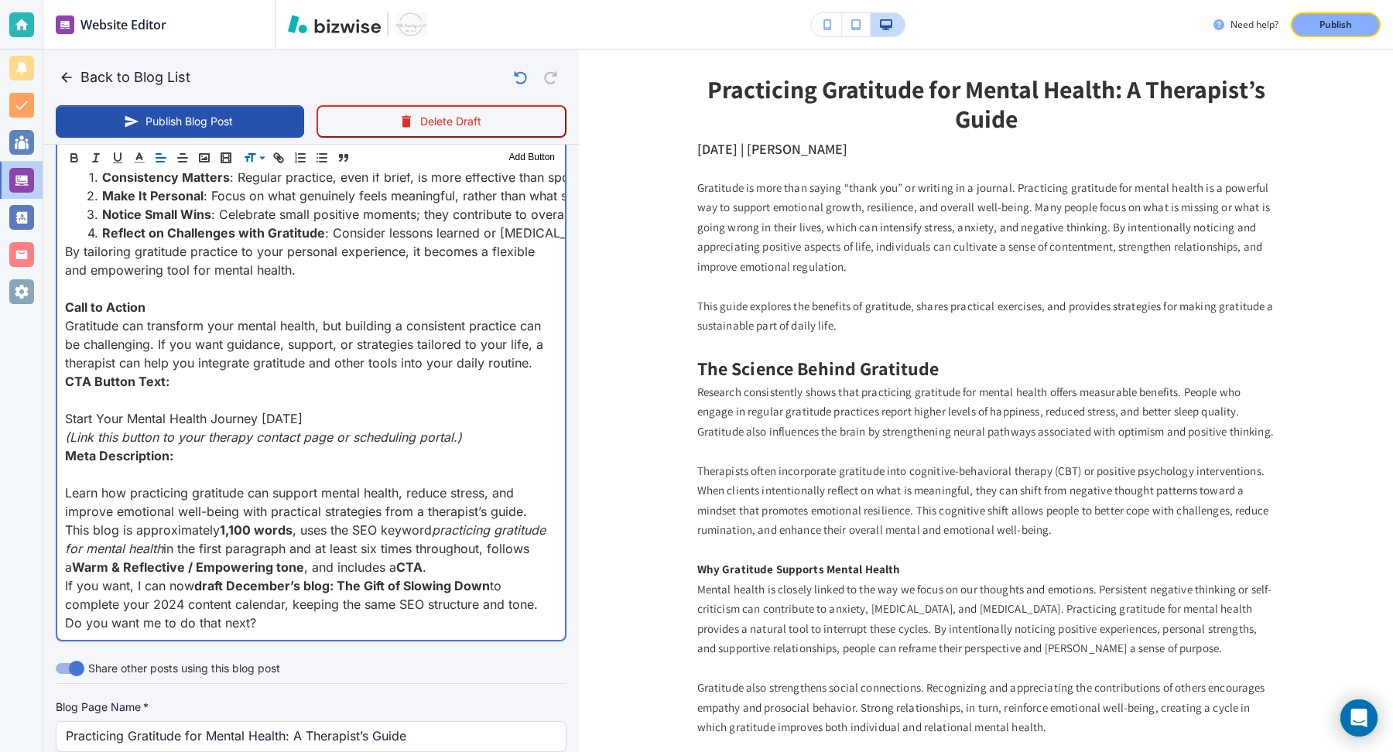
click at [194, 409] on p at bounding box center [311, 400] width 492 height 19
click at [198, 428] on p "Start Your Mental Health Journey Today" at bounding box center [311, 418] width 492 height 19
copy p "Start Your Mental Health Journey Today"
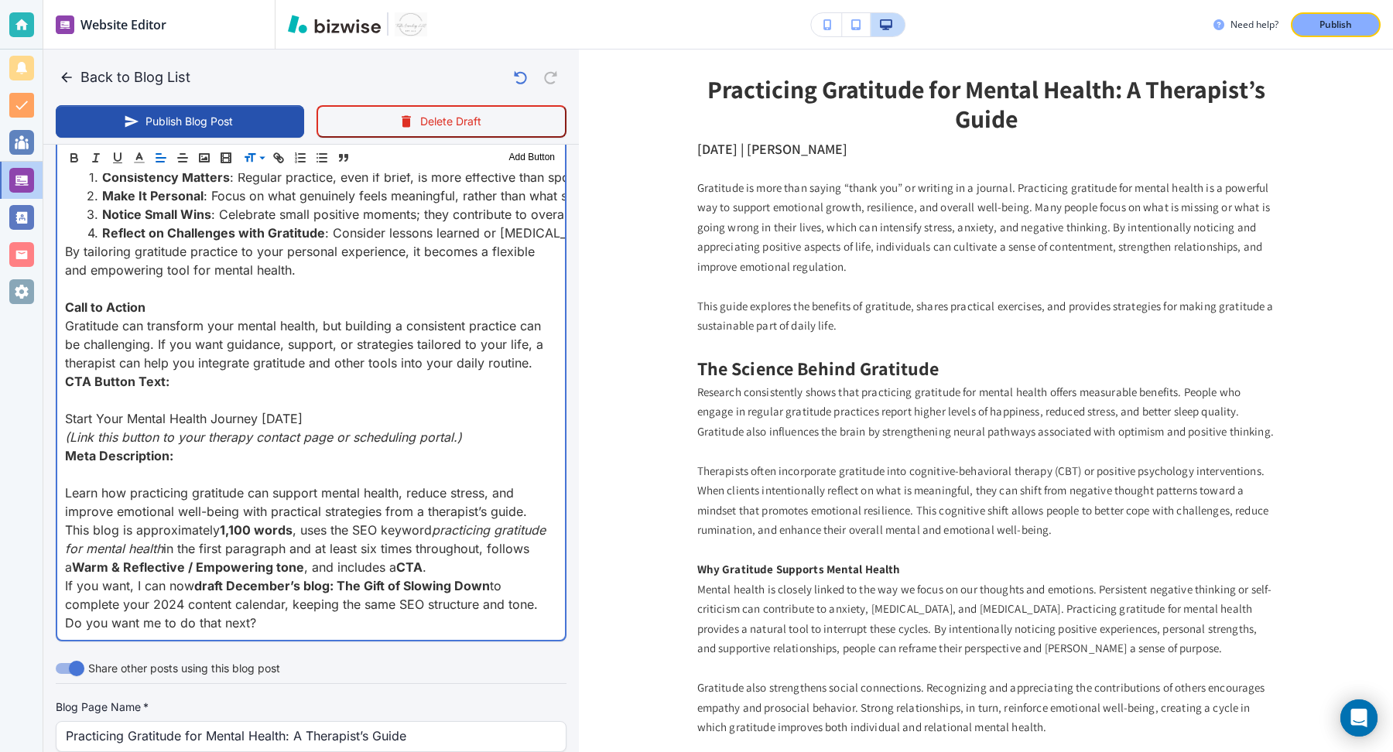
click at [211, 409] on p at bounding box center [311, 400] width 492 height 19
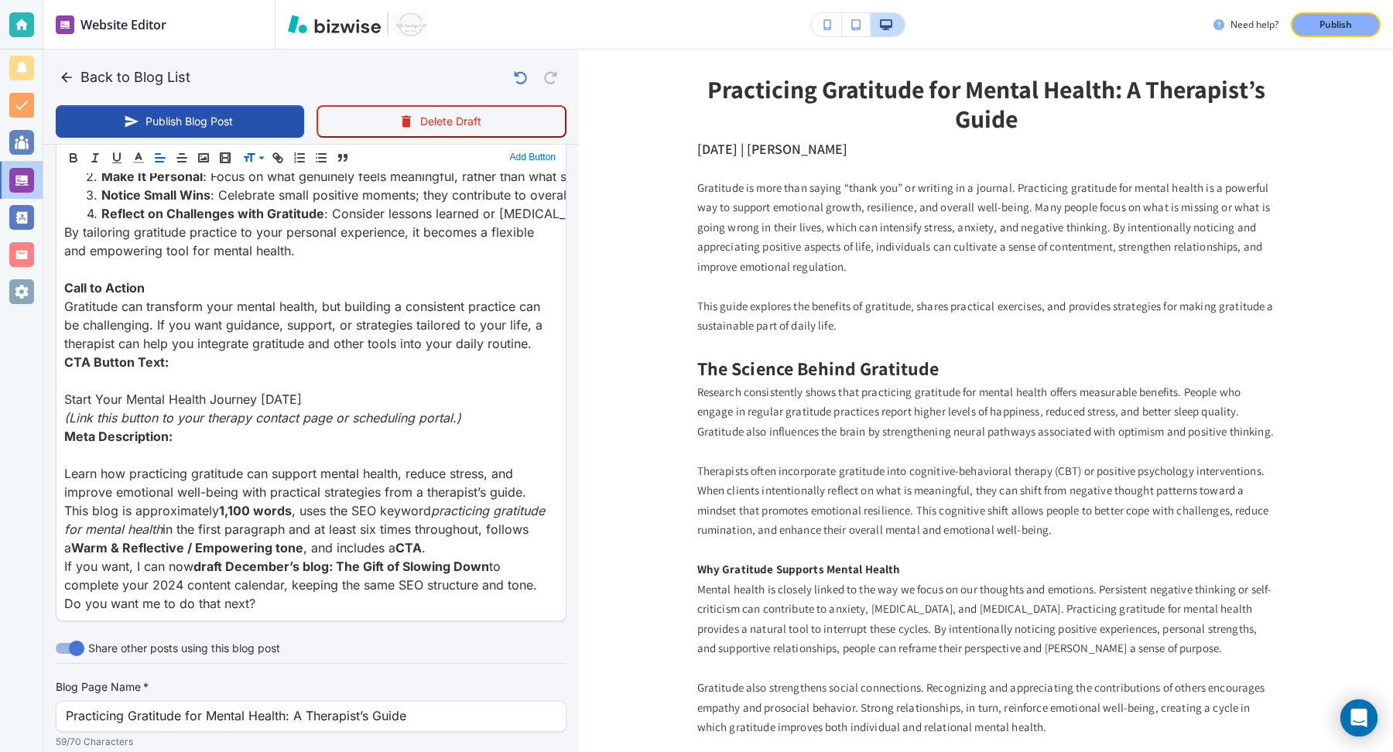
click at [507, 163] on button "Add Button" at bounding box center [532, 158] width 53 height 19
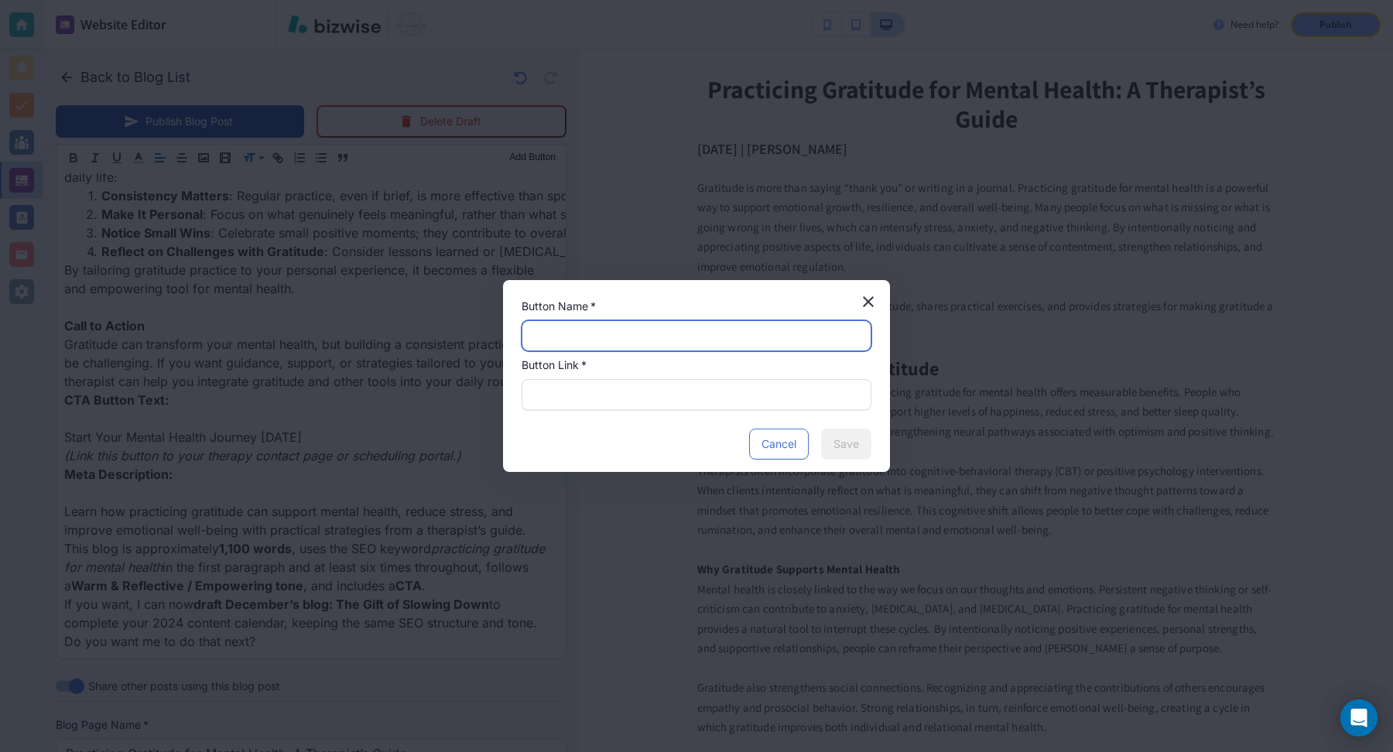
click at [588, 338] on input "text" at bounding box center [697, 335] width 330 height 29
paste input "Start Your Mental Health Journey Today"
type input "Start Your Mental Health Journey Today"
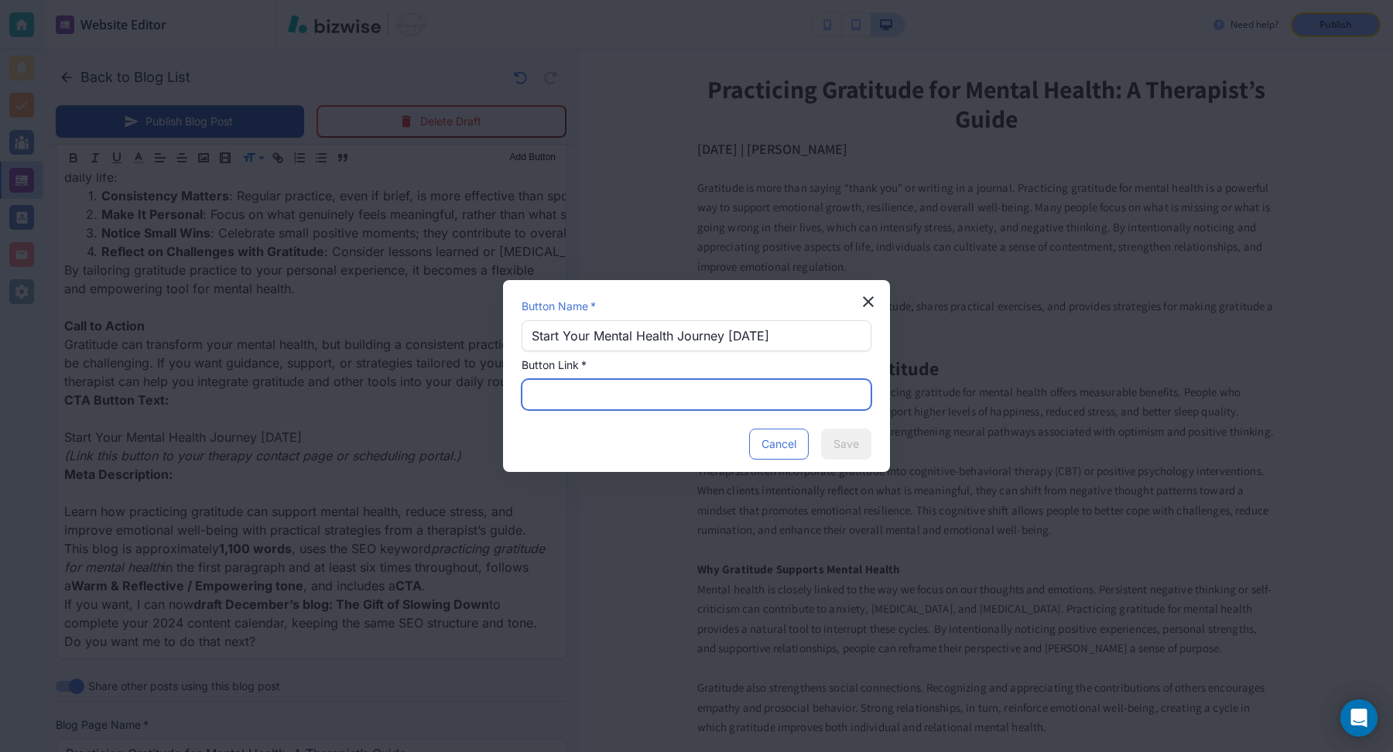
click at [667, 395] on input "text" at bounding box center [697, 394] width 330 height 29
paste input "https://www.towler-counseling.com/contact-us"
type input "https://www.towler-counseling.com/contact-us"
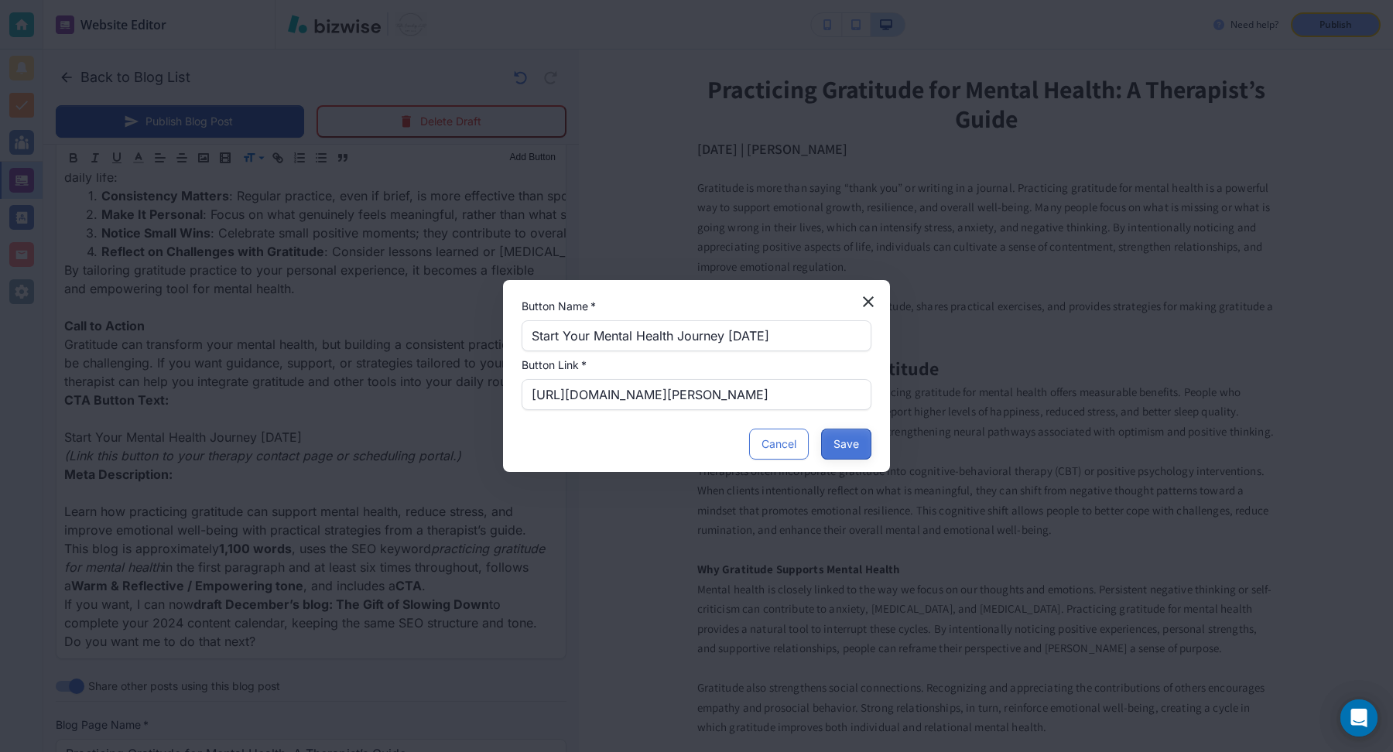
click at [861, 446] on button "Save" at bounding box center [846, 444] width 50 height 31
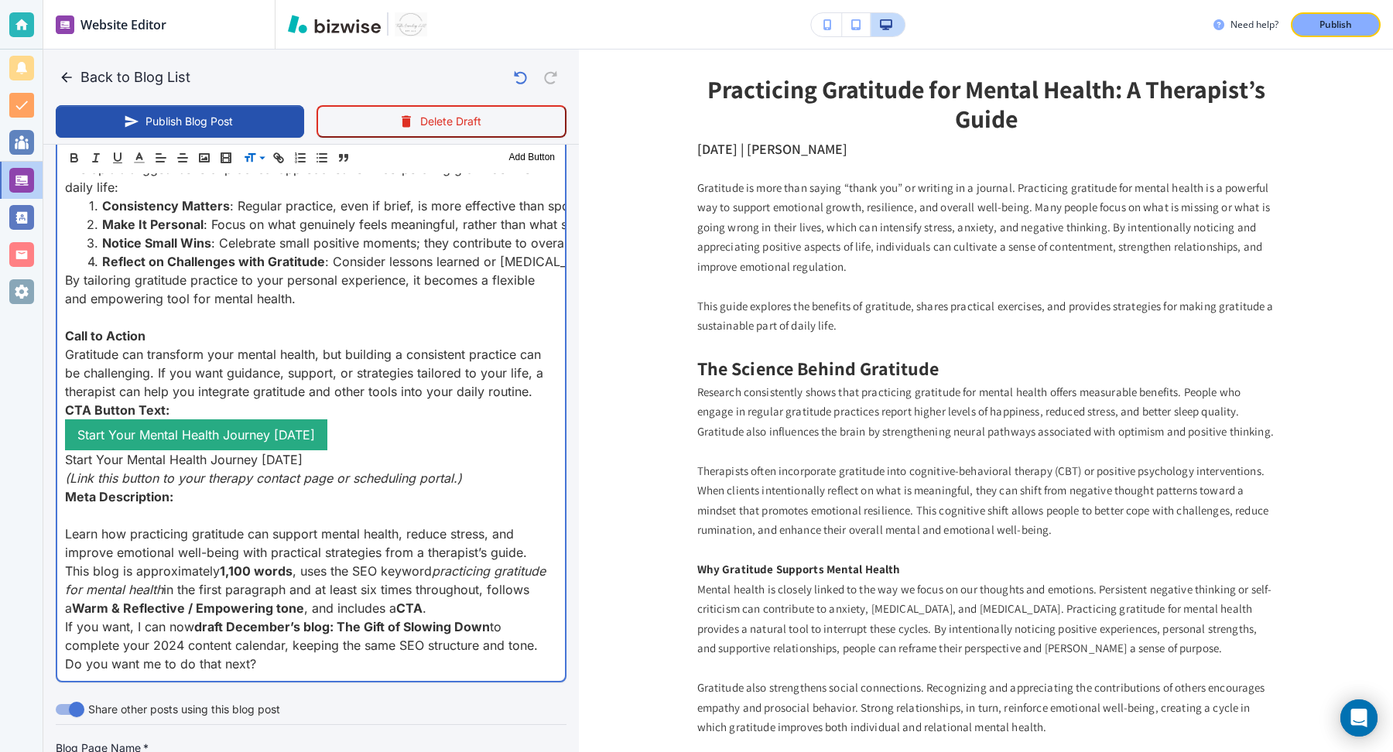
scroll to position [2323, 0]
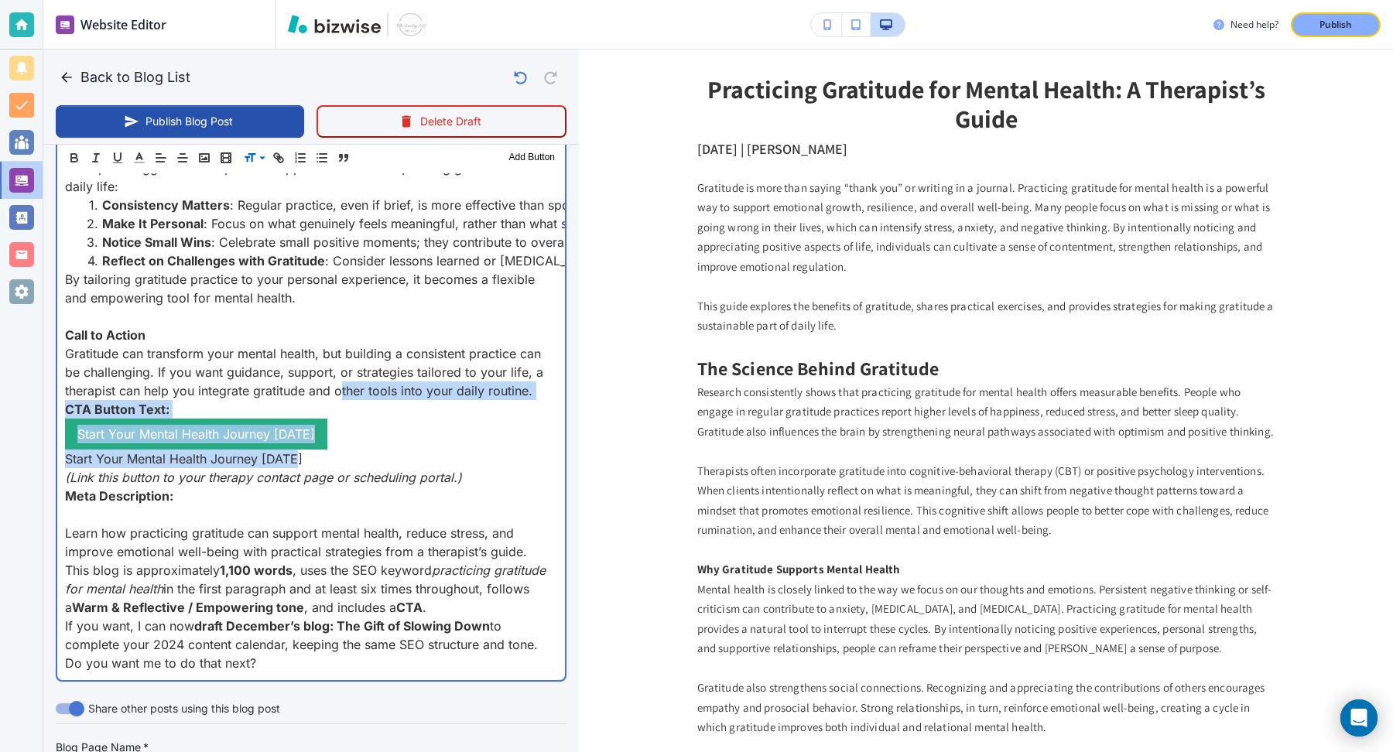
drag, startPoint x: 344, startPoint y: 413, endPoint x: 348, endPoint y: 466, distance: 52.8
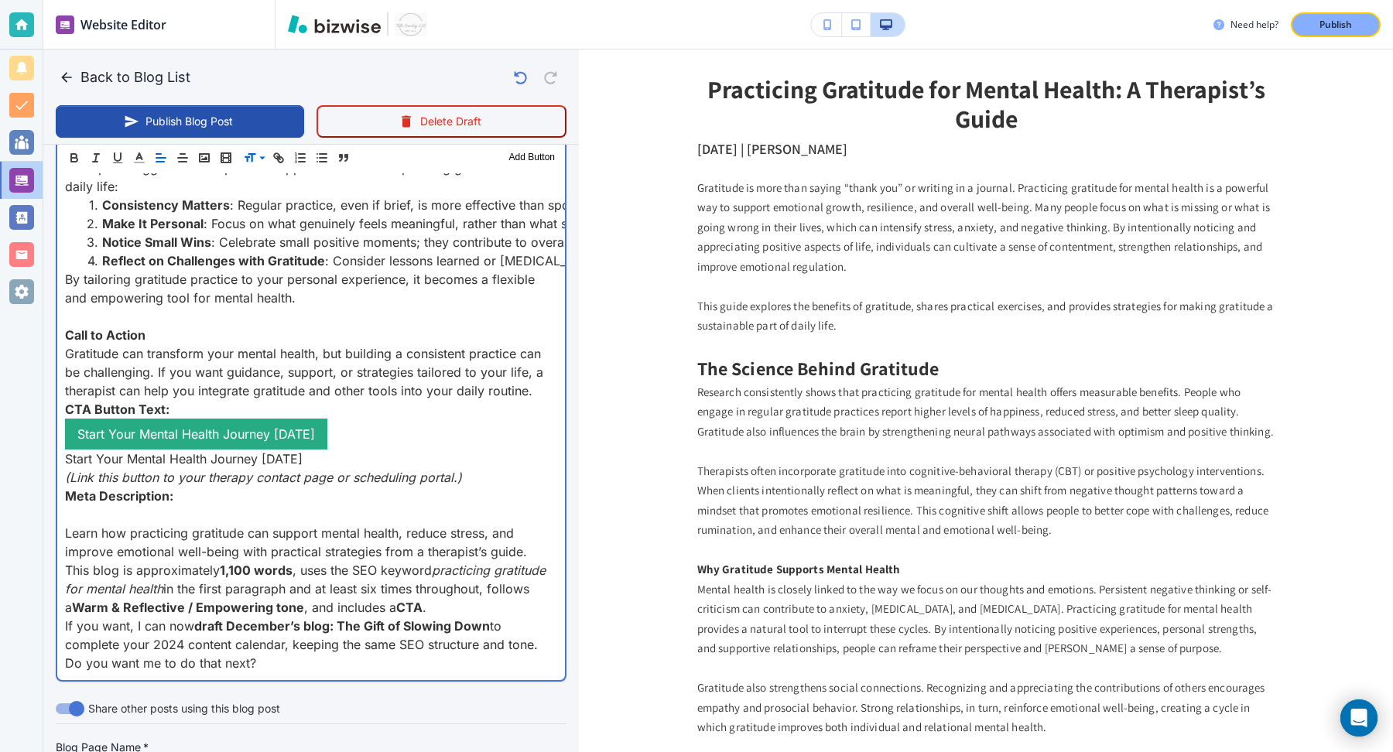
click at [325, 485] on em "(Link this button to your therapy contact page or scheduling portal.)" at bounding box center [263, 477] width 397 height 15
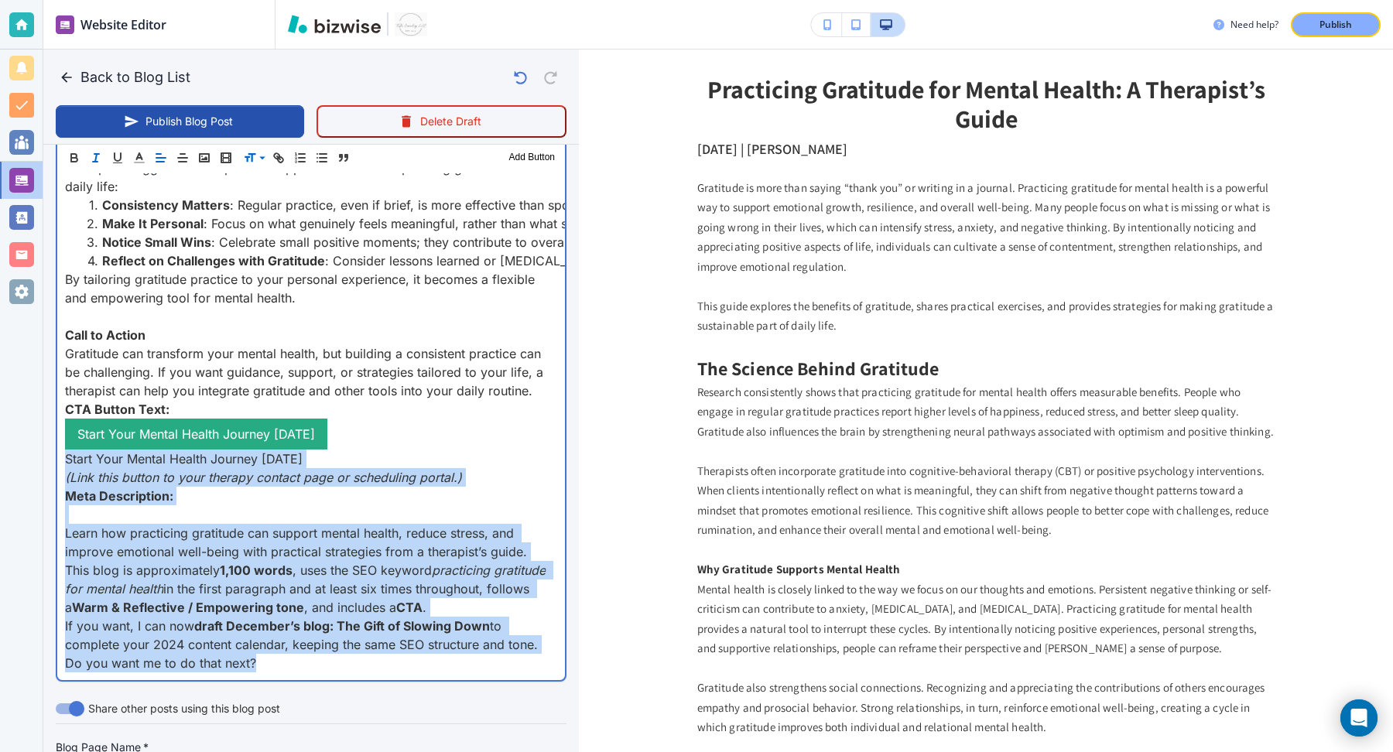
drag, startPoint x: 63, startPoint y: 477, endPoint x: 259, endPoint y: 705, distance: 301.3
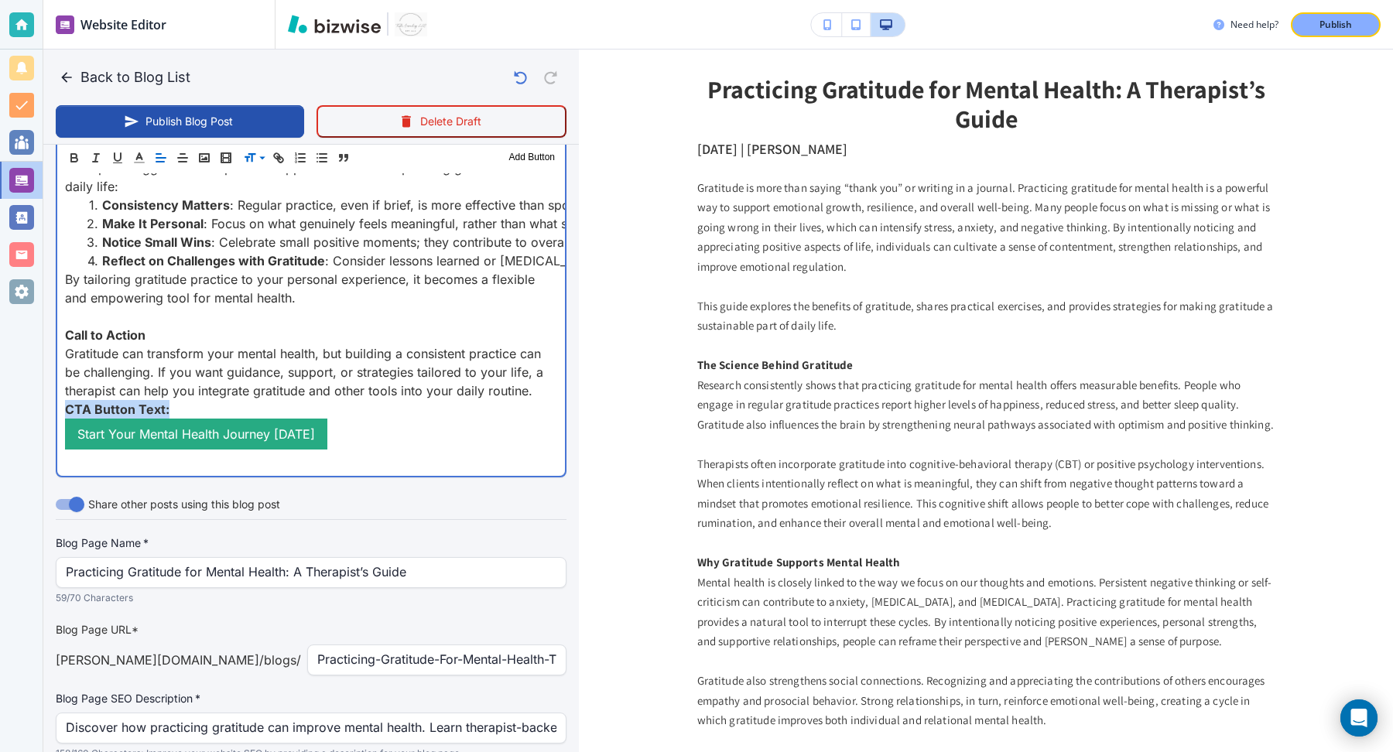
drag, startPoint x: 176, startPoint y: 427, endPoint x: 53, endPoint y: 418, distance: 123.4
drag, startPoint x: 63, startPoint y: 446, endPoint x: 330, endPoint y: 453, distance: 267.1
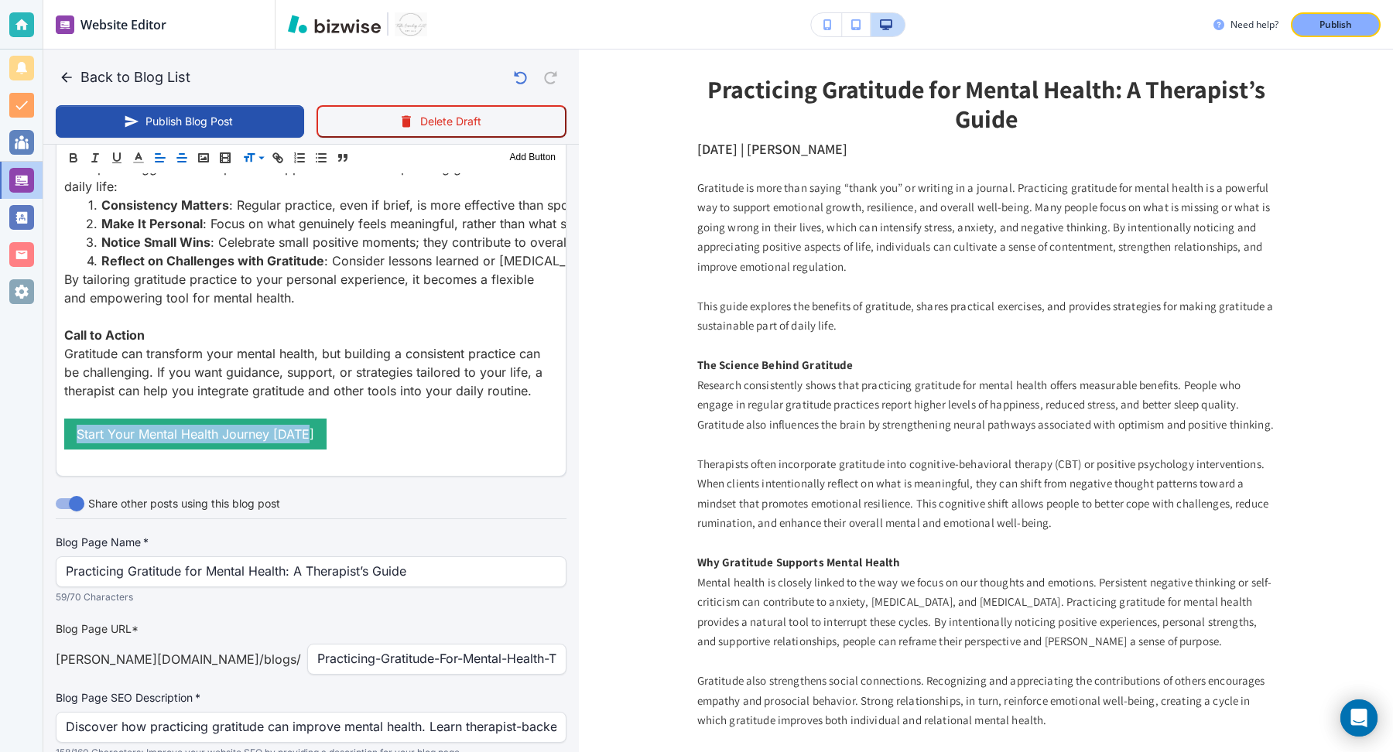
click at [184, 162] on line "button" at bounding box center [182, 162] width 8 height 0
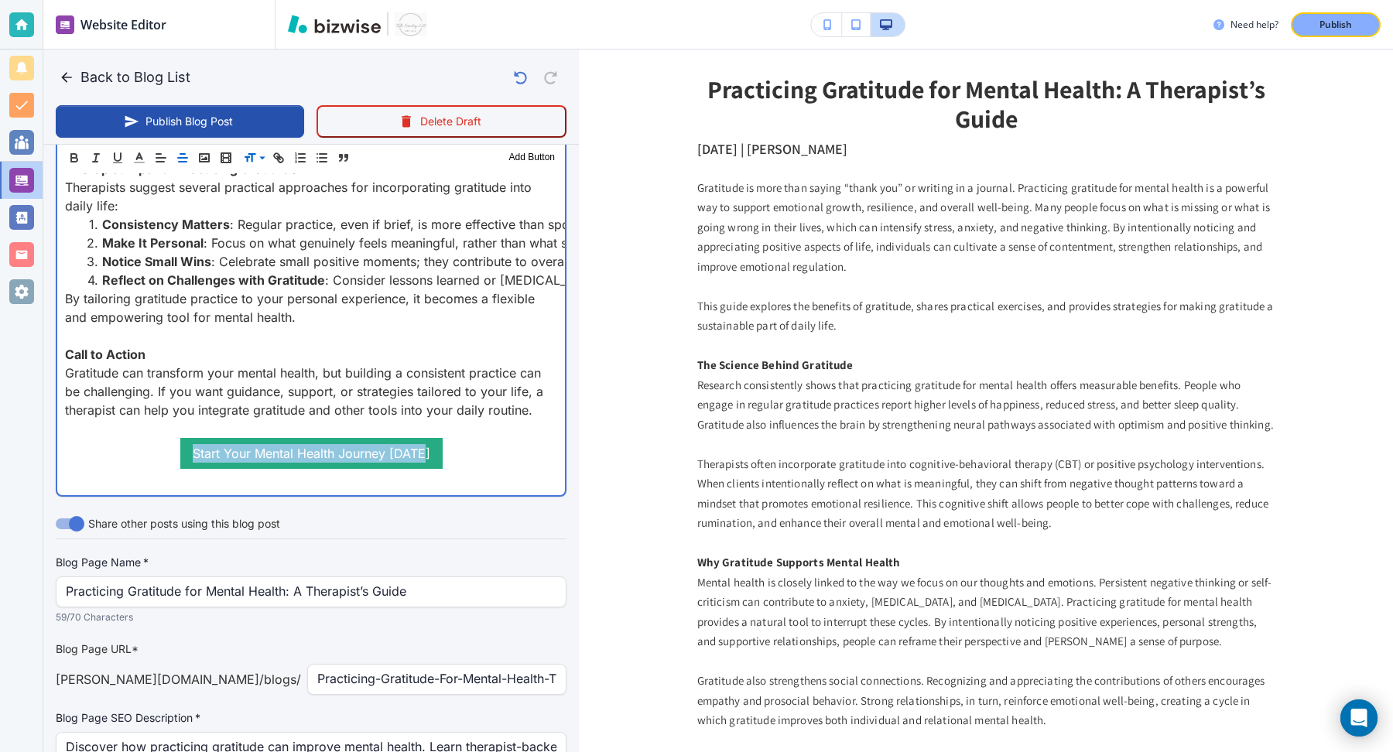
scroll to position [2342, 0]
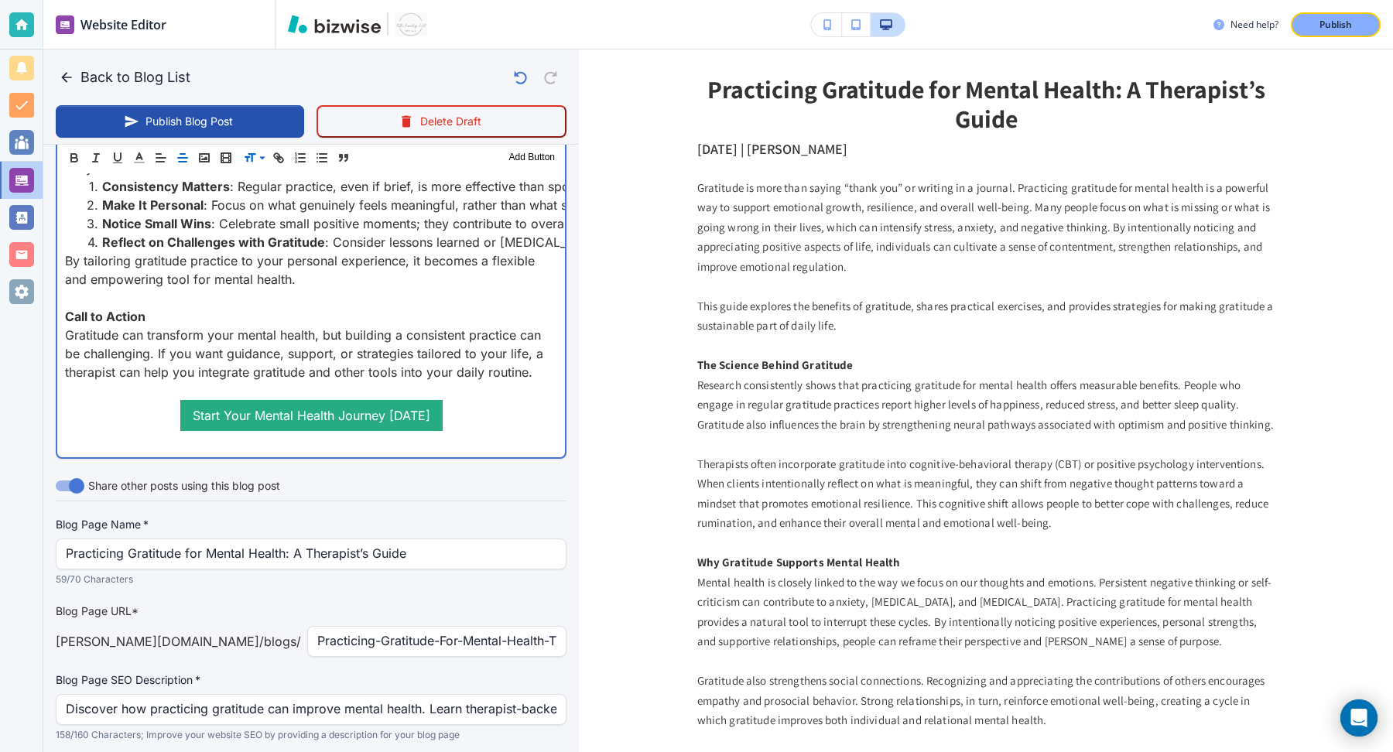
click at [168, 382] on p "Gratitude can transform your mental health, but building a consistent practice …" at bounding box center [311, 354] width 492 height 56
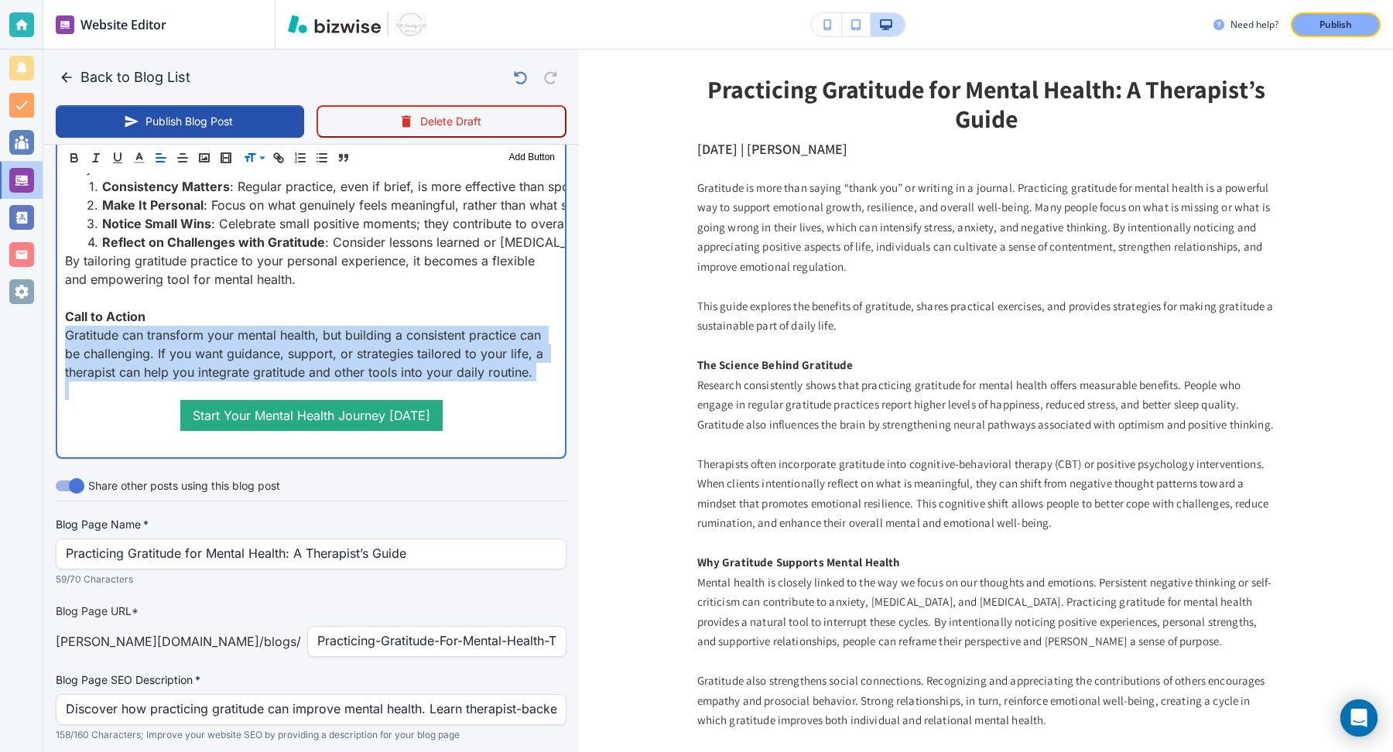
click at [168, 382] on p "Gratitude can transform your mental health, but building a consistent practice …" at bounding box center [311, 354] width 492 height 56
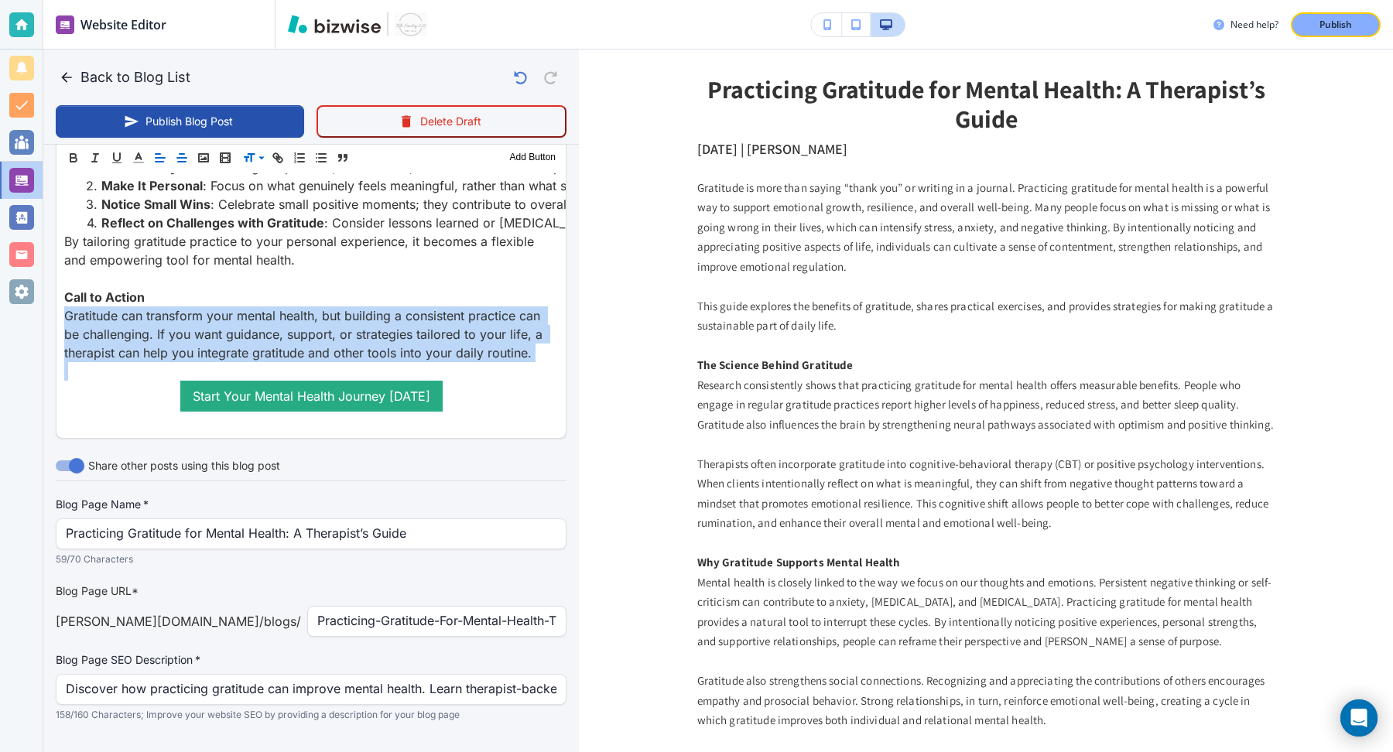
click at [183, 160] on icon "button" at bounding box center [182, 158] width 14 height 14
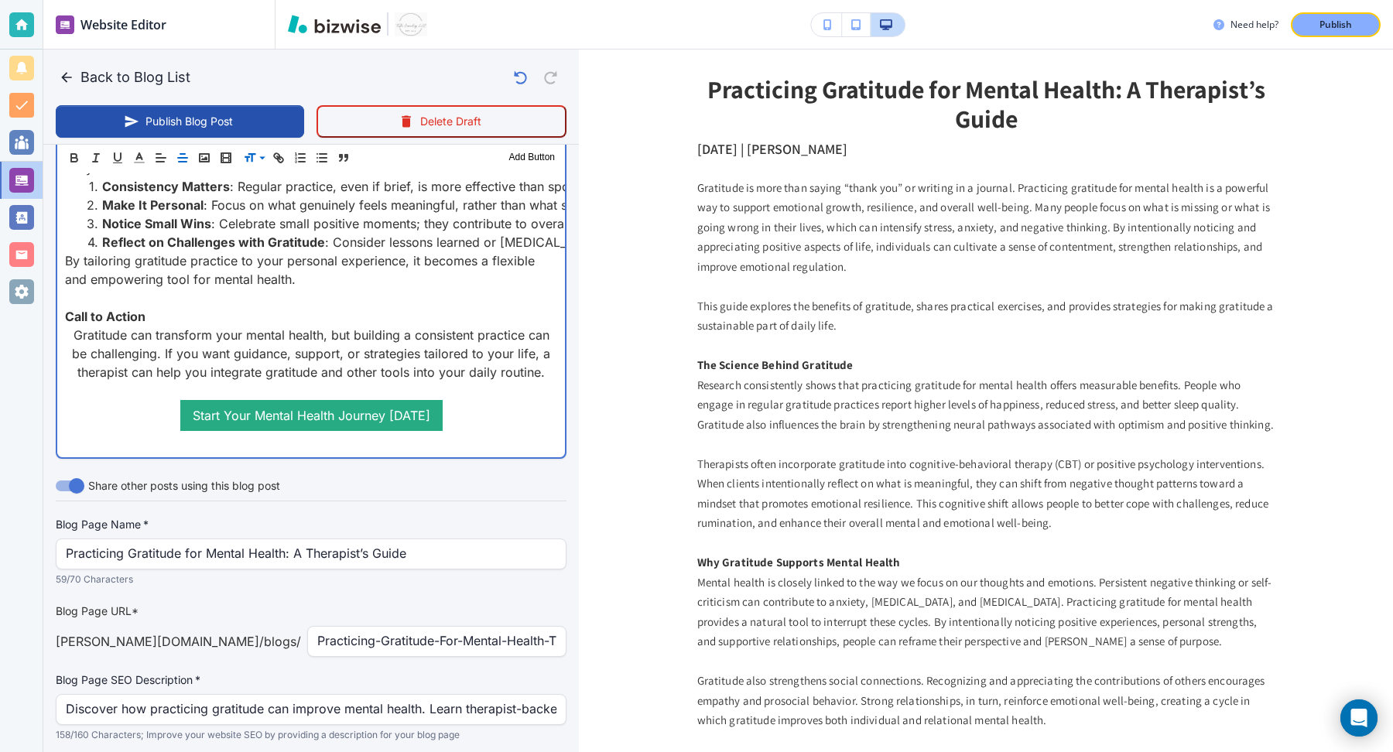
click at [145, 324] on strong "Call to Action" at bounding box center [105, 316] width 81 height 15
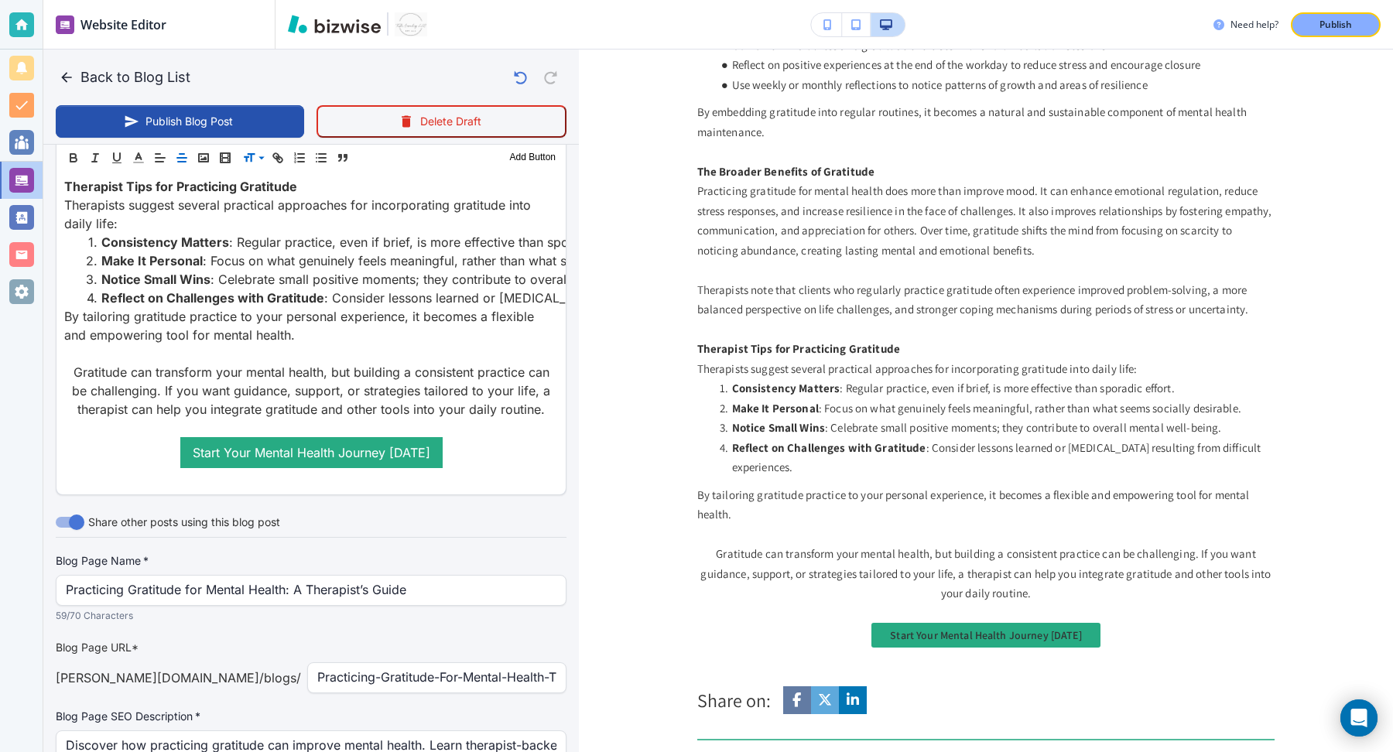
scroll to position [2247, 0]
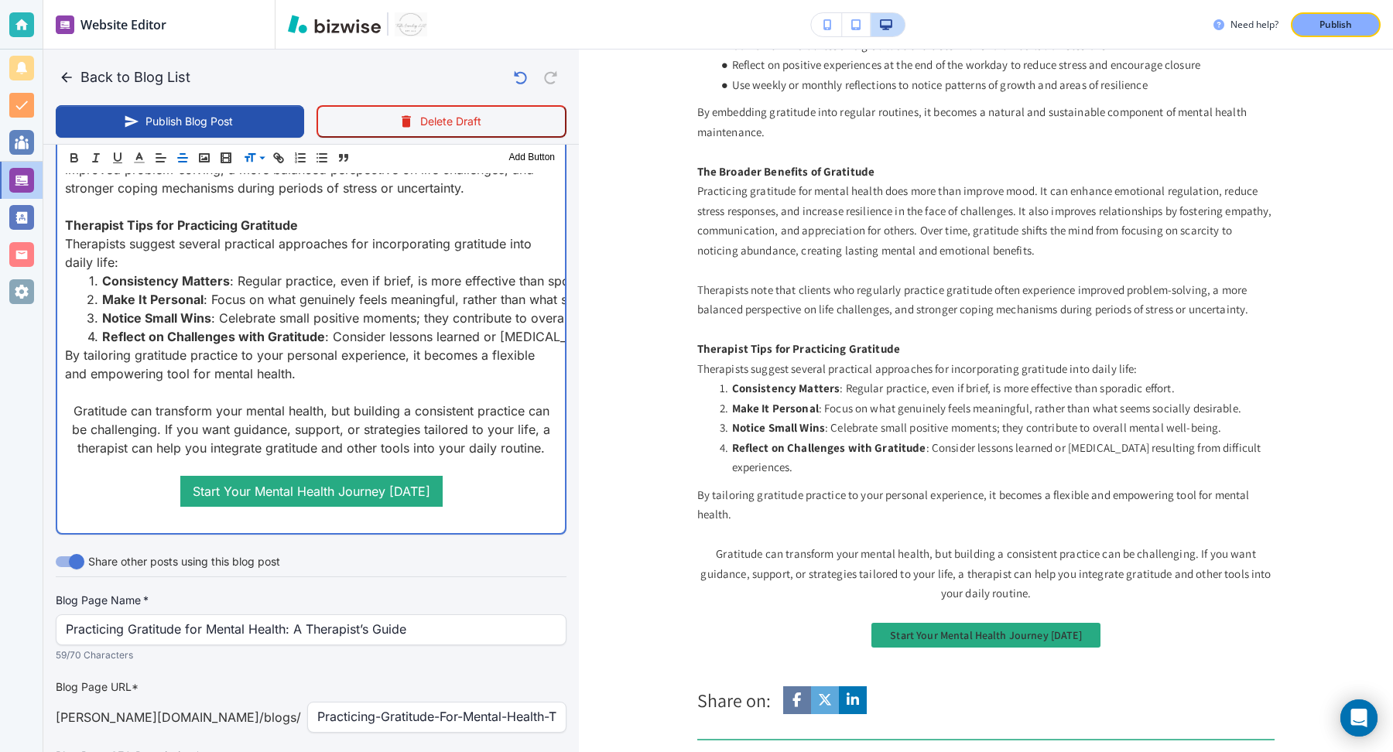
click at [440, 427] on p "Gratitude can transform your mental health, but building a consistent practice …" at bounding box center [311, 430] width 492 height 56
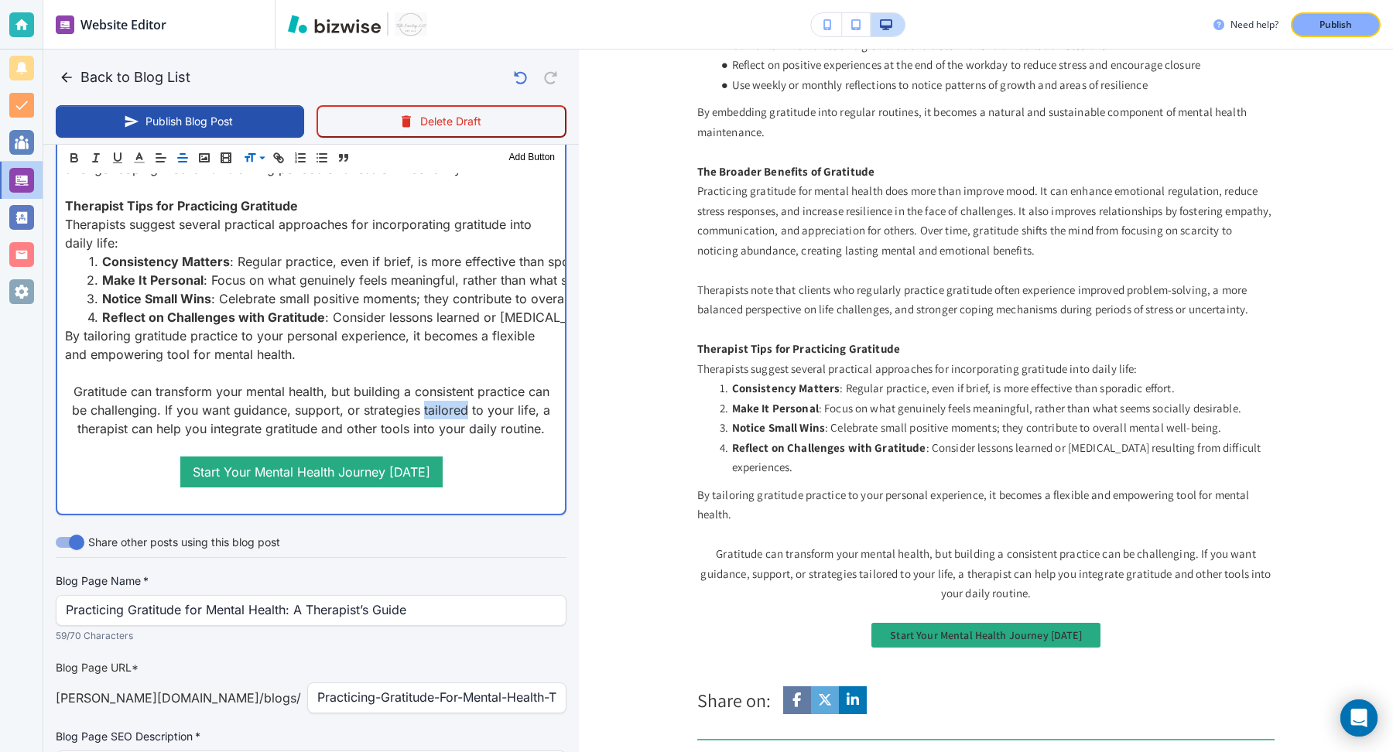
click at [440, 427] on p "Gratitude can transform your mental health, but building a consistent practice …" at bounding box center [311, 410] width 492 height 56
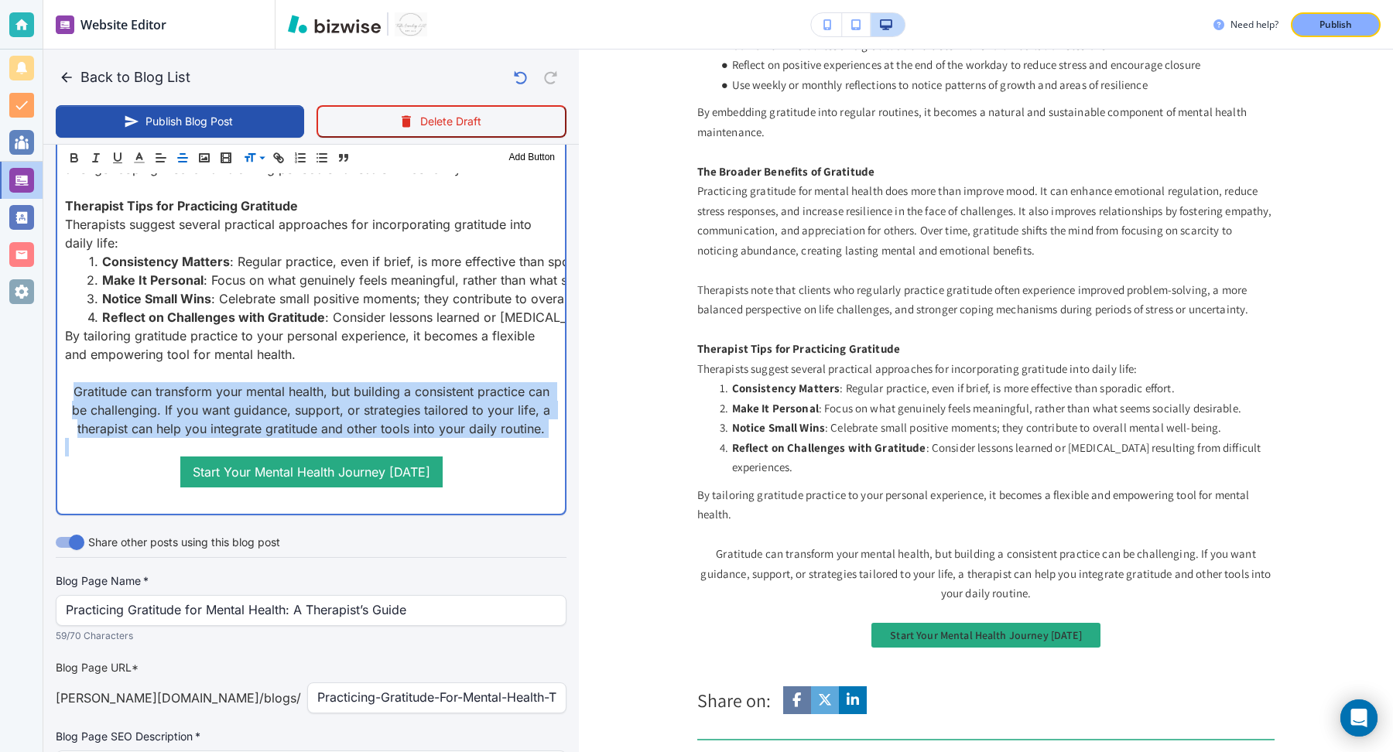
click at [440, 427] on p "Gratitude can transform your mental health, but building a consistent practice …" at bounding box center [311, 410] width 492 height 56
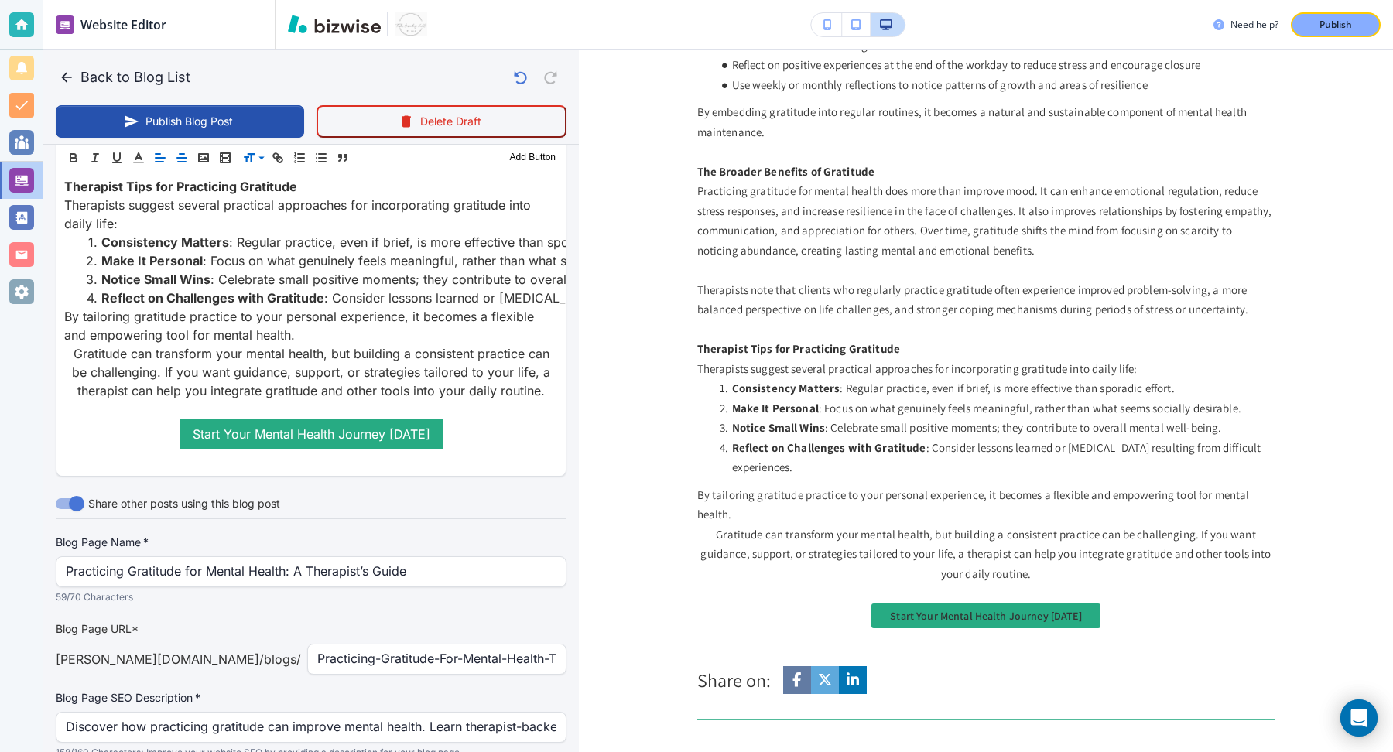
click at [158, 156] on icon "button" at bounding box center [160, 158] width 14 height 14
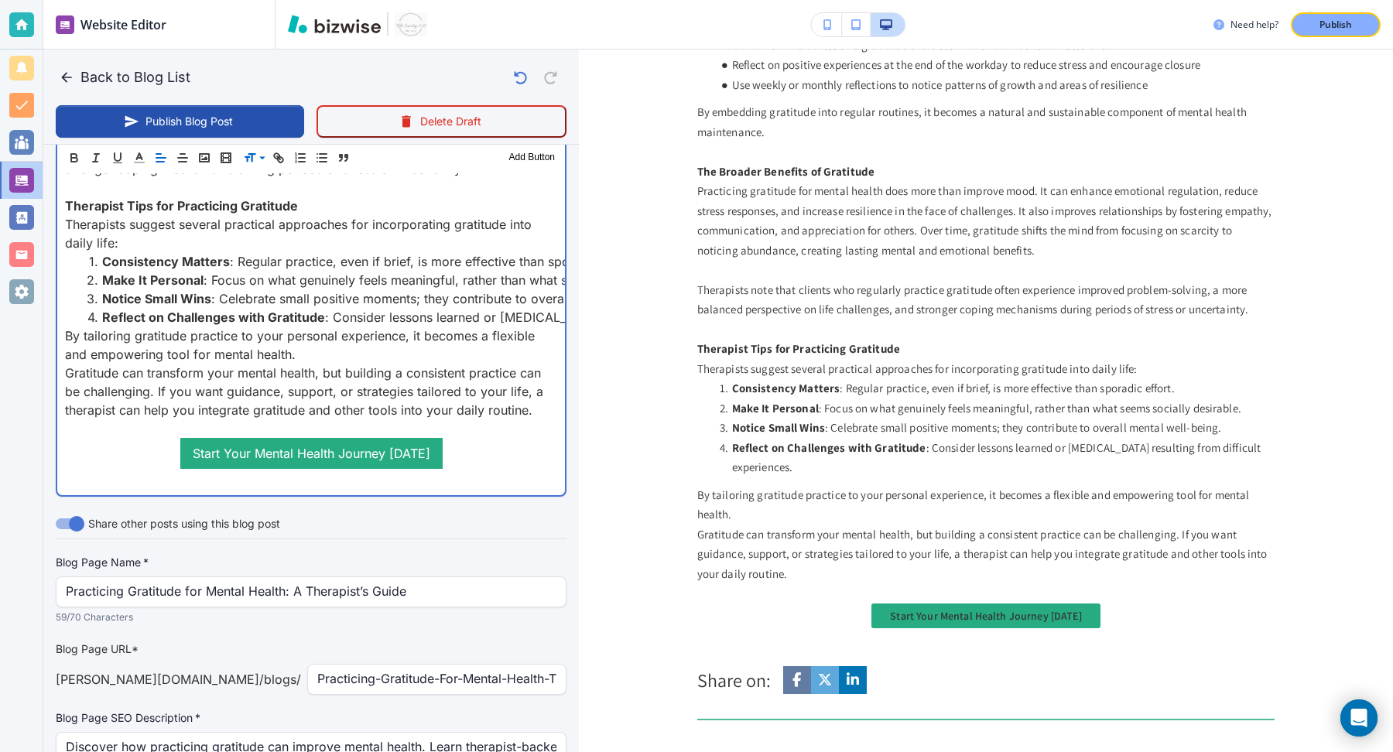
click at [307, 364] on p "By tailoring gratitude practice to your personal experience, it becomes a flexi…" at bounding box center [311, 345] width 492 height 37
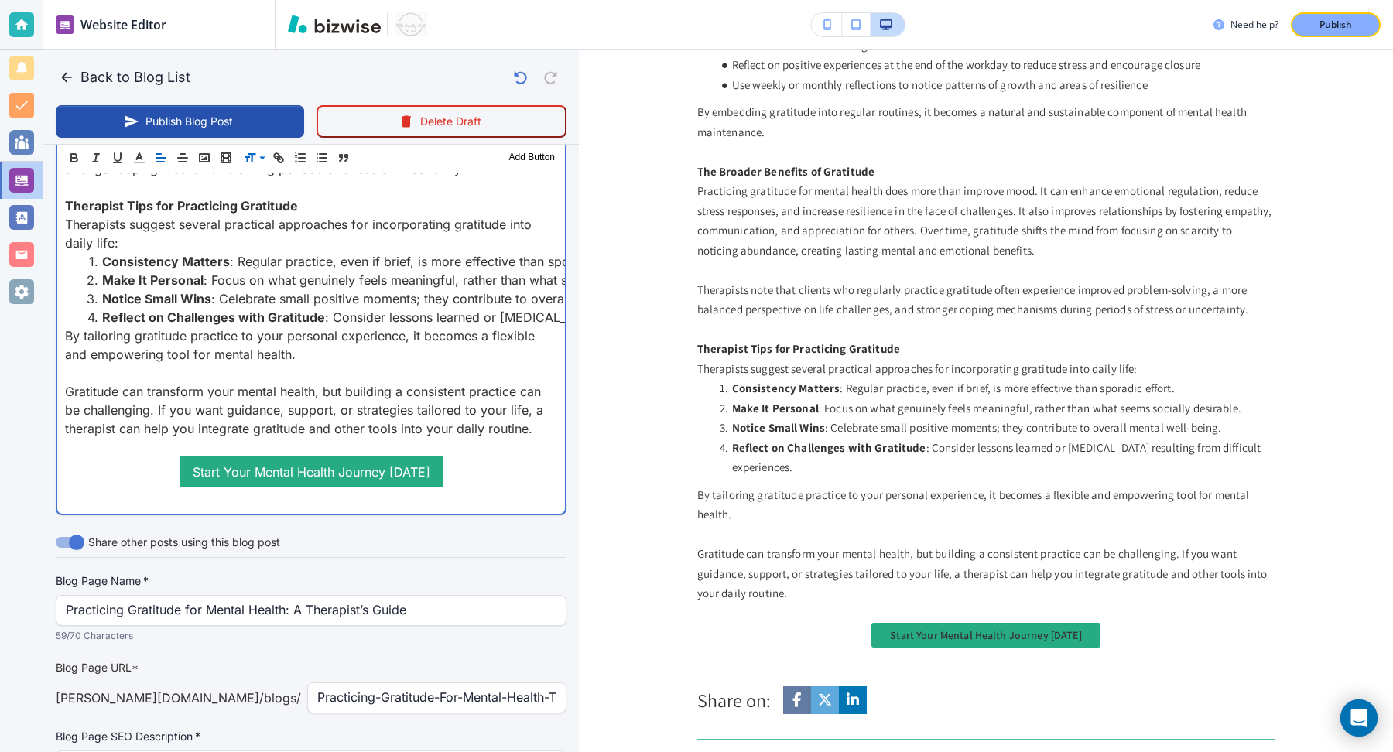
click at [244, 457] on p at bounding box center [311, 447] width 492 height 19
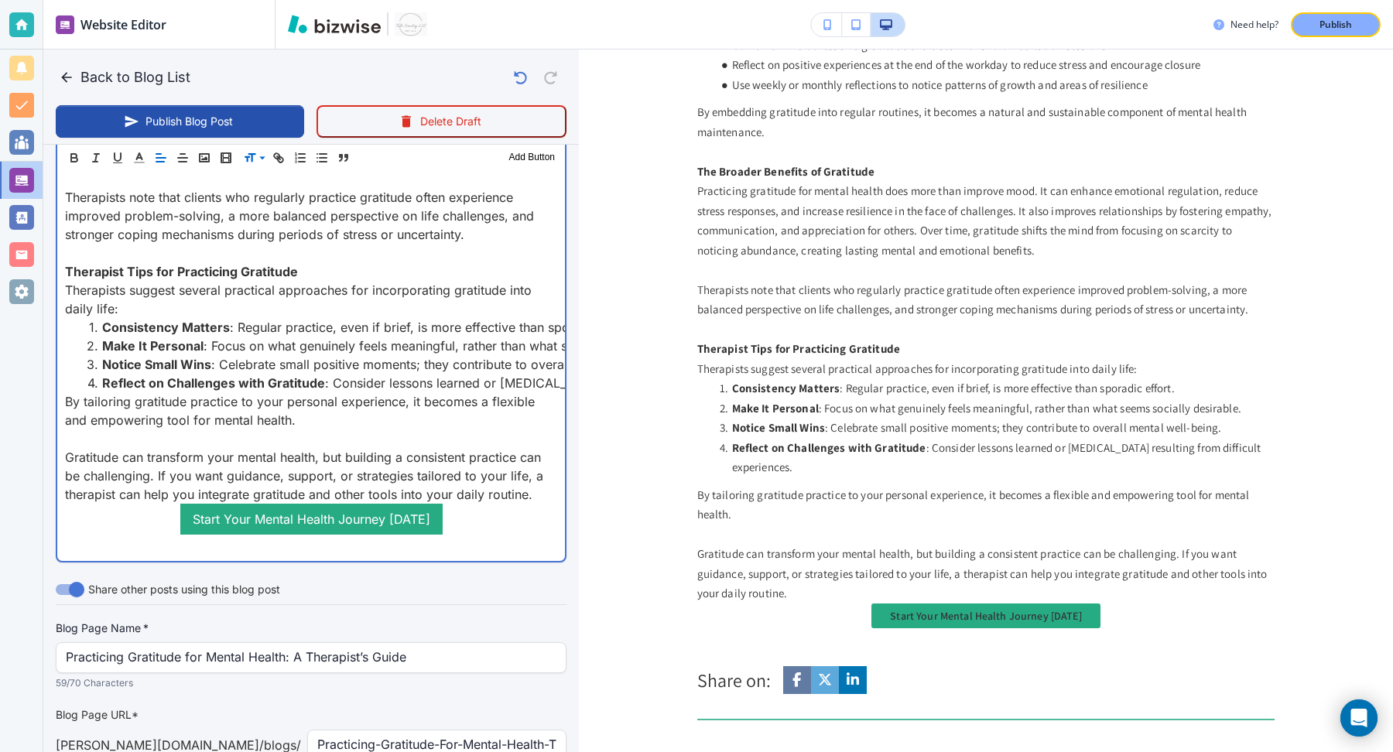
scroll to position [2197, 0]
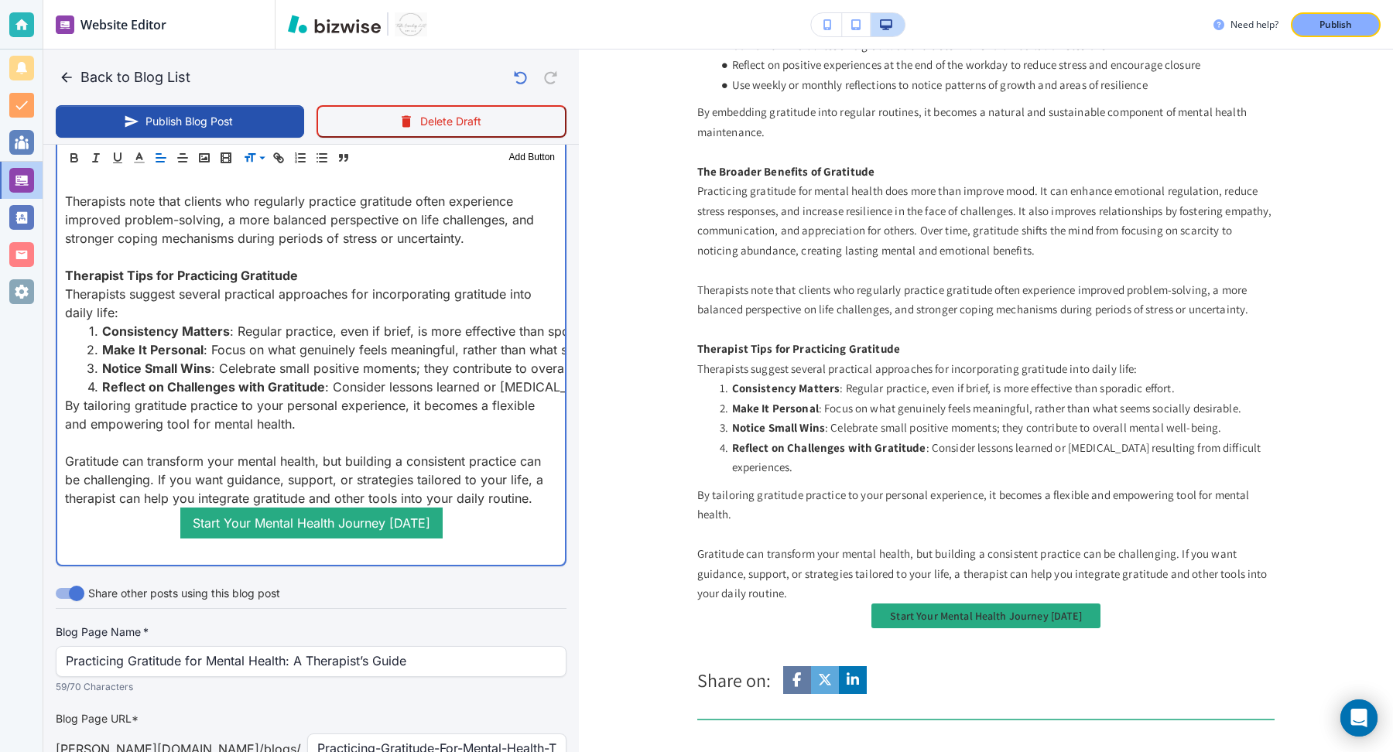
click at [248, 283] on strong "Therapist Tips for Practicing Gratitude" at bounding box center [181, 275] width 233 height 15
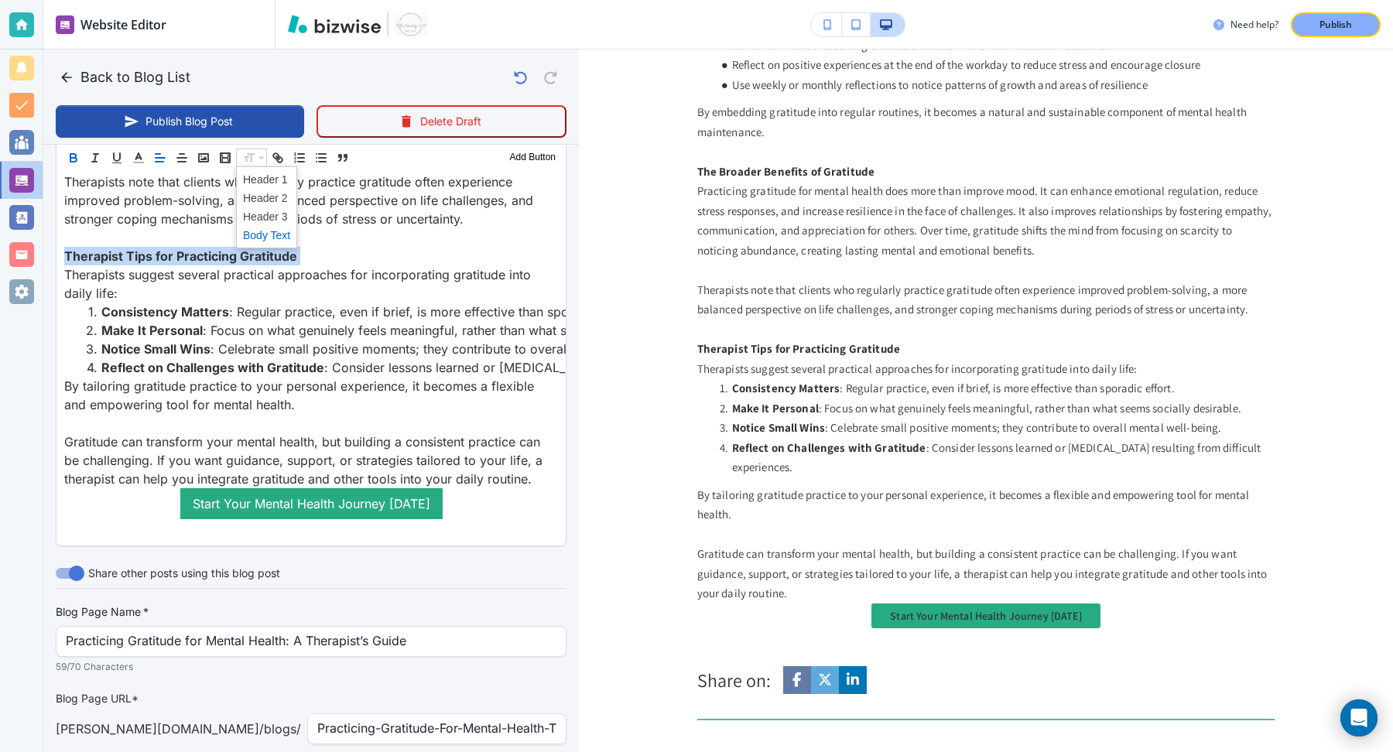
scroll to position [2177, 0]
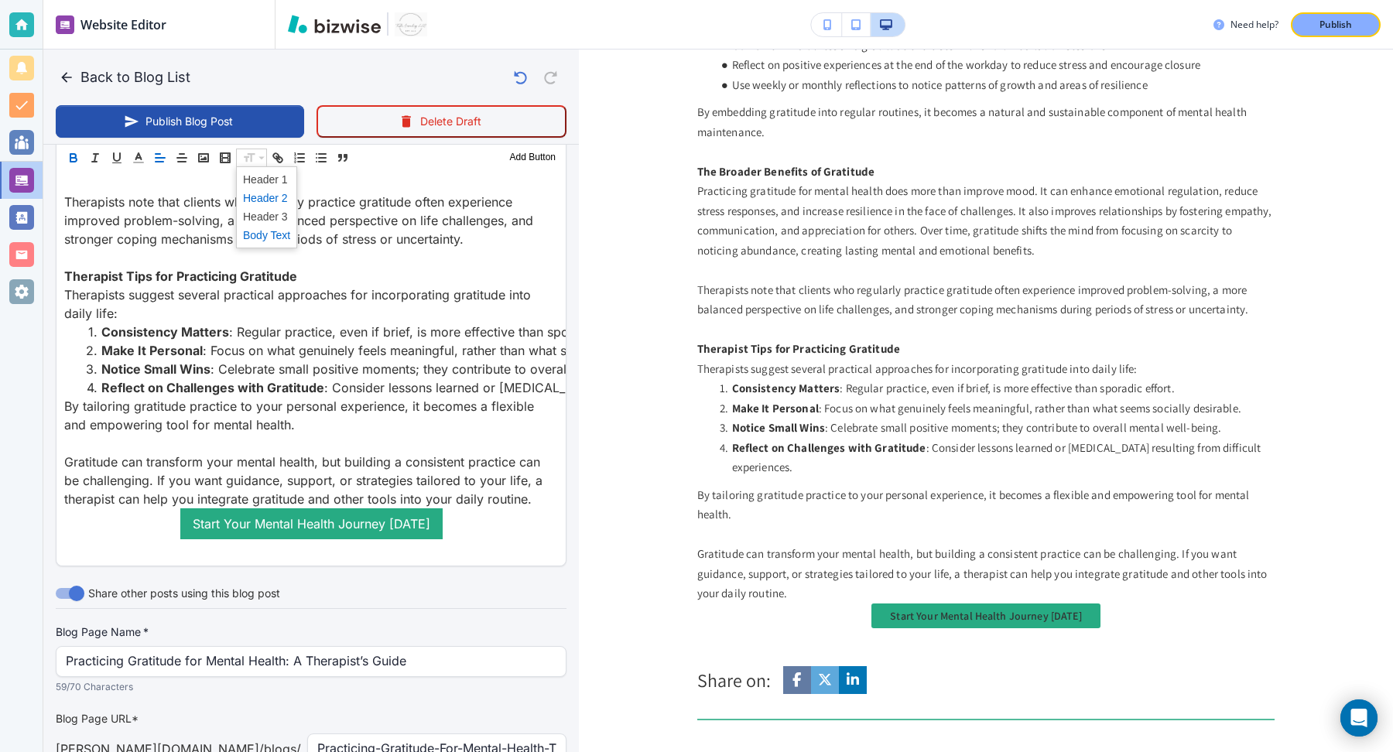
click at [259, 194] on span at bounding box center [266, 198] width 47 height 19
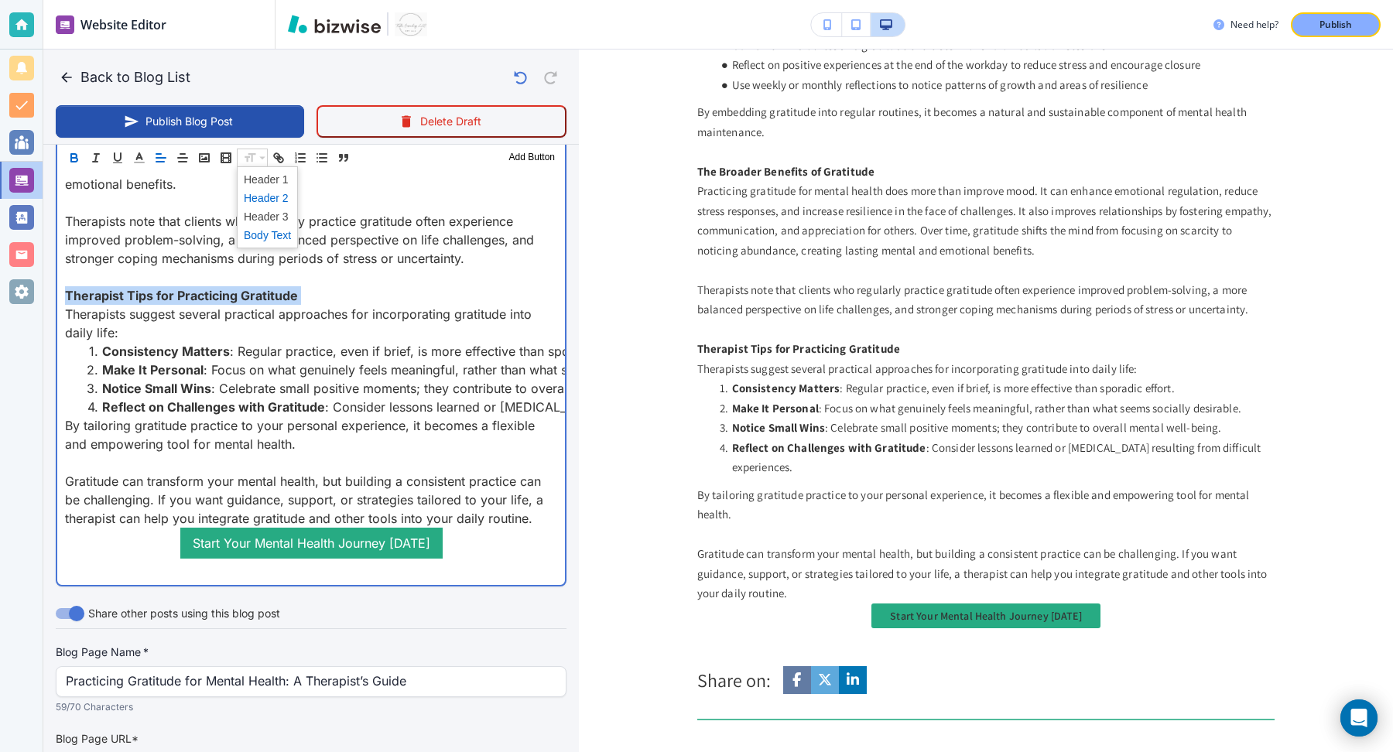
scroll to position [303, 0]
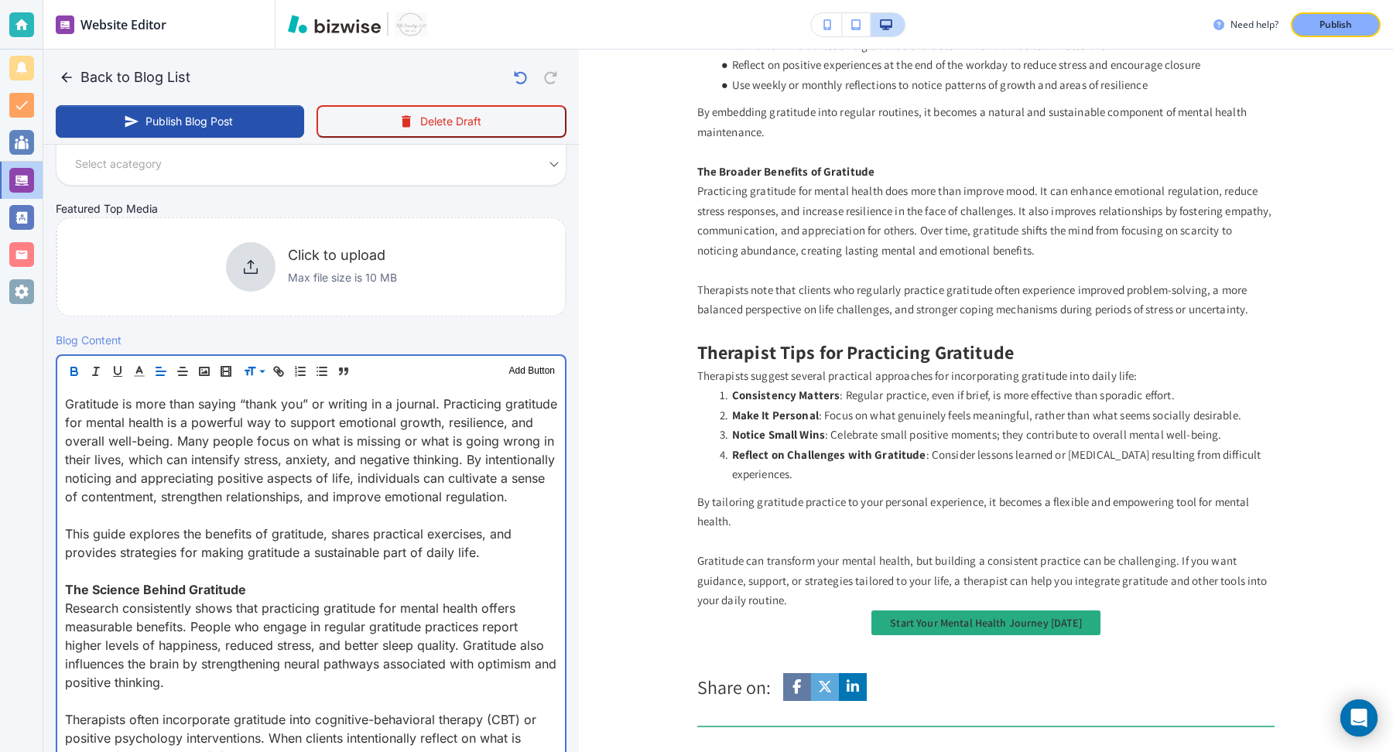
click at [150, 598] on strong "The Science Behind Gratitude" at bounding box center [155, 589] width 181 height 15
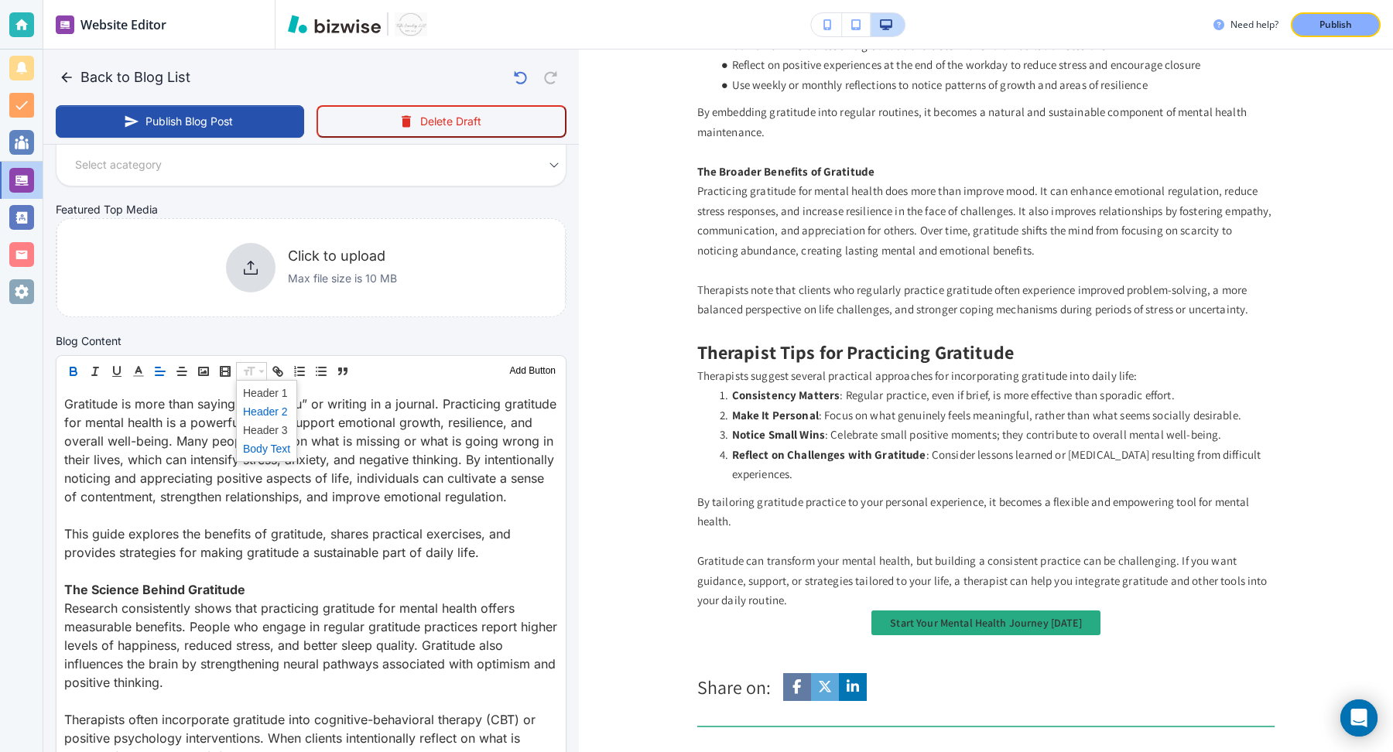
click at [257, 405] on span at bounding box center [266, 412] width 47 height 19
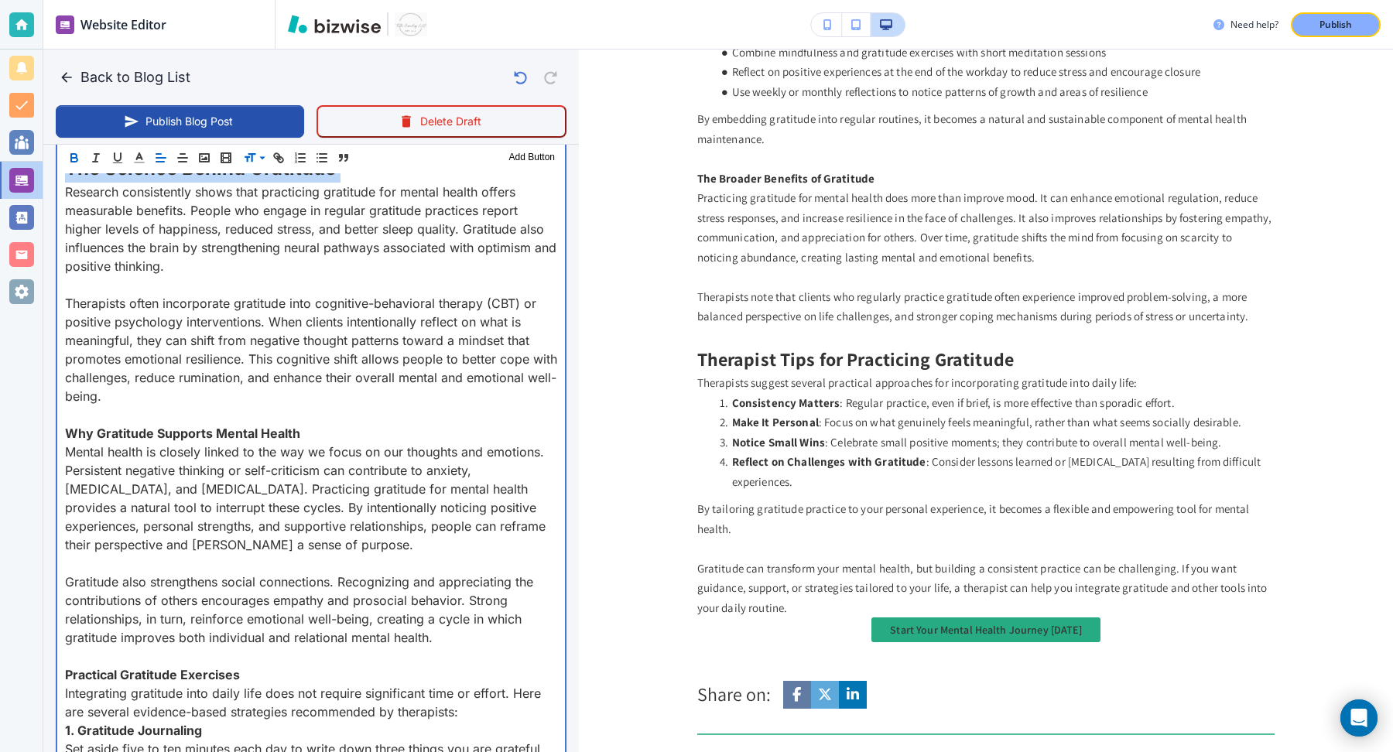
scroll to position [745, 0]
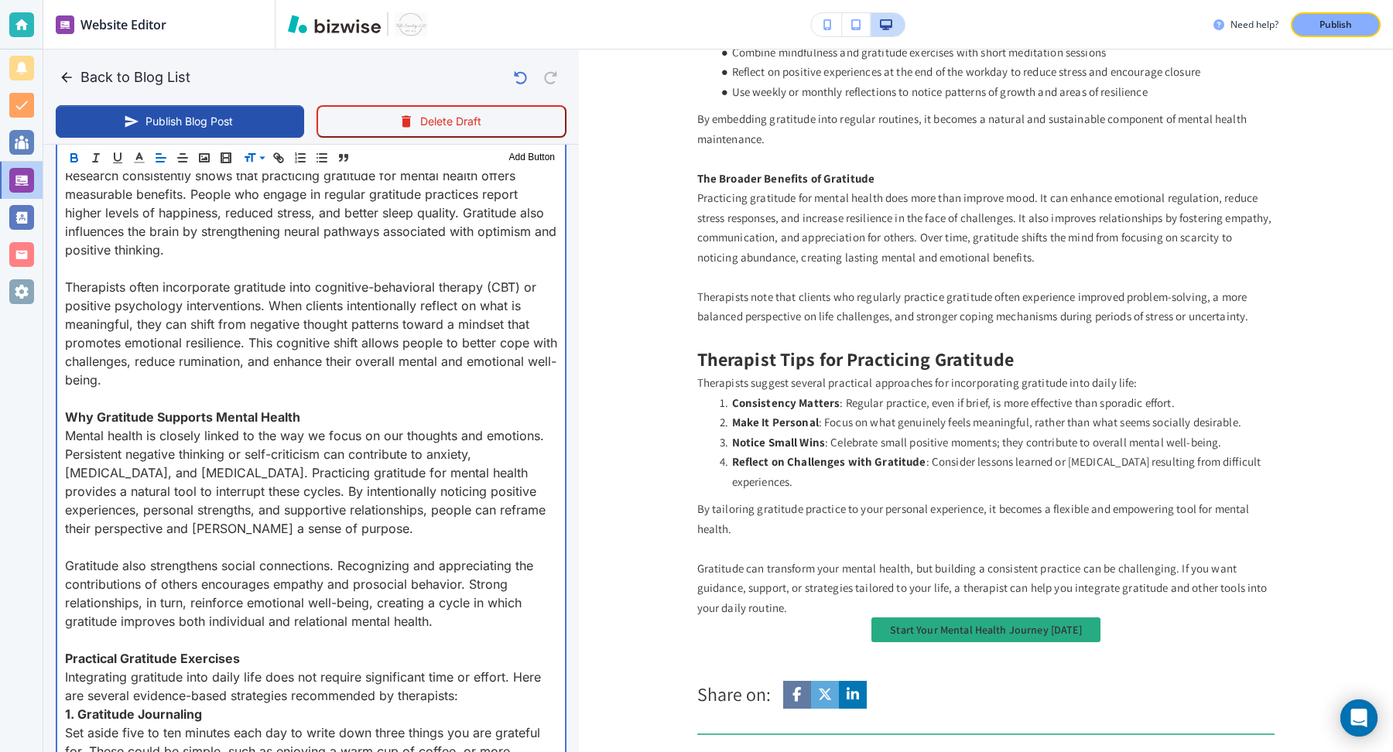
click at [218, 425] on strong "Why Gratitude Supports Mental Health" at bounding box center [182, 416] width 235 height 15
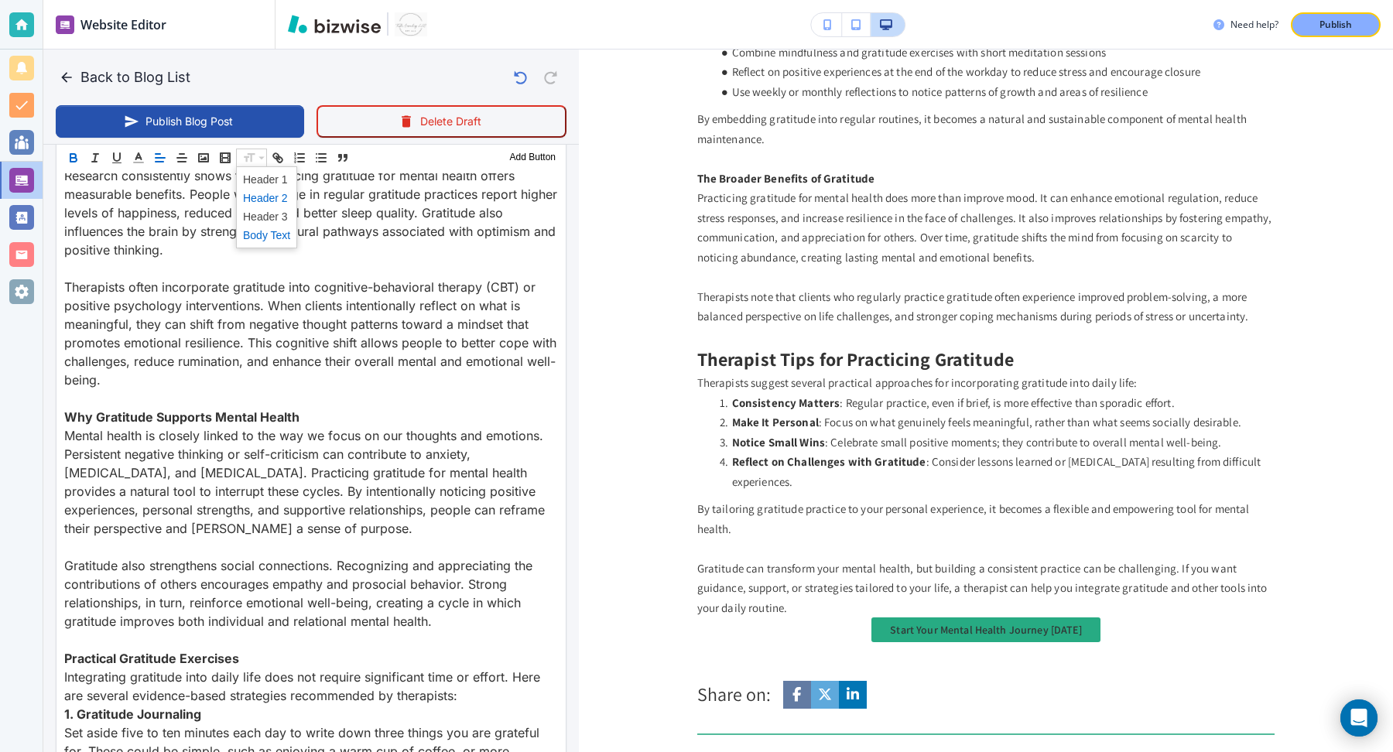
click at [256, 195] on span at bounding box center [266, 198] width 47 height 19
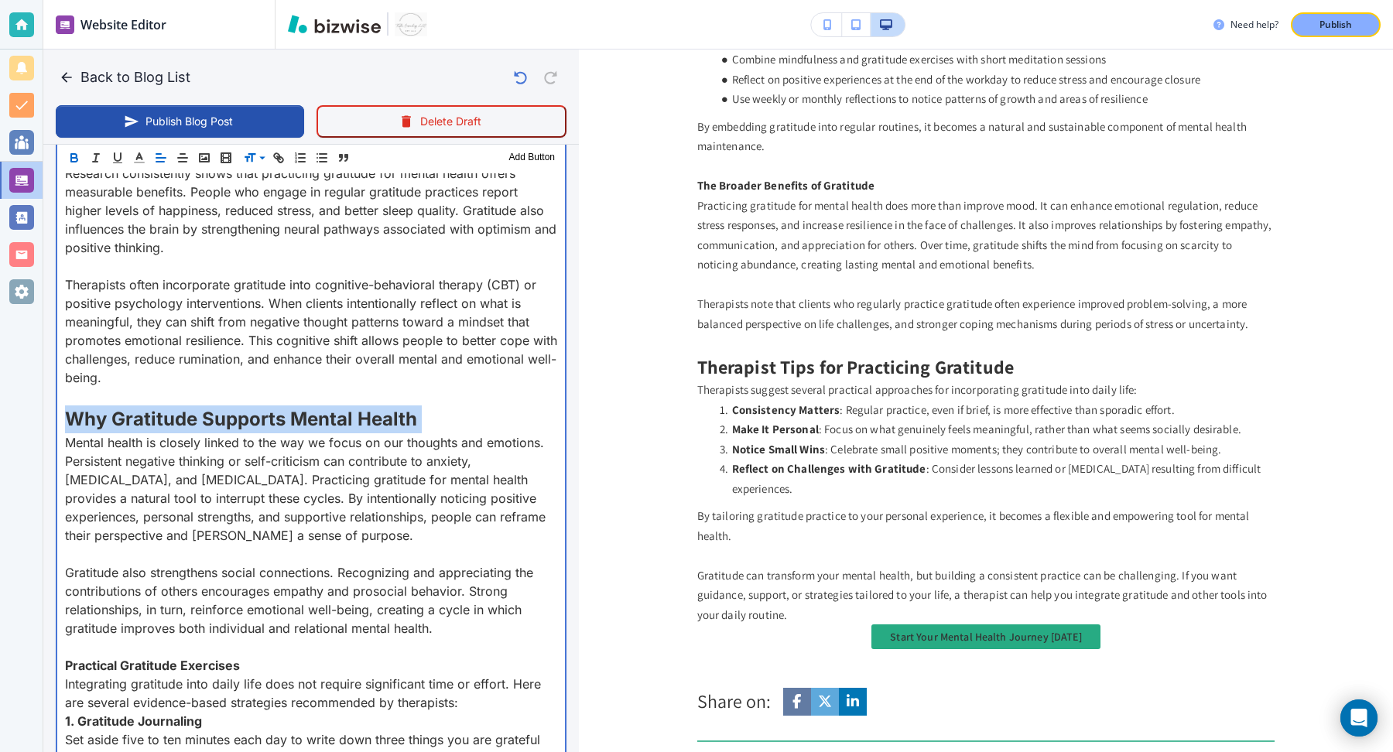
scroll to position [1035, 0]
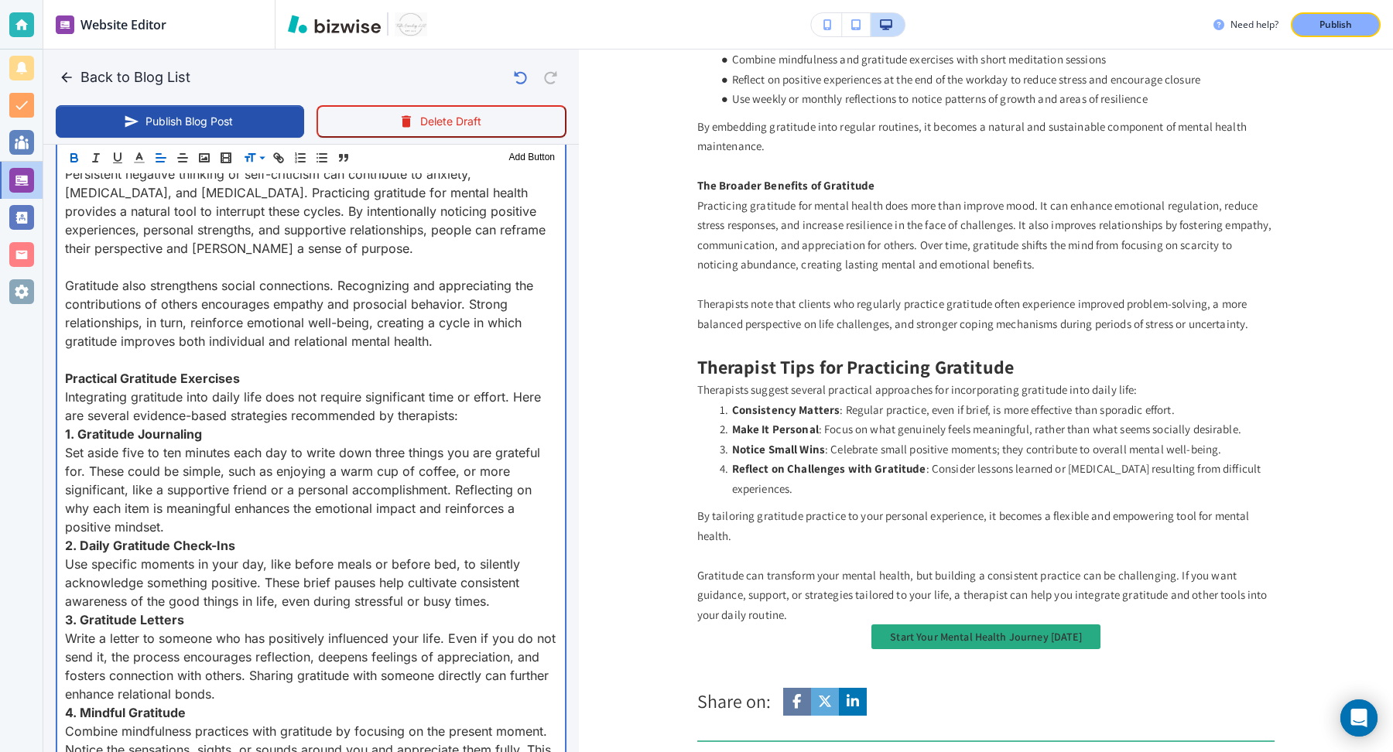
click at [184, 386] on strong "Practical Gratitude Exercises" at bounding box center [152, 378] width 175 height 15
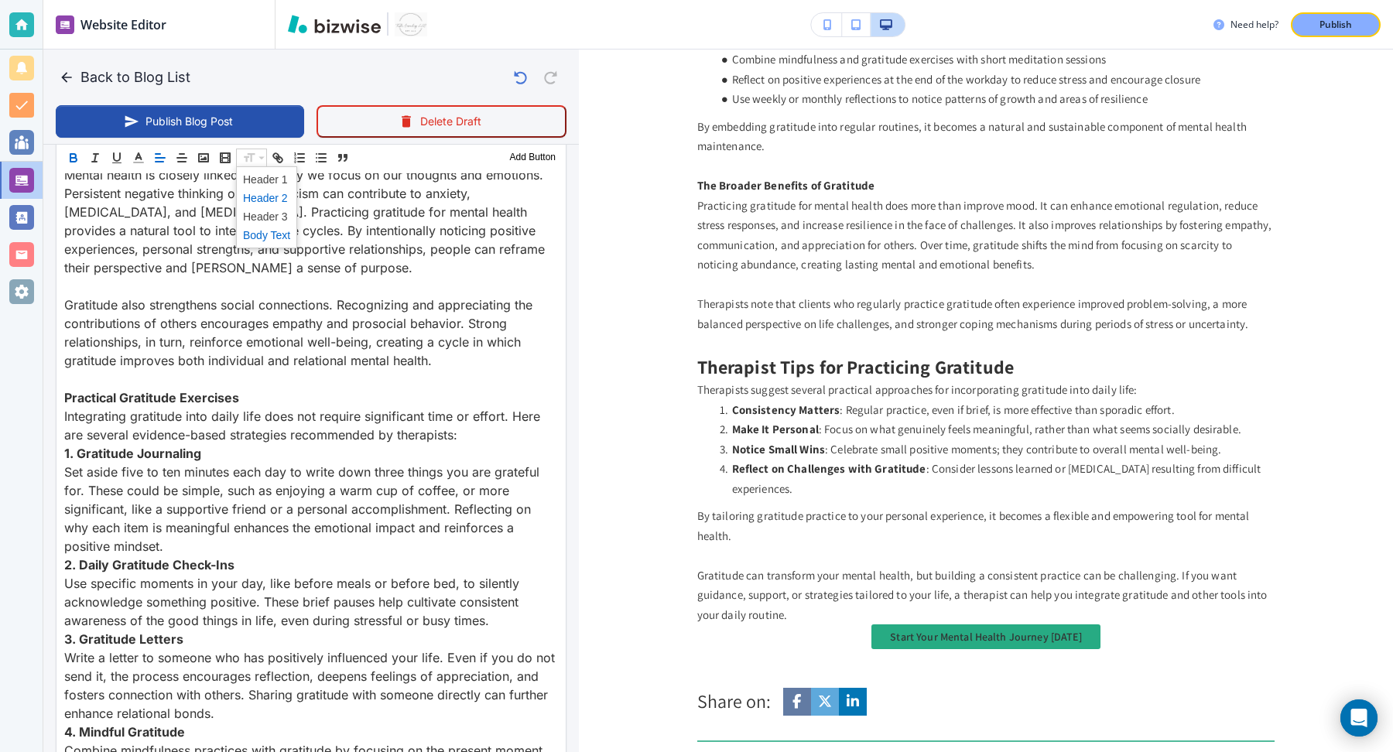
click at [259, 200] on span at bounding box center [266, 198] width 47 height 19
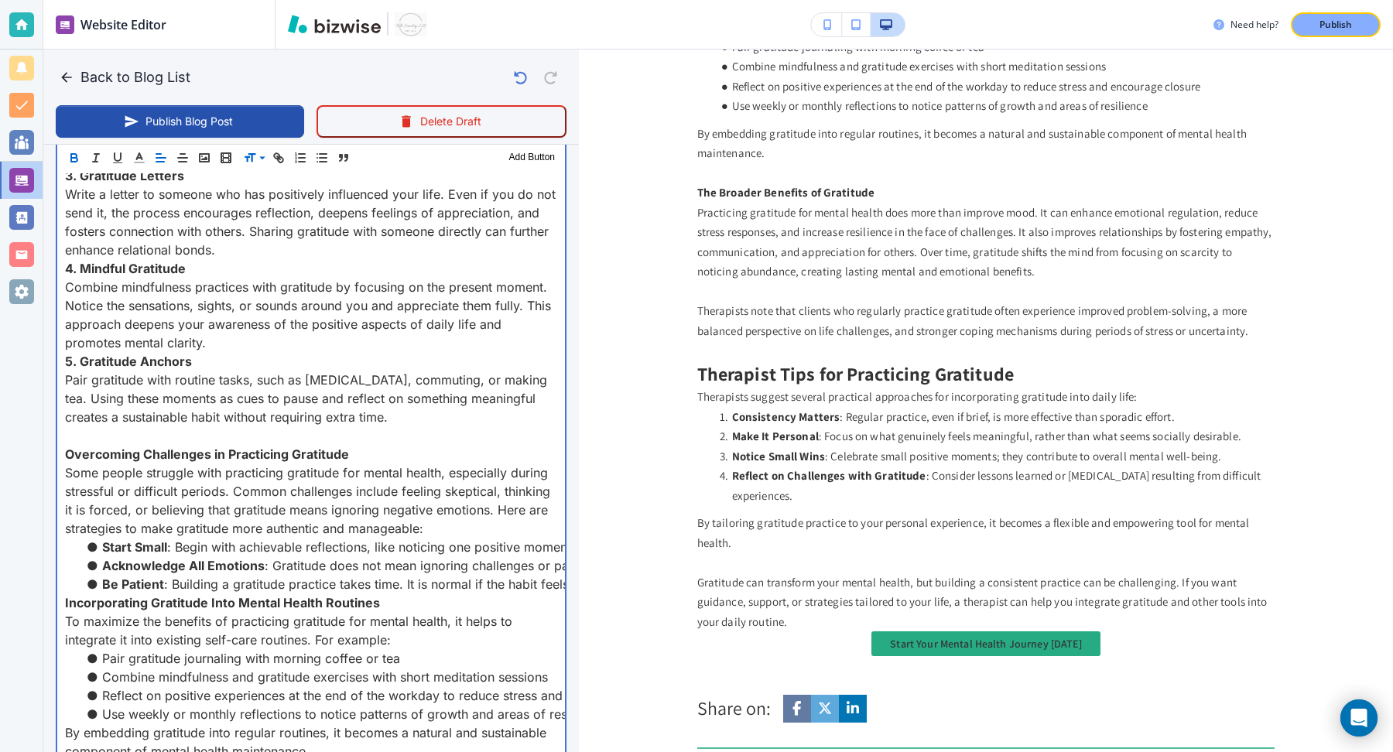
scroll to position [1356, 0]
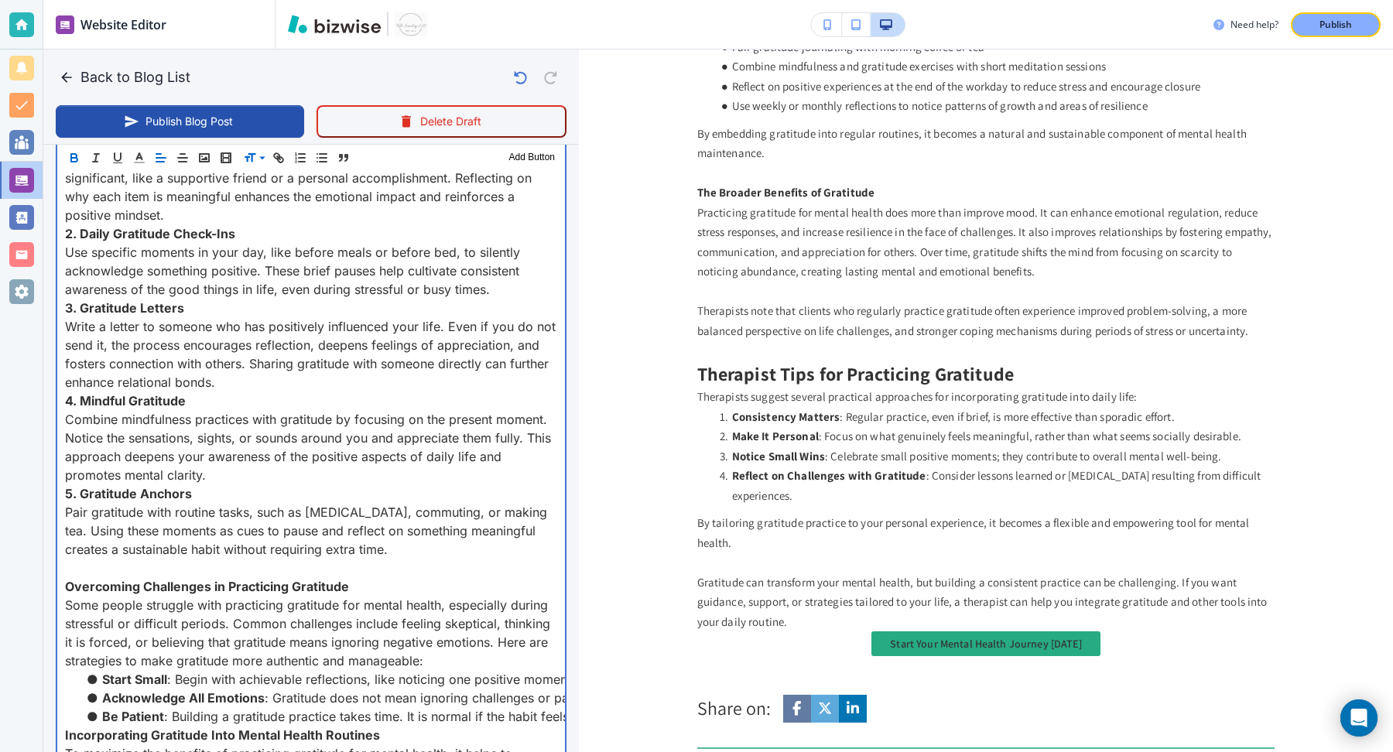
click at [163, 594] on strong "Overcoming Challenges in Practicing Gratitude" at bounding box center [207, 586] width 284 height 15
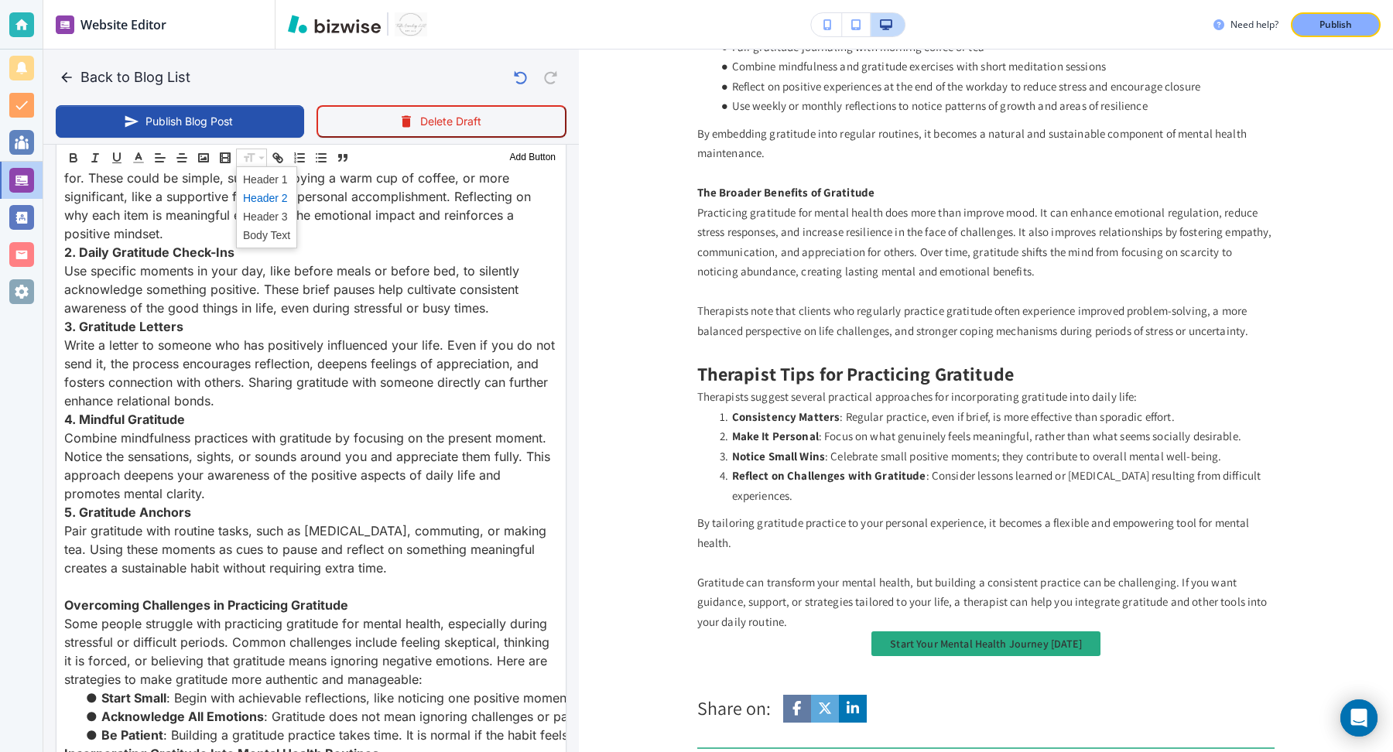
click at [258, 193] on span at bounding box center [266, 198] width 47 height 19
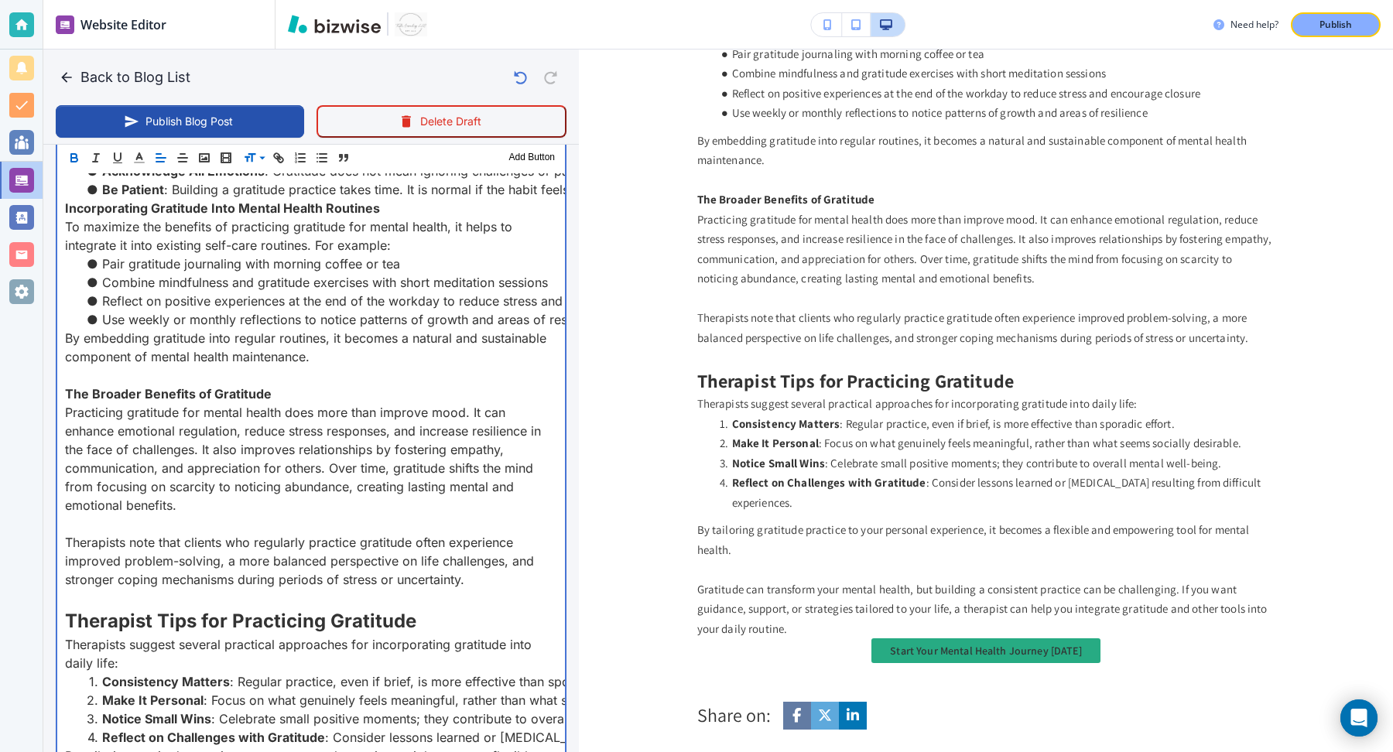
scroll to position [1894, 0]
click at [211, 402] on p "The Broader Benefits of Gratitude" at bounding box center [311, 392] width 492 height 19
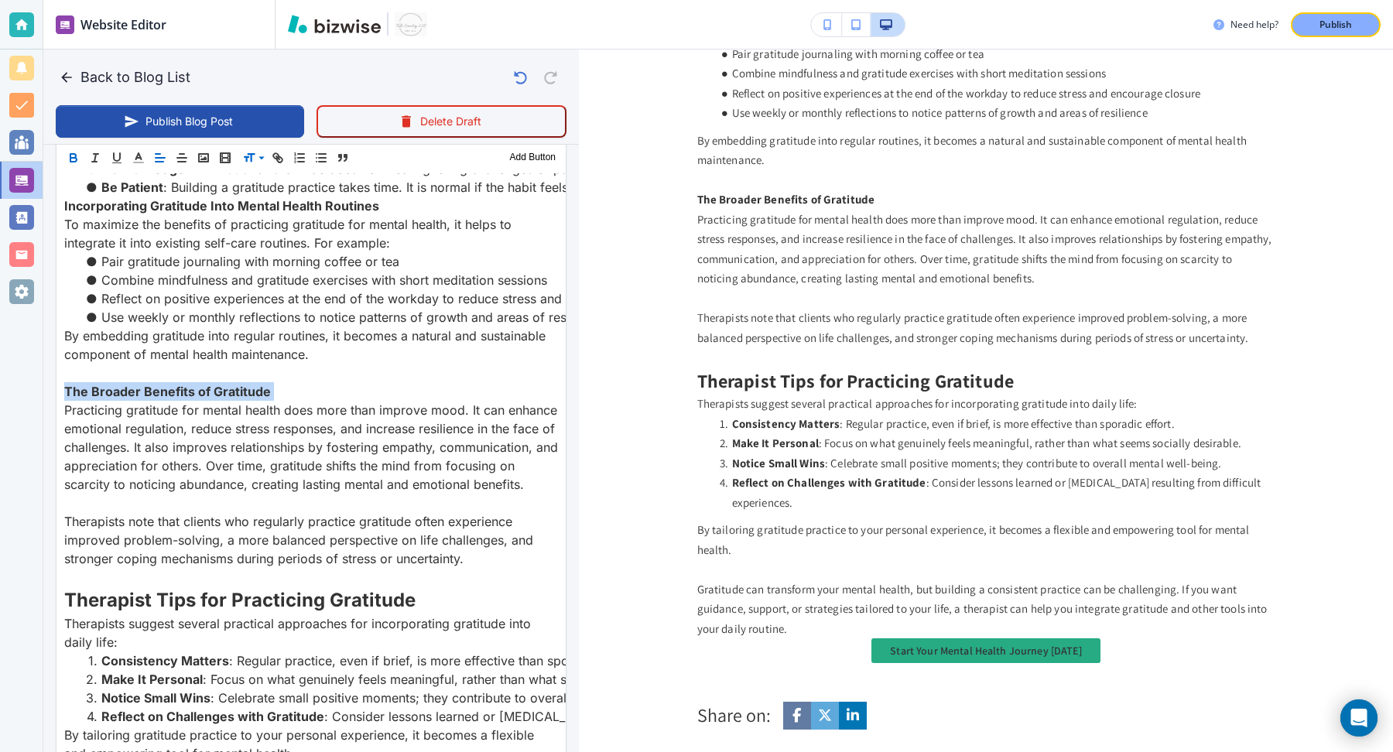
scroll to position [1875, 0]
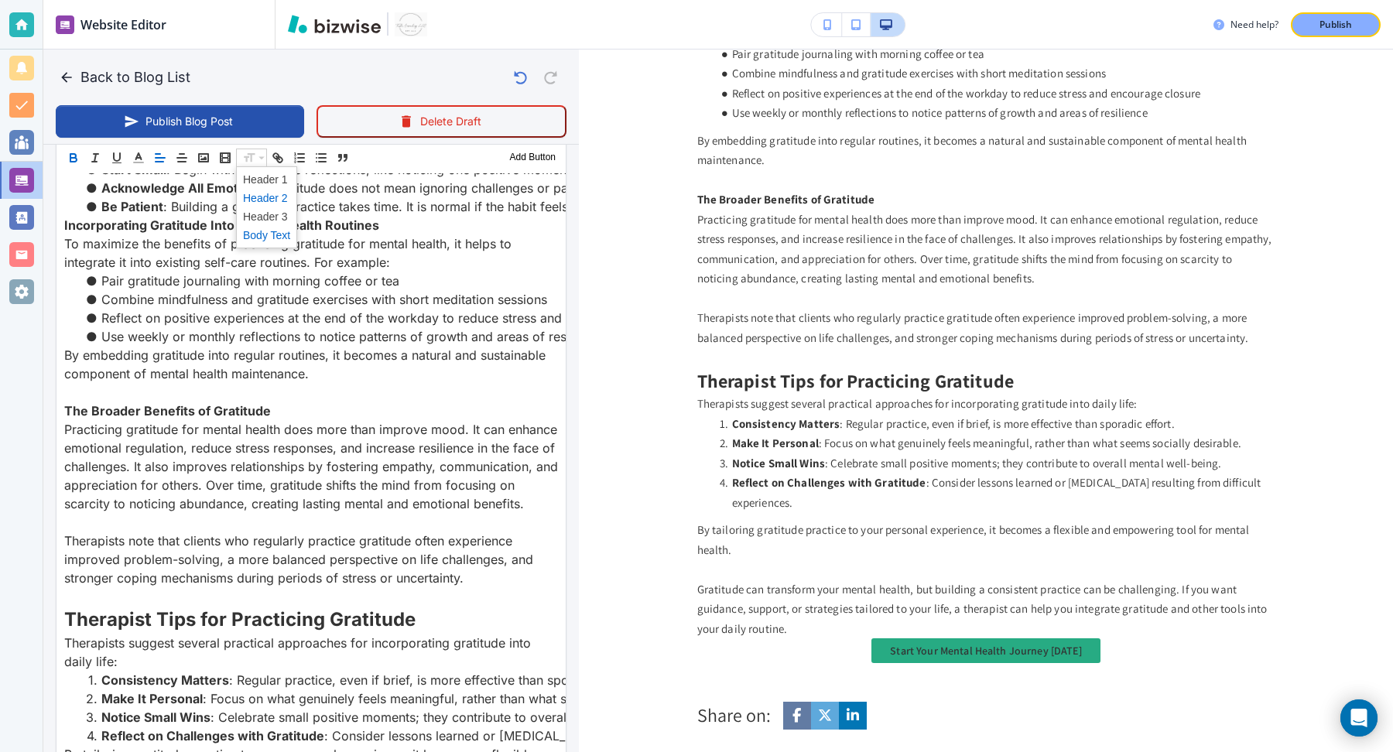
click at [258, 202] on span at bounding box center [266, 198] width 47 height 19
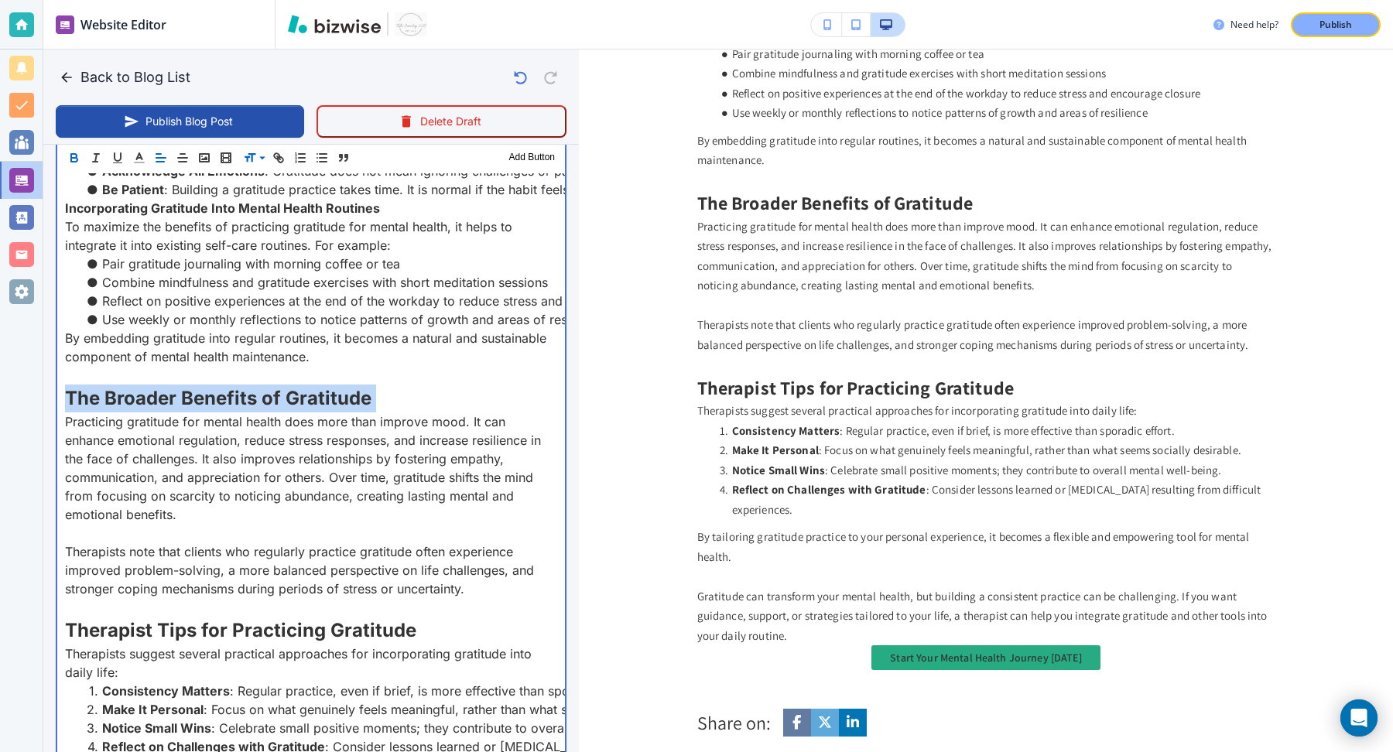
scroll to position [1887, 0]
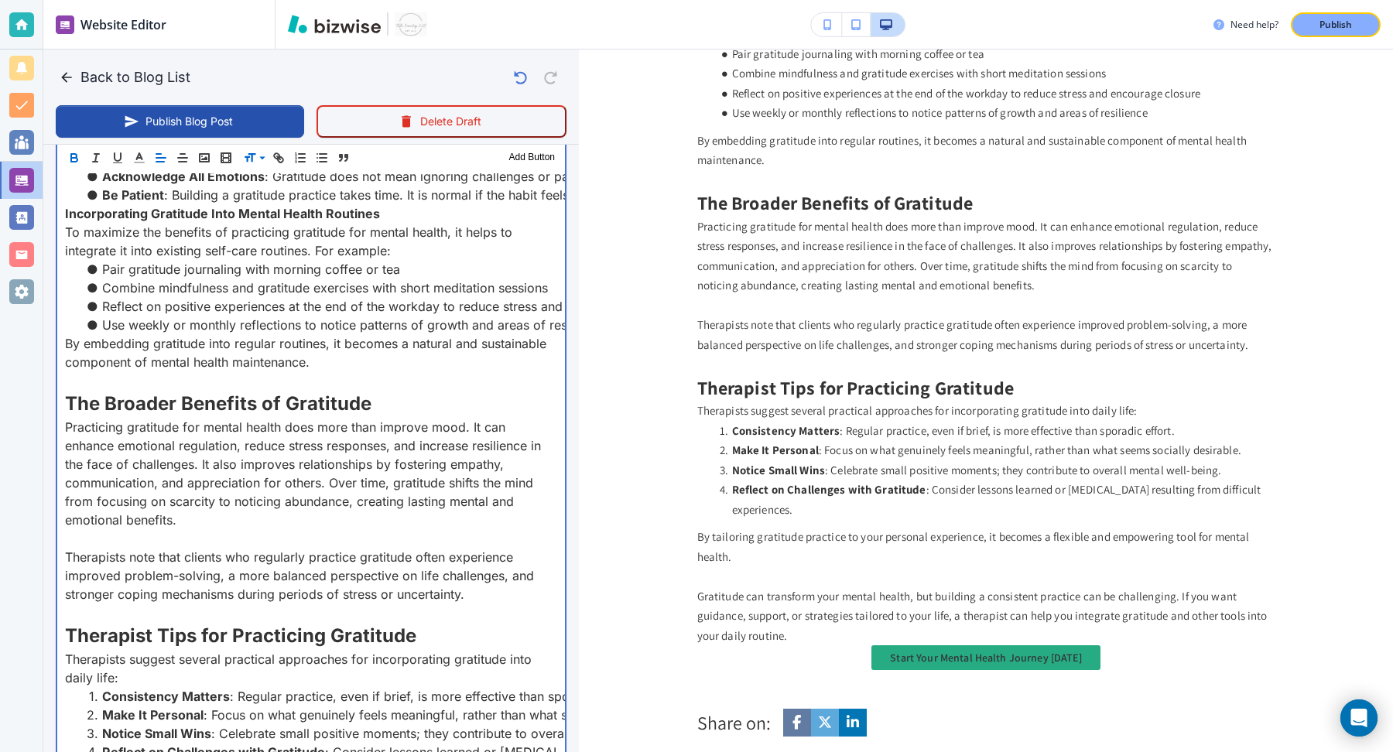
click at [265, 221] on strong "Incorporating Gratitude Into Mental Health Routines" at bounding box center [222, 213] width 315 height 15
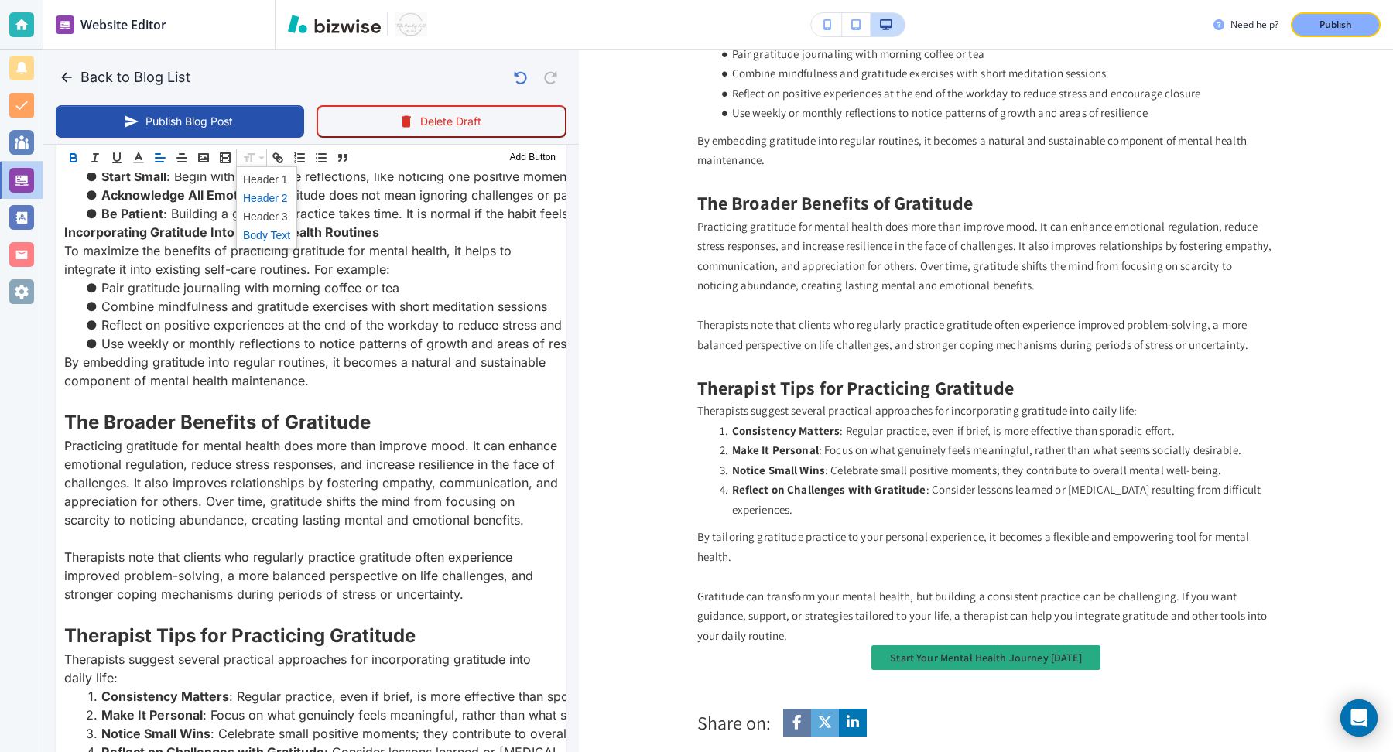
click at [260, 191] on span at bounding box center [266, 198] width 47 height 19
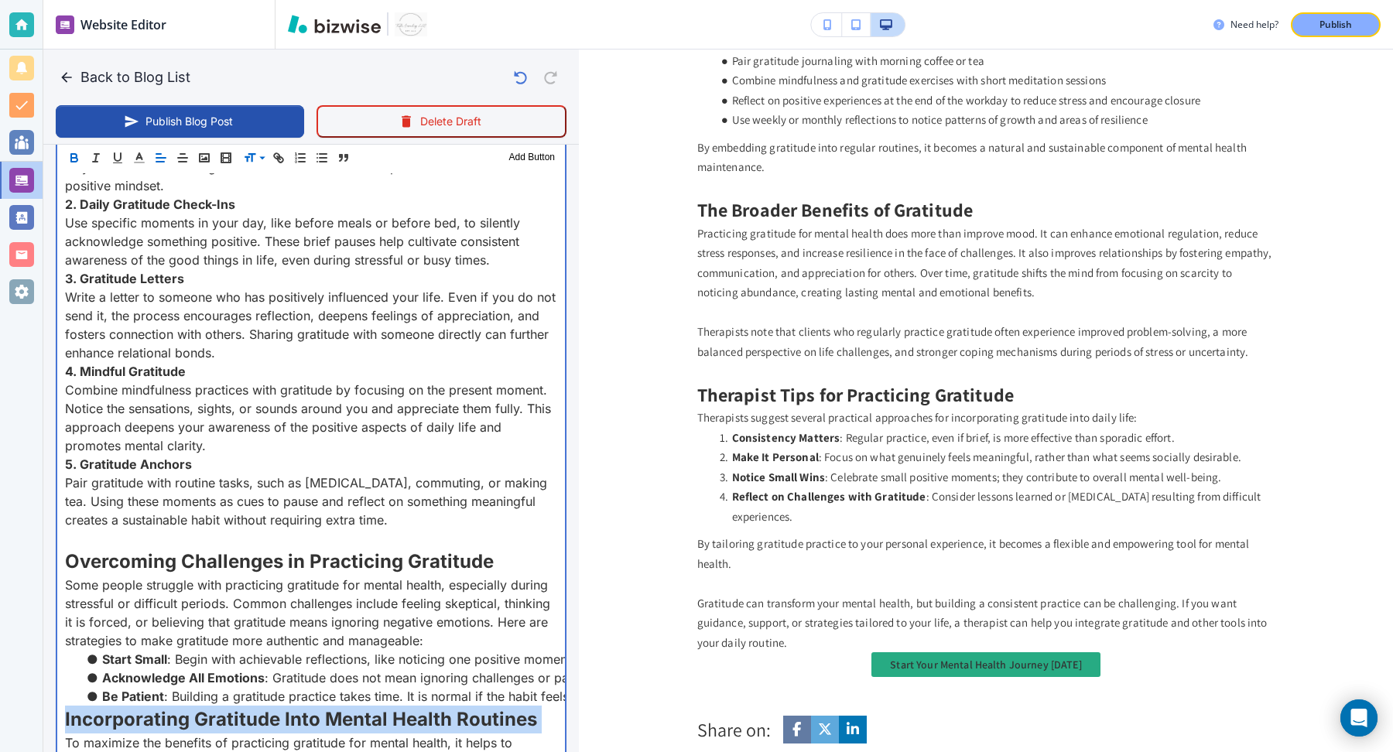
scroll to position [1222, 0]
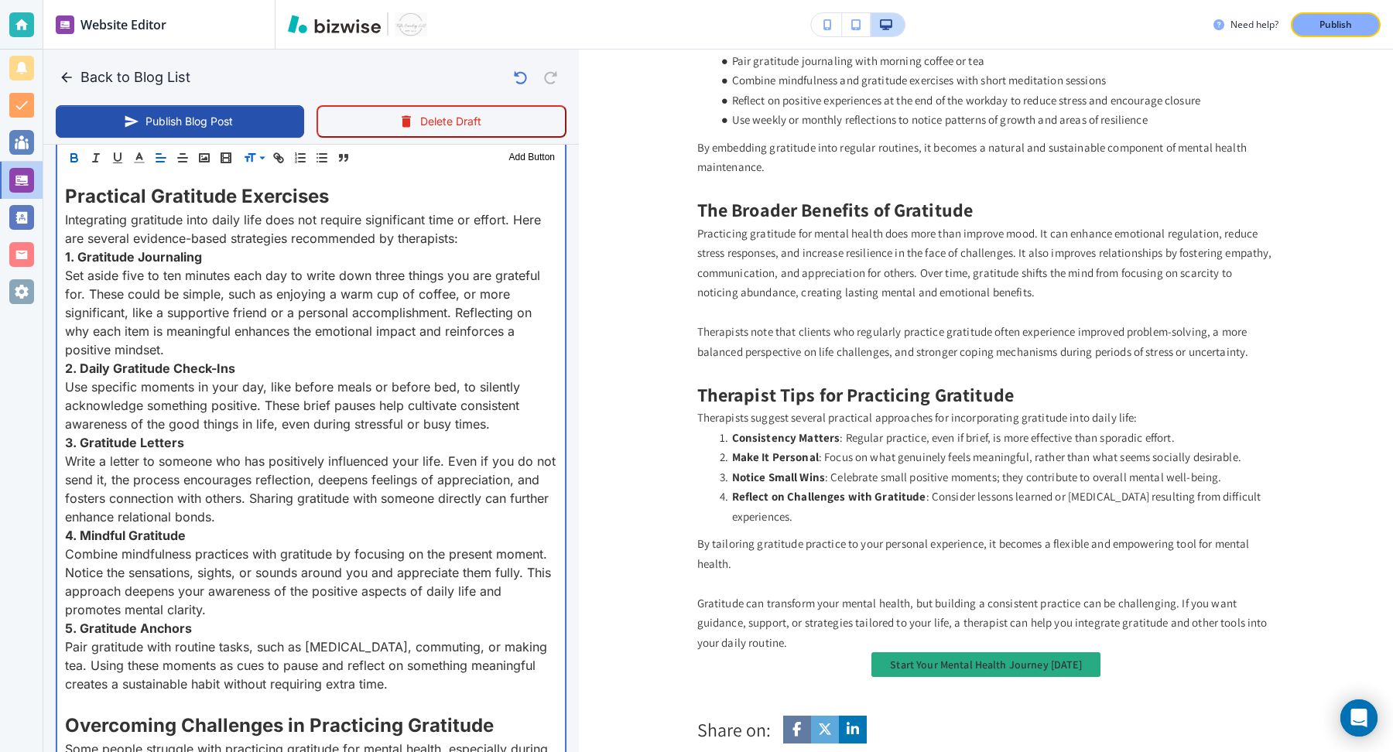
click at [172, 265] on strong "1. Gratitude Journaling" at bounding box center [133, 256] width 137 height 15
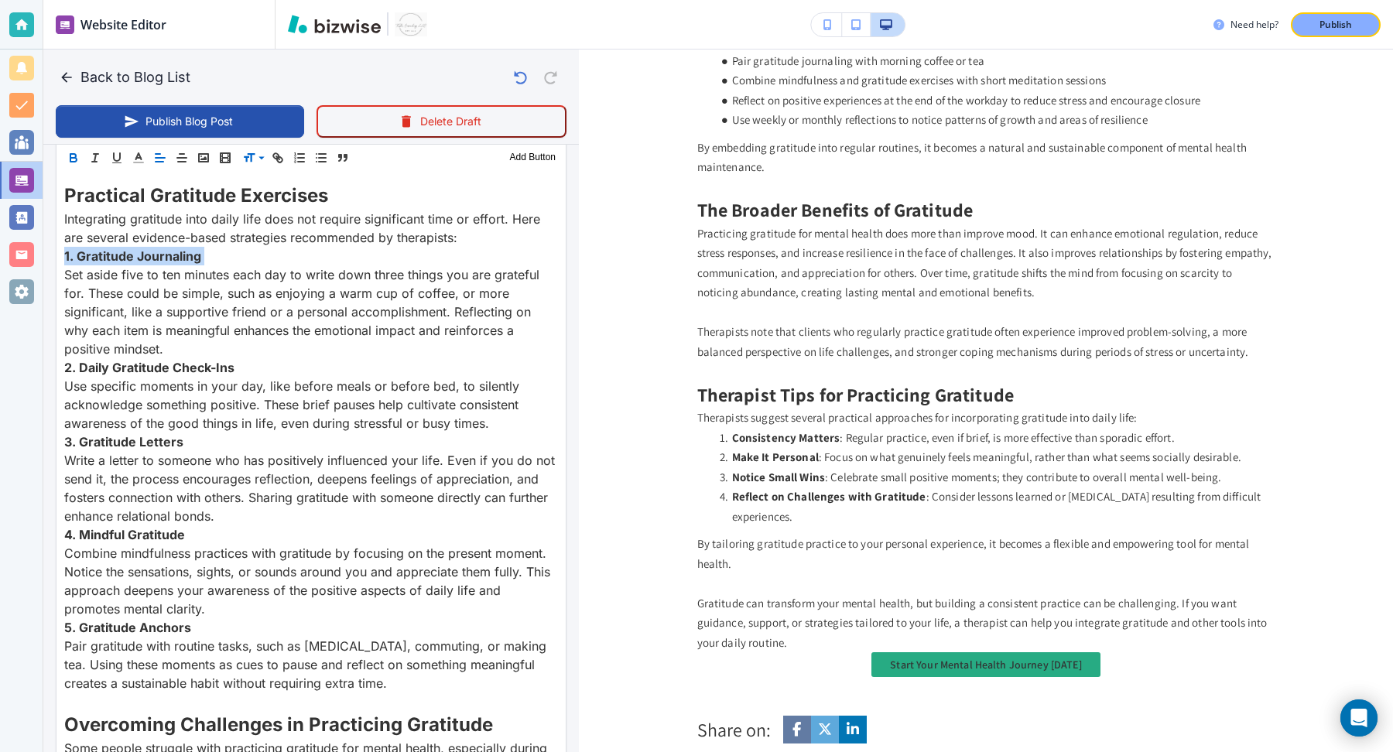
scroll to position [1202, 0]
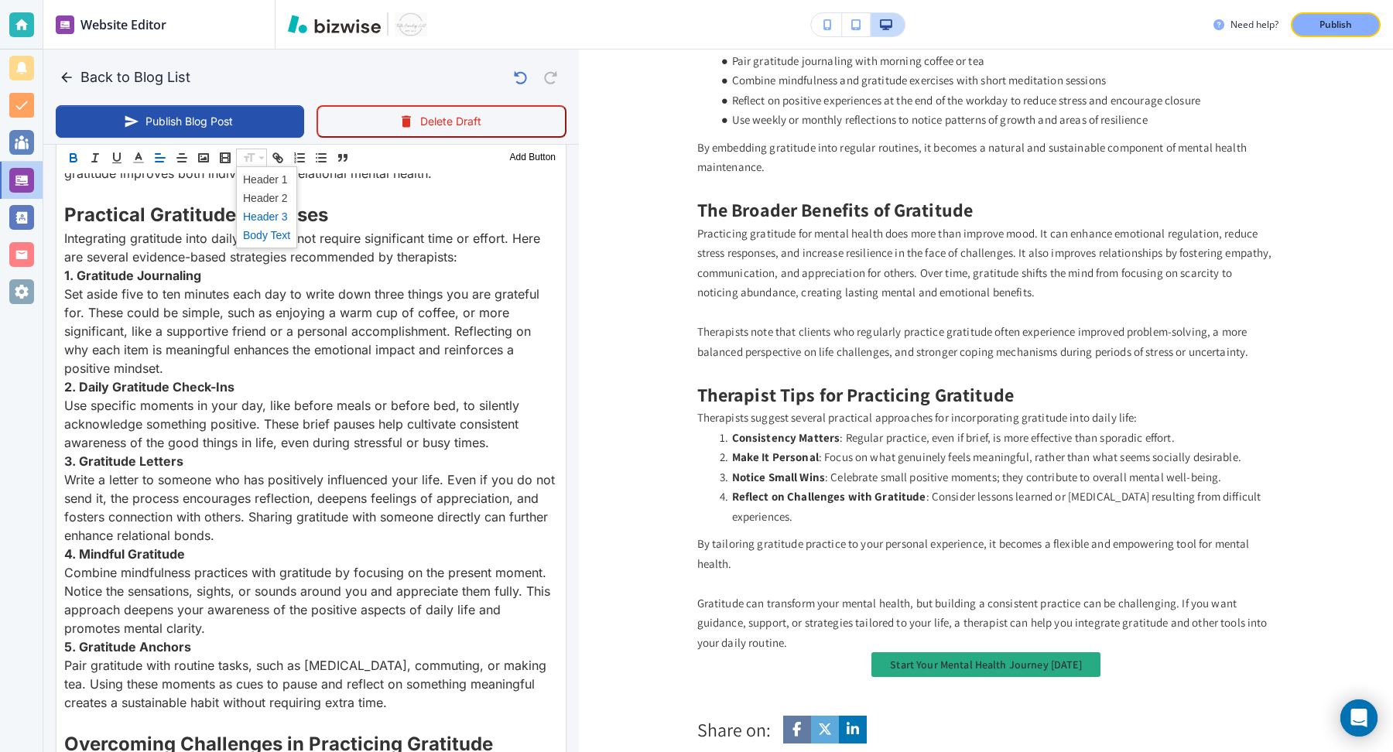
click at [267, 212] on span at bounding box center [266, 216] width 47 height 19
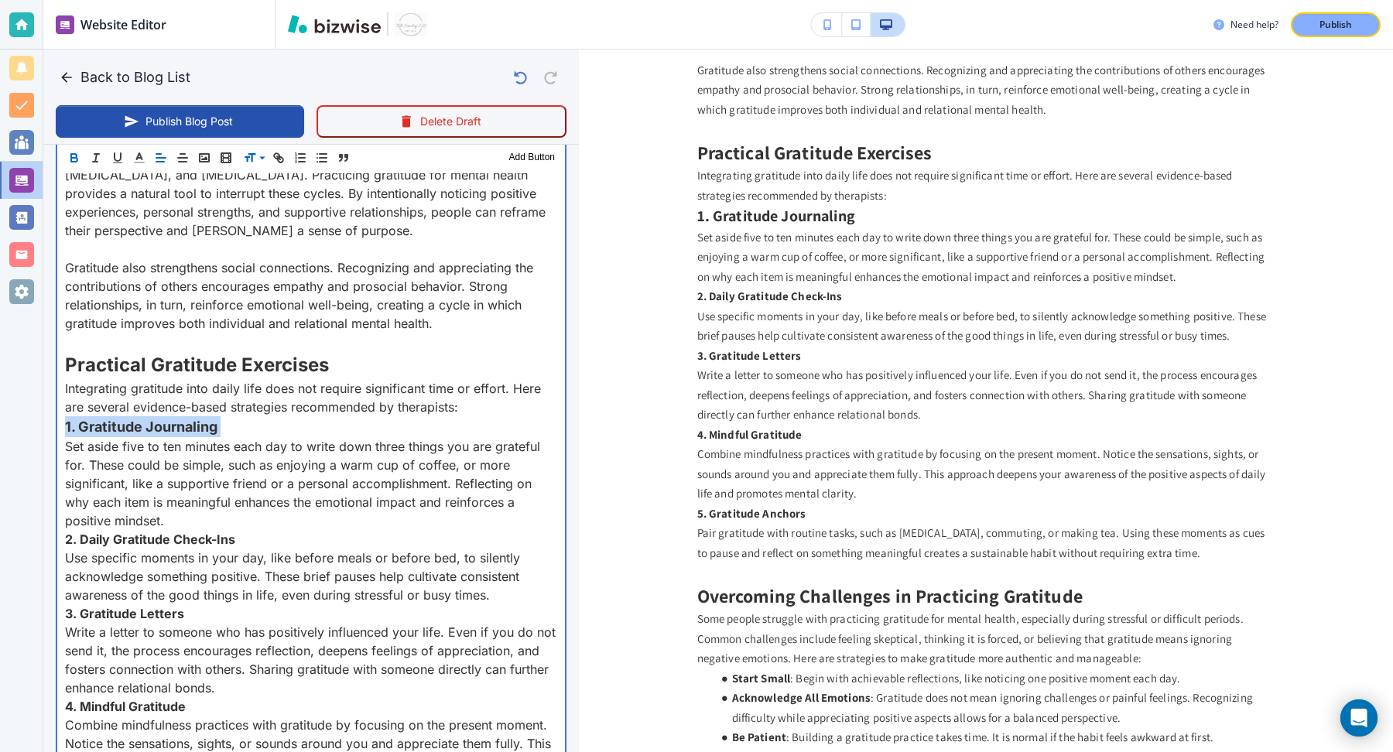
scroll to position [1134, 0]
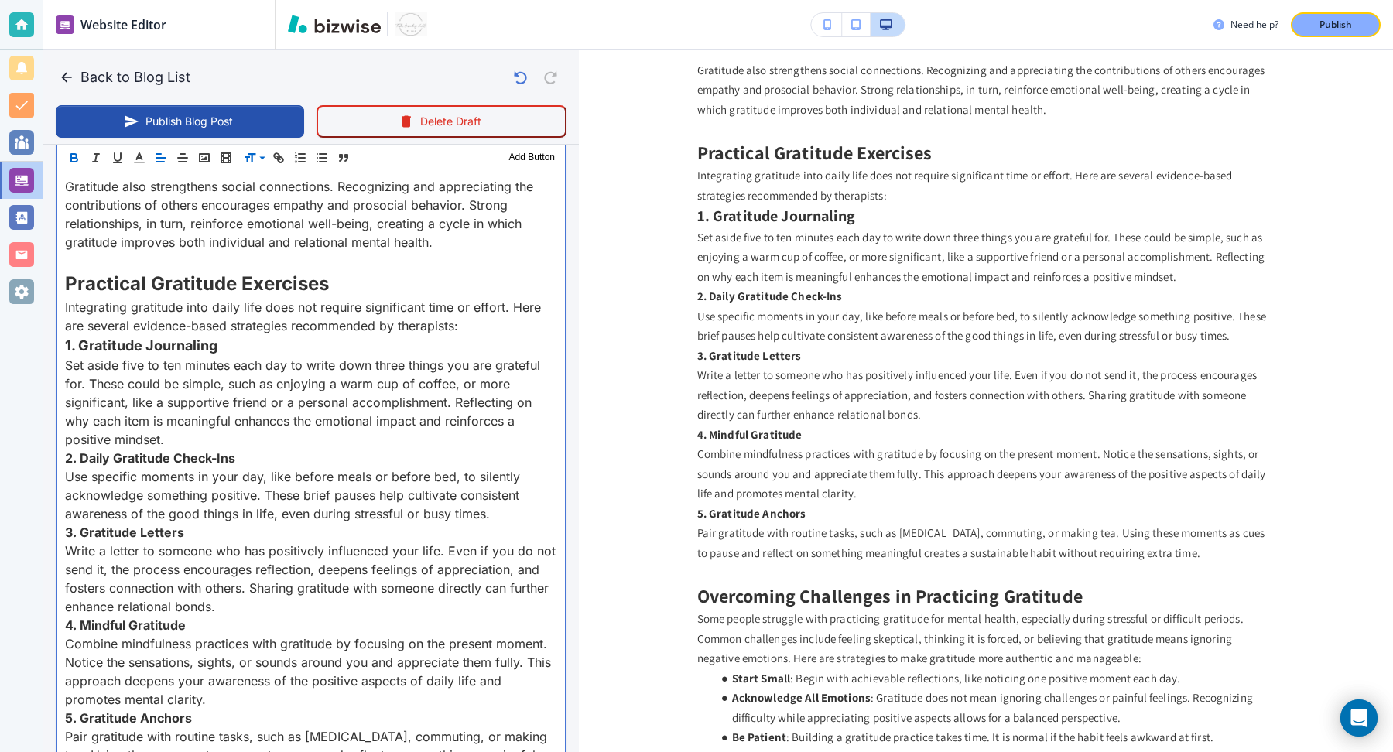
click at [184, 449] on p "Set aside five to ten minutes each day to write down three things you are grate…" at bounding box center [311, 402] width 492 height 93
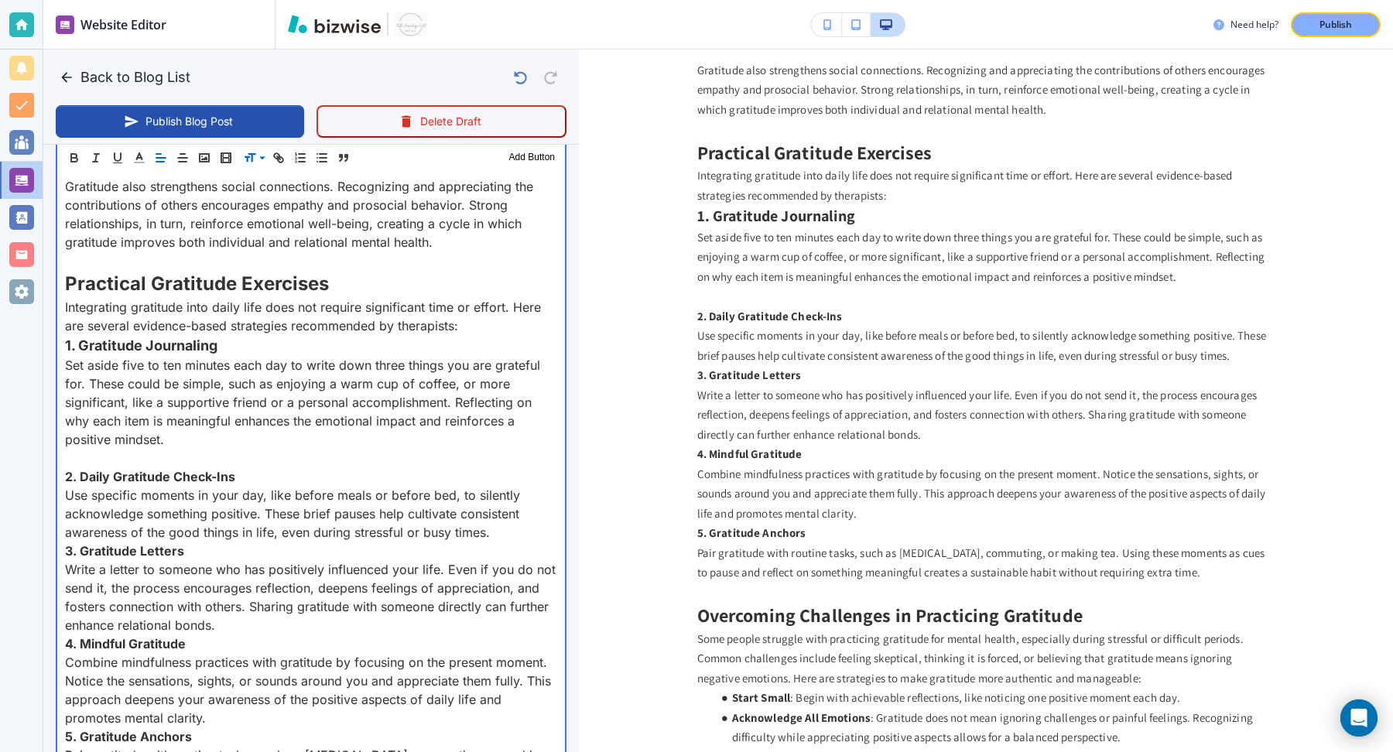
click at [514, 542] on p "Use specific moments in your day, like before meals or before bed, to silently …" at bounding box center [311, 514] width 492 height 56
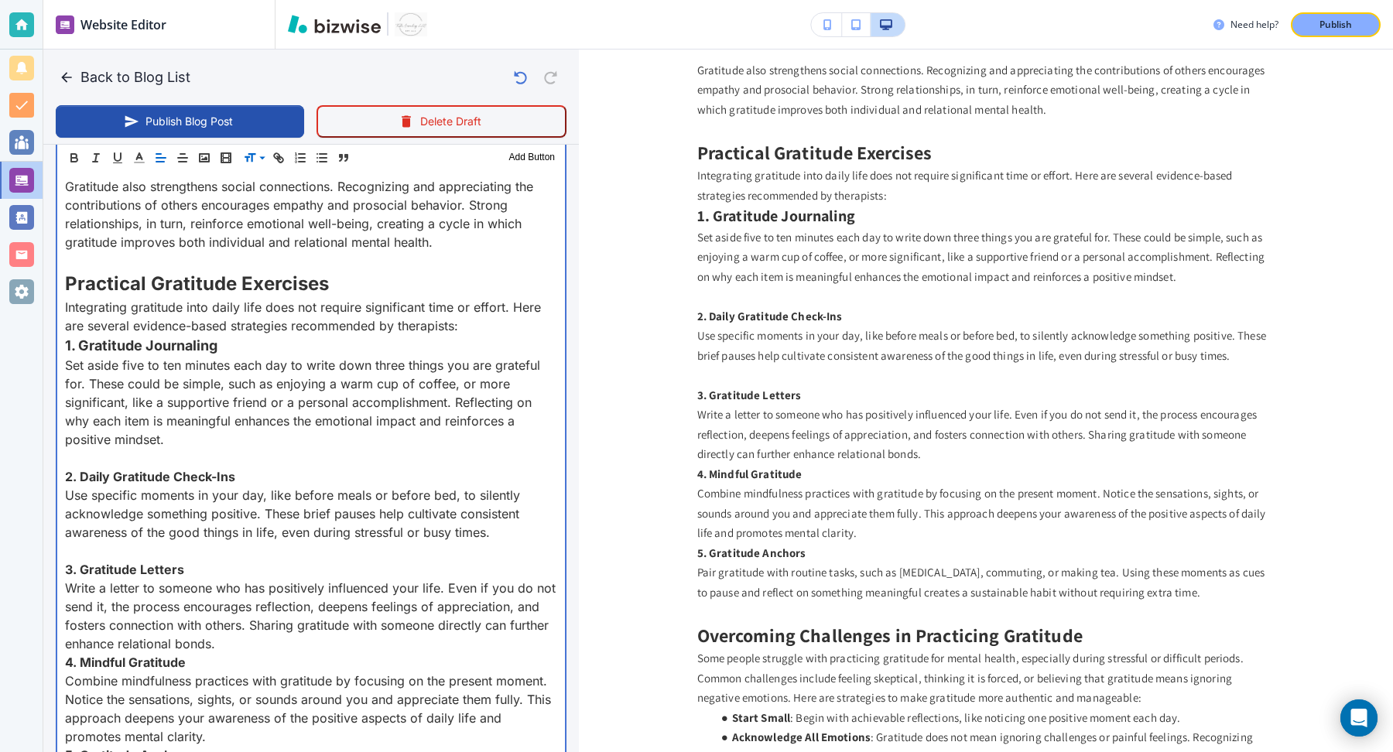
click at [256, 653] on p "Write a letter to someone who has positively influenced your life. Even if you …" at bounding box center [311, 616] width 492 height 74
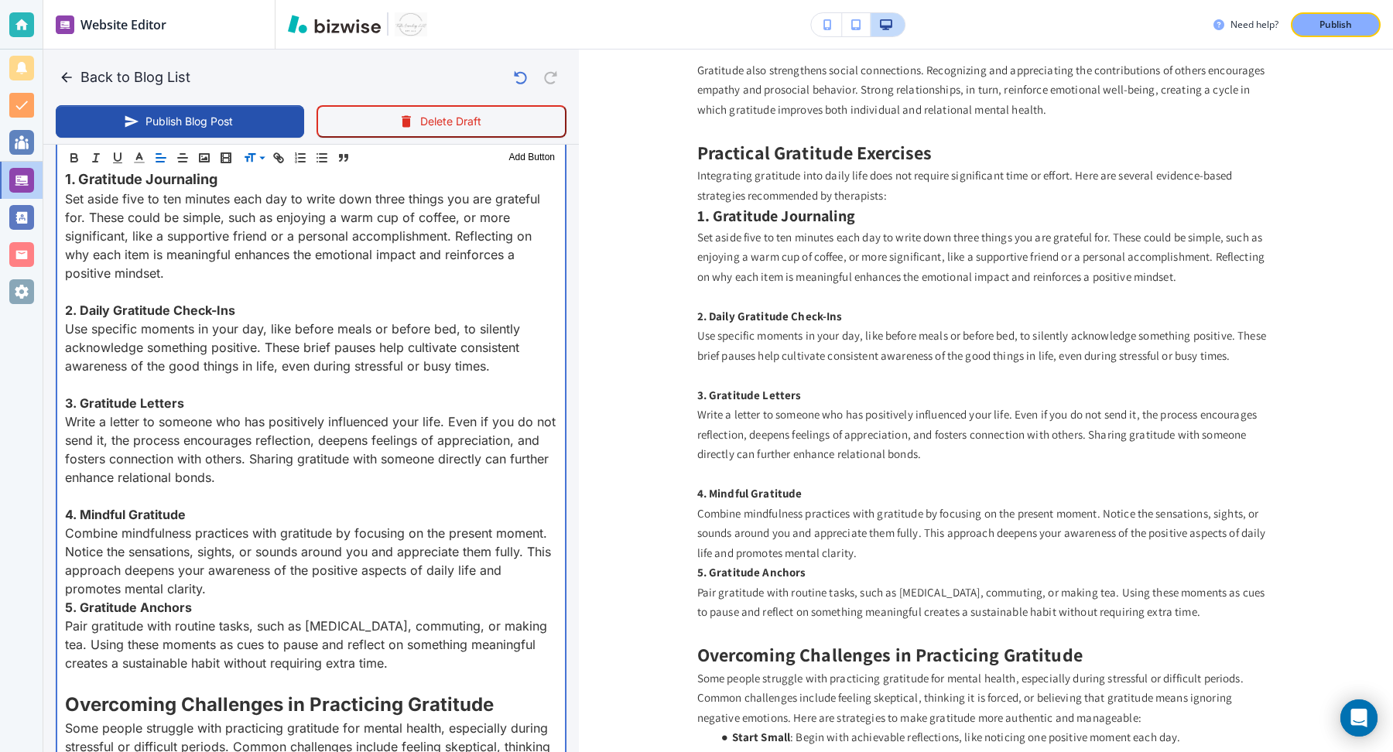
scroll to position [1311, 0]
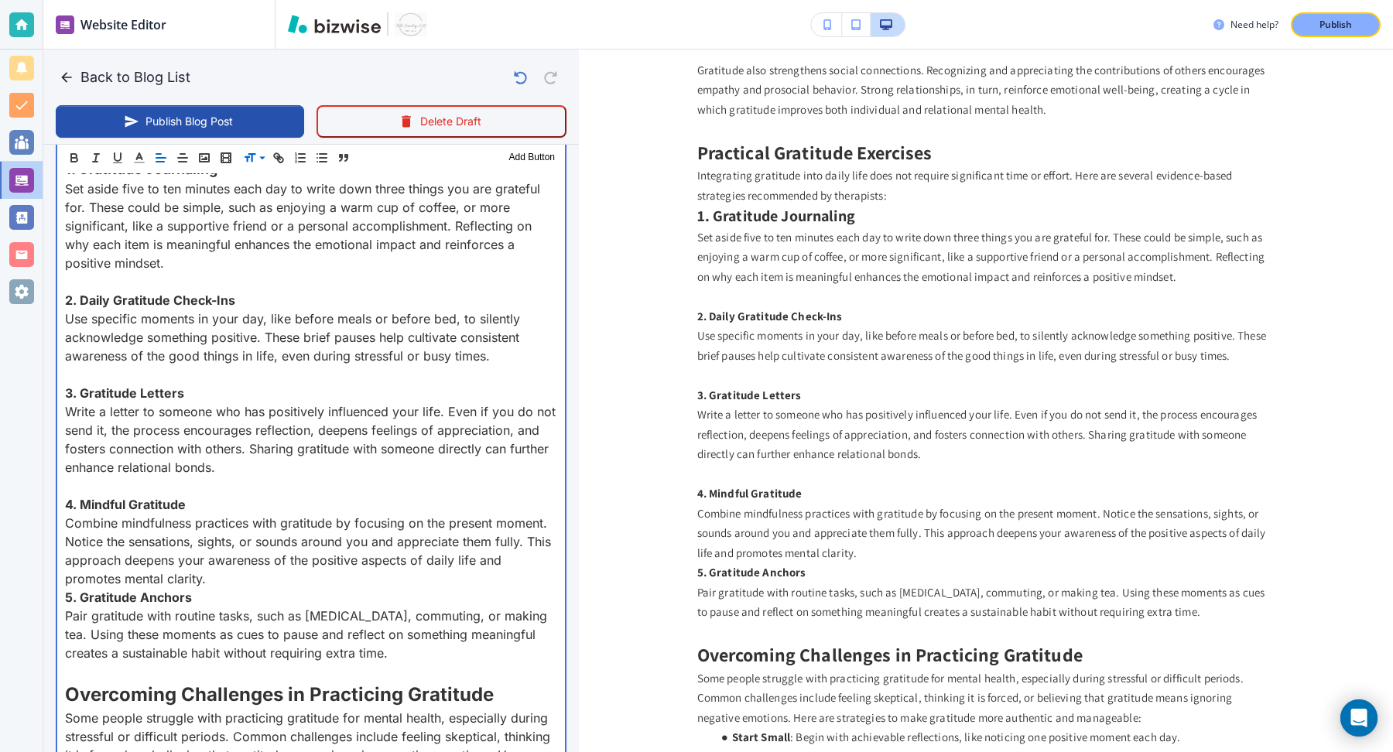
click at [224, 588] on p "Combine mindfulness practices with gratitude by focusing on the present moment.…" at bounding box center [311, 551] width 492 height 74
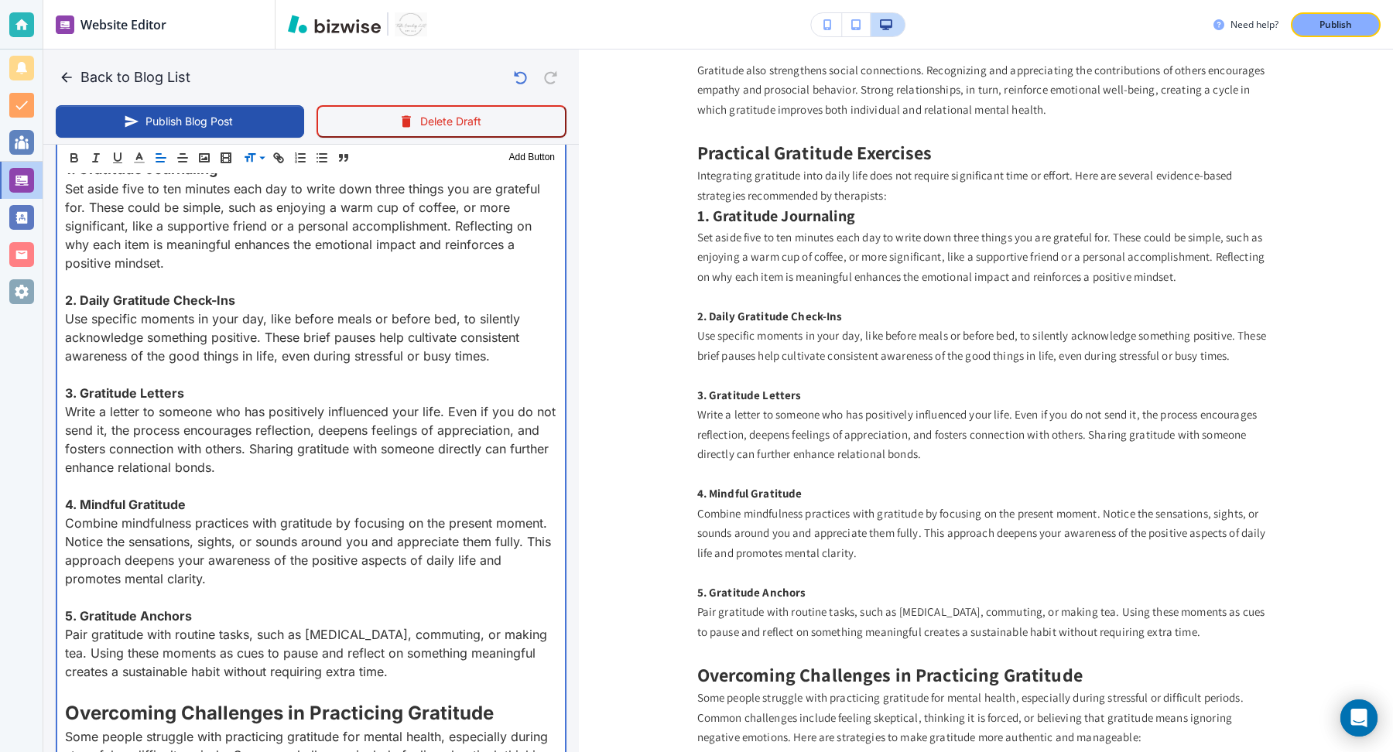
click at [133, 624] on strong "5. Gratitude Anchors" at bounding box center [128, 615] width 127 height 15
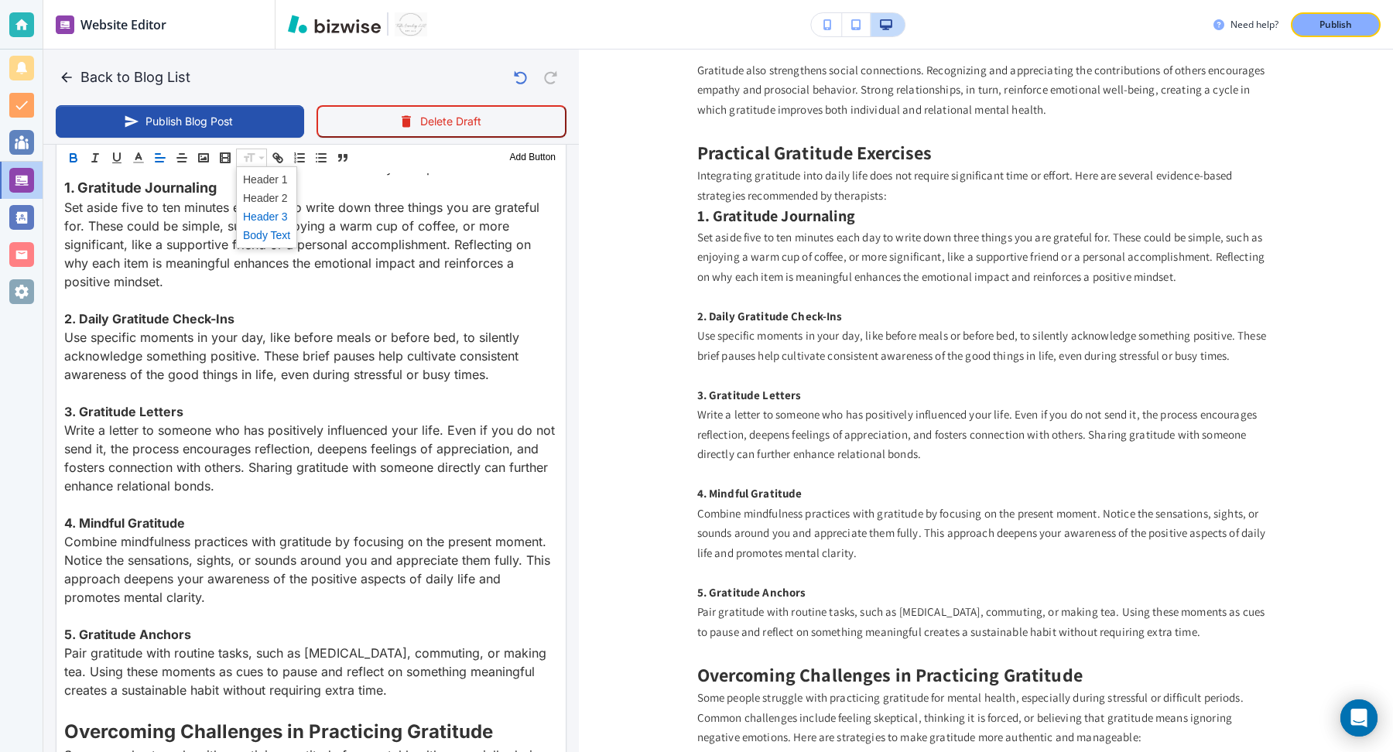
click at [262, 219] on span at bounding box center [266, 216] width 47 height 19
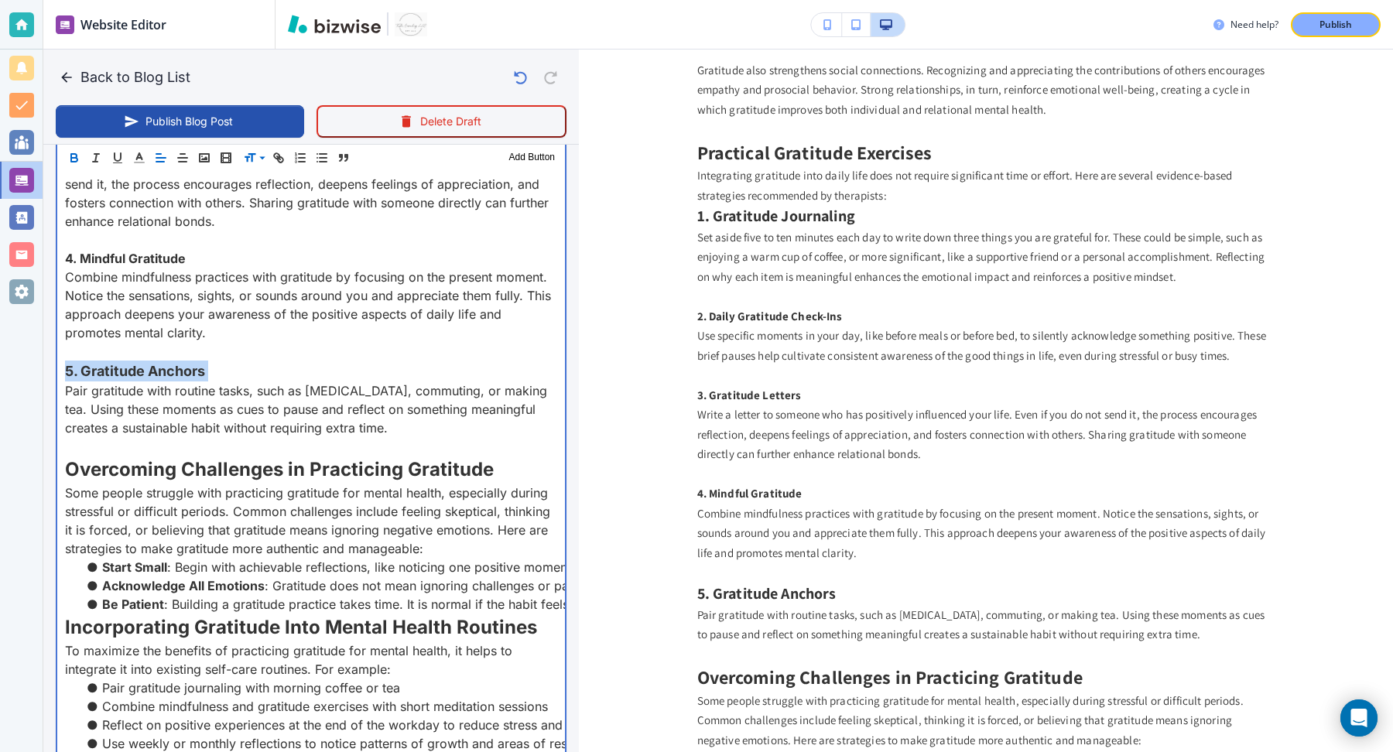
scroll to position [1549, 0]
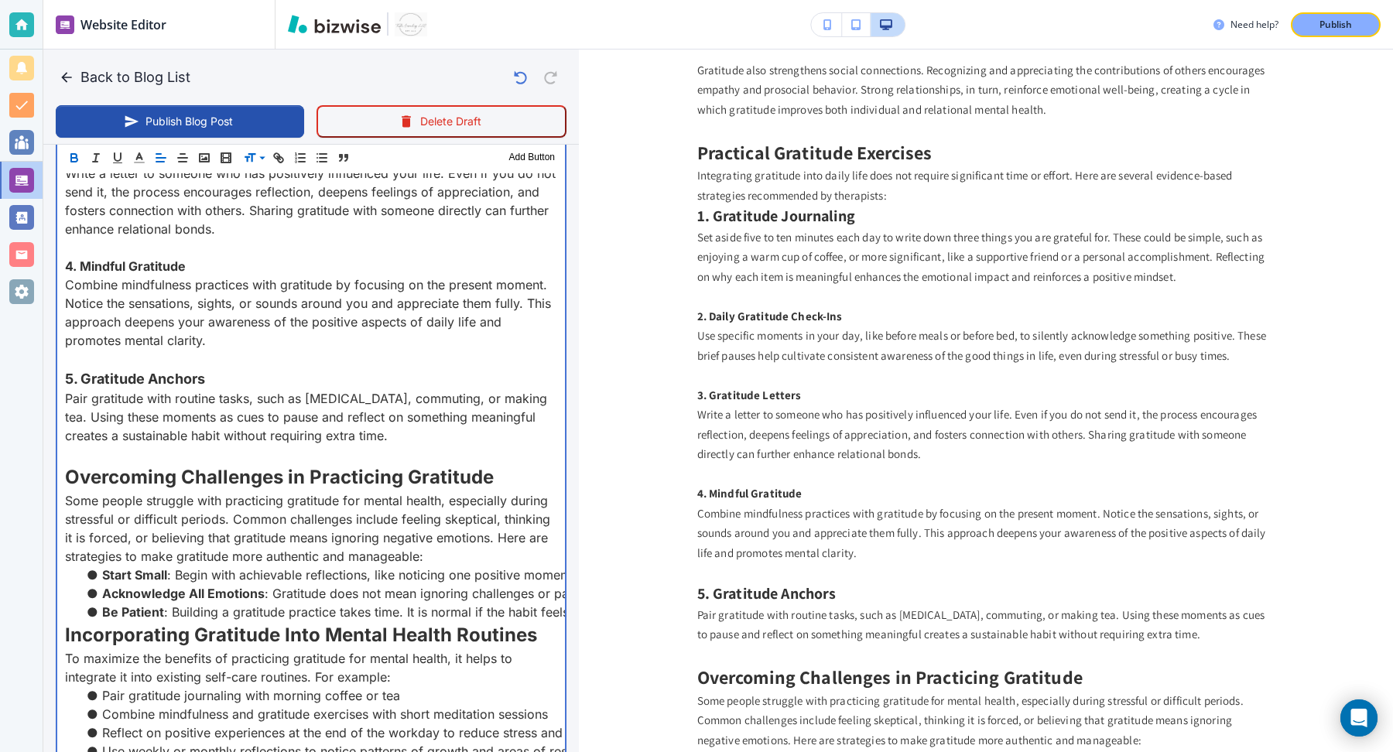
click at [139, 274] on strong "4. Mindful Gratitude" at bounding box center [125, 266] width 121 height 15
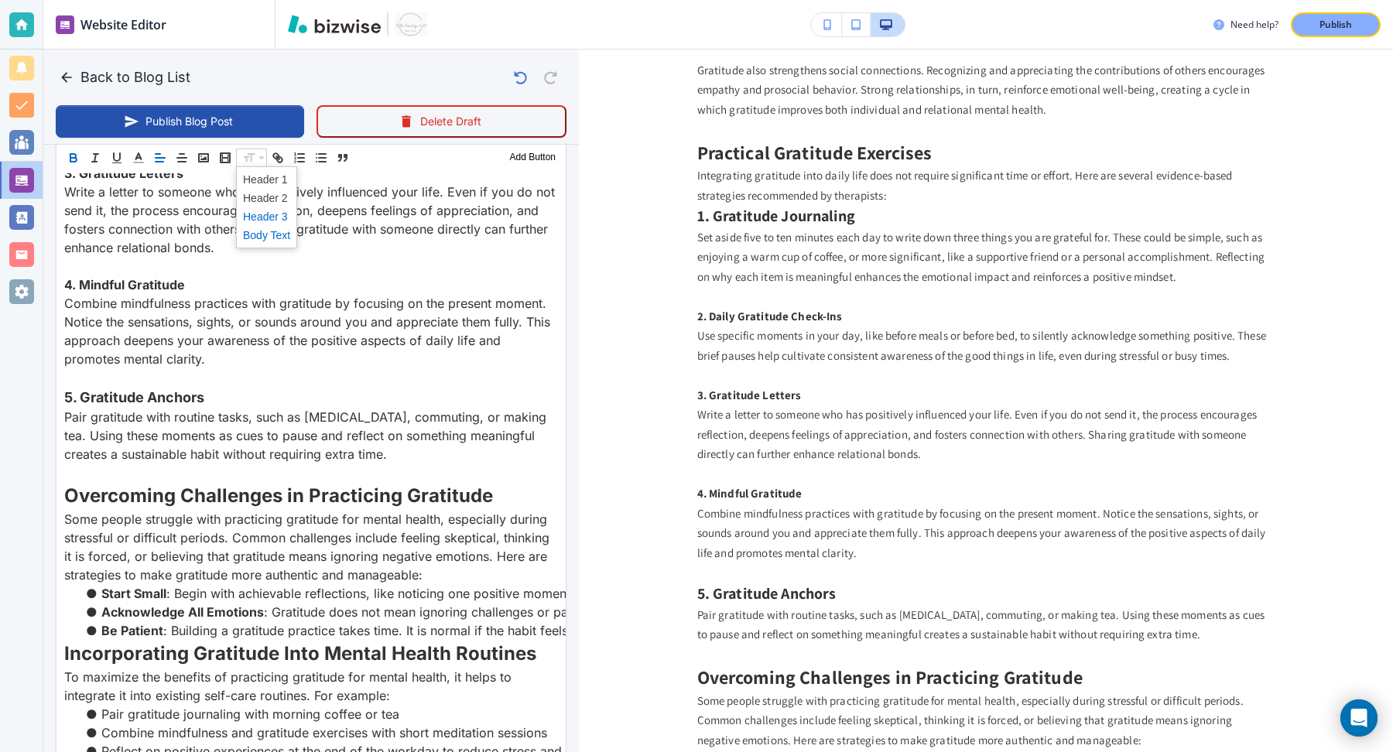
click at [260, 216] on span at bounding box center [266, 216] width 47 height 19
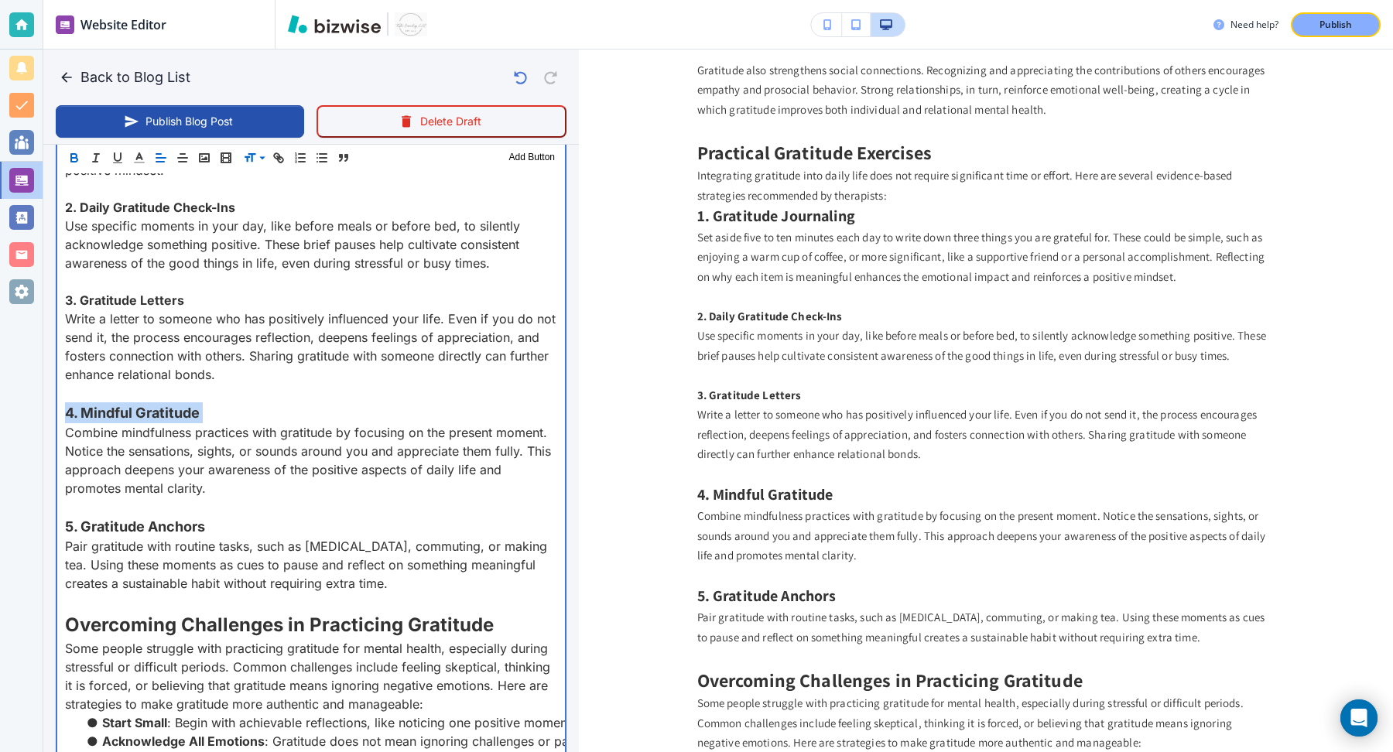
scroll to position [1407, 0]
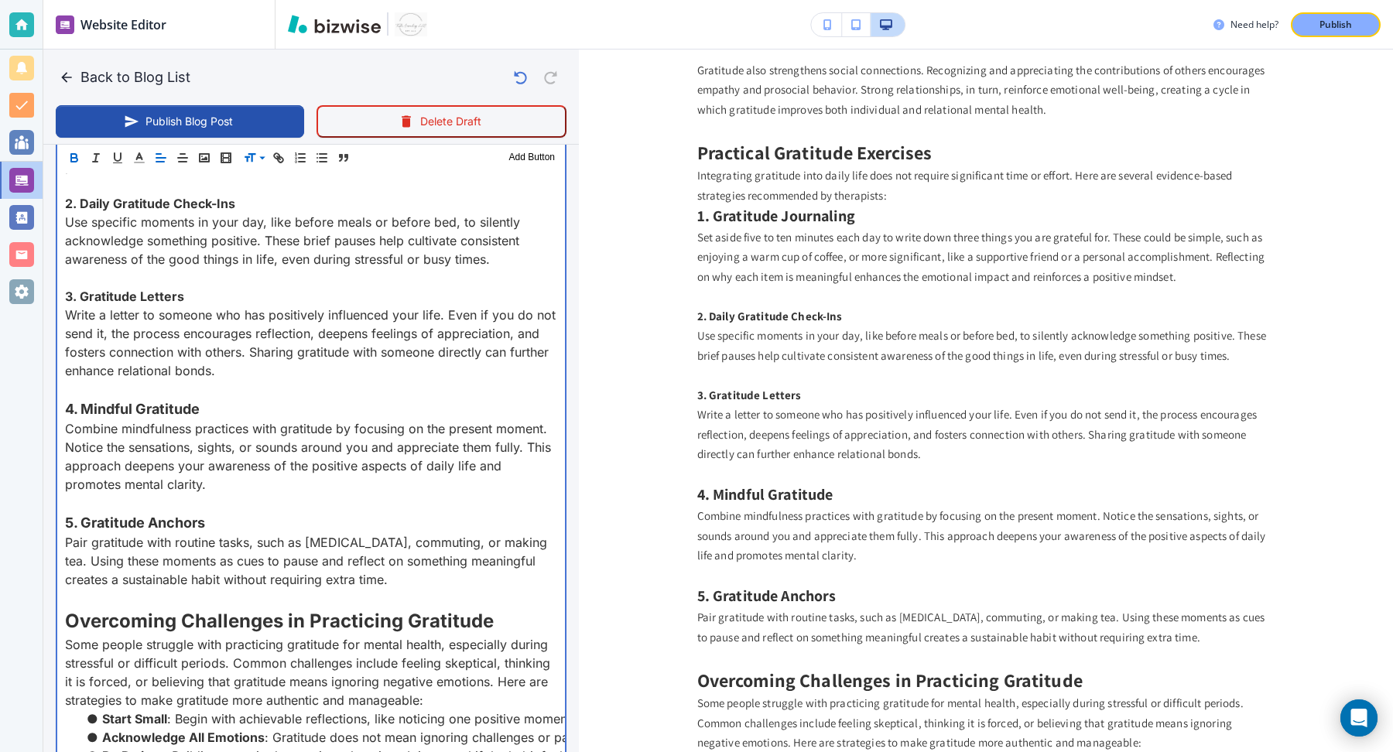
click at [116, 303] on p "3. Gratitude Letters" at bounding box center [311, 296] width 492 height 19
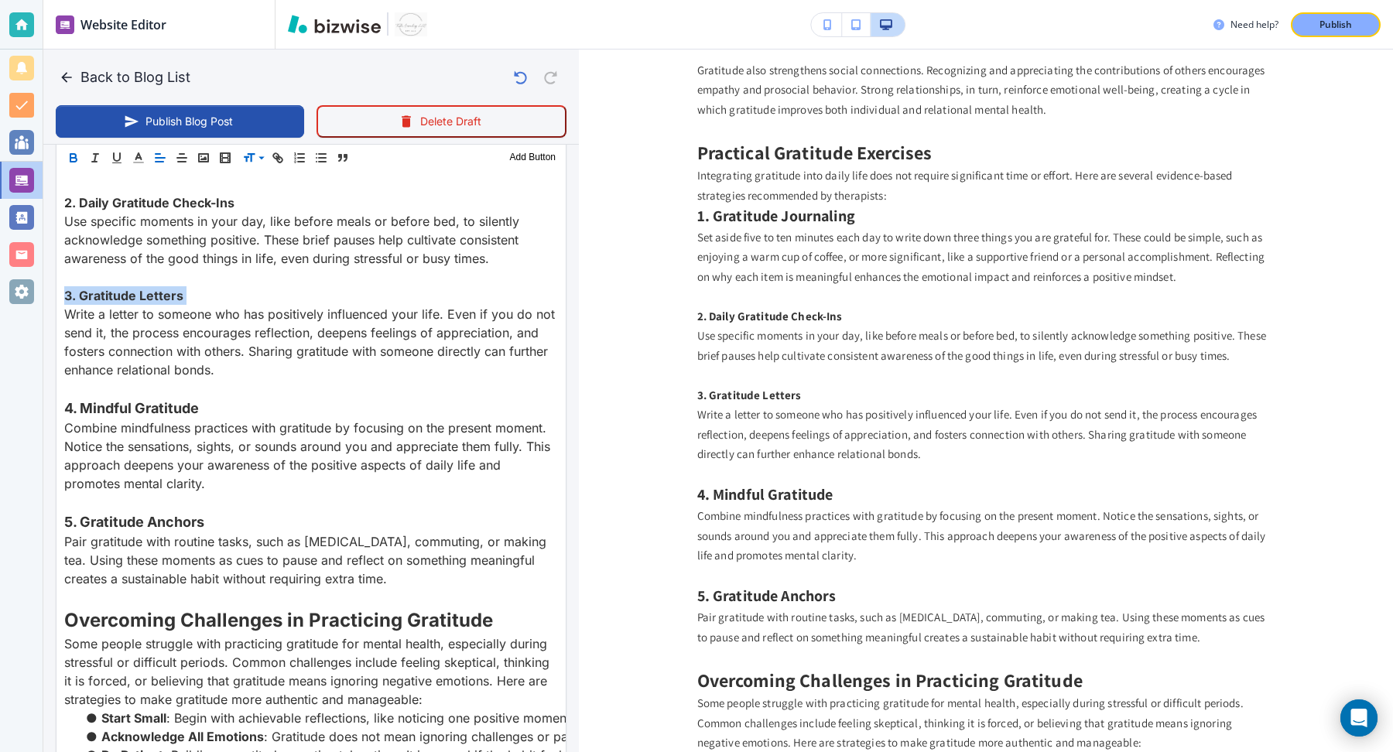
scroll to position [1388, 0]
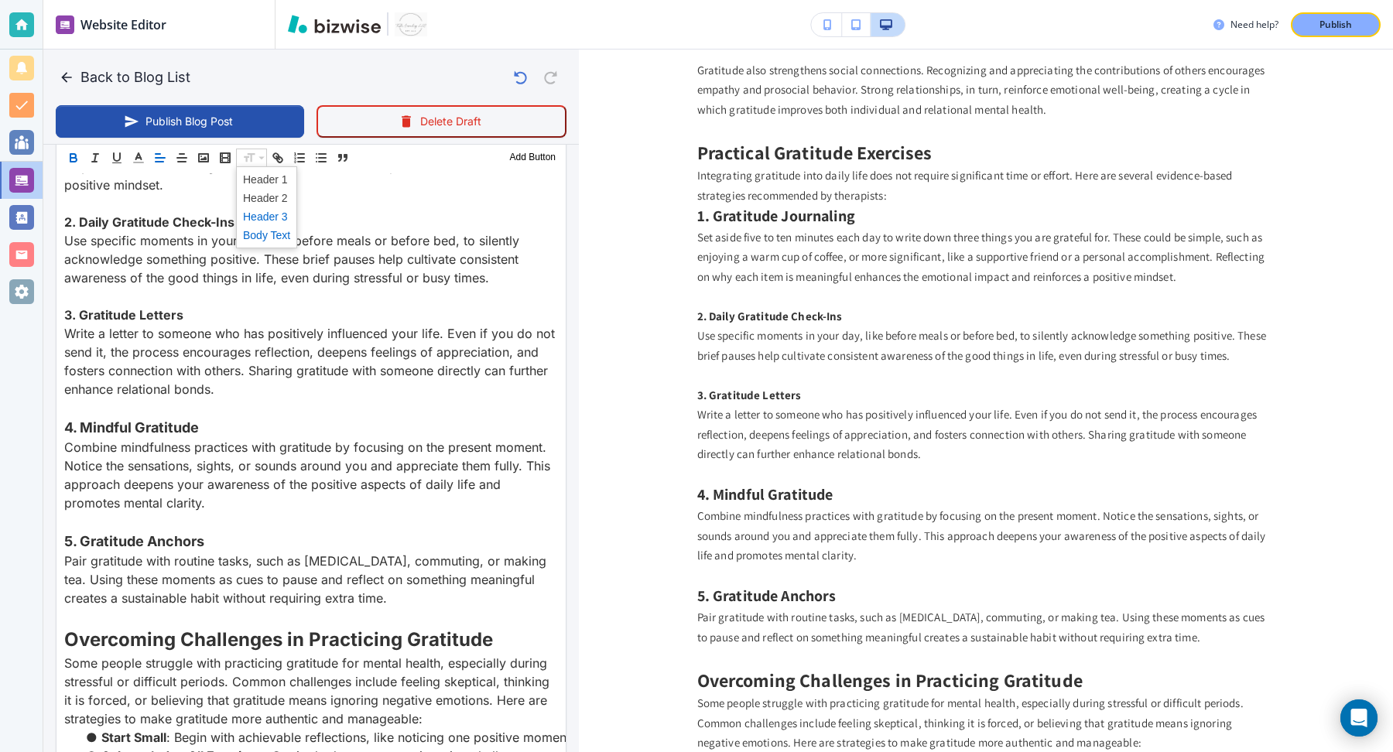
click at [264, 214] on span at bounding box center [266, 216] width 47 height 19
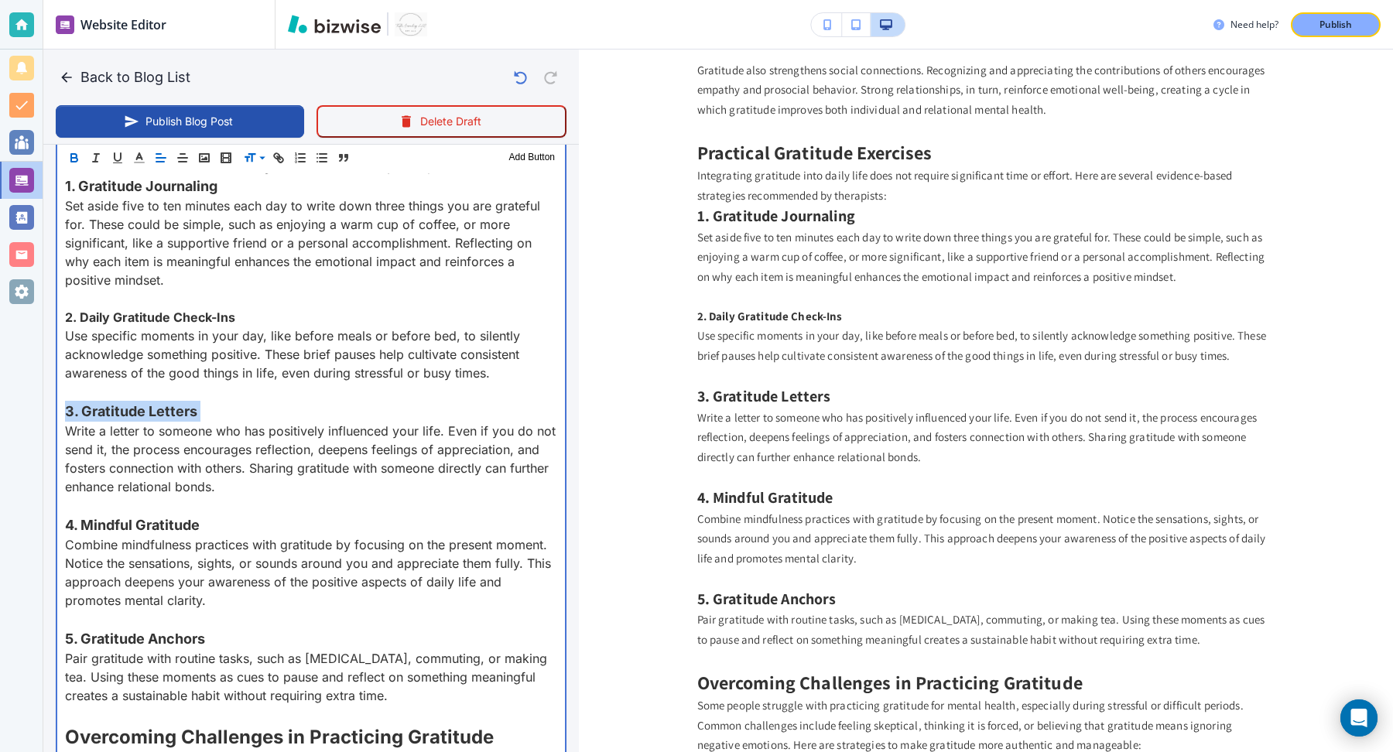
scroll to position [1295, 0]
click at [168, 324] on strong "2. Daily Gratitude Check-Ins" at bounding box center [150, 315] width 170 height 15
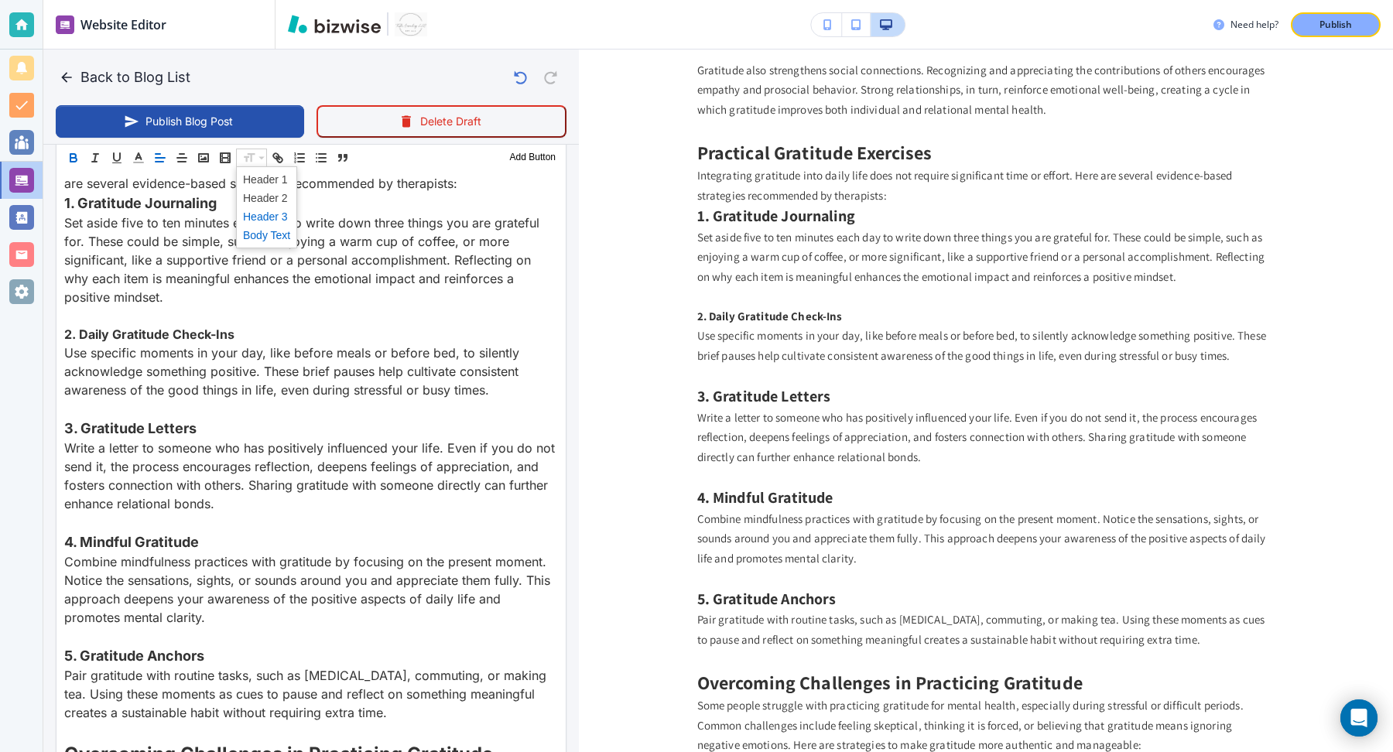
click at [256, 217] on span at bounding box center [266, 216] width 47 height 19
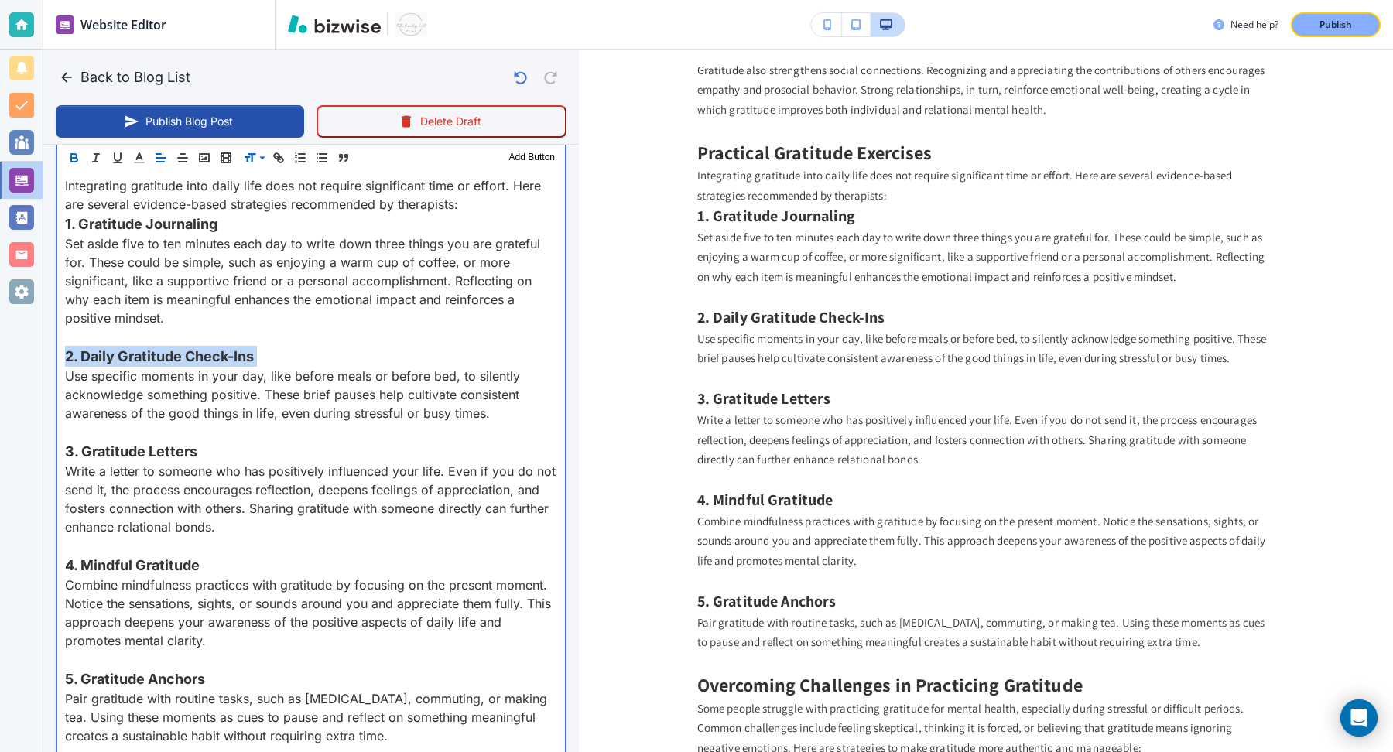
scroll to position [1245, 0]
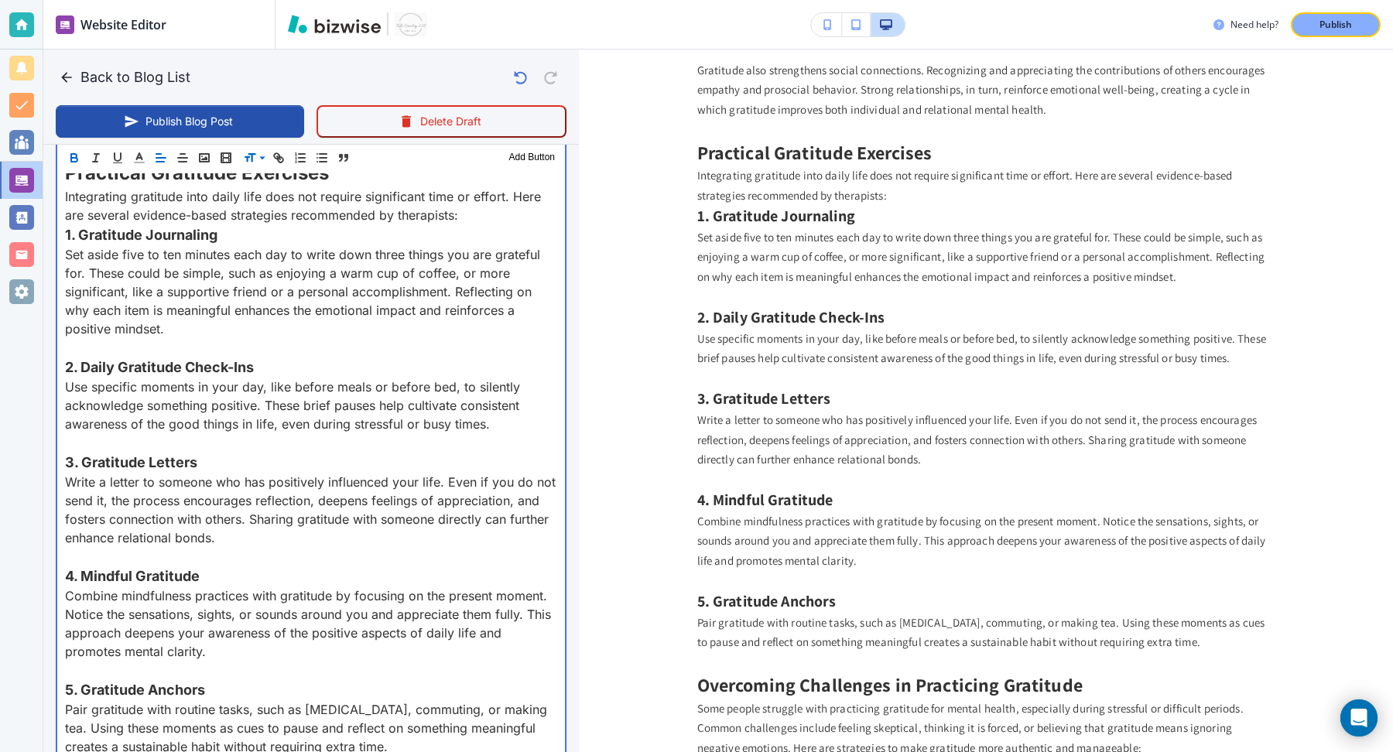
click at [471, 224] on p "Integrating gratitude into daily life does not require significant time or effo…" at bounding box center [311, 205] width 492 height 37
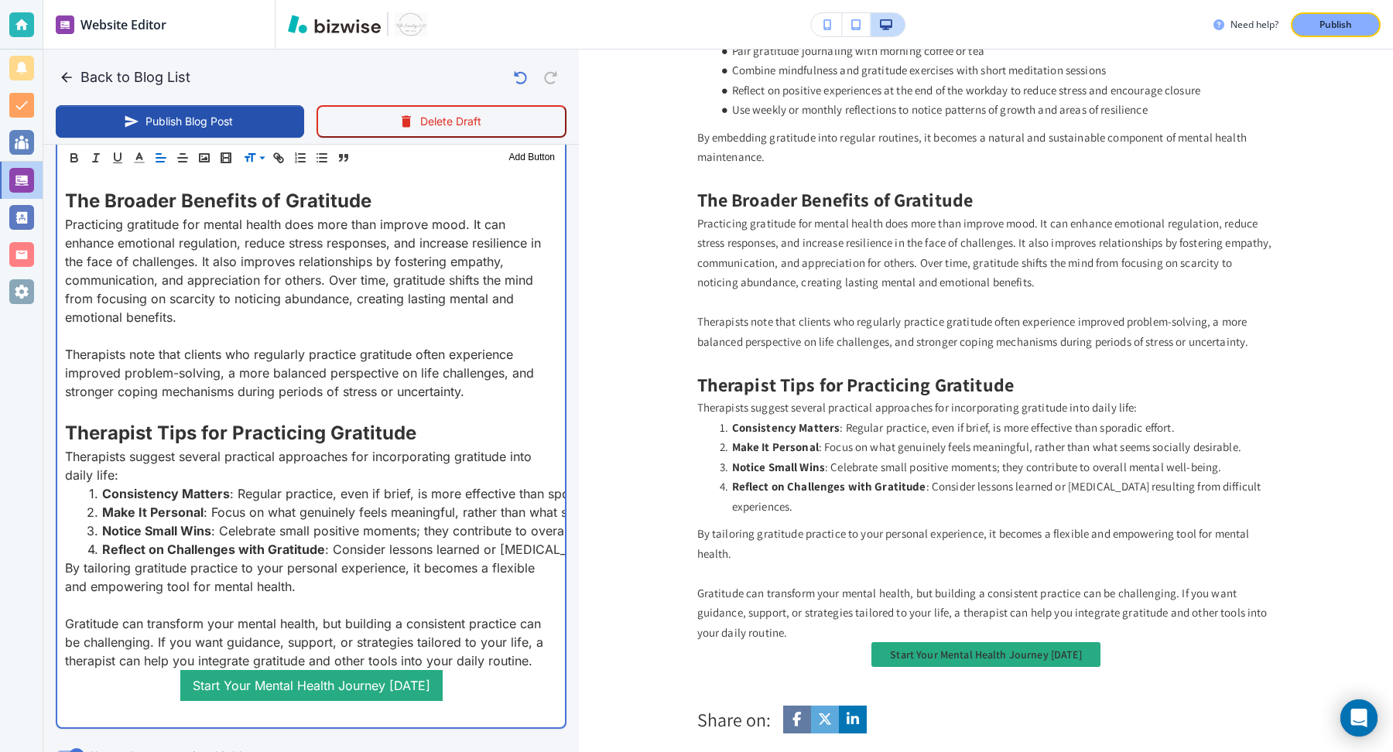
scroll to position [2407, 0]
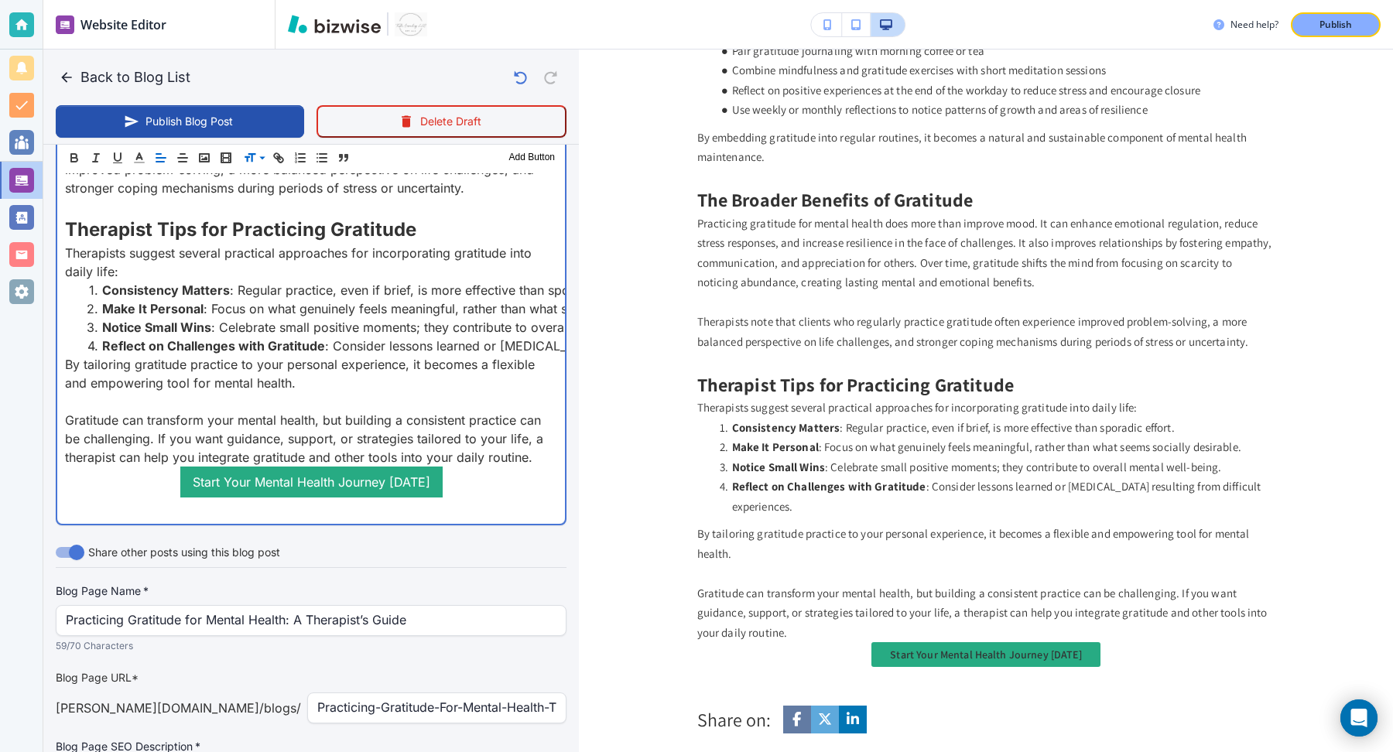
click at [355, 411] on p at bounding box center [311, 401] width 492 height 19
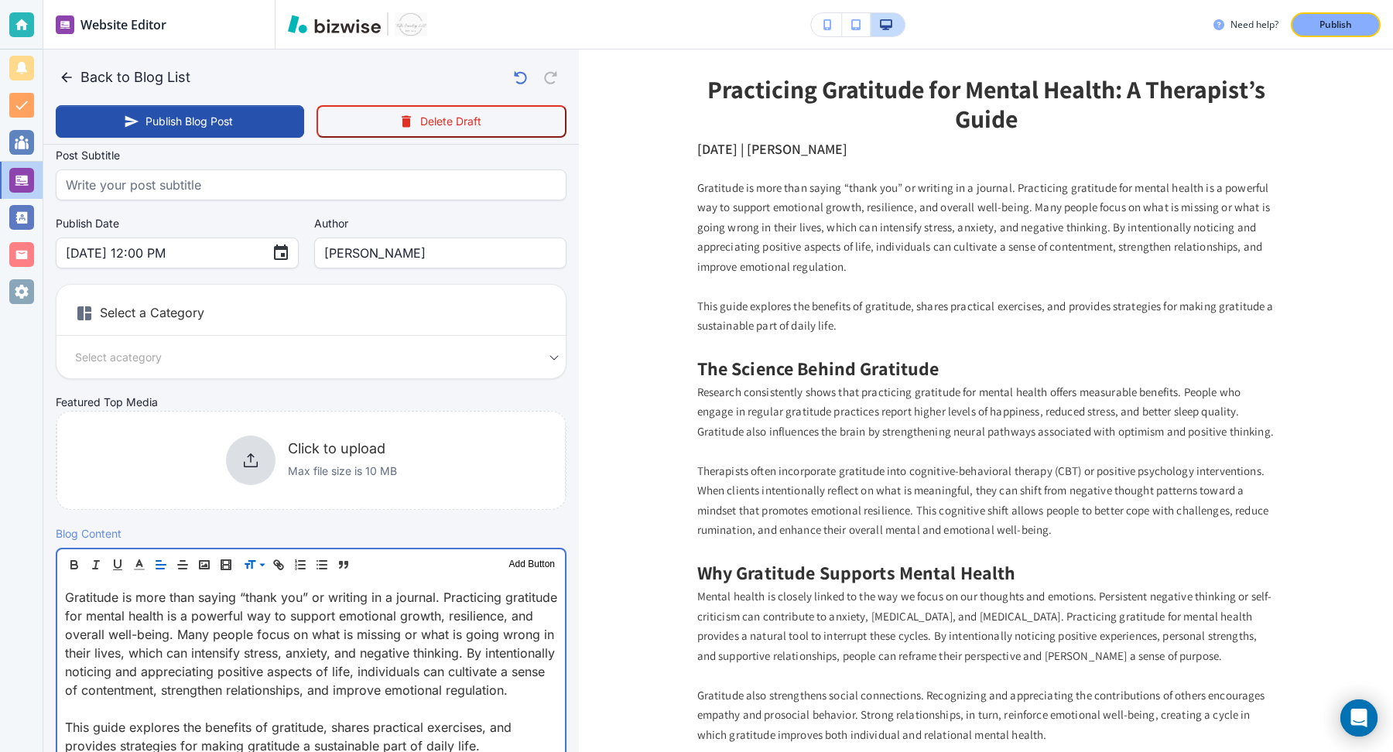
scroll to position [0, 0]
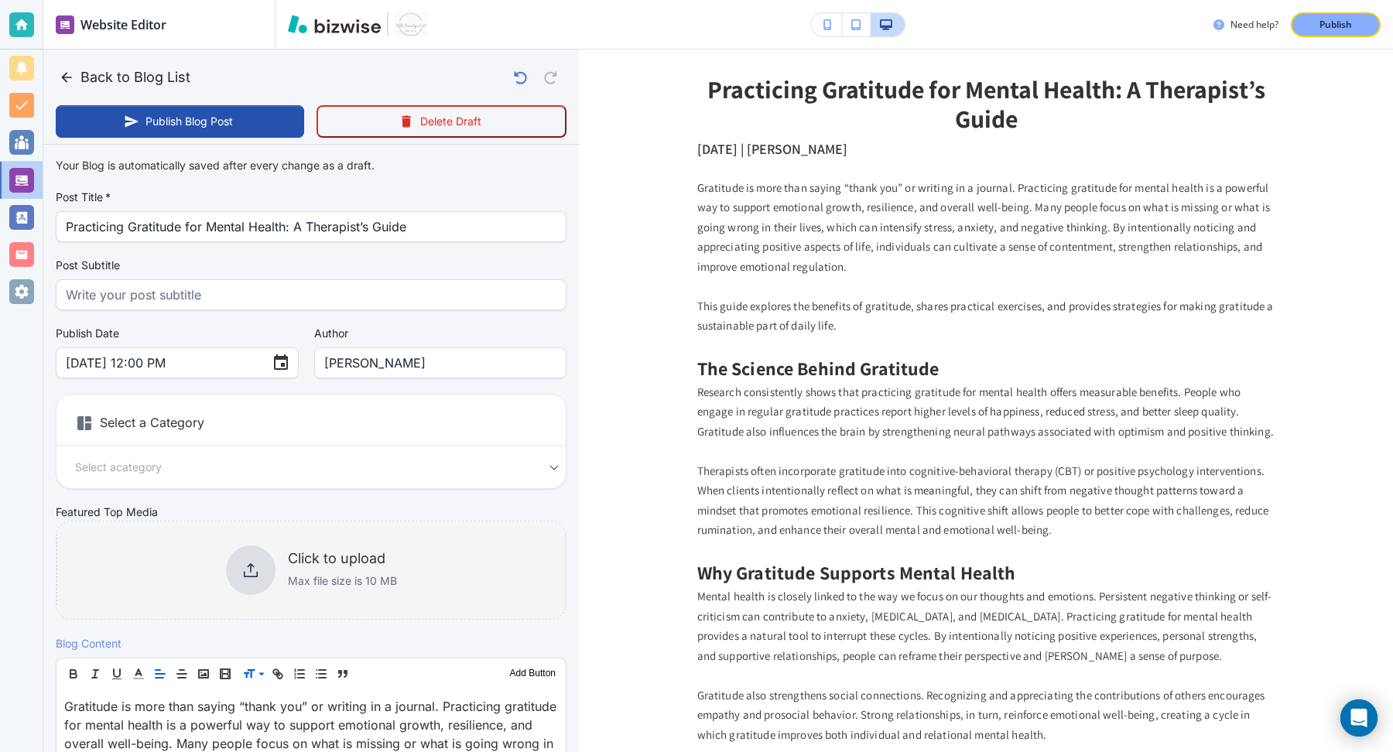
click at [248, 568] on icon at bounding box center [251, 570] width 19 height 19
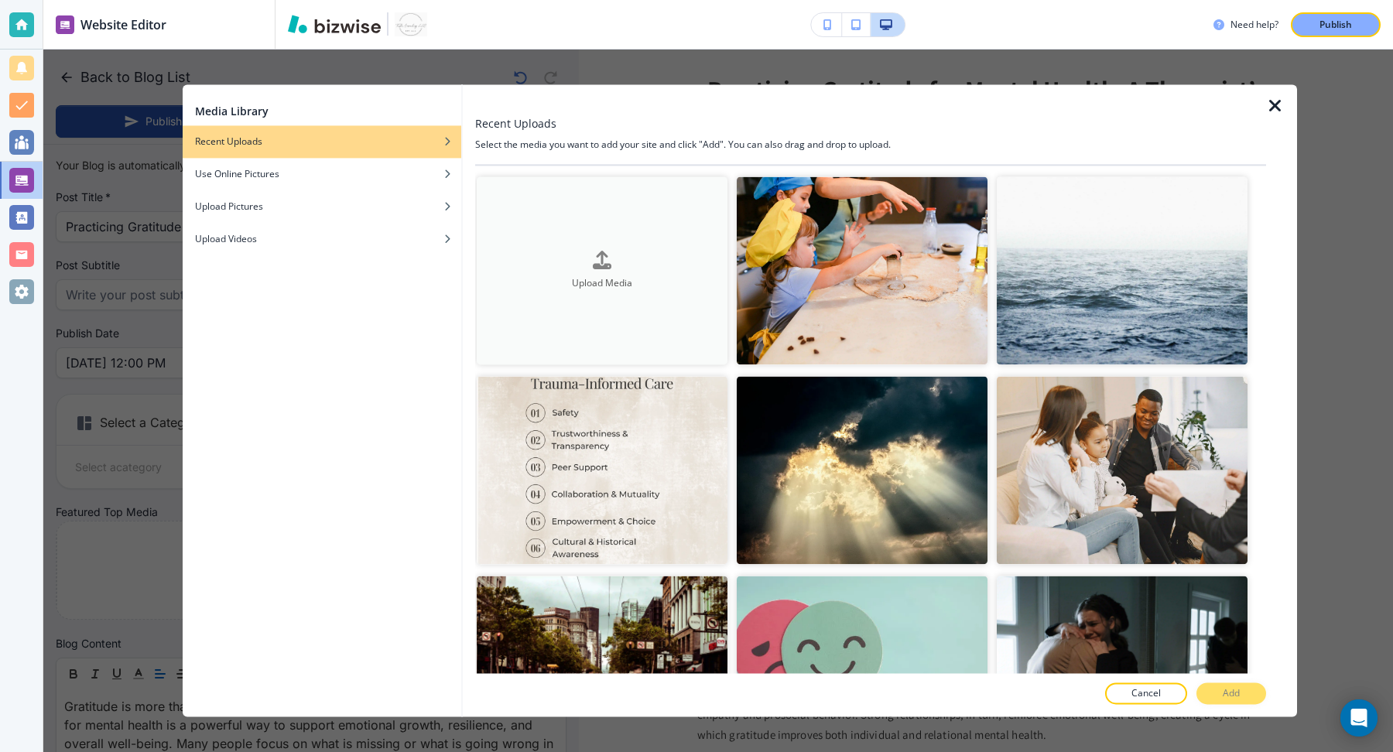
click at [636, 270] on div "button" at bounding box center [602, 273] width 251 height 6
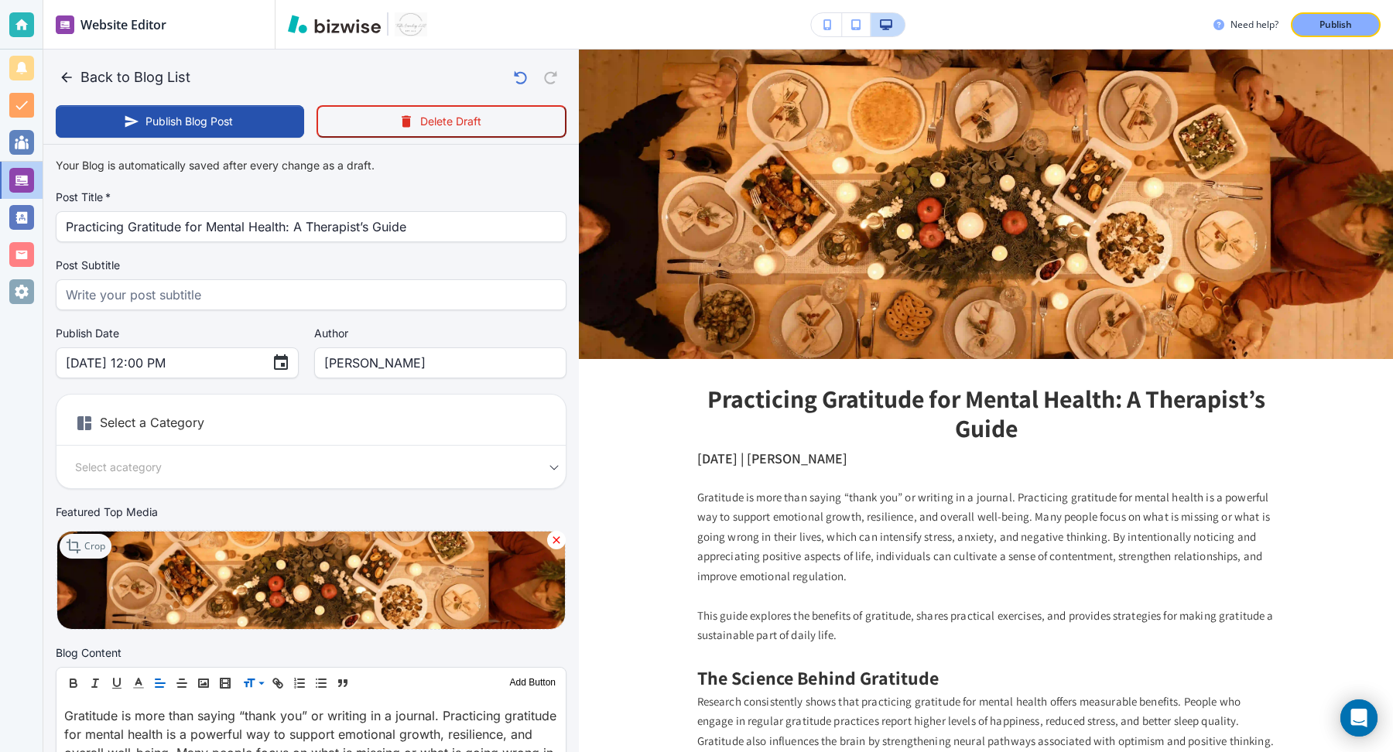
click at [74, 550] on icon at bounding box center [75, 546] width 19 height 19
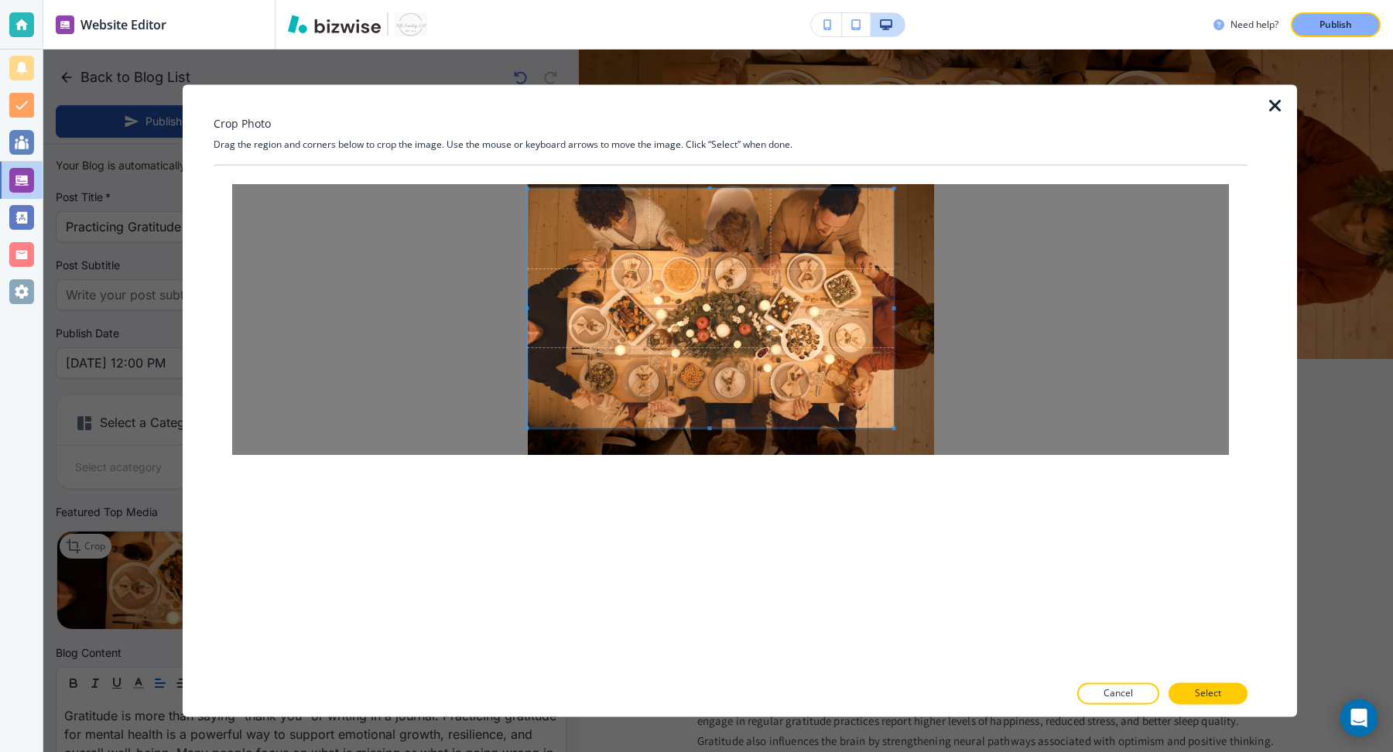
click at [509, 170] on div at bounding box center [731, 320] width 1034 height 308
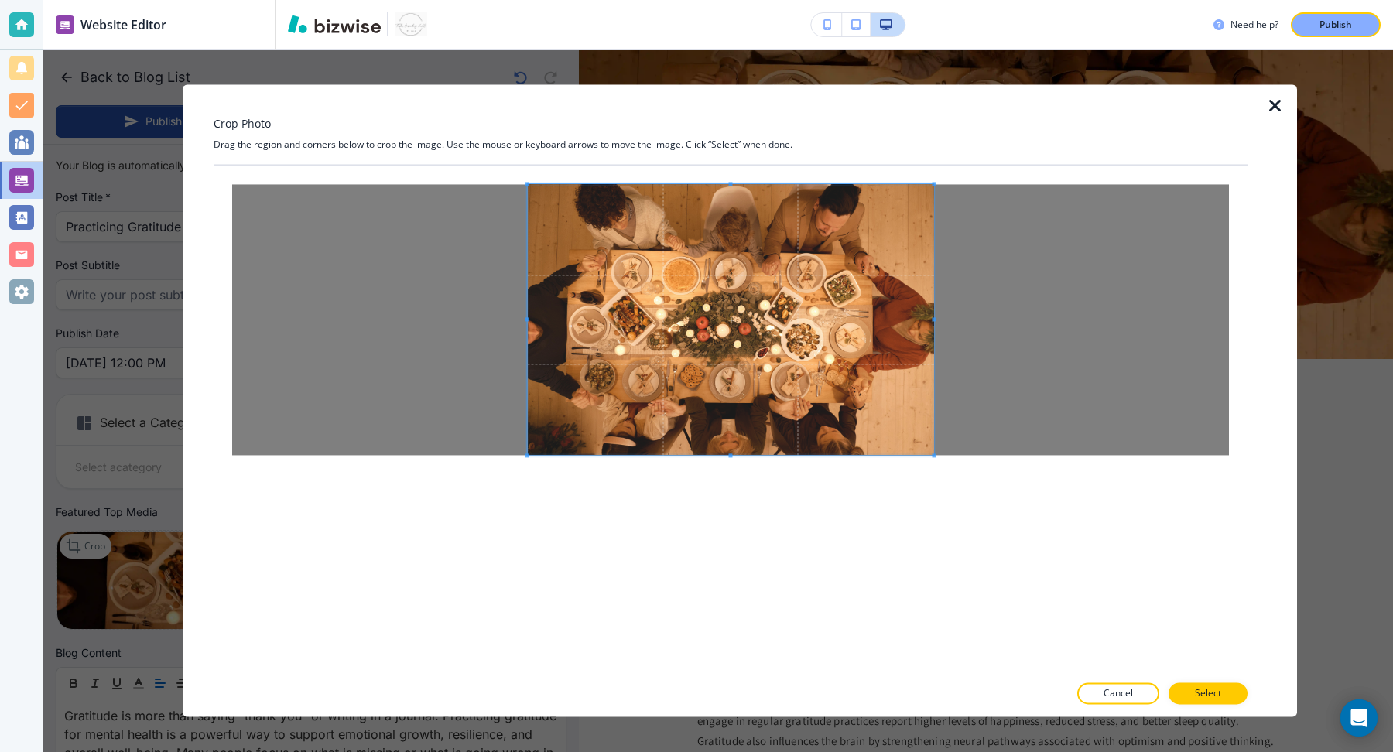
click at [965, 463] on div at bounding box center [731, 320] width 1034 height 308
click at [1224, 694] on button "Select" at bounding box center [1208, 695] width 79 height 22
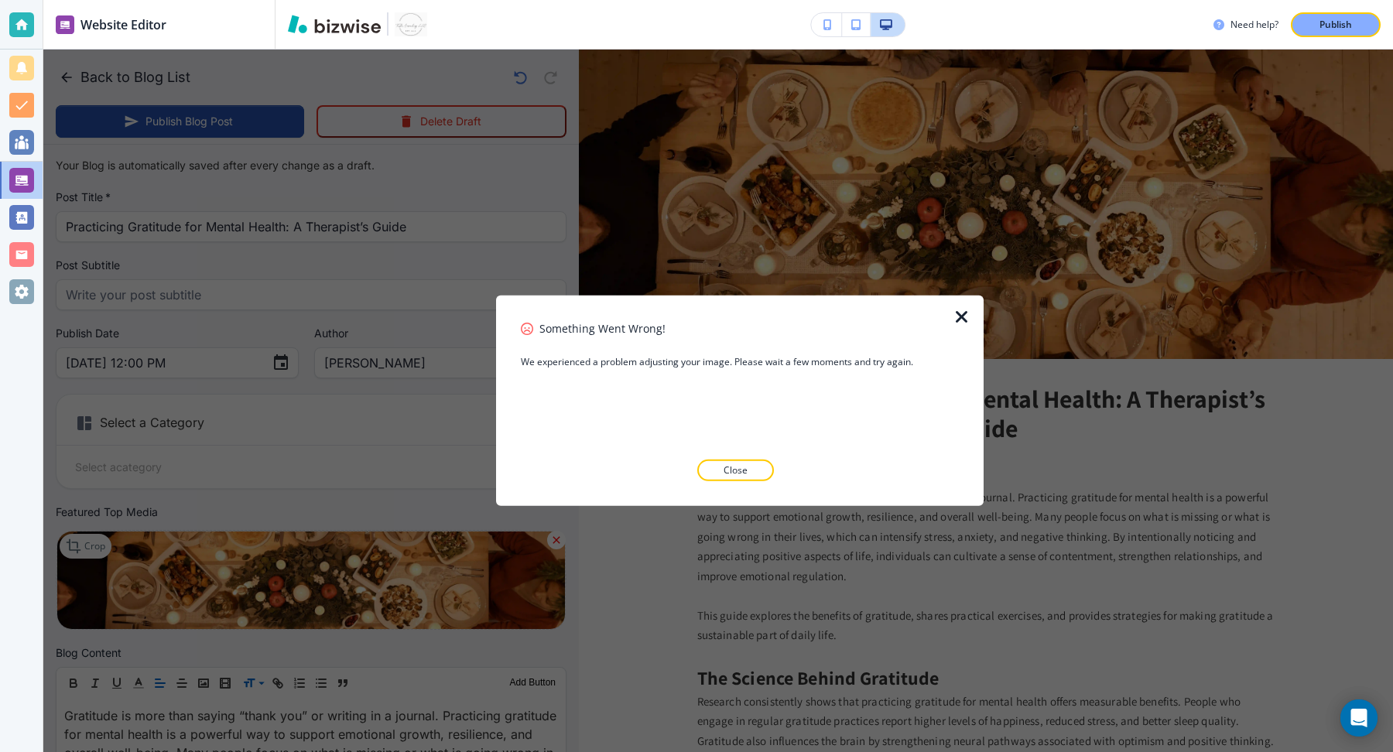
click at [926, 334] on div "Something Went Wrong!" at bounding box center [740, 328] width 438 height 16
click at [744, 459] on div "Something Went Wrong! We experienced a problem adjusting your image. Please wai…" at bounding box center [740, 400] width 438 height 161
click at [732, 479] on button "Close" at bounding box center [735, 471] width 77 height 22
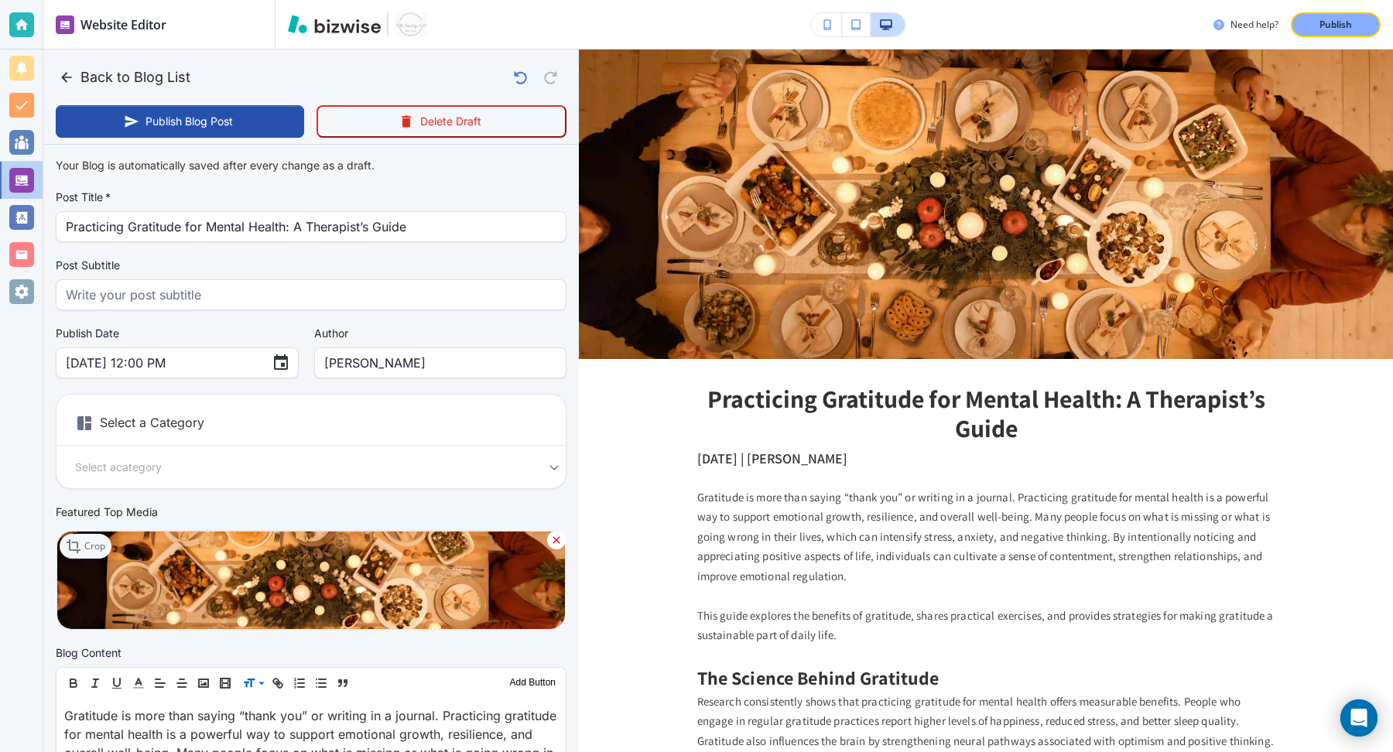
click at [87, 548] on p "Crop" at bounding box center [94, 547] width 21 height 14
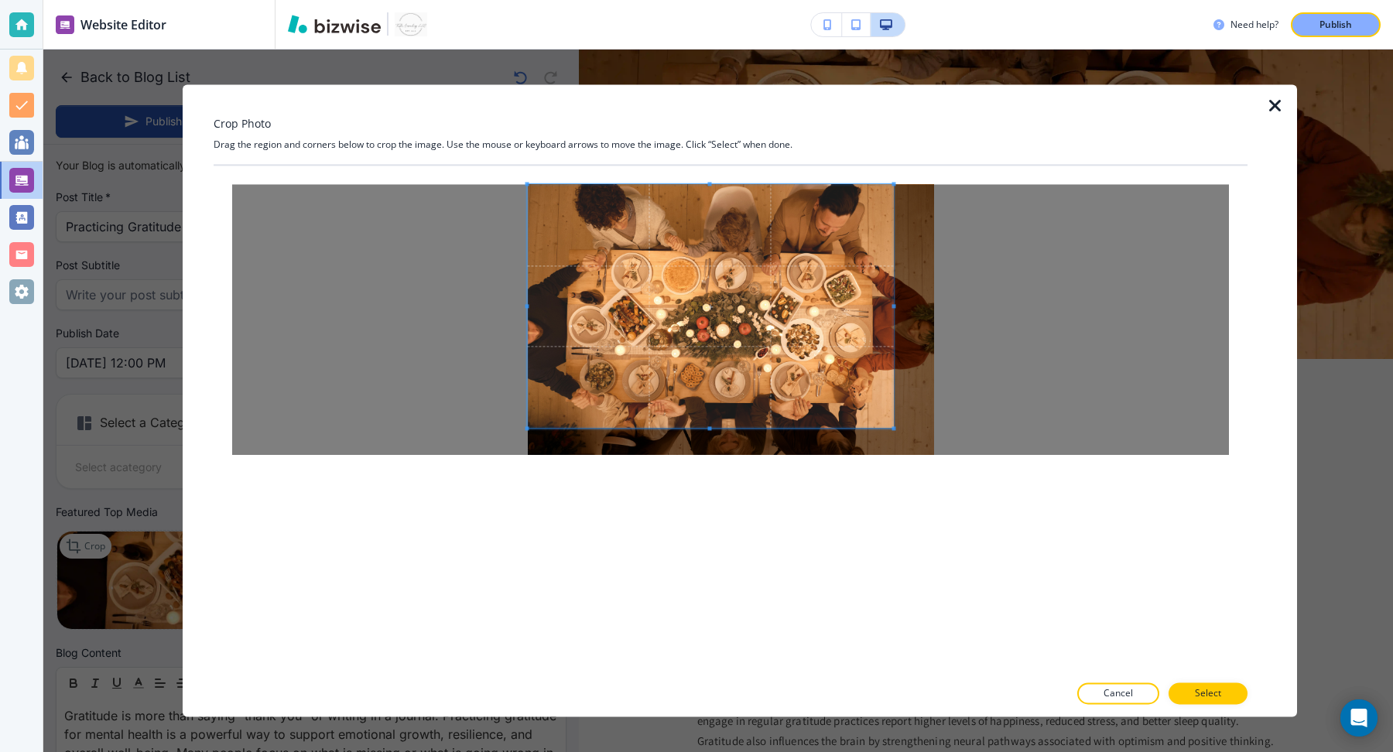
click at [478, 166] on div at bounding box center [731, 320] width 1034 height 308
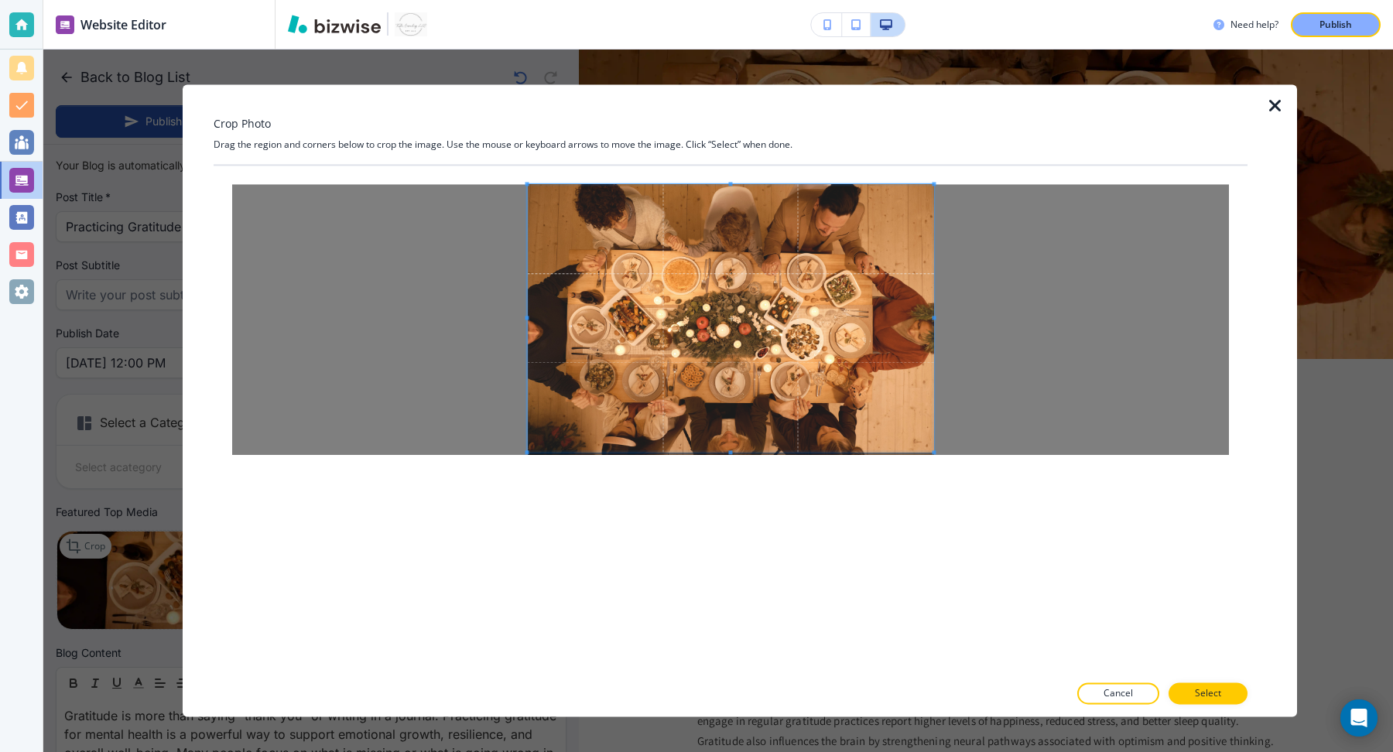
click at [983, 462] on div at bounding box center [731, 320] width 1034 height 308
click at [1227, 694] on button "Select" at bounding box center [1208, 695] width 79 height 22
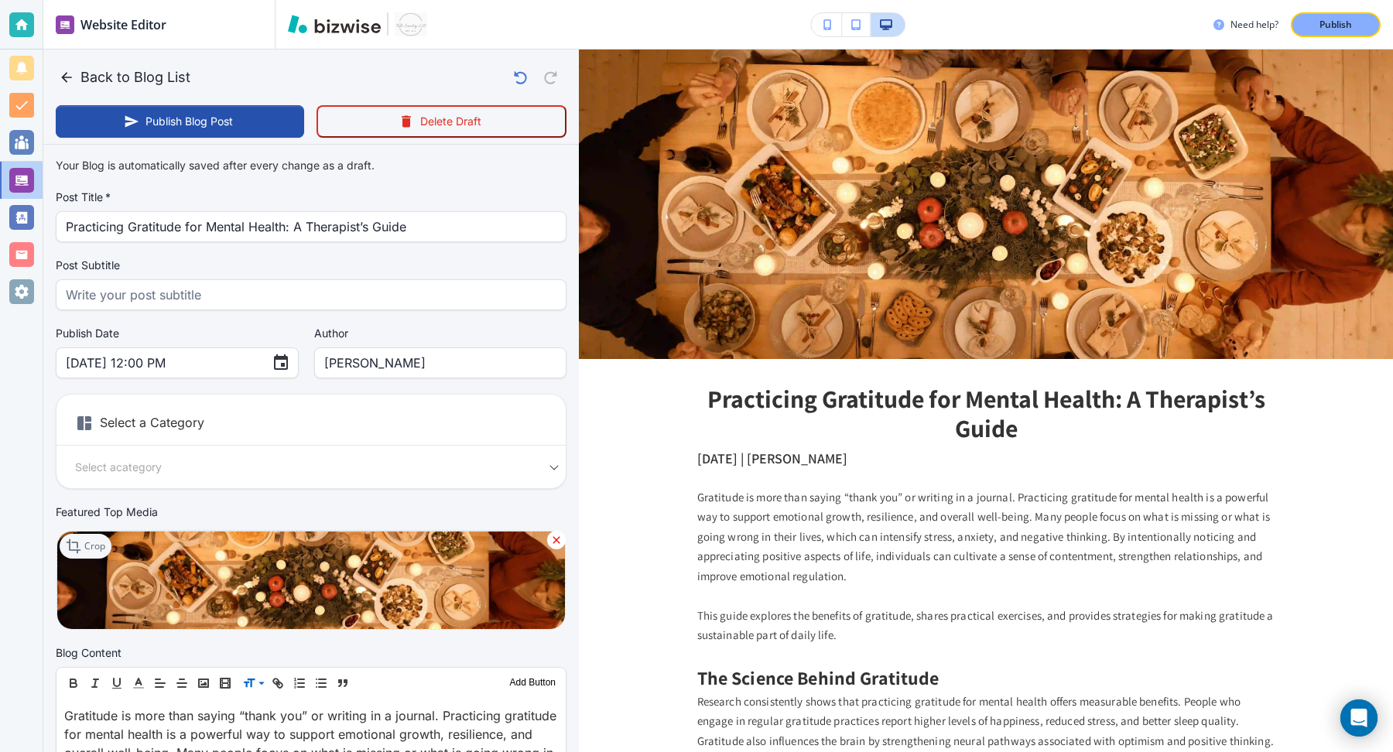
click at [80, 548] on icon at bounding box center [75, 546] width 19 height 19
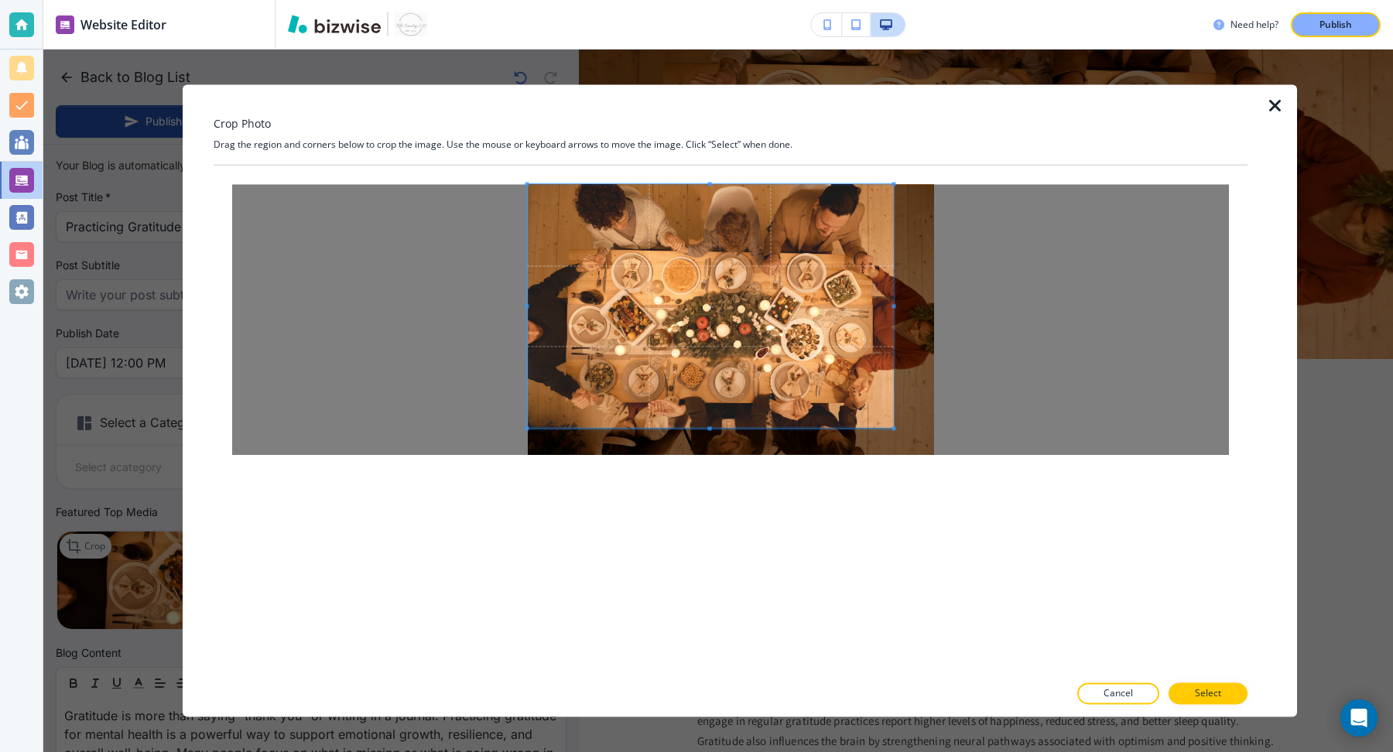
click at [481, 155] on div "Crop Photo Drag the region and corners below to crop the image. Use the mouse o…" at bounding box center [731, 400] width 1034 height 632
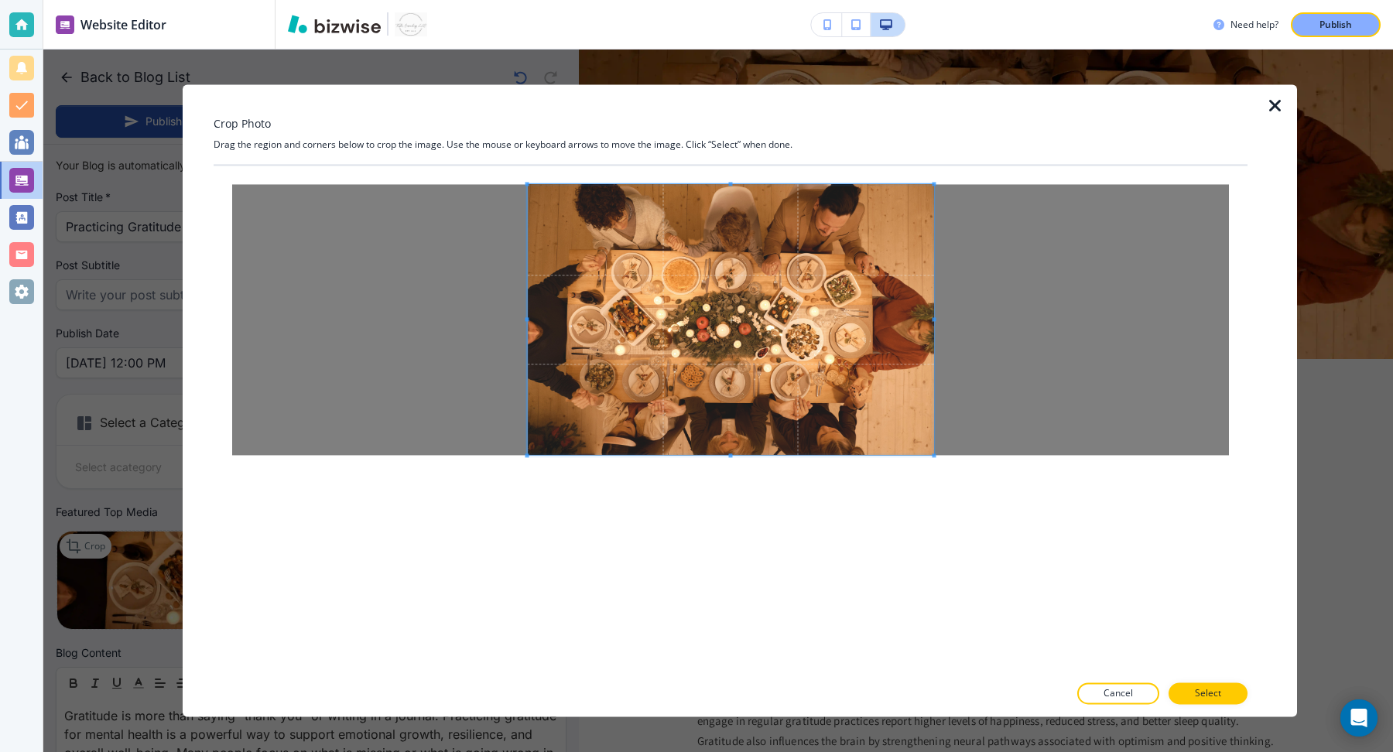
click at [961, 481] on div at bounding box center [731, 420] width 1034 height 508
click at [1208, 693] on p "Select" at bounding box center [1208, 694] width 26 height 14
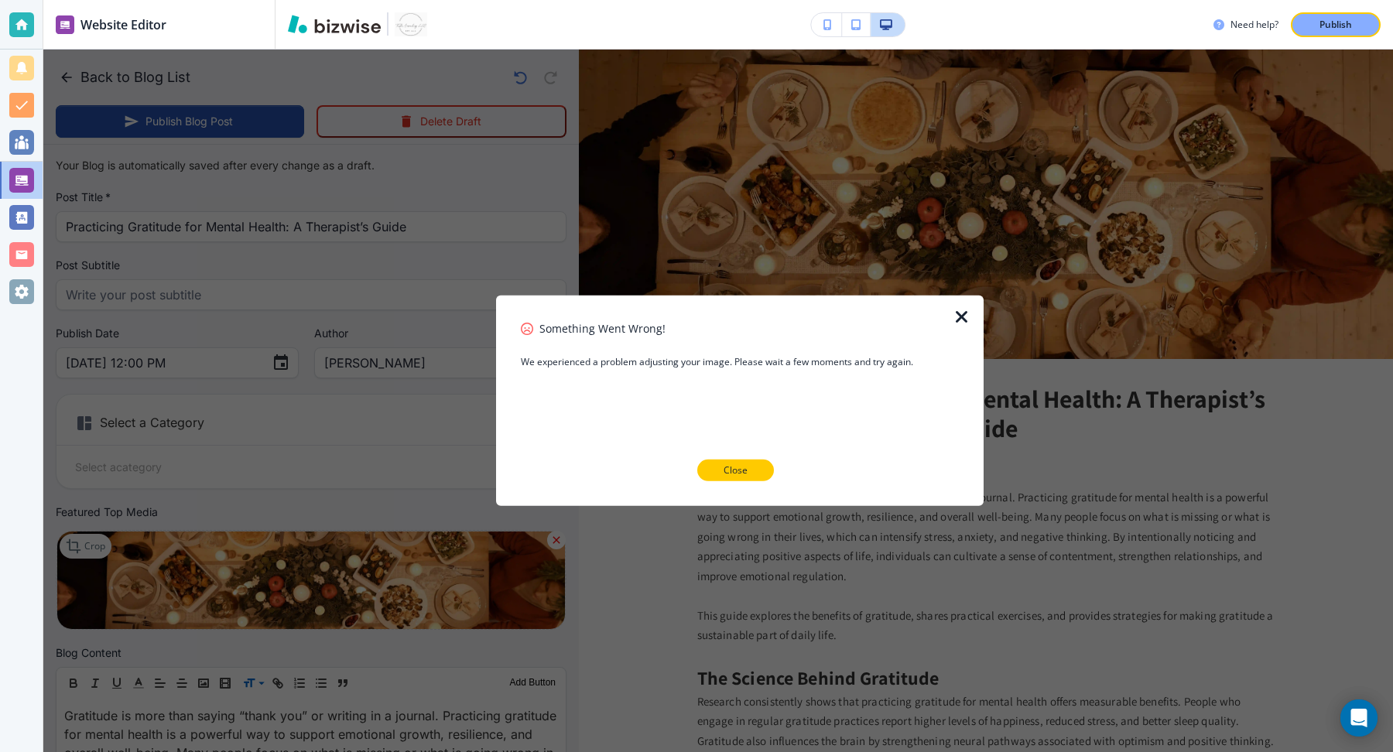
click at [737, 468] on p "Close" at bounding box center [736, 471] width 24 height 14
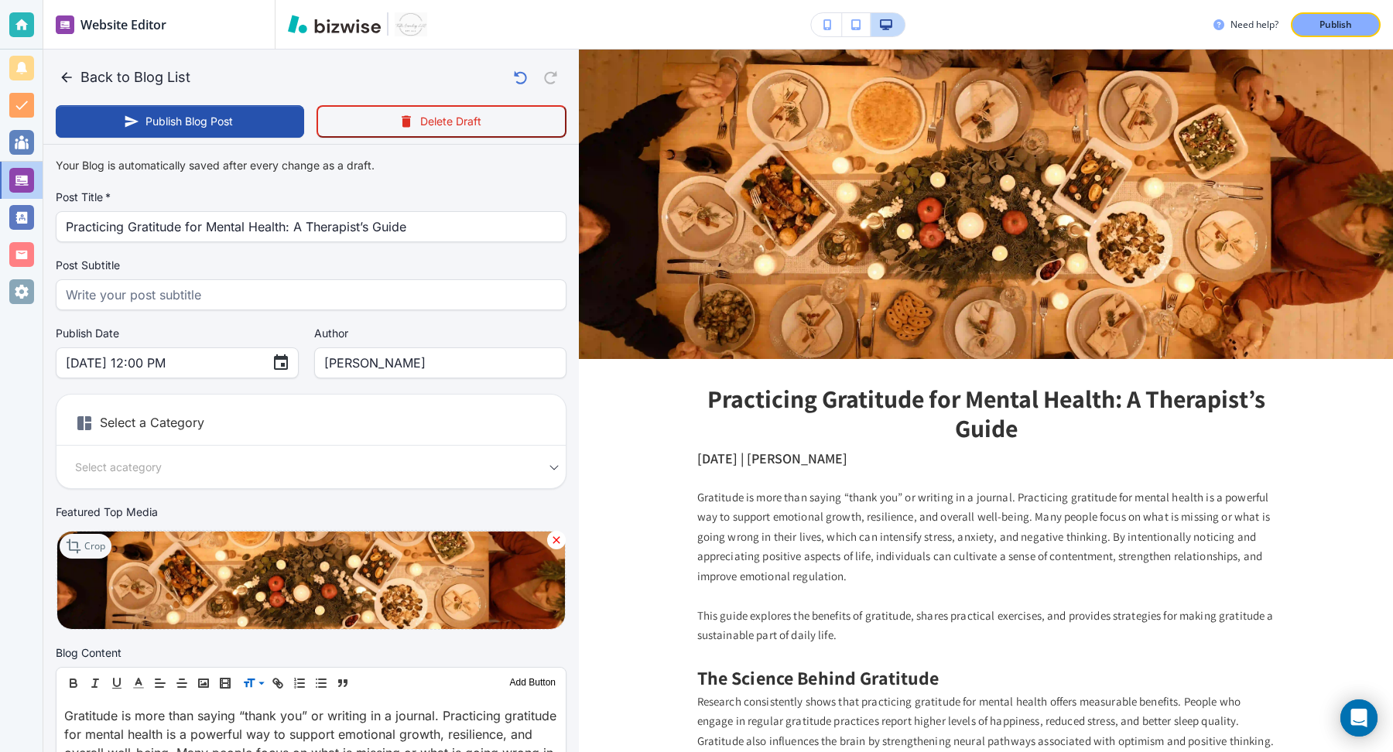
click at [82, 548] on icon at bounding box center [75, 546] width 19 height 19
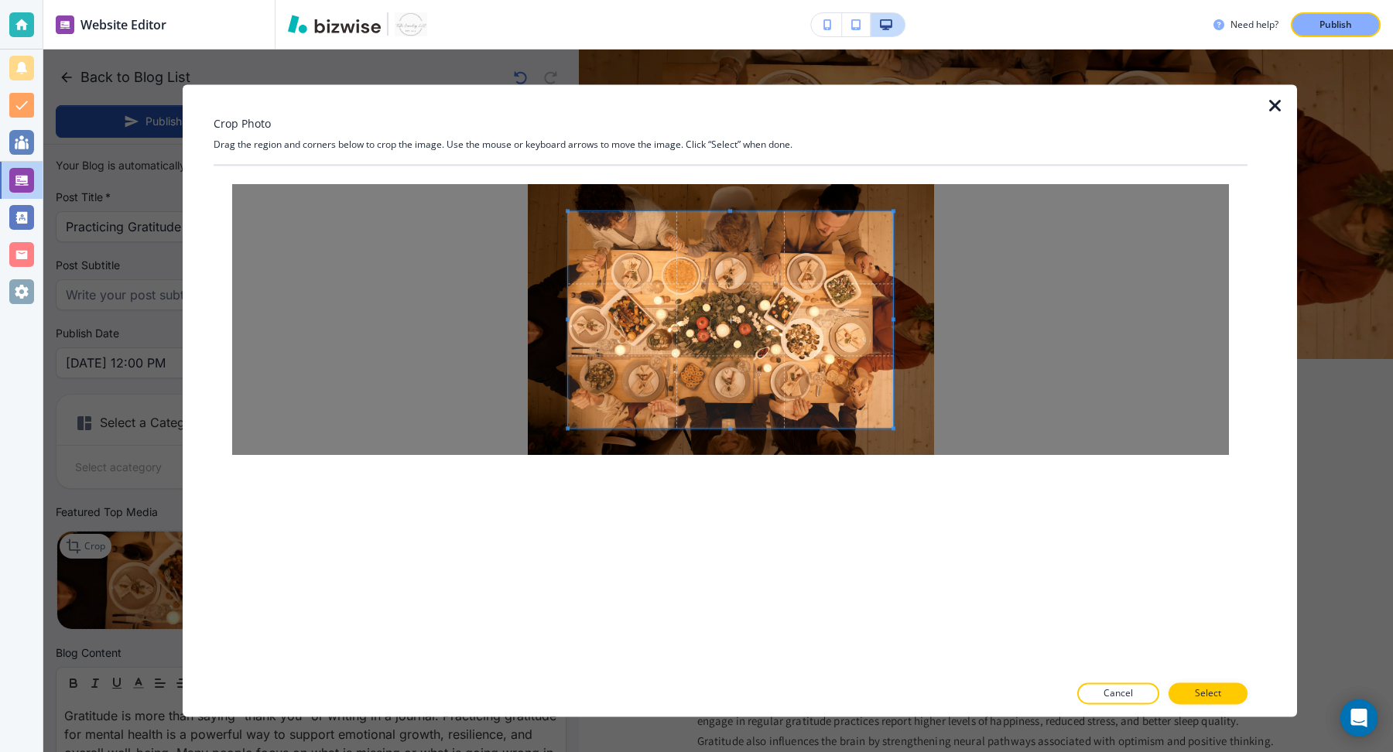
click at [564, 216] on div at bounding box center [730, 319] width 997 height 271
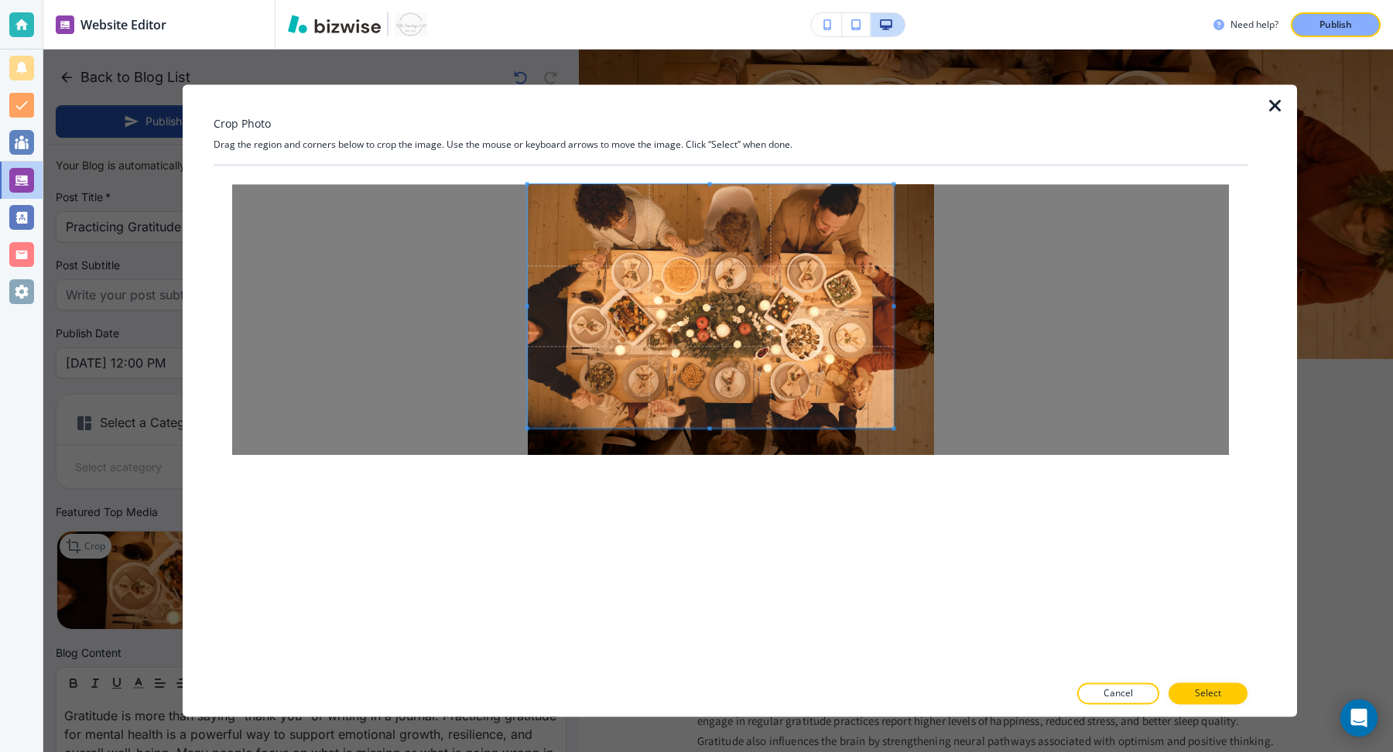
click at [492, 166] on div at bounding box center [731, 320] width 1034 height 308
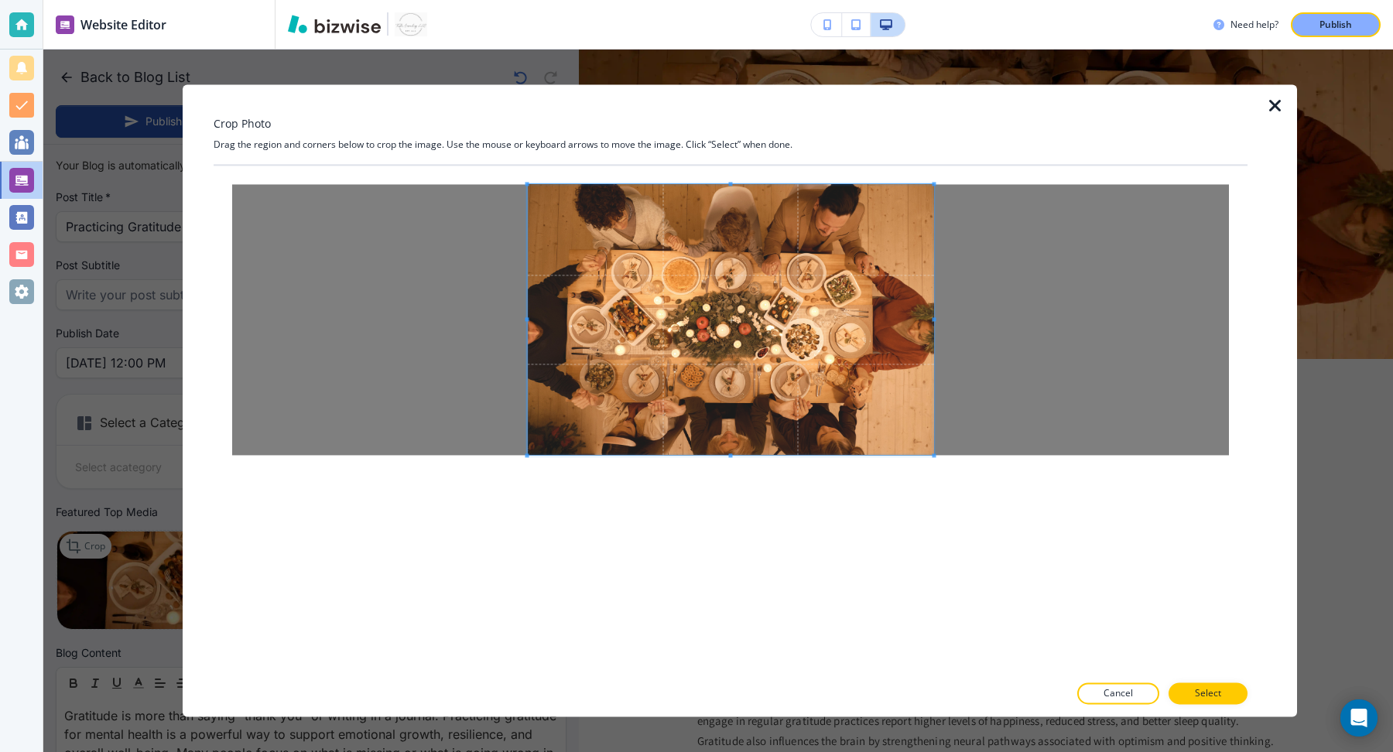
click at [1018, 505] on div at bounding box center [731, 420] width 1034 height 508
click at [1224, 699] on button "Select" at bounding box center [1208, 695] width 79 height 22
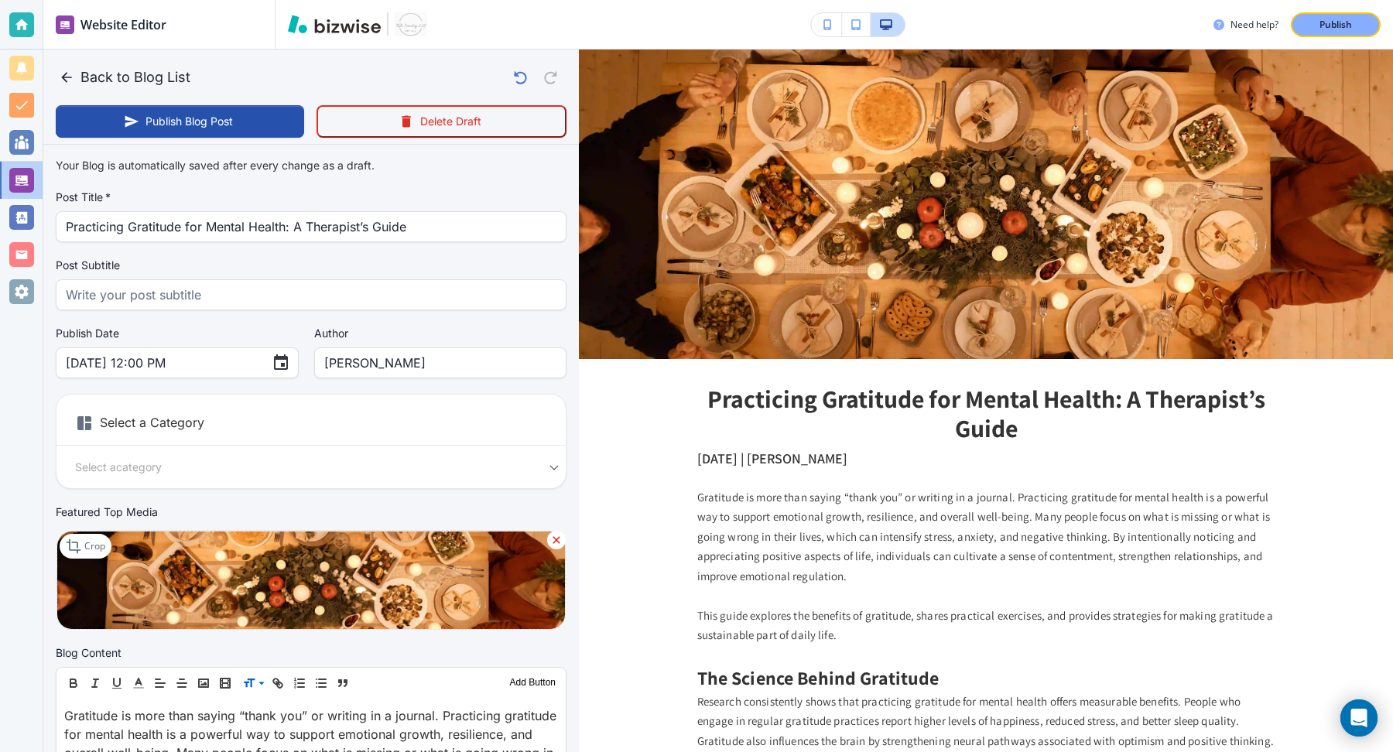
click at [243, 427] on h6 "Select a Category" at bounding box center [311, 426] width 509 height 39
click at [238, 483] on div "Select a Category Select a category Select a Category" at bounding box center [311, 441] width 511 height 95
click at [238, 0] on body "Website Editor Pages Edit, add, and delete pages or manage your page order Upda…" at bounding box center [696, 0] width 1393 height 0
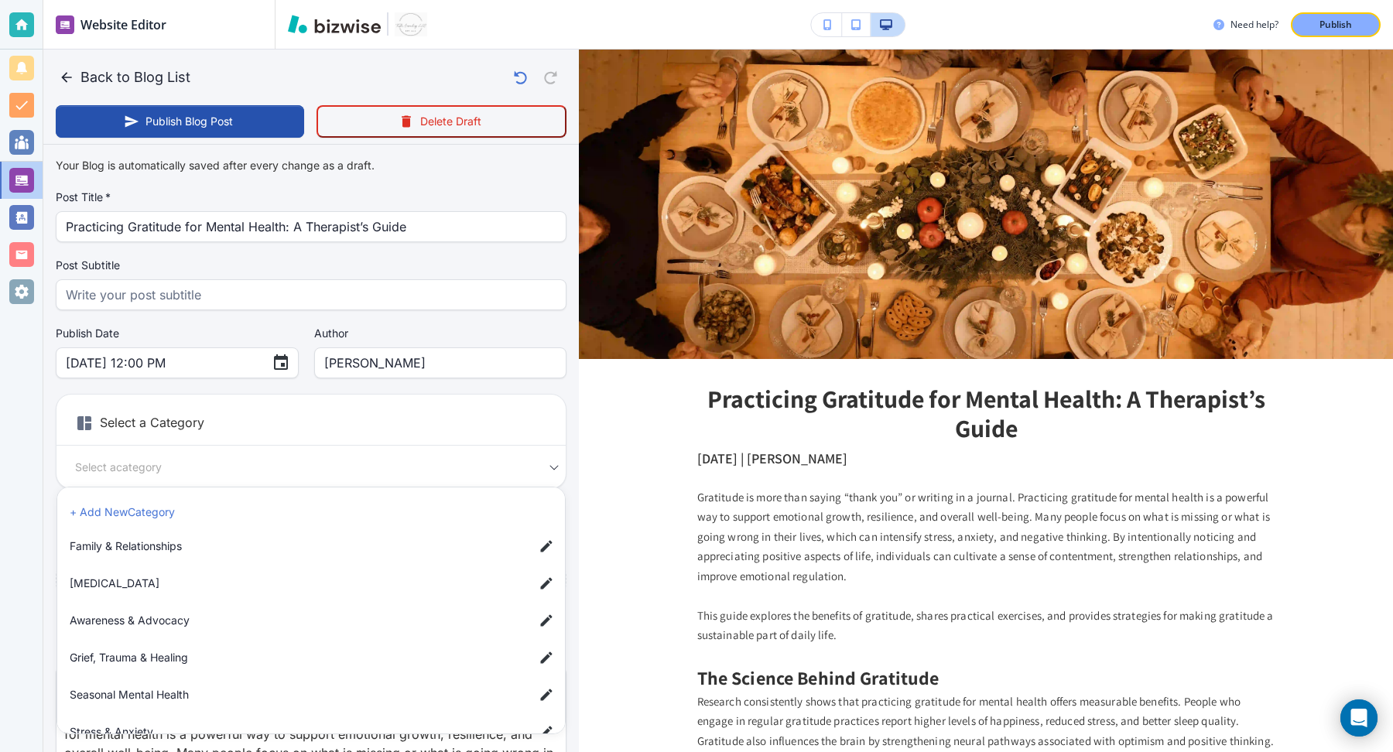
click at [177, 573] on li "[MEDICAL_DATA]" at bounding box center [314, 583] width 502 height 31
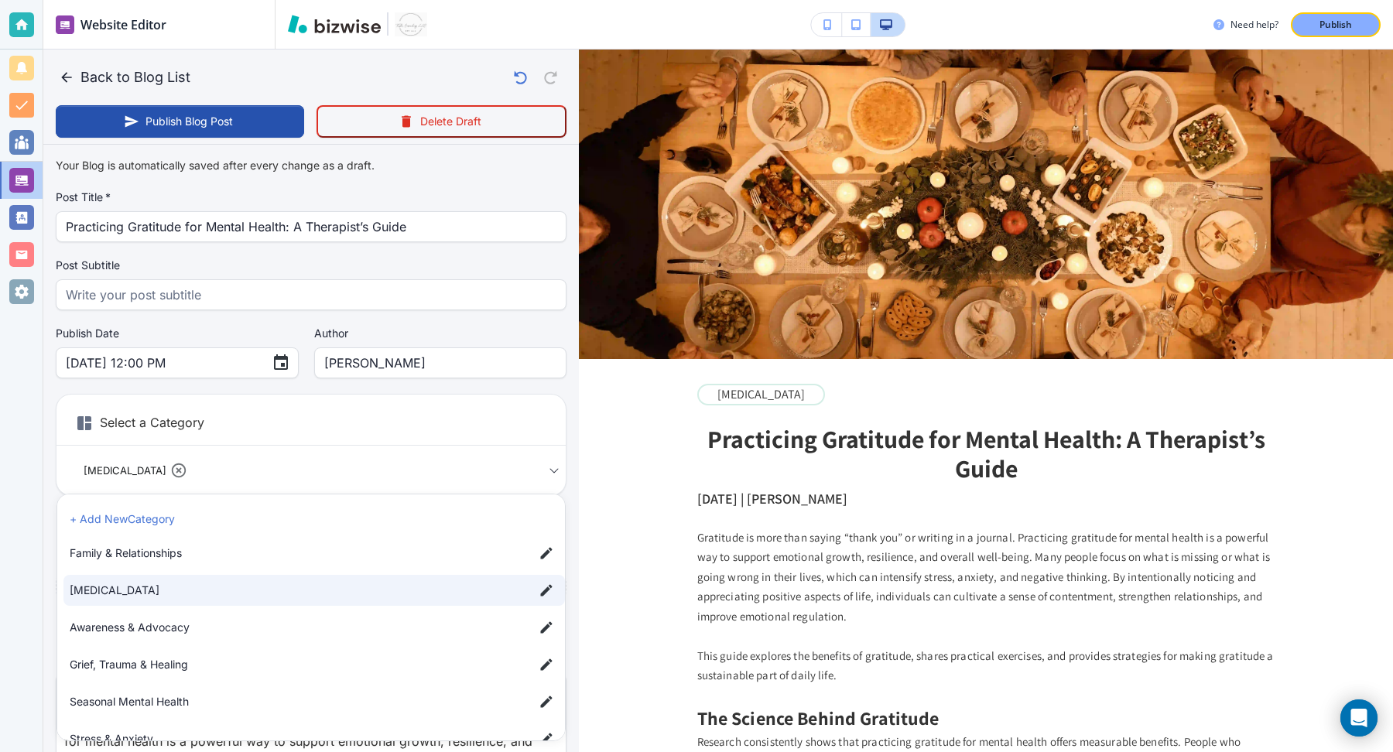
click at [200, 714] on li "Seasonal Mental Health" at bounding box center [314, 702] width 502 height 31
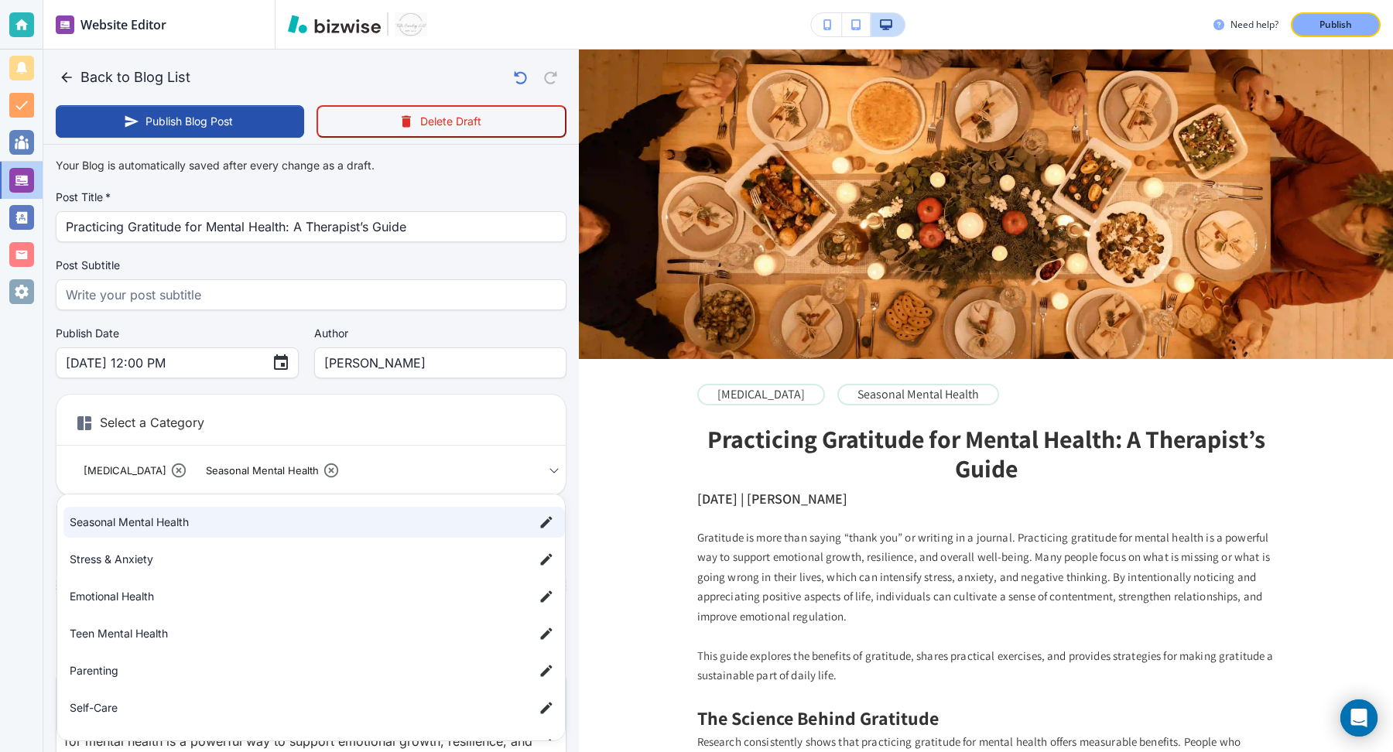
scroll to position [186, 0]
click at [174, 694] on span "Self-Care" at bounding box center [296, 702] width 452 height 17
type input "acb14e92c512820845f03,a84650f110cf9137f556a,a088790c5f4a032778b72"
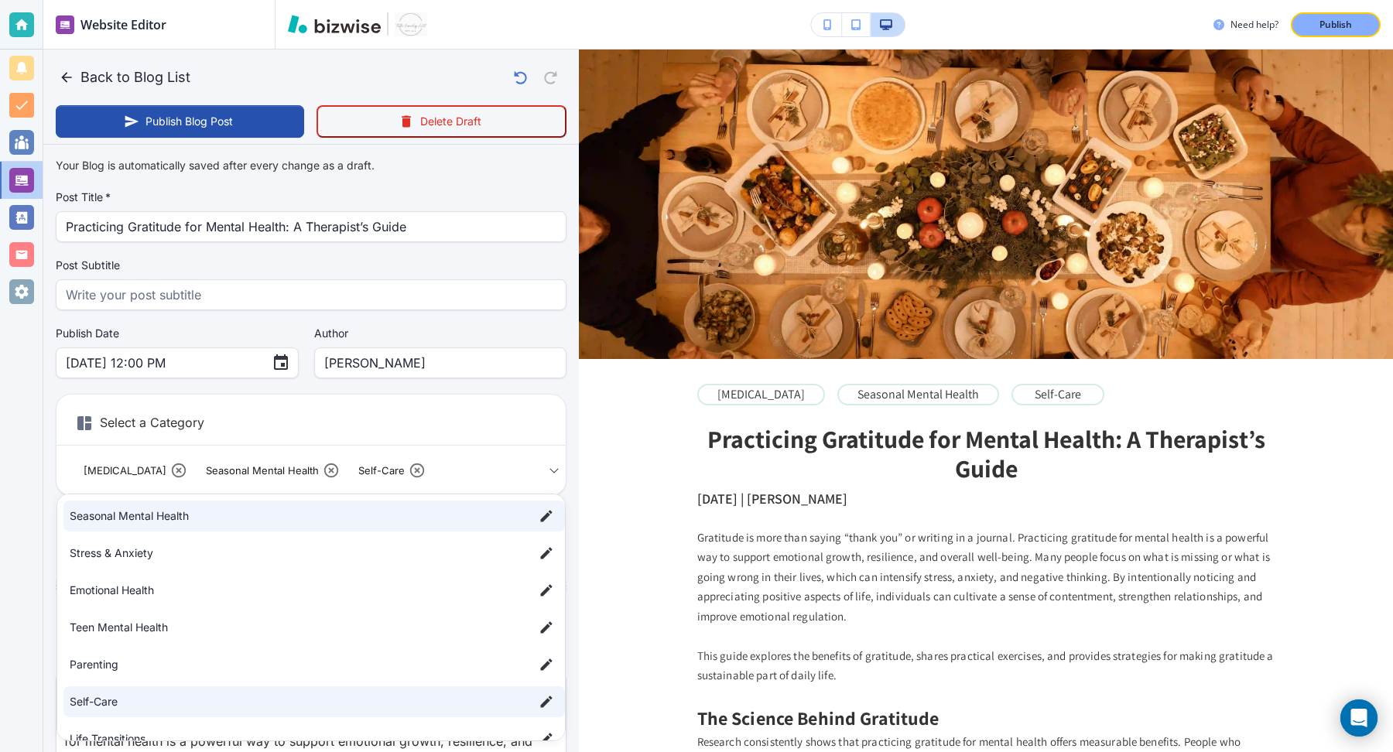
scroll to position [285, 0]
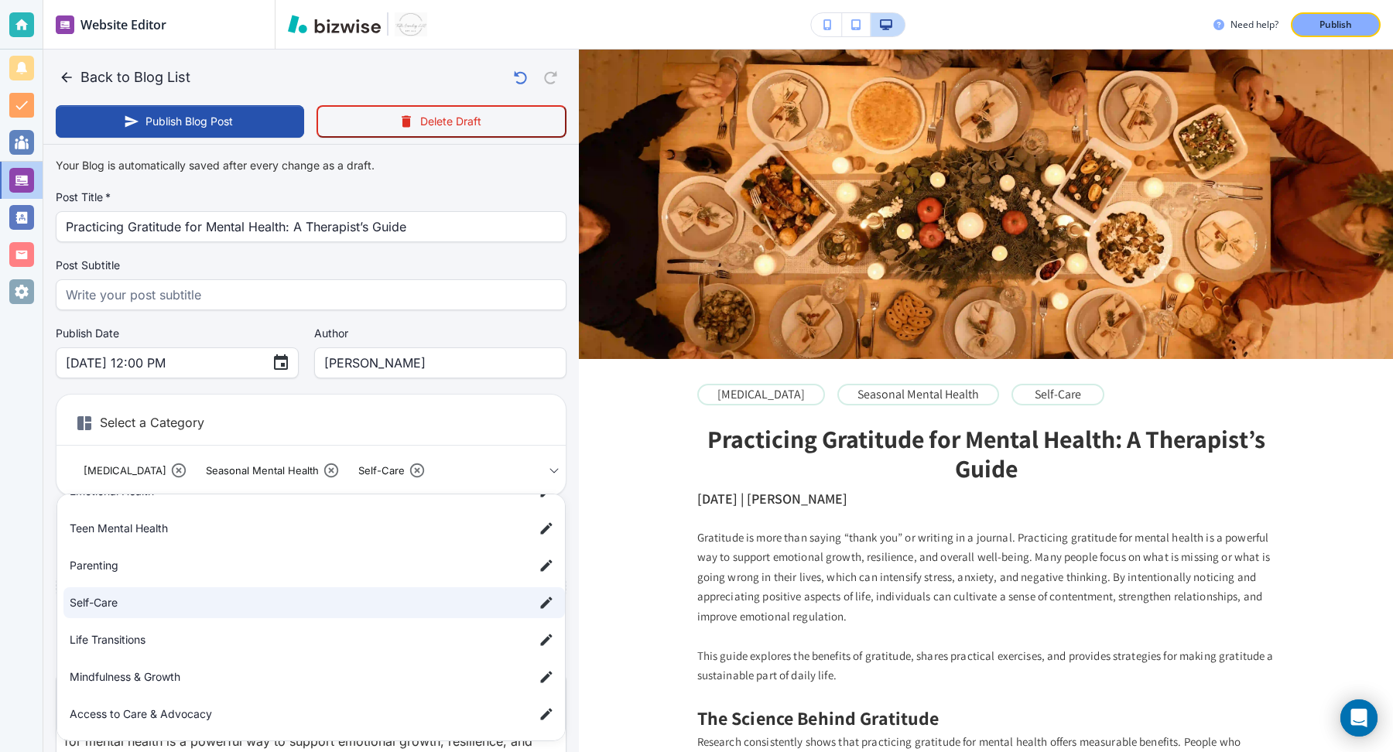
click at [629, 494] on div at bounding box center [696, 376] width 1393 height 752
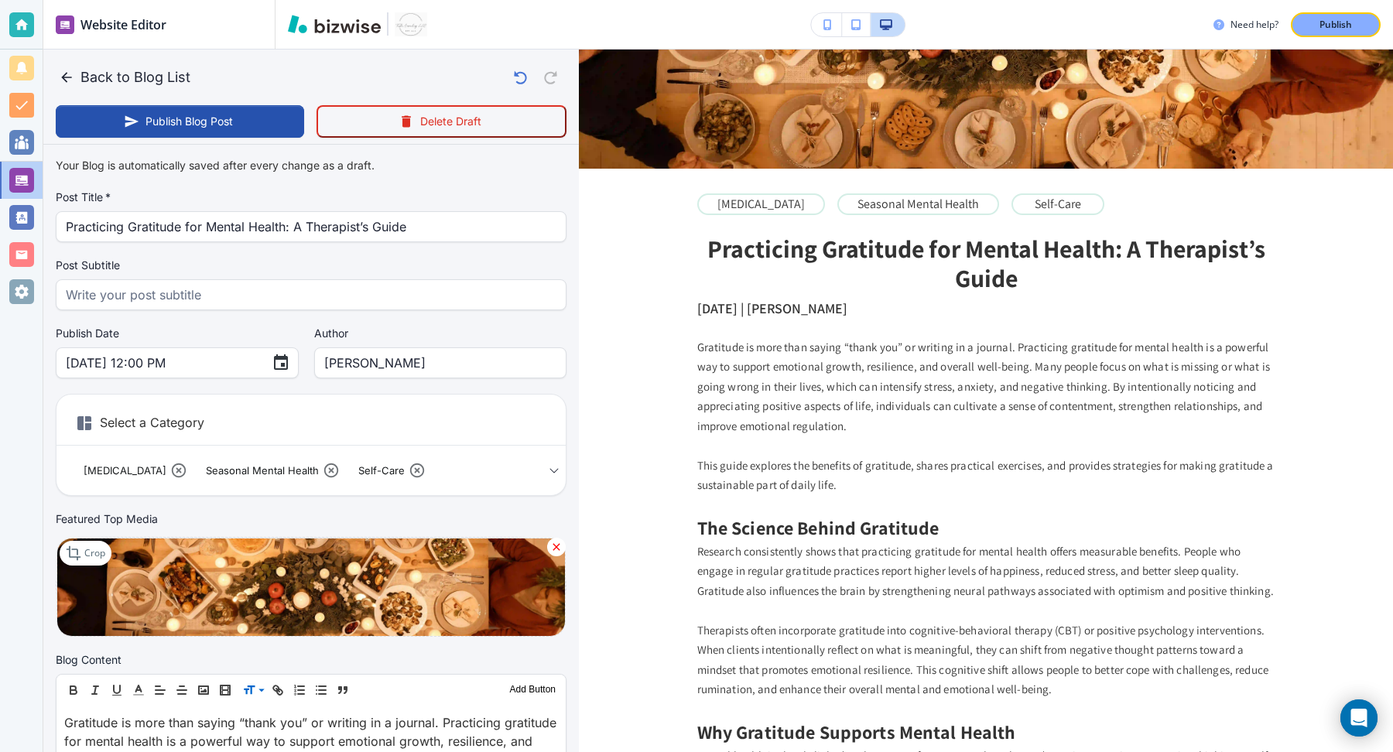
scroll to position [192, 0]
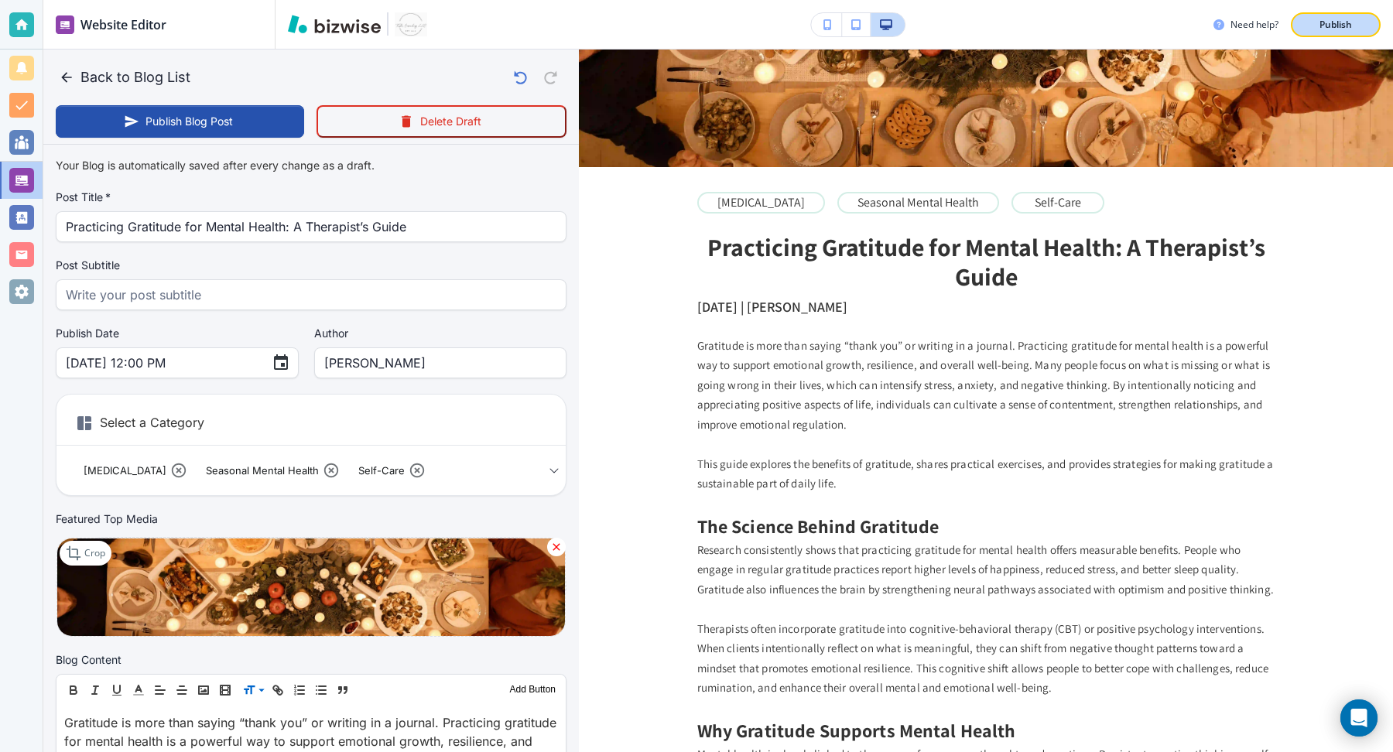
click at [1322, 21] on p "Publish" at bounding box center [1336, 25] width 33 height 14
click at [211, 115] on button "Publish Blog Post" at bounding box center [180, 121] width 248 height 33
click at [1320, 19] on p "Publish" at bounding box center [1336, 25] width 33 height 14
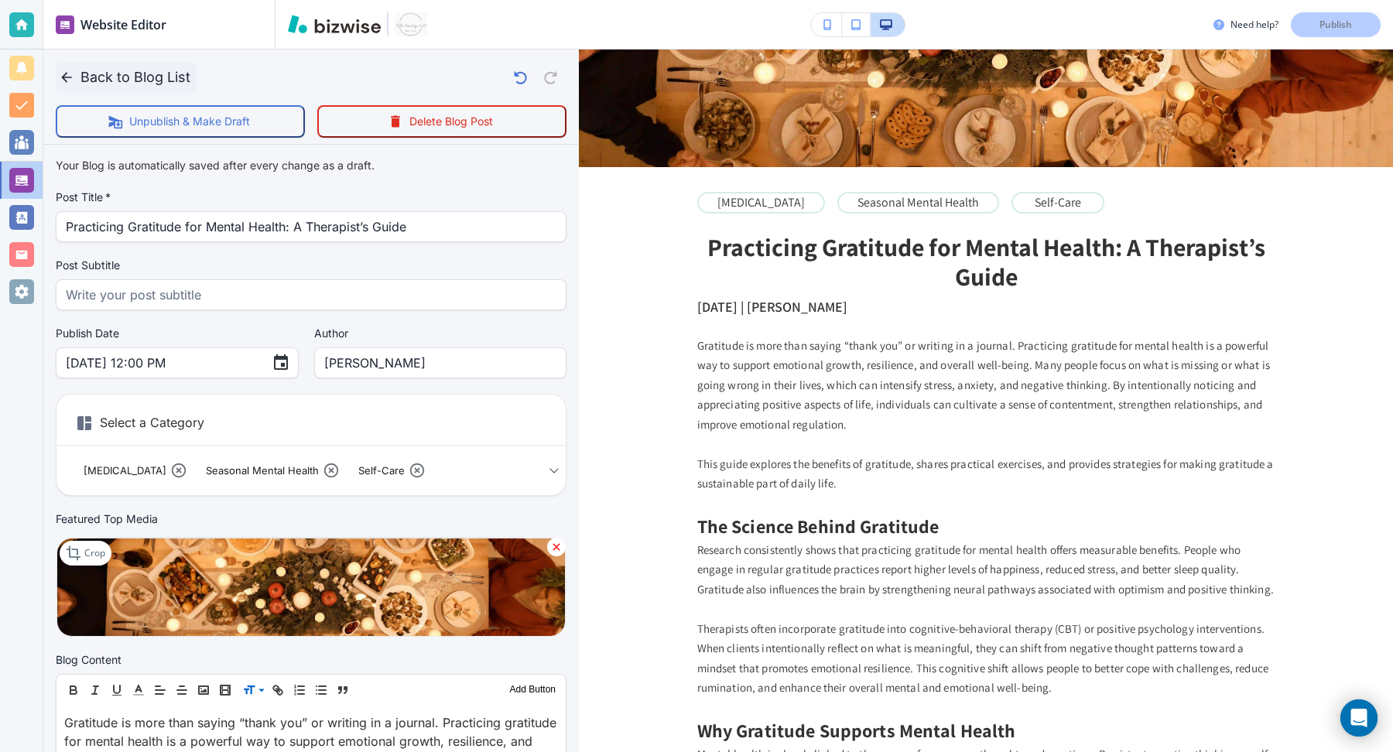
click at [78, 79] on button "Back to Blog List" at bounding box center [126, 77] width 141 height 31
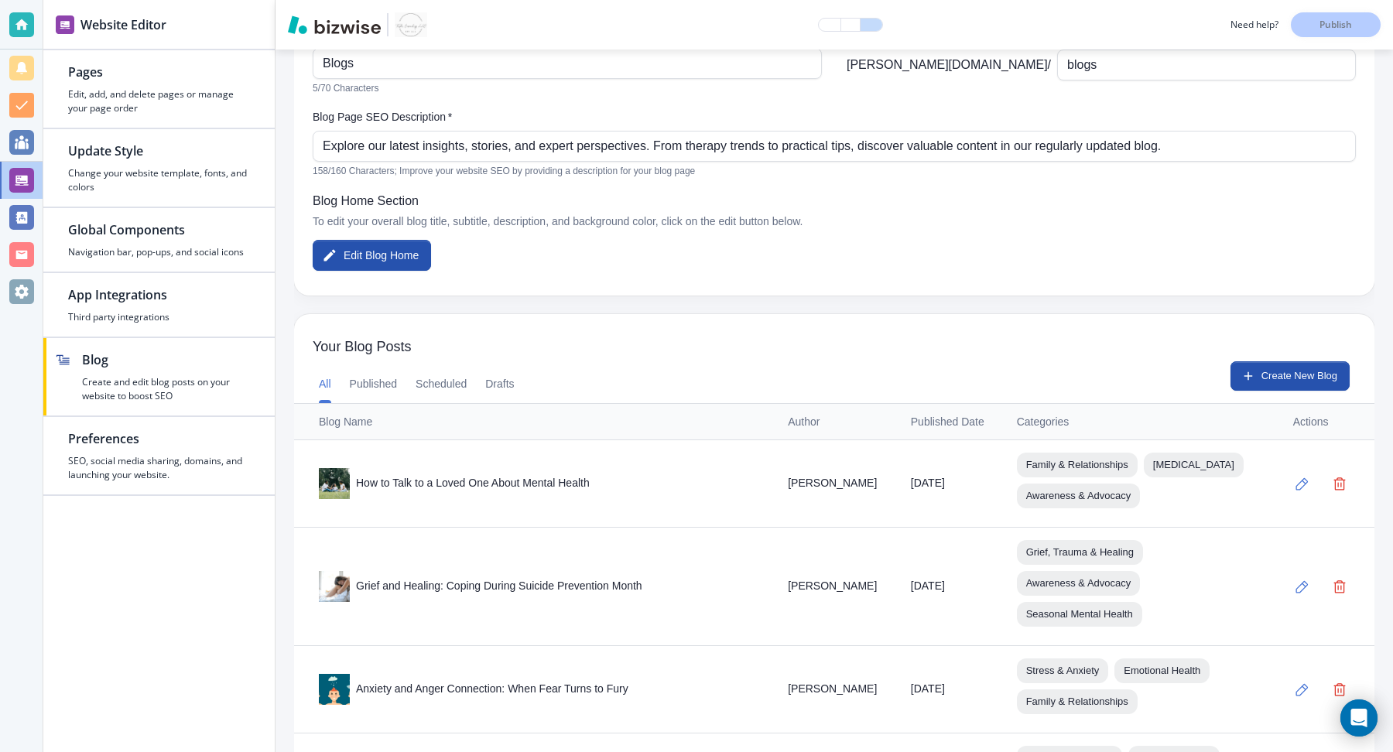
scroll to position [0, 0]
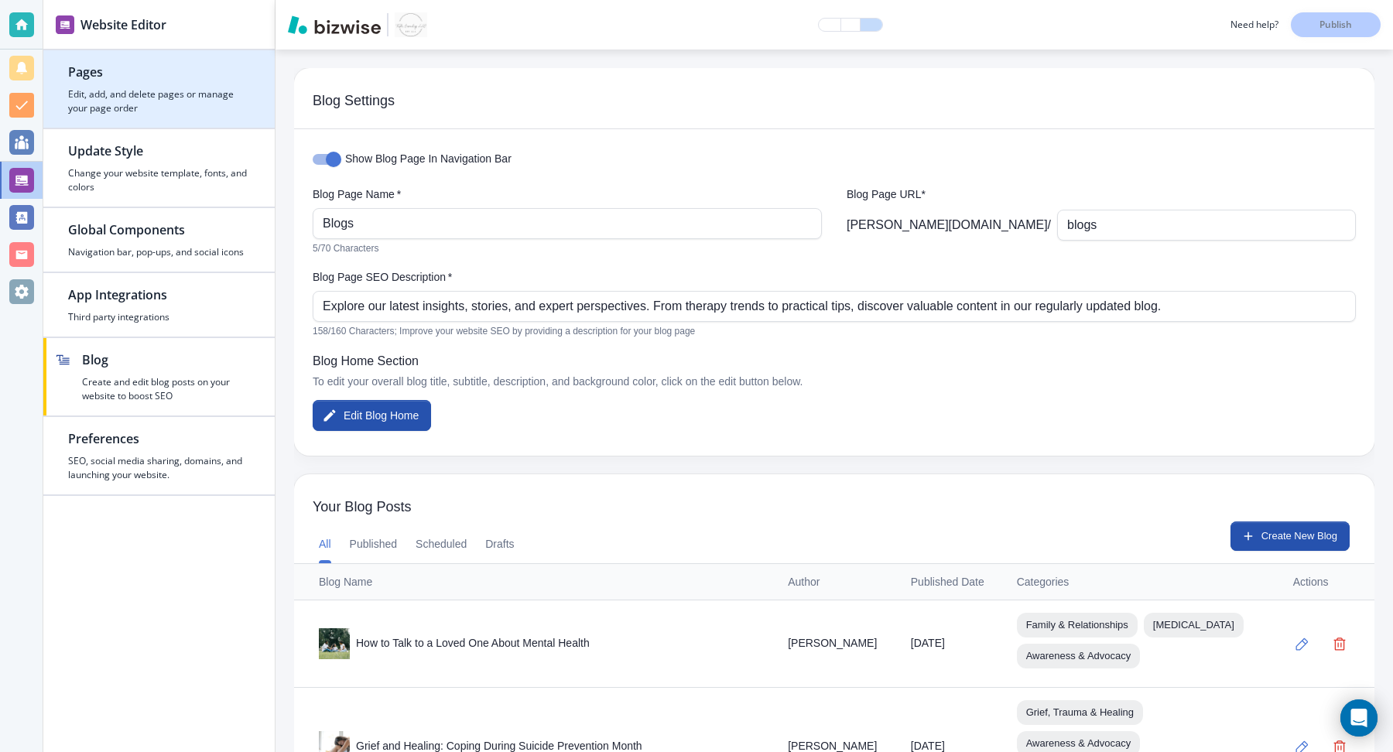
click at [132, 115] on div "button" at bounding box center [158, 121] width 231 height 12
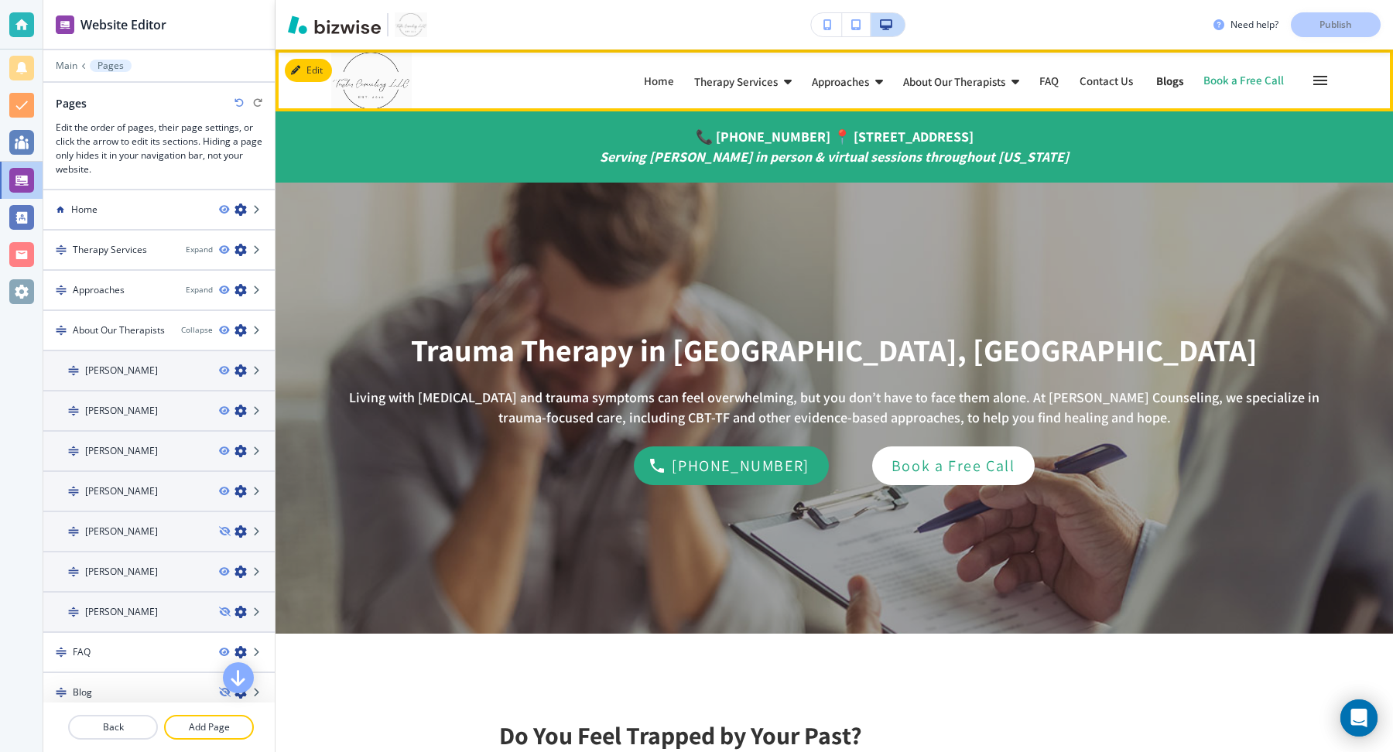
click at [1167, 86] on p "Blogs" at bounding box center [1170, 81] width 28 height 12
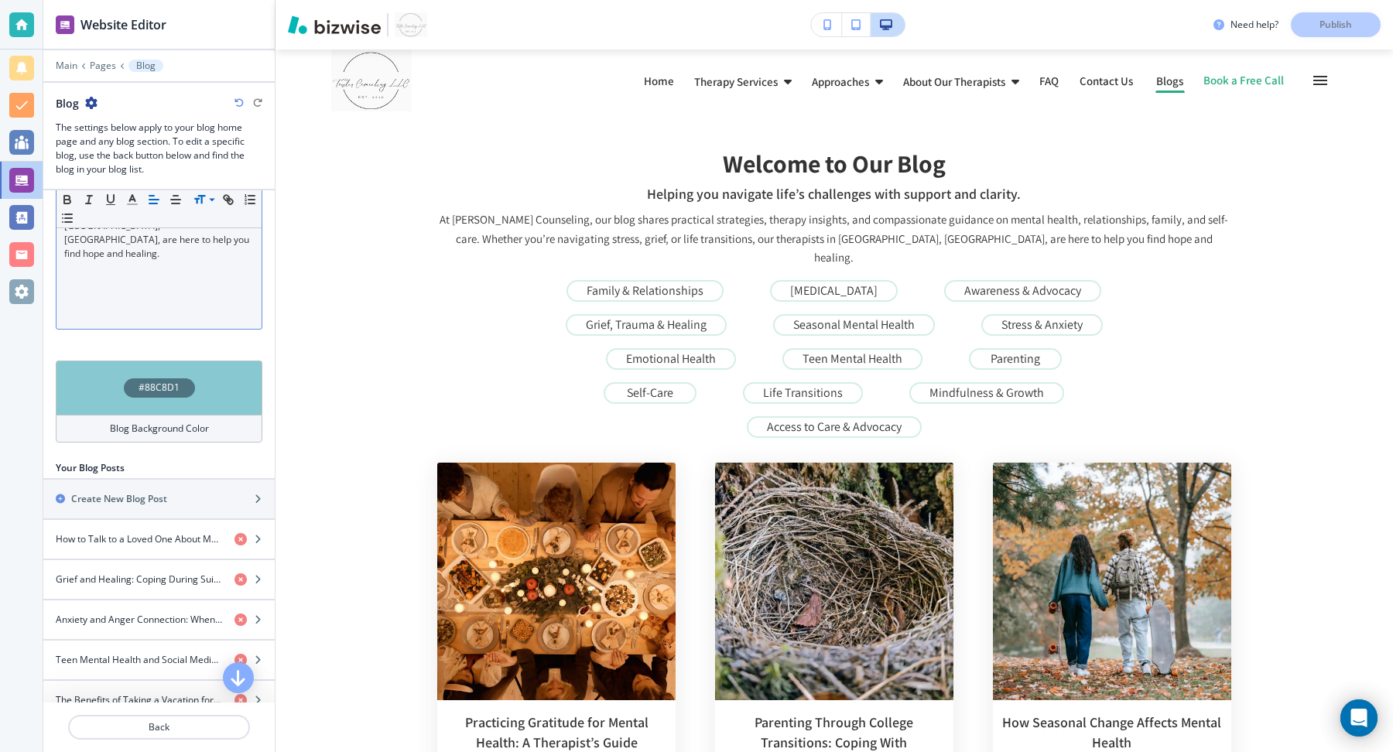
scroll to position [341, 0]
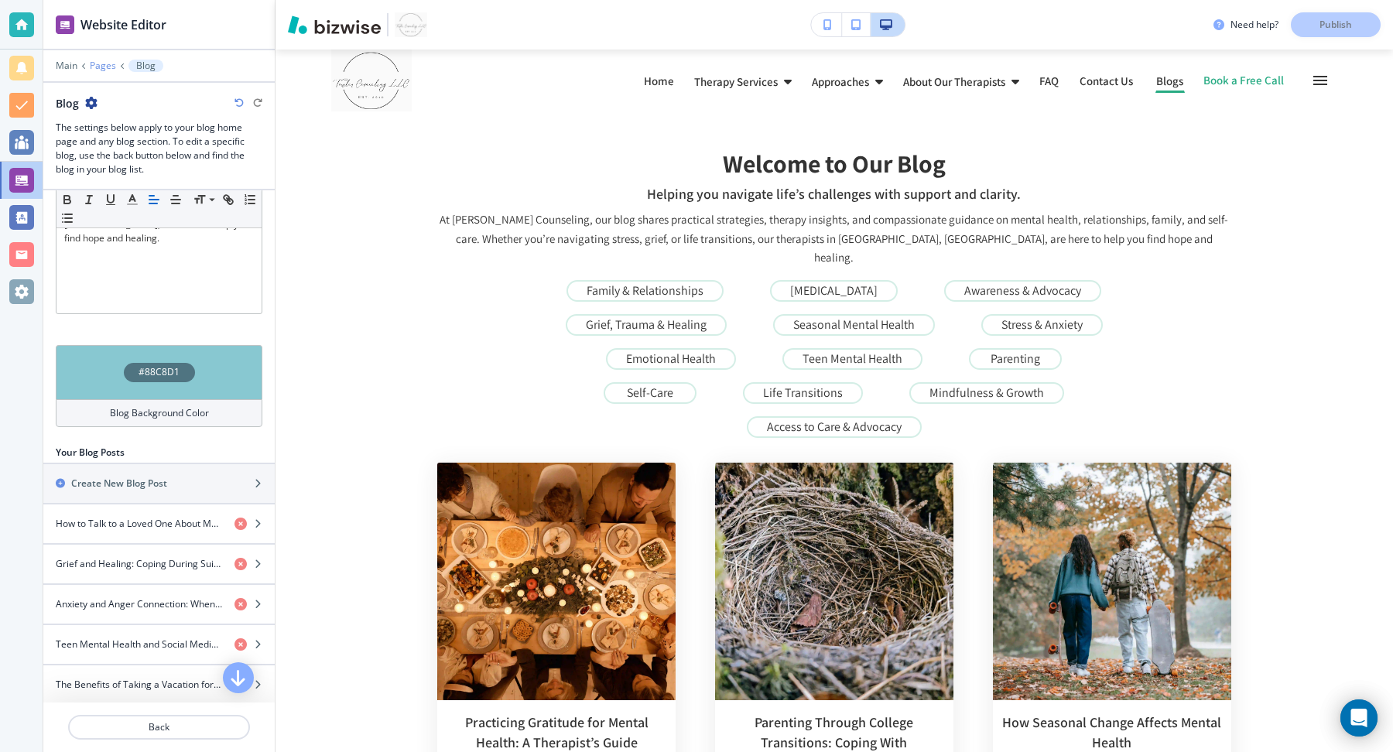
click at [108, 68] on p "Pages" at bounding box center [103, 65] width 26 height 11
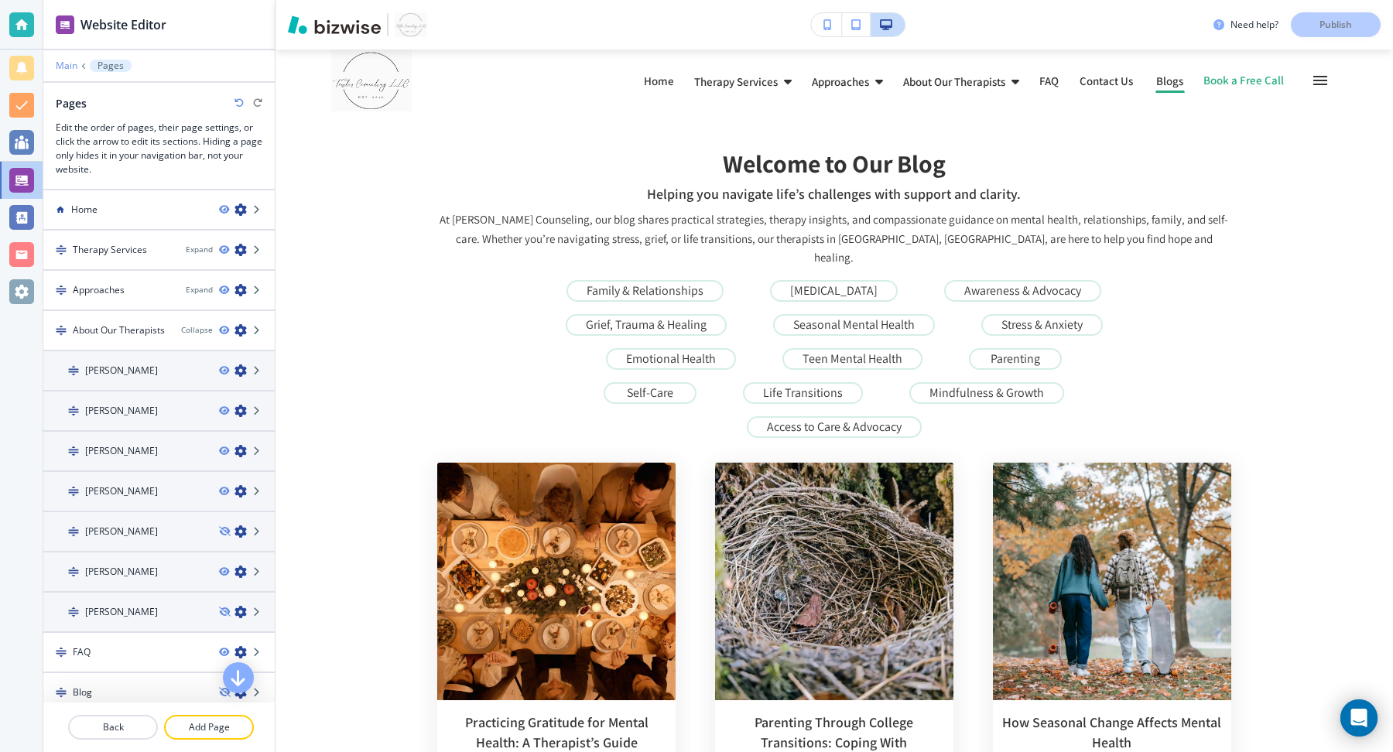
click at [67, 66] on p "Main" at bounding box center [67, 65] width 22 height 11
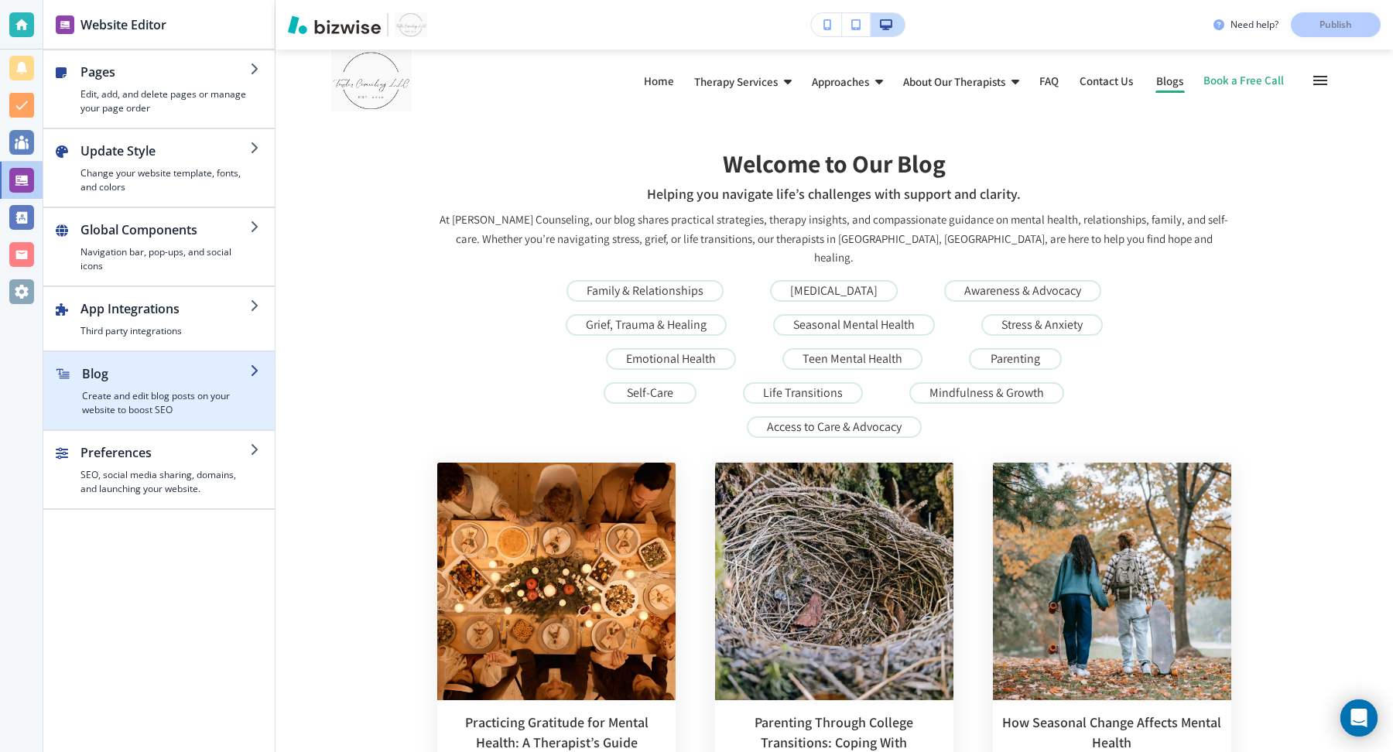
click at [162, 383] on div "button" at bounding box center [166, 386] width 168 height 6
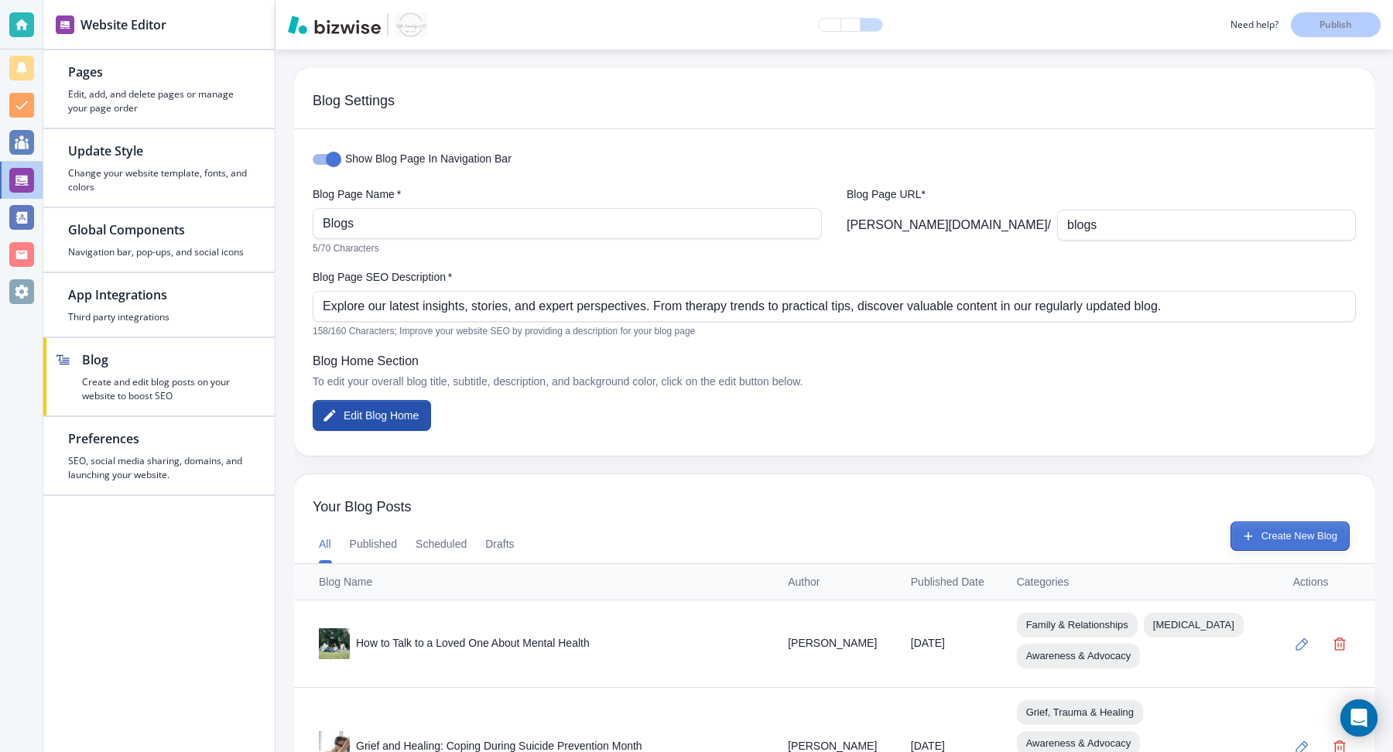
click at [1300, 536] on button "Create New Blog" at bounding box center [1290, 536] width 119 height 29
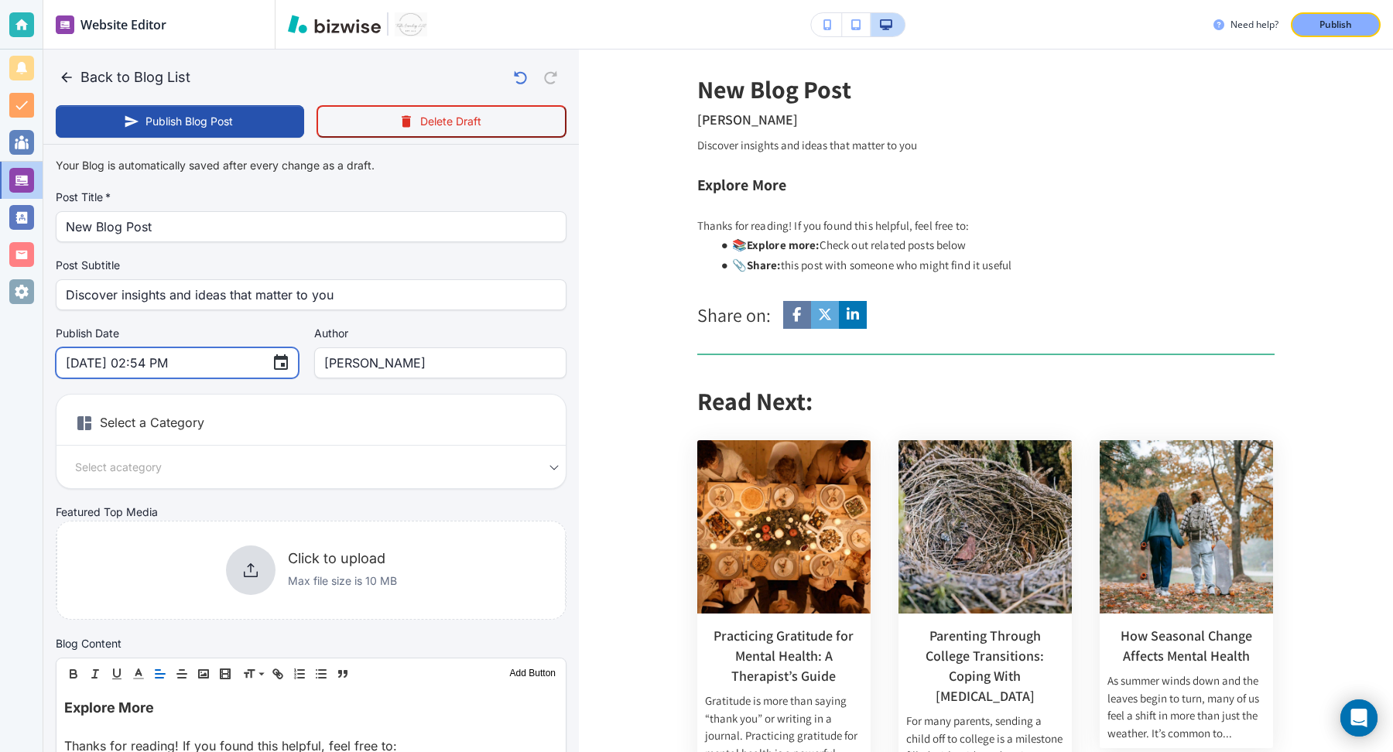
click at [187, 364] on input "Oct 08, 2025 02:54 PM" at bounding box center [163, 362] width 194 height 29
click at [272, 363] on icon "Choose date, selected date is Oct 8, 2025" at bounding box center [281, 363] width 19 height 19
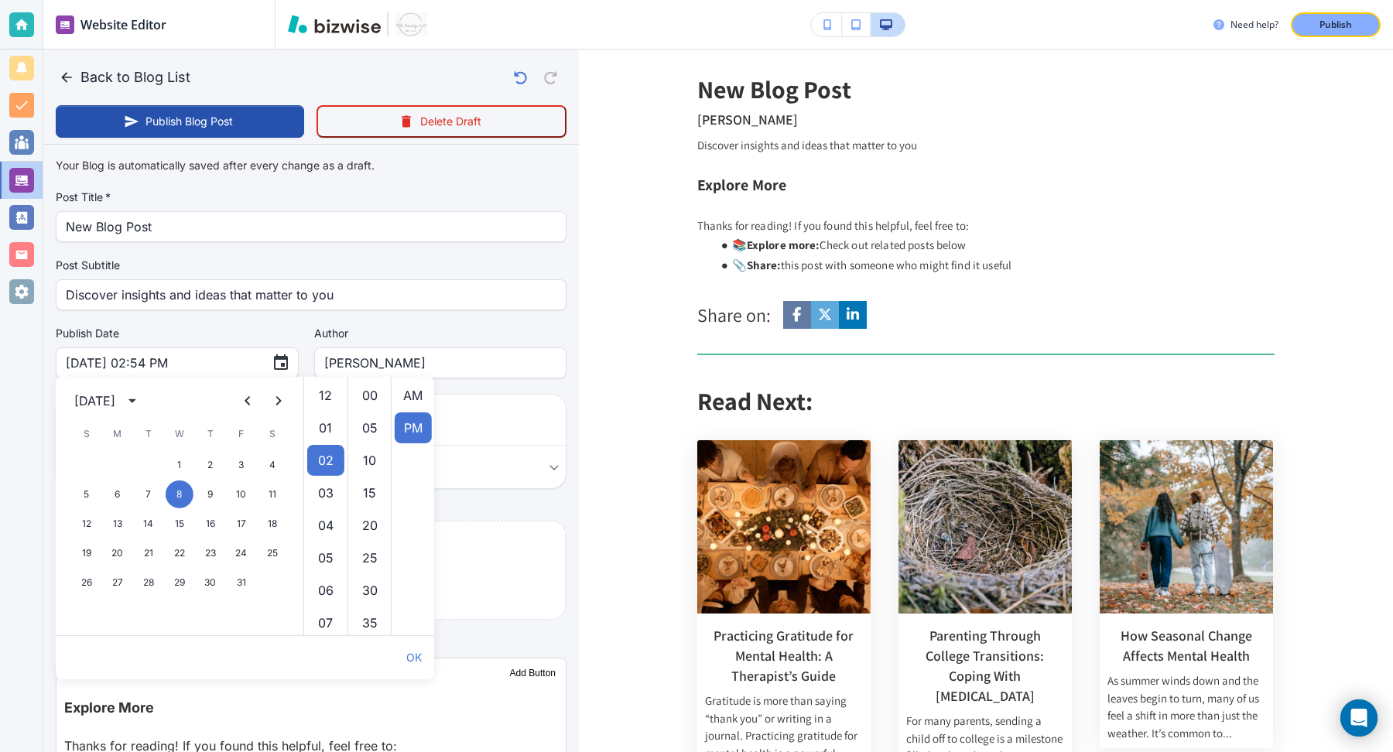
scroll to position [32, 0]
click at [279, 396] on icon "Next month" at bounding box center [278, 401] width 19 height 19
click at [249, 402] on icon "Previous month" at bounding box center [247, 401] width 19 height 19
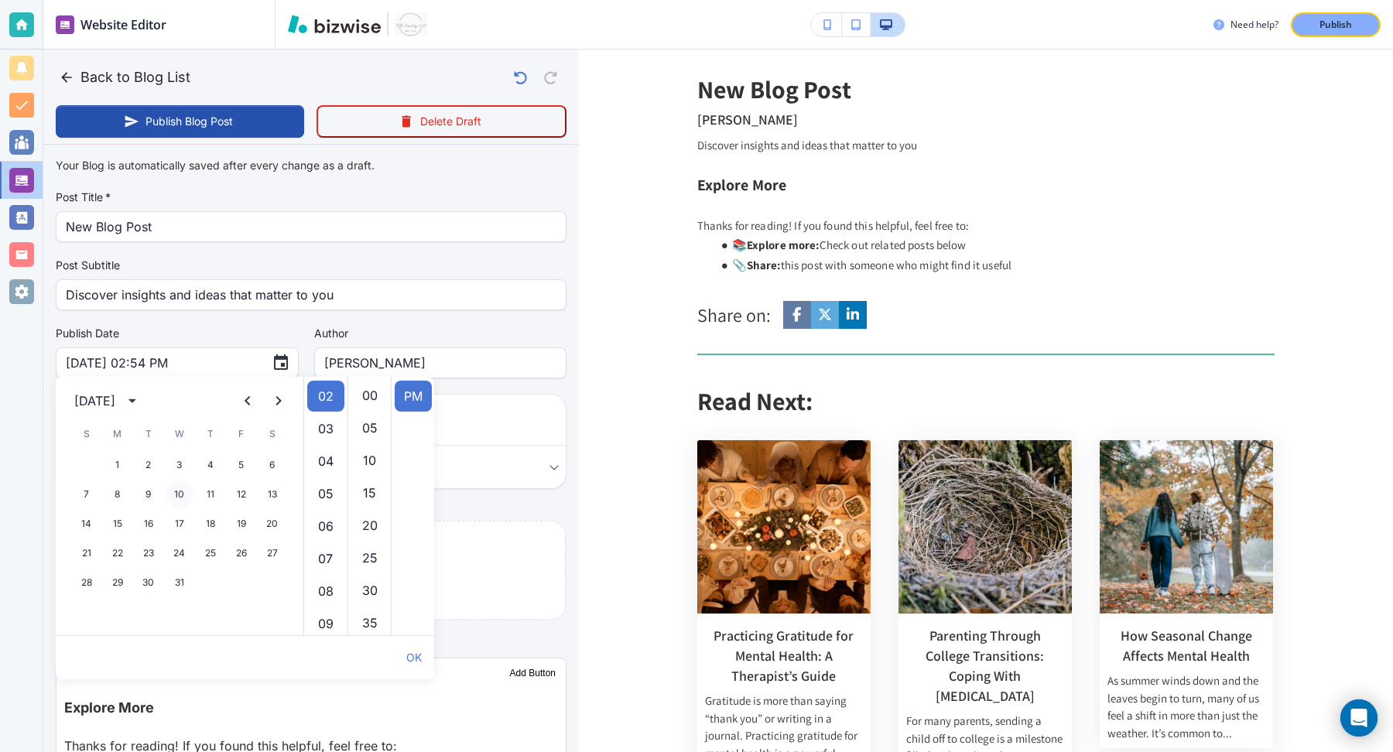
click at [179, 494] on button "10" at bounding box center [180, 495] width 28 height 28
click at [321, 396] on li "12" at bounding box center [325, 390] width 37 height 31
click at [373, 392] on li "00" at bounding box center [369, 395] width 37 height 31
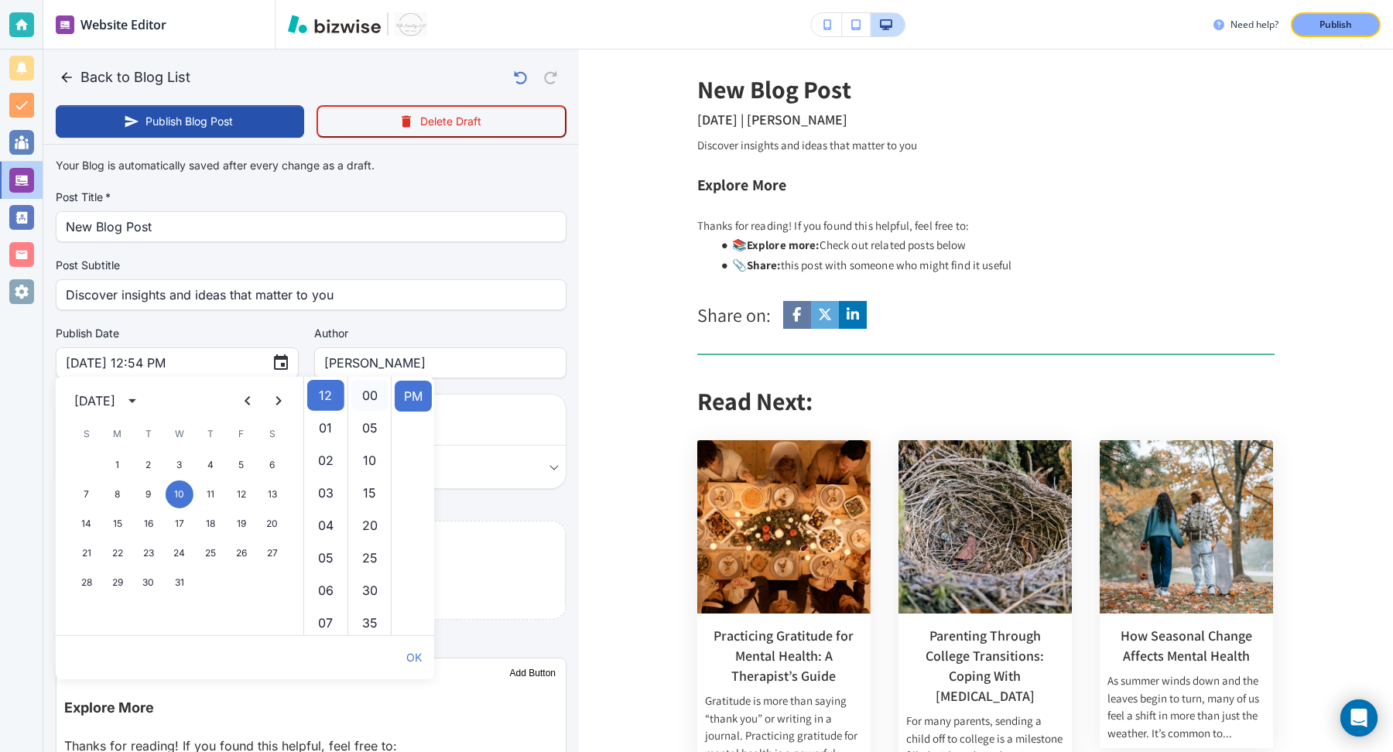
type input "Dec 10, 2025 12:00 PM"
click at [413, 643] on button "OK" at bounding box center [414, 657] width 28 height 31
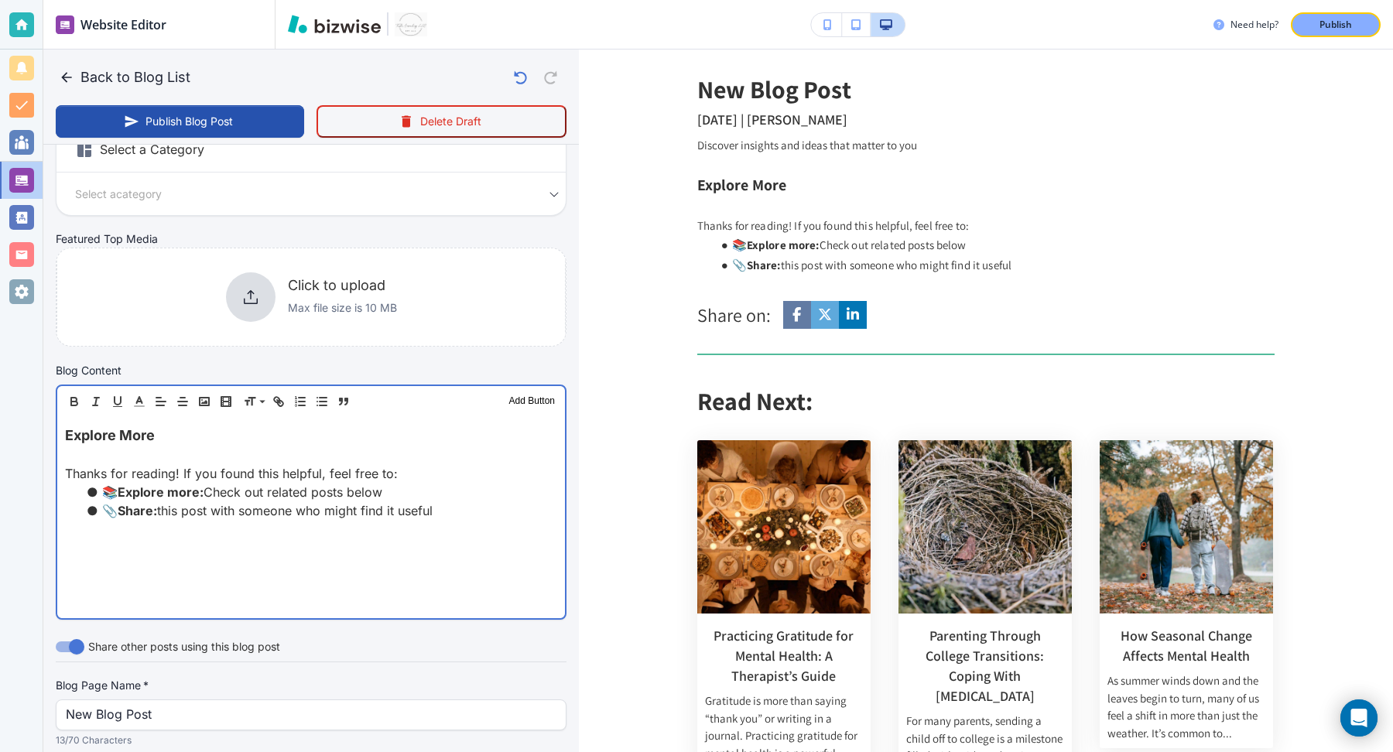
scroll to position [275, 0]
drag, startPoint x: 444, startPoint y: 507, endPoint x: 289, endPoint y: 359, distance: 214.1
click at [289, 361] on div "Blog Content Header 1 Header 2 Header 3 Body Text Add Button Explore More Thank…" at bounding box center [311, 490] width 511 height 258
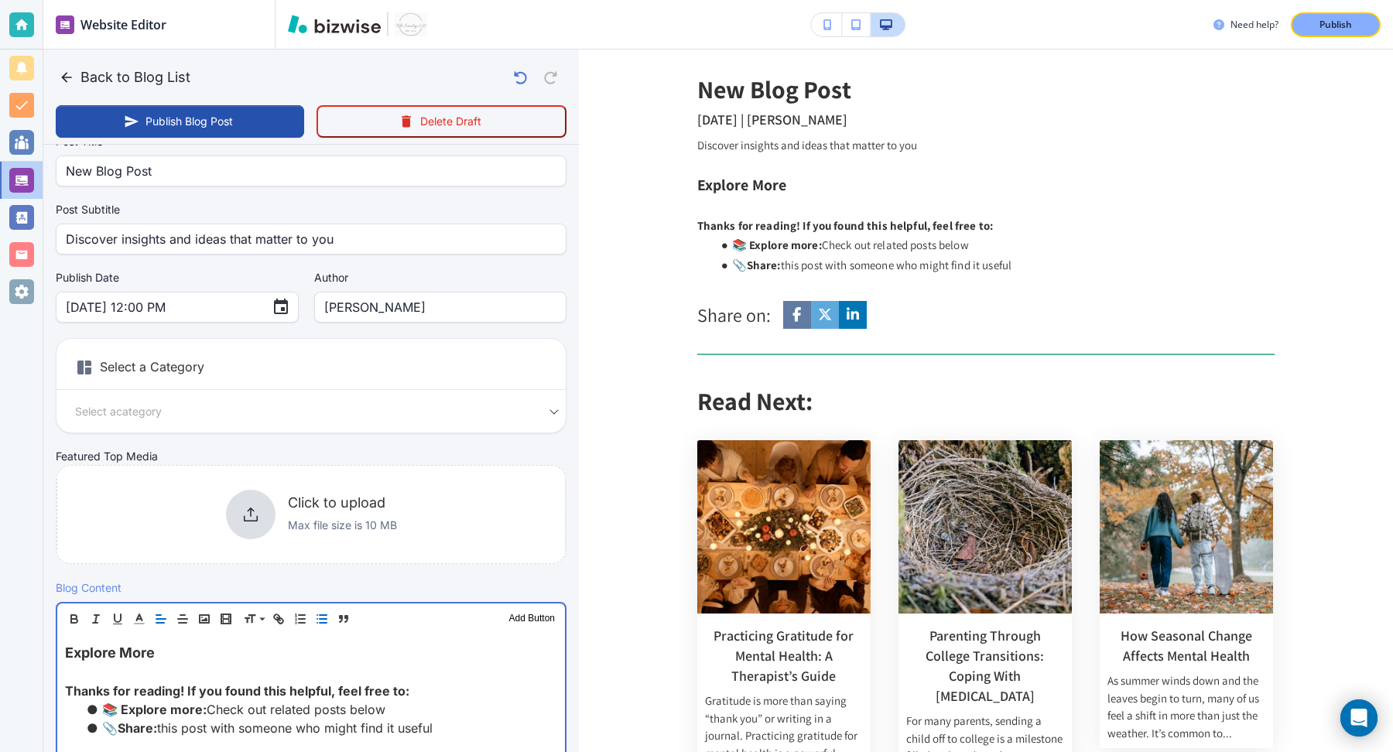
scroll to position [0, 0]
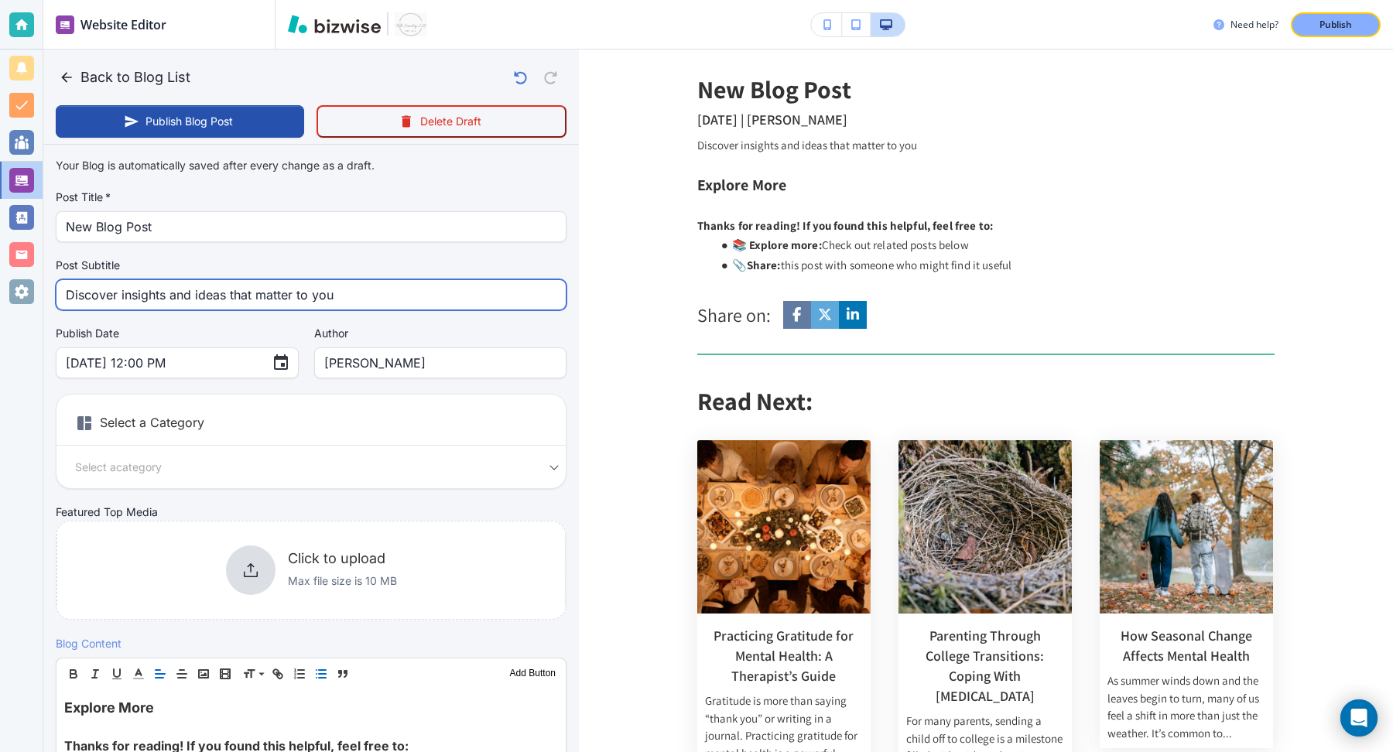
click at [327, 299] on input "Discover insights and ideas that matter to you" at bounding box center [311, 294] width 491 height 29
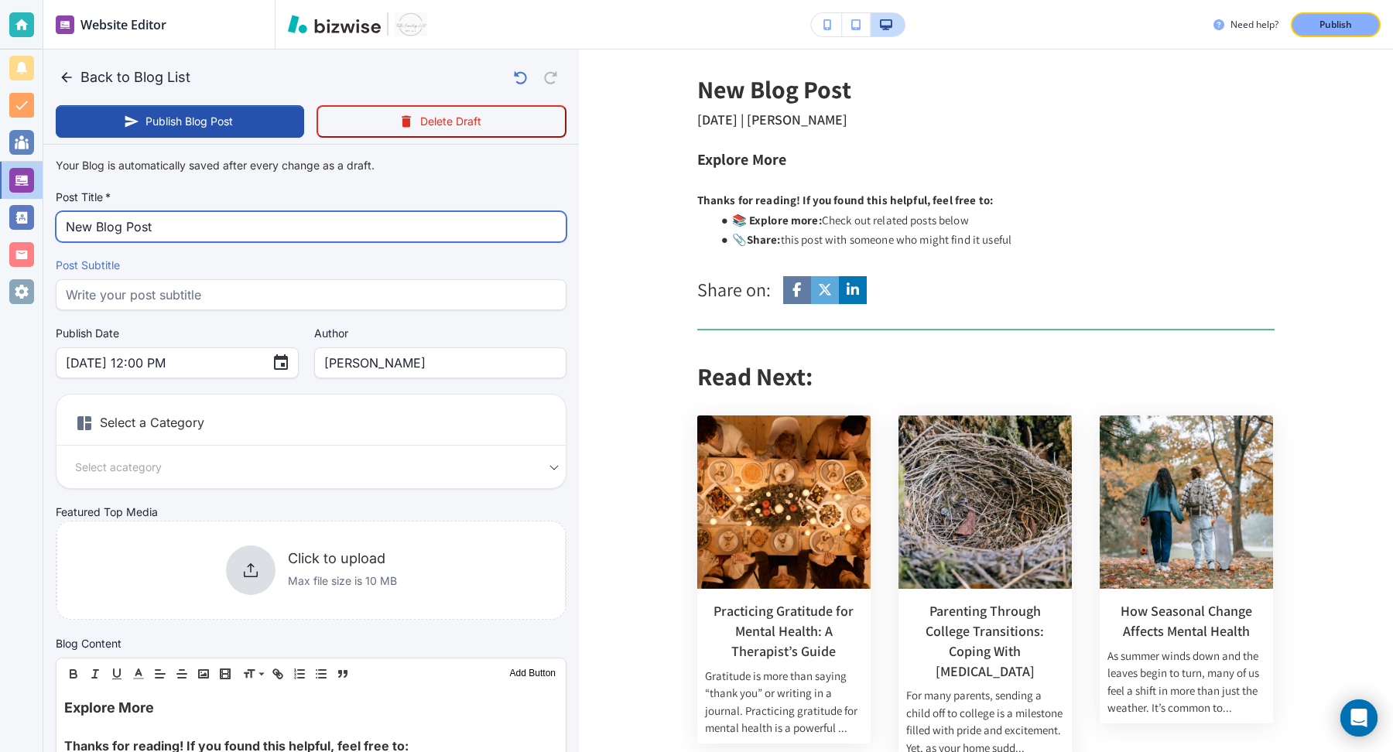
click at [263, 226] on input "New Blog Post" at bounding box center [311, 226] width 491 height 29
paste input "When the Holidays Trigger Grief: How to Cope With Missing Loved Ones"
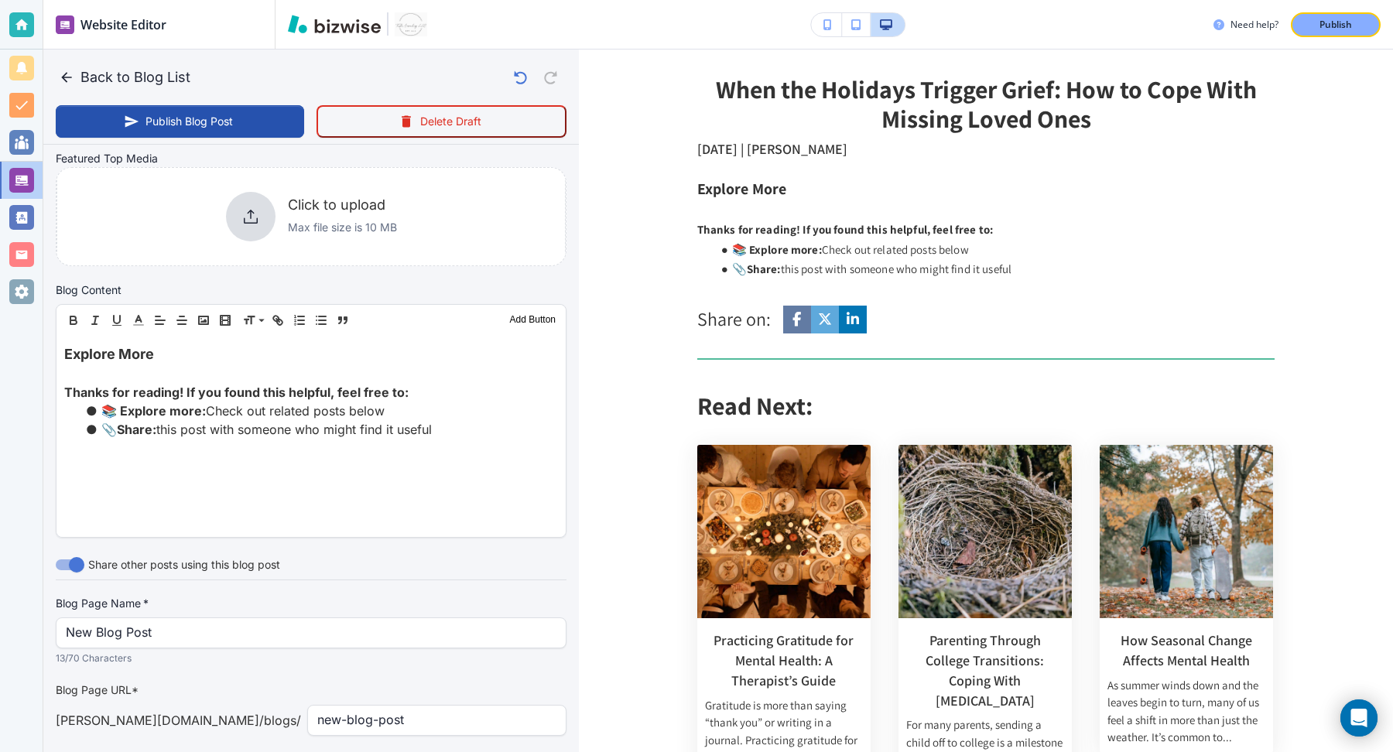
scroll to position [377, 0]
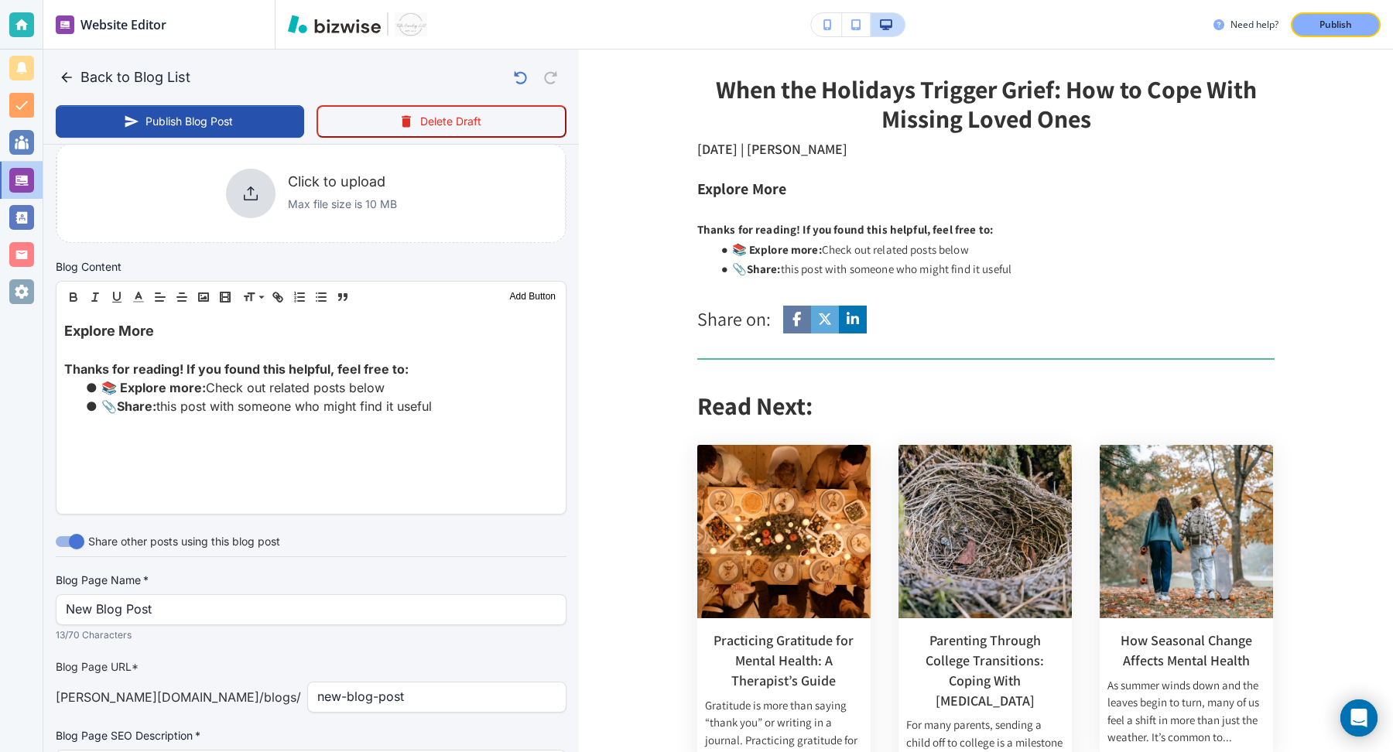
type input "When the Holidays Trigger Grief: How to Cope With Missing Loved Ones"
click at [317, 698] on input "new-blog-post" at bounding box center [436, 697] width 239 height 29
paste input "When-Holidays-Trigger-Grief-How-to-Cope"
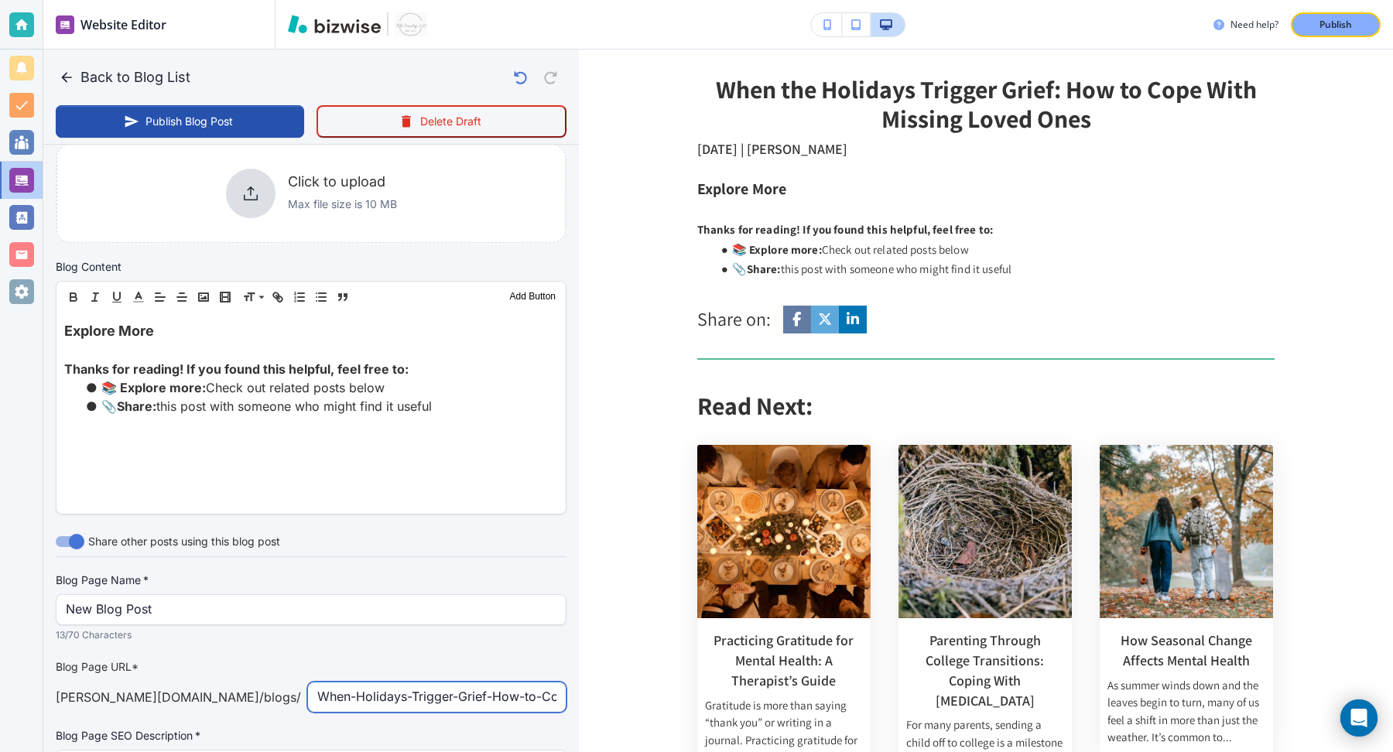
type input "When-Holidays-Trigger-Grief-How-to-Cope"
click at [800, 93] on h2 "When the Holidays Trigger Grief: How to Cope With Missing Loved Ones" at bounding box center [986, 103] width 578 height 59
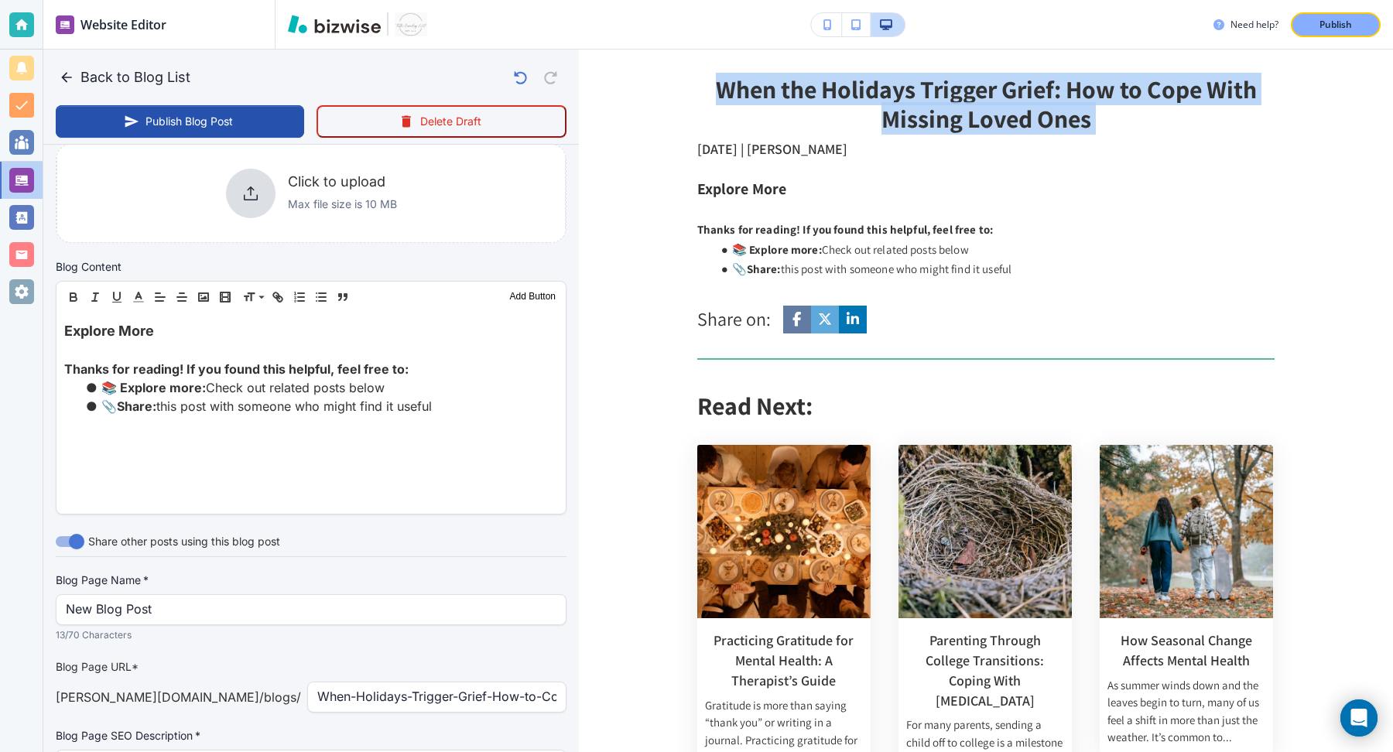
click at [800, 93] on h2 "When the Holidays Trigger Grief: How to Cope With Missing Loved Ones" at bounding box center [986, 103] width 578 height 59
copy h2 "When the Holidays Trigger Grief: How to Cope With Missing Loved Ones"
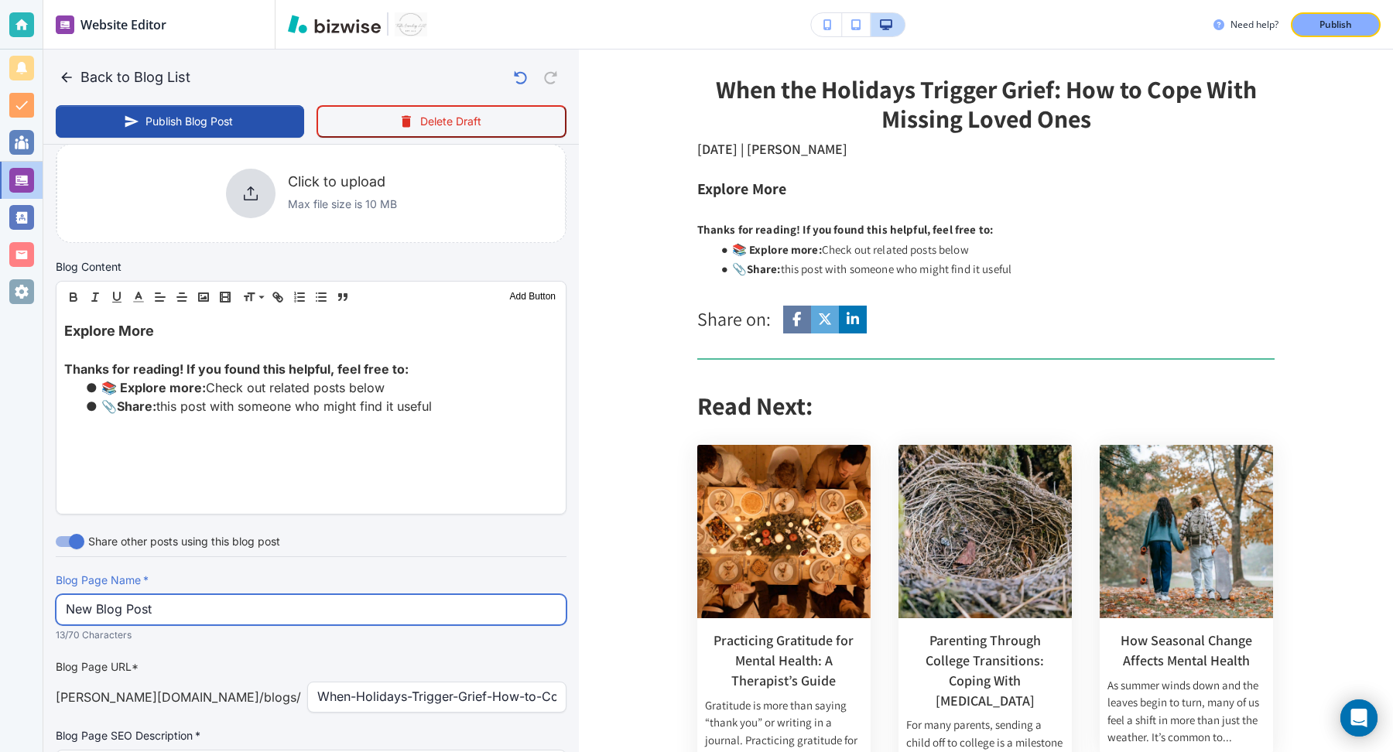
click at [323, 608] on input "New Blog Post" at bounding box center [311, 609] width 491 height 29
paste input "When the Holidays Trigger Grief: How to Cope With Missing Loved Ones"
type input "When the Holidays Trigger Grief: How to Cope With Missing Loved Ones"
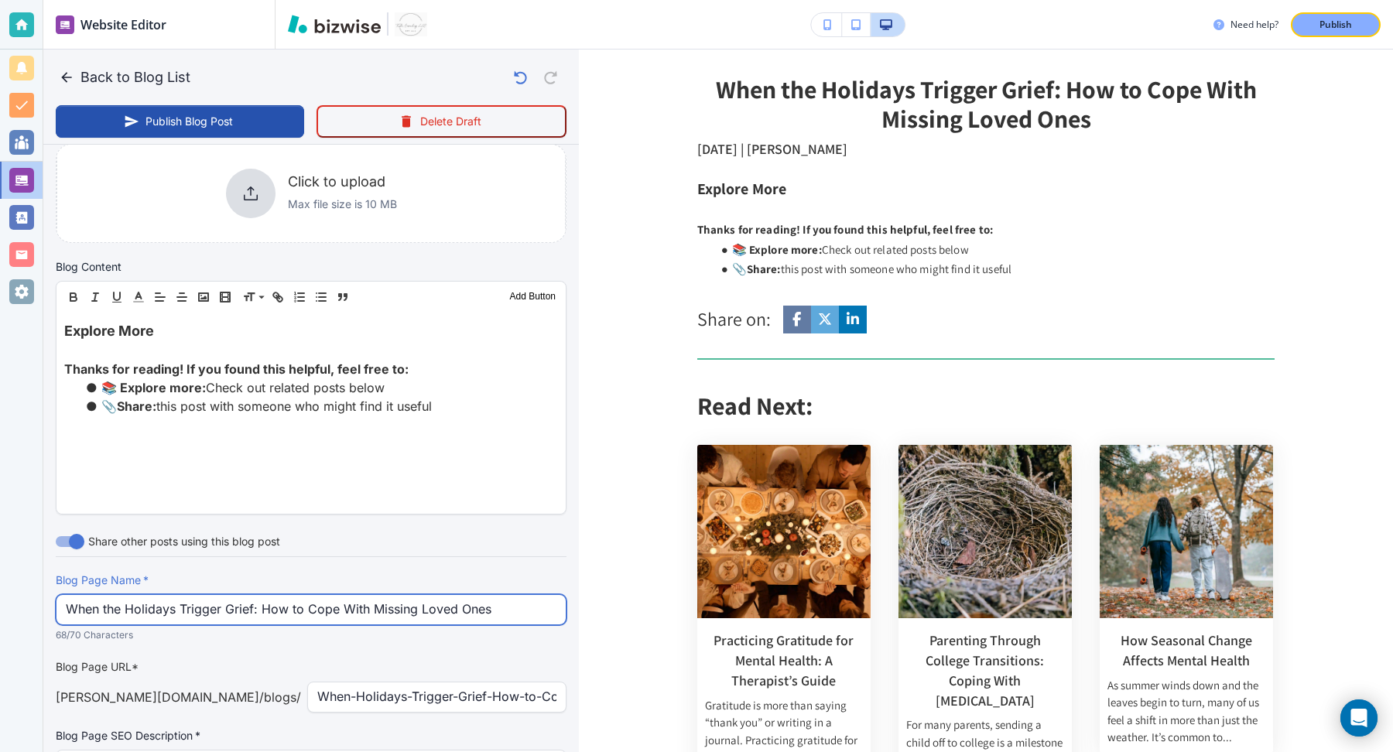
scroll to position [481, 0]
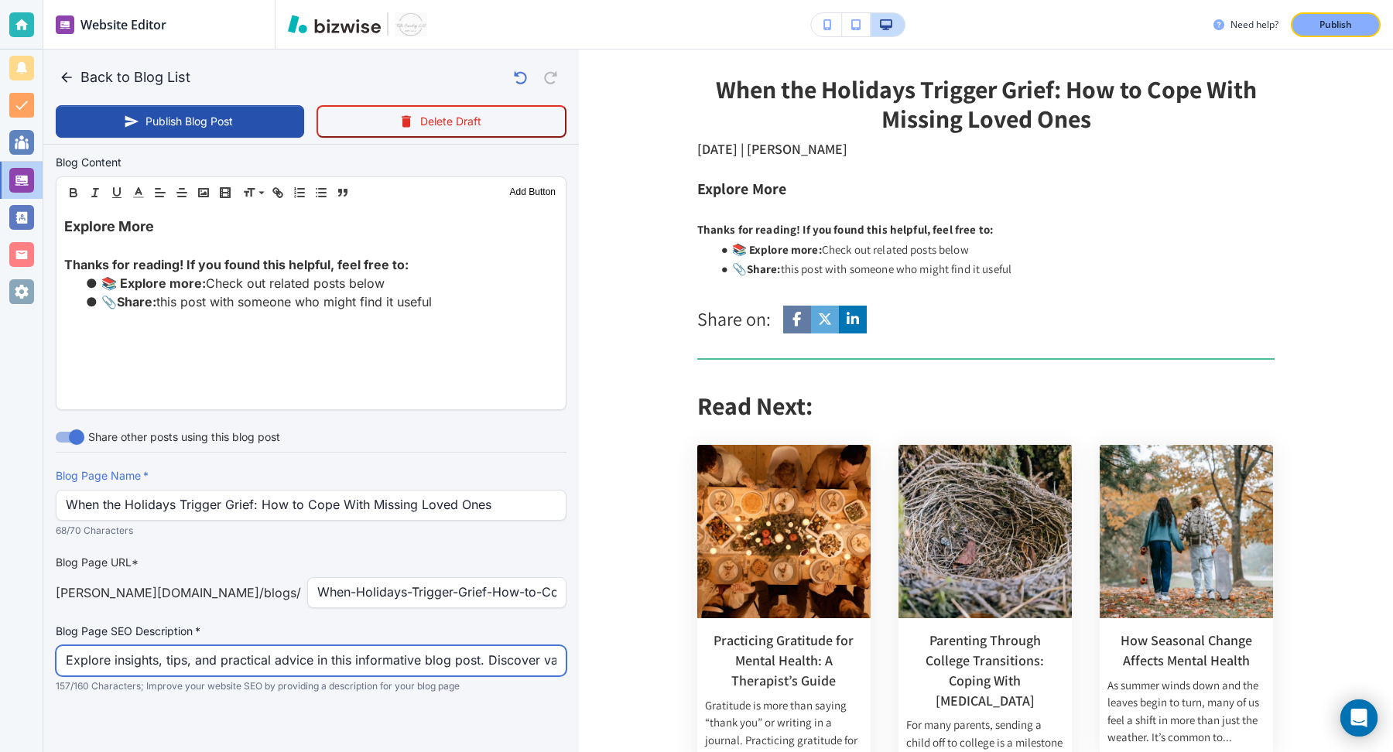
click at [274, 666] on input "Explore insights, tips, and practical advice in this informative blog post. Dis…" at bounding box center [311, 660] width 491 height 29
paste input "The holidays can heighten grief and sadness when missing loved ones. Learn stra…"
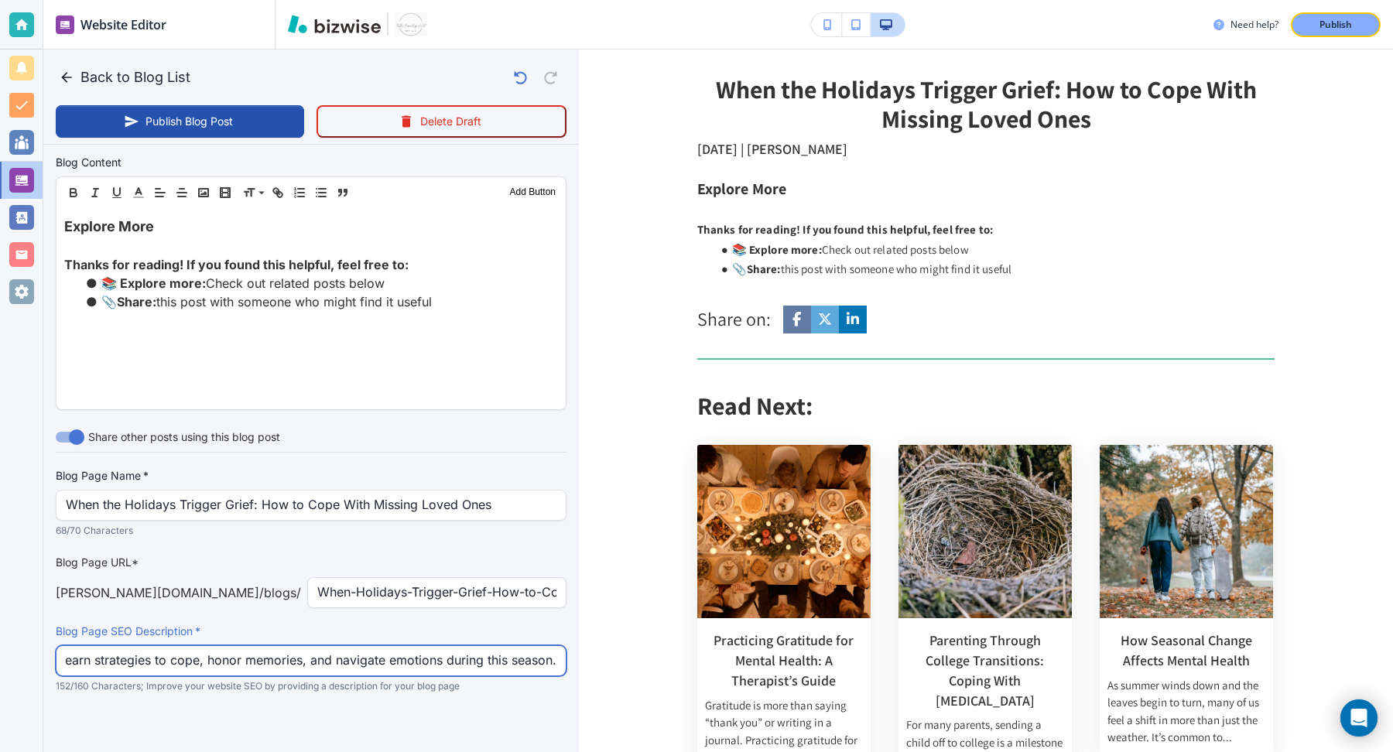
type input "The holidays can heighten grief and sadness when missing loved ones. Learn stra…"
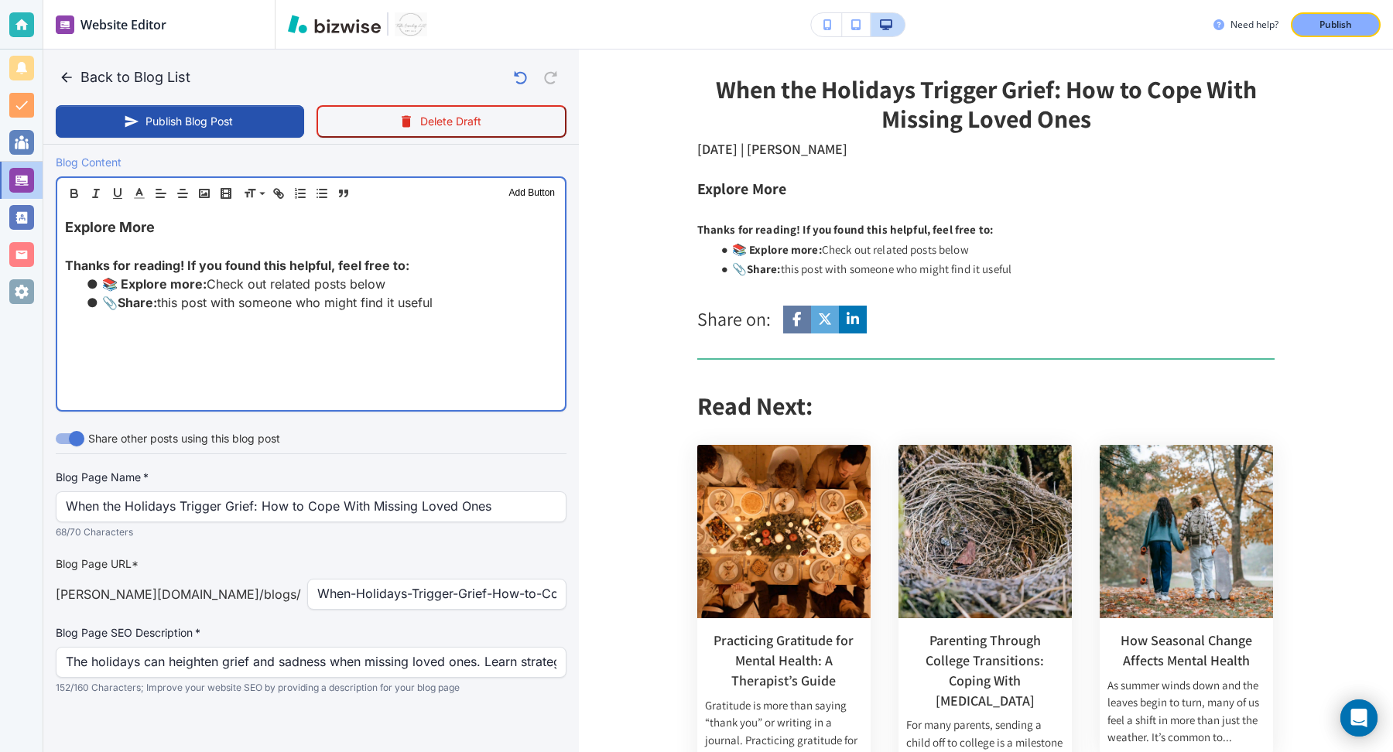
drag, startPoint x: 526, startPoint y: 293, endPoint x: 346, endPoint y: 146, distance: 232.2
click at [346, 146] on div "Your Blog is automatically saved after every change as a draft. Post Title   * …" at bounding box center [311, 213] width 511 height 1088
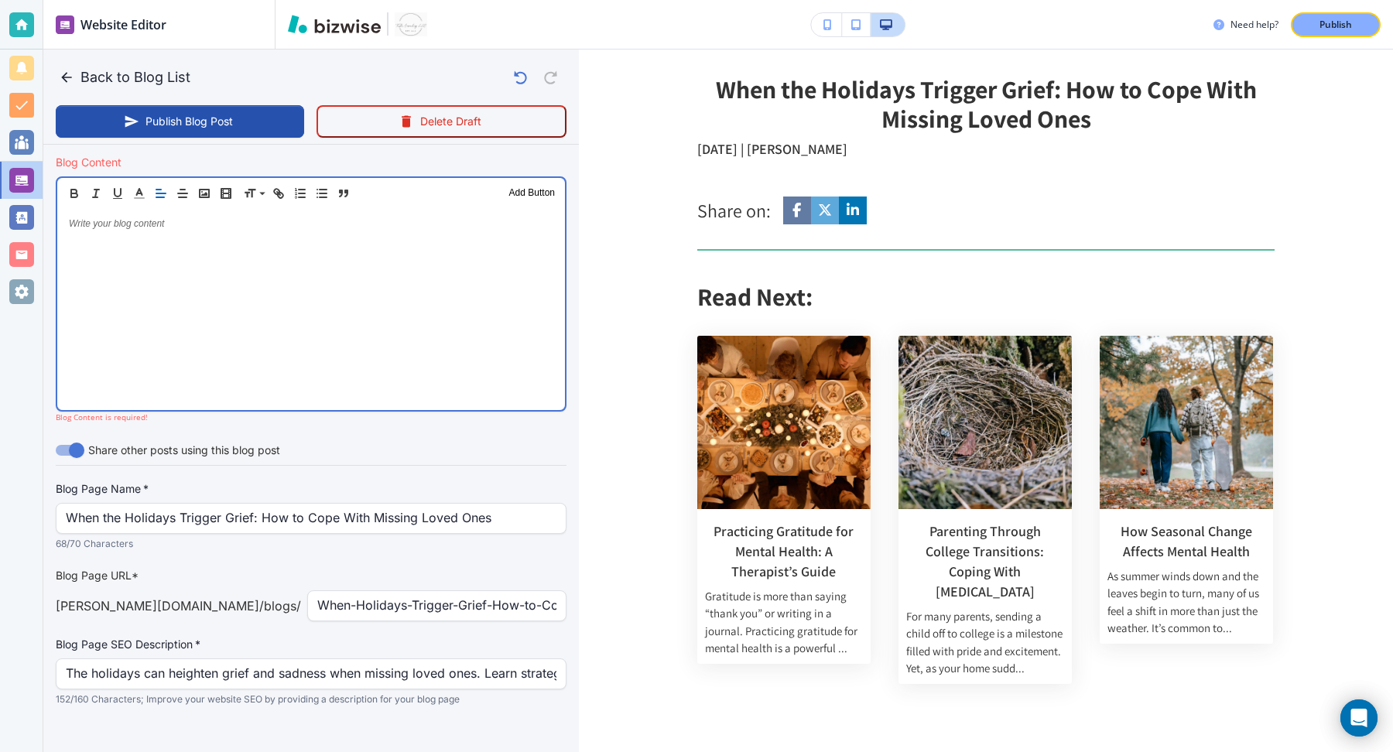
scroll to position [481, 0]
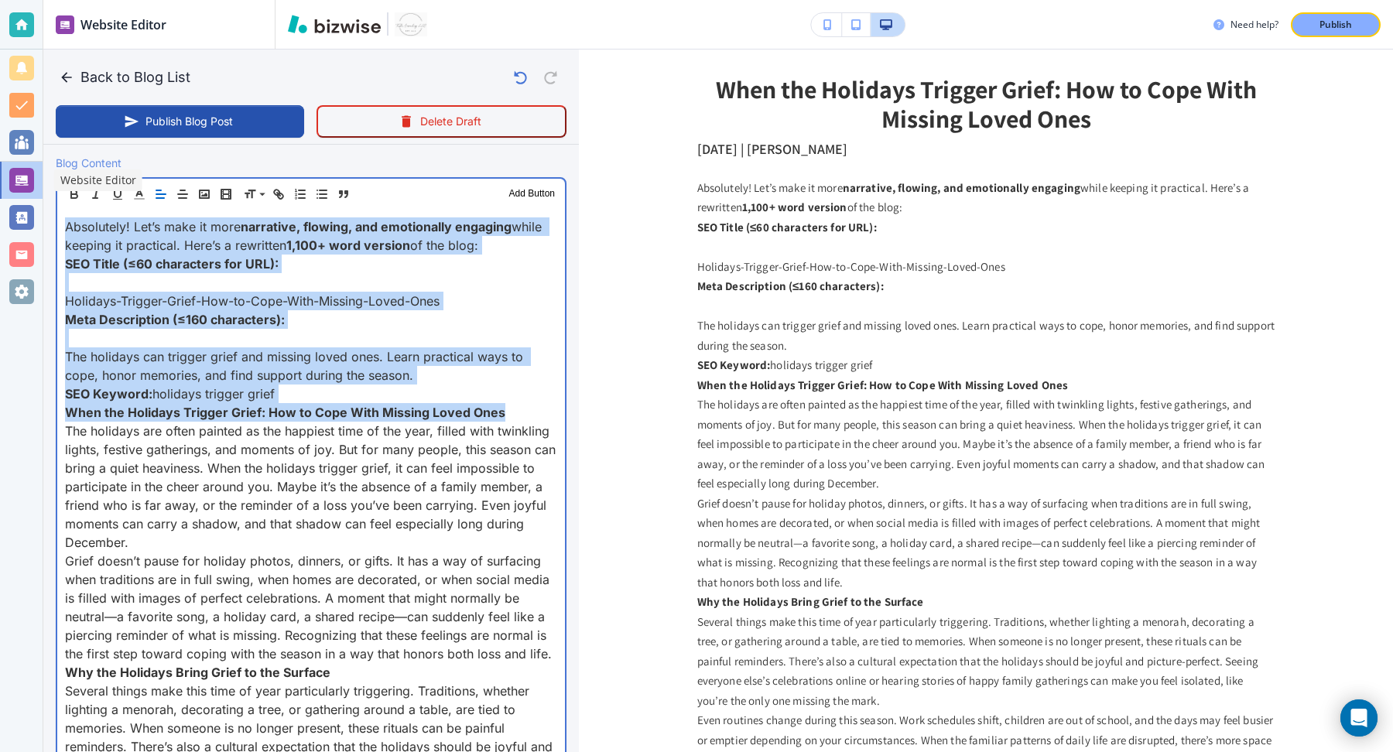
drag, startPoint x: 527, startPoint y: 412, endPoint x: 22, endPoint y: 172, distance: 558.8
click at [22, 172] on div "Website Editor Pages Edit, add, and delete pages or manage your page order Upda…" at bounding box center [696, 376] width 1393 height 752
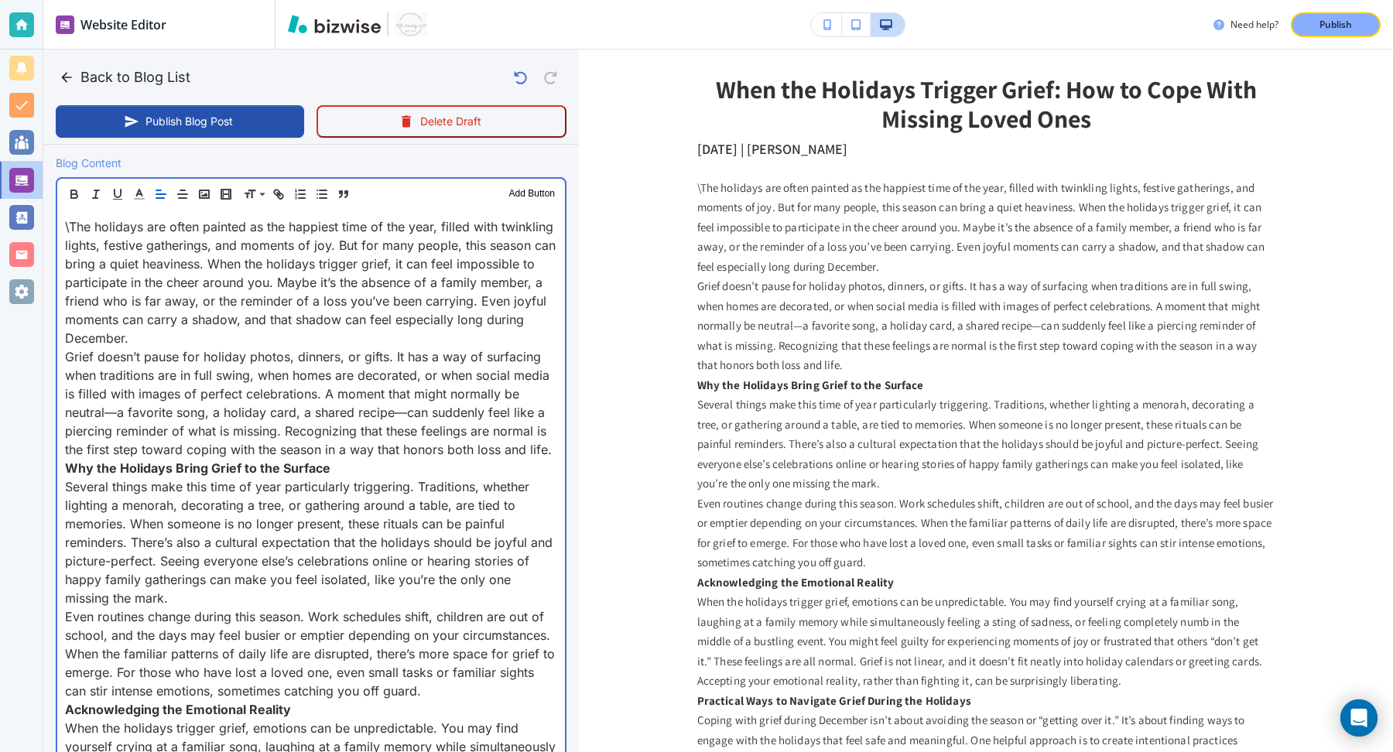
scroll to position [461, 0]
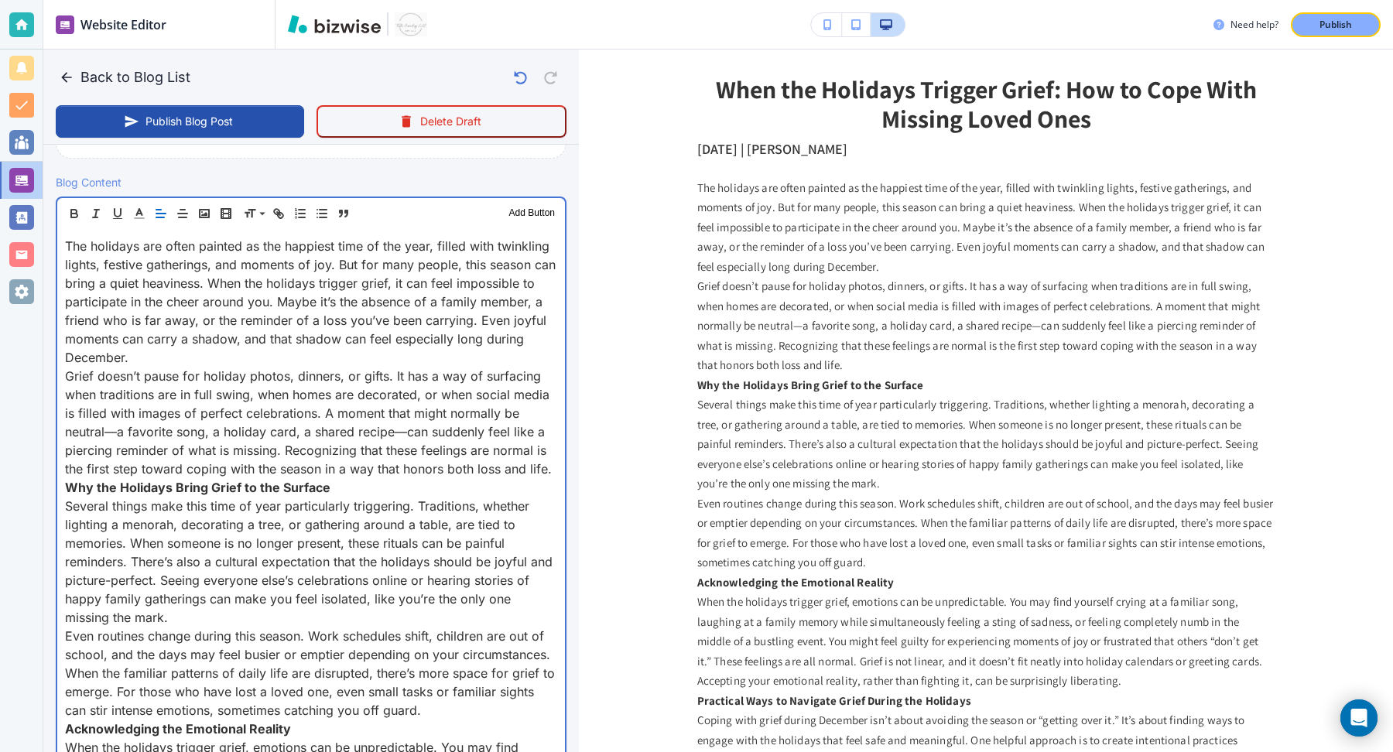
click at [206, 355] on p "The holidays are often painted as the happiest time of the year, filled with tw…" at bounding box center [311, 302] width 492 height 130
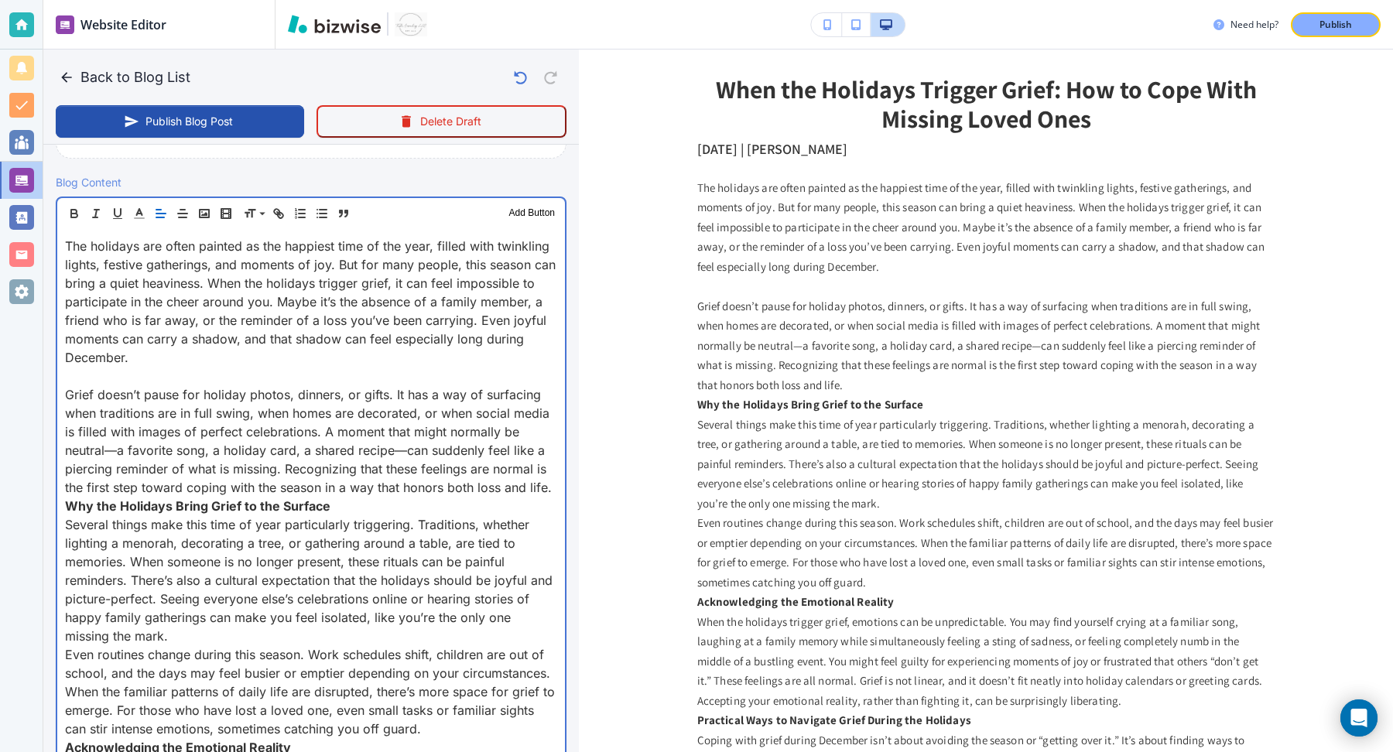
click at [553, 481] on p "Grief doesn’t pause for holiday photos, dinners, or gifts. It has a way of surf…" at bounding box center [311, 440] width 492 height 111
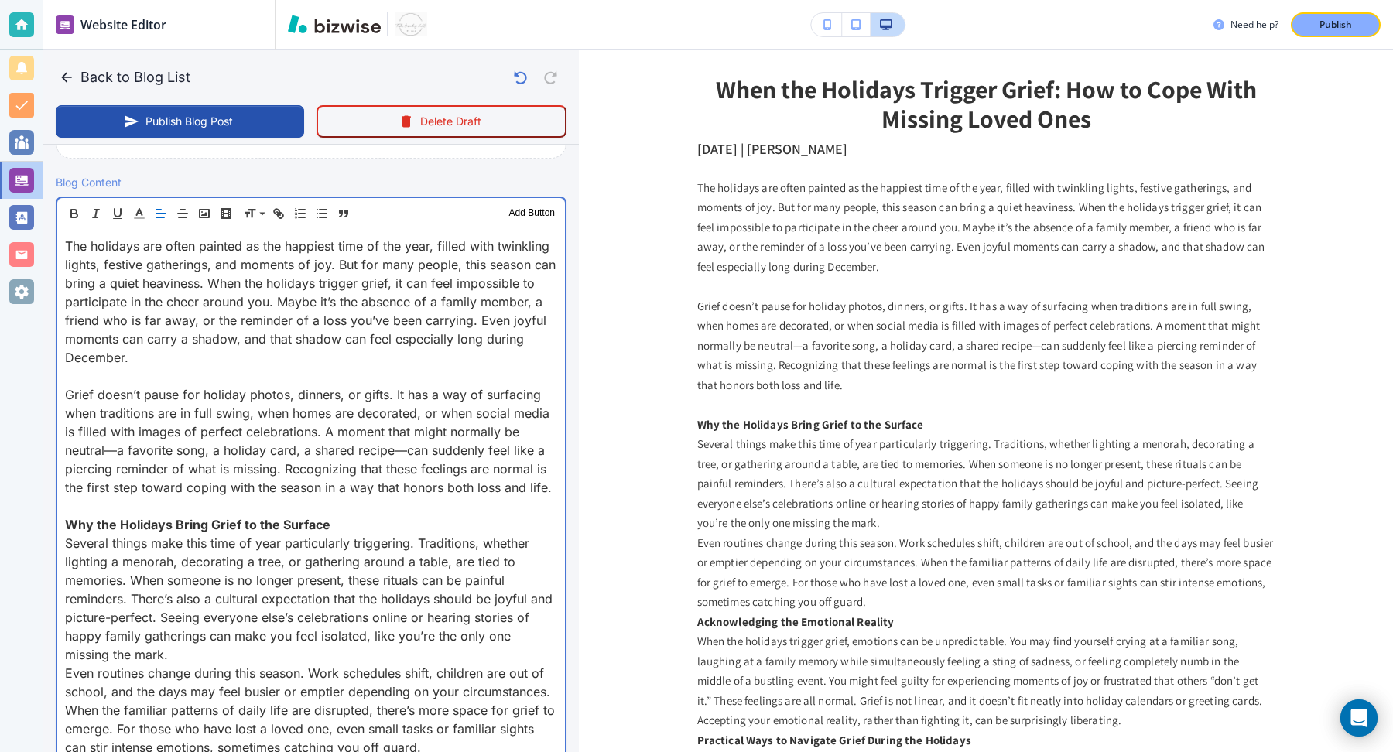
click at [355, 657] on p "Several things make this time of year particularly triggering. Traditions, whet…" at bounding box center [311, 599] width 492 height 130
click at [429, 745] on p "Even routines change during this season. Work schedules shift, children are out…" at bounding box center [311, 710] width 492 height 93
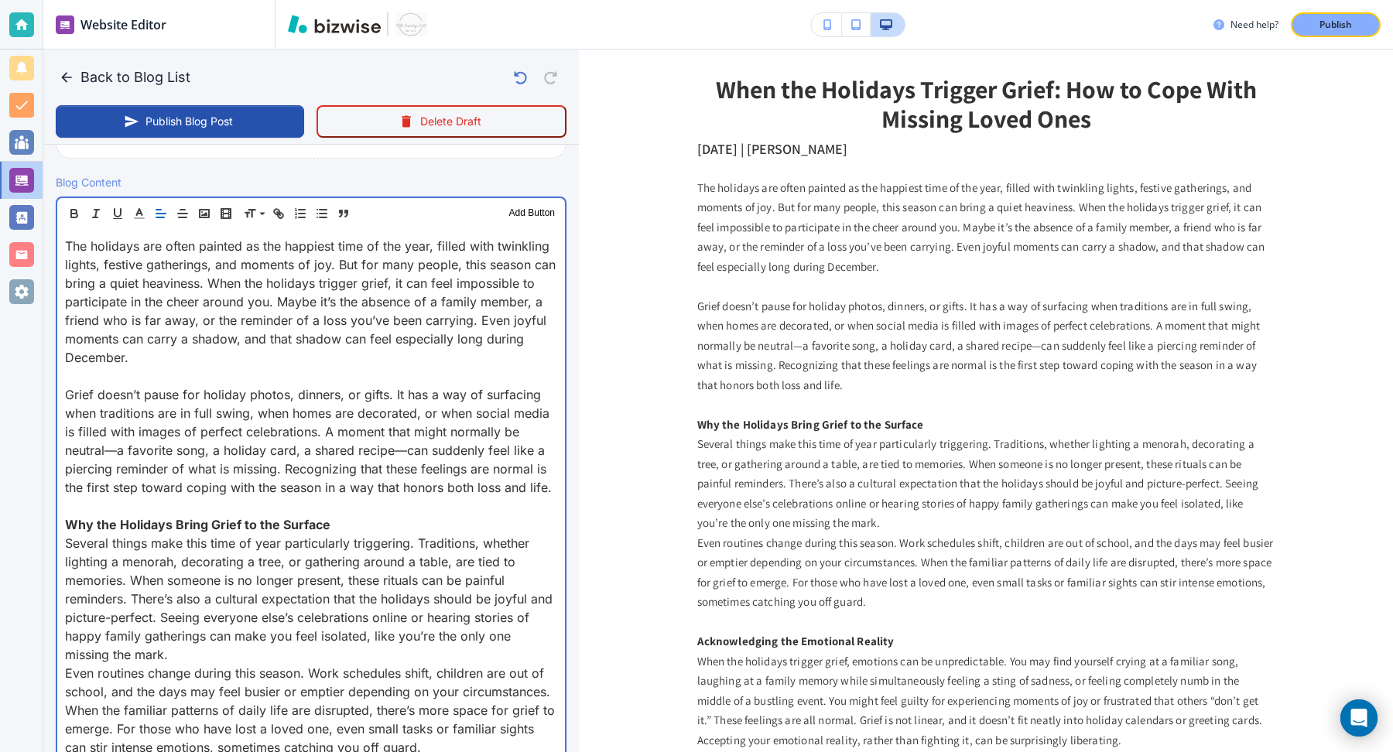
click at [351, 649] on p "Several things make this time of year particularly triggering. Traditions, whet…" at bounding box center [311, 599] width 492 height 130
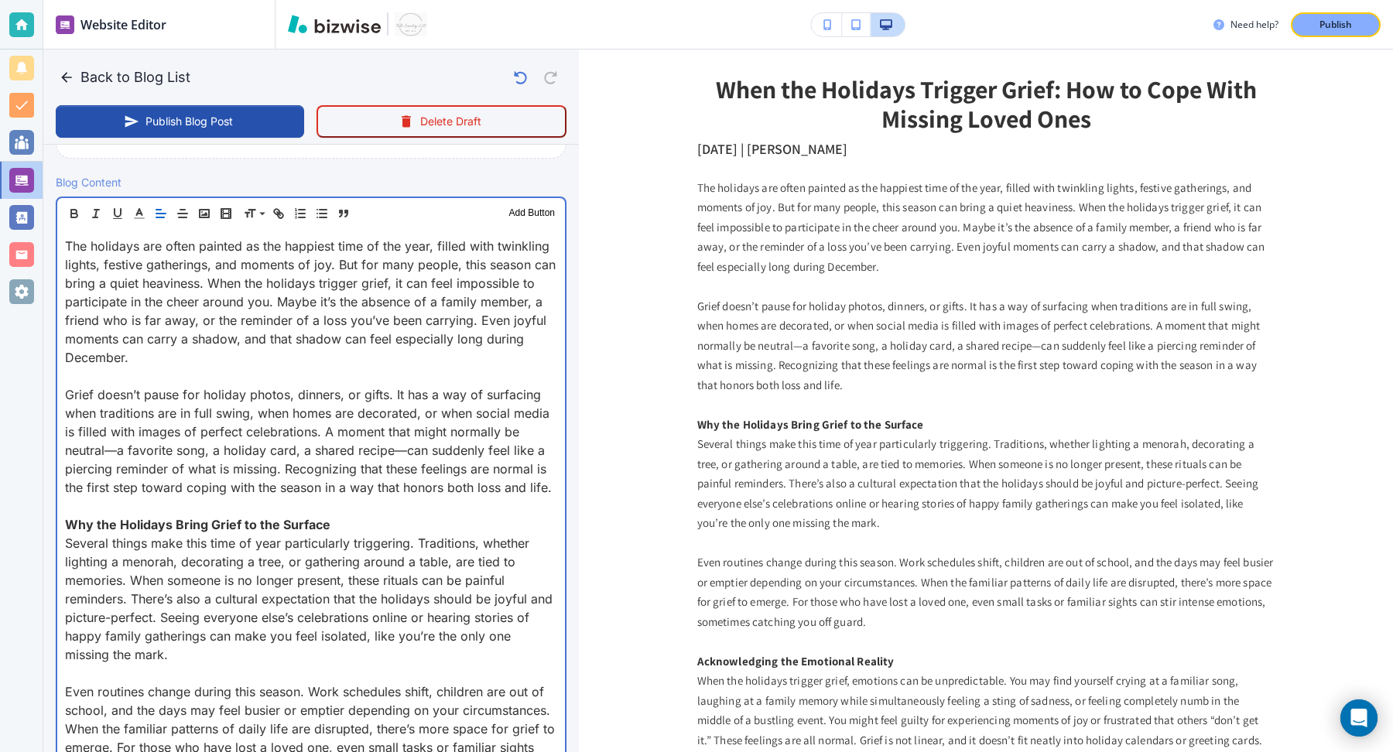
click at [249, 519] on strong "Why the Holidays Bring Grief to the Surface" at bounding box center [198, 524] width 266 height 15
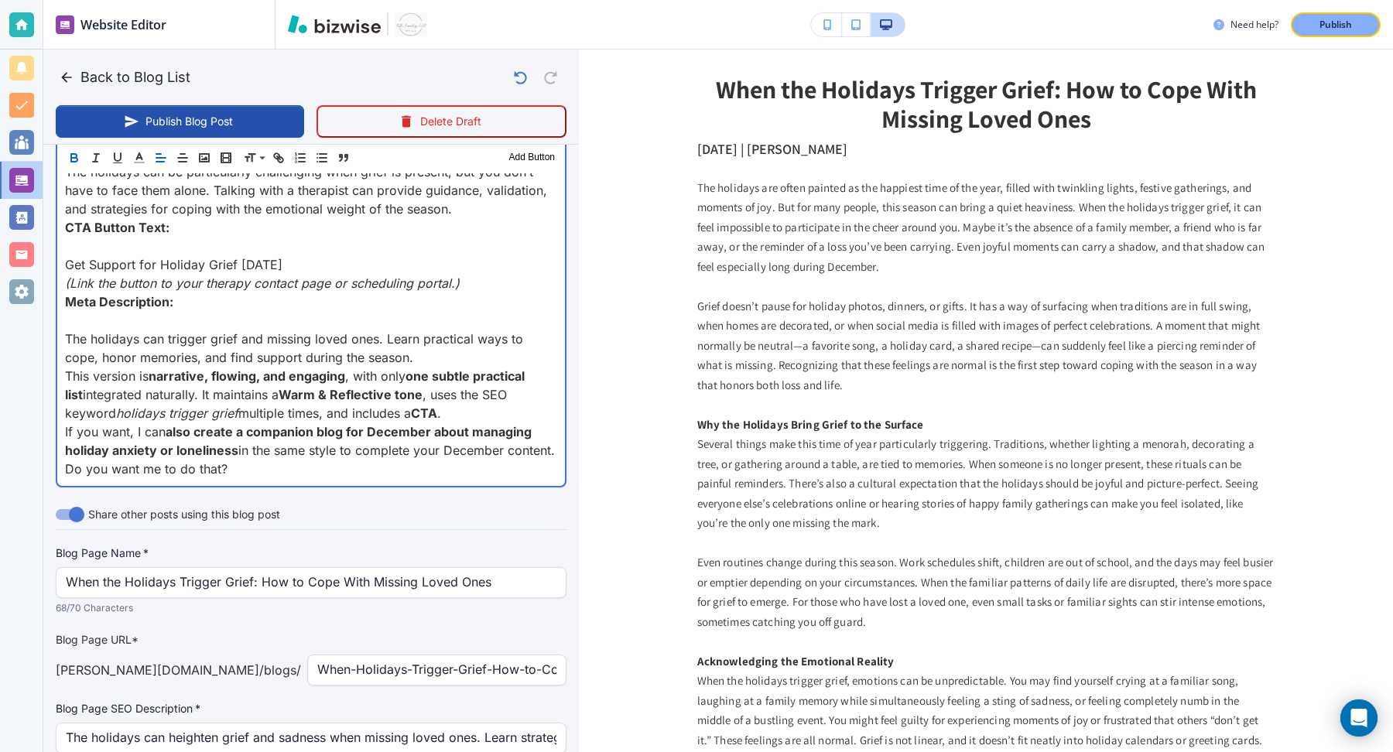
scroll to position [2152, 0]
drag, startPoint x: 190, startPoint y: 468, endPoint x: 63, endPoint y: 293, distance: 217.2
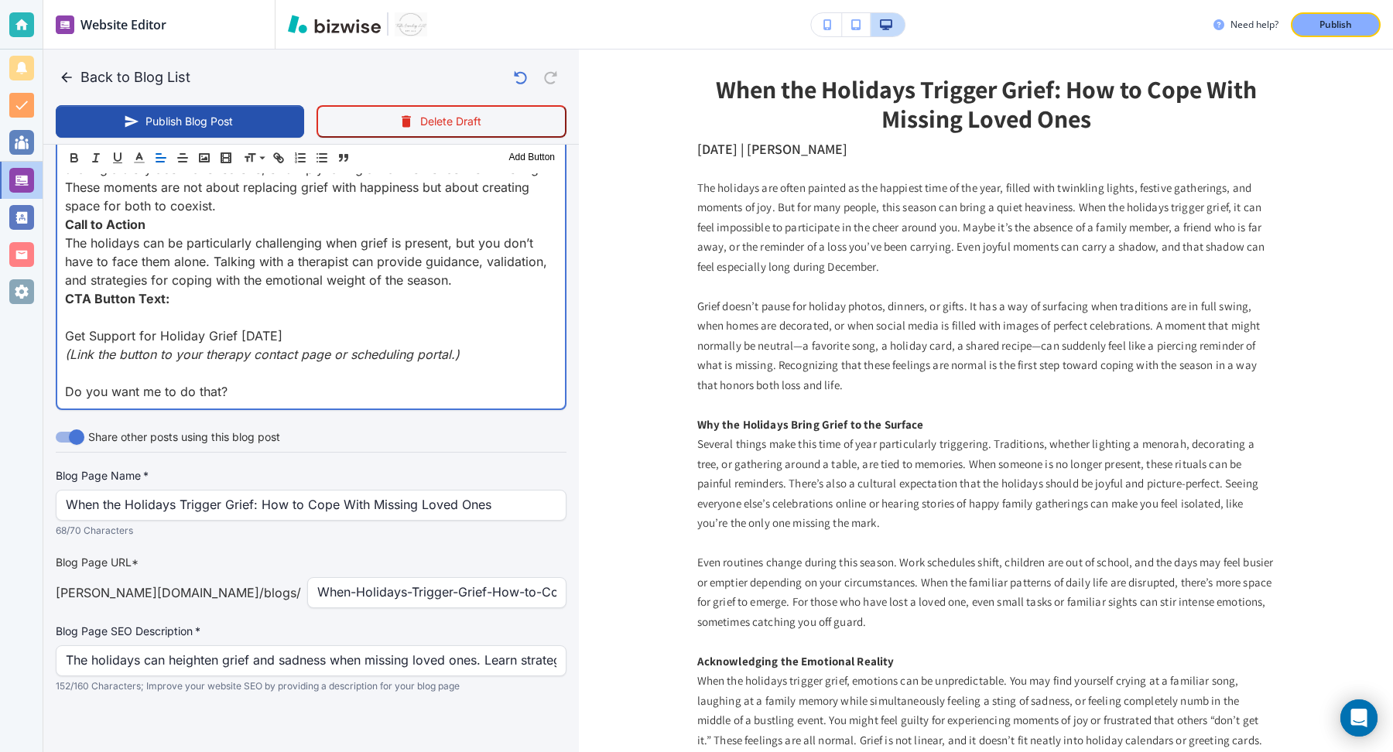
scroll to position [2062, 0]
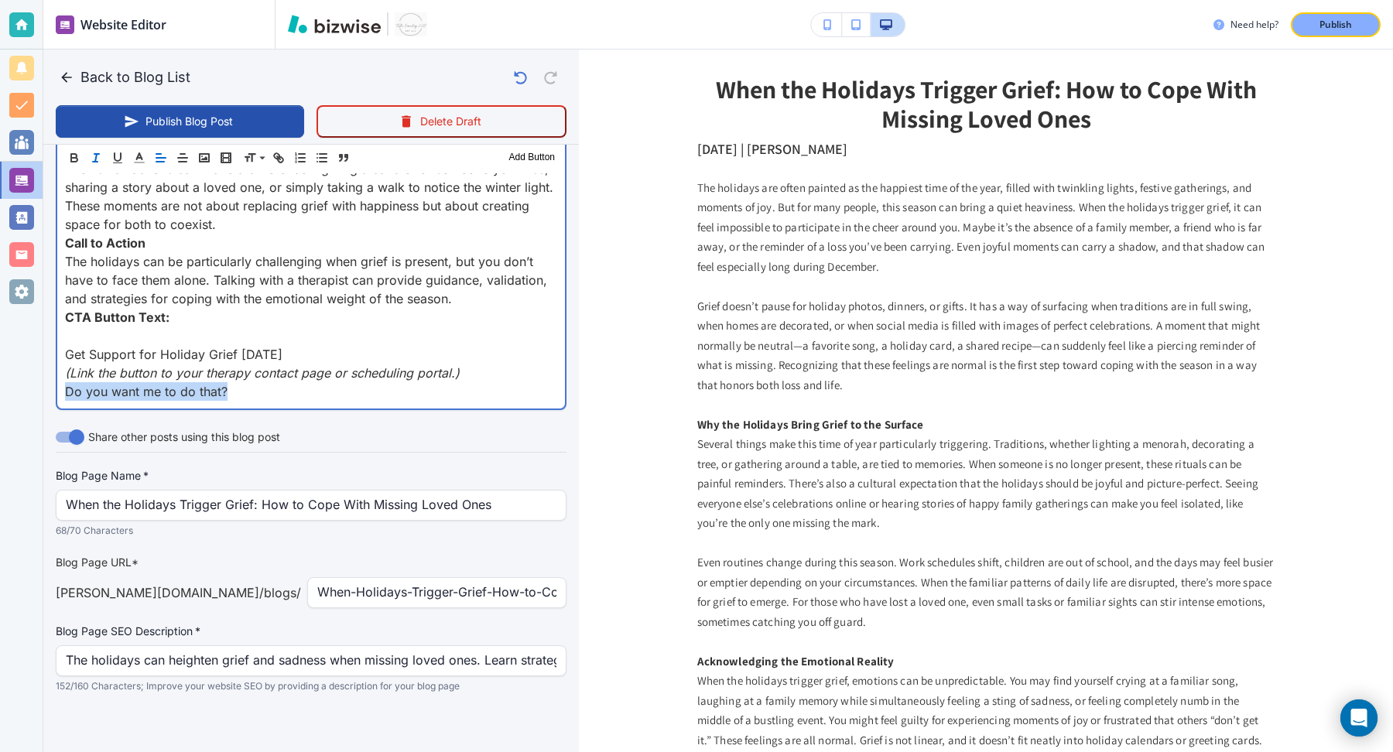
drag, startPoint x: 228, startPoint y: 398, endPoint x: 44, endPoint y: 388, distance: 183.7
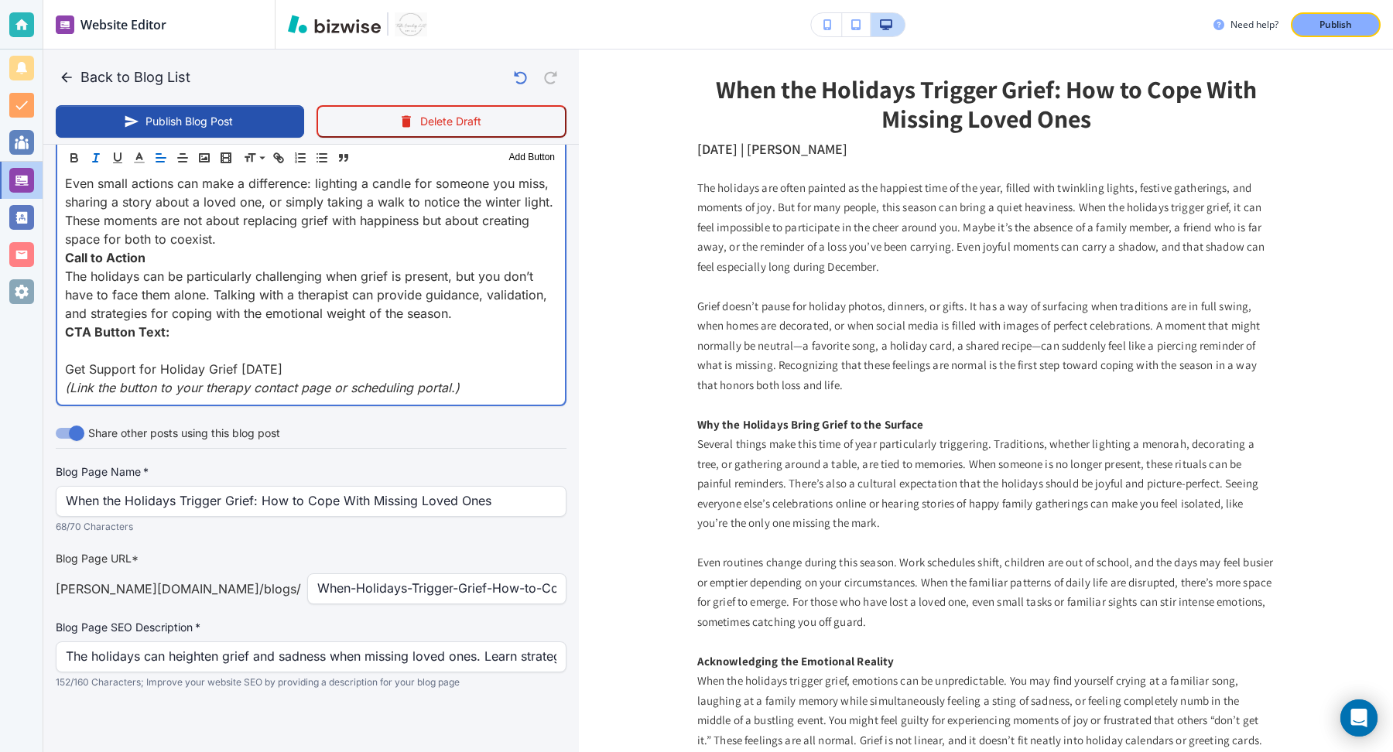
scroll to position [2044, 0]
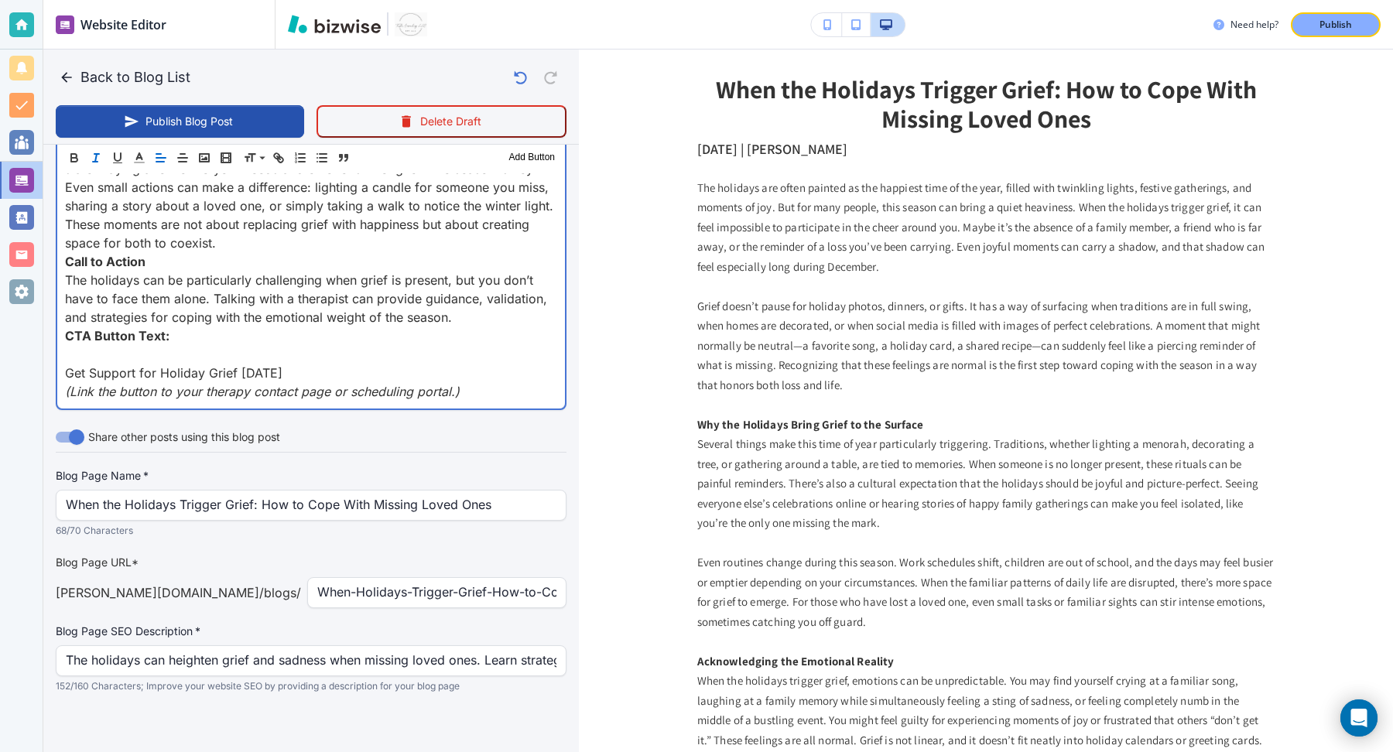
click at [155, 370] on p "Get Support for Holiday Grief Today" at bounding box center [311, 373] width 492 height 19
copy p "Get Support for Holiday Grief Today"
click at [138, 347] on p at bounding box center [311, 354] width 492 height 19
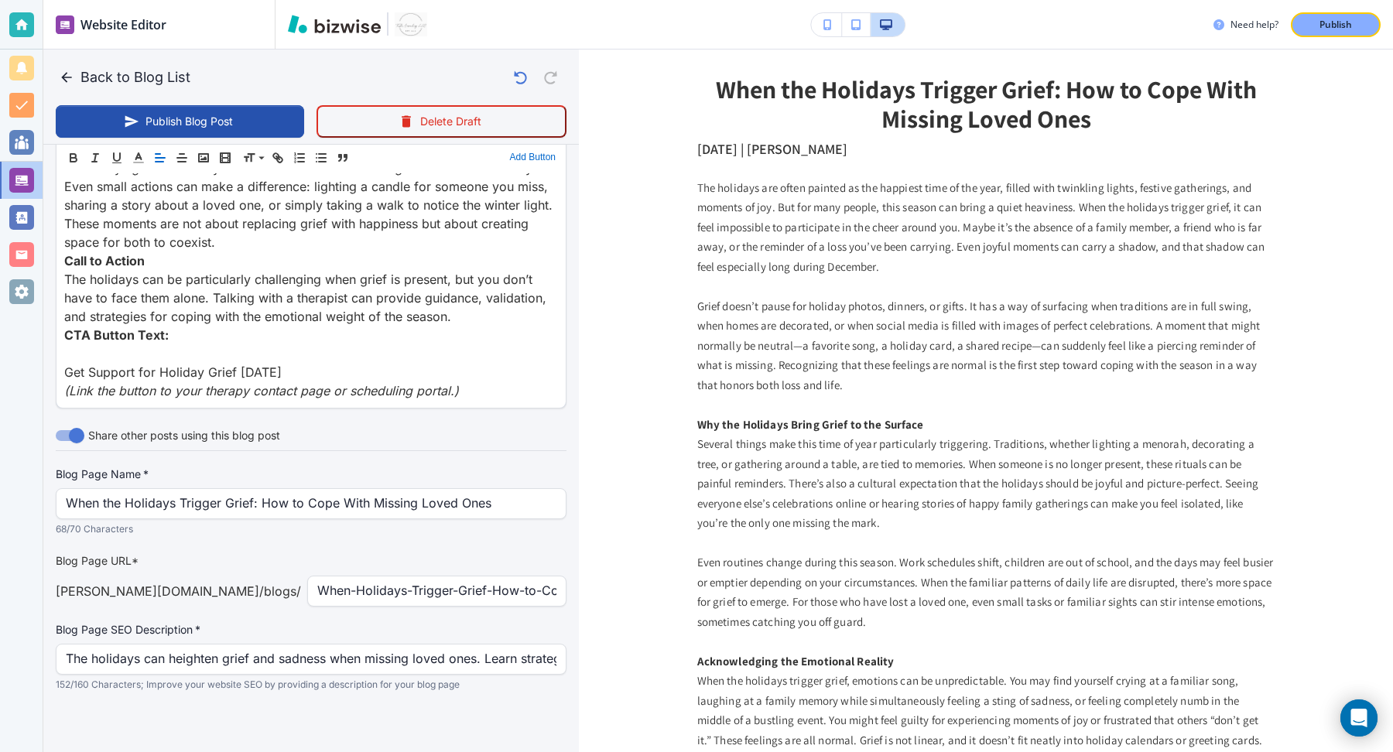
click at [525, 154] on button "Add Button" at bounding box center [532, 158] width 53 height 19
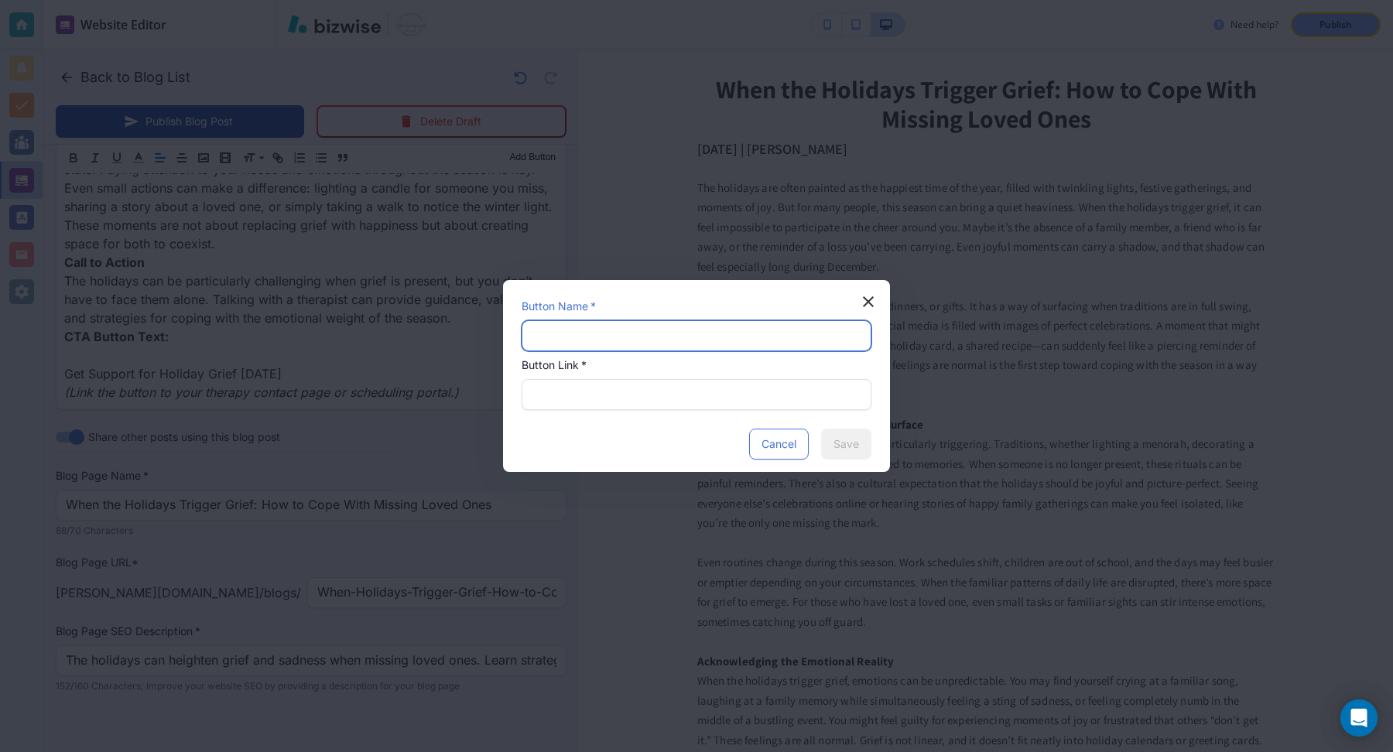
click at [641, 341] on input "text" at bounding box center [697, 335] width 330 height 29
paste input "Get Support for Holiday Grief Today"
type input "Get Support for Holiday Grief Today"
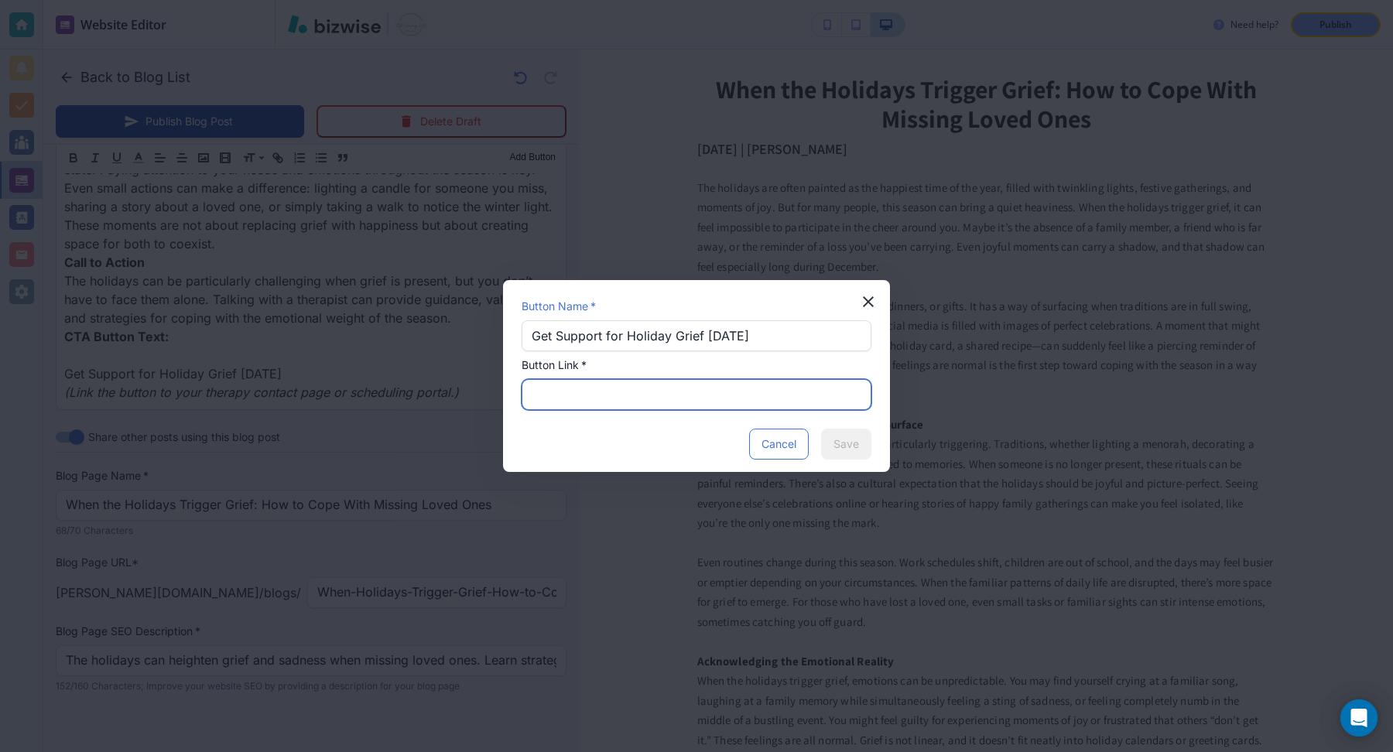
click at [625, 392] on input "text" at bounding box center [697, 394] width 330 height 29
paste input "https://www.towler-counseling.com/contact-us"
type input "https://www.towler-counseling.com/contact-us"
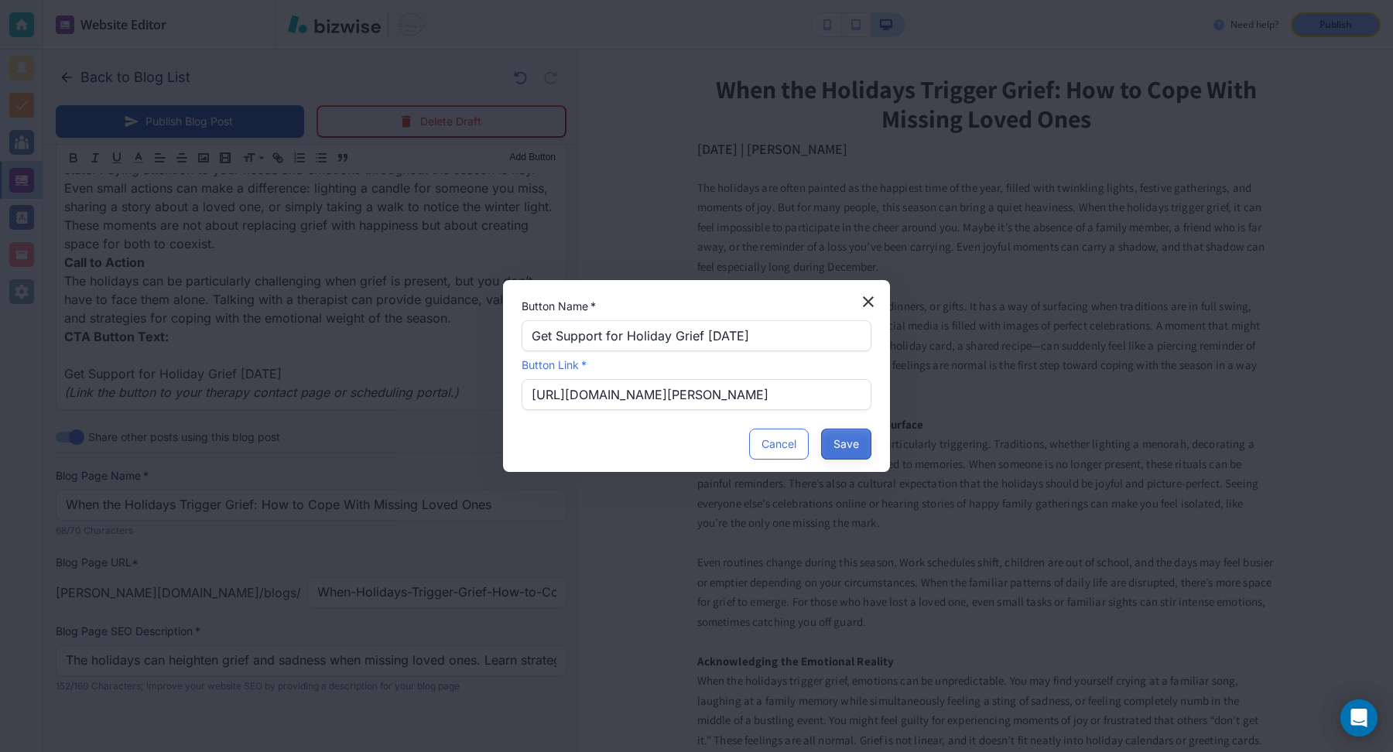
click at [832, 445] on button "Save" at bounding box center [846, 444] width 50 height 31
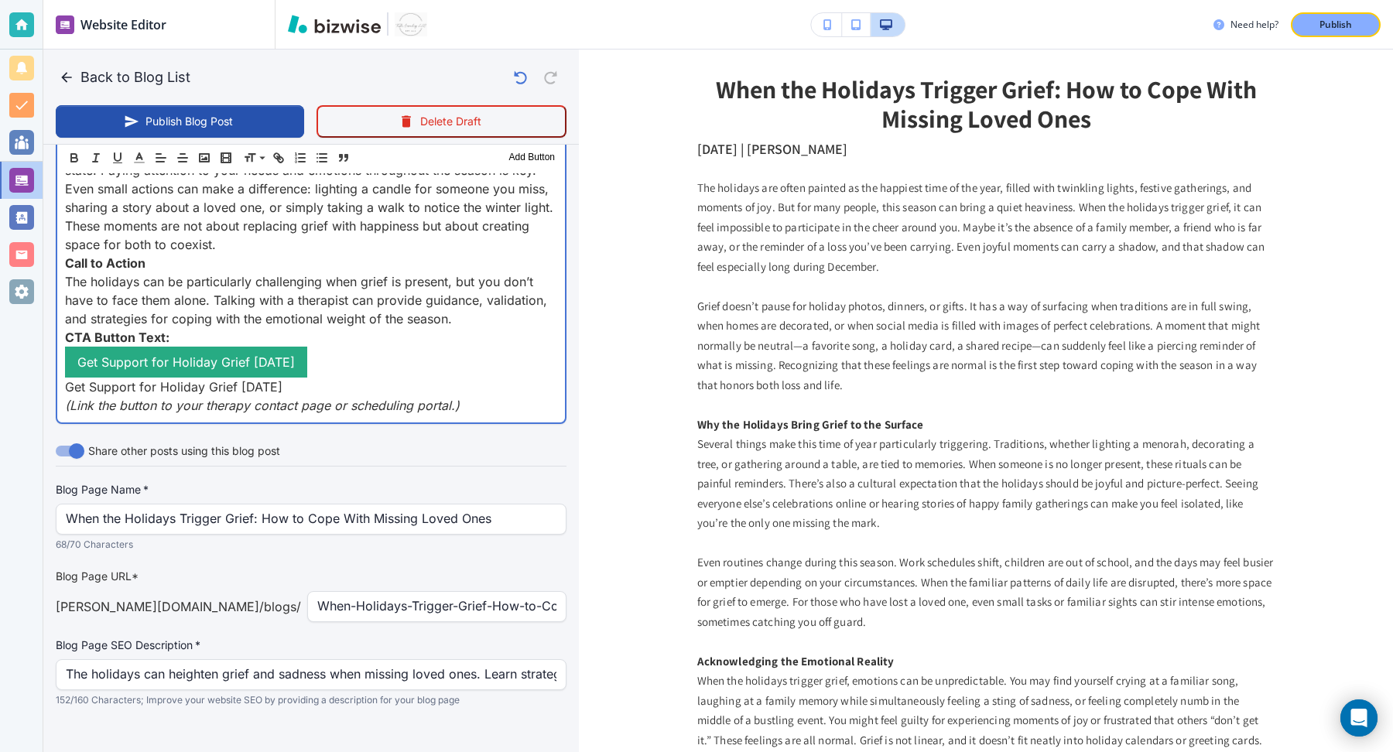
scroll to position [2043, 0]
drag, startPoint x: 338, startPoint y: 368, endPoint x: 19, endPoint y: 356, distance: 319.9
click at [19, 356] on div "Website Editor Pages Edit, add, and delete pages or manage your page order Upda…" at bounding box center [696, 376] width 1393 height 752
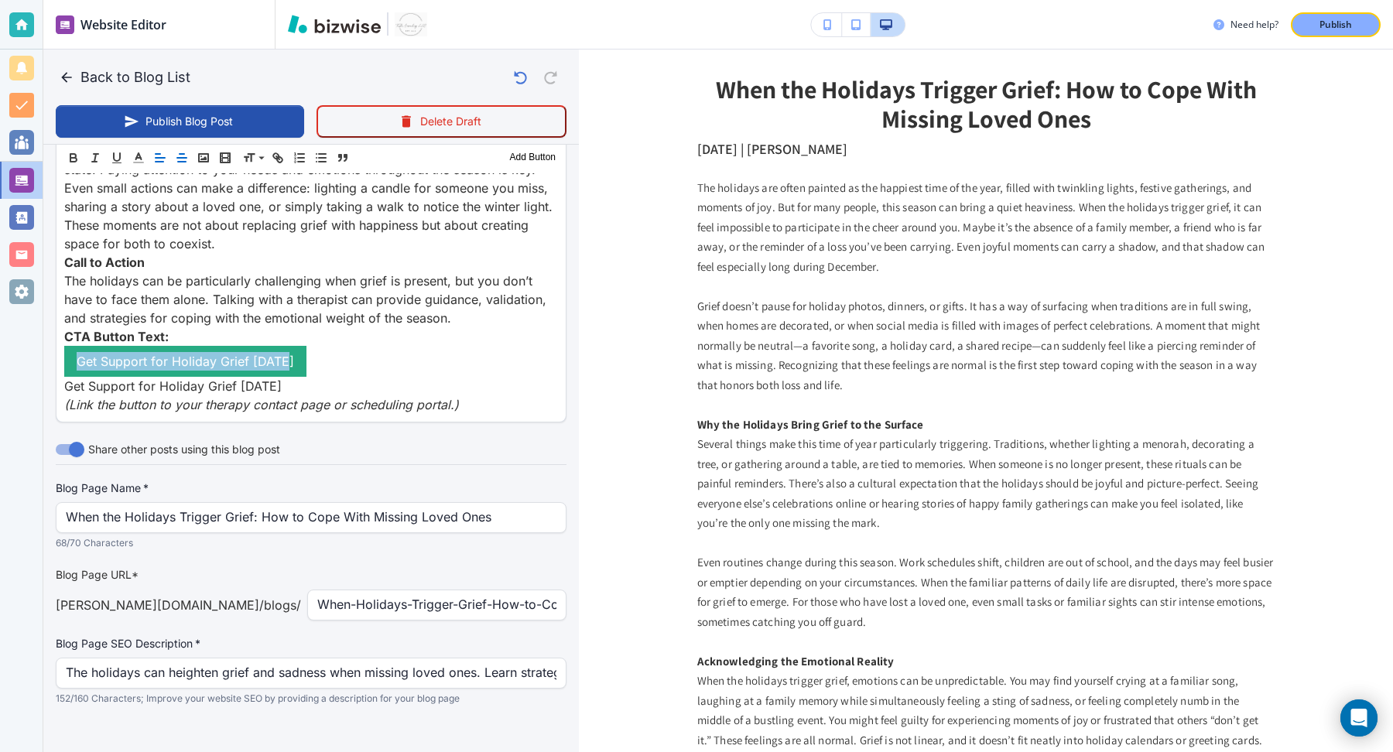
click at [183, 165] on button "button" at bounding box center [182, 158] width 22 height 19
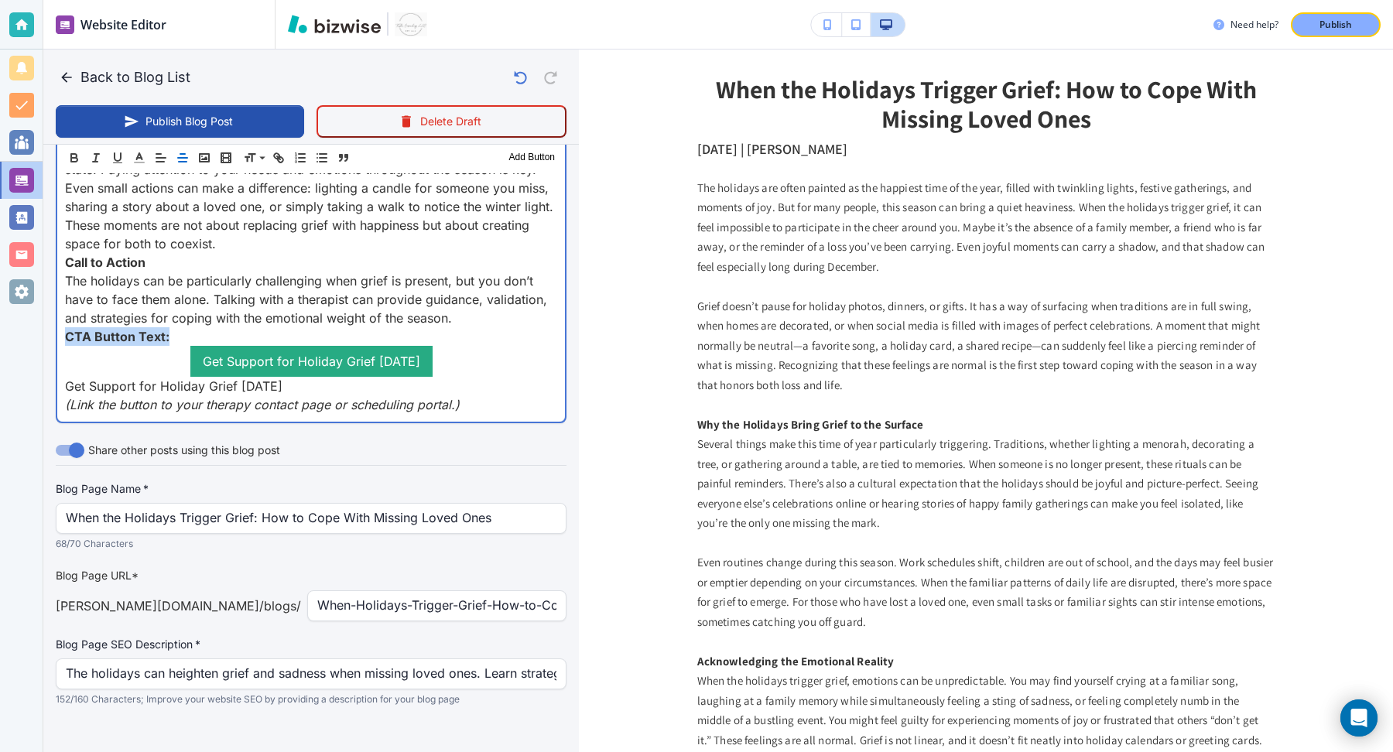
drag, startPoint x: 214, startPoint y: 329, endPoint x: 44, endPoint y: 325, distance: 170.3
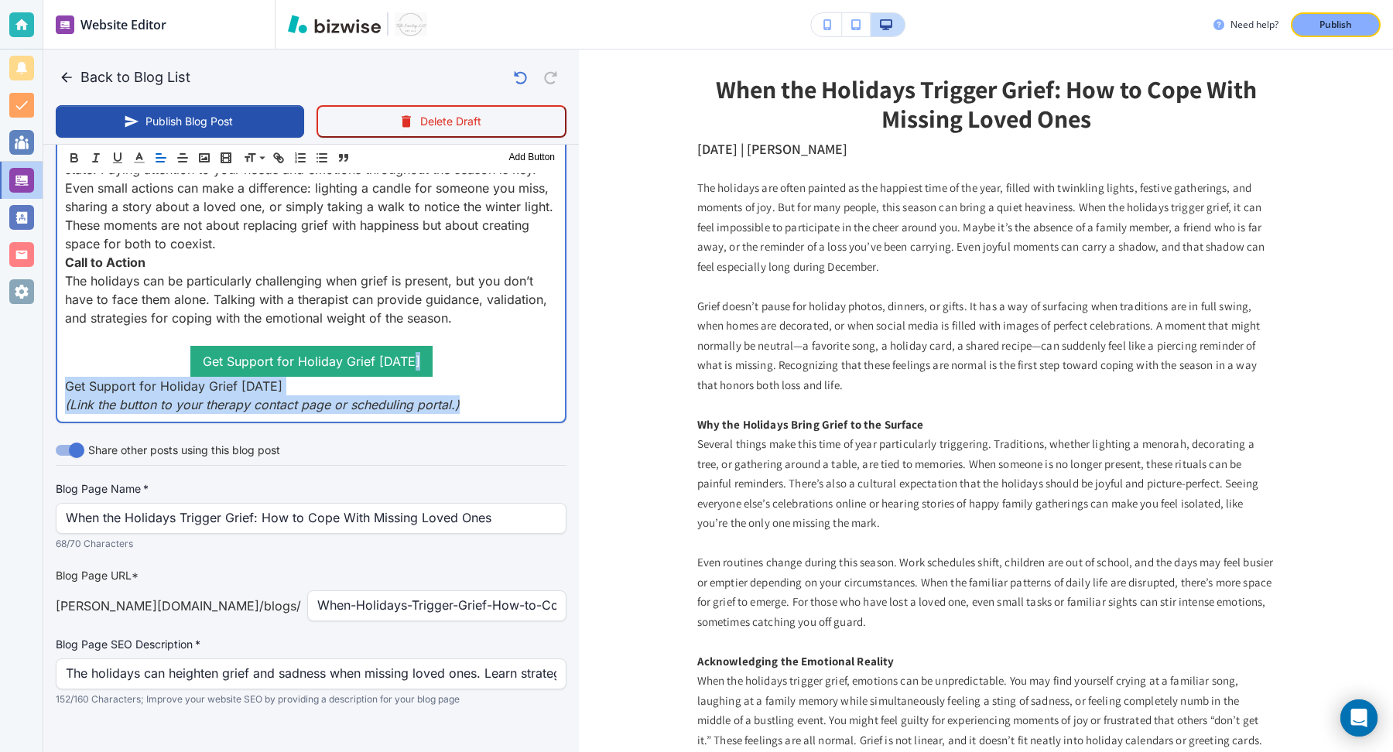
drag, startPoint x: 464, startPoint y: 403, endPoint x: 465, endPoint y: 371, distance: 32.5
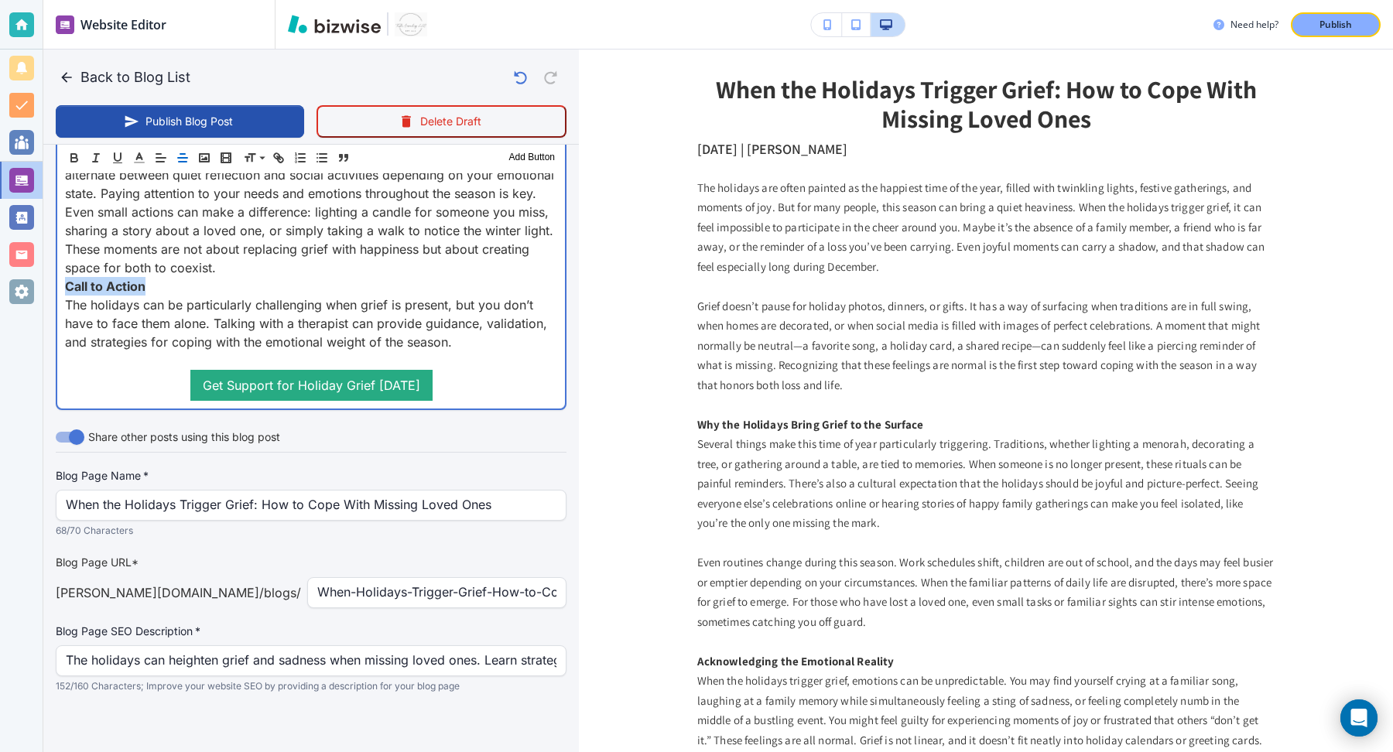
drag, startPoint x: 184, startPoint y: 290, endPoint x: 43, endPoint y: 278, distance: 141.4
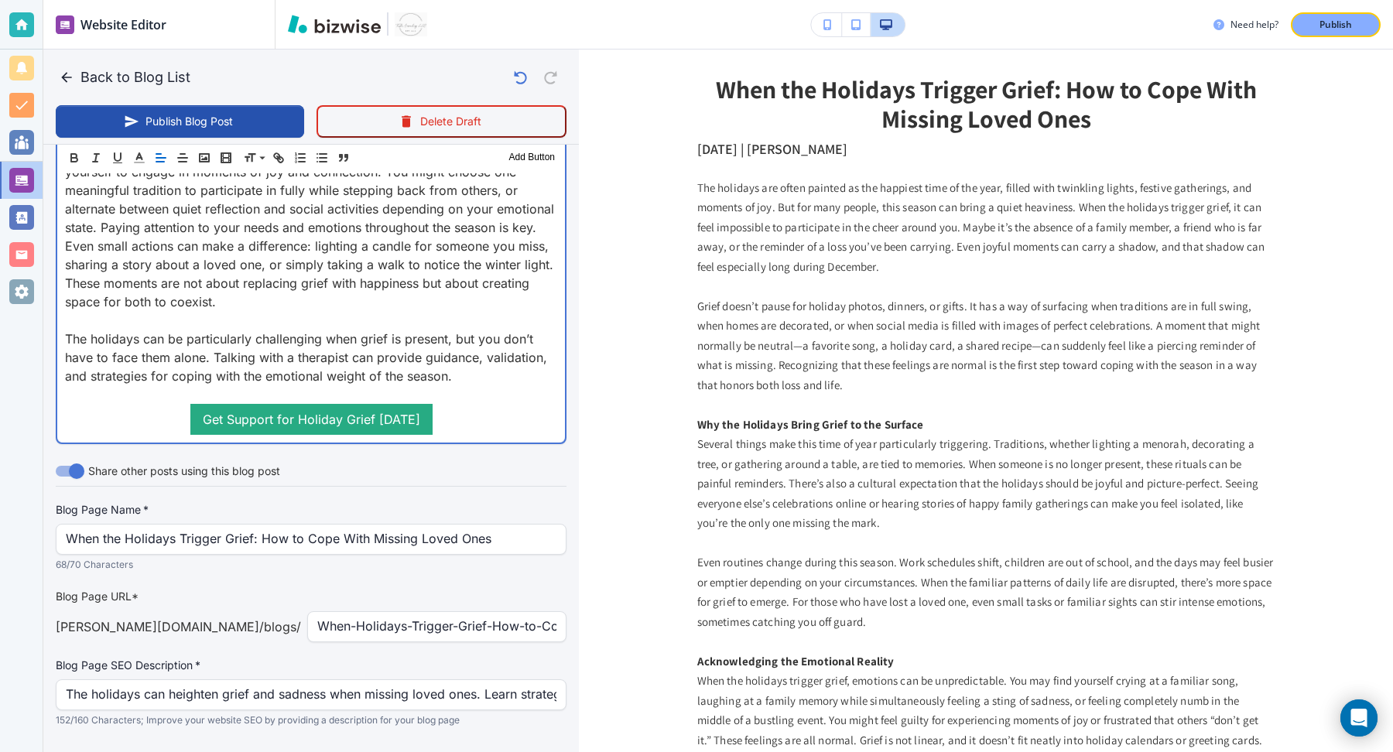
scroll to position [1980, 0]
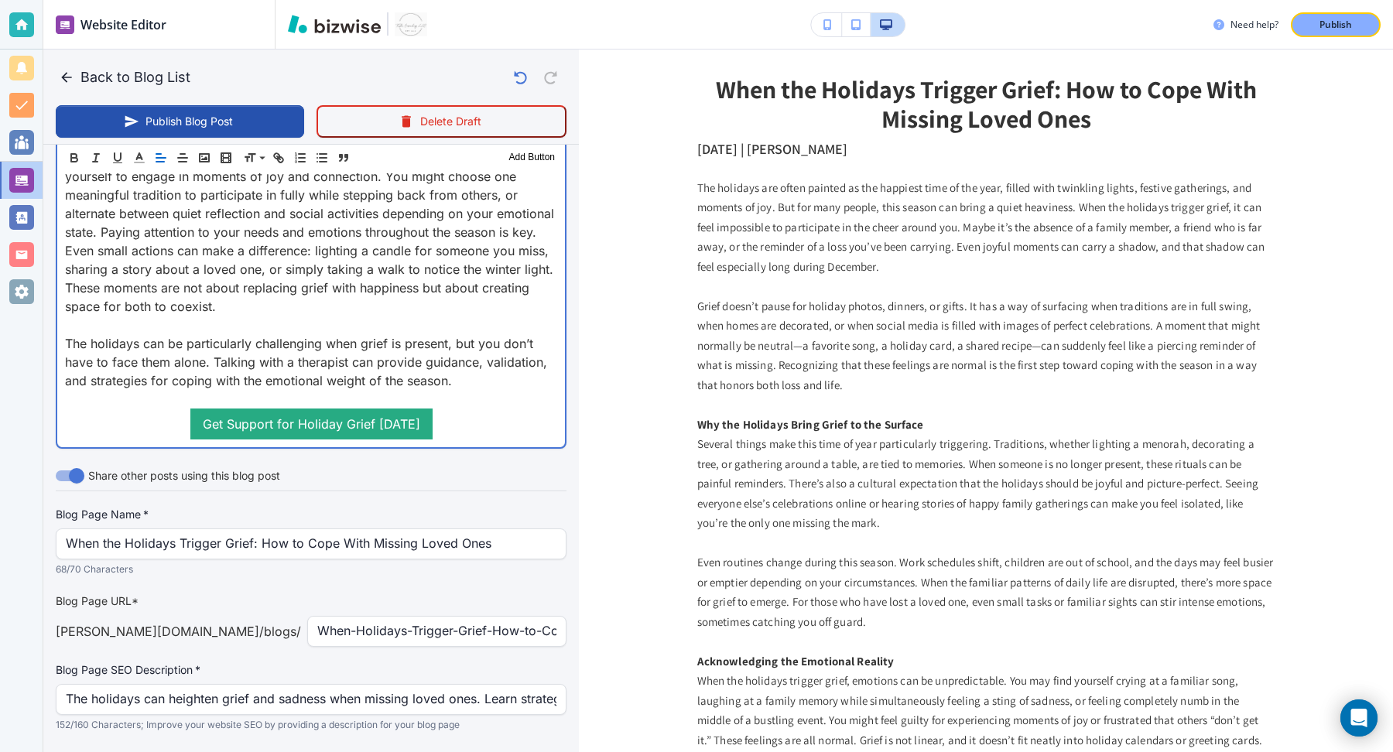
click at [281, 391] on p at bounding box center [311, 399] width 492 height 19
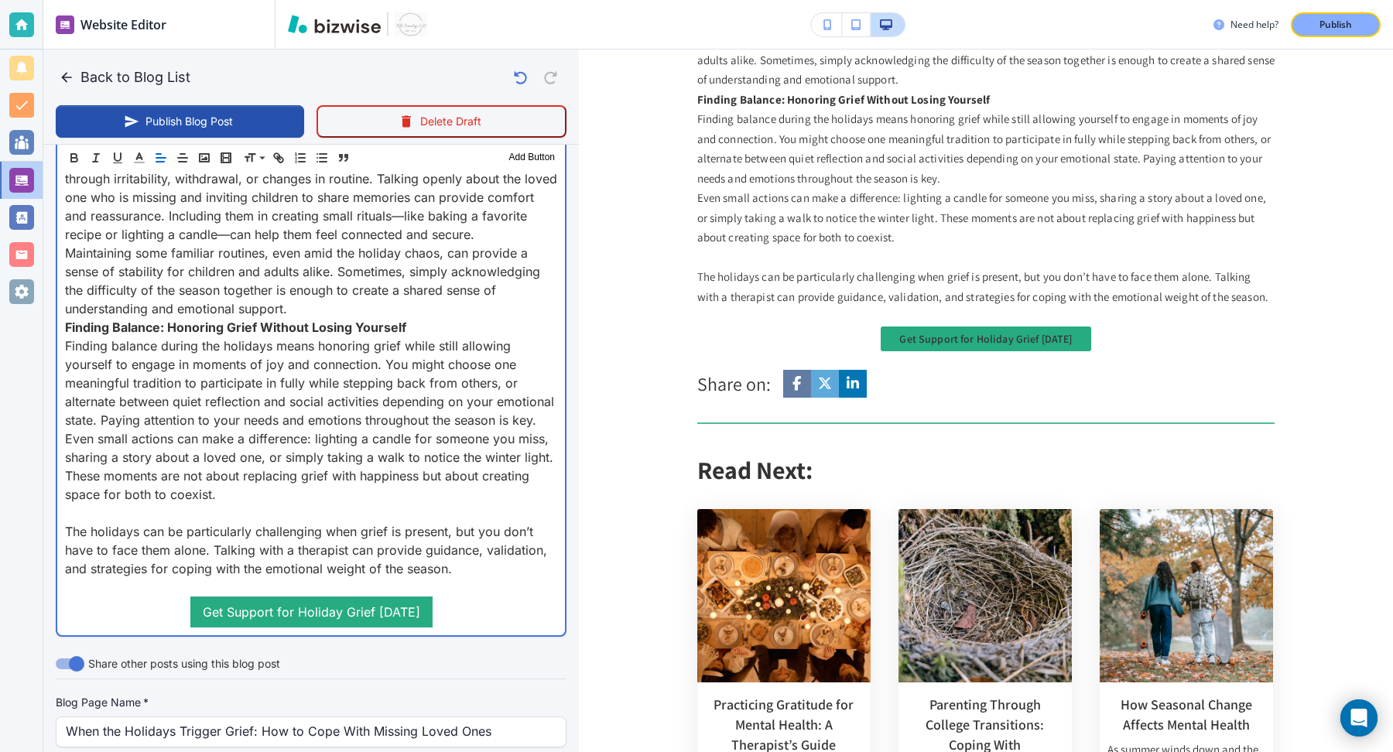
scroll to position [1790, 0]
click at [354, 306] on p "Maintaining some familiar routines, even amid the holiday chaos, can provide a …" at bounding box center [311, 282] width 492 height 74
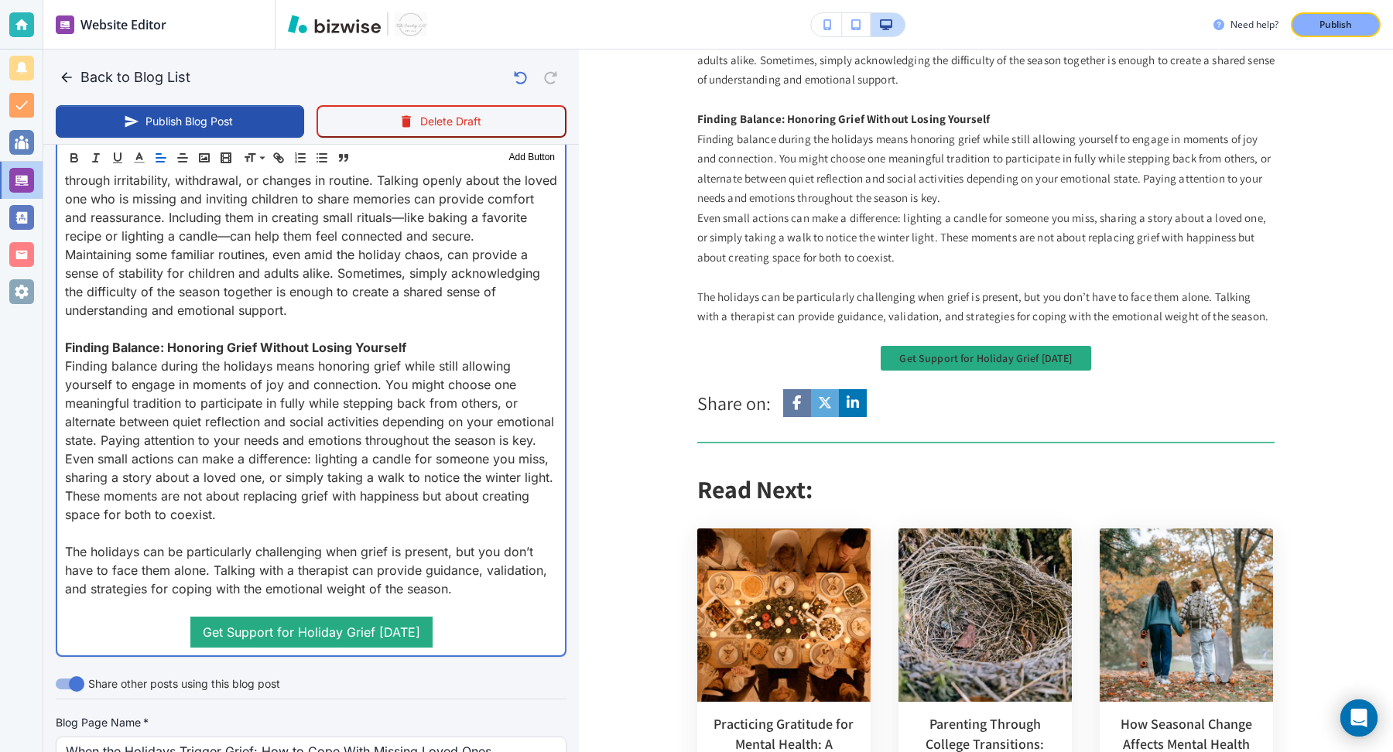
click at [541, 438] on p "Finding balance during the holidays means honoring grief while still allowing y…" at bounding box center [311, 403] width 492 height 93
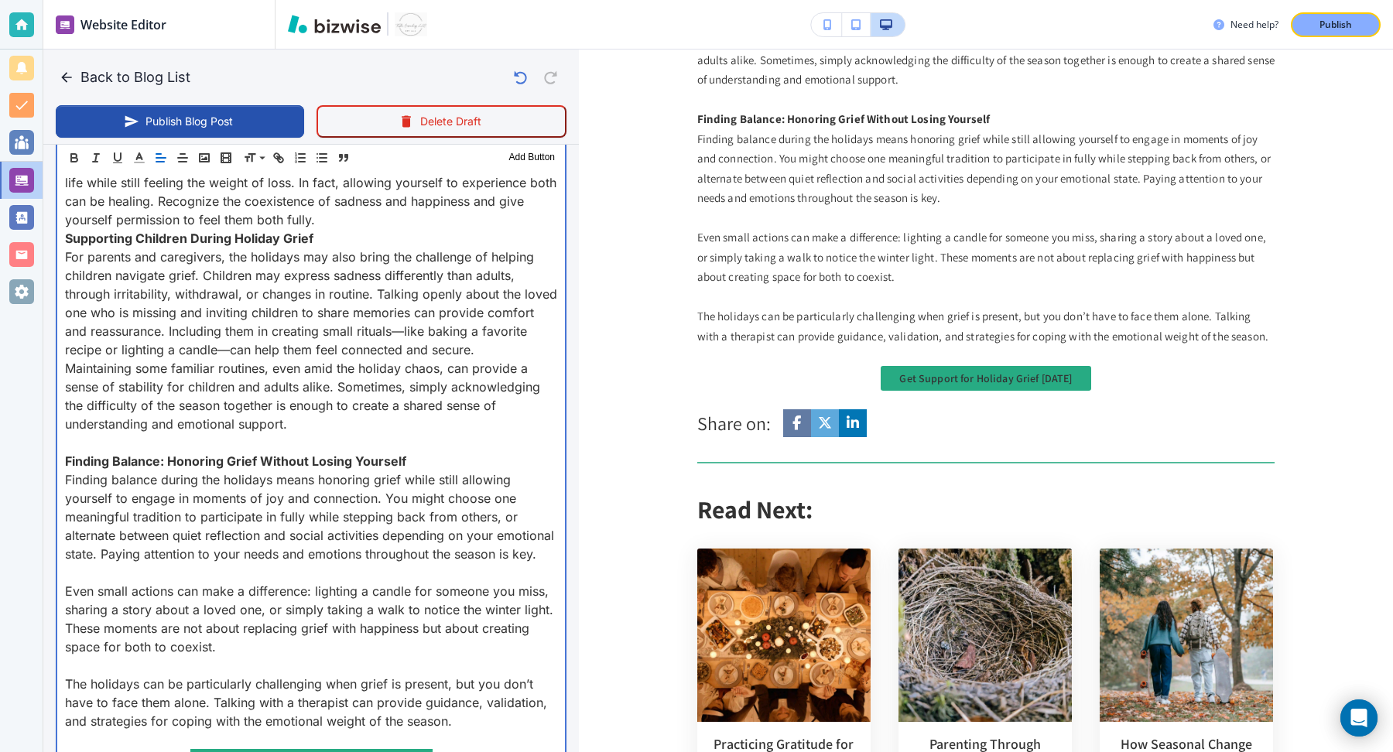
scroll to position [1668, 0]
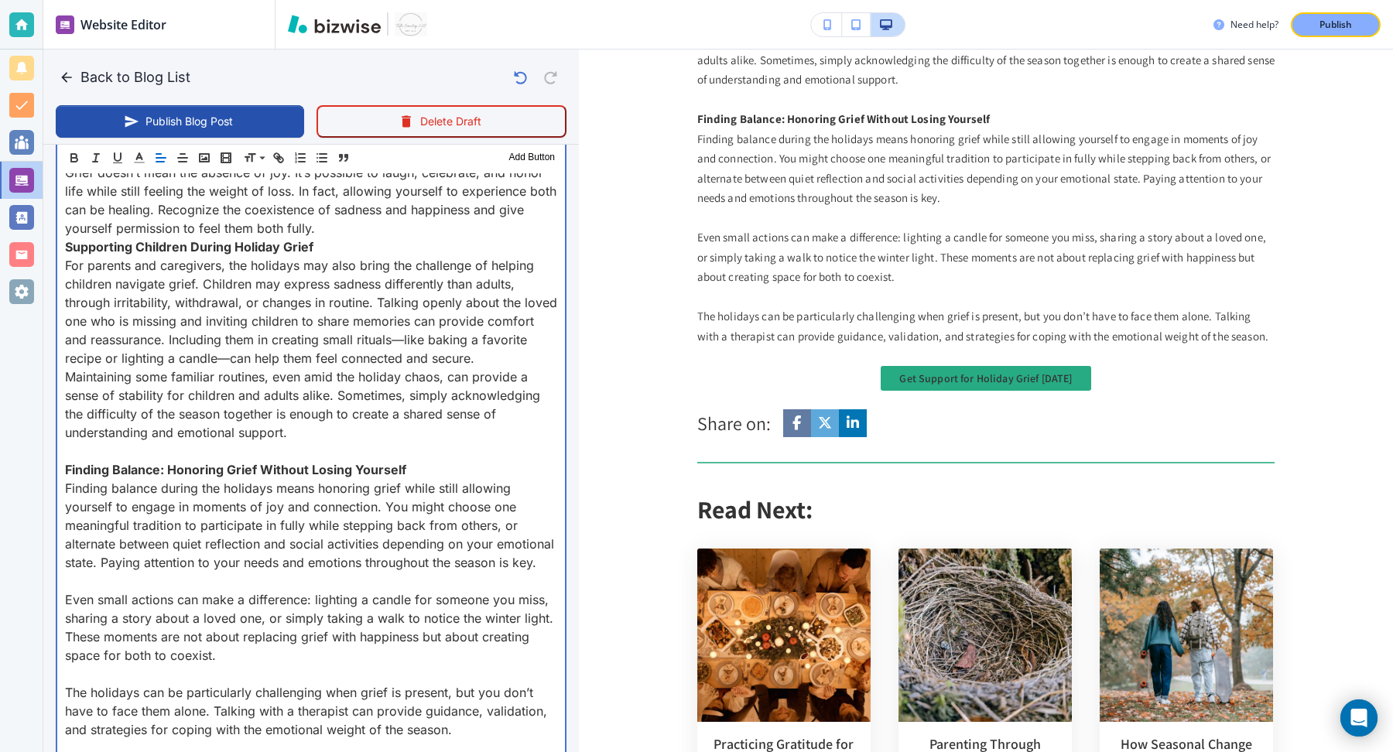
click at [374, 468] on strong "Finding Balance: Honoring Grief Without Losing Yourself" at bounding box center [235, 469] width 341 height 15
click at [461, 348] on p "For parents and caregivers, the holidays may also bring the challenge of helpin…" at bounding box center [311, 311] width 492 height 111
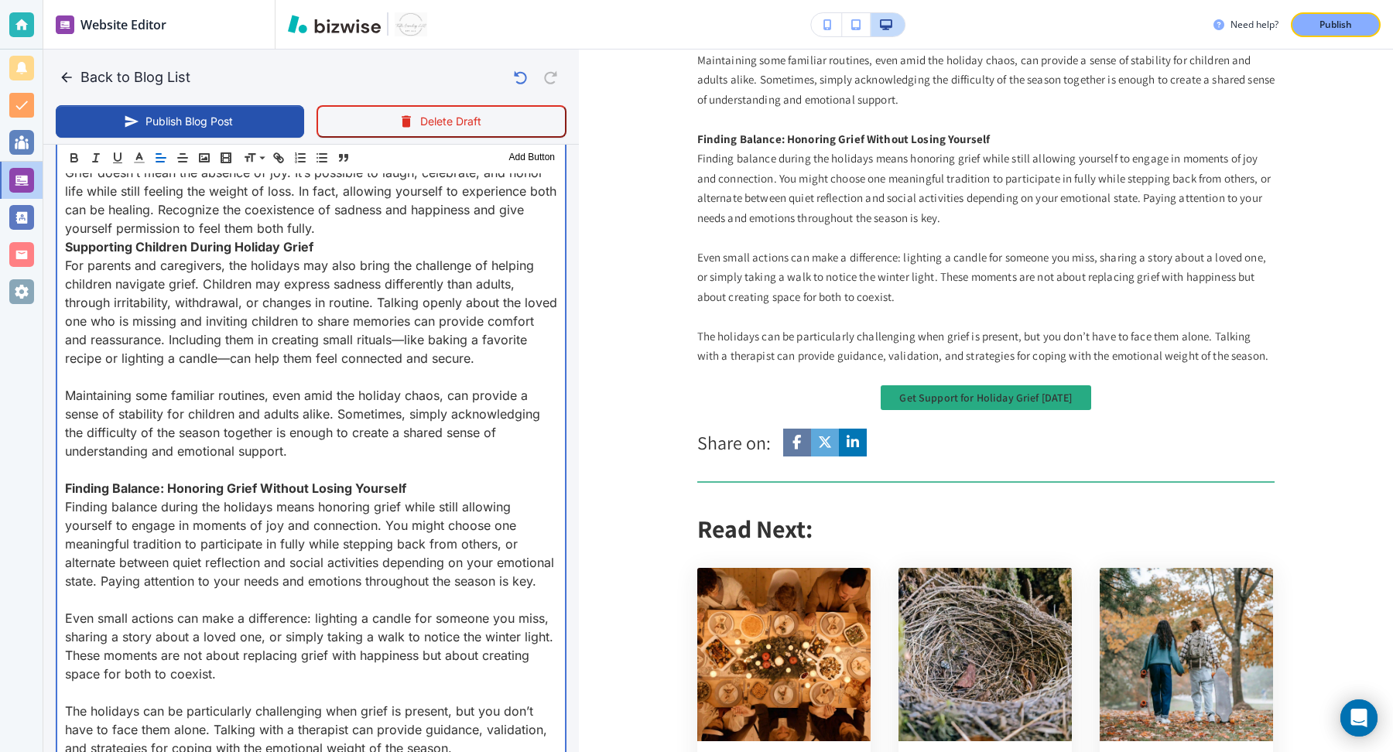
click at [385, 222] on p "Grief doesn’t mean the absence of joy. It’s possible to laugh, celebrate, and h…" at bounding box center [311, 200] width 492 height 74
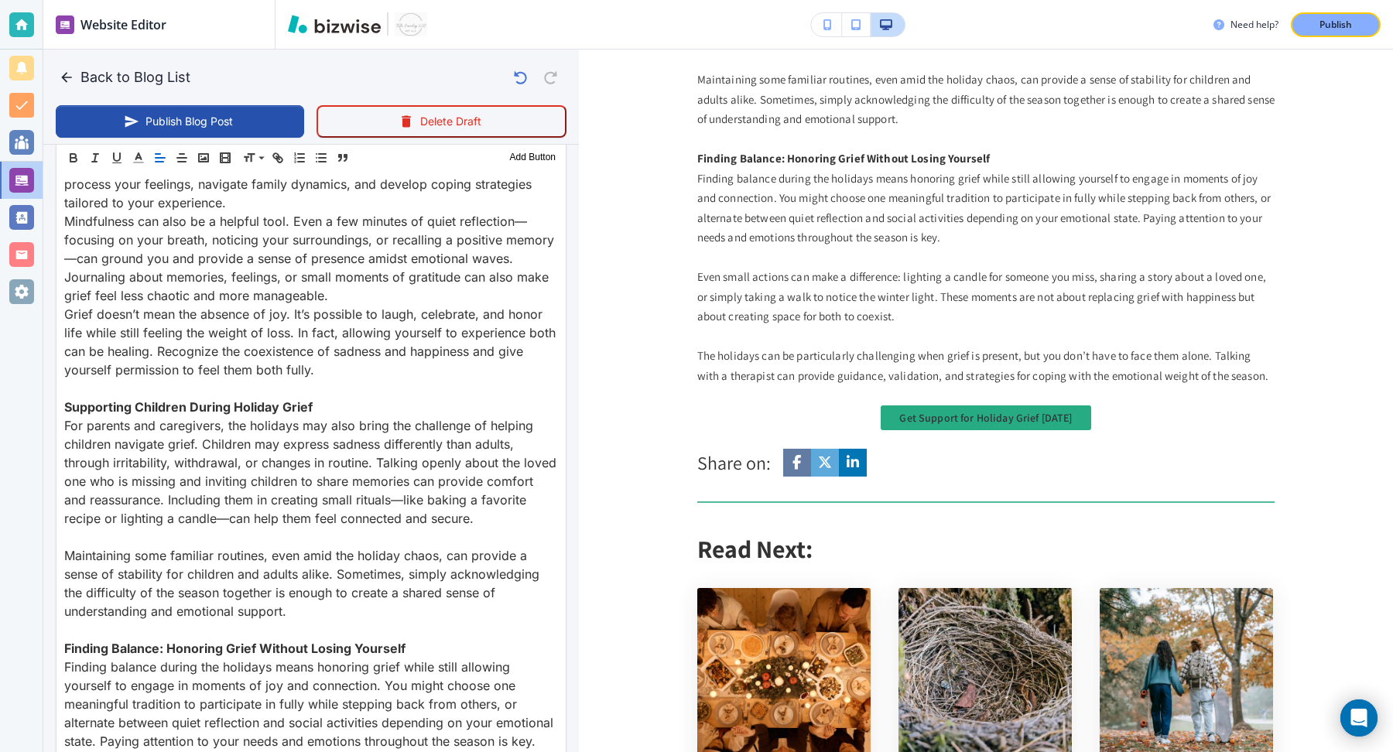
scroll to position [1521, 0]
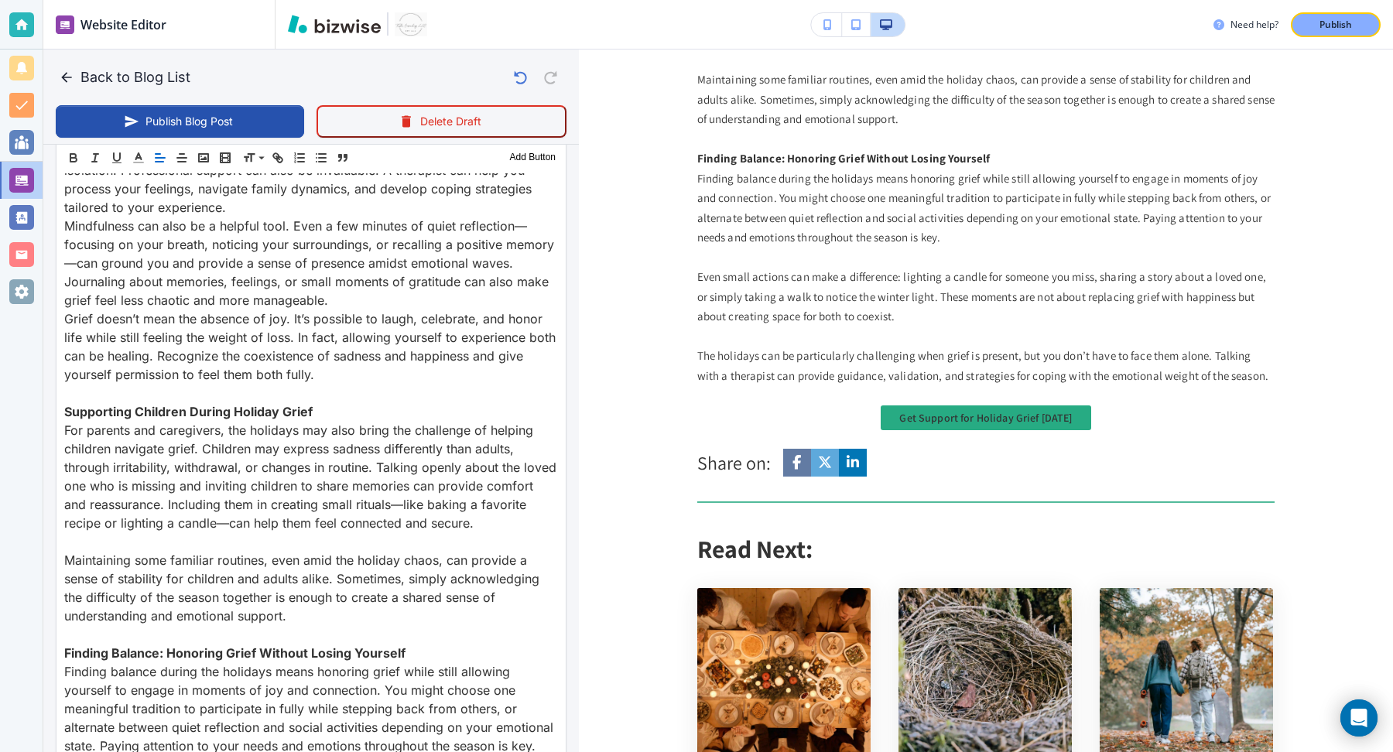
click at [358, 298] on p "Mindfulness can also be a helpful tool. Even a few minutes of quiet reflection—…" at bounding box center [311, 263] width 494 height 93
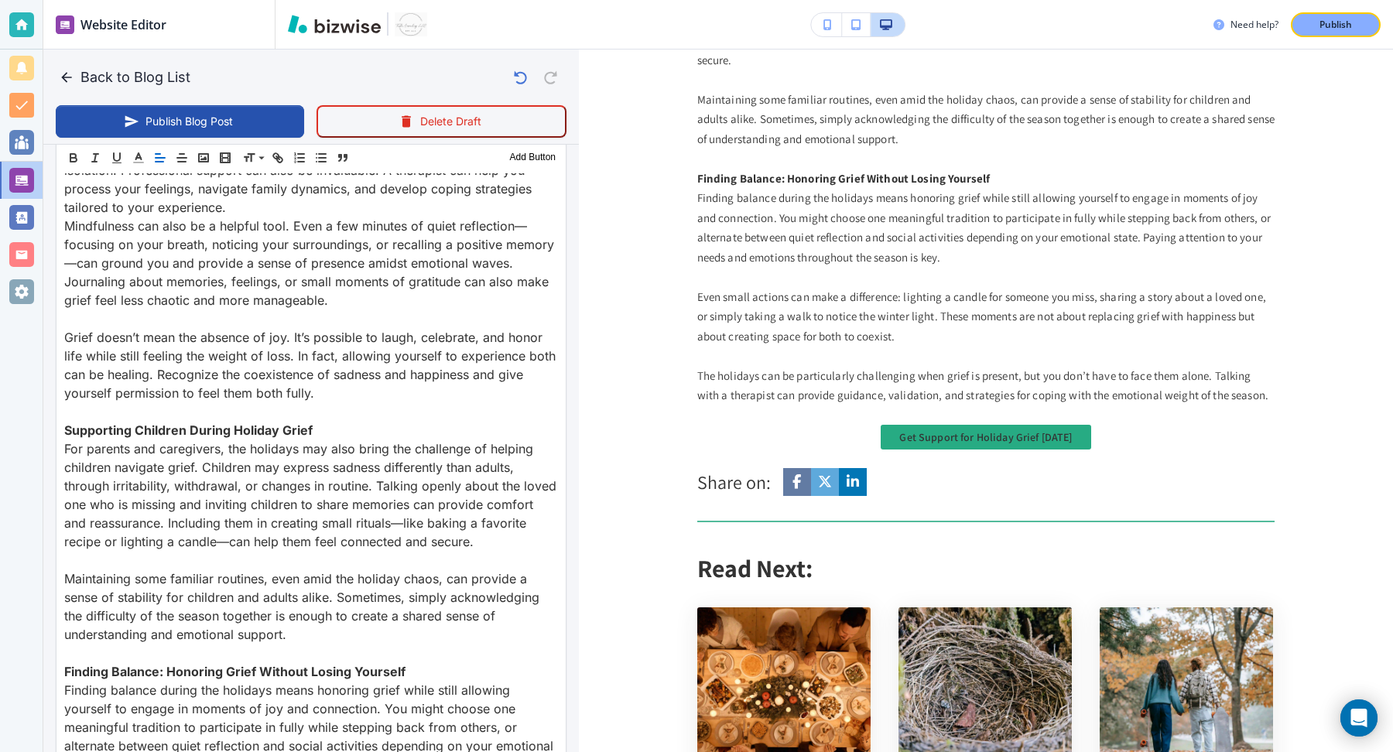
click at [300, 210] on p "Connection is essential, even if grief makes it hard. Reaching out to friends, …" at bounding box center [311, 160] width 494 height 111
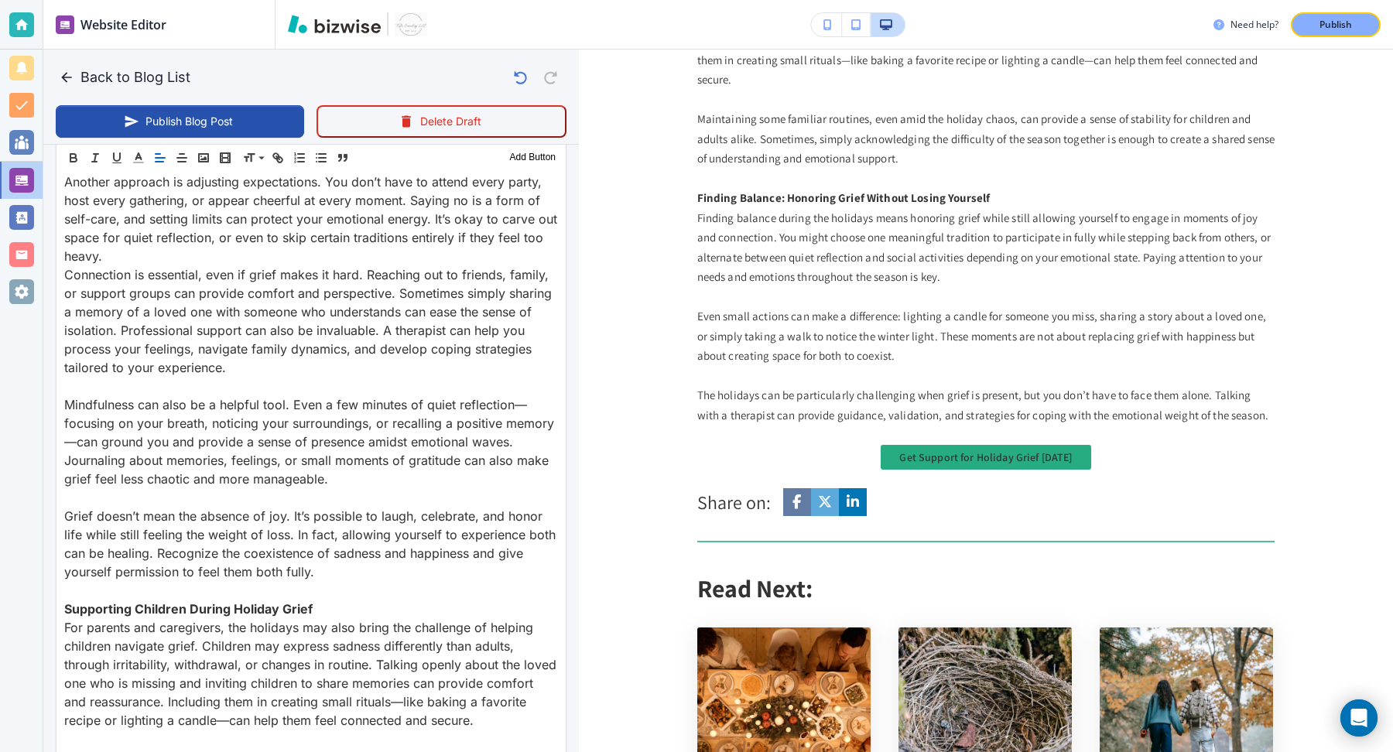
scroll to position [1357, 0]
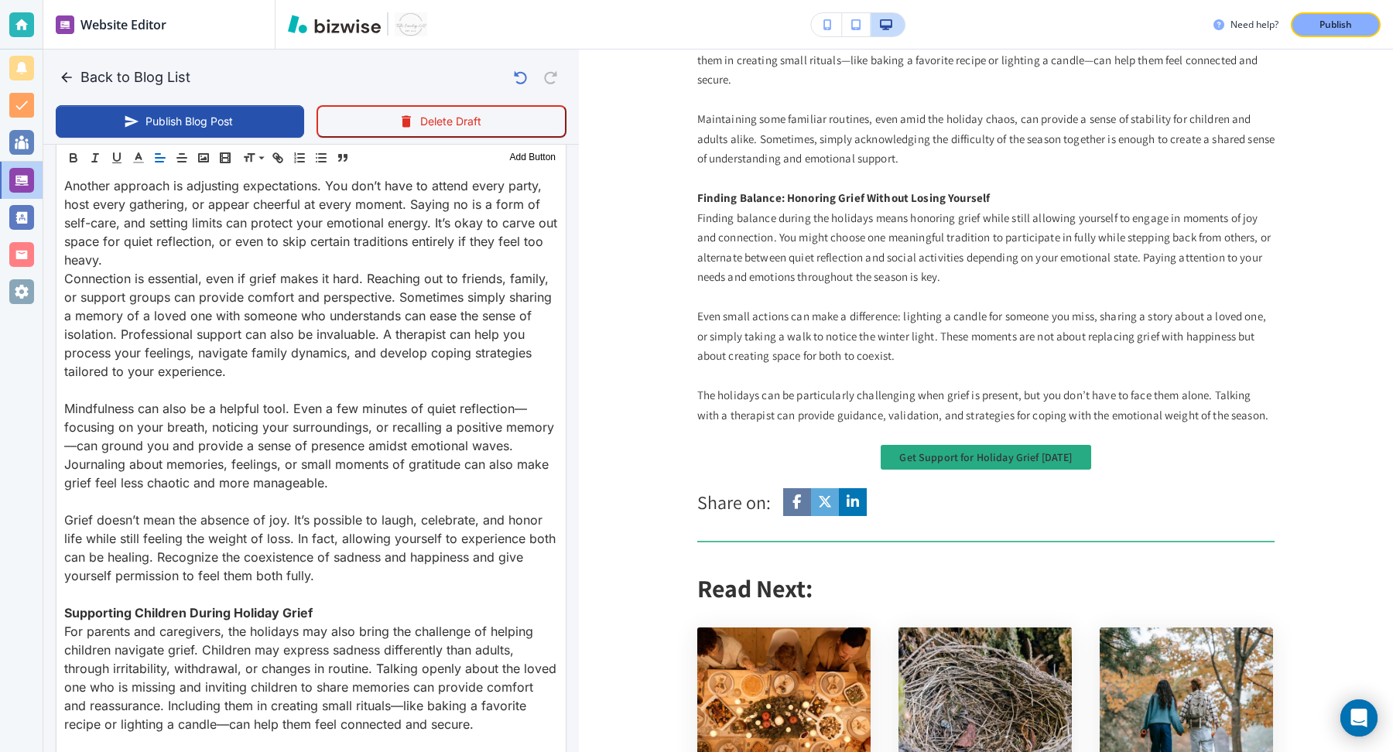
click at [291, 252] on p "Another approach is adjusting expectations. You don’t have to attend every part…" at bounding box center [311, 222] width 494 height 93
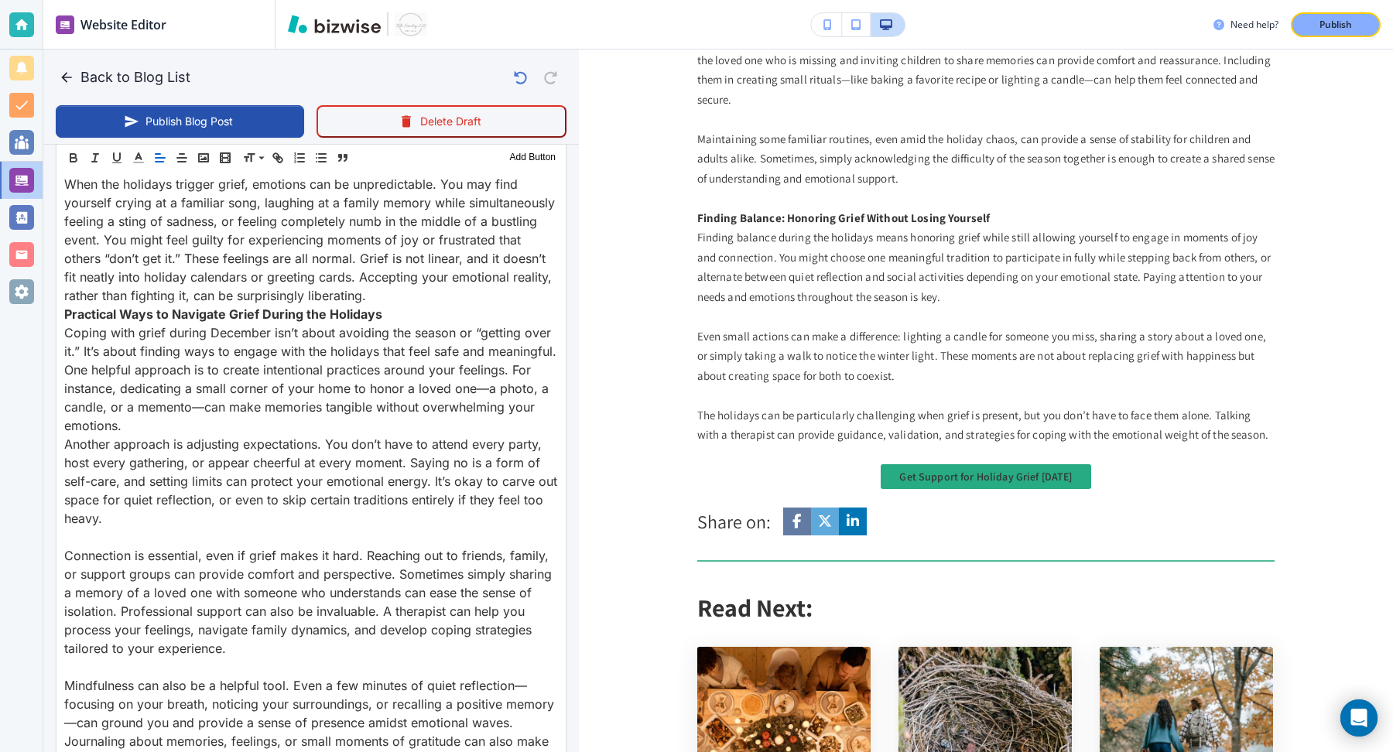
scroll to position [1092, 0]
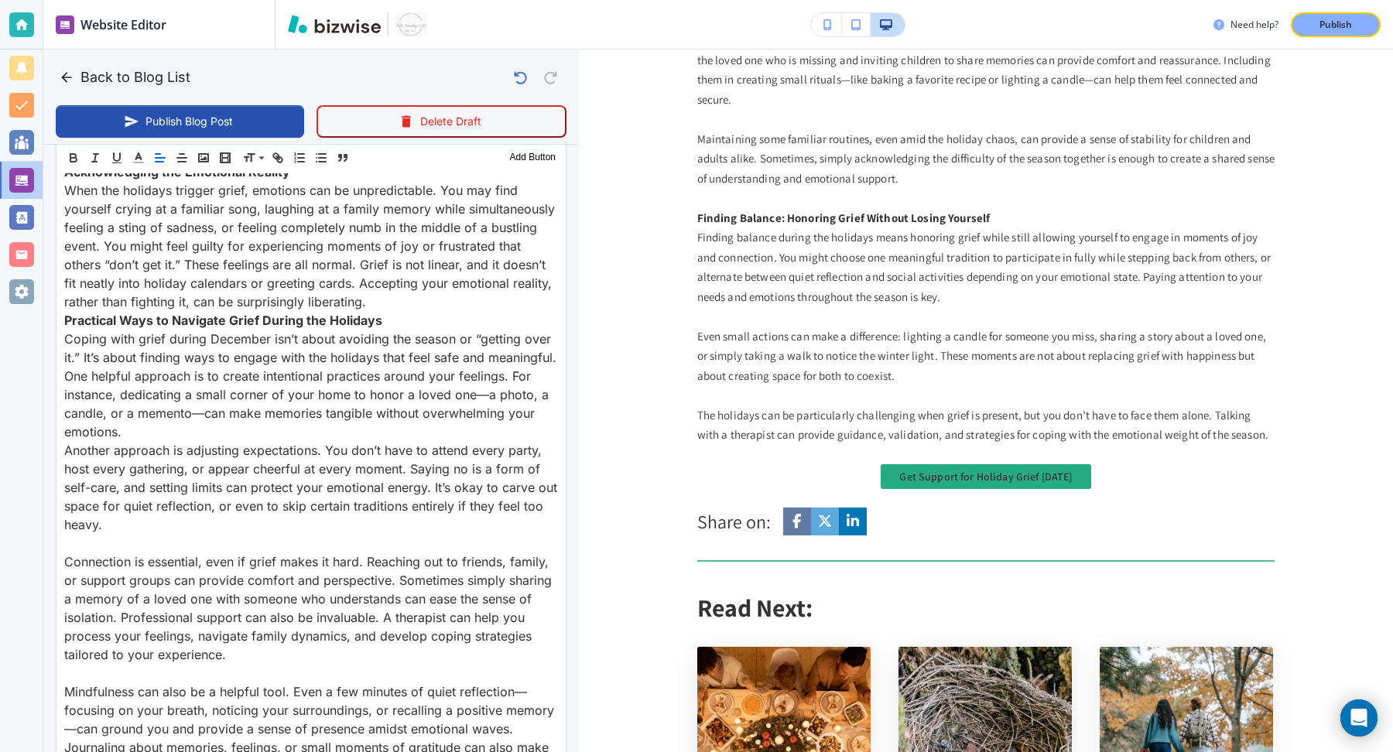
click at [268, 433] on p "Coping with grief during December isn’t about avoiding the season or “getting o…" at bounding box center [311, 385] width 494 height 111
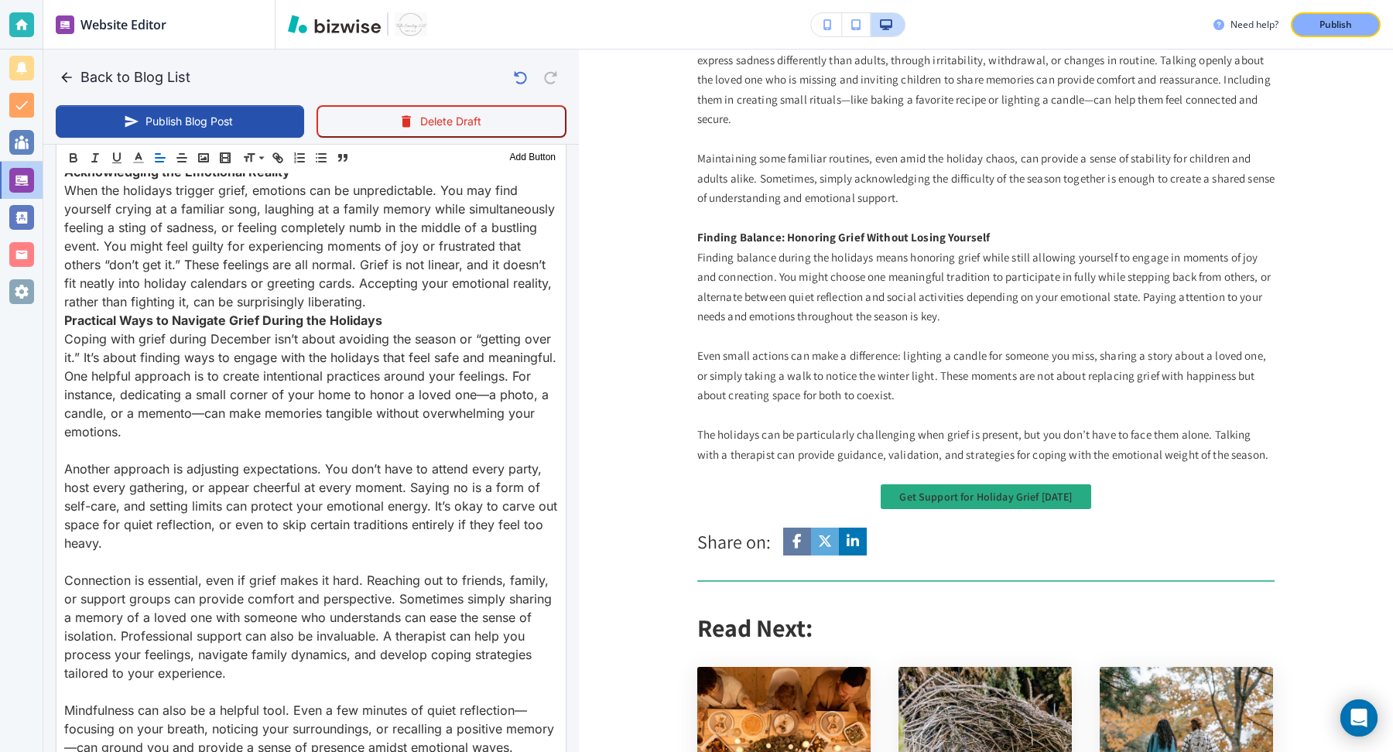
click at [416, 295] on p "When the holidays trigger grief, emotions can be unpredictable. You may find yo…" at bounding box center [311, 246] width 494 height 130
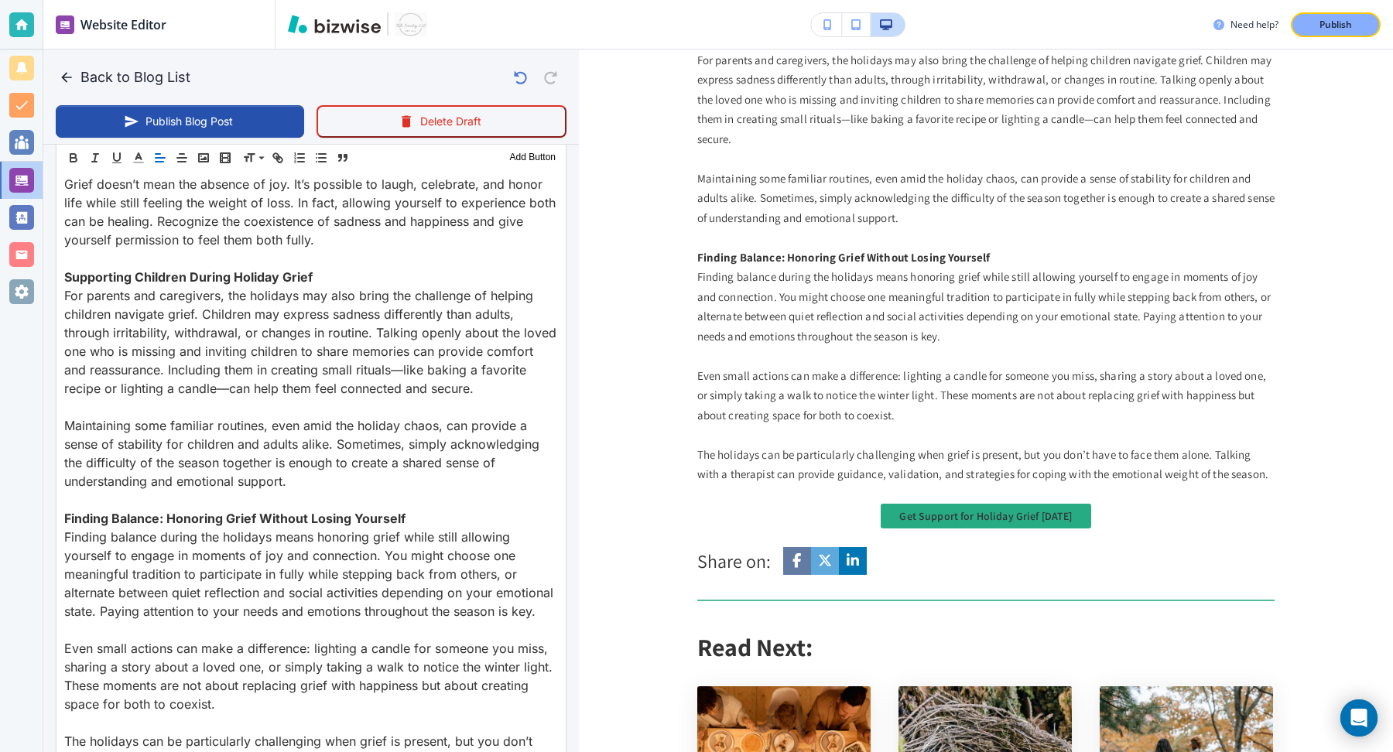
scroll to position [1788, 0]
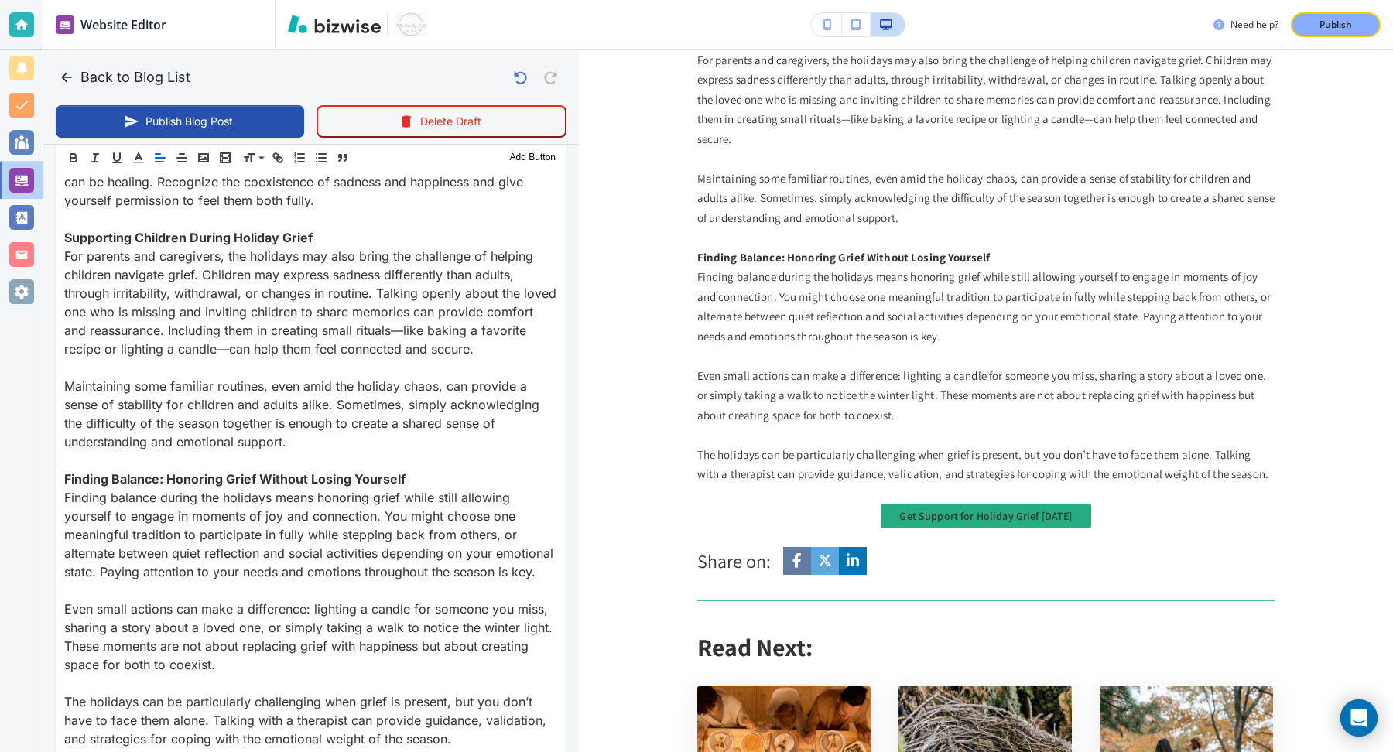
click at [310, 473] on strong "Finding Balance: Honoring Grief Without Losing Yourself" at bounding box center [234, 478] width 341 height 15
click at [273, 195] on span at bounding box center [266, 198] width 47 height 19
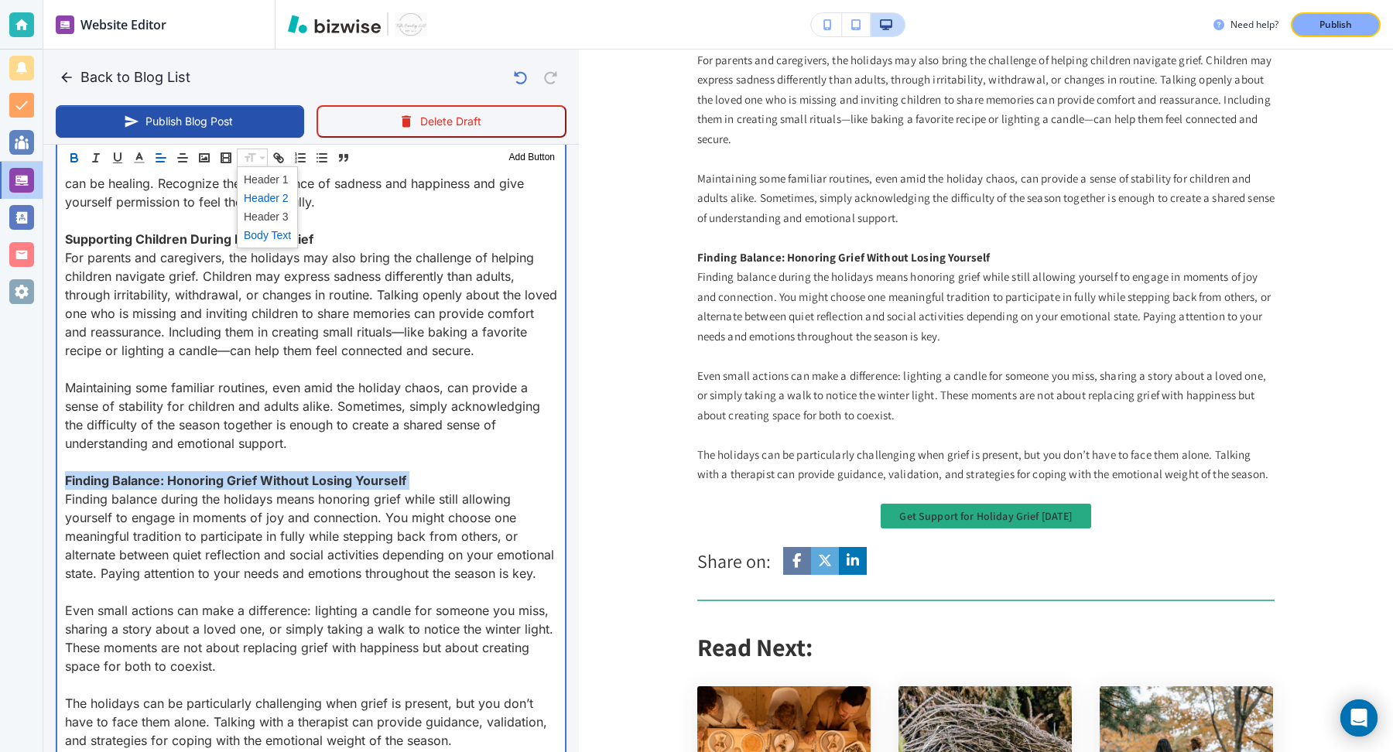
scroll to position [303, 0]
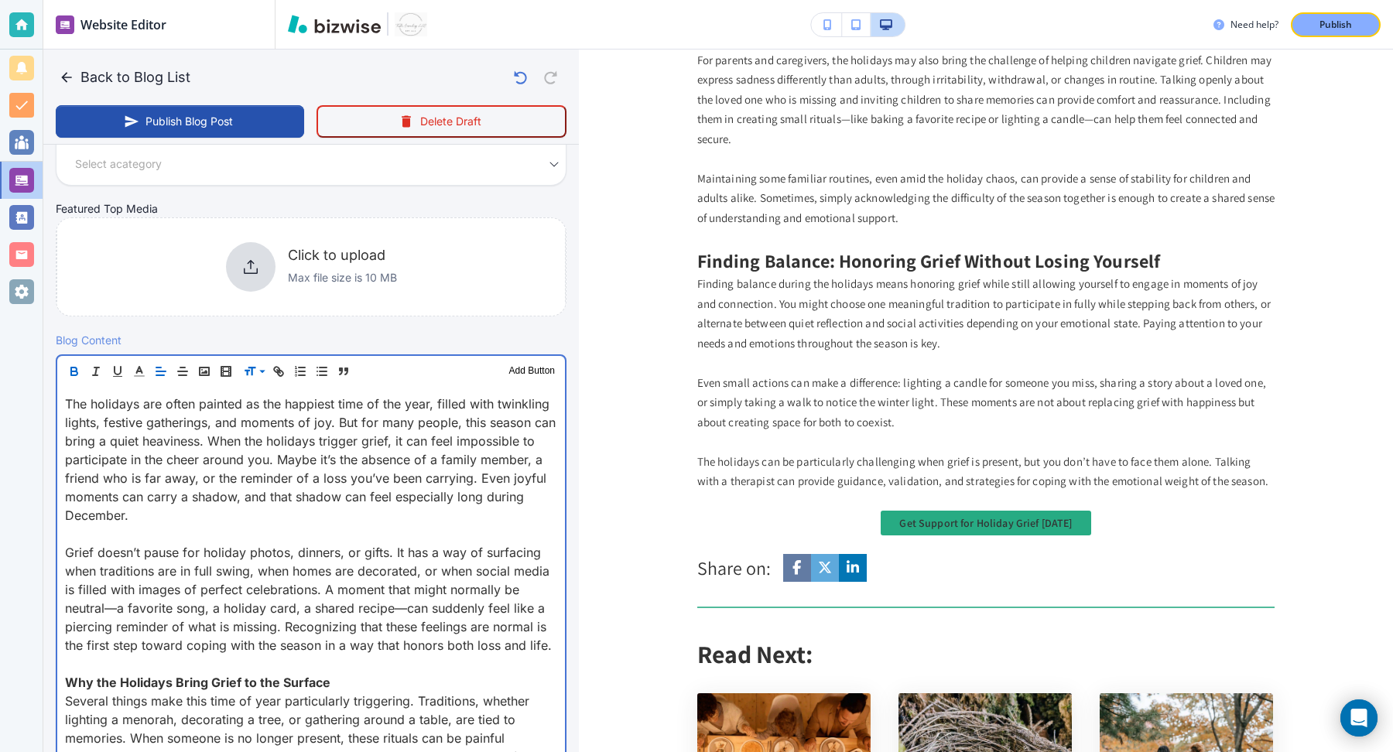
click at [196, 681] on strong "Why the Holidays Bring Grief to the Surface" at bounding box center [198, 682] width 266 height 15
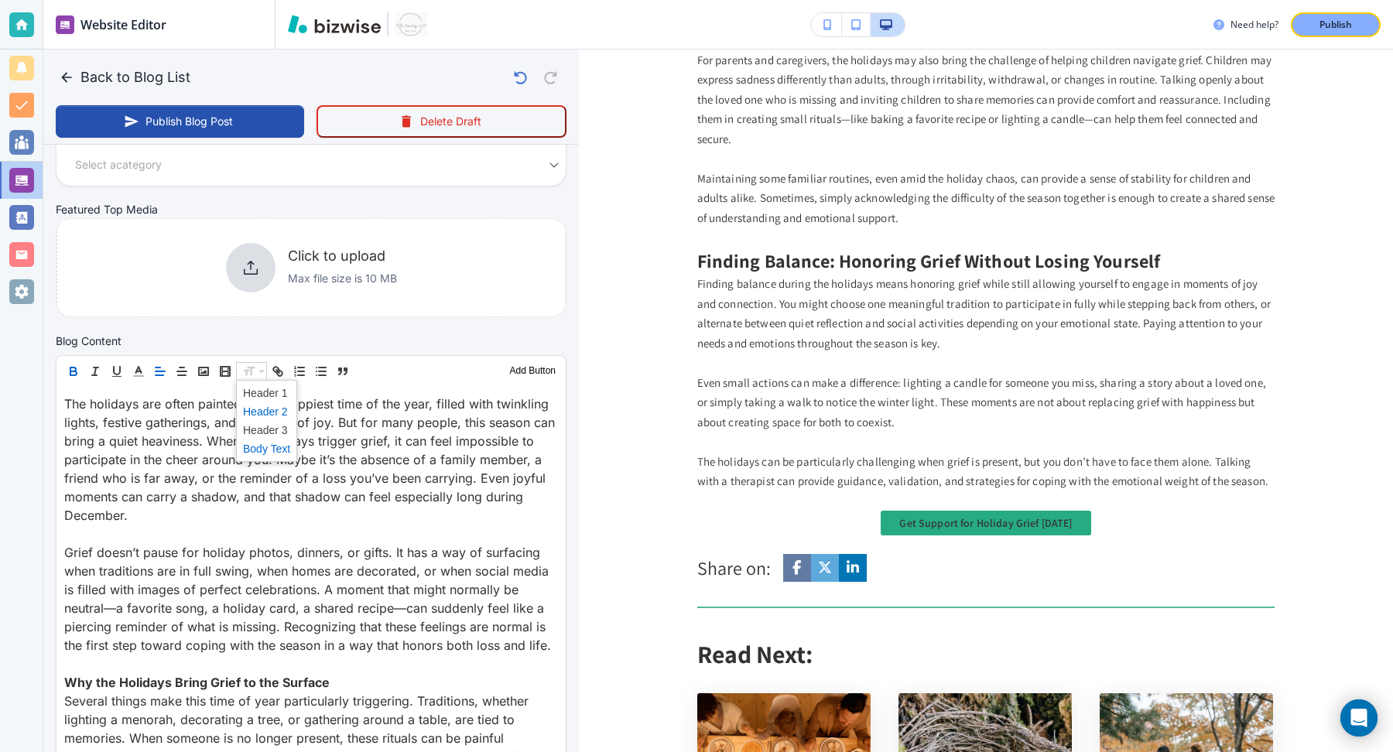
click at [271, 407] on span at bounding box center [266, 412] width 47 height 19
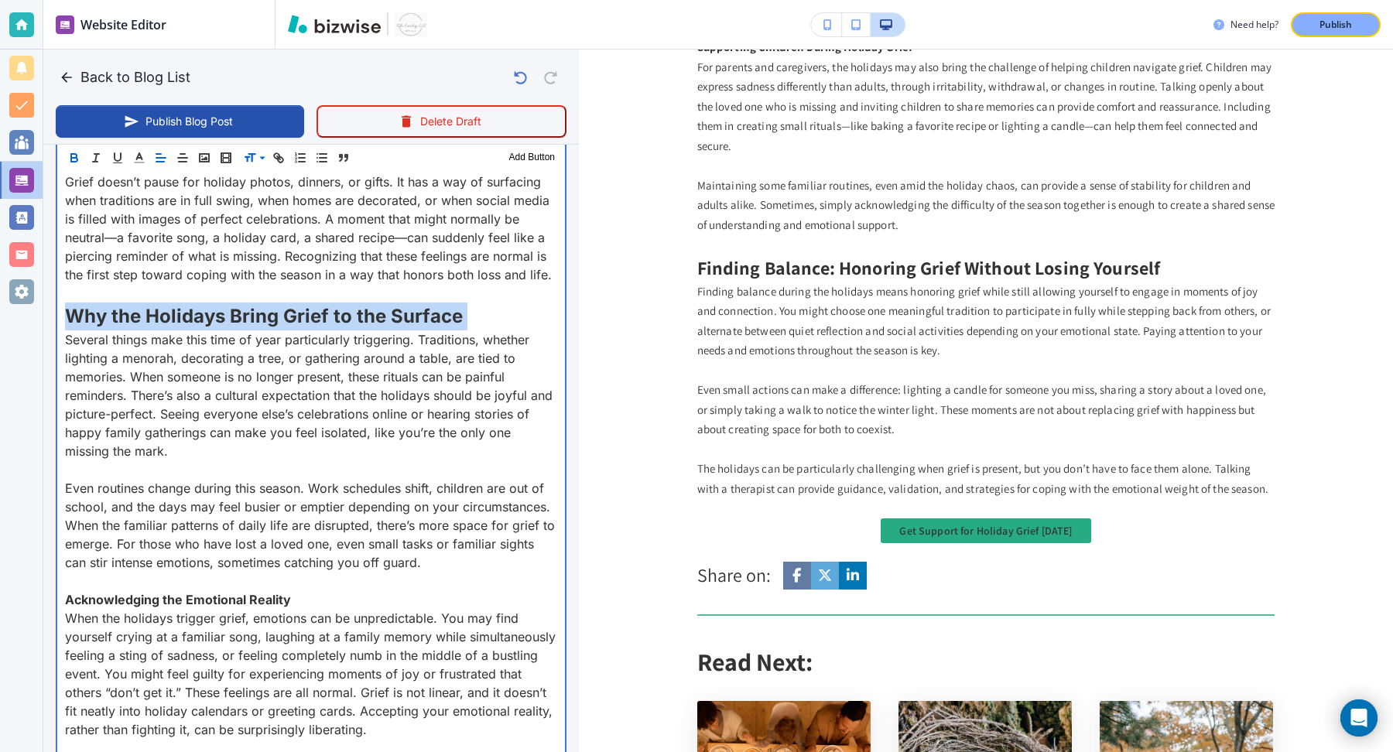
scroll to position [738, 0]
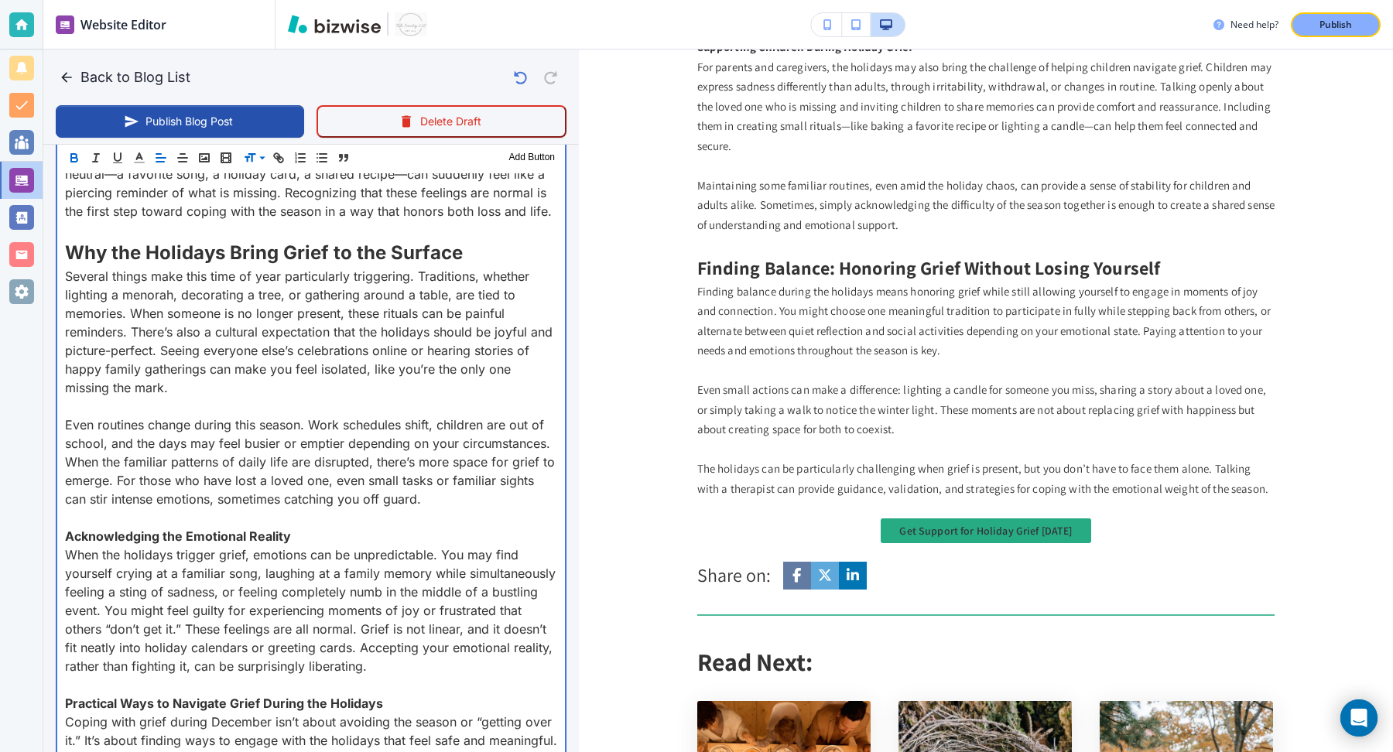
click at [238, 530] on strong "Acknowledging the Emotional Reality" at bounding box center [178, 536] width 226 height 15
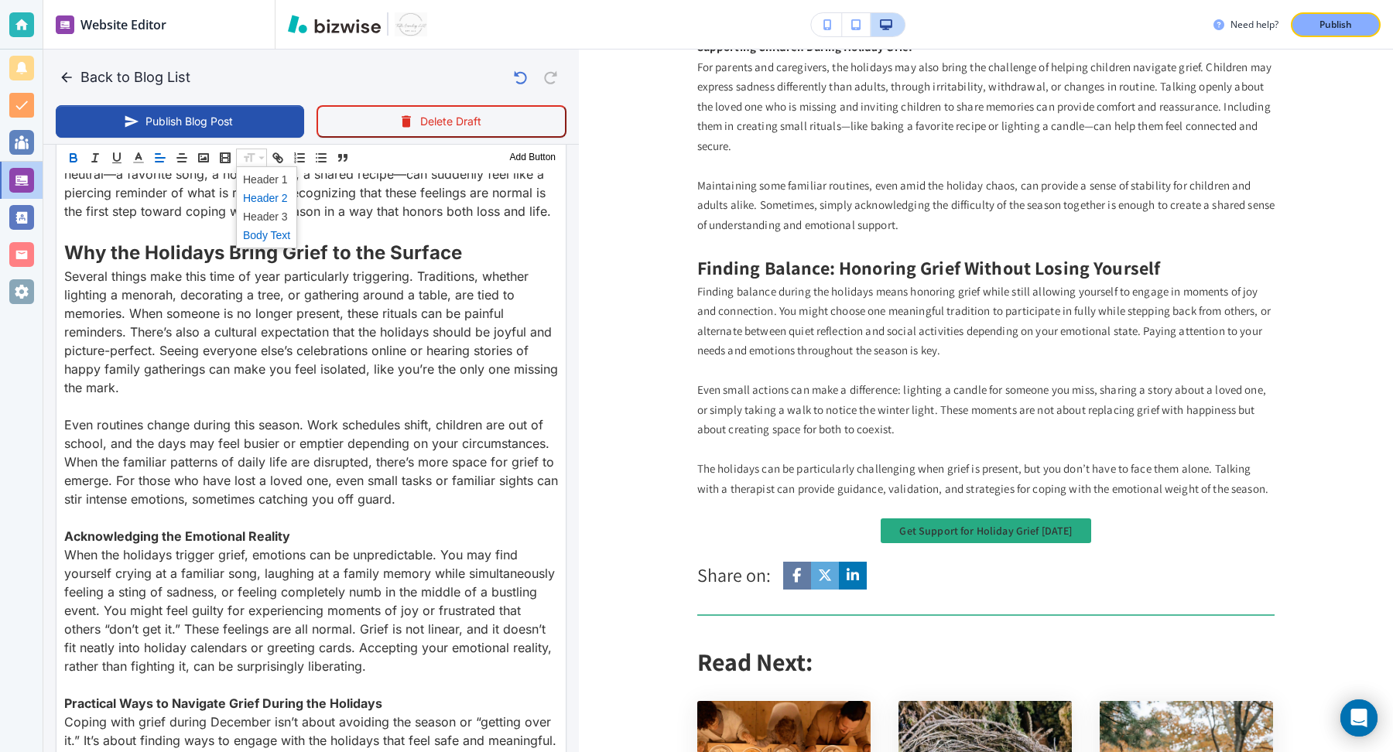
click at [272, 200] on span at bounding box center [266, 198] width 47 height 19
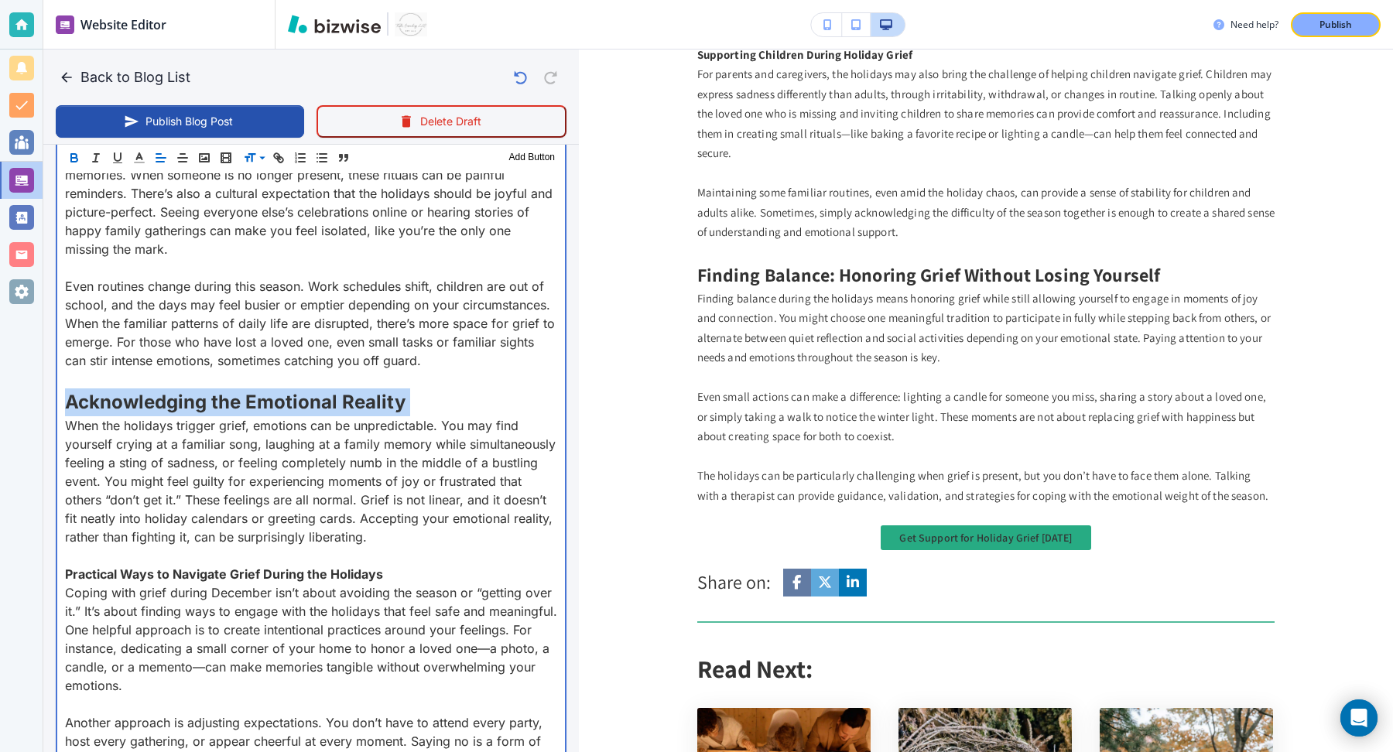
scroll to position [1112, 0]
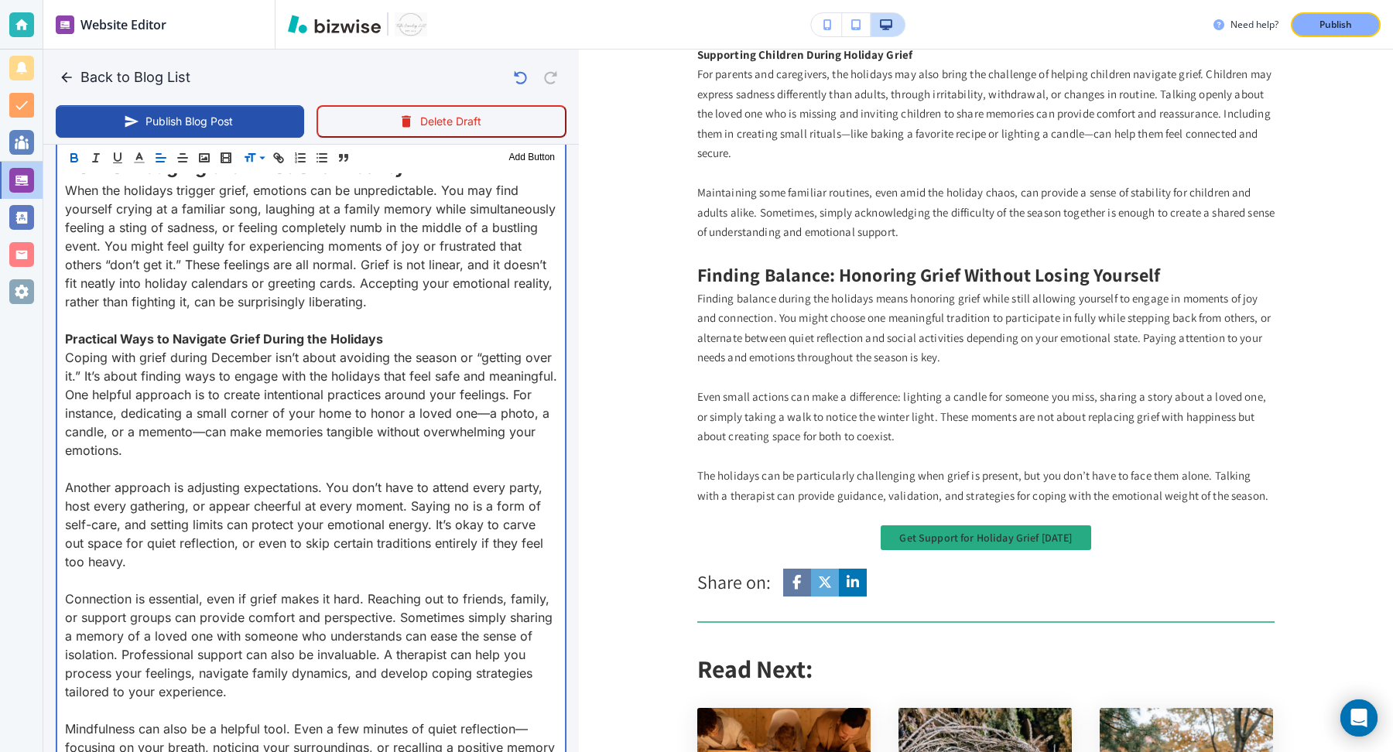
click at [290, 341] on strong "Practical Ways to Navigate Grief During the Holidays" at bounding box center [224, 338] width 318 height 15
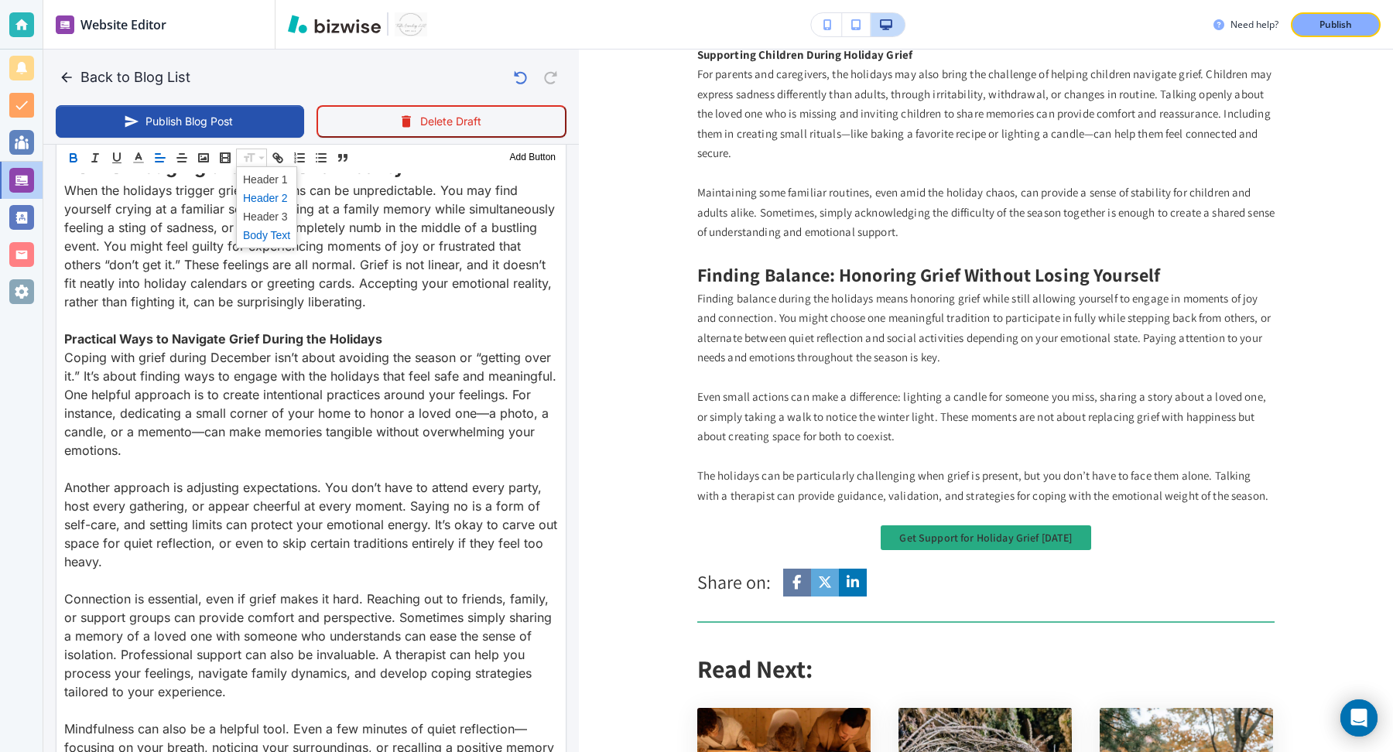
click at [271, 200] on span at bounding box center [266, 198] width 47 height 19
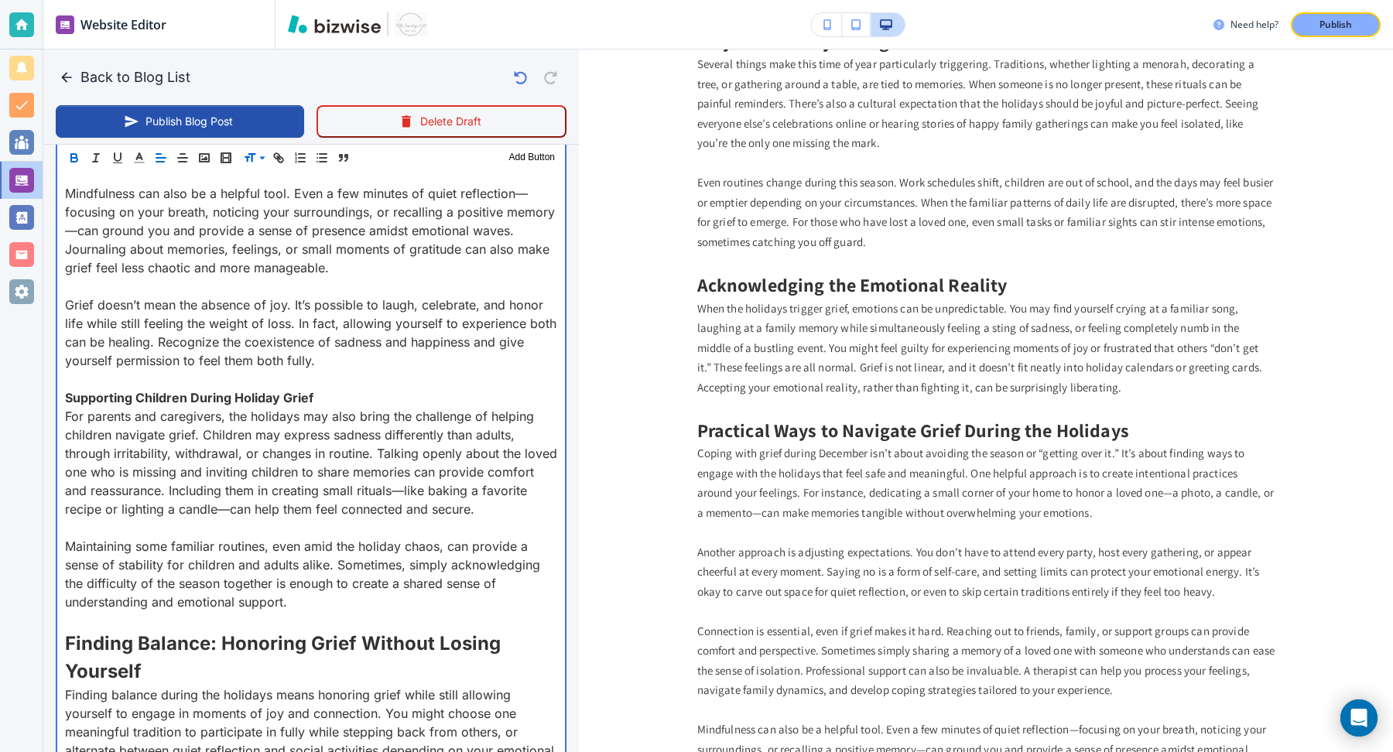
scroll to position [1666, 0]
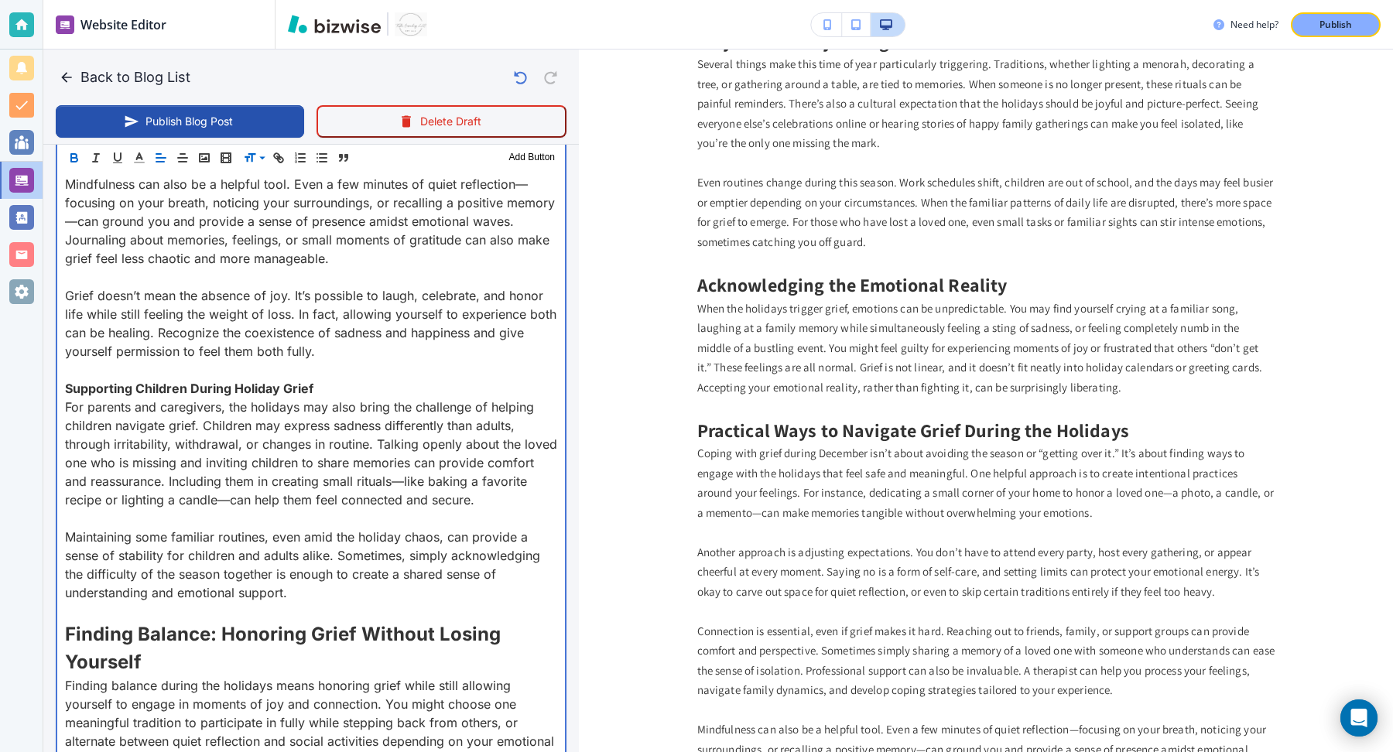
click at [202, 387] on strong "Supporting Children During Holiday Grief" at bounding box center [189, 388] width 248 height 15
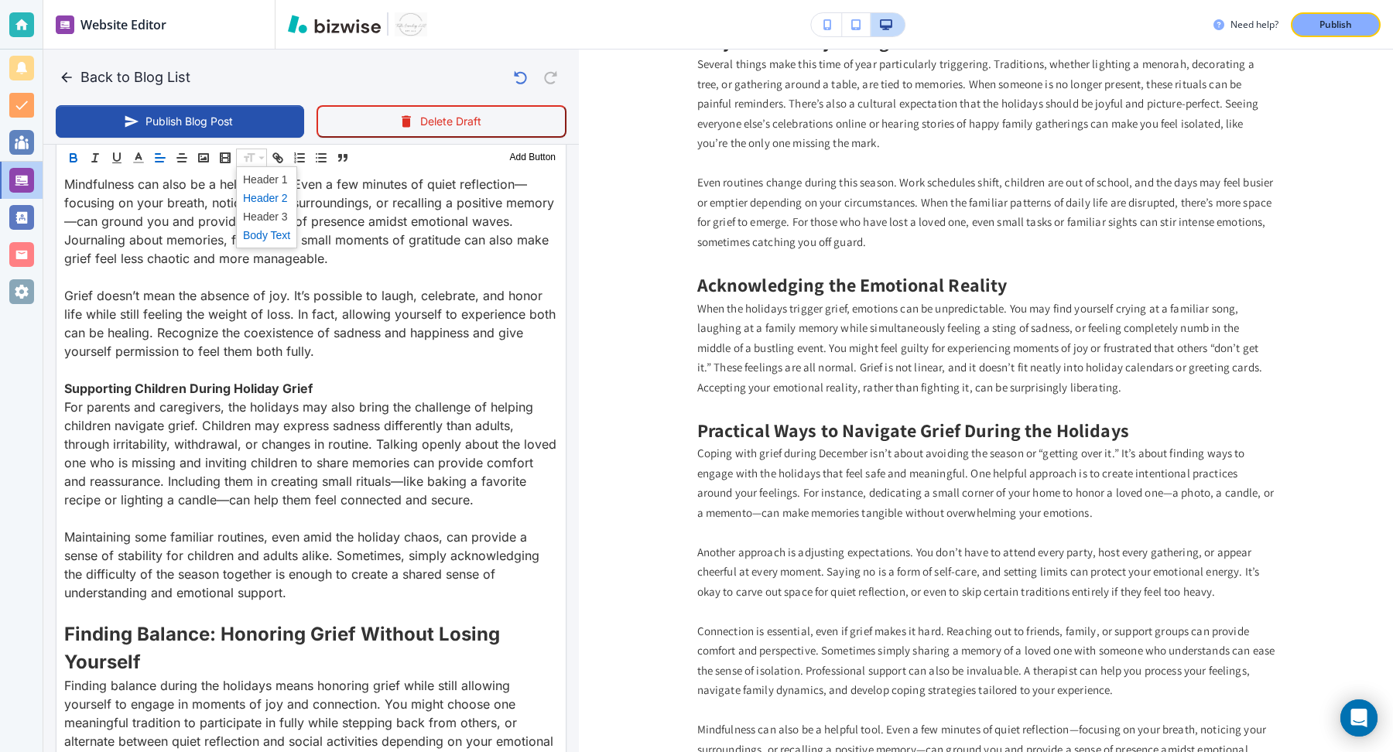
click at [268, 201] on span at bounding box center [266, 198] width 47 height 19
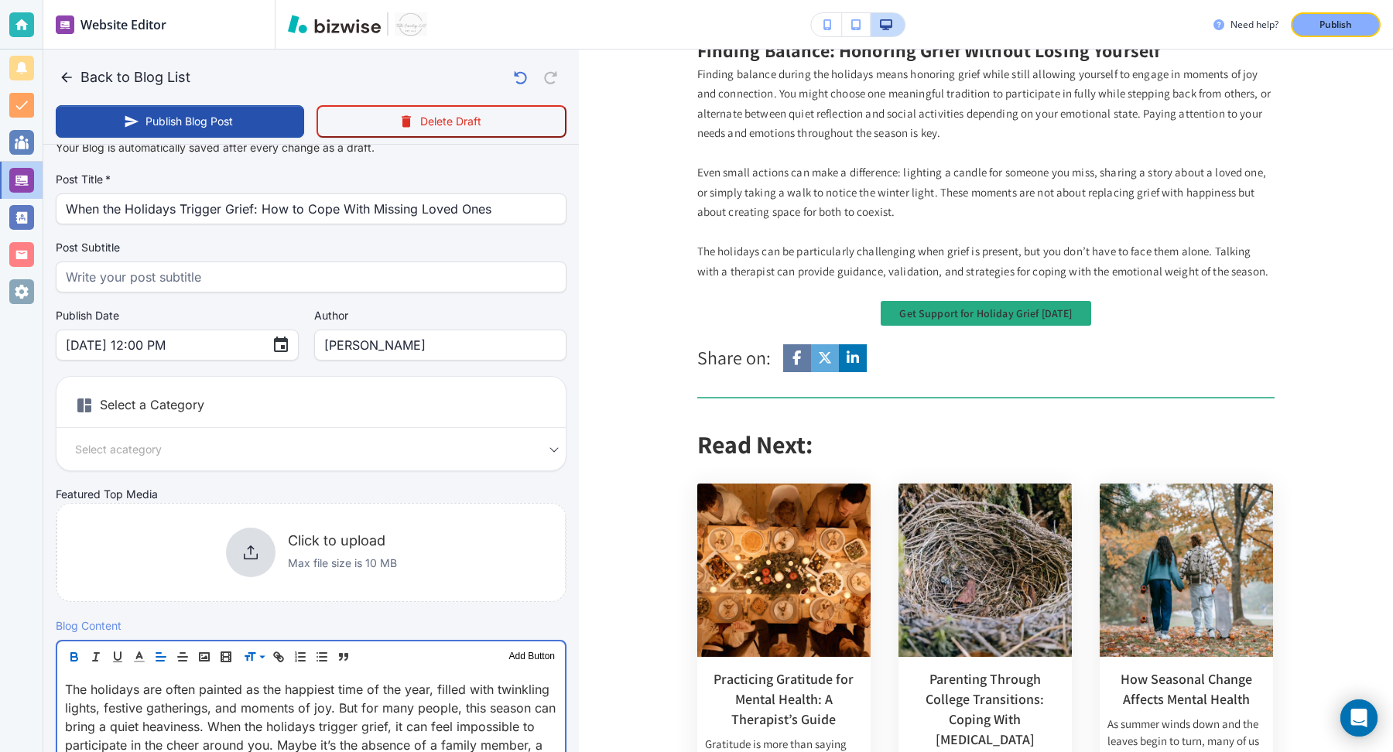
scroll to position [0, 0]
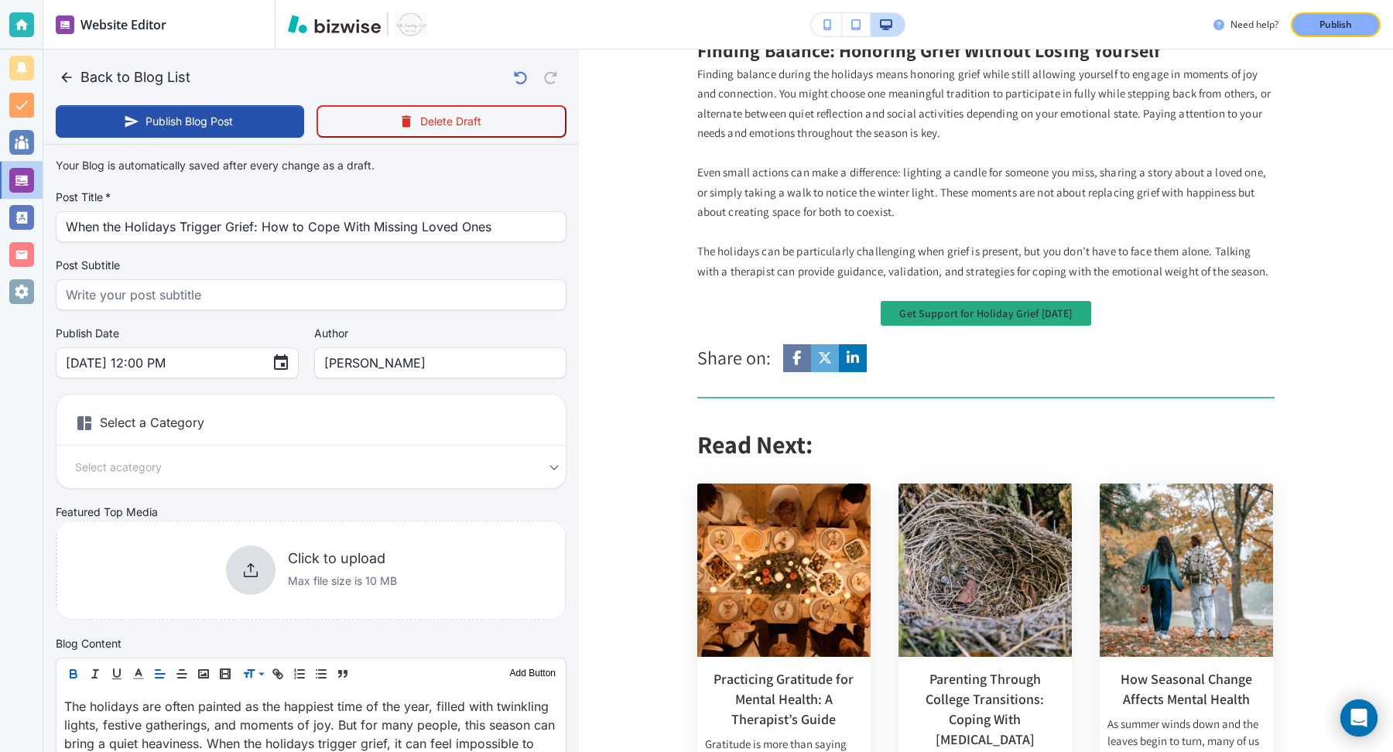
click at [379, 454] on div "Select a Category Select a category Select a Category" at bounding box center [311, 441] width 511 height 95
click at [378, 482] on div "Select a Category Select a category Select a Category" at bounding box center [311, 441] width 511 height 95
click at [378, 0] on body "Website Editor Pages Edit, add, and delete pages or manage your page order Upda…" at bounding box center [696, 0] width 1393 height 0
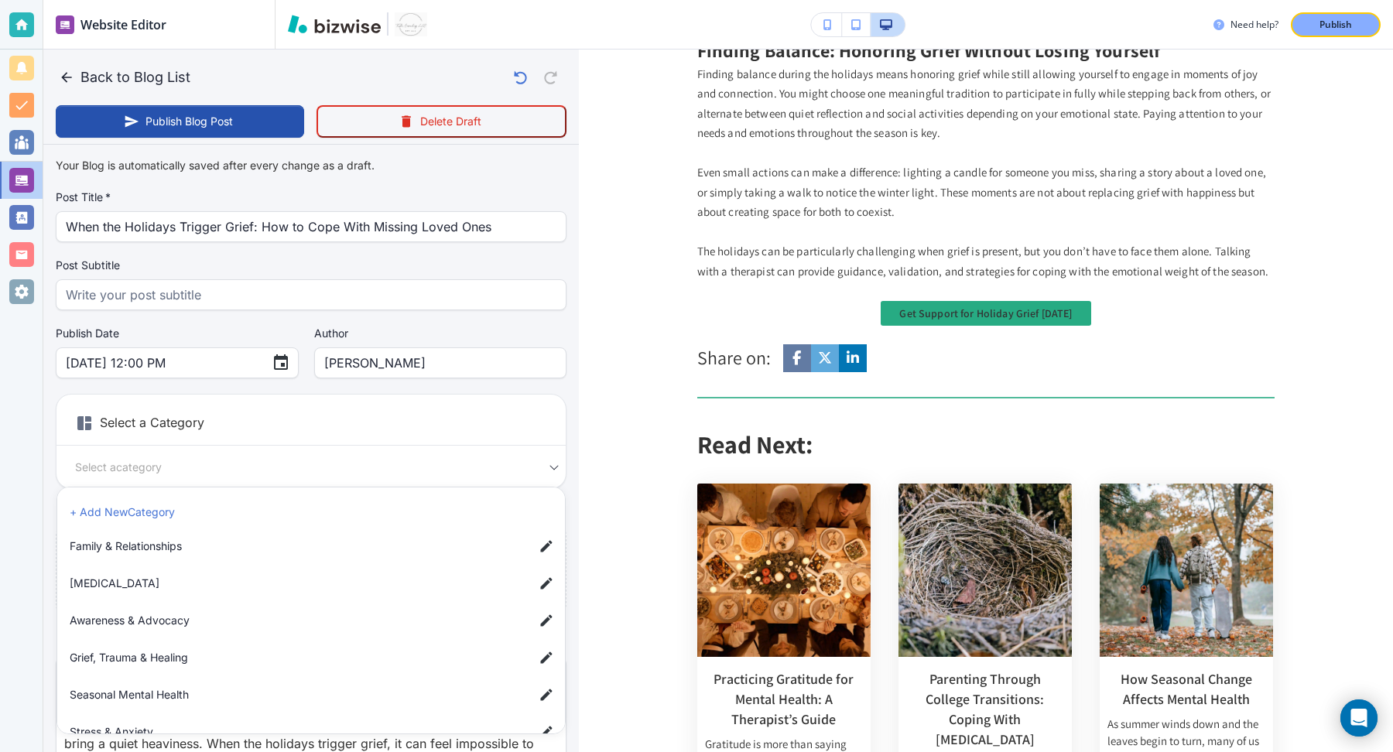
click at [230, 688] on span "Seasonal Mental Health" at bounding box center [296, 695] width 452 height 17
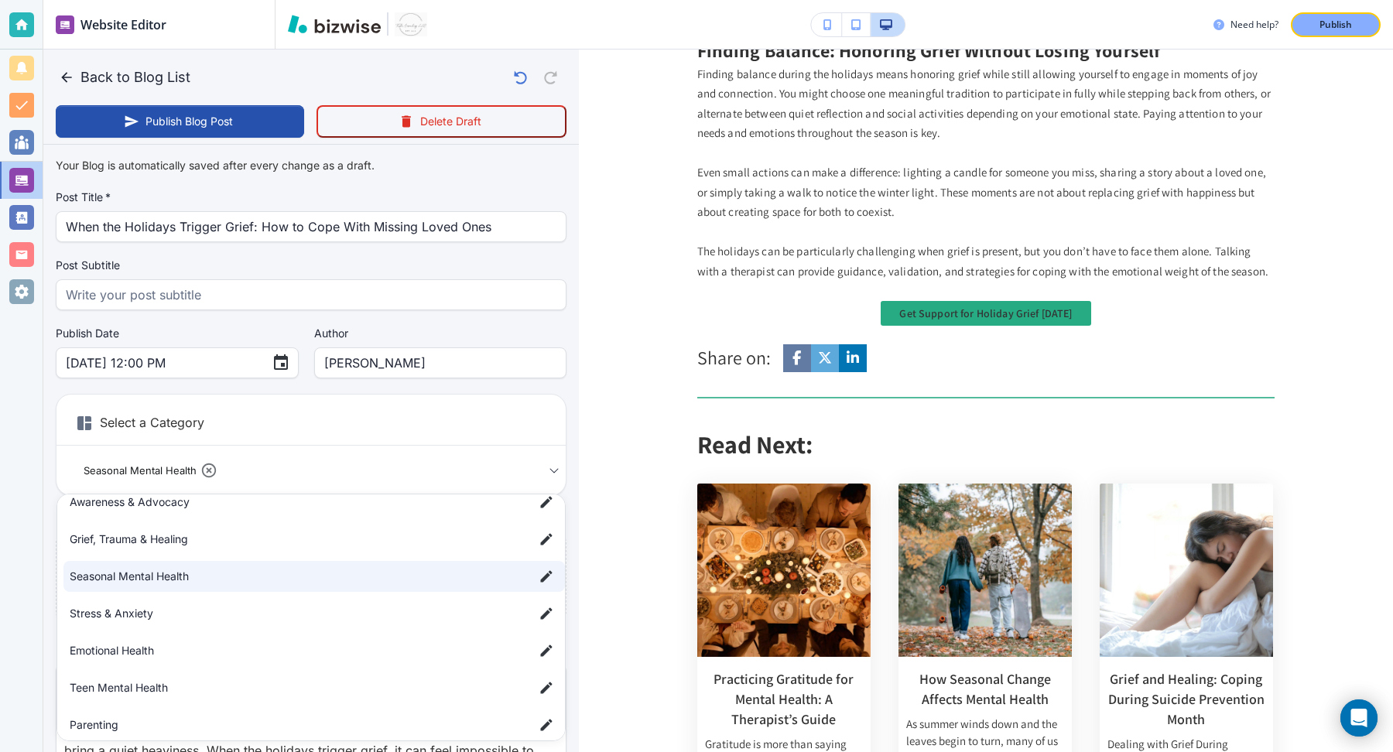
scroll to position [126, 0]
click at [318, 527] on li "Grief, Trauma & Healing" at bounding box center [314, 538] width 502 height 31
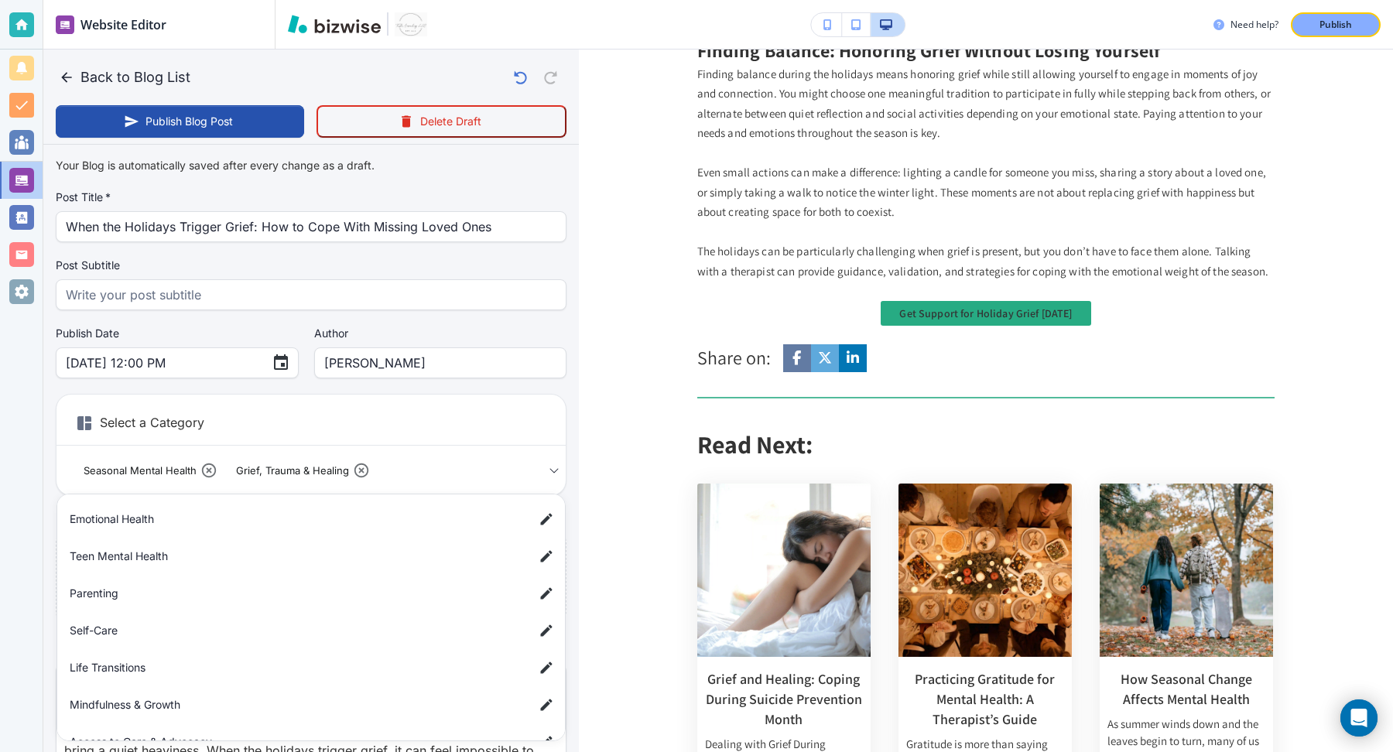
scroll to position [285, 0]
click at [255, 604] on span "Self-Care" at bounding box center [296, 602] width 452 height 17
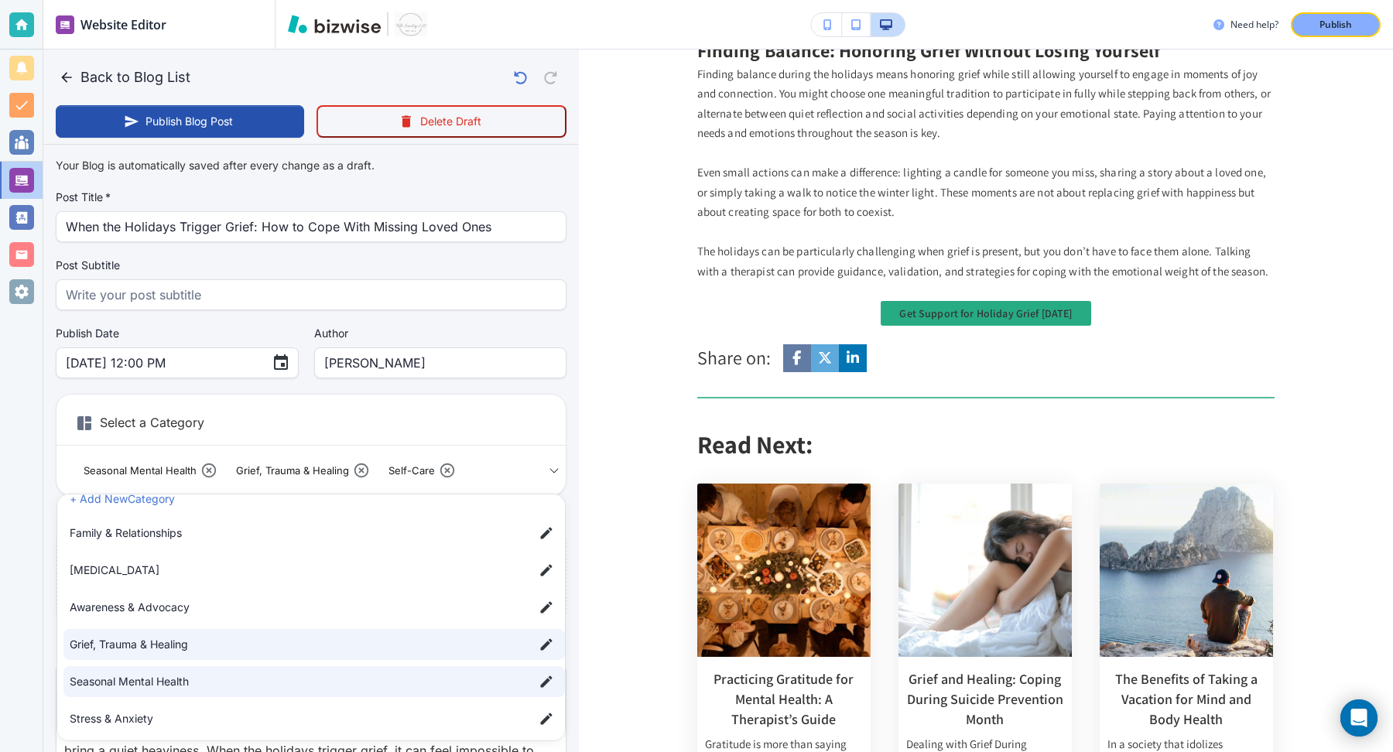
scroll to position [0, 0]
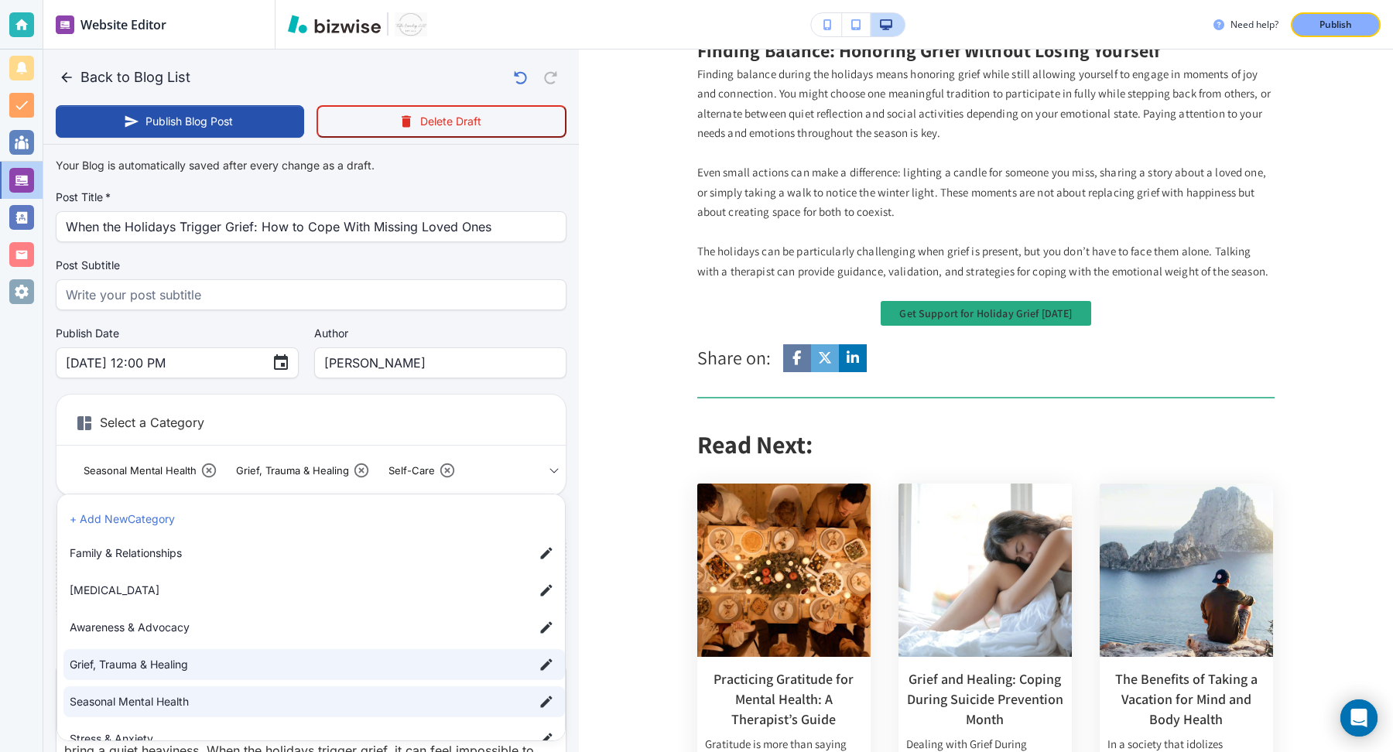
click at [296, 543] on li "Family & Relationships" at bounding box center [314, 553] width 502 height 31
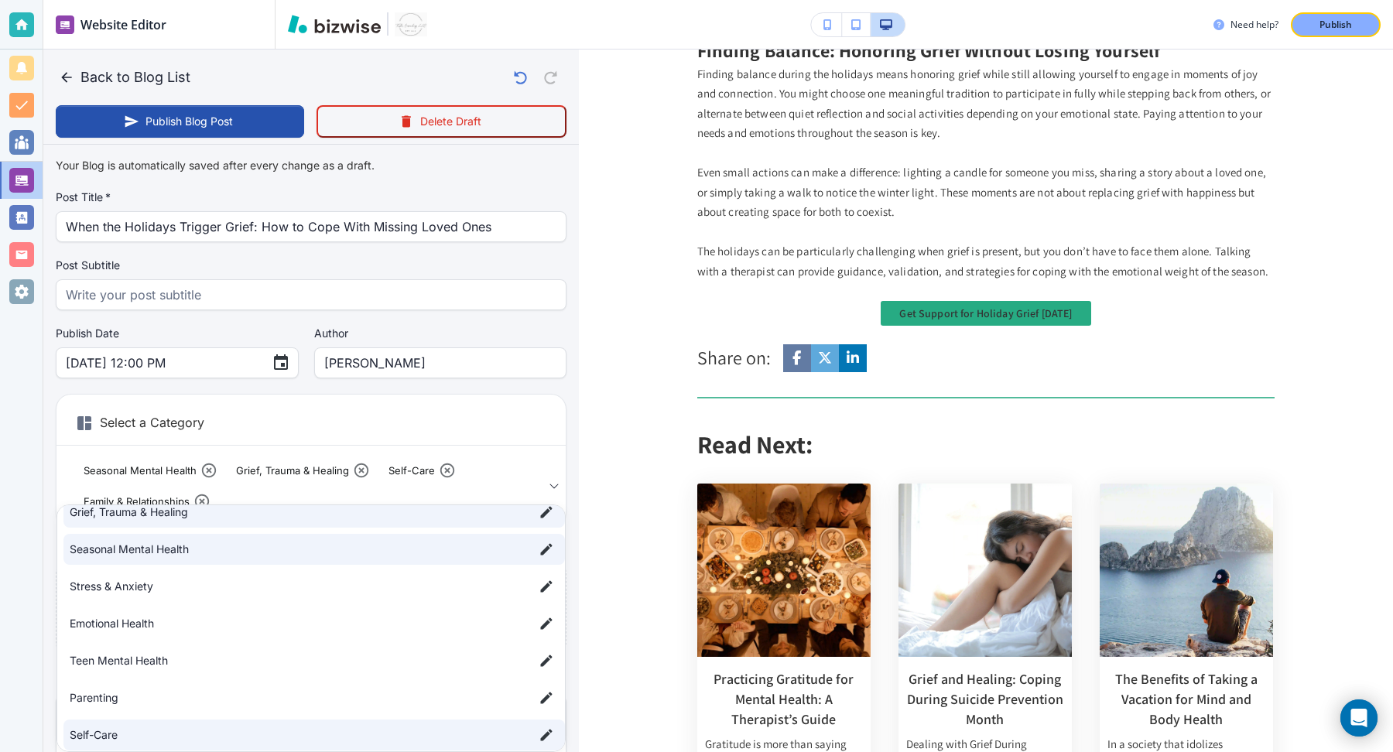
scroll to position [273, 0]
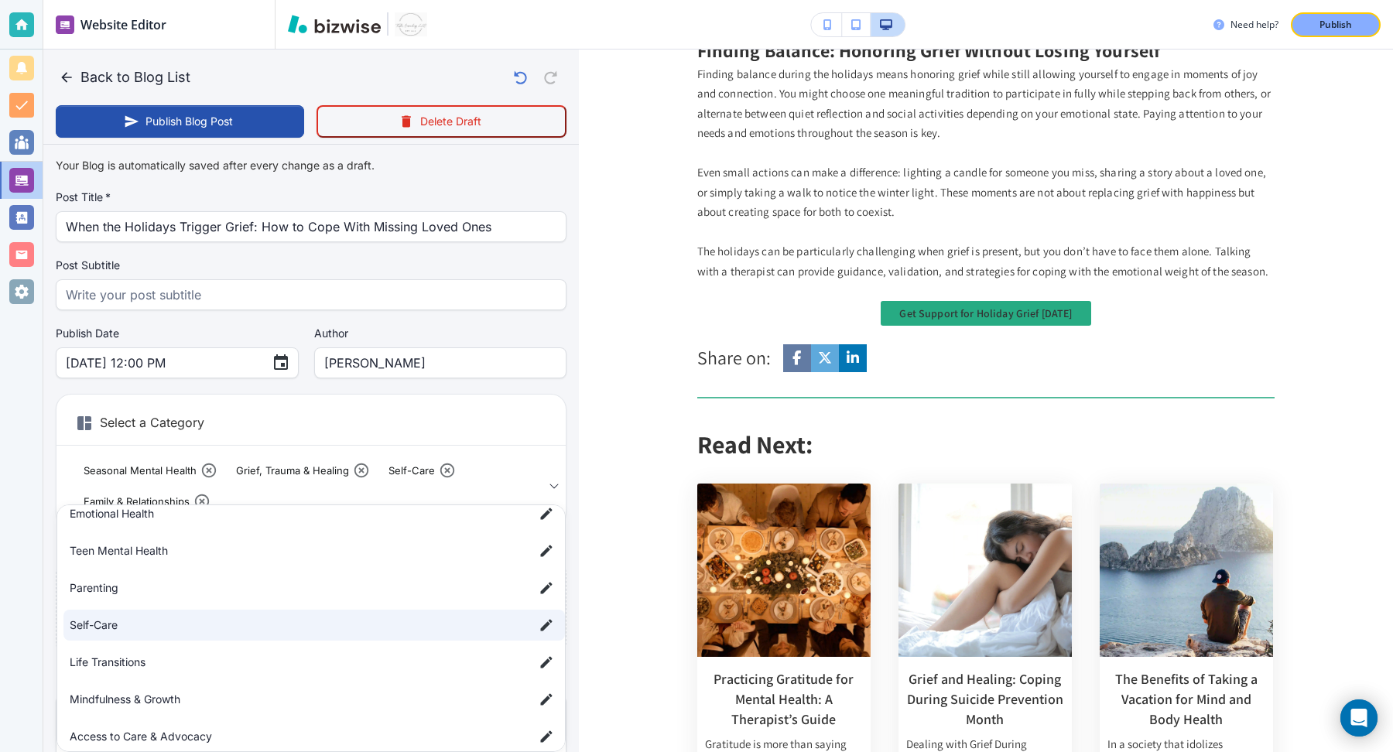
click at [268, 621] on span "Self-Care" at bounding box center [296, 625] width 452 height 17
type input "a84650f110cf9137f556a,ab4a184883a2827e3f633,a1b665c586deef7c0959f"
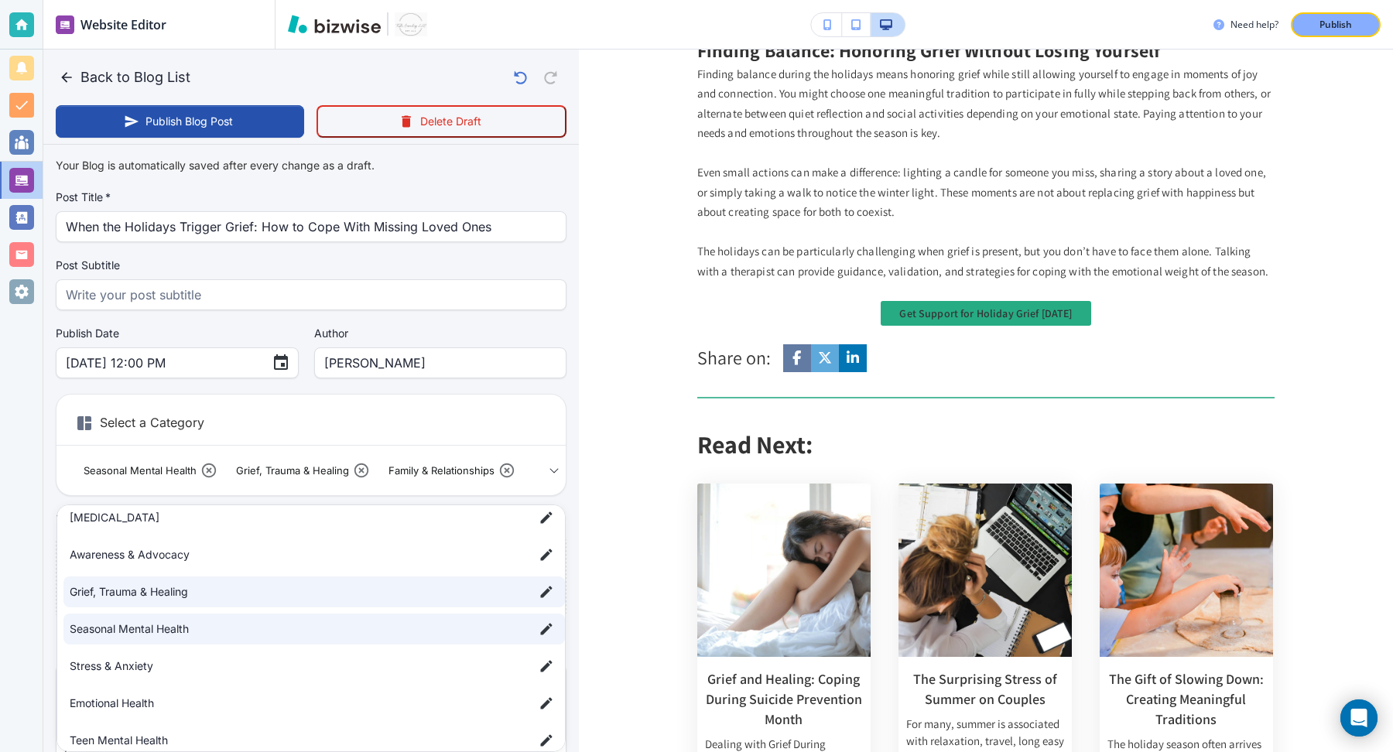
click at [403, 447] on div at bounding box center [696, 376] width 1393 height 752
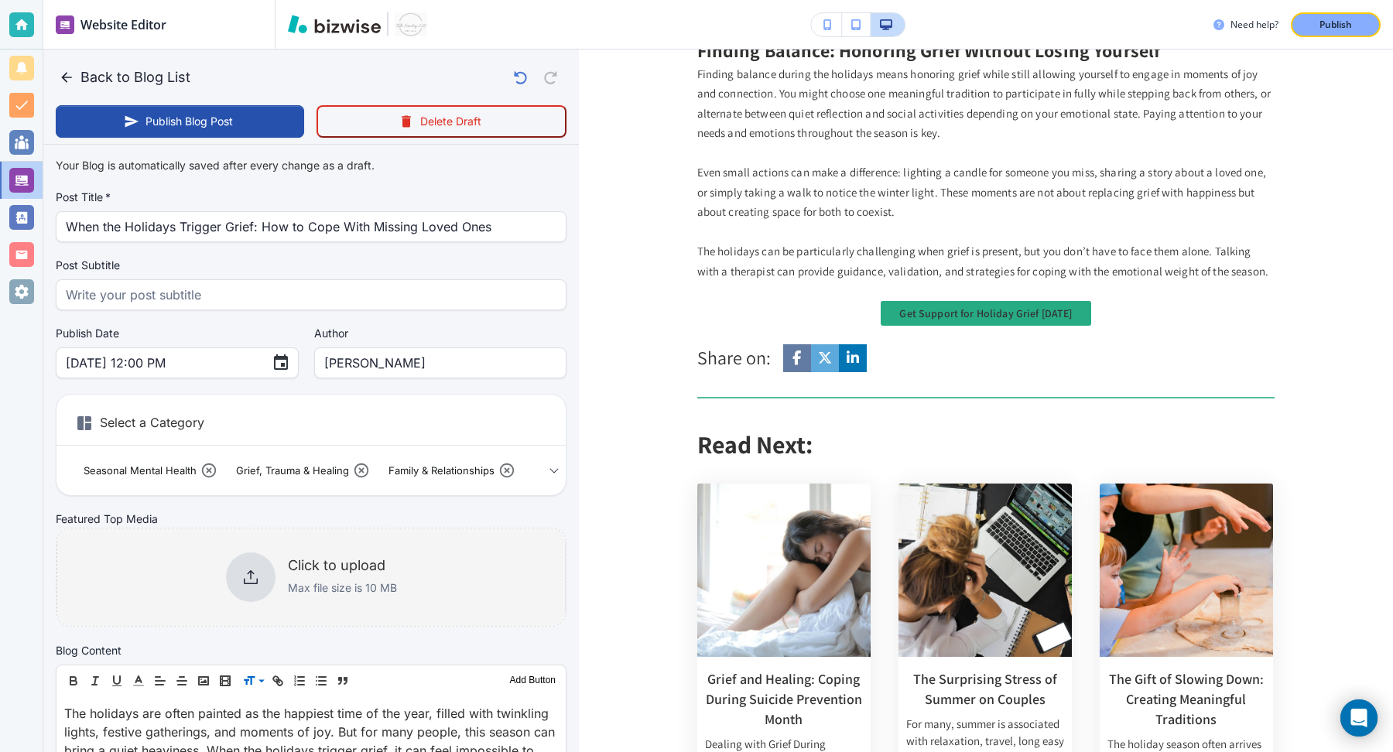
click at [270, 595] on div at bounding box center [251, 578] width 50 height 50
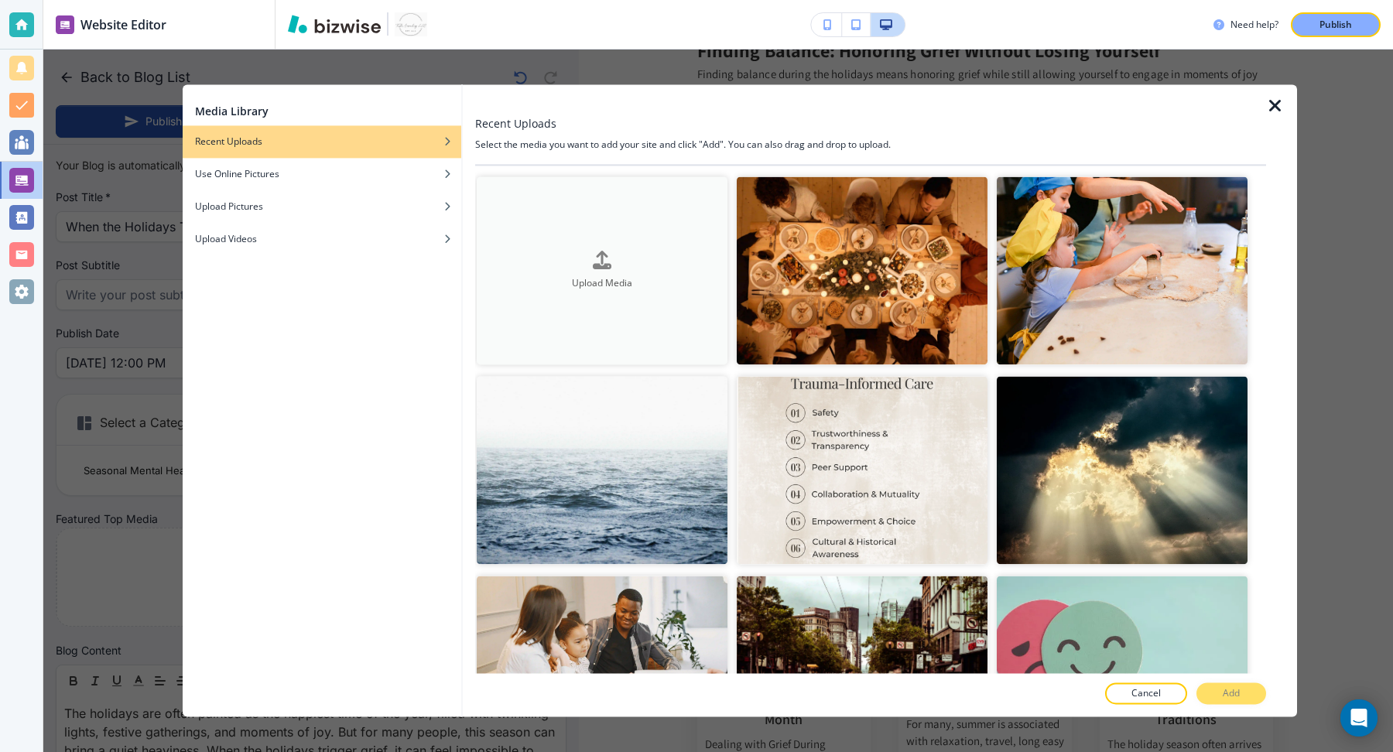
click at [602, 274] on div "button" at bounding box center [602, 273] width 251 height 6
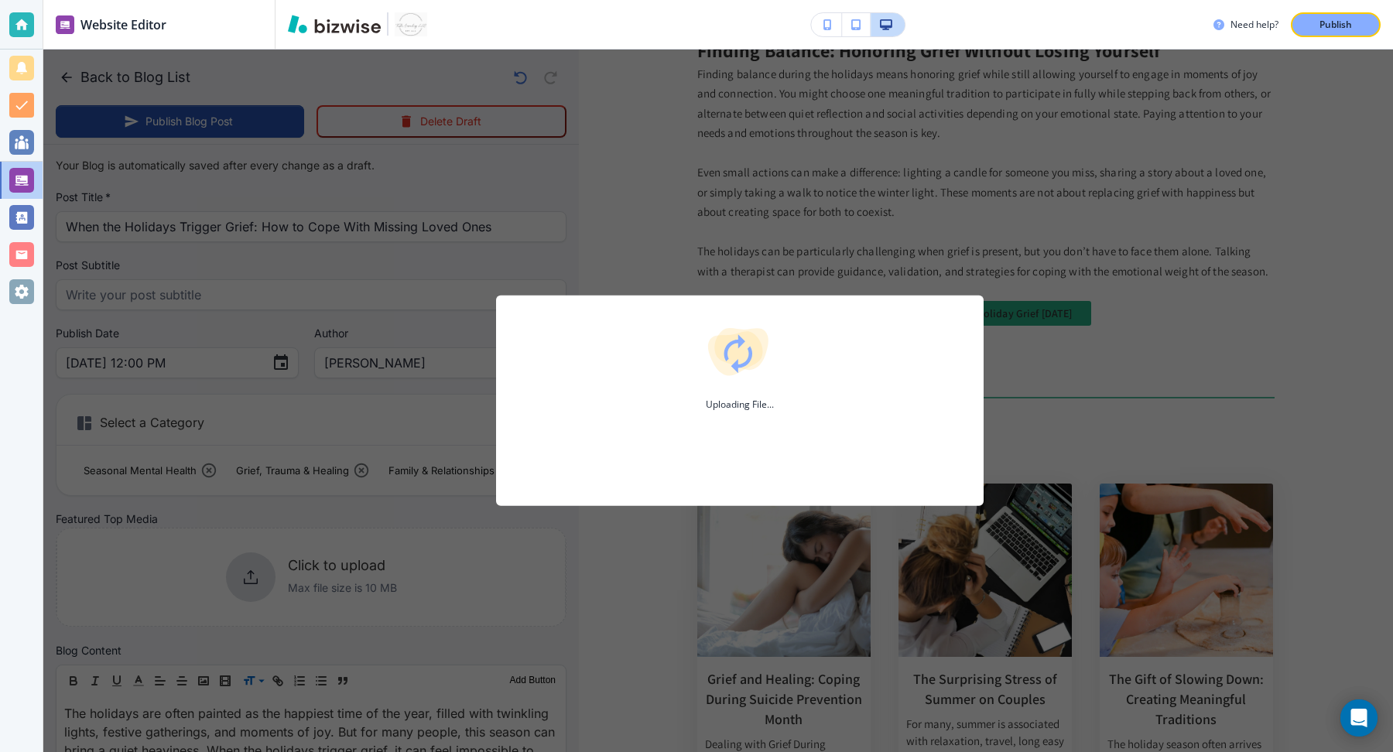
click at [947, 248] on div "Uploading File..." at bounding box center [739, 401] width 1393 height 703
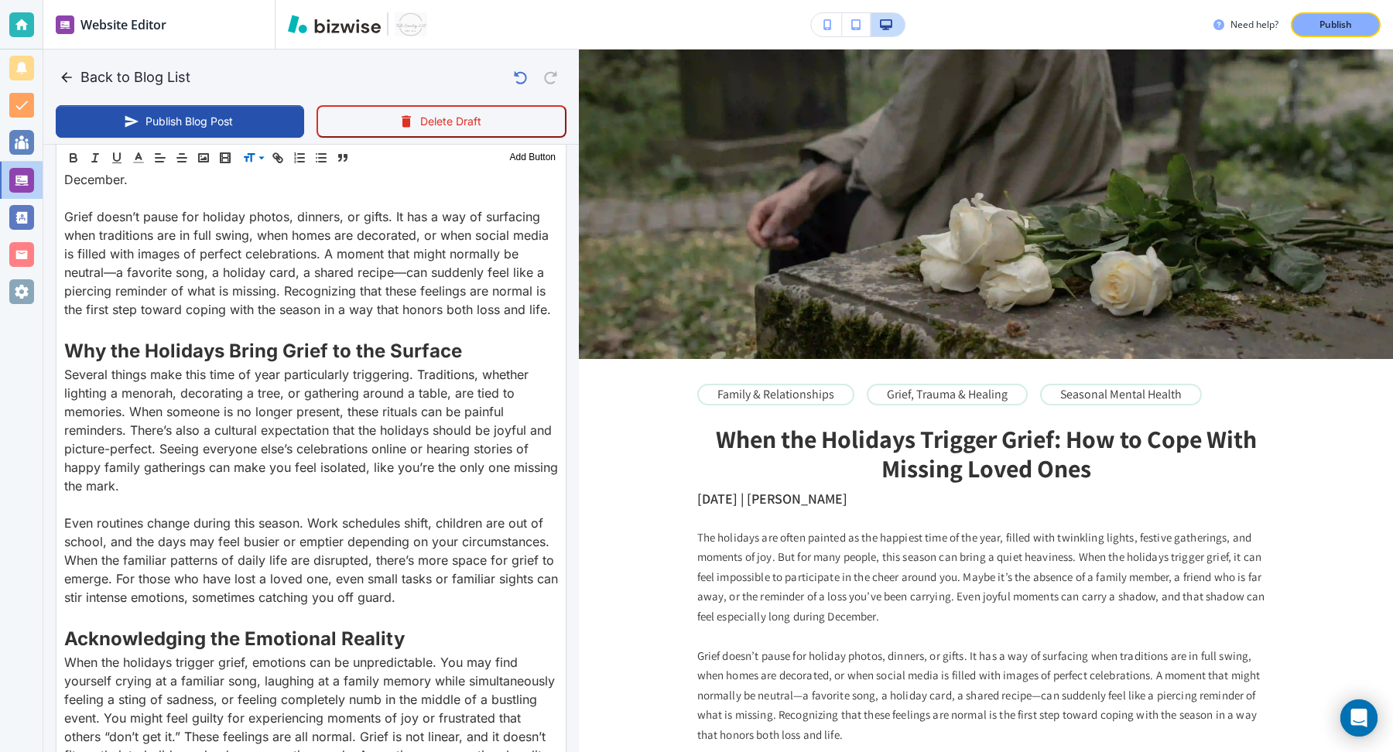
scroll to position [0, 0]
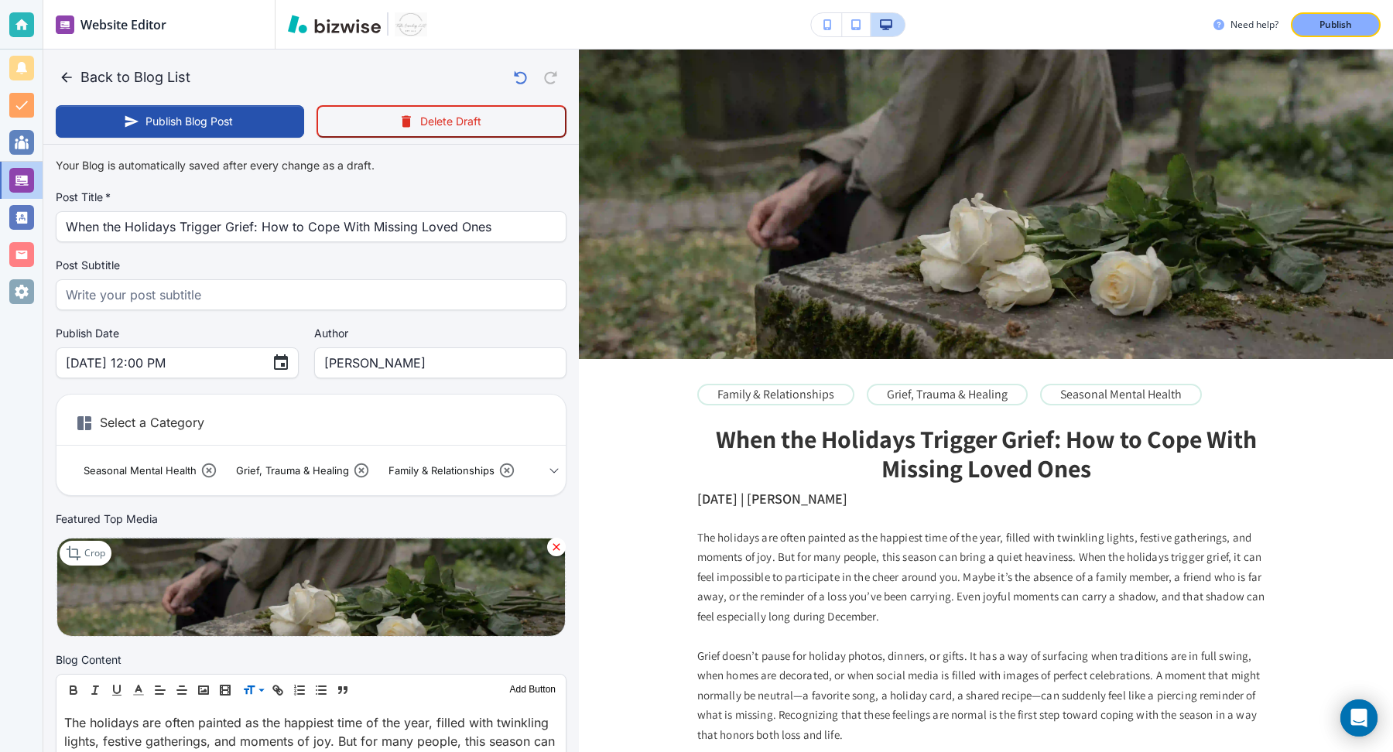
click at [200, 101] on div "Back to Blog List Publish Blog Post Delete Draft" at bounding box center [311, 97] width 536 height 95
click at [210, 128] on button "Publish Blog Post" at bounding box center [180, 121] width 248 height 33
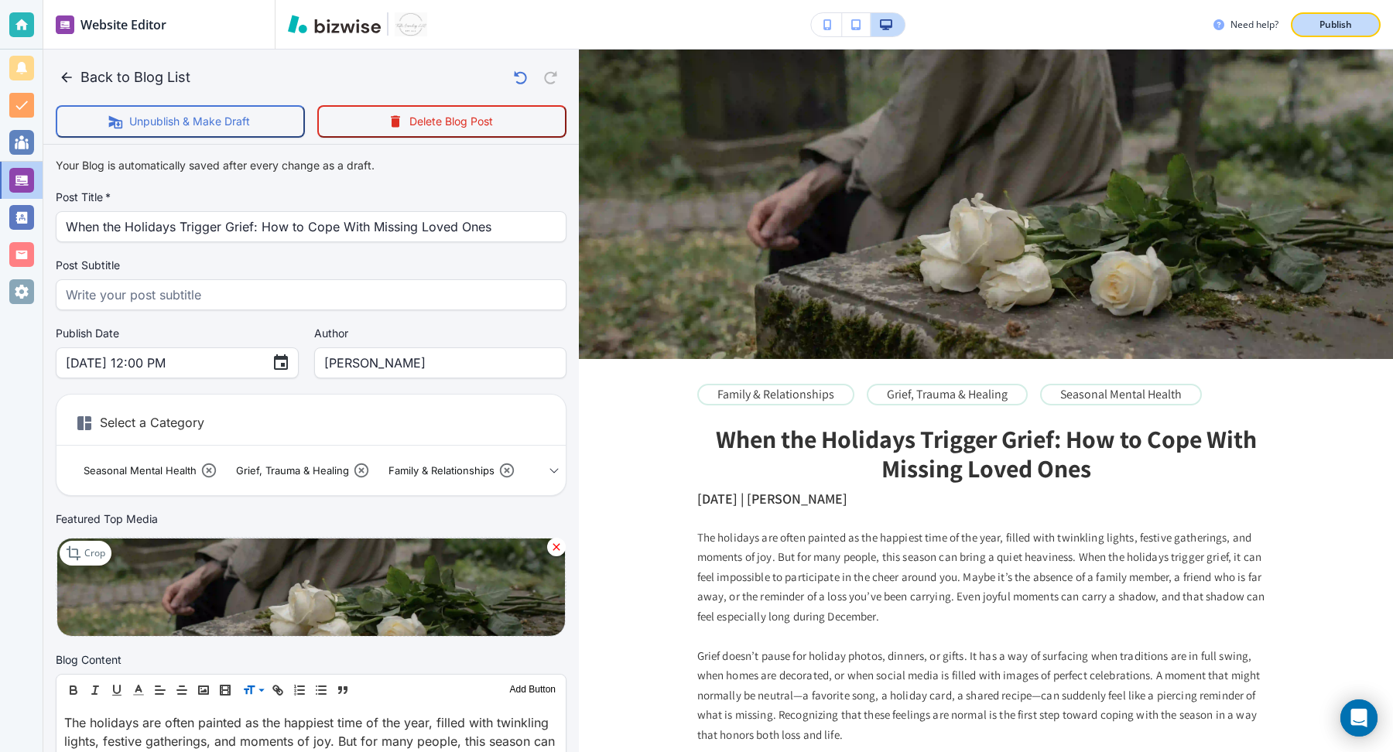
click at [1345, 25] on p "Publish" at bounding box center [1336, 25] width 33 height 14
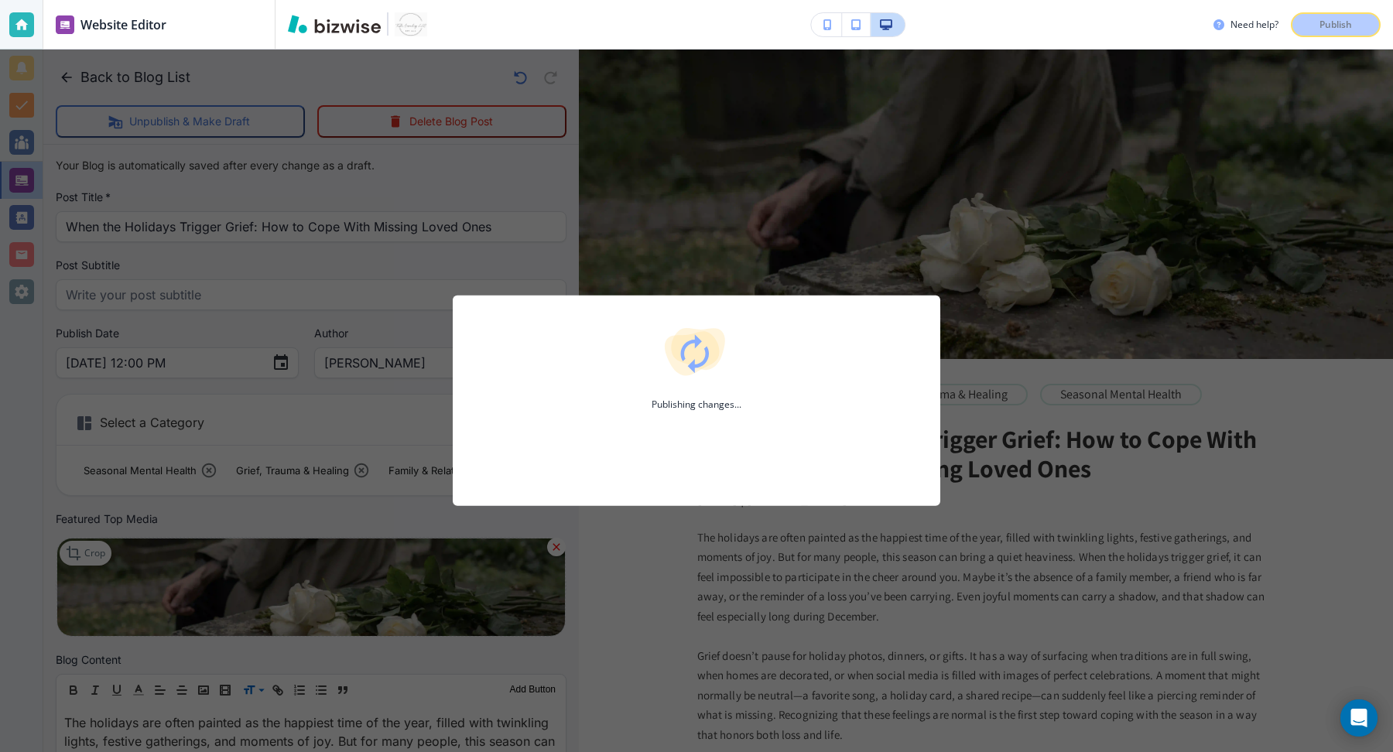
click at [78, 74] on div "Publishing changes..." at bounding box center [696, 401] width 1393 height 703
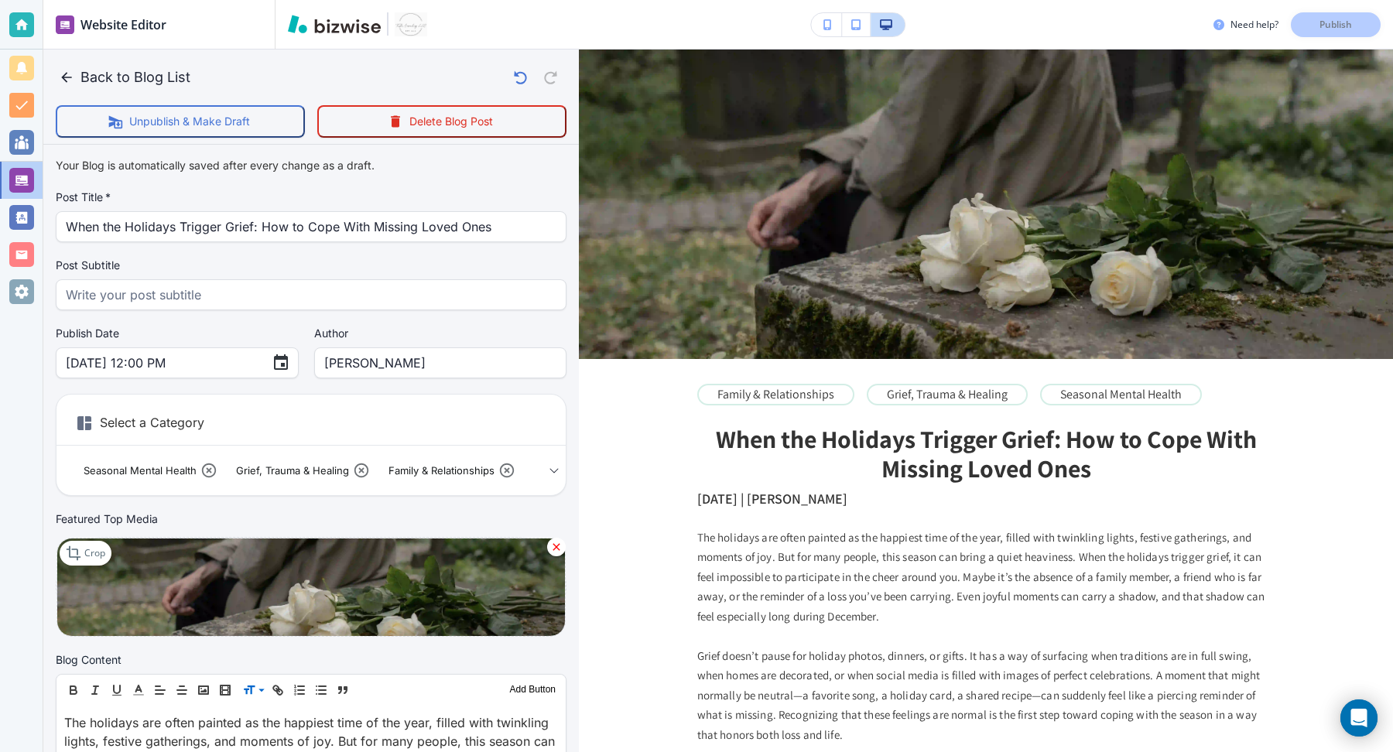
click at [67, 80] on icon "button" at bounding box center [66, 77] width 15 height 15
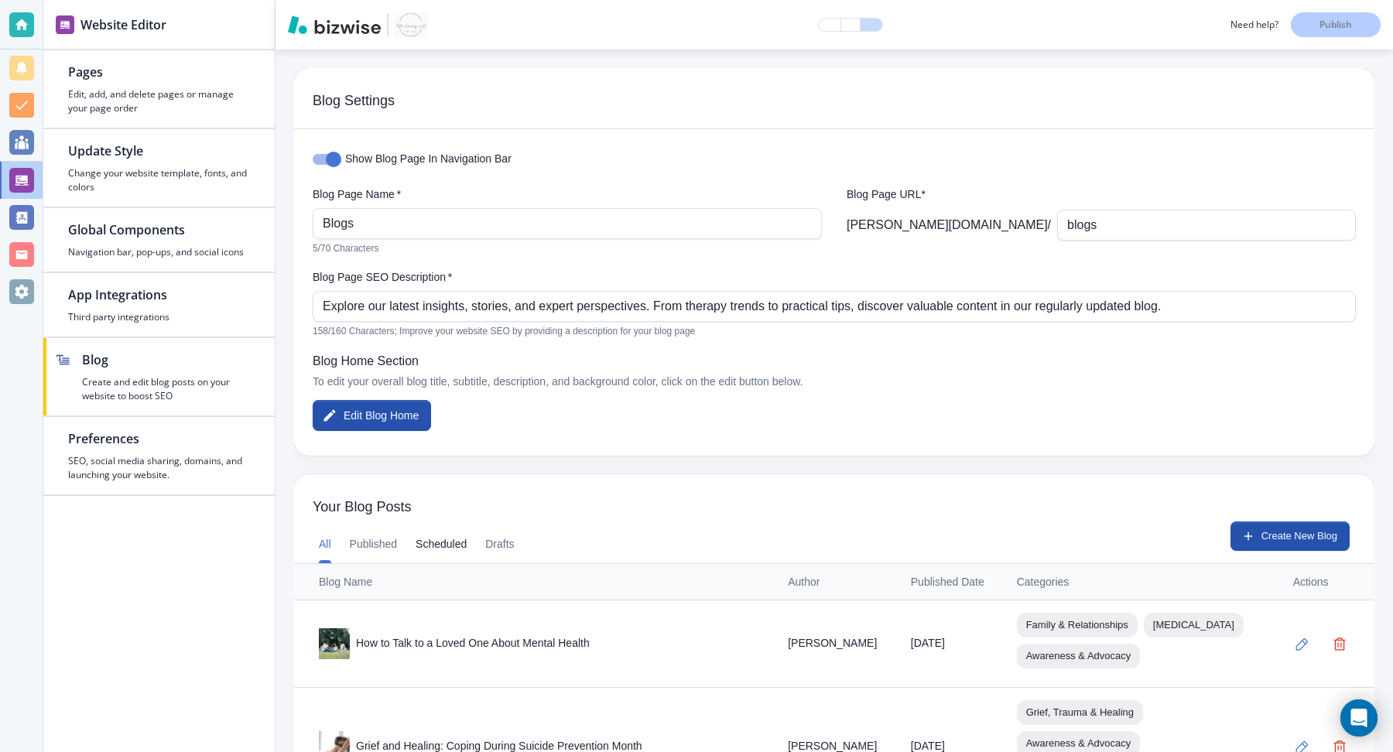
click at [464, 543] on button "Scheduled" at bounding box center [441, 544] width 51 height 37
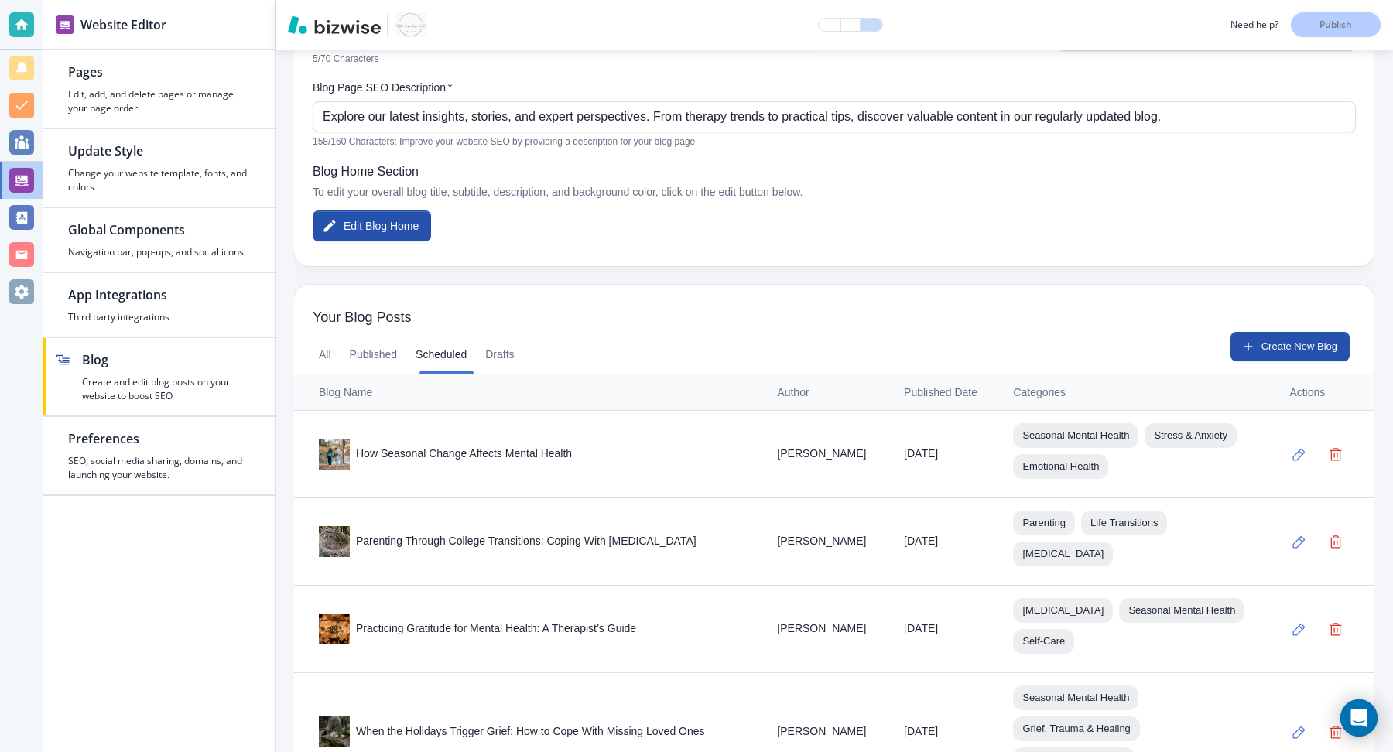
scroll to position [245, 0]
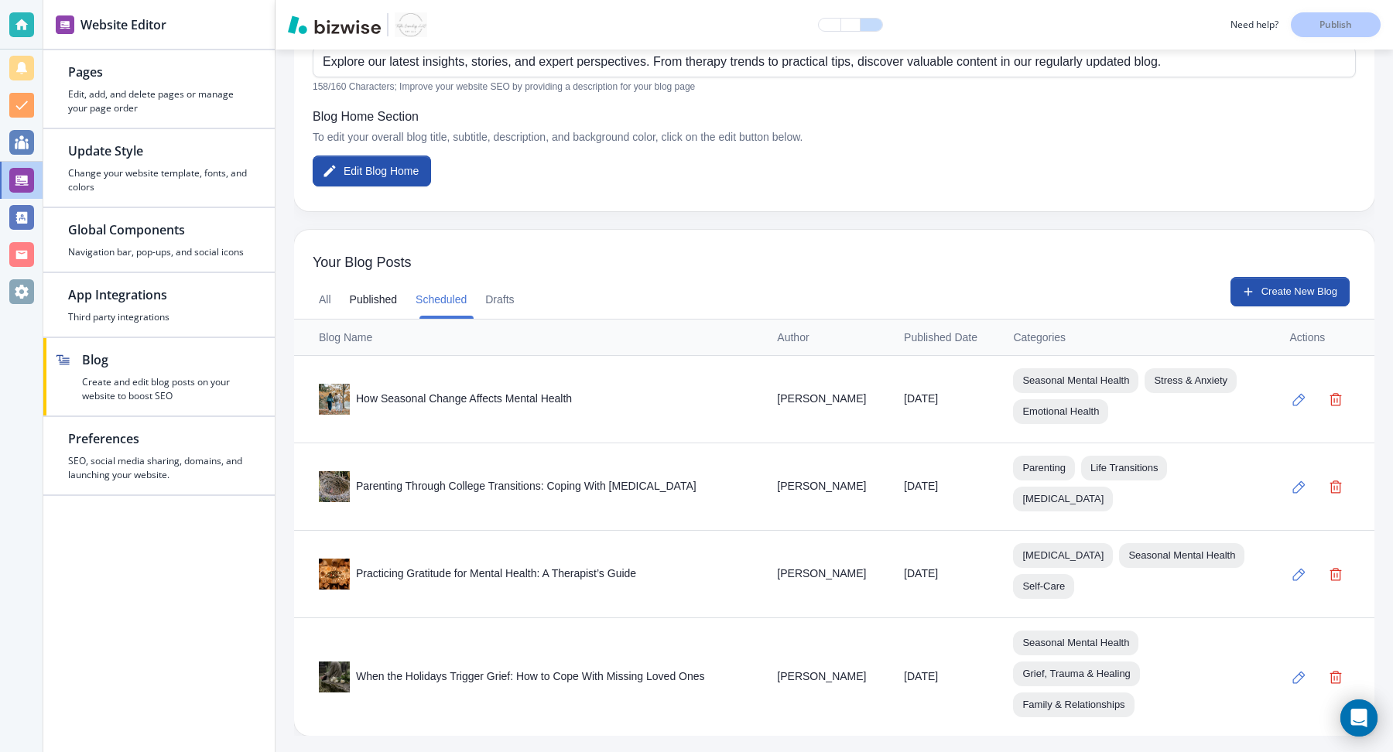
click at [379, 303] on button "Published" at bounding box center [374, 300] width 48 height 37
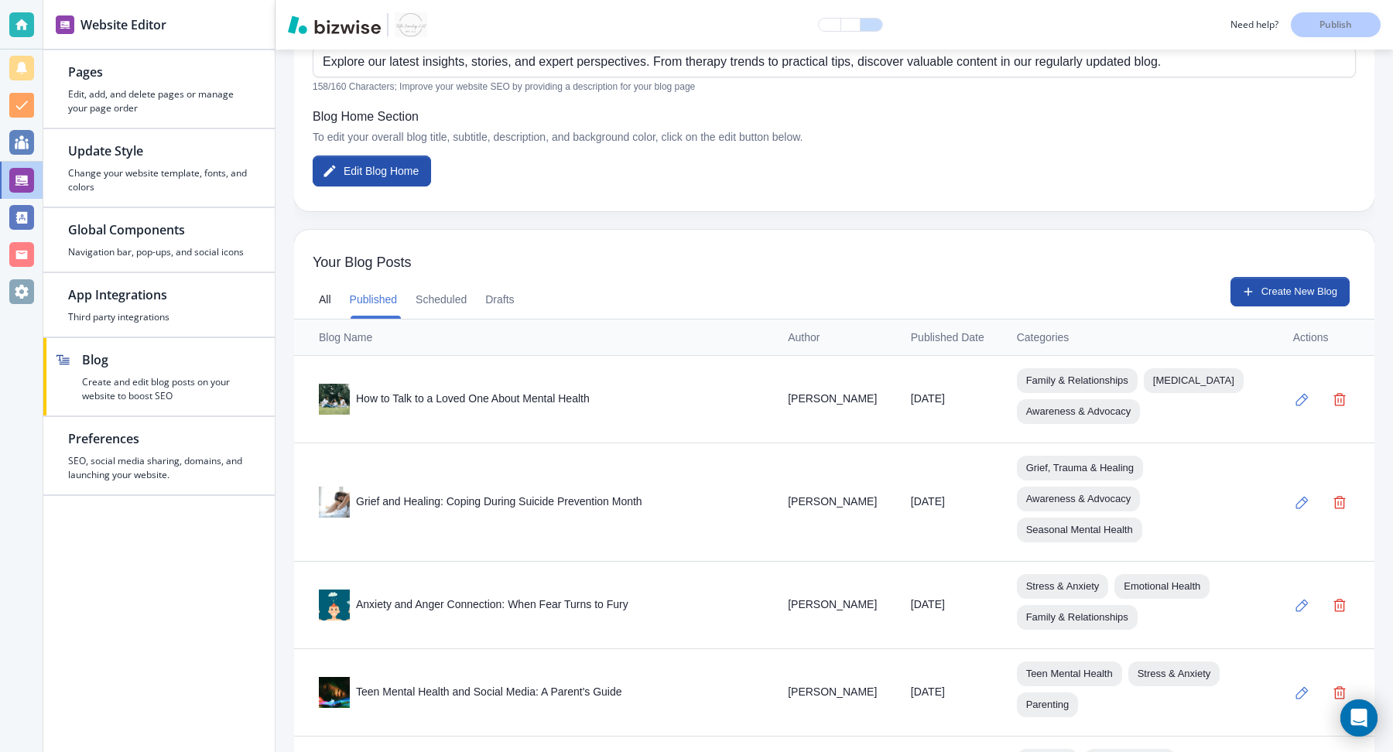
click at [331, 309] on button "All" at bounding box center [325, 300] width 12 height 37
click at [461, 296] on button "Scheduled" at bounding box center [441, 300] width 51 height 37
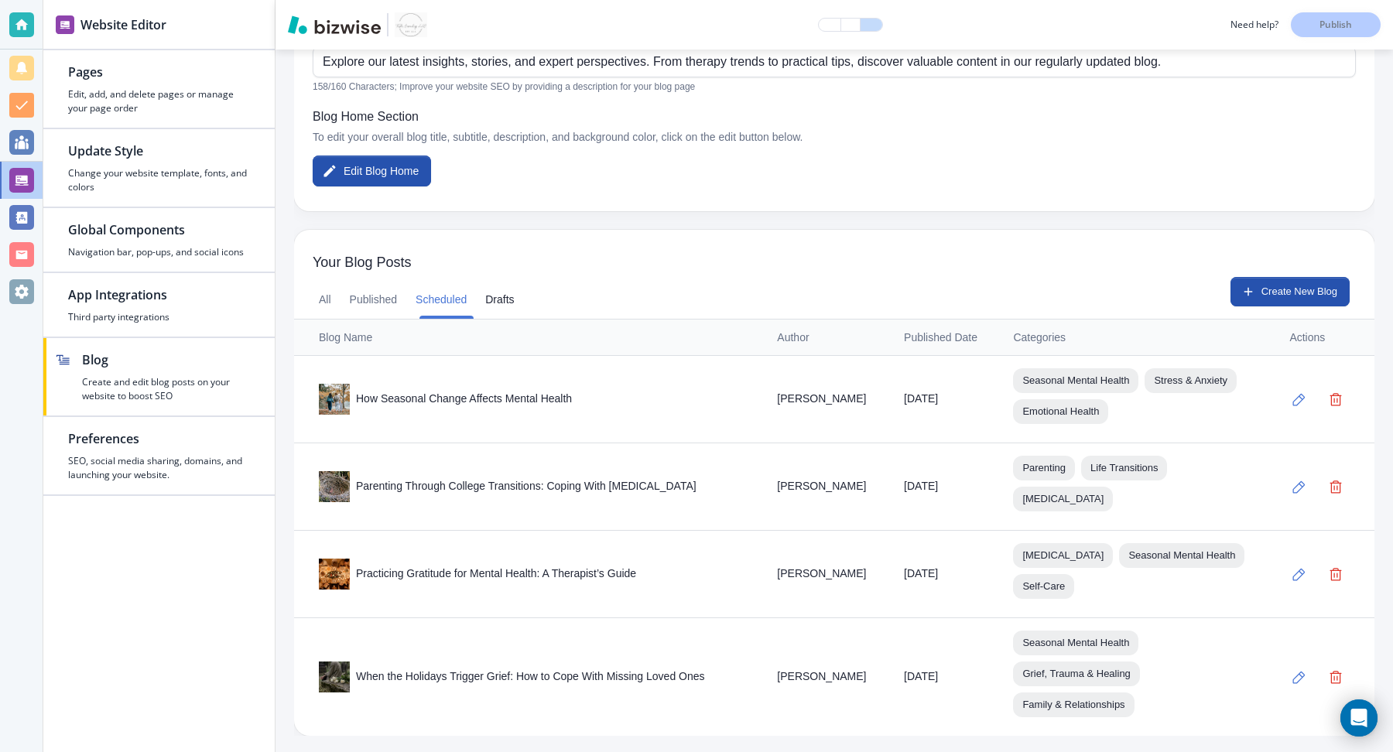
click at [505, 305] on button "Drafts" at bounding box center [499, 300] width 29 height 37
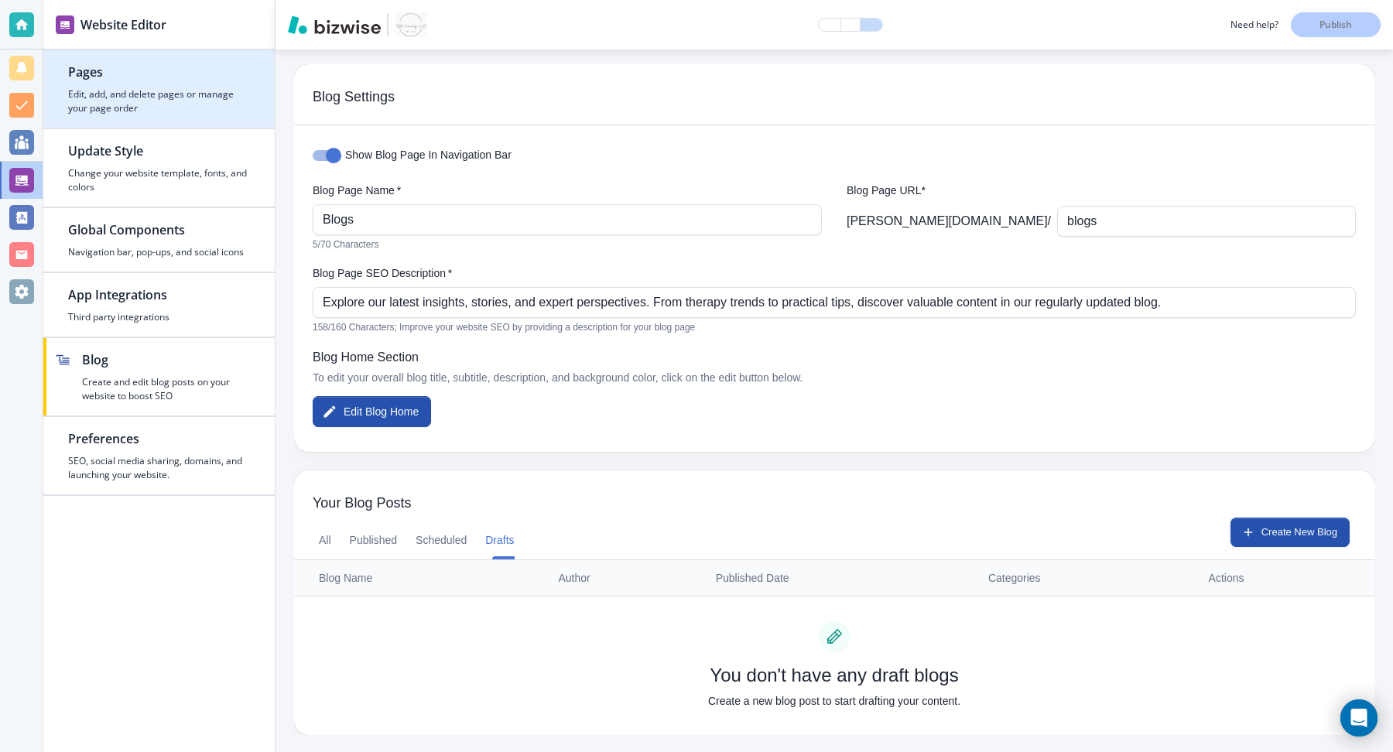
click at [181, 93] on h4 "Edit, add, and delete pages or manage your page order" at bounding box center [159, 101] width 182 height 28
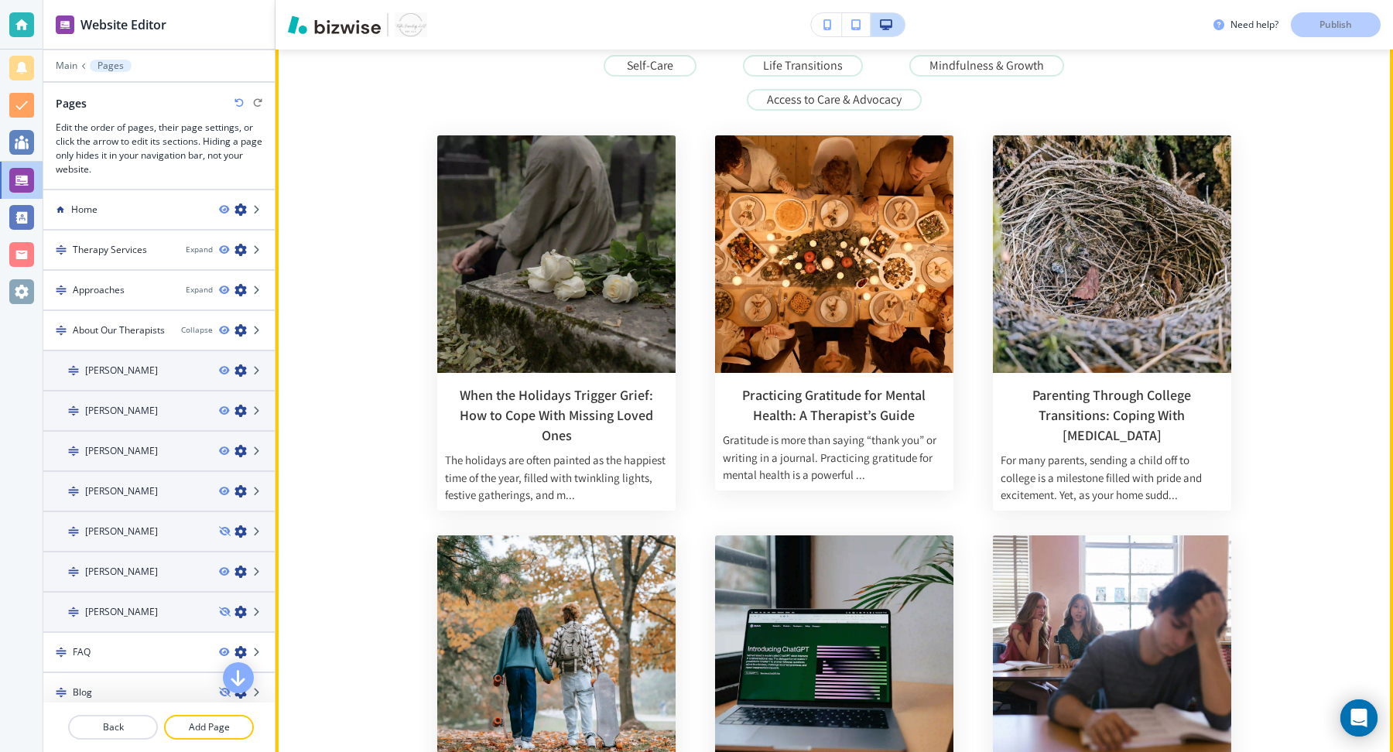
scroll to position [0, 0]
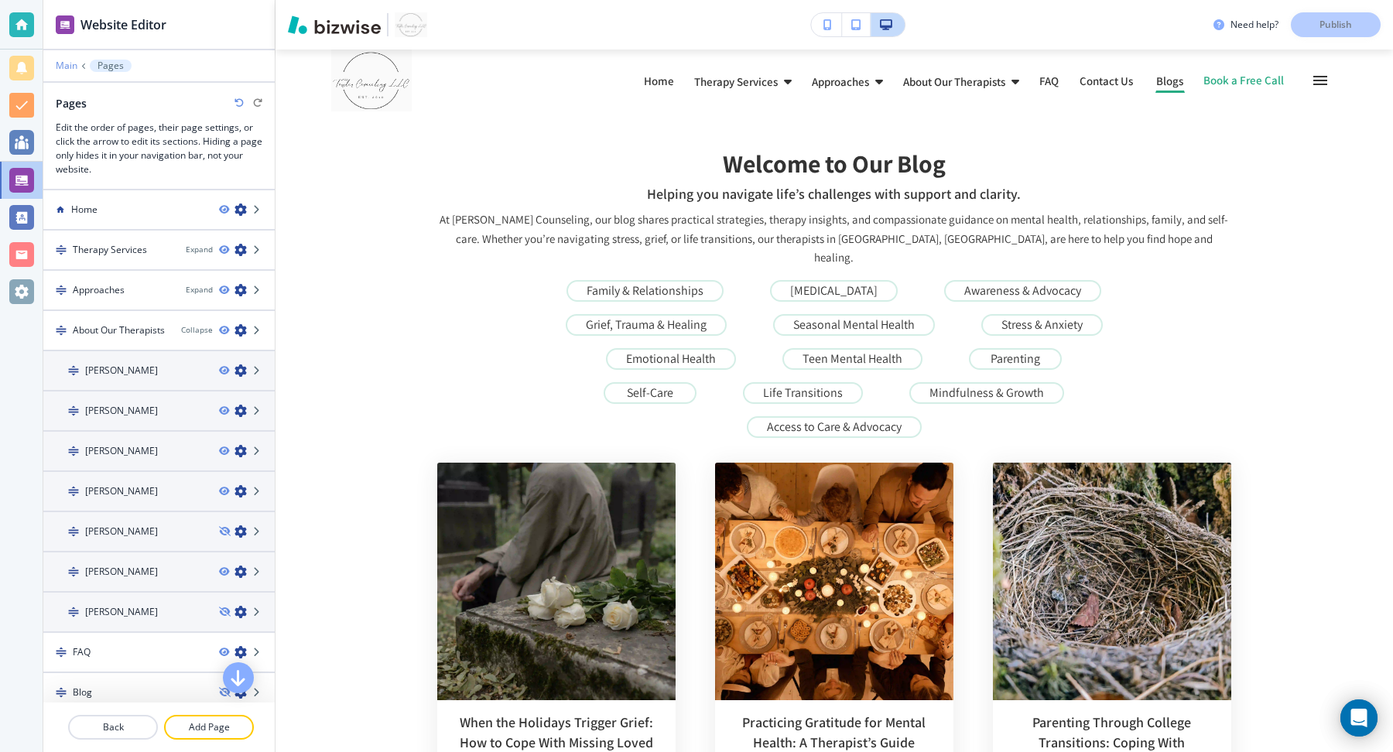
click at [67, 68] on p "Main" at bounding box center [67, 65] width 22 height 11
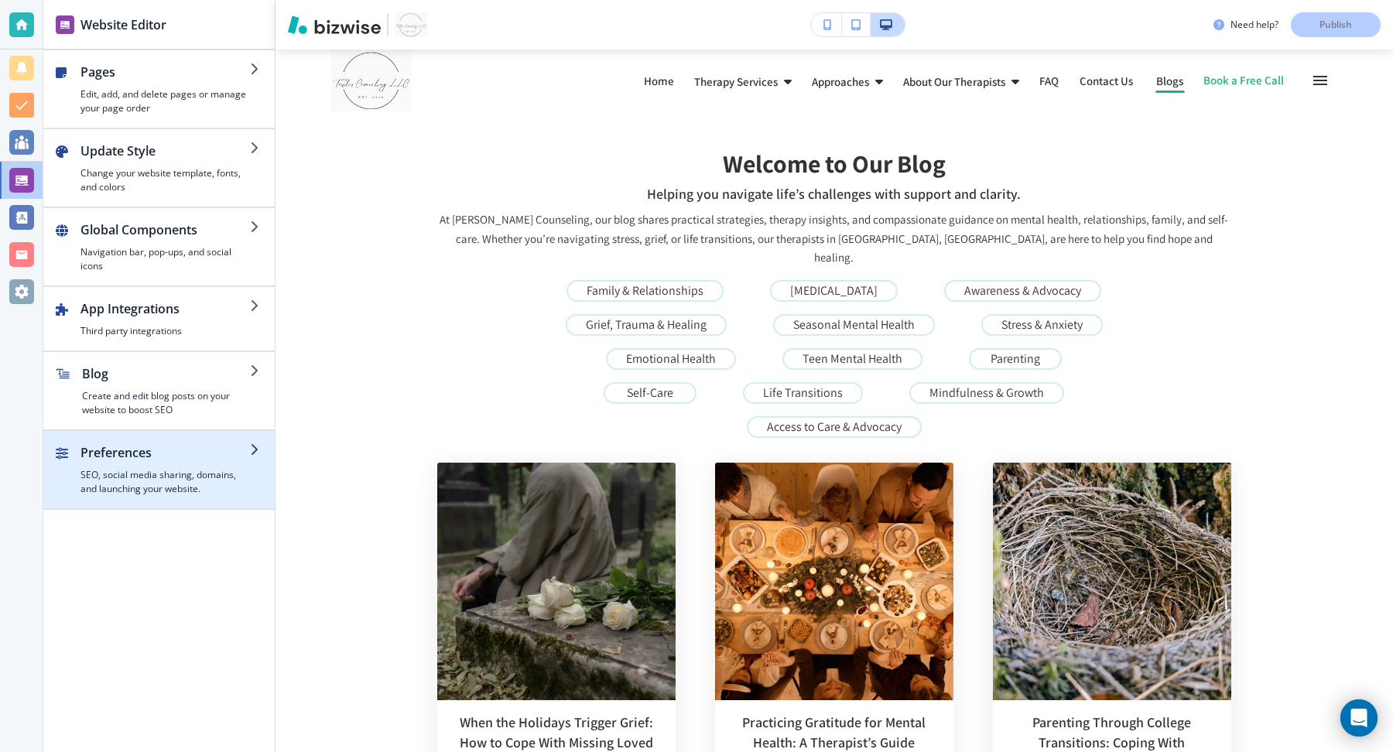
click at [175, 454] on h2 "Preferences" at bounding box center [166, 453] width 170 height 19
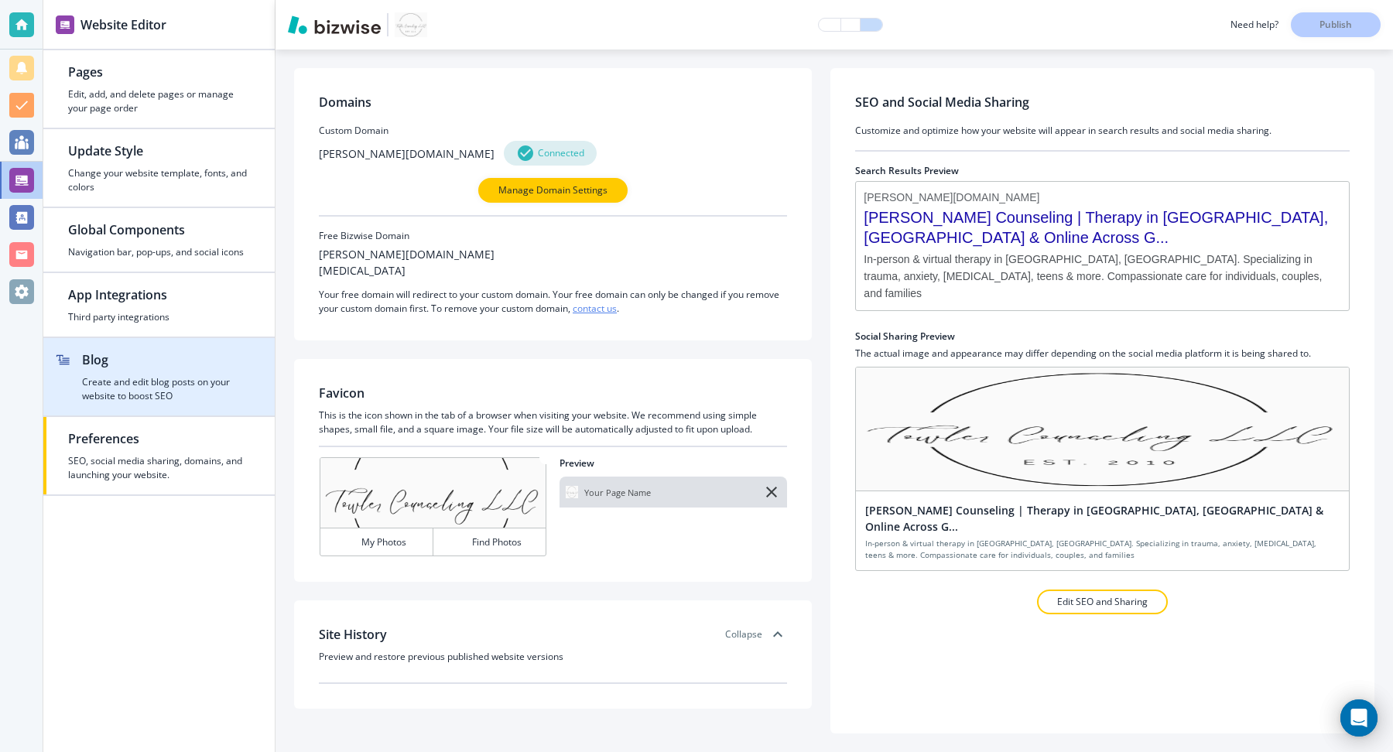
click at [167, 363] on h2 "Blog" at bounding box center [166, 360] width 168 height 19
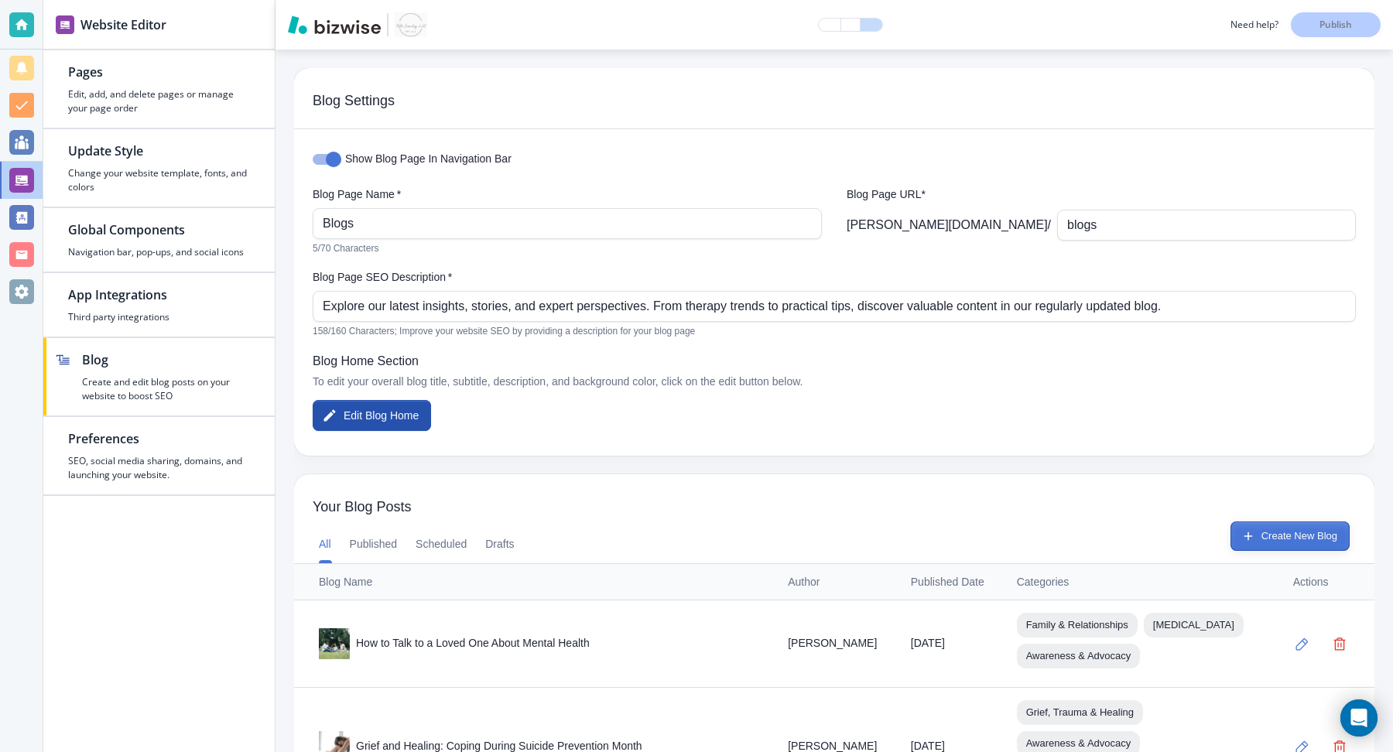
click at [1300, 528] on button "Create New Blog" at bounding box center [1290, 536] width 119 height 29
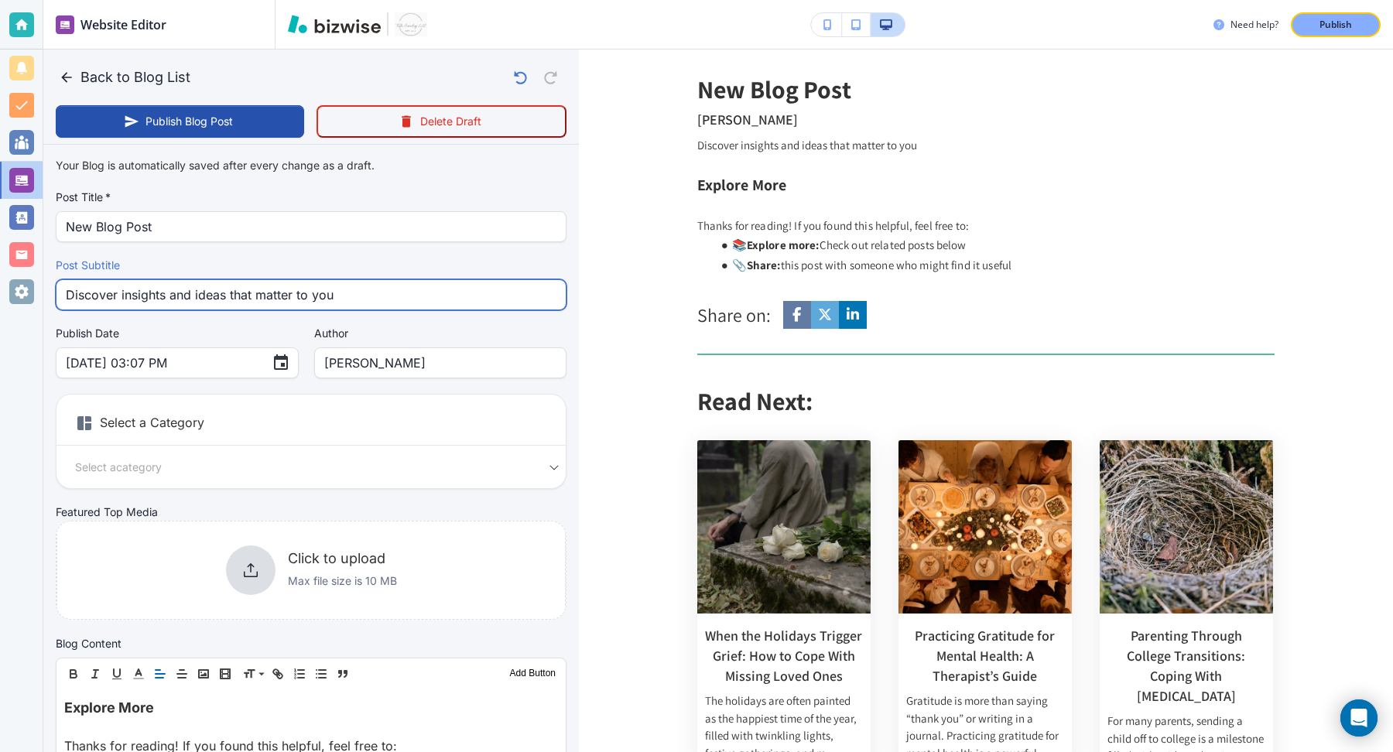
click at [388, 290] on input "Discover insights and ideas that matter to you" at bounding box center [311, 294] width 491 height 29
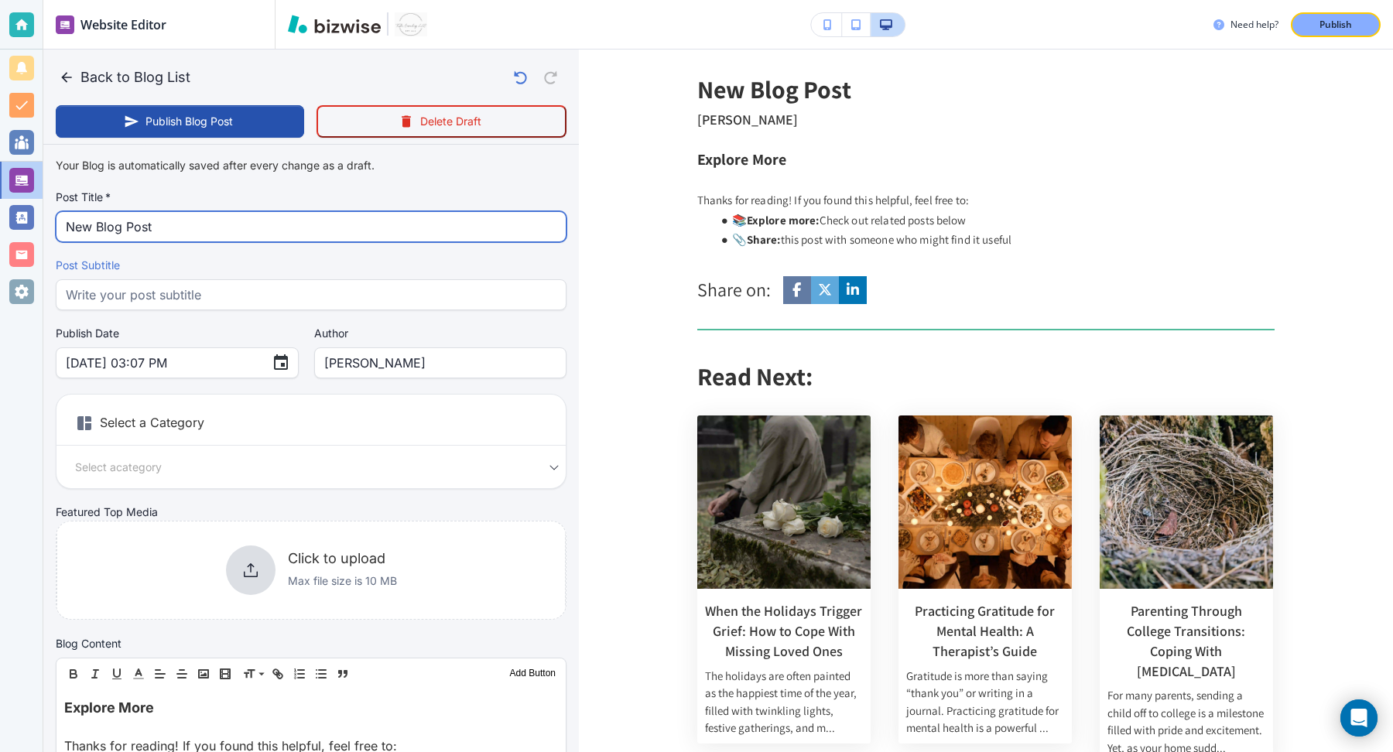
click at [278, 212] on input "New Blog Post" at bounding box center [311, 226] width 491 height 29
paste input "Finding Connection When the Holidays Feel Empty"
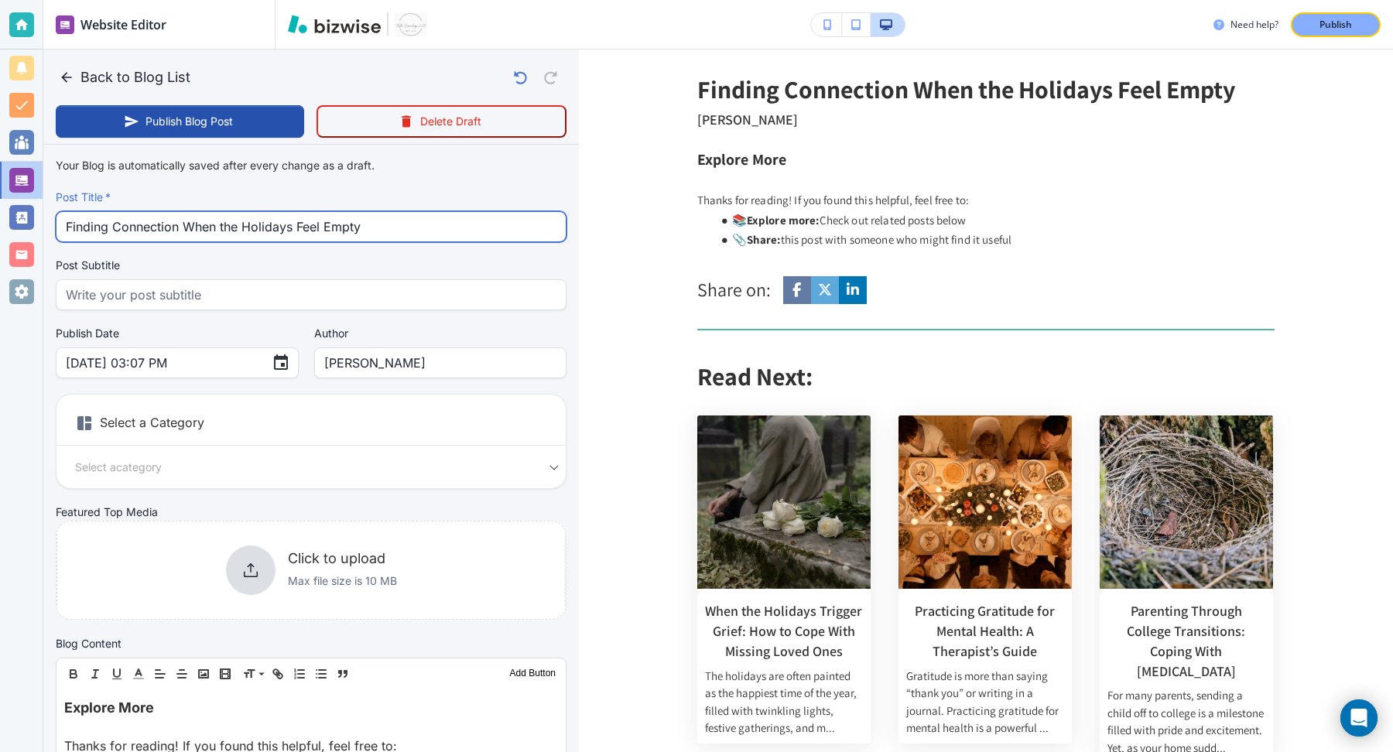
type input "Finding Connection When the Holidays Feel Empty"
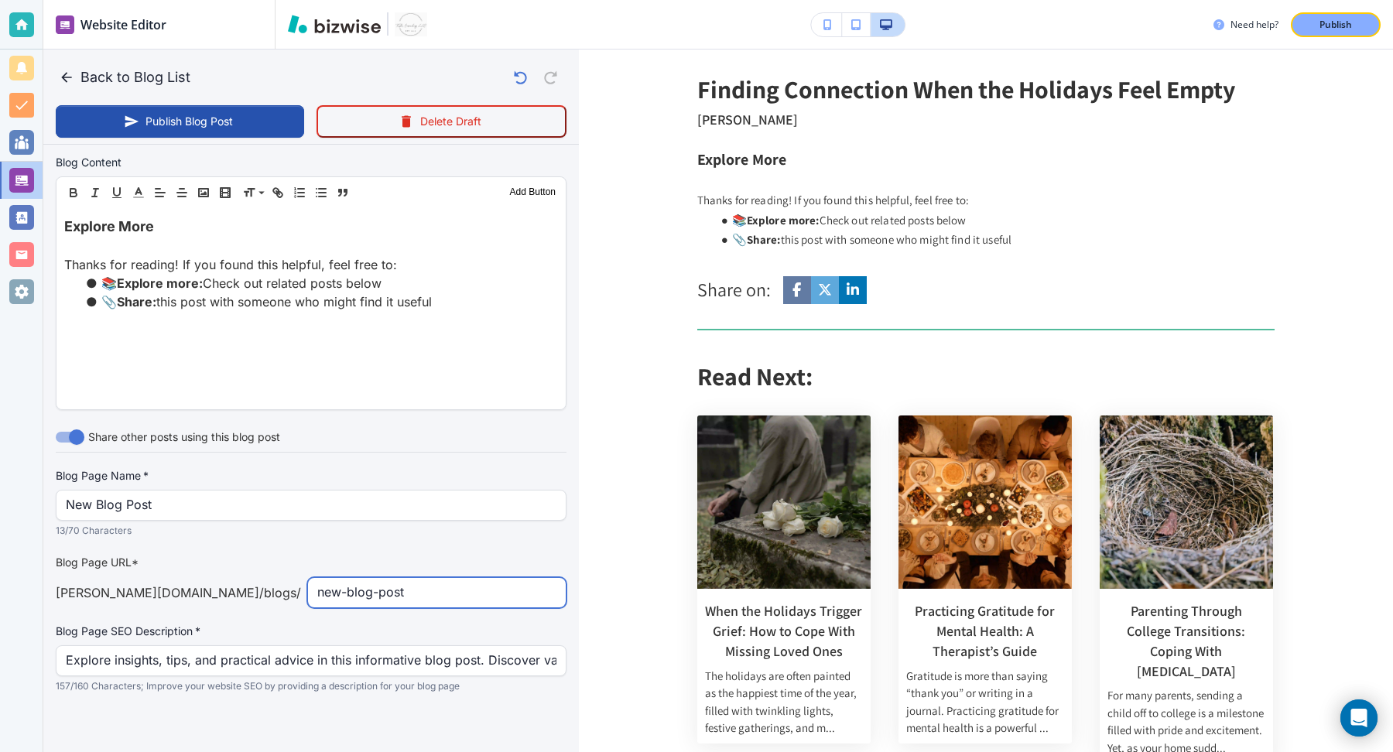
click at [367, 590] on input "new-blog-post" at bounding box center [436, 592] width 239 height 29
paste input "Finding-Connection-When-the-Holidays-Feel-Empty"
type input "Oct 08, 2025 03:08 PM"
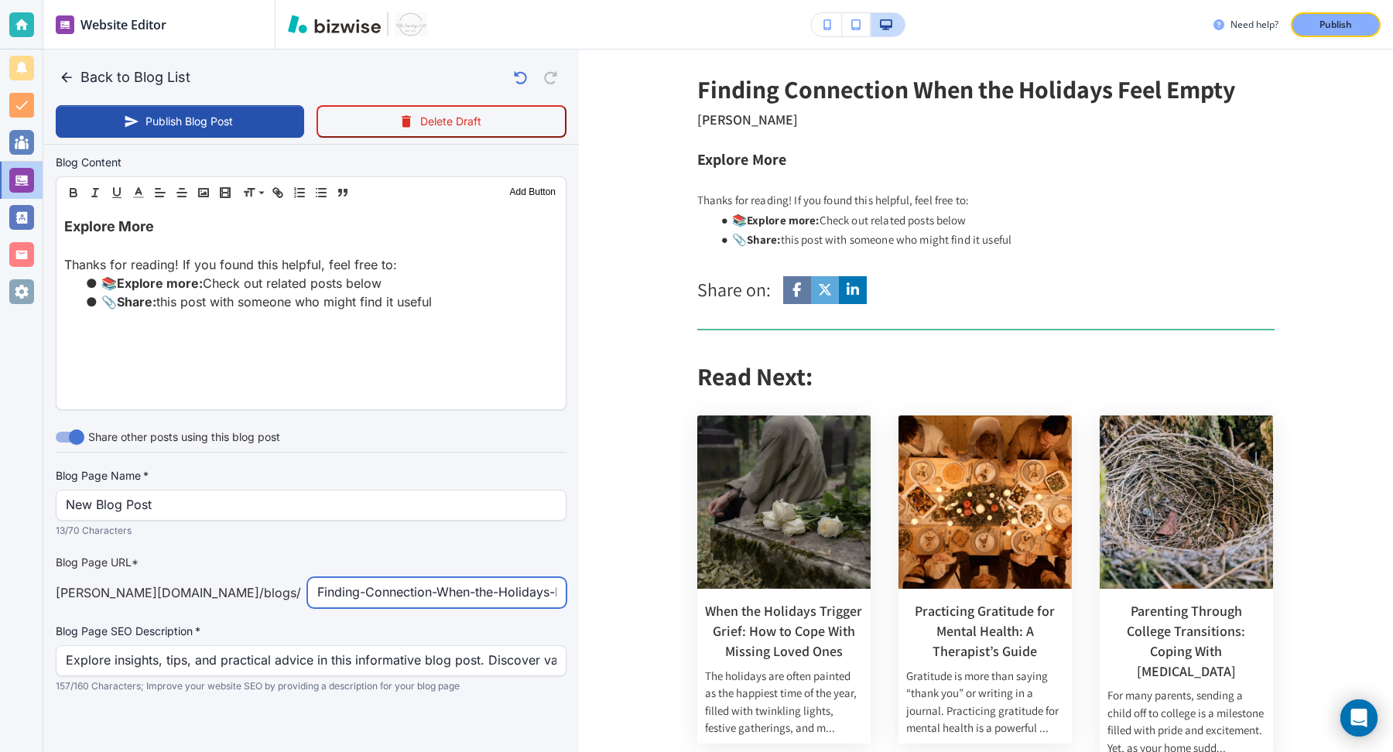
type input "Finding-Connection-When-the-Holidays-Feel-Empty"
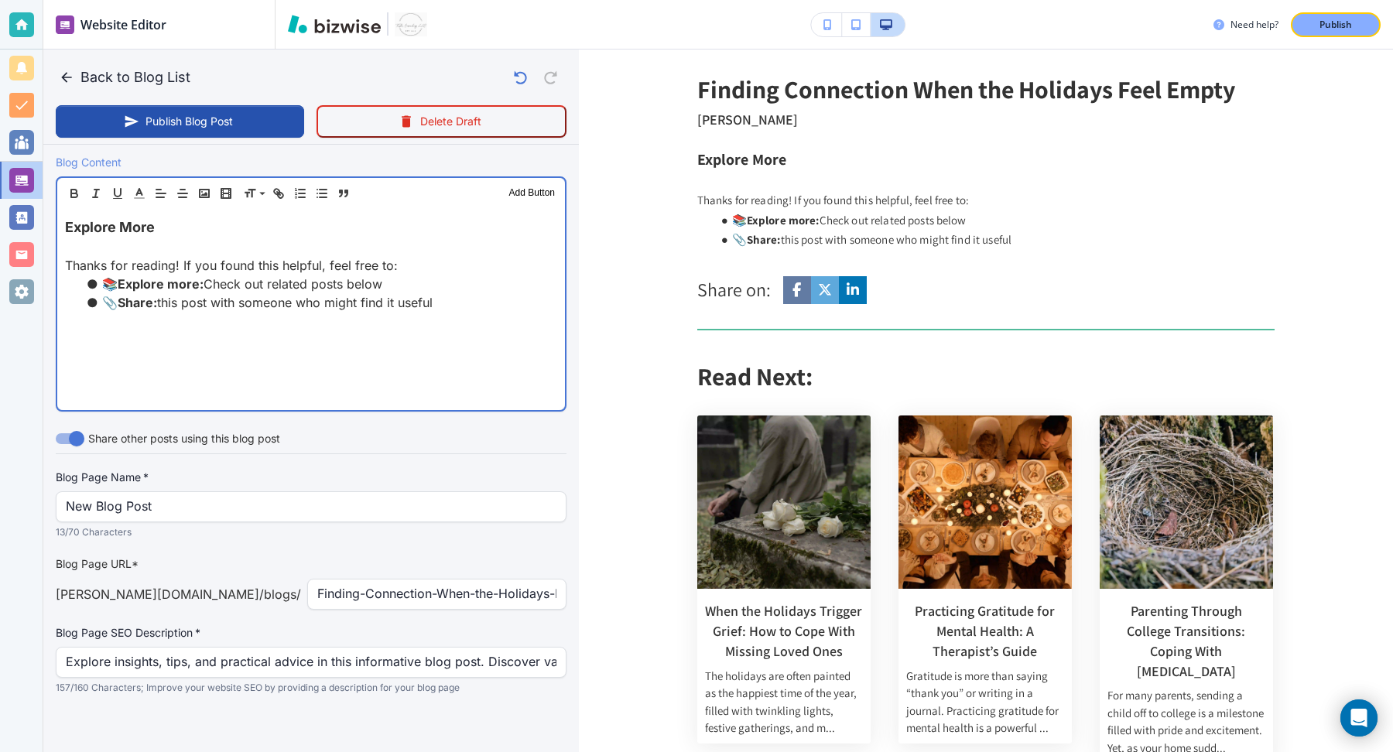
drag, startPoint x: 470, startPoint y: 307, endPoint x: 50, endPoint y: 191, distance: 435.3
click at [50, 191] on div "Blog Content Header 1 Header 2 Header 3 Body Text Add Button Explore More Thank…" at bounding box center [311, 289] width 536 height 270
click at [178, 392] on div "Explore More Thanks for reading! If you found this helpful, feel free to: 📚 Exp…" at bounding box center [311, 309] width 508 height 201
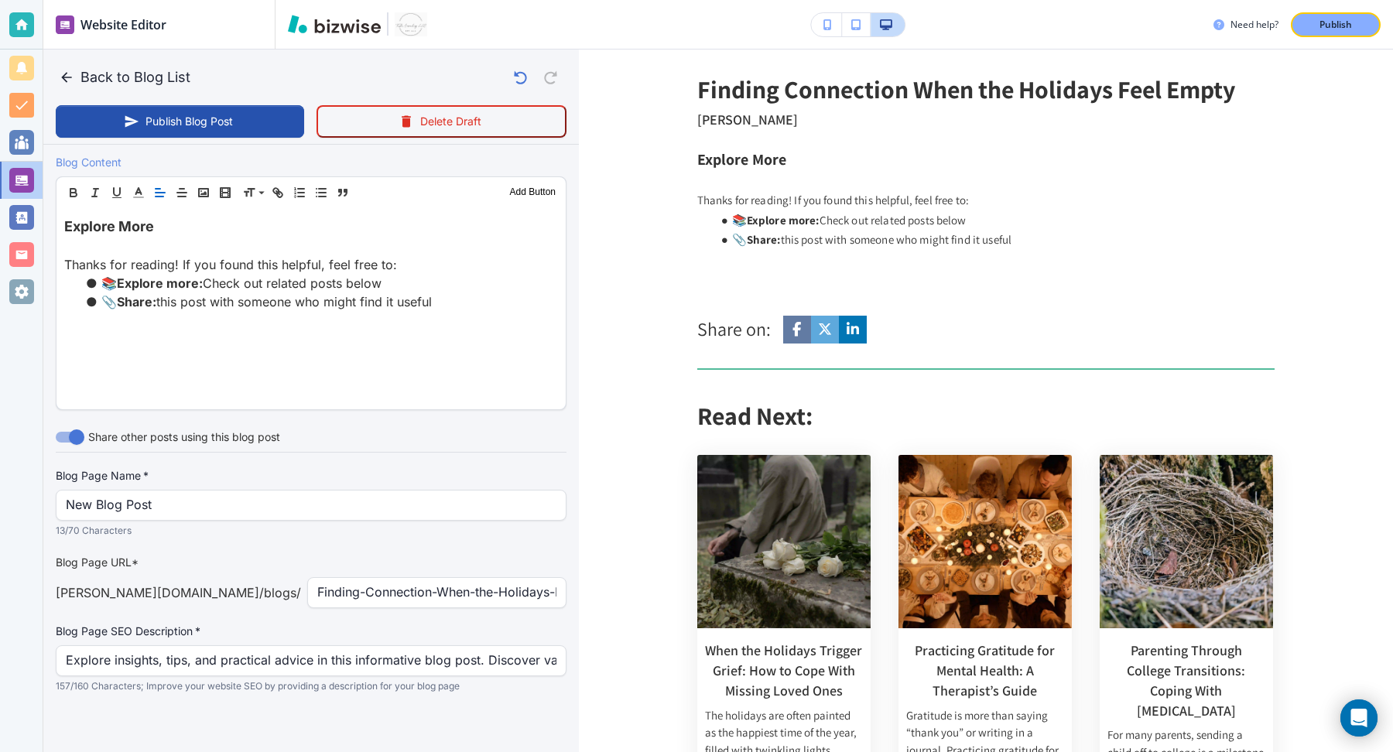
scroll to position [481, 0]
click at [918, 81] on h2 "Finding Connection When the Holidays Feel Empty" at bounding box center [966, 88] width 538 height 29
click at [918, 79] on h2 "Finding Connection When the Holidays Feel Empty" at bounding box center [966, 88] width 538 height 29
click at [918, 78] on h2 "Finding Connection When the Holidays Feel Empty" at bounding box center [966, 88] width 538 height 29
click at [916, 99] on h2 "Finding Connection When the Holidays Feel Empty" at bounding box center [966, 88] width 538 height 29
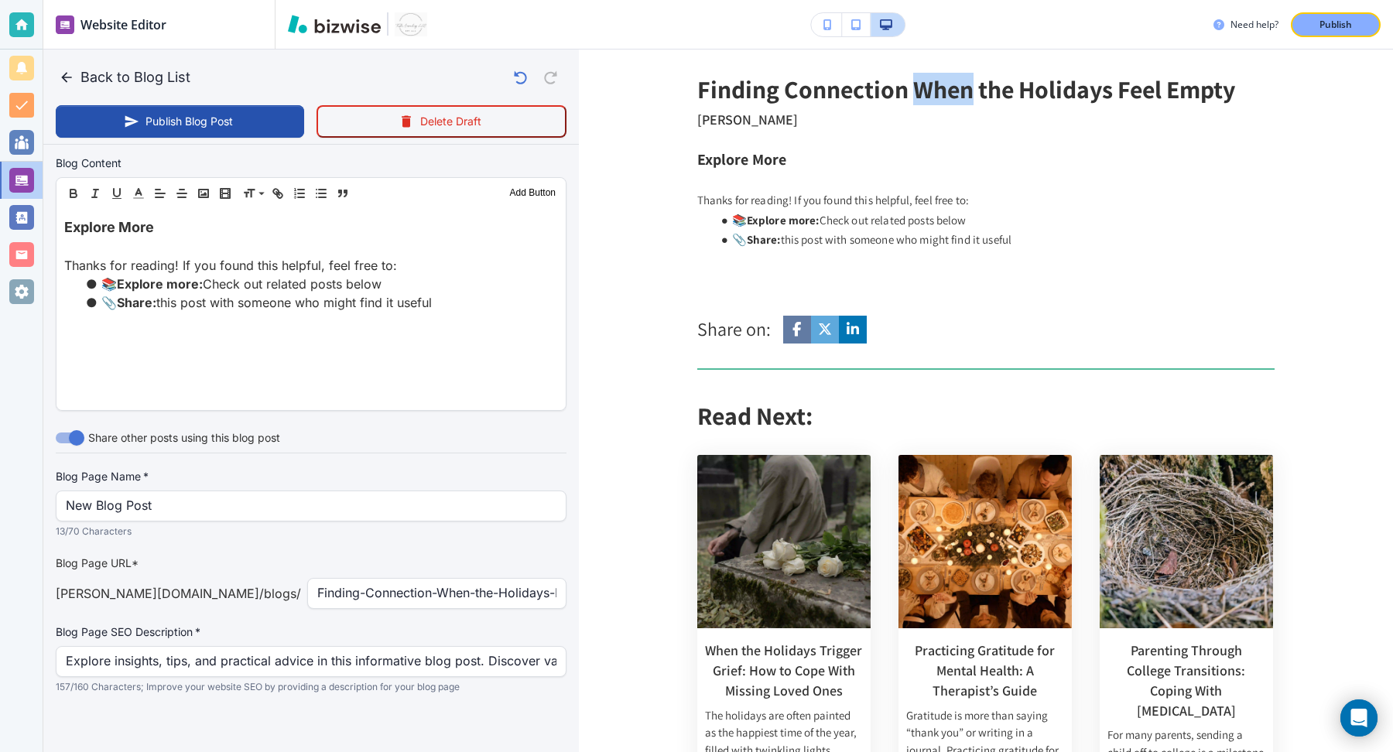
click at [916, 99] on h2 "Finding Connection When the Holidays Feel Empty" at bounding box center [966, 88] width 538 height 29
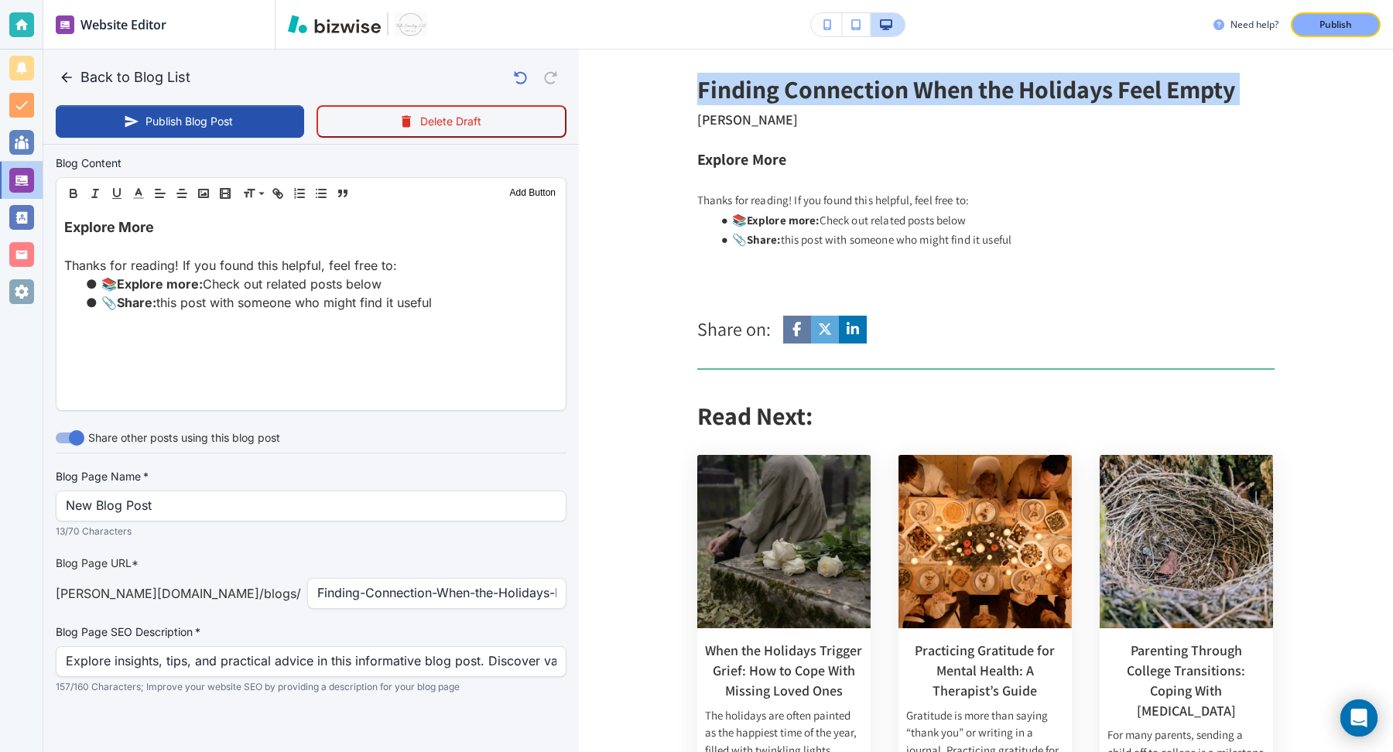
click at [916, 99] on h2 "Finding Connection When the Holidays Feel Empty" at bounding box center [966, 88] width 538 height 29
copy h2 "Finding Connection When the Holidays Feel Empty"
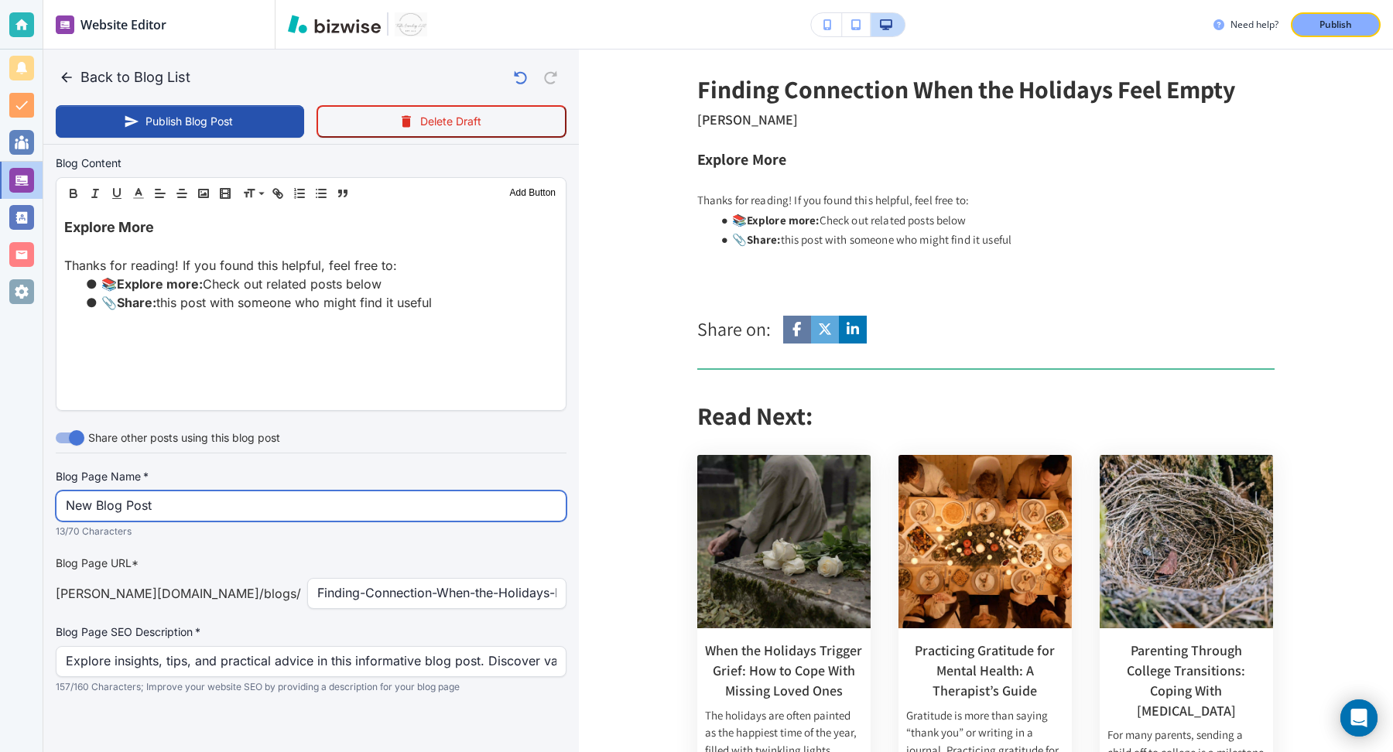
click at [176, 502] on input "New Blog Post" at bounding box center [311, 506] width 491 height 29
paste input "Finding Connection When the Holidays Feel Empty"
type input "Finding Connection When the Holidays Feel Empty"
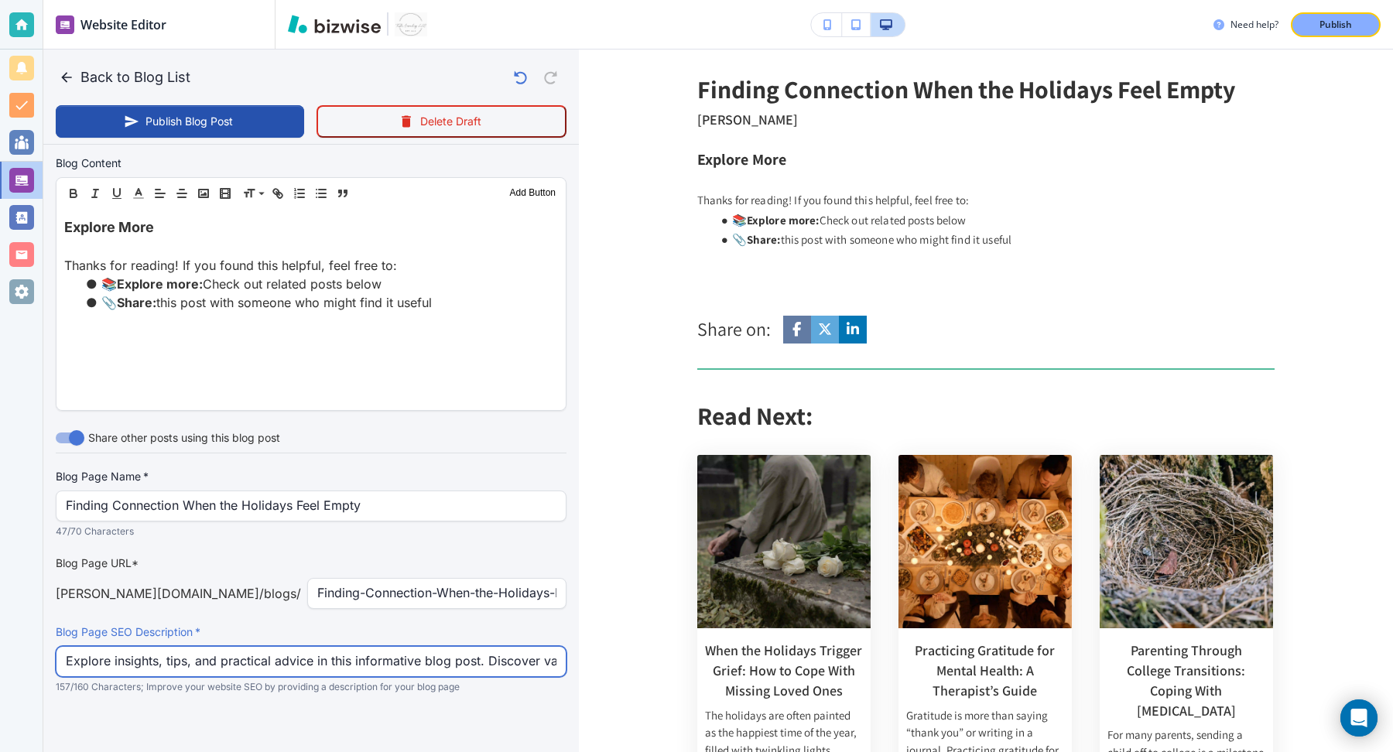
click at [331, 666] on input "Explore insights, tips, and practical advice in this informative blog post. Dis…" at bounding box center [311, 661] width 491 height 29
paste input "Feeling isolated or anxious during the holidays? Learn strategies to cope with …"
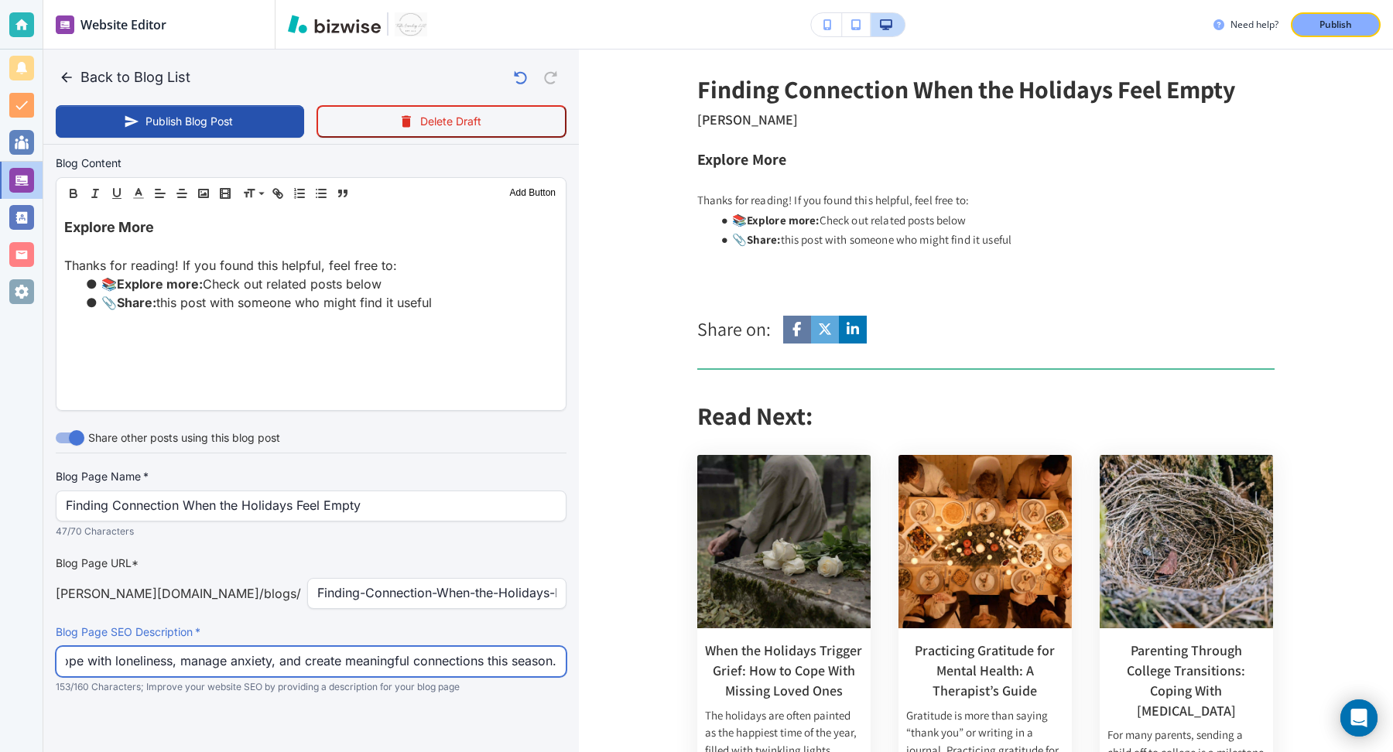
type input "Feeling isolated or anxious during the holidays? Learn strategies to cope with …"
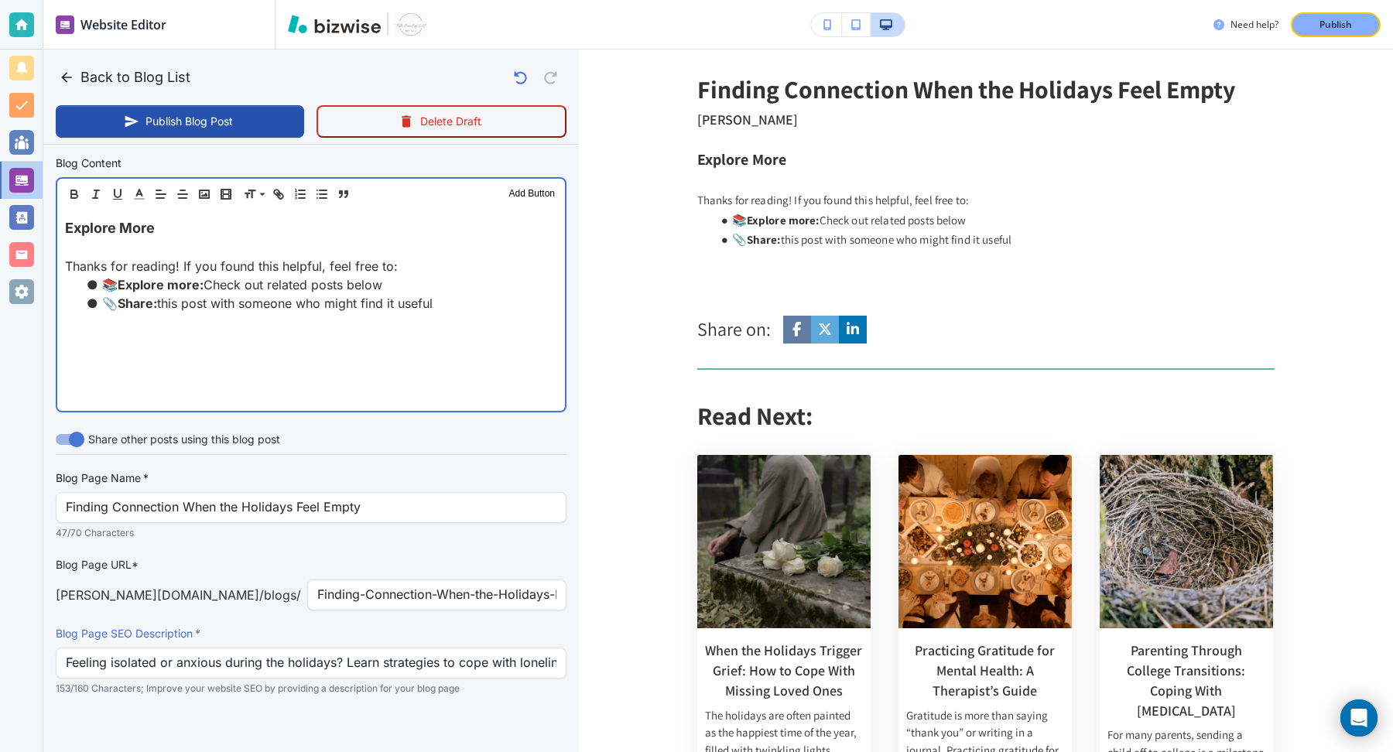
click at [428, 331] on p at bounding box center [311, 340] width 492 height 19
drag, startPoint x: 457, startPoint y: 303, endPoint x: 87, endPoint y: 173, distance: 392.5
click at [87, 173] on div "Blog Content Header 1 Header 2 Header 3 Body Text Add Button Explore More Thank…" at bounding box center [311, 283] width 511 height 258
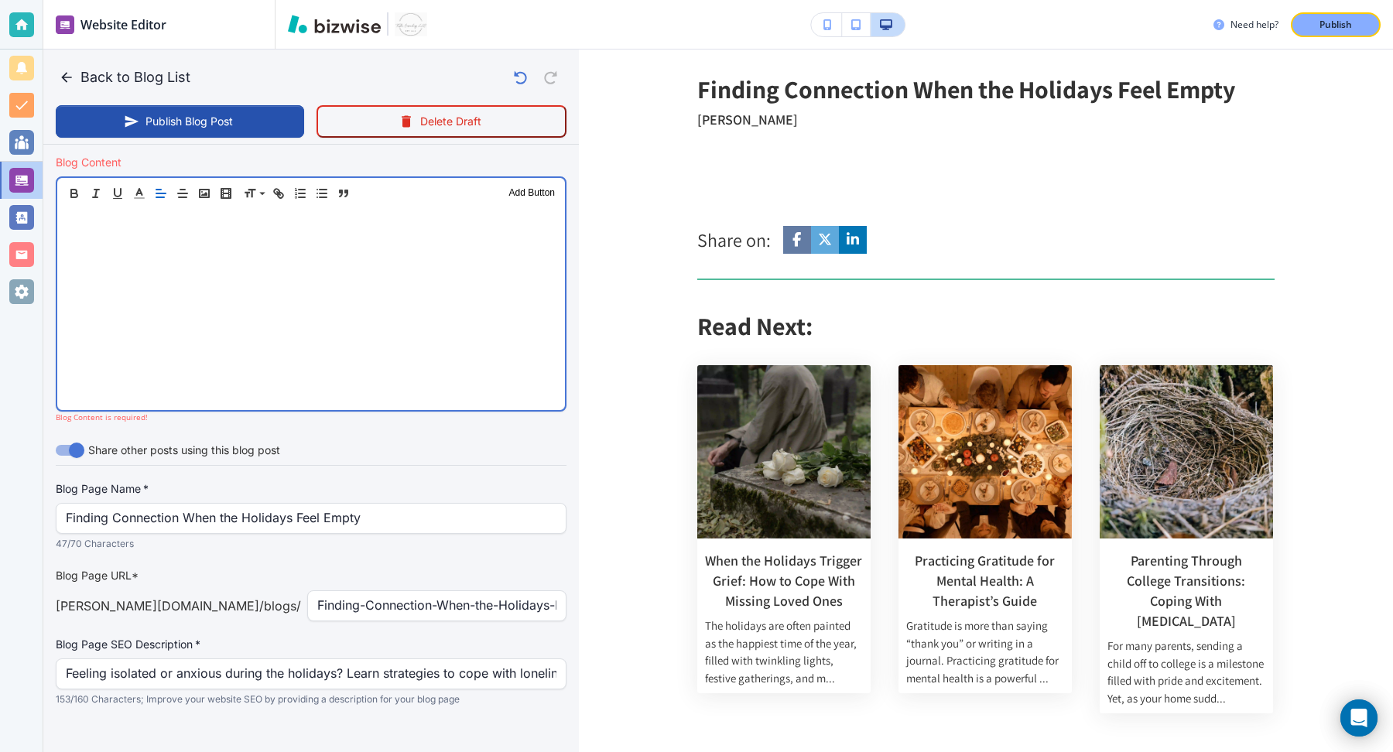
scroll to position [481, 0]
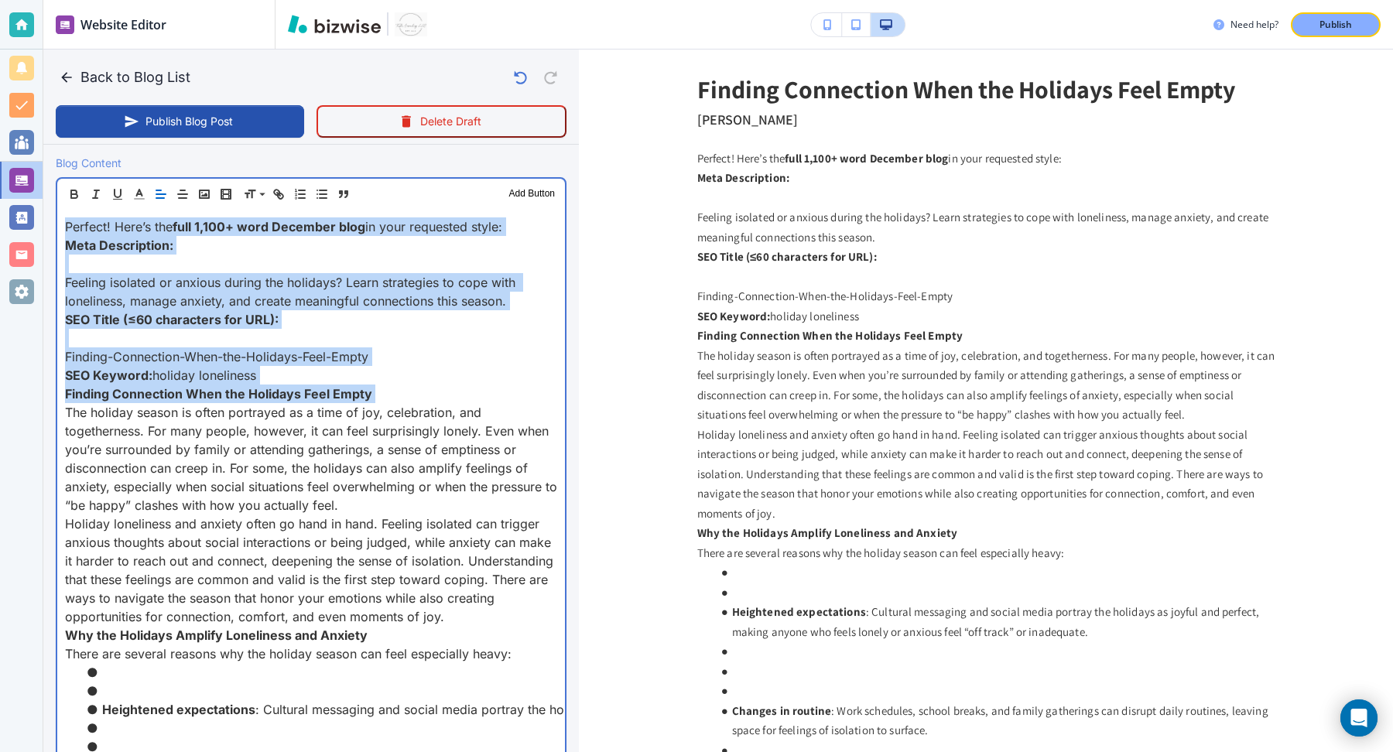
drag, startPoint x: 63, startPoint y: 412, endPoint x: 57, endPoint y: 210, distance: 202.1
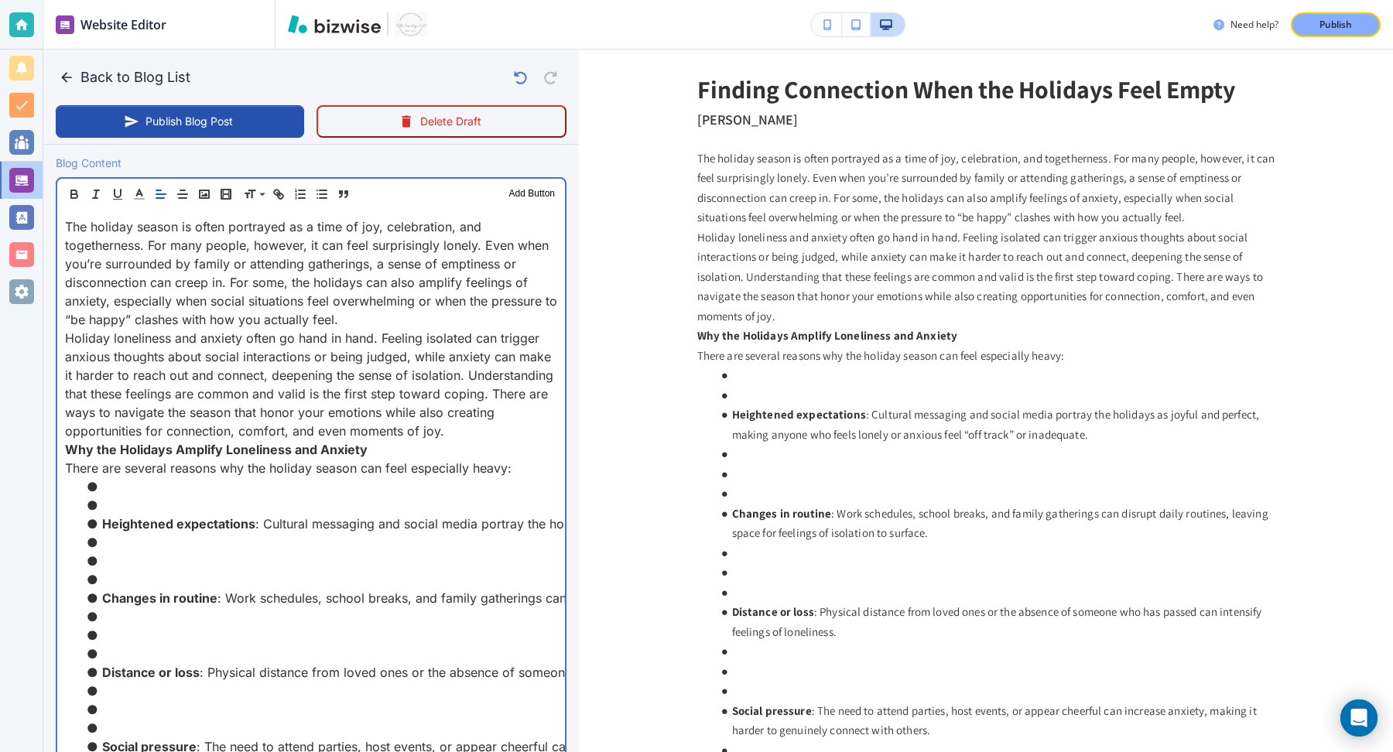
scroll to position [295, 0]
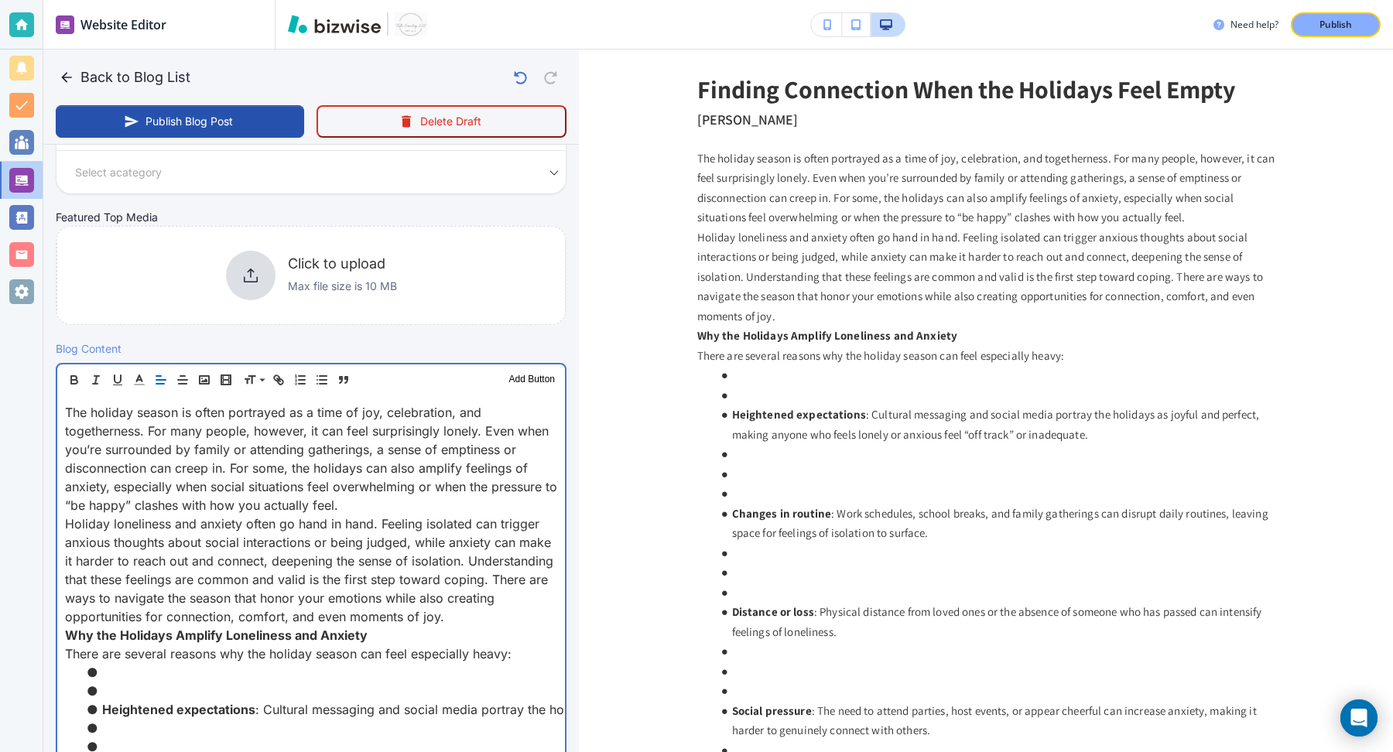
click at [382, 500] on p "The holiday season is often portrayed as a time of joy, celebration, and togeth…" at bounding box center [311, 458] width 492 height 111
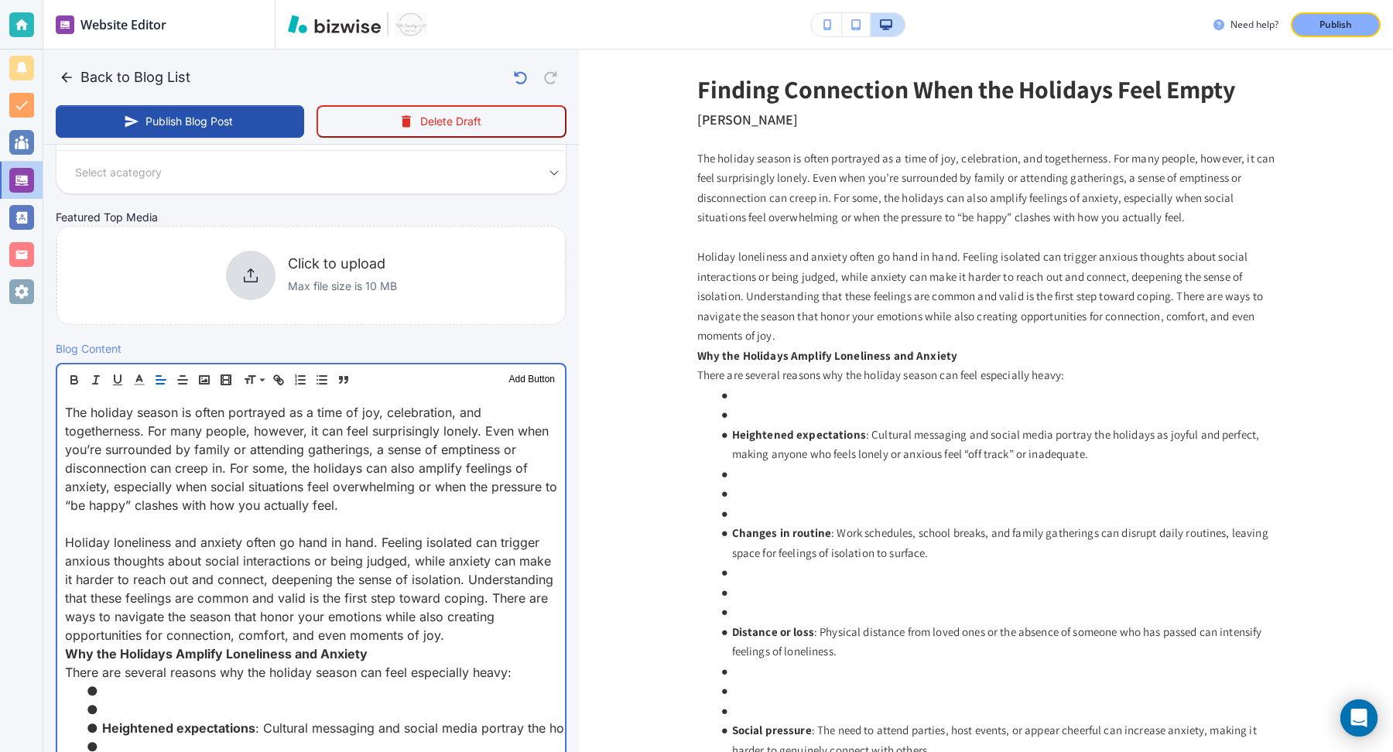
click at [474, 629] on p "Holiday loneliness and anxiety often go hand in hand. Feeling isolated can trig…" at bounding box center [311, 588] width 492 height 111
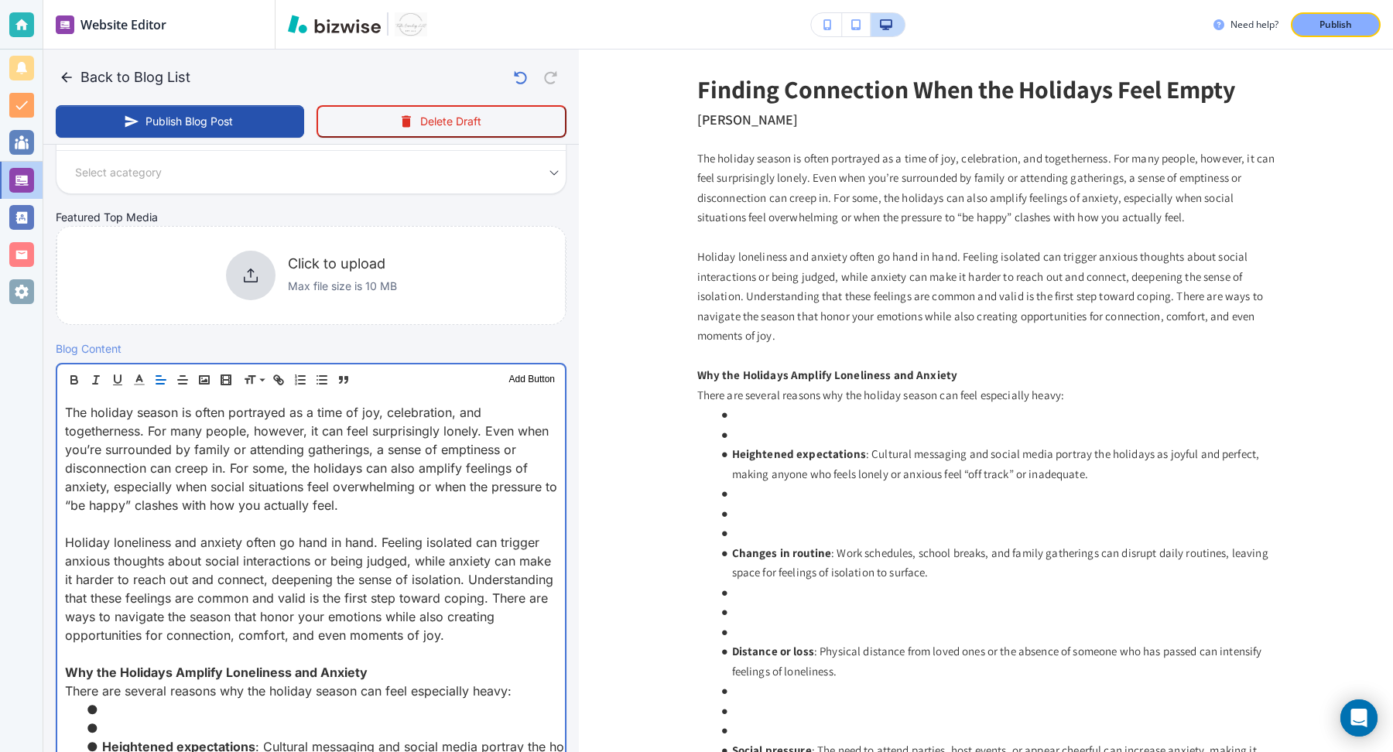
click at [331, 719] on li at bounding box center [321, 728] width 474 height 19
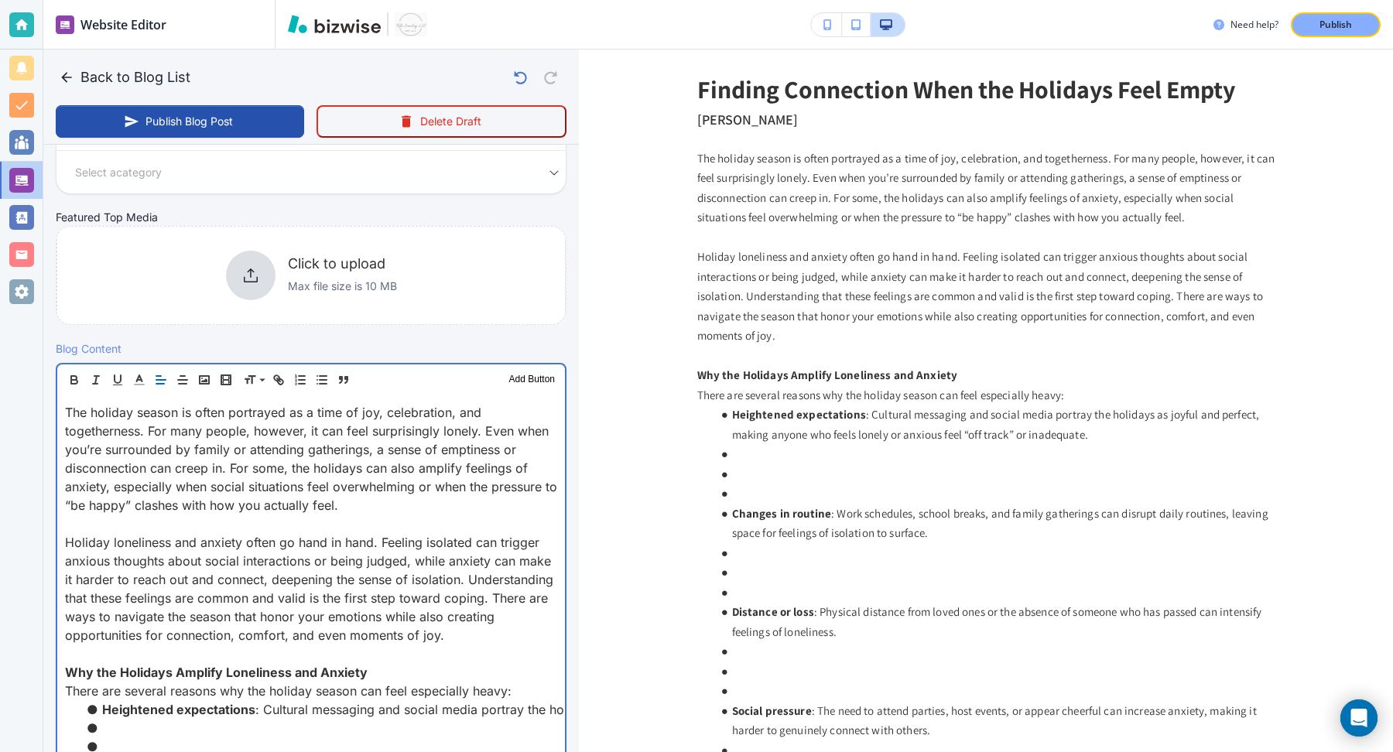
click at [333, 740] on li at bounding box center [321, 747] width 474 height 19
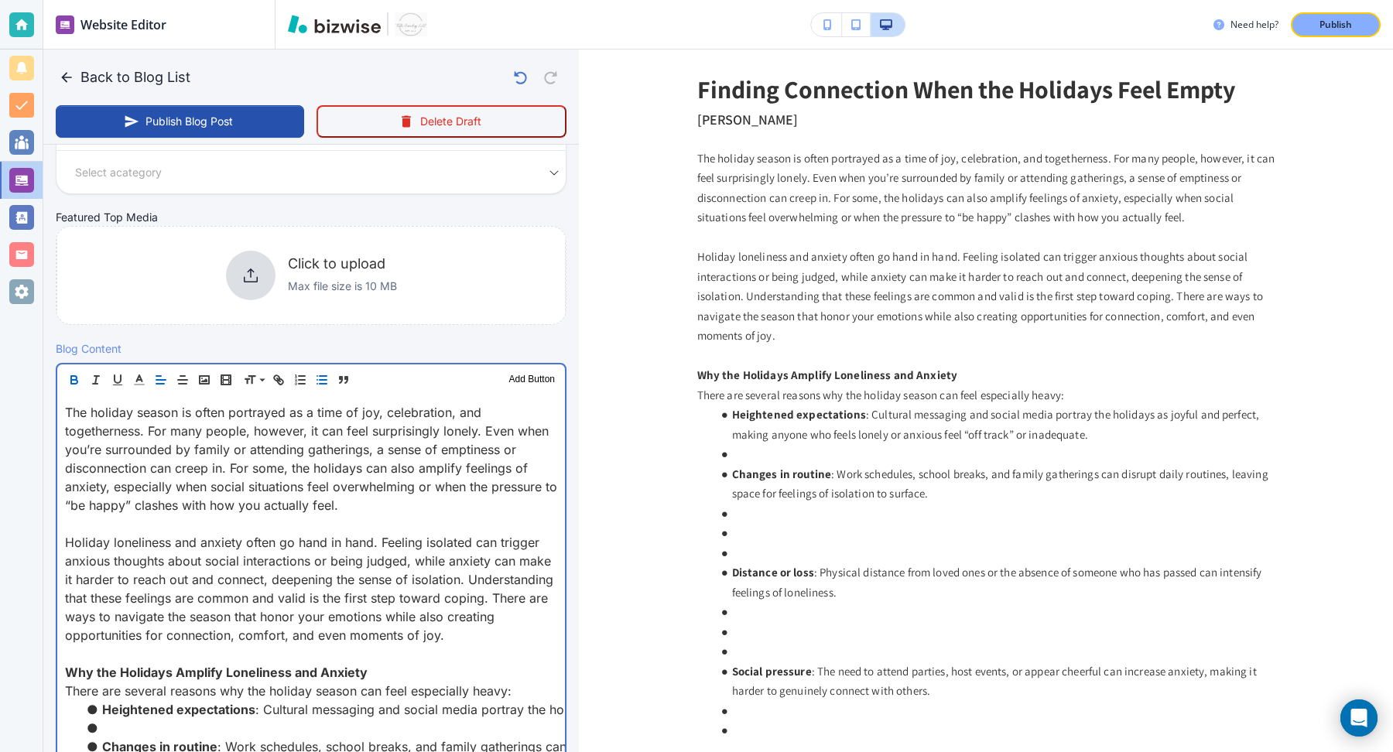
click at [319, 731] on li at bounding box center [321, 728] width 474 height 19
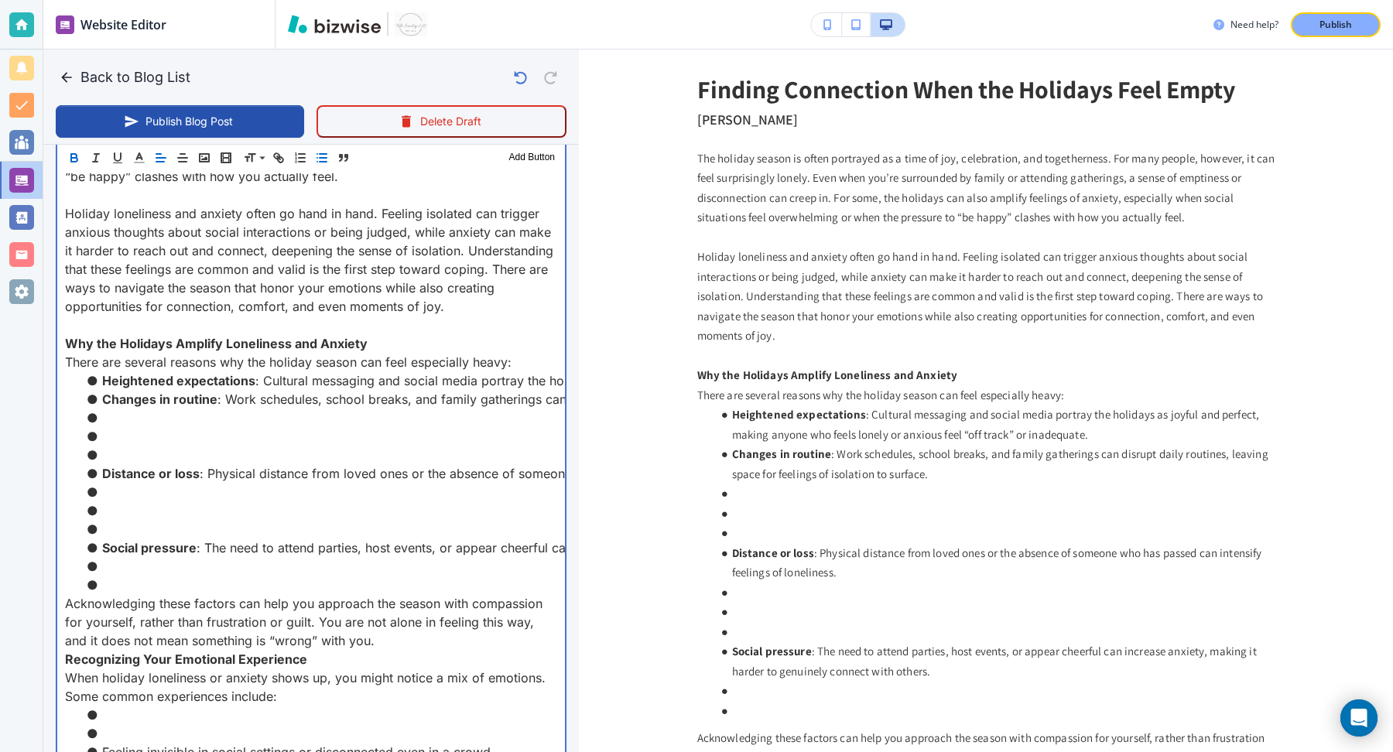
scroll to position [629, 0]
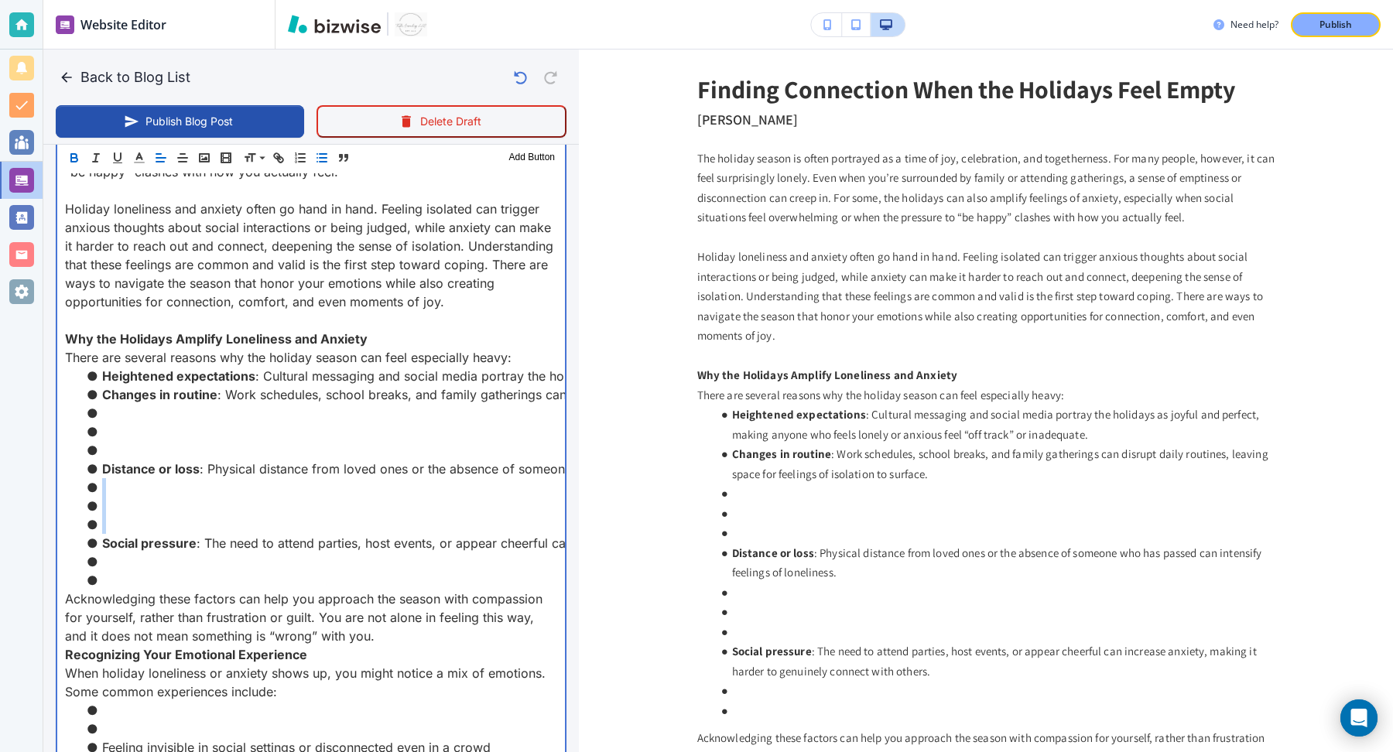
drag, startPoint x: 180, startPoint y: 519, endPoint x: 180, endPoint y: 480, distance: 38.7
click at [180, 480] on ul "Heightened expectations : Cultural messaging and social media portray the holid…" at bounding box center [311, 478] width 492 height 223
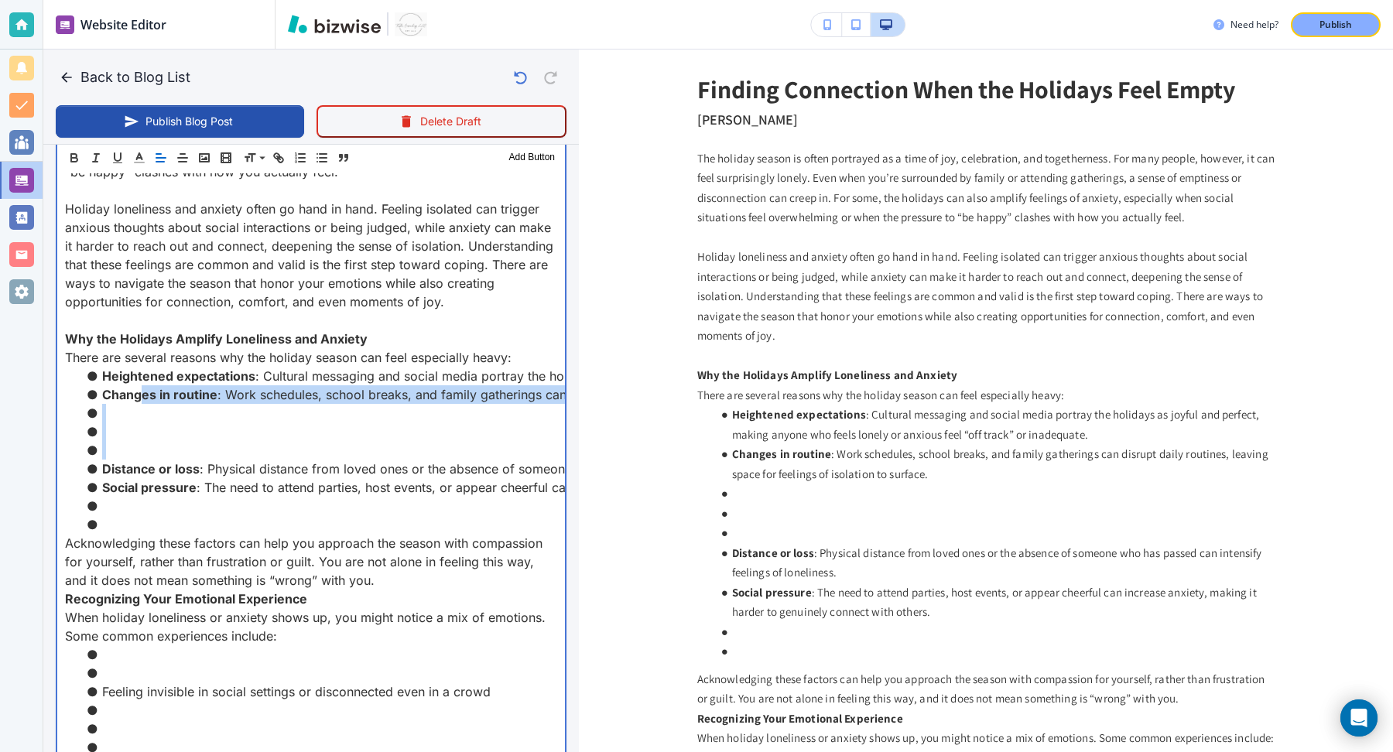
drag, startPoint x: 148, startPoint y: 447, endPoint x: 145, endPoint y: 399, distance: 48.1
click at [145, 398] on ul "Heightened expectations : Cultural messaging and social media portray the holid…" at bounding box center [311, 450] width 492 height 167
click at [138, 417] on li at bounding box center [321, 413] width 474 height 19
drag, startPoint x: 132, startPoint y: 415, endPoint x: 94, endPoint y: 464, distance: 62.9
click at [94, 464] on ul "Heightened expectations : Cultural messaging and social media portray the holid…" at bounding box center [311, 450] width 492 height 167
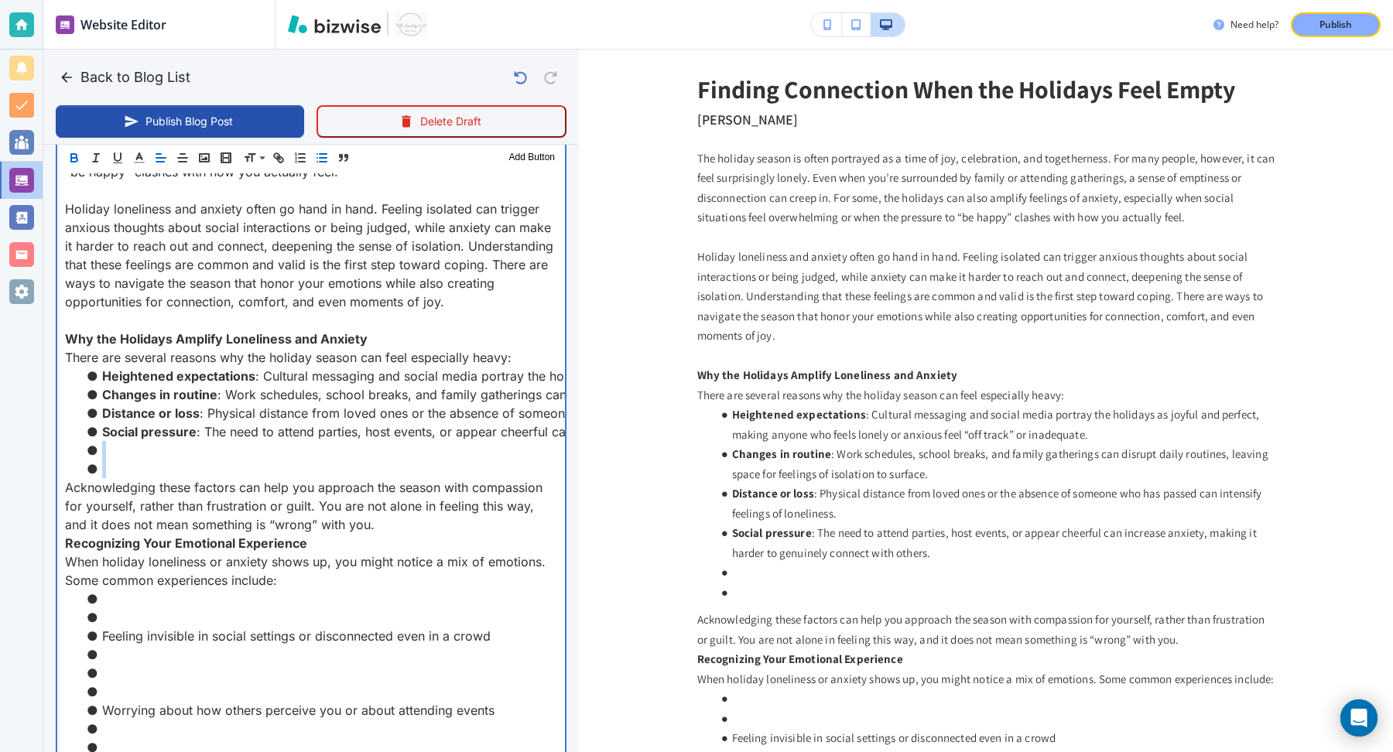
drag, startPoint x: 104, startPoint y: 447, endPoint x: 115, endPoint y: 470, distance: 24.9
click at [115, 470] on ul "Heightened expectations : Cultural messaging and social media portray the holid…" at bounding box center [311, 422] width 492 height 111
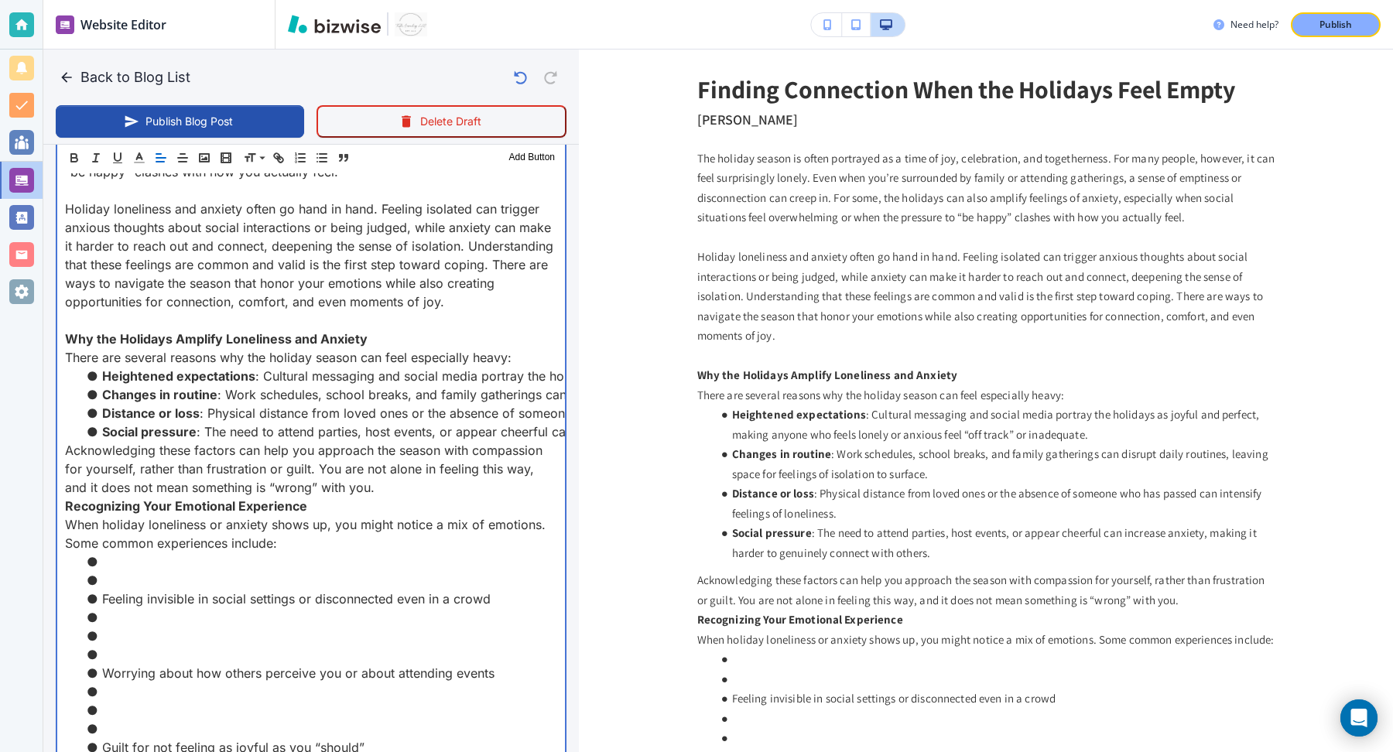
click at [373, 497] on p "Recognizing Your Emotional Experience" at bounding box center [311, 506] width 492 height 19
click at [368, 484] on p "Acknowledging these factors can help you approach the season with compassion fo…" at bounding box center [311, 469] width 492 height 56
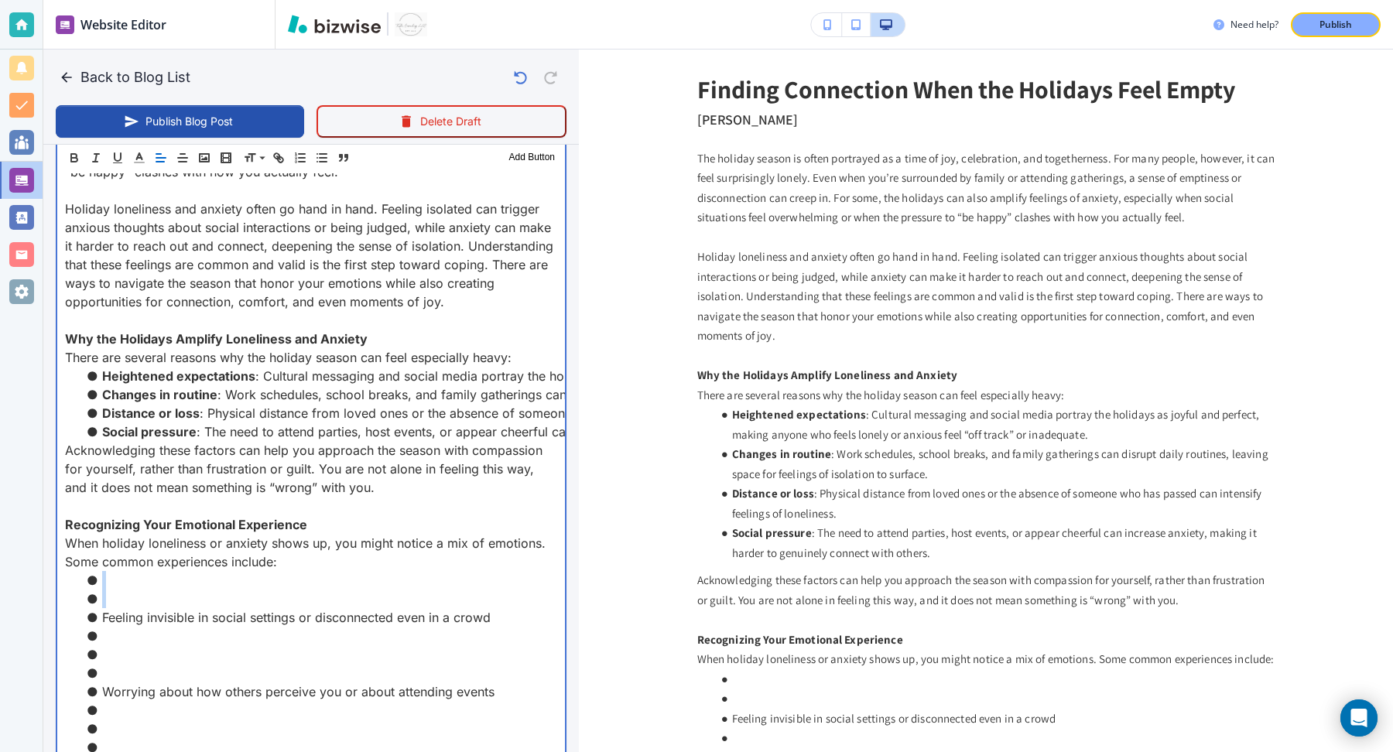
drag, startPoint x: 134, startPoint y: 580, endPoint x: 98, endPoint y: 620, distance: 53.7
click at [98, 620] on ul "Feeling invisible in social settings or disconnected even in a crowd Worrying a…" at bounding box center [311, 729] width 492 height 316
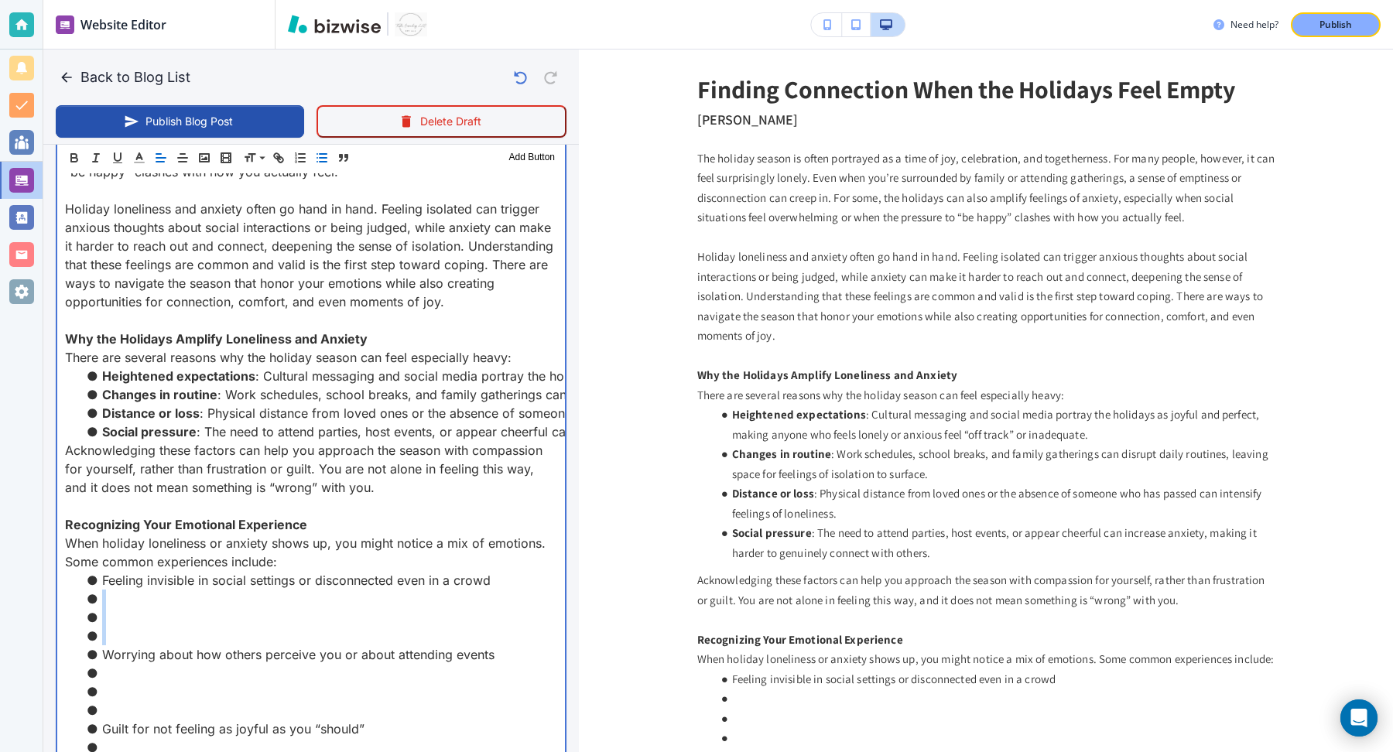
drag, startPoint x: 105, startPoint y: 601, endPoint x: 101, endPoint y: 654, distance: 53.6
click at [101, 654] on ul "Feeling invisible in social settings or disconnected even in a crowd Worrying a…" at bounding box center [311, 710] width 492 height 279
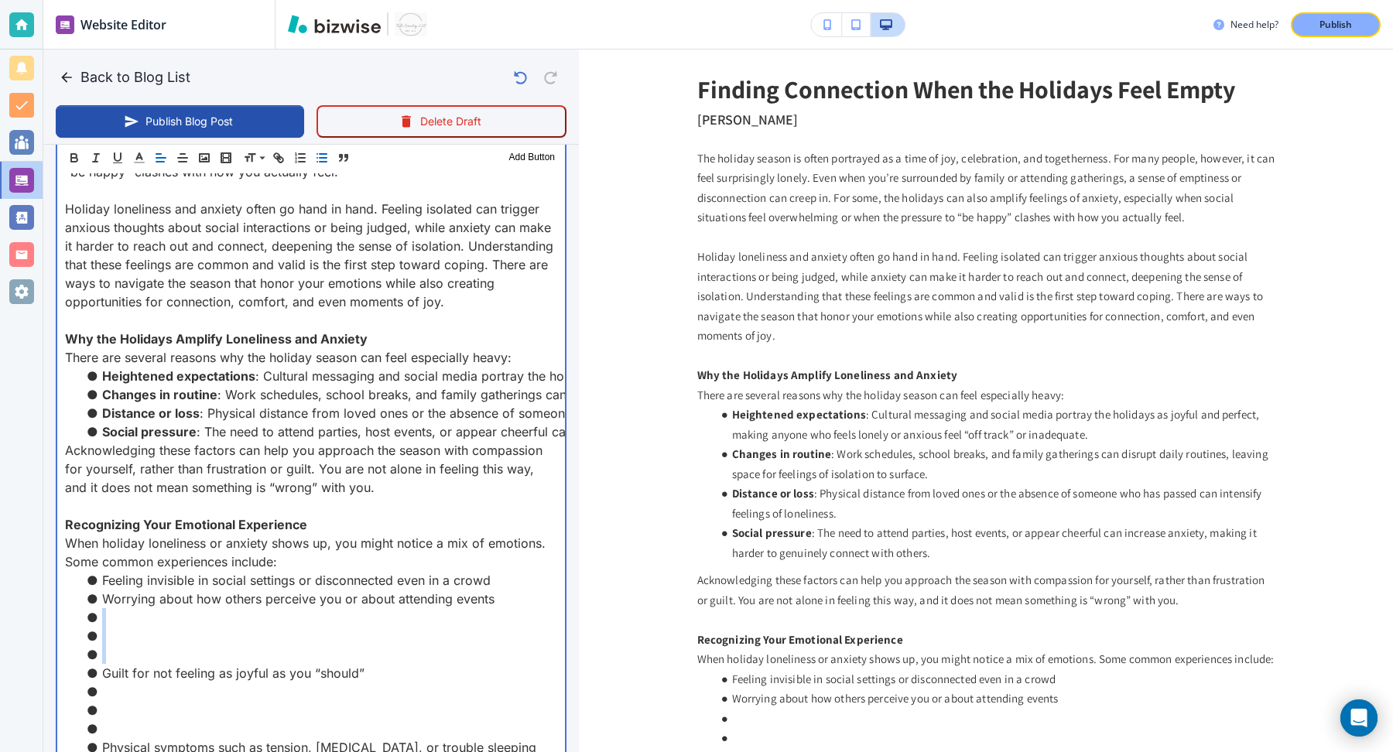
drag, startPoint x: 104, startPoint y: 616, endPoint x: 102, endPoint y: 677, distance: 61.2
click at [102, 677] on ul "Feeling invisible in social settings or disconnected even in a crowd Worrying a…" at bounding box center [311, 682] width 492 height 223
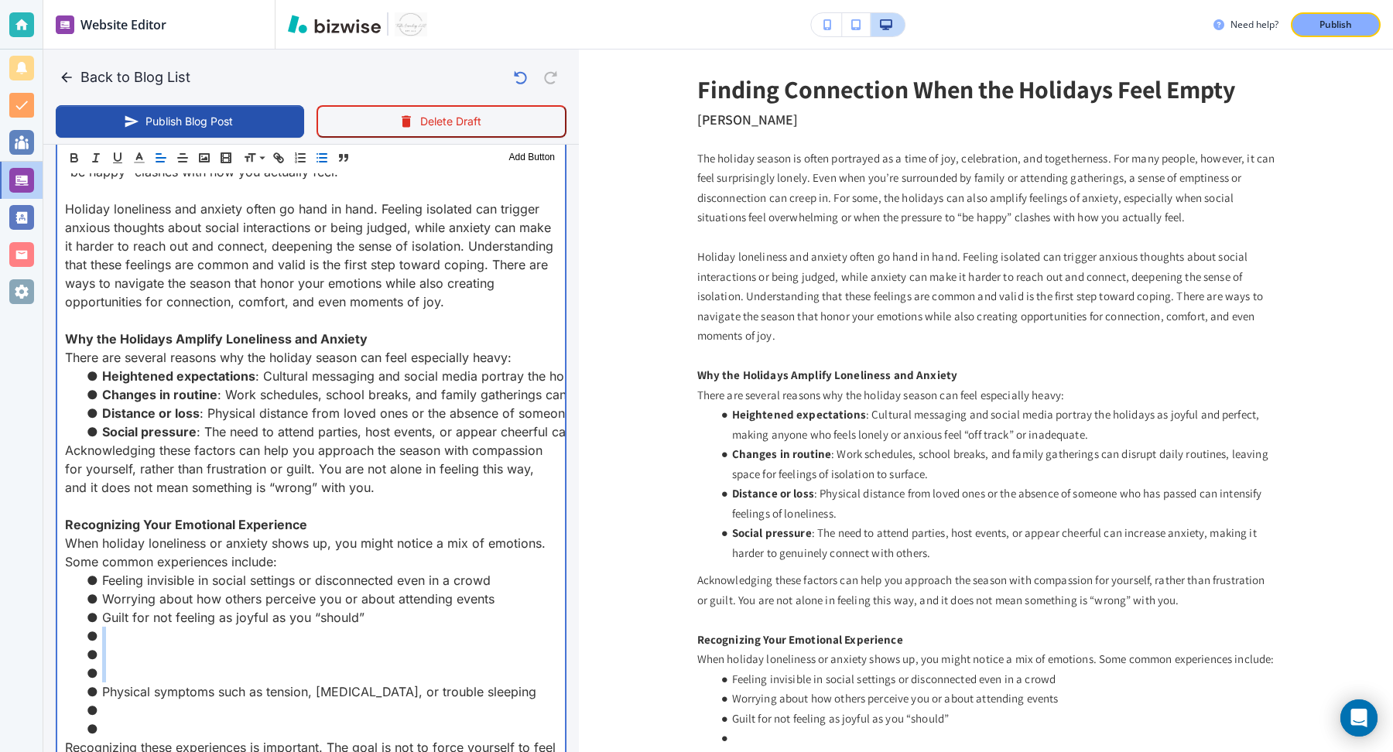
drag, startPoint x: 105, startPoint y: 639, endPoint x: 101, endPoint y: 693, distance: 53.6
click at [100, 693] on ul "Feeling invisible in social settings or disconnected even in a crowd Worrying a…" at bounding box center [311, 654] width 492 height 167
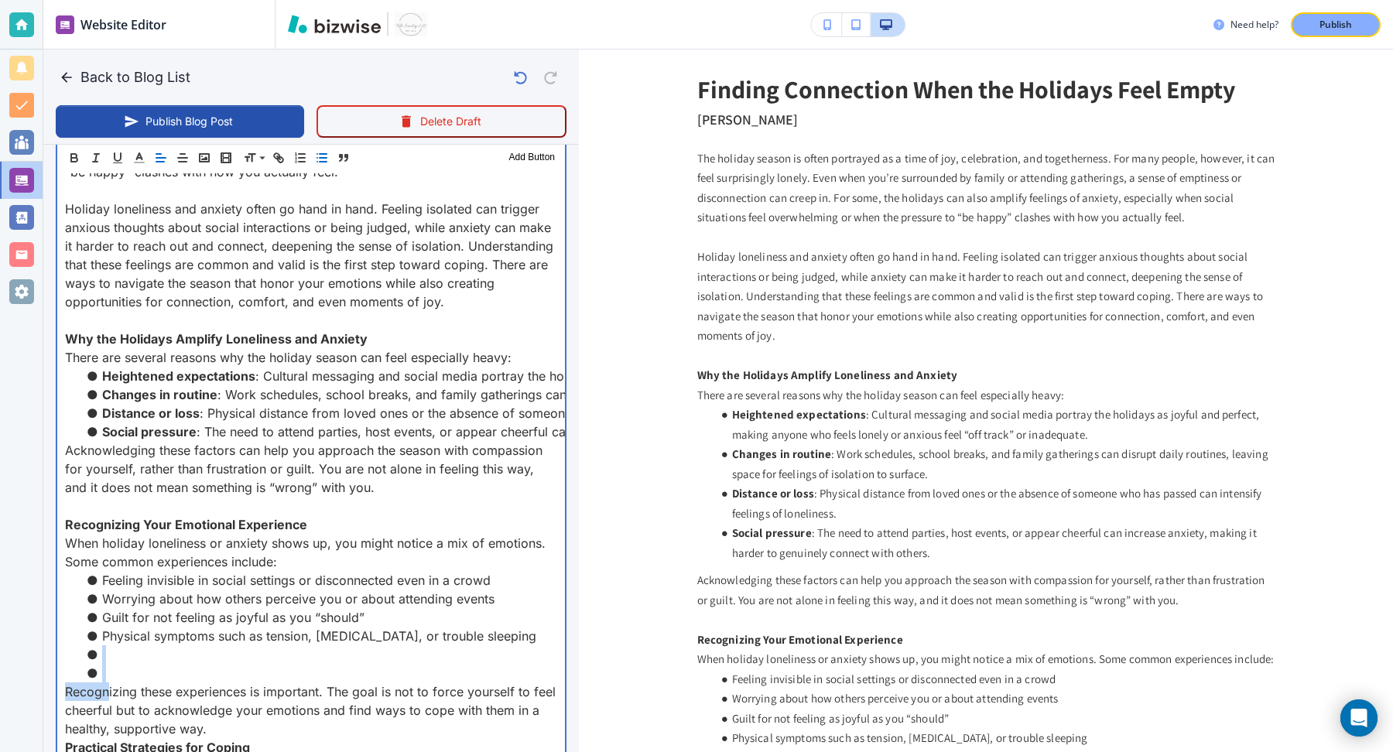
drag, startPoint x: 108, startPoint y: 648, endPoint x: 108, endPoint y: 680, distance: 32.5
drag, startPoint x: 112, startPoint y: 677, endPoint x: 513, endPoint y: 637, distance: 402.9
click at [513, 637] on ul "Feeling invisible in social settings or disconnected even in a crowd Worrying a…" at bounding box center [311, 626] width 492 height 111
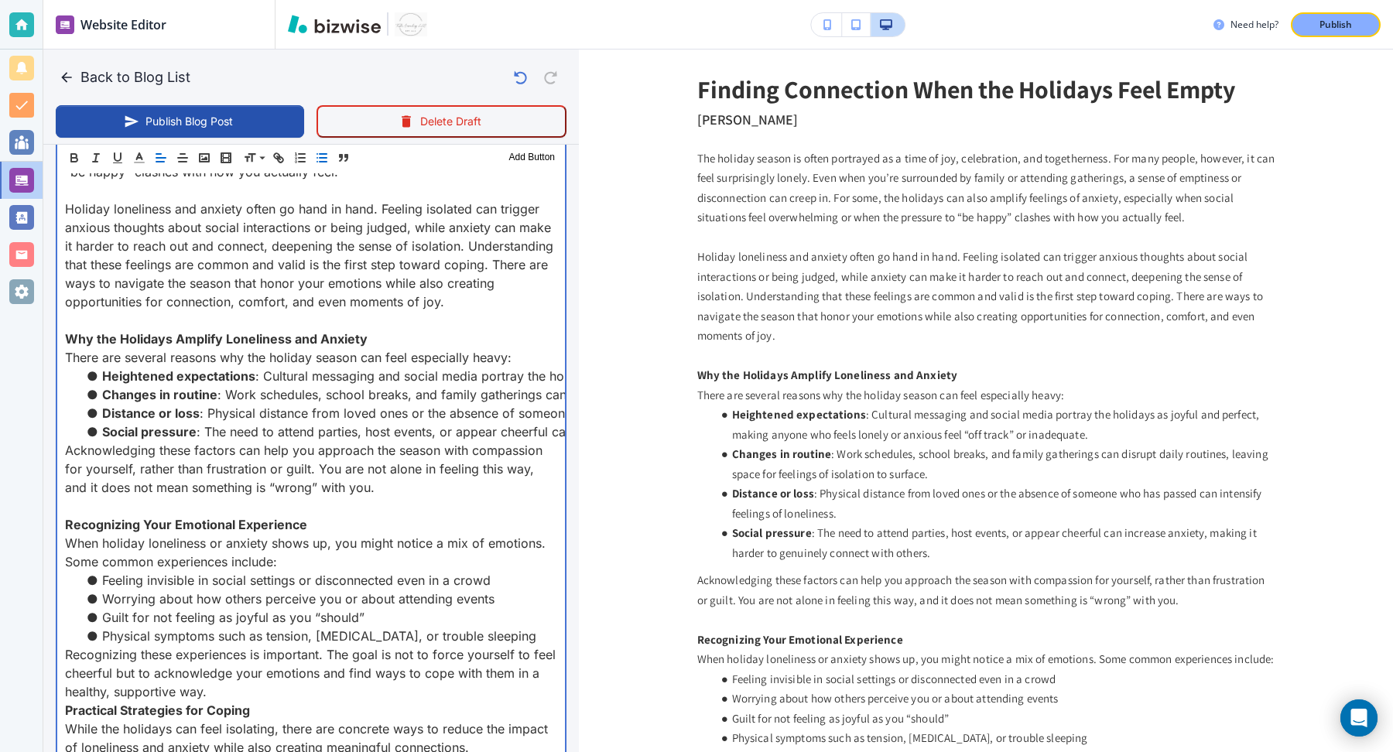
click at [299, 682] on p "Recognizing these experiences is important. The goal is not to force yourself t…" at bounding box center [311, 674] width 492 height 56
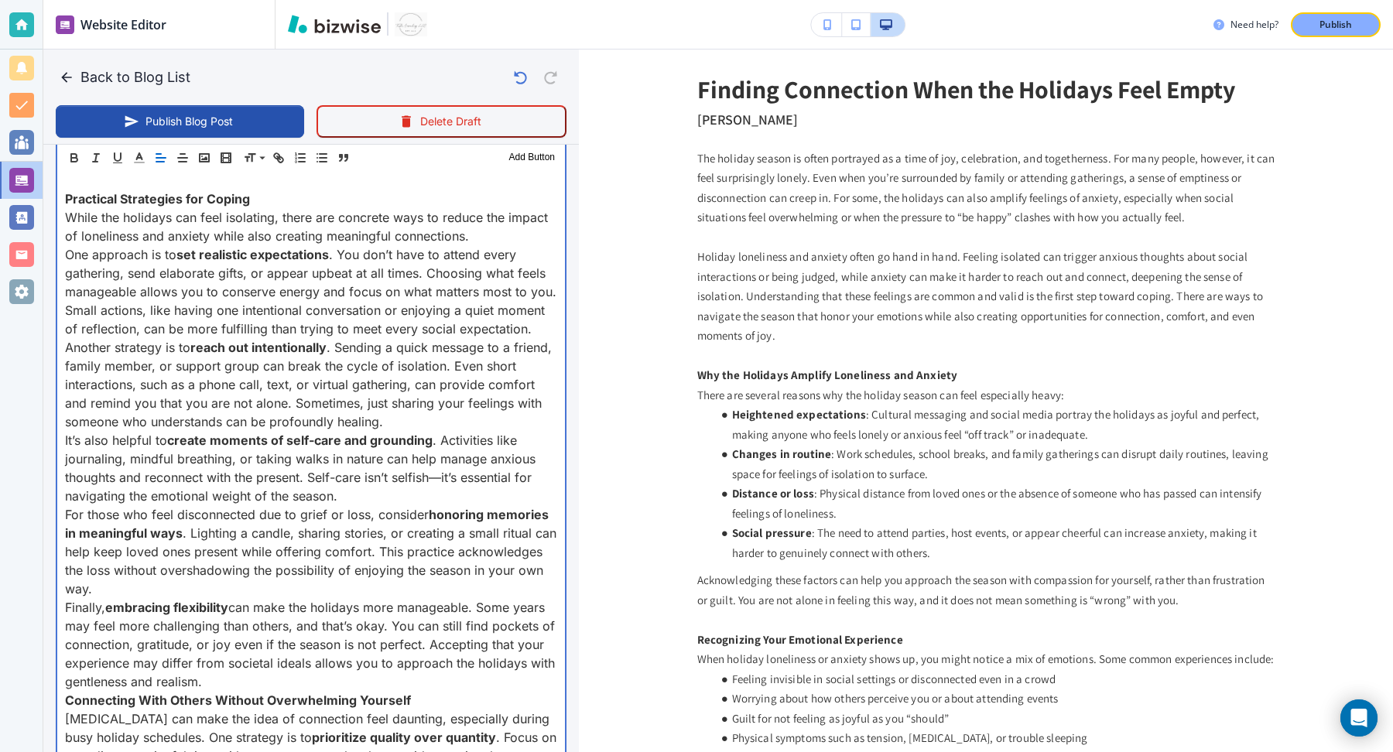
scroll to position [1163, 0]
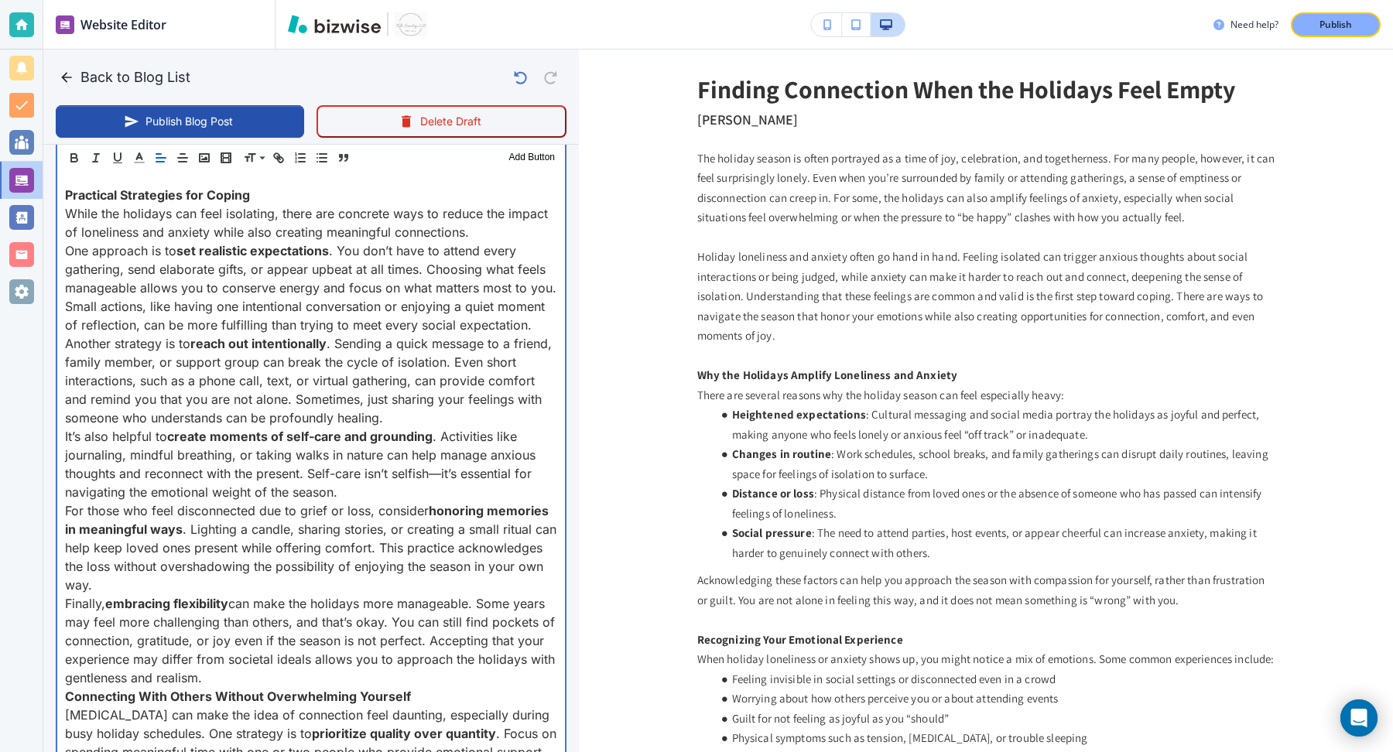
click at [475, 231] on p "While the holidays can feel isolating, there are concrete ways to reduce the im…" at bounding box center [311, 222] width 492 height 37
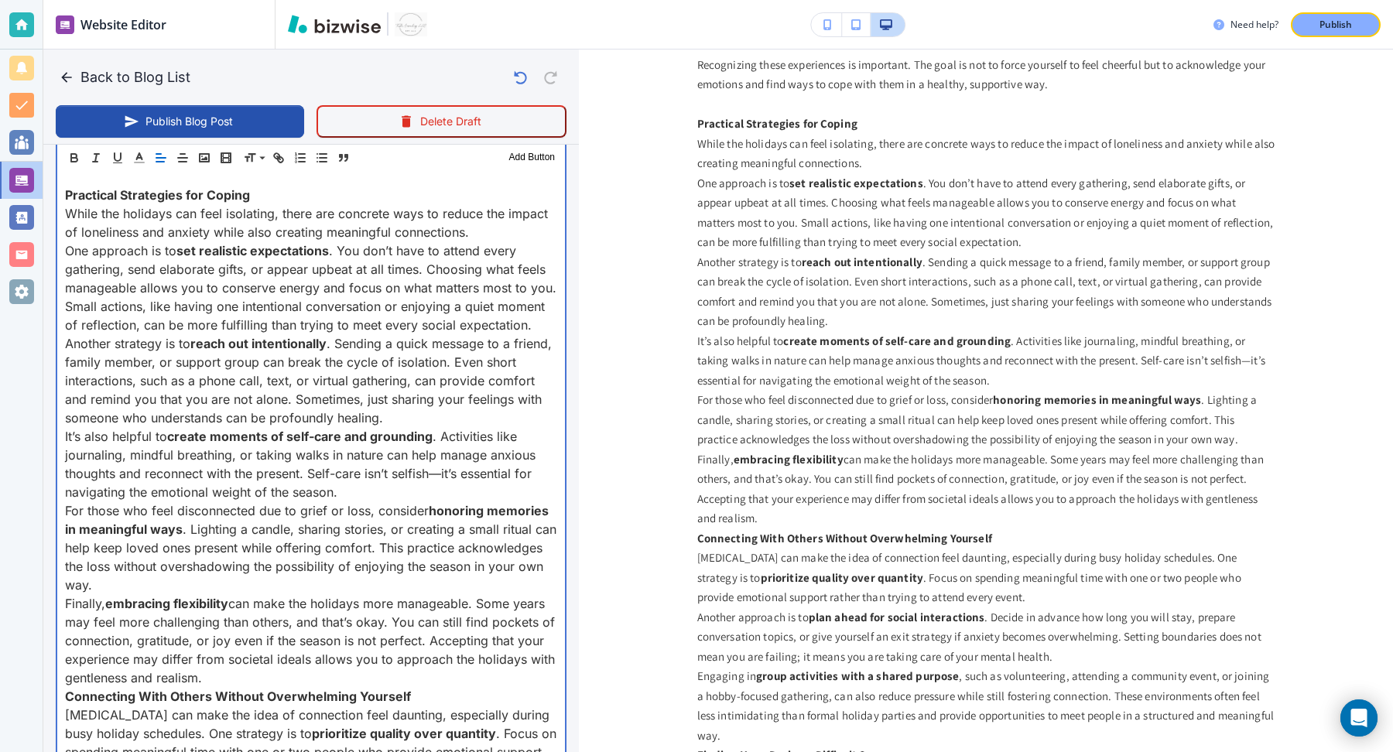
scroll to position [704, 0]
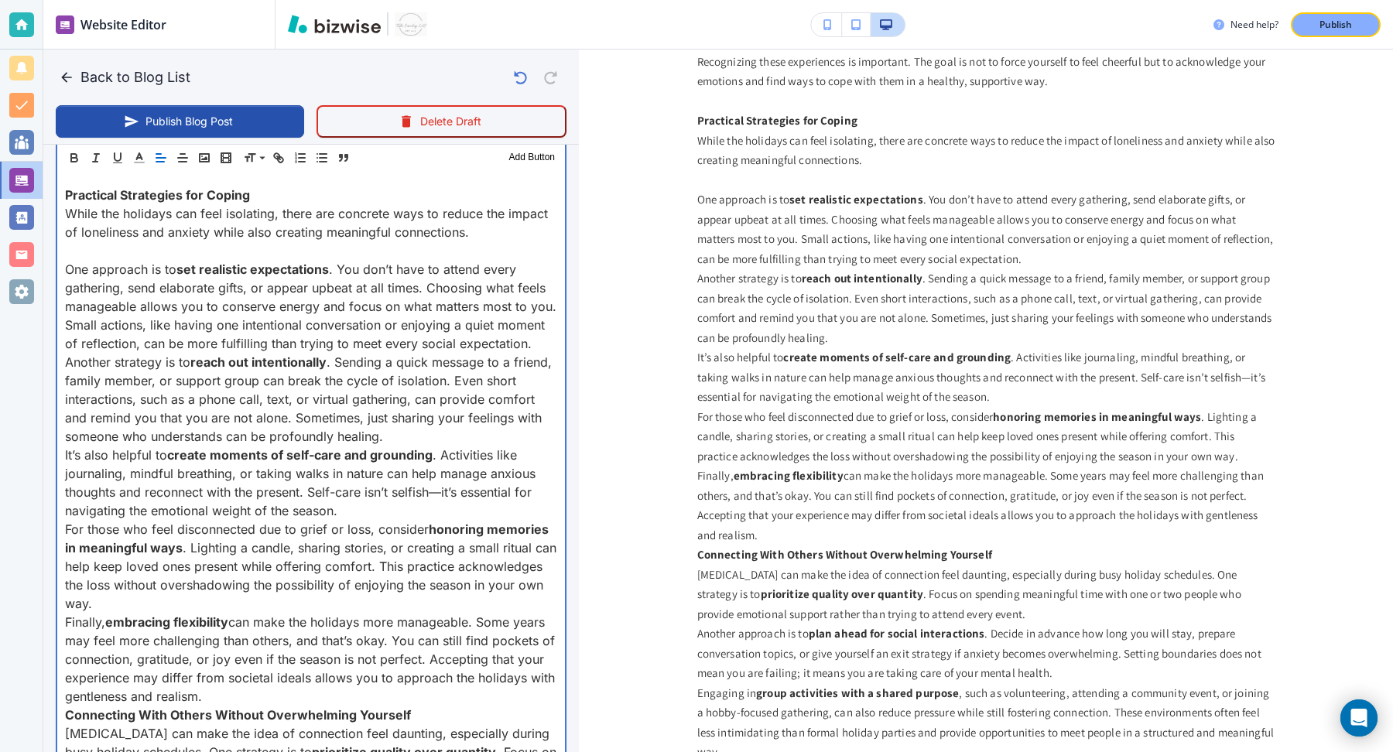
click at [540, 342] on p "One approach is to set realistic expectations . You don’t have to attend every …" at bounding box center [311, 306] width 492 height 93
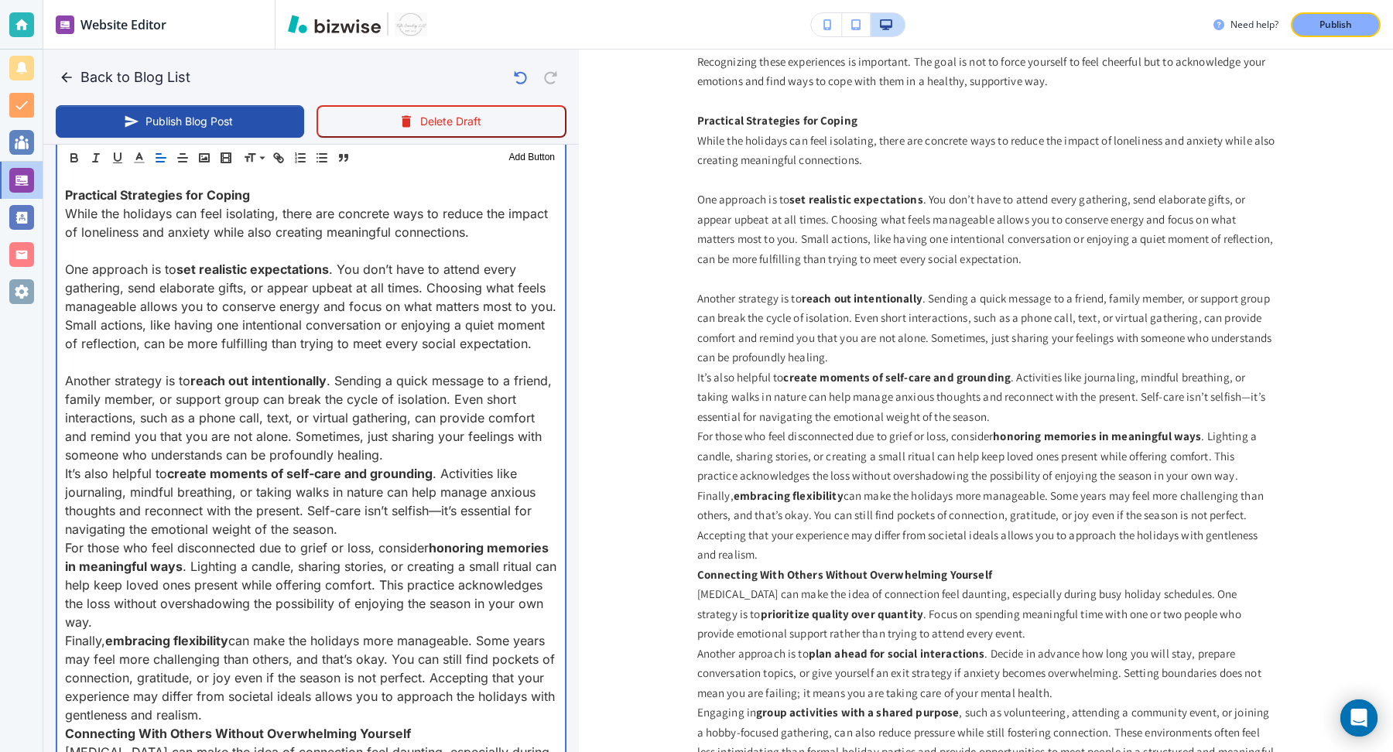
click at [438, 448] on p "Another strategy is to reach out intentionally . Sending a quick message to a f…" at bounding box center [311, 418] width 492 height 93
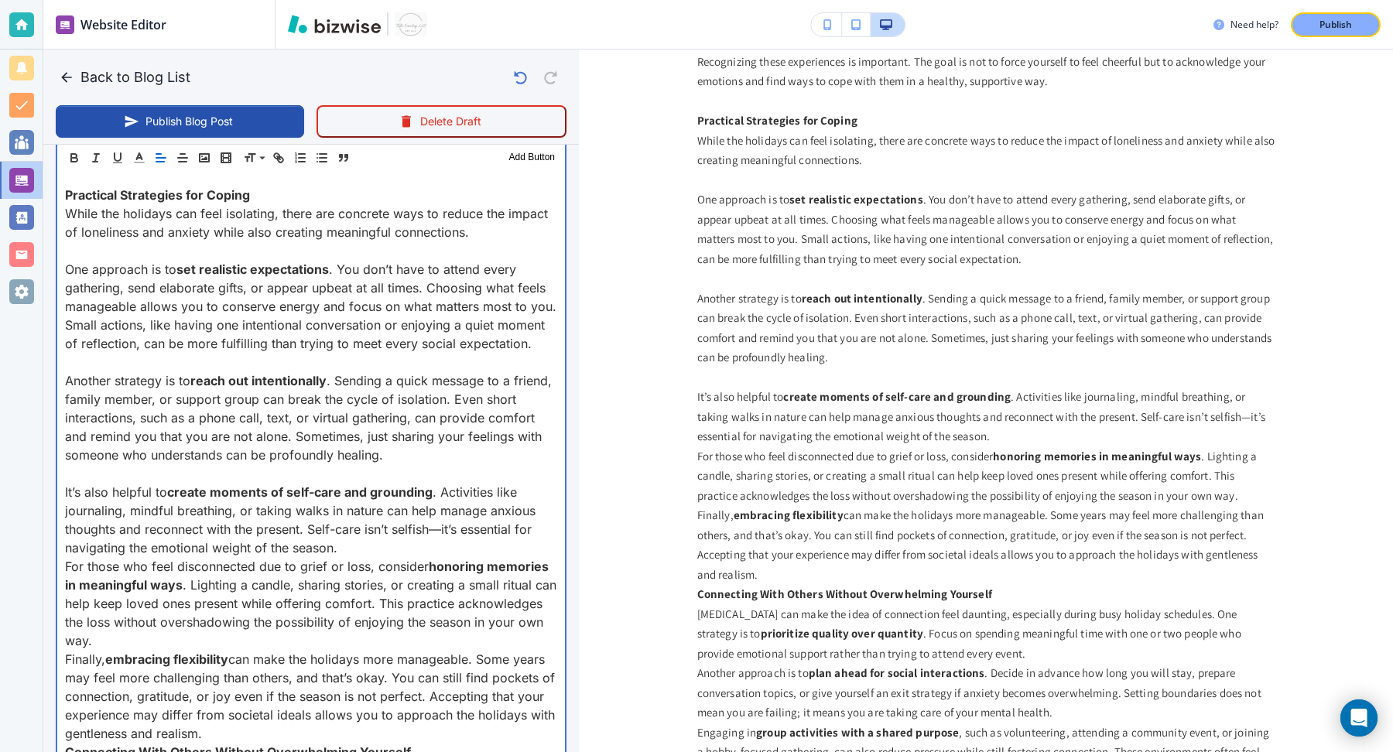
click at [448, 544] on p "It’s also helpful to create moments of self-care and grounding . Activities lik…" at bounding box center [311, 520] width 492 height 74
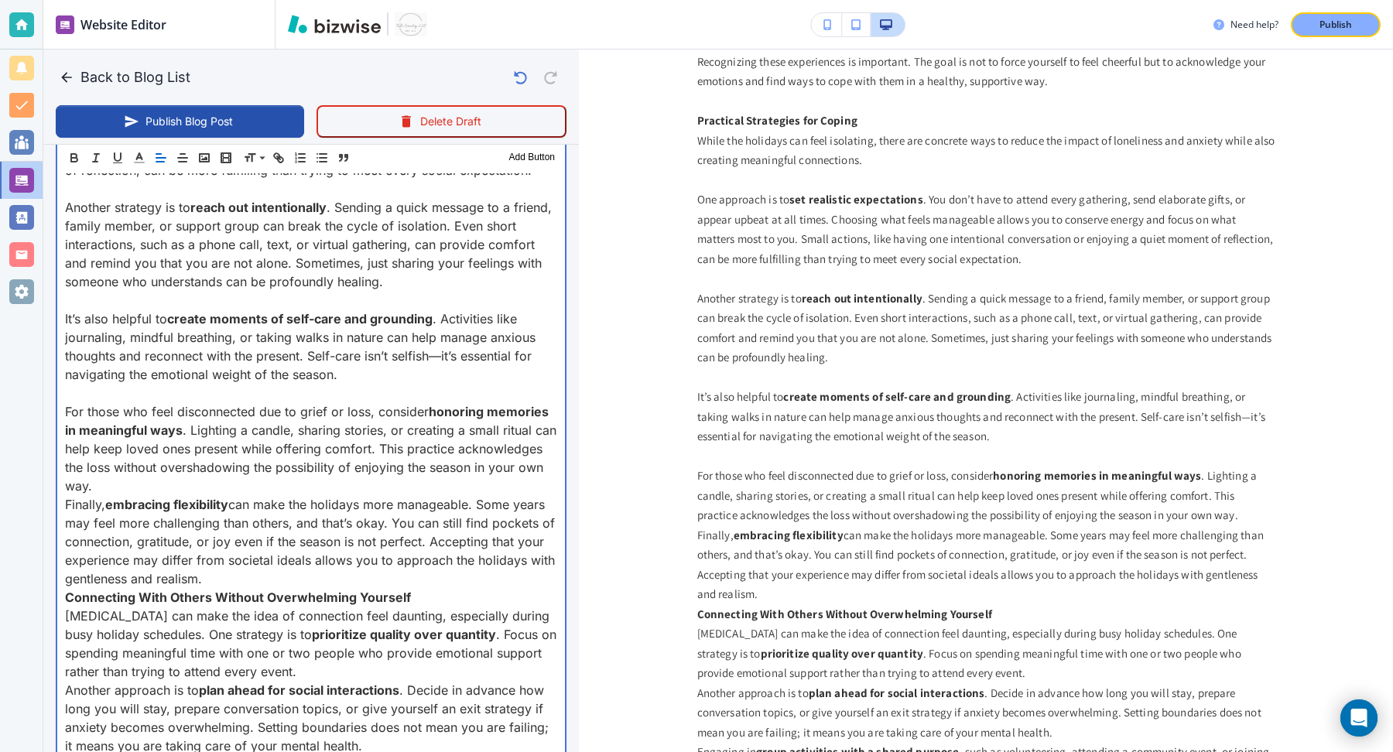
scroll to position [1367, 0]
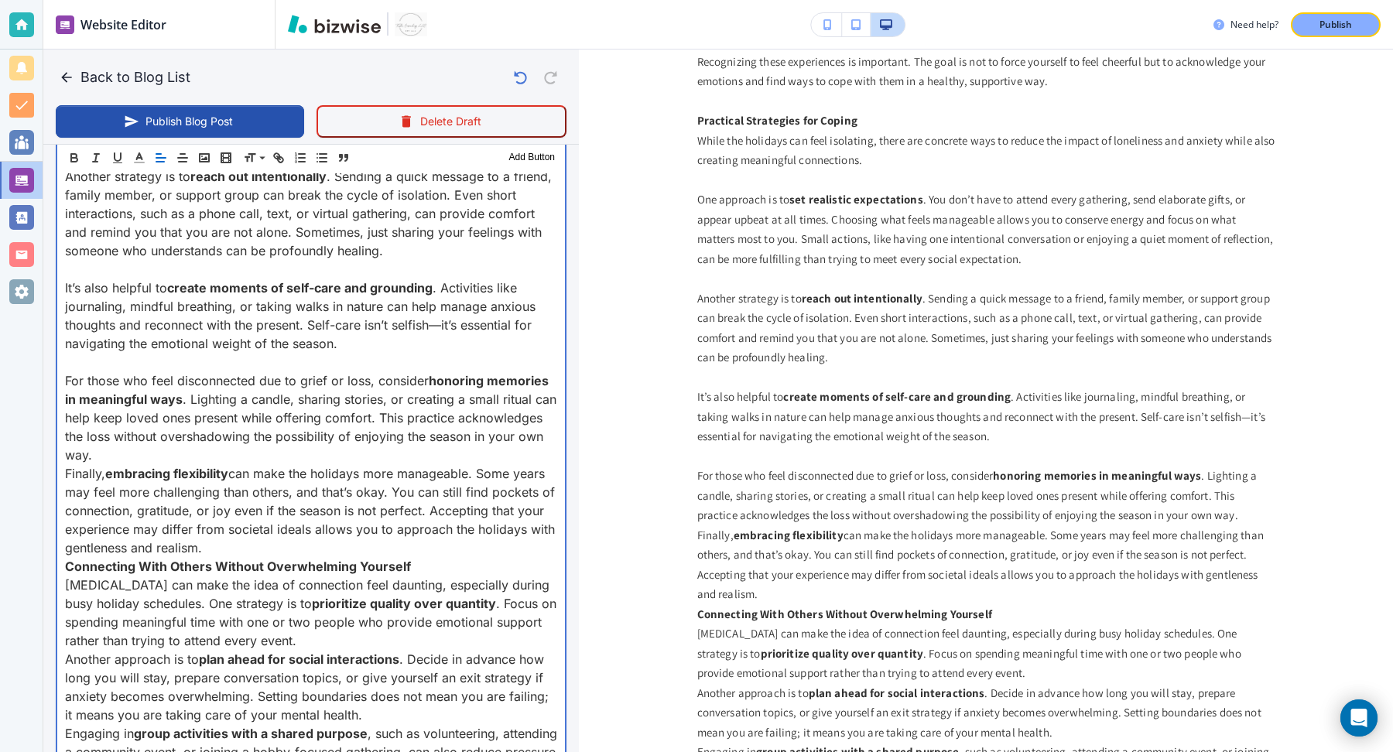
click at [364, 450] on p "For those who feel disconnected due to grief or loss, consider honoring memorie…" at bounding box center [311, 418] width 492 height 93
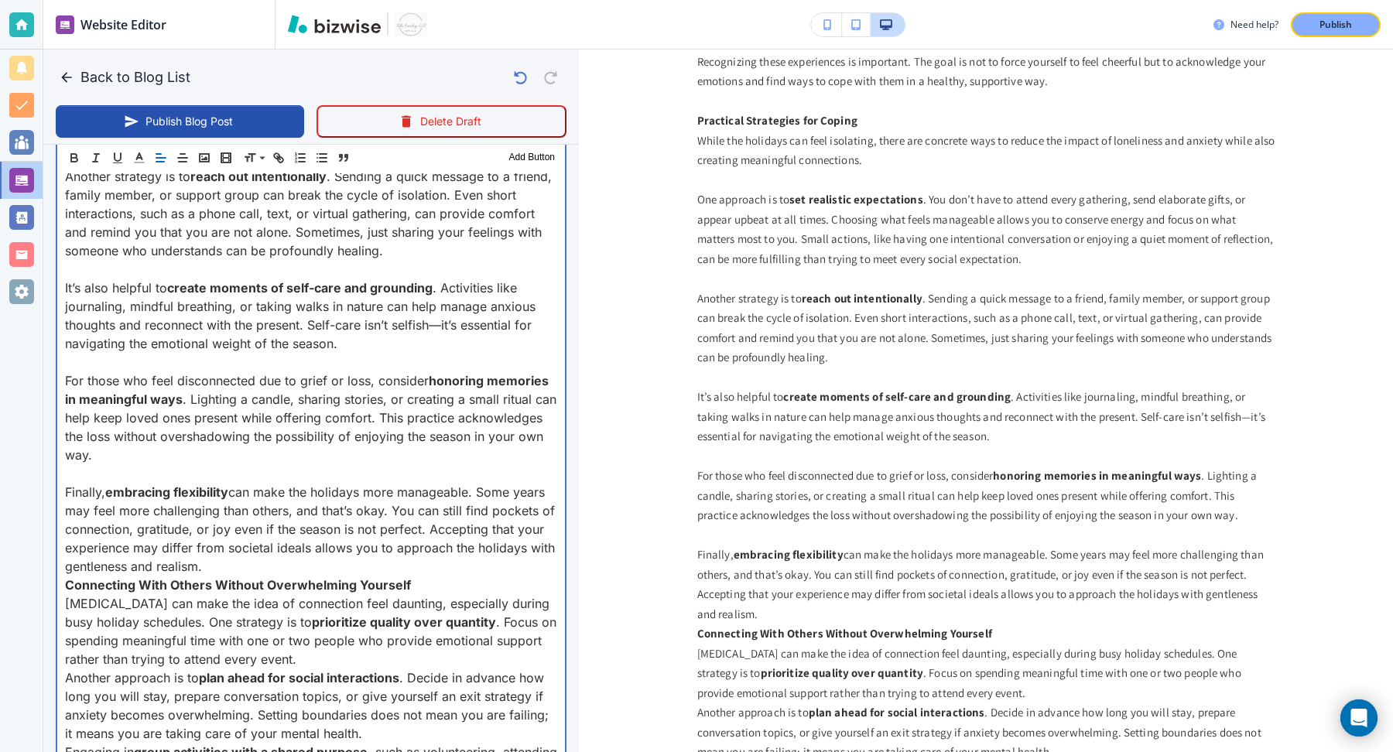
click at [372, 566] on p "Finally, embracing flexibility can make the holidays more manageable. Some year…" at bounding box center [311, 529] width 492 height 93
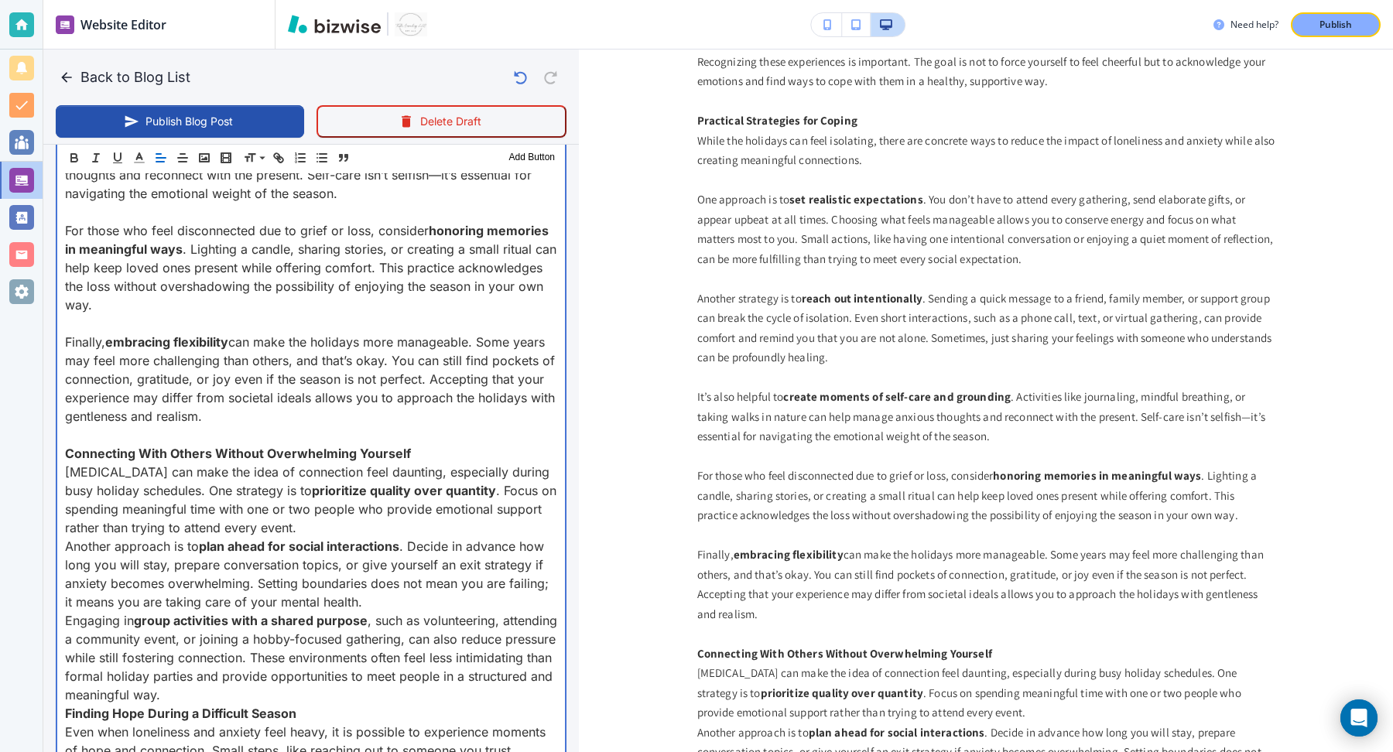
scroll to position [1548, 0]
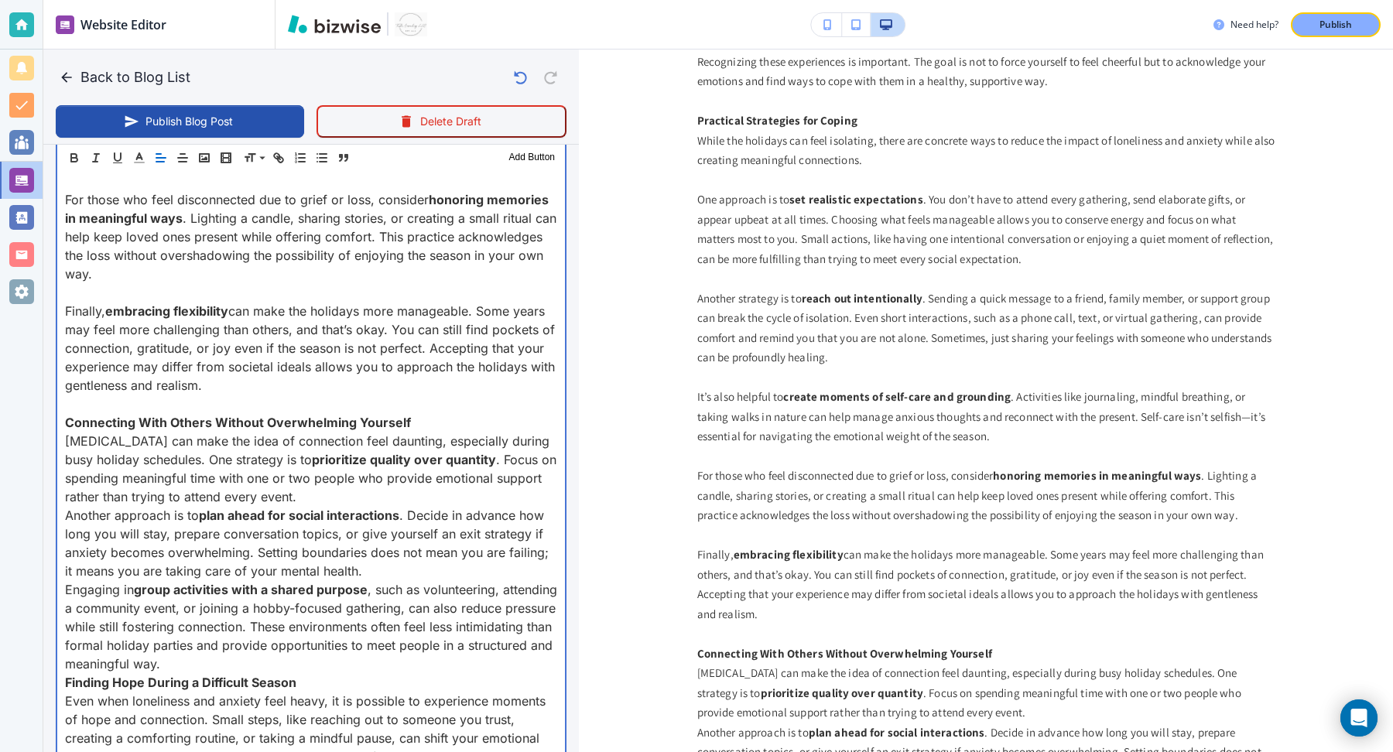
click at [389, 499] on p "Social anxiety can make the idea of connection feel daunting, especially during…" at bounding box center [311, 469] width 492 height 74
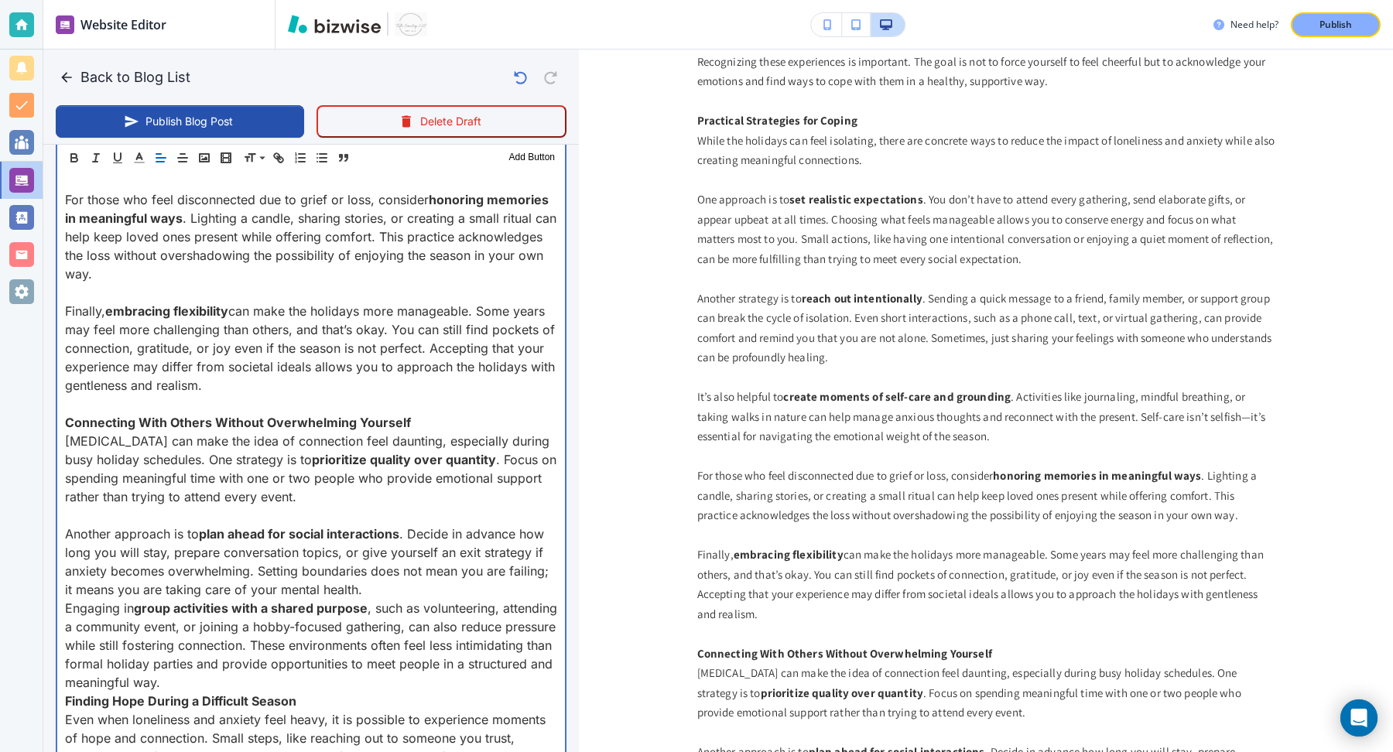
click at [392, 588] on p "Another approach is to plan ahead for social interactions . Decide in advance h…" at bounding box center [311, 562] width 492 height 74
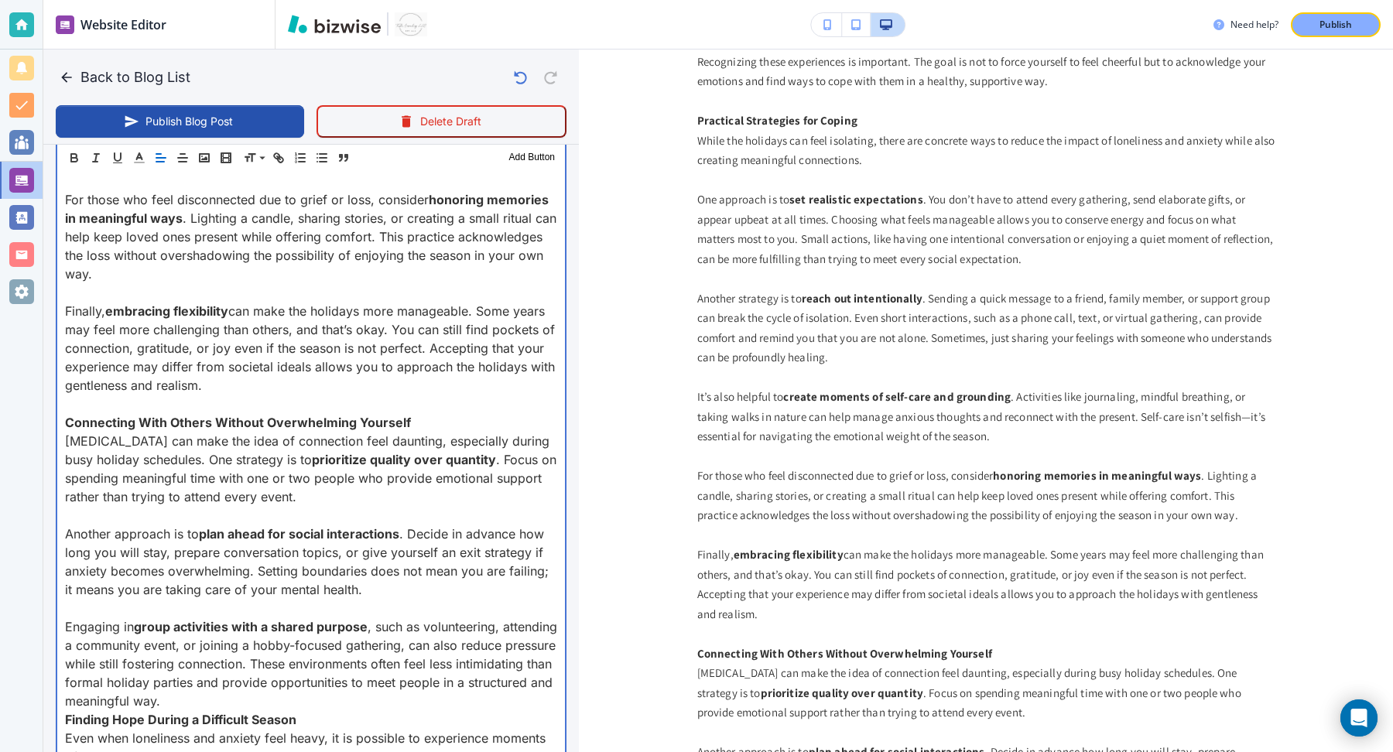
click at [370, 693] on p "Engaging in group activities with a shared purpose , such as volunteering, atte…" at bounding box center [311, 664] width 492 height 93
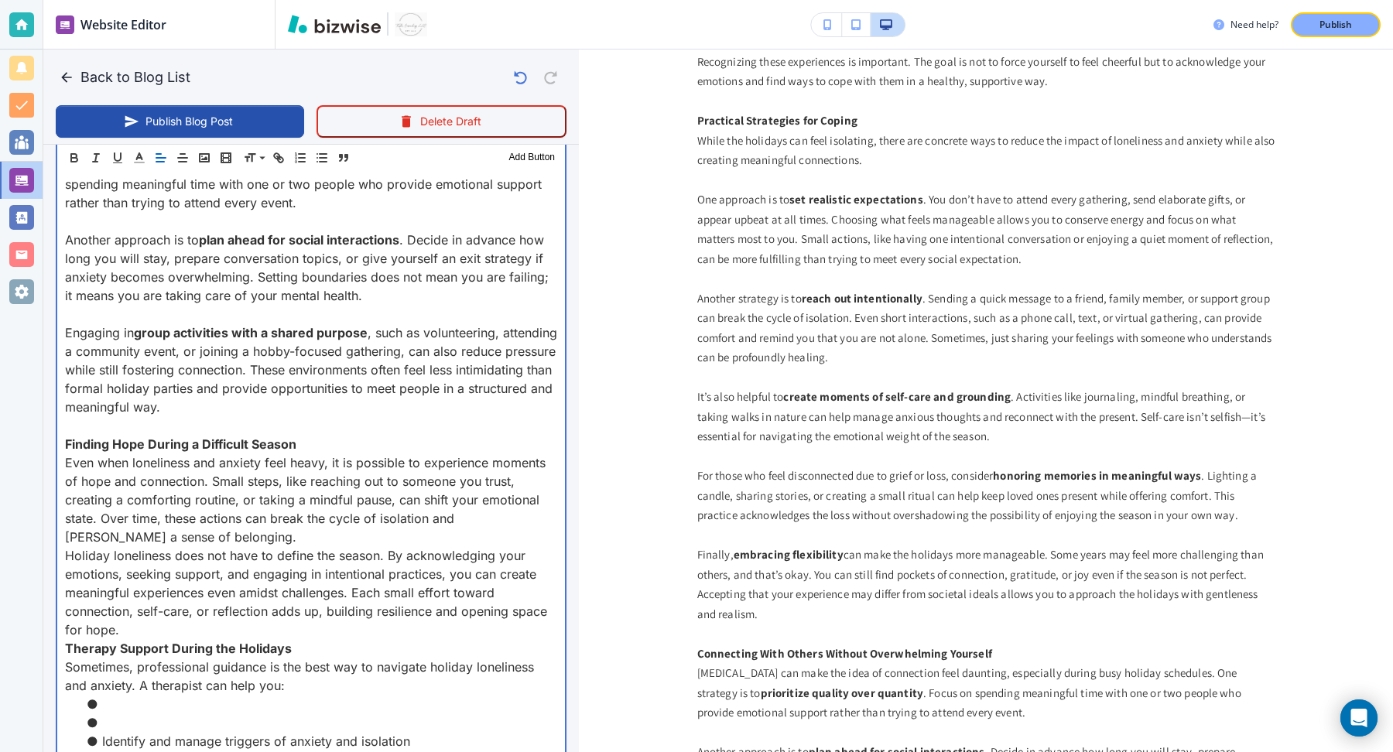
scroll to position [1848, 0]
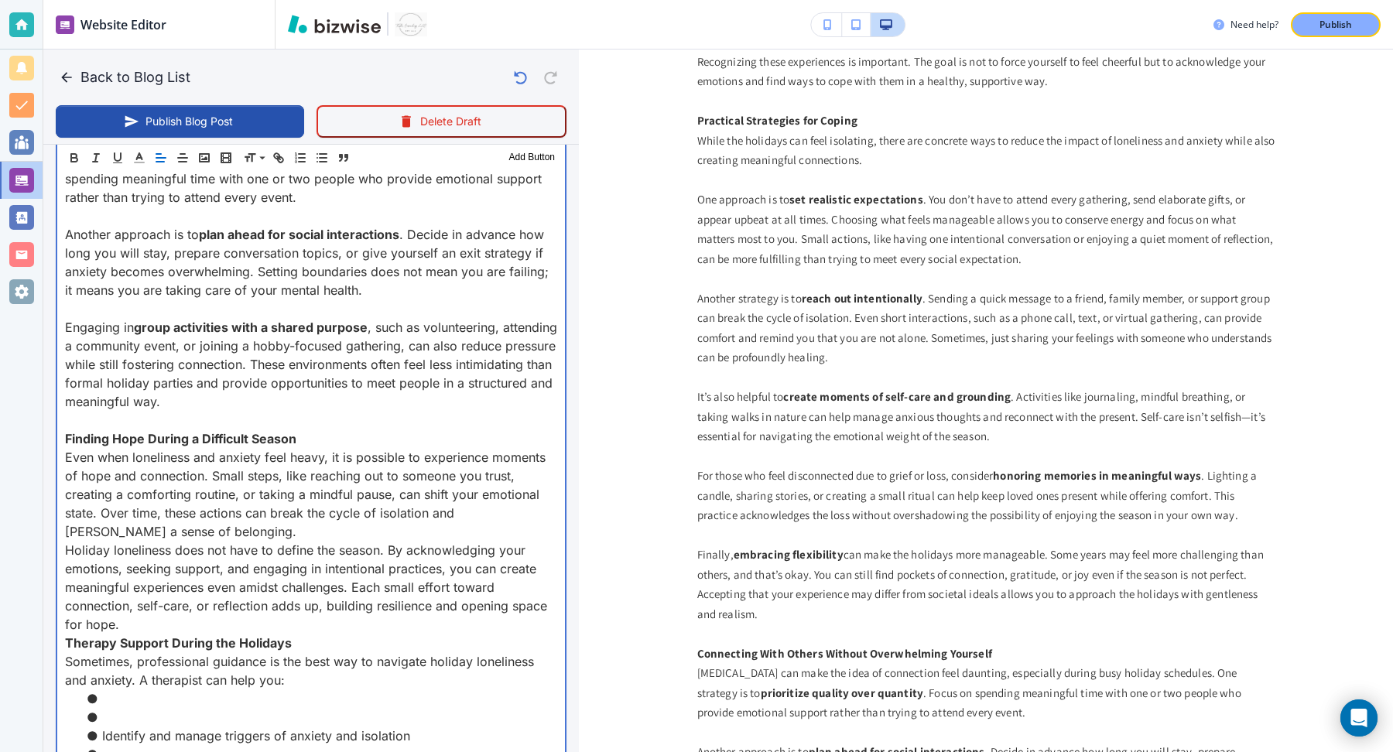
click at [253, 525] on p "Even when loneliness and anxiety feel heavy, it is possible to experience momen…" at bounding box center [311, 494] width 492 height 93
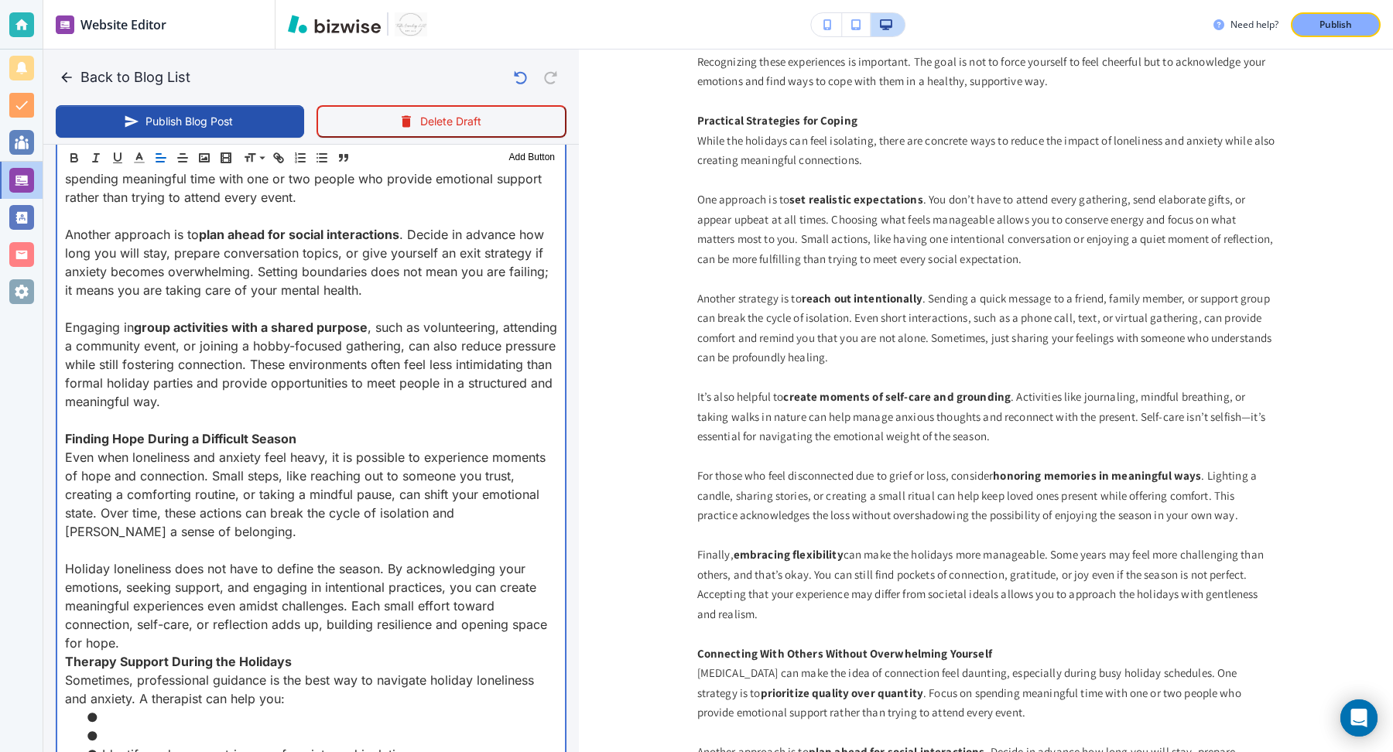
click at [261, 640] on p "Holiday loneliness does not have to define the season. By acknowledging your em…" at bounding box center [311, 606] width 492 height 93
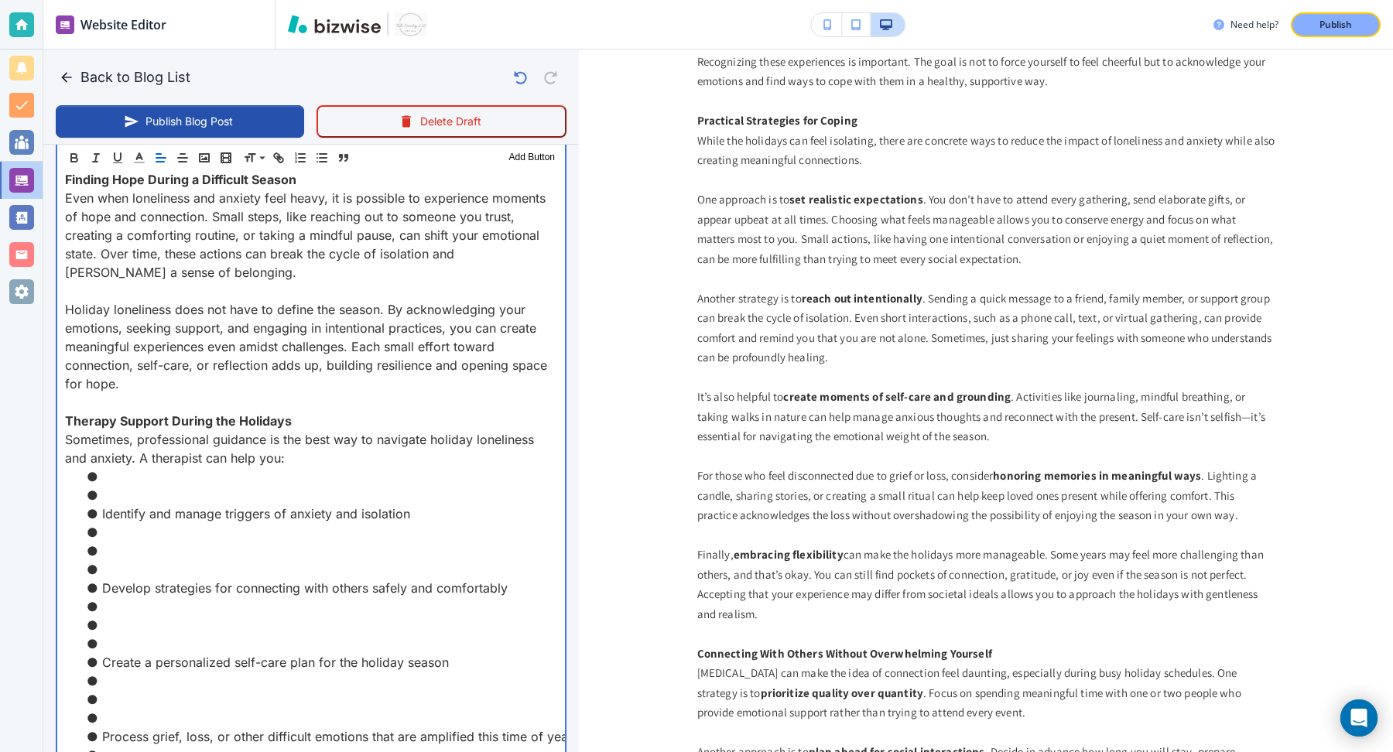
scroll to position [2112, 0]
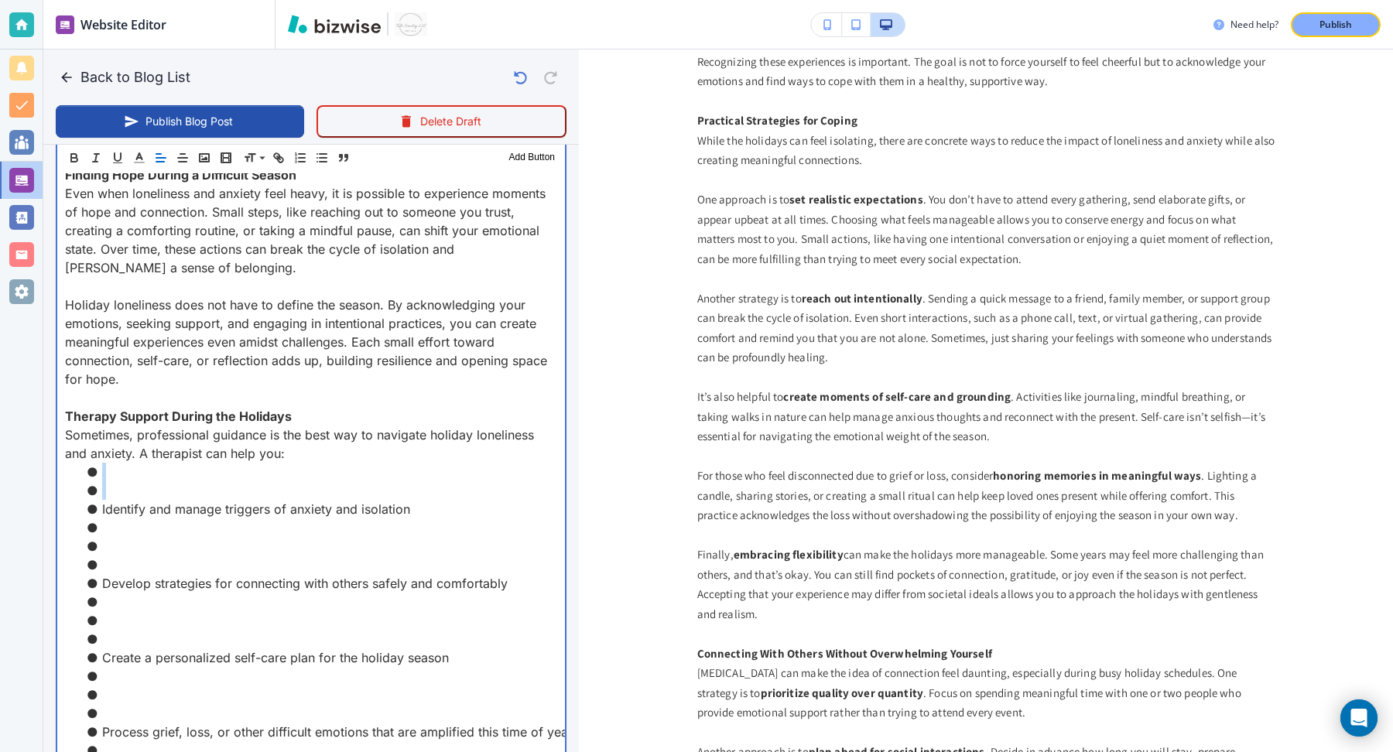
drag, startPoint x: 107, startPoint y: 469, endPoint x: 99, endPoint y: 510, distance: 41.8
click at [99, 510] on ul "Identify and manage triggers of anxiety and isolation Develop strategies for co…" at bounding box center [311, 621] width 492 height 316
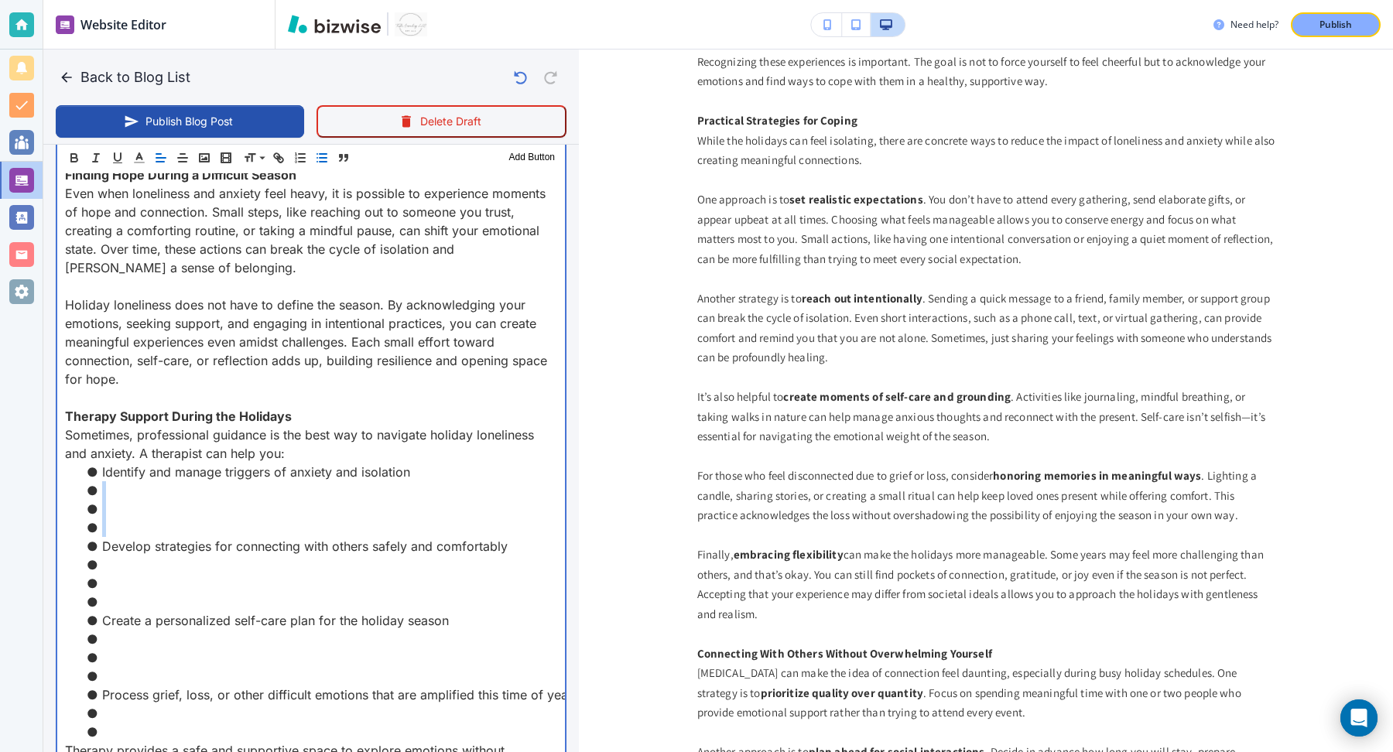
drag, startPoint x: 109, startPoint y: 482, endPoint x: 104, endPoint y: 543, distance: 60.6
click at [104, 543] on ul "Identify and manage triggers of anxiety and isolation Develop strategies for co…" at bounding box center [311, 602] width 492 height 279
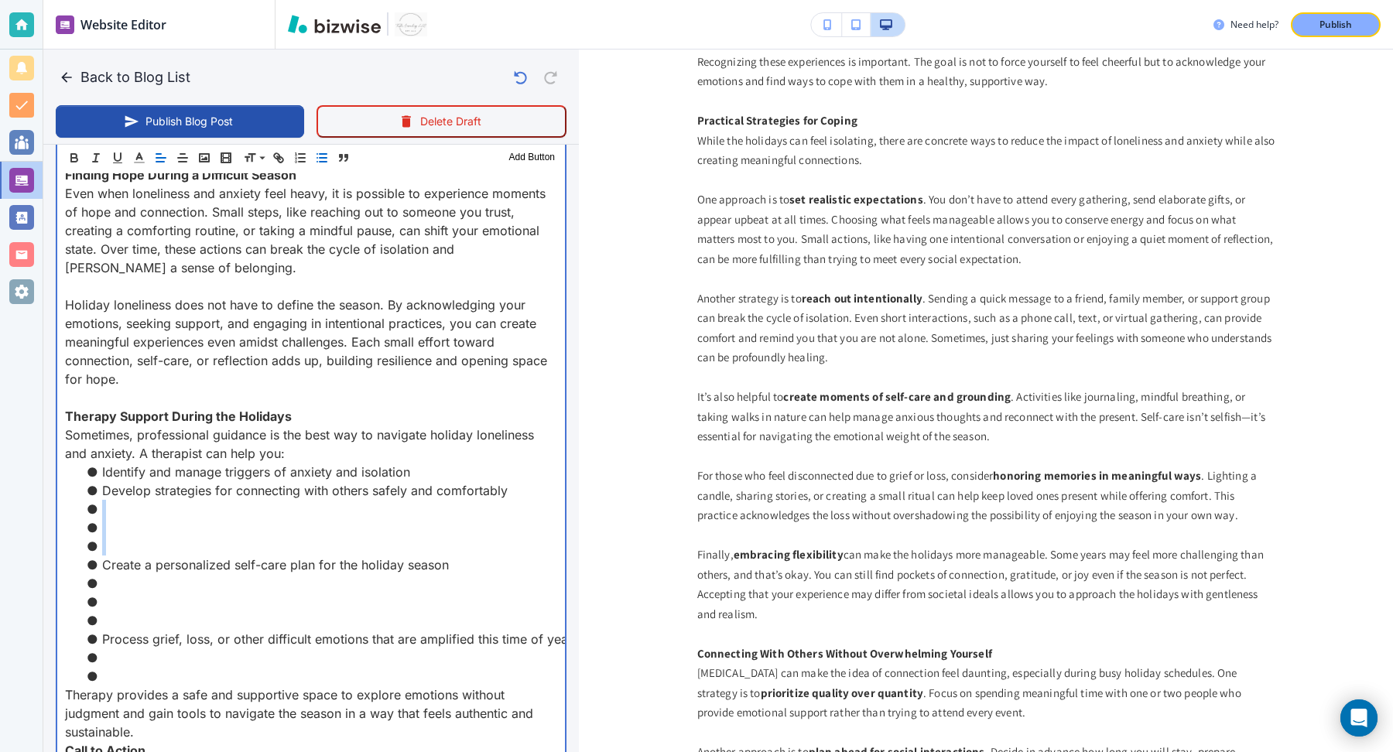
drag, startPoint x: 112, startPoint y: 509, endPoint x: 105, endPoint y: 567, distance: 59.3
click at [105, 567] on ul "Identify and manage triggers of anxiety and isolation Develop strategies for co…" at bounding box center [311, 574] width 492 height 223
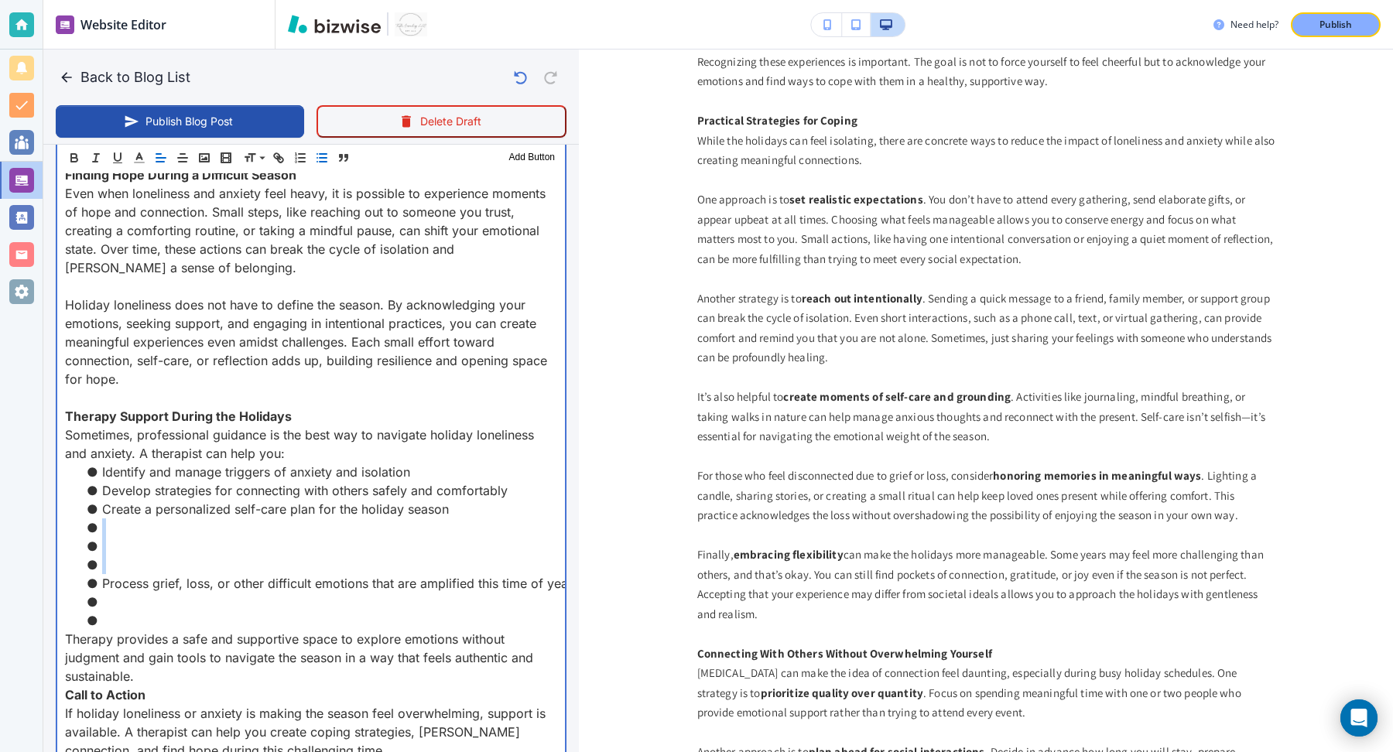
drag, startPoint x: 109, startPoint y: 526, endPoint x: 100, endPoint y: 581, distance: 55.7
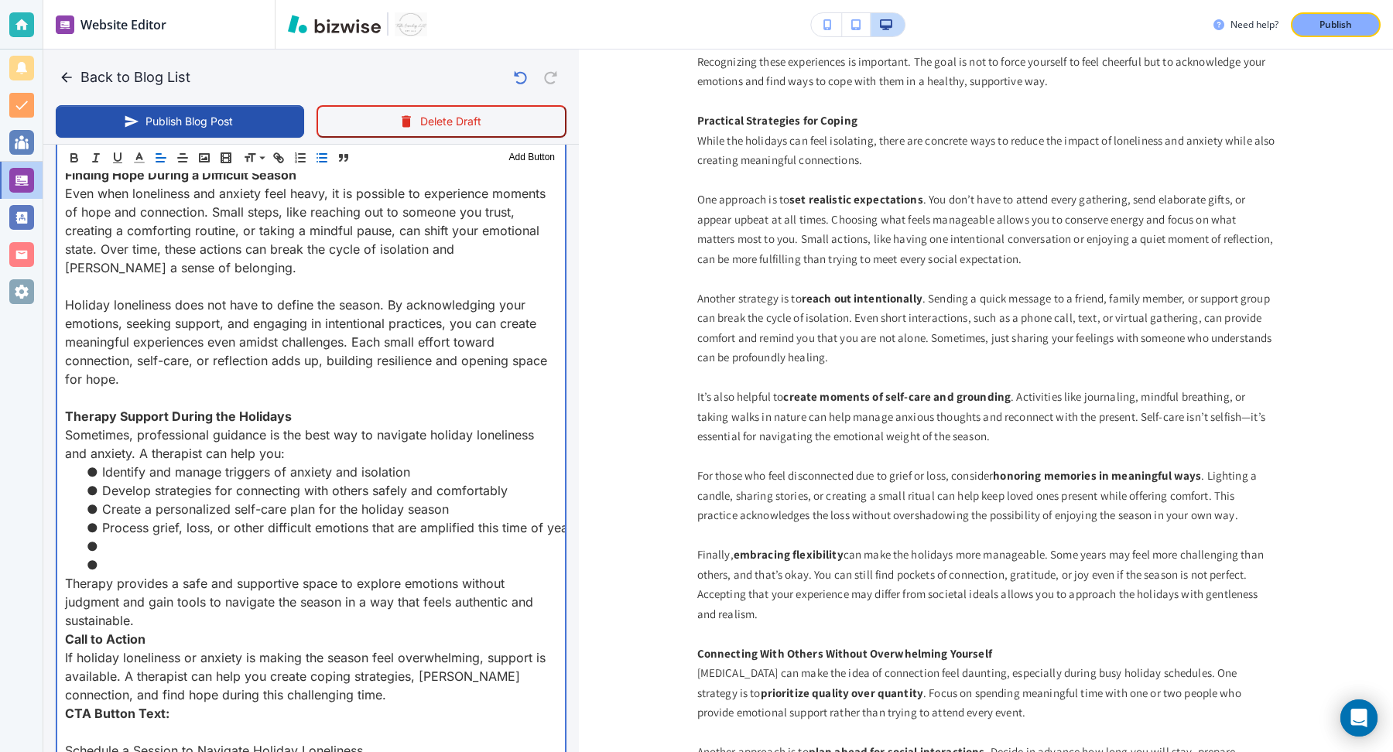
click at [113, 574] on p "Therapy provides a safe and supportive space to explore emotions without judgme…" at bounding box center [311, 602] width 492 height 56
drag, startPoint x: 113, startPoint y: 570, endPoint x: 102, endPoint y: 542, distance: 30.6
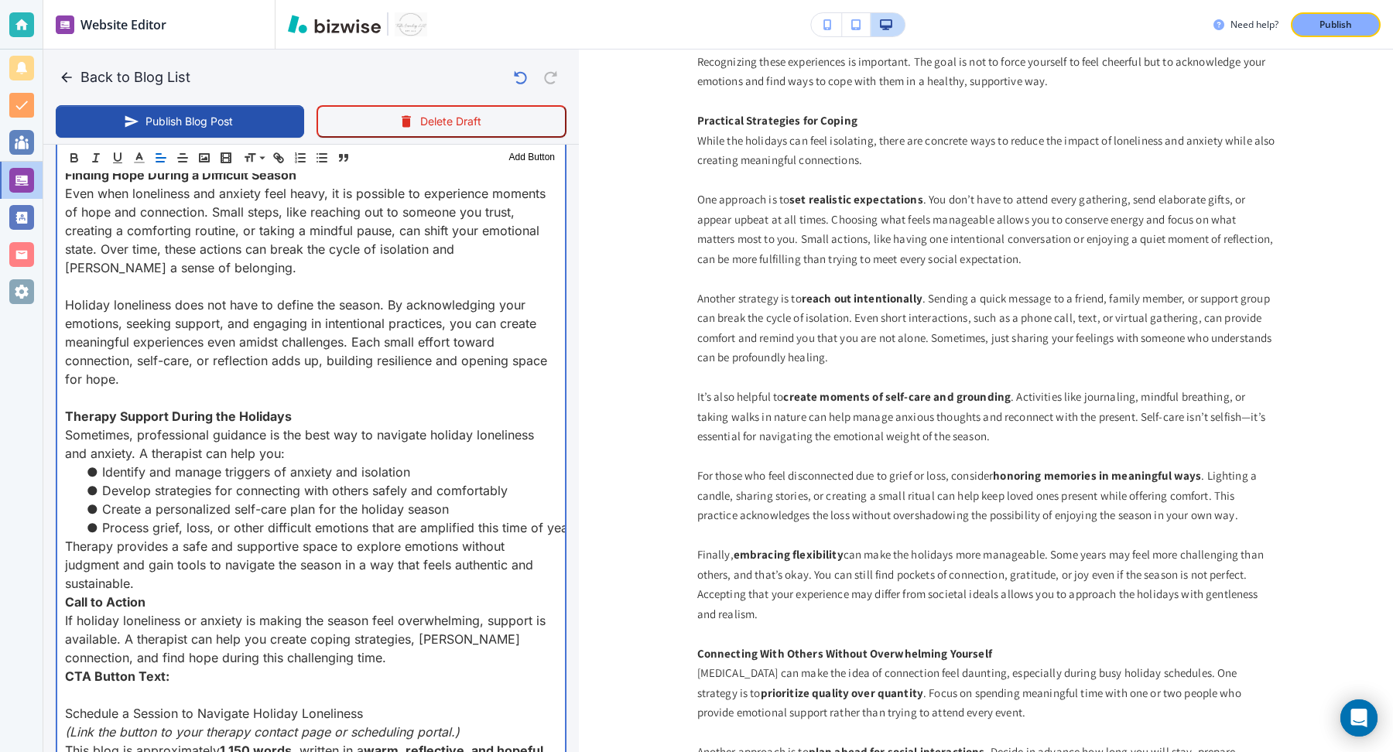
click at [153, 578] on p "Therapy provides a safe and supportive space to explore emotions without judgme…" at bounding box center [311, 565] width 492 height 56
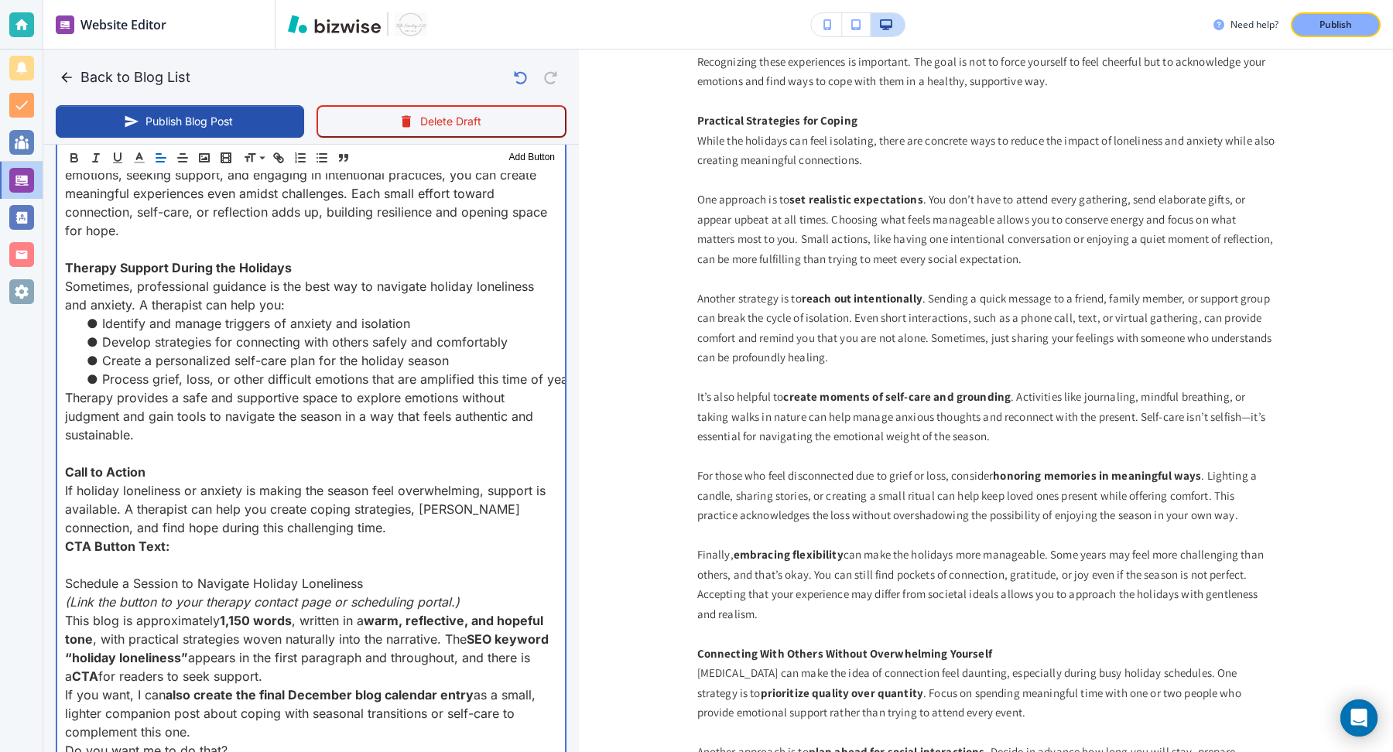
scroll to position [2299, 0]
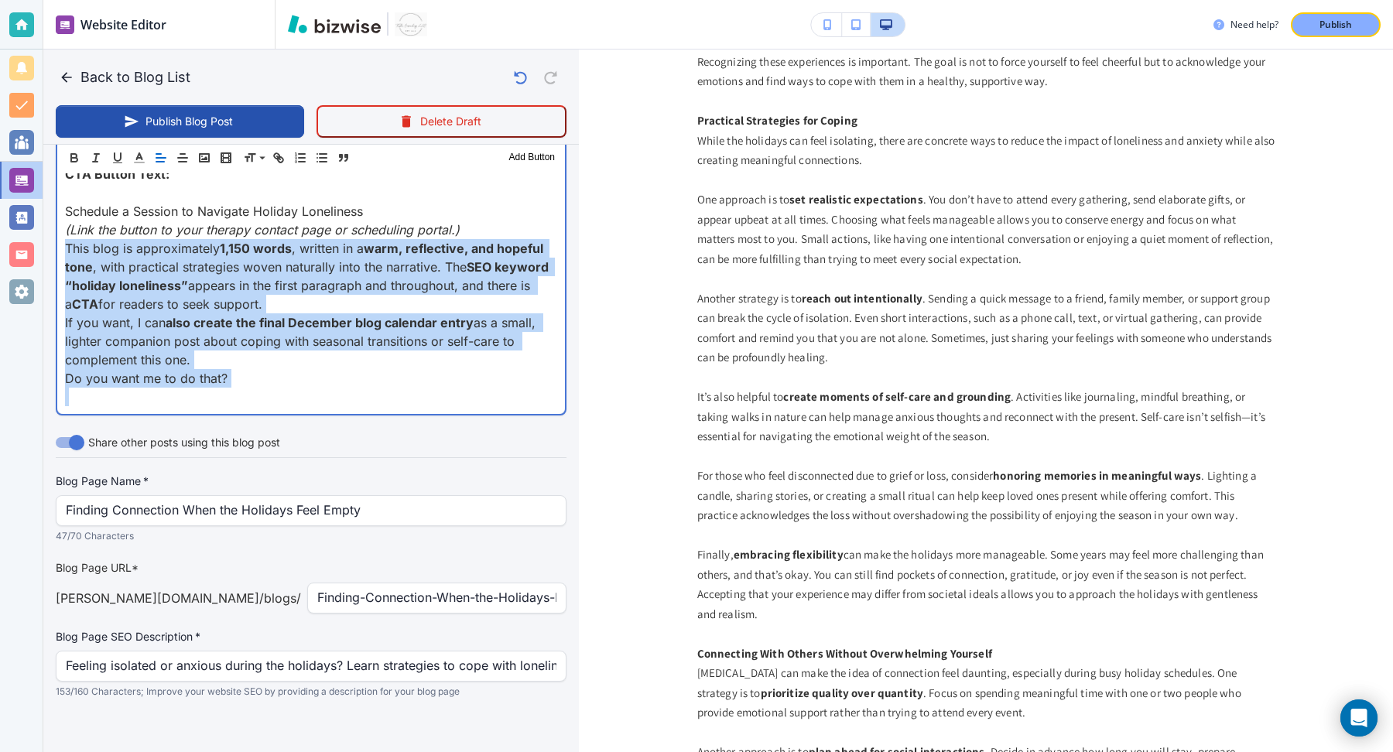
drag, startPoint x: 62, startPoint y: 580, endPoint x: 250, endPoint y: 749, distance: 253.2
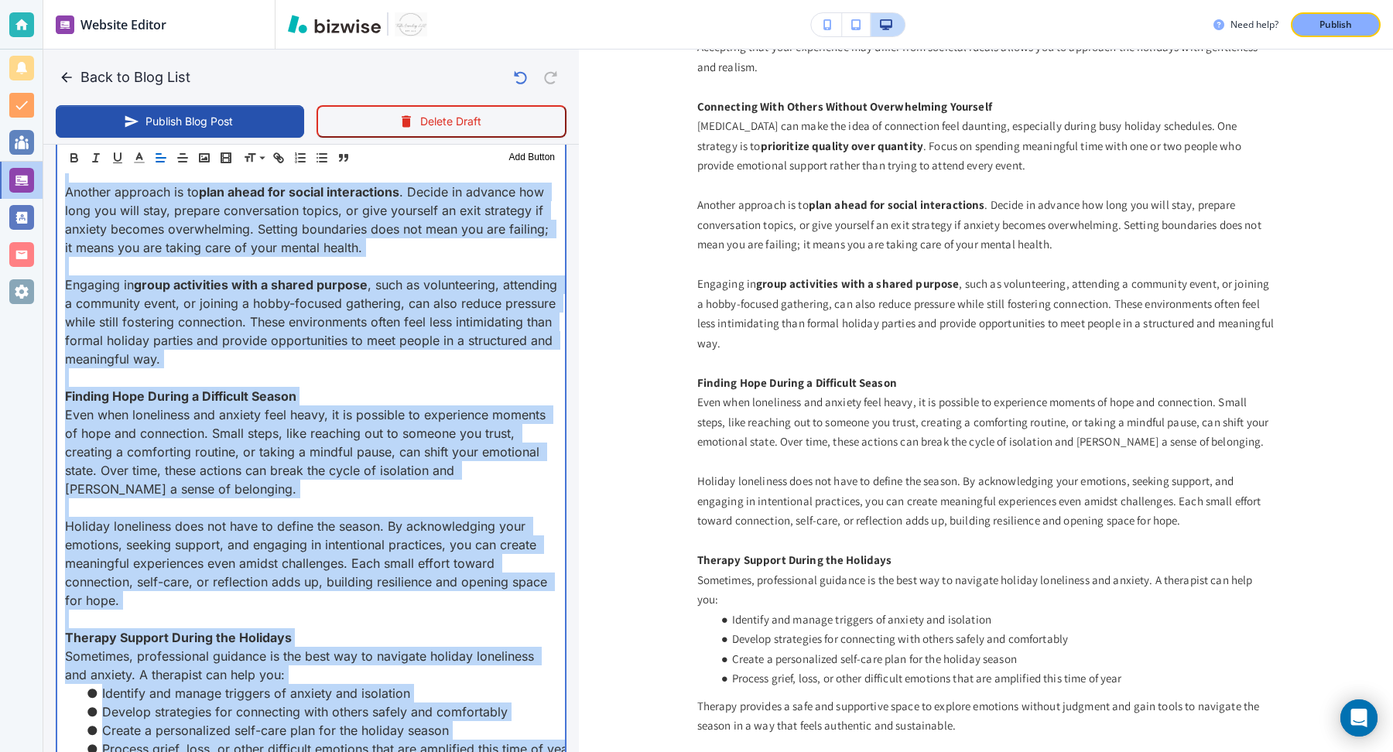
scroll to position [0, 0]
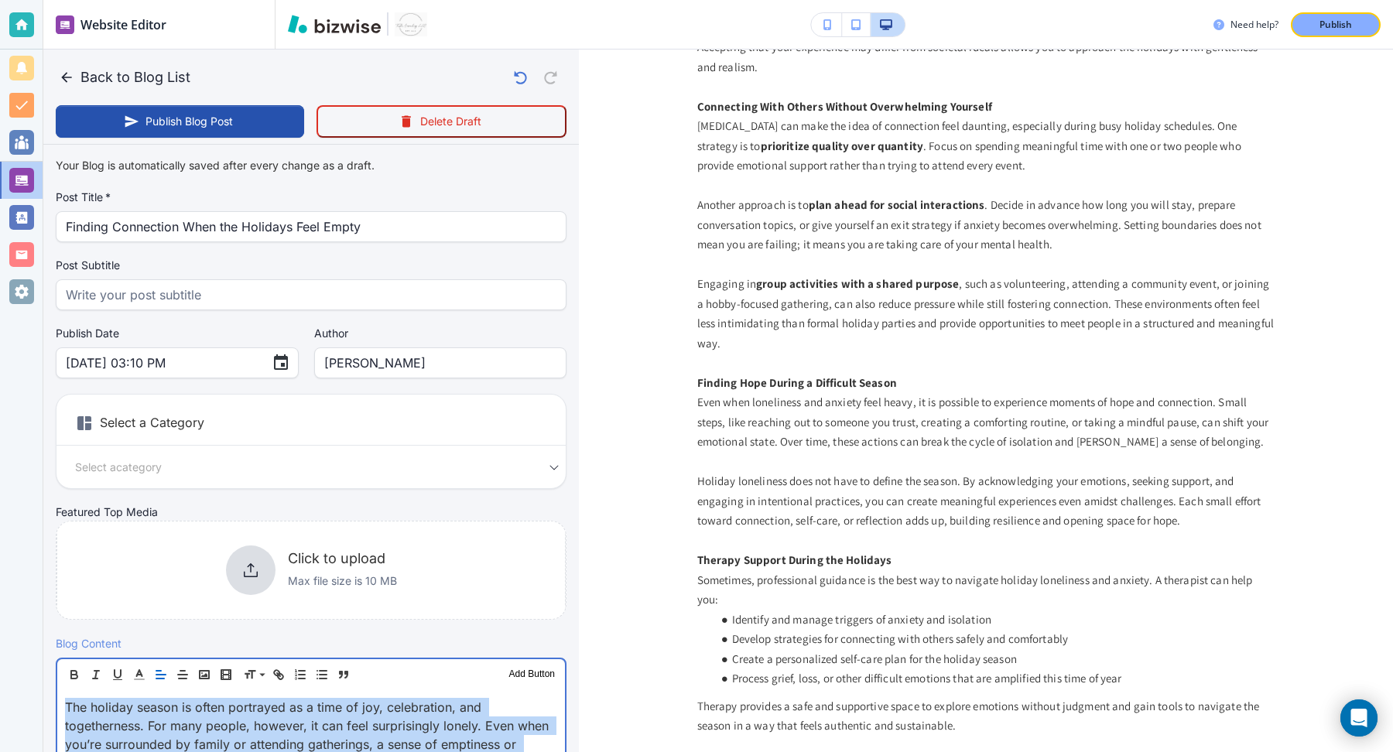
drag, startPoint x: 423, startPoint y: 385, endPoint x: 513, endPoint y: -97, distance: 489.8
click at [513, 0] on html "Website Editor Pages Edit, add, and delete pages or manage your page order Upda…" at bounding box center [696, 0] width 1393 height 0
type input "Oct 08, 2025 03:16 PM"
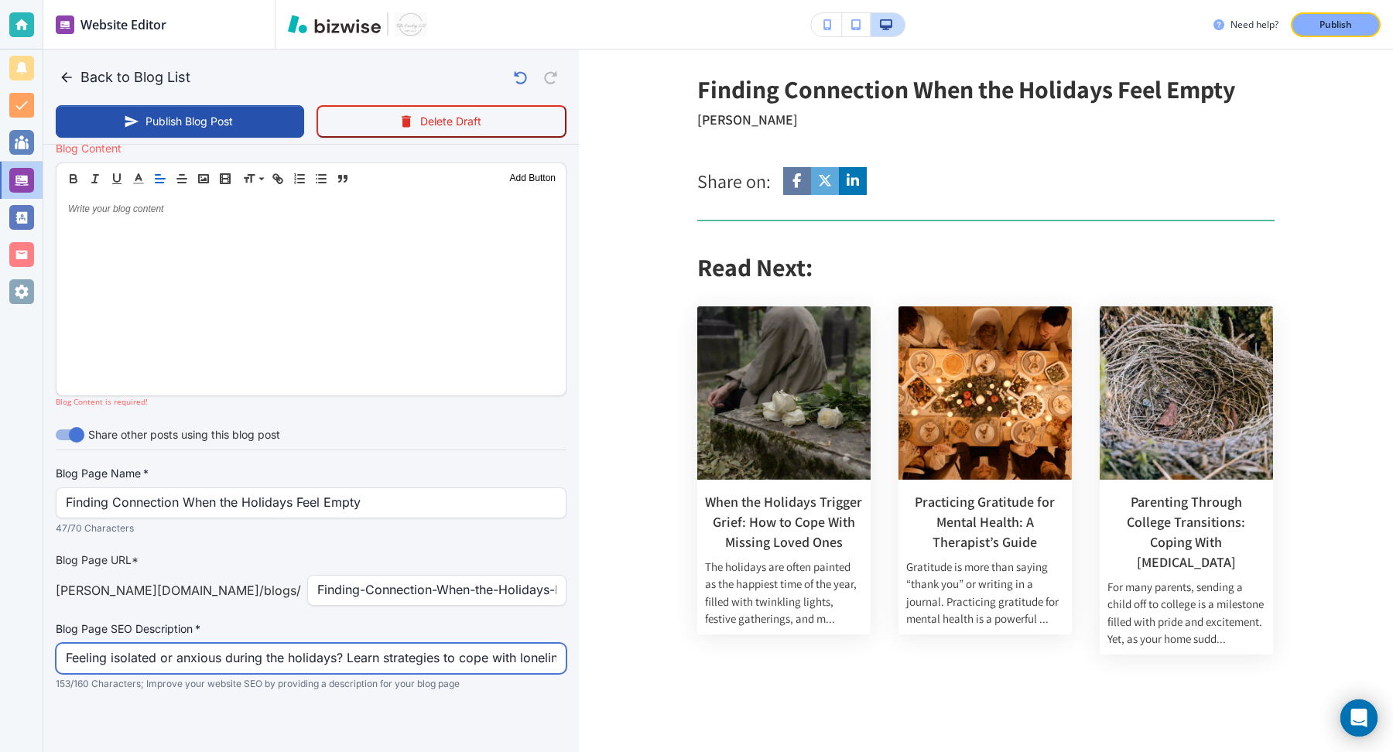
scroll to position [493, 0]
click at [321, 651] on input "Feeling isolated or anxious during the holidays? Learn strategies to cope with …" at bounding box center [311, 660] width 491 height 29
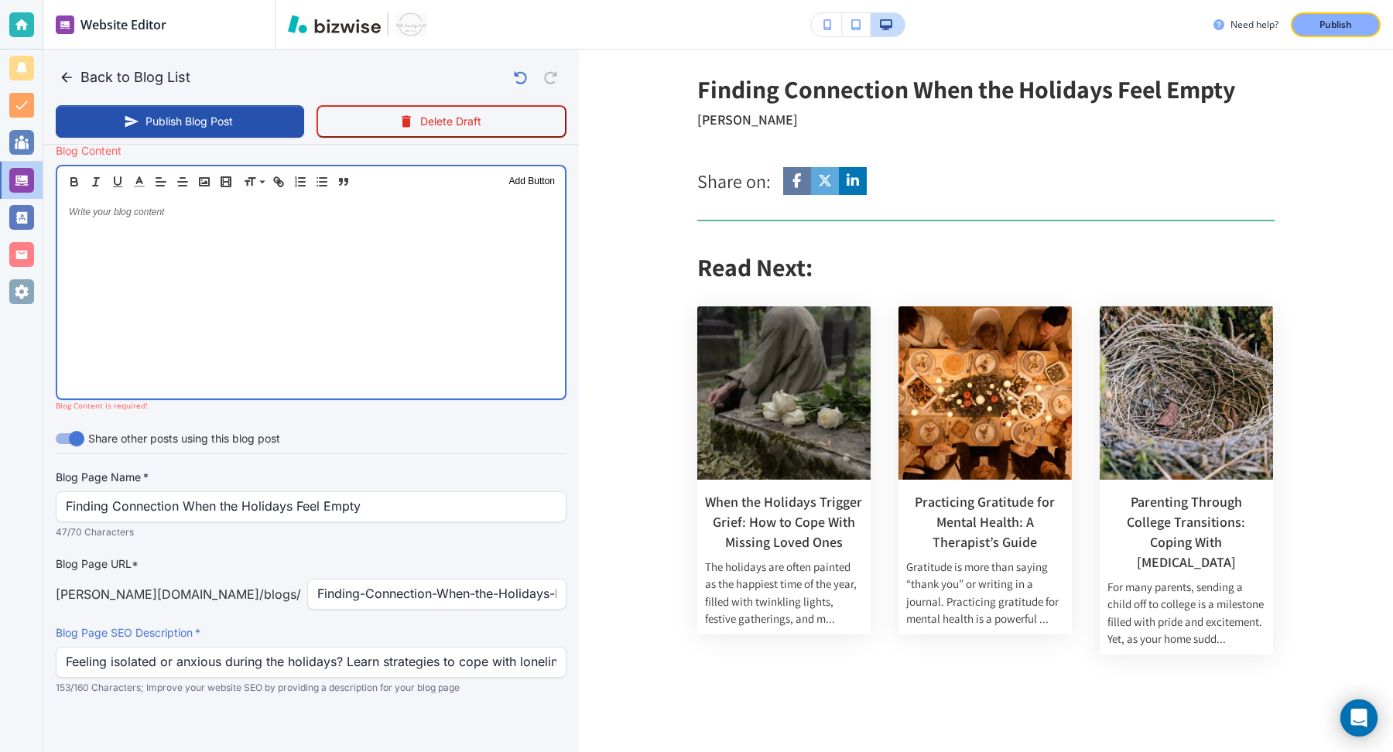
scroll to position [494, 0]
click at [367, 261] on div at bounding box center [311, 297] width 508 height 201
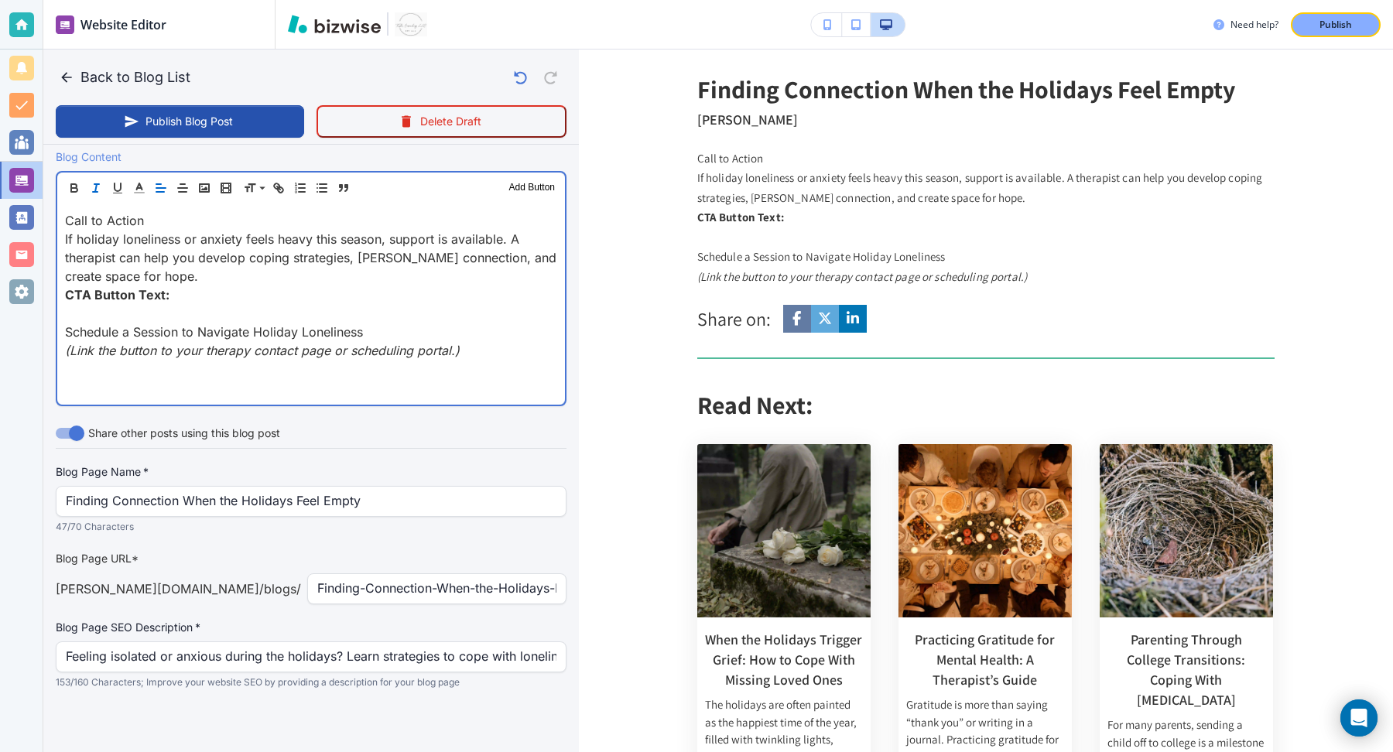
scroll to position [484, 0]
click at [242, 279] on p "If holiday loneliness or anxiety feels heavy this season, support is available.…" at bounding box center [311, 261] width 492 height 56
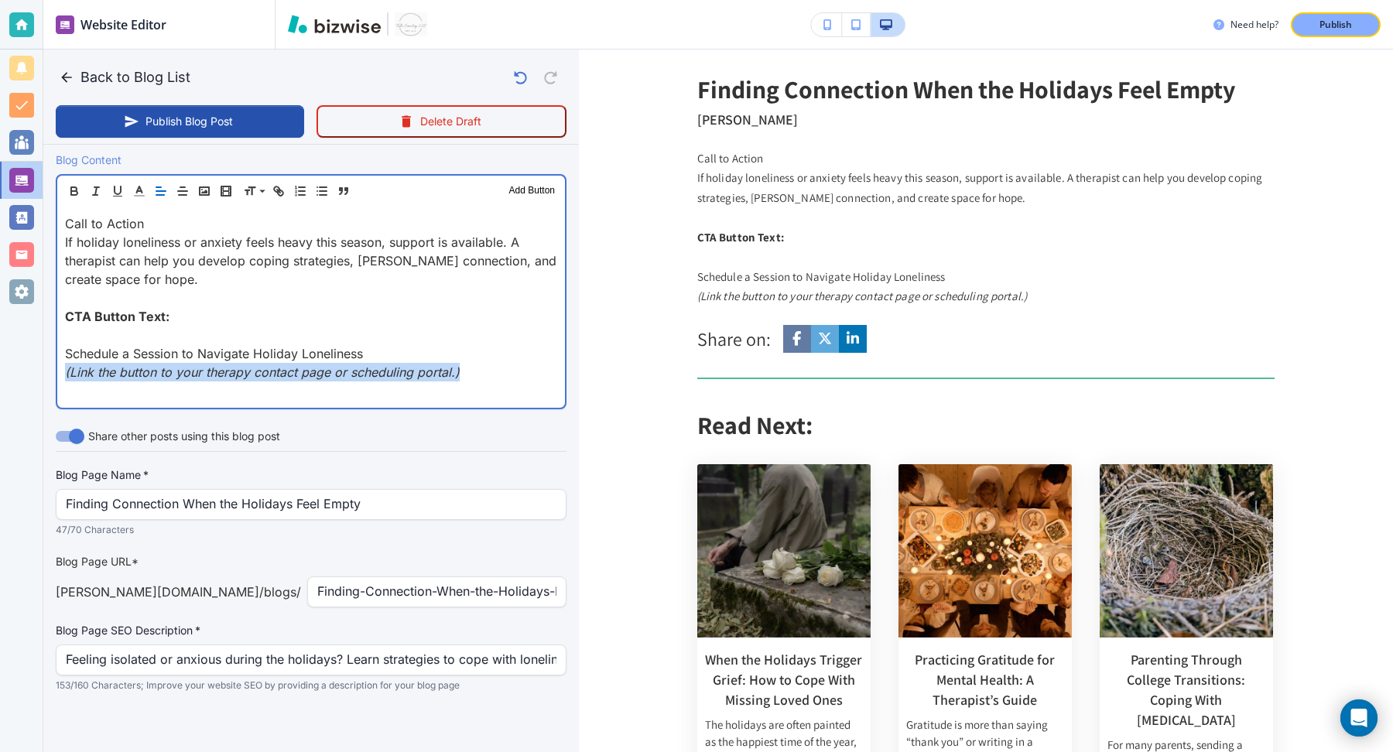
drag, startPoint x: 471, startPoint y: 374, endPoint x: 13, endPoint y: 367, distance: 458.3
click at [13, 367] on div "Website Editor Pages Edit, add, and delete pages or manage your page order Upda…" at bounding box center [696, 376] width 1393 height 752
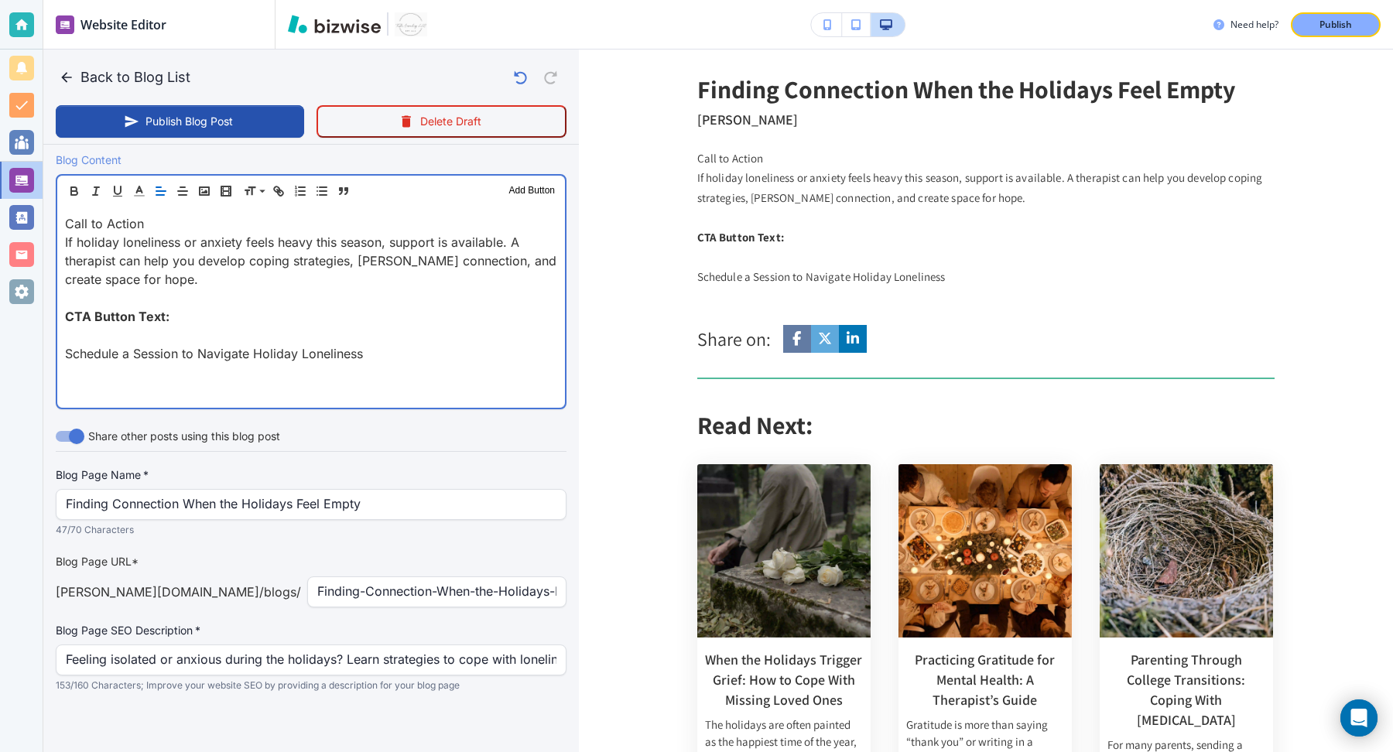
click at [308, 348] on p "Schedule a Session to Navigate Holiday Loneliness" at bounding box center [311, 353] width 492 height 19
copy p "Schedule a Session to Navigate Holiday Loneliness"
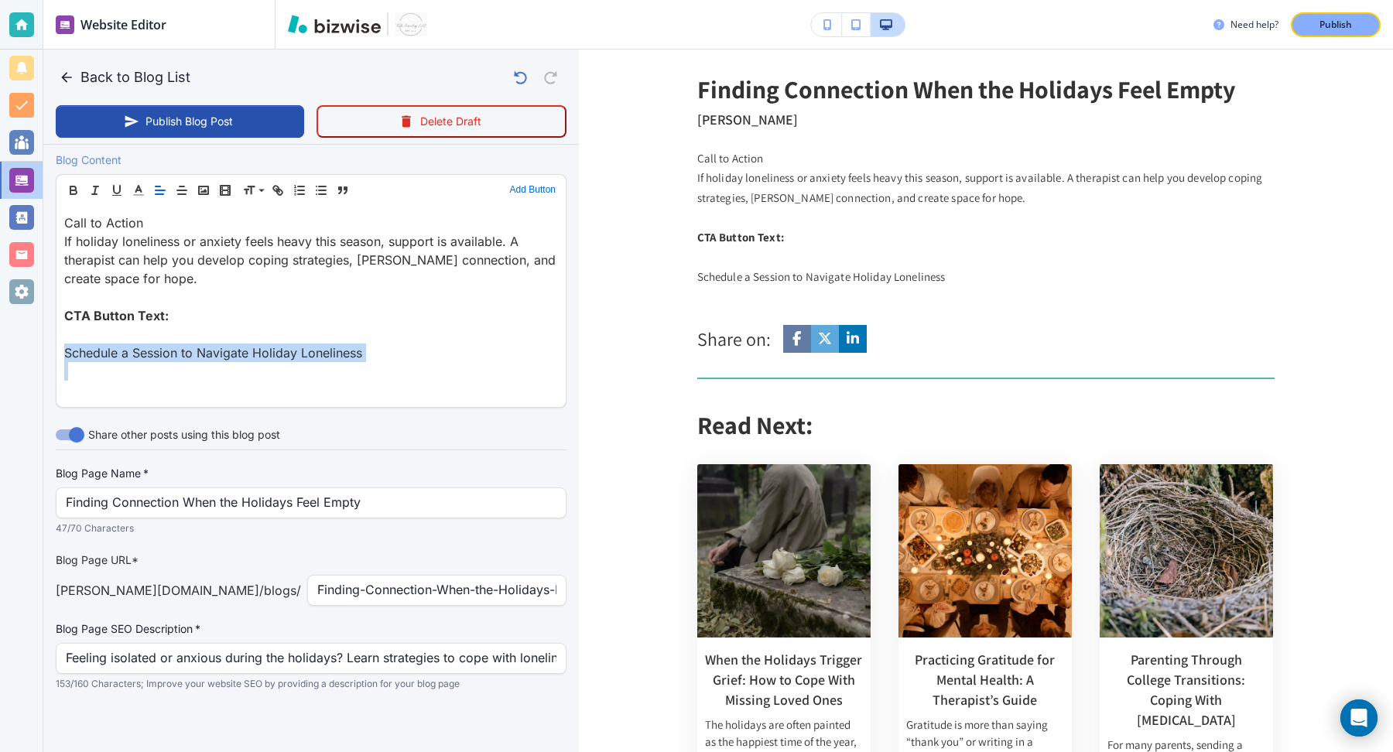
click at [525, 189] on button "Add Button" at bounding box center [532, 190] width 53 height 19
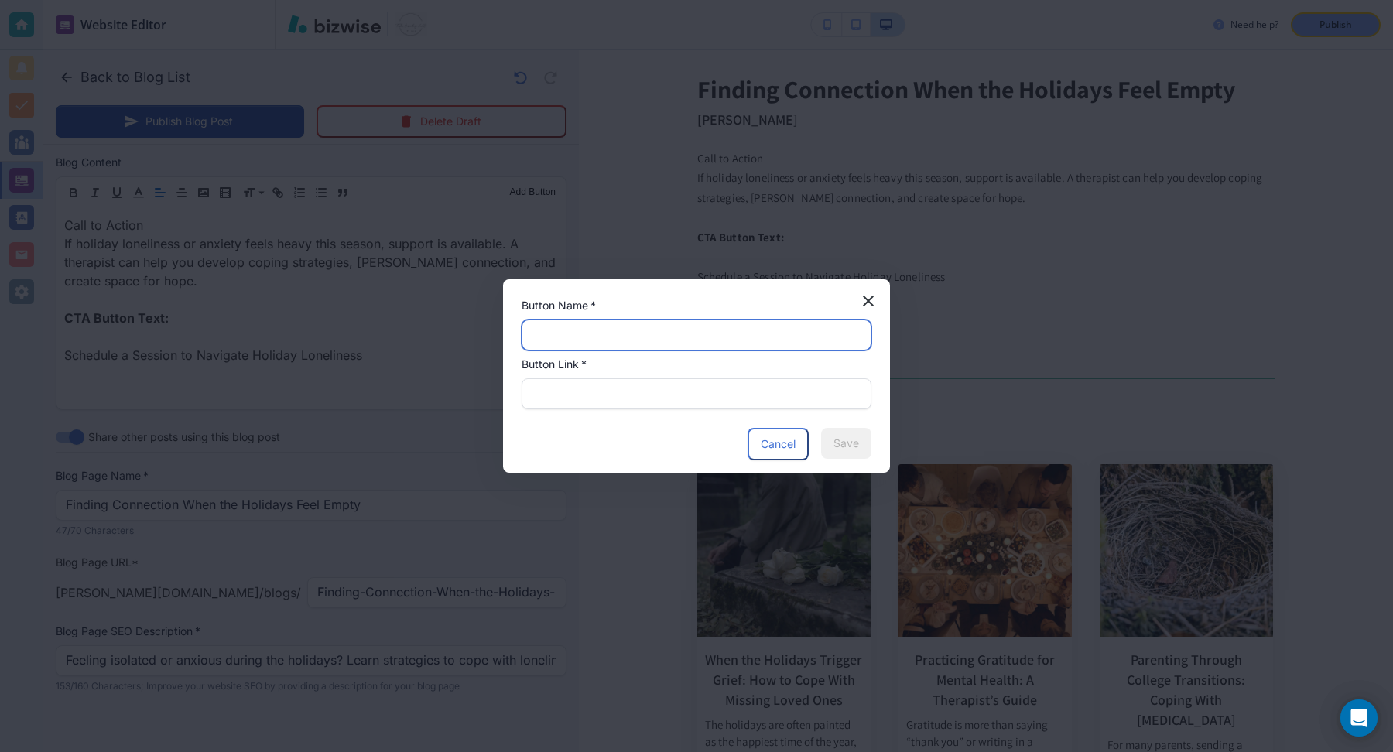
click at [586, 337] on input "text" at bounding box center [697, 334] width 330 height 29
paste input "Schedule a Session to Navigate Holiday Loneliness"
type input "Schedule a Session to Navigate Holiday Loneliness"
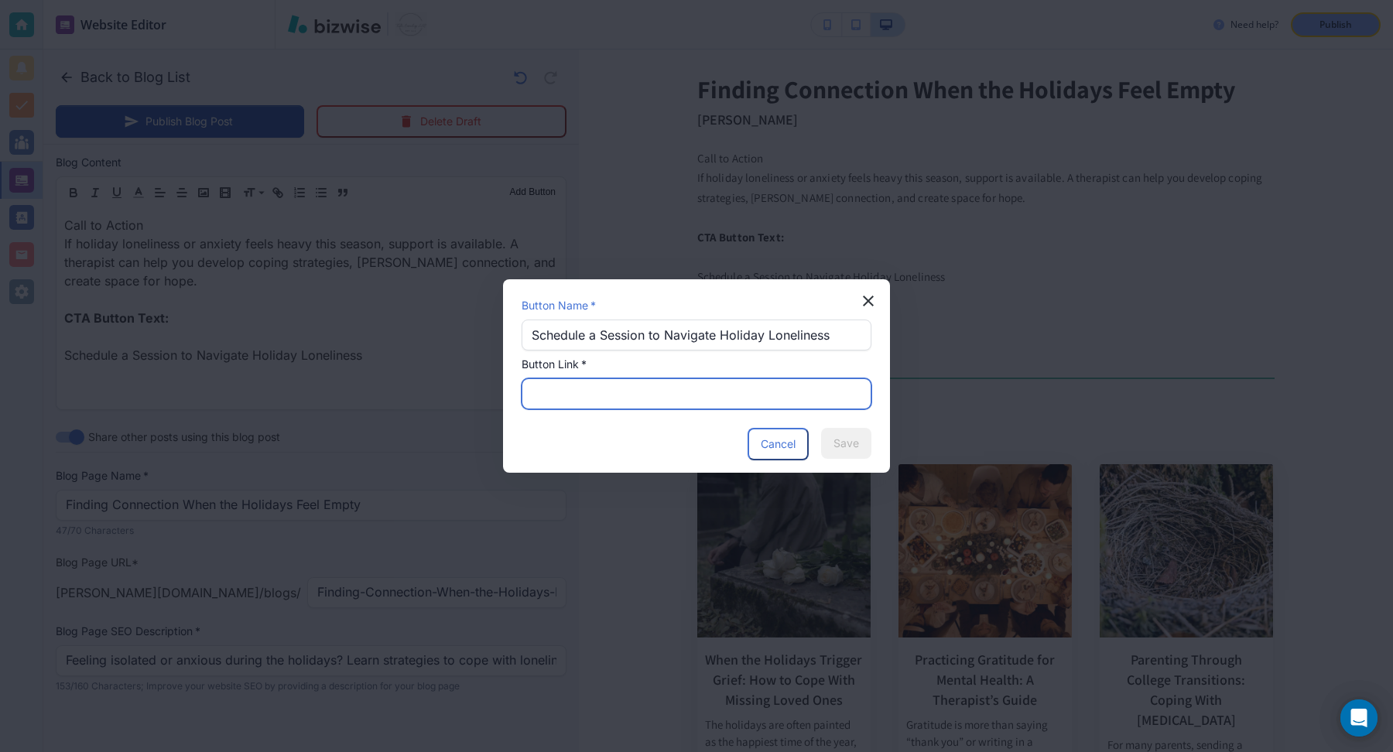
click at [711, 401] on input "text" at bounding box center [697, 393] width 330 height 29
paste input "https://www.towler-counseling.com/contact-us"
type input "https://www.towler-counseling.com/contact-us"
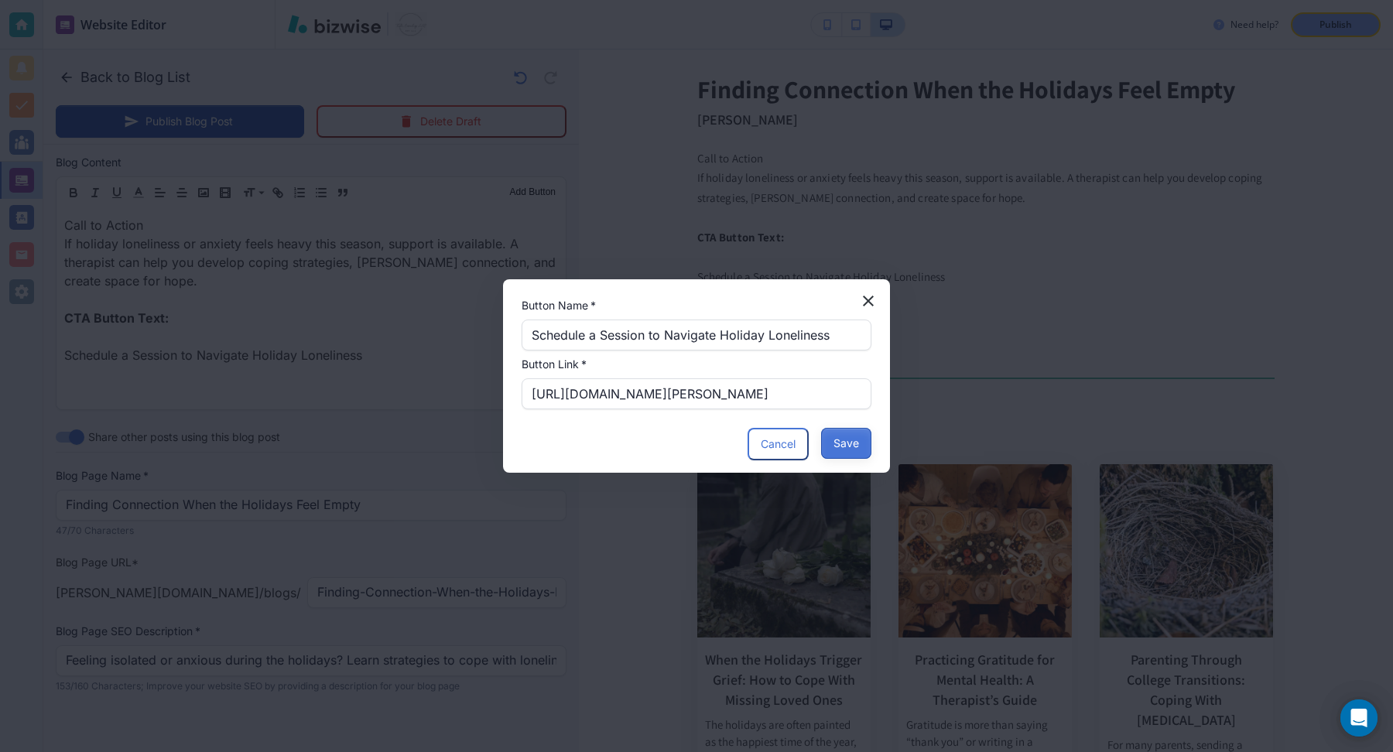
click at [853, 442] on button "Save" at bounding box center [846, 443] width 50 height 31
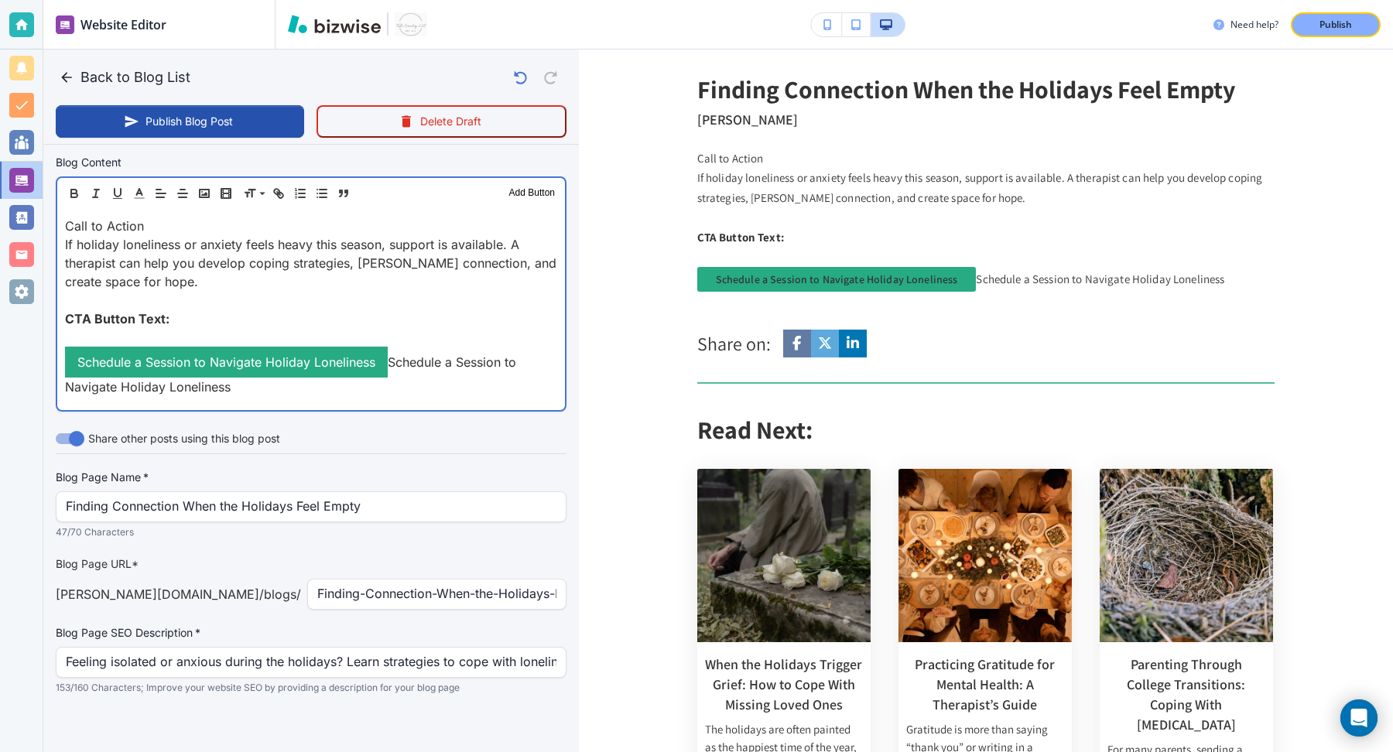
click at [388, 357] on p "Schedule a Session to Navigate Holiday Loneliness Schedule a Session to Navigat…" at bounding box center [311, 372] width 492 height 50
drag, startPoint x: 414, startPoint y: 384, endPoint x: 399, endPoint y: 361, distance: 27.5
click at [399, 361] on p "Schedule a Session to Navigate Holiday Loneliness Schedule a Session to Navigat…" at bounding box center [311, 372] width 492 height 50
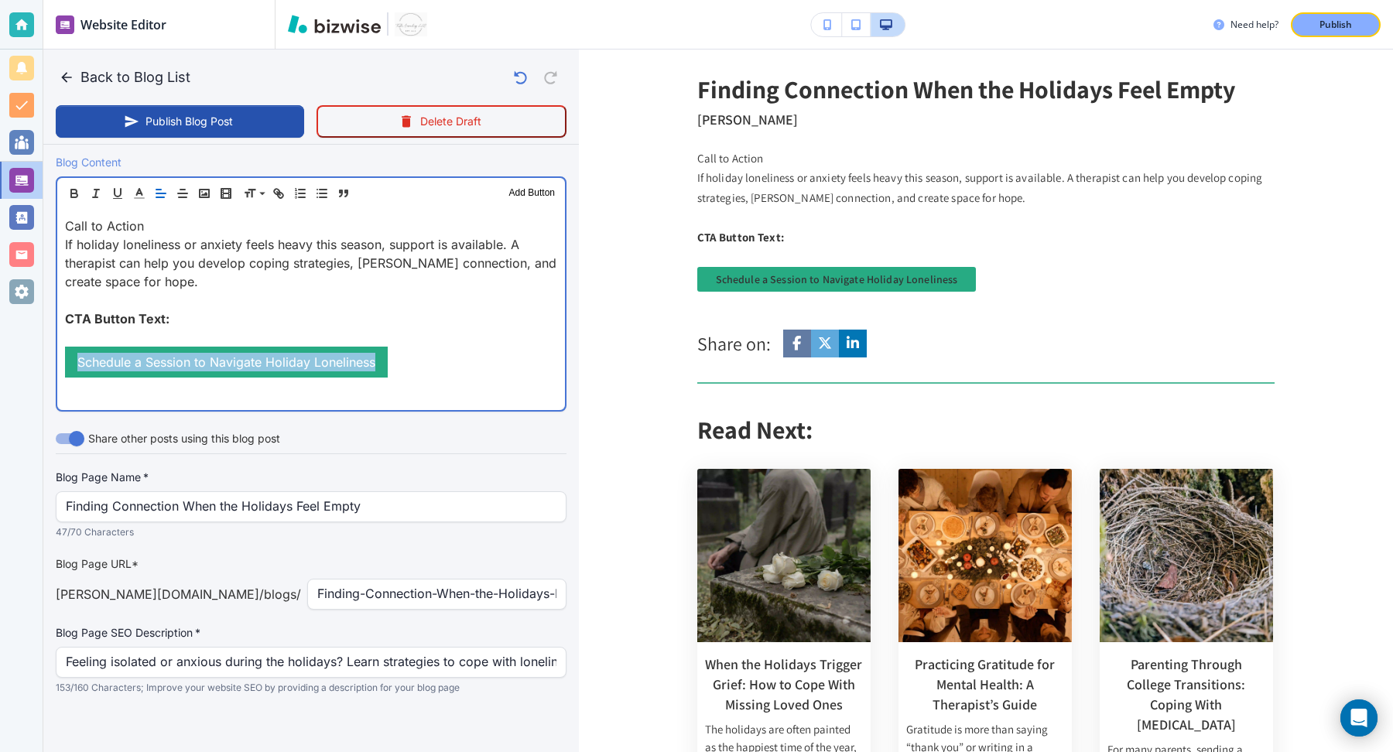
drag, startPoint x: 411, startPoint y: 359, endPoint x: 55, endPoint y: 351, distance: 356.2
click at [56, 351] on div "Header 1 Header 2 Header 3 Body Text Add Button Call to Action If holiday lonel…" at bounding box center [311, 293] width 511 height 235
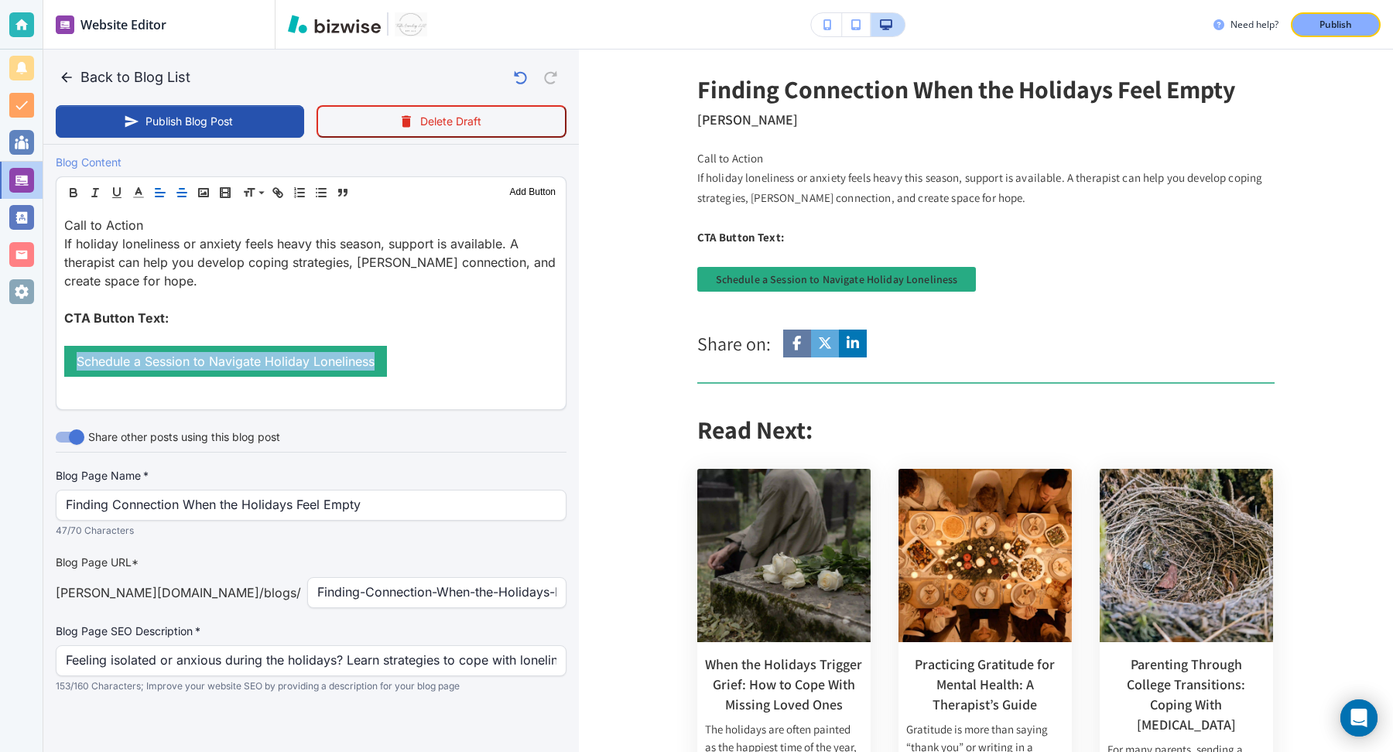
click at [184, 193] on icon "button" at bounding box center [182, 193] width 14 height 14
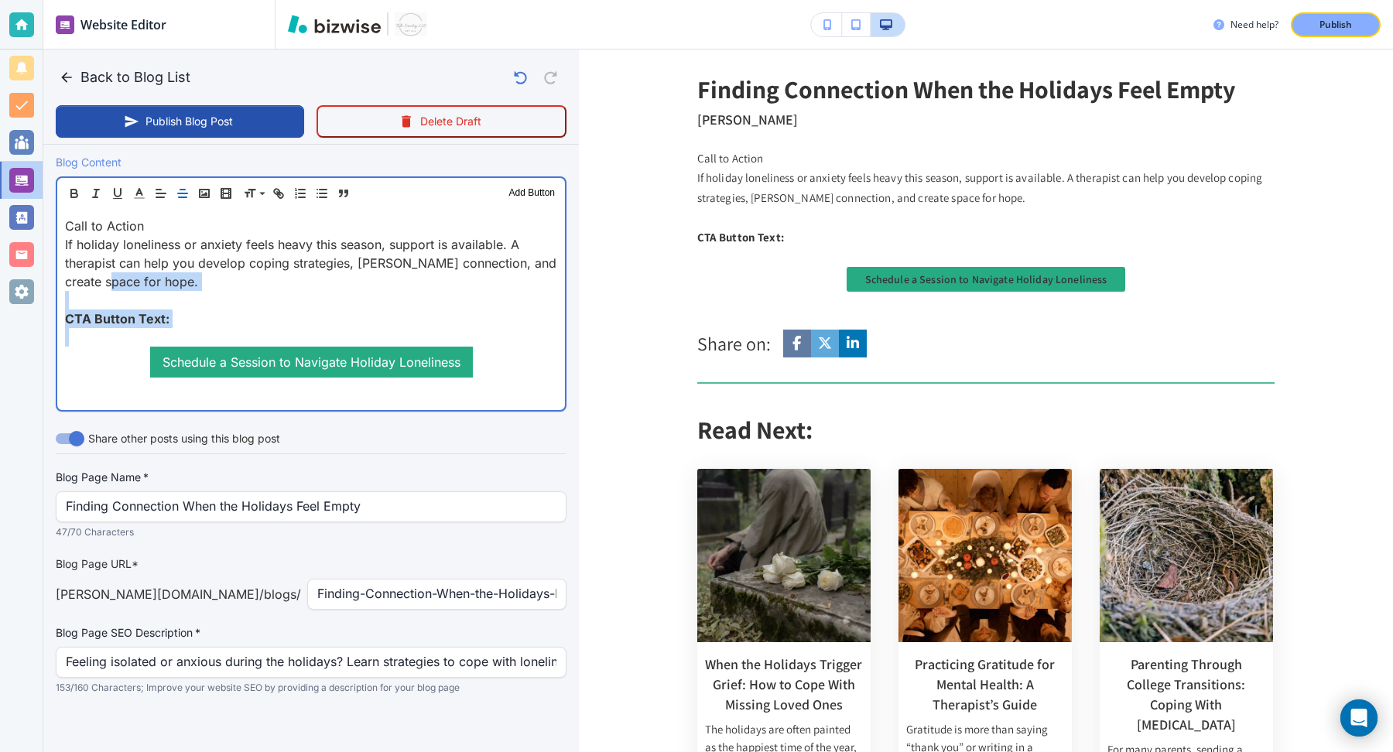
drag, startPoint x: 199, startPoint y: 333, endPoint x: 114, endPoint y: 286, distance: 97.0
click at [114, 286] on div "Call to Action If holiday loneliness or anxiety feels heavy this season, suppor…" at bounding box center [311, 309] width 508 height 201
click at [181, 301] on p at bounding box center [311, 300] width 492 height 19
drag, startPoint x: 176, startPoint y: 326, endPoint x: 176, endPoint y: 286, distance: 40.3
click at [176, 286] on div "Call to Action If holiday loneliness or anxiety feels heavy this season, suppor…" at bounding box center [311, 309] width 508 height 201
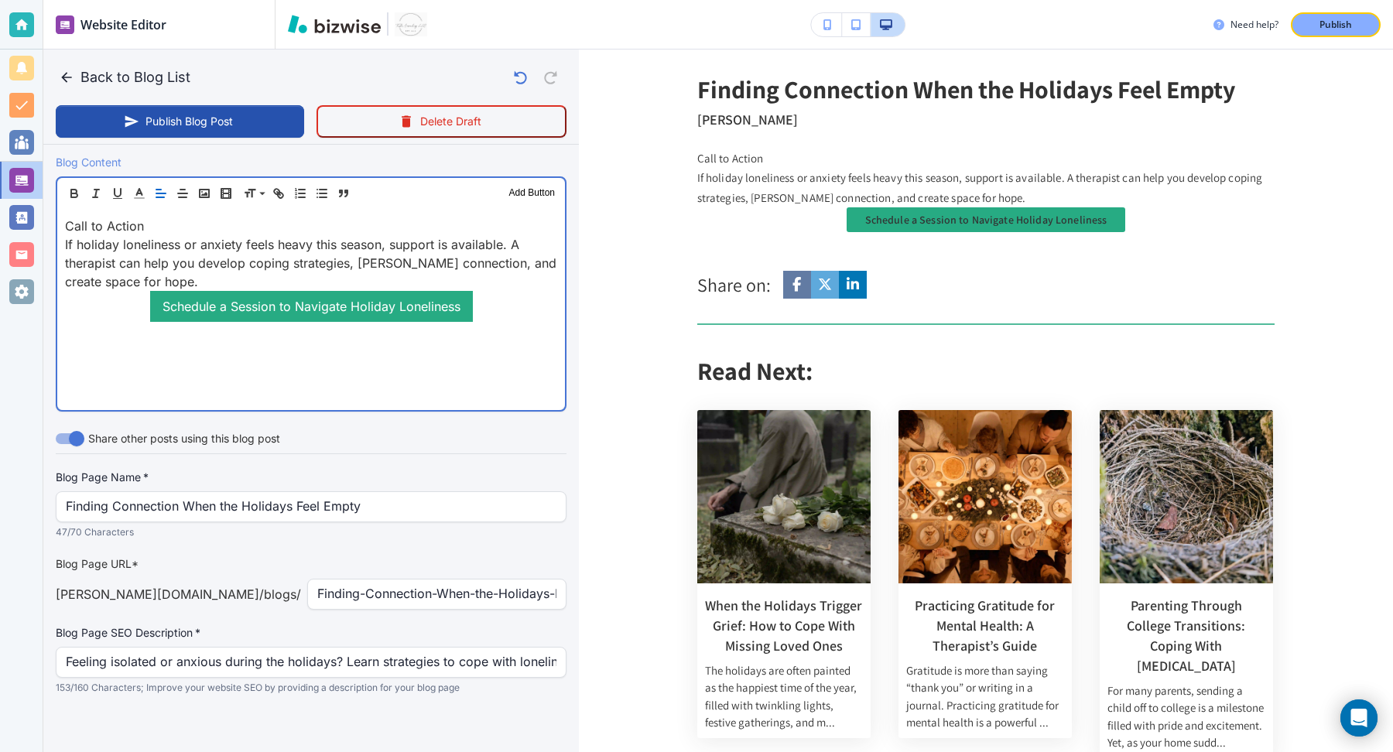
click at [190, 279] on p "If holiday loneliness or anxiety feels heavy this season, support is available.…" at bounding box center [311, 263] width 492 height 56
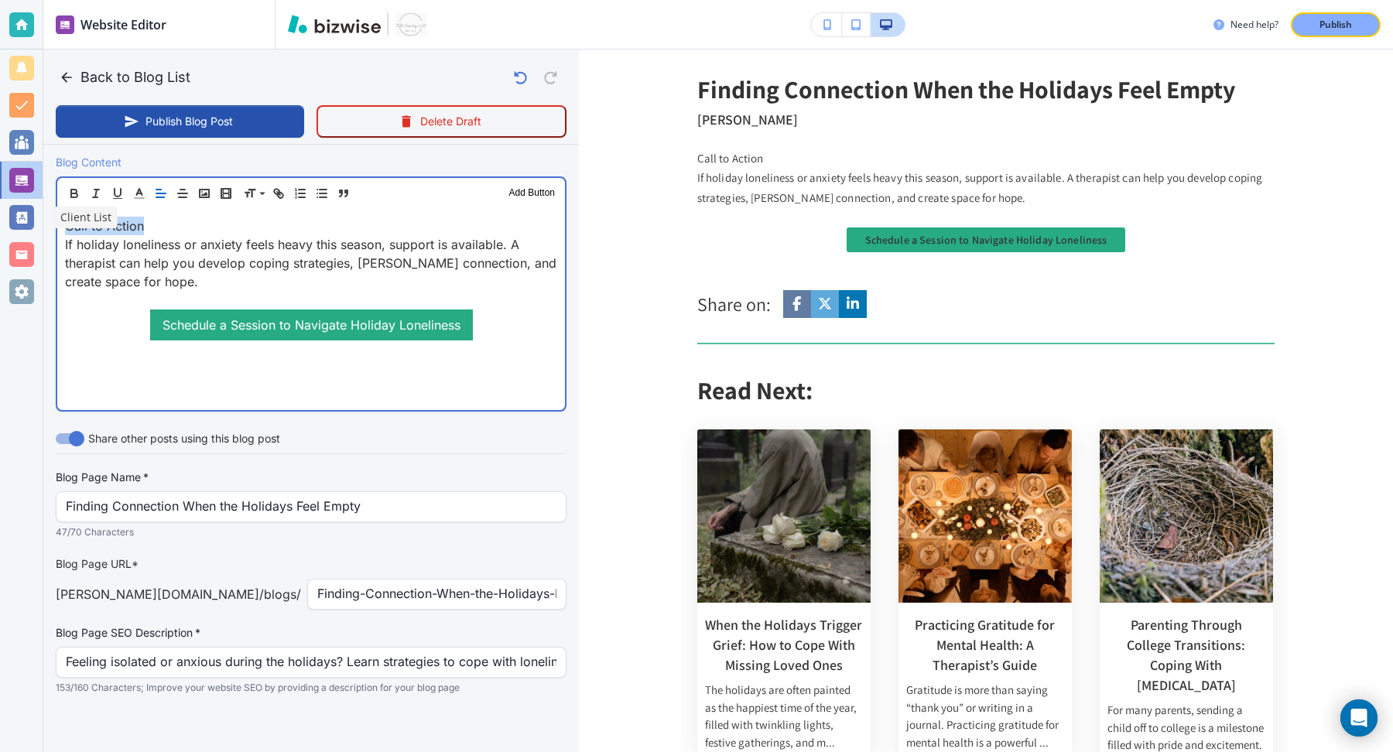
drag, startPoint x: 164, startPoint y: 219, endPoint x: 35, endPoint y: 218, distance: 129.3
click at [34, 218] on div "Website Editor Pages Edit, add, and delete pages or manage your page order Upda…" at bounding box center [696, 376] width 1393 height 752
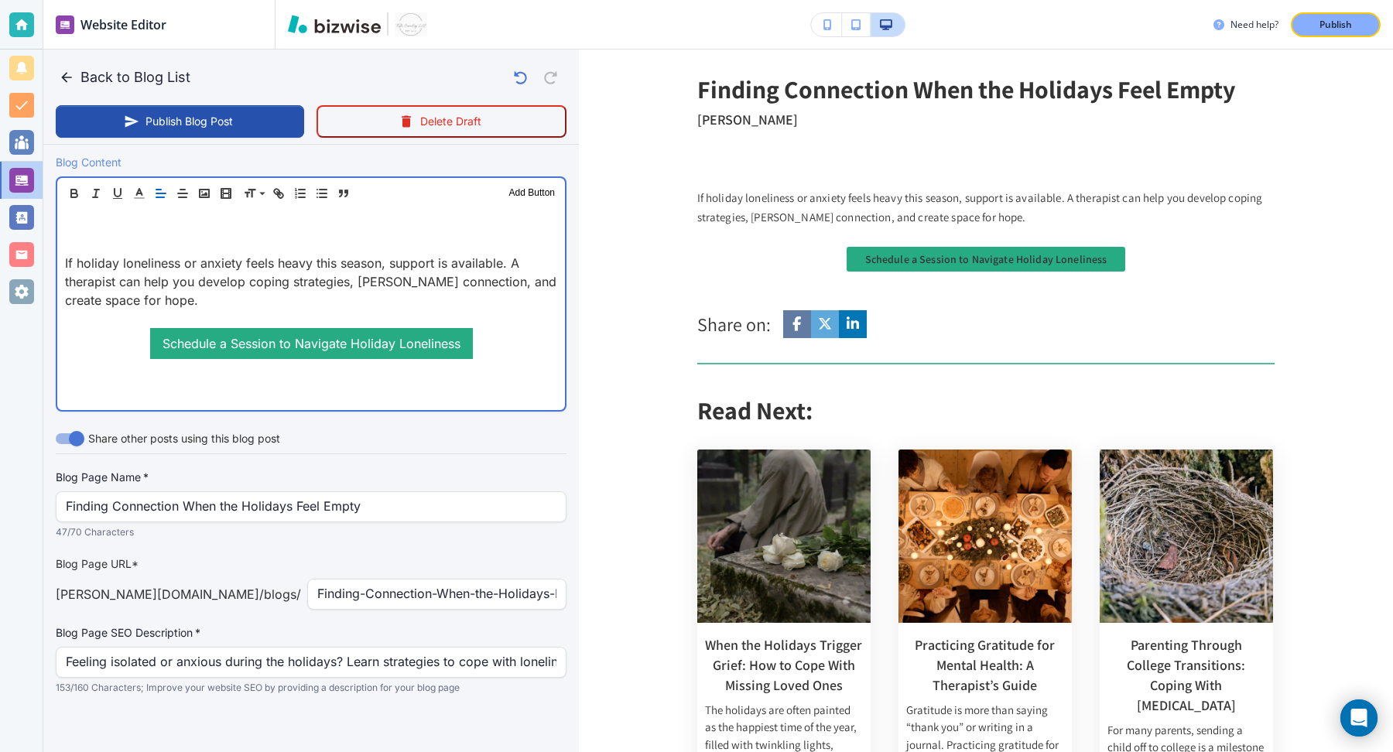
scroll to position [481, 0]
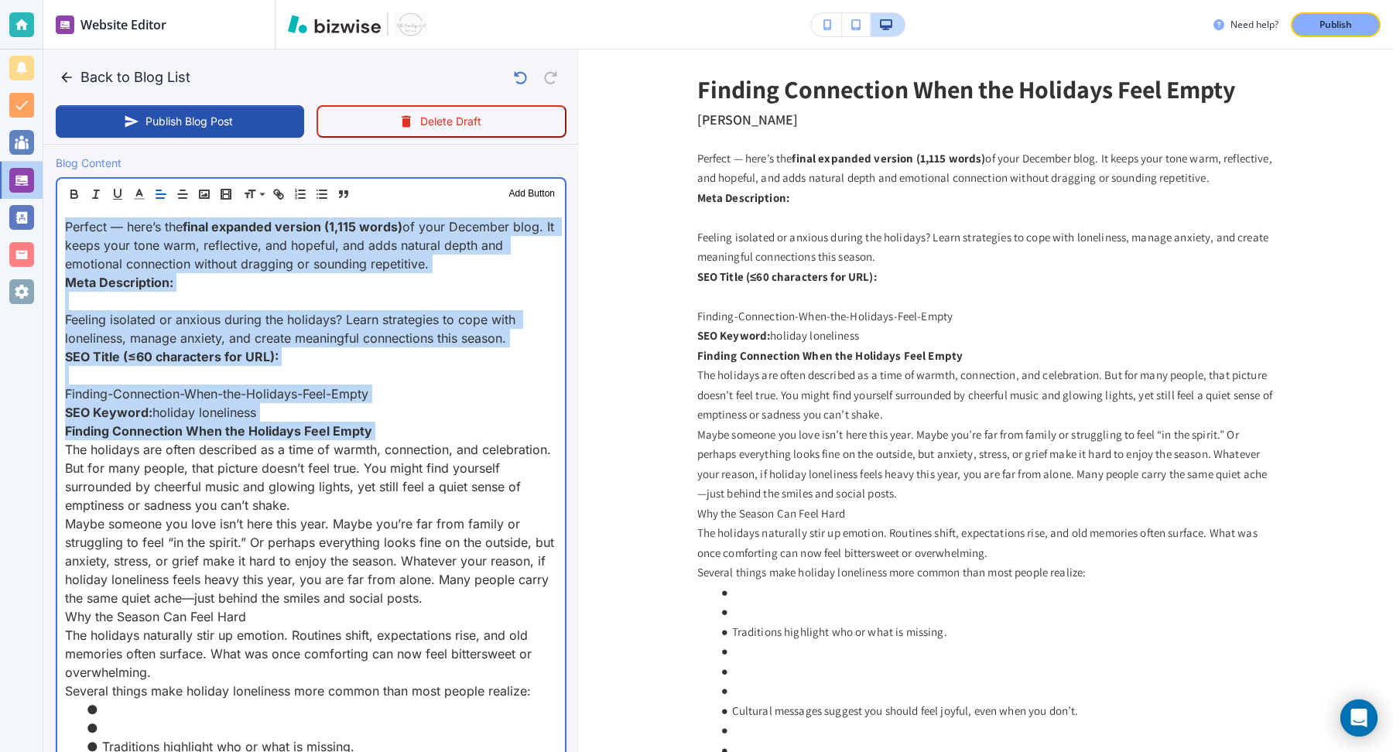
drag, startPoint x: 66, startPoint y: 448, endPoint x: 65, endPoint y: 146, distance: 302.7
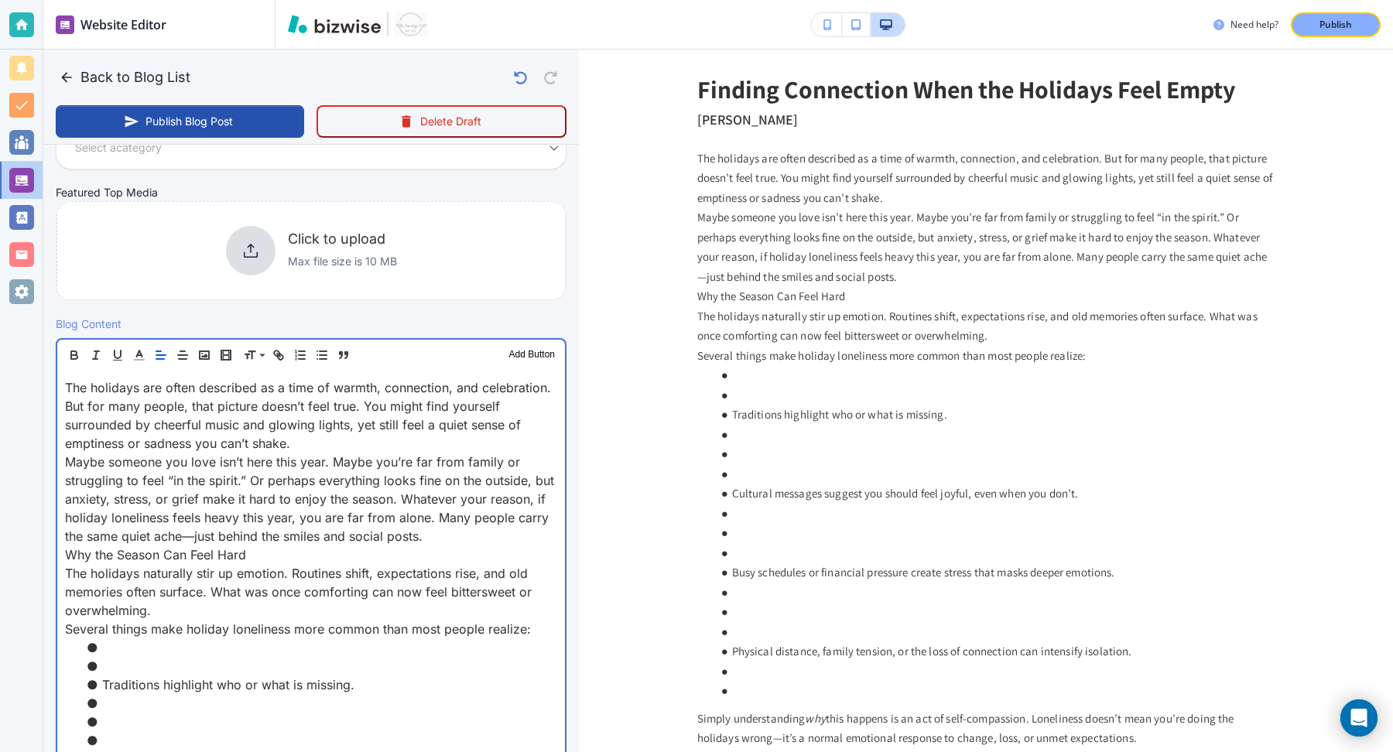
scroll to position [339, 0]
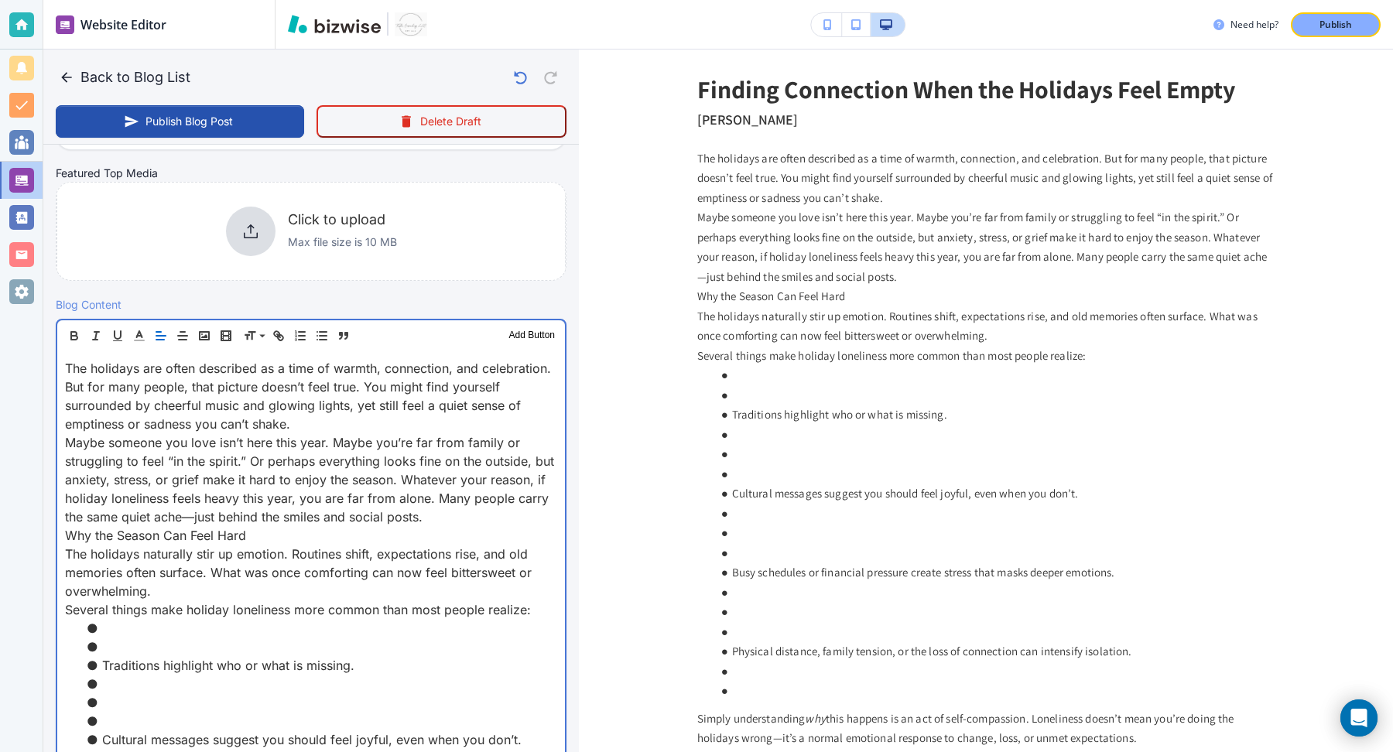
click at [341, 420] on p "The holidays are often described as a time of warmth, connection, and celebrati…" at bounding box center [311, 396] width 492 height 74
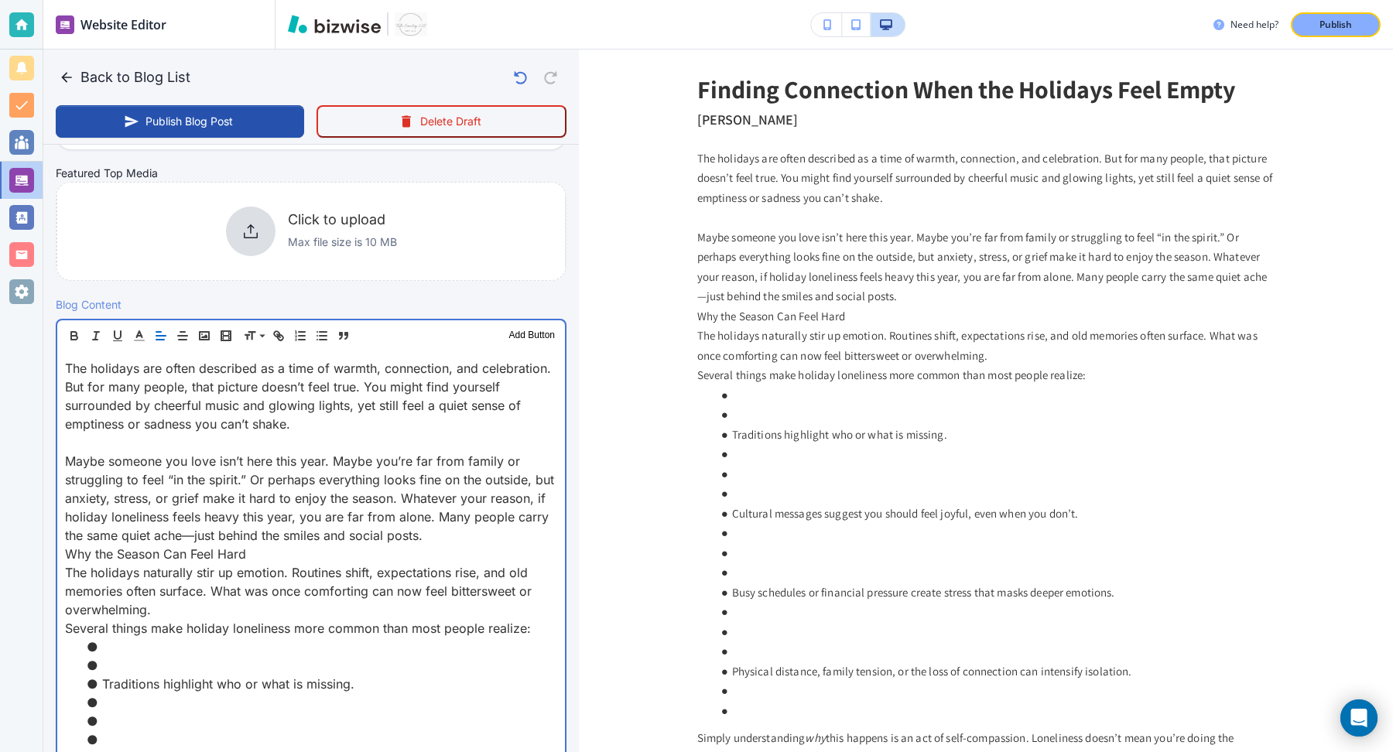
click at [444, 533] on p "Maybe someone you love isn’t here this year. Maybe you’re far from family or st…" at bounding box center [311, 498] width 492 height 93
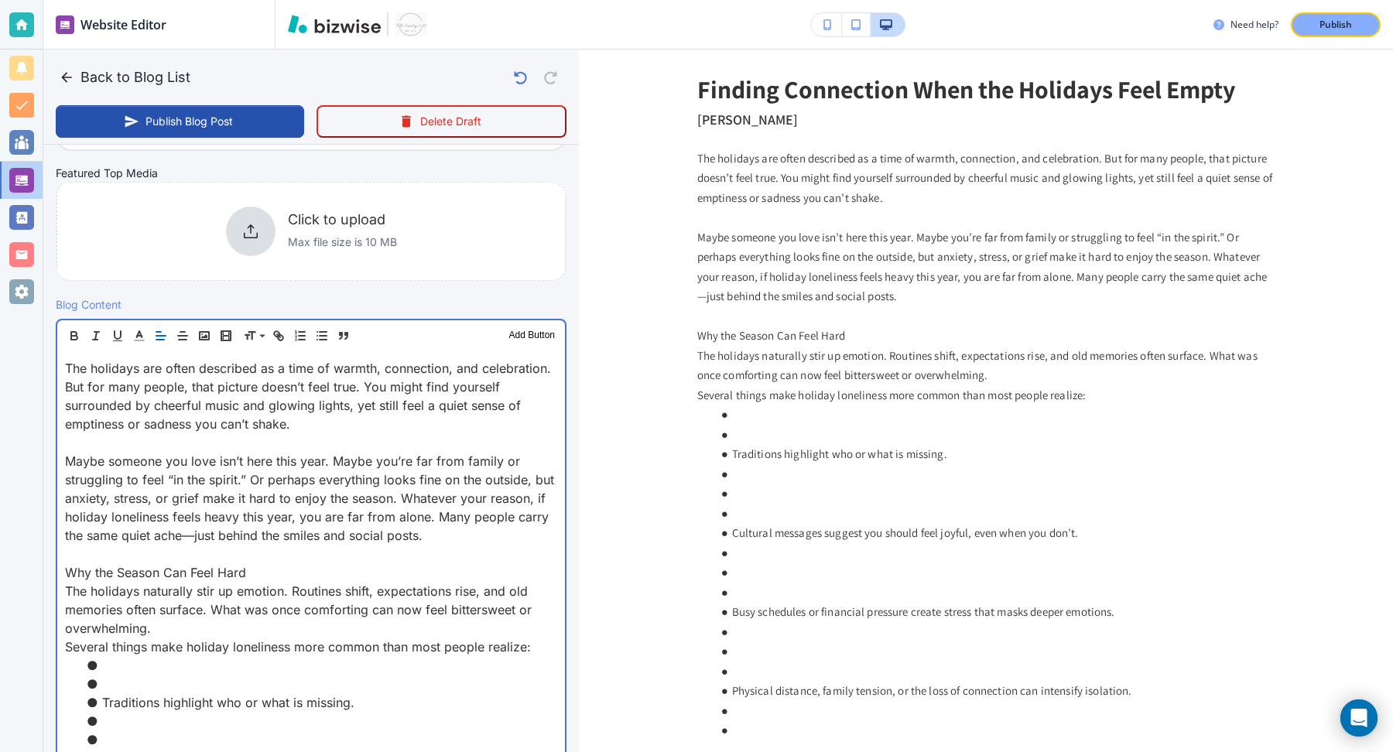
click at [308, 626] on p "The holidays naturally stir up emotion. Routines shift, expectations rise, and …" at bounding box center [311, 610] width 492 height 56
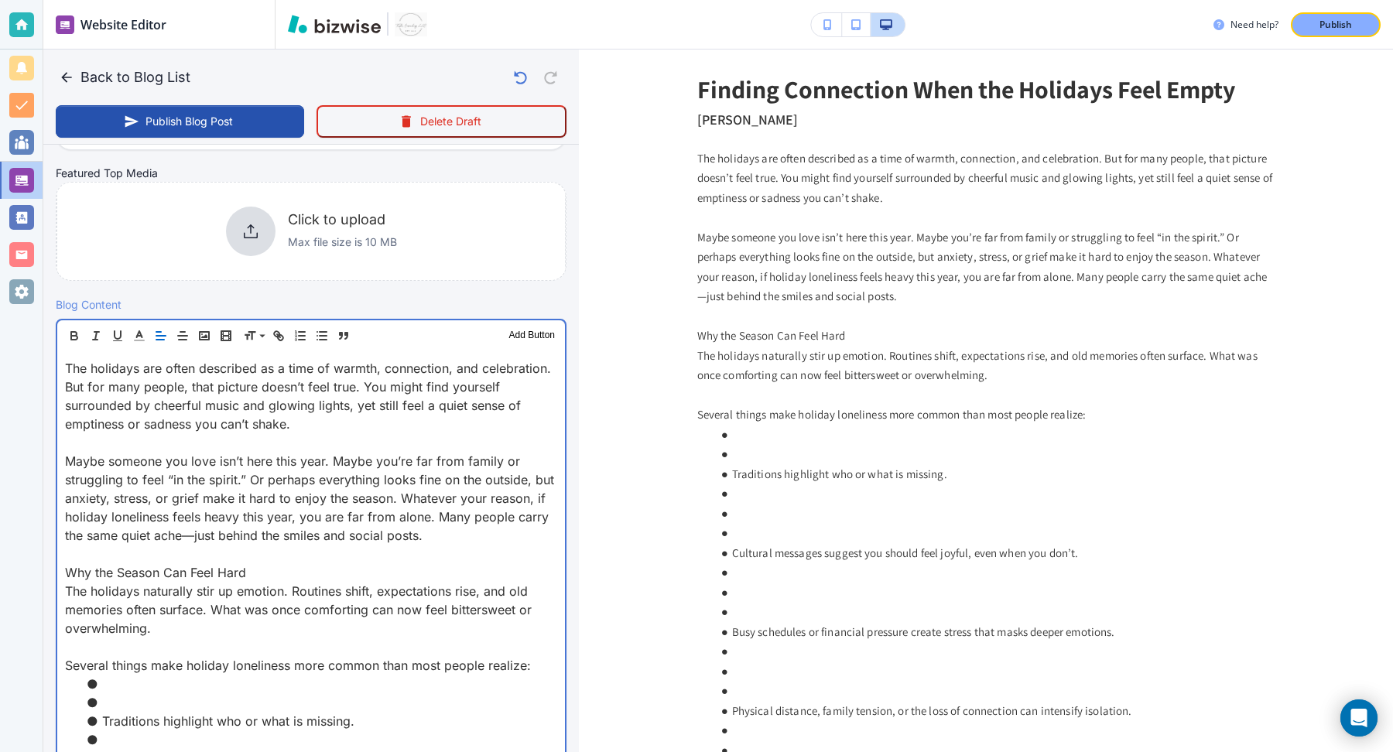
click at [286, 694] on li at bounding box center [321, 703] width 474 height 19
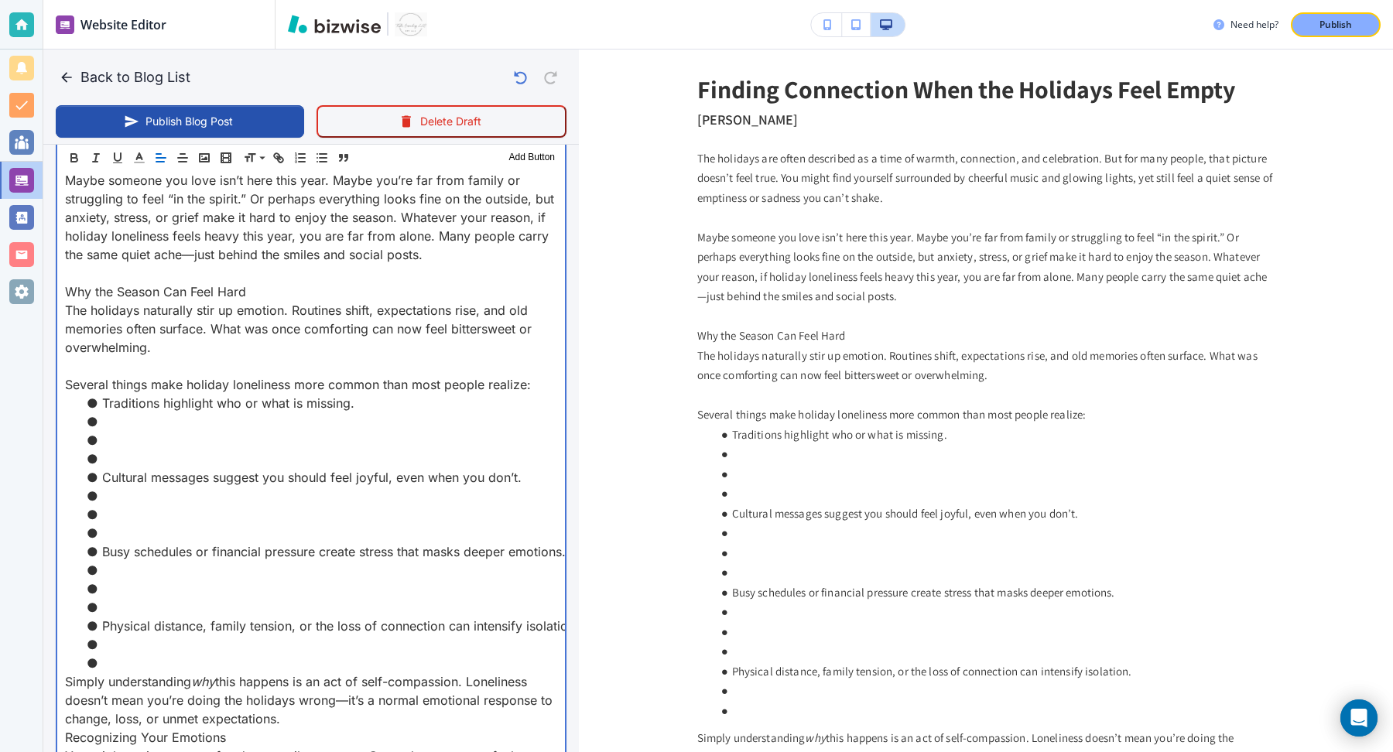
scroll to position [646, 0]
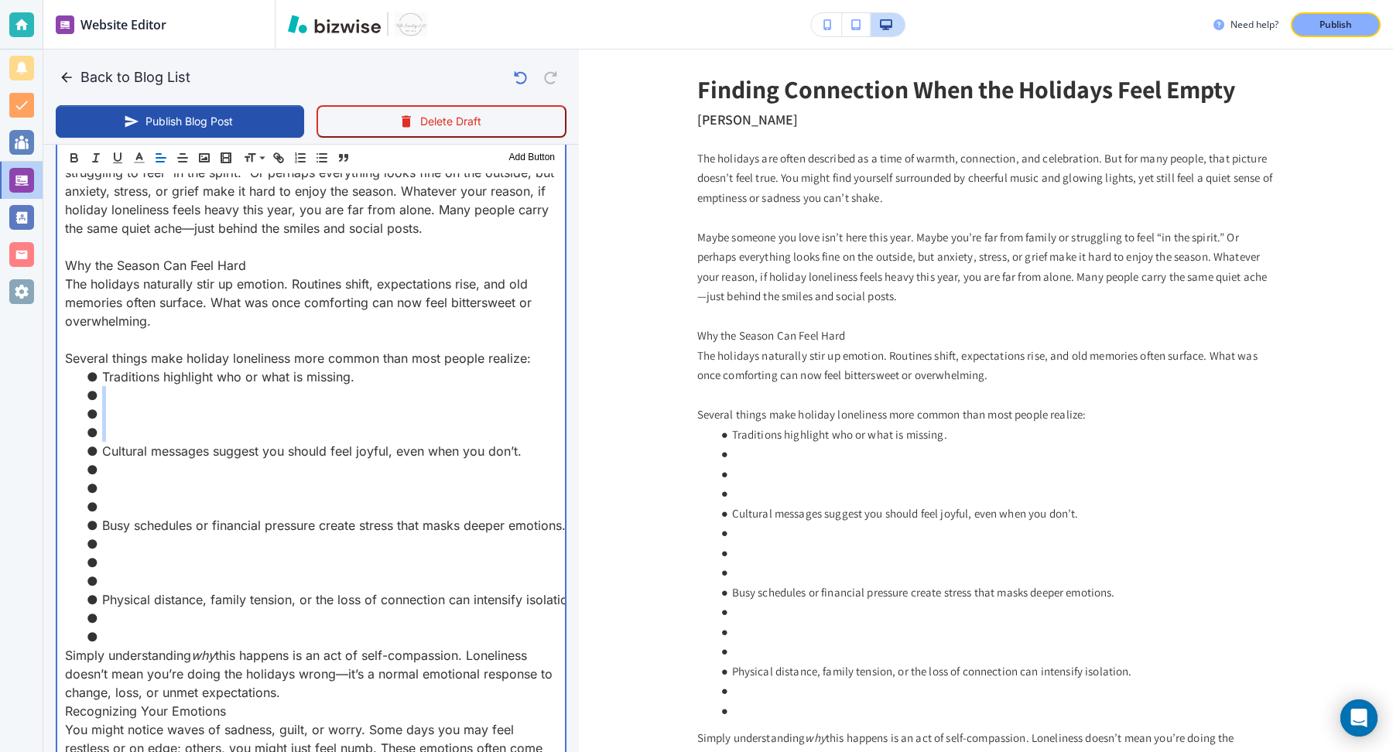
drag, startPoint x: 317, startPoint y: 433, endPoint x: 389, endPoint y: 379, distance: 89.6
click at [389, 379] on ul "Traditions highlight who or what is missing. Cultural messages suggest you shou…" at bounding box center [311, 507] width 492 height 279
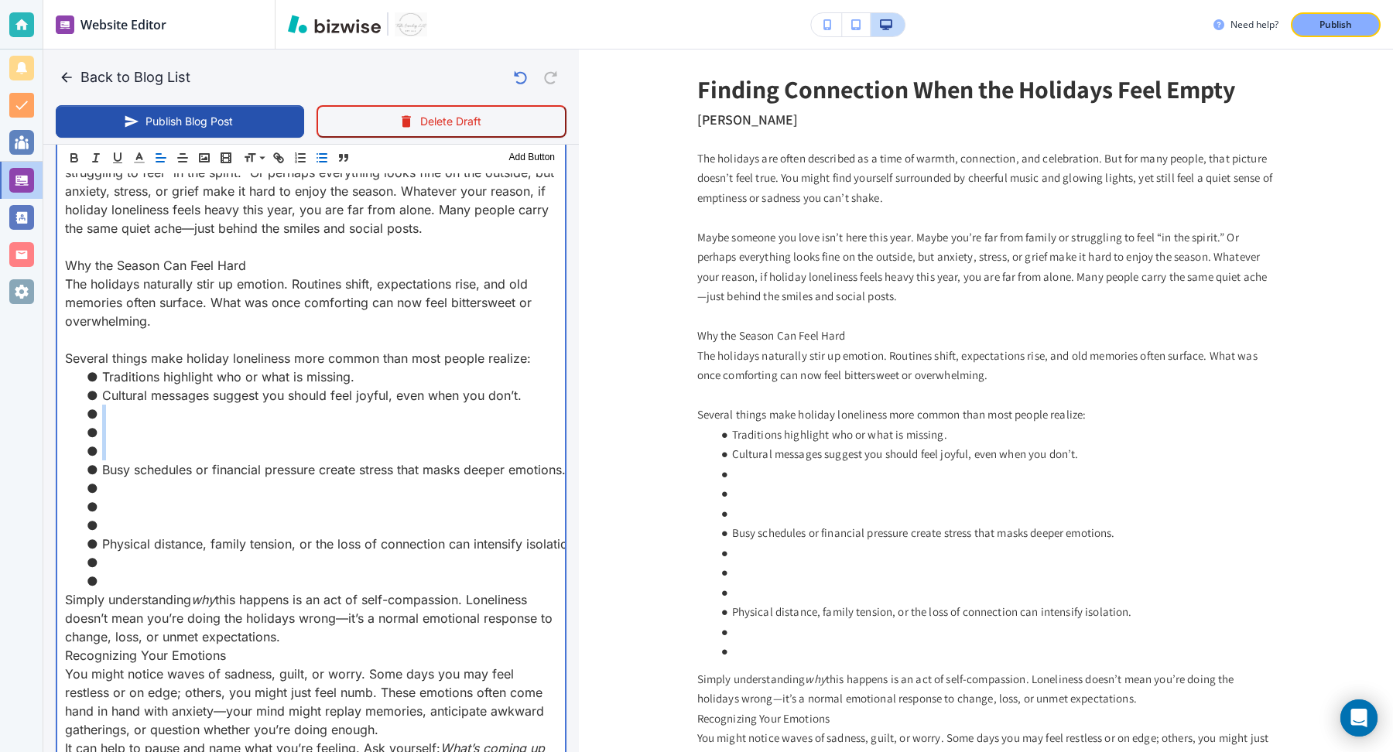
drag, startPoint x: 332, startPoint y: 457, endPoint x: 536, endPoint y: 392, distance: 214.5
click at [536, 392] on ul "Traditions highlight who or what is missing. Cultural messages suggest you shou…" at bounding box center [311, 479] width 492 height 223
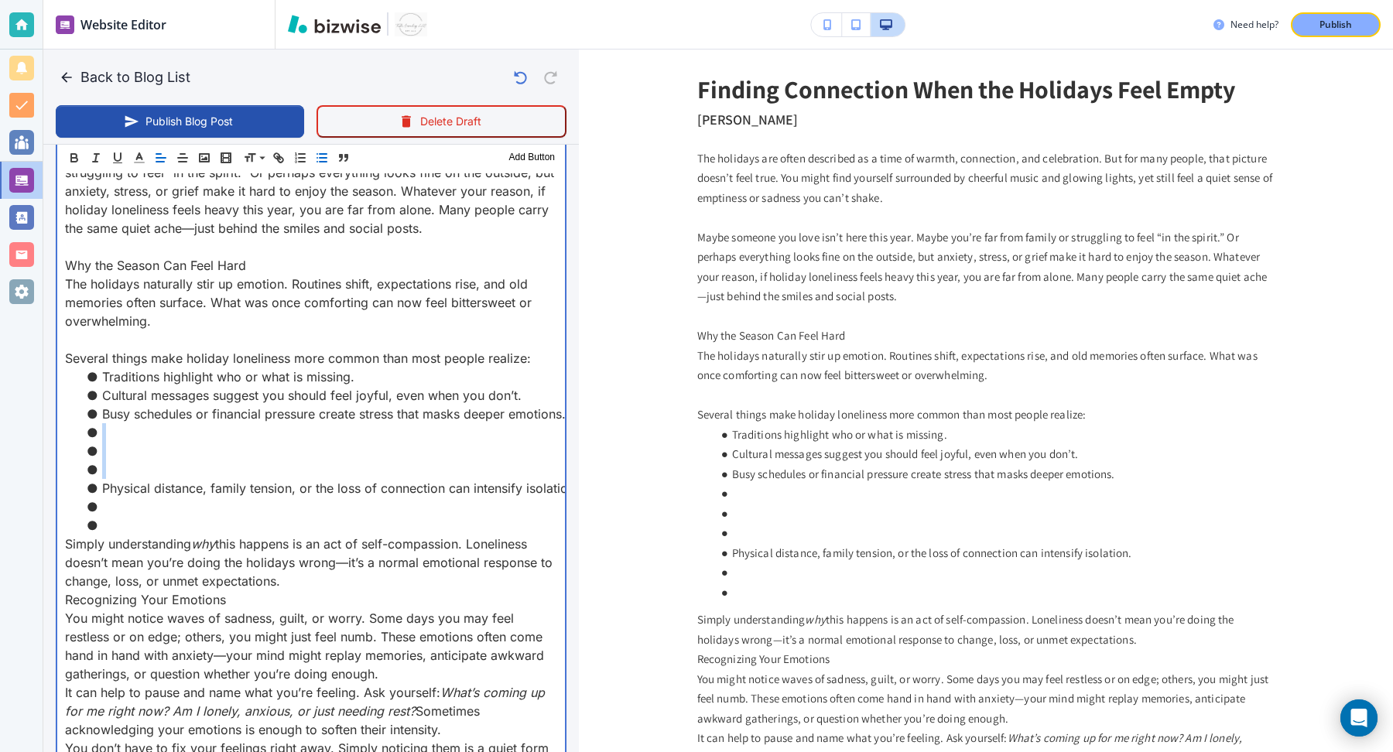
drag, startPoint x: 103, startPoint y: 429, endPoint x: 103, endPoint y: 492, distance: 63.5
click at [103, 492] on ul "Traditions highlight who or what is missing. Cultural messages suggest you shou…" at bounding box center [311, 451] width 492 height 167
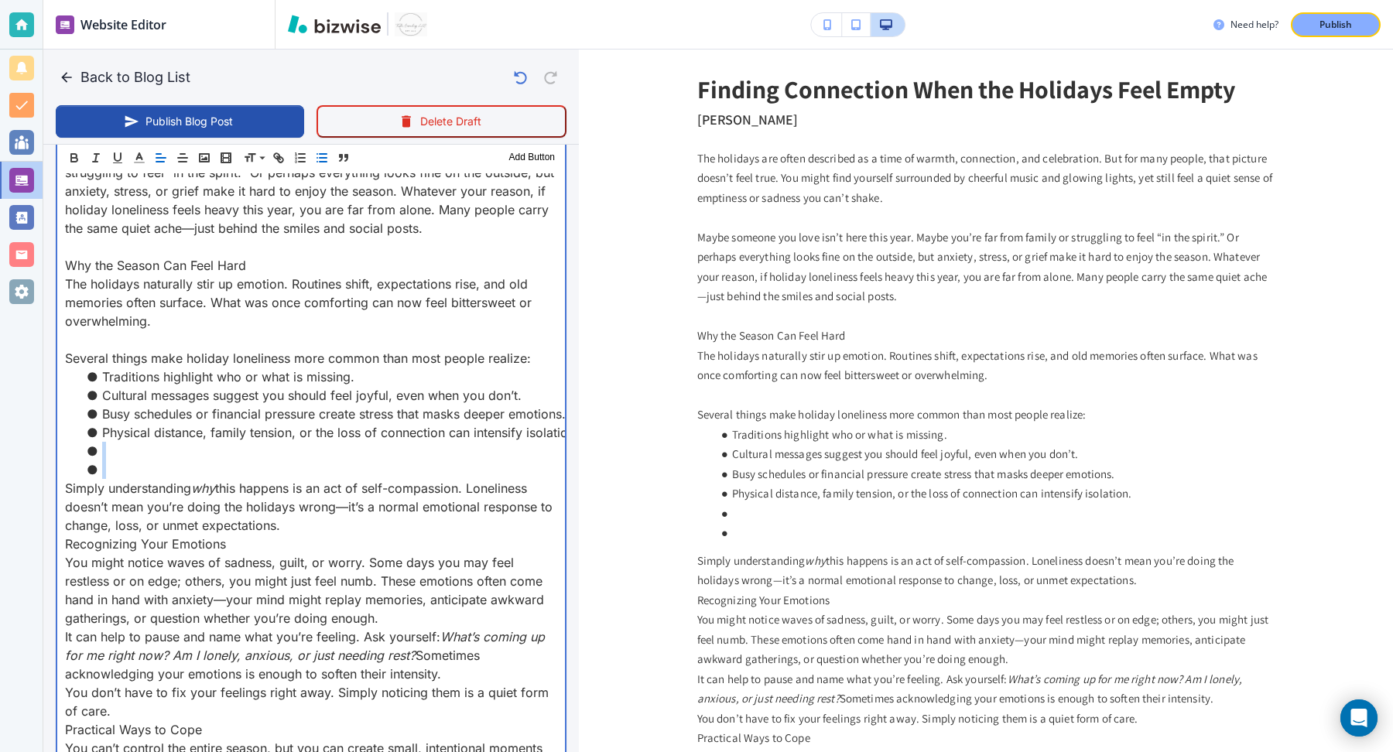
drag, startPoint x: 108, startPoint y: 454, endPoint x: 108, endPoint y: 472, distance: 17.8
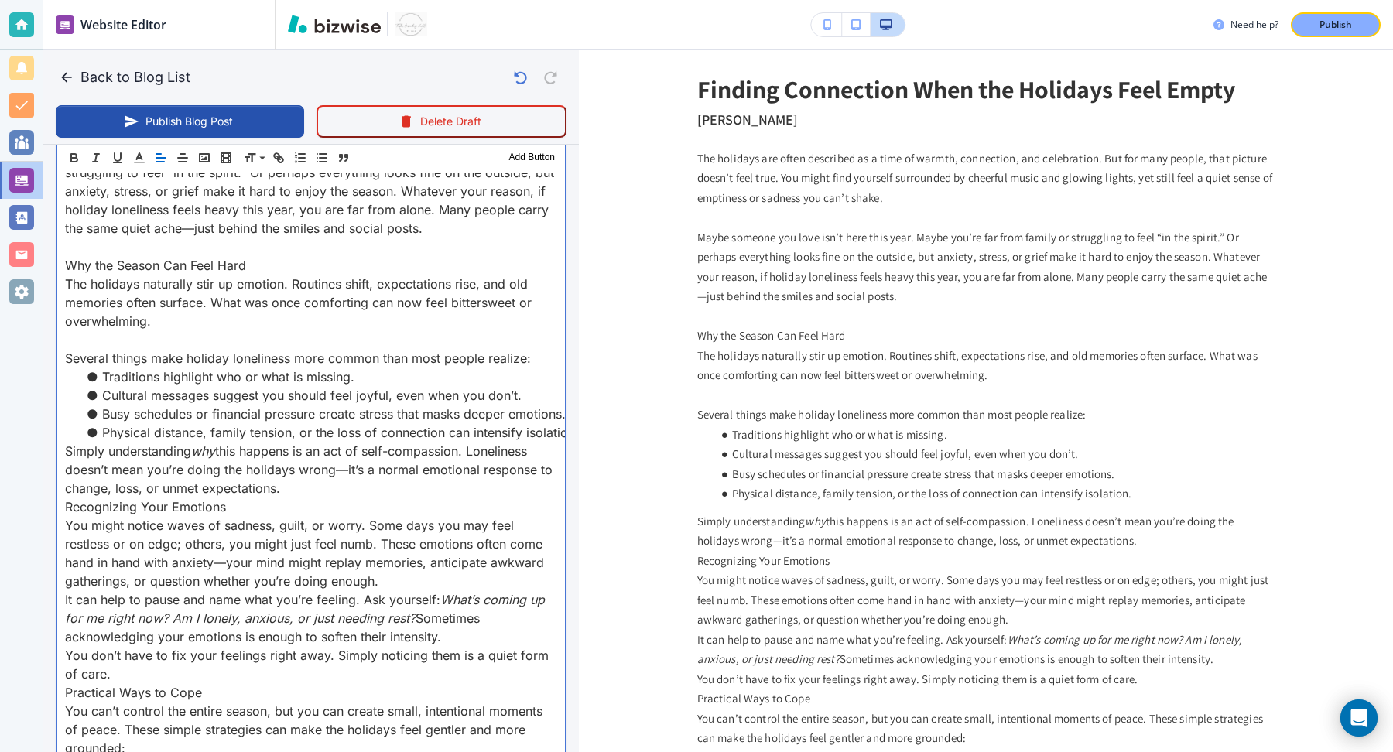
click at [307, 485] on p "Simply understanding why this happens is an act of self-compassion. Loneliness …" at bounding box center [311, 470] width 492 height 56
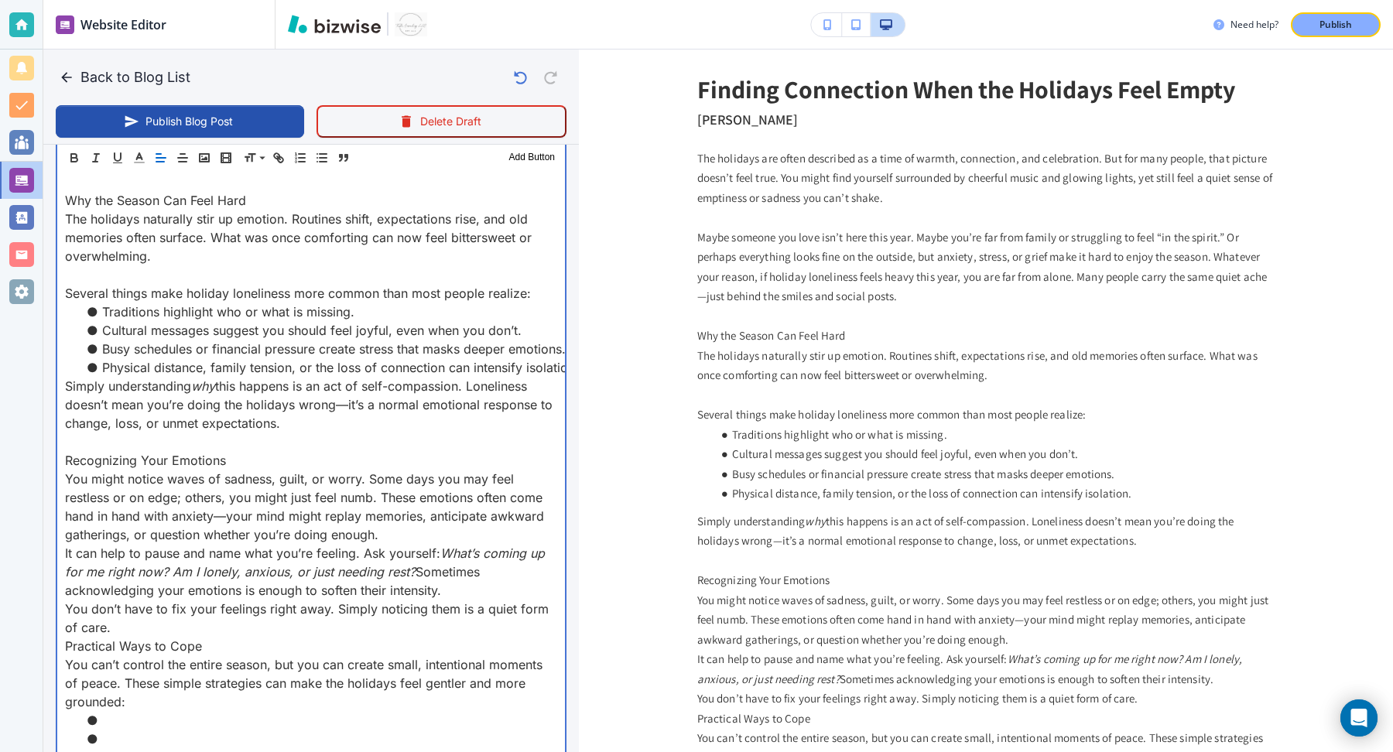
scroll to position [712, 0]
click at [398, 528] on p "You might notice waves of sadness, guilt, or worry. Some days you may feel rest…" at bounding box center [311, 506] width 492 height 74
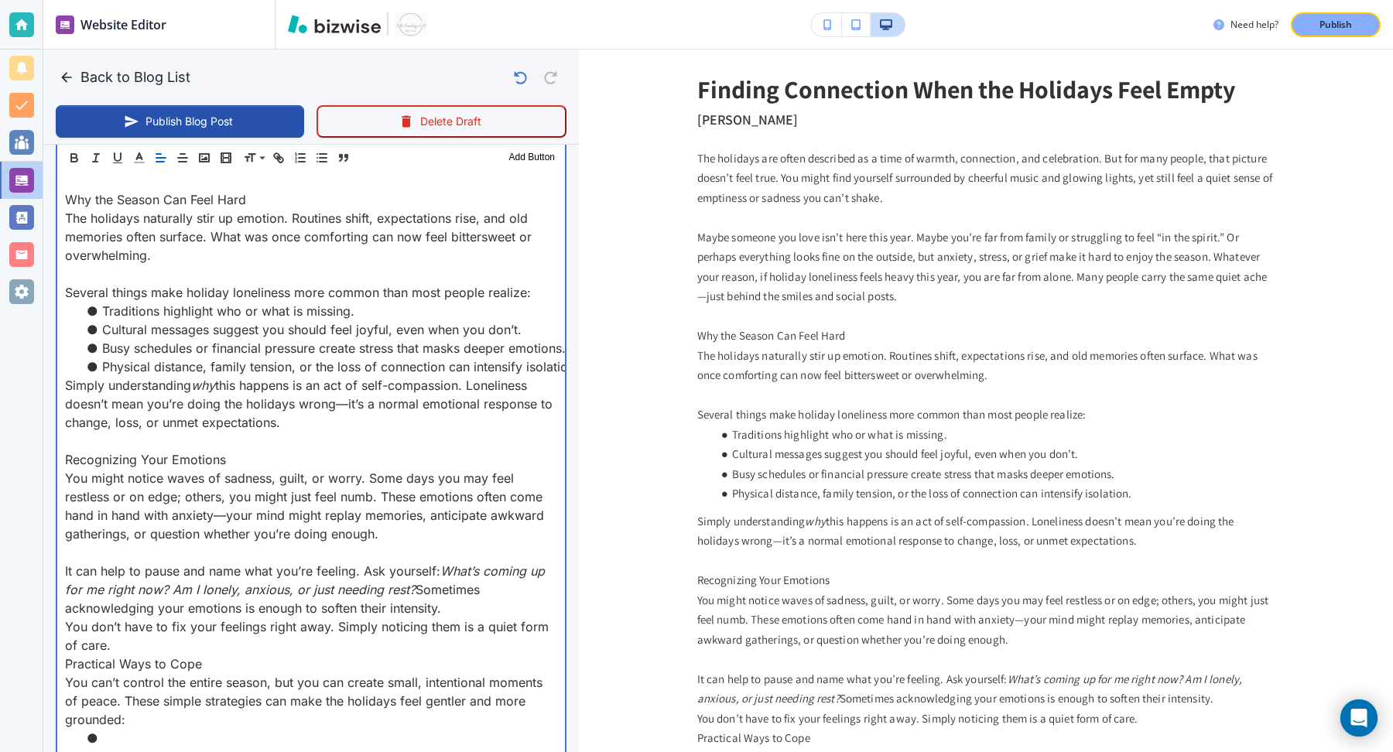
click at [465, 605] on p "It can help to pause and name what you’re feeling. Ask yourself: What’s coming …" at bounding box center [311, 590] width 492 height 56
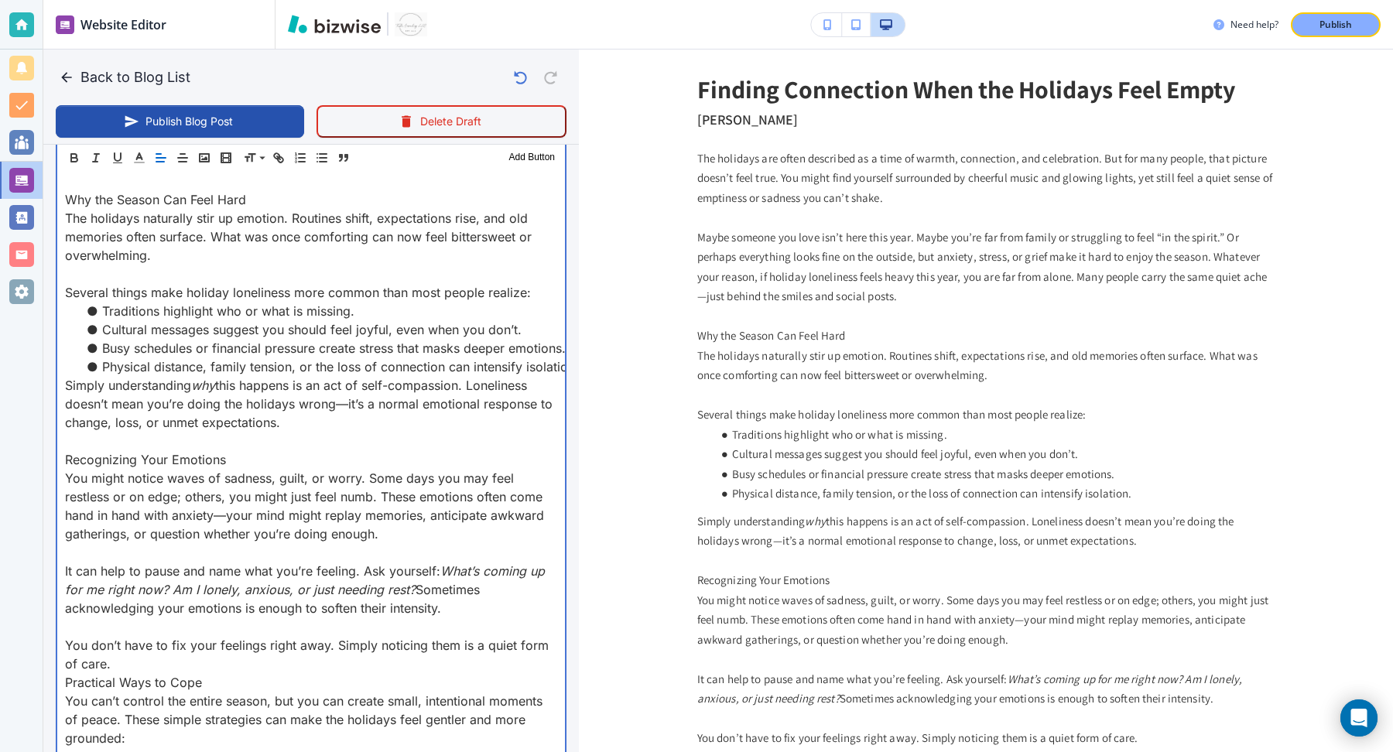
click at [361, 659] on p "You don’t have to fix your feelings right away. Simply noticing them is a quiet…" at bounding box center [311, 654] width 492 height 37
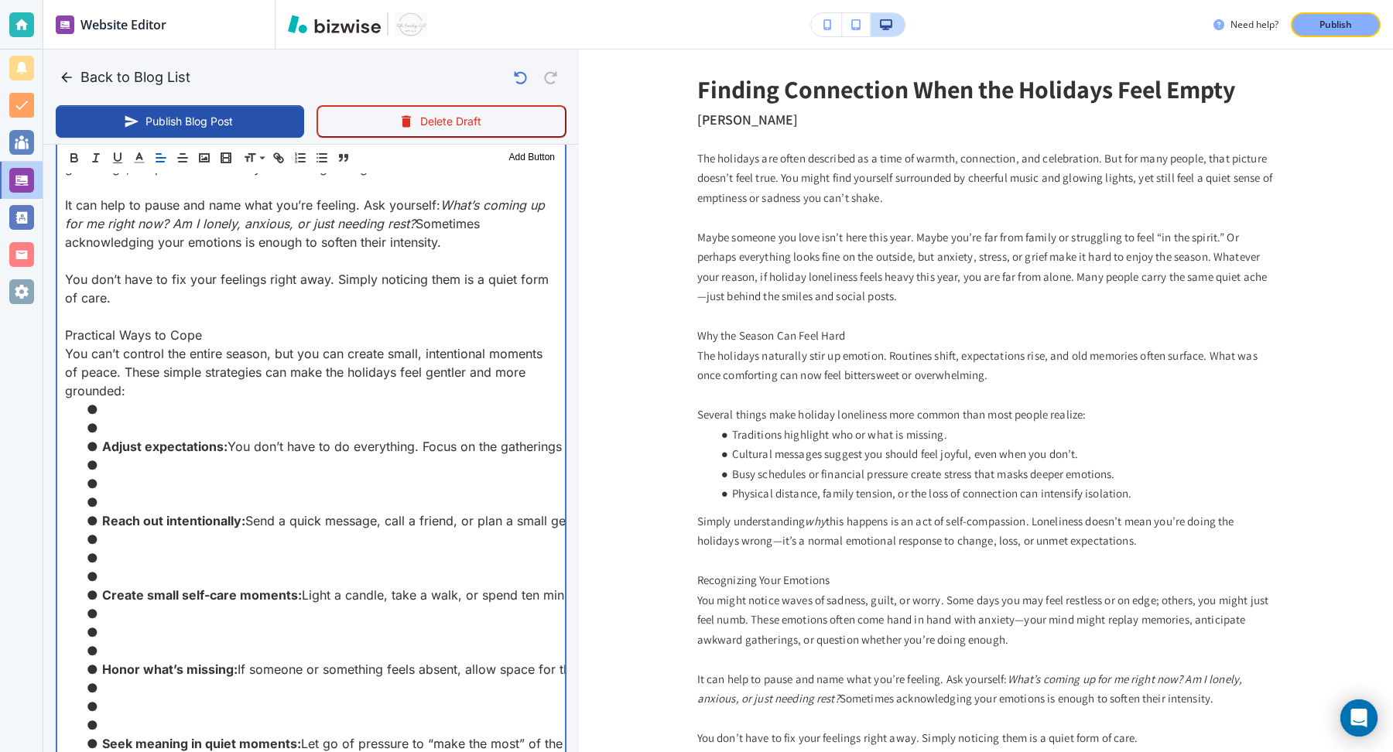
scroll to position [1083, 0]
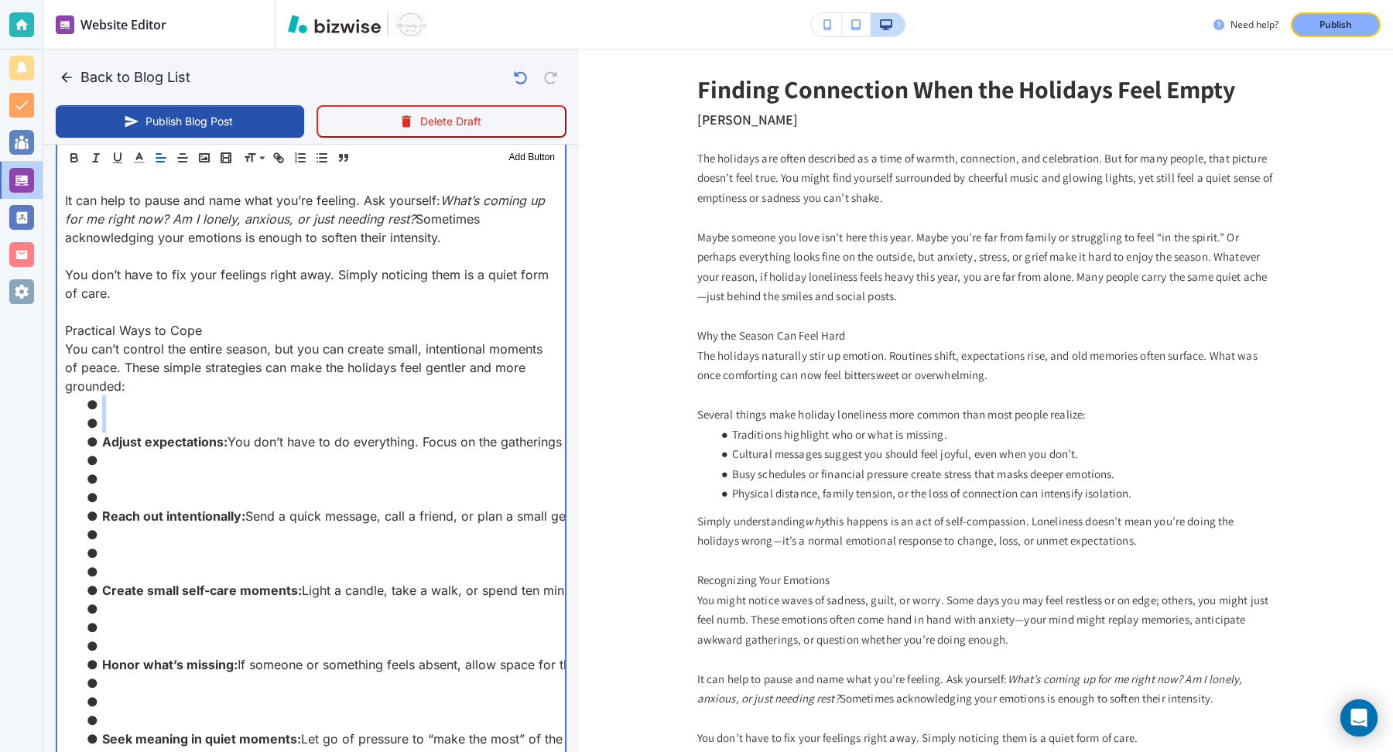
drag, startPoint x: 107, startPoint y: 422, endPoint x: 107, endPoint y: 403, distance: 18.6
click at [107, 403] on ul "Adjust expectations: You don’t have to do everything. Focus on the gatherings a…" at bounding box center [311, 591] width 492 height 390
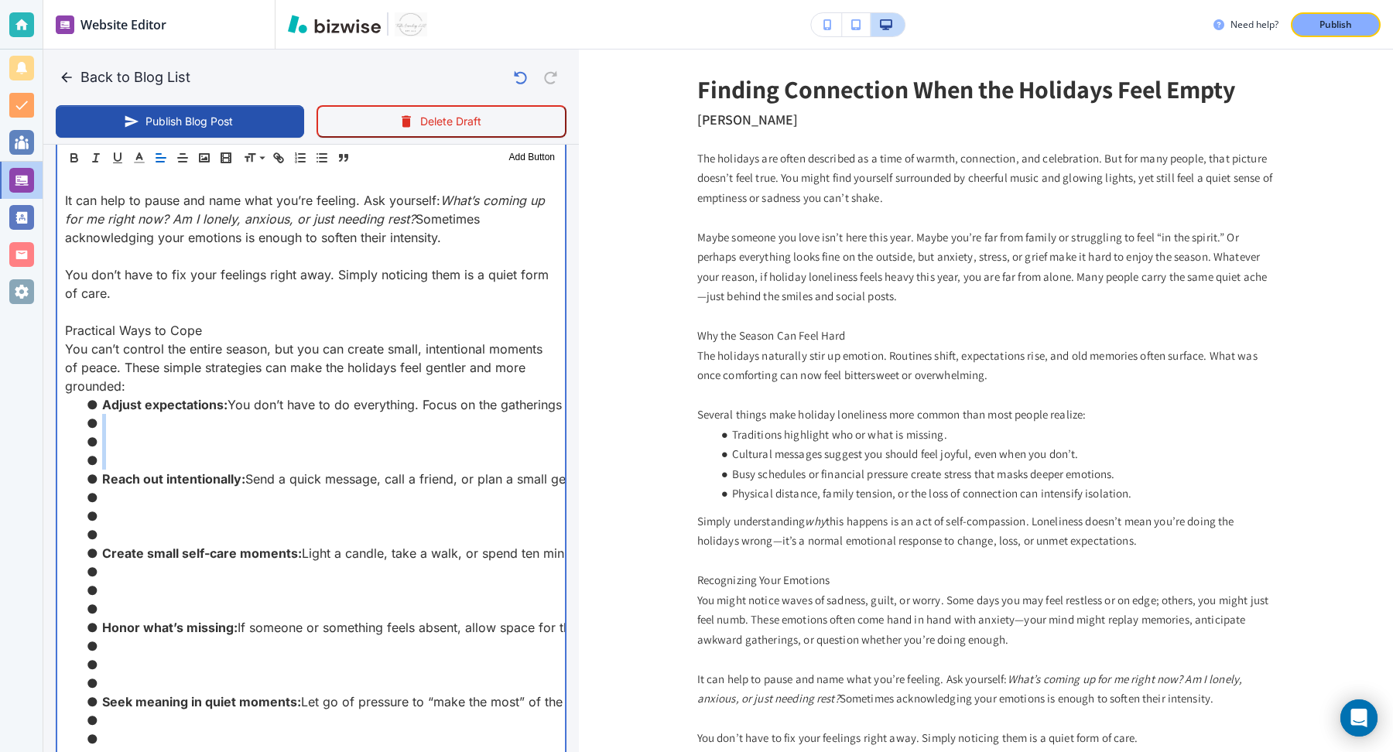
drag, startPoint x: 111, startPoint y: 461, endPoint x: 104, endPoint y: 416, distance: 45.4
click at [104, 416] on ul "Adjust expectations: You don’t have to do everything. Focus on the gatherings a…" at bounding box center [311, 572] width 492 height 353
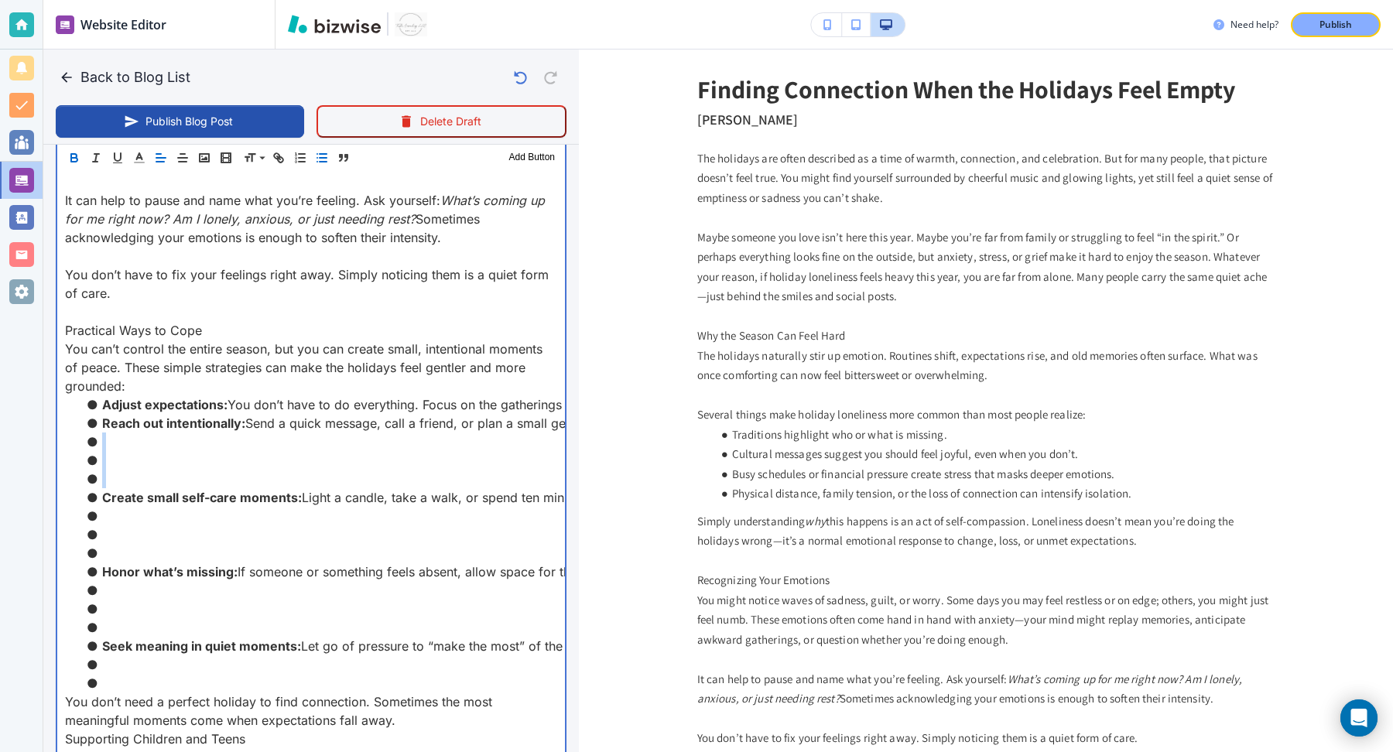
drag, startPoint x: 106, startPoint y: 436, endPoint x: 101, endPoint y: 496, distance: 60.6
click at [101, 496] on ul "Adjust expectations: You don’t have to do everything. Focus on the gatherings a…" at bounding box center [311, 544] width 492 height 297
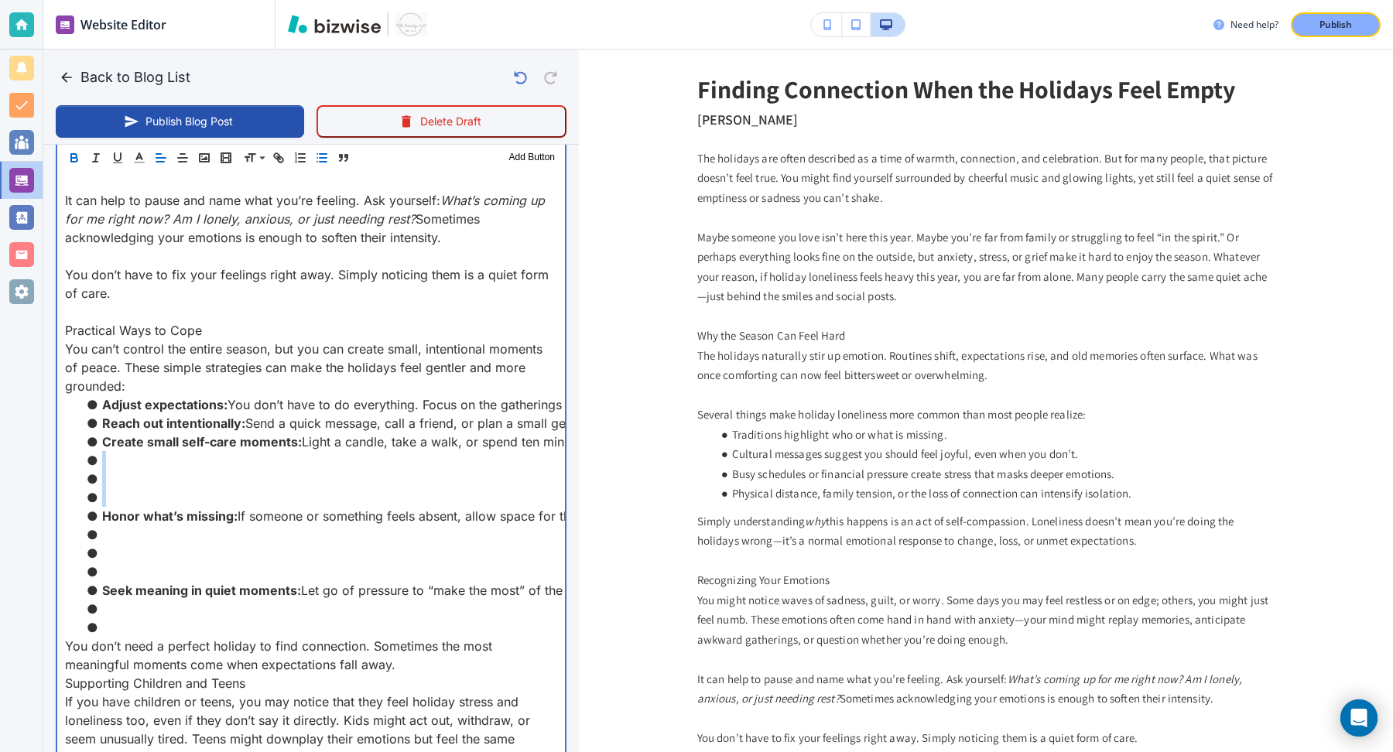
drag, startPoint x: 102, startPoint y: 454, endPoint x: 100, endPoint y: 517, distance: 63.5
click at [100, 517] on ul "Adjust expectations: You don’t have to do everything. Focus on the gatherings a…" at bounding box center [311, 517] width 492 height 242
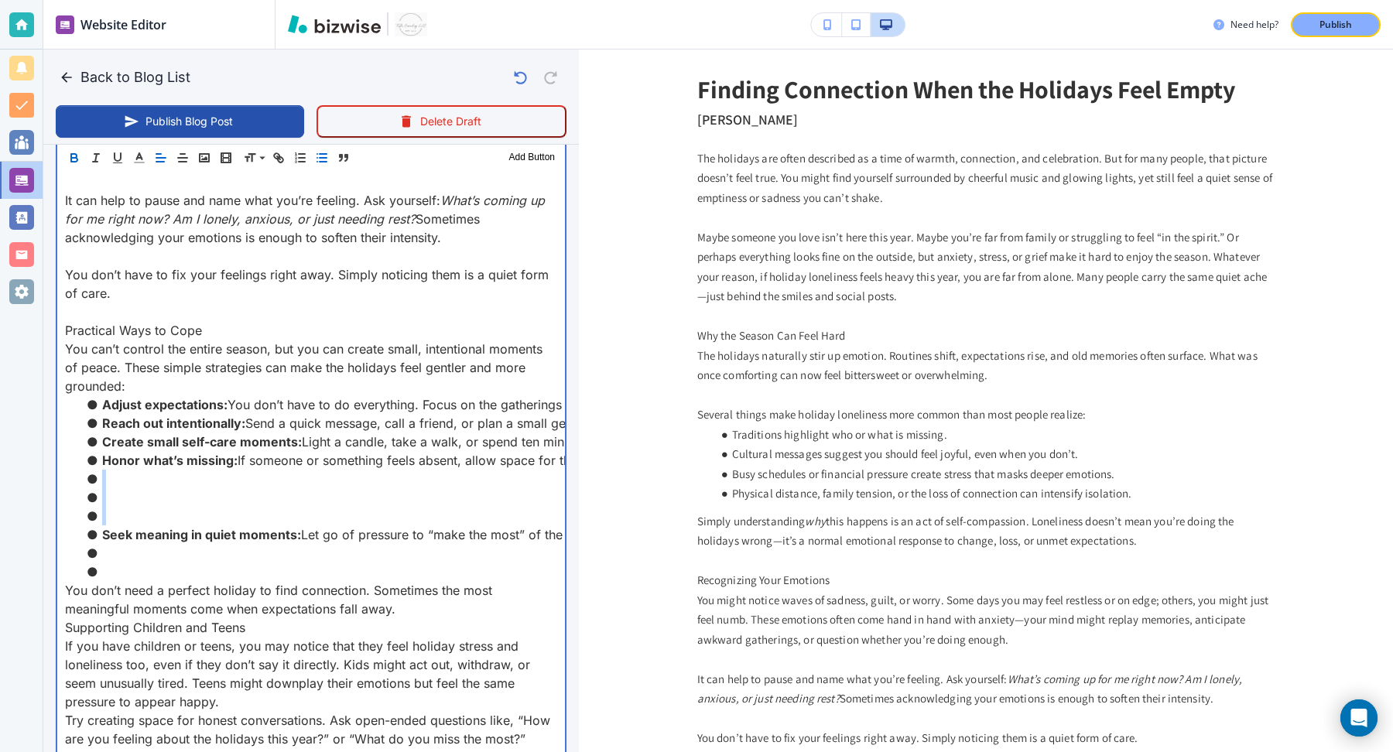
drag, startPoint x: 105, startPoint y: 476, endPoint x: 101, endPoint y: 528, distance: 52.0
click at [101, 529] on ul "Adjust expectations: You don’t have to do everything. Focus on the gatherings a…" at bounding box center [311, 489] width 492 height 186
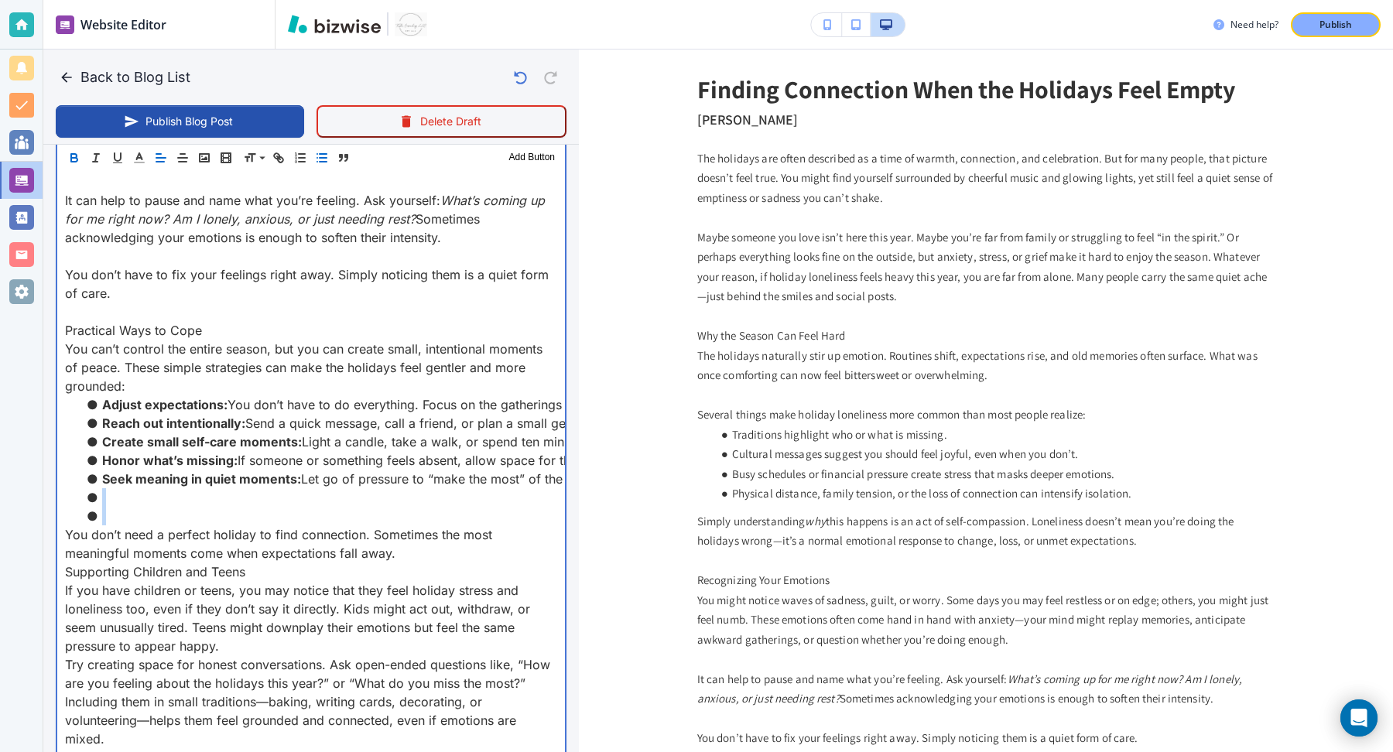
drag, startPoint x: 105, startPoint y: 492, endPoint x: 106, endPoint y: 519, distance: 27.1
click at [106, 519] on ul "Adjust expectations: You don’t have to do everything. Focus on the gatherings a…" at bounding box center [311, 461] width 492 height 130
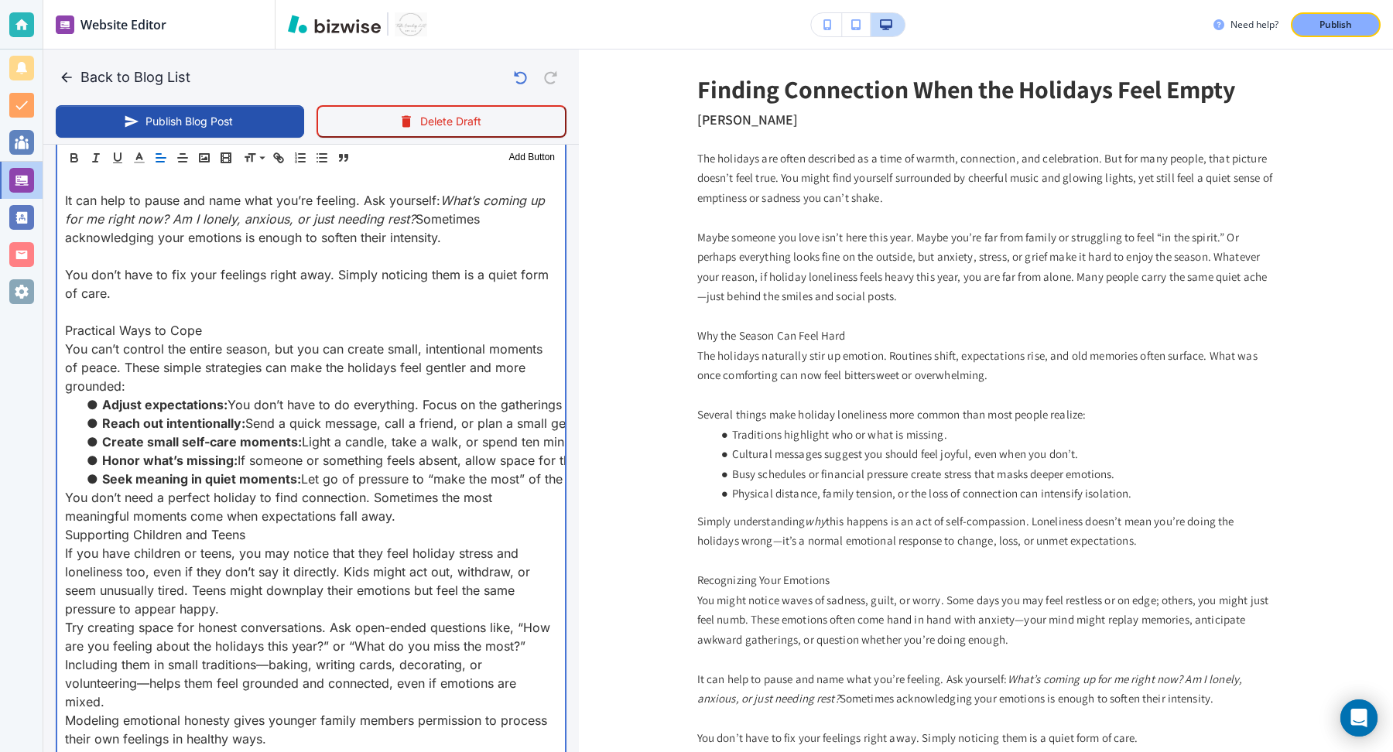
click at [444, 508] on p "You don’t need a perfect holiday to find connection. Sometimes the most meaning…" at bounding box center [311, 506] width 492 height 37
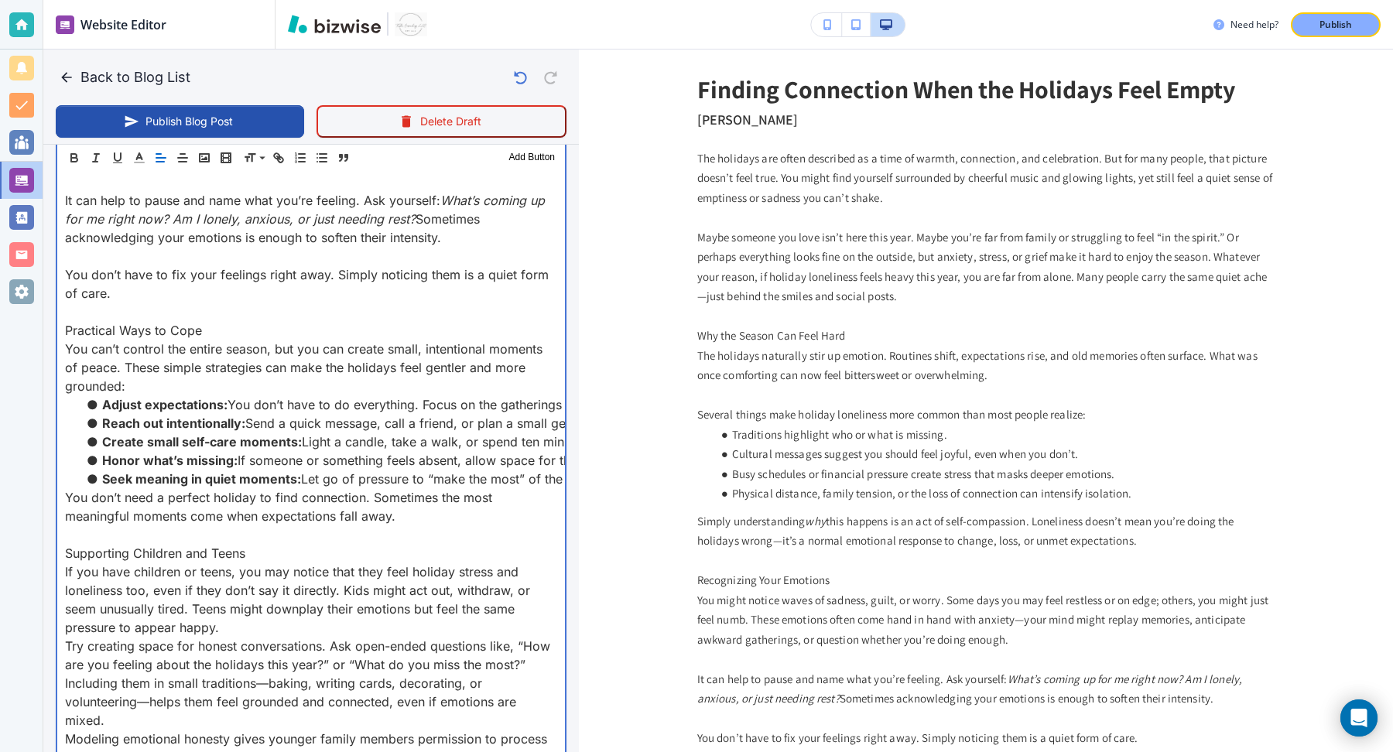
click at [319, 626] on p "If you have children or teens, you may notice that they feel holiday stress and…" at bounding box center [311, 600] width 492 height 74
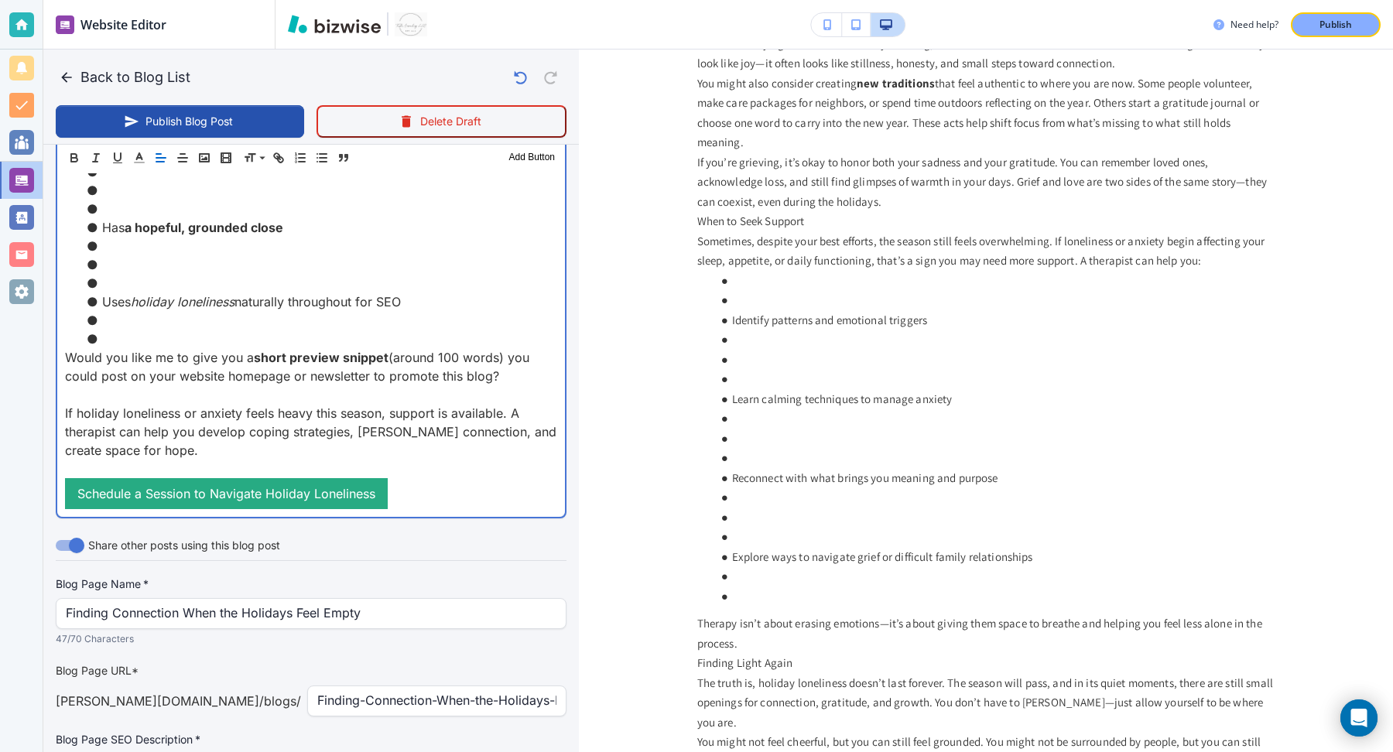
scroll to position [3003, 0]
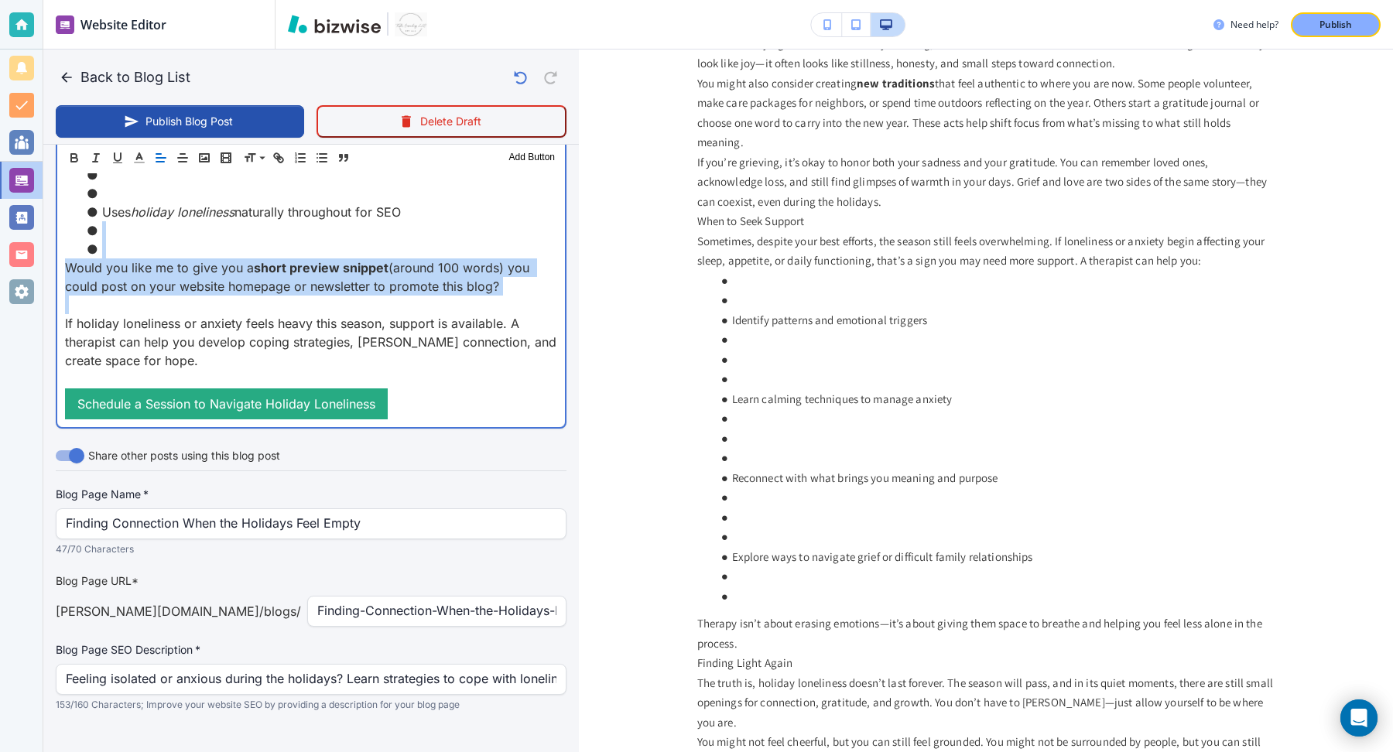
drag, startPoint x: 512, startPoint y: 279, endPoint x: 108, endPoint y: 211, distance: 409.9
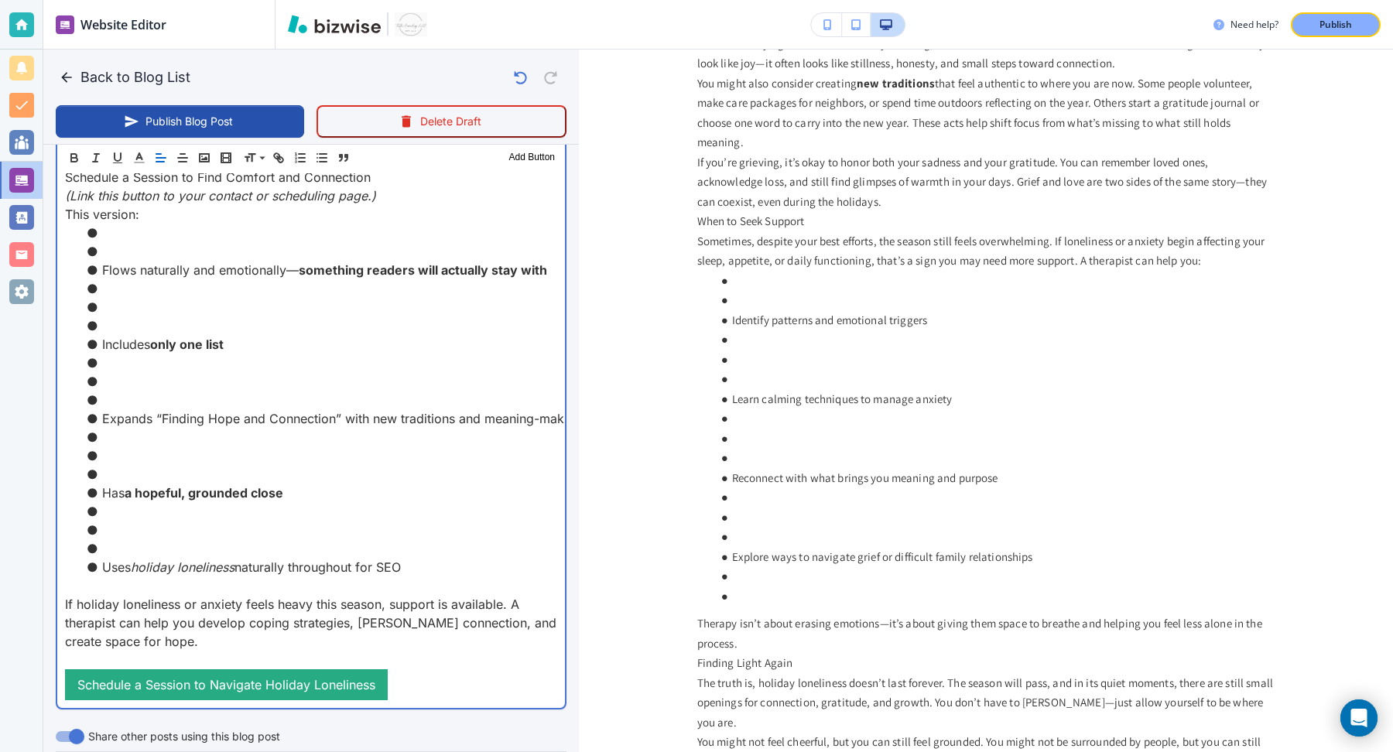
scroll to position [2647, 0]
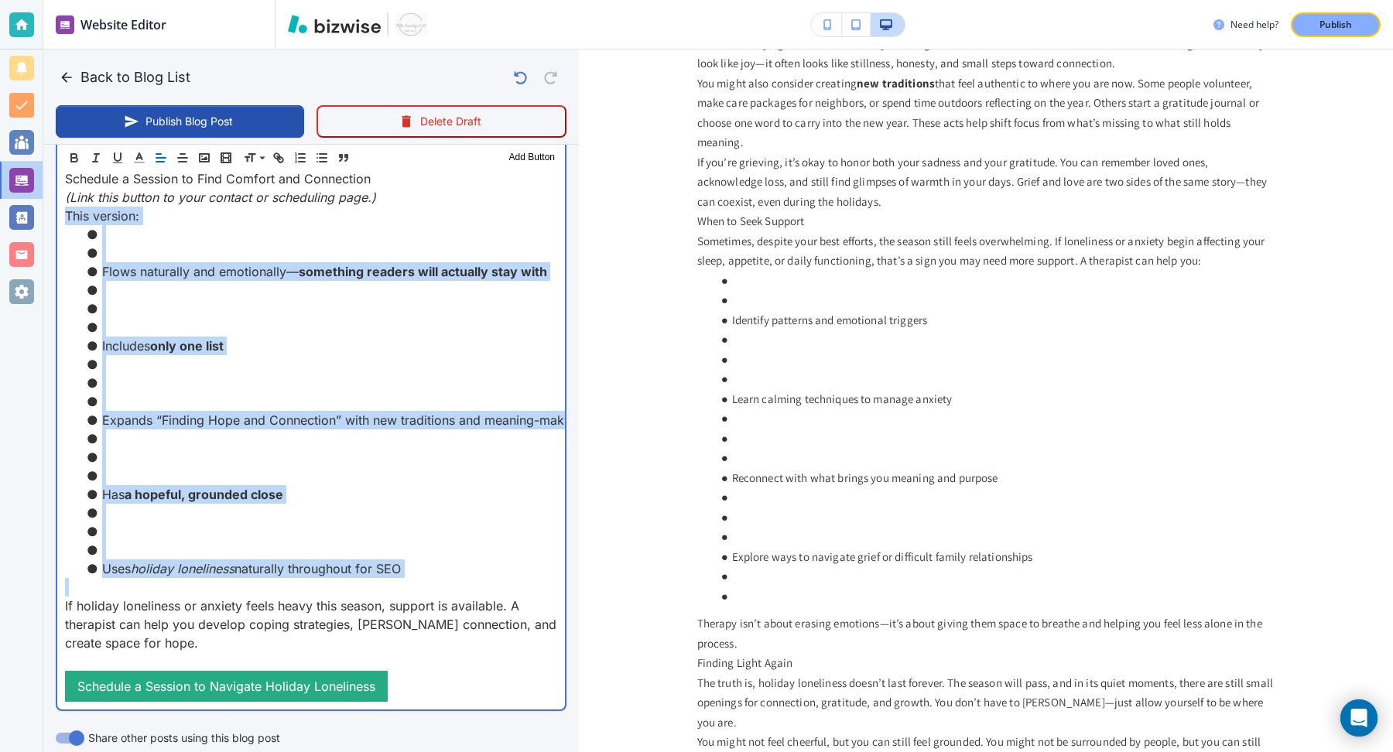
drag, startPoint x: 111, startPoint y: 564, endPoint x: 57, endPoint y: 193, distance: 374.7
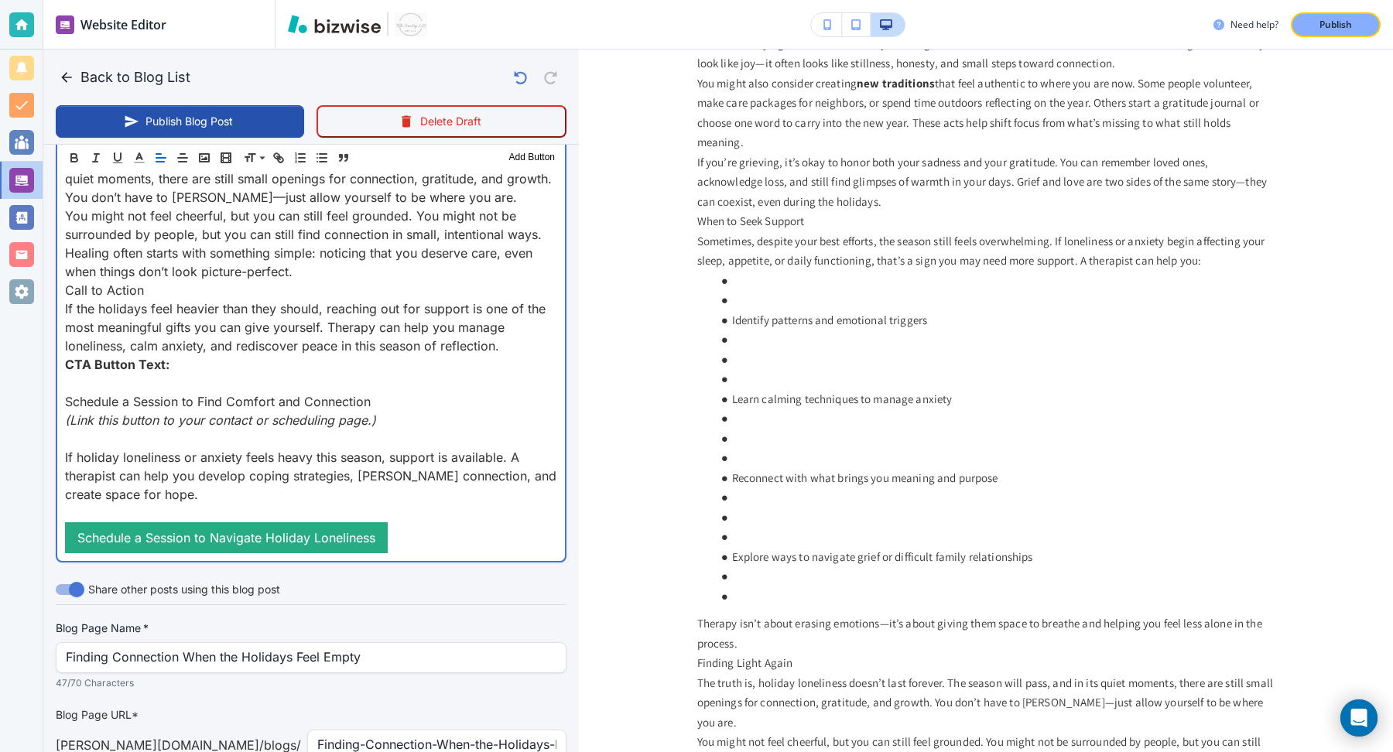
scroll to position [2422, 0]
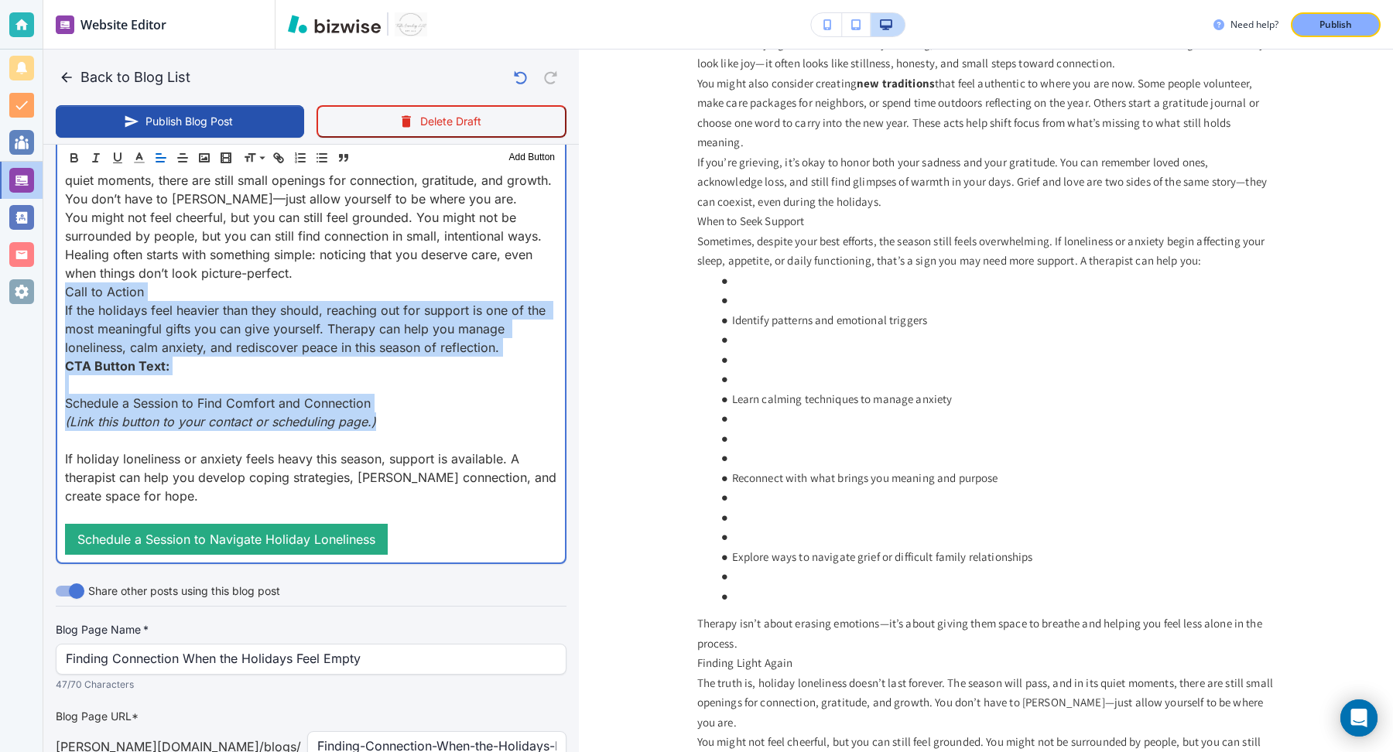
drag, startPoint x: 385, startPoint y: 407, endPoint x: 60, endPoint y: 274, distance: 352.0
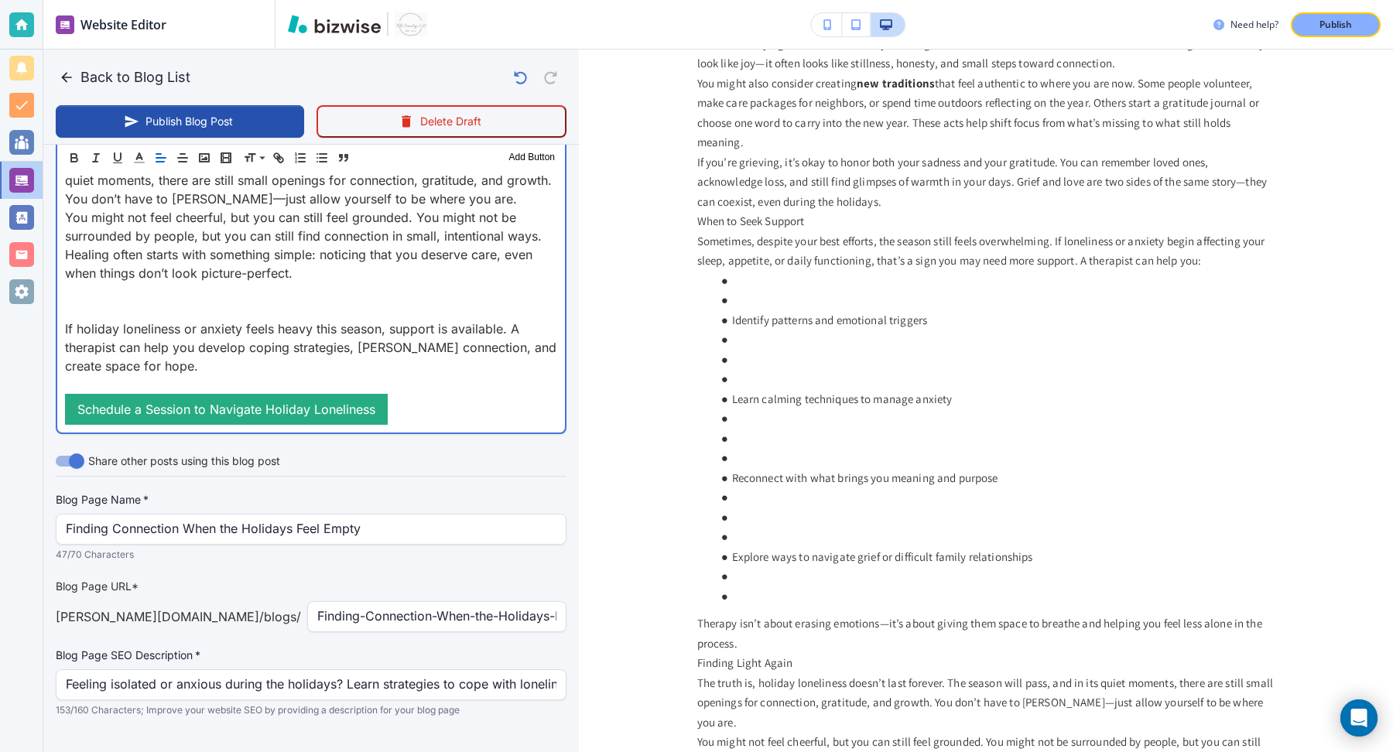
click at [97, 301] on p at bounding box center [311, 310] width 492 height 19
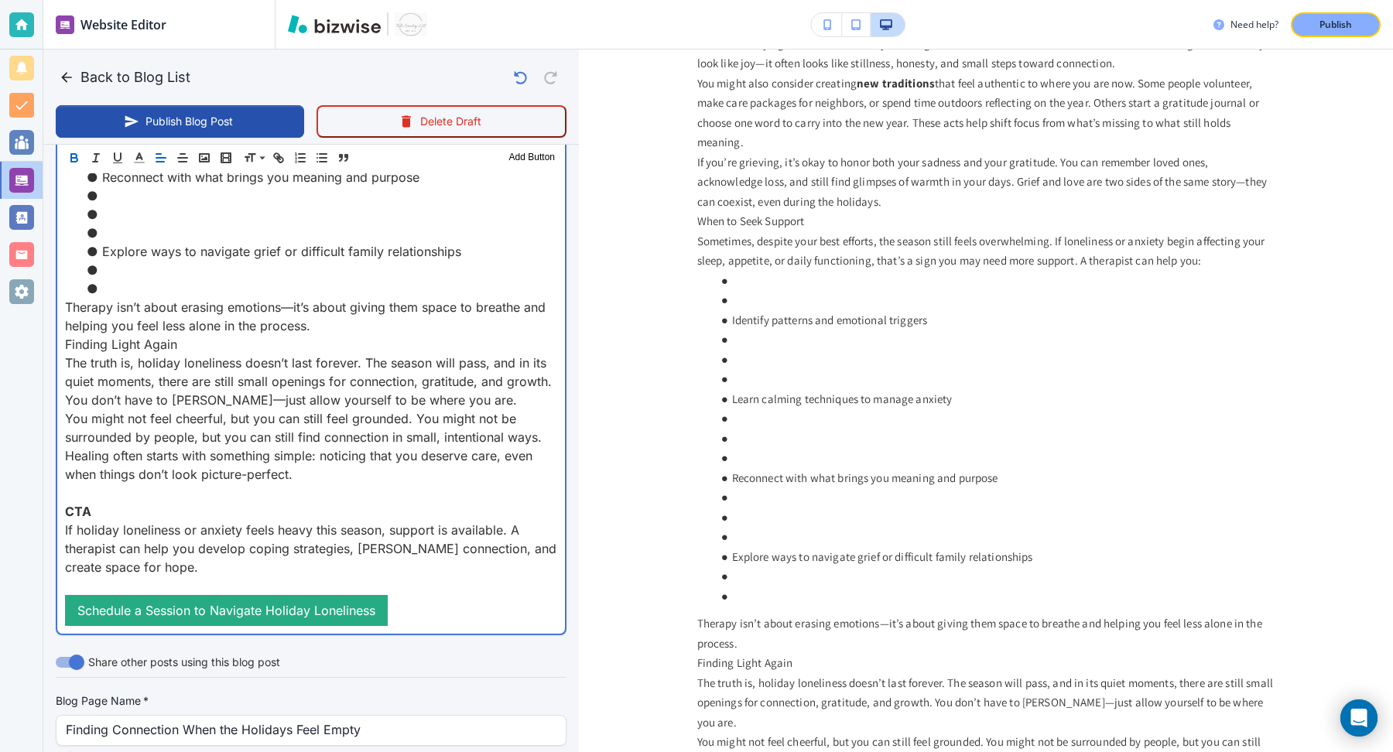
scroll to position [2216, 0]
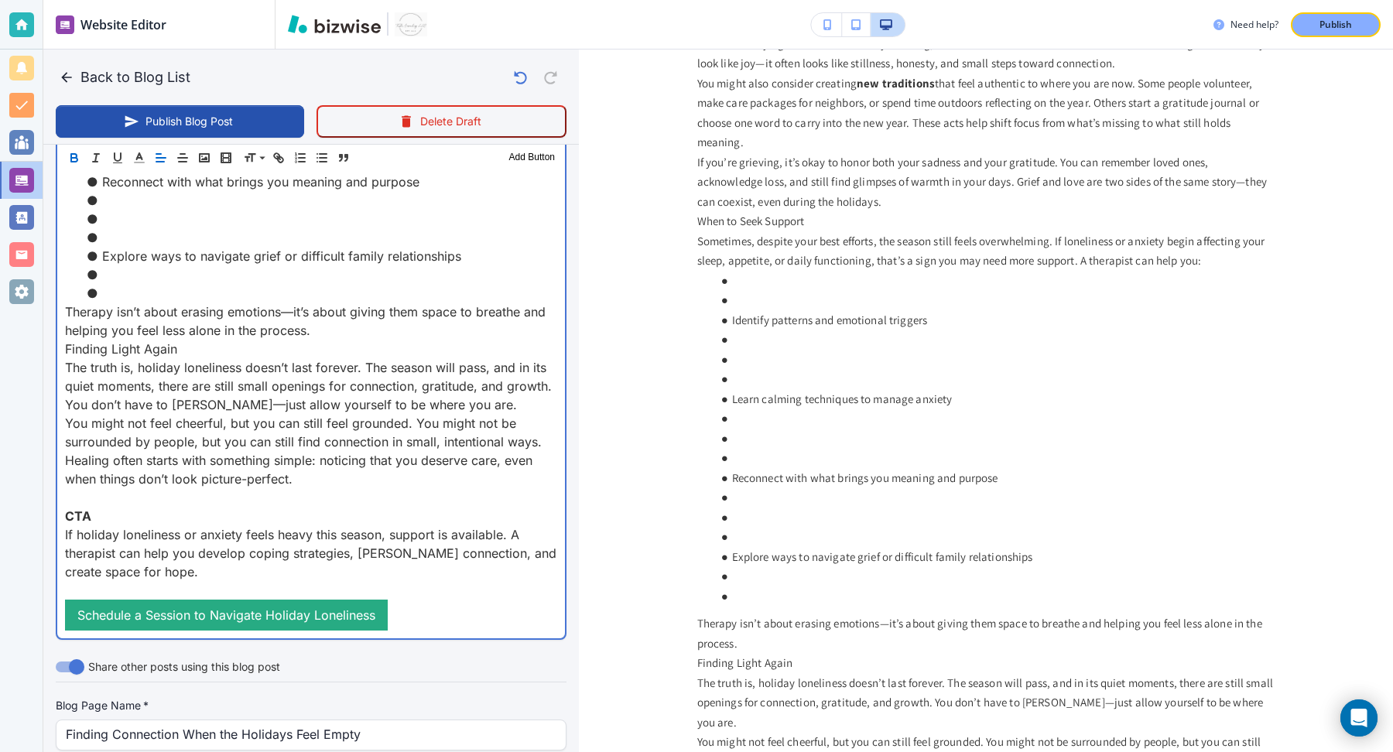
click at [326, 310] on p "Therapy isn’t about erasing emotions—it’s about giving them space to breathe an…" at bounding box center [311, 321] width 492 height 37
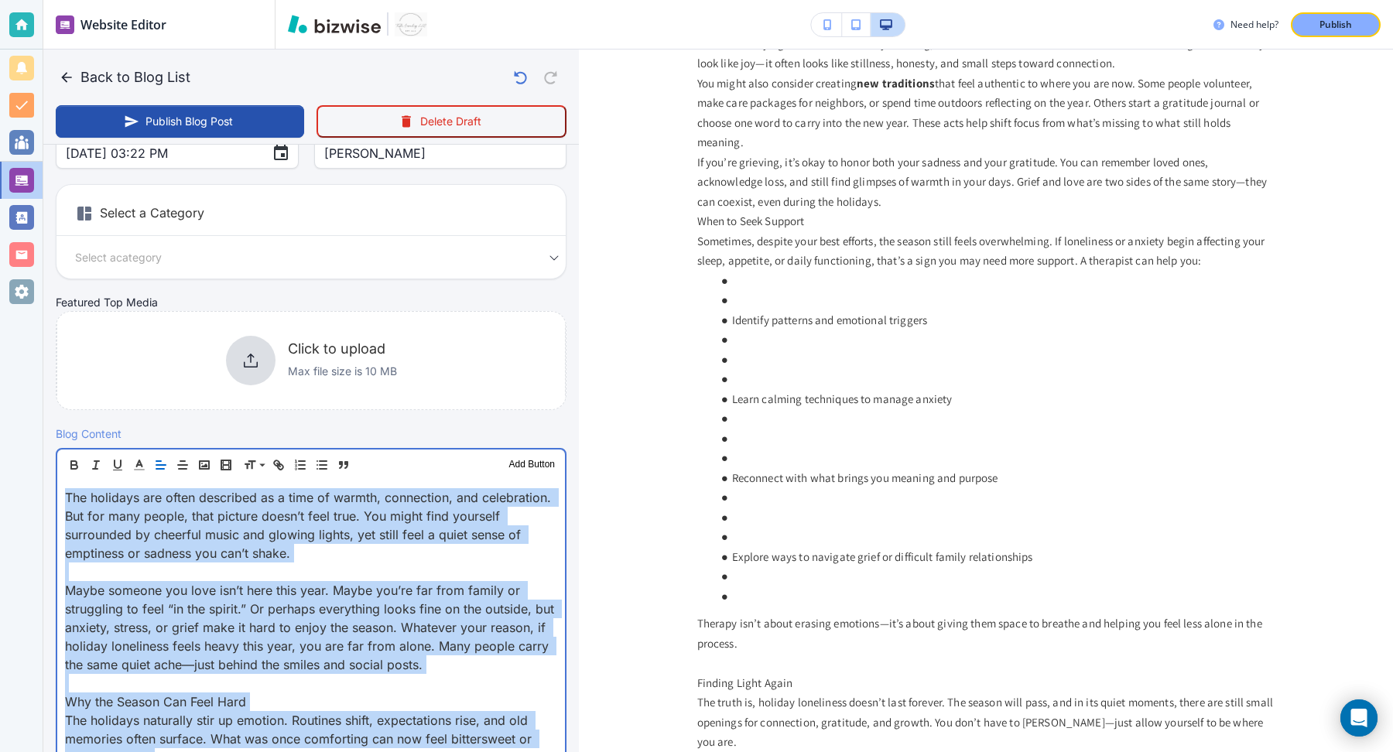
scroll to position [0, 0]
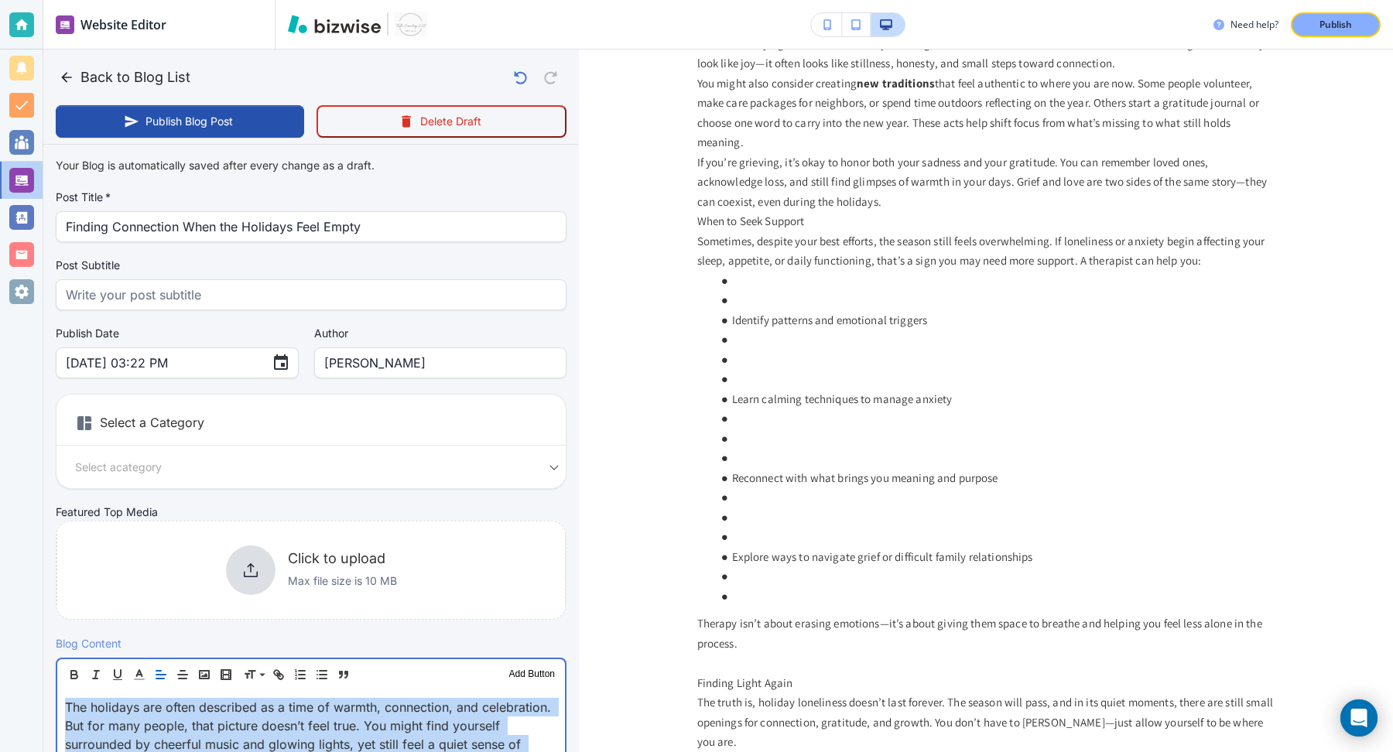
drag, startPoint x: 307, startPoint y: 473, endPoint x: 95, endPoint y: -12, distance: 529.4
click at [95, 0] on html "Website Editor Pages Edit, add, and delete pages or manage your page order Upda…" at bounding box center [696, 0] width 1393 height 0
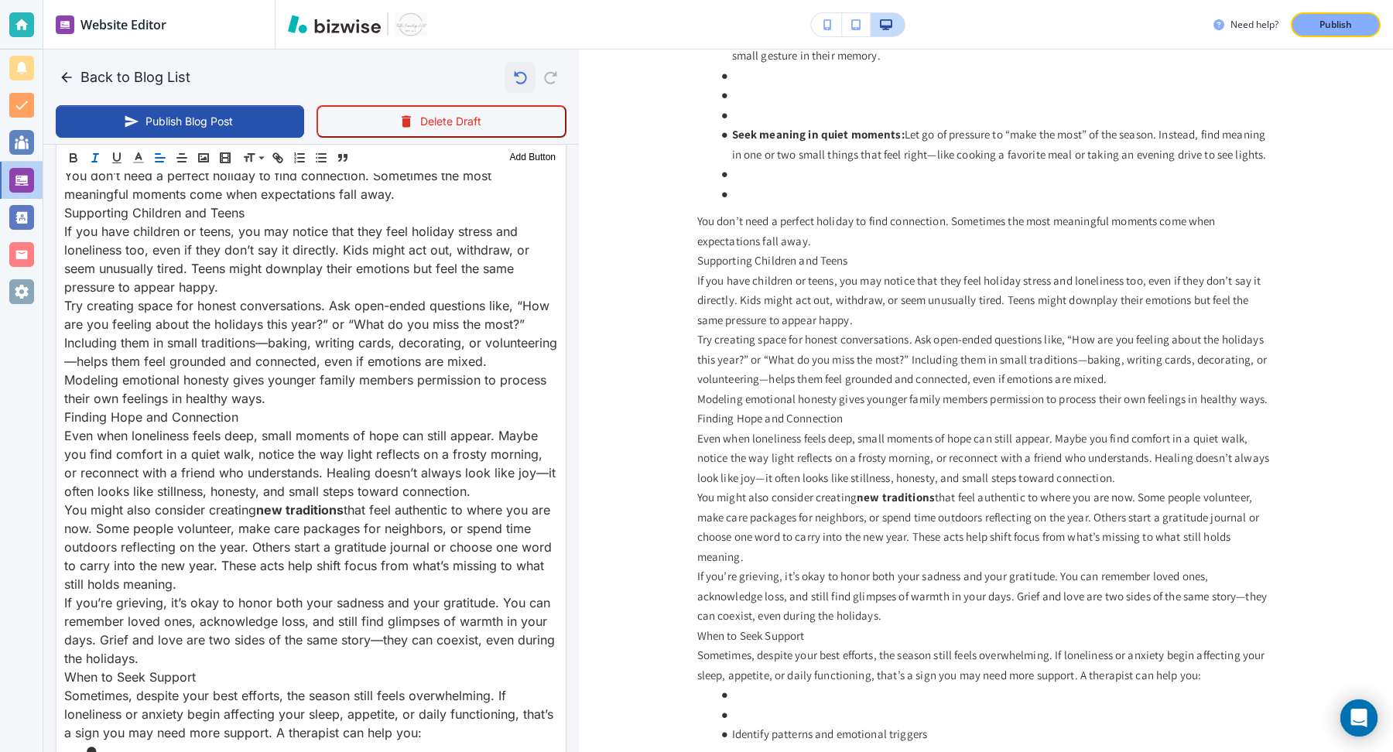
scroll to position [1831, 0]
click at [512, 72] on icon "button" at bounding box center [520, 77] width 26 height 26
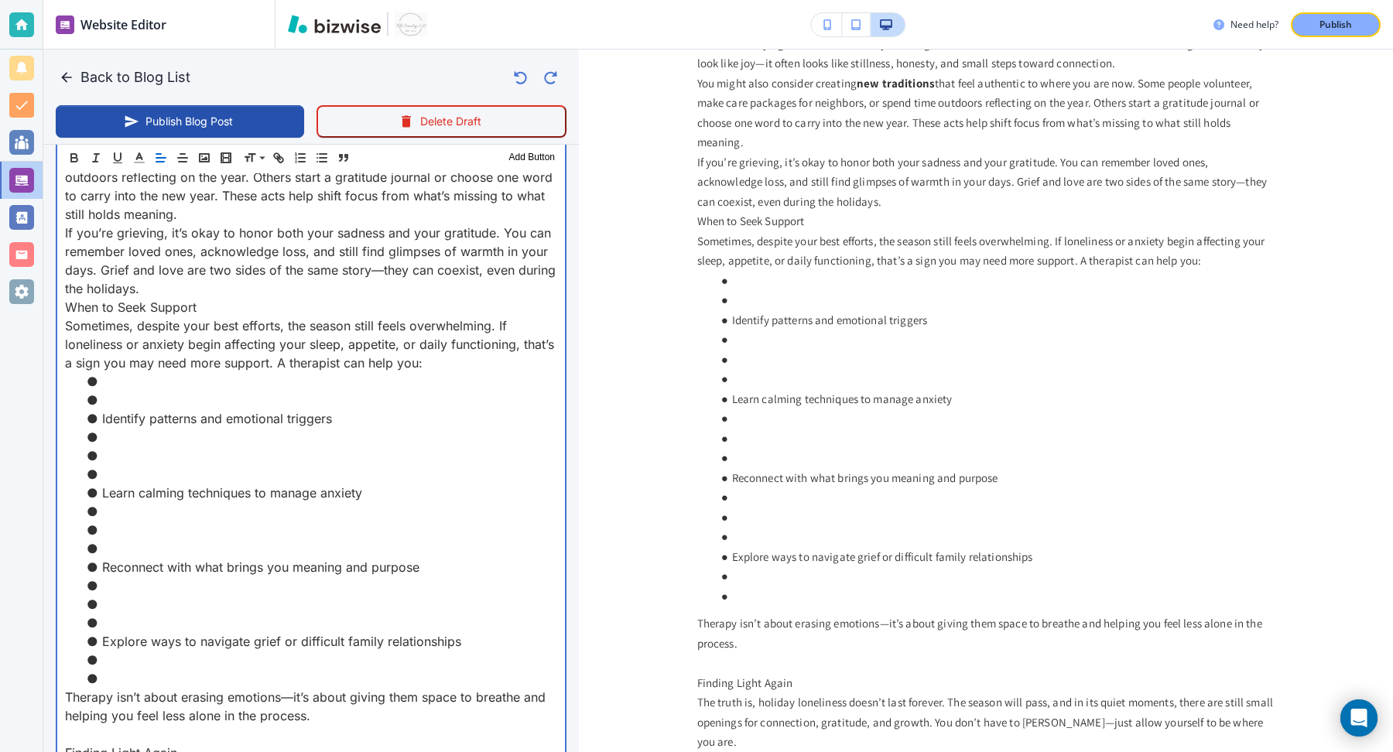
click at [236, 274] on p "If you’re grieving, it’s okay to honor both your sadness and your gratitude. Yo…" at bounding box center [311, 261] width 492 height 74
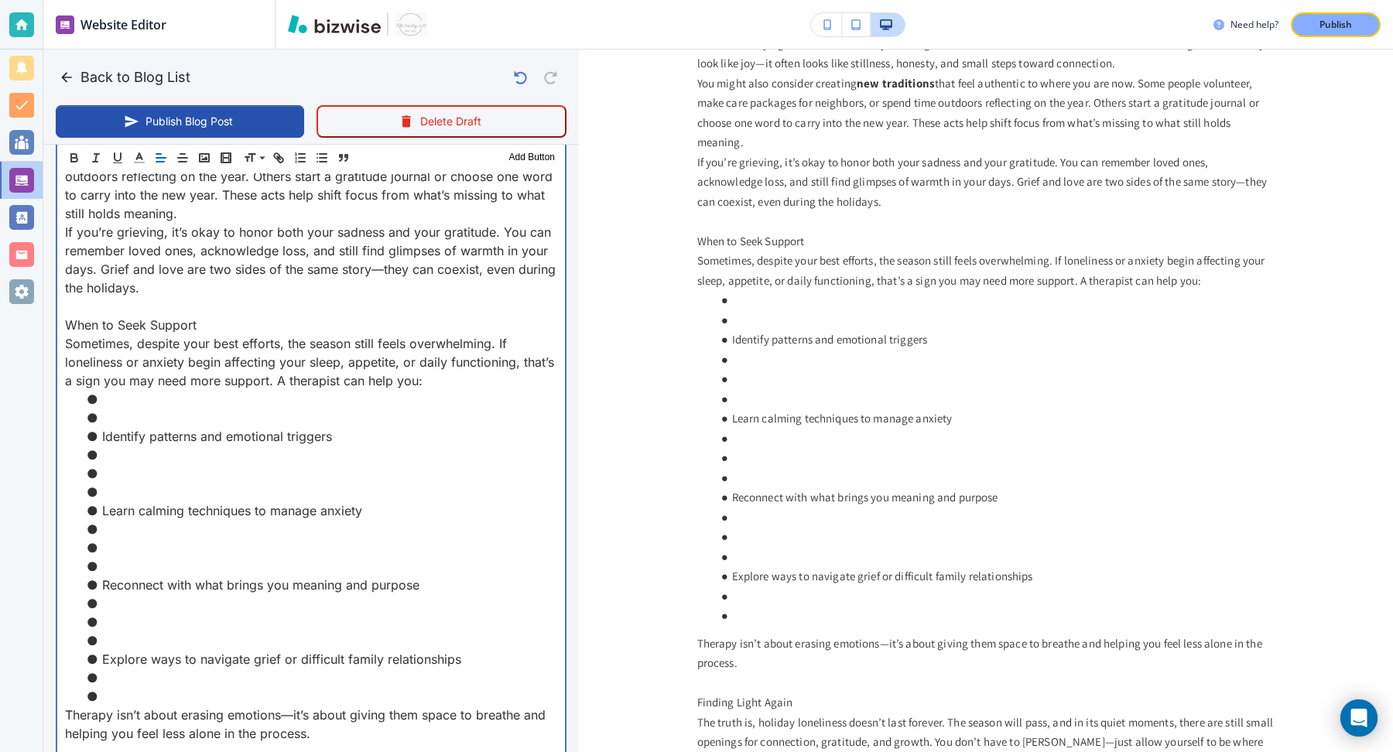
click at [220, 197] on p "You might also consider creating new traditions that feel authentic to where yo…" at bounding box center [311, 176] width 492 height 93
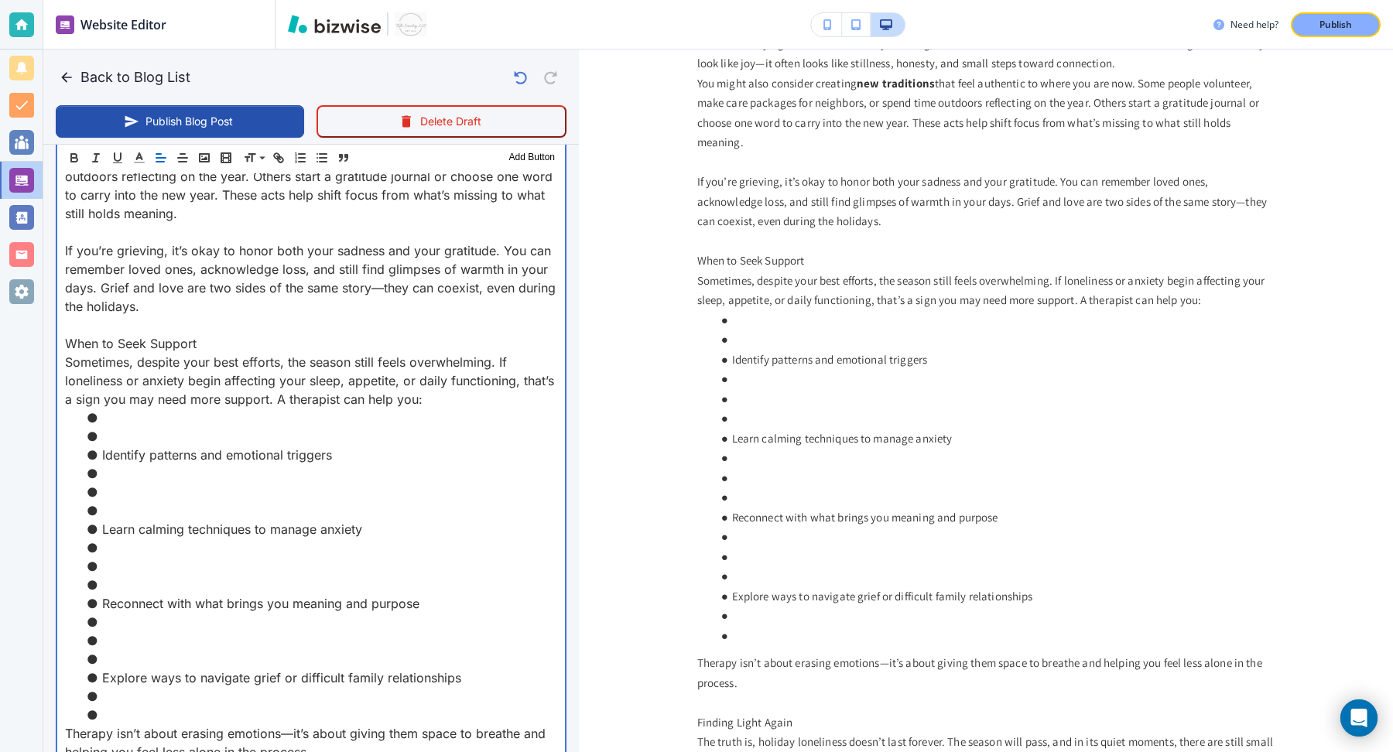
click at [167, 427] on li at bounding box center [321, 436] width 474 height 19
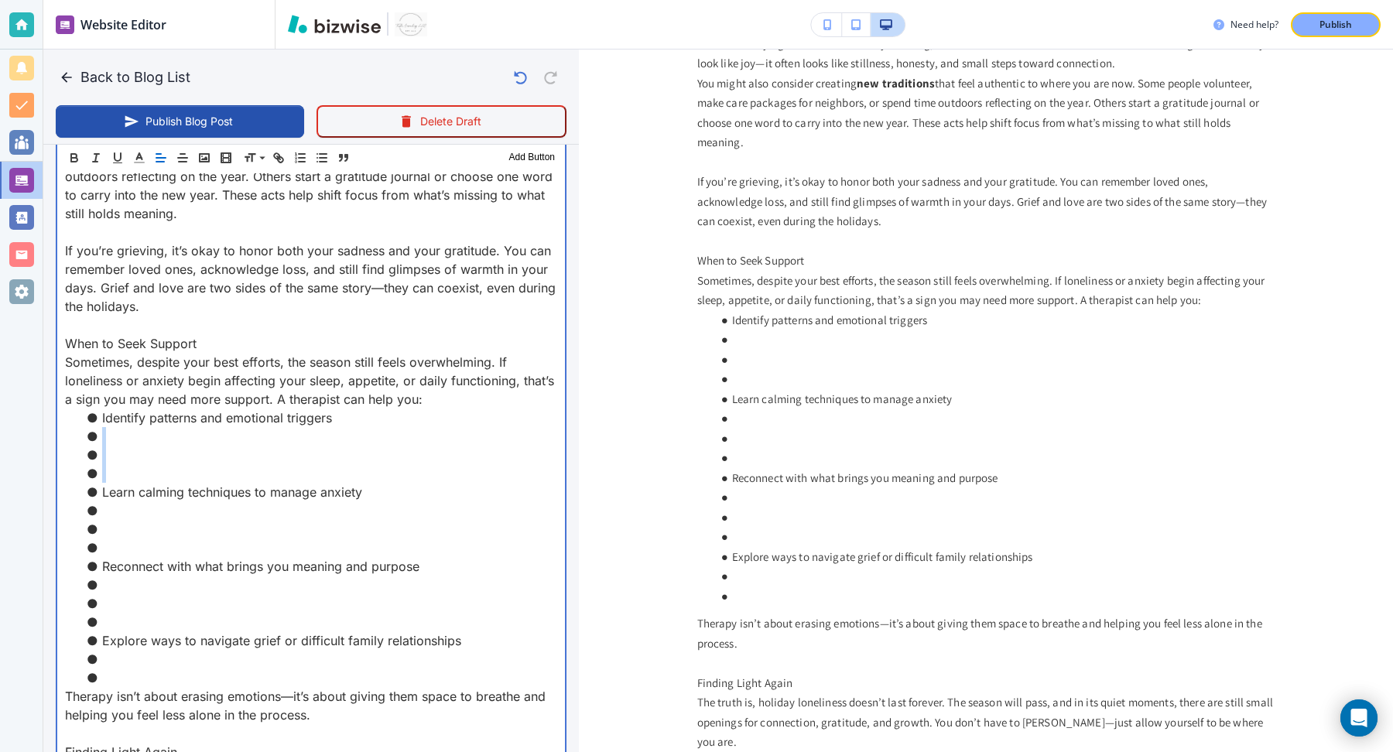
drag, startPoint x: 164, startPoint y: 451, endPoint x: 344, endPoint y: 401, distance: 186.5
click at [344, 409] on ul "Identify patterns and emotional triggers Learn calming techniques to manage anx…" at bounding box center [311, 548] width 492 height 279
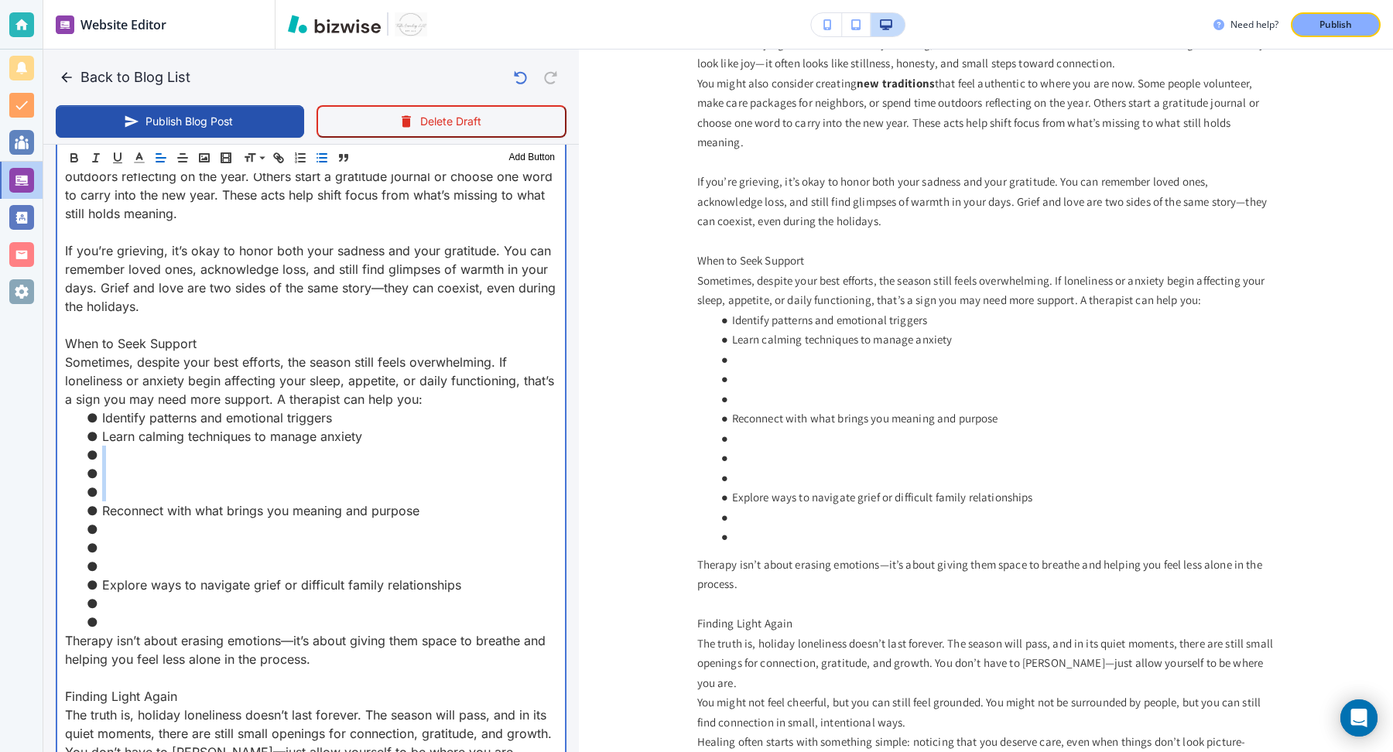
drag, startPoint x: 375, startPoint y: 409, endPoint x: 94, endPoint y: 492, distance: 292.7
click at [94, 492] on ul "Identify patterns and emotional triggers Learn calming techniques to manage anx…" at bounding box center [311, 520] width 492 height 223
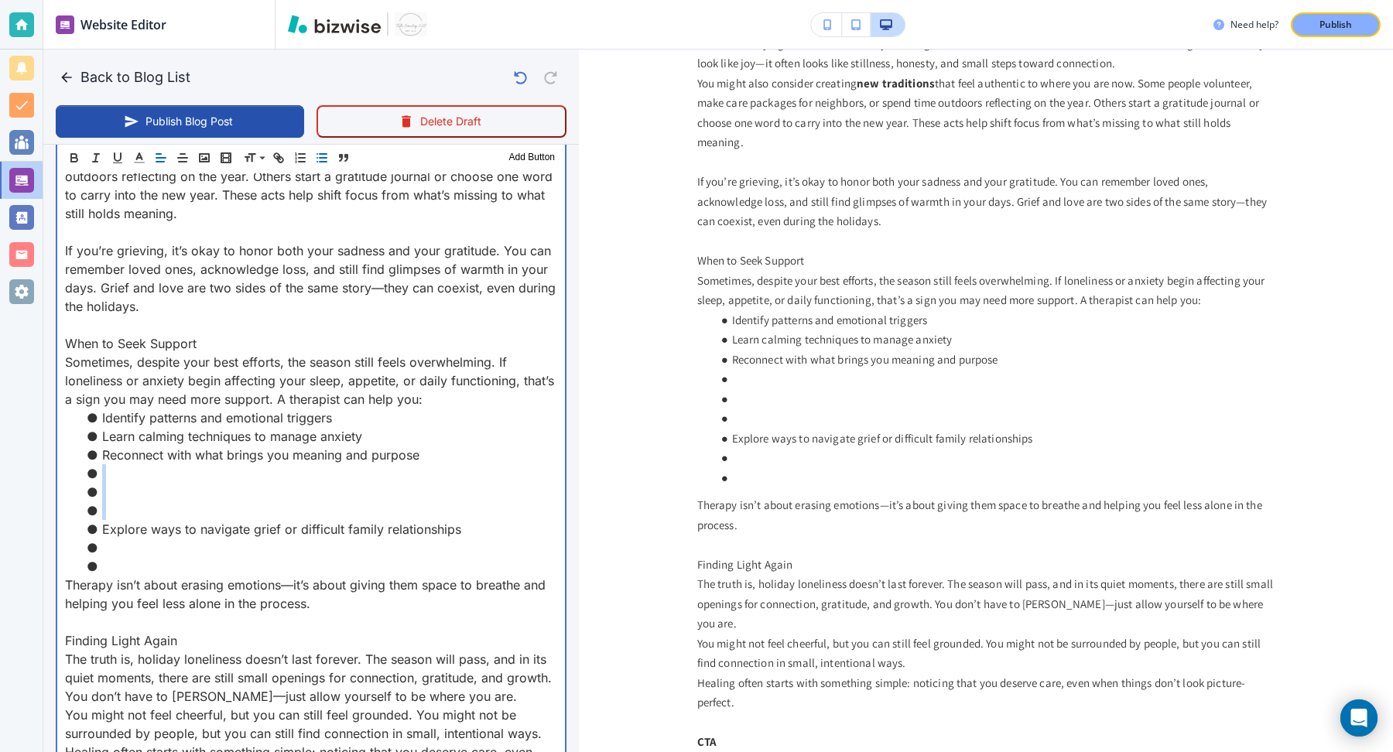
drag, startPoint x: 107, startPoint y: 449, endPoint x: 105, endPoint y: 506, distance: 57.3
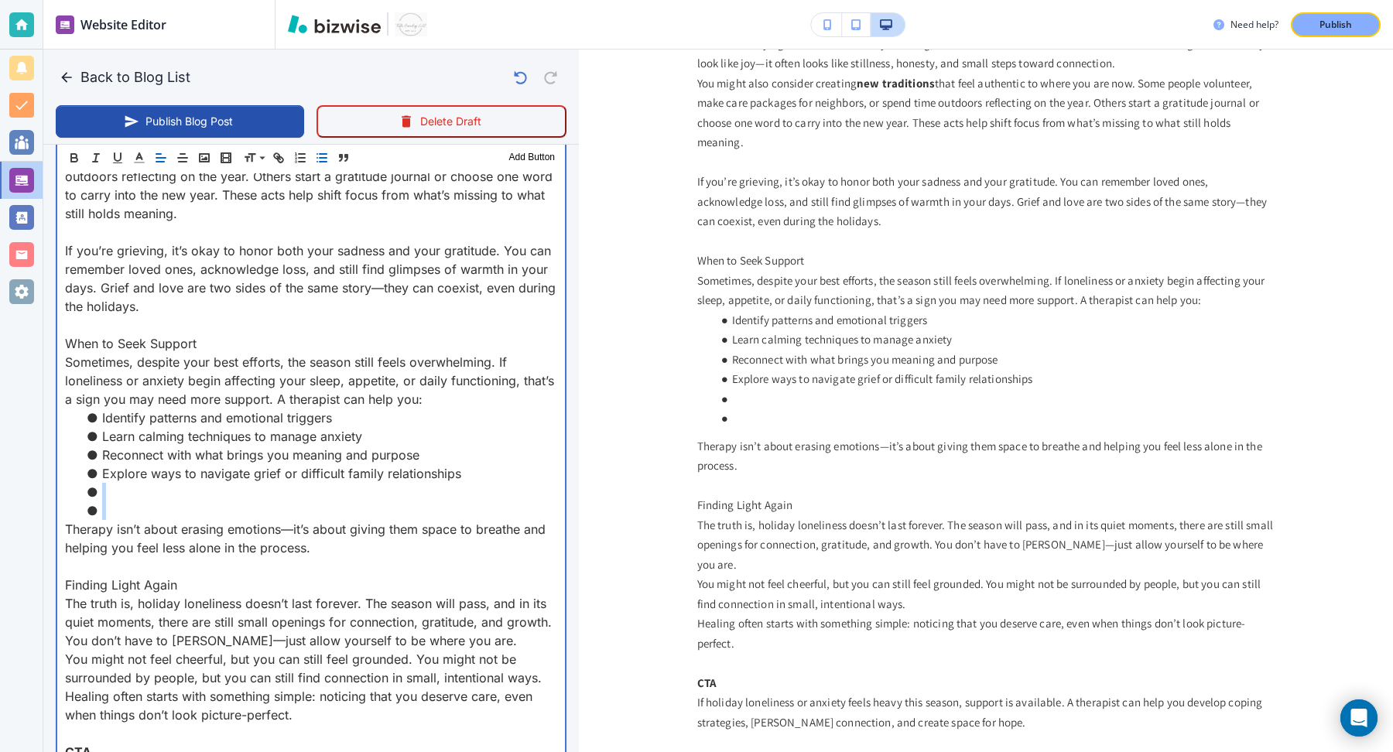
drag, startPoint x: 131, startPoint y: 493, endPoint x: 482, endPoint y: 451, distance: 354.0
click at [482, 451] on ul "Identify patterns and emotional triggers Learn calming techniques to manage anx…" at bounding box center [311, 464] width 492 height 111
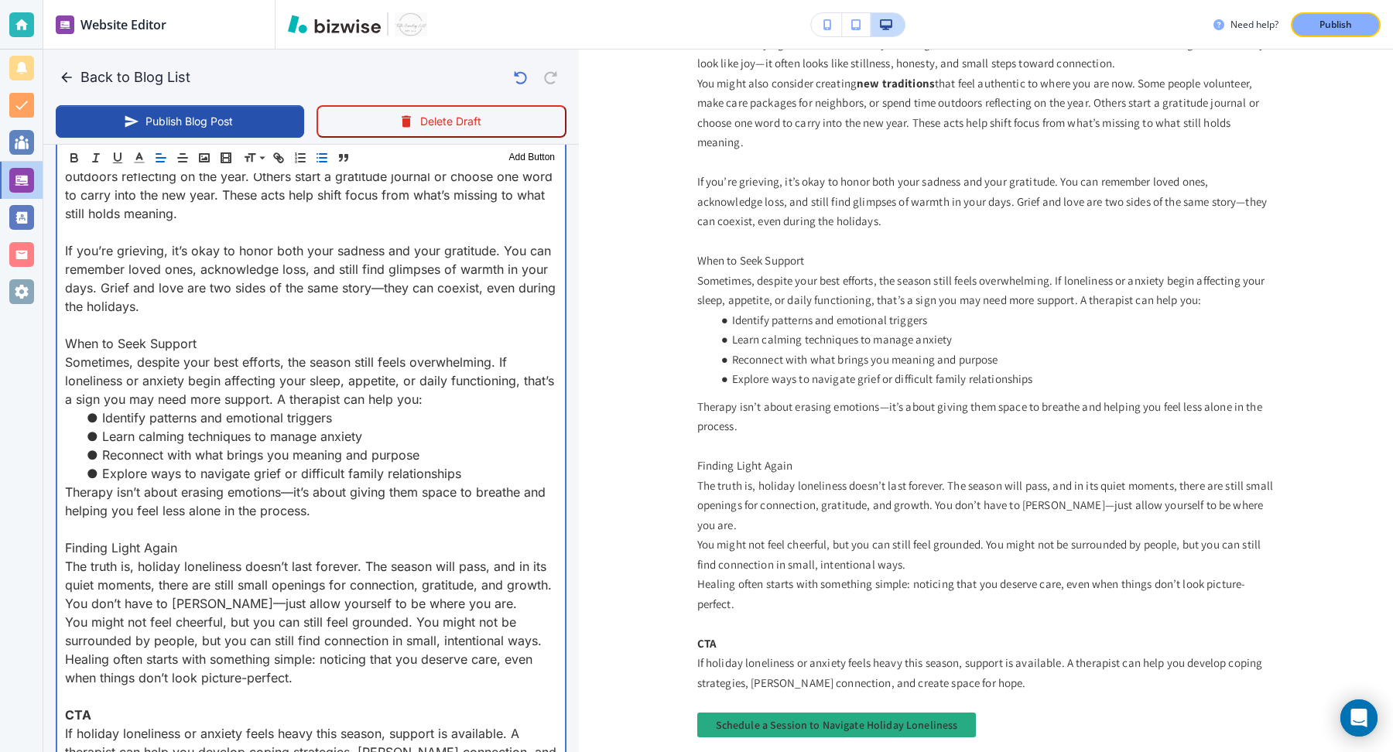
click at [483, 581] on p "The truth is, holiday loneliness doesn’t last forever. The season will pass, an…" at bounding box center [311, 585] width 492 height 56
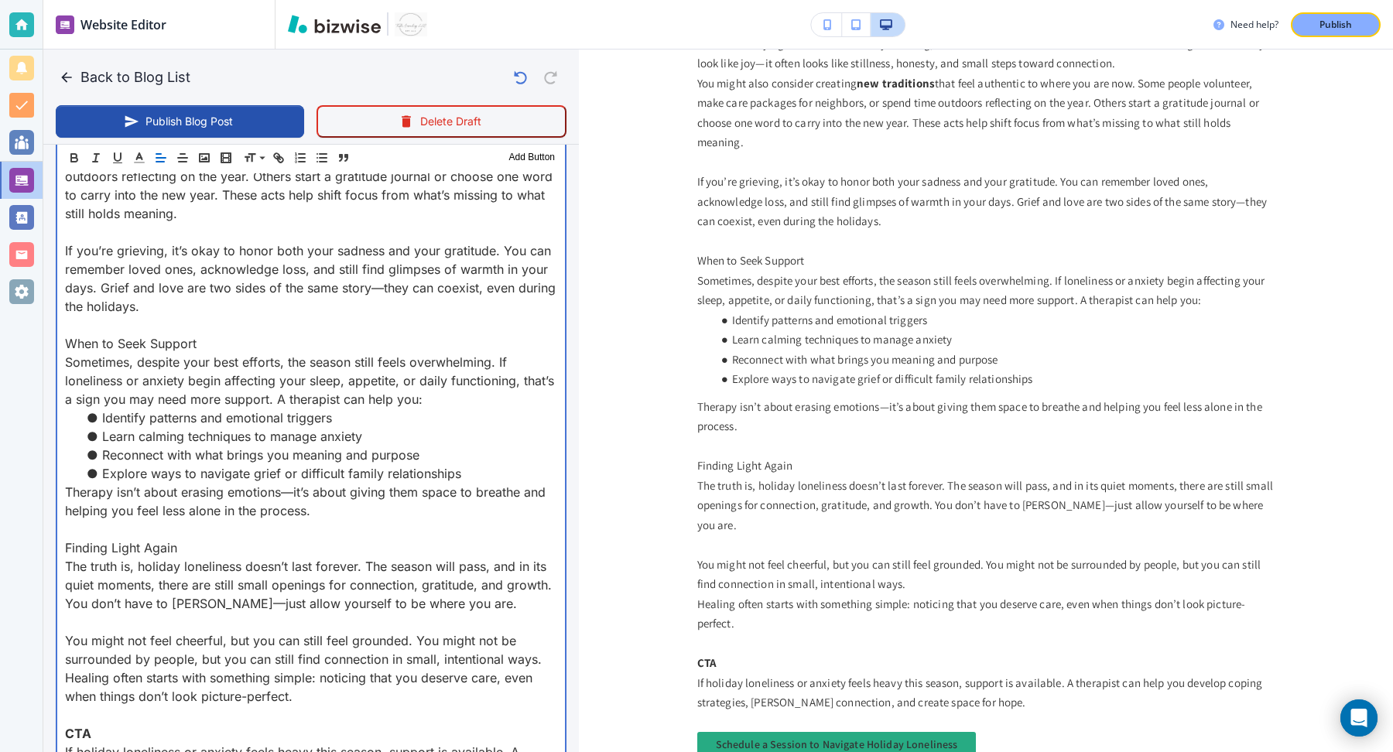
click at [101, 539] on p "Finding Light Again" at bounding box center [311, 548] width 492 height 19
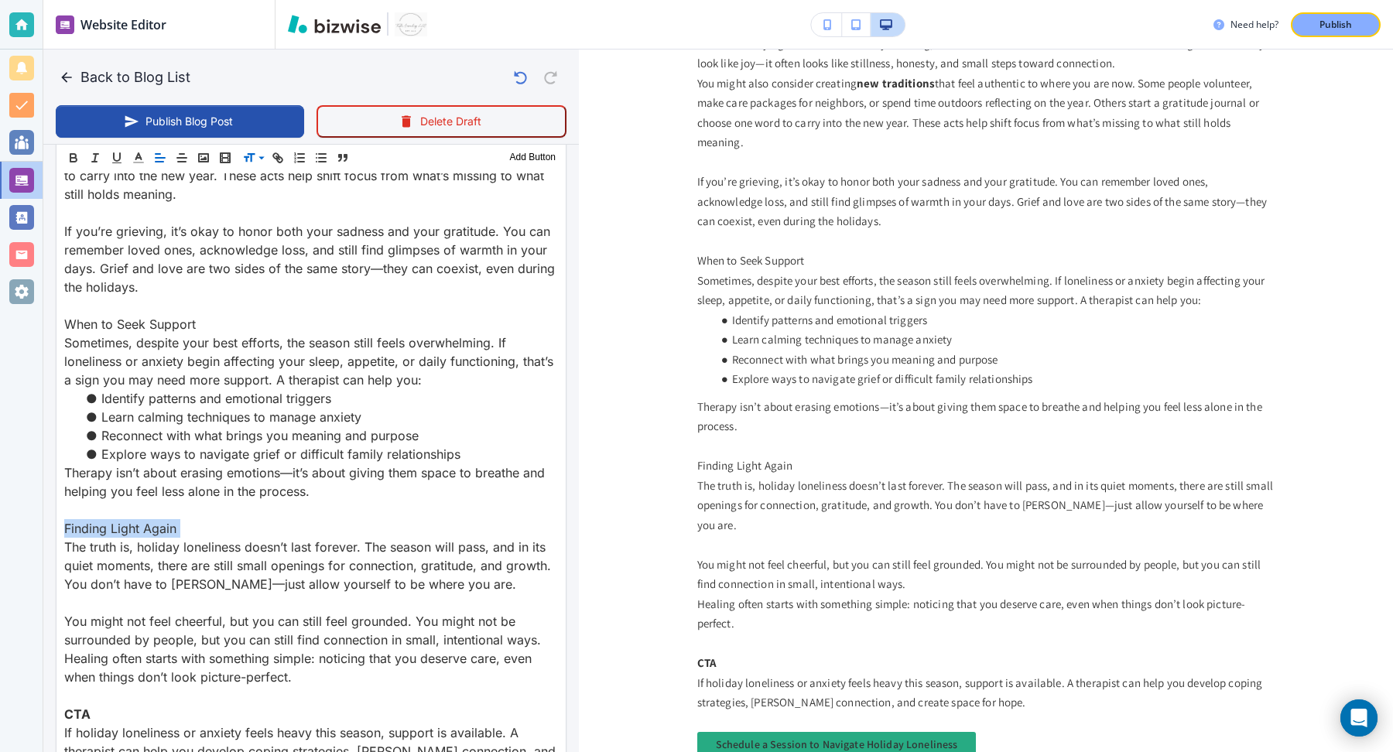
scroll to position [1831, 0]
click at [267, 198] on span at bounding box center [266, 198] width 47 height 19
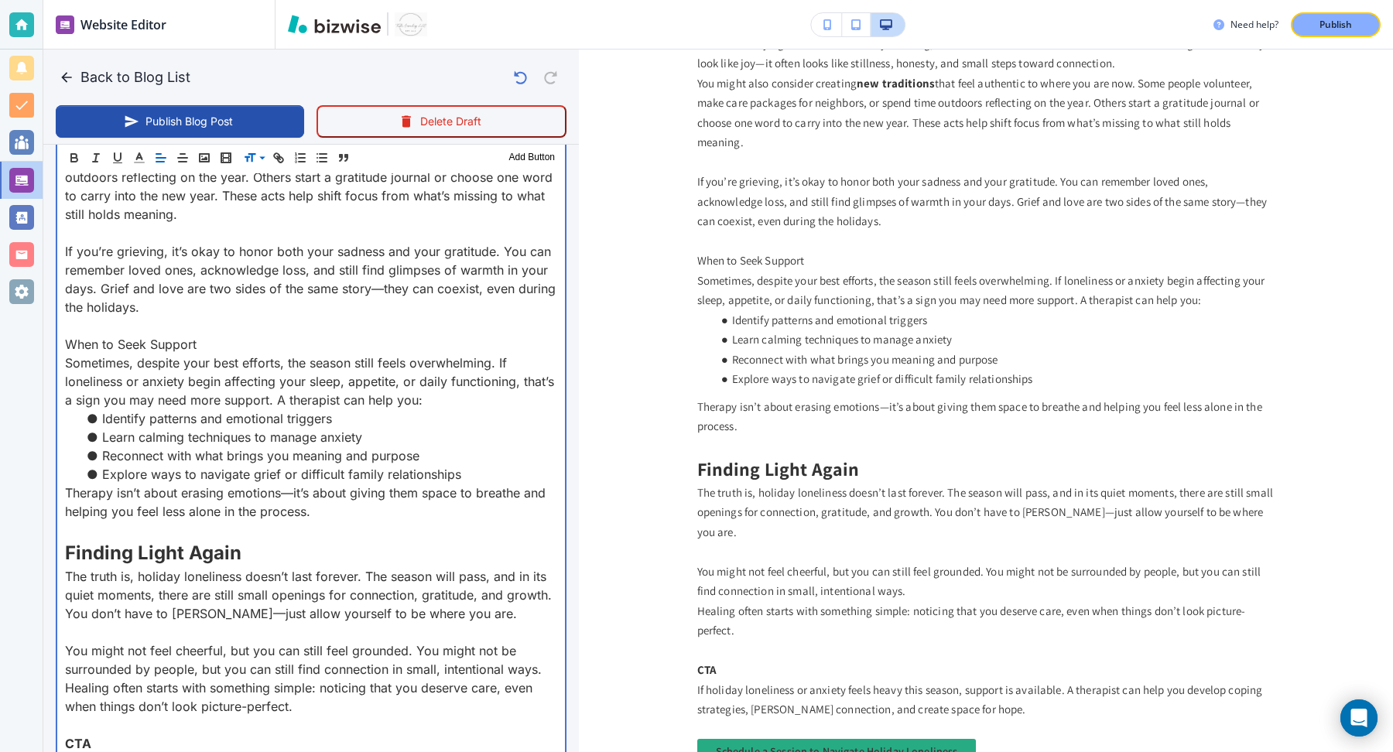
scroll to position [303, 0]
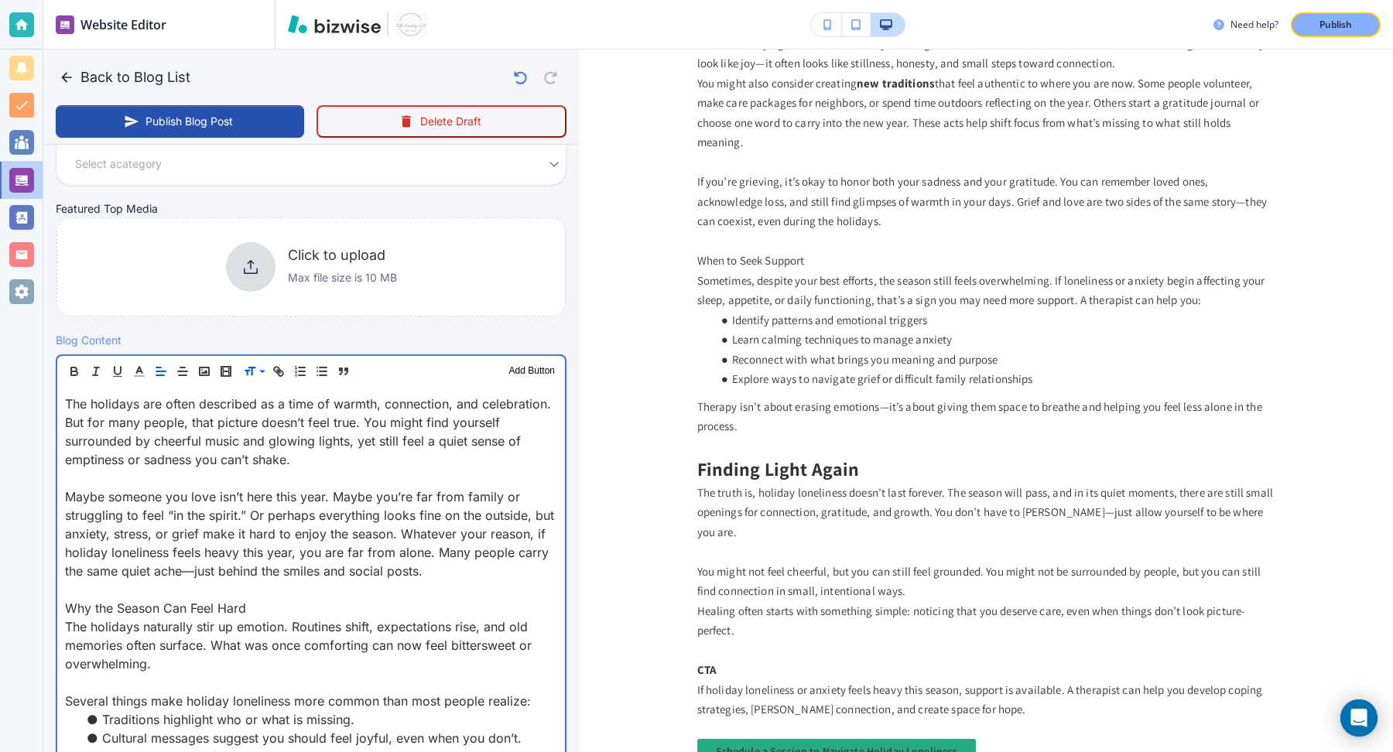
click at [132, 610] on p "Why the Season Can Feel Hard" at bounding box center [311, 608] width 492 height 19
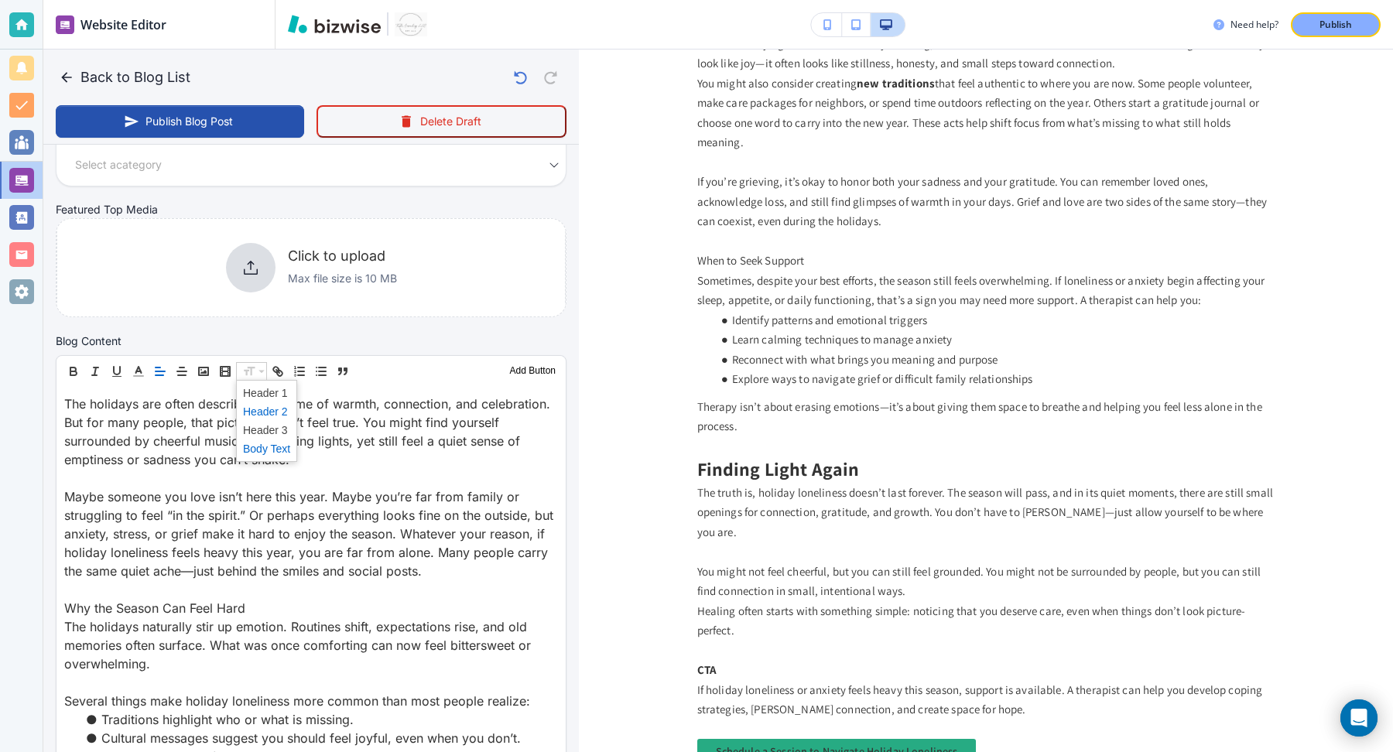
click at [262, 413] on span at bounding box center [266, 412] width 47 height 19
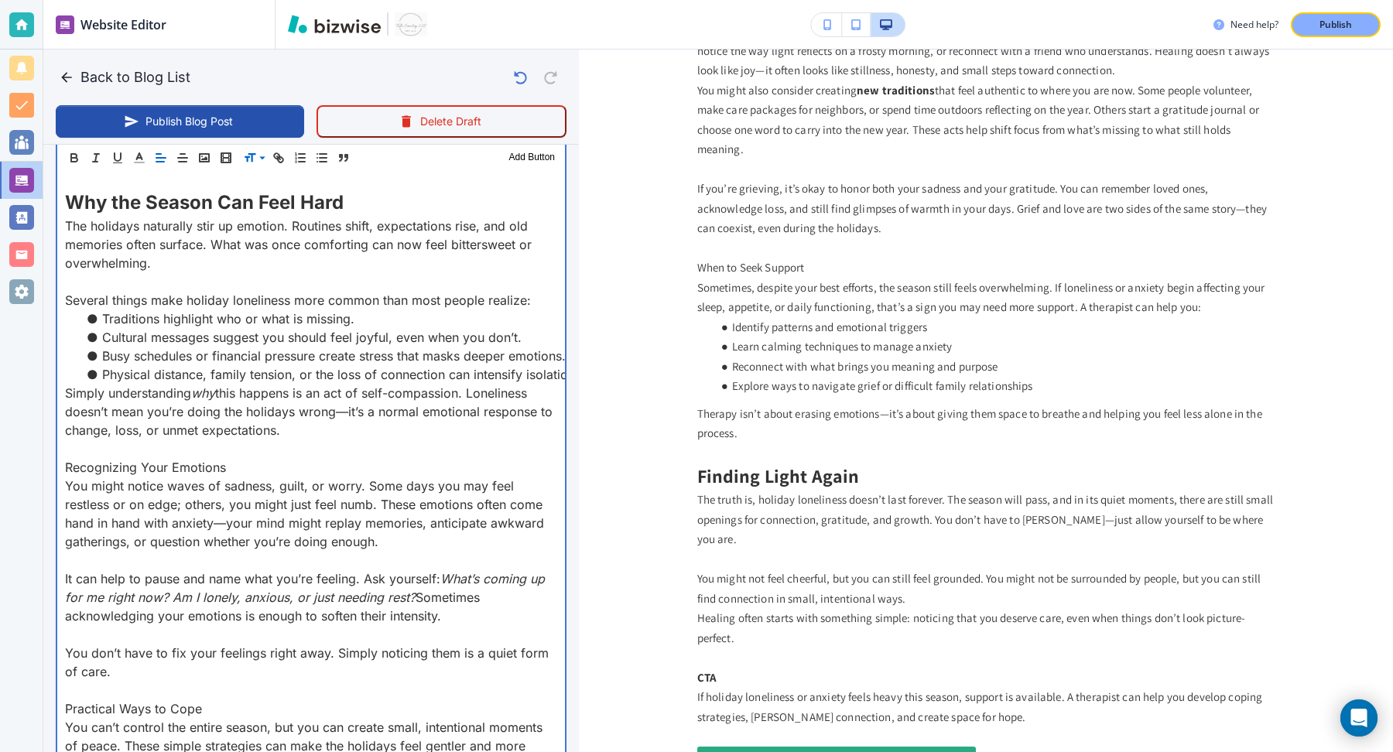
scroll to position [714, 0]
click at [188, 463] on p "Recognizing Your Emotions" at bounding box center [311, 466] width 492 height 19
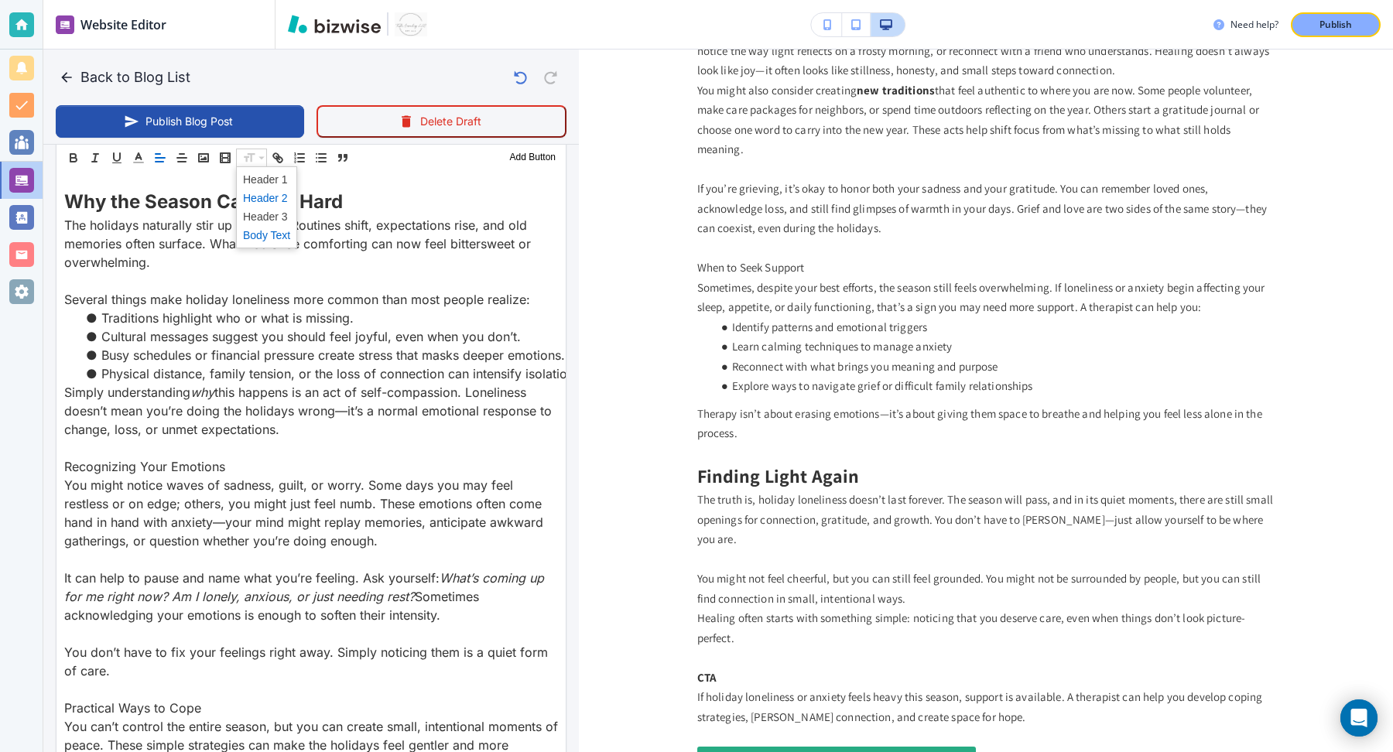
click at [253, 193] on span at bounding box center [266, 198] width 47 height 19
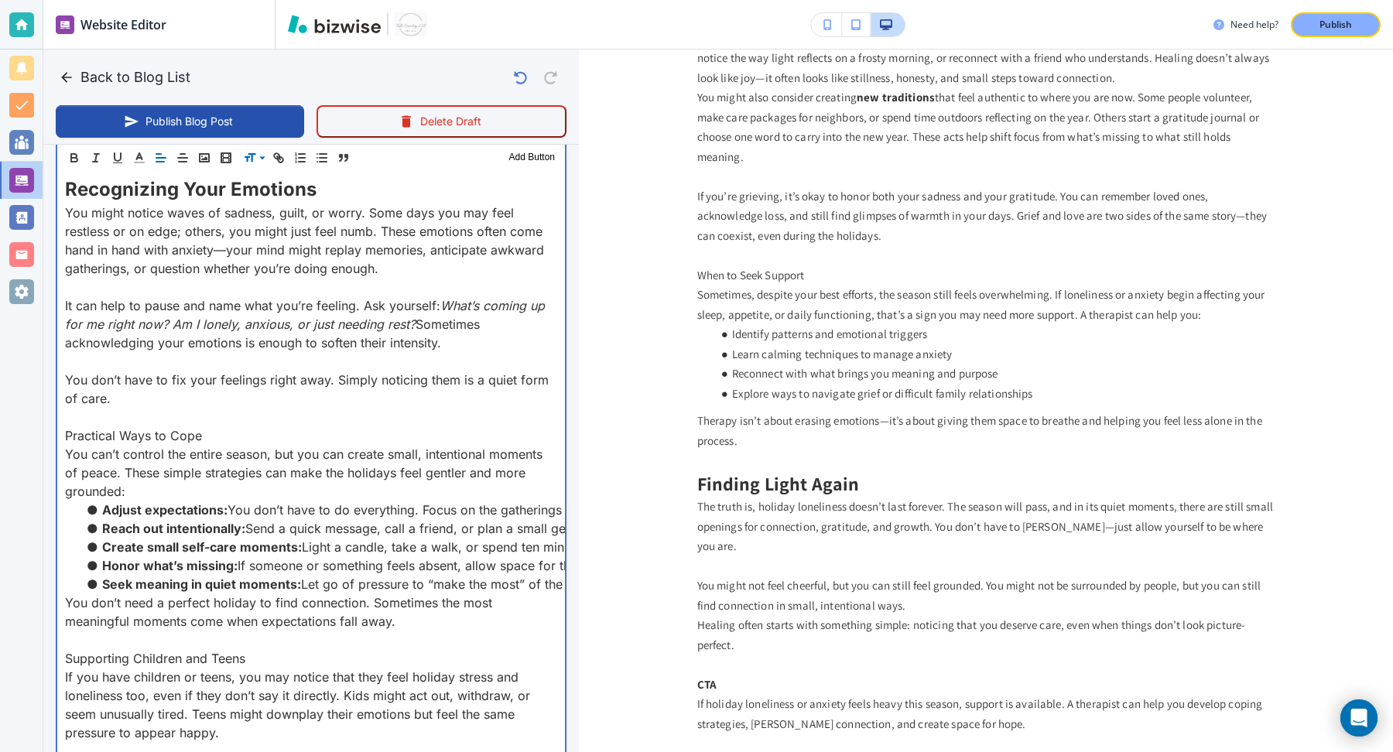
scroll to position [1047, 0]
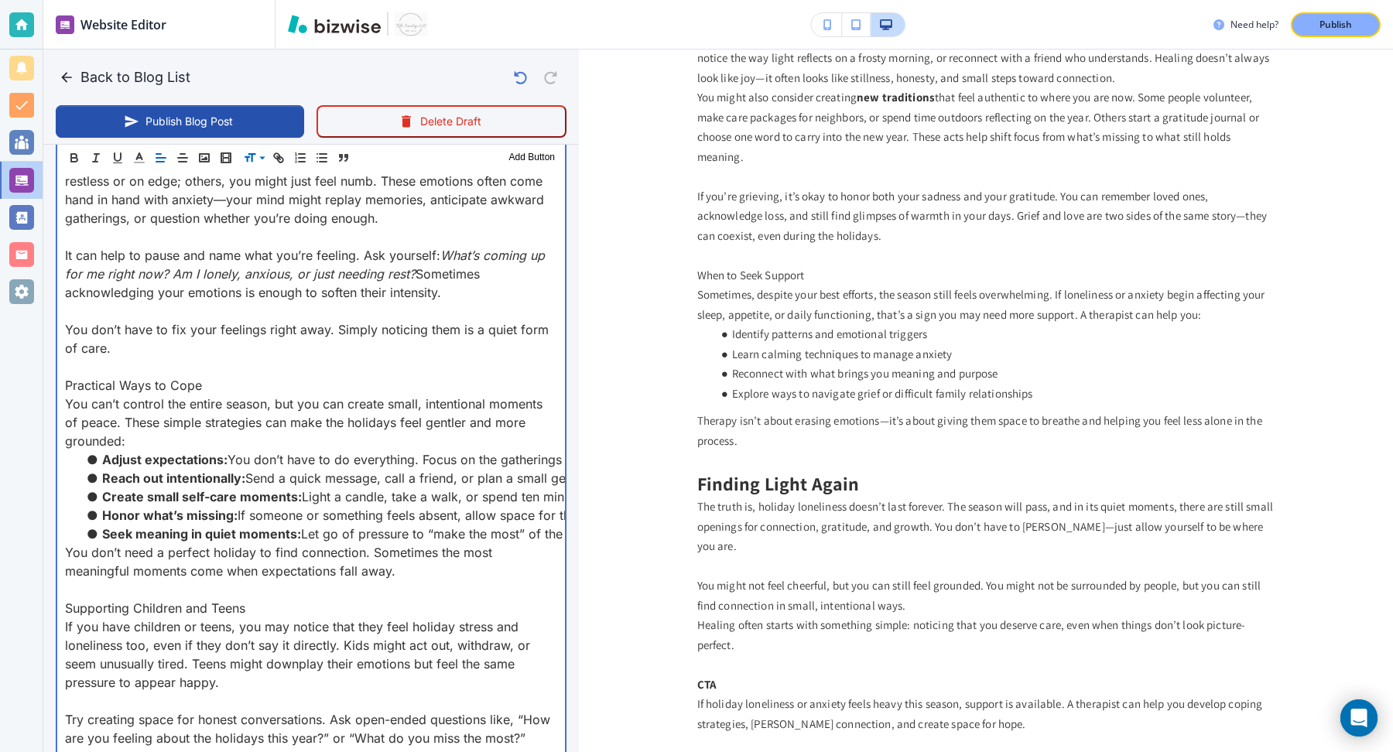
click at [151, 376] on p "Practical Ways to Cope" at bounding box center [311, 385] width 492 height 19
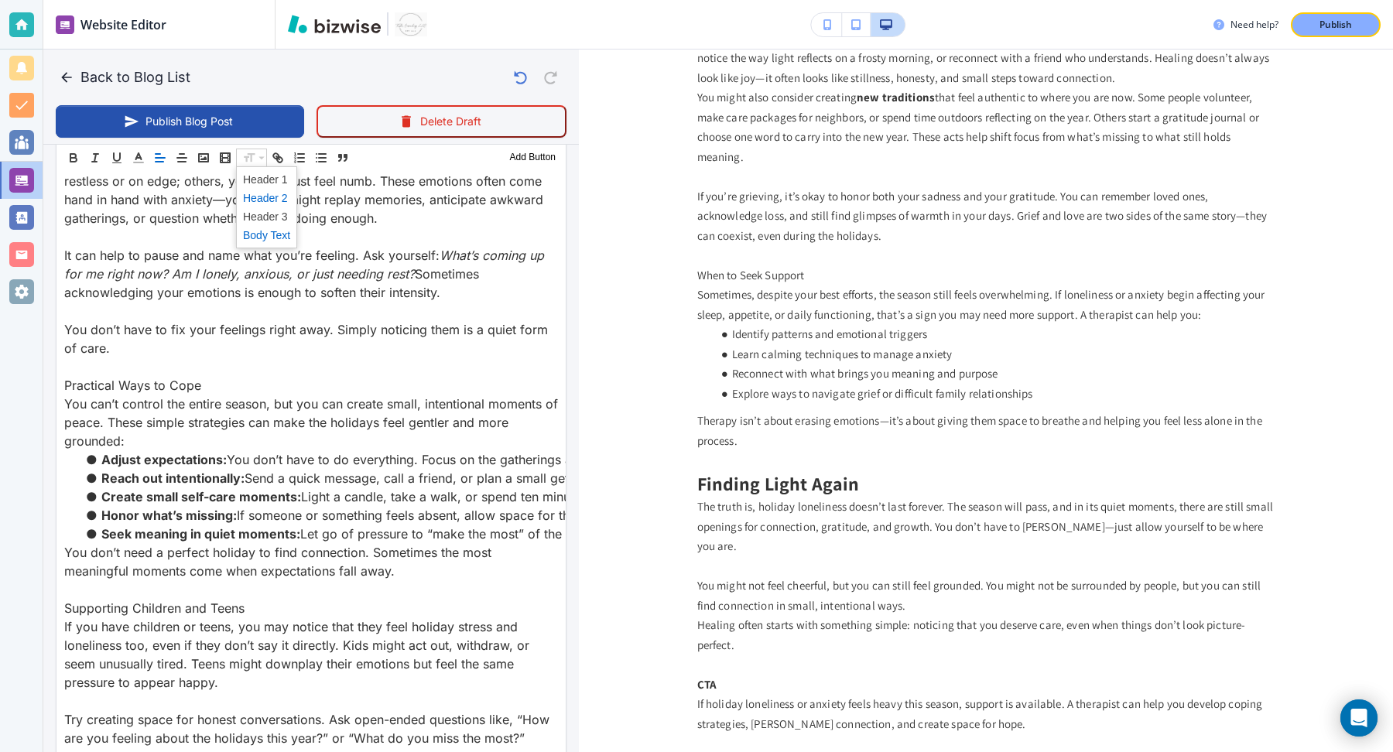
click at [264, 195] on span at bounding box center [266, 198] width 47 height 19
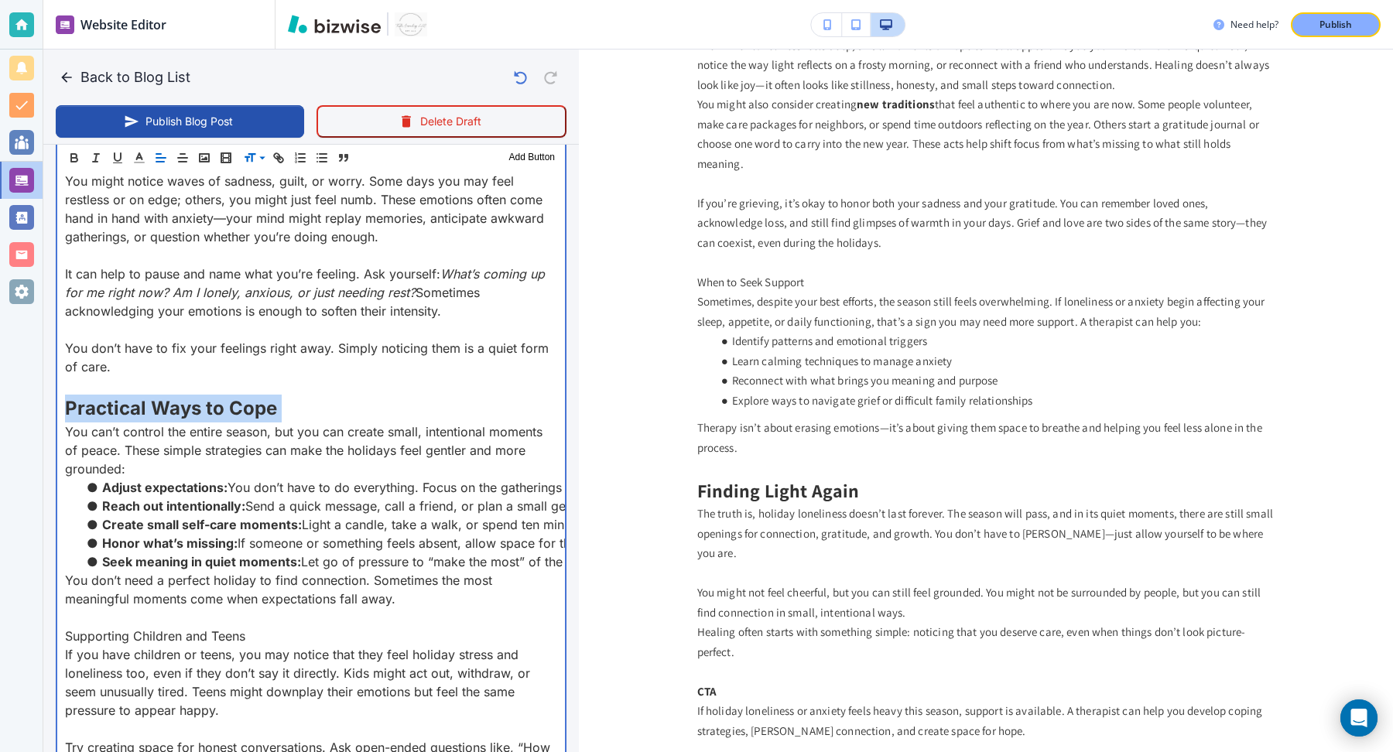
scroll to position [1098, 0]
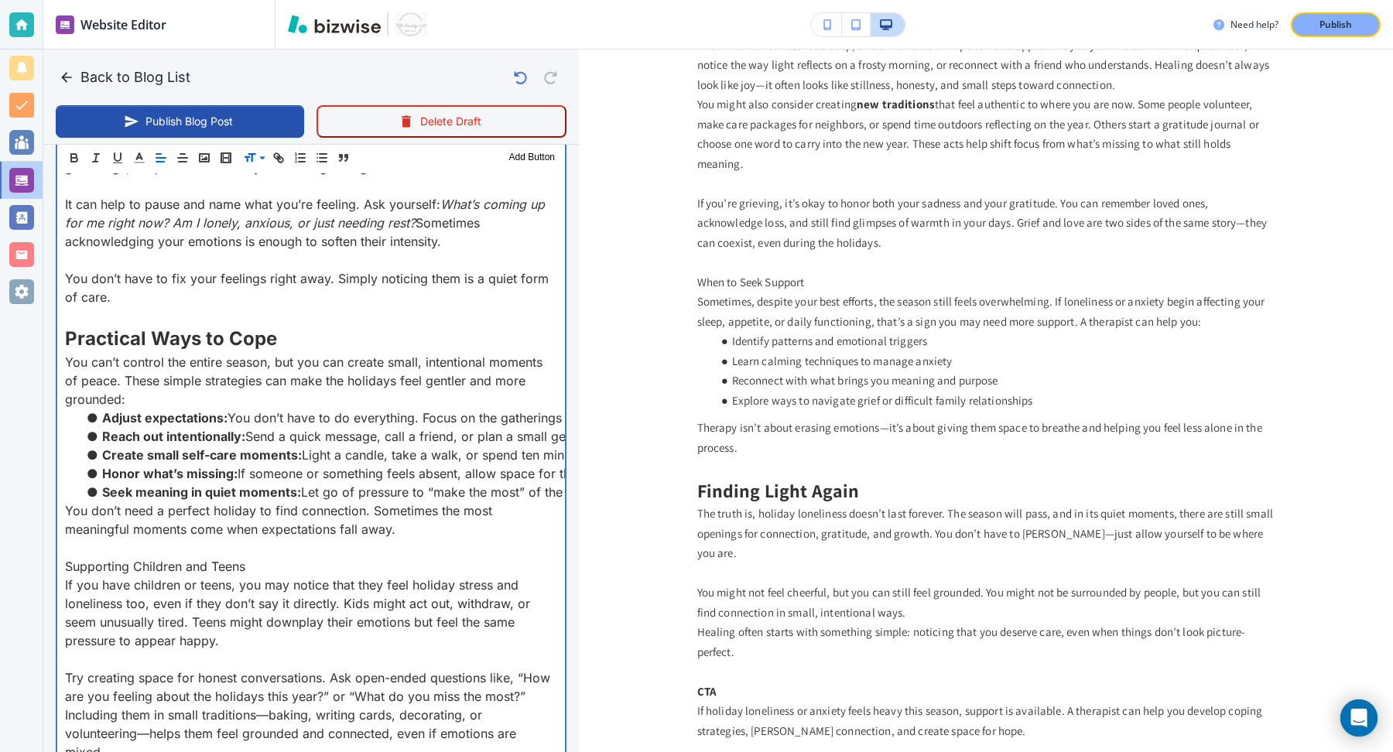
click at [142, 564] on p "Supporting Children and Teens" at bounding box center [311, 566] width 492 height 19
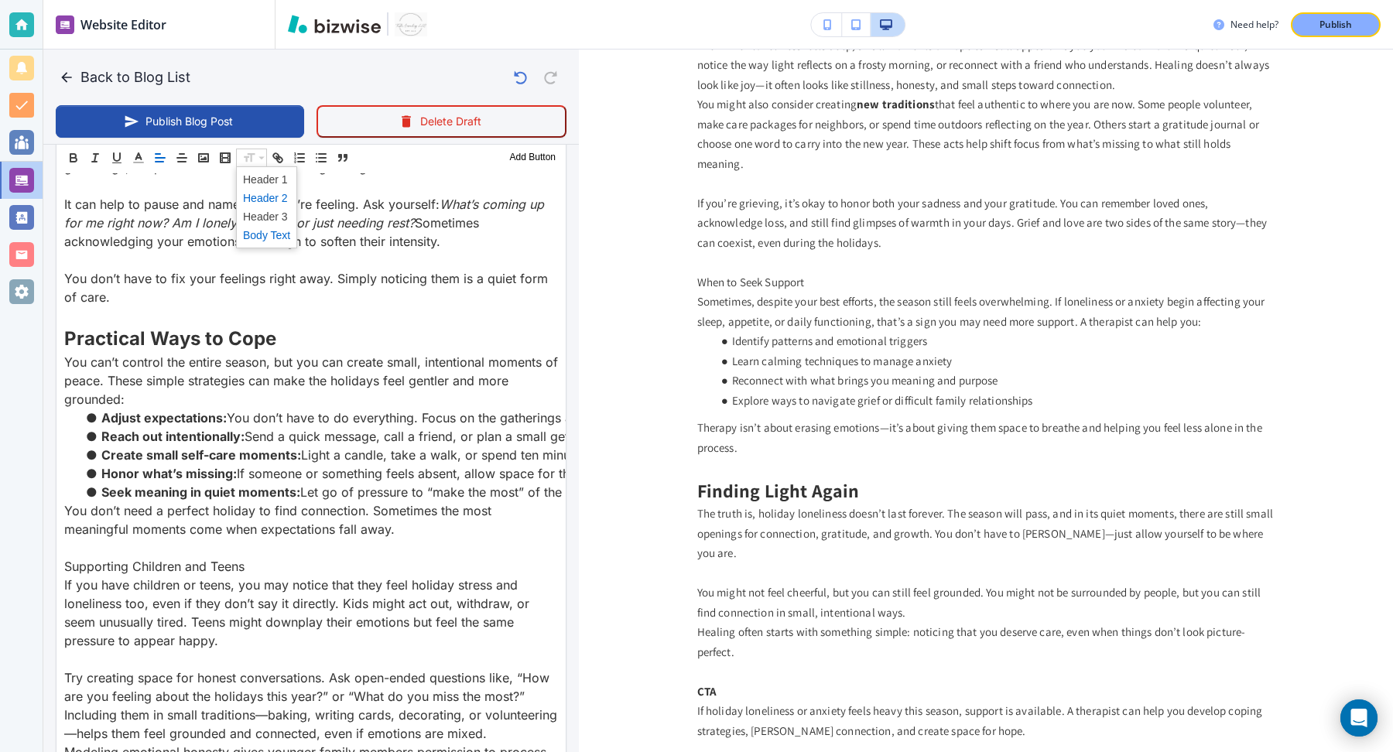
click at [261, 200] on span at bounding box center [266, 198] width 47 height 19
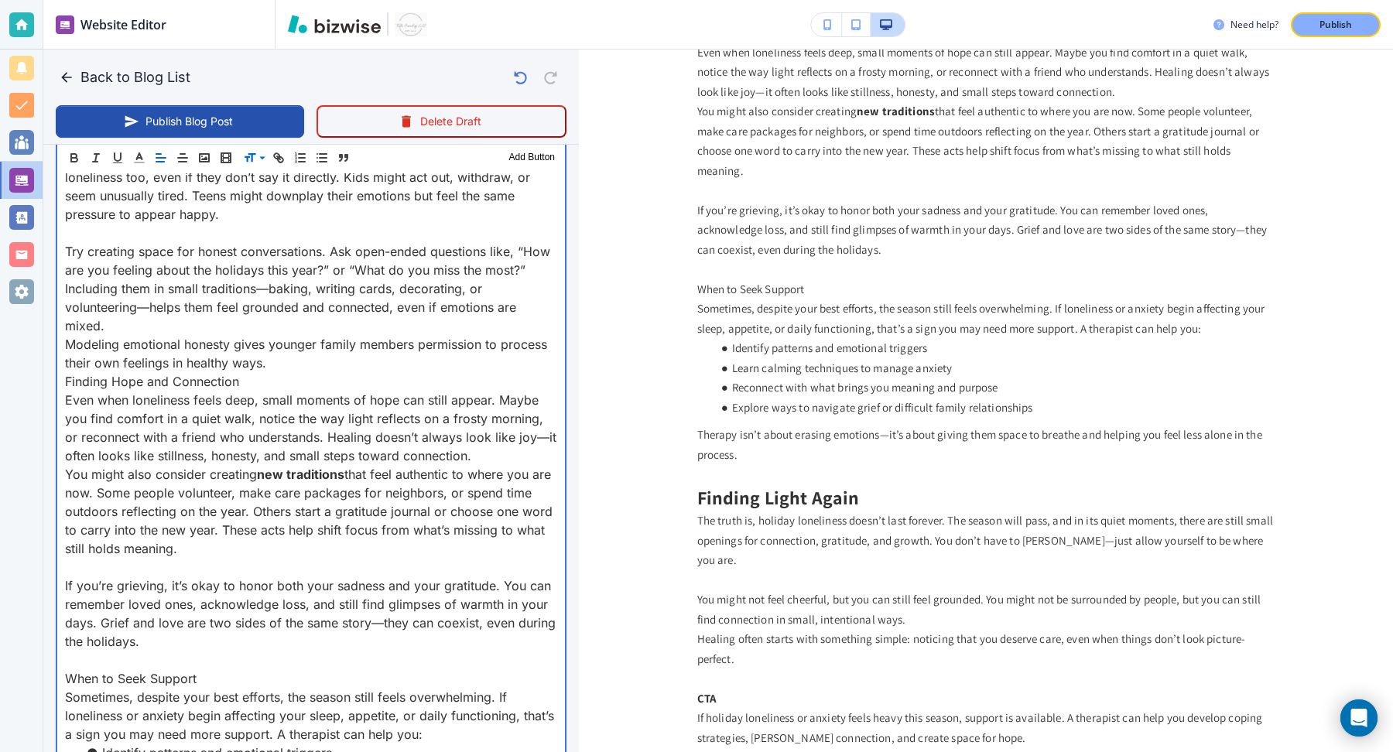
scroll to position [1575, 0]
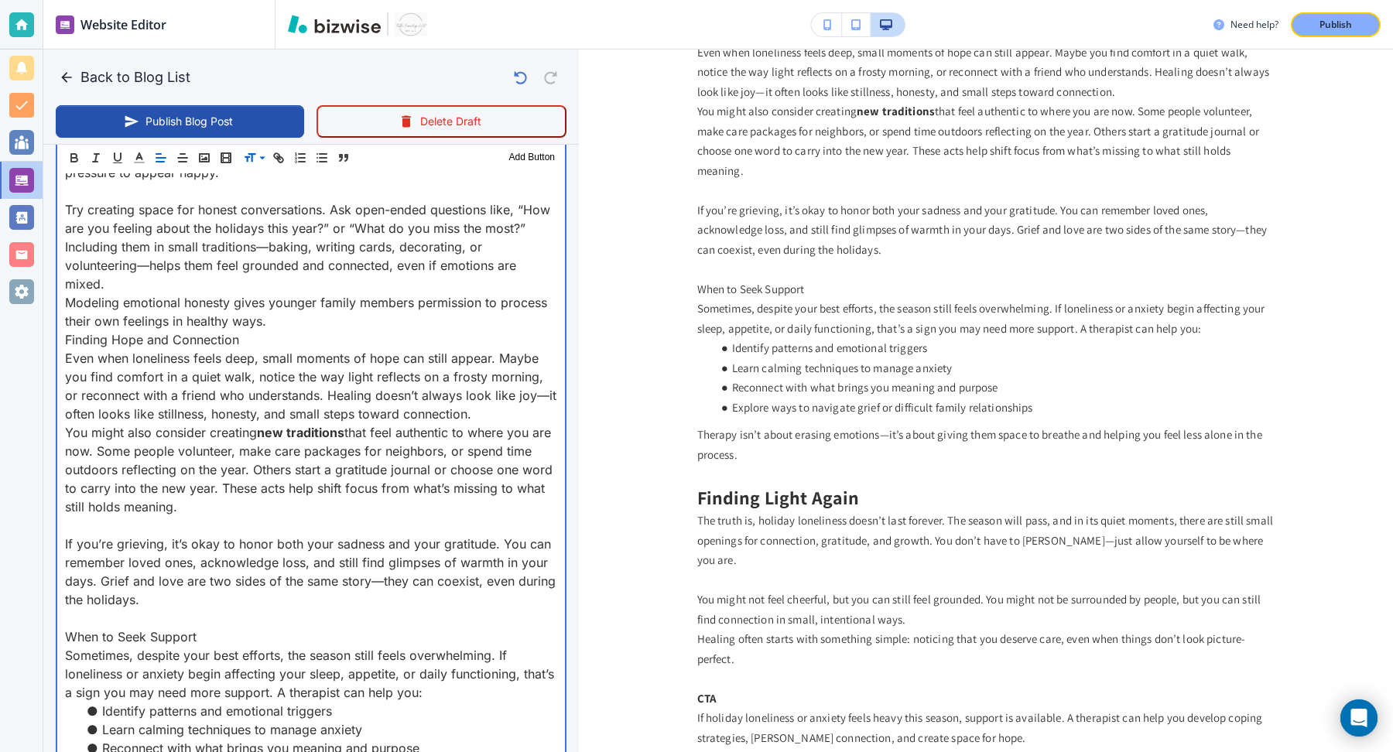
click at [308, 300] on p "Modeling emotional honesty gives younger family members permission to process t…" at bounding box center [311, 311] width 492 height 37
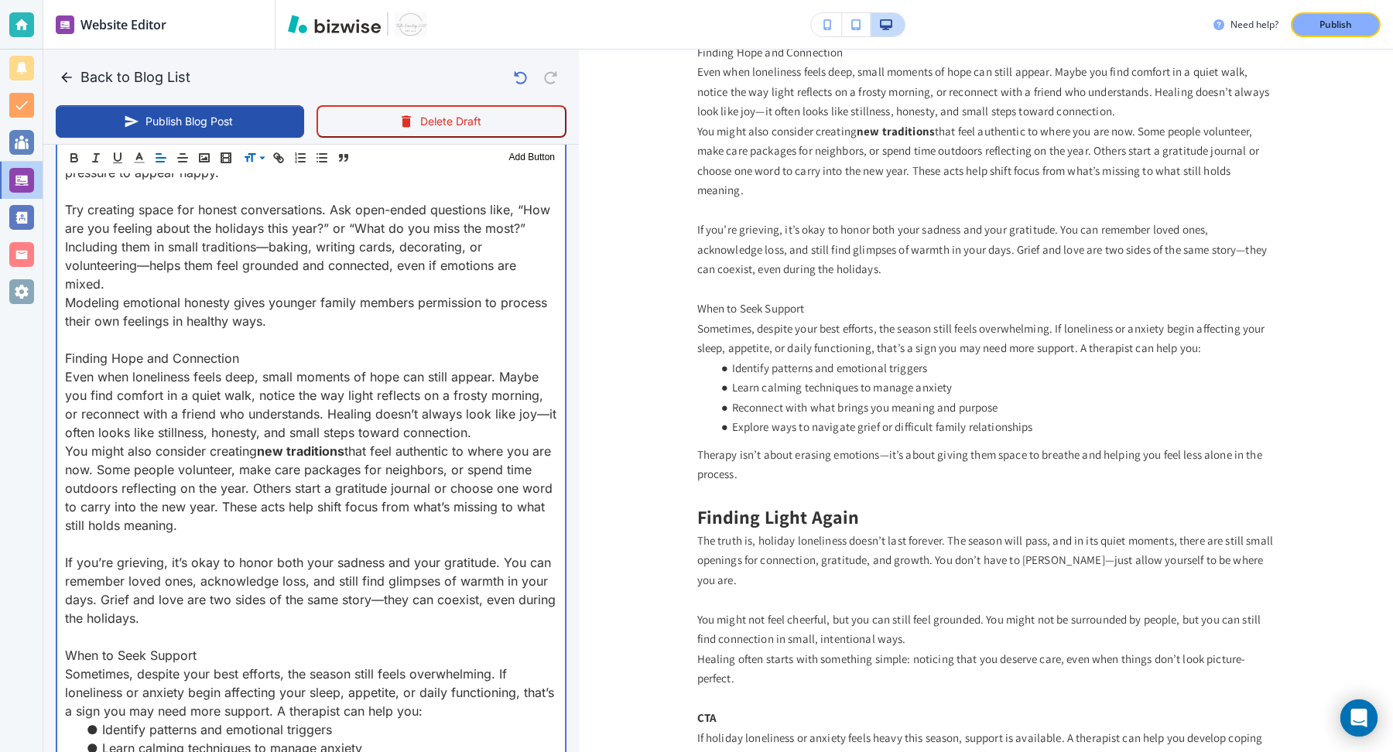
click at [199, 349] on p "Finding Hope and Connection" at bounding box center [311, 358] width 492 height 19
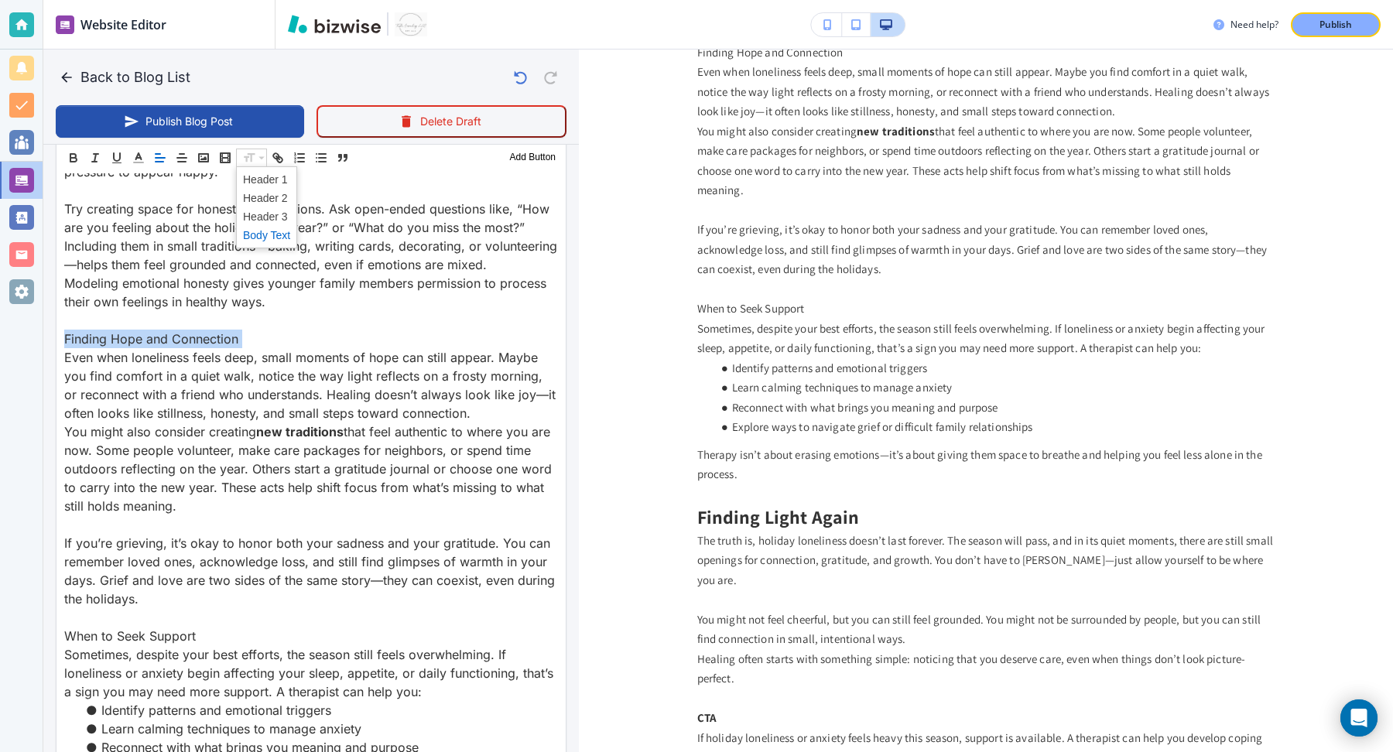
scroll to position [1574, 0]
click at [256, 197] on span at bounding box center [266, 198] width 47 height 19
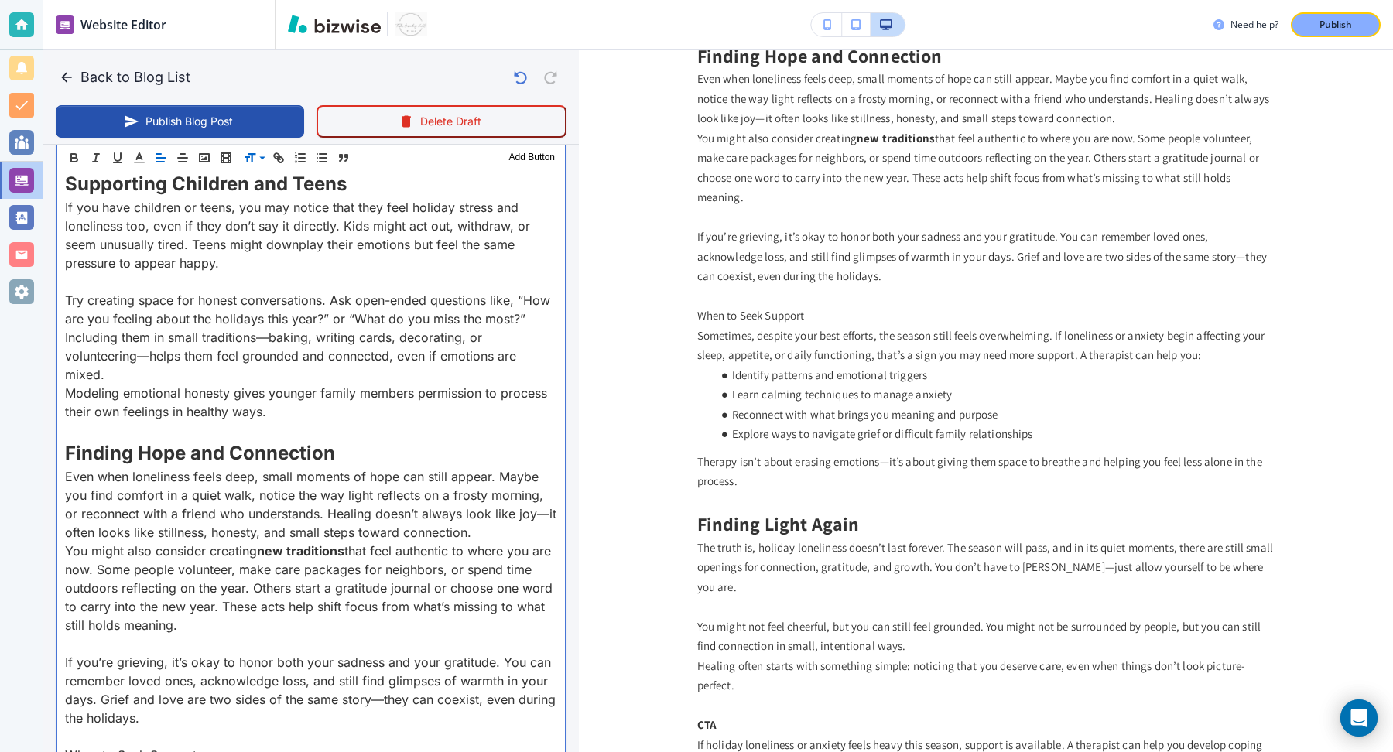
scroll to position [1575, 0]
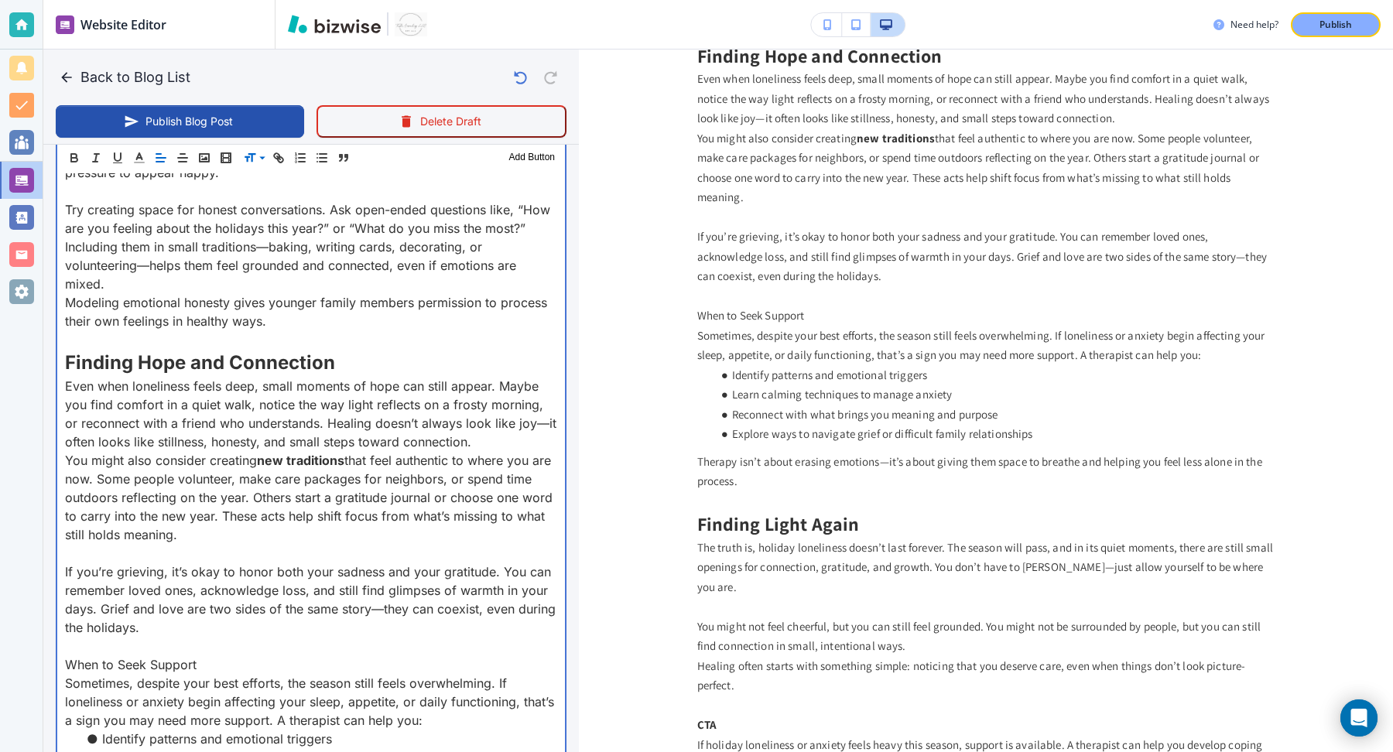
click at [492, 423] on p "Even when loneliness feels deep, small moments of hope can still appear. Maybe …" at bounding box center [311, 414] width 492 height 74
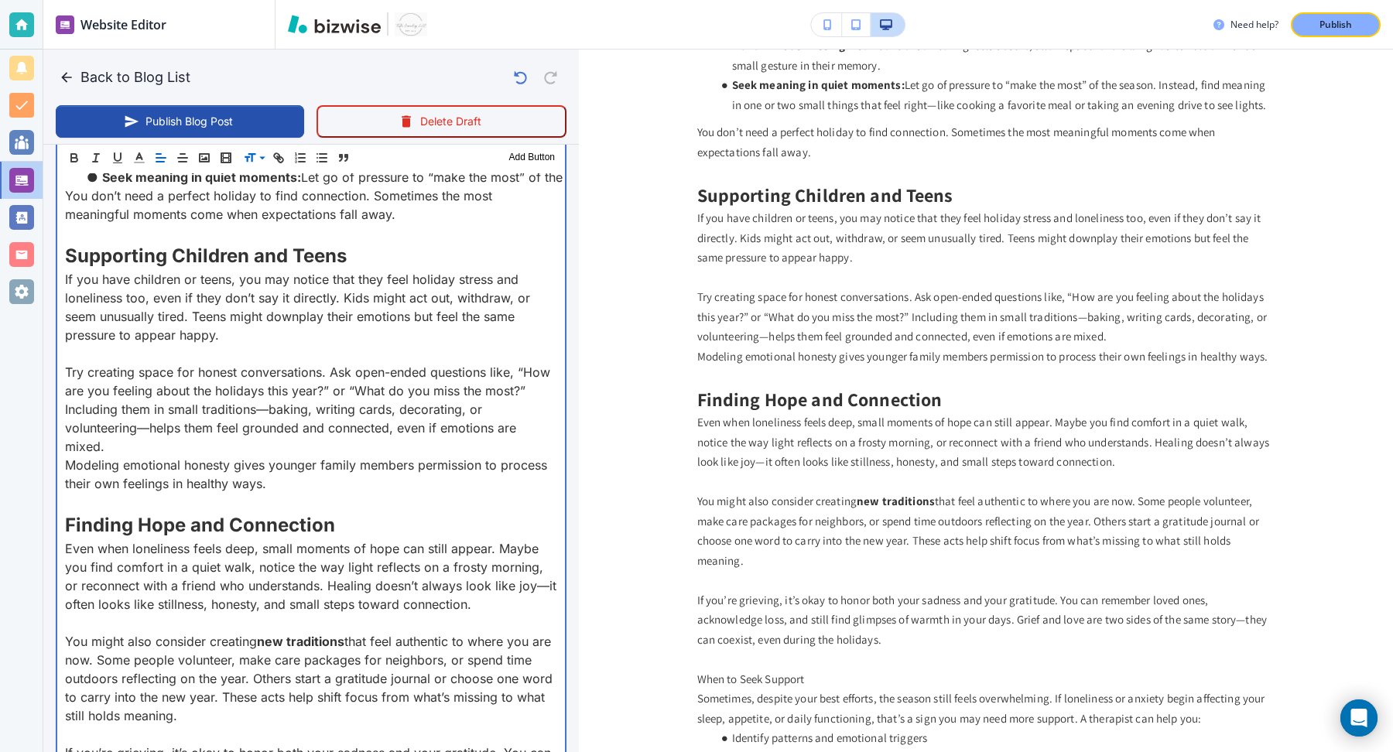
scroll to position [1405, 0]
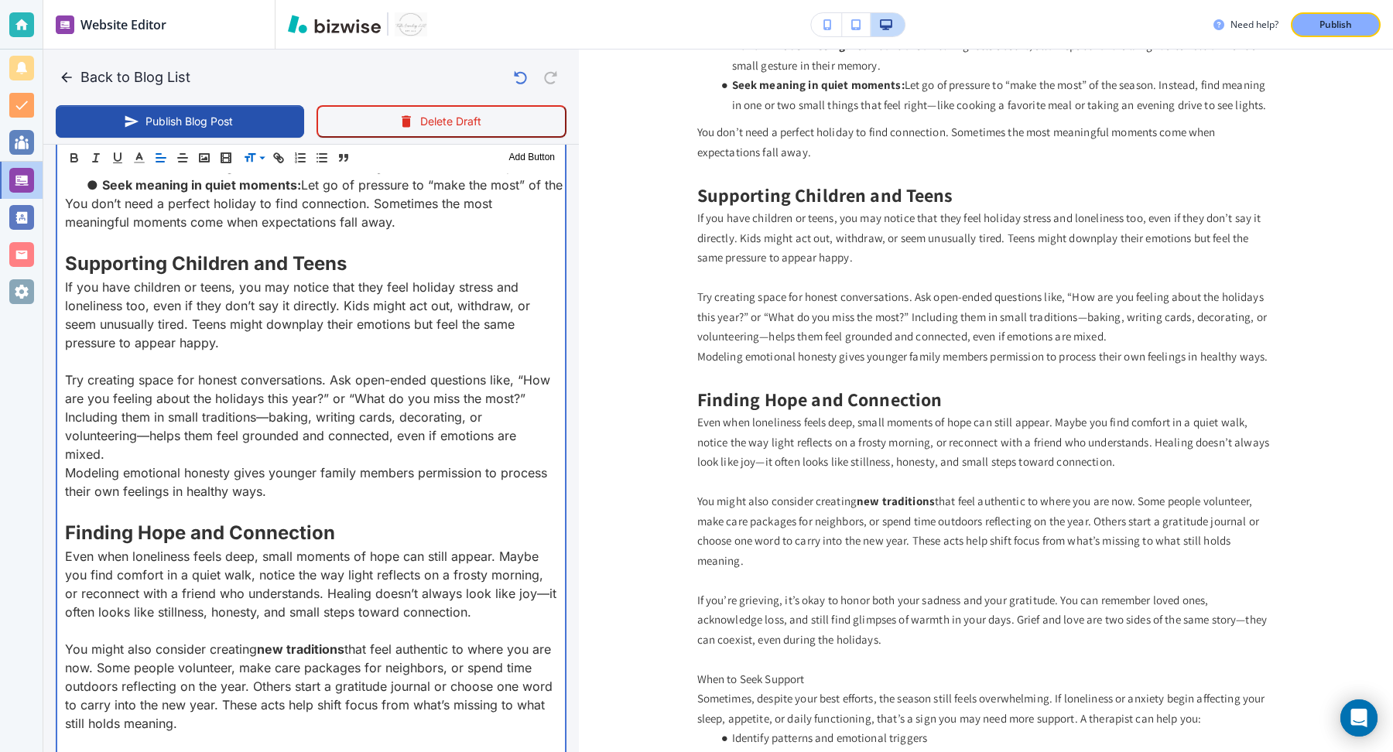
click at [520, 437] on p "Try creating space for honest conversations. Ask open-ended questions like, “Ho…" at bounding box center [311, 417] width 492 height 93
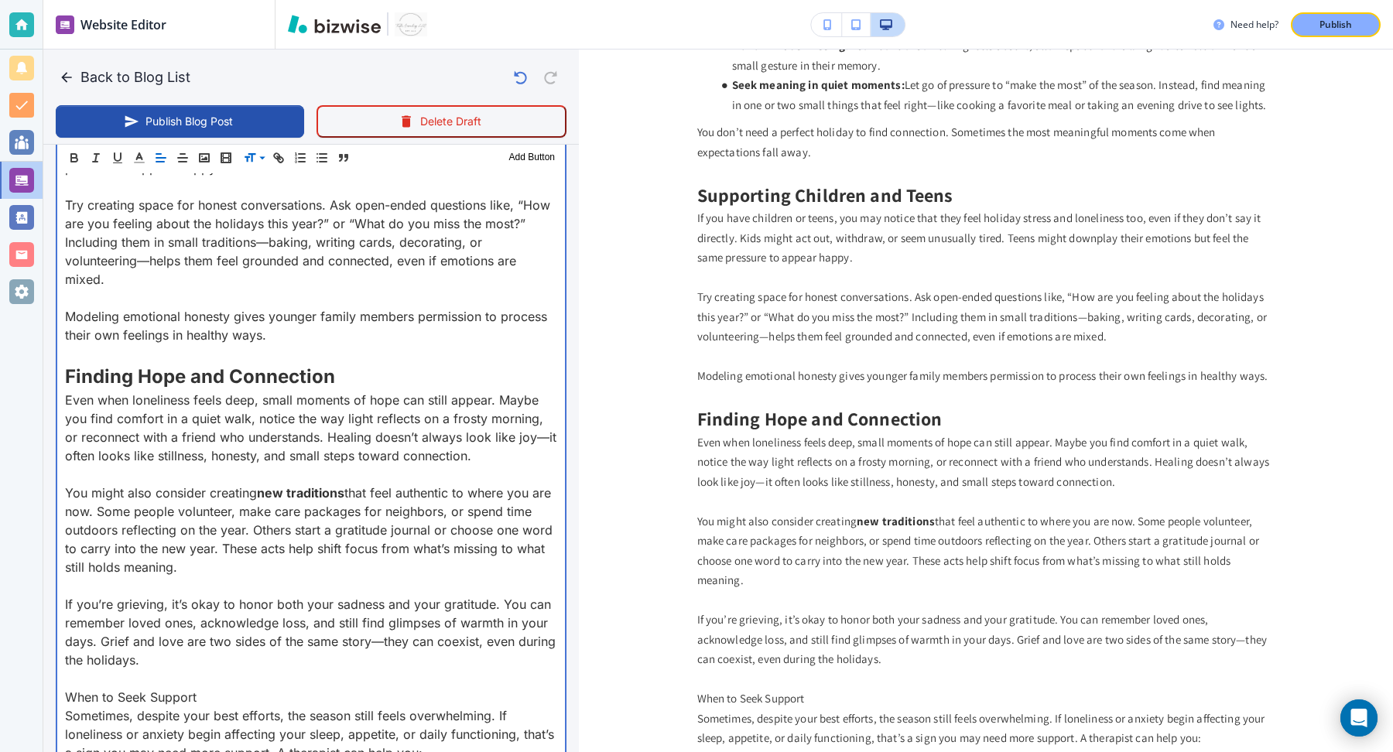
scroll to position [1572, 0]
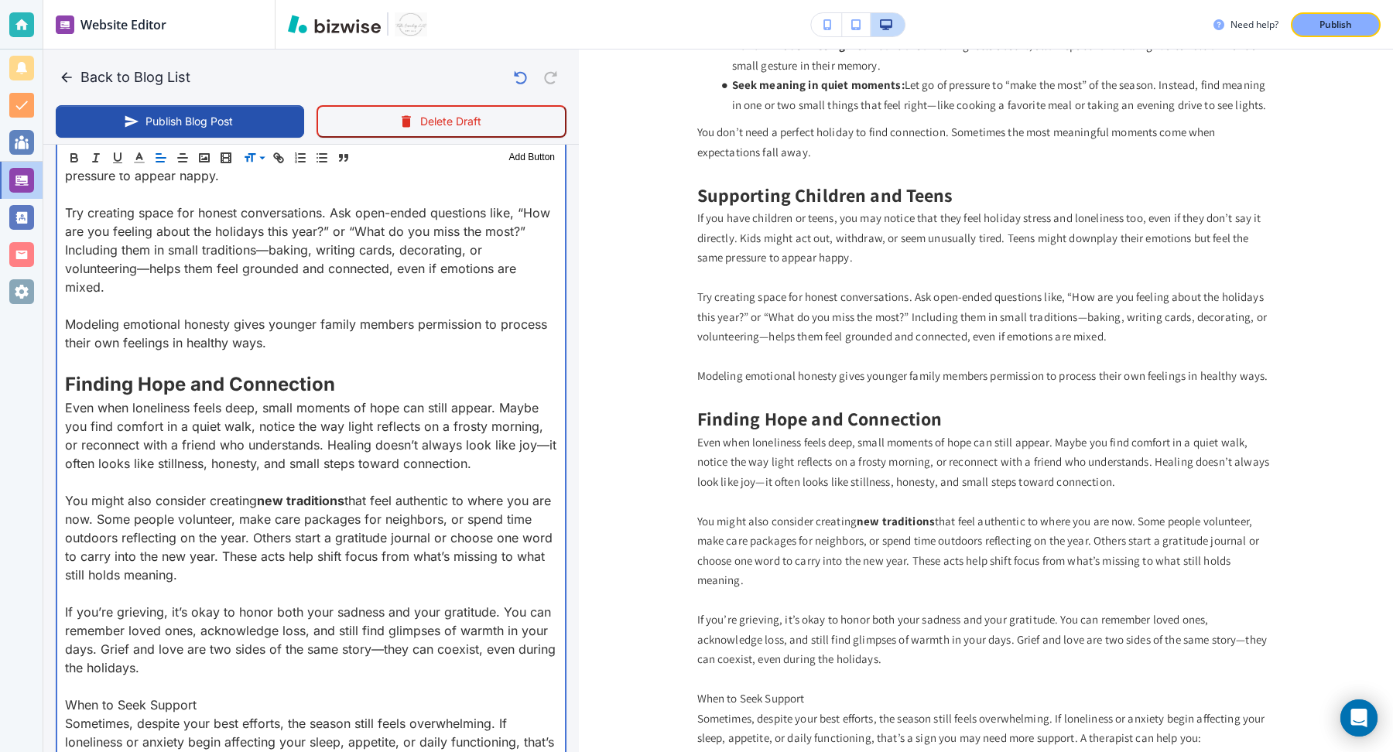
click at [254, 492] on p "You might also consider creating new traditions that feel authentic to where yo…" at bounding box center [311, 538] width 492 height 93
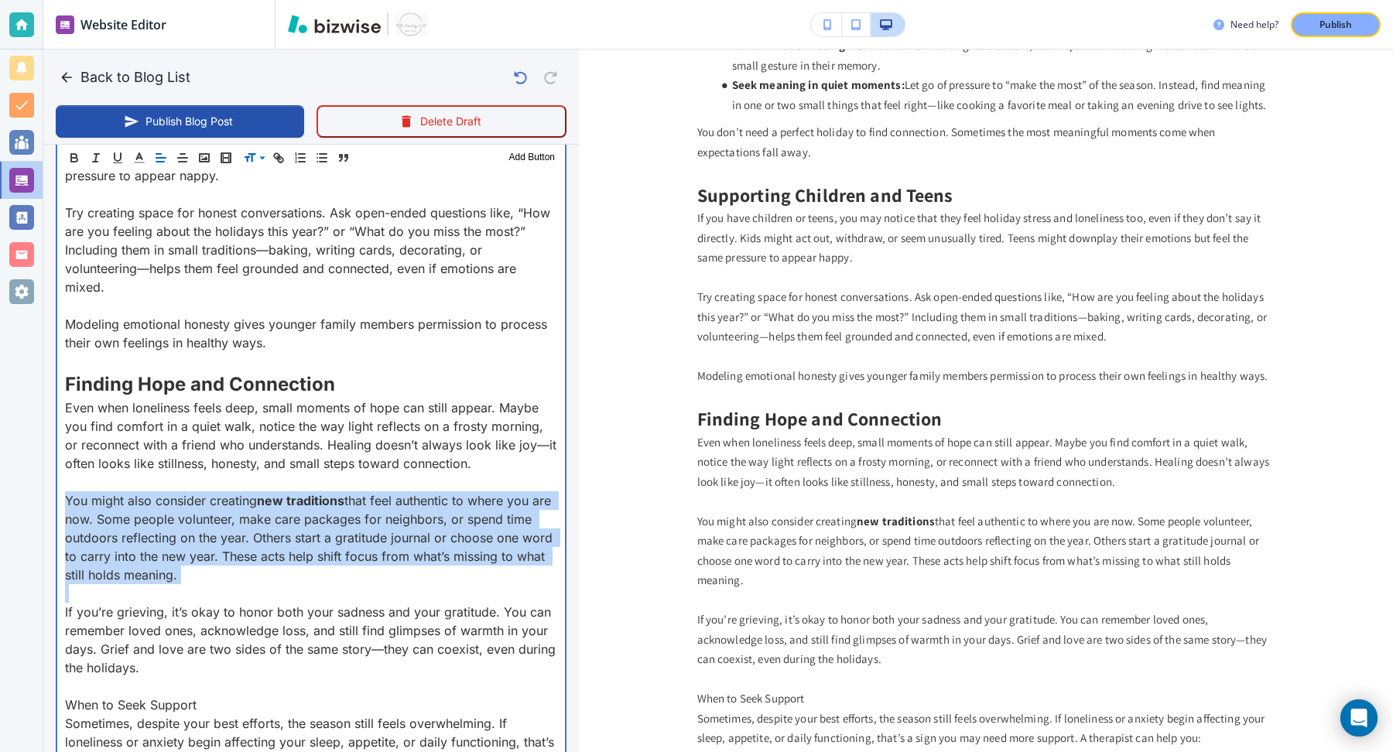
click at [254, 492] on p "You might also consider creating new traditions that feel authentic to where yo…" at bounding box center [311, 538] width 492 height 93
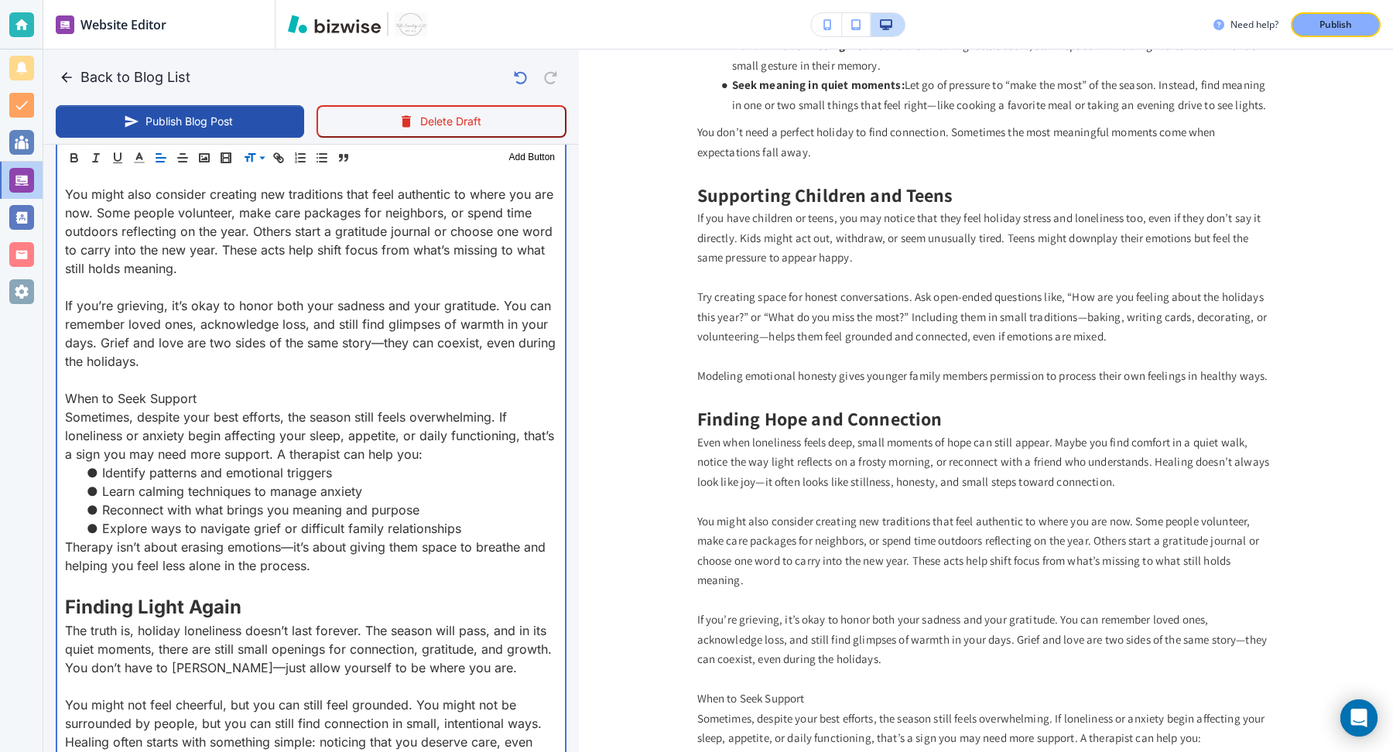
scroll to position [1891, 0]
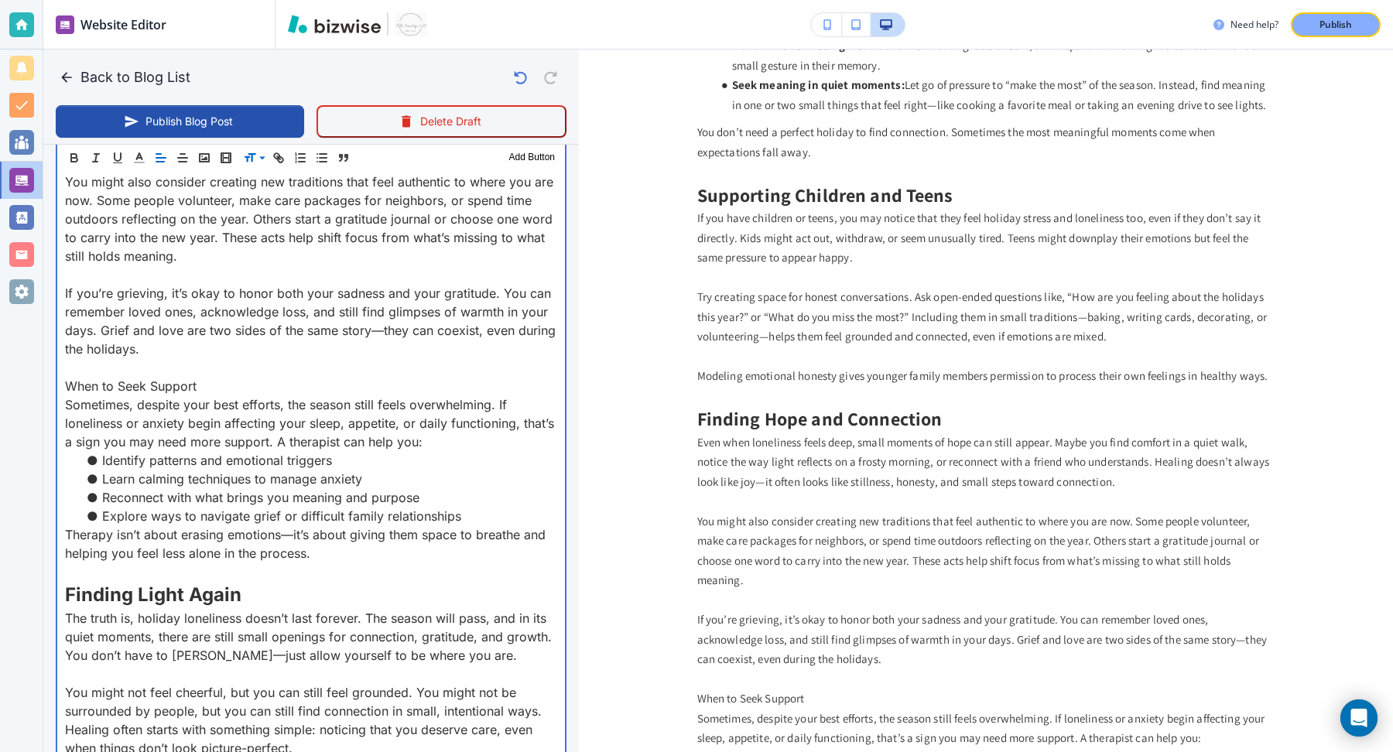
click at [162, 377] on p "When to Seek Support" at bounding box center [311, 386] width 492 height 19
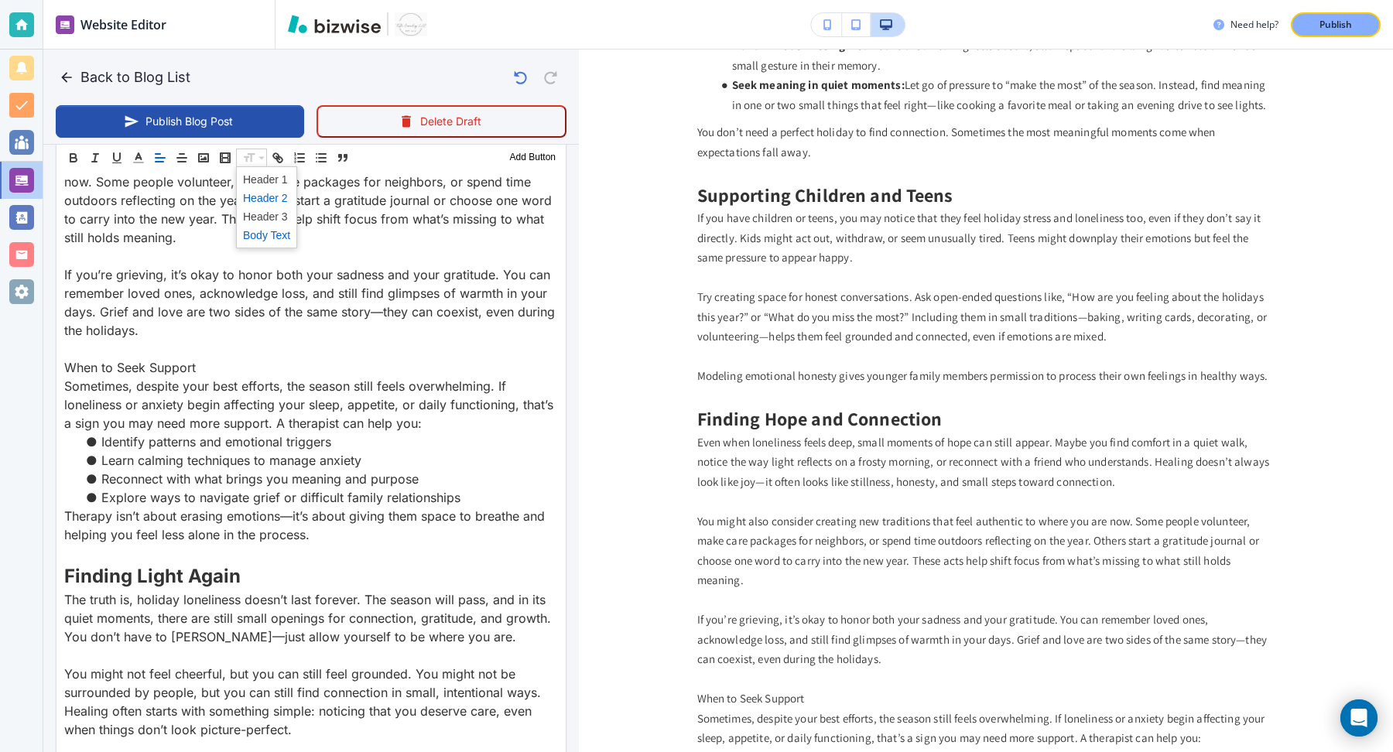
click at [259, 199] on span at bounding box center [266, 198] width 47 height 19
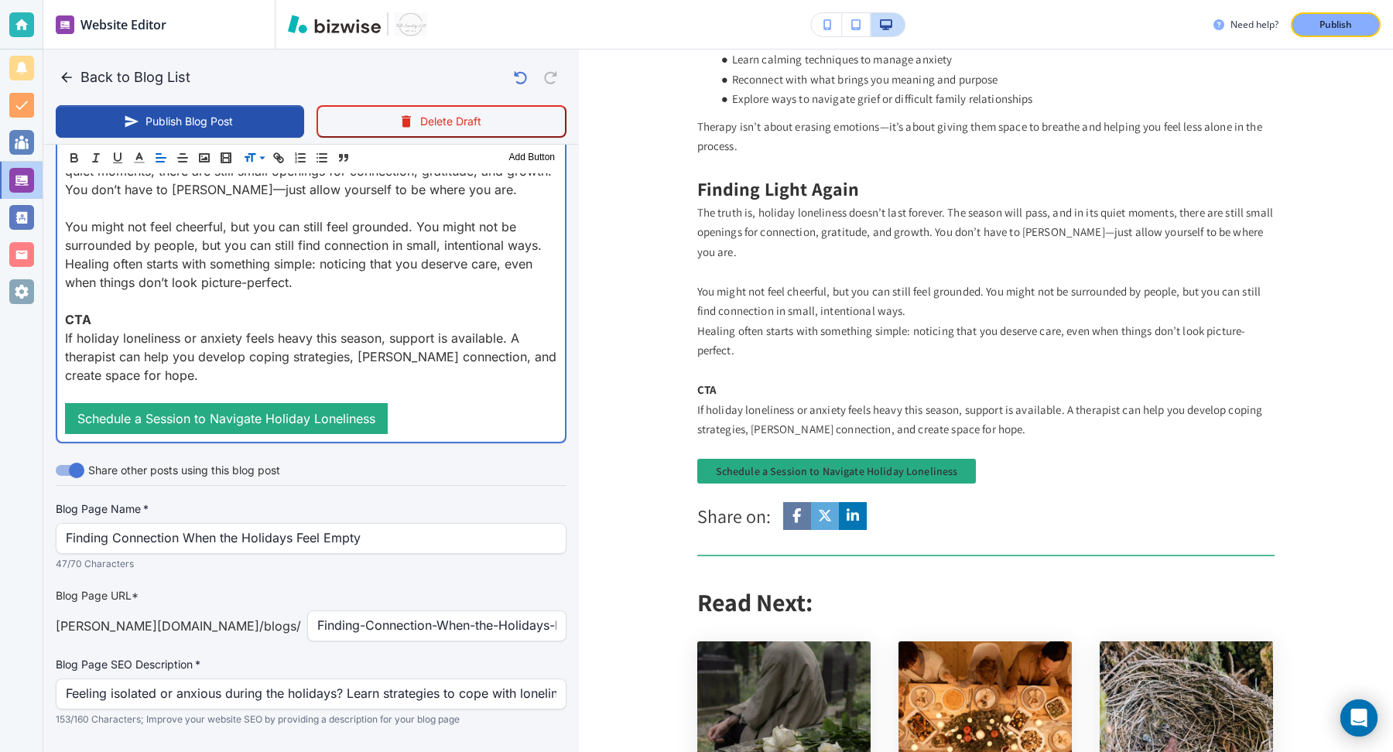
scroll to position [2369, 0]
click at [262, 382] on p at bounding box center [311, 391] width 492 height 19
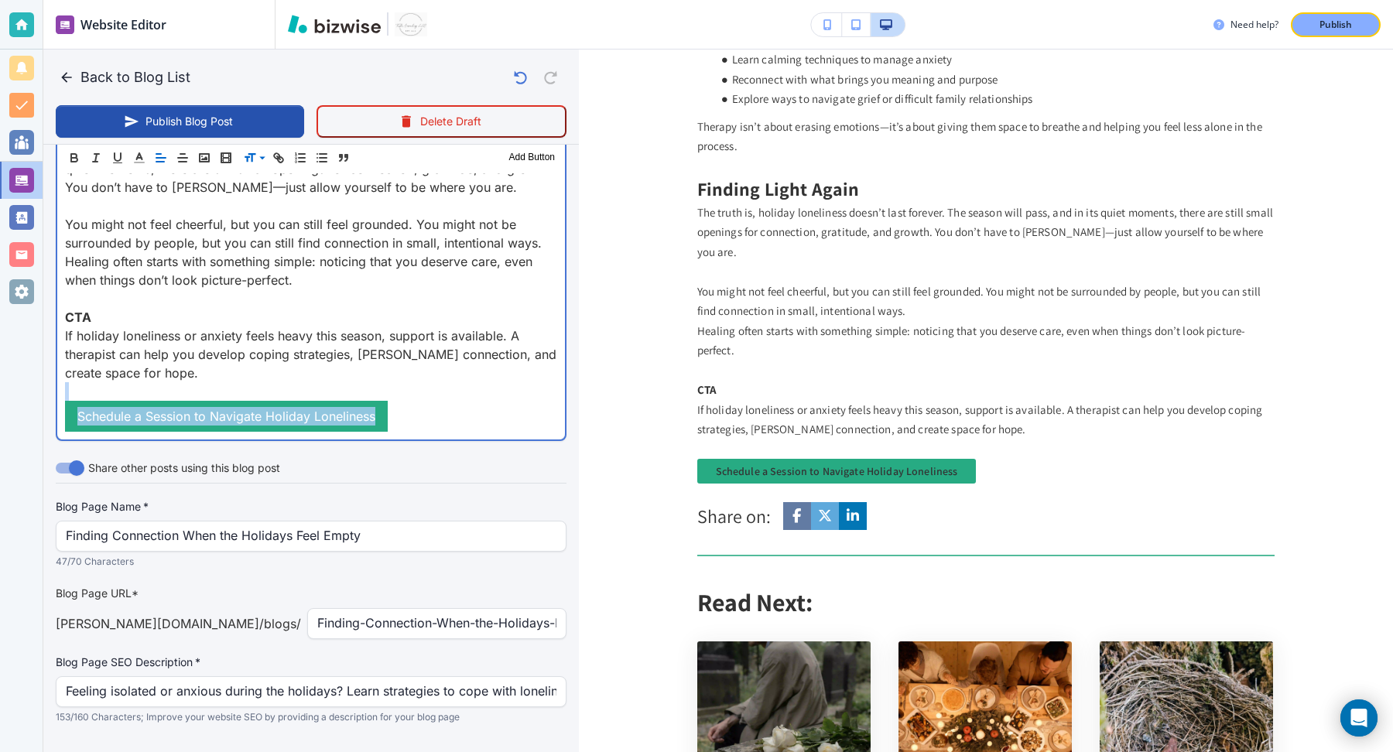
drag, startPoint x: 260, startPoint y: 368, endPoint x: 433, endPoint y: 442, distance: 187.6
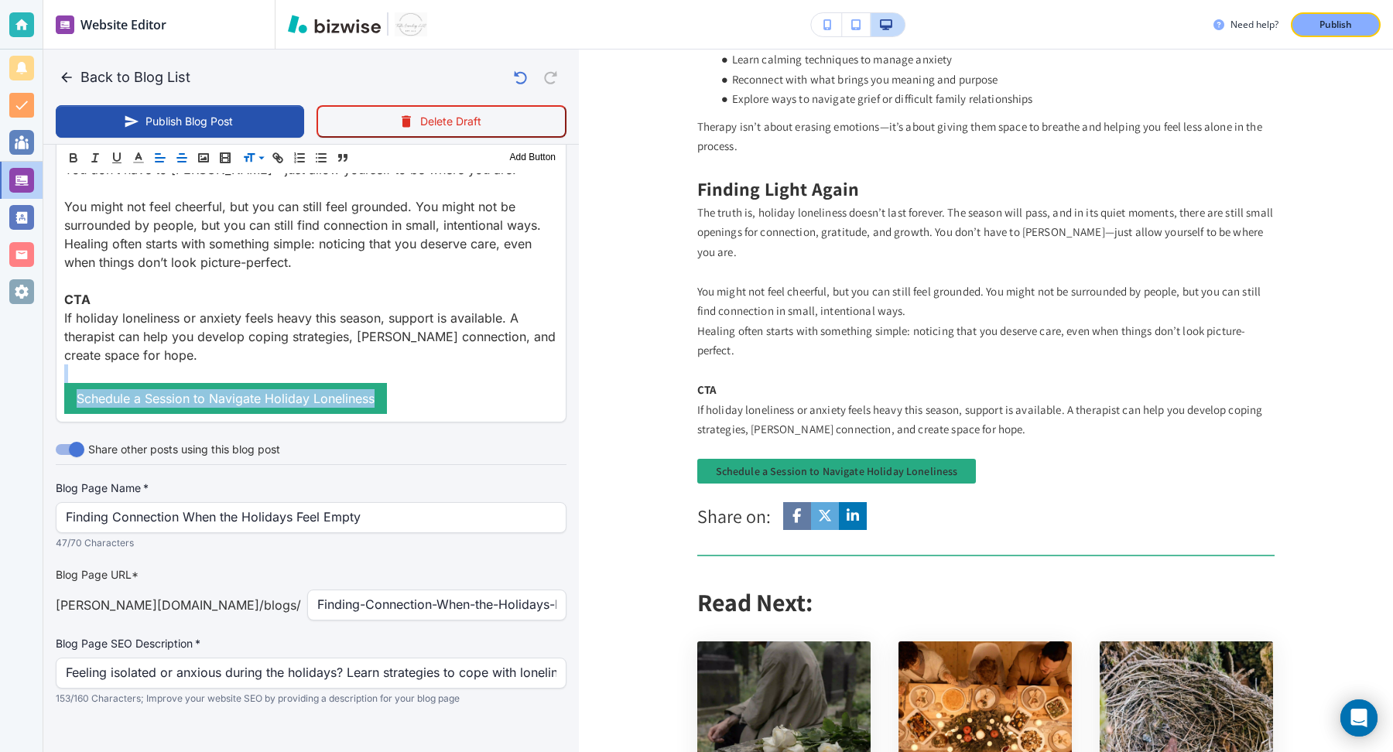
click at [180, 163] on icon "button" at bounding box center [182, 158] width 14 height 14
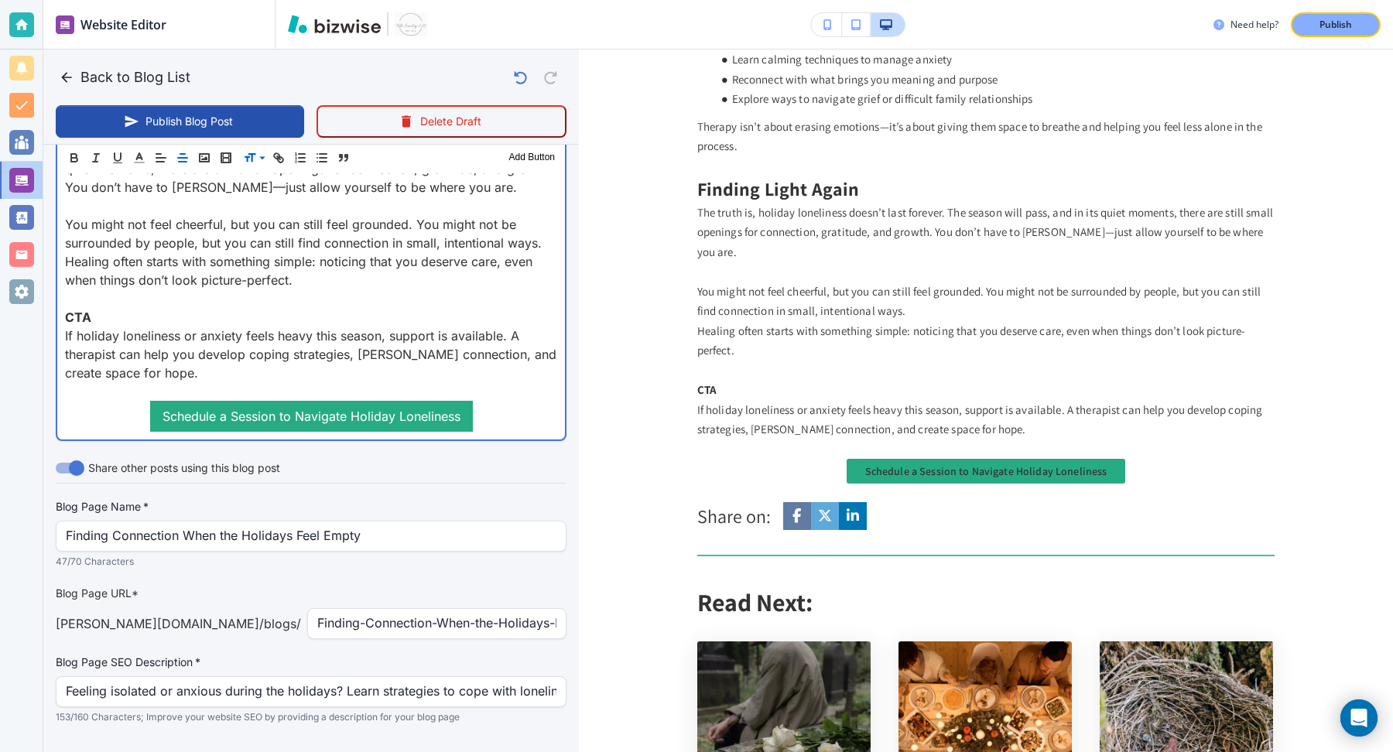
click at [190, 355] on p "If holiday loneliness or anxiety feels heavy this season, support is available.…" at bounding box center [311, 355] width 492 height 56
click at [104, 308] on p "CTA" at bounding box center [311, 317] width 492 height 19
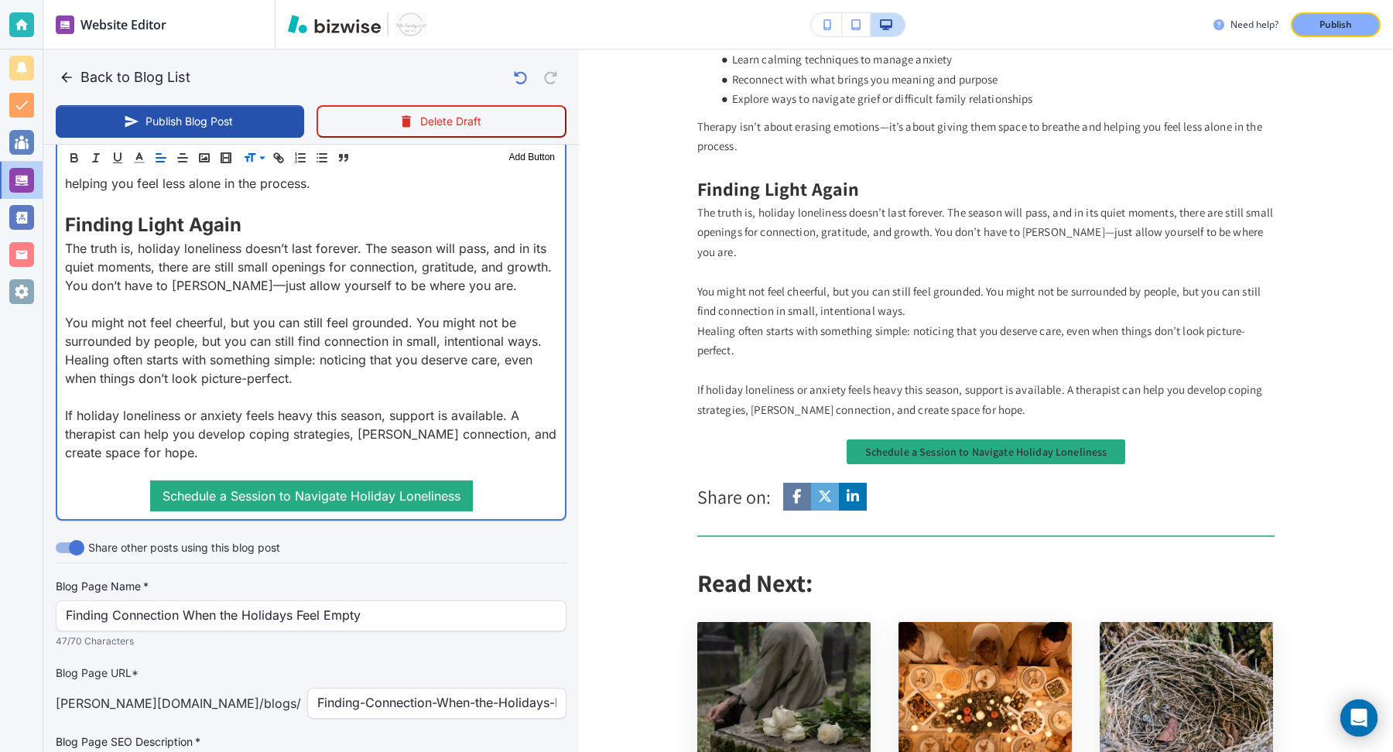
scroll to position [2270, 0]
click at [220, 407] on p "If holiday loneliness or anxiety feels heavy this season, support is available.…" at bounding box center [311, 435] width 492 height 56
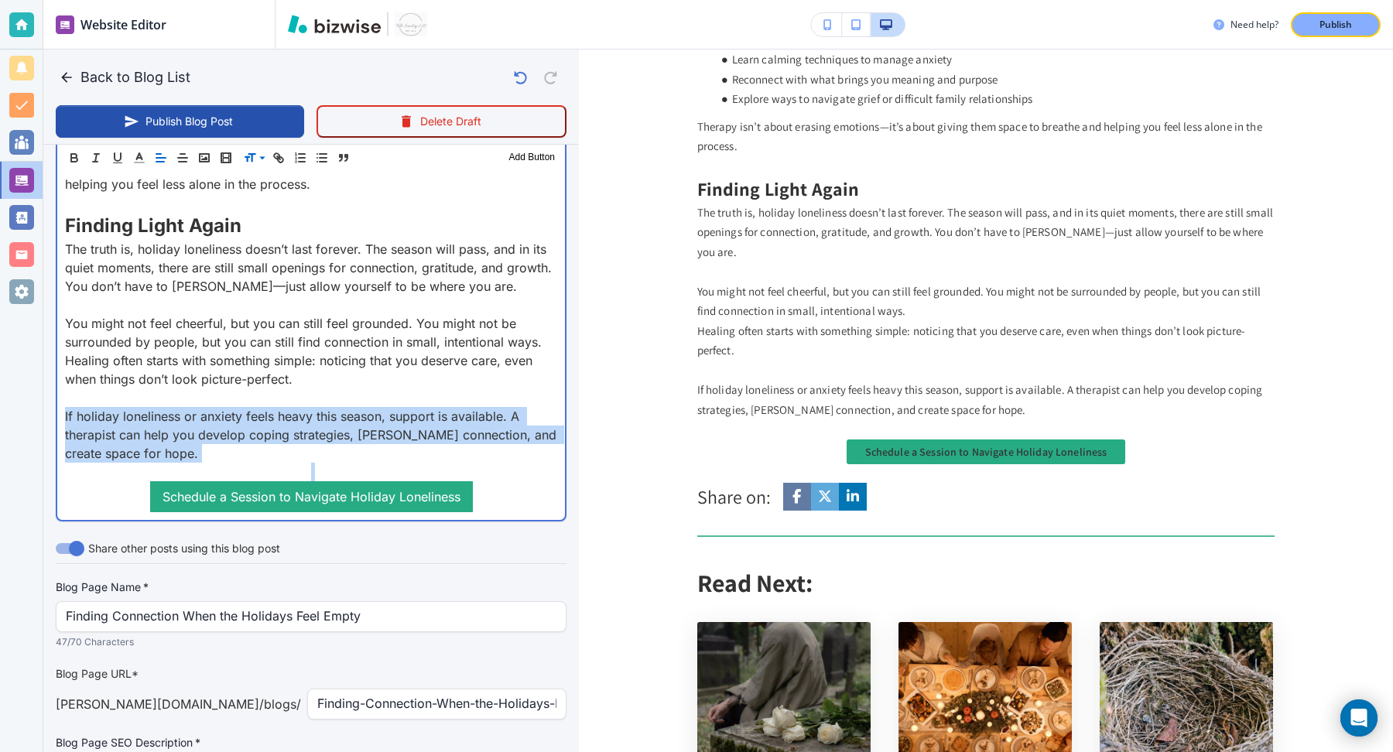
click at [220, 407] on p "If holiday loneliness or anxiety feels heavy this season, support is available.…" at bounding box center [311, 435] width 492 height 56
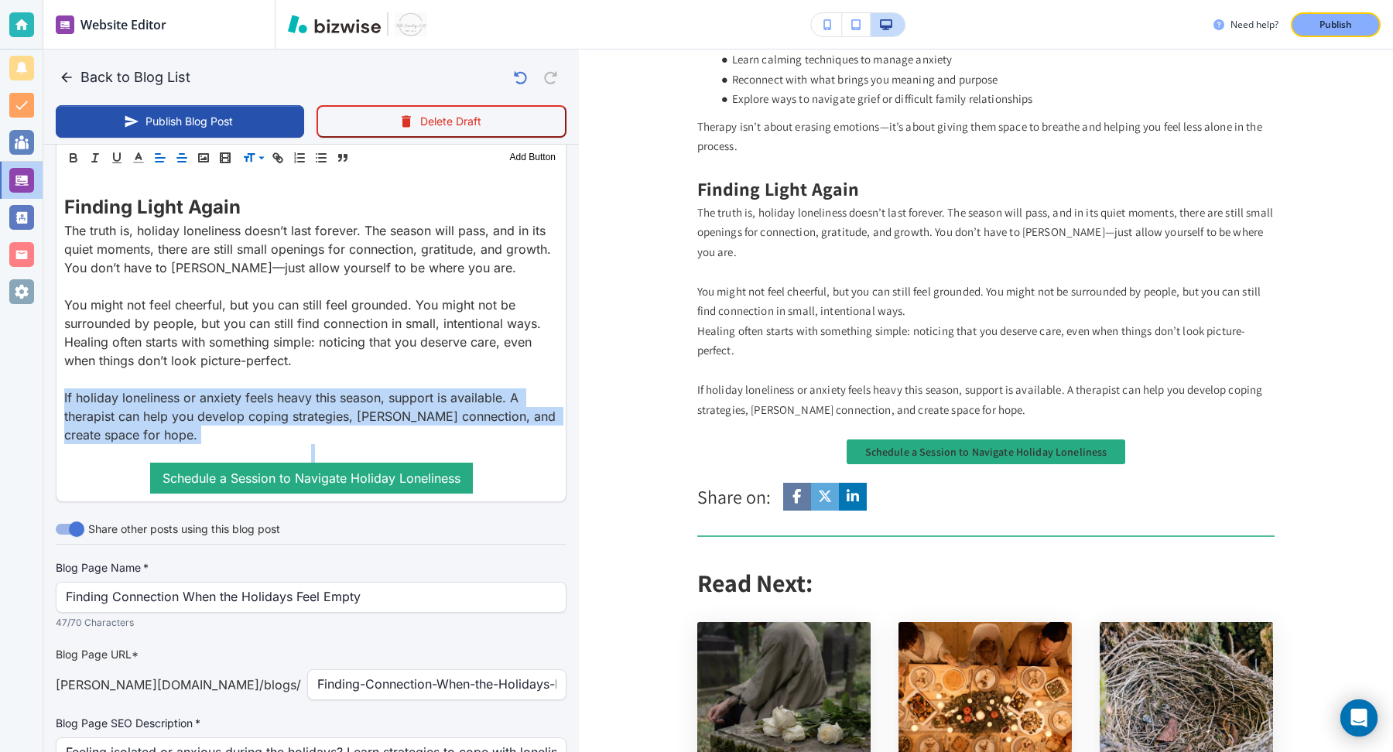
click at [187, 160] on icon "button" at bounding box center [182, 158] width 14 height 14
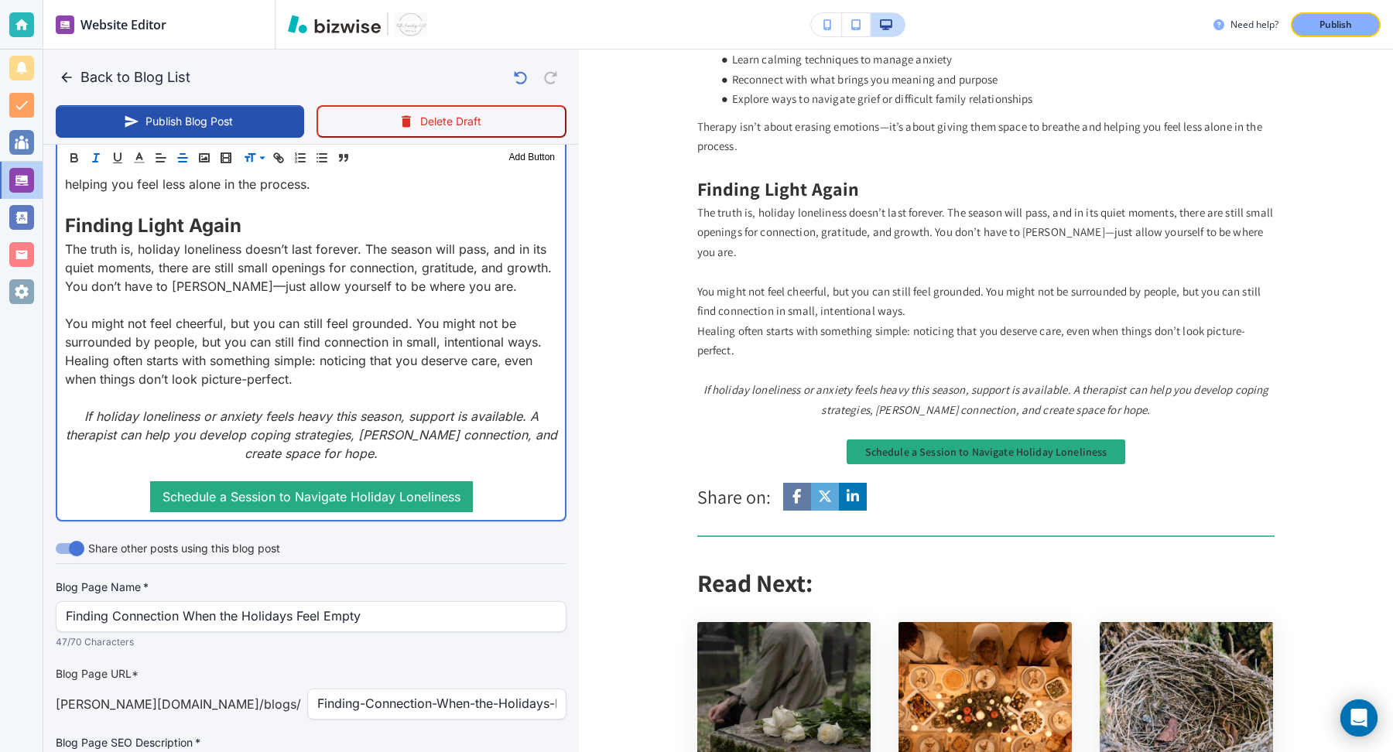
click at [286, 322] on p "You might not feel cheerful, but you can still feel grounded. You might not be …" at bounding box center [311, 332] width 492 height 37
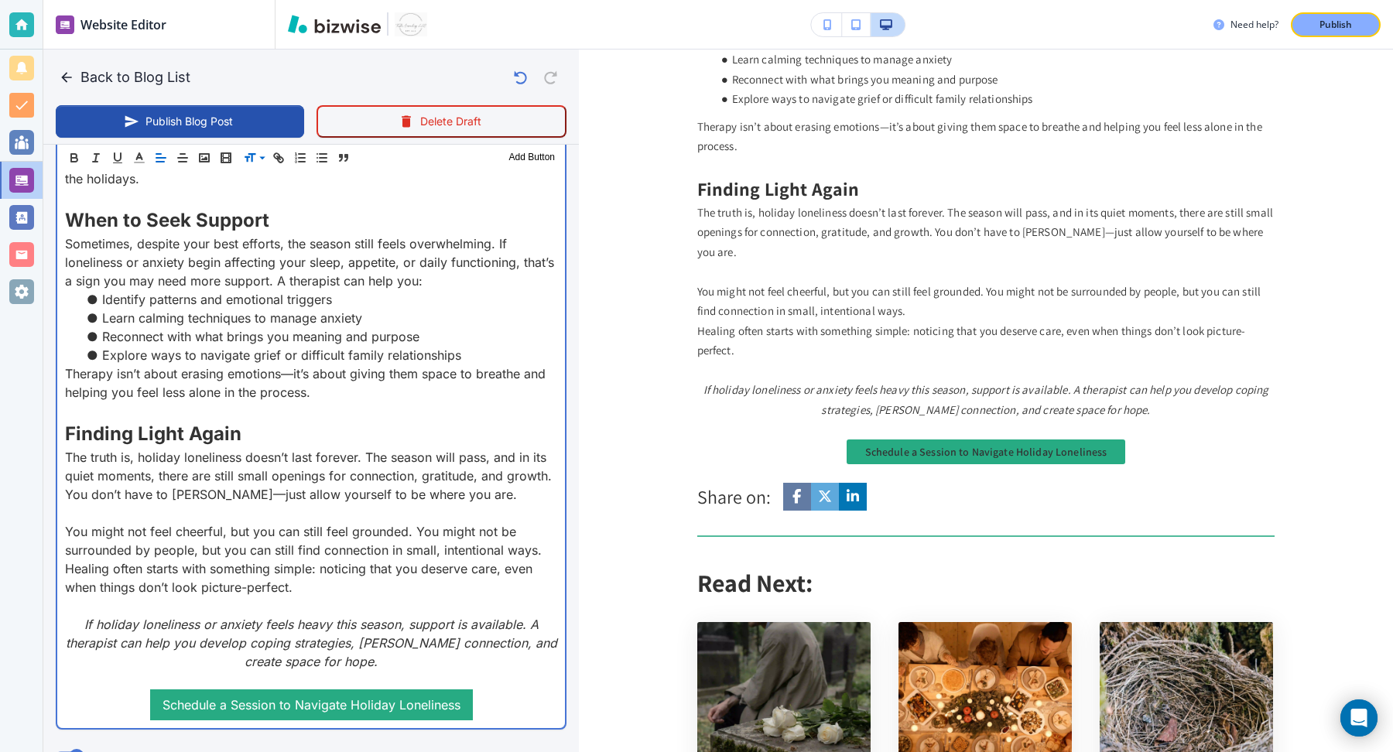
scroll to position [2054, 0]
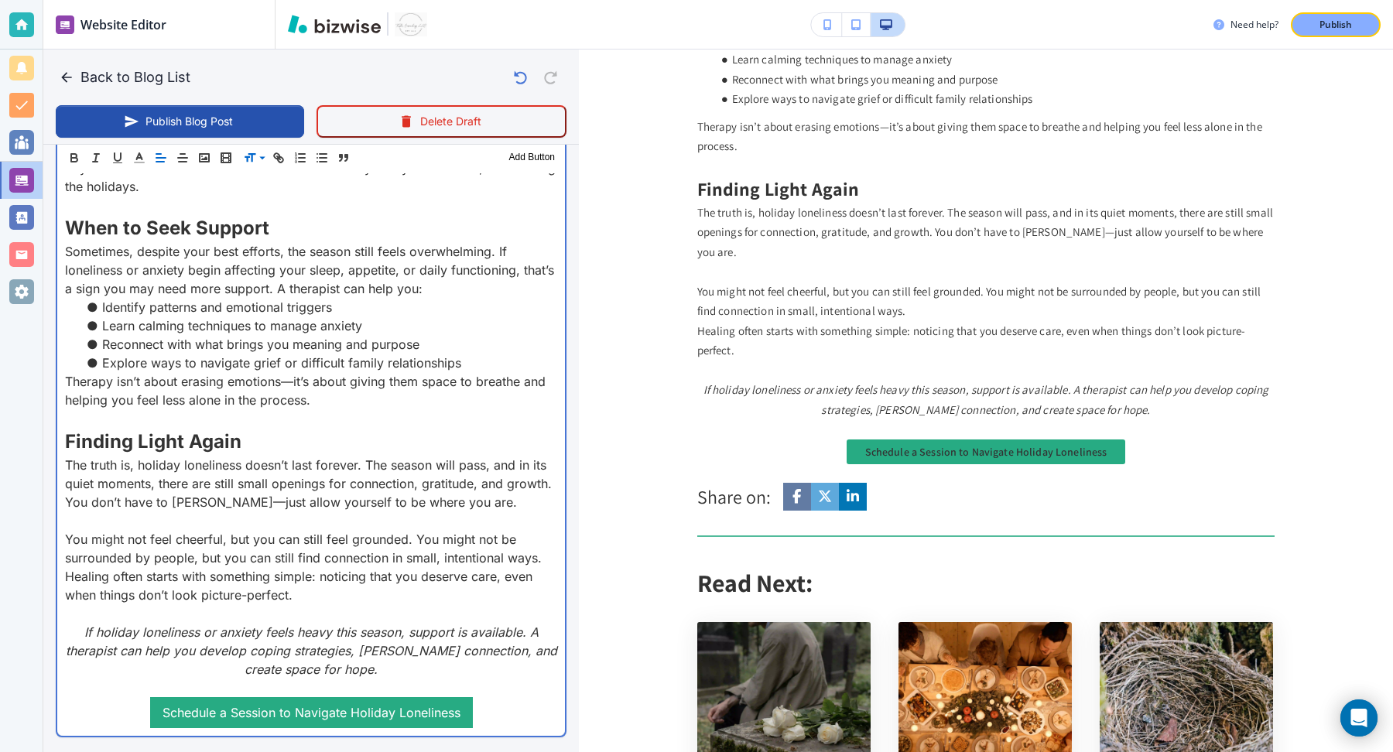
click at [317, 679] on p at bounding box center [311, 688] width 492 height 19
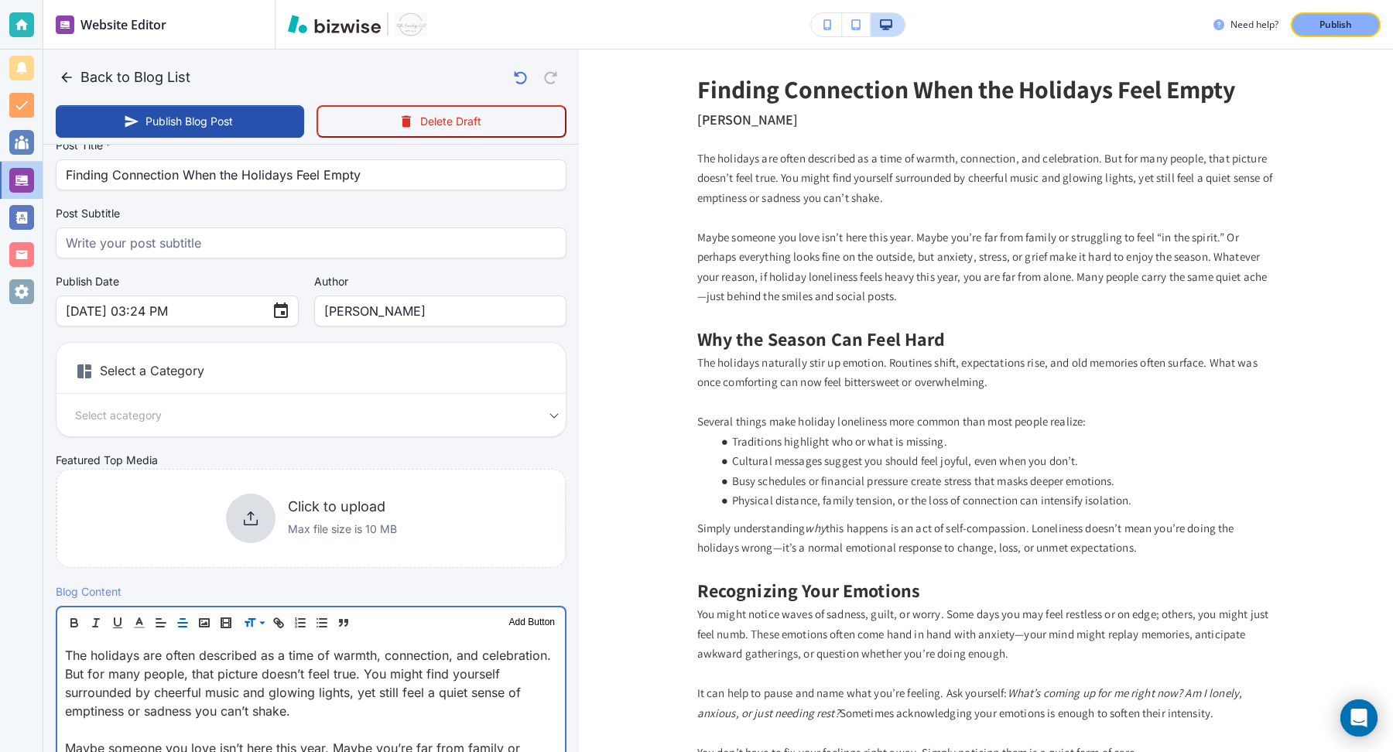
scroll to position [0, 0]
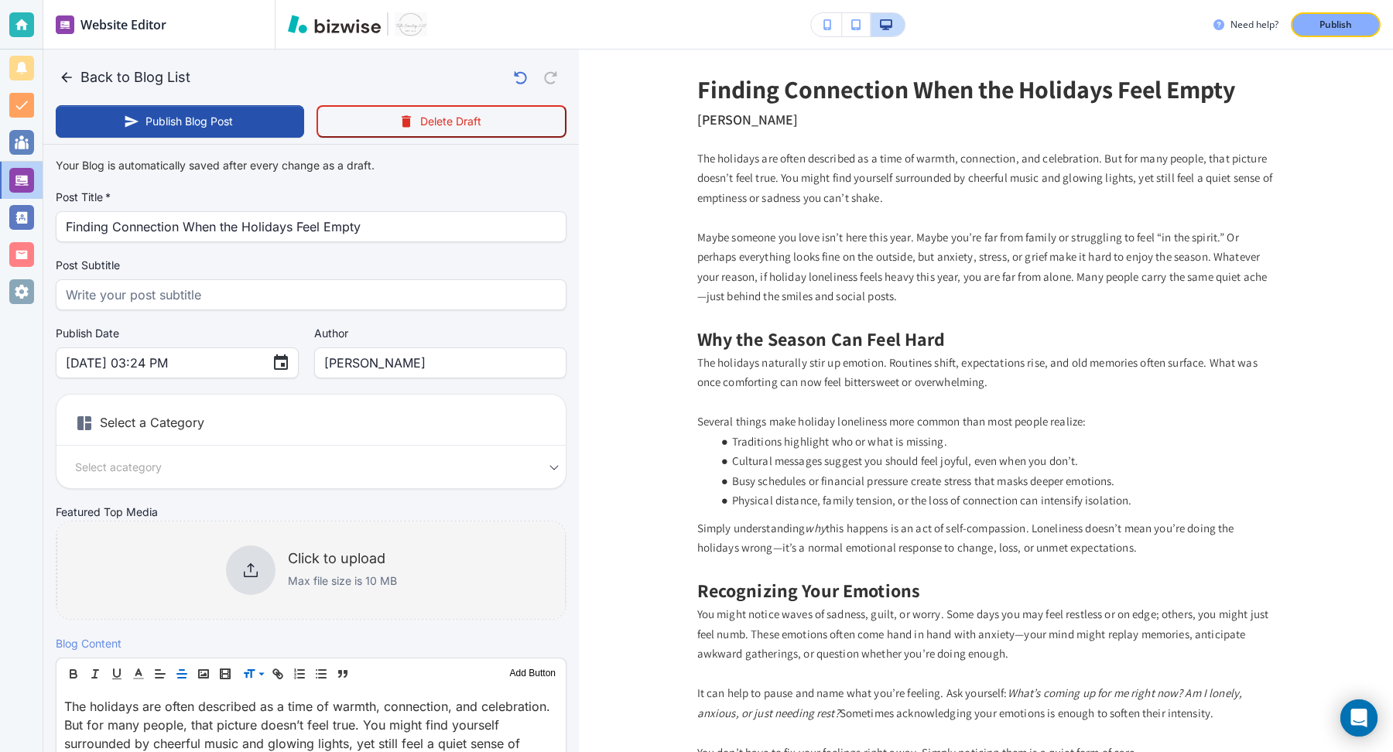
click at [263, 561] on div at bounding box center [251, 571] width 50 height 50
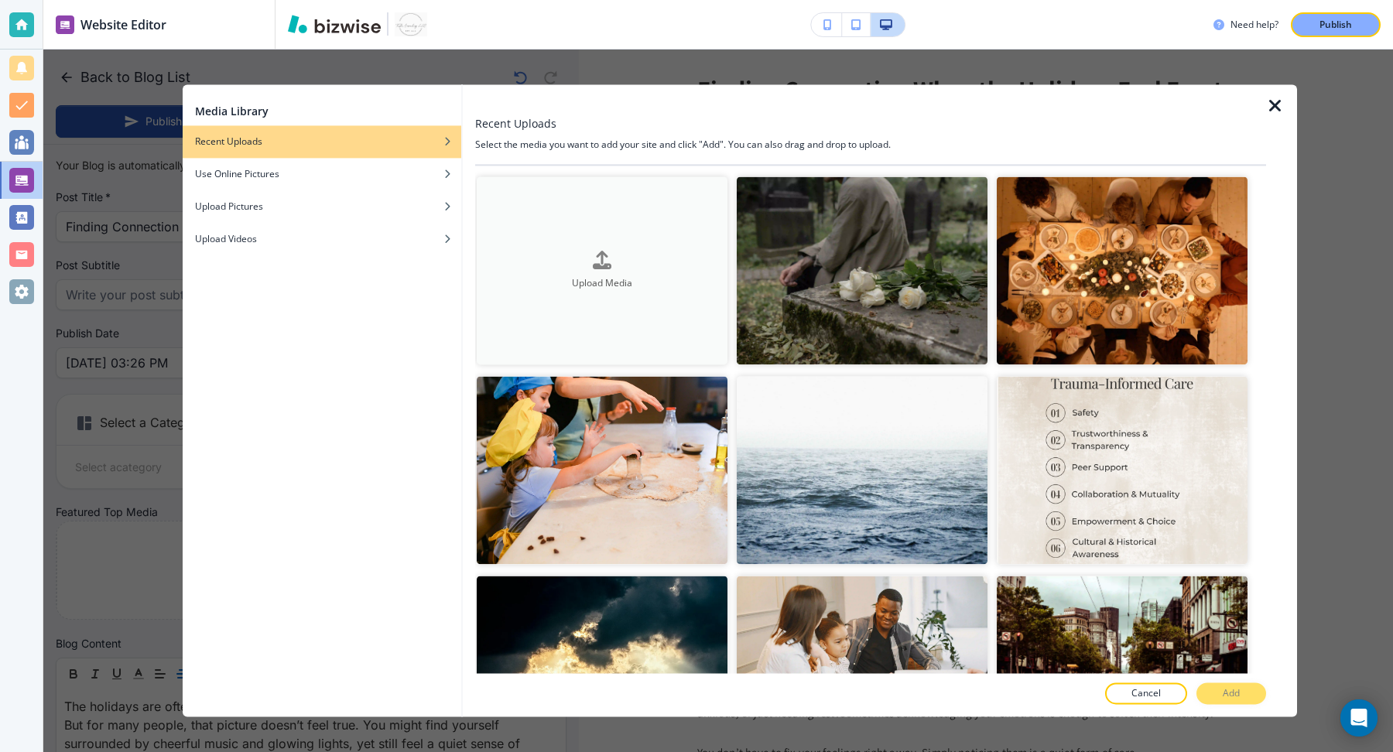
click at [652, 257] on div "Upload Media" at bounding box center [602, 270] width 251 height 39
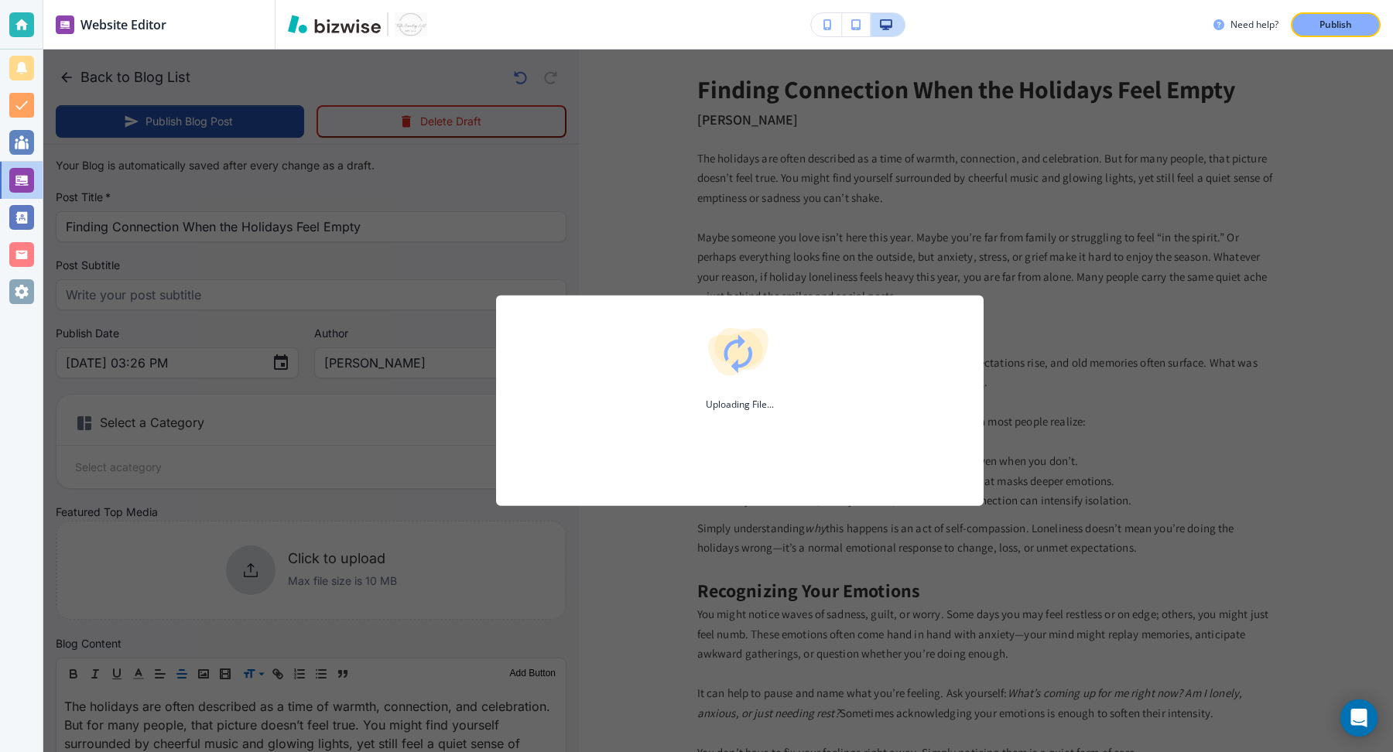
type input "Oct 08, 2025 03:27 PM"
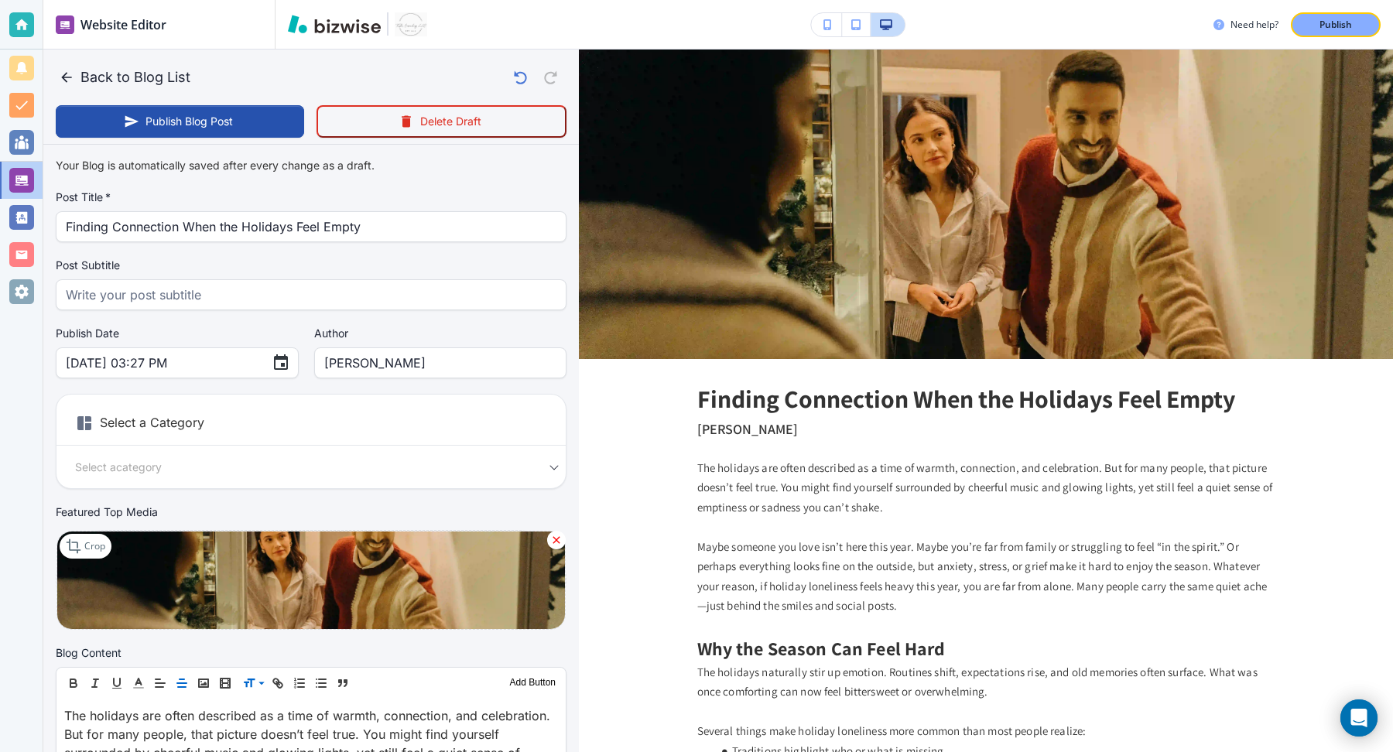
click at [283, 444] on div "Select a Category Select a category Select a Category" at bounding box center [311, 441] width 511 height 95
click at [192, 421] on h6 "Select a Category" at bounding box center [311, 426] width 509 height 39
click at [139, 422] on h6 "Select a Category" at bounding box center [311, 426] width 509 height 39
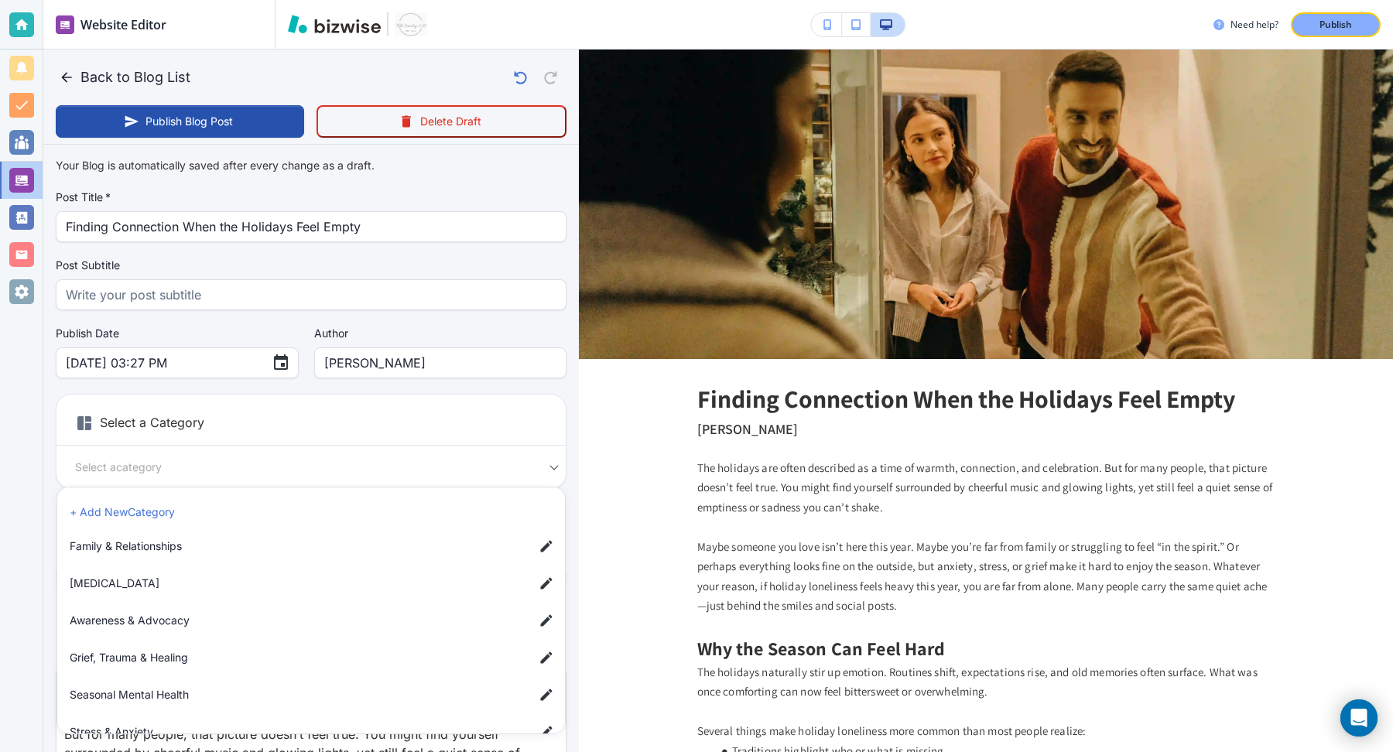
click at [142, 0] on body "Website Editor Pages Edit, add, and delete pages or manage your page order Upda…" at bounding box center [696, 0] width 1393 height 0
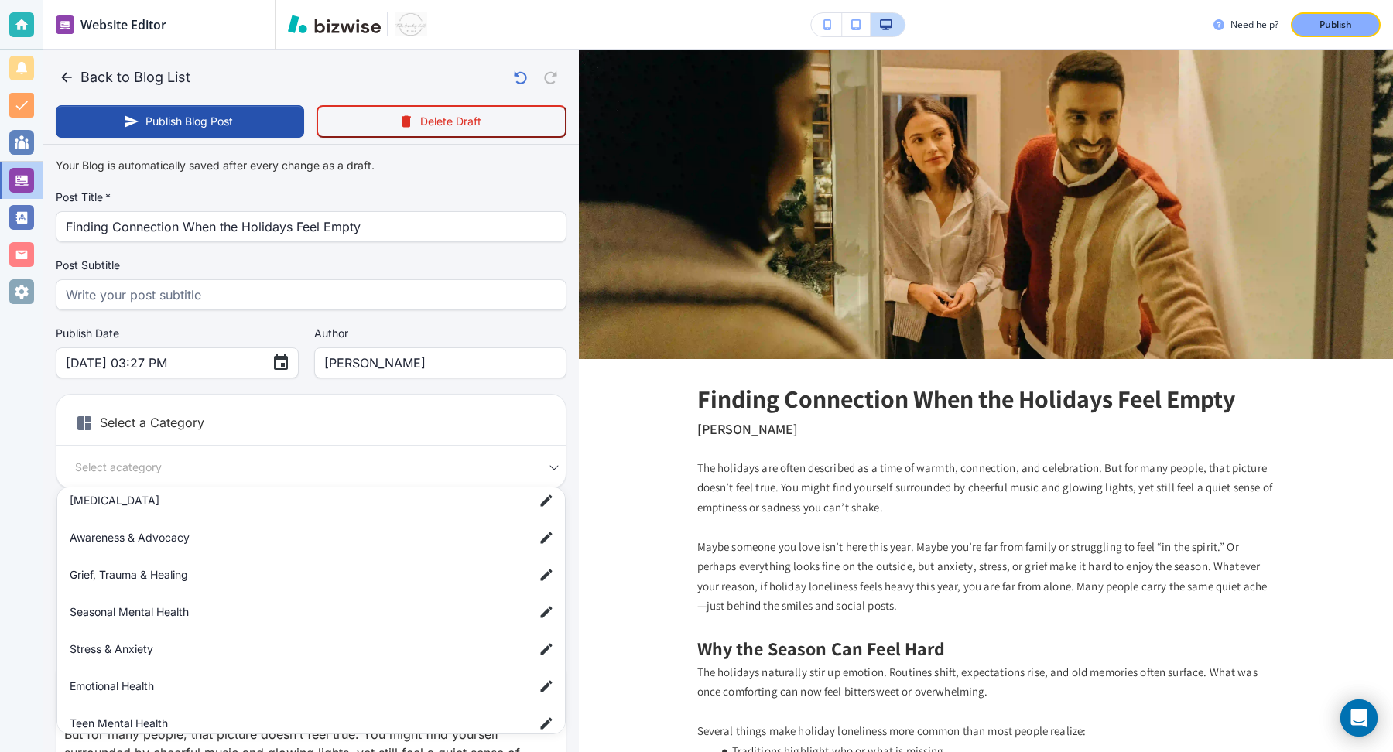
click at [255, 615] on span "Seasonal Mental Health" at bounding box center [296, 612] width 452 height 17
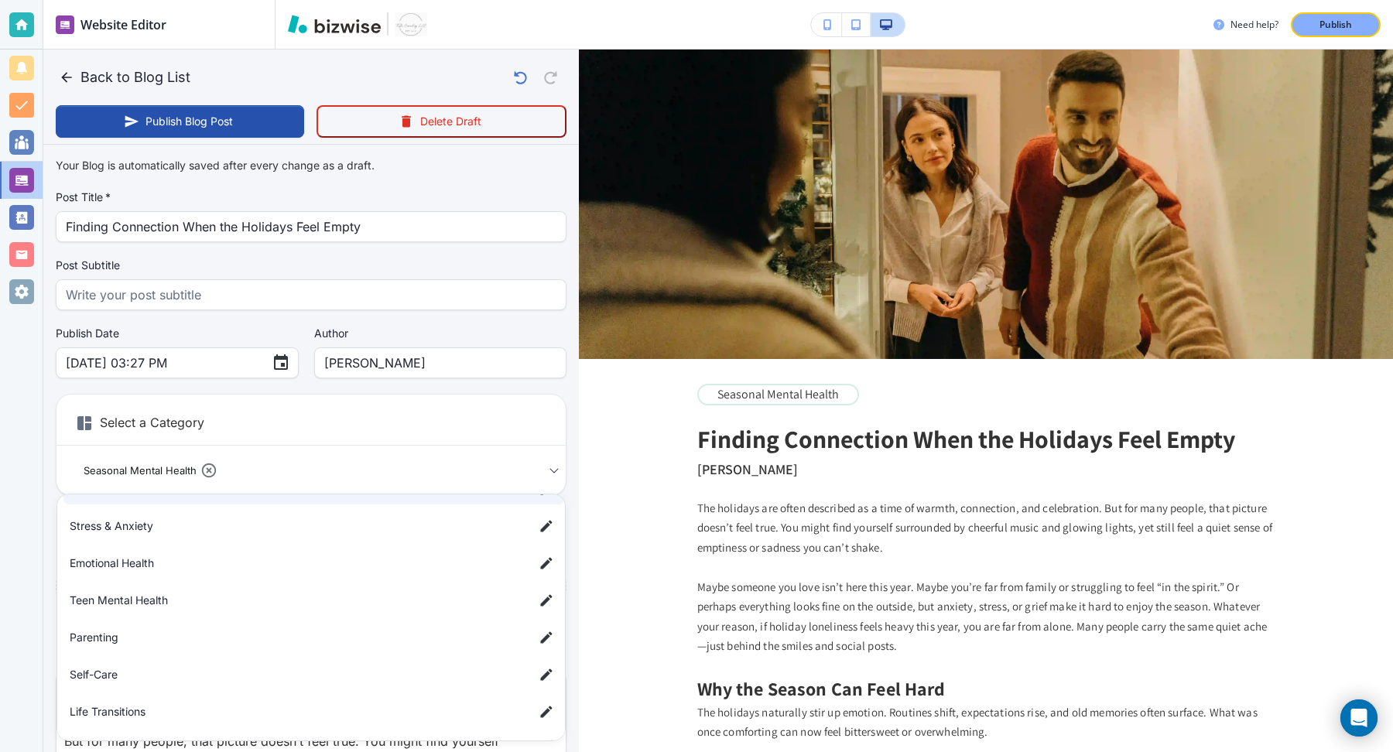
scroll to position [214, 0]
click at [227, 568] on span "Emotional Health" at bounding box center [296, 561] width 452 height 17
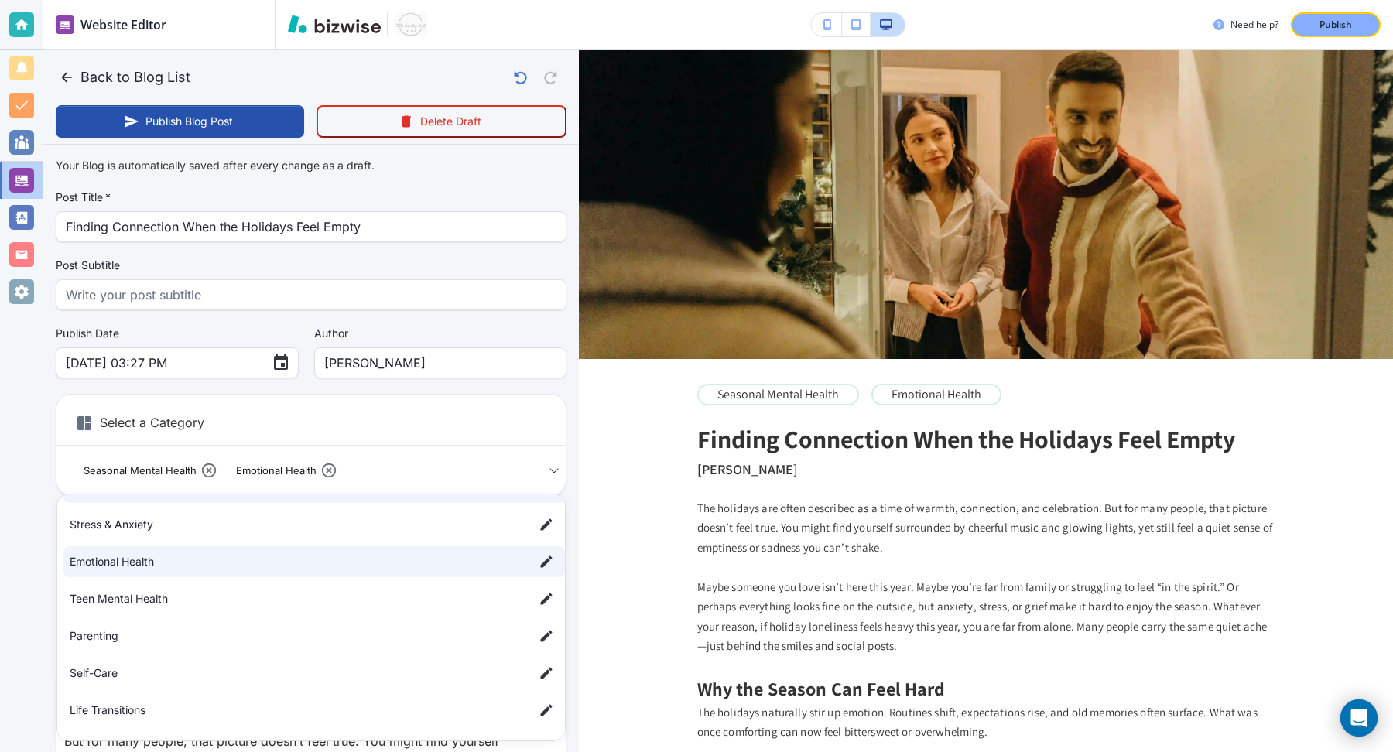
click at [239, 677] on span "Self-Care" at bounding box center [296, 673] width 452 height 17
type input "a84650f110cf9137f556a,a139a7602bdfe26fc3ad0,a088790c5f4a032778b72"
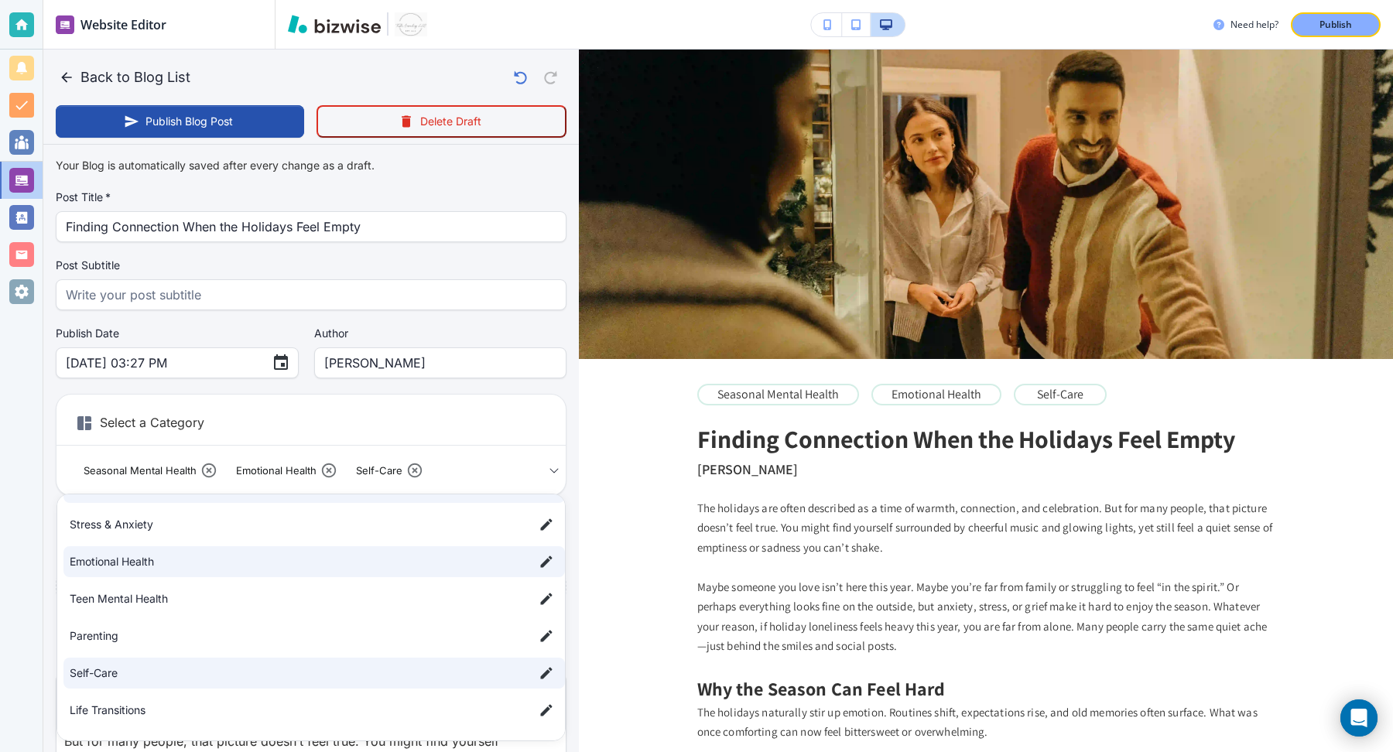
click at [223, 362] on div at bounding box center [696, 376] width 1393 height 752
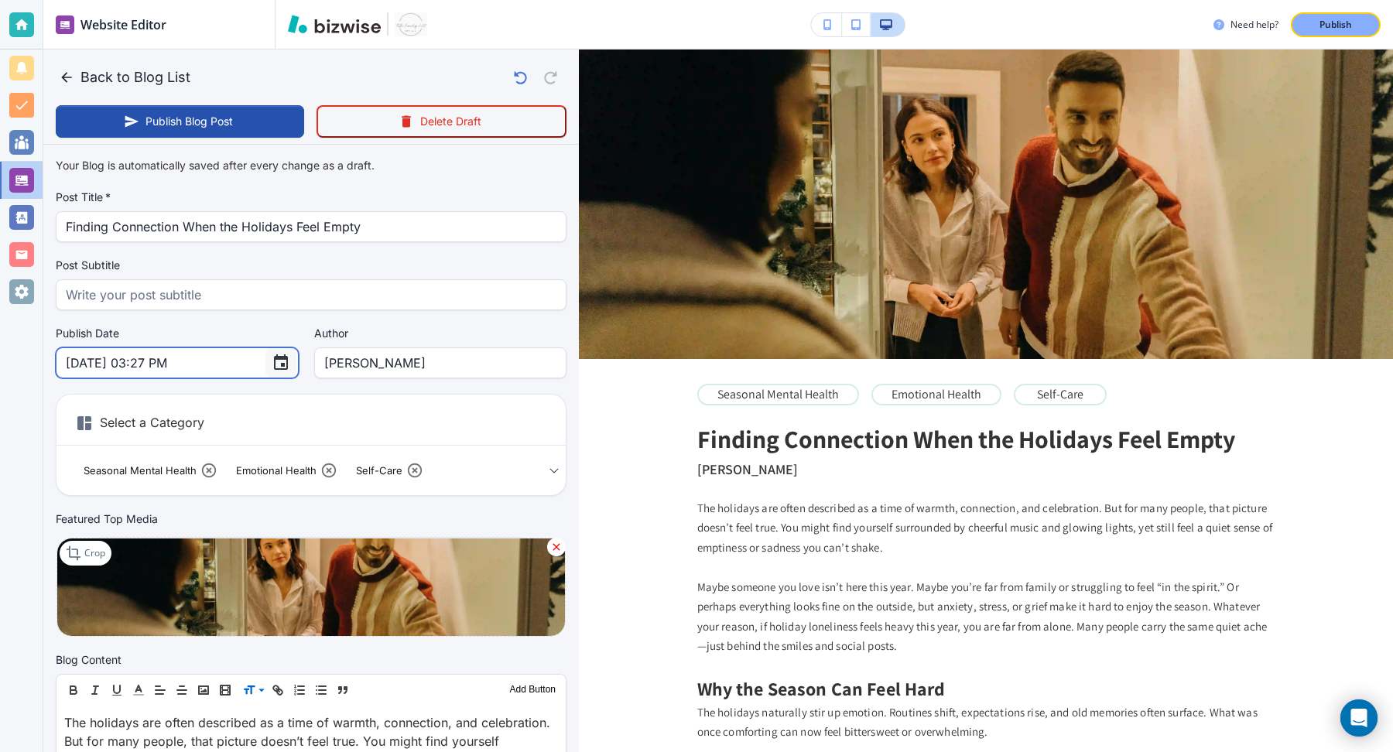
click at [274, 364] on icon "Choose date, selected date is Oct 8, 2025" at bounding box center [281, 362] width 14 height 15
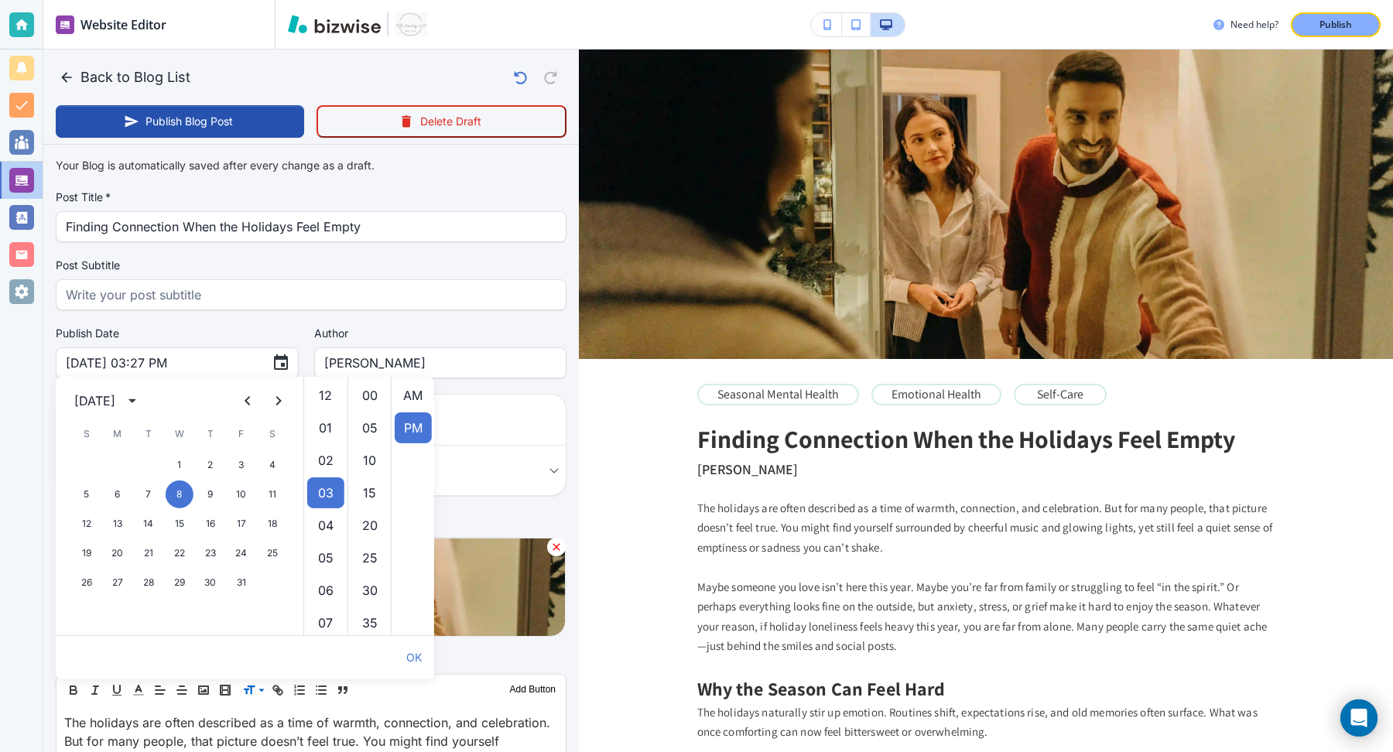
scroll to position [32, 0]
click at [276, 398] on icon "Next month" at bounding box center [278, 401] width 19 height 19
click at [174, 550] on button "24" at bounding box center [180, 554] width 28 height 28
click at [176, 522] on button "17" at bounding box center [180, 524] width 28 height 28
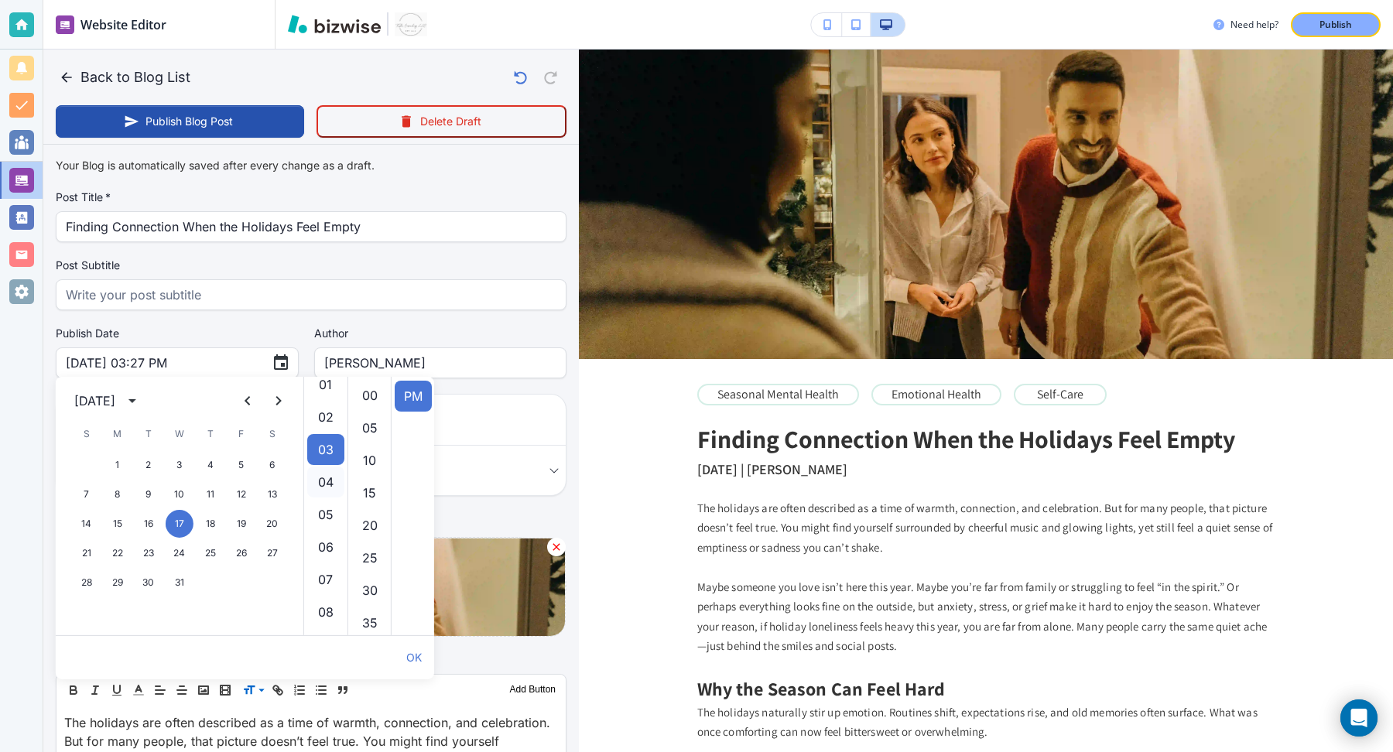
scroll to position [0, 0]
click at [325, 402] on li "12" at bounding box center [325, 395] width 37 height 31
click at [358, 392] on li "00" at bounding box center [369, 395] width 37 height 31
type input "Dec 17, 2025 12:00 PM"
click at [409, 655] on button "OK" at bounding box center [414, 657] width 28 height 31
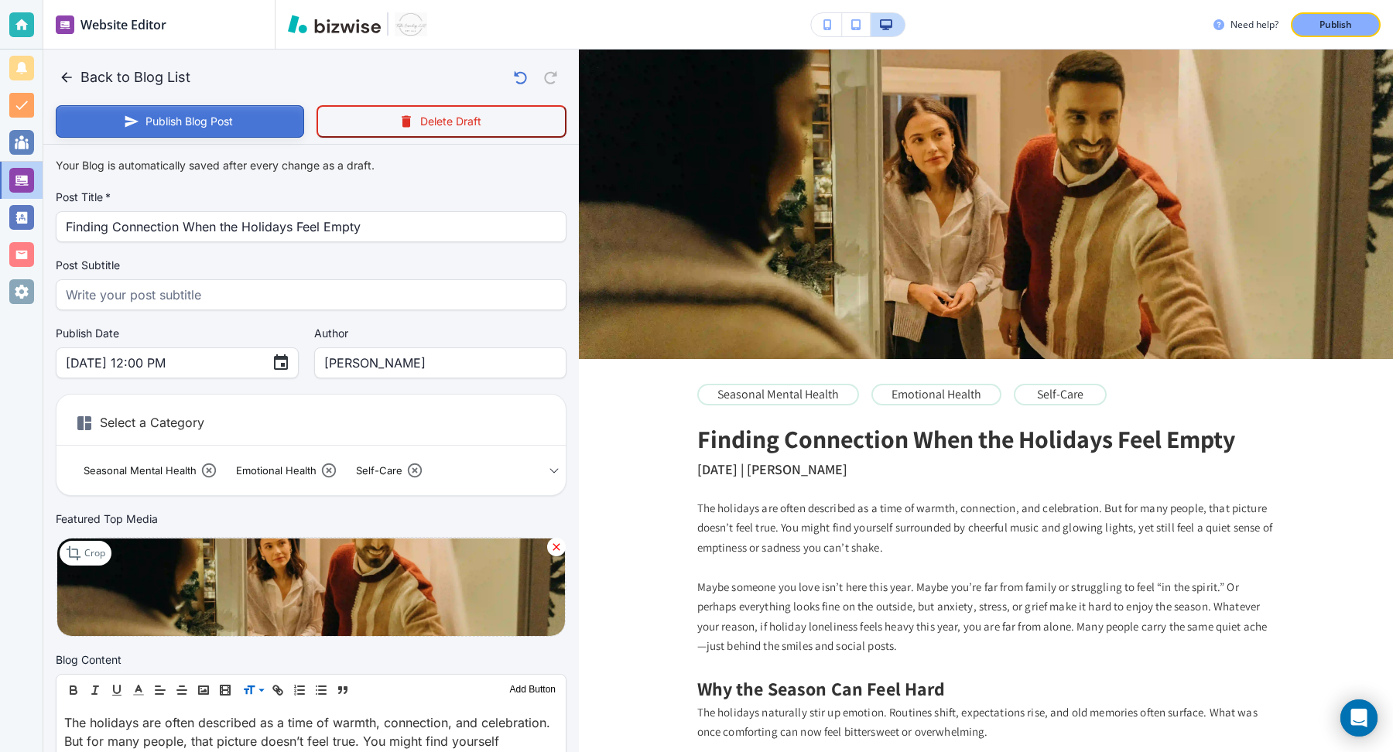
click at [208, 112] on button "Publish Blog Post" at bounding box center [180, 121] width 248 height 33
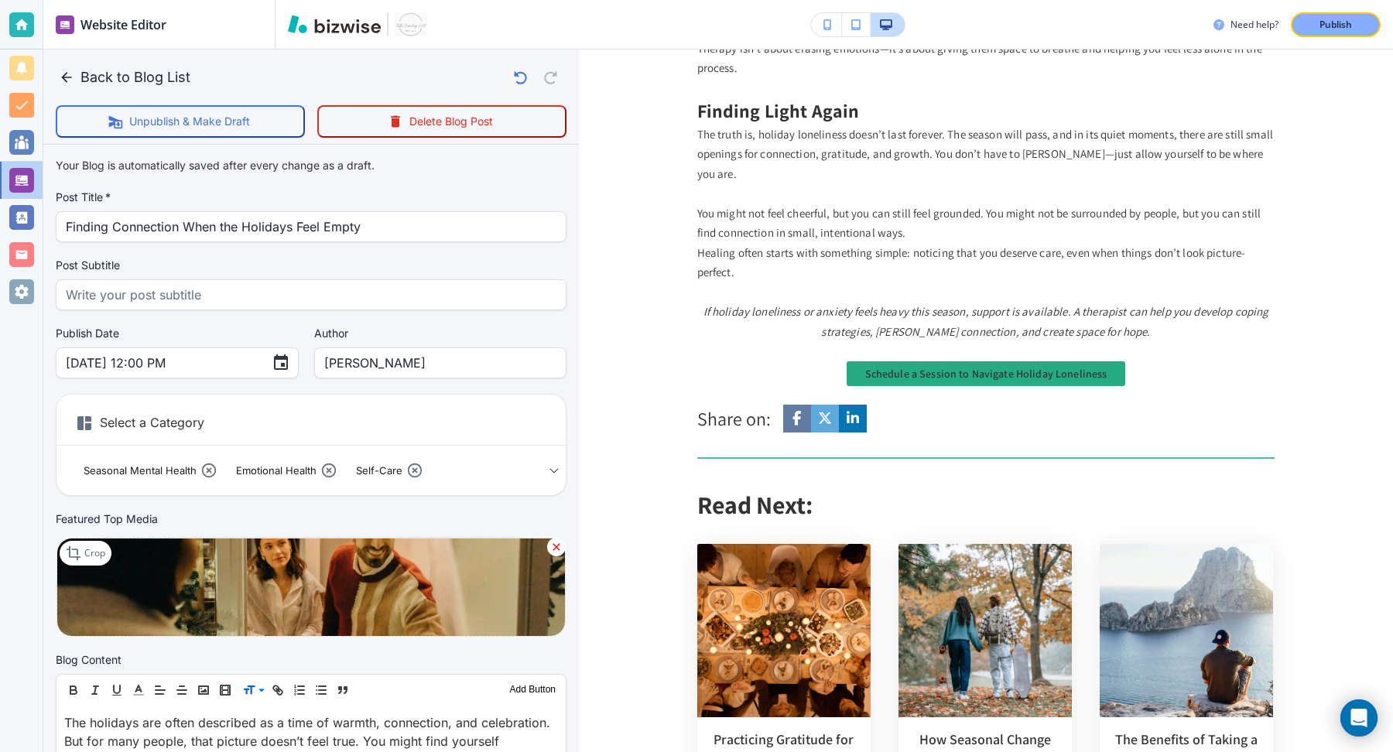
scroll to position [2176, 0]
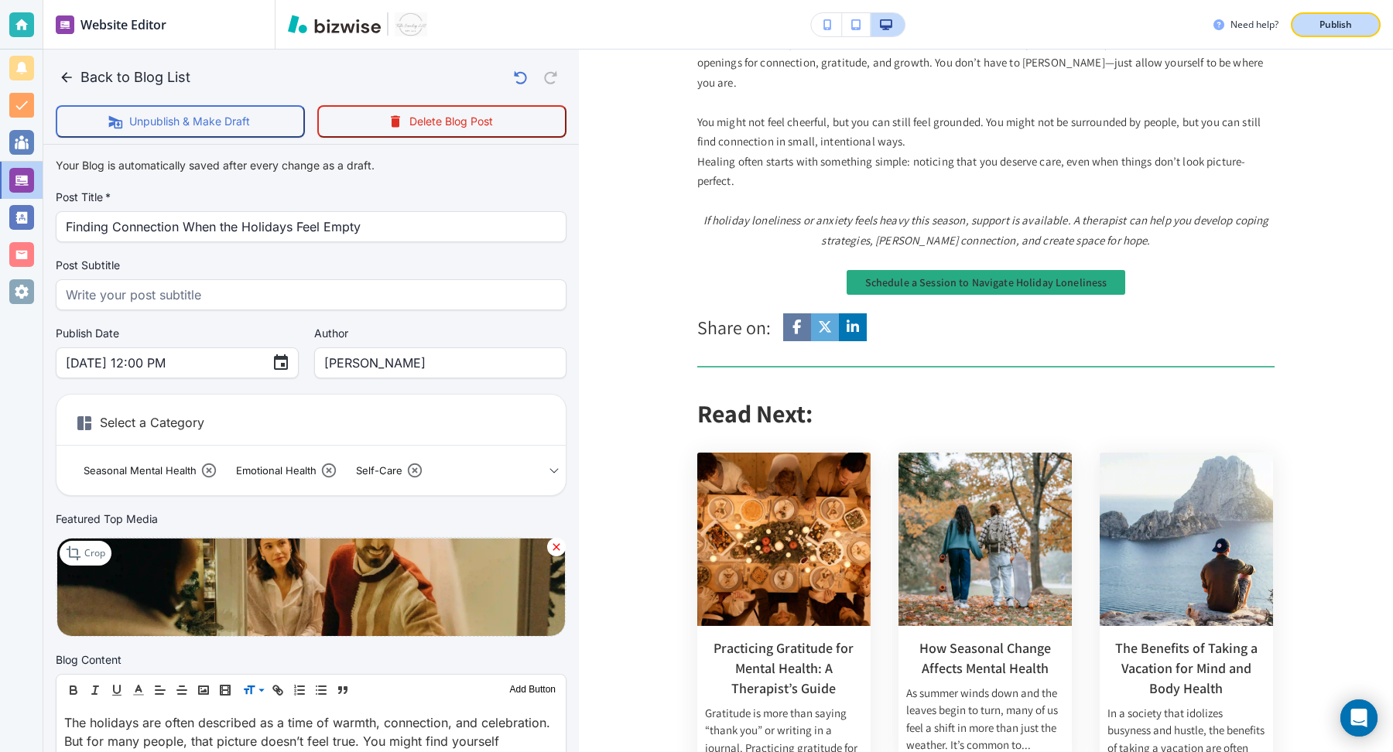
click at [1314, 24] on div "Publish" at bounding box center [1336, 25] width 50 height 14
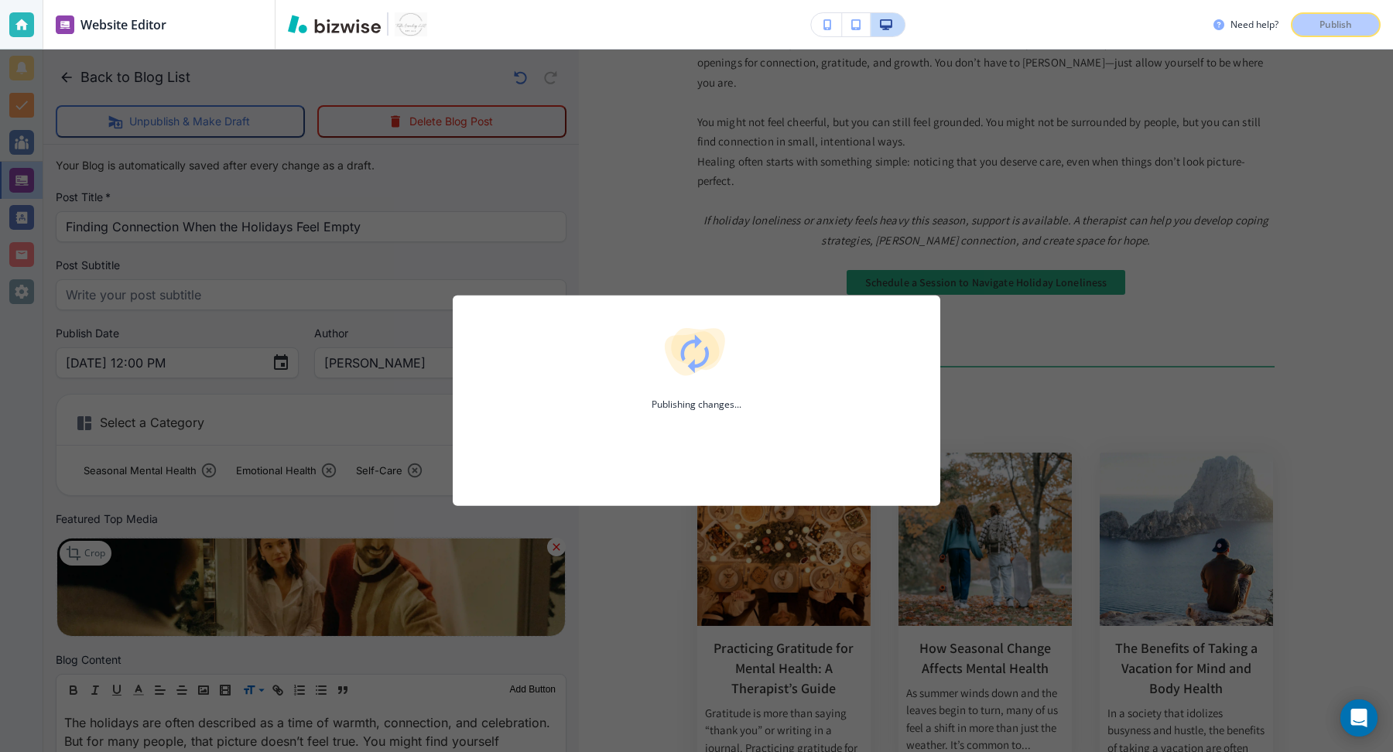
click at [125, 175] on div "Publishing changes..." at bounding box center [696, 401] width 1393 height 703
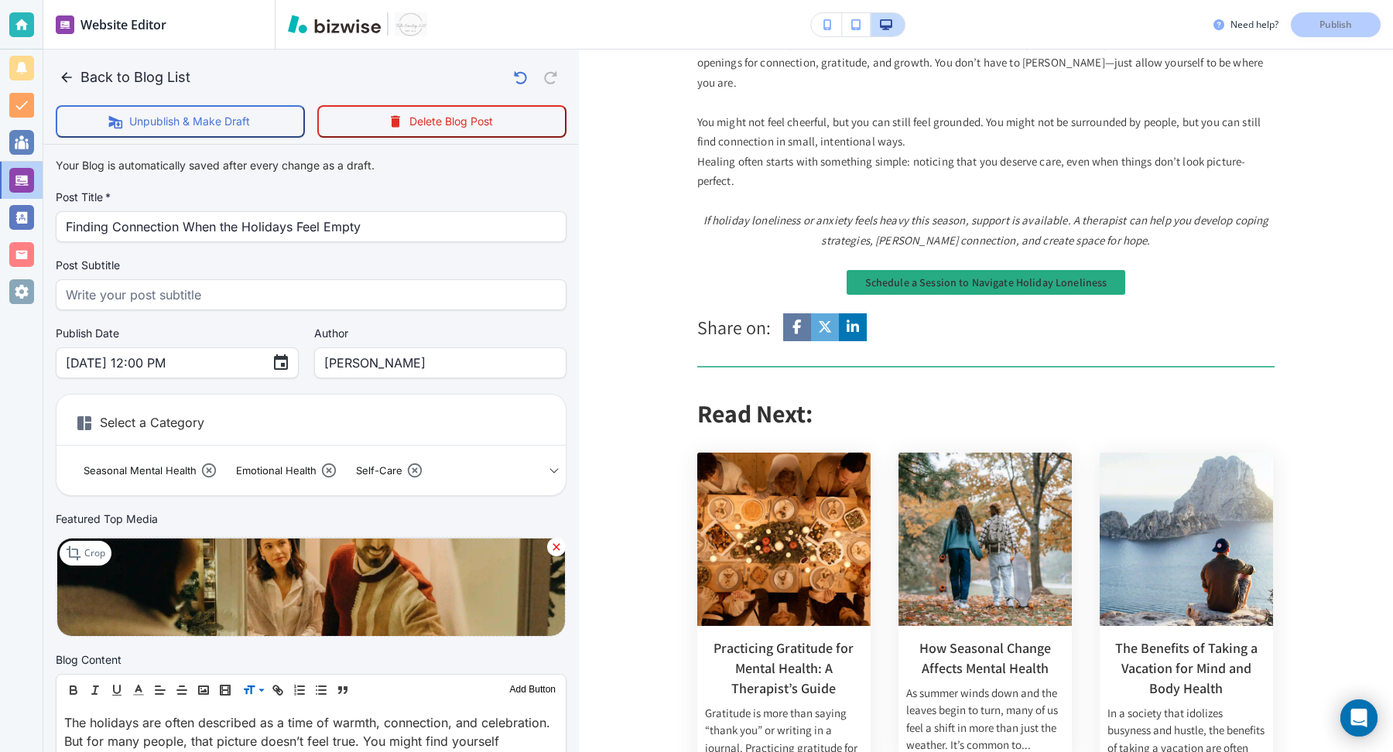
click at [64, 75] on icon "button" at bounding box center [66, 77] width 10 height 10
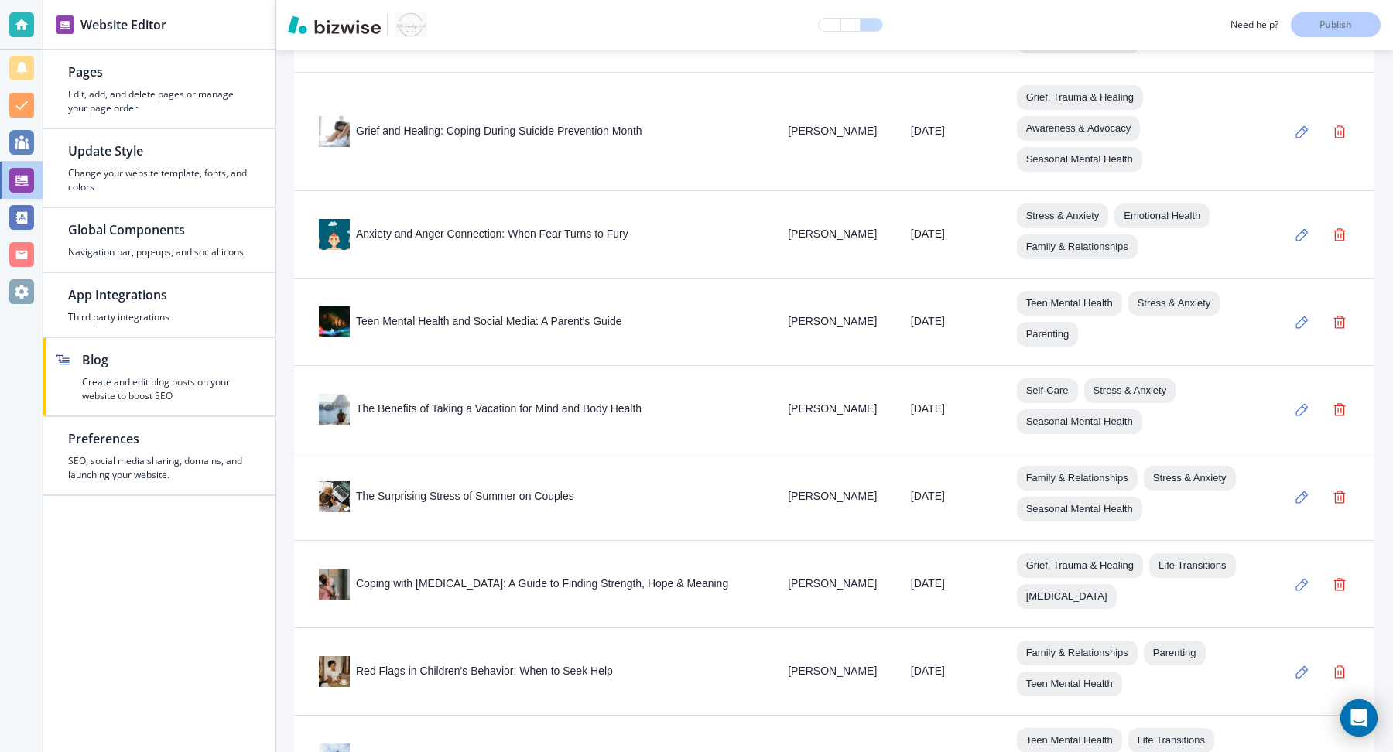
scroll to position [206, 0]
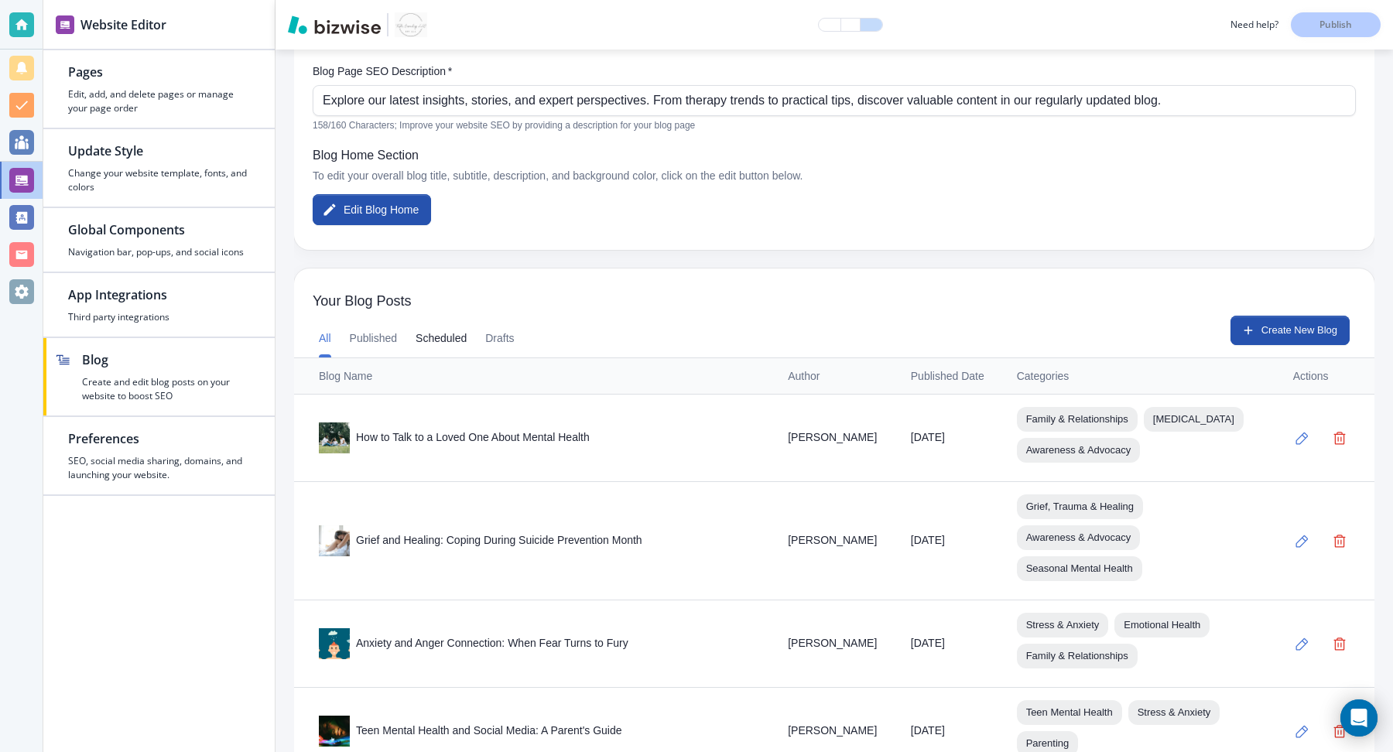
click at [454, 339] on button "Scheduled" at bounding box center [441, 338] width 51 height 37
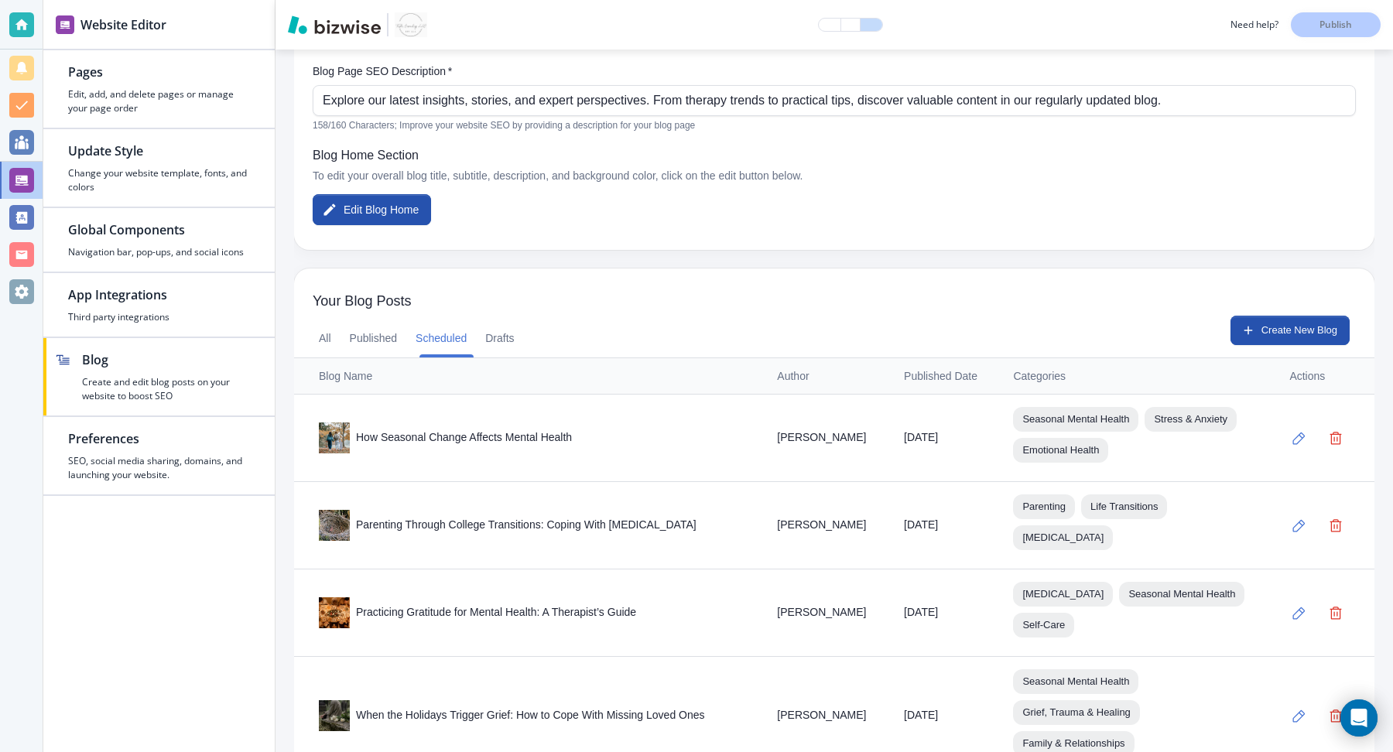
scroll to position [331, 0]
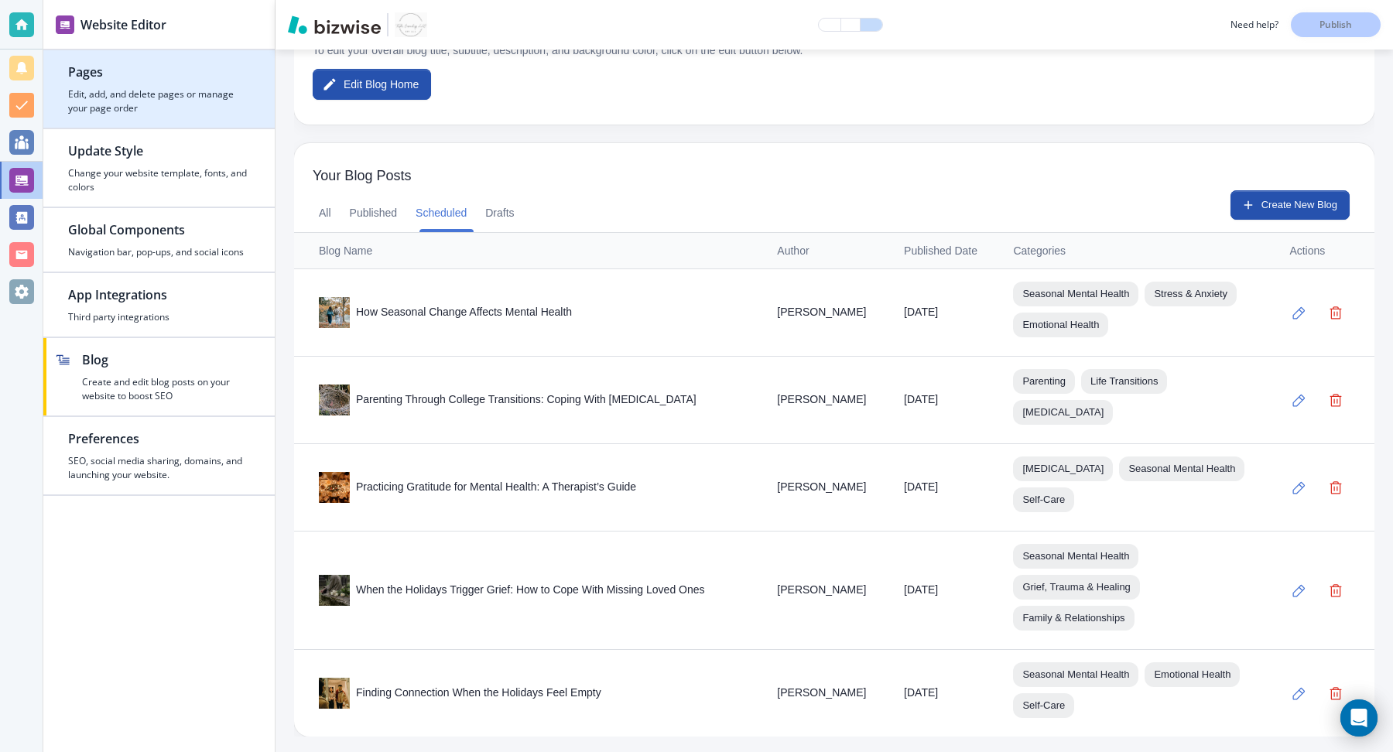
click at [107, 87] on h4 "Edit, add, and delete pages or manage your page order" at bounding box center [159, 101] width 182 height 28
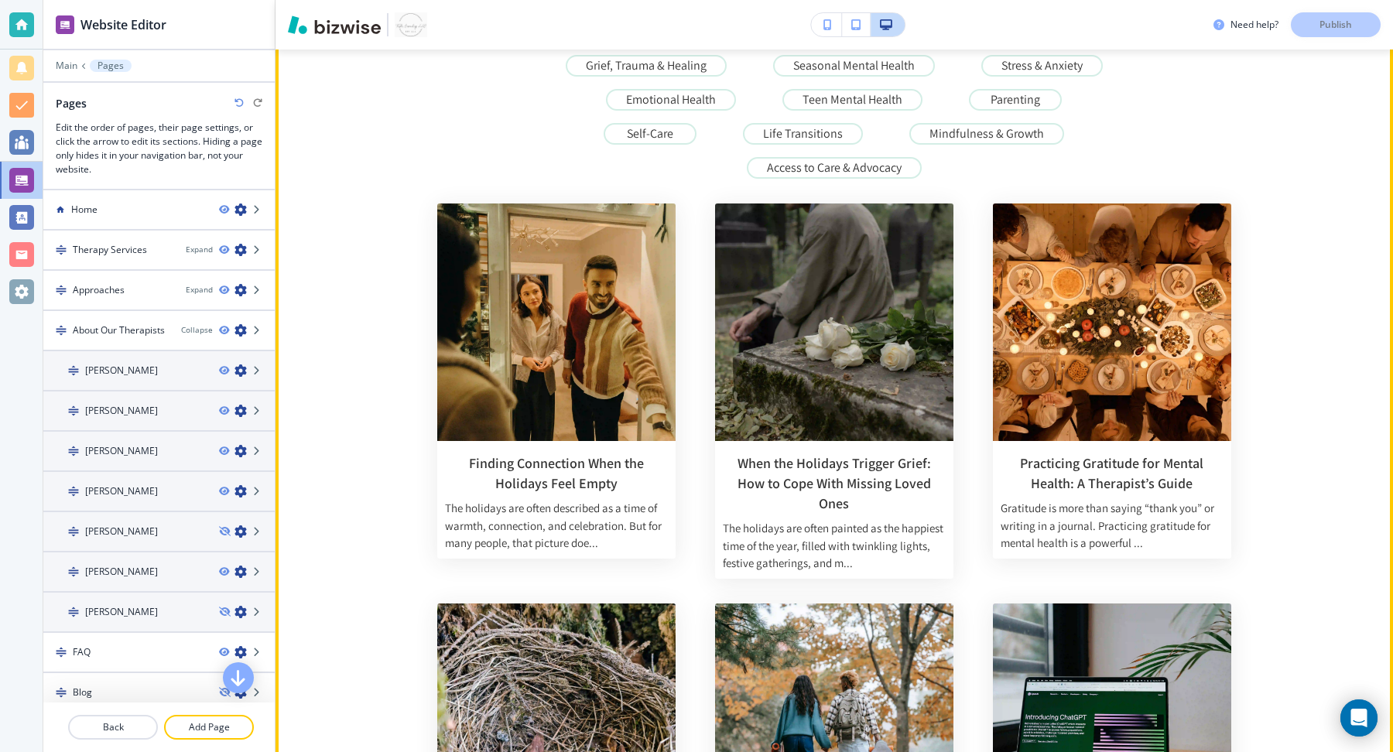
scroll to position [263, 0]
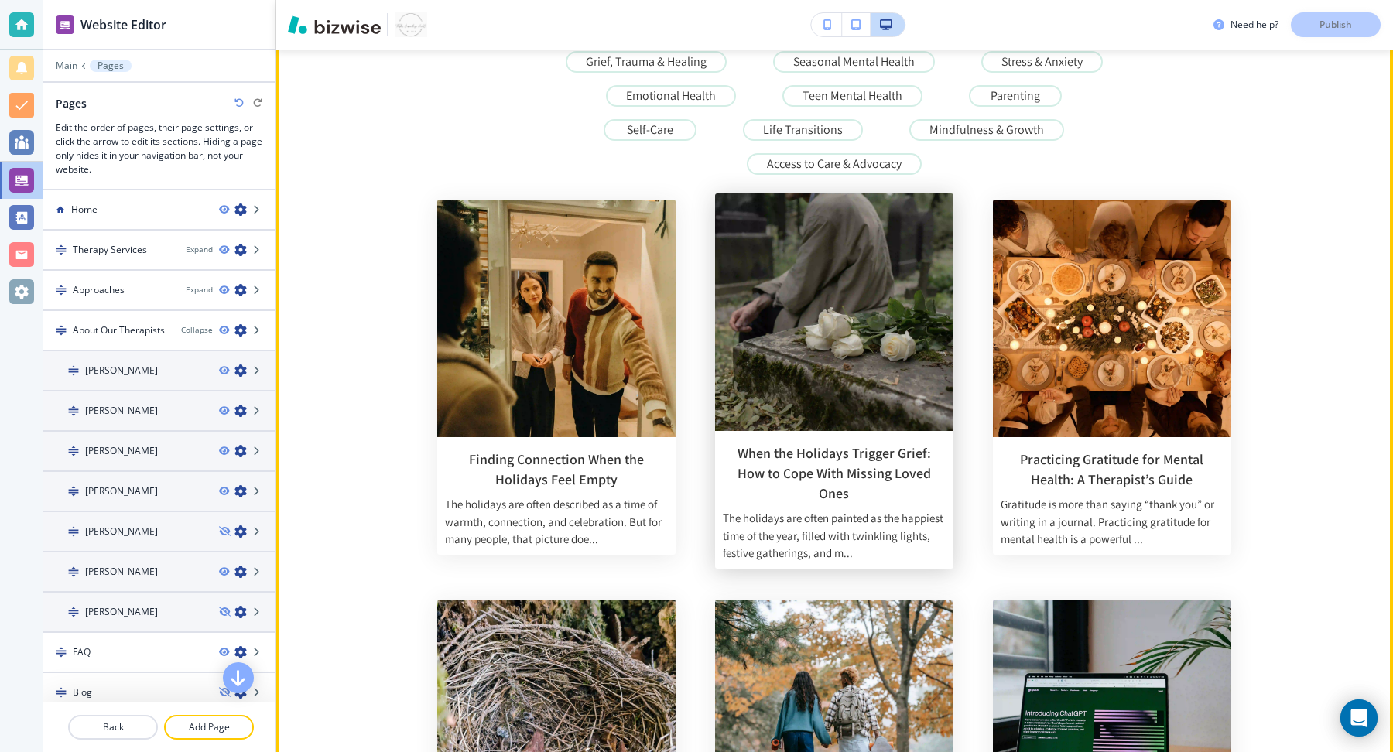
click at [879, 510] on p "The holidays are often painted as the happiest time of the year, filled with tw…" at bounding box center [834, 536] width 223 height 53
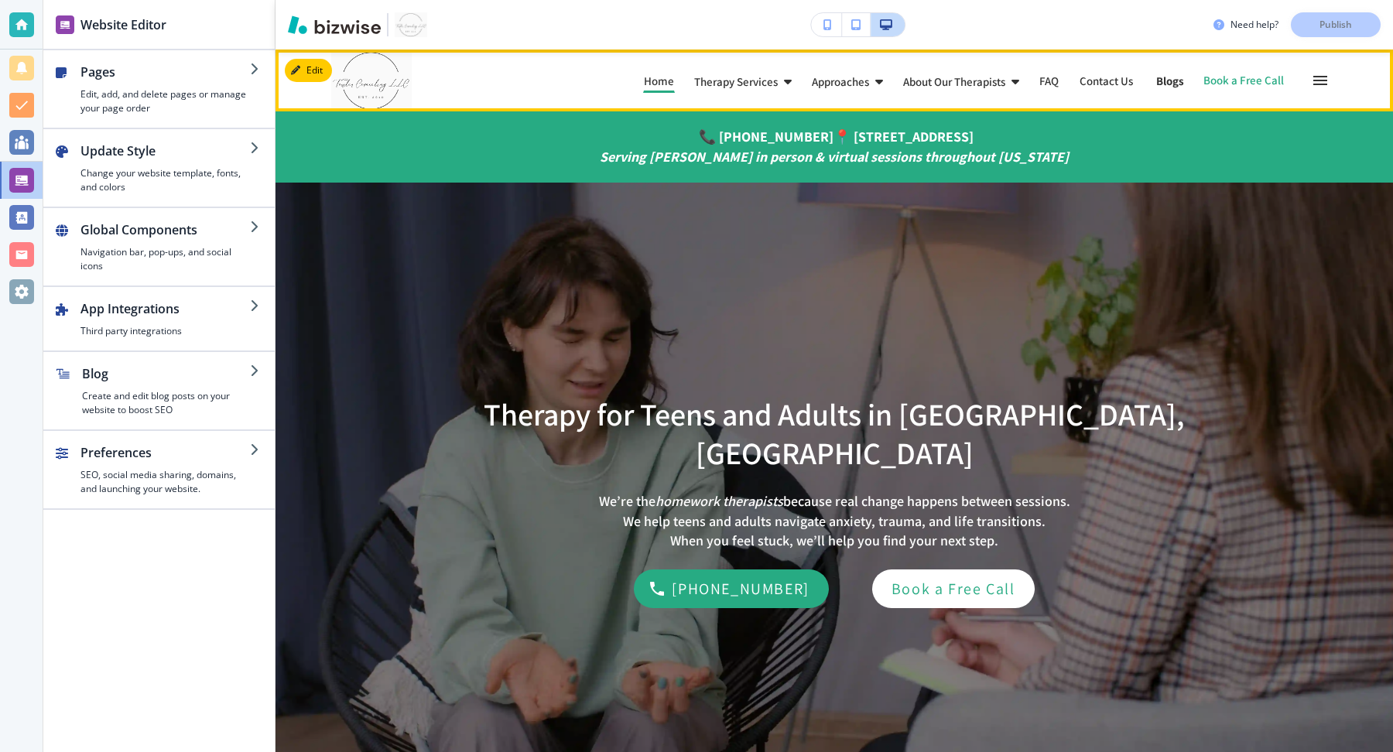
click at [1162, 86] on p "Blogs" at bounding box center [1170, 81] width 28 height 12
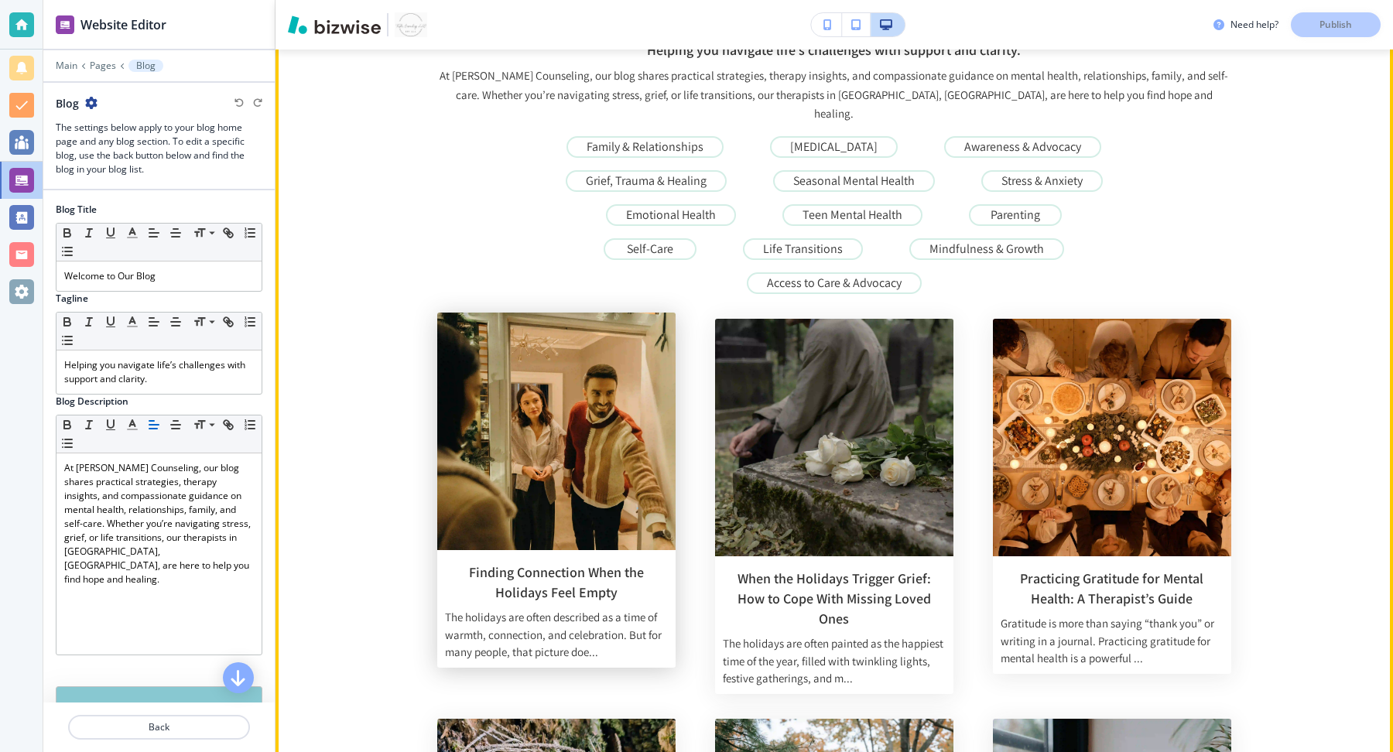
scroll to position [175, 0]
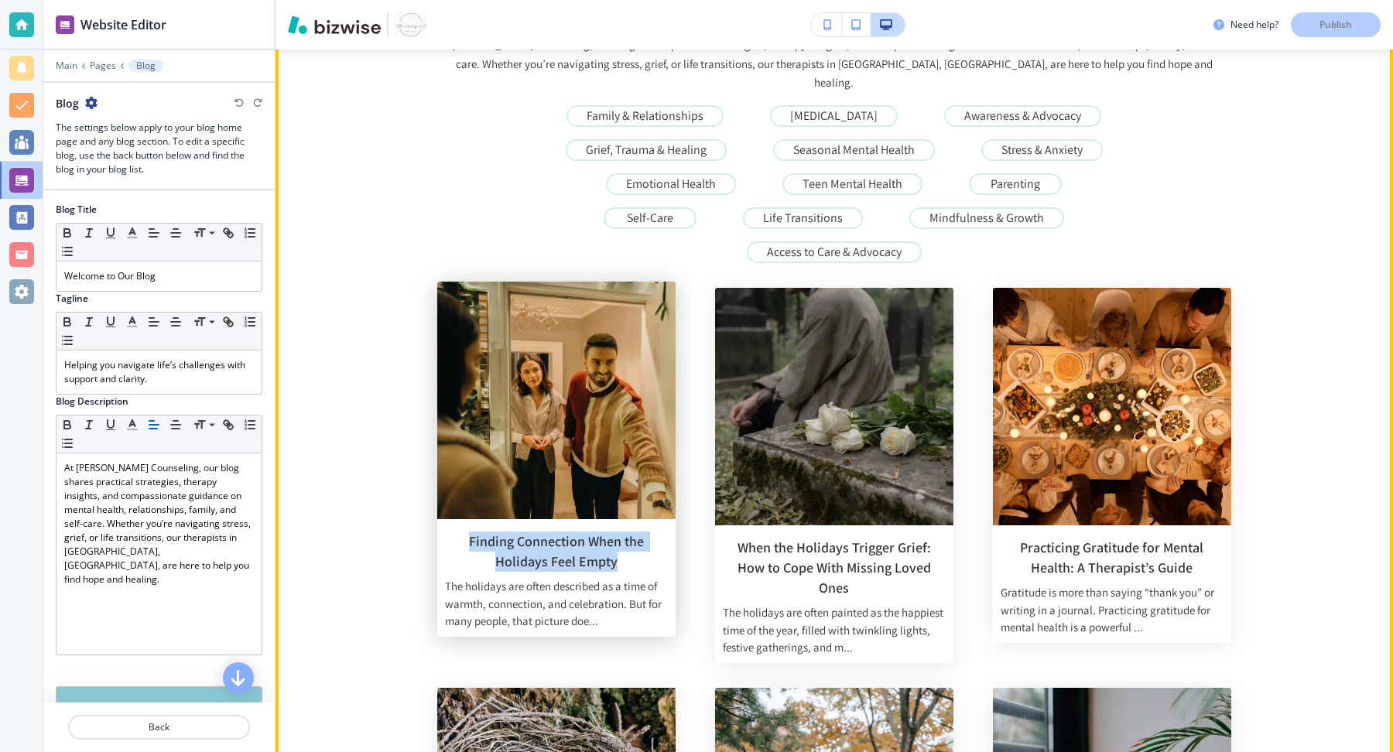
drag, startPoint x: 615, startPoint y: 546, endPoint x: 452, endPoint y: 522, distance: 165.1
click at [452, 532] on h3 "Finding Connection When the Holidays Feel Empty" at bounding box center [556, 552] width 223 height 40
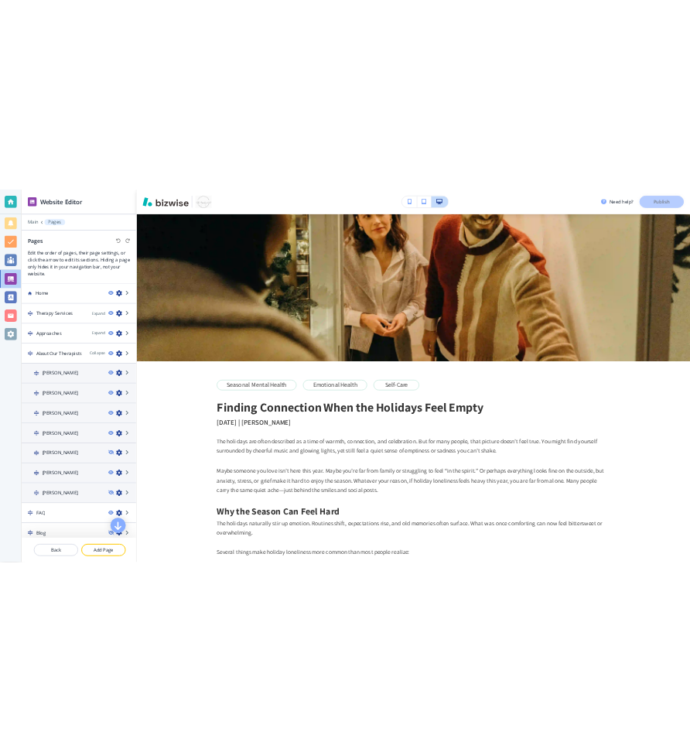
scroll to position [0, 0]
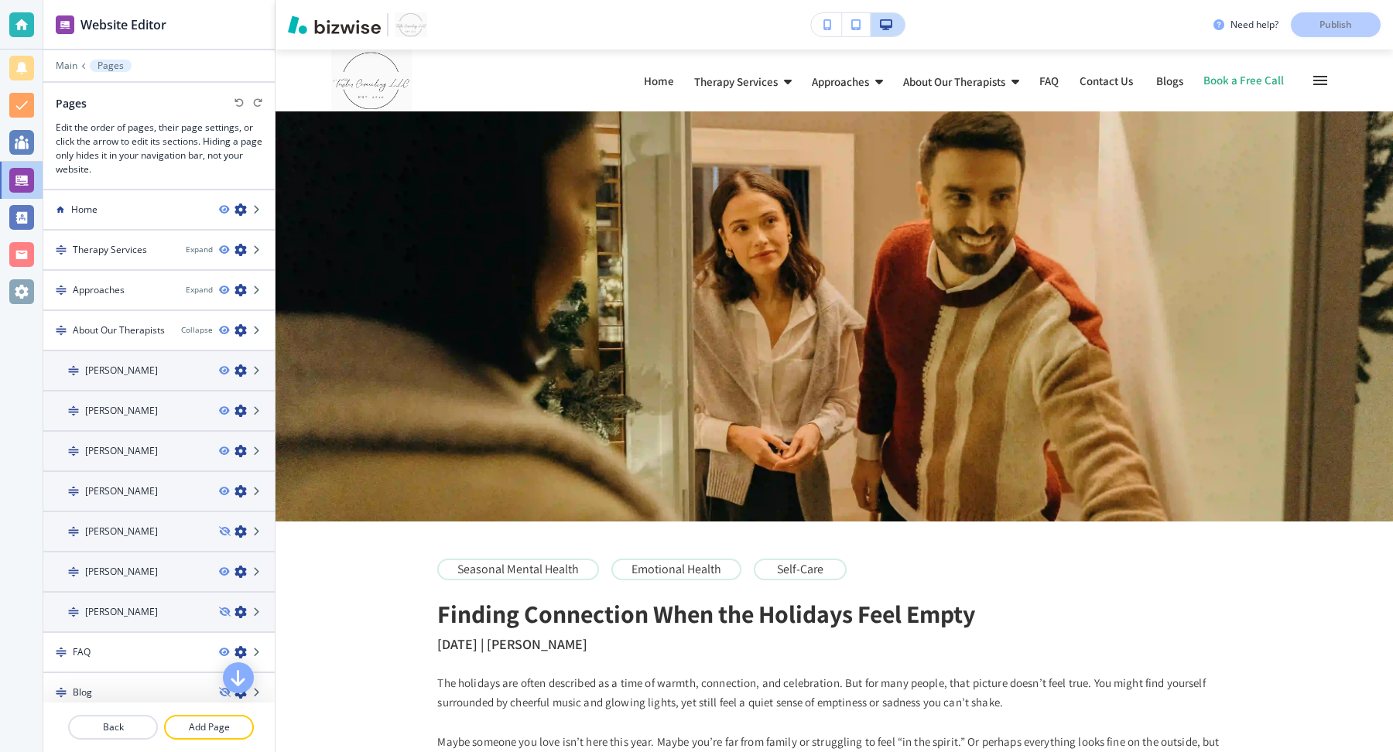
copy h3 "Finding Connection When the Holidays Feel Empty"
click at [449, 616] on h2 "Finding Connection When the Holidays Feel Empty" at bounding box center [706, 613] width 538 height 29
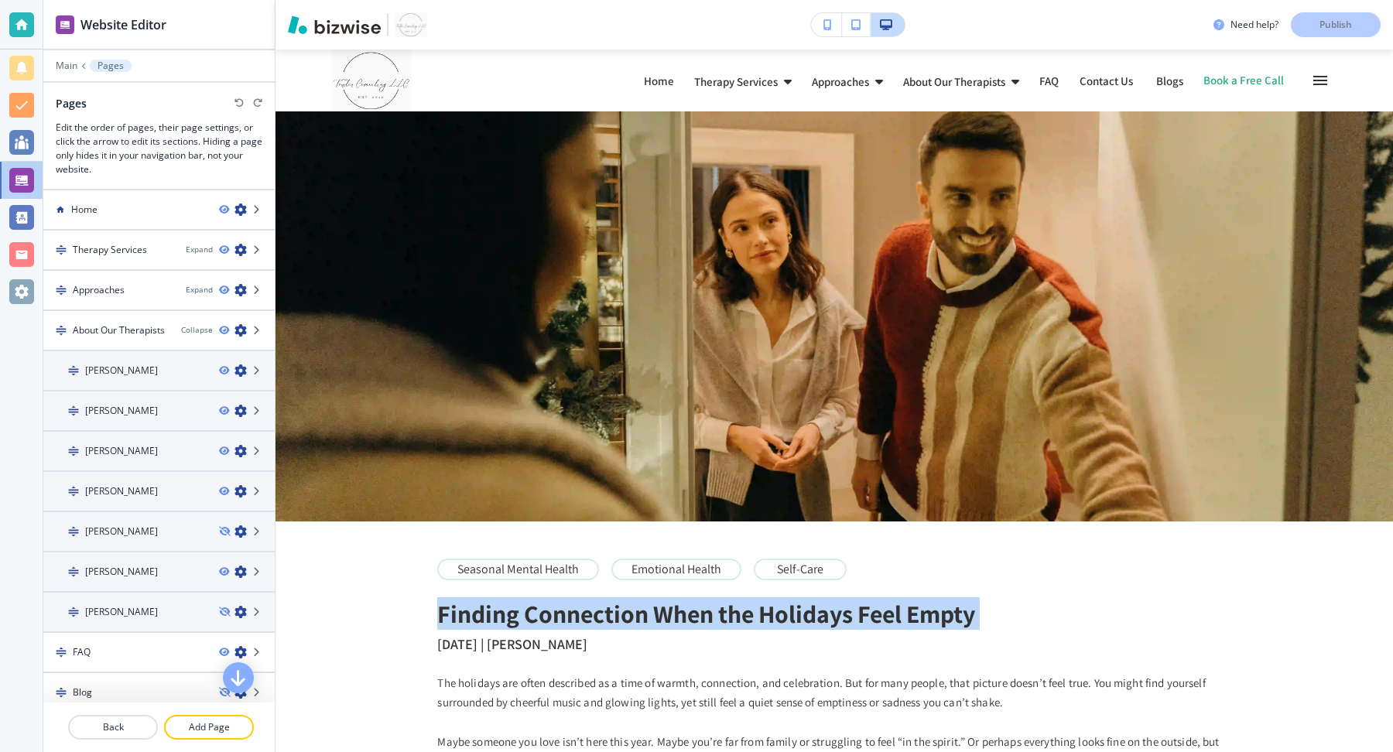
click at [449, 616] on h2 "Finding Connection When the Holidays Feel Empty" at bounding box center [706, 613] width 538 height 29
copy h2 "Finding Connection When the Holidays Feel Empty"
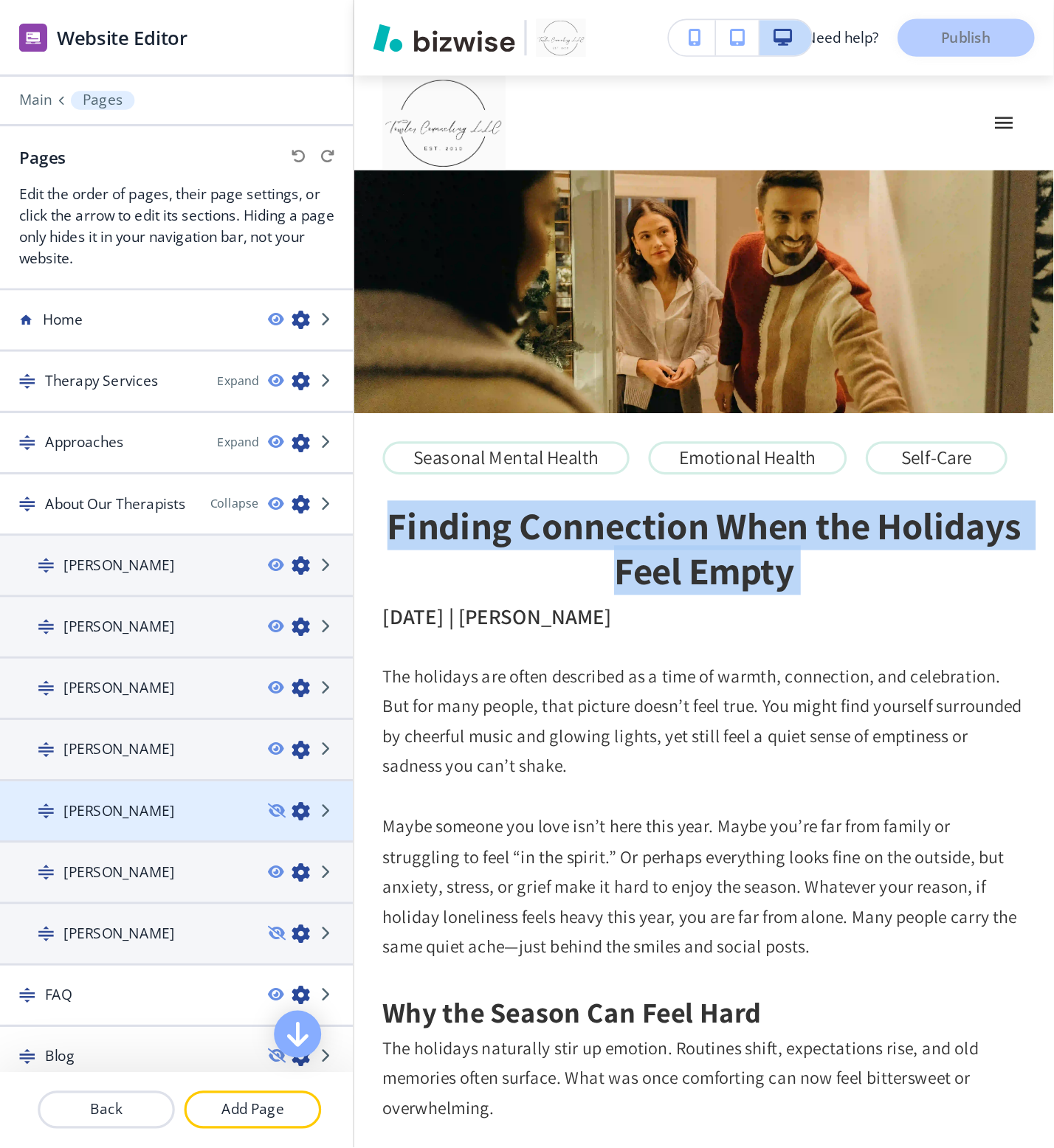
scroll to position [83, 0]
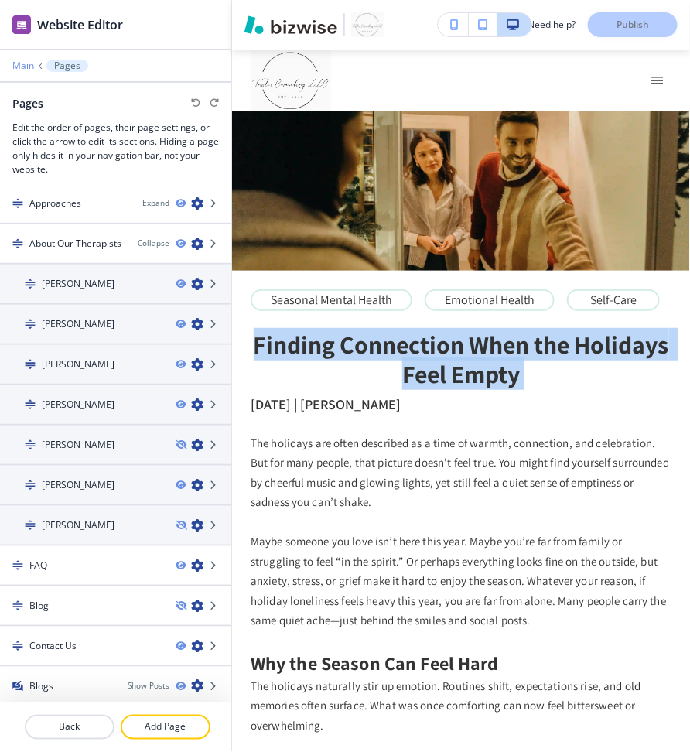
click at [25, 66] on p "Main" at bounding box center [23, 65] width 22 height 11
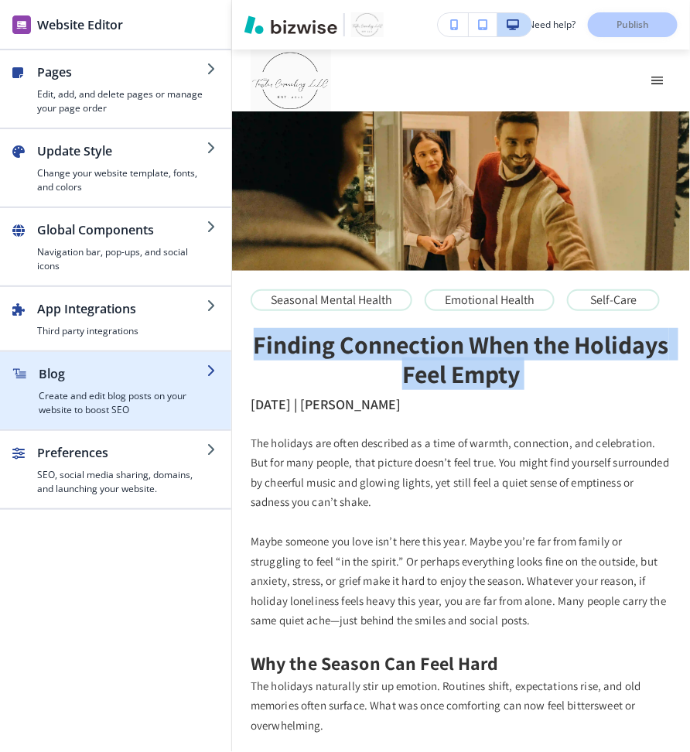
click at [173, 371] on h2 "Blog" at bounding box center [123, 374] width 168 height 19
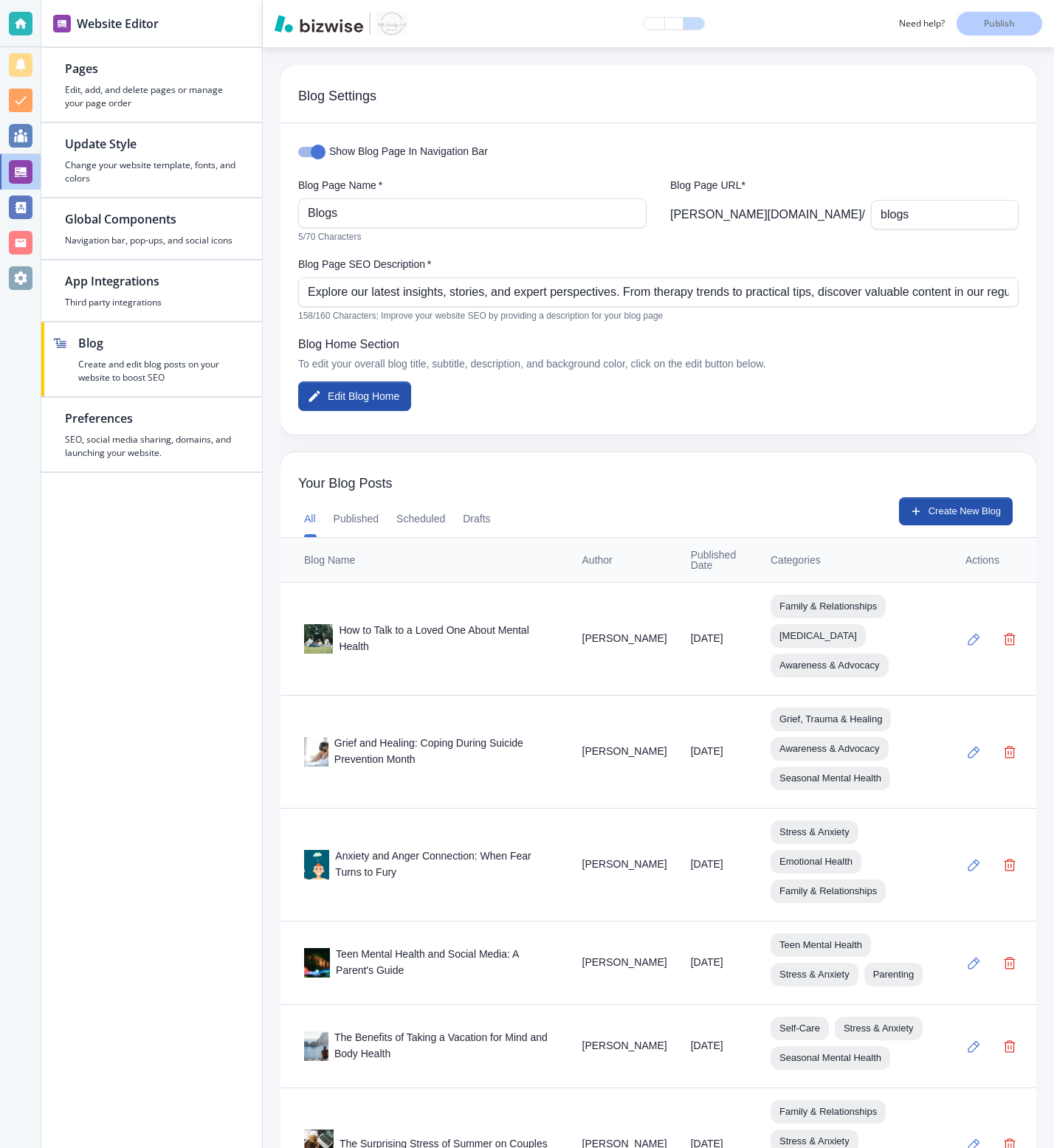
click at [655, 474] on div "Your Blog Posts" at bounding box center [658, 476] width 756 height 46
click at [515, 664] on td "How to Talk to a Loved One About Mental Health" at bounding box center [425, 640] width 290 height 113
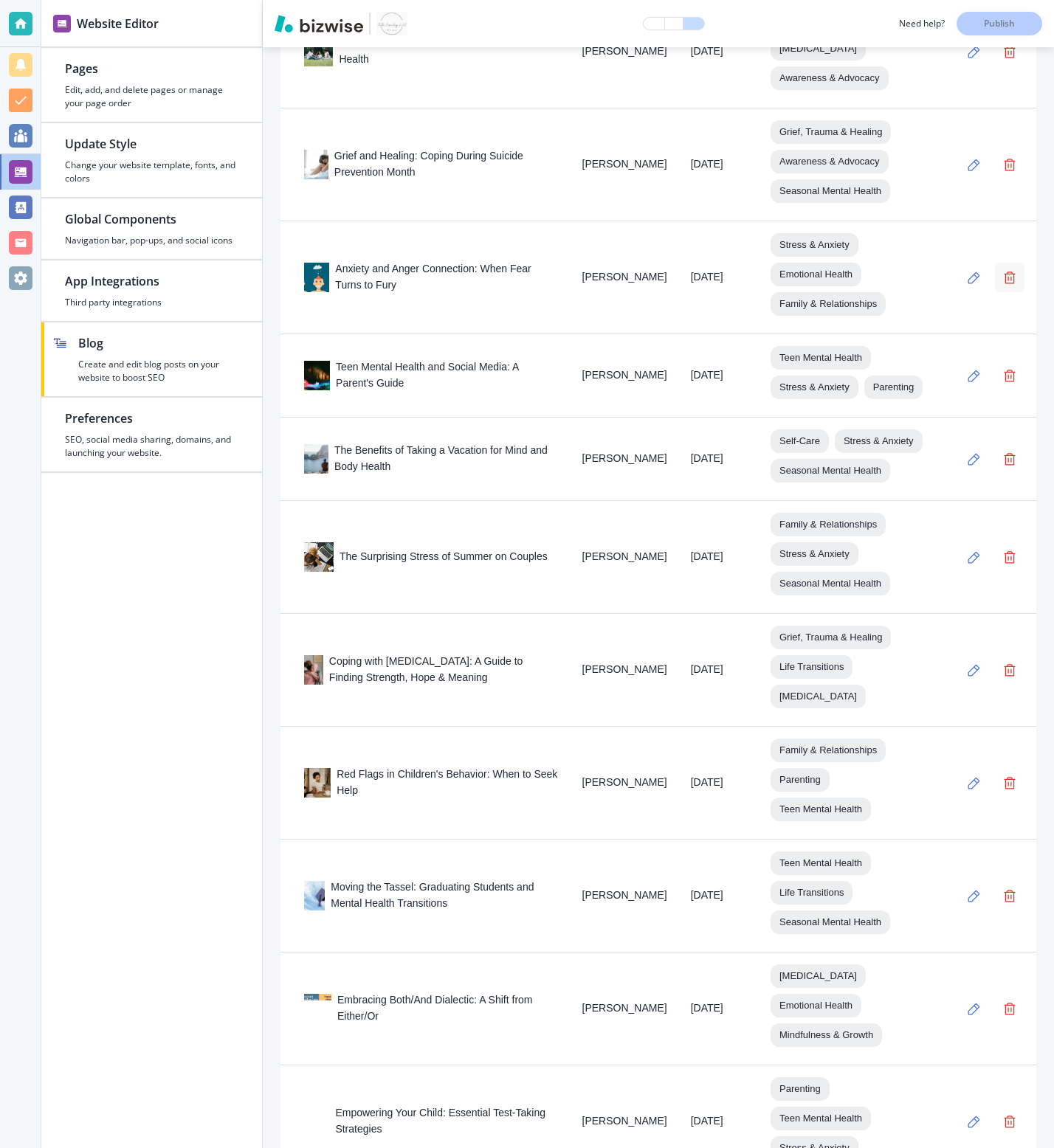
scroll to position [592, 0]
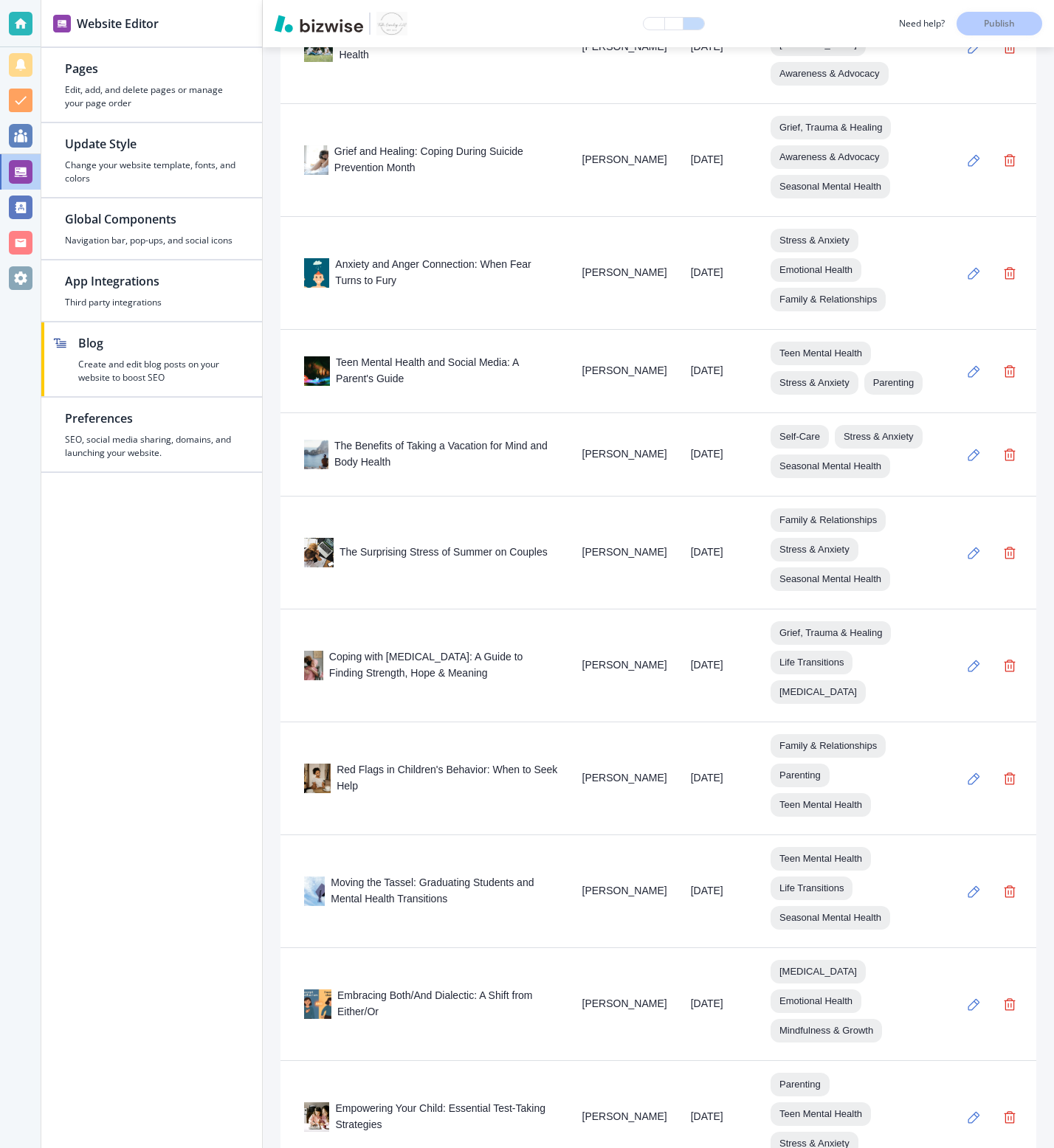
click at [474, 145] on div "Grief and Healing: Coping During Suicide Prevention Month" at bounding box center [431, 160] width 255 height 32
copy div "Grief and Healing: Coping During Suicide Prevention Month"
click at [506, 266] on div "Anxiety and Anger Connection: When Fear Turns to Fury" at bounding box center [431, 273] width 255 height 32
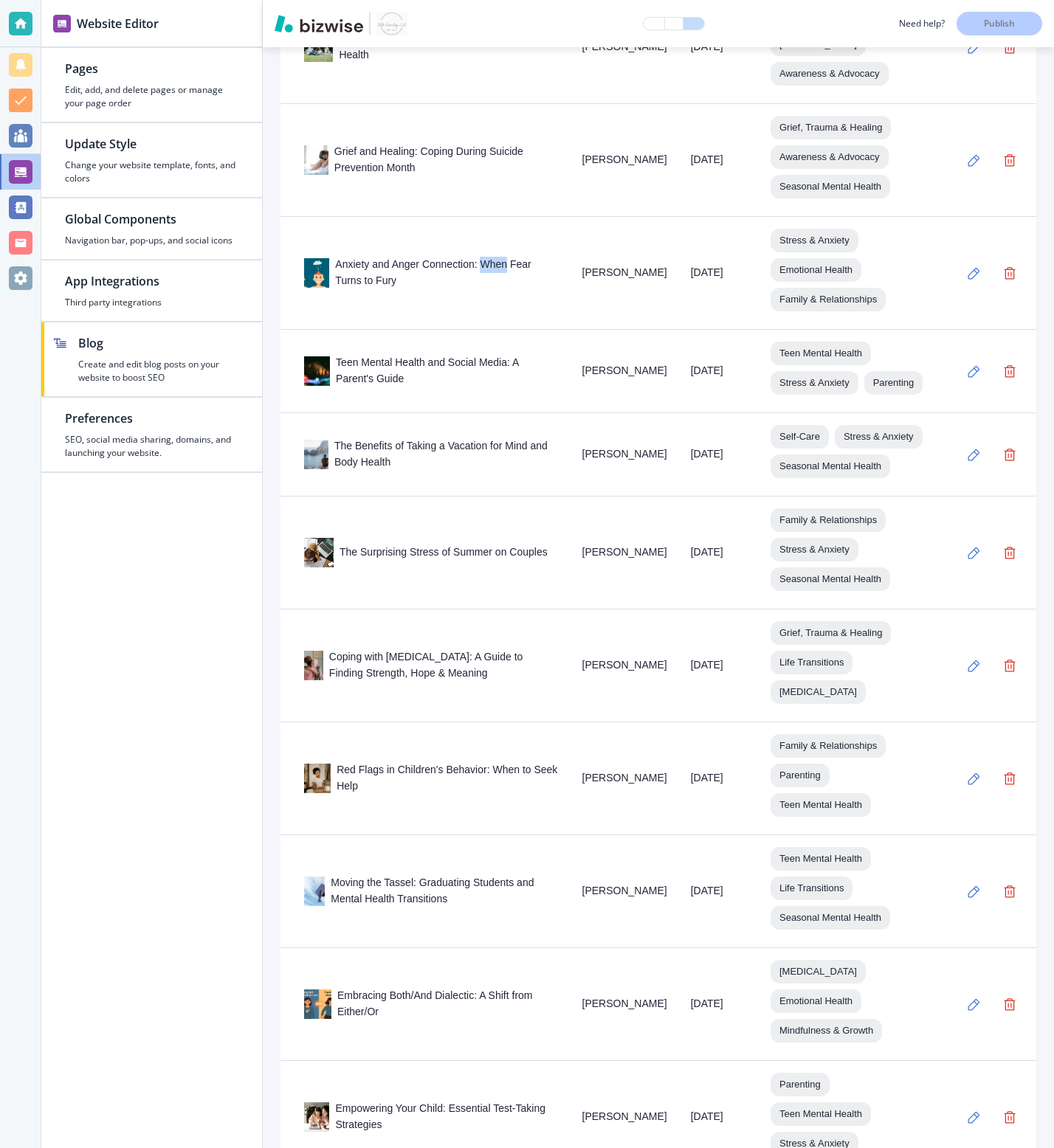
click at [506, 266] on div "Anxiety and Anger Connection: When Fear Turns to Fury" at bounding box center [431, 273] width 255 height 32
copy div "Anxiety and Anger Connection: When Fear Turns to Fury"
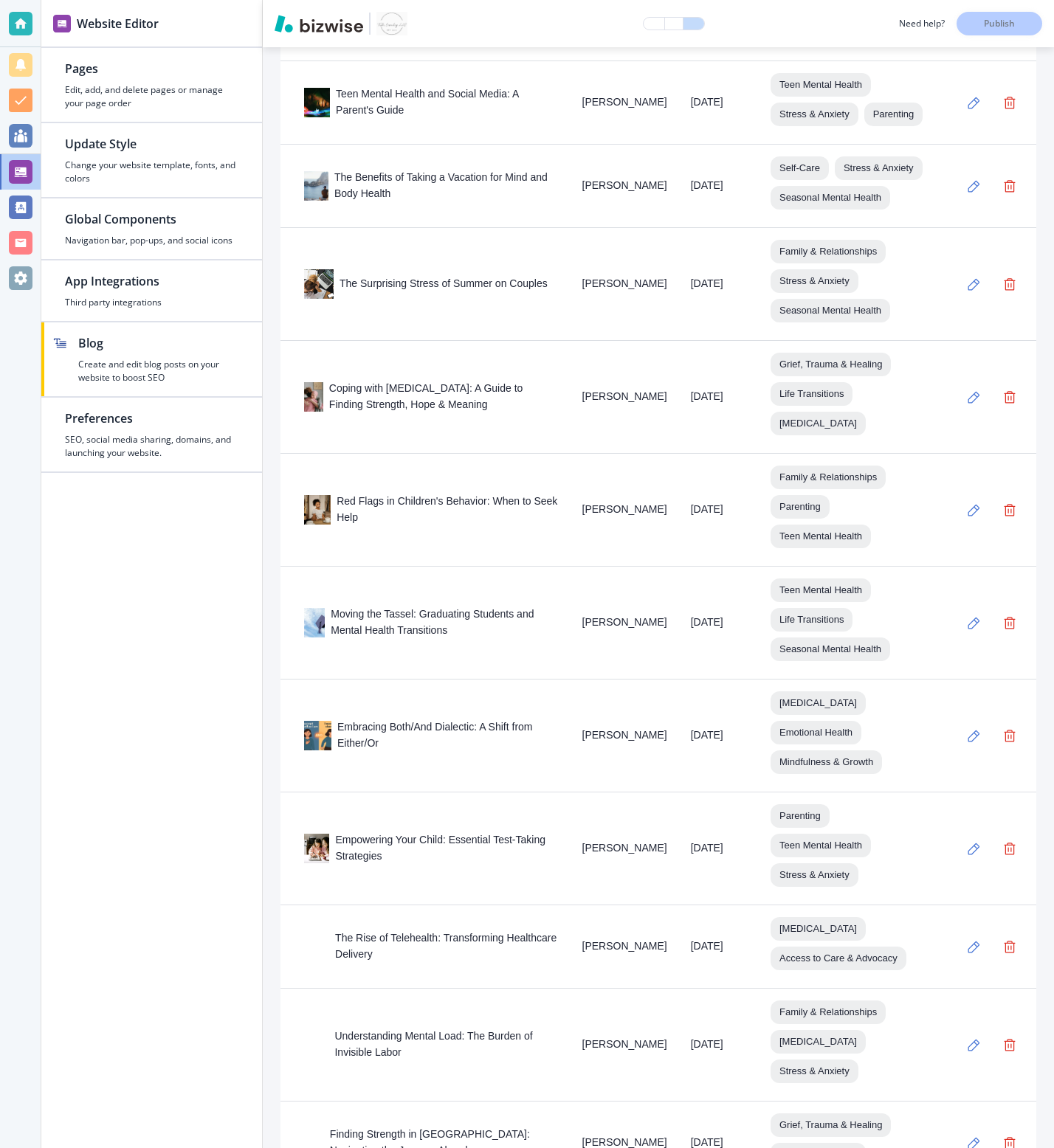
scroll to position [865, 0]
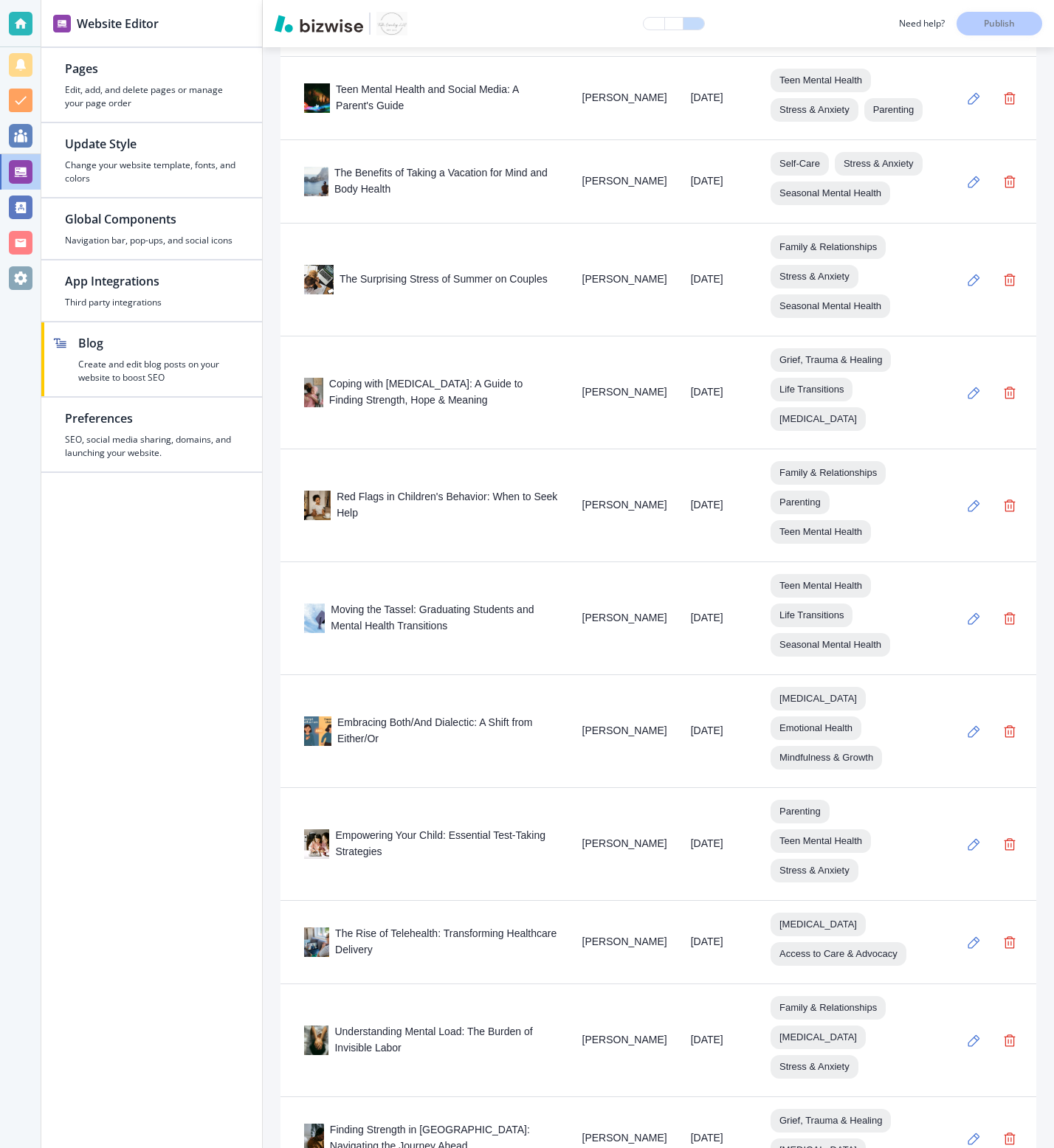
click at [394, 105] on div "Teen Mental Health and Social Media: A Parent's Guide" at bounding box center [431, 98] width 255 height 32
copy div "Teen Mental Health and Social Media: A Parent's Guide"
drag, startPoint x: 470, startPoint y: 231, endPoint x: 338, endPoint y: 219, distance: 132.5
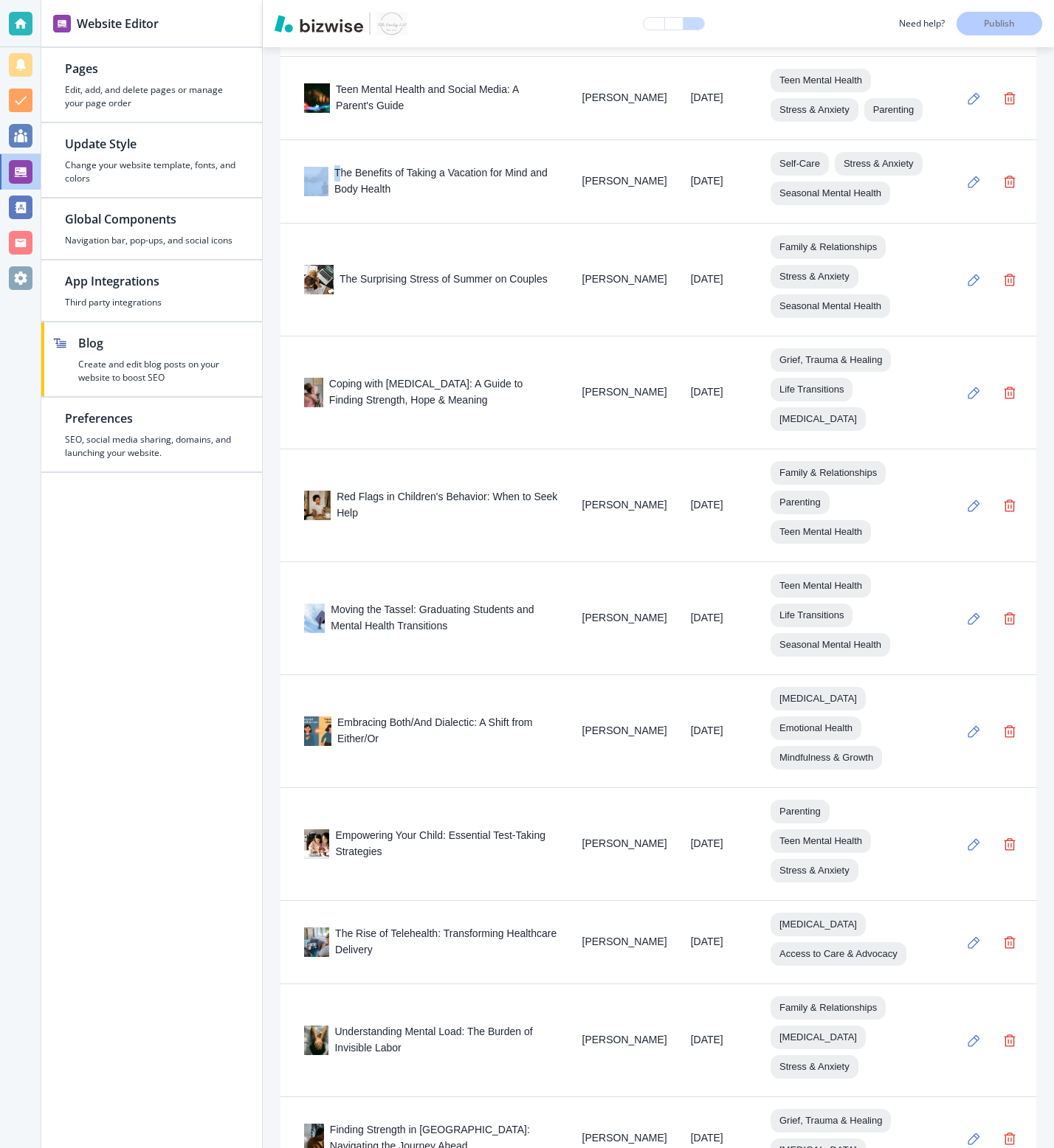
click at [338, 197] on div "The Benefits of Taking a Vacation for Mind and Body Health" at bounding box center [431, 181] width 255 height 32
drag, startPoint x: 338, startPoint y: 219, endPoint x: 366, endPoint y: 227, distance: 29.1
drag, startPoint x: 366, startPoint y: 227, endPoint x: 357, endPoint y: 222, distance: 10.3
click at [357, 197] on div "The Benefits of Taking a Vacation for Mind and Body Health" at bounding box center [431, 181] width 255 height 32
click at [358, 197] on div "The Benefits of Taking a Vacation for Mind and Body Health" at bounding box center [431, 181] width 255 height 32
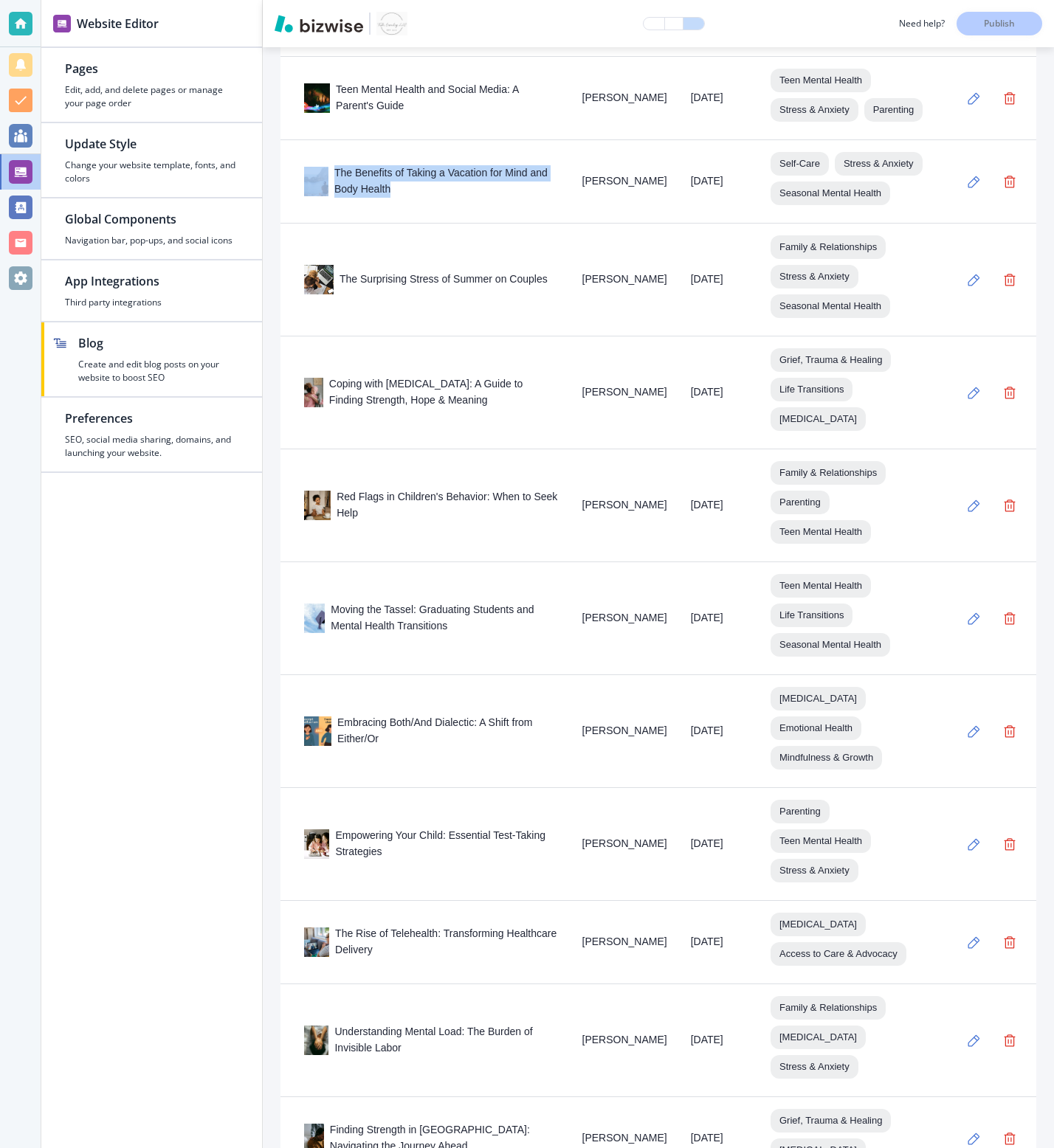
drag, startPoint x: 333, startPoint y: 218, endPoint x: 469, endPoint y: 246, distance: 138.9
click at [469, 224] on td "The Benefits of Taking a Vacation for Mind and Body Health" at bounding box center [425, 181] width 290 height 83
copy div "The Benefits of Taking a Vacation for Mind and Body Health"
click at [476, 295] on div "The Surprising Stress of Summer on Couples" at bounding box center [431, 279] width 255 height 30
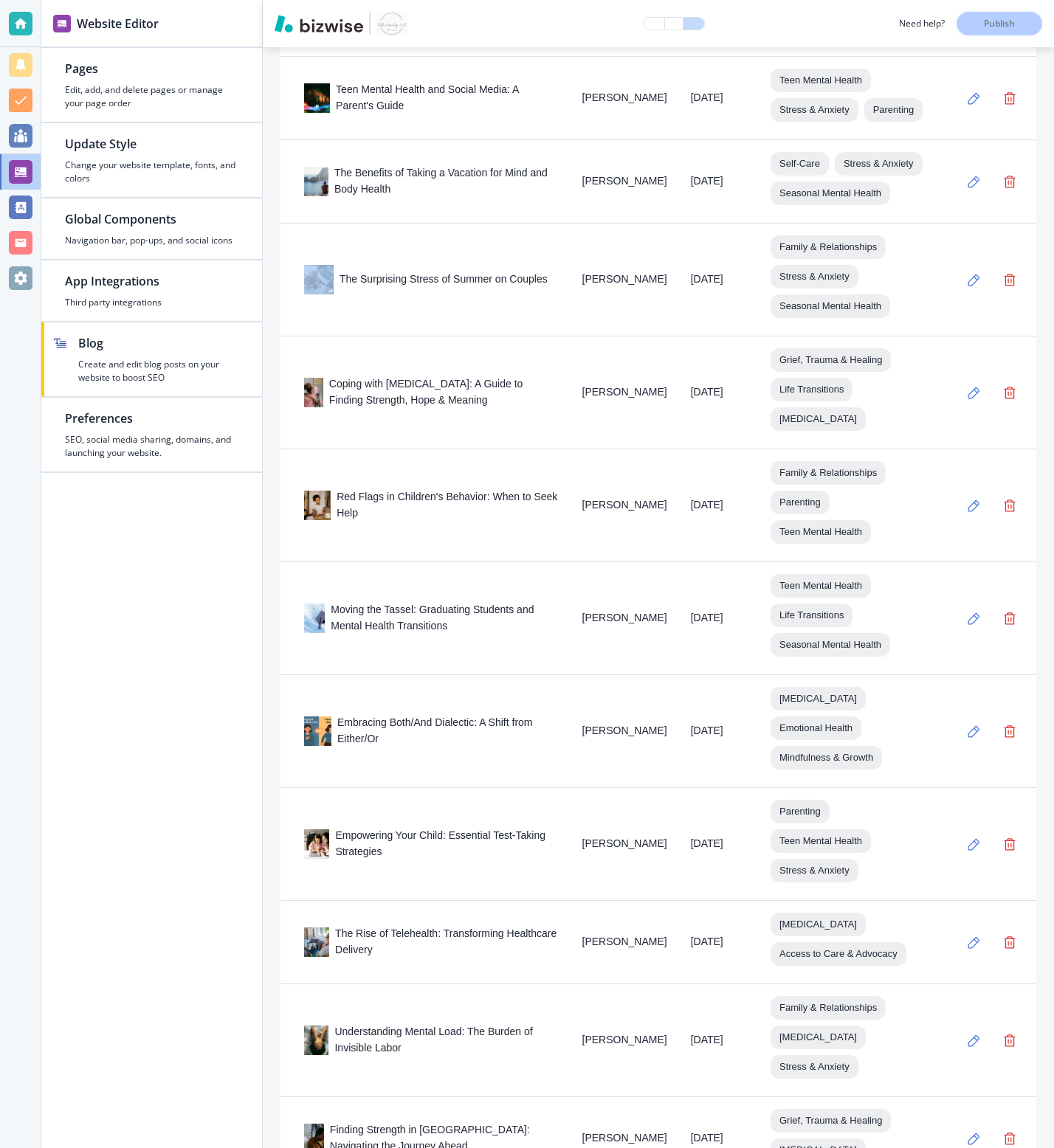
click at [476, 295] on div "The Surprising Stress of Summer on Couples" at bounding box center [431, 279] width 255 height 30
click at [438, 295] on div "The Surprising Stress of Summer on Couples" at bounding box center [431, 279] width 255 height 30
copy div "The Surprising Stress of Summer on Couples"
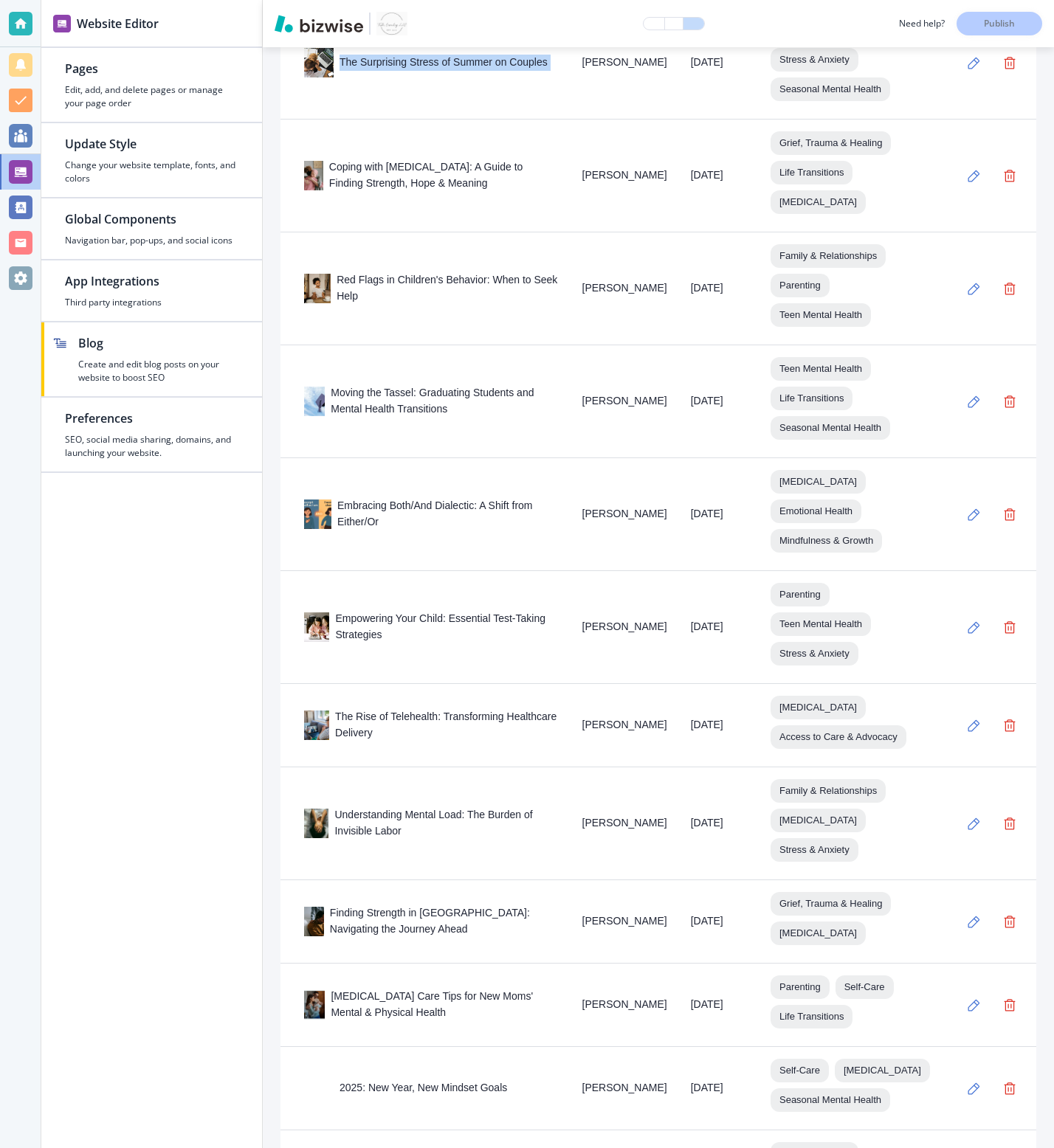
scroll to position [1158, 0]
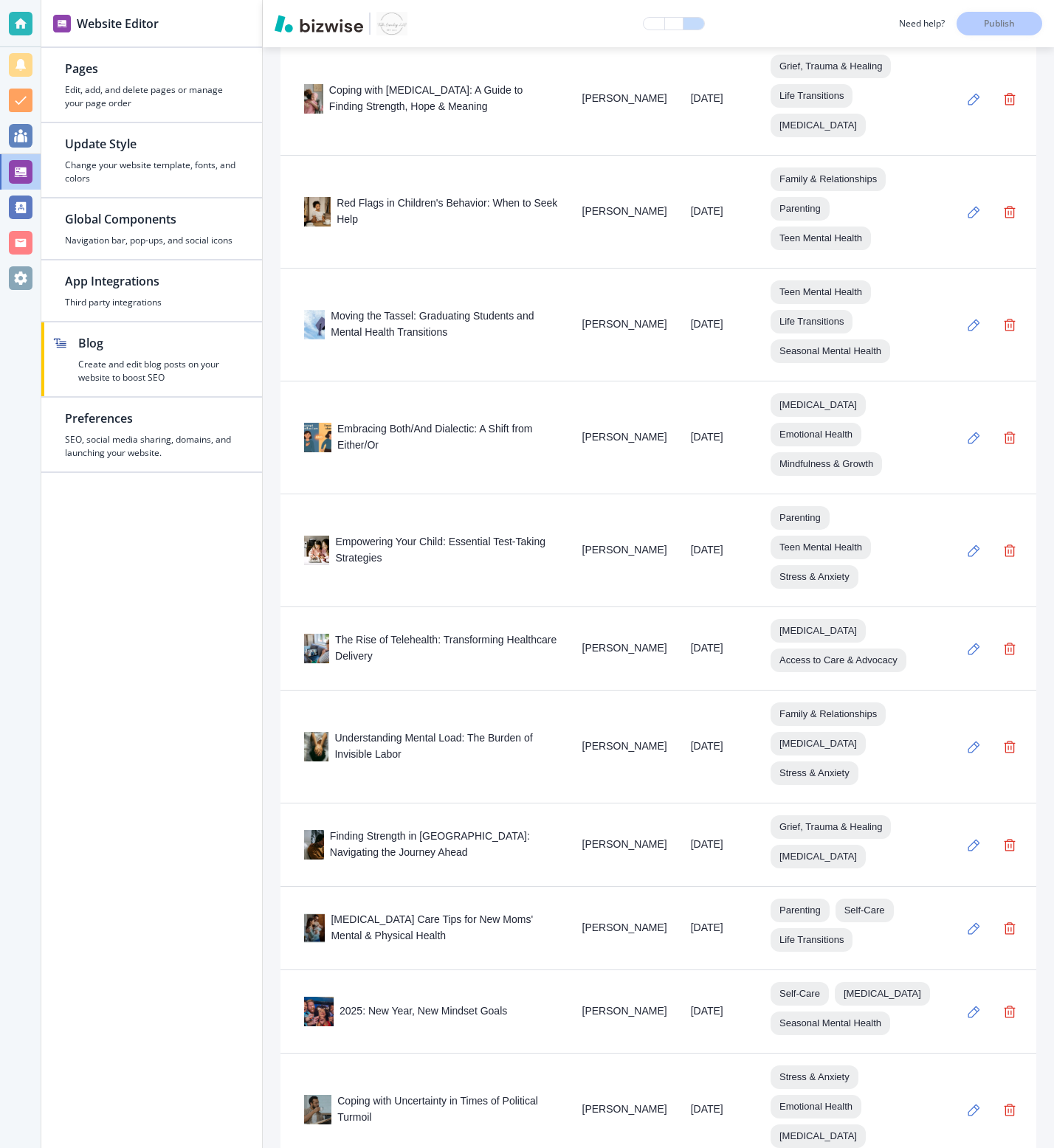
click at [410, 115] on div "Coping with [MEDICAL_DATA]: A Guide to Finding Strength, Hope & Meaning" at bounding box center [431, 99] width 255 height 32
copy div "Coping with [MEDICAL_DATA]: A Guide to Finding Strength, Hope & Meaning"
click at [358, 228] on div "Red Flags in Children's Behavior: When to Seek Help" at bounding box center [431, 212] width 255 height 32
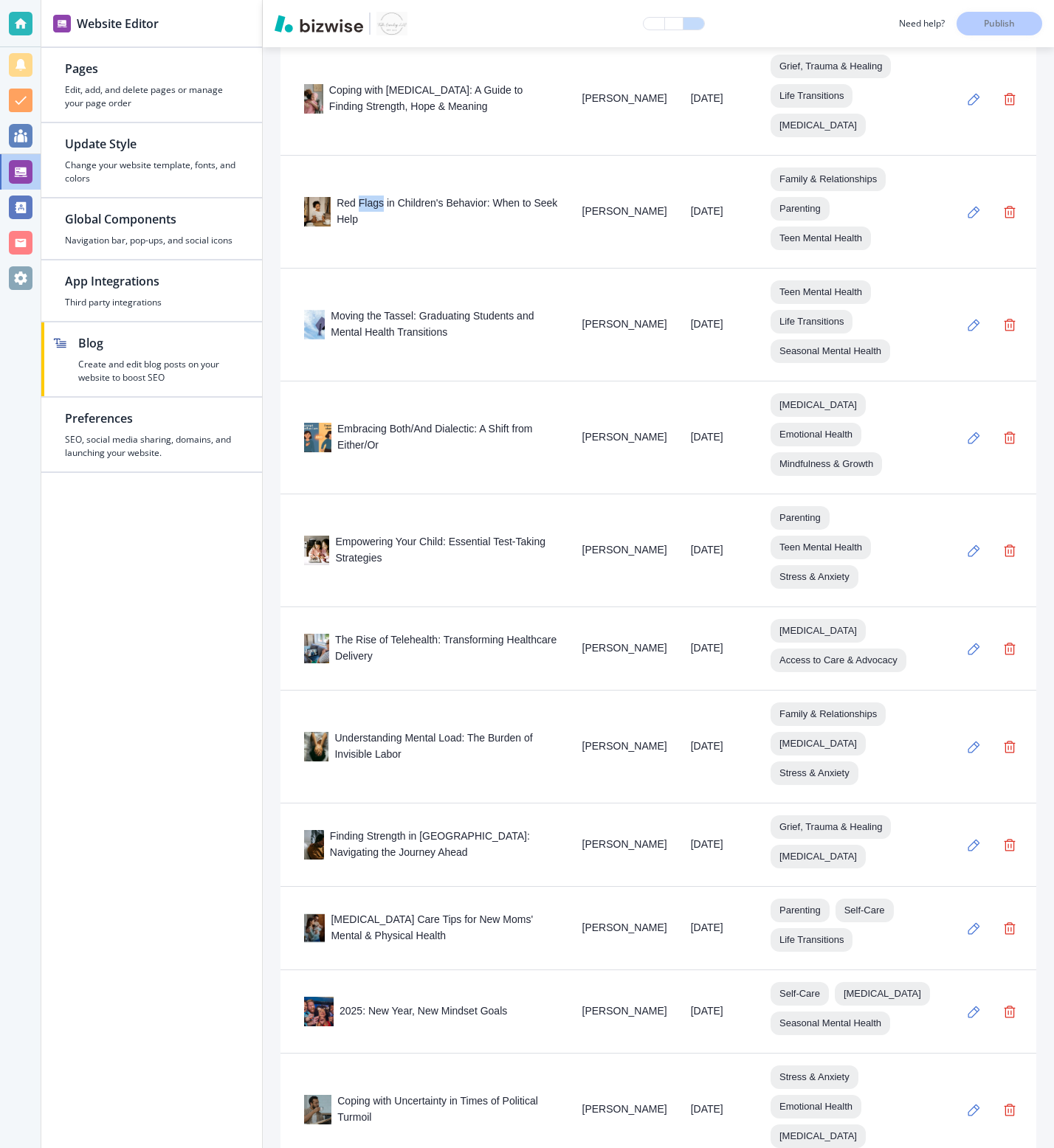
click at [358, 228] on div "Red Flags in Children's Behavior: When to Seek Help" at bounding box center [431, 212] width 255 height 32
copy div "Red Flags in Children's Behavior: When to Seek Help"
click at [489, 341] on div "Moving the Tassel: Graduating Students and Mental Health Transitions" at bounding box center [431, 325] width 255 height 32
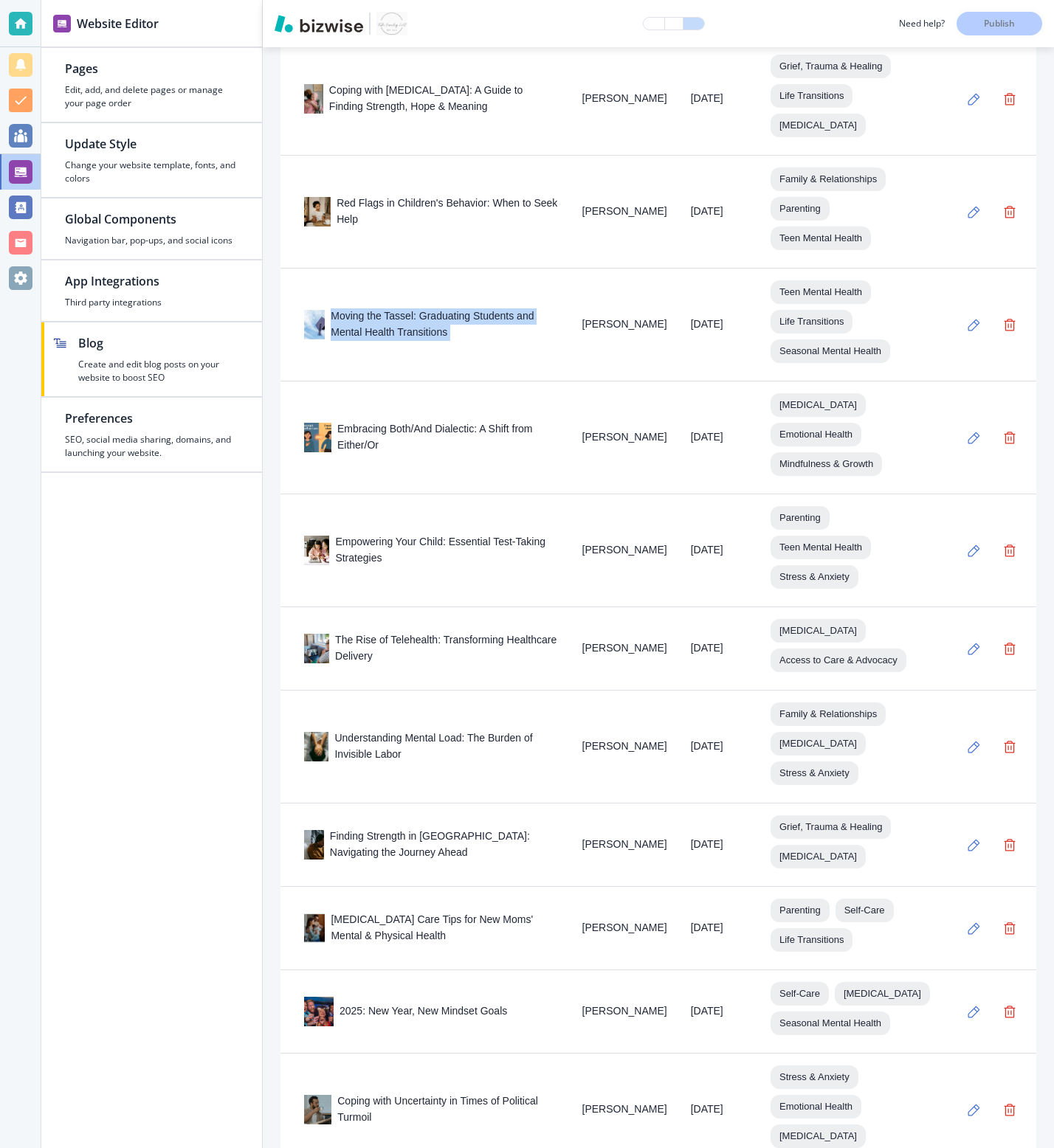
click at [489, 341] on div "Moving the Tassel: Graduating Students and Mental Health Transitions" at bounding box center [431, 325] width 255 height 32
click at [523, 454] on div "Embracing Both/And Dialectic: A Shift from Either/Or" at bounding box center [431, 438] width 255 height 32
click at [518, 454] on div "Embracing Both/And Dialectic: A Shift from Either/Or" at bounding box center [431, 438] width 255 height 32
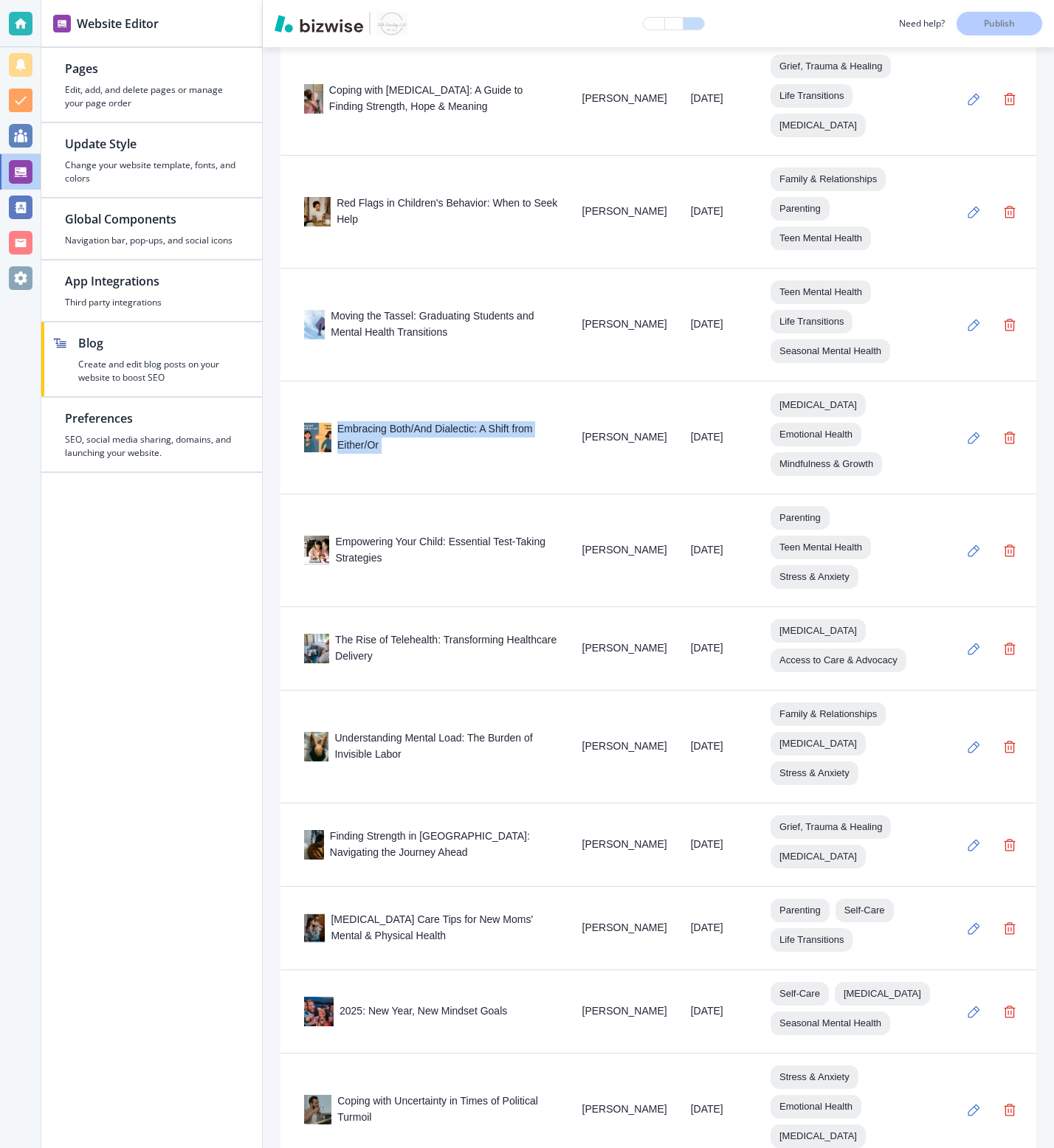
click at [518, 454] on div "Embracing Both/And Dialectic: A Shift from Either/Or" at bounding box center [431, 438] width 255 height 32
click at [426, 566] on div "Empowering Your Child: Essential Test-Taking Strategies" at bounding box center [431, 550] width 255 height 32
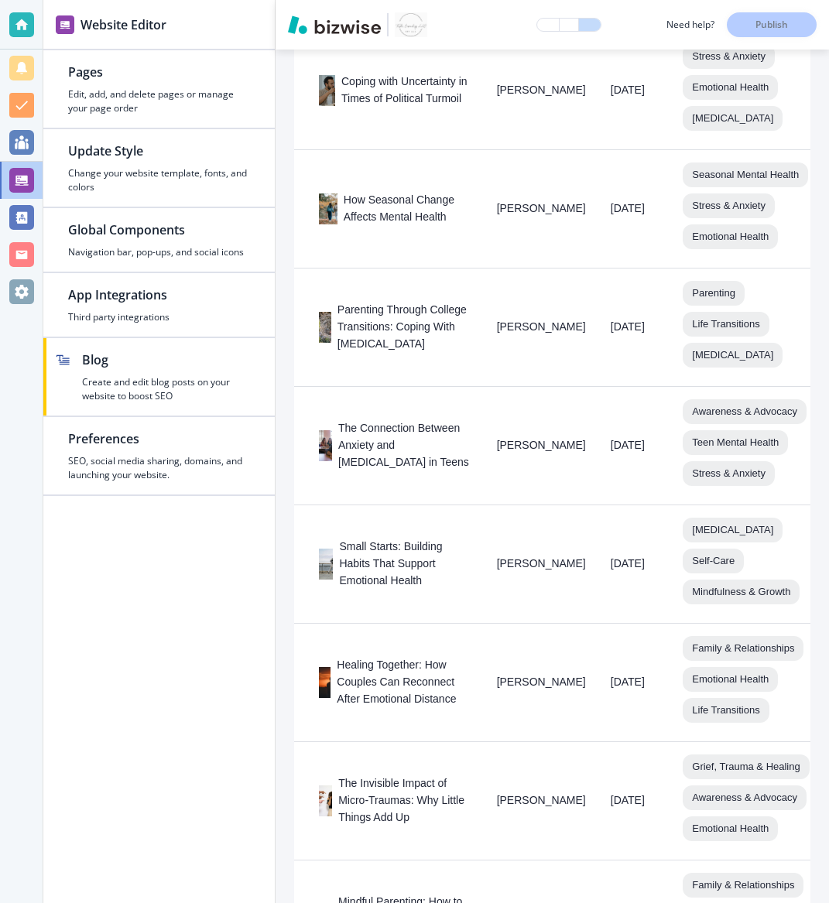
scroll to position [2410, 0]
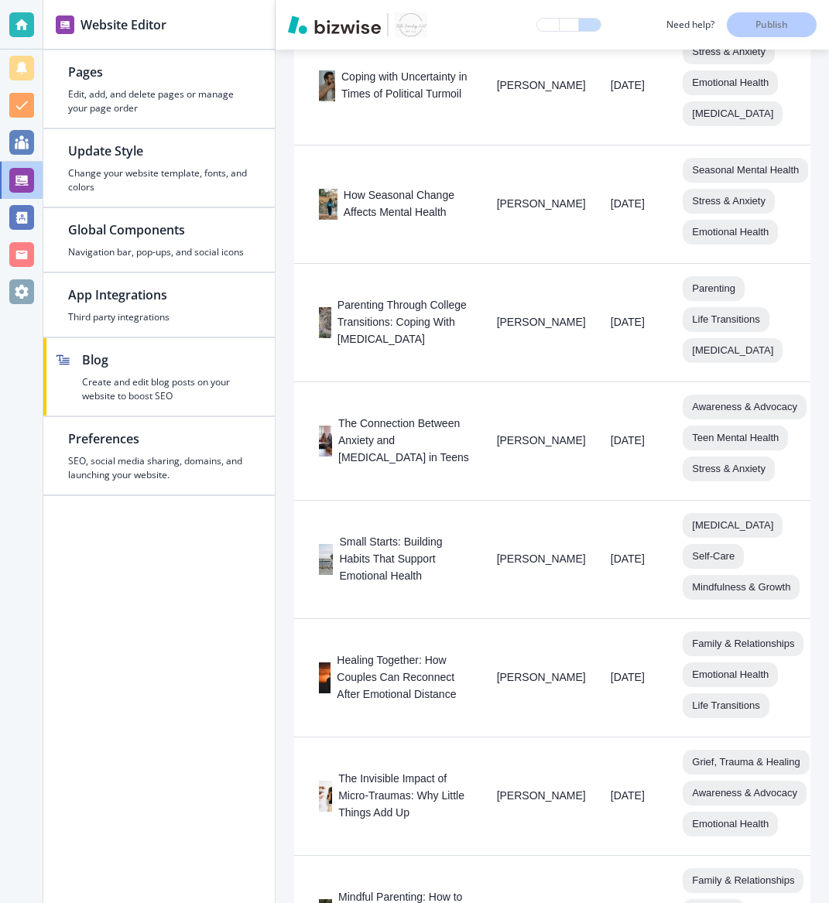
click at [372, 100] on div "Coping with Uncertainty in Times of Political Turmoil" at bounding box center [395, 86] width 153 height 34
click at [365, 221] on div "How Seasonal Change Affects Mental Health" at bounding box center [395, 204] width 153 height 34
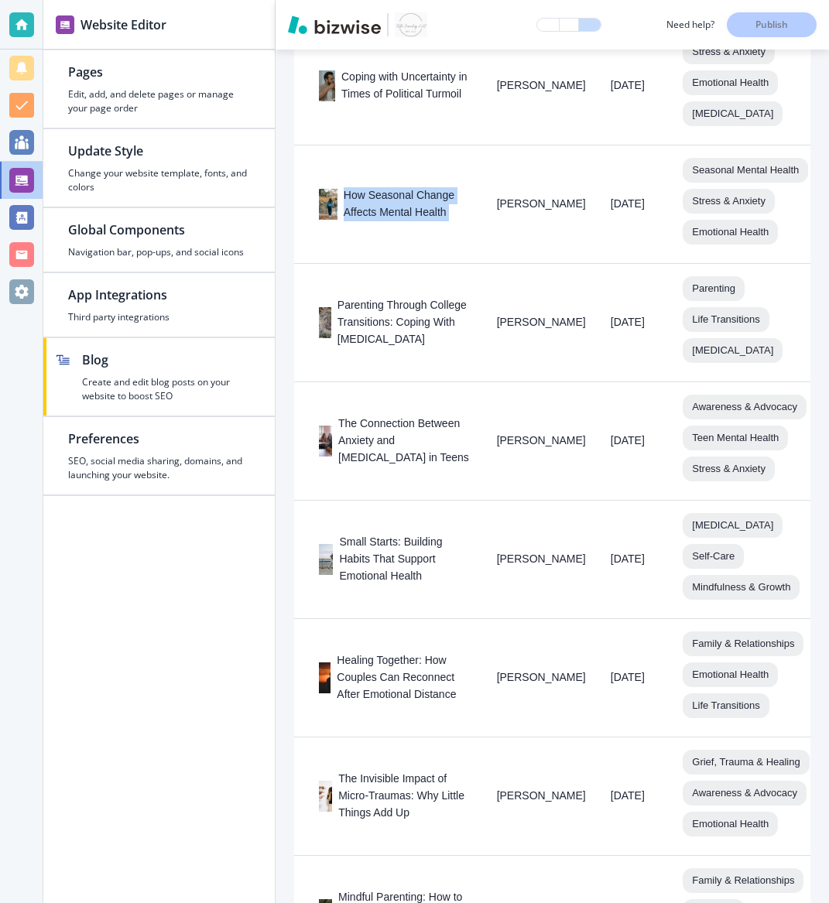
click at [365, 221] on div "How Seasonal Change Affects Mental Health" at bounding box center [395, 204] width 153 height 34
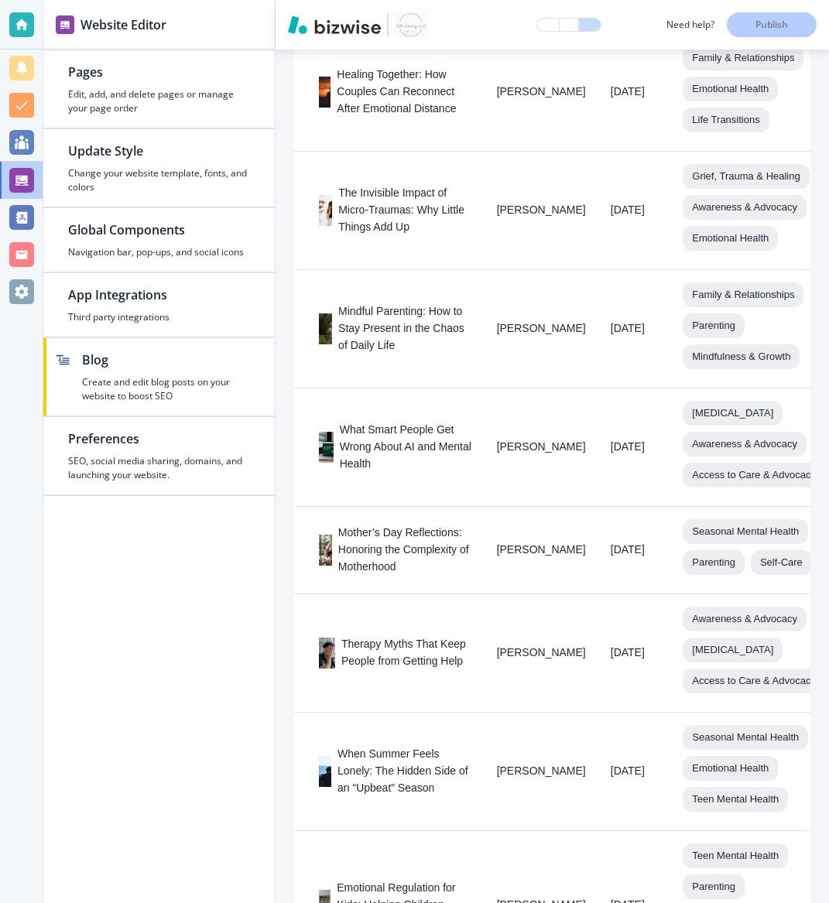
scroll to position [3004, 0]
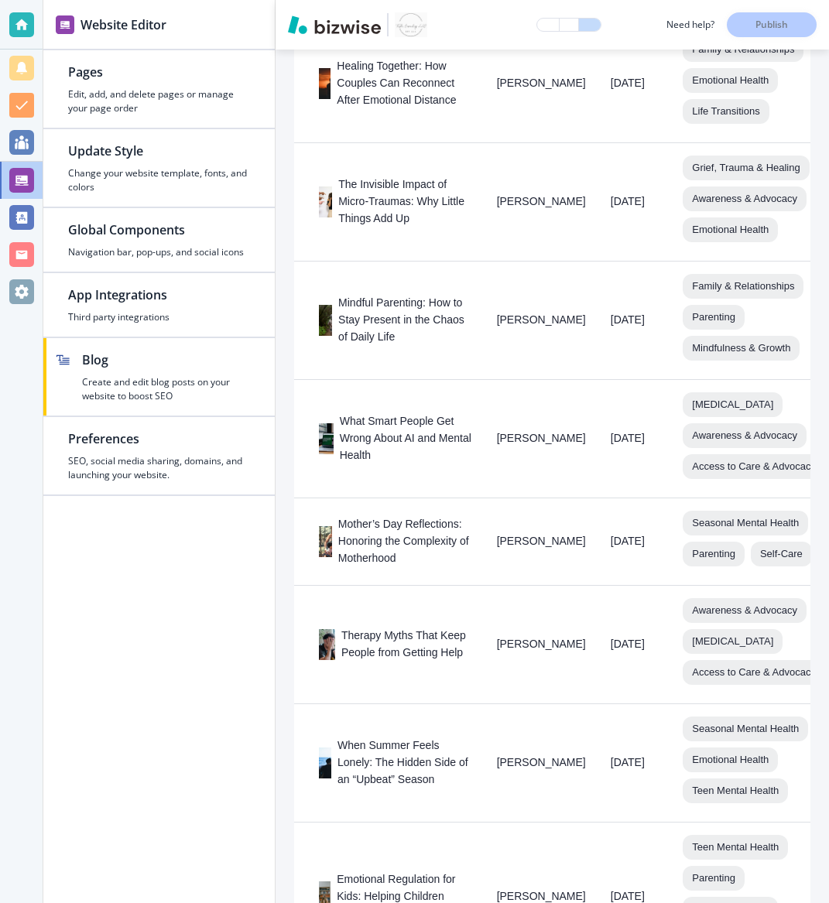
click at [354, 341] on div "Mindful Parenting: How to Stay Present in the Chaos of Daily Life" at bounding box center [395, 320] width 153 height 51
click at [378, 346] on div "Mindful Parenting: How to Stay Present in the Chaos of Daily Life" at bounding box center [395, 320] width 153 height 51
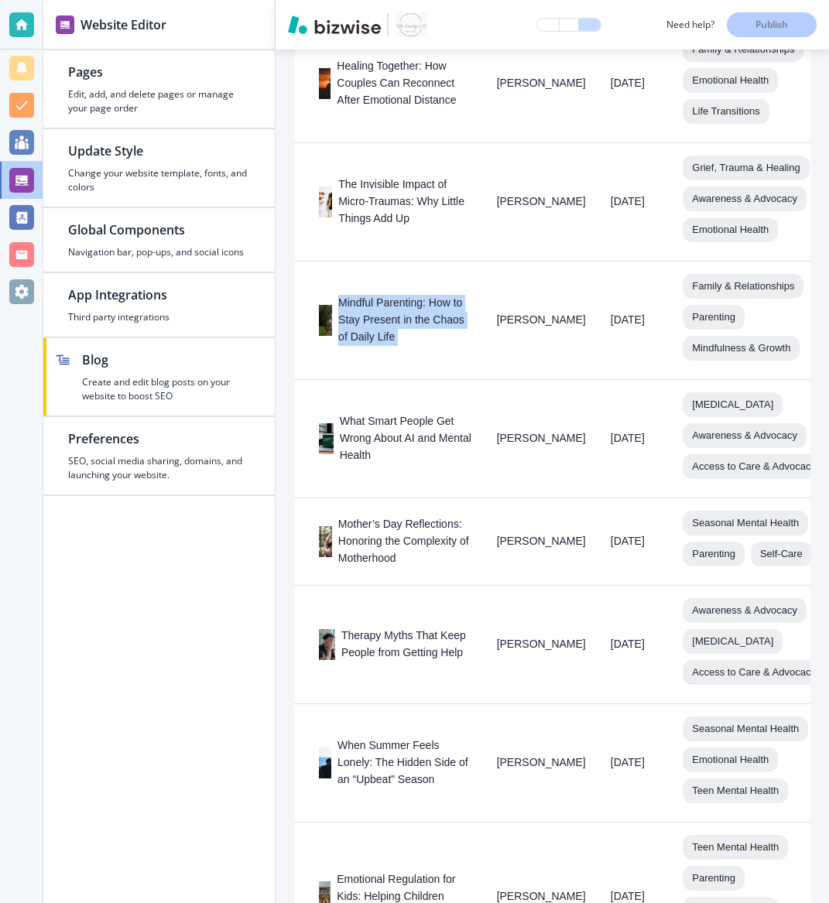
click at [378, 346] on div "Mindful Parenting: How to Stay Present in the Chaos of Daily Life" at bounding box center [395, 320] width 153 height 51
click at [392, 464] on div "What Smart People Get Wrong About AI and Mental Health" at bounding box center [395, 438] width 153 height 51
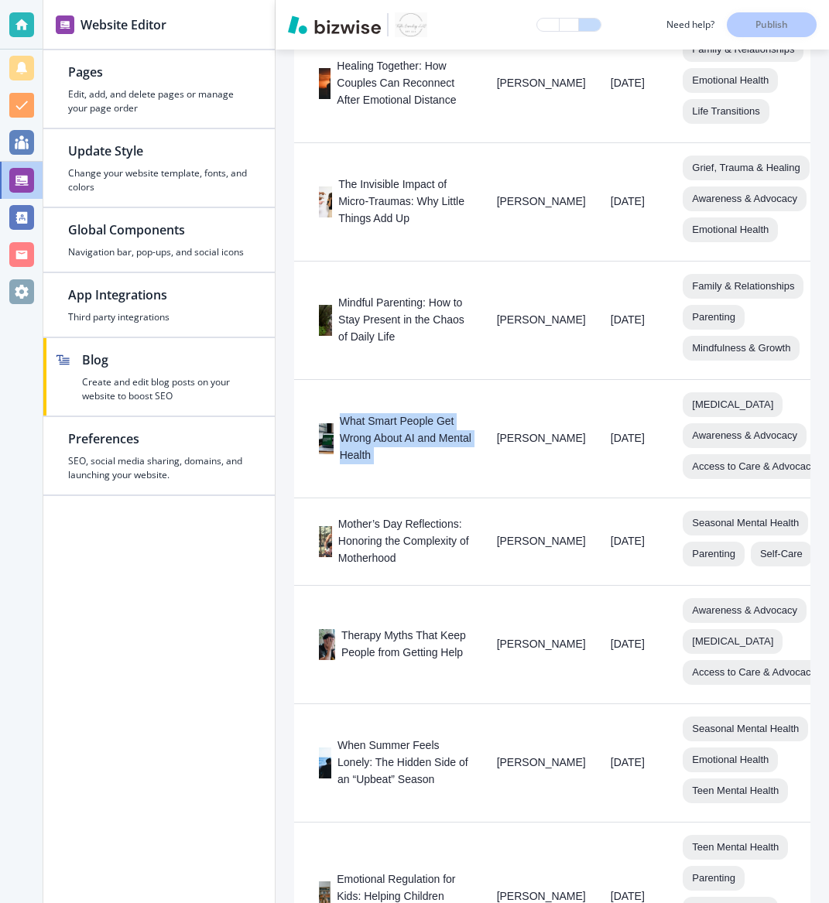
click at [392, 464] on div "What Smart People Get Wrong About AI and Mental Health" at bounding box center [395, 438] width 153 height 51
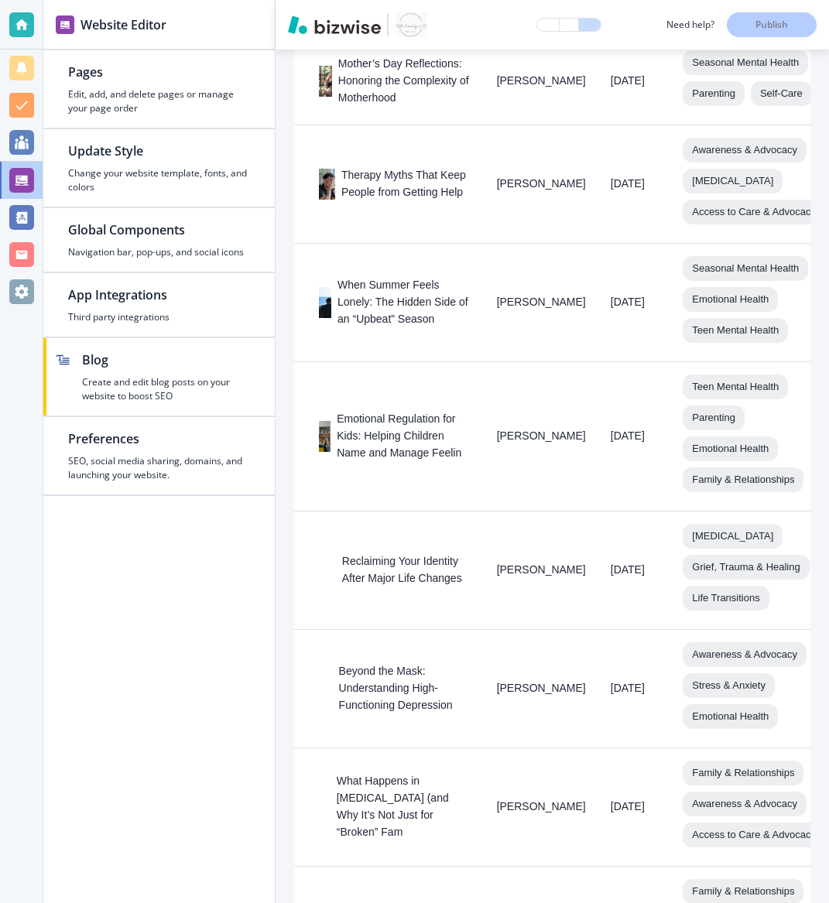
scroll to position [3466, 0]
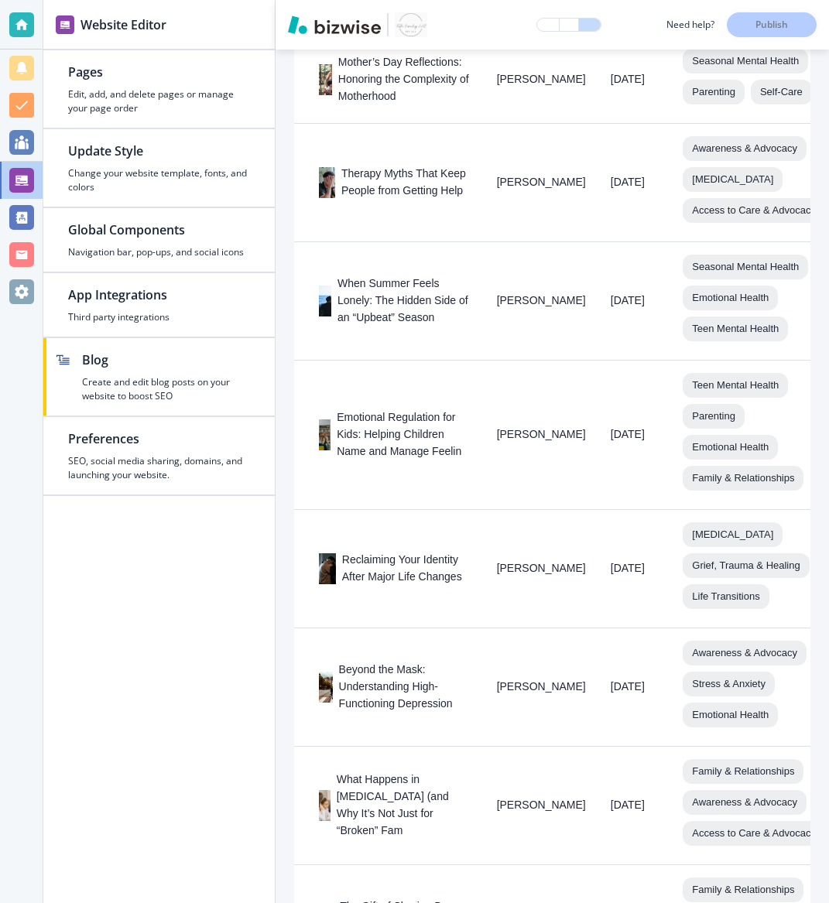
click at [365, 105] on div "Mother’s Day Reflections: Honoring the Complexity of Motherhood" at bounding box center [395, 79] width 153 height 51
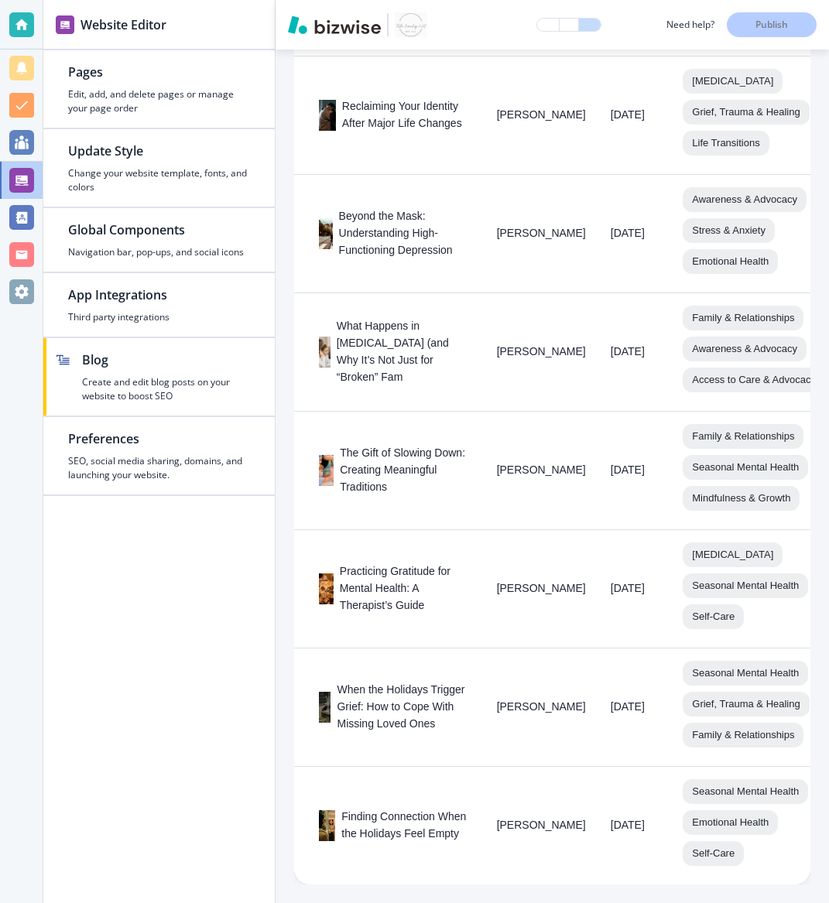
scroll to position [1366, 0]
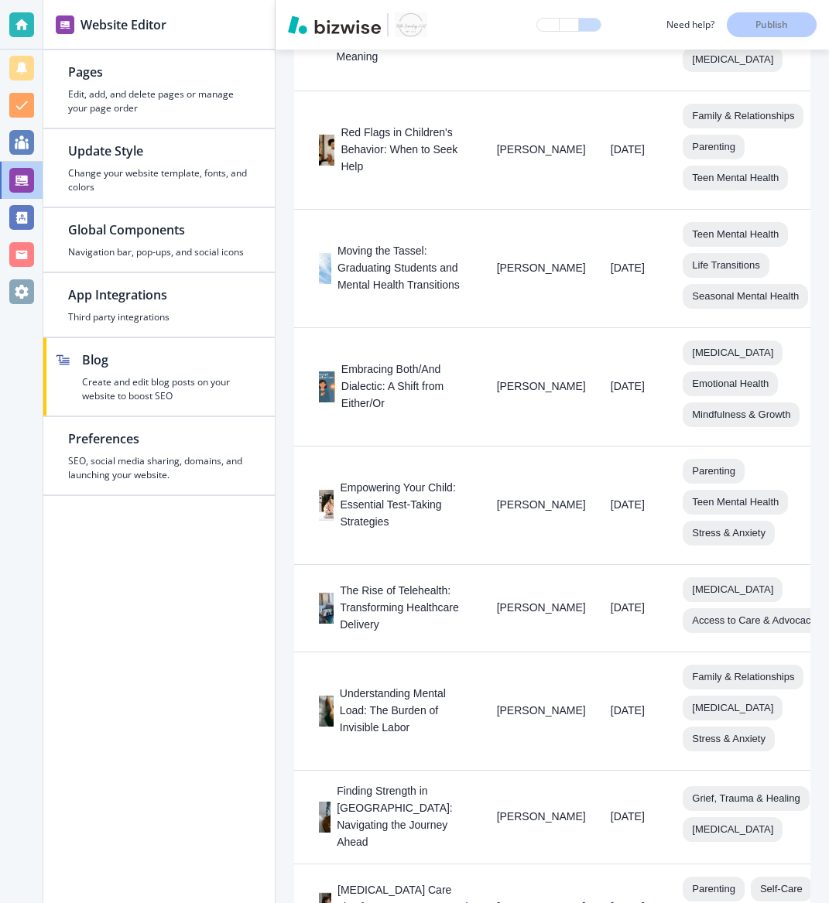
click at [374, 515] on div "Empowering Your Child: Essential Test-Taking Strategies" at bounding box center [395, 505] width 153 height 51
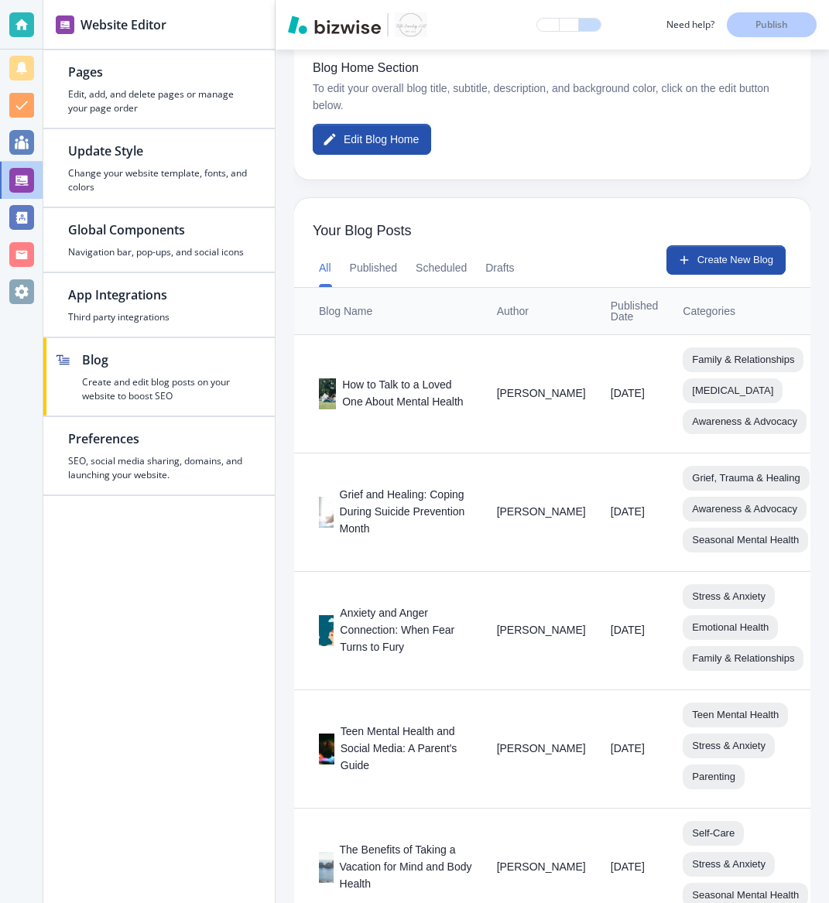
scroll to position [0, 0]
